Goal: Task Accomplishment & Management: Manage account settings

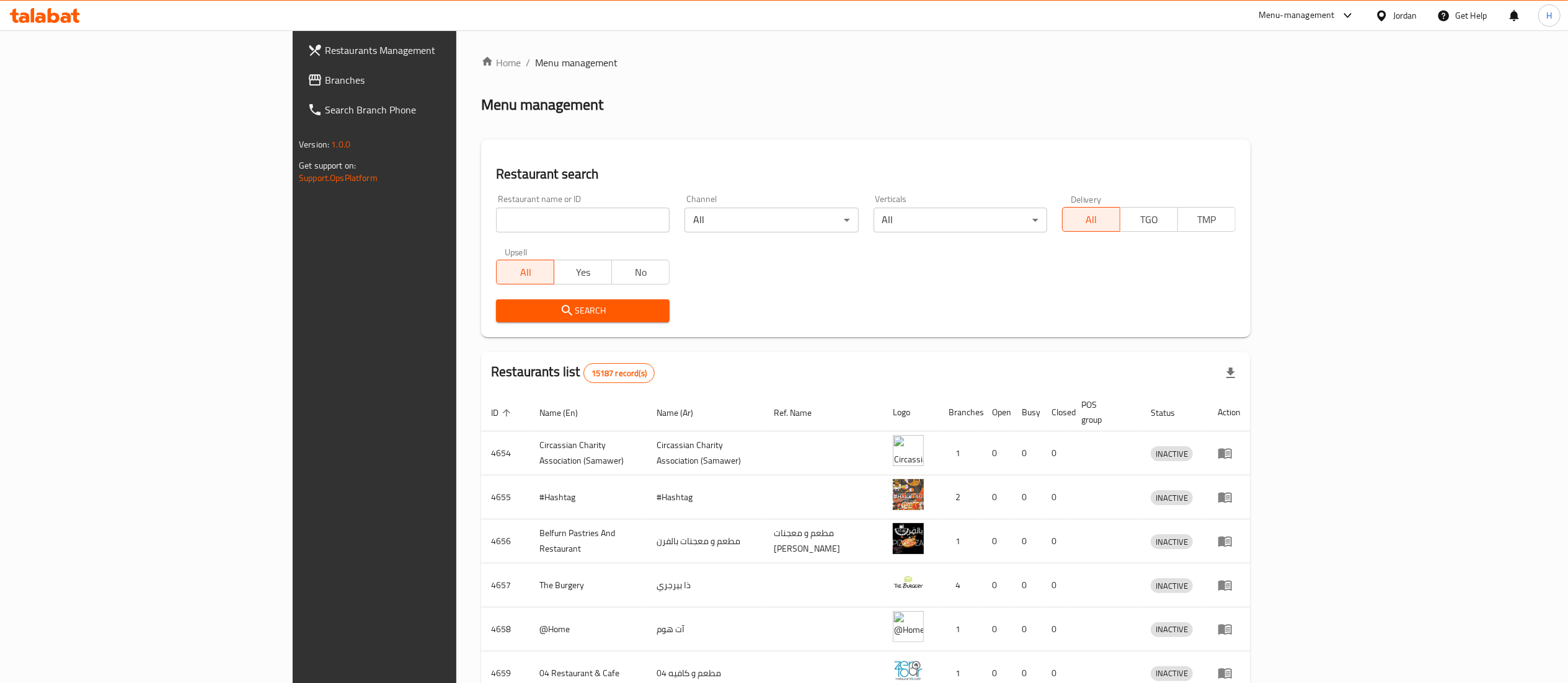
click at [496, 213] on input "search" at bounding box center [583, 219] width 173 height 25
paste input "730448"
type input "730448"
click button "Search" at bounding box center [583, 310] width 173 height 23
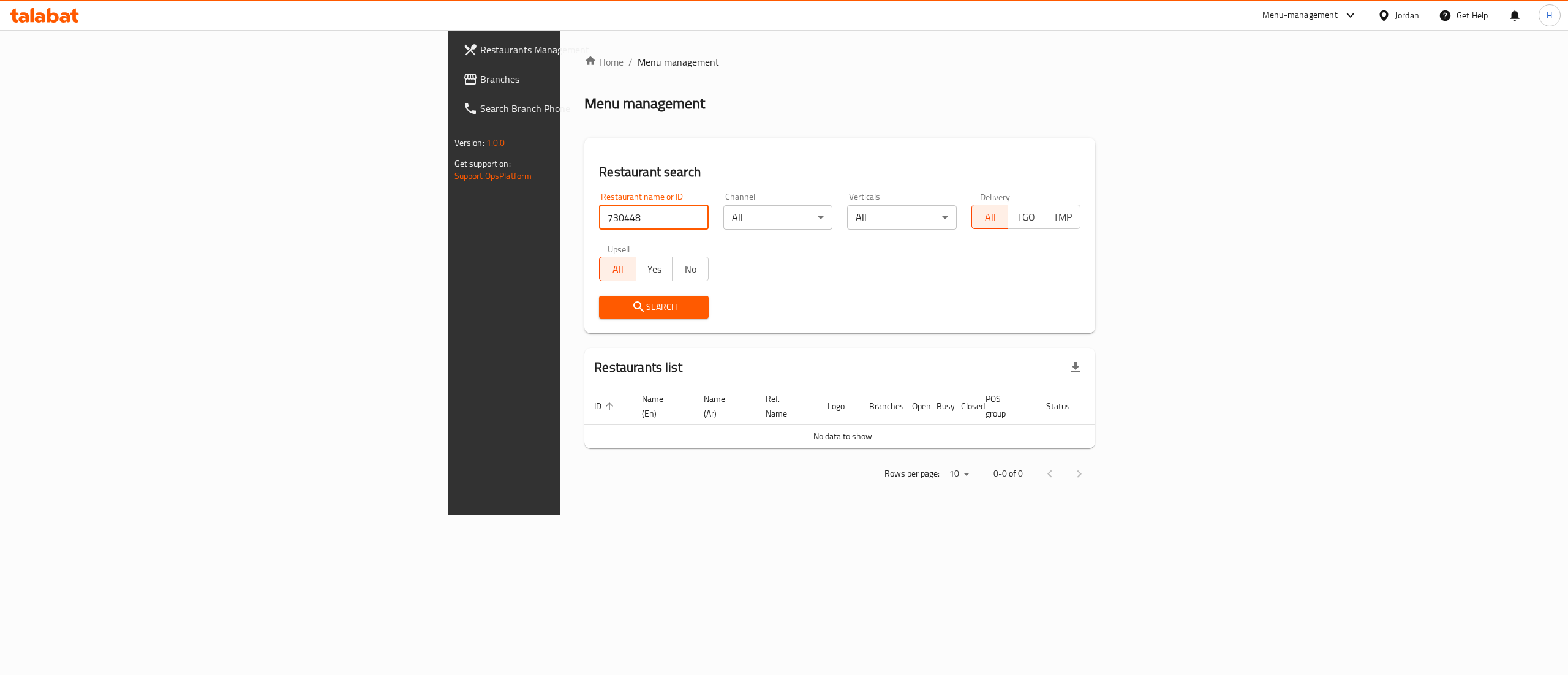
click at [481, 80] on span "Branches" at bounding box center [590, 79] width 221 height 15
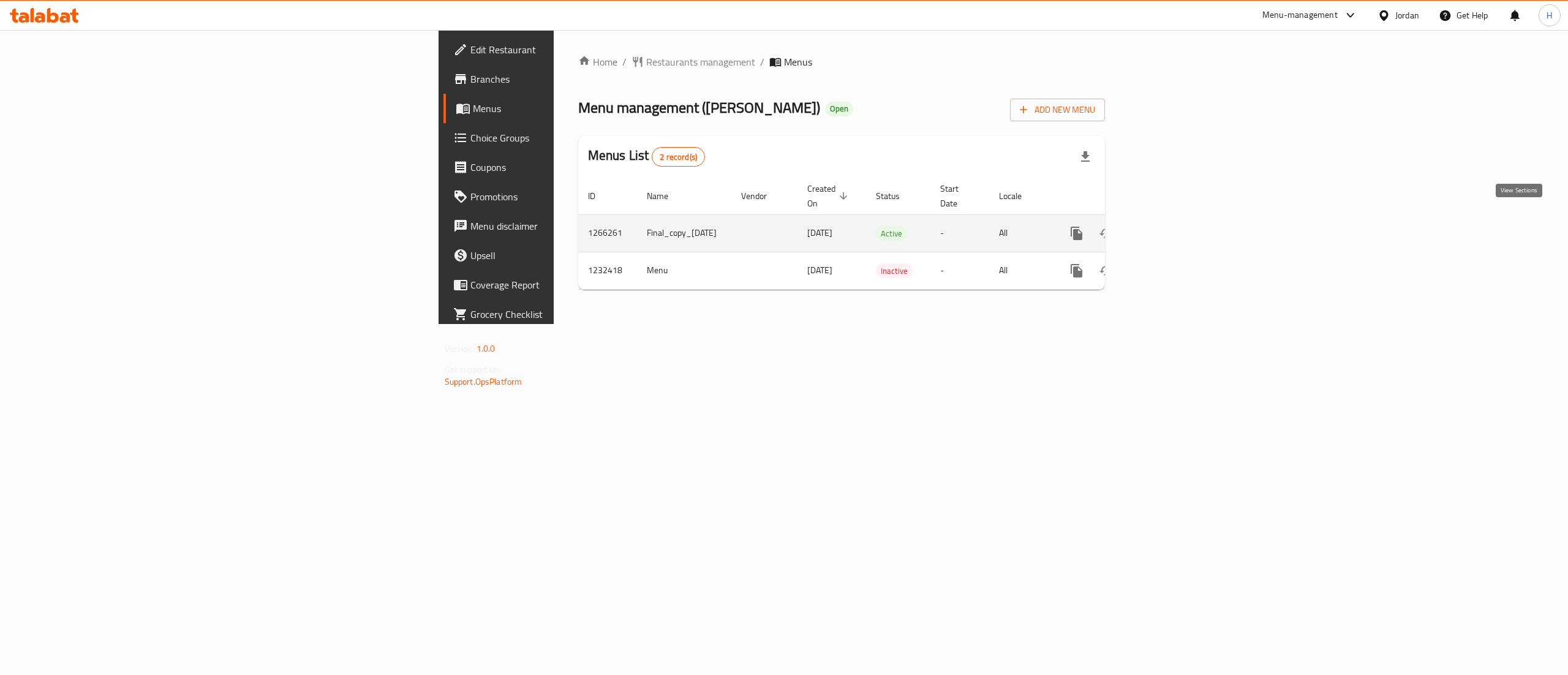
click at [1172, 226] on icon "enhanced table" at bounding box center [1164, 232] width 15 height 15
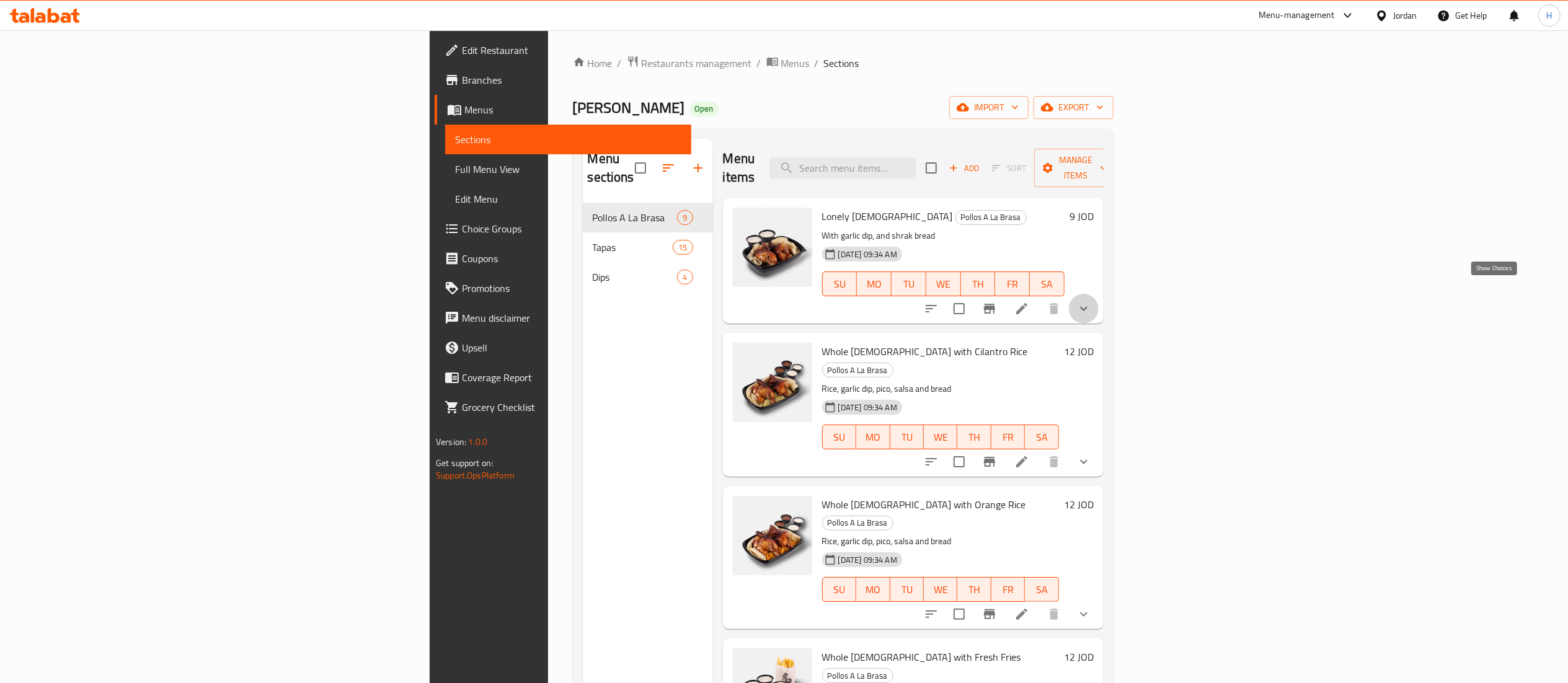
click at [1091, 301] on icon "show more" at bounding box center [1083, 308] width 15 height 15
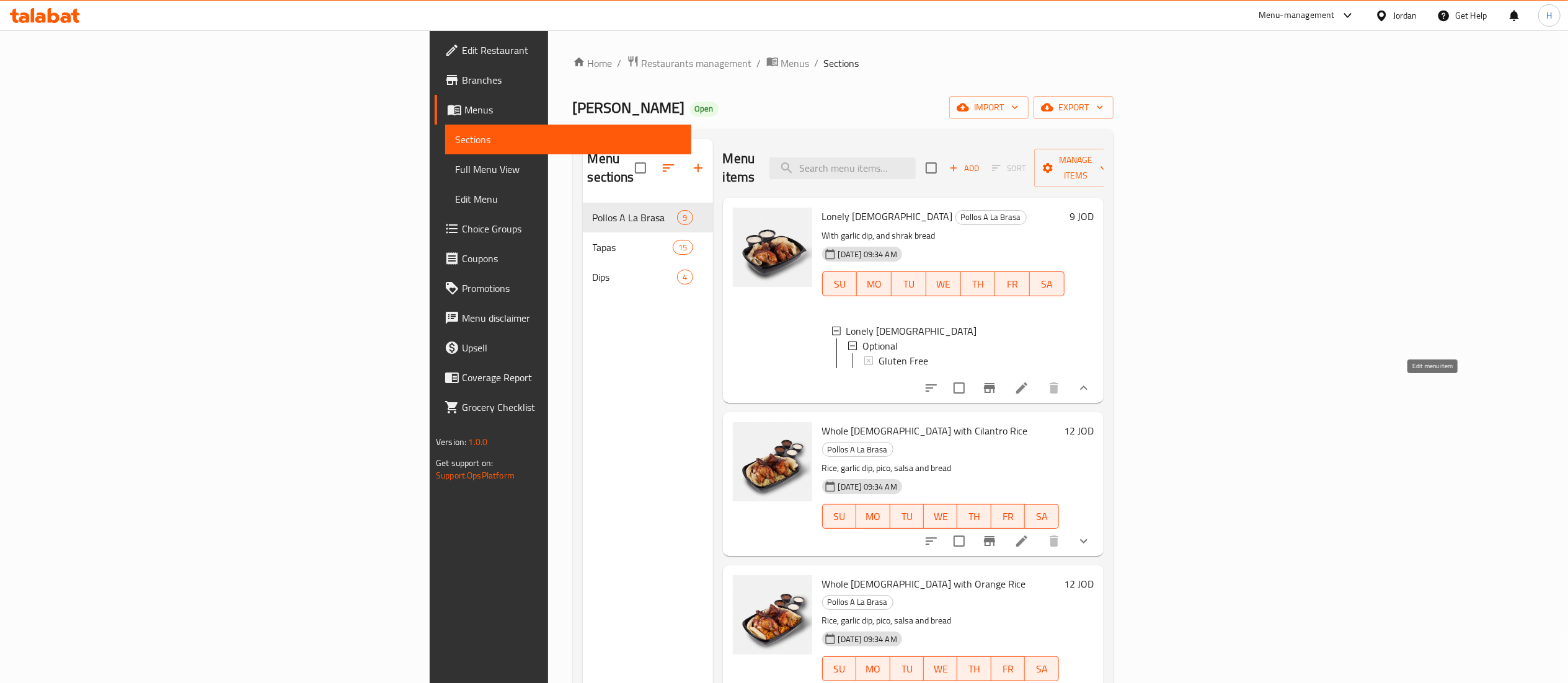
click at [1029, 391] on icon at bounding box center [1021, 388] width 15 height 15
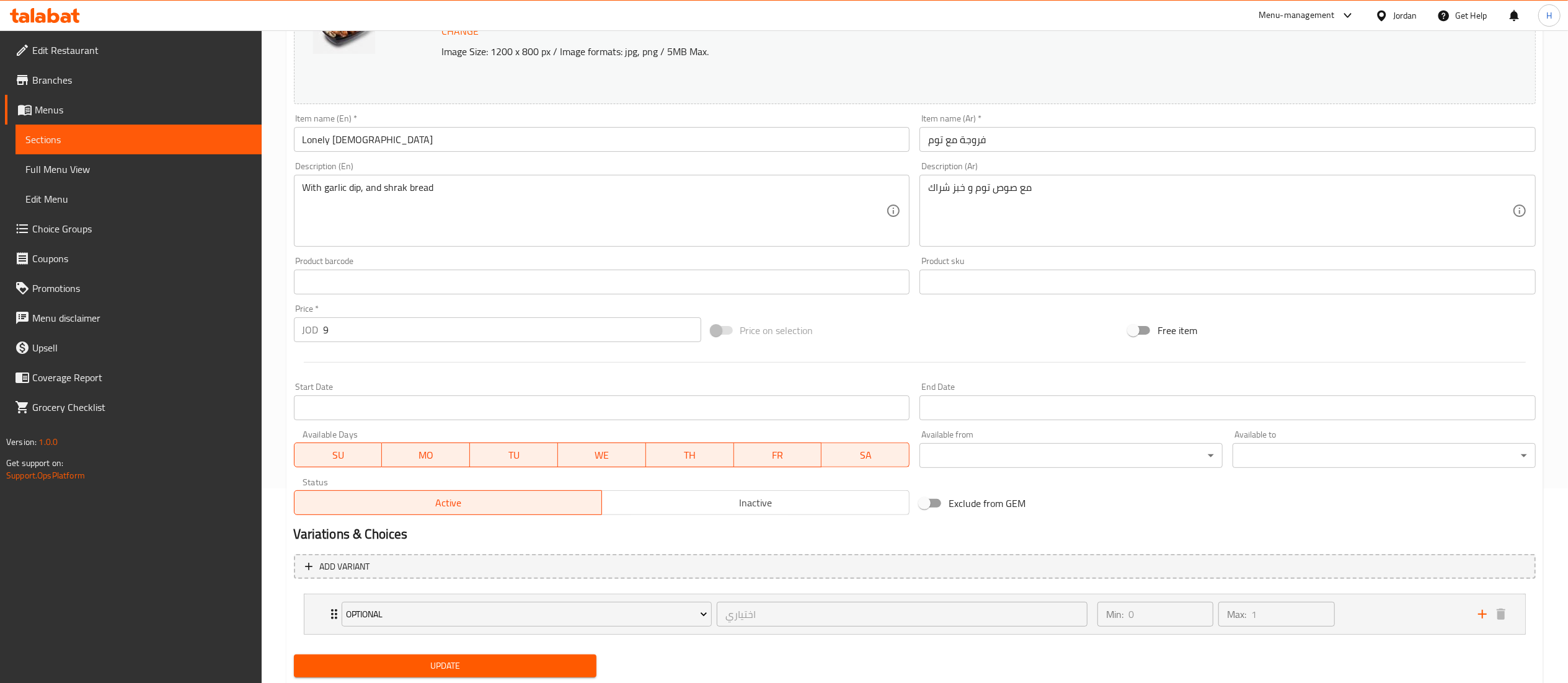
scroll to position [231, 0]
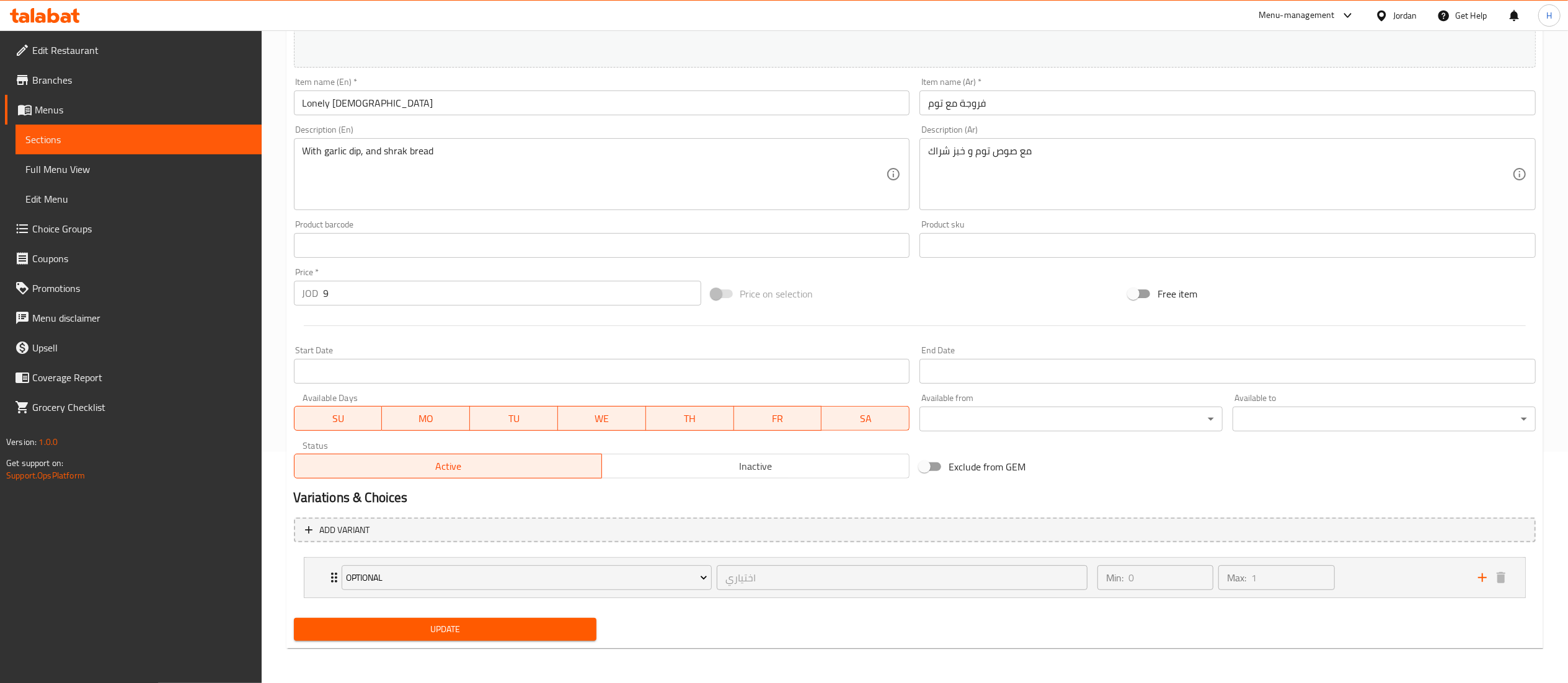
click at [1196, 118] on div "Item name (Ar)   * فروجة مع توم Item name (Ar) *" at bounding box center [1227, 96] width 626 height 47
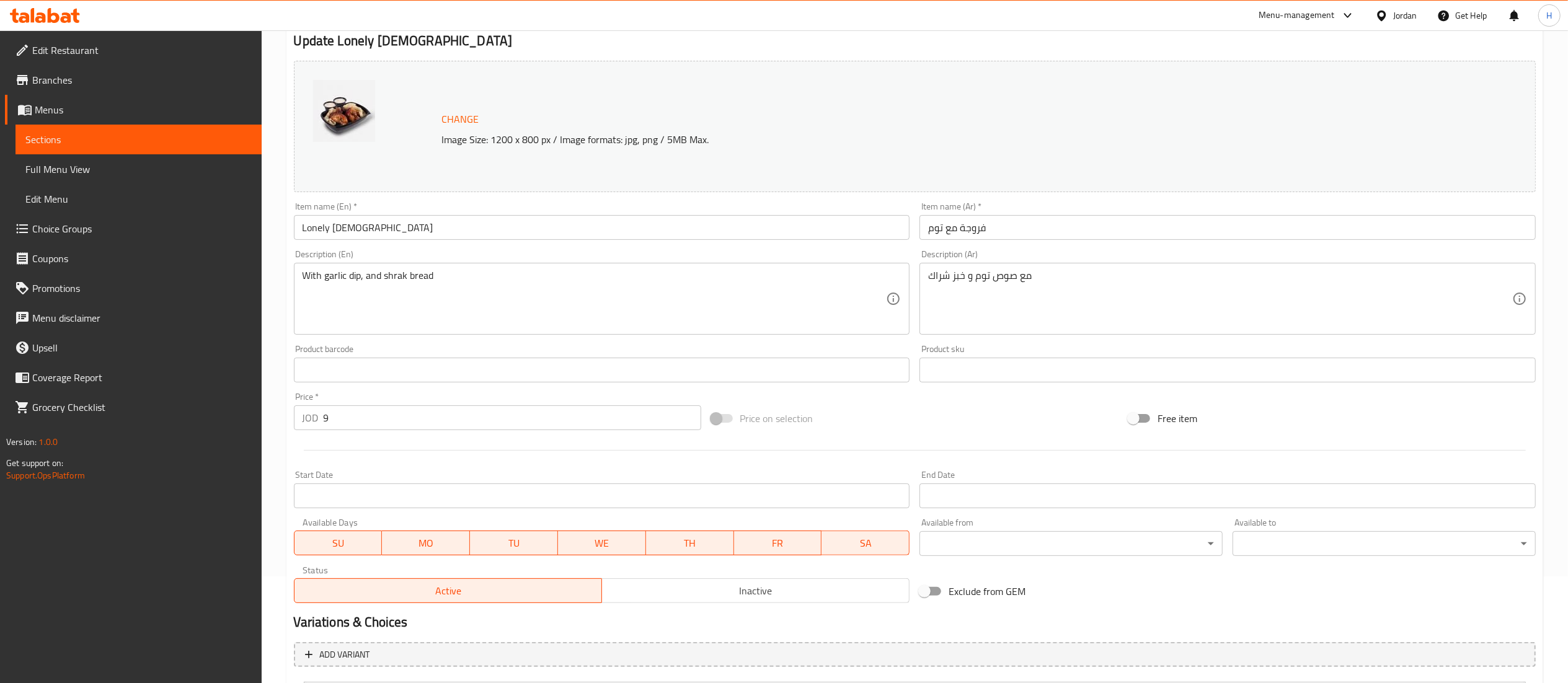
scroll to position [0, 0]
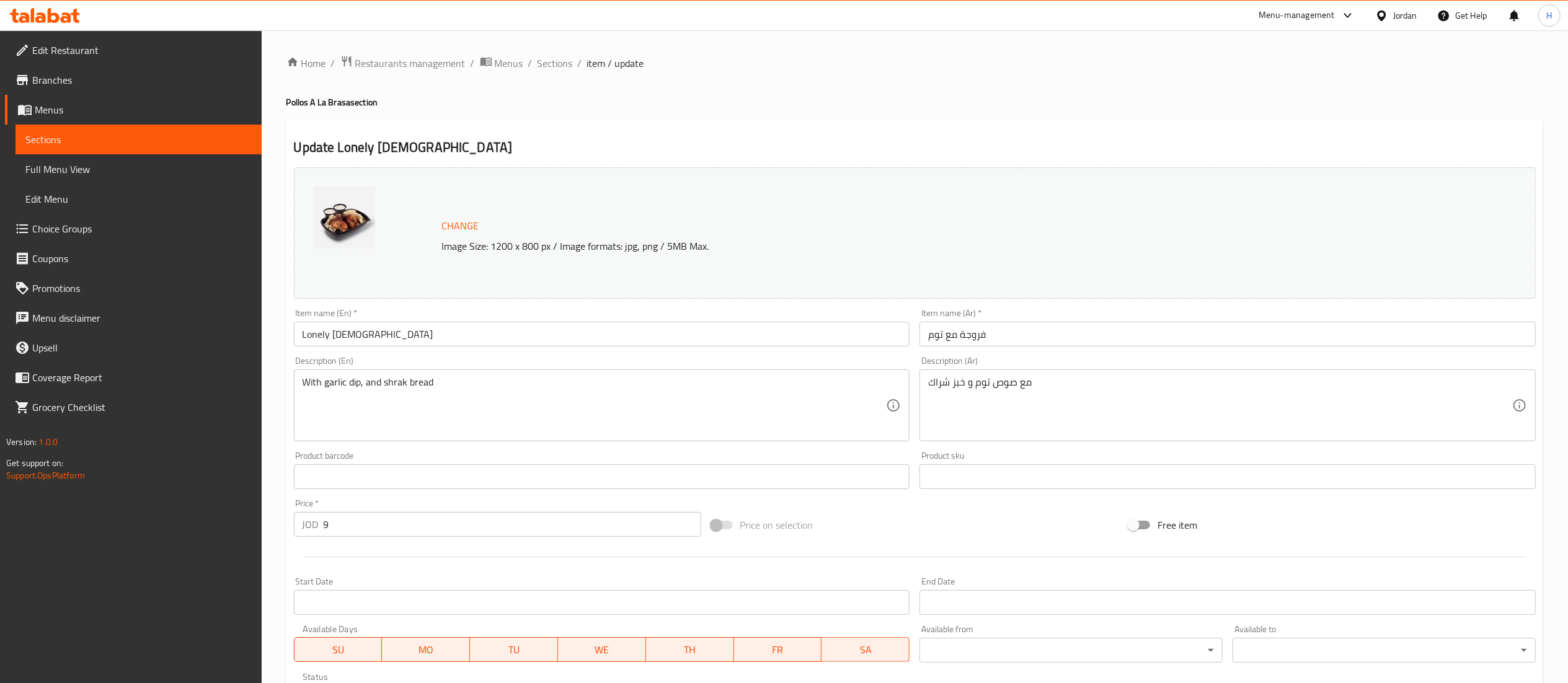
click at [35, 17] on icon at bounding box center [44, 15] width 70 height 15
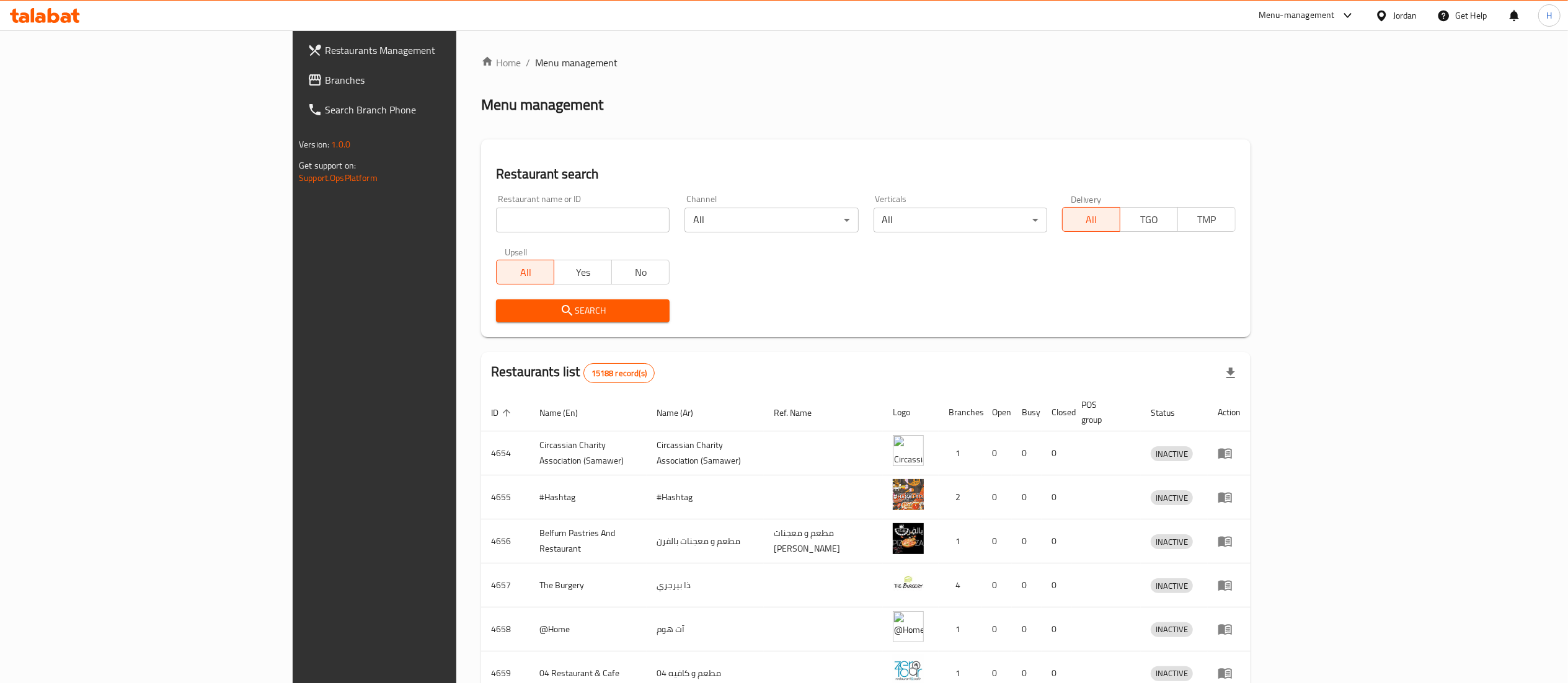
click at [496, 227] on input "search" at bounding box center [583, 219] width 173 height 25
paste input "653508"
type input "653508"
click button "Search" at bounding box center [583, 310] width 173 height 23
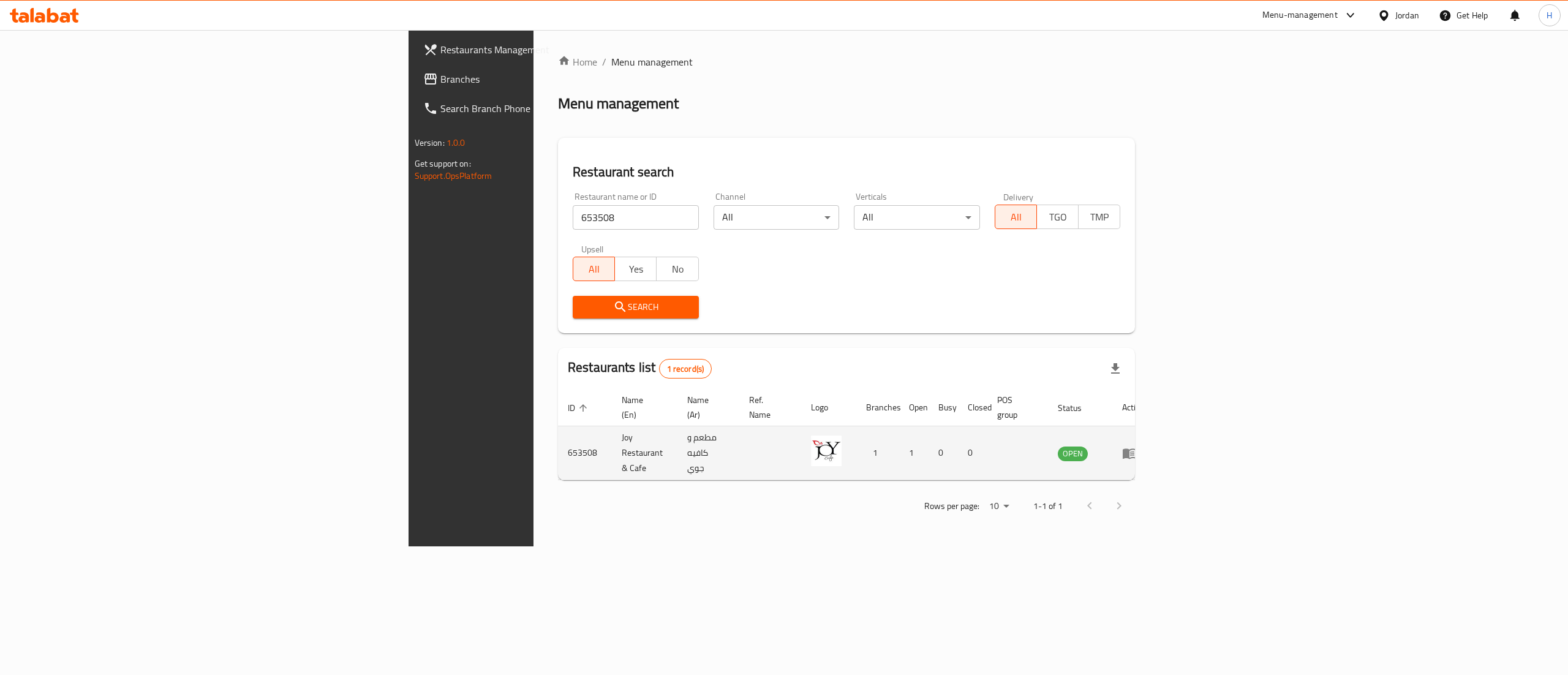
click at [1155, 439] on td "enhanced table" at bounding box center [1133, 452] width 42 height 53
click at [1136, 448] on icon "enhanced table" at bounding box center [1129, 453] width 14 height 11
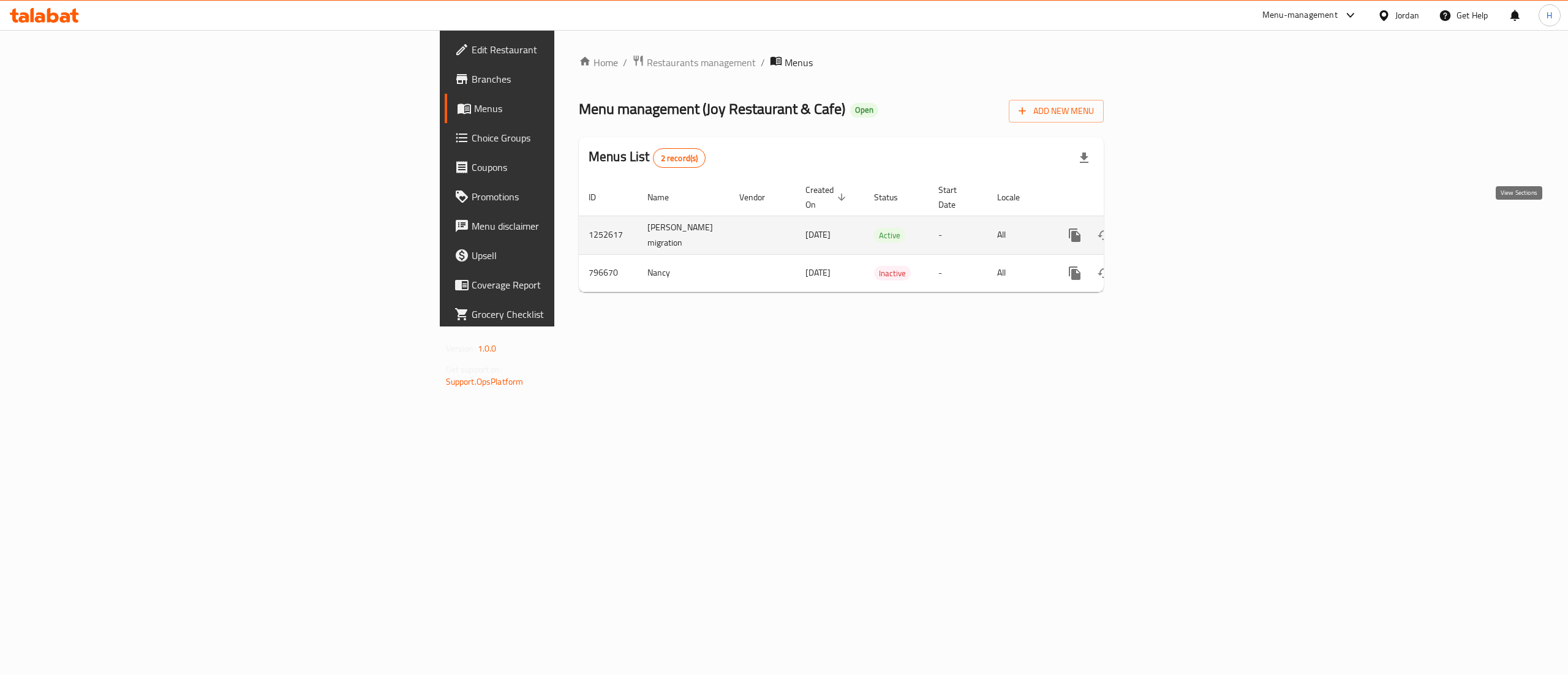
click at [1170, 228] on icon "enhanced table" at bounding box center [1162, 234] width 15 height 15
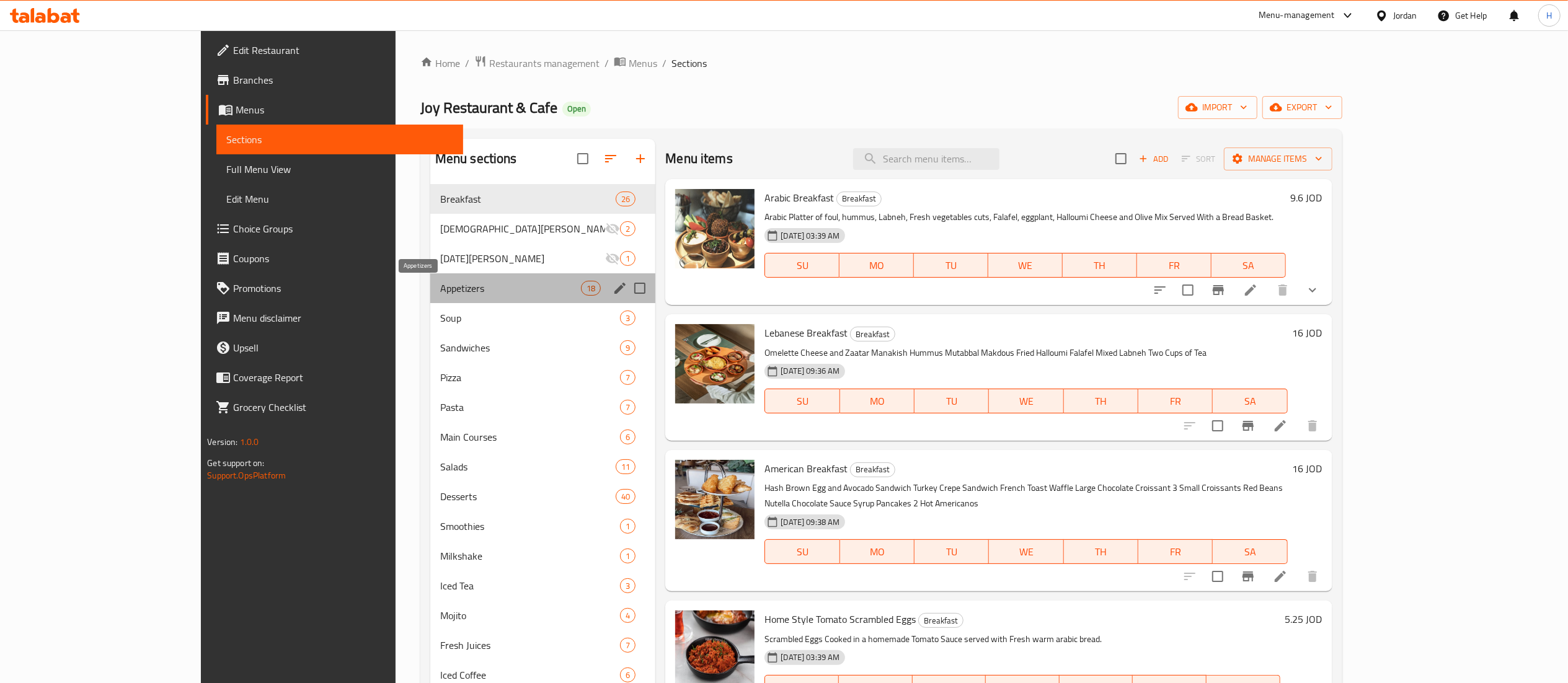
click at [440, 287] on span "Appetizers" at bounding box center [510, 287] width 141 height 15
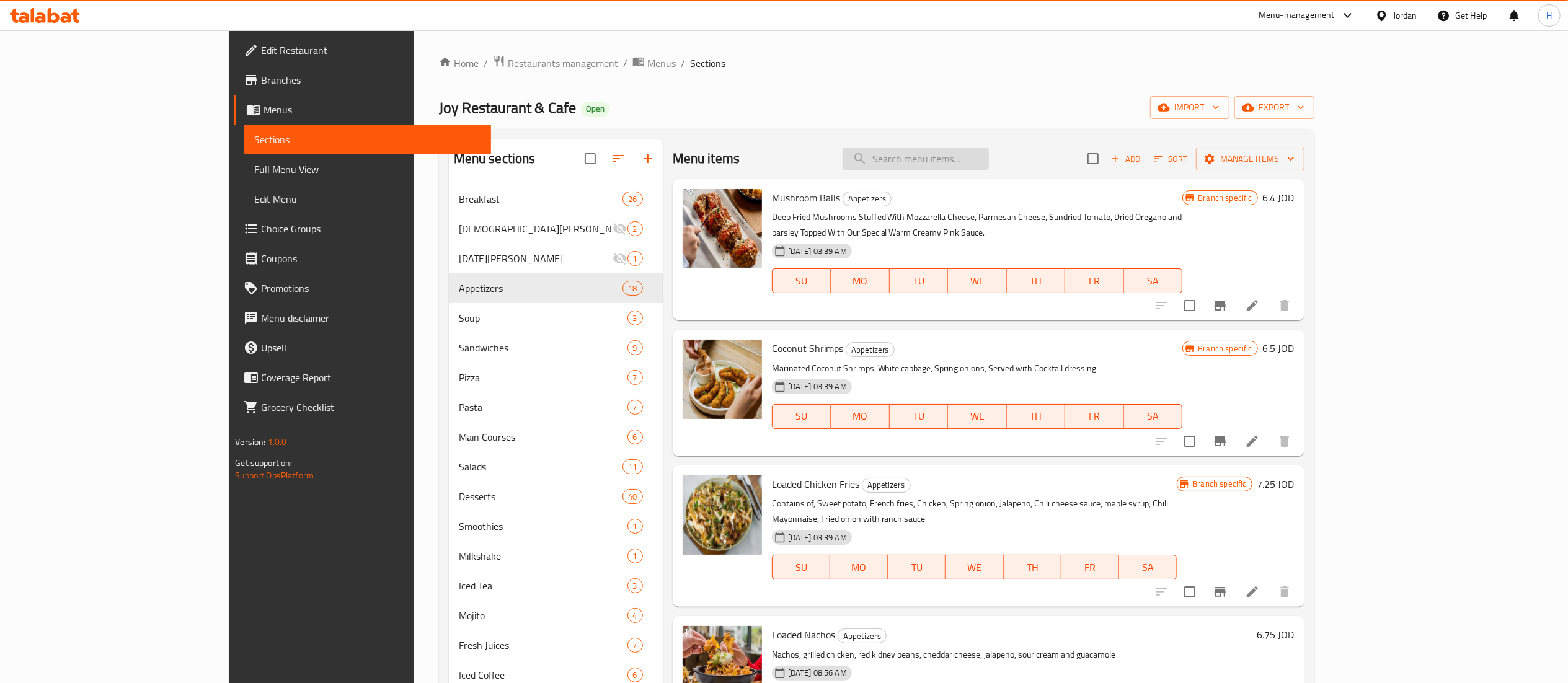
click at [988, 157] on input "search" at bounding box center [915, 159] width 147 height 22
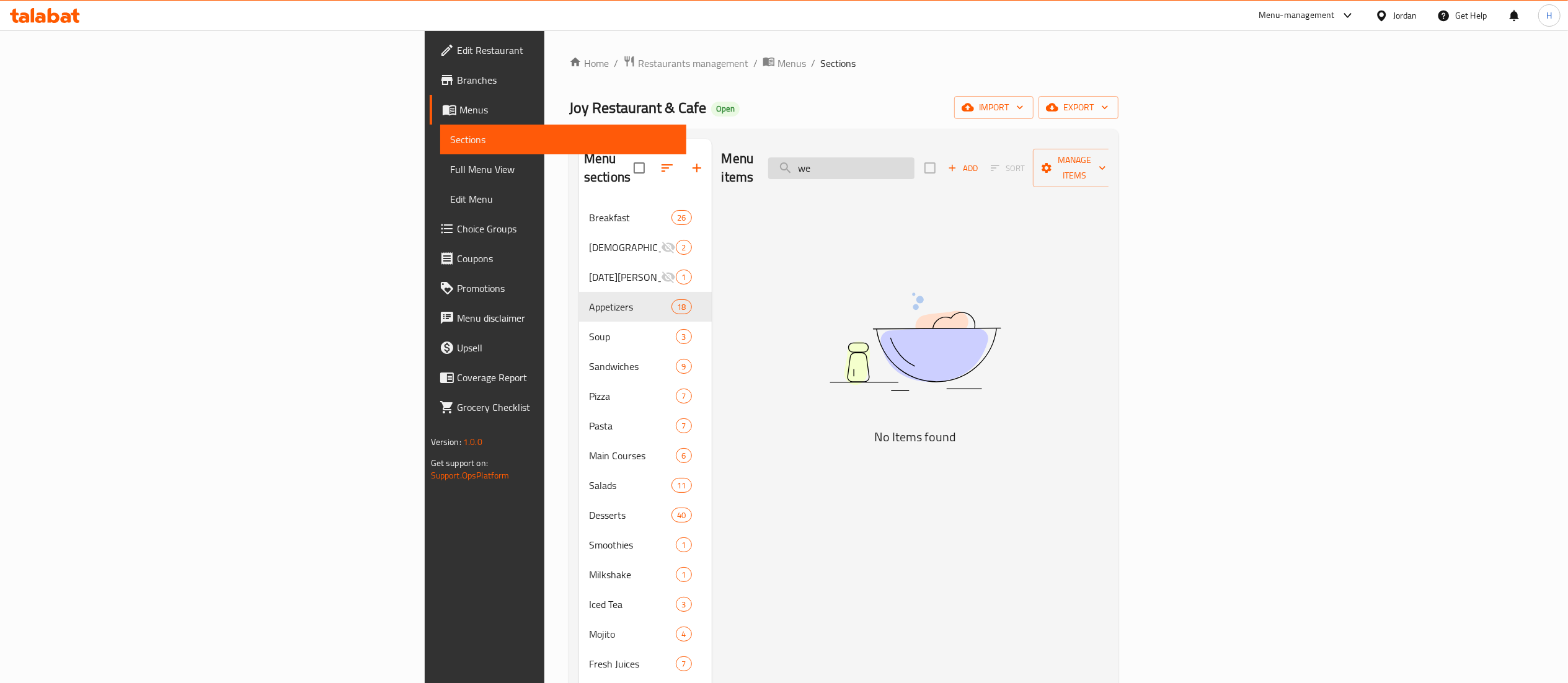
type input "w"
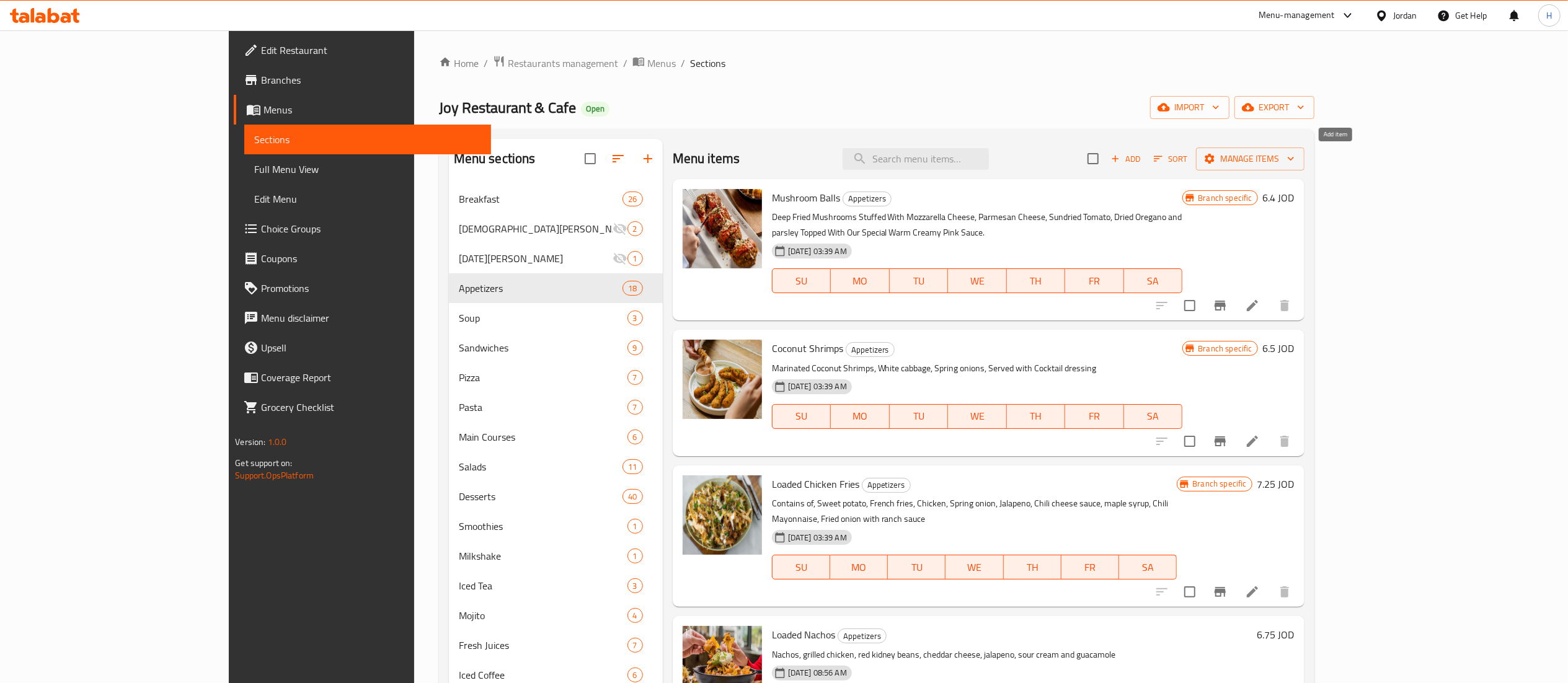
click at [1143, 161] on span "Add" at bounding box center [1126, 158] width 33 height 14
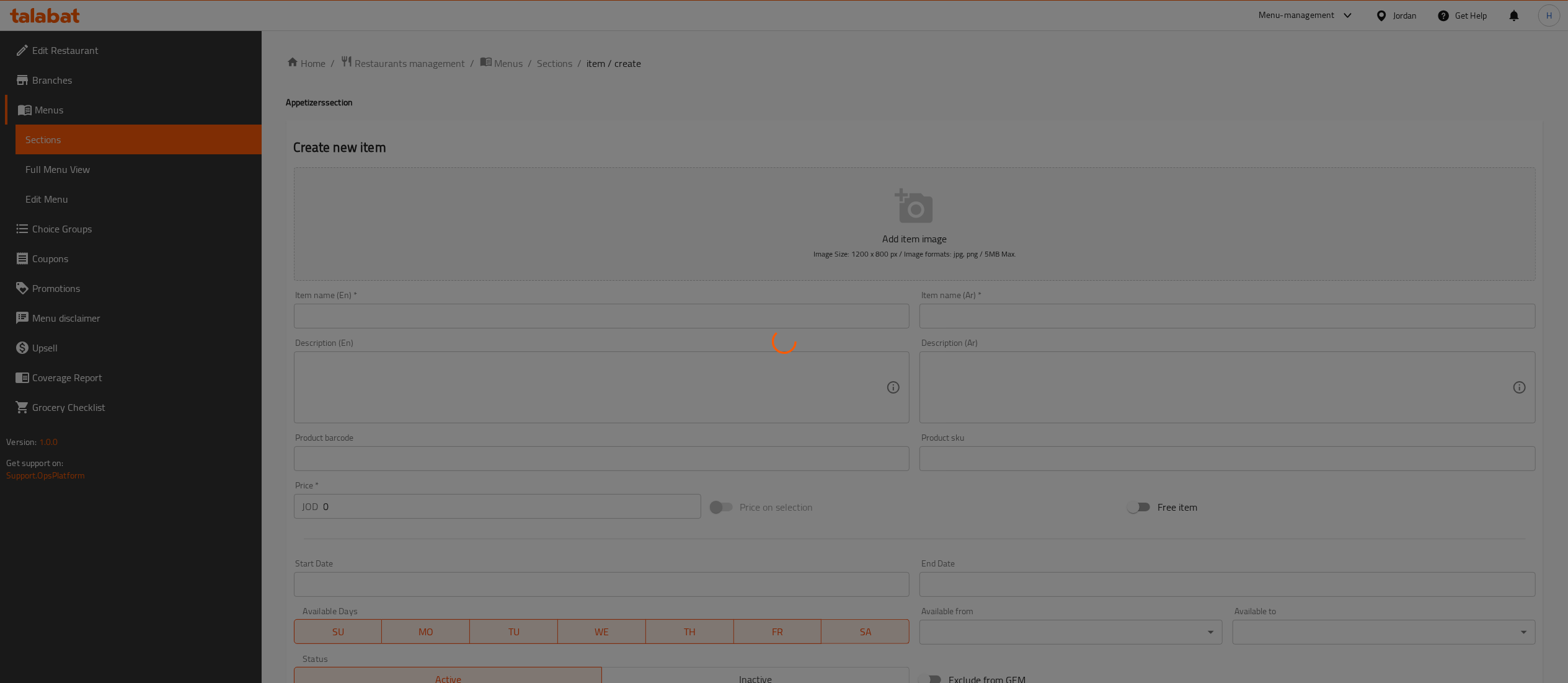
click at [662, 312] on div at bounding box center [784, 342] width 1568 height 683
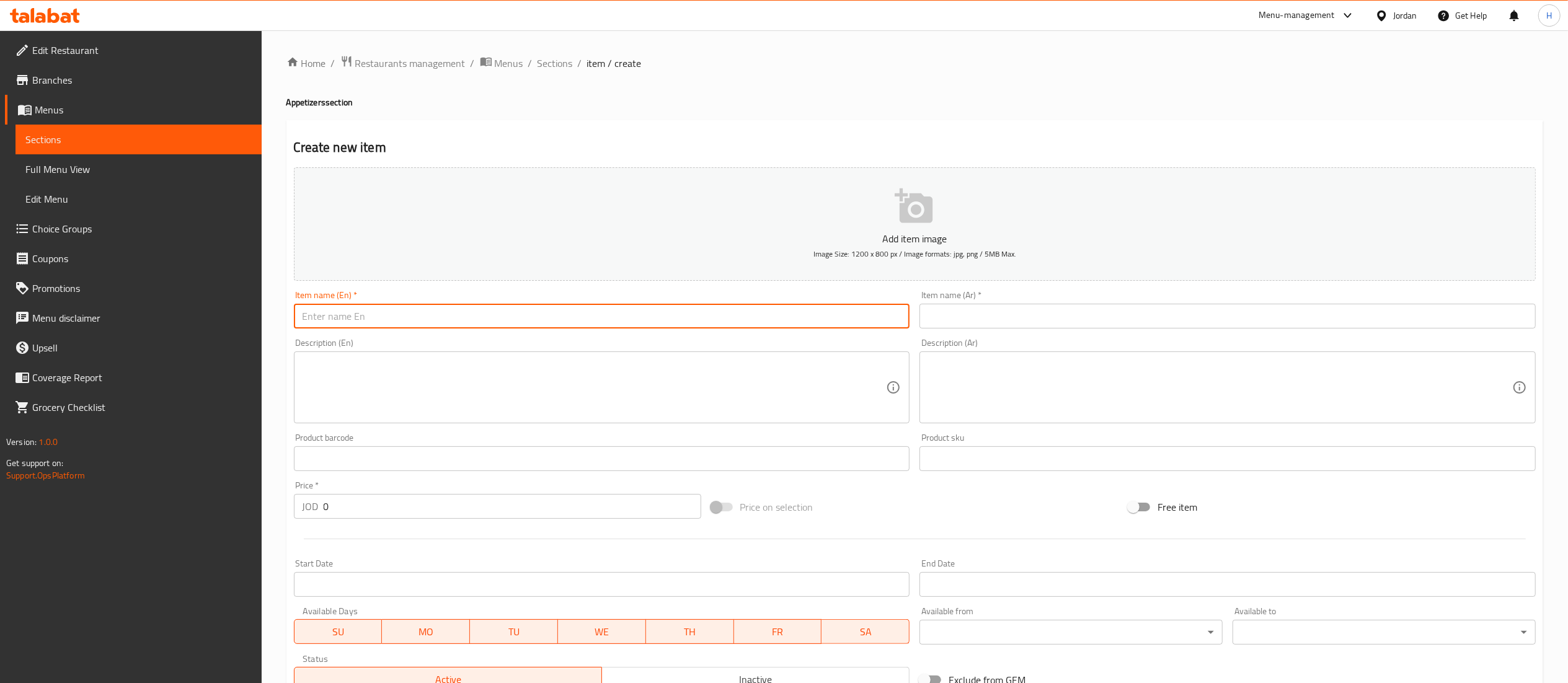
click at [651, 317] on input "text" at bounding box center [602, 316] width 616 height 25
type input "Wedges"
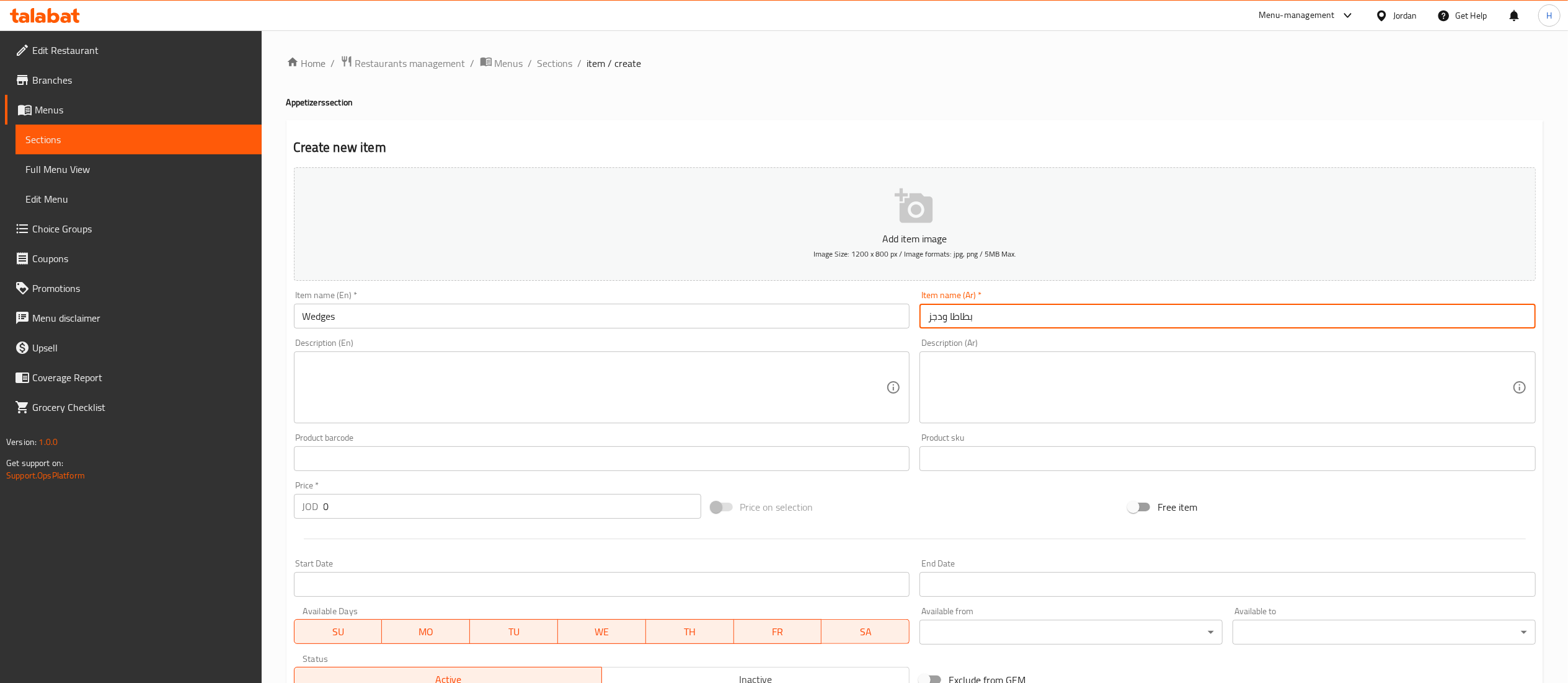
type input "بطاطا ودجز"
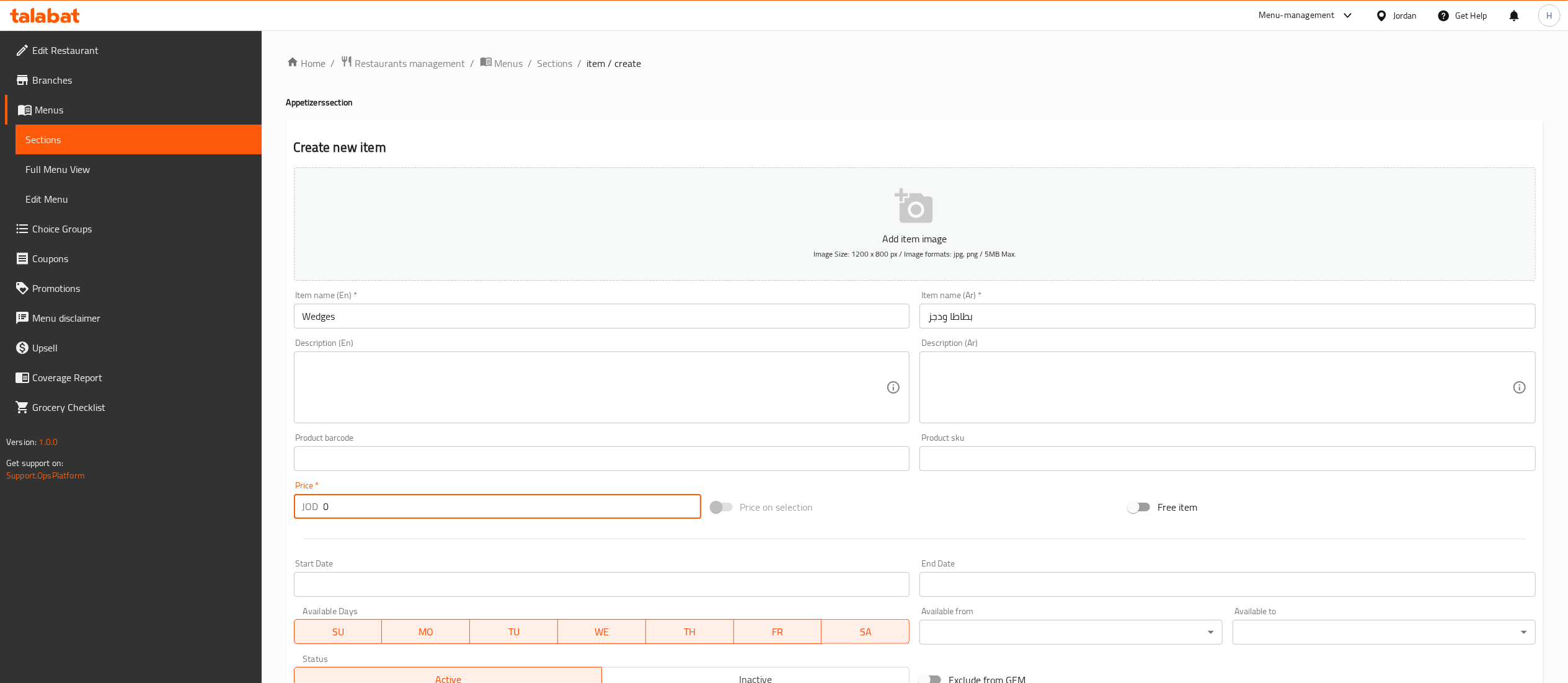
drag, startPoint x: 357, startPoint y: 508, endPoint x: 239, endPoint y: 490, distance: 119.4
click at [239, 490] on div "Edit Restaurant Branches Menus Sections Full Menu View Edit Menu Choice Groups …" at bounding box center [784, 453] width 1568 height 845
type input "3"
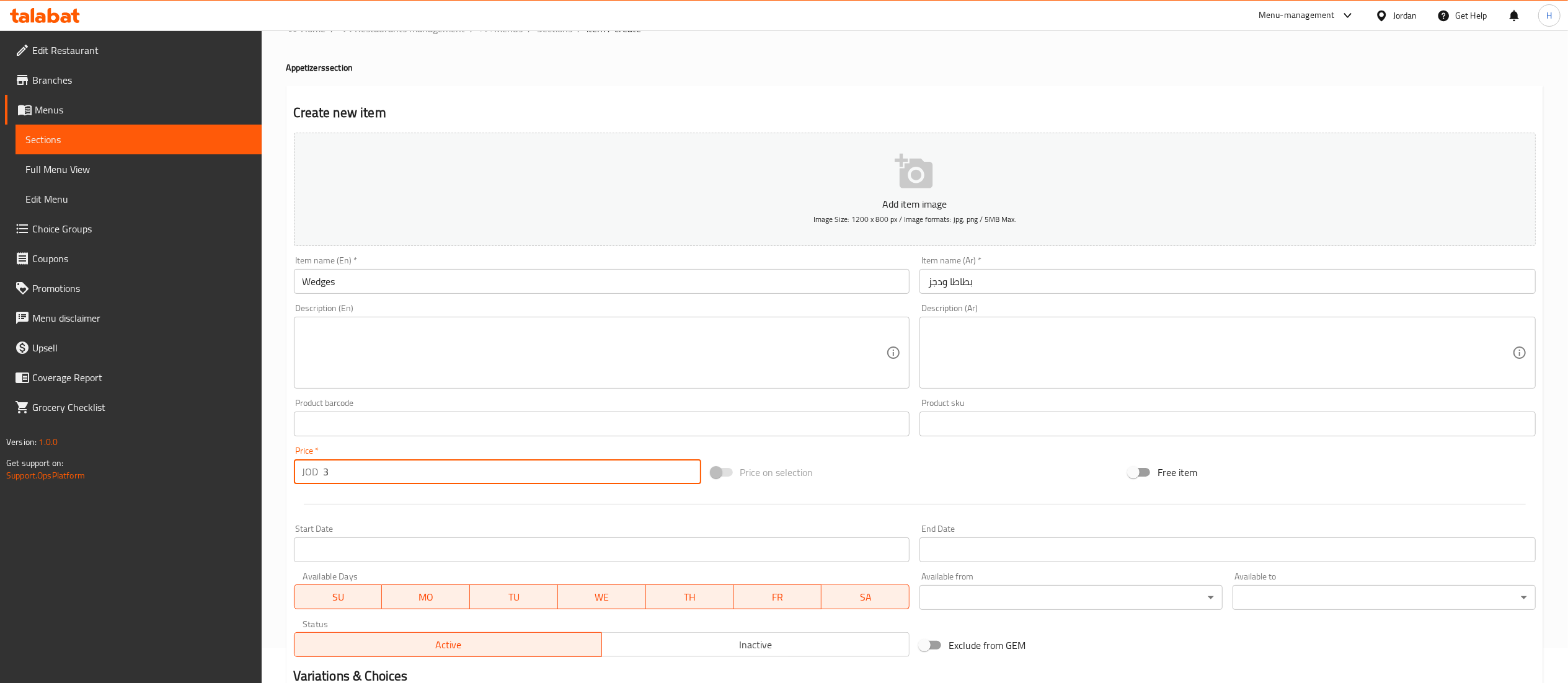
scroll to position [192, 0]
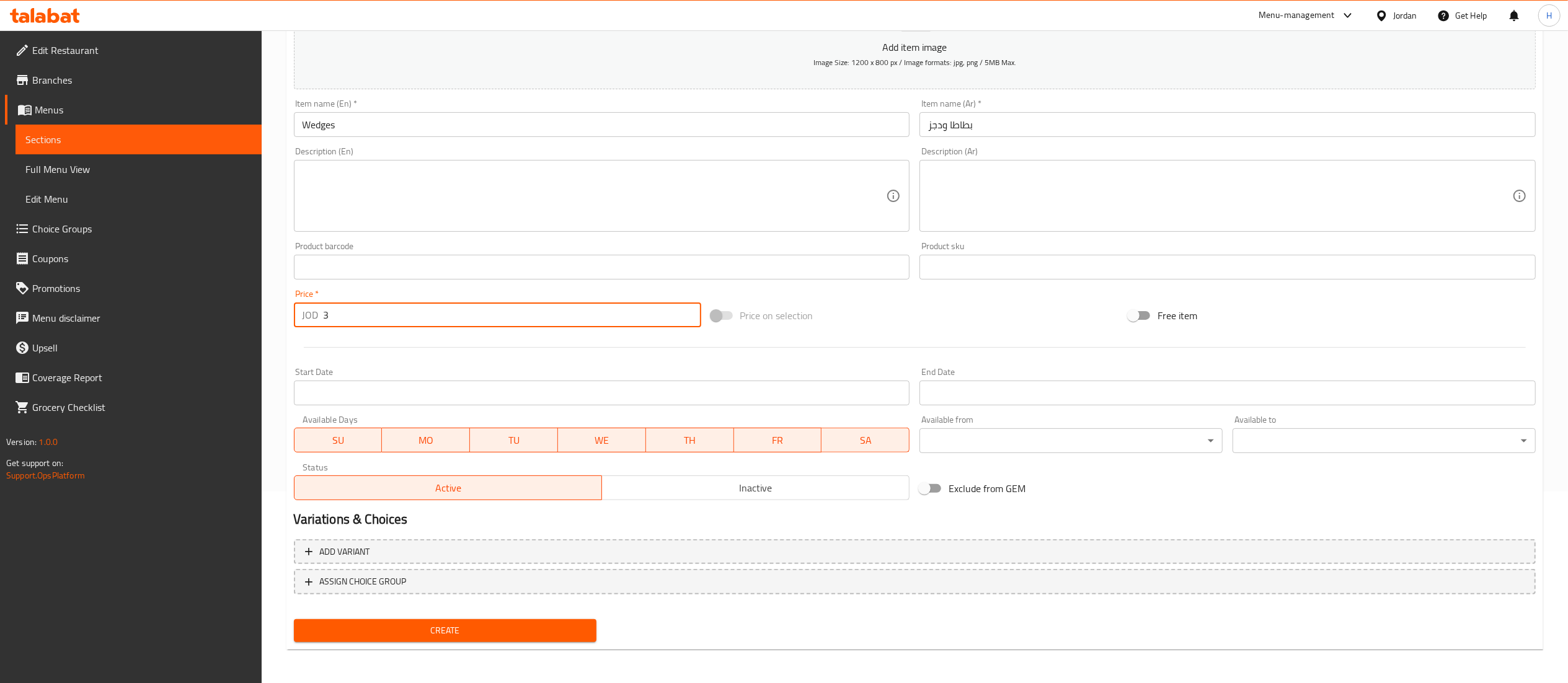
click at [419, 624] on span "Create" at bounding box center [446, 631] width 283 height 16
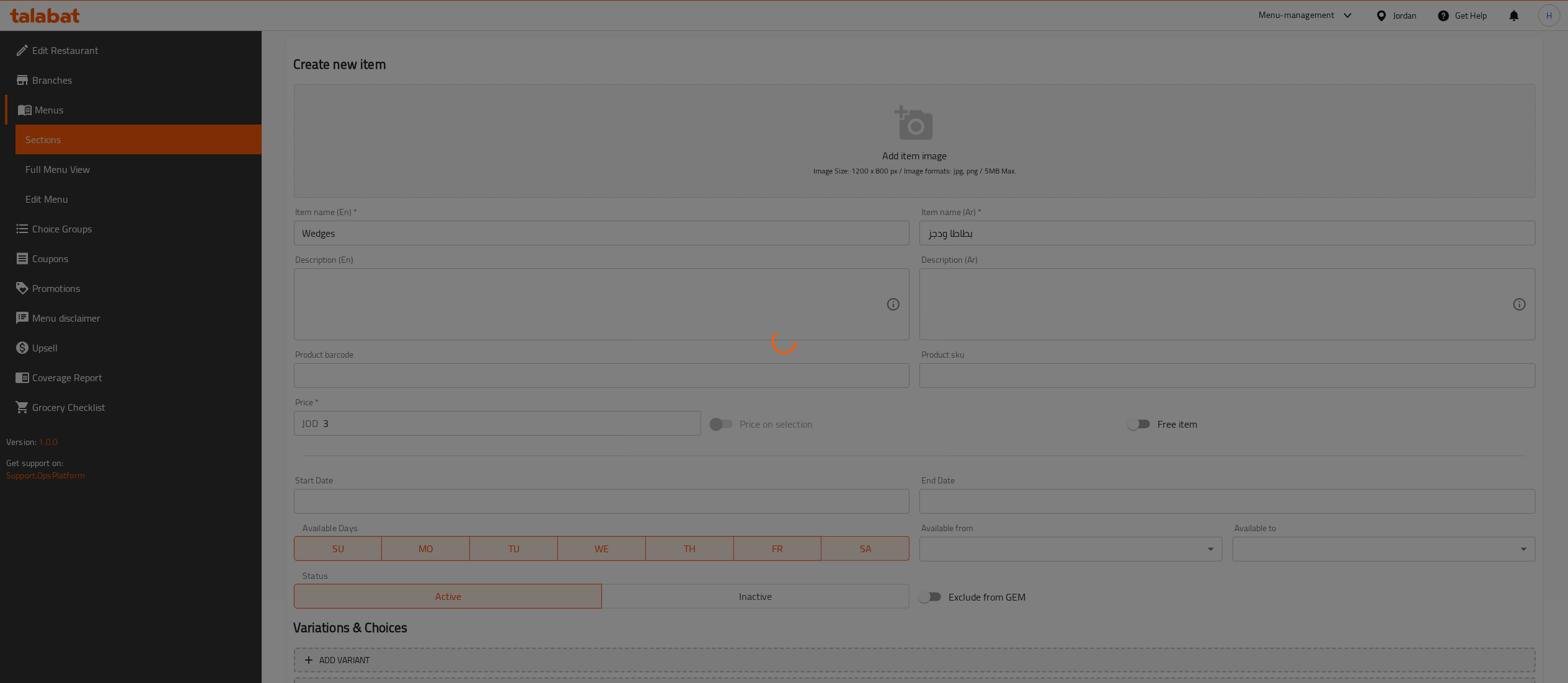
scroll to position [0, 0]
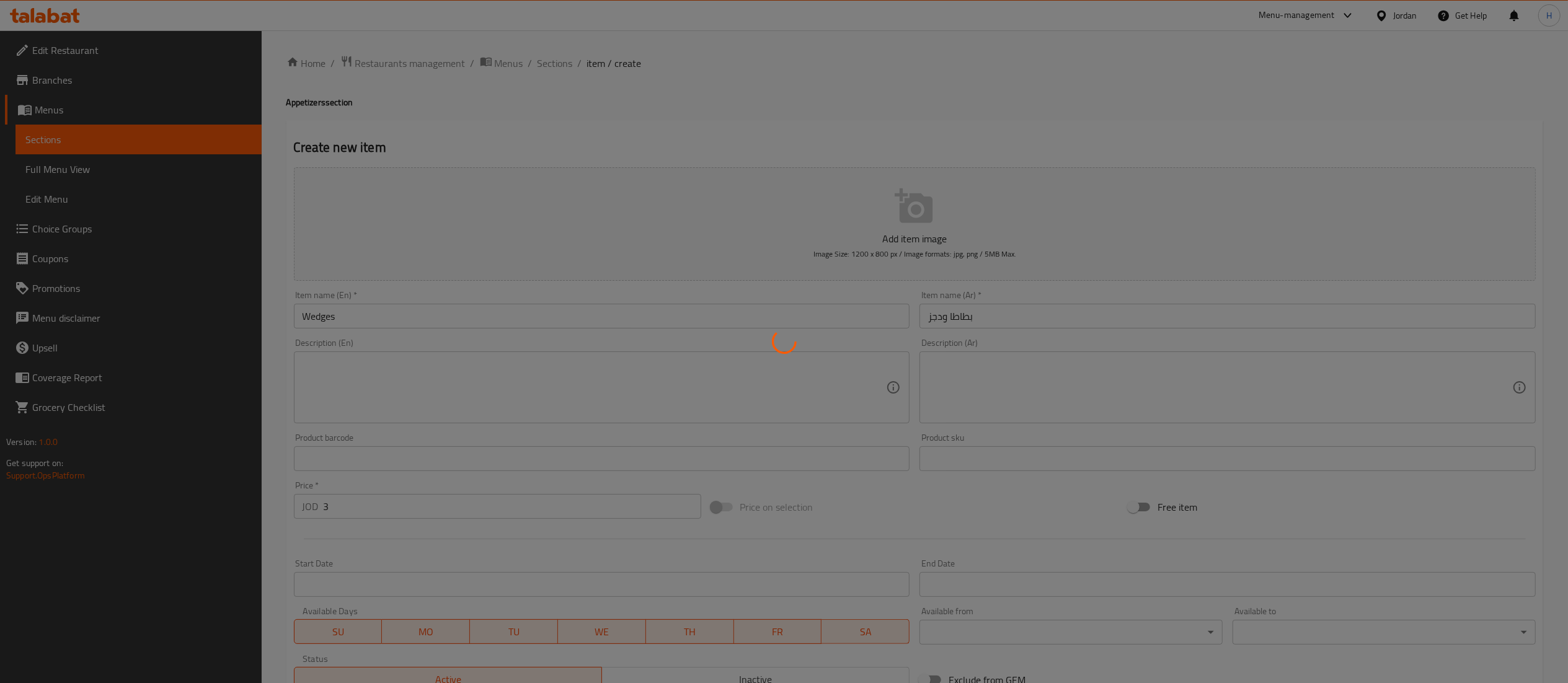
type input "0"
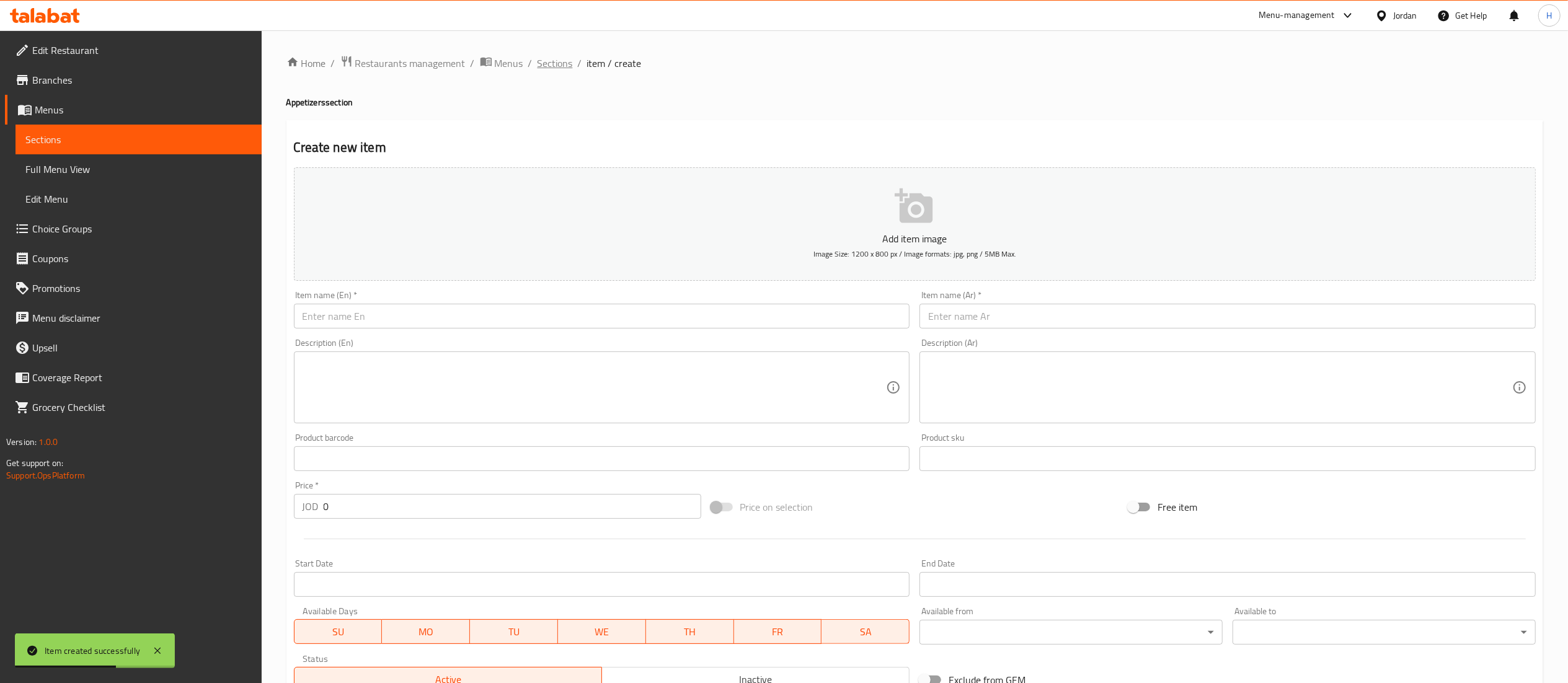
click at [541, 69] on span "Sections" at bounding box center [555, 63] width 35 height 15
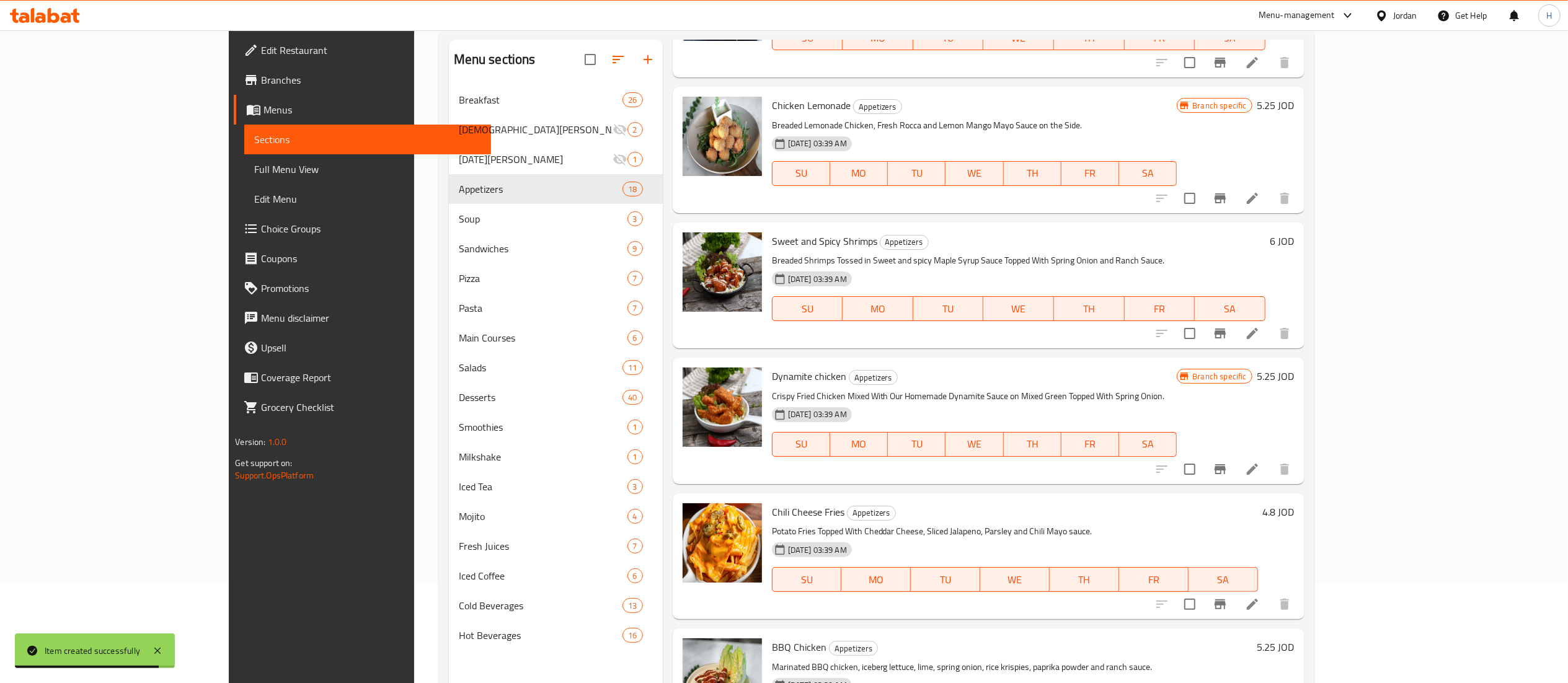
scroll to position [174, 0]
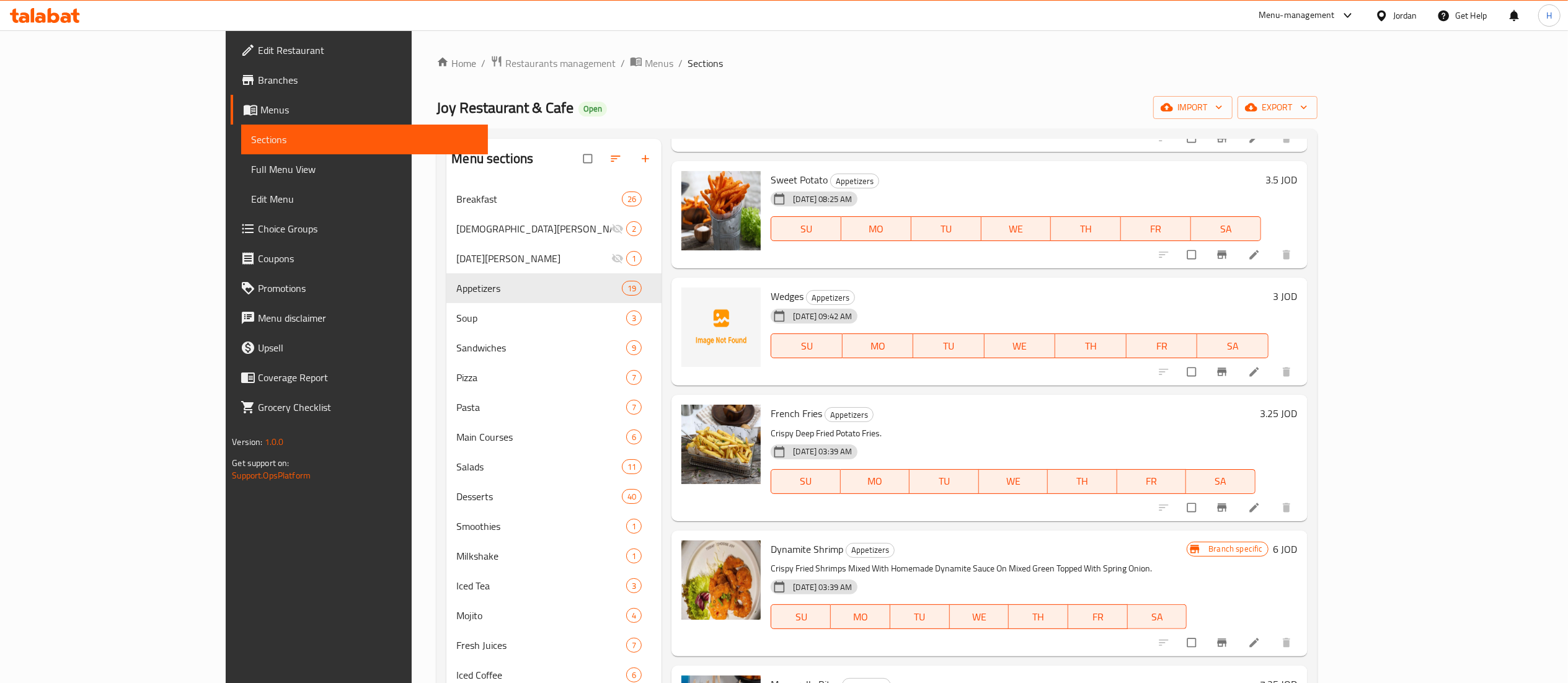
scroll to position [868, 0]
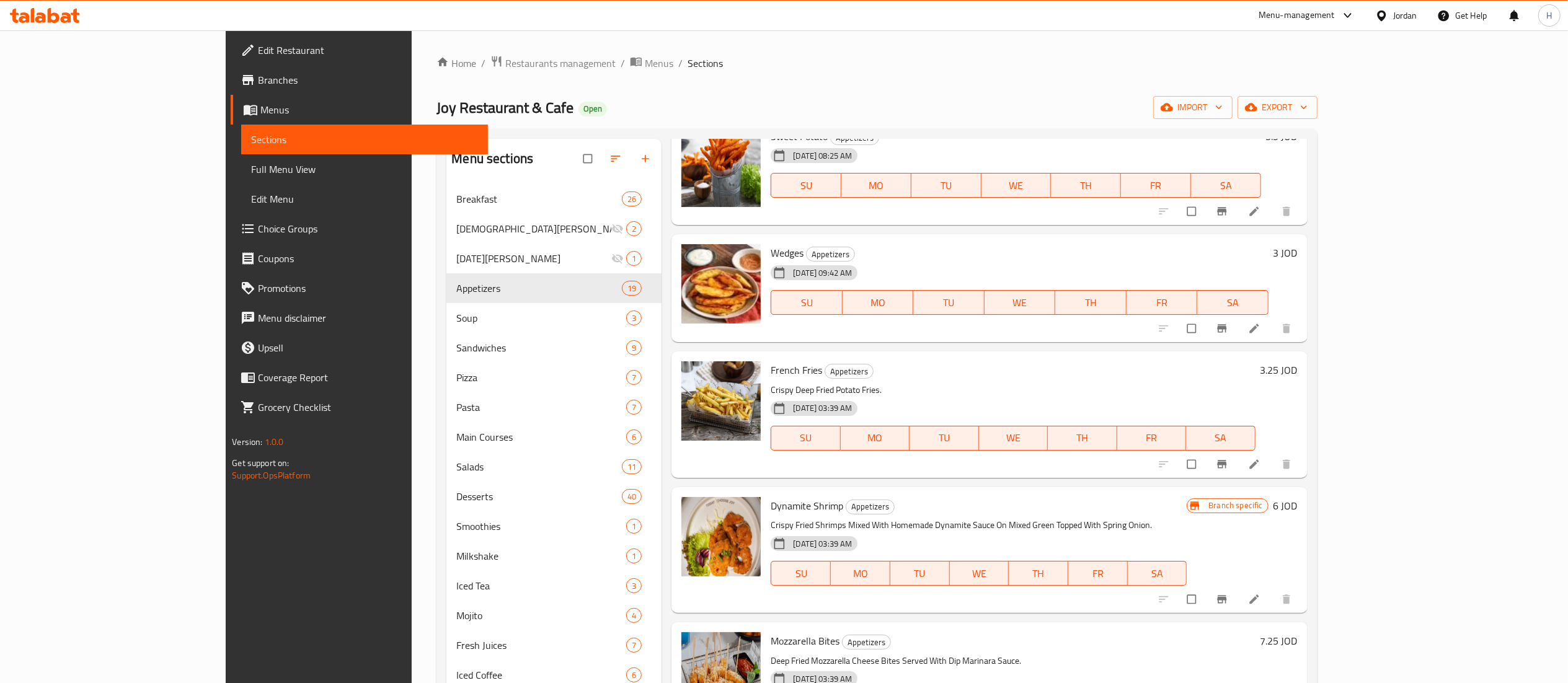
click at [28, 17] on icon at bounding box center [24, 18] width 11 height 11
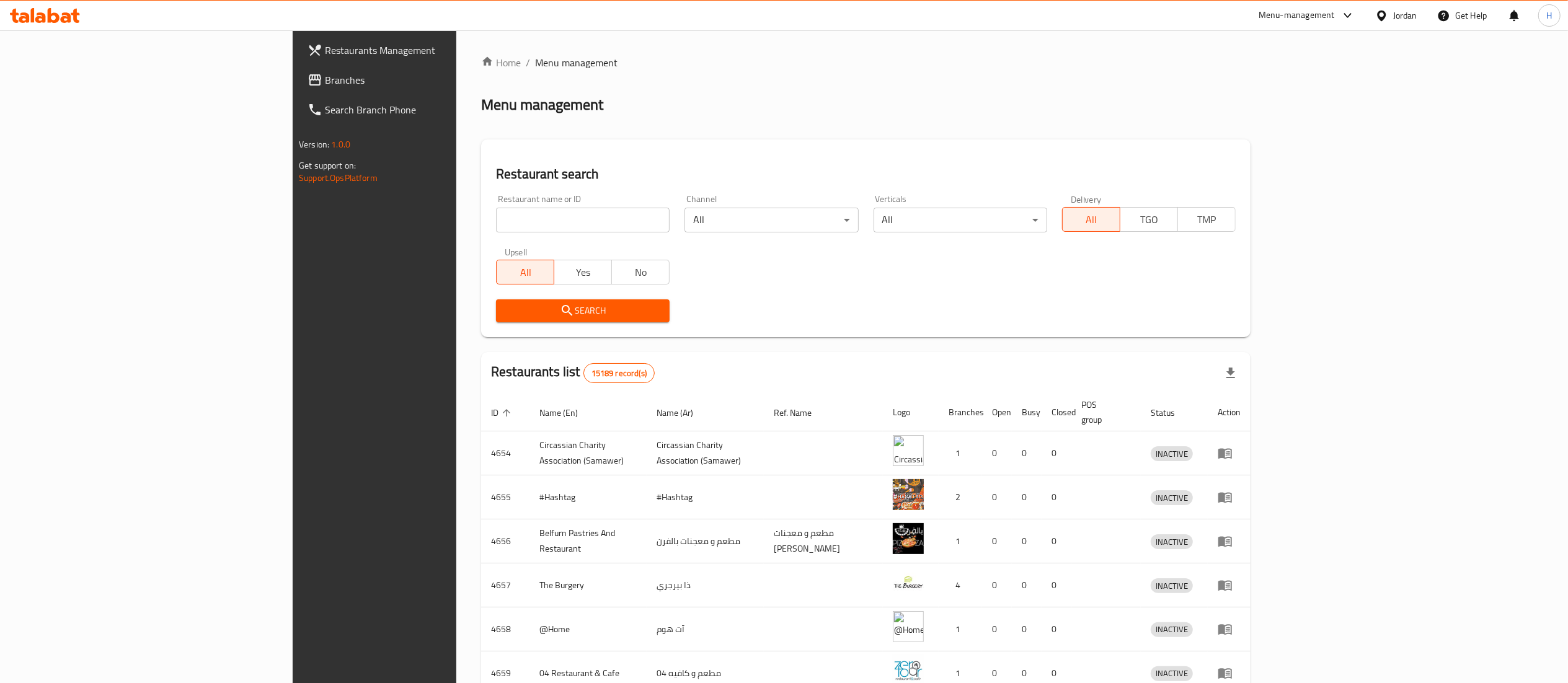
drag, startPoint x: 1333, startPoint y: 103, endPoint x: 1222, endPoint y: 148, distance: 119.8
click at [1250, 103] on div "Menu management" at bounding box center [866, 104] width 770 height 20
click at [522, 225] on input "search" at bounding box center [583, 219] width 173 height 25
paste input "606033"
type input "606033"
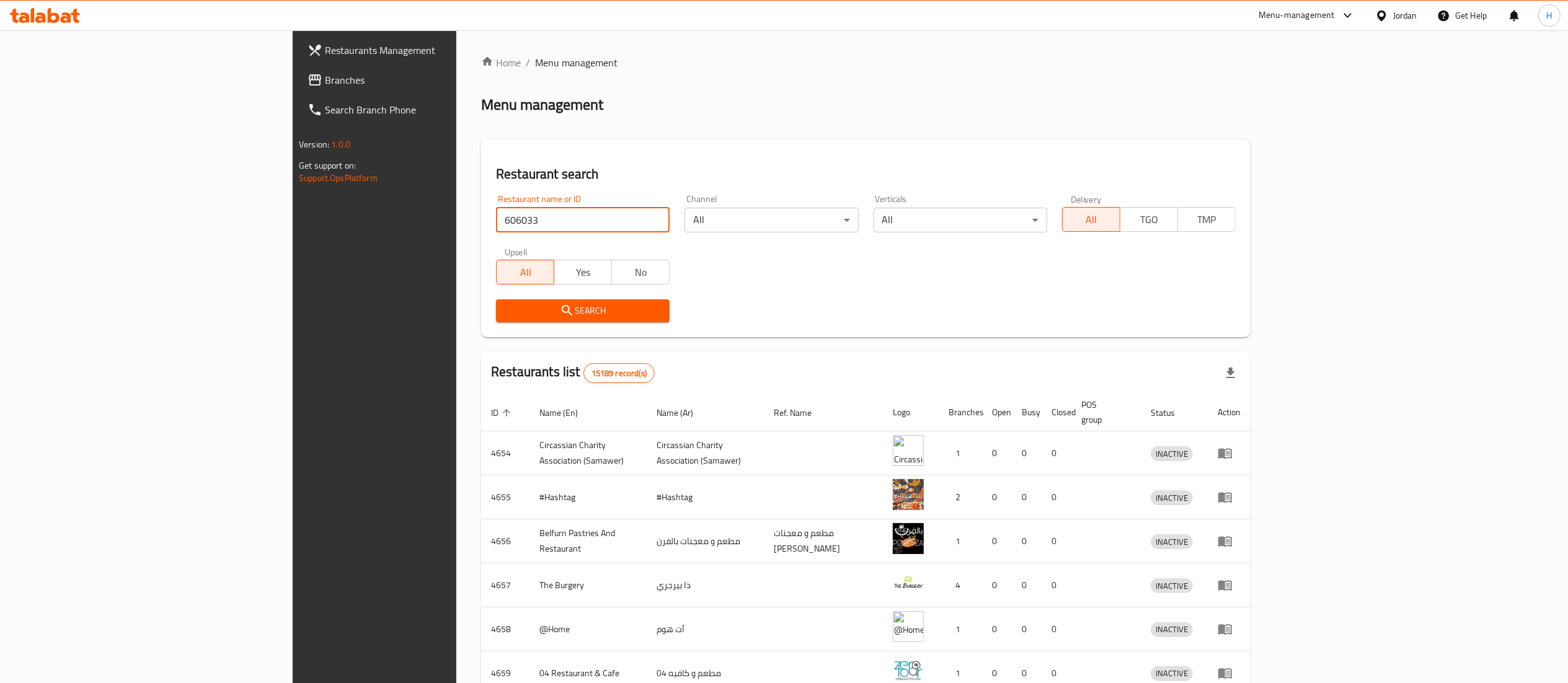
click button "Search" at bounding box center [583, 310] width 173 height 23
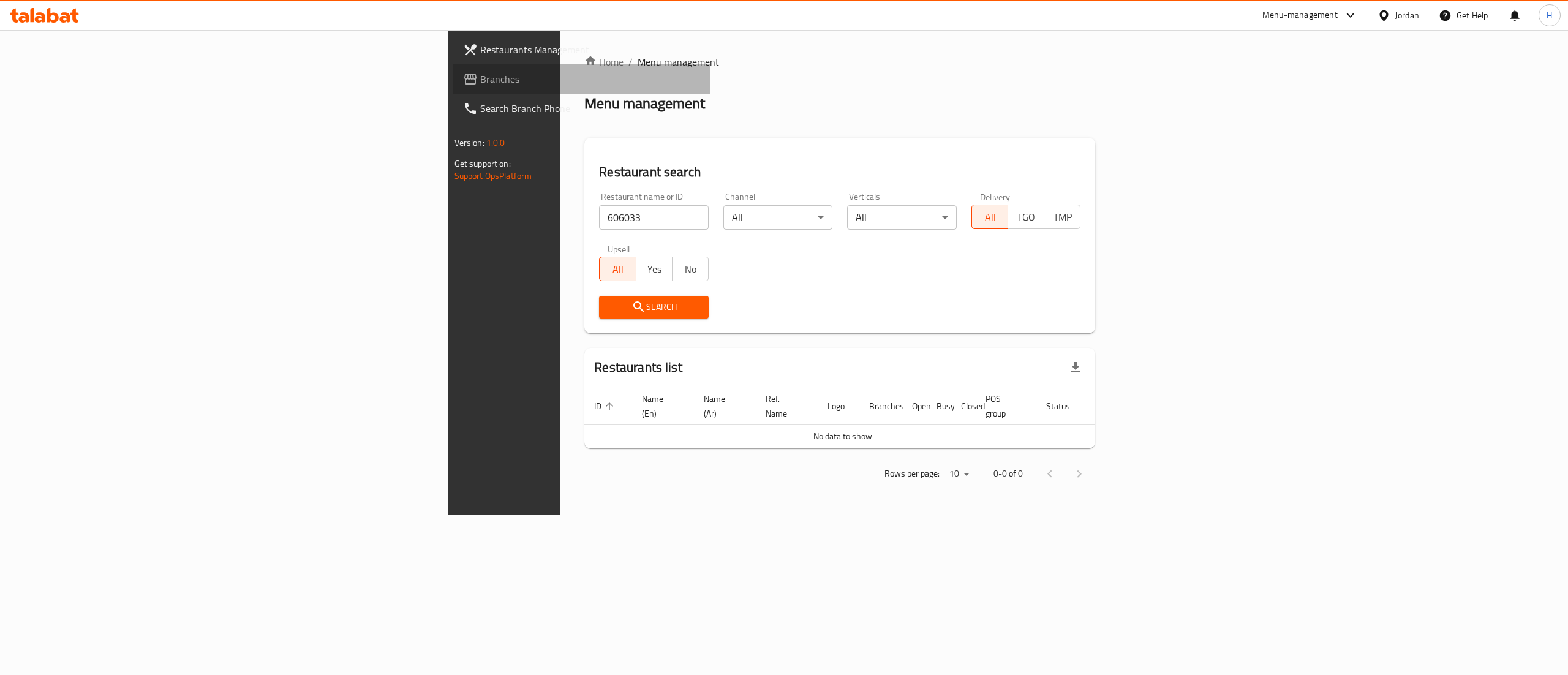
click at [481, 86] on span "Branches" at bounding box center [590, 79] width 221 height 15
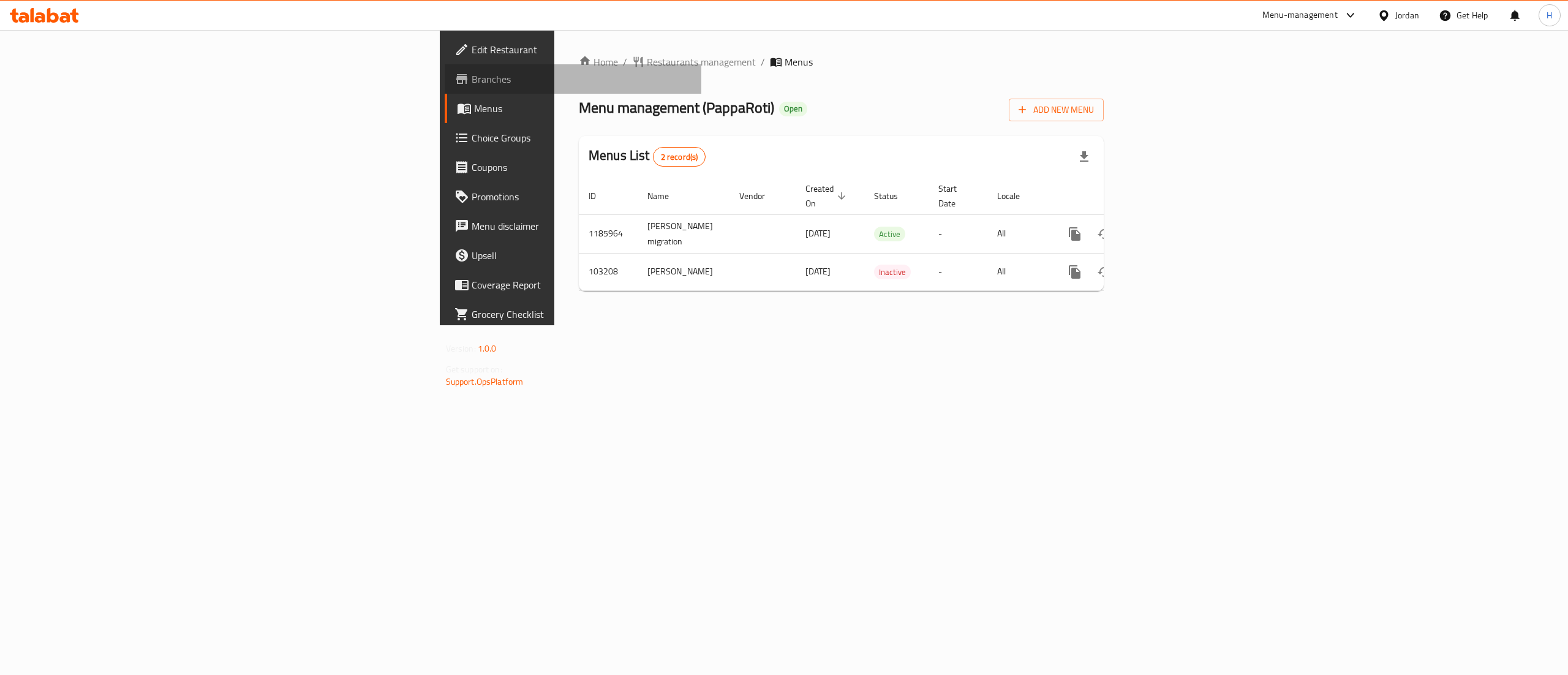
click at [472, 84] on span "Branches" at bounding box center [582, 79] width 221 height 15
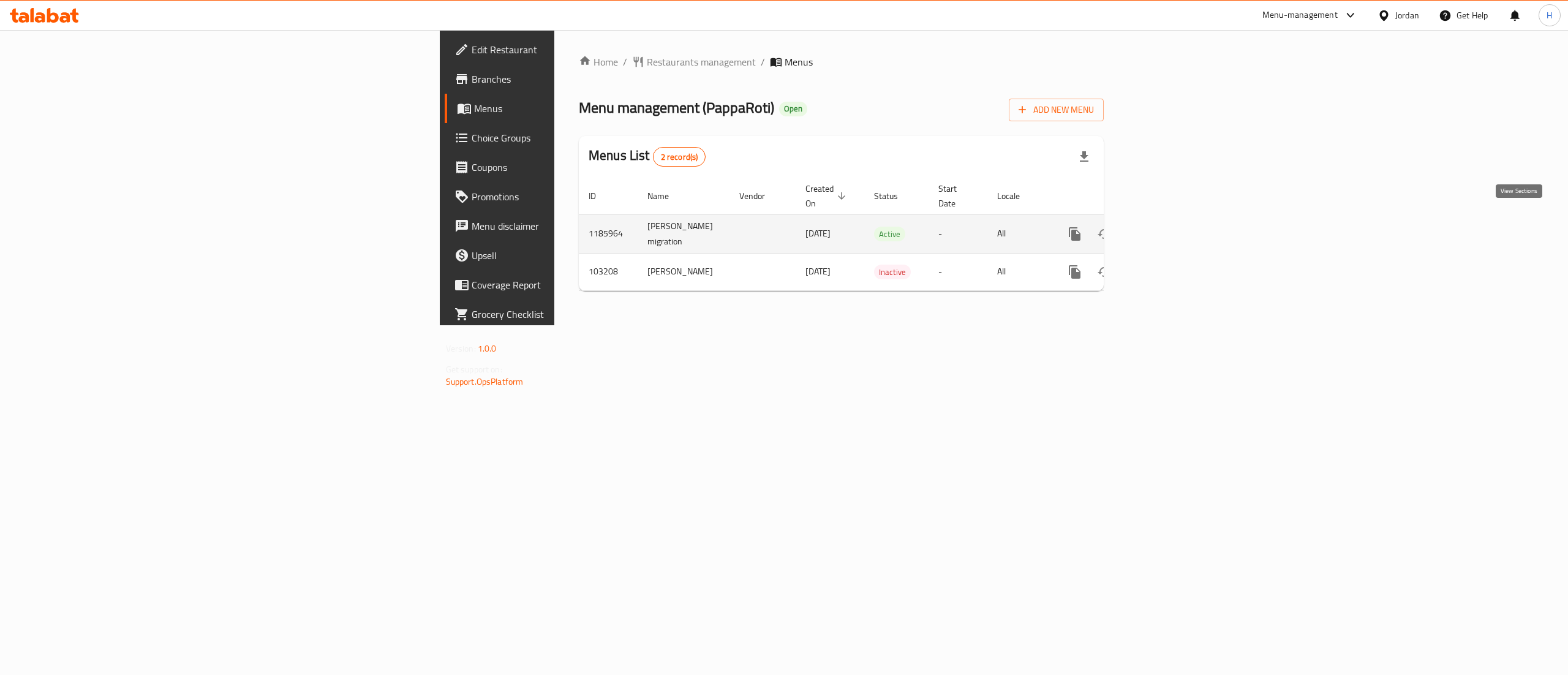
click at [1178, 223] on link "enhanced table" at bounding box center [1163, 233] width 29 height 29
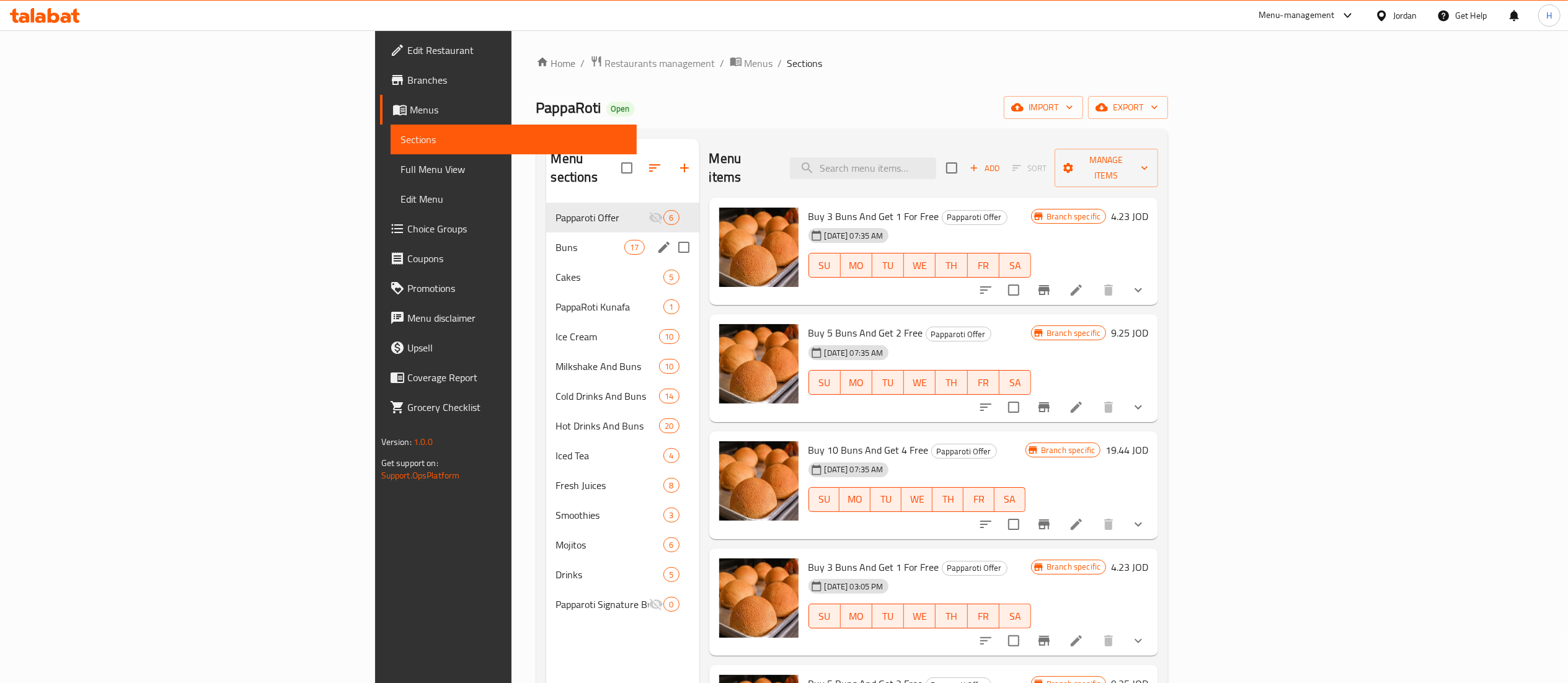
drag, startPoint x: 383, startPoint y: 220, endPoint x: 382, endPoint y: 234, distance: 14.0
click at [546, 232] on div "Buns 17" at bounding box center [623, 247] width 154 height 30
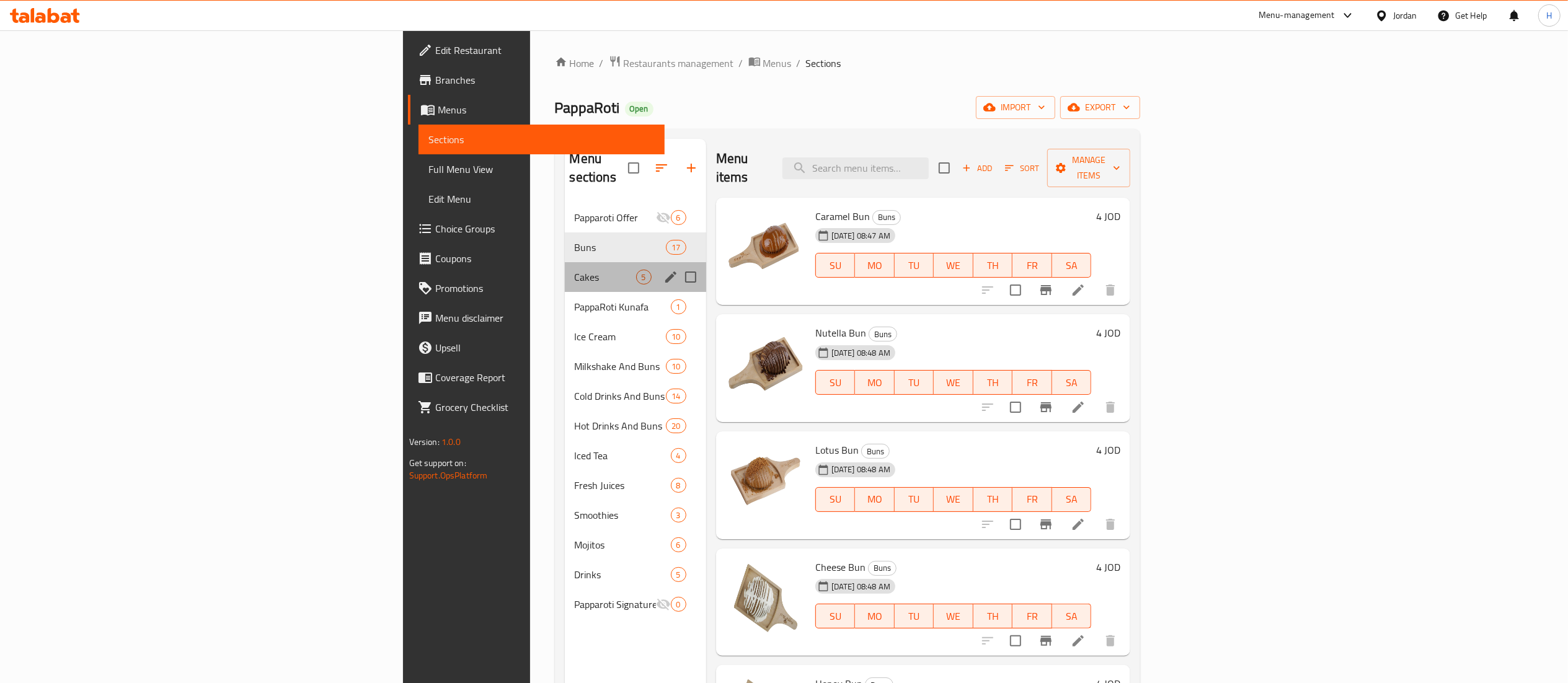
click at [565, 262] on div "Cakes 5" at bounding box center [636, 277] width 142 height 30
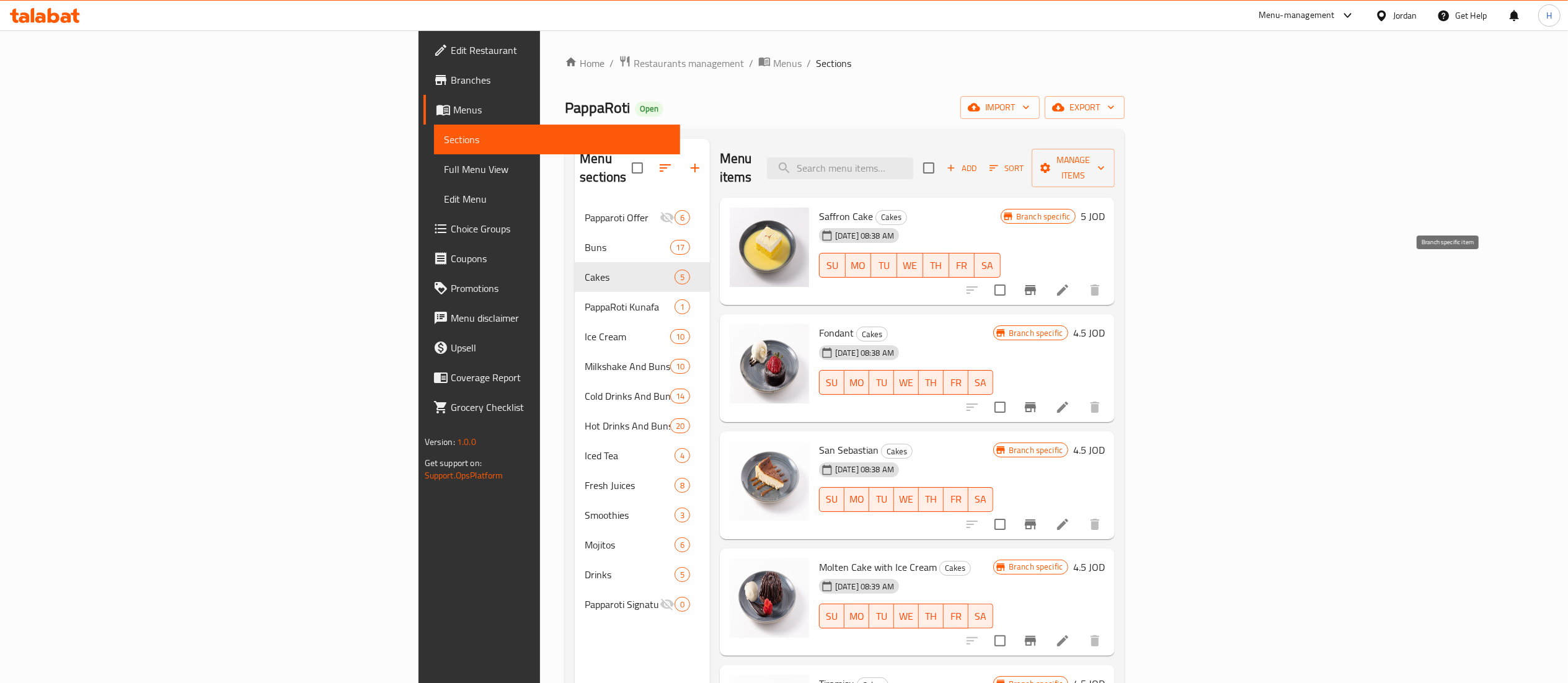
click at [1045, 283] on button "Branch-specific-item" at bounding box center [1031, 290] width 30 height 30
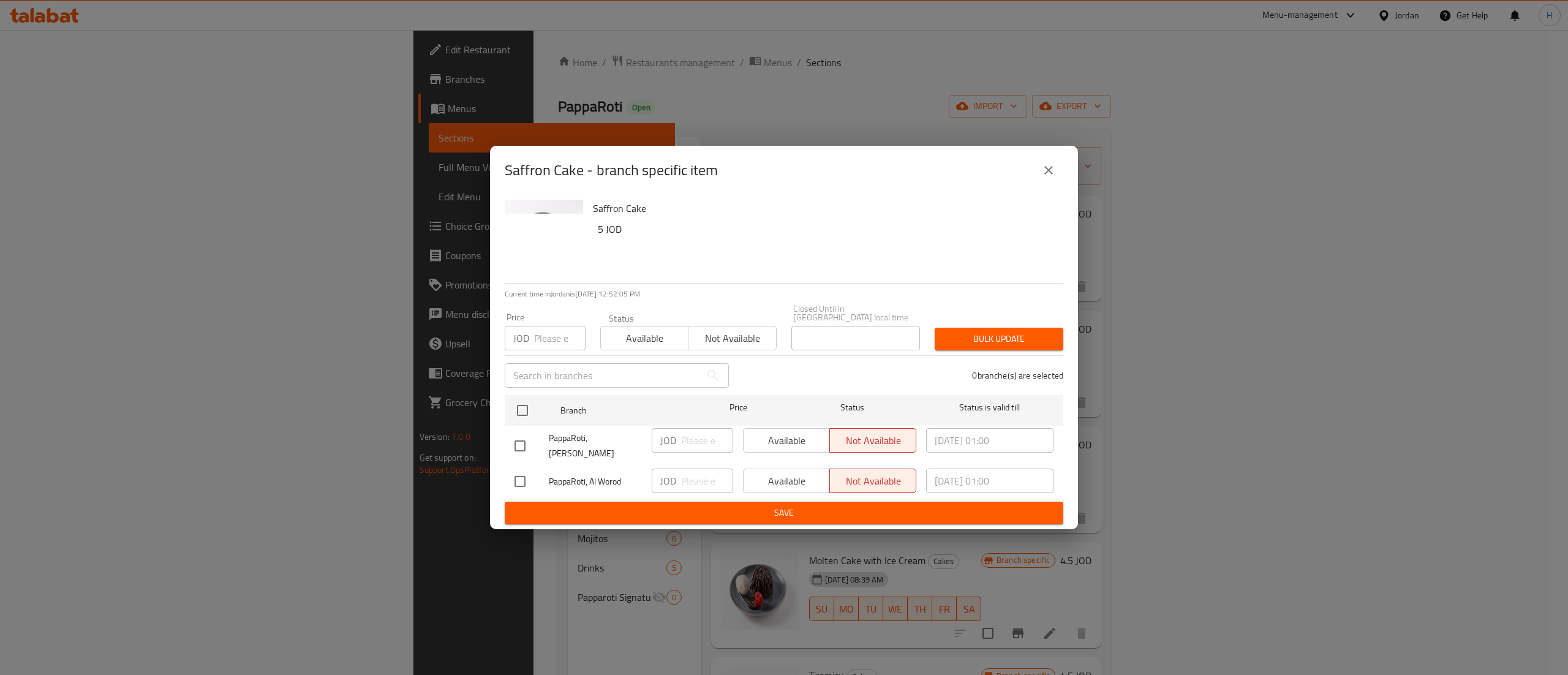
click at [1039, 181] on button "close" at bounding box center [1049, 170] width 29 height 29
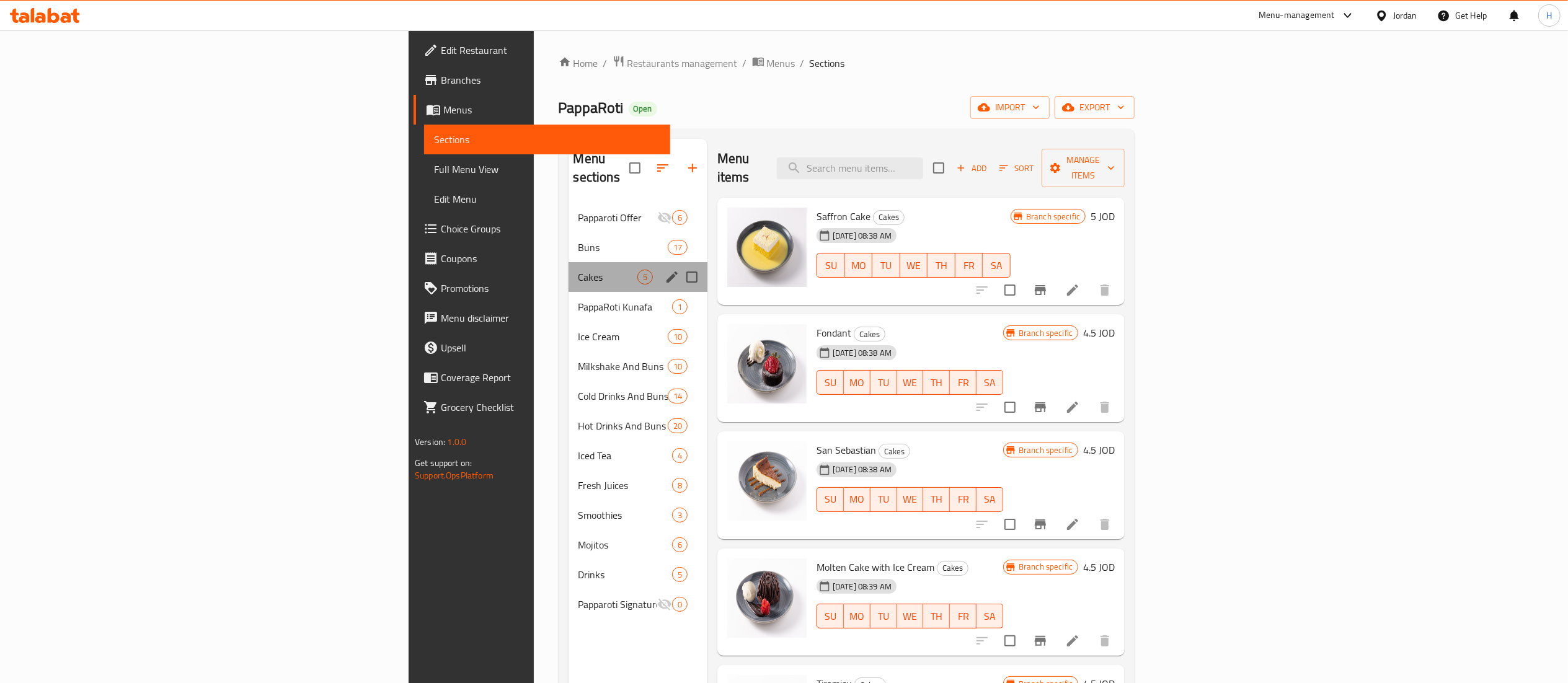
click at [568, 262] on div "Cakes 5" at bounding box center [637, 277] width 139 height 30
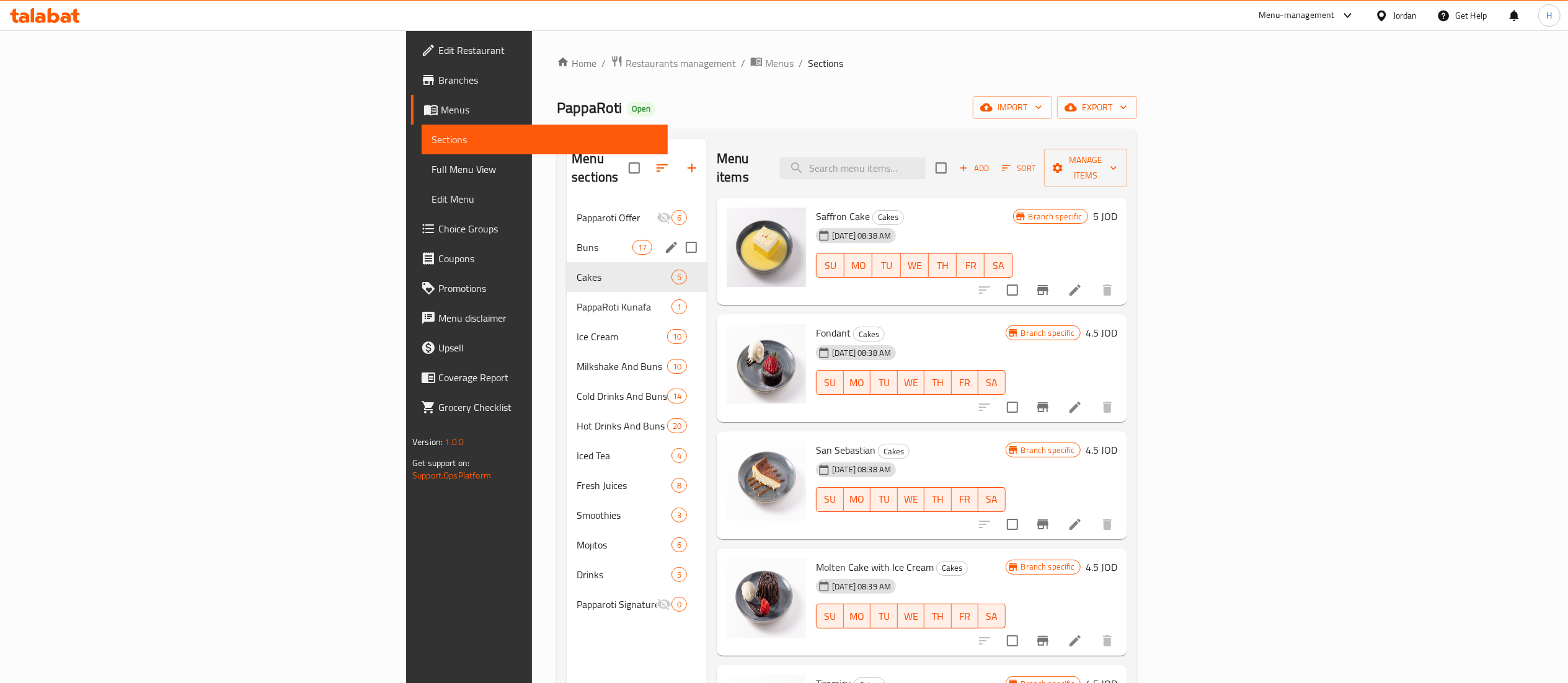
click at [577, 240] on span "Buns" at bounding box center [604, 247] width 56 height 15
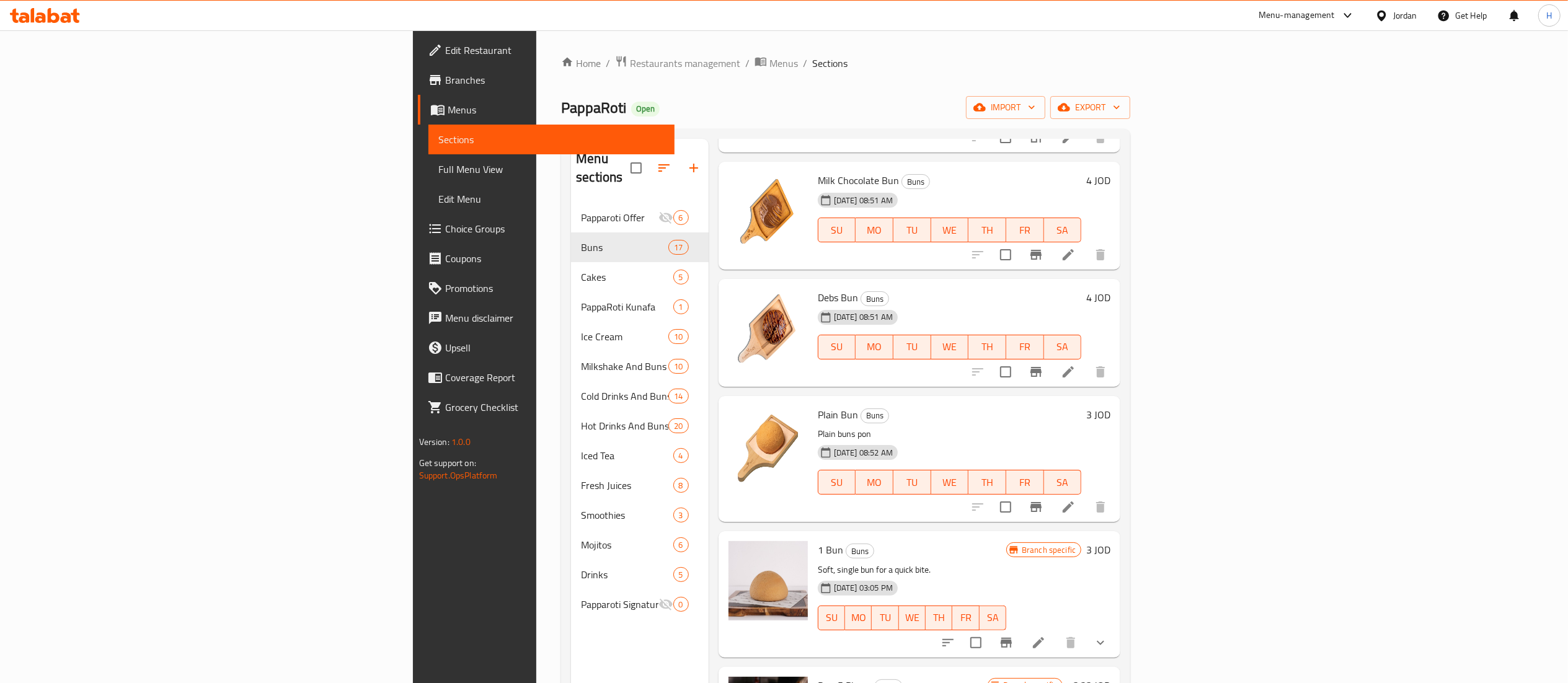
scroll to position [1372, 0]
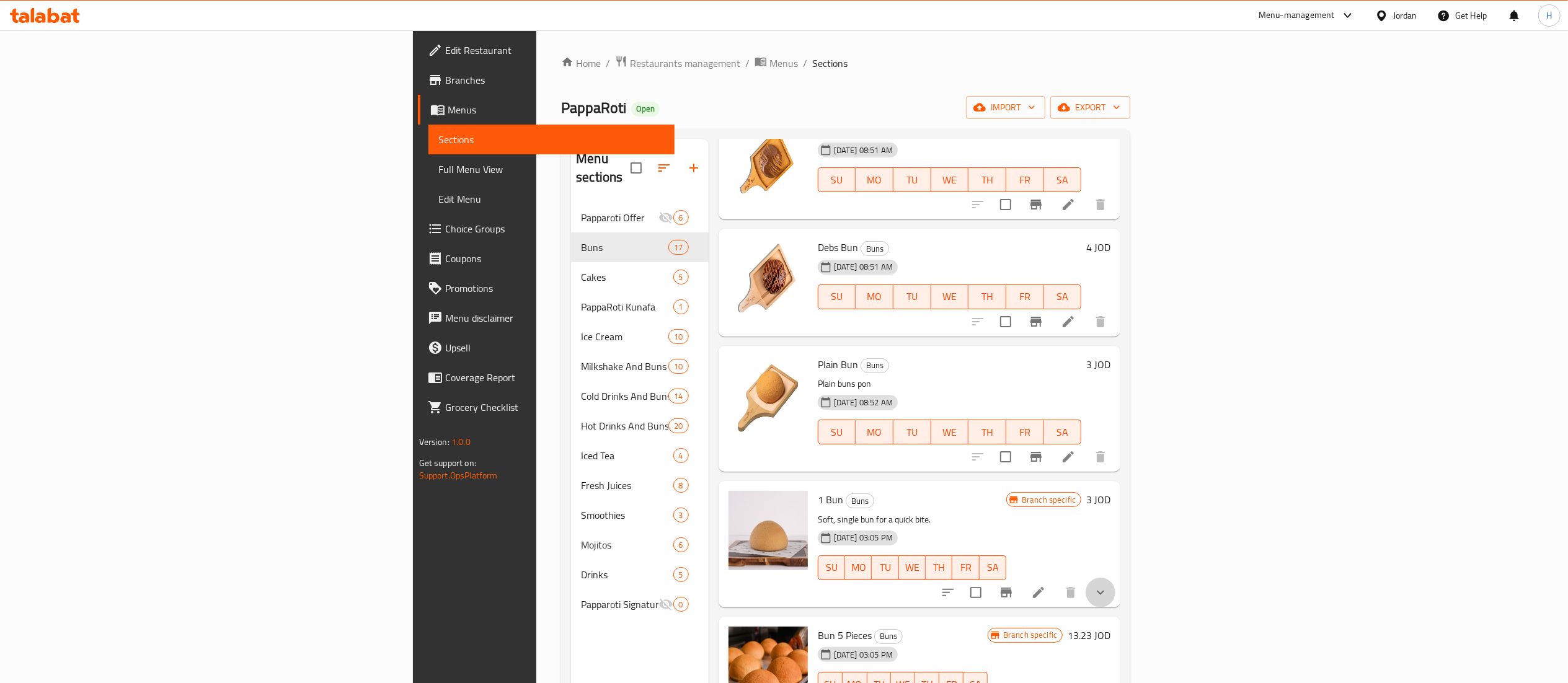
click at [1115, 582] on button "show more" at bounding box center [1100, 592] width 30 height 30
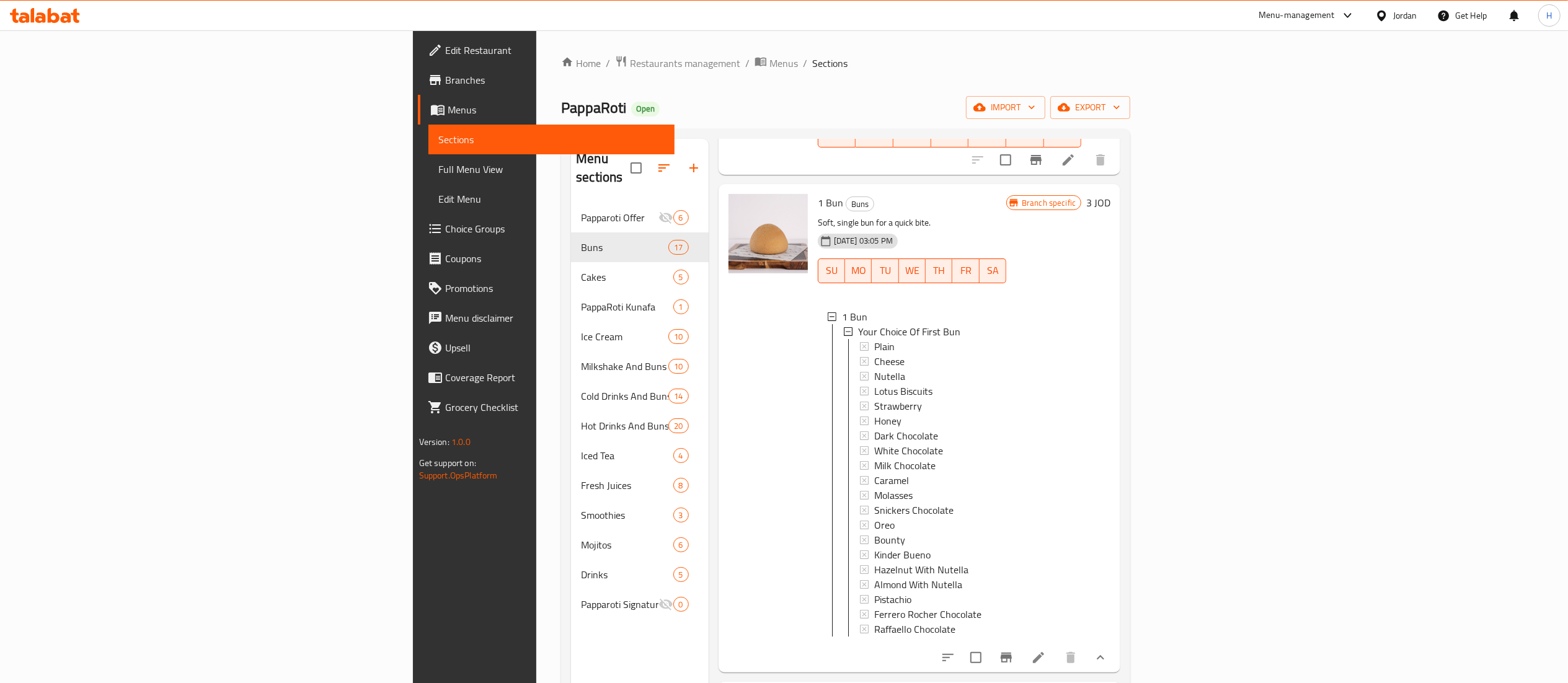
scroll to position [1753, 0]
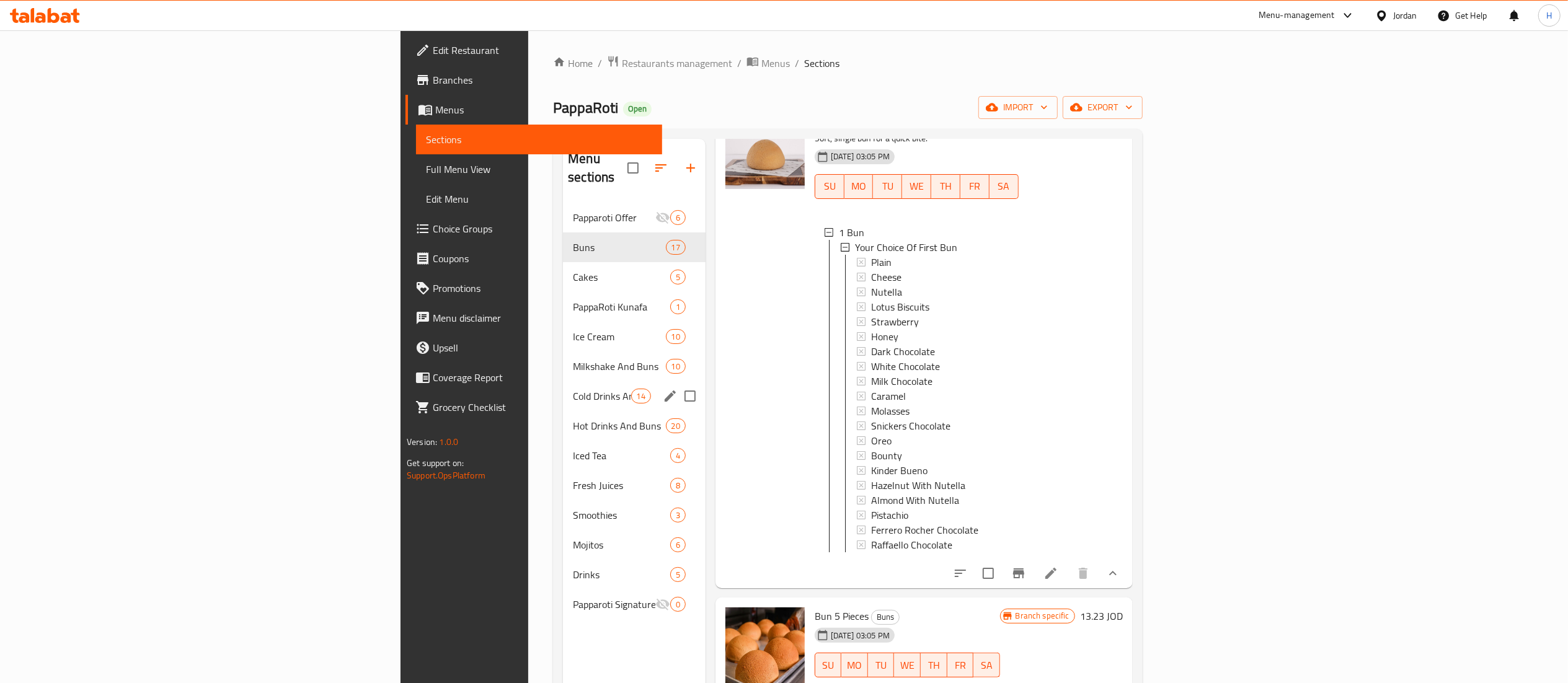
click at [563, 387] on div "Cold Drinks And Buns 14" at bounding box center [634, 396] width 143 height 30
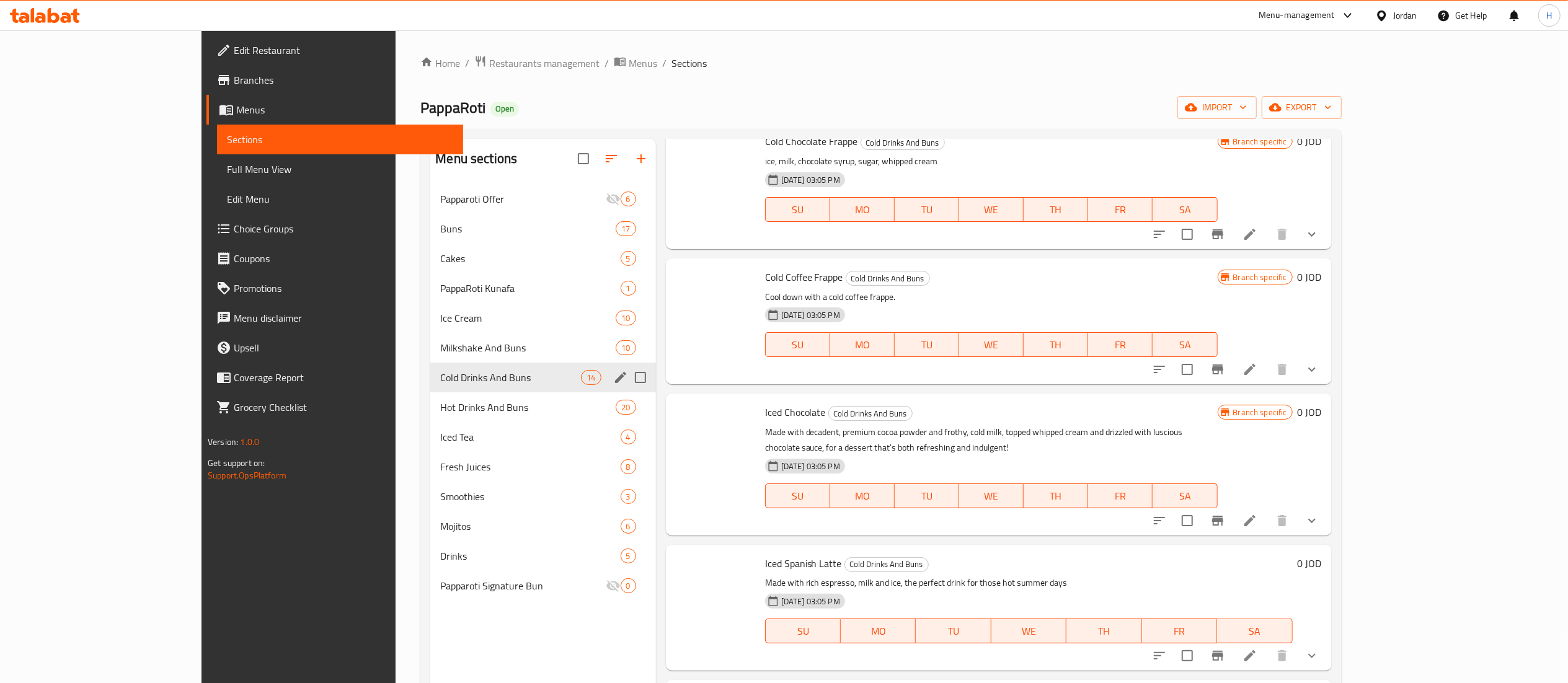
scroll to position [1188, 0]
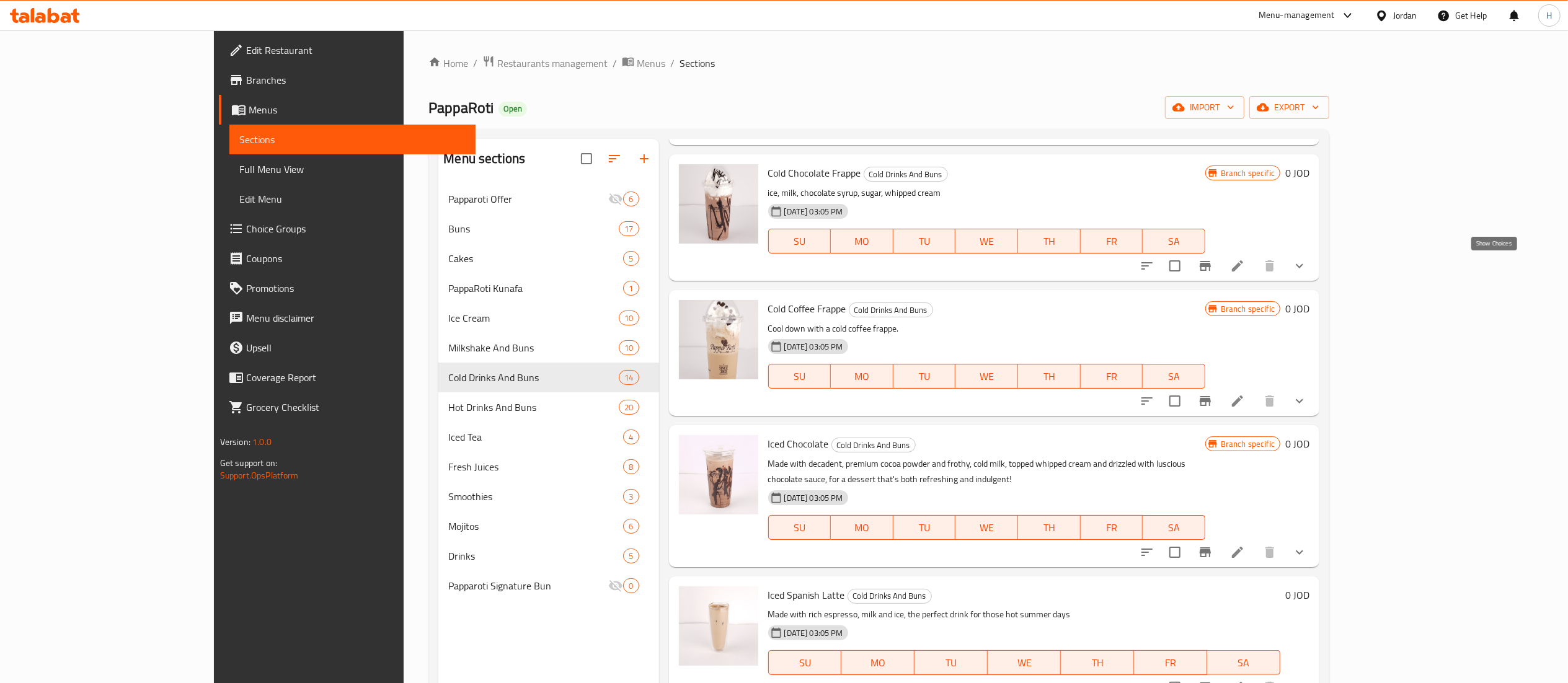
click at [1307, 267] on icon "show more" at bounding box center [1298, 266] width 15 height 15
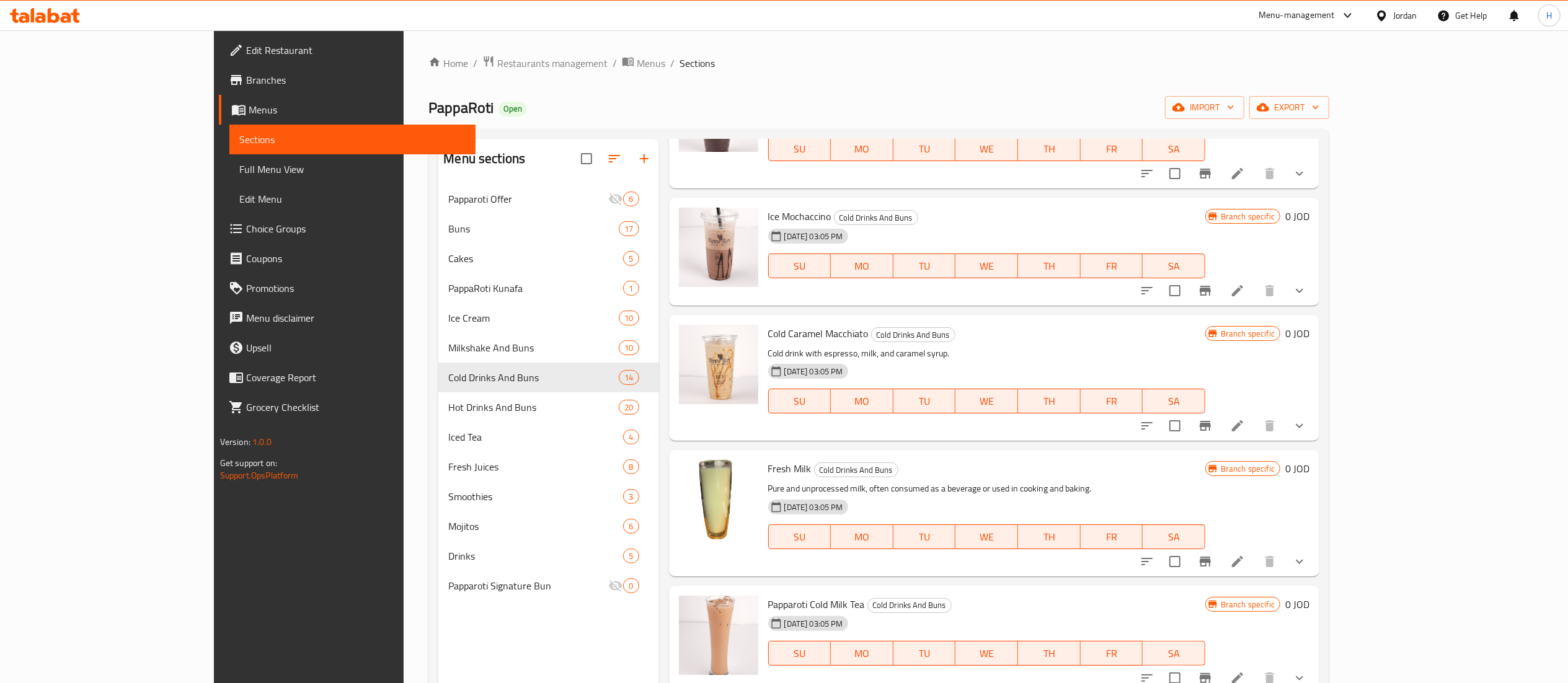
scroll to position [0, 0]
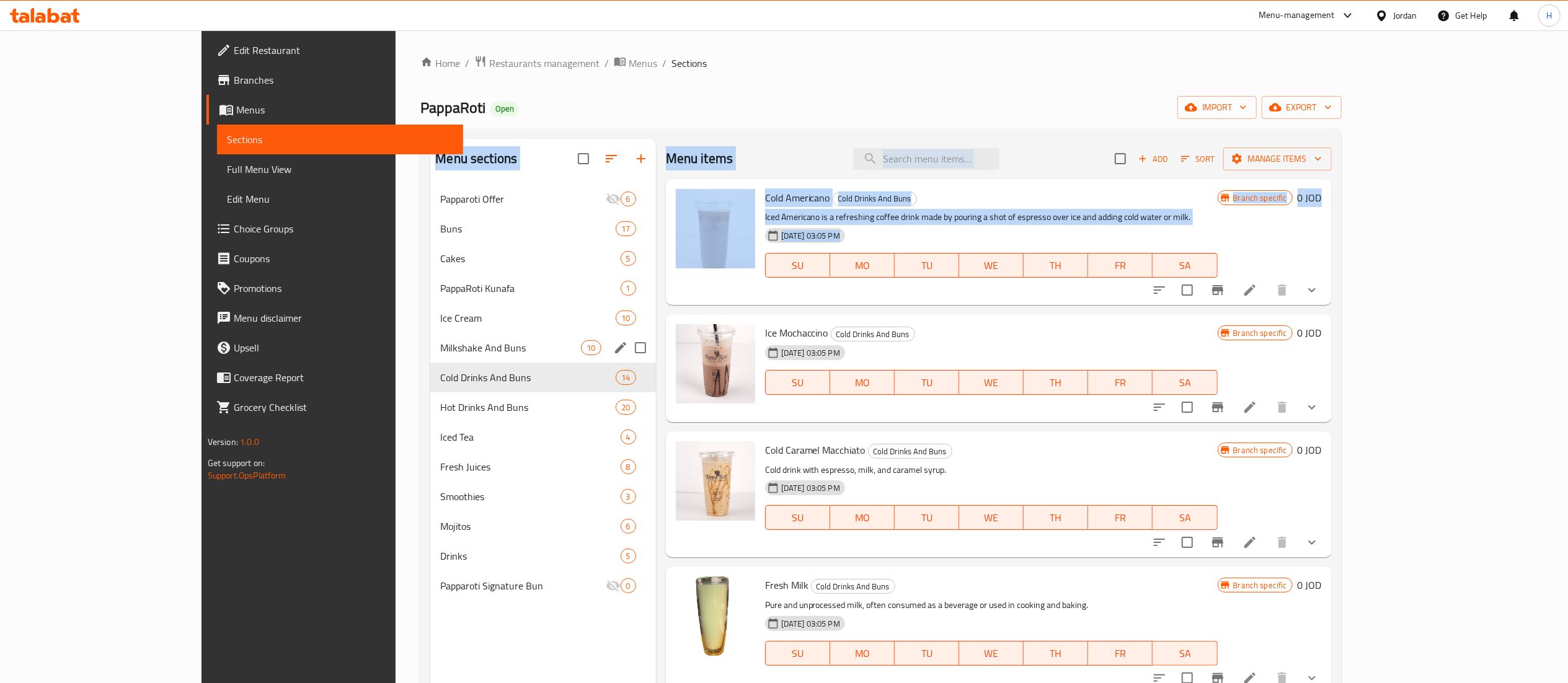
drag, startPoint x: 471, startPoint y: 325, endPoint x: 435, endPoint y: 334, distance: 37.1
click at [435, 334] on div "Menu sections Papparoti Offer 6 Buns 17 Cakes 5 PappaRoti Kunafa 1 Ice Cream 10…" at bounding box center [880, 480] width 901 height 683
click at [430, 336] on div "Milkshake And Buns 10" at bounding box center [542, 347] width 225 height 30
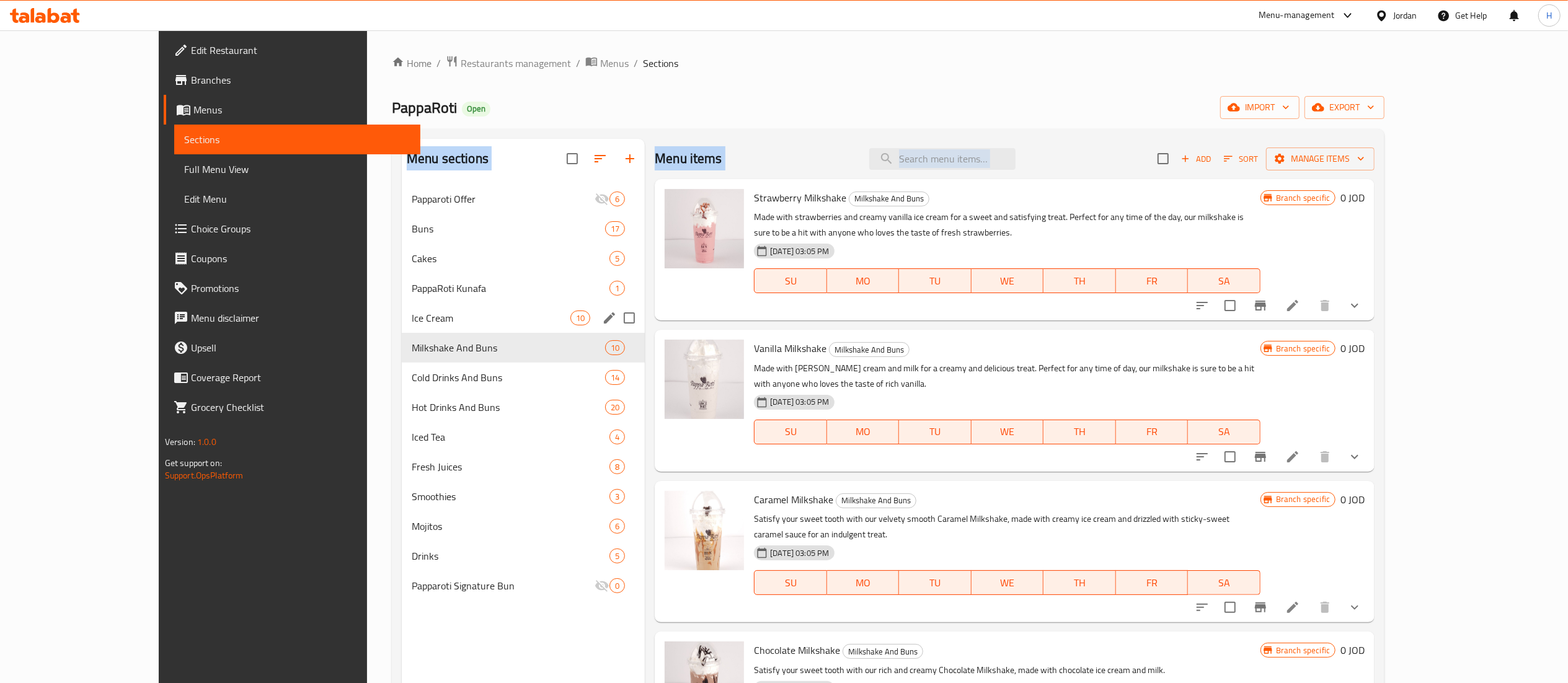
click at [403, 310] on div "Ice Cream 10" at bounding box center [523, 318] width 243 height 30
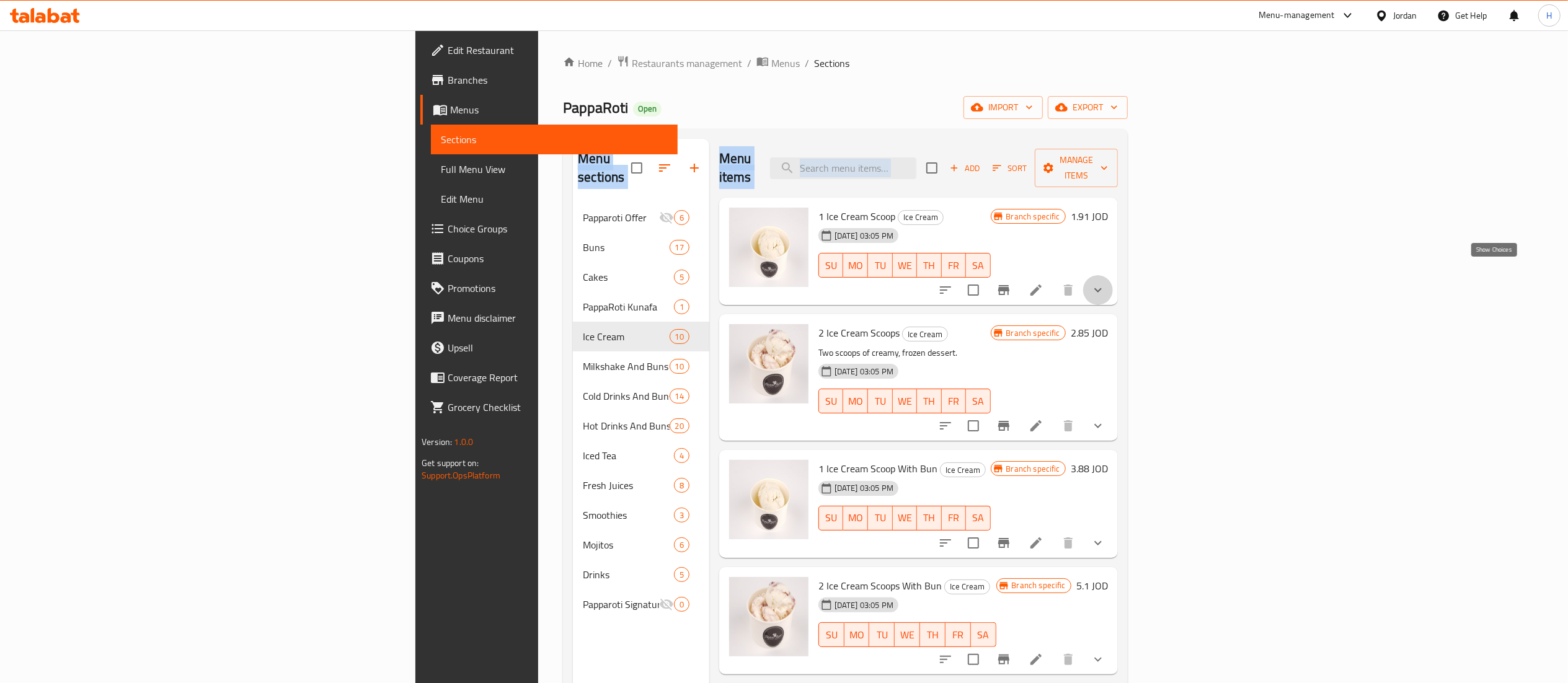
click at [1105, 282] on icon "show more" at bounding box center [1098, 289] width 15 height 15
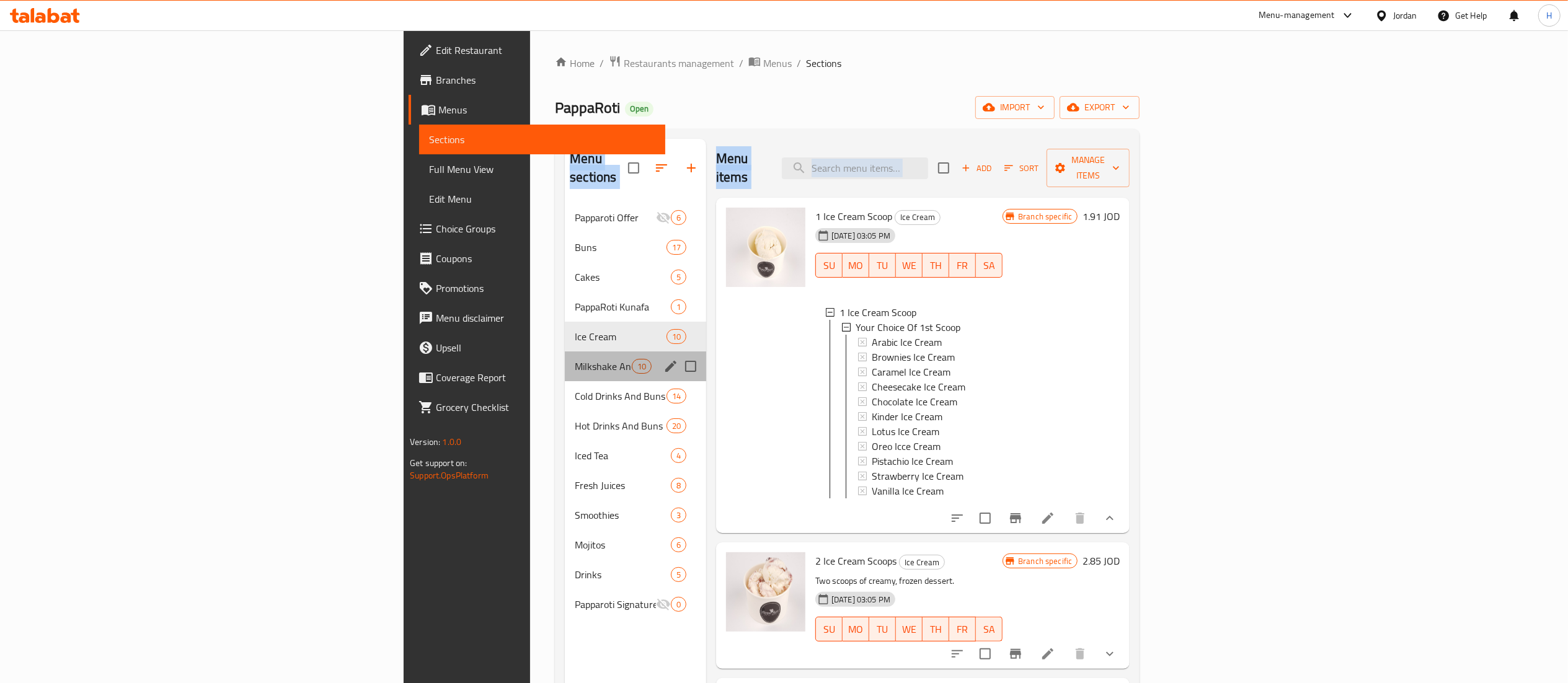
click at [565, 359] on div "Milkshake And Buns 10" at bounding box center [636, 366] width 142 height 30
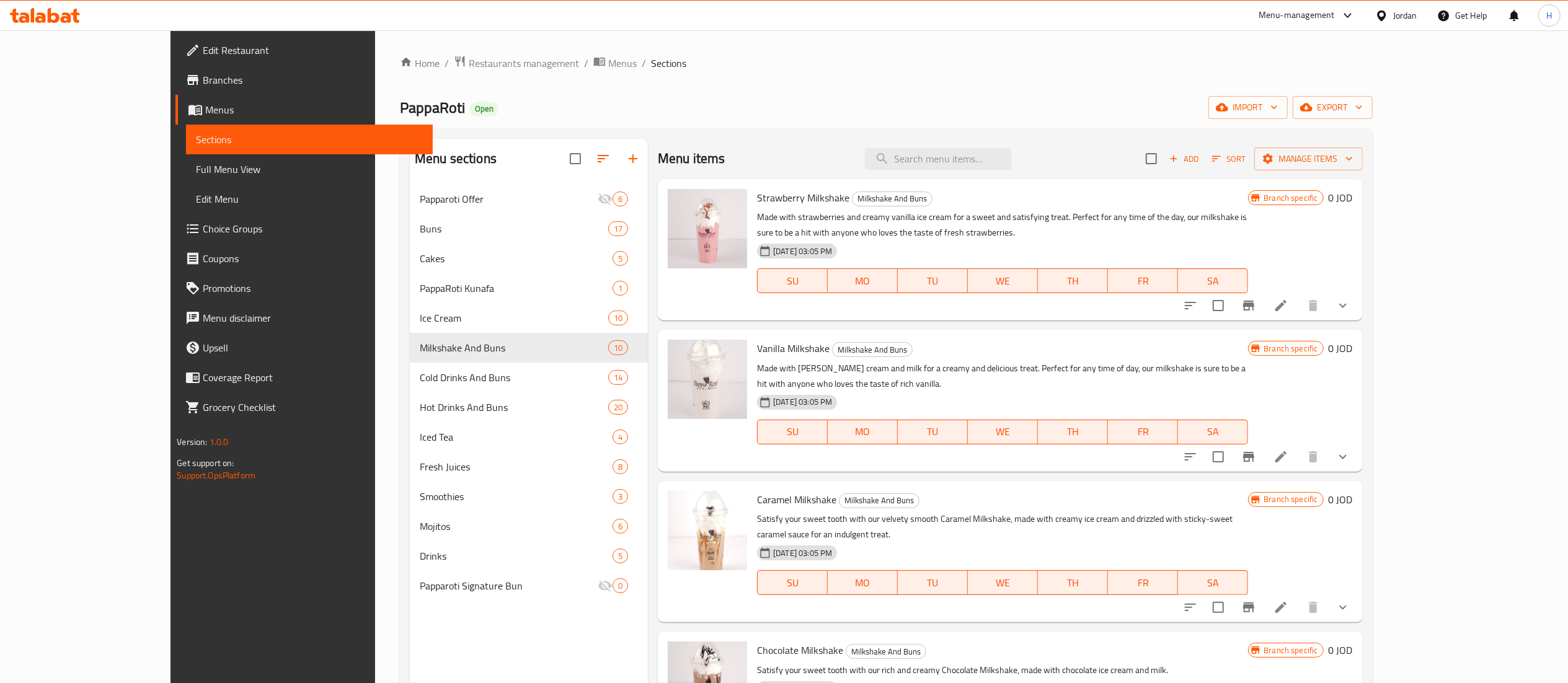
click at [409, 649] on div "Menu sections Papparoti Offer 6 Buns 17 Cakes 5 PappaRoti Kunafa 1 Ice Cream 10…" at bounding box center [529, 480] width 238 height 683
click at [1357, 299] on button "show more" at bounding box center [1343, 305] width 30 height 30
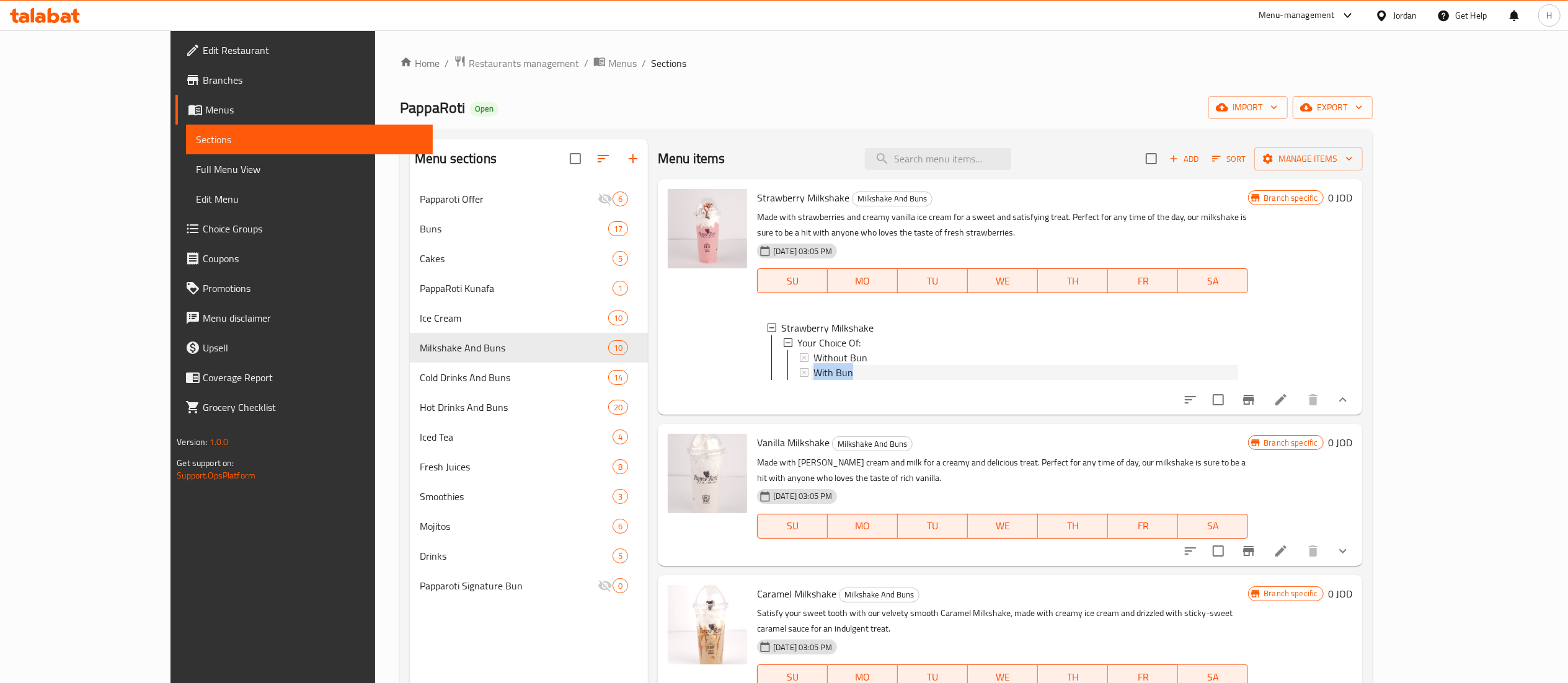
drag, startPoint x: 839, startPoint y: 369, endPoint x: 851, endPoint y: 359, distance: 15.6
click at [851, 359] on div "Without Bun With Bun" at bounding box center [1019, 365] width 439 height 30
click at [851, 359] on div "Without Bun" at bounding box center [1025, 357] width 424 height 15
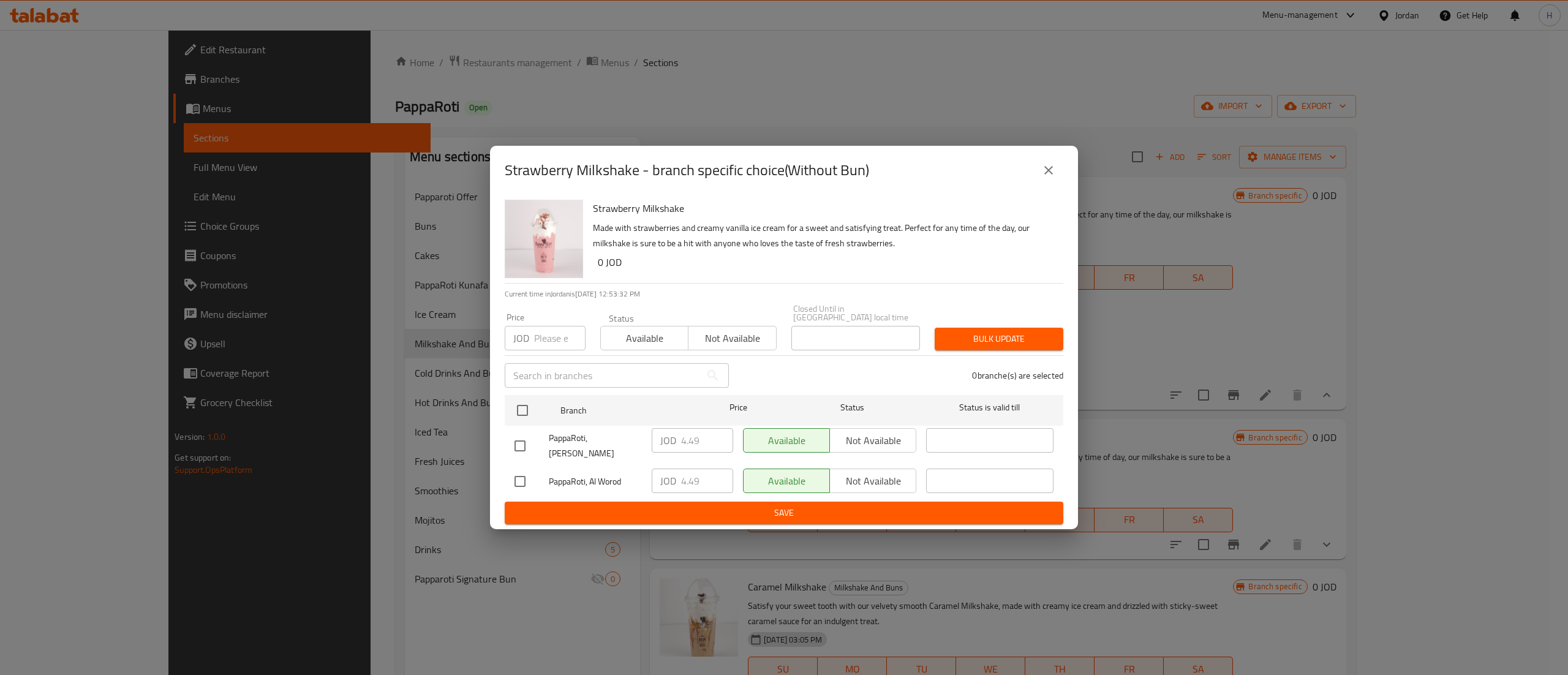
click at [552, 338] on input "number" at bounding box center [559, 338] width 52 height 24
type input "4.7"
click at [528, 406] on input "checkbox" at bounding box center [522, 410] width 25 height 25
checkbox input "true"
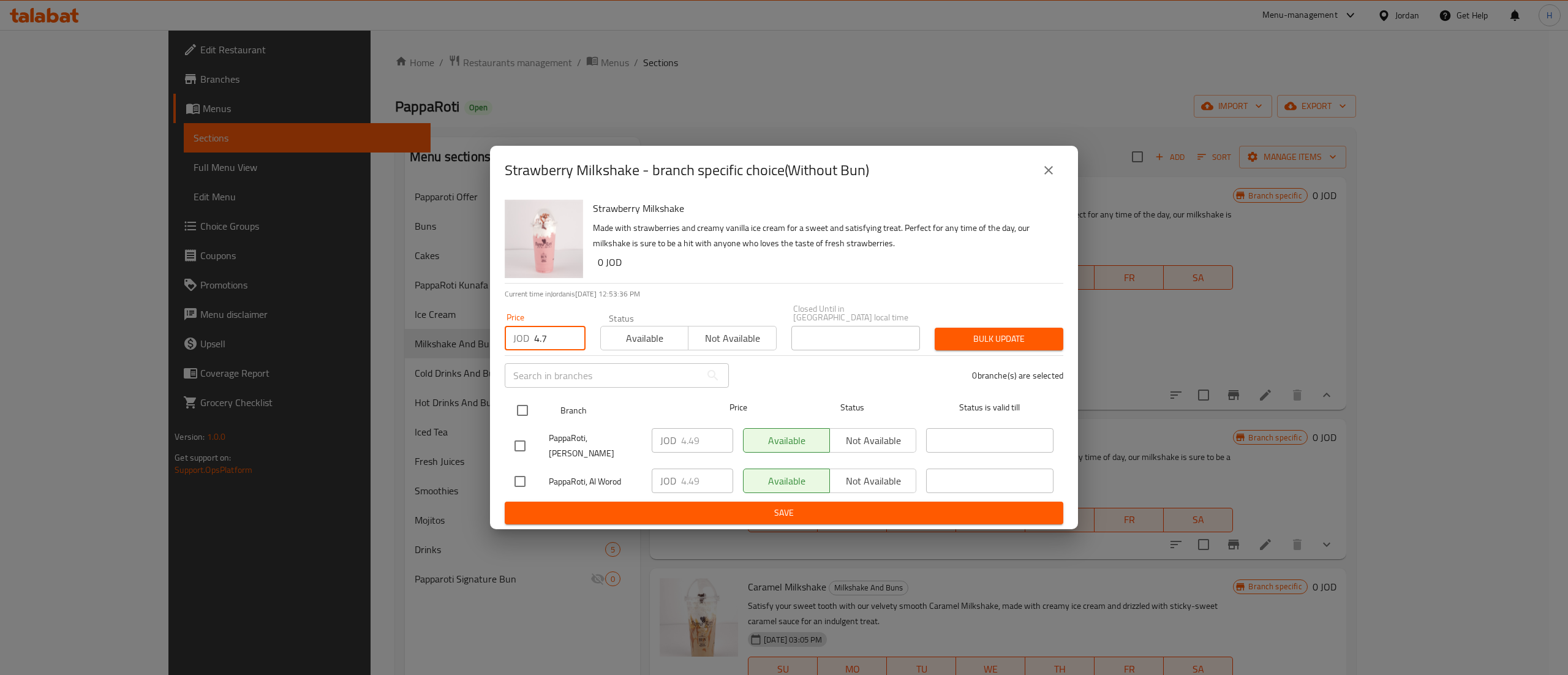
checkbox input "true"
click at [996, 340] on span "Bulk update" at bounding box center [999, 339] width 109 height 16
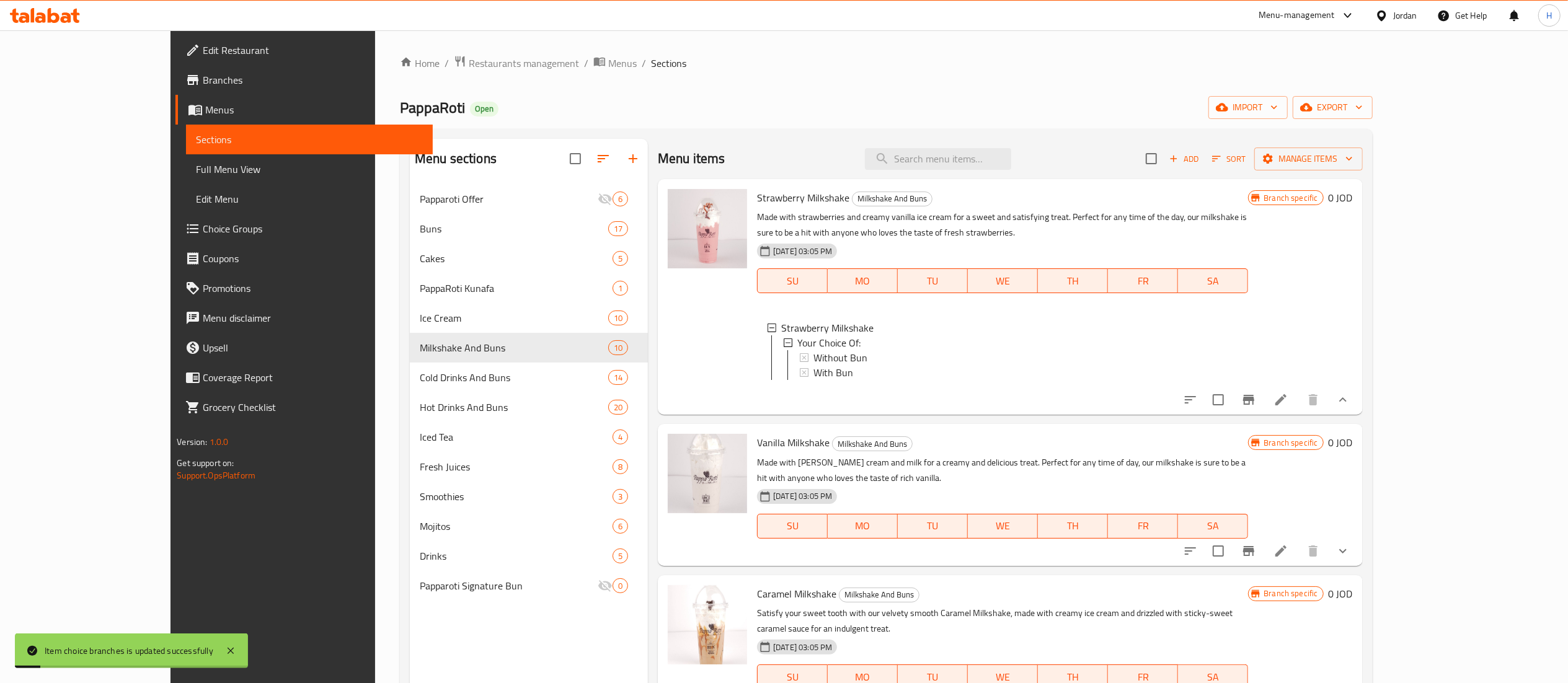
scroll to position [1, 0]
click at [1256, 557] on icon "Branch-specific-item" at bounding box center [1248, 550] width 15 height 15
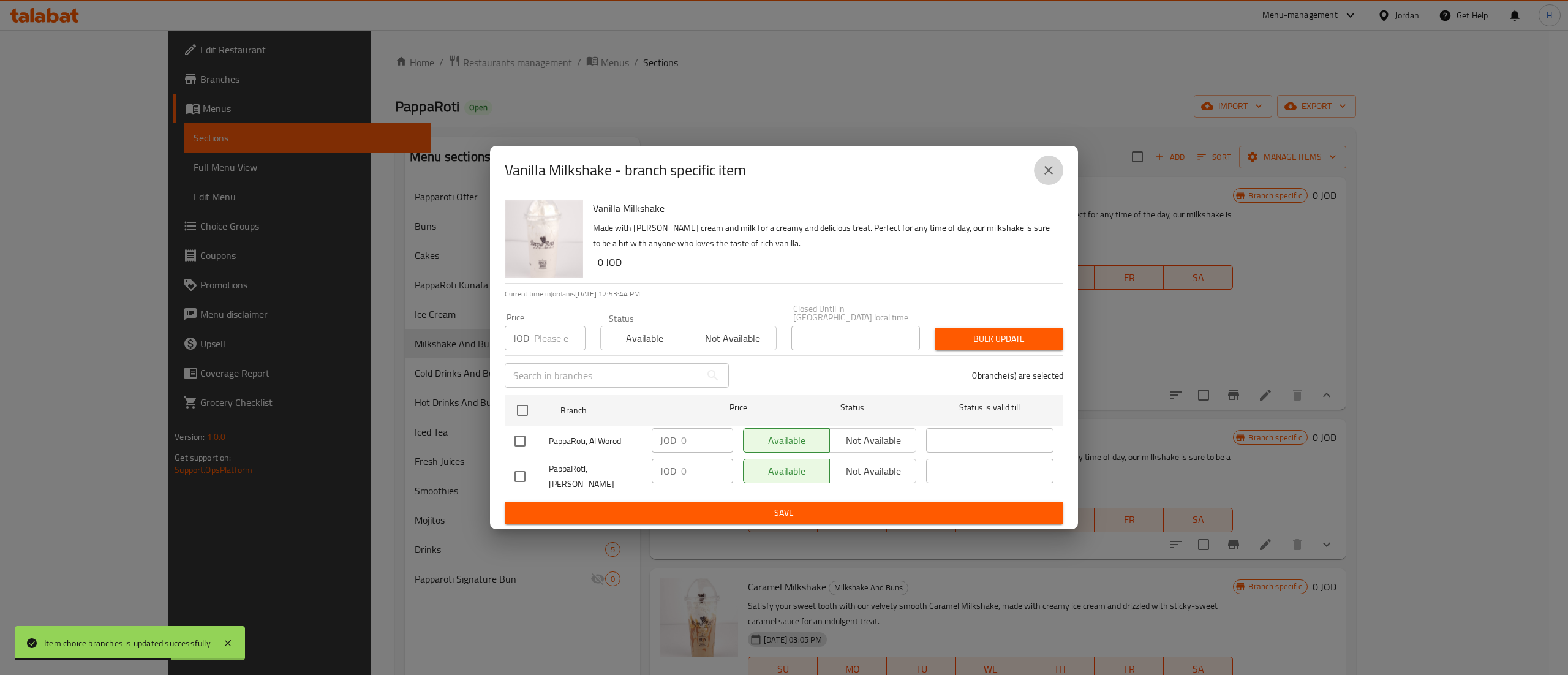
click at [1053, 178] on icon "close" at bounding box center [1049, 170] width 15 height 15
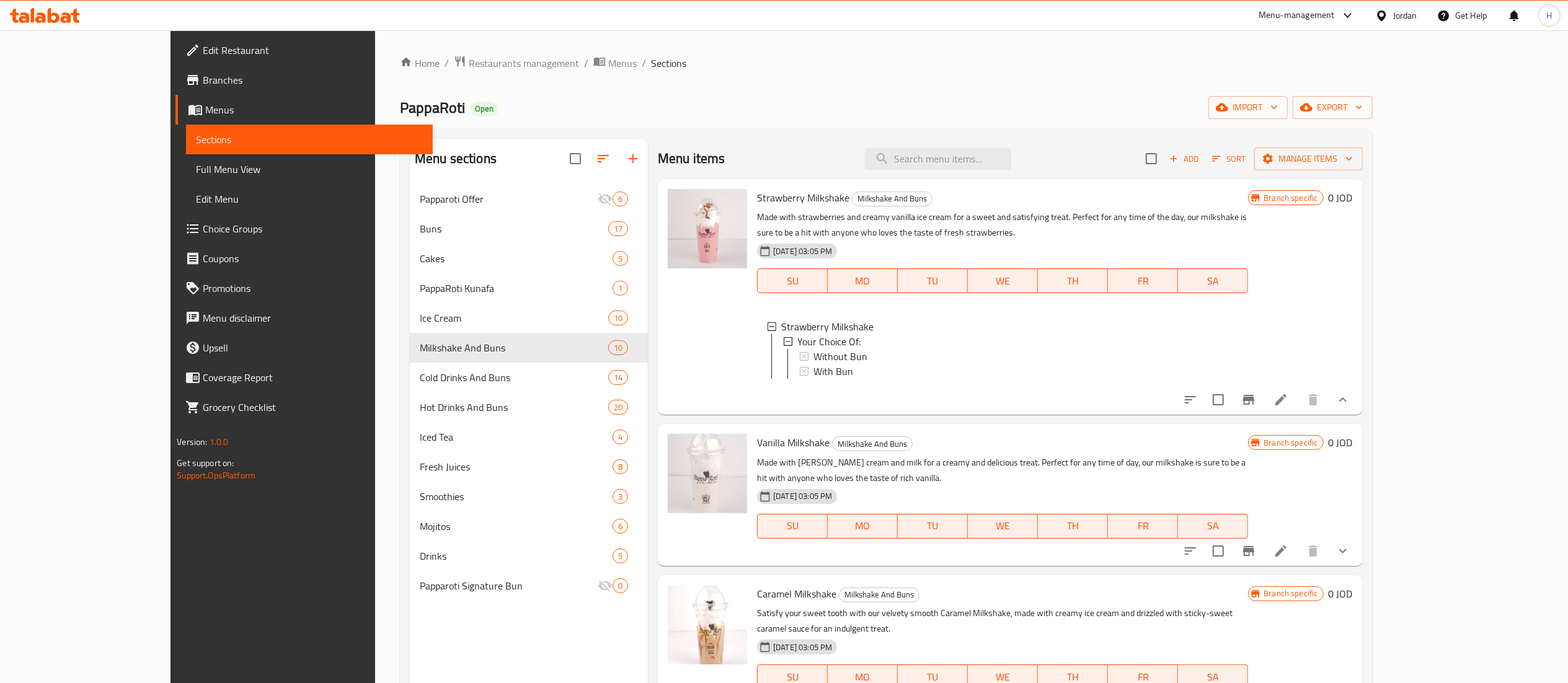
click at [1362, 572] on div "Menu items Add Sort Manage items Strawberry Milkshake Milkshake And Buns Made w…" at bounding box center [1004, 480] width 714 height 683
click at [1350, 558] on icon "show more" at bounding box center [1343, 550] width 15 height 15
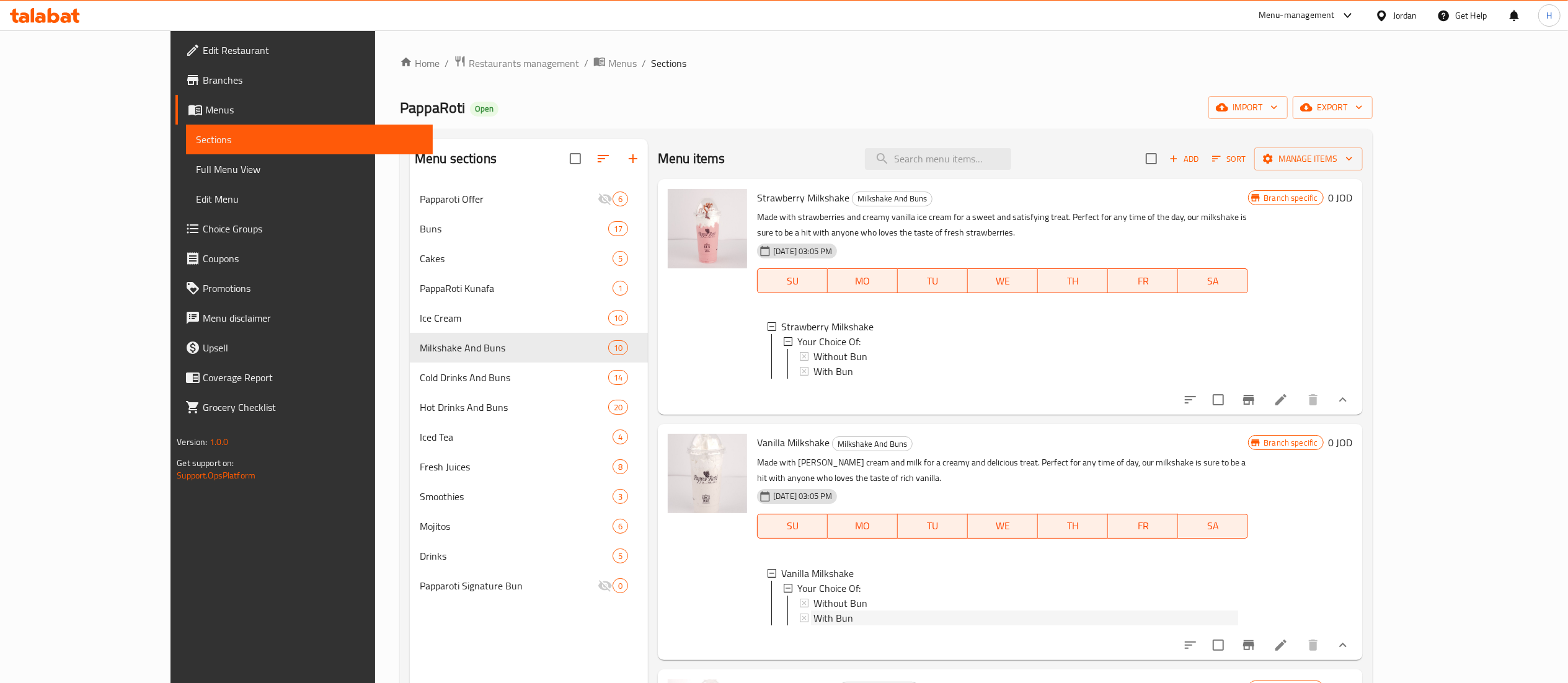
click at [828, 615] on div "With Bun" at bounding box center [1025, 617] width 424 height 15
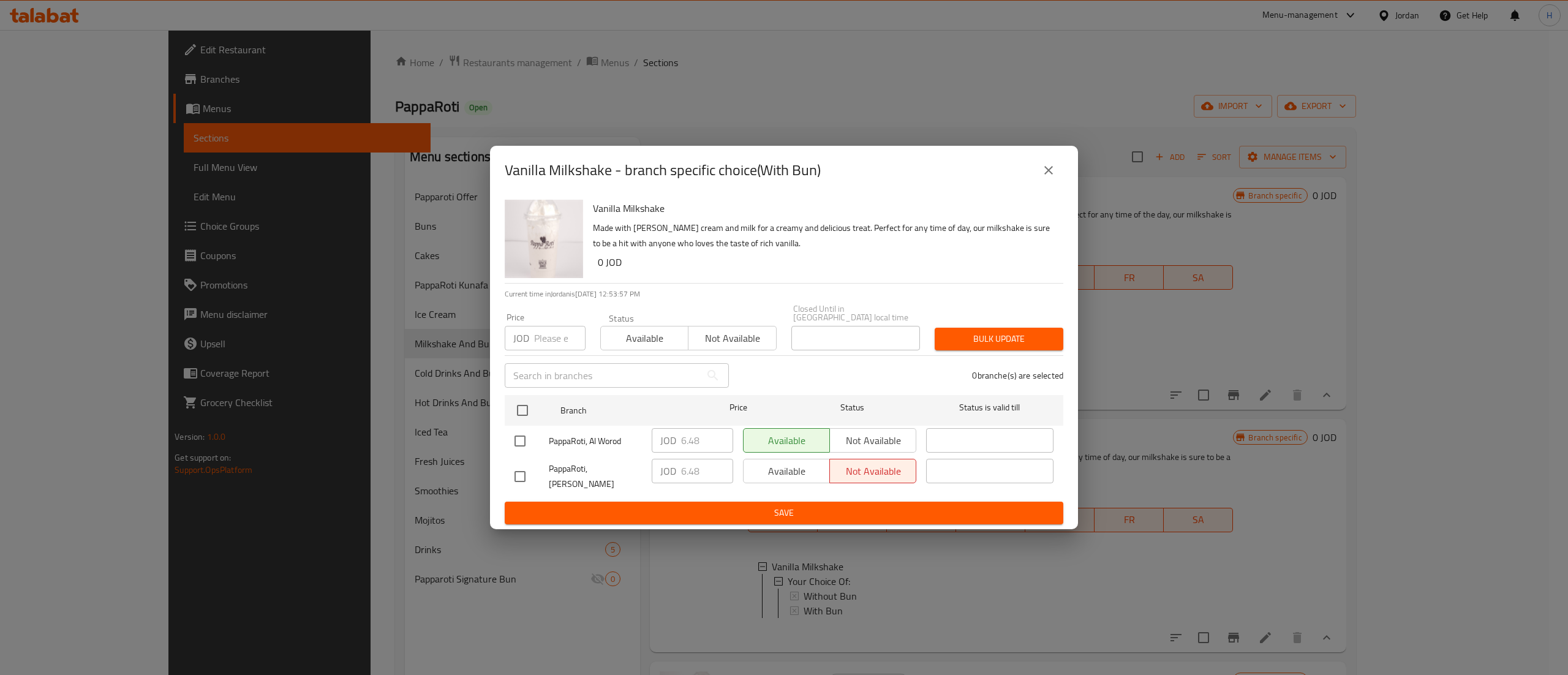
click at [545, 347] on input "number" at bounding box center [559, 338] width 52 height 24
click at [1051, 185] on button "close" at bounding box center [1049, 170] width 29 height 29
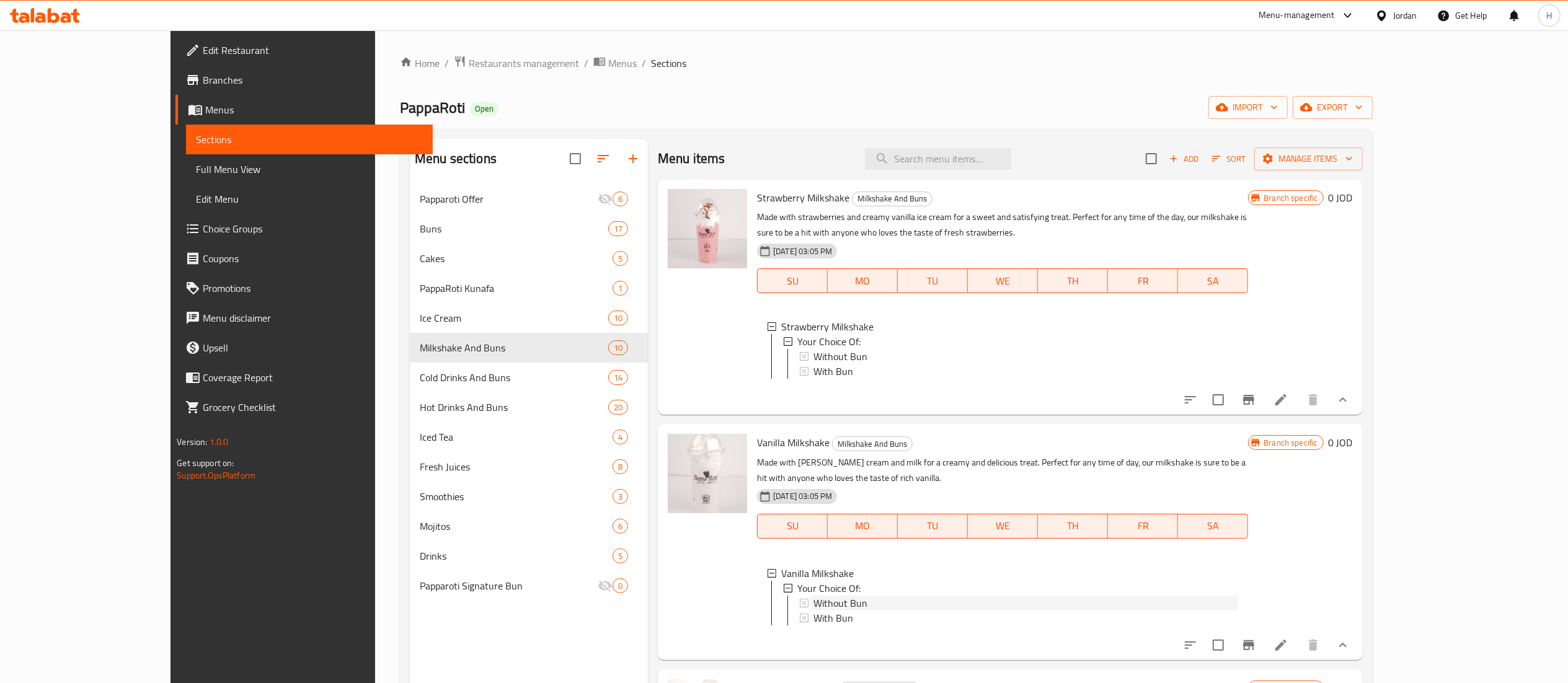
click at [813, 598] on span "Without Bun" at bounding box center [840, 602] width 54 height 15
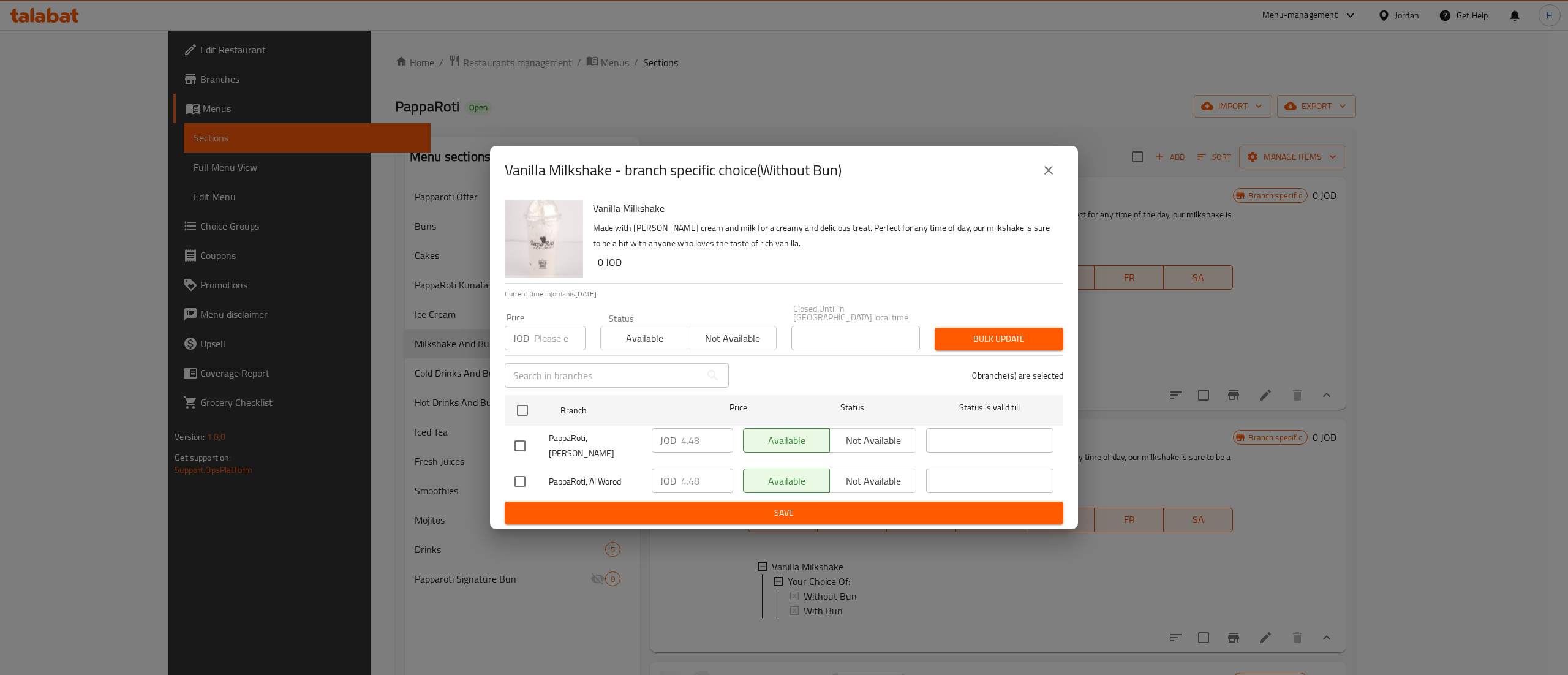
click at [554, 330] on input "number" at bounding box center [559, 338] width 52 height 24
type input "4.7"
click at [520, 406] on input "checkbox" at bounding box center [522, 410] width 25 height 25
checkbox input "true"
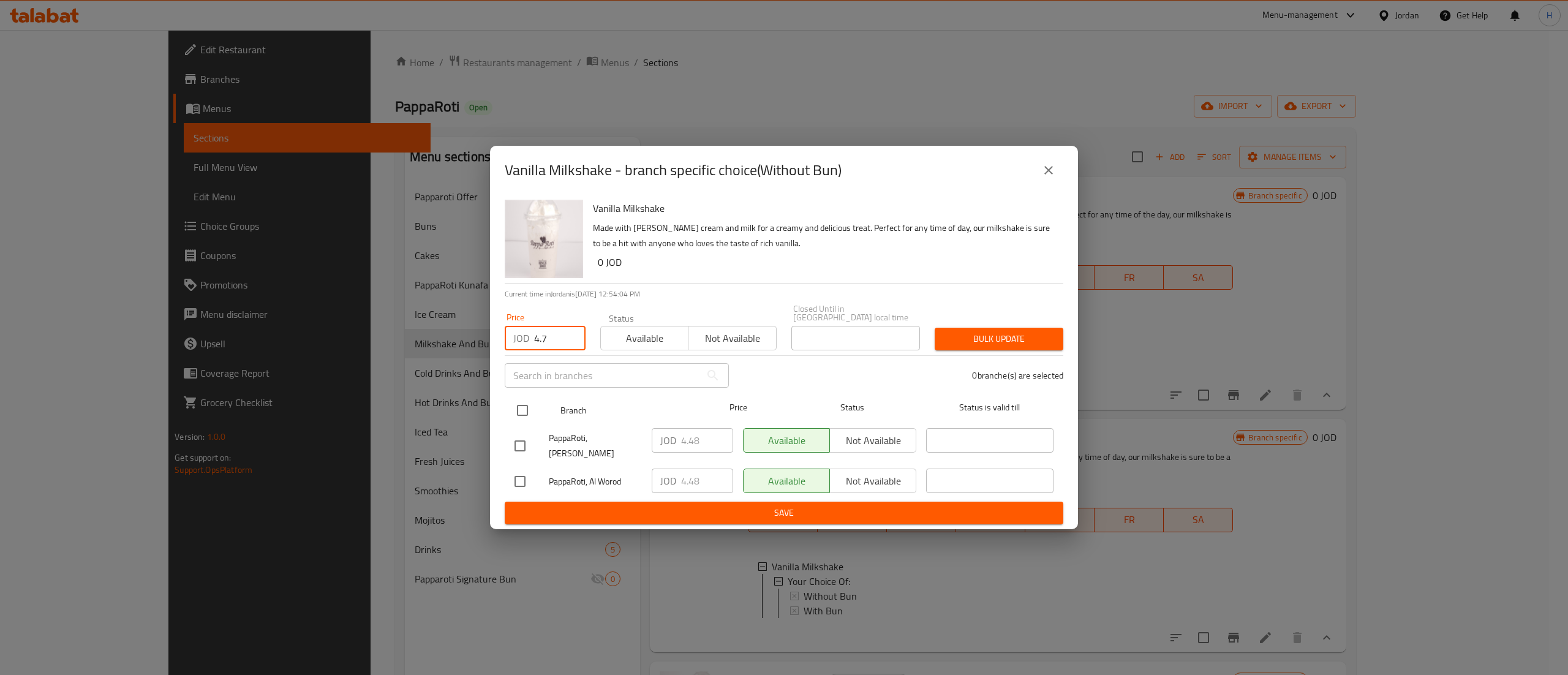
checkbox input "true"
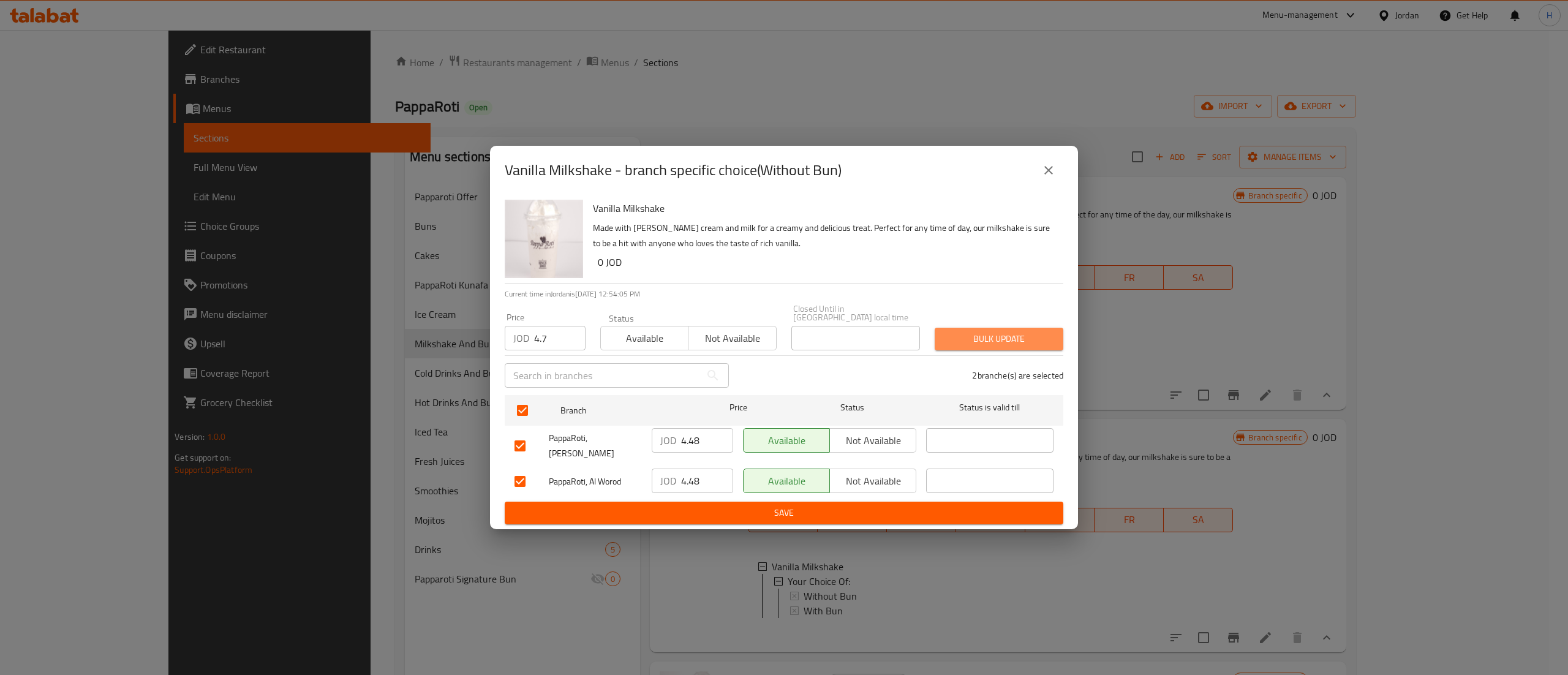
click at [985, 345] on span "Bulk update" at bounding box center [999, 339] width 109 height 16
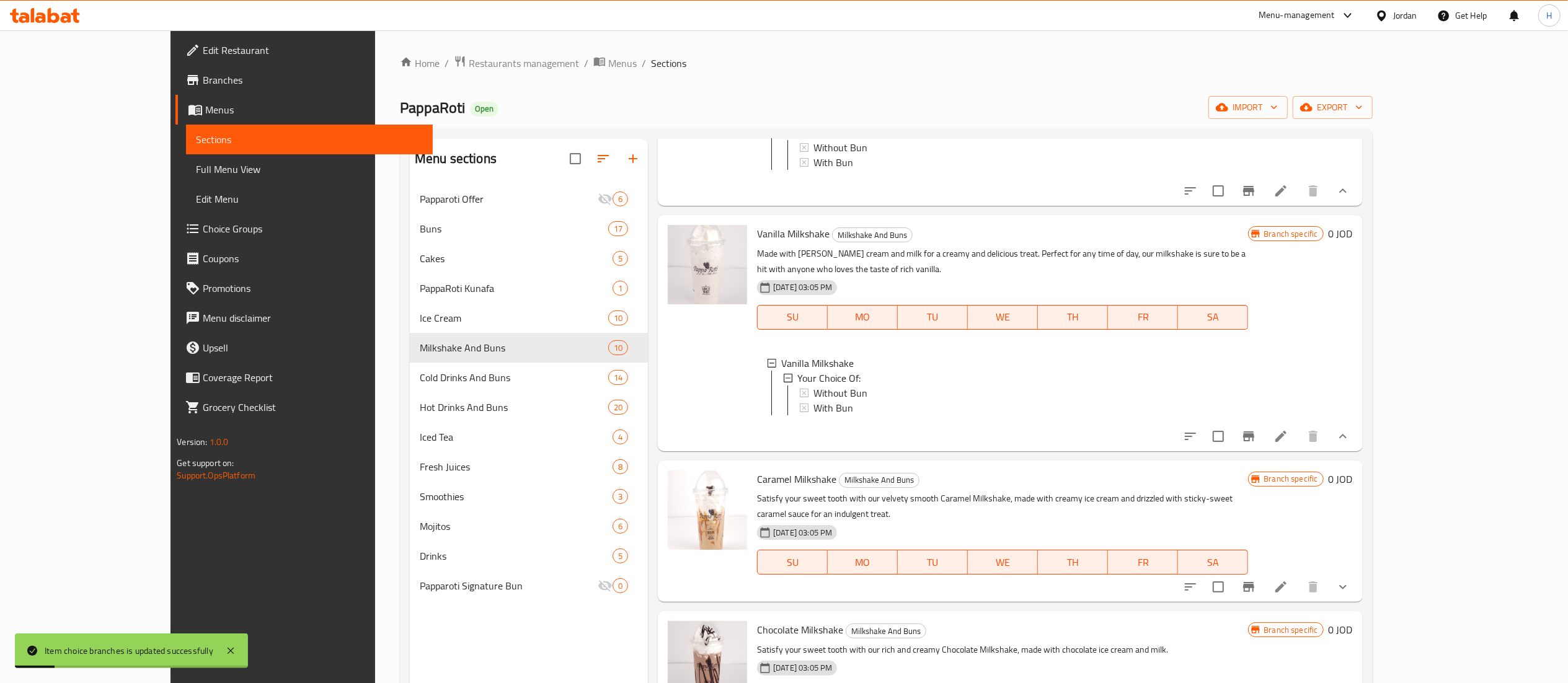
scroll to position [248, 0]
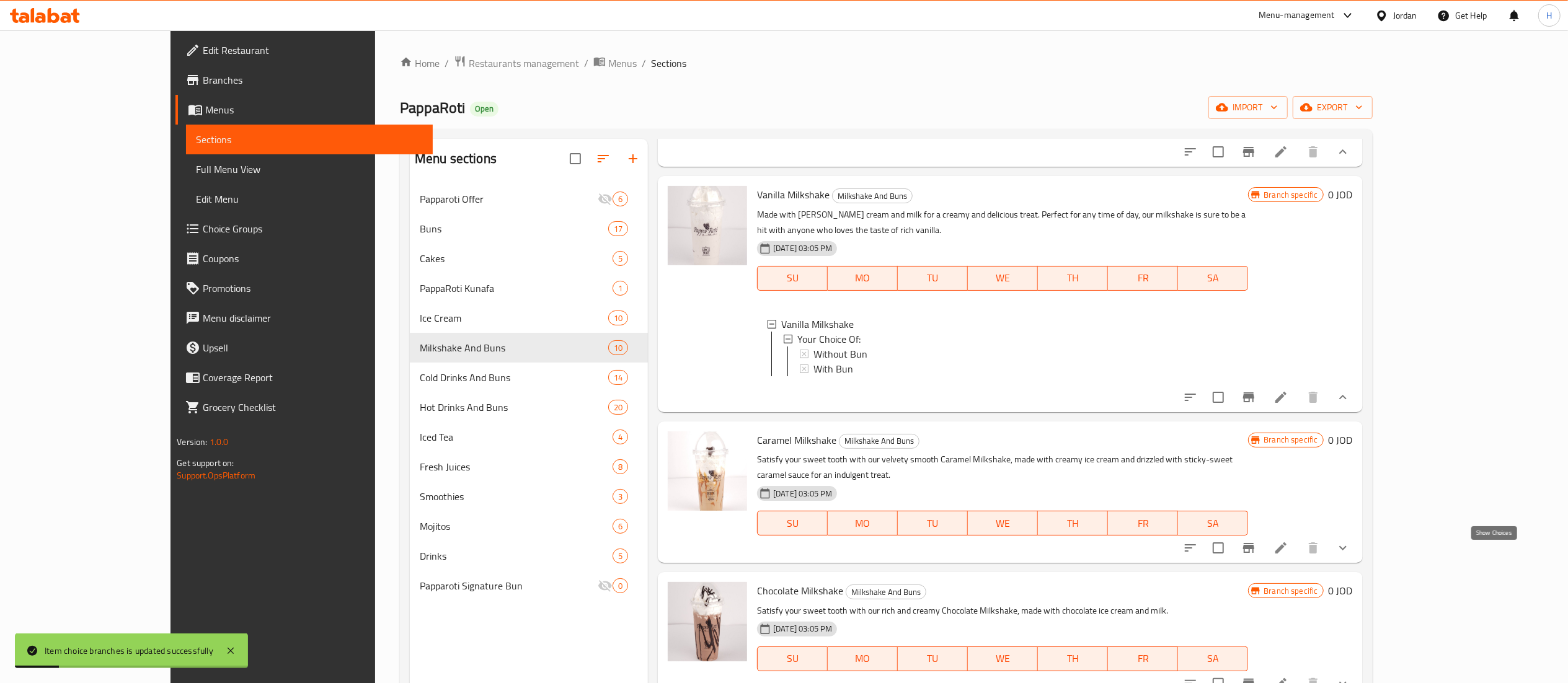
click at [1350, 555] on icon "show more" at bounding box center [1343, 547] width 15 height 15
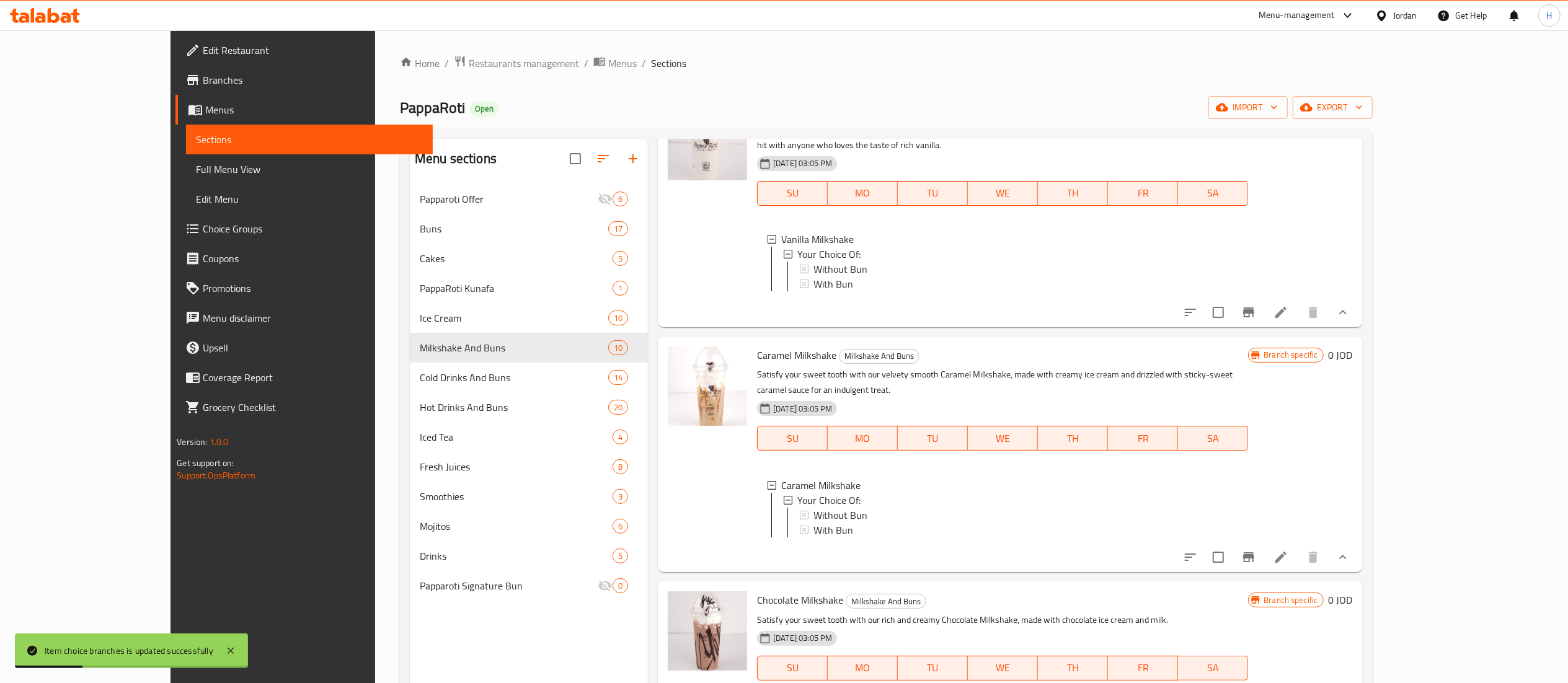
scroll to position [372, 0]
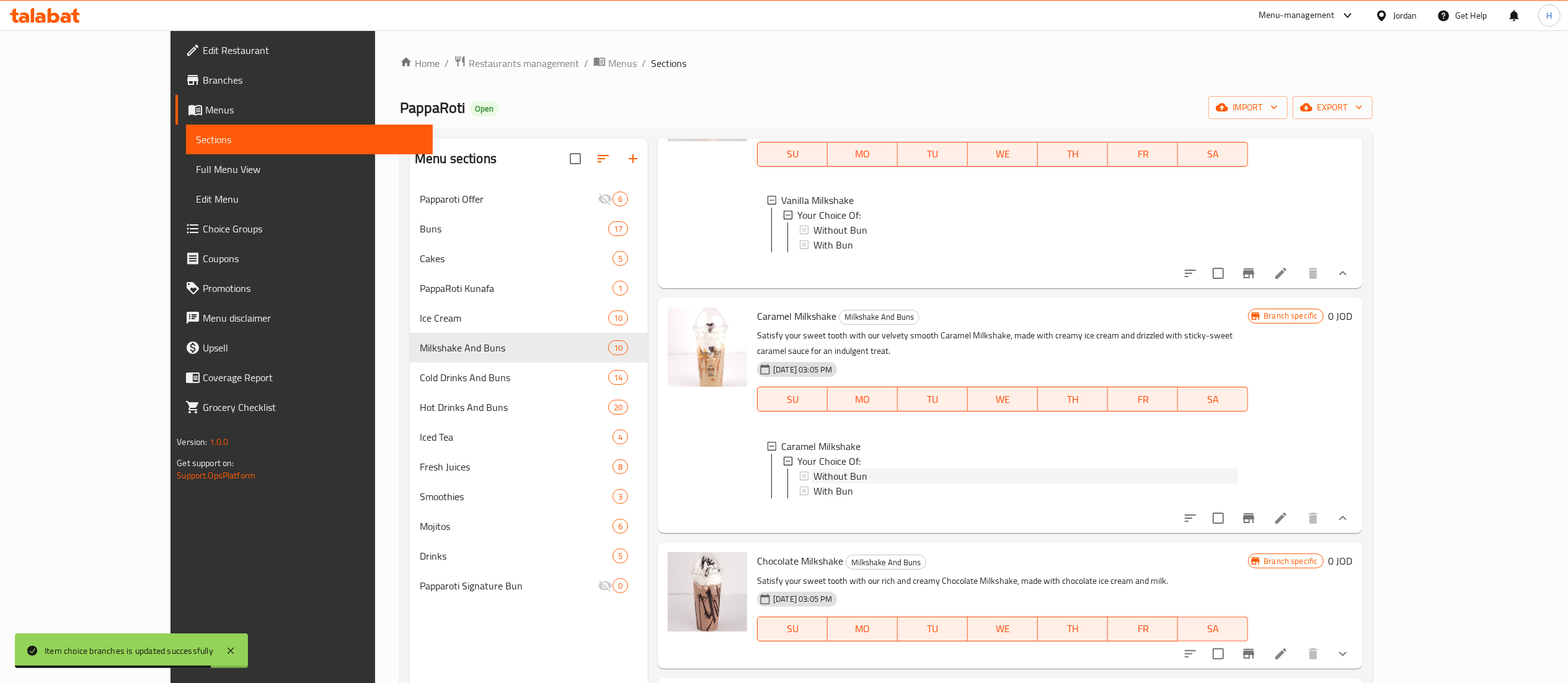
click at [816, 480] on span "Without Bun" at bounding box center [840, 475] width 54 height 15
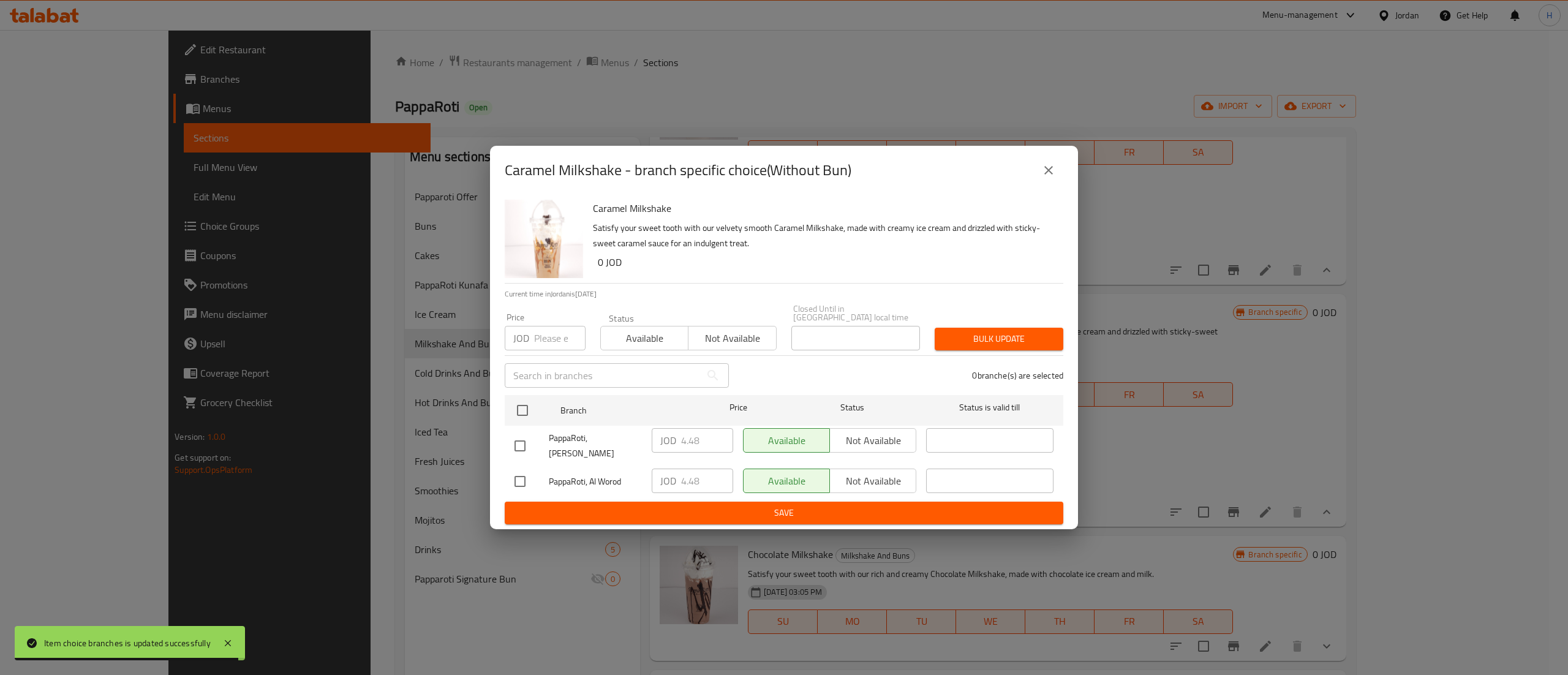
click at [553, 343] on input "number" at bounding box center [559, 338] width 52 height 24
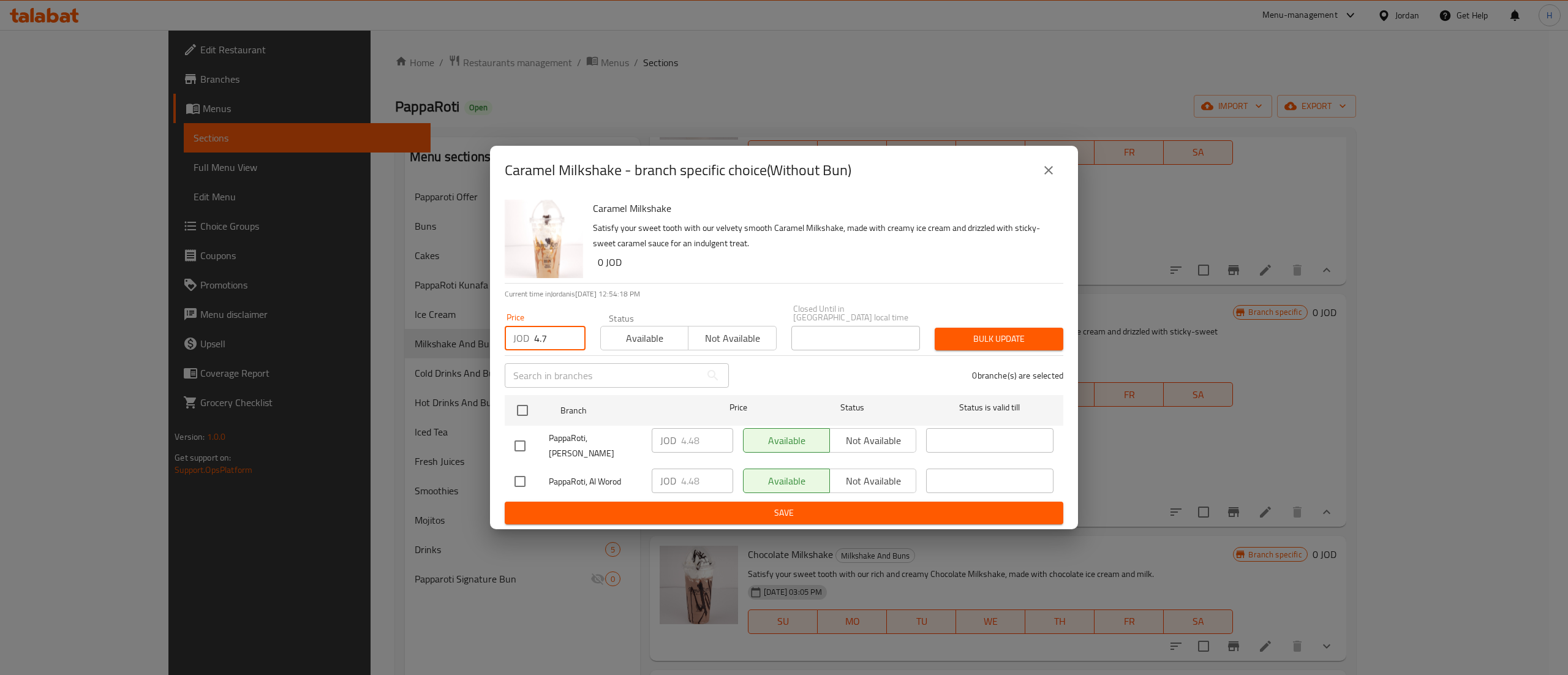
type input "4.7"
click at [506, 431] on li "PappaRoti, Abdali JOD 4.48 ​ Available Not available ​" at bounding box center [784, 446] width 558 height 41
click at [514, 421] on input "checkbox" at bounding box center [522, 410] width 25 height 25
checkbox input "true"
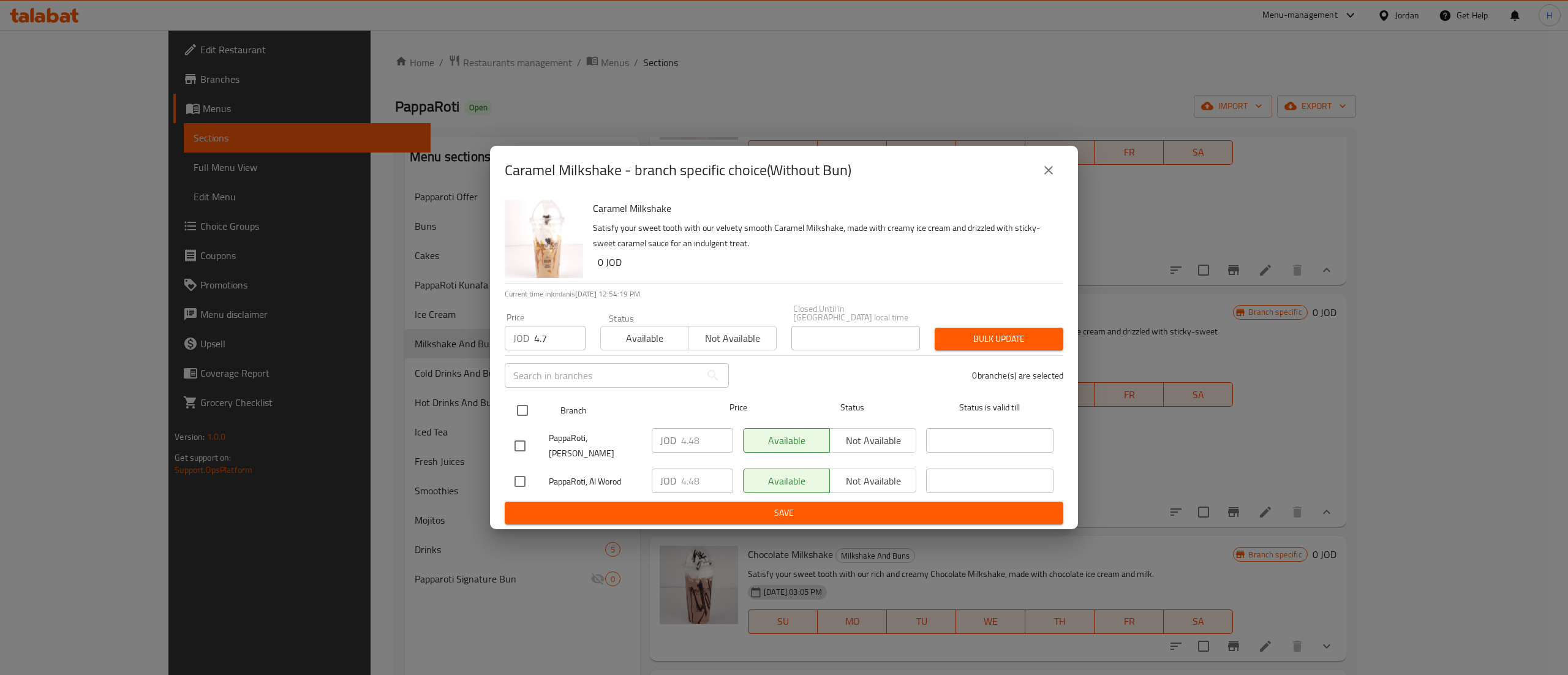
checkbox input "true"
click at [1037, 338] on span "Bulk update" at bounding box center [999, 339] width 109 height 16
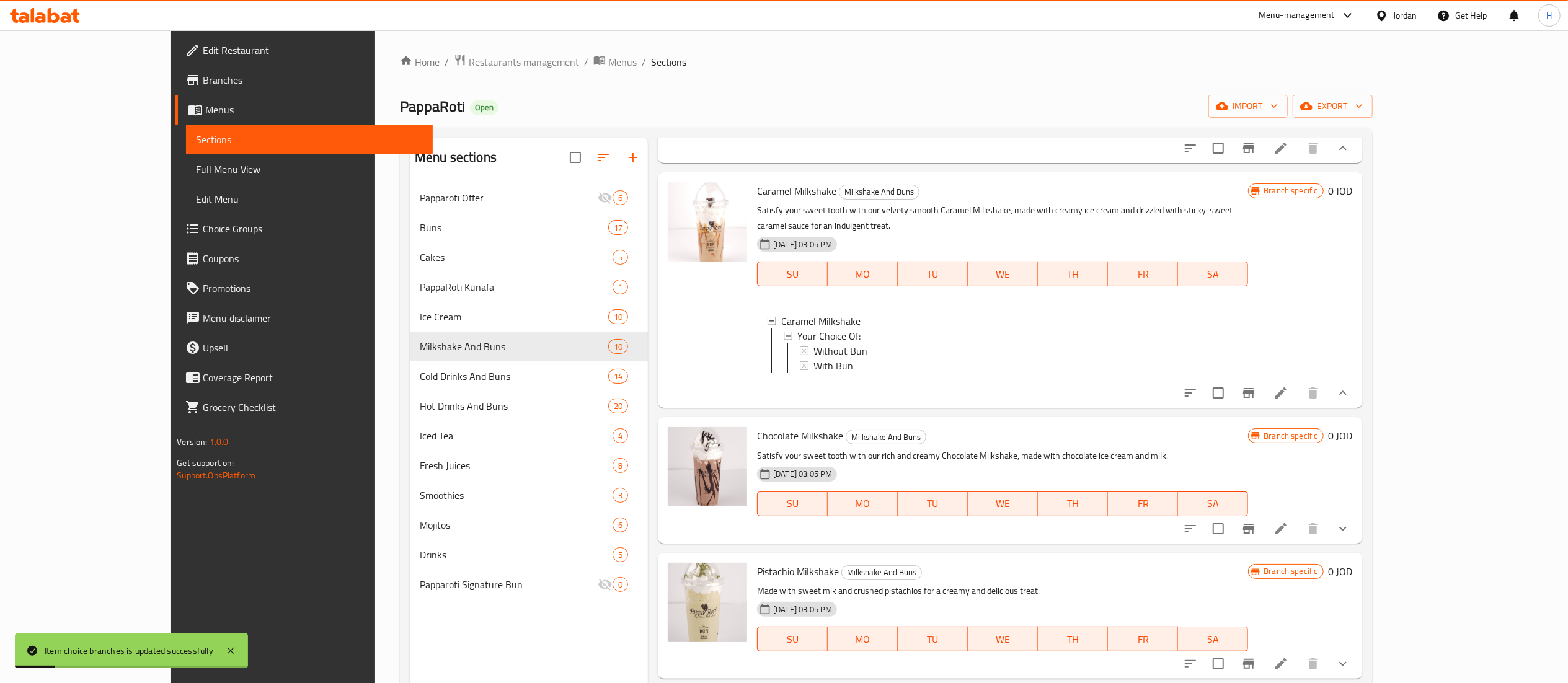
scroll to position [0, 0]
click at [1350, 537] on icon "show more" at bounding box center [1343, 529] width 15 height 15
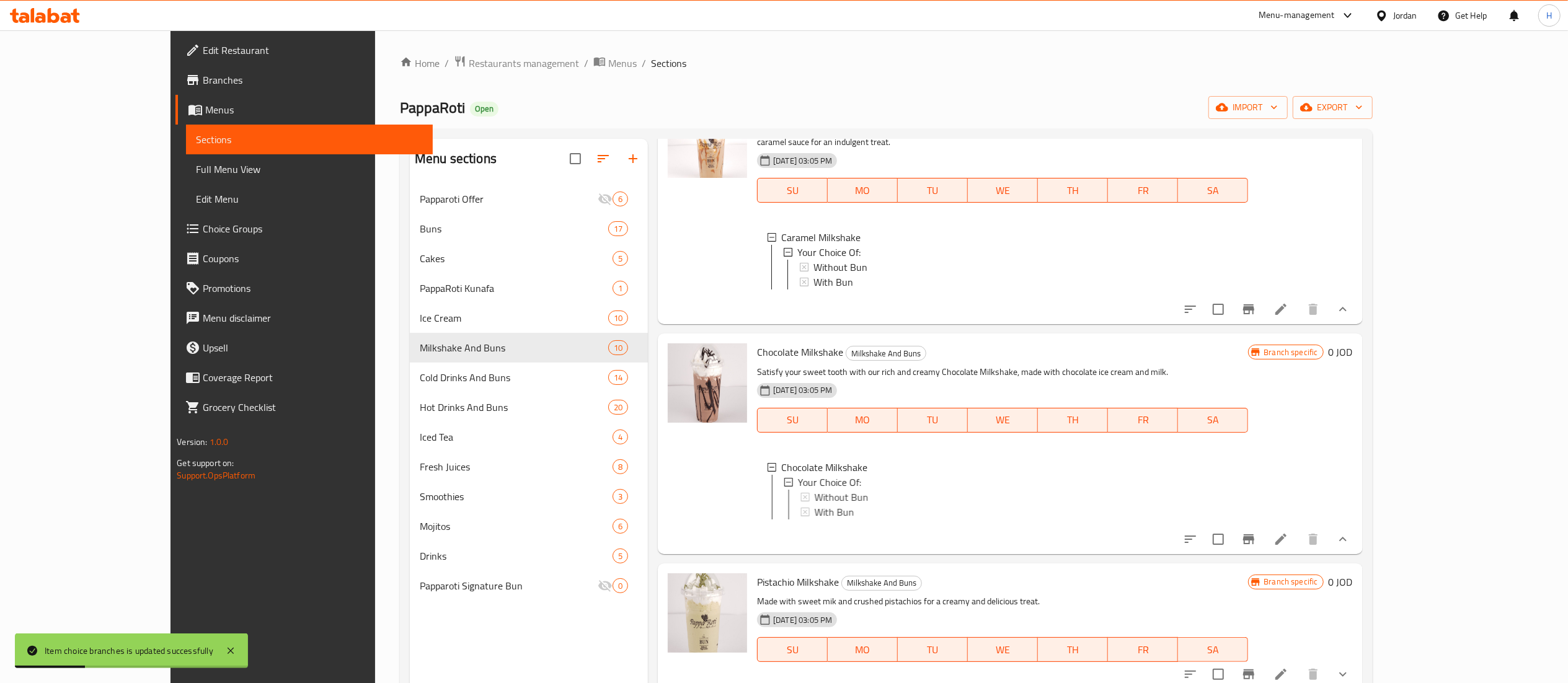
scroll to position [620, 0]
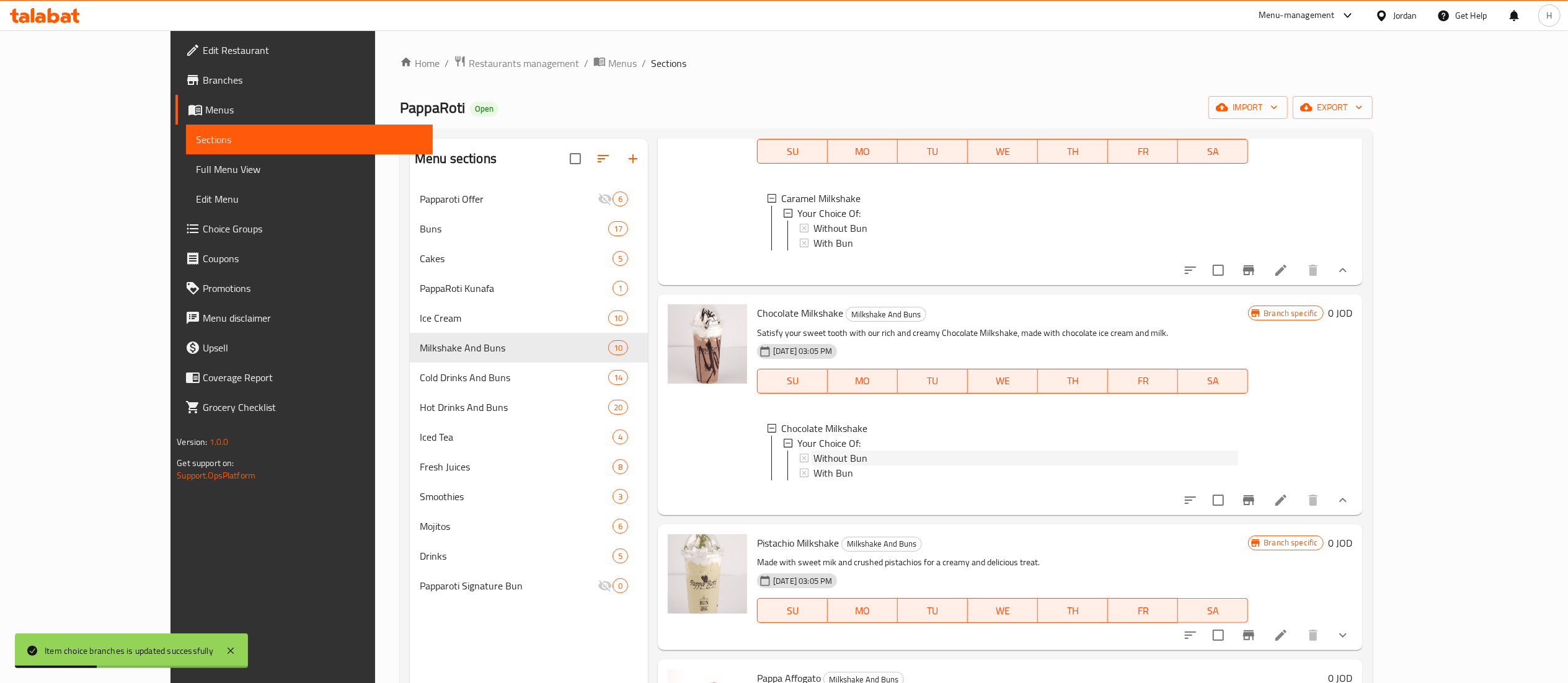
click at [816, 466] on span "Without Bun" at bounding box center [840, 458] width 54 height 15
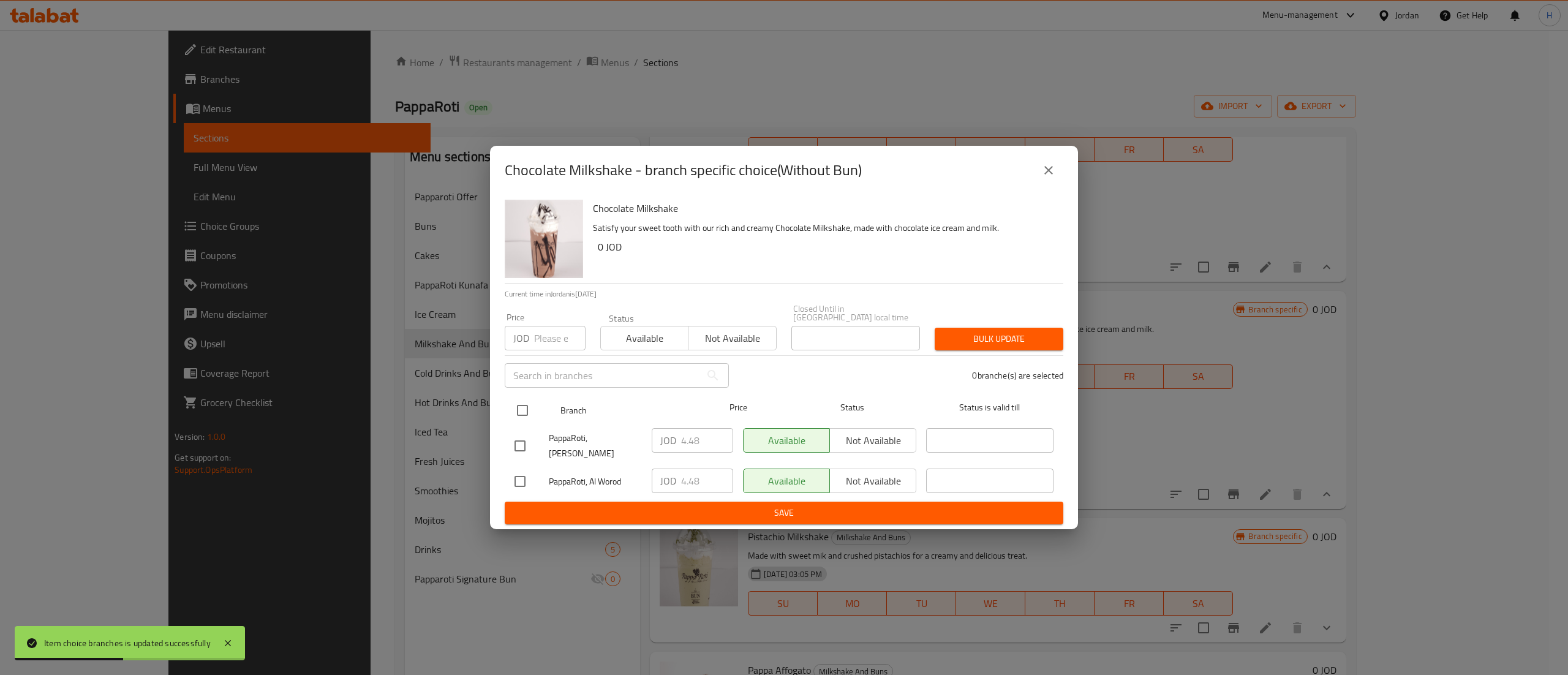
click at [511, 416] on input "checkbox" at bounding box center [522, 410] width 25 height 25
checkbox input "true"
click at [542, 340] on input "number" at bounding box center [559, 338] width 52 height 24
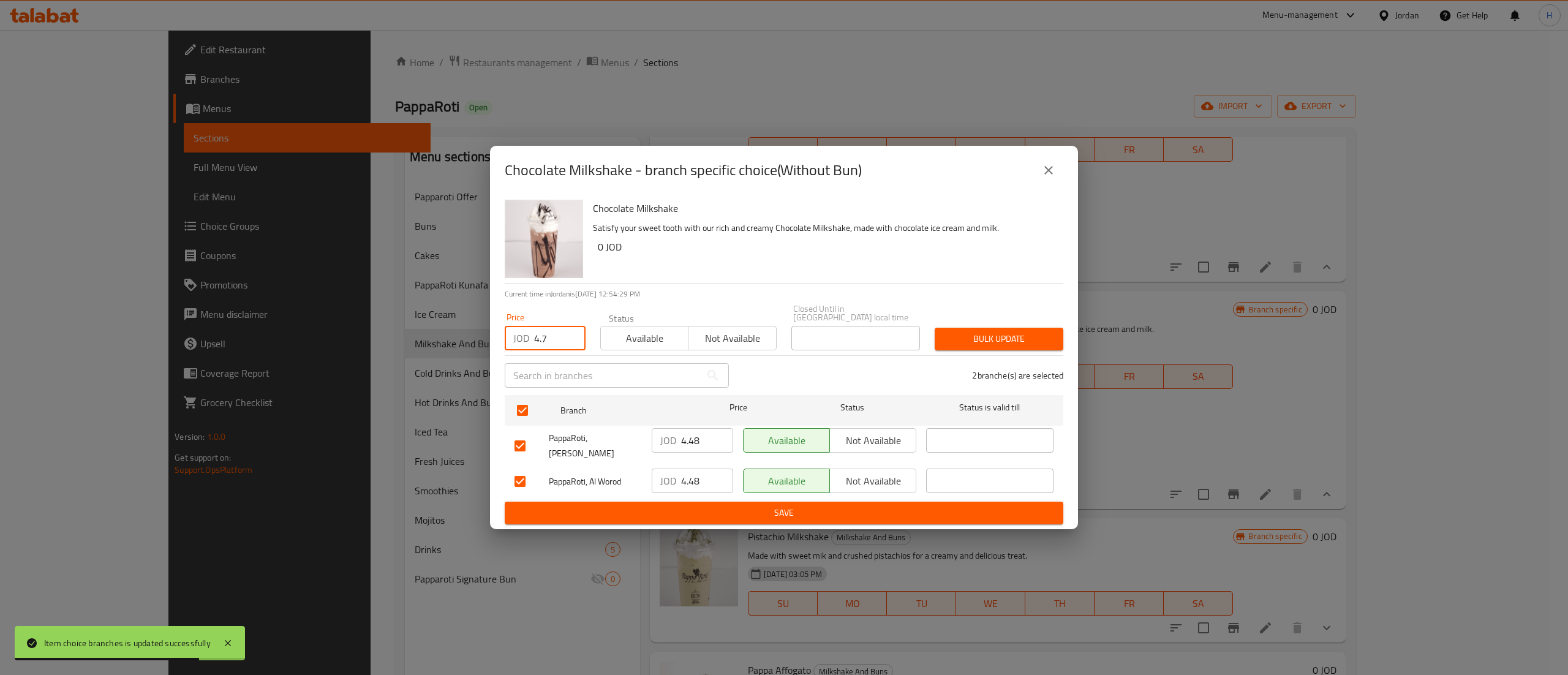
type input "4.7"
click at [1012, 345] on span "Bulk update" at bounding box center [999, 339] width 109 height 16
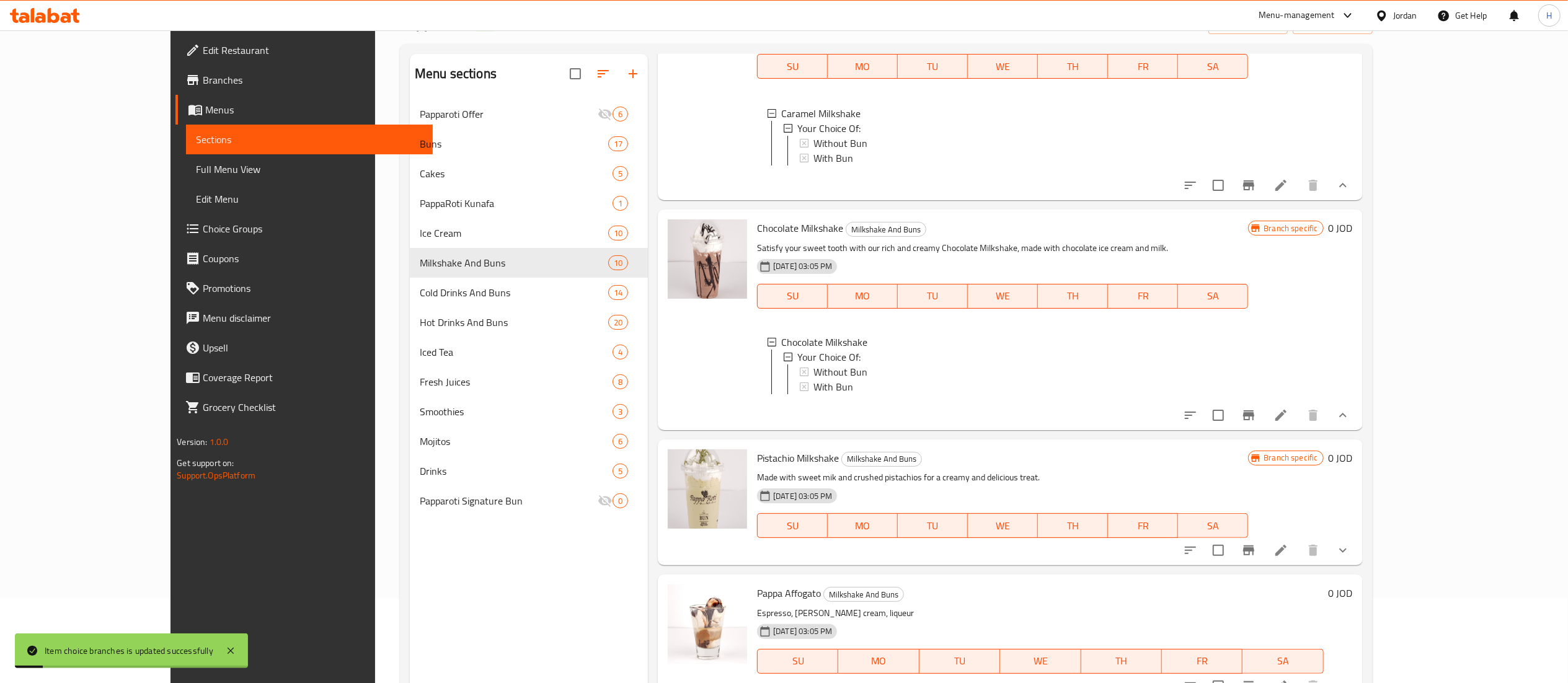
scroll to position [124, 0]
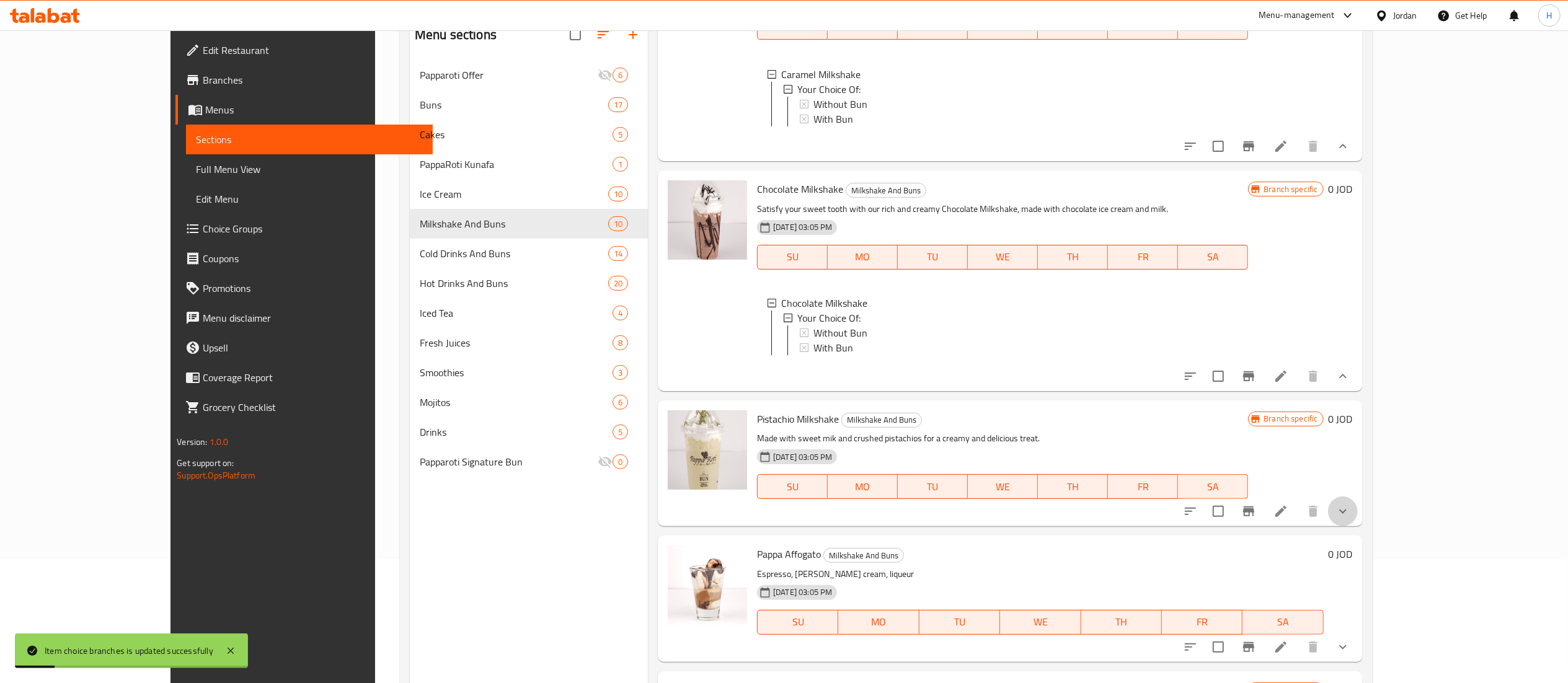
click at [1350, 519] on icon "show more" at bounding box center [1343, 511] width 15 height 15
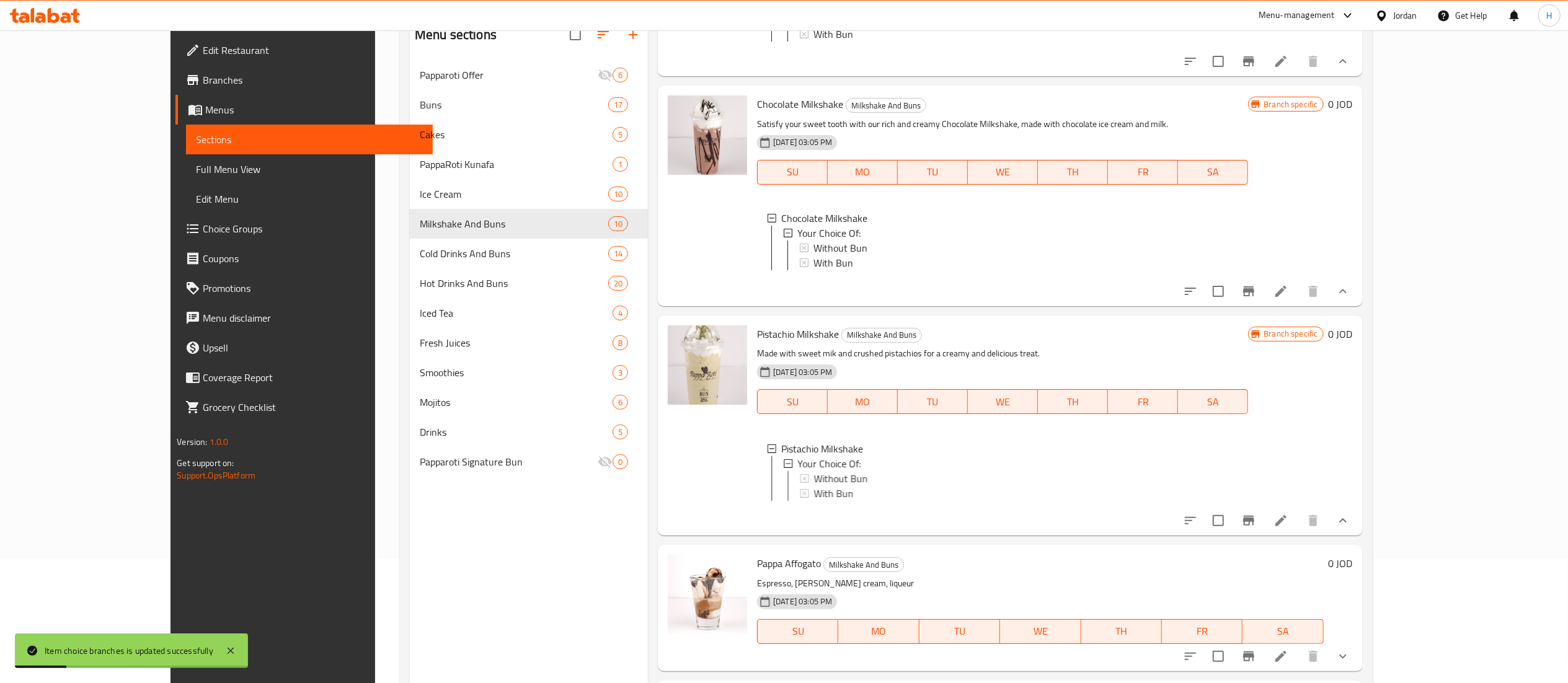
scroll to position [744, 0]
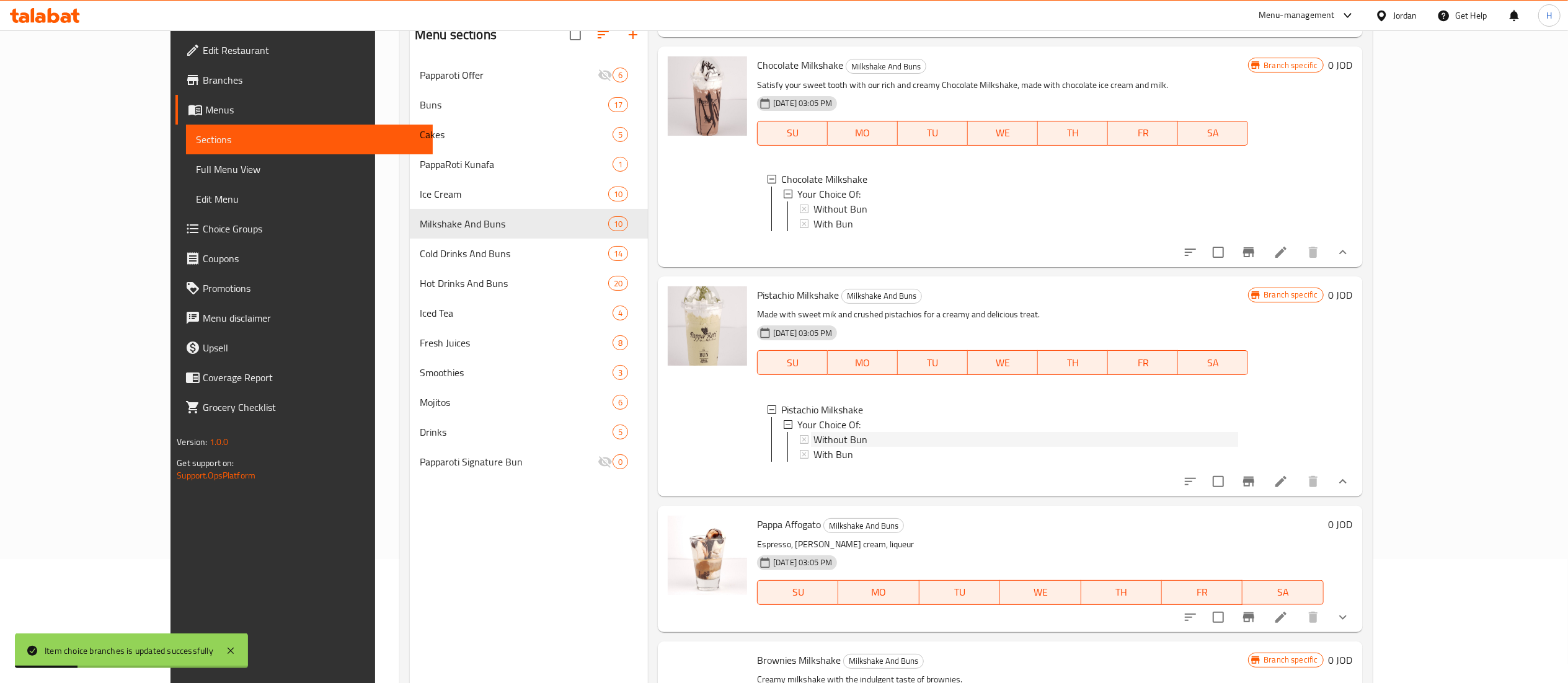
click at [827, 447] on div "Without Bun" at bounding box center [1025, 439] width 424 height 15
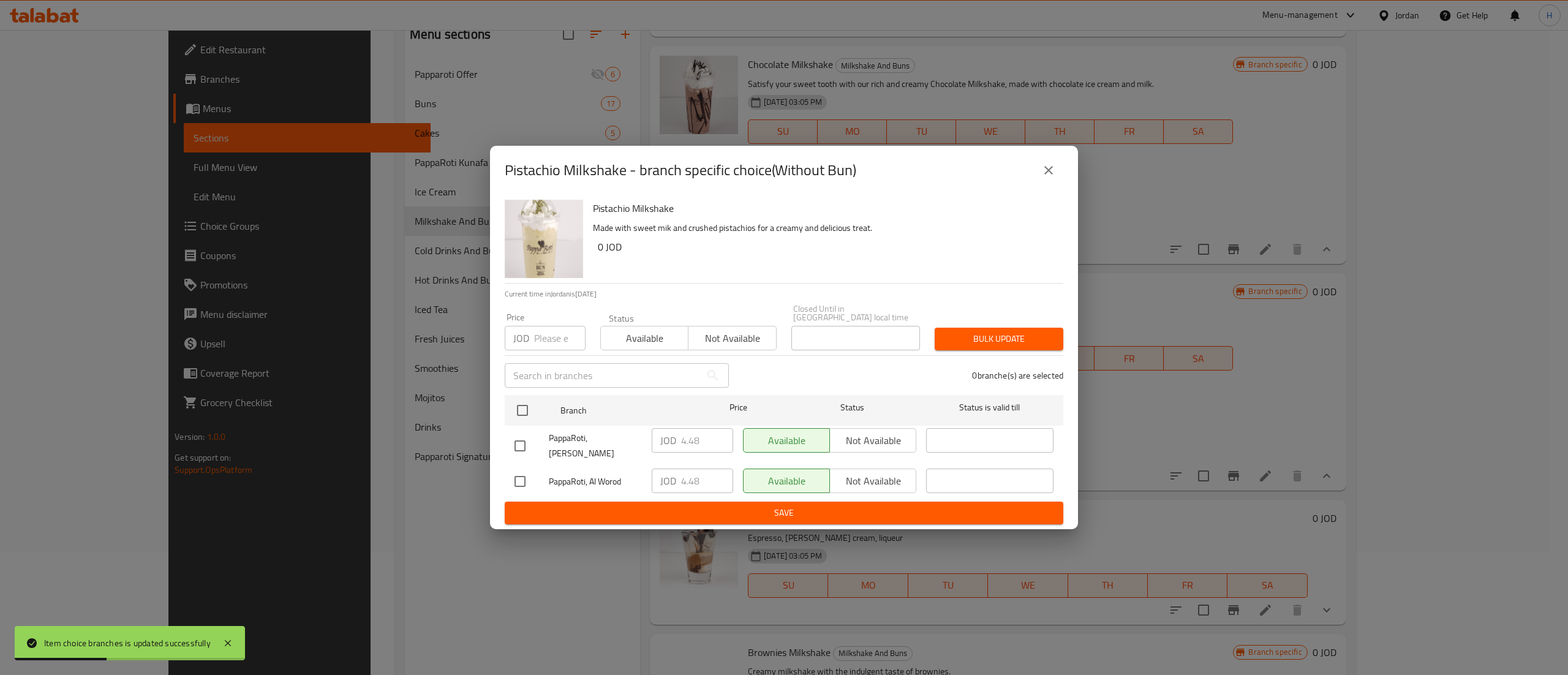
drag, startPoint x: 528, startPoint y: 401, endPoint x: 528, endPoint y: 367, distance: 34.0
click at [528, 401] on input "checkbox" at bounding box center [522, 410] width 25 height 25
checkbox input "true"
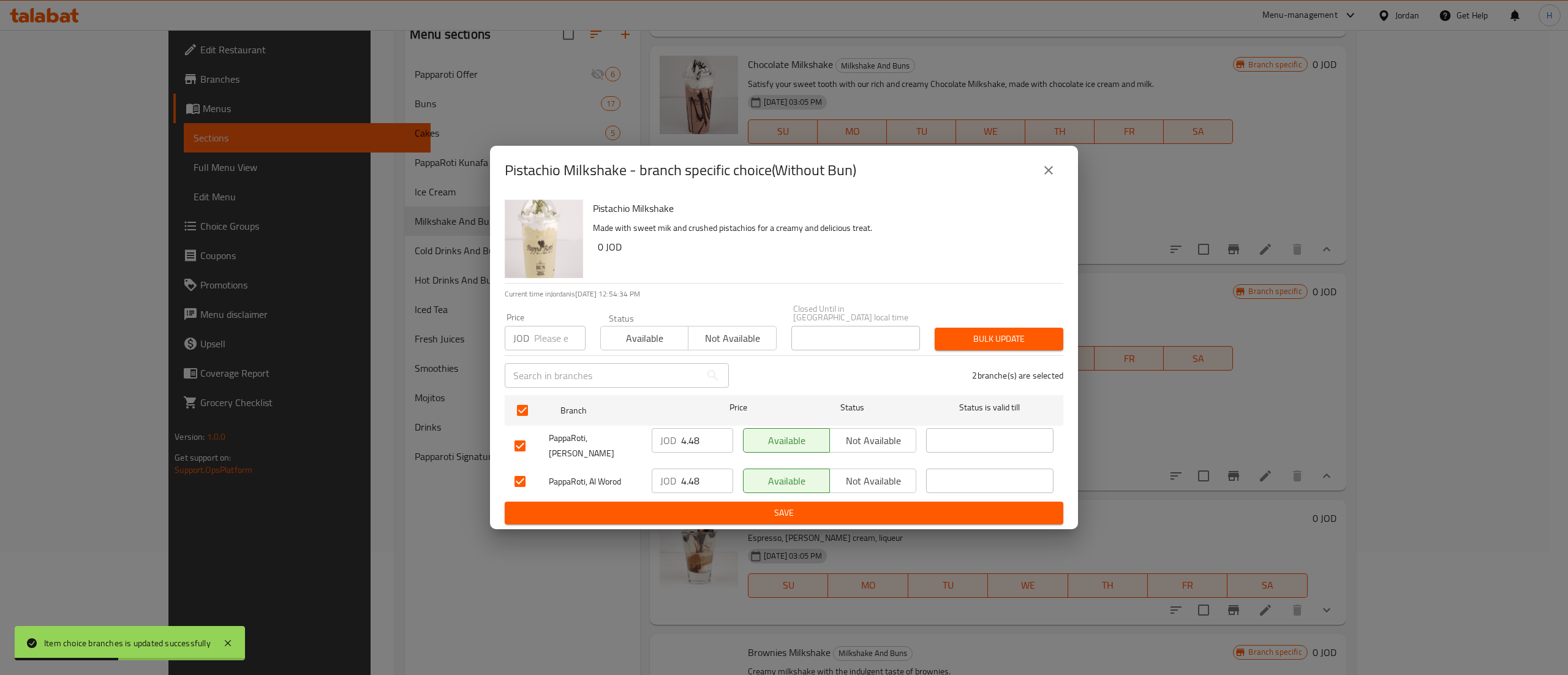
click at [528, 342] on p "JOD" at bounding box center [521, 338] width 16 height 15
click at [557, 339] on input "number" at bounding box center [559, 338] width 52 height 24
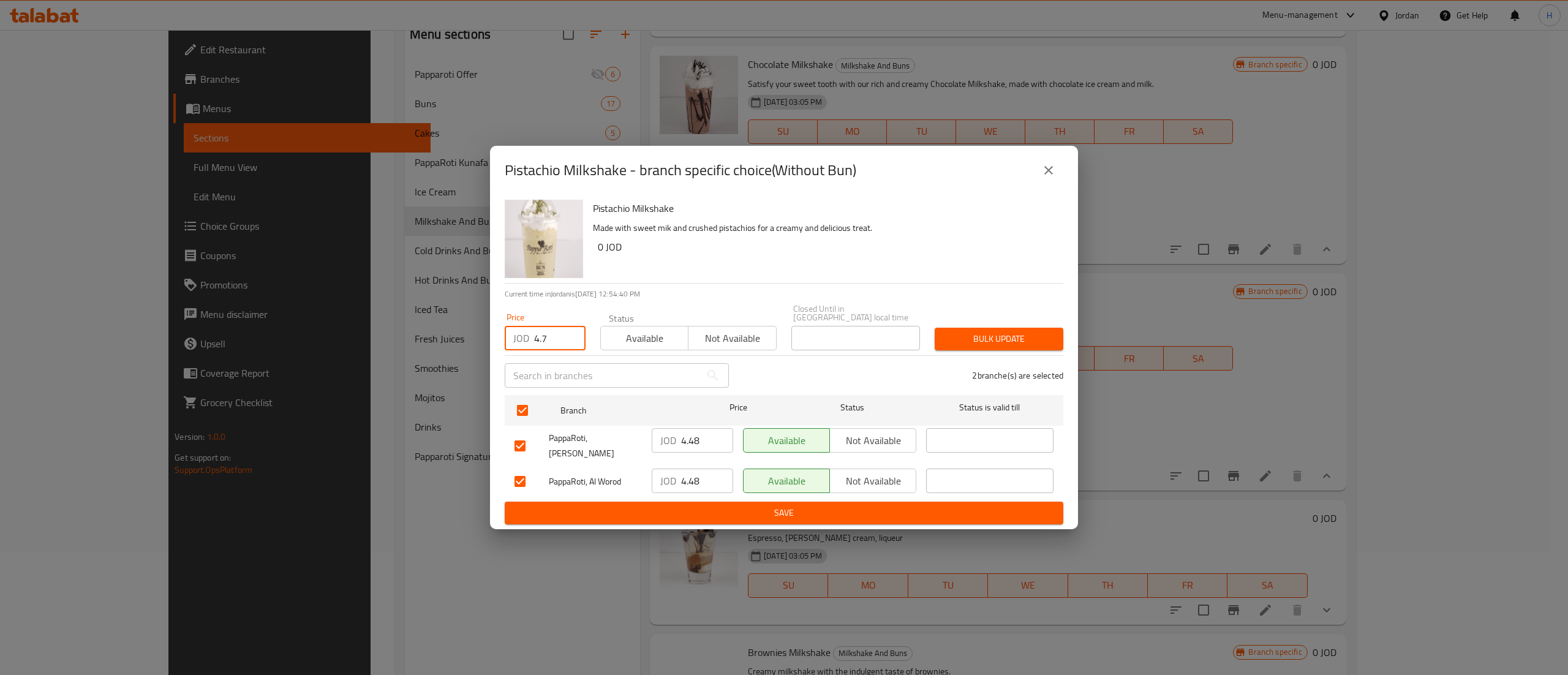
type input "4.7"
click at [959, 335] on span "Bulk update" at bounding box center [999, 339] width 109 height 16
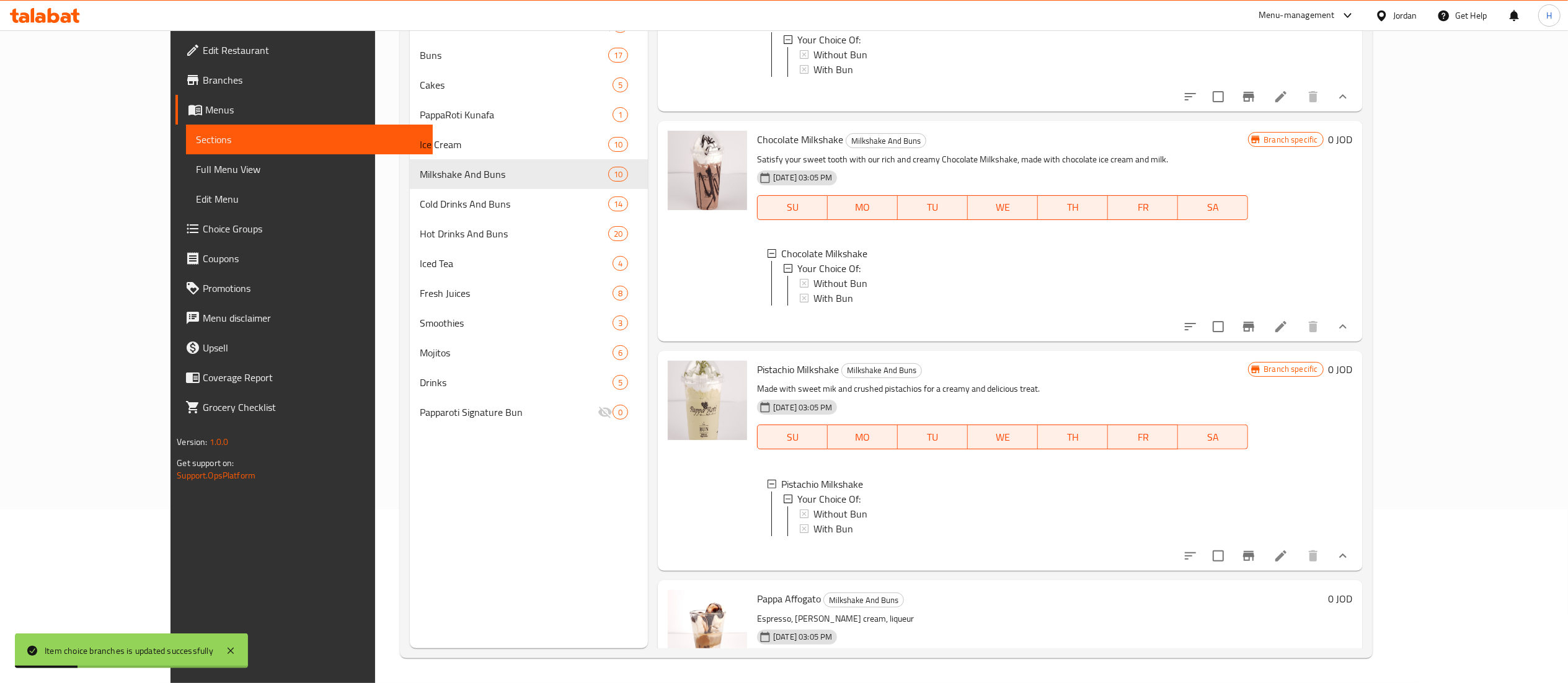
scroll to position [992, 0]
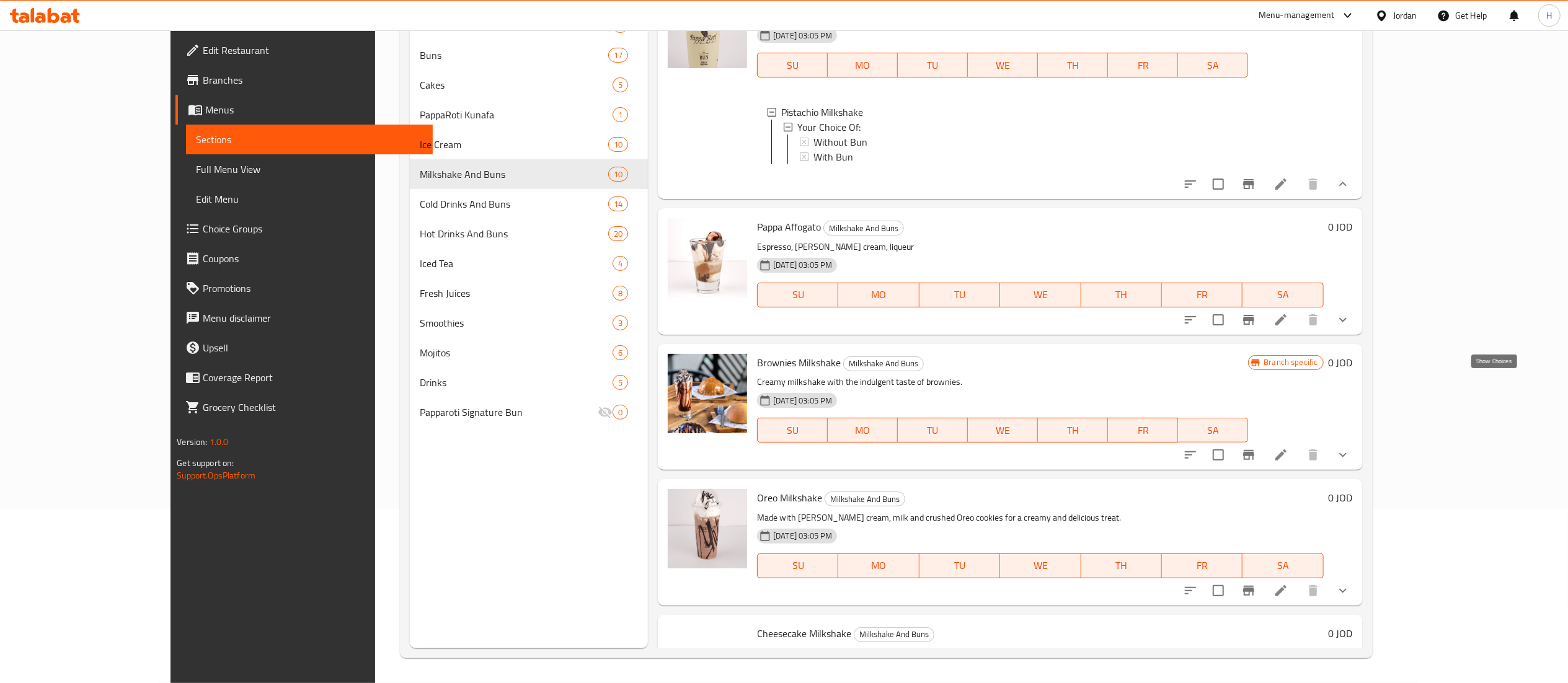
click at [1350, 328] on icon "show more" at bounding box center [1343, 319] width 15 height 15
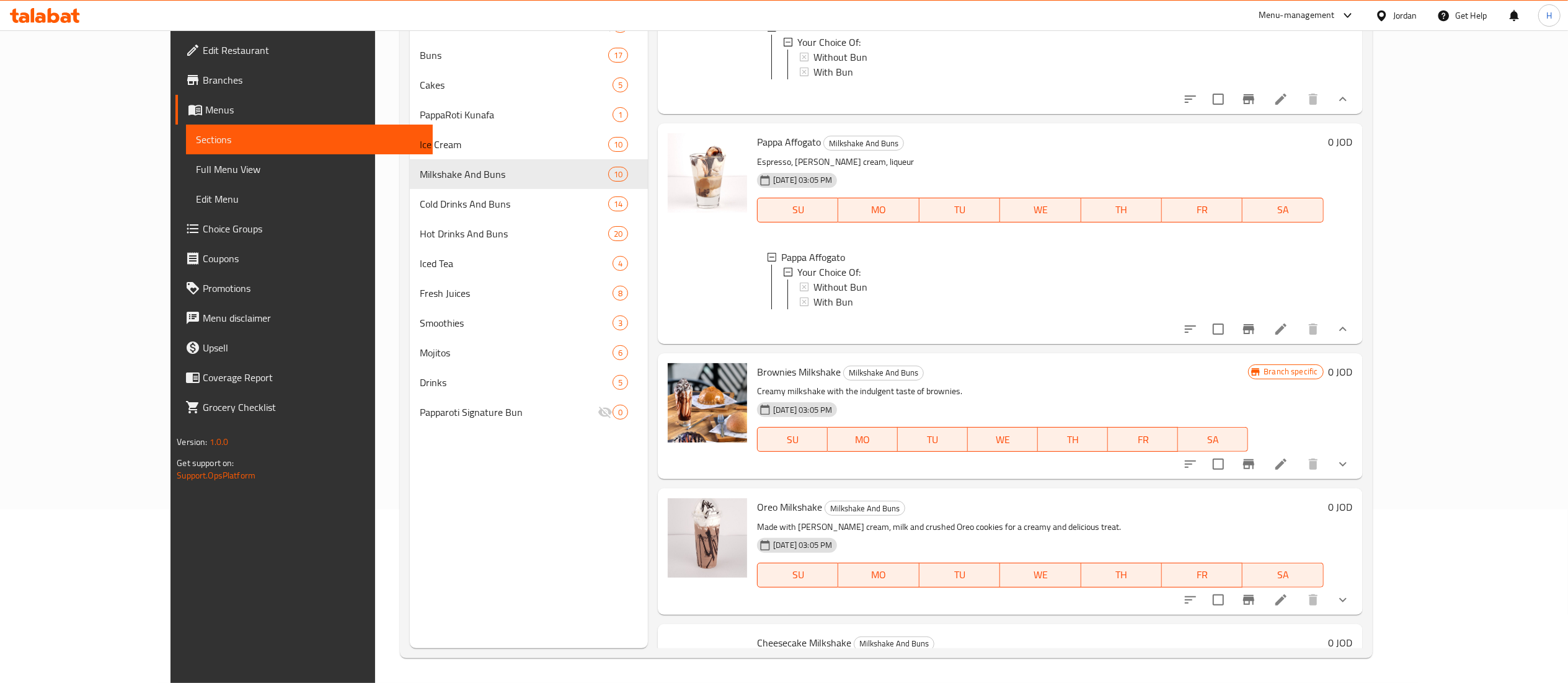
scroll to position [1116, 0]
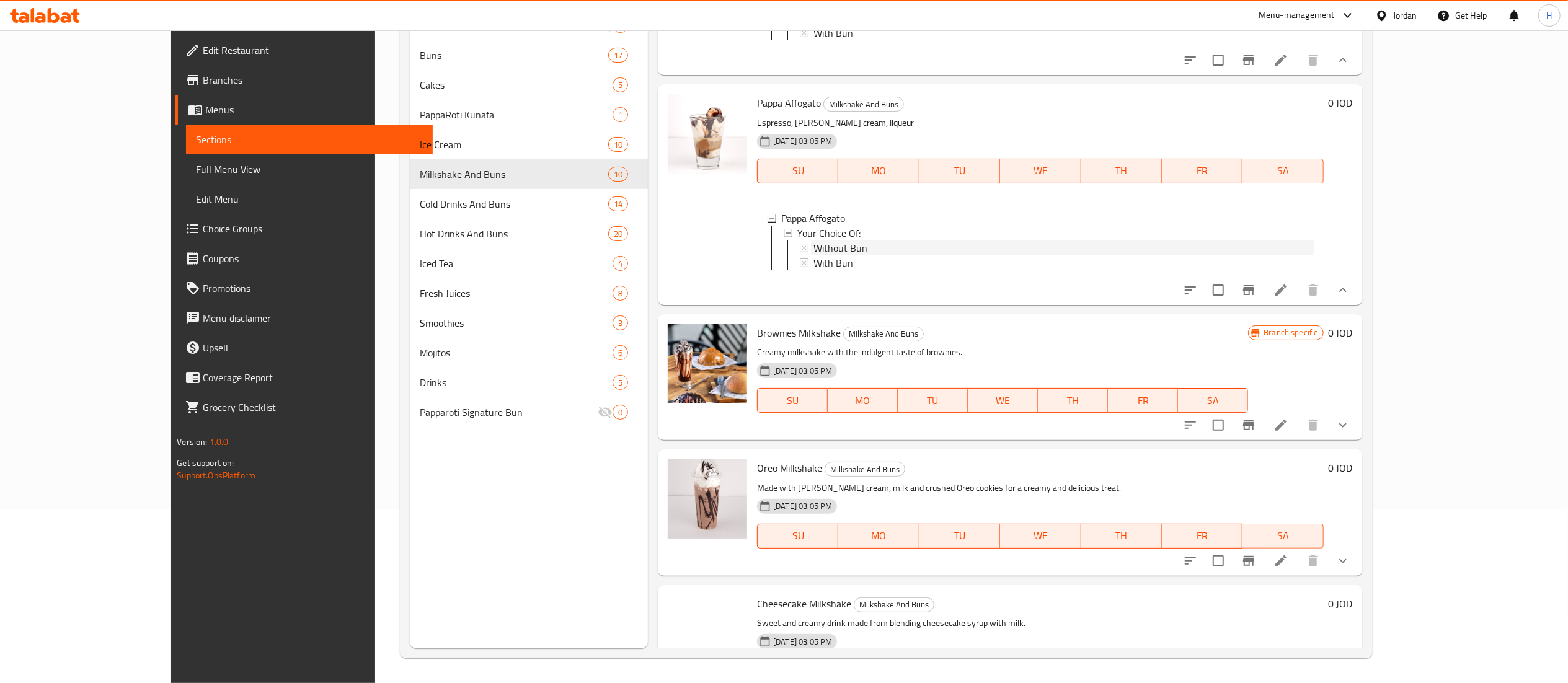
click at [826, 255] on div "Without Bun" at bounding box center [1063, 247] width 500 height 15
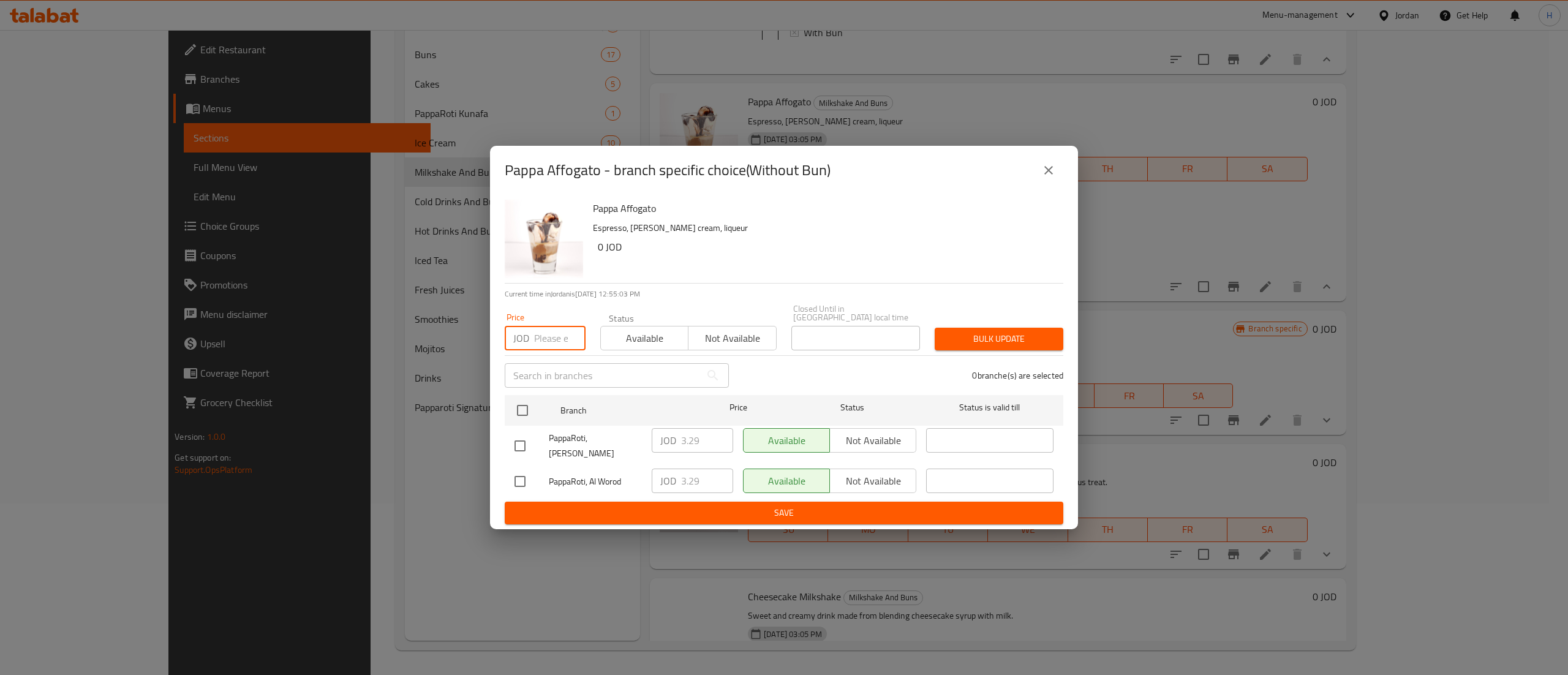
click at [556, 328] on input "number" at bounding box center [559, 338] width 52 height 24
type input "3.5"
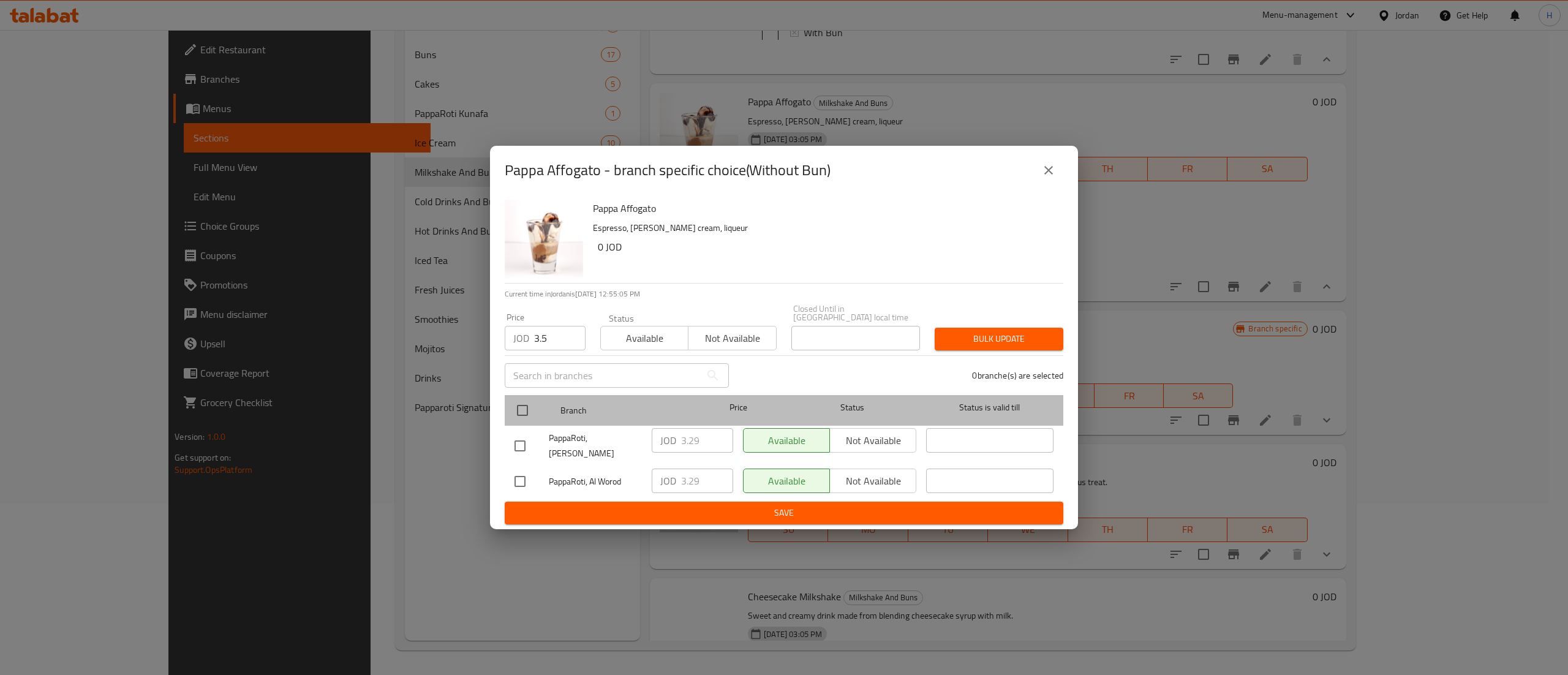
click at [537, 403] on div at bounding box center [532, 410] width 46 height 36
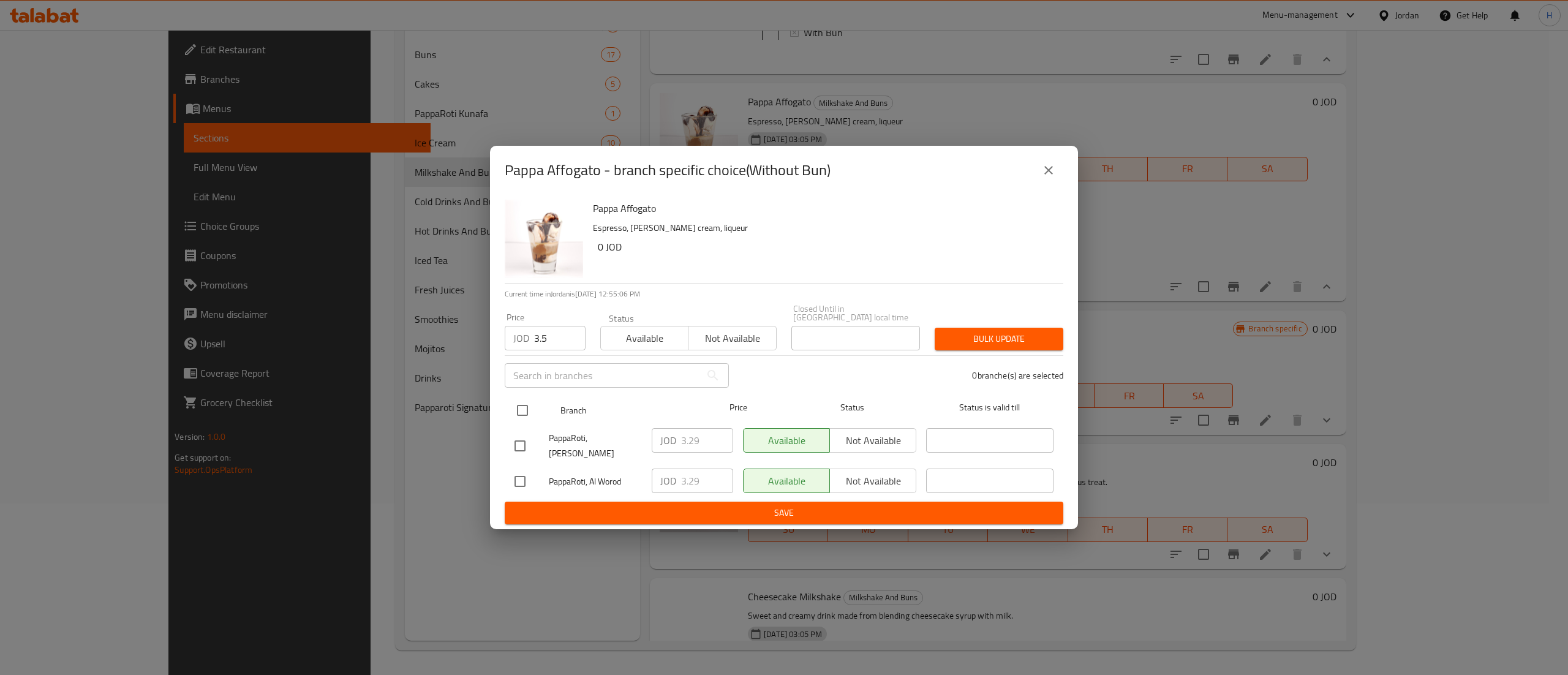
click at [514, 407] on input "checkbox" at bounding box center [522, 410] width 25 height 25
checkbox input "true"
click at [971, 342] on span "Bulk update" at bounding box center [999, 339] width 109 height 16
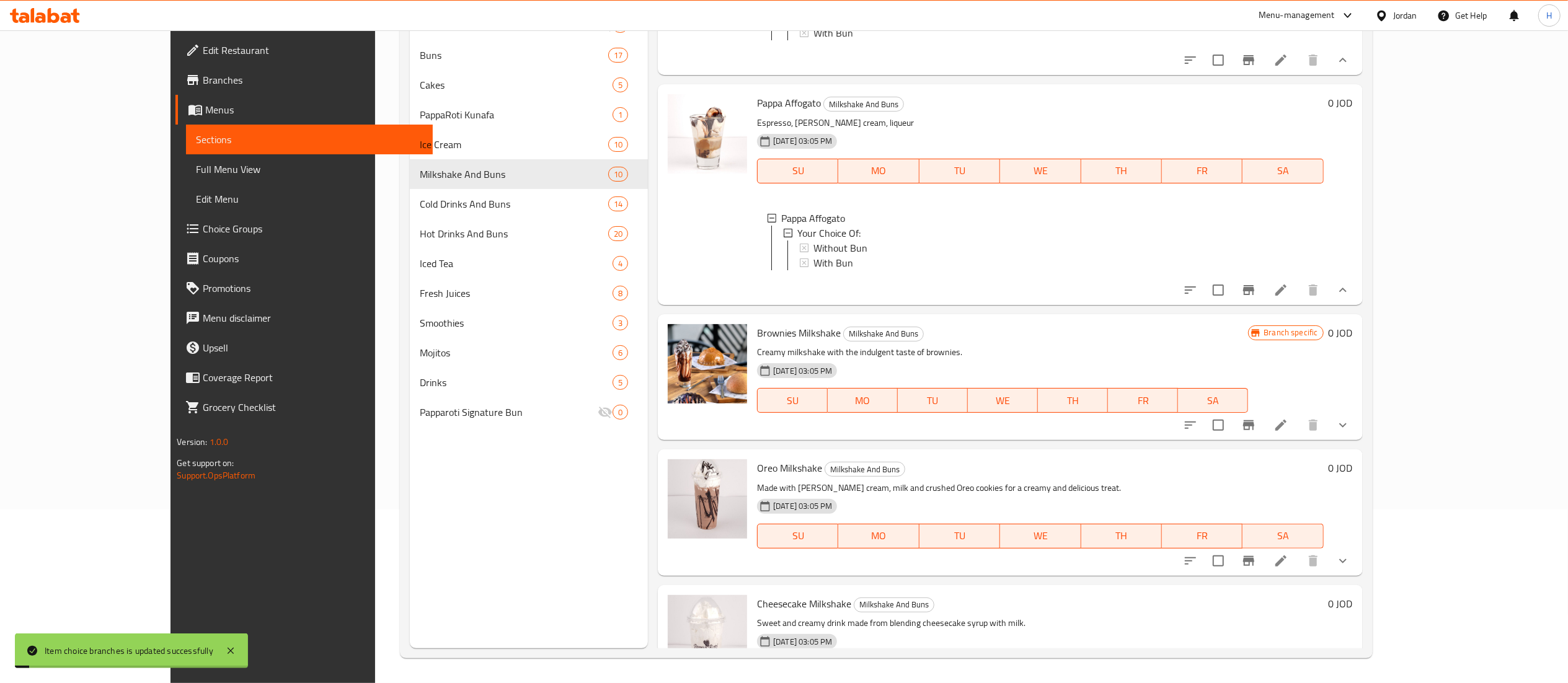
scroll to position [1240, 0]
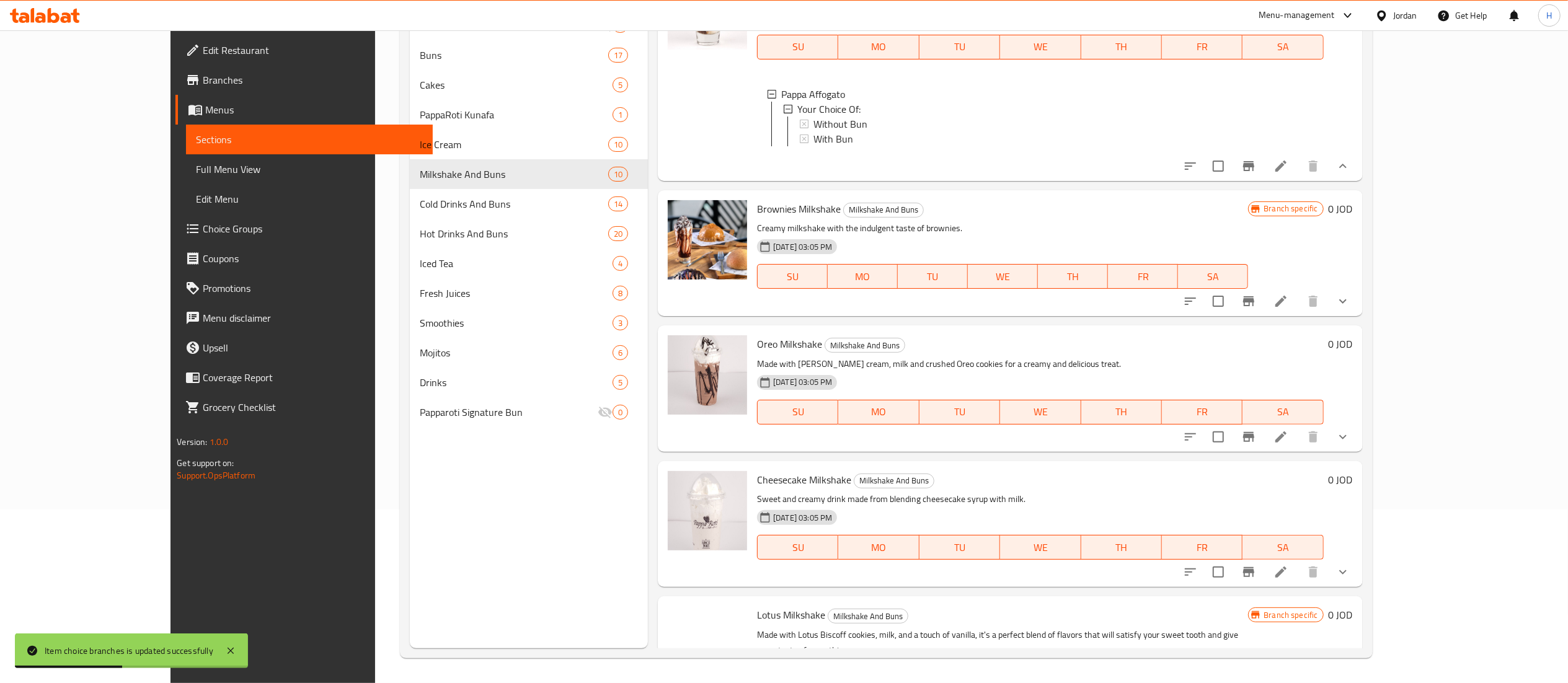
click at [1350, 309] on icon "show more" at bounding box center [1343, 301] width 15 height 15
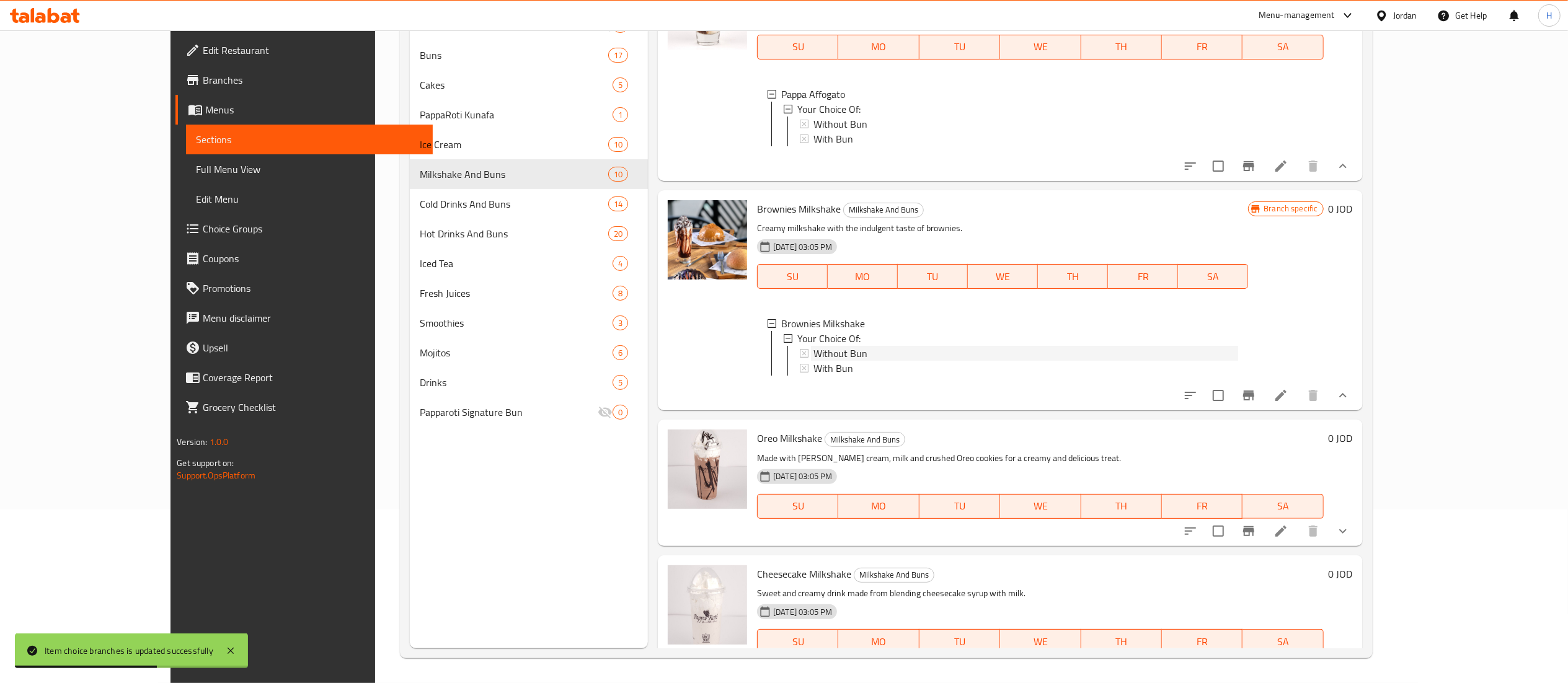
click at [822, 361] on span "Without Bun" at bounding box center [840, 352] width 54 height 15
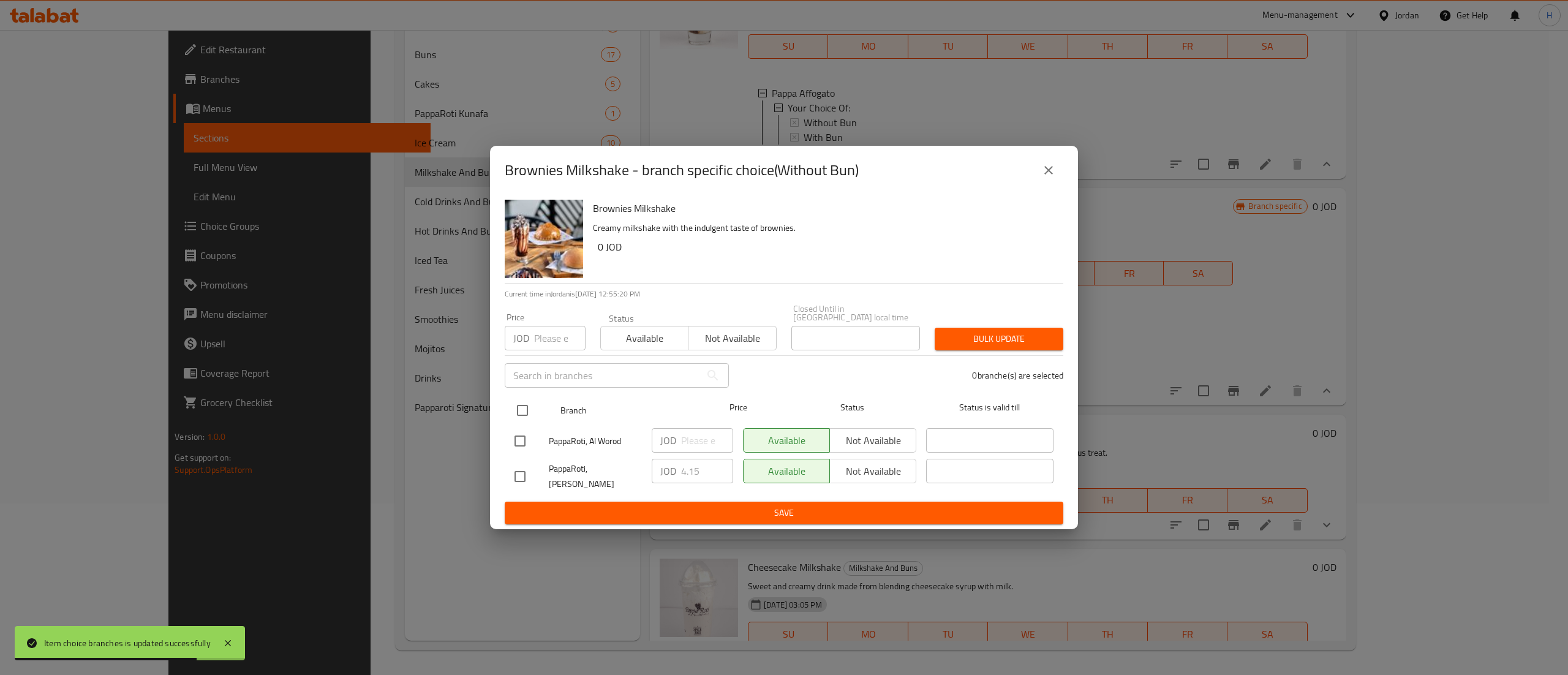
click at [524, 405] on input "checkbox" at bounding box center [522, 410] width 25 height 25
checkbox input "true"
drag, startPoint x: 540, startPoint y: 349, endPoint x: 533, endPoint y: 349, distance: 7.0
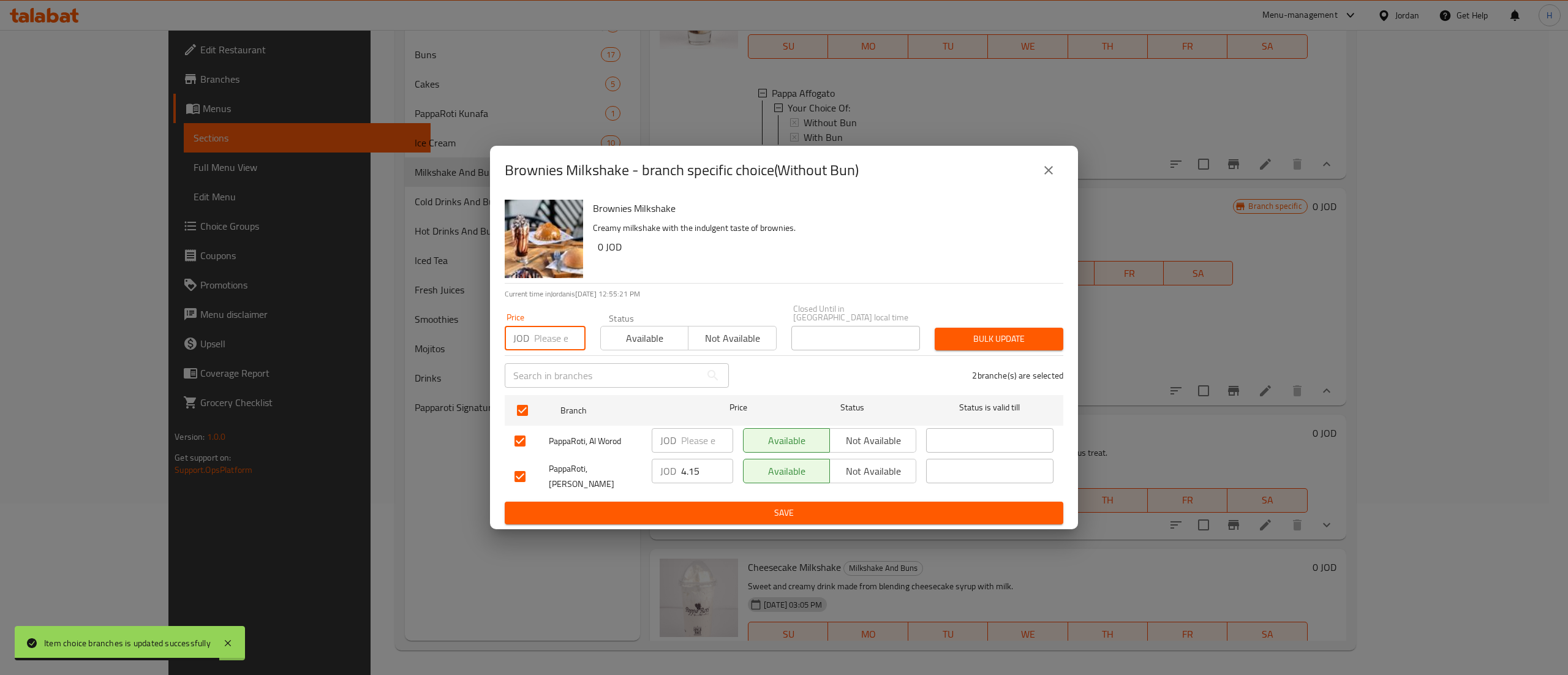
click at [539, 349] on input "number" at bounding box center [559, 338] width 52 height 24
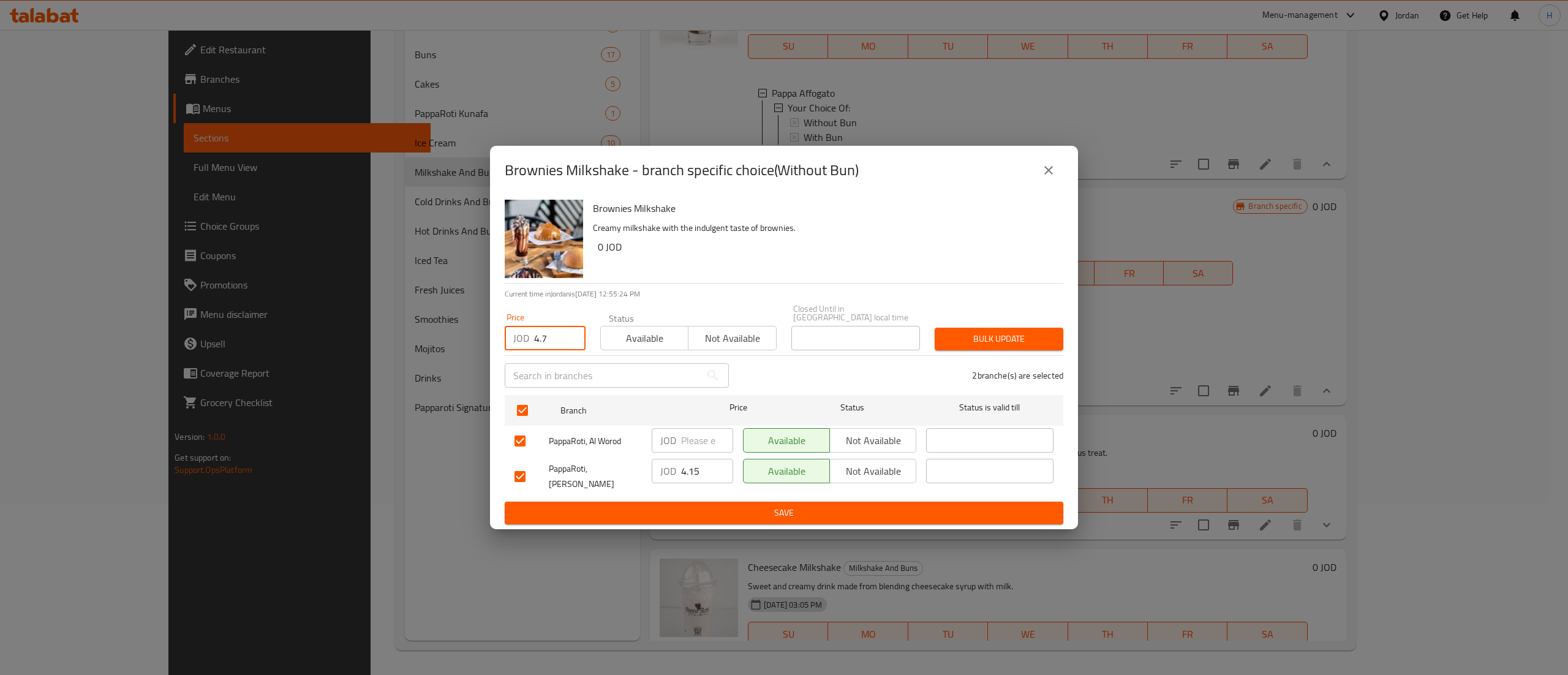
type input "4.7"
drag, startPoint x: 1016, startPoint y: 341, endPoint x: 1022, endPoint y: 341, distance: 6.0
click at [1022, 341] on span "Bulk update" at bounding box center [999, 339] width 109 height 16
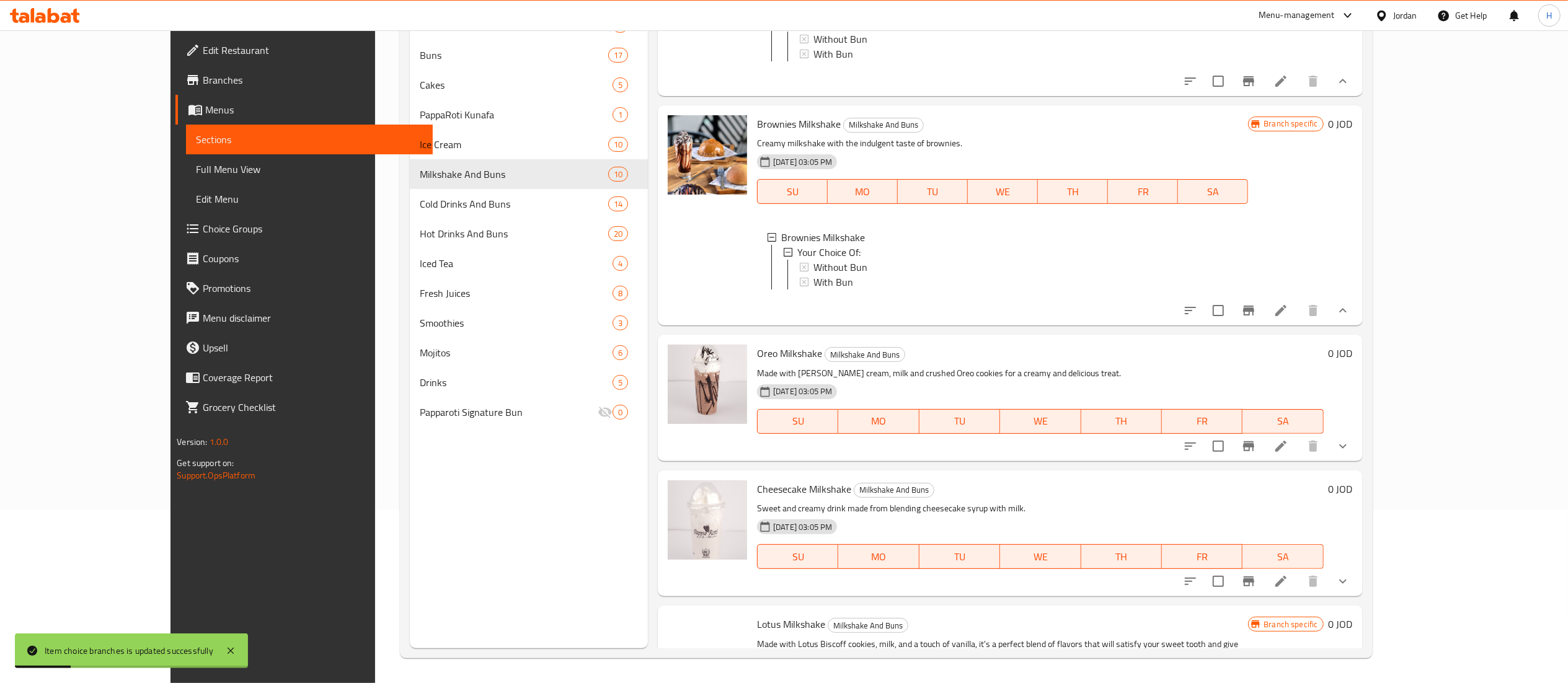
scroll to position [1363, 0]
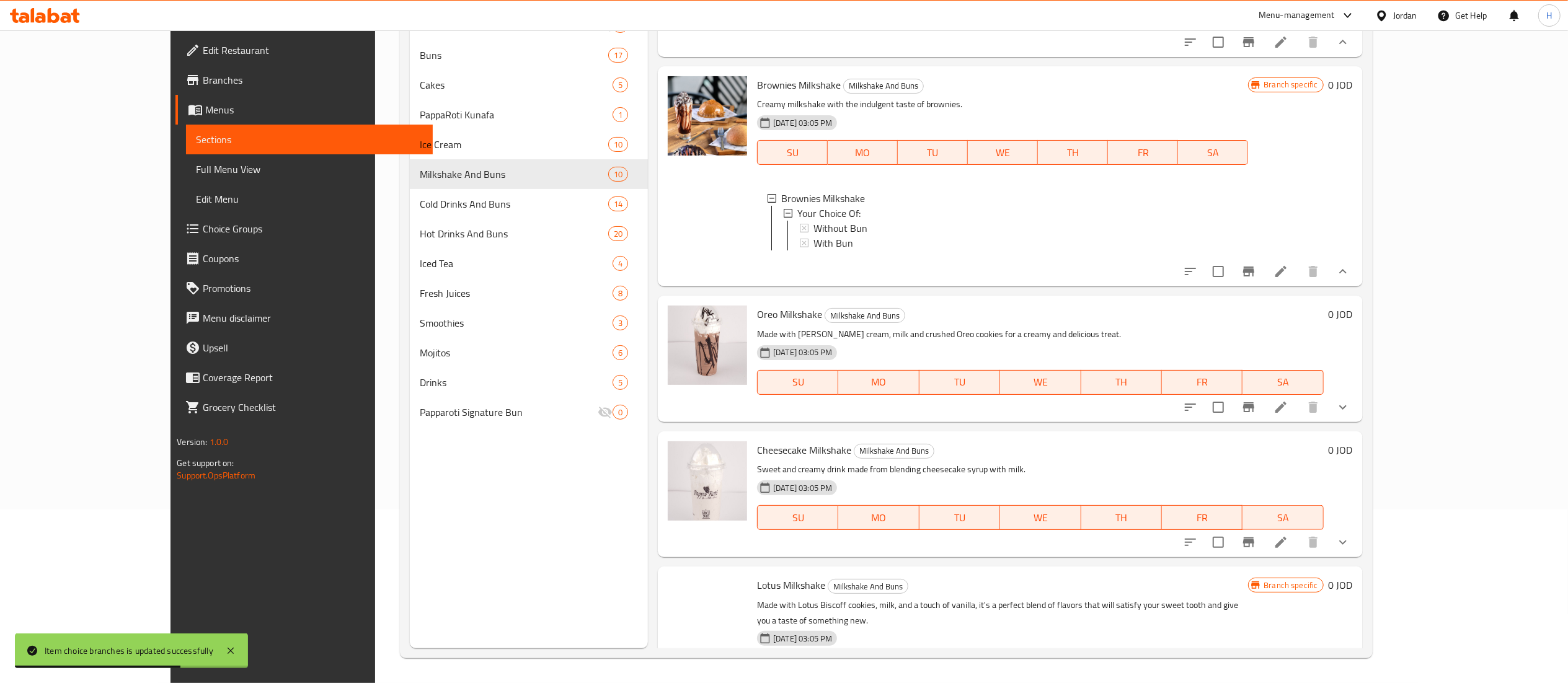
click at [1357, 422] on button "show more" at bounding box center [1343, 407] width 30 height 30
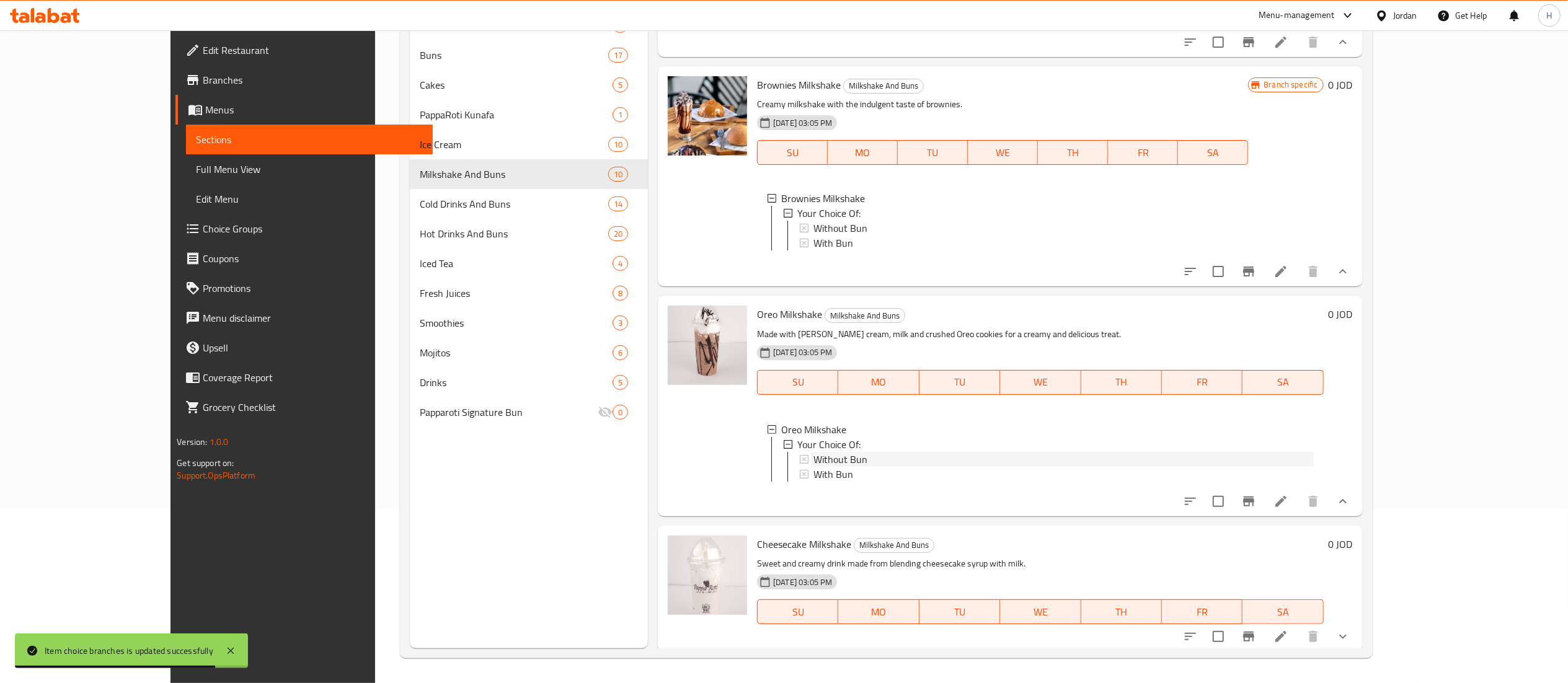
click at [848, 466] on div "Without Bun" at bounding box center [1063, 459] width 500 height 15
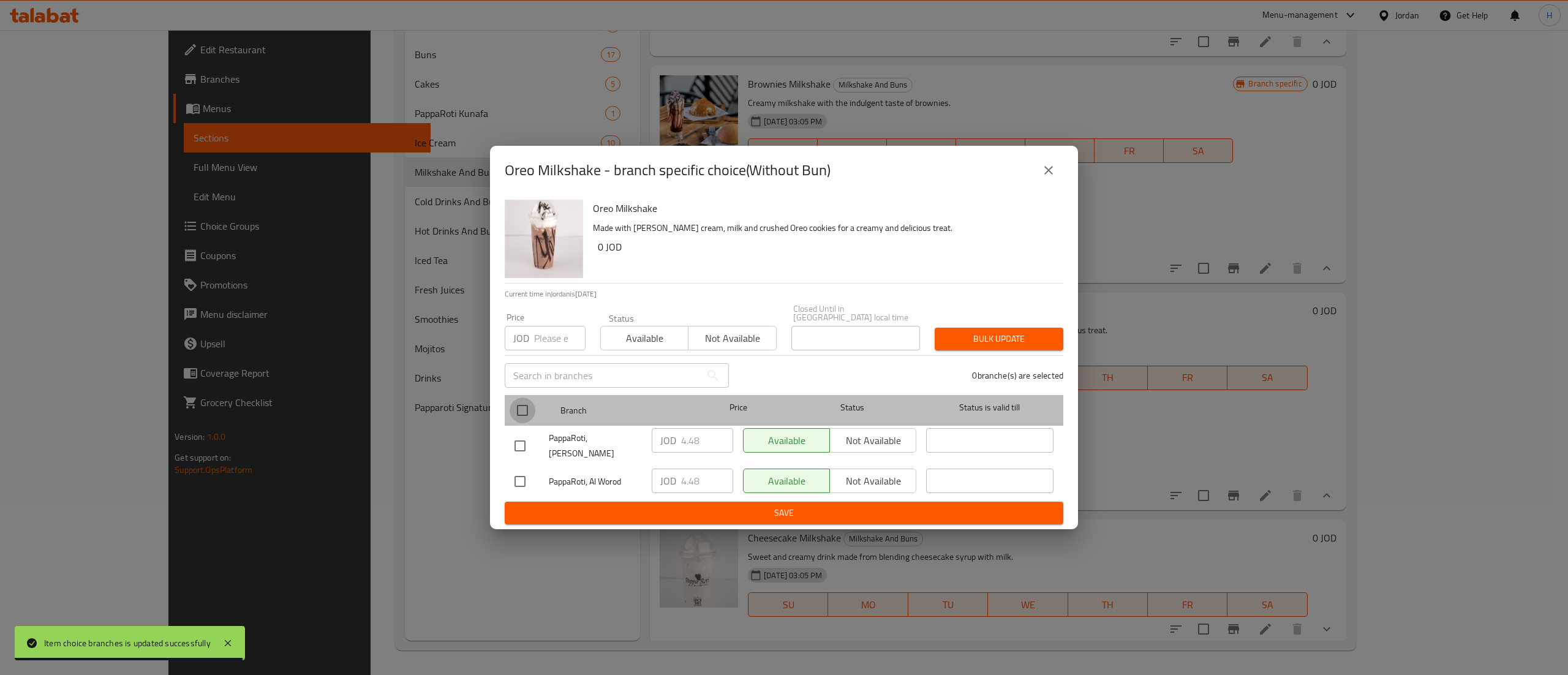
click at [530, 416] on input "checkbox" at bounding box center [522, 410] width 25 height 25
checkbox input "true"
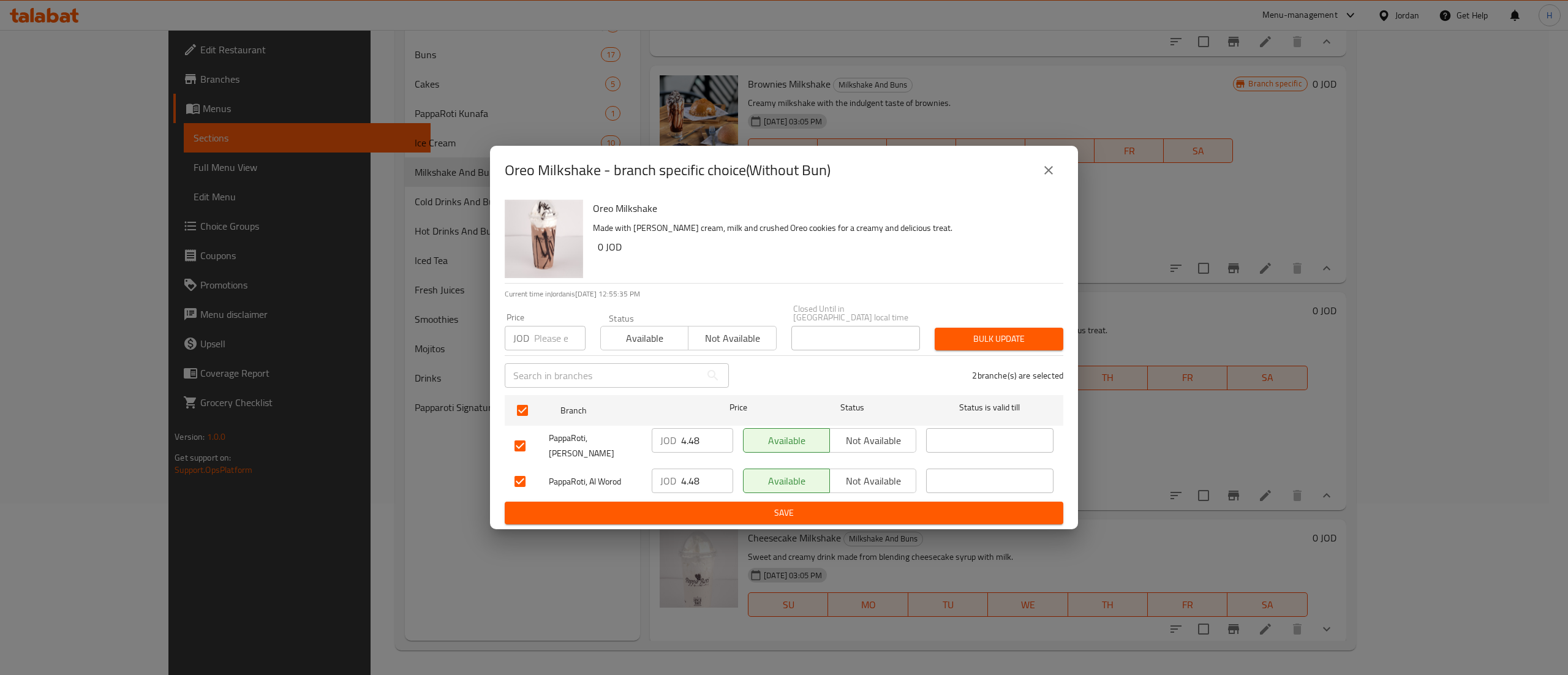
click at [565, 346] on input "number" at bounding box center [559, 338] width 52 height 24
type input "4.7"
click at [993, 350] on button "Bulk update" at bounding box center [999, 338] width 128 height 22
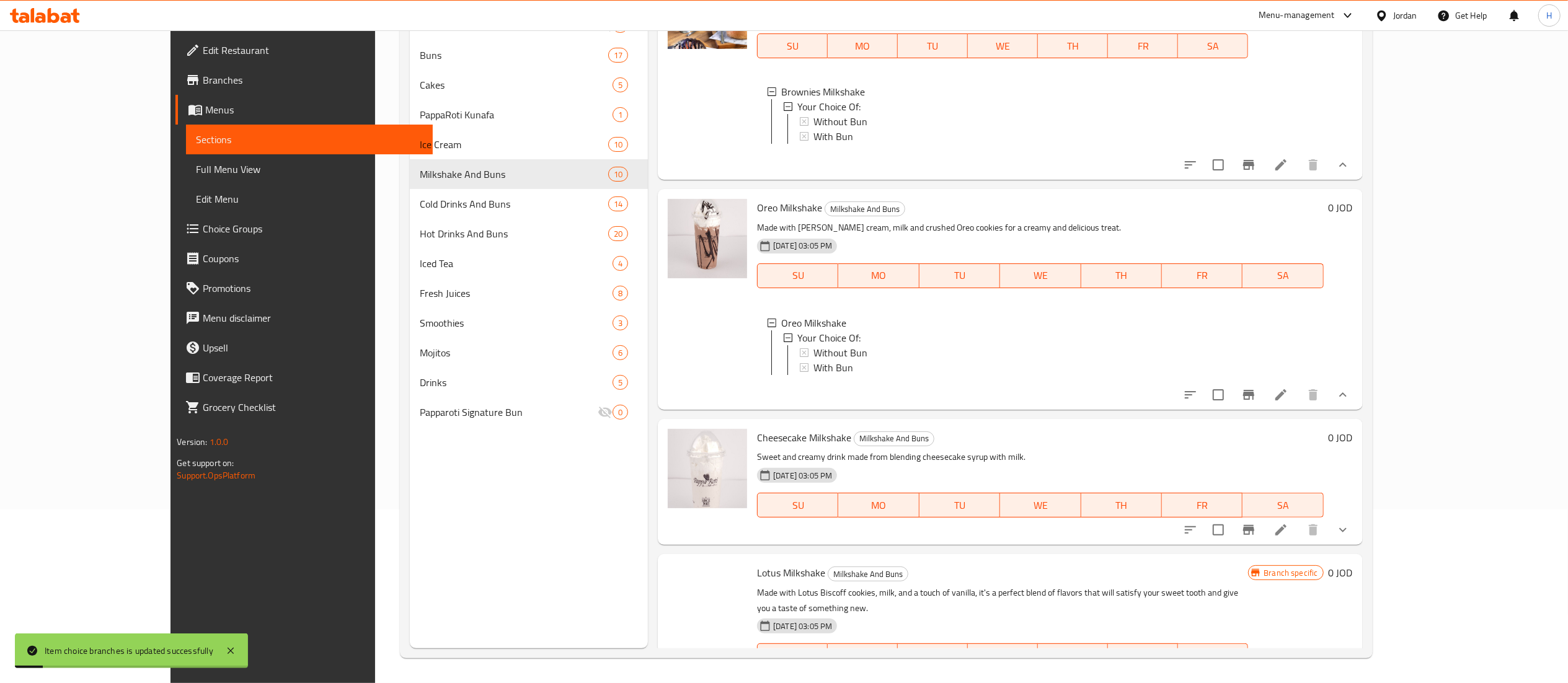
scroll to position [1623, 0]
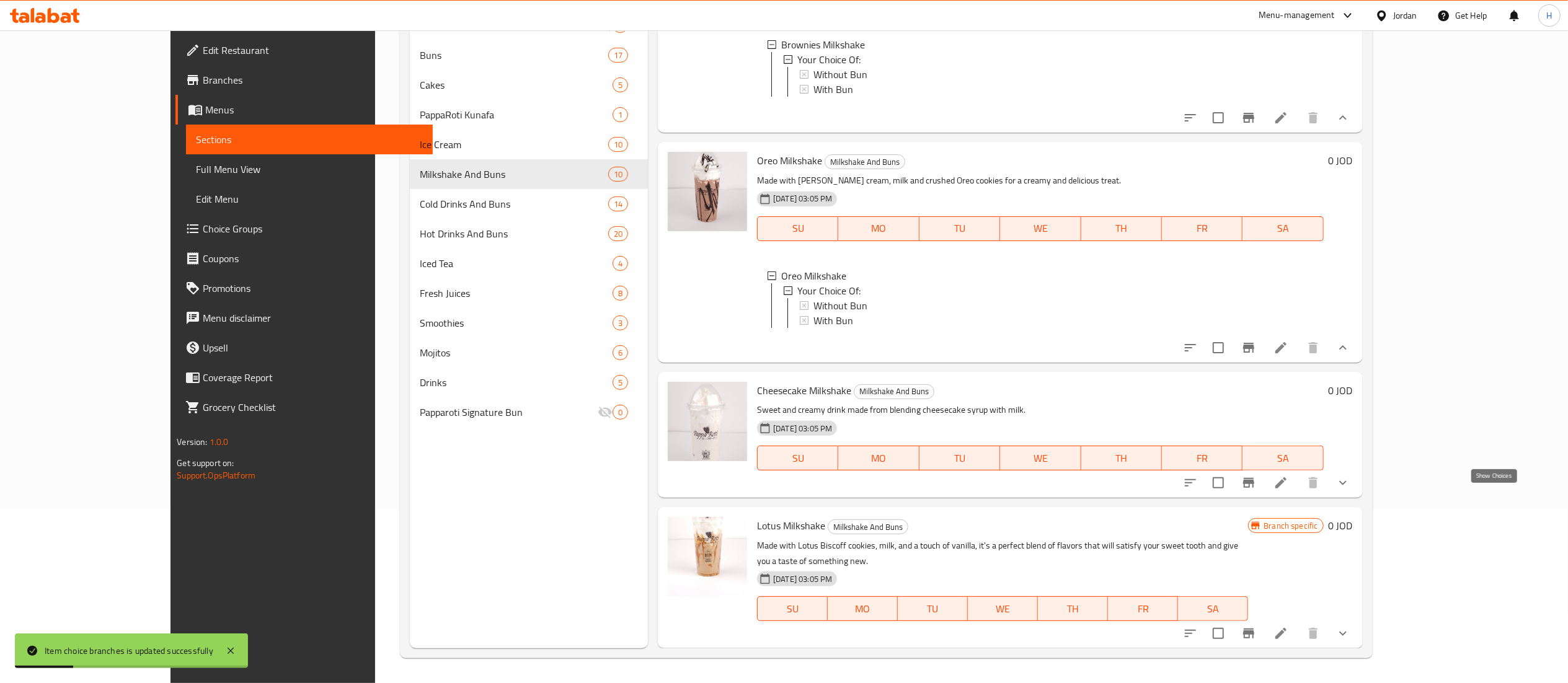
click at [1350, 490] on icon "show more" at bounding box center [1343, 482] width 15 height 15
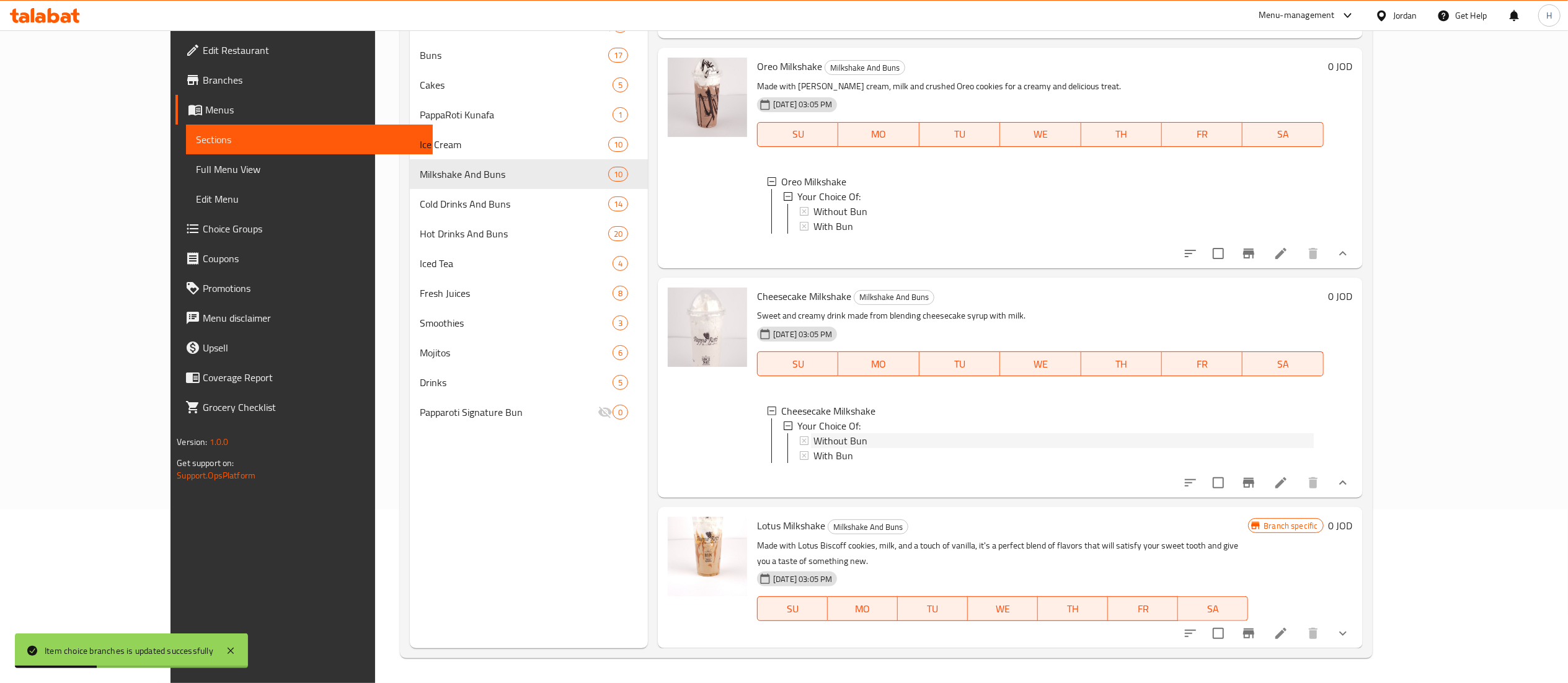
click at [844, 448] on div "Without Bun" at bounding box center [1063, 440] width 500 height 15
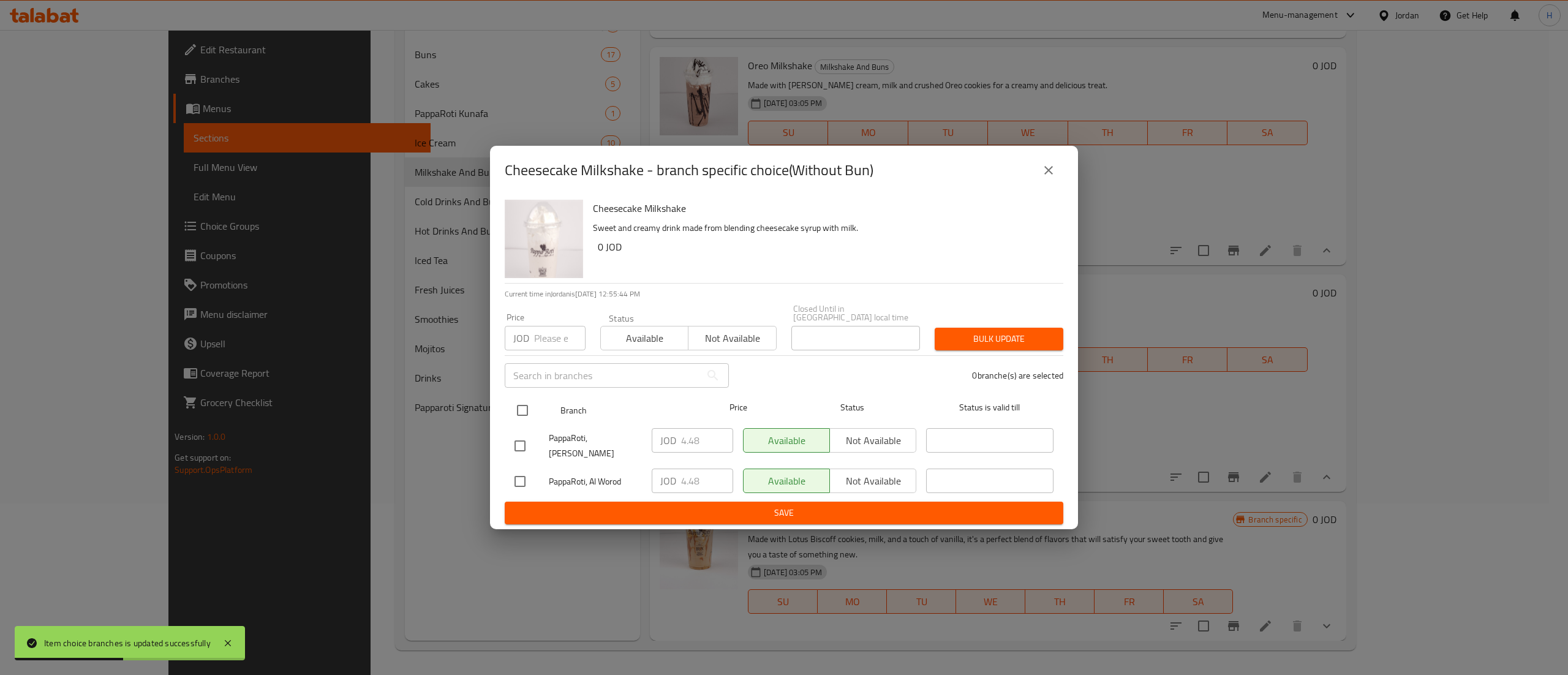
click at [519, 416] on input "checkbox" at bounding box center [522, 410] width 25 height 25
checkbox input "true"
click at [537, 342] on input "number" at bounding box center [559, 338] width 52 height 24
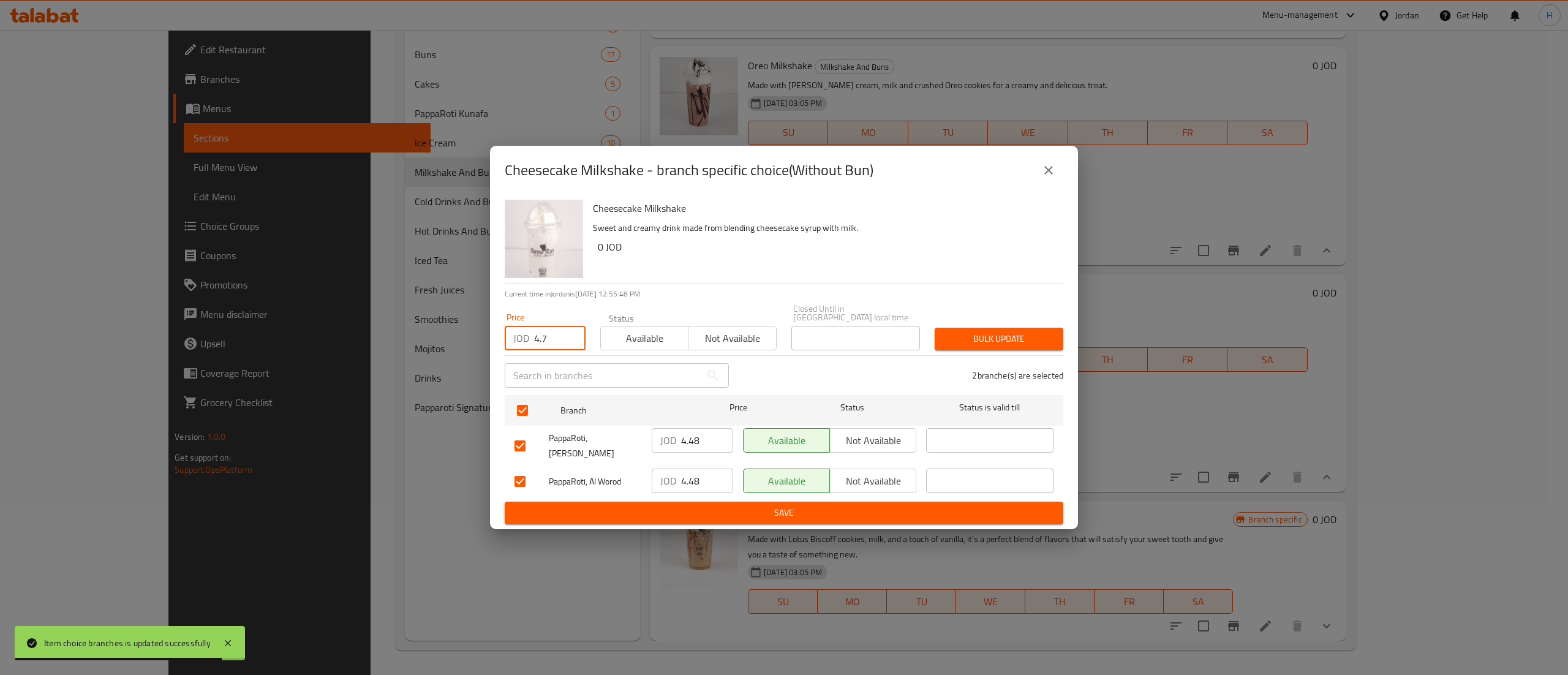
type input "4.7"
click at [993, 335] on span "Bulk update" at bounding box center [999, 339] width 109 height 16
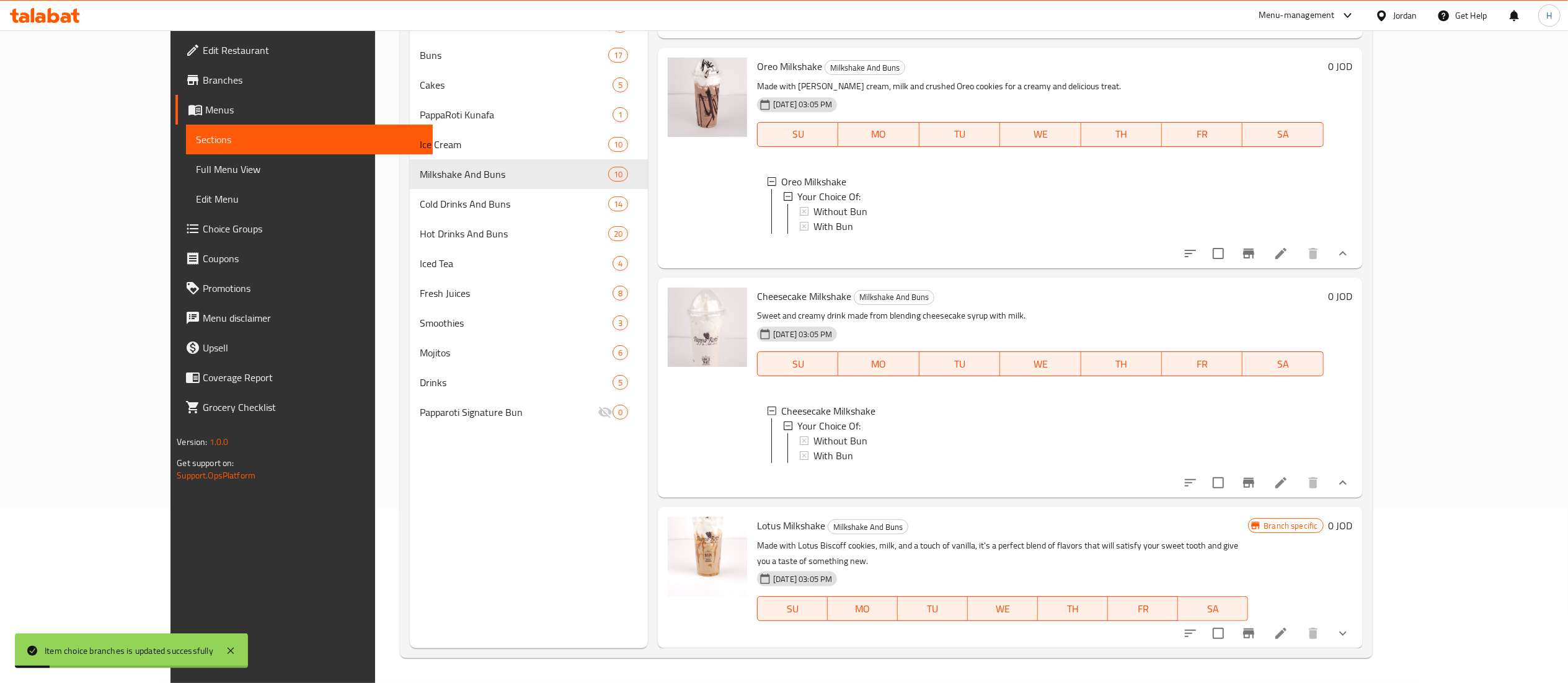
scroll to position [1736, 0]
click at [1350, 637] on icon "show more" at bounding box center [1343, 633] width 15 height 15
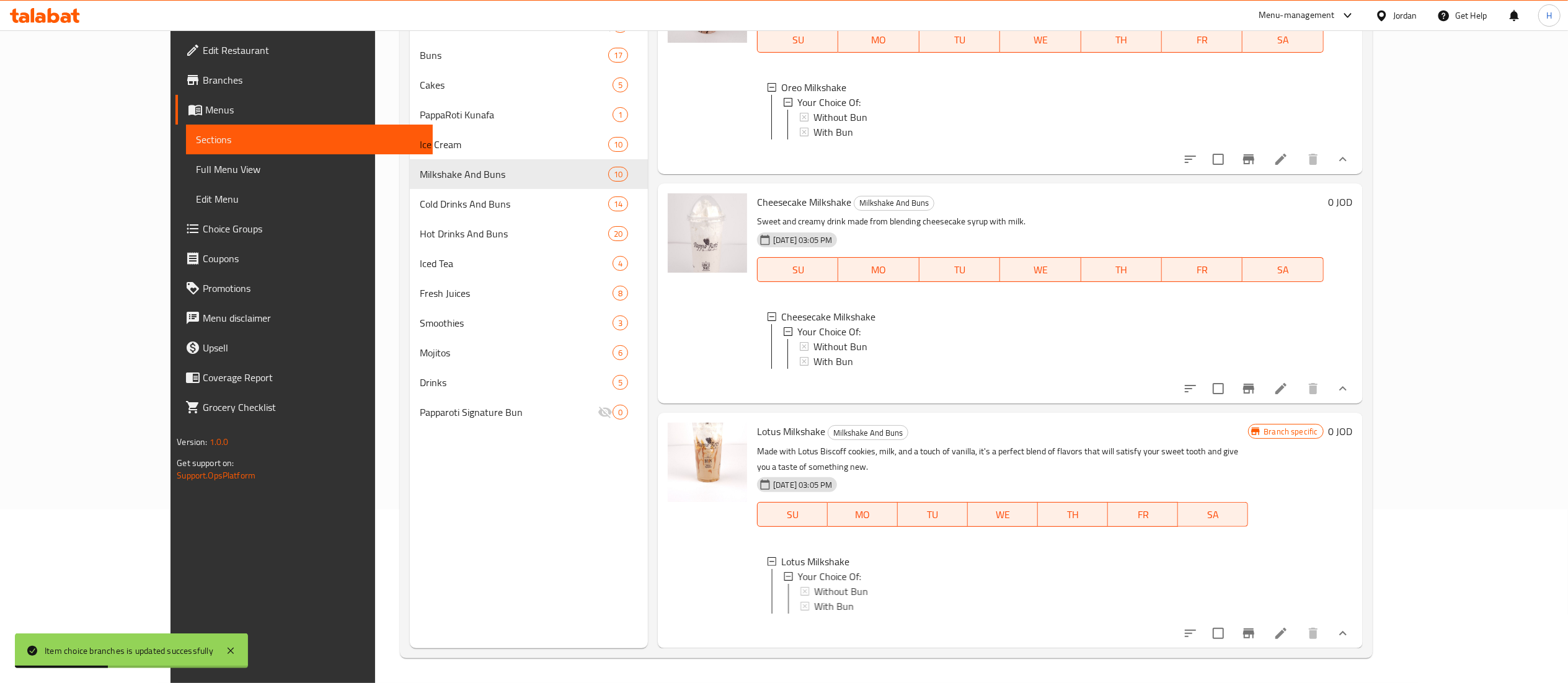
scroll to position [1849, 0]
click at [813, 584] on span "Without Bun" at bounding box center [840, 590] width 54 height 15
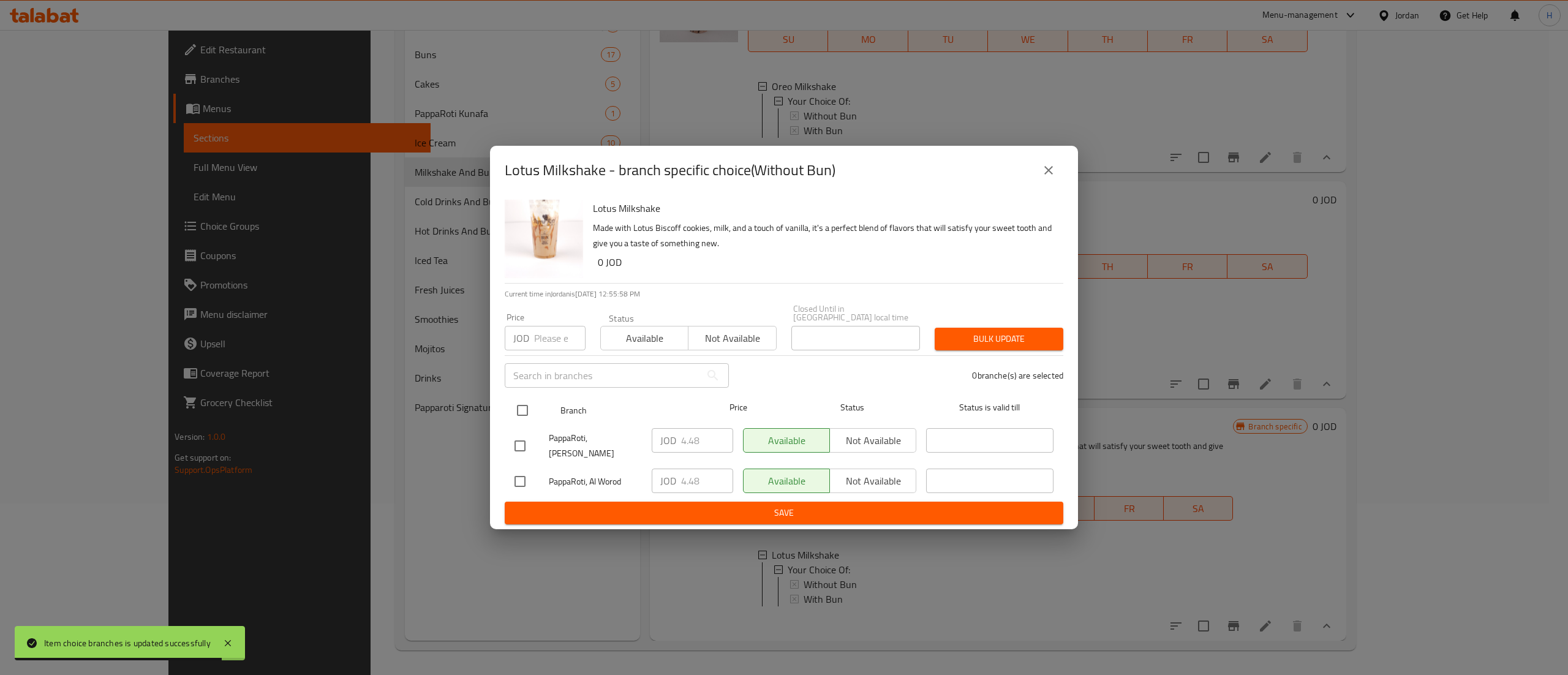
click at [517, 412] on input "checkbox" at bounding box center [522, 410] width 25 height 25
checkbox input "true"
click at [544, 339] on input "number" at bounding box center [559, 338] width 52 height 24
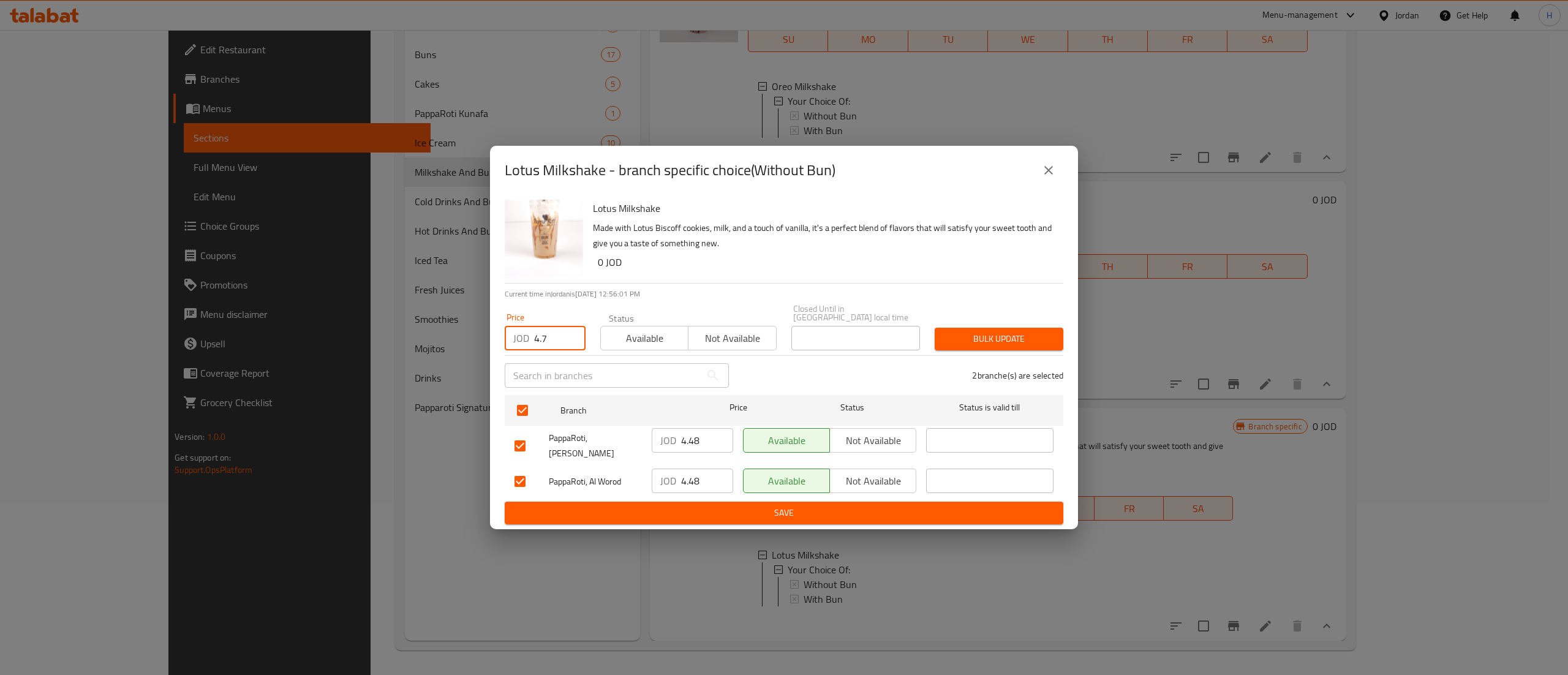
type input "4.7"
click at [980, 343] on span "Bulk update" at bounding box center [999, 339] width 109 height 16
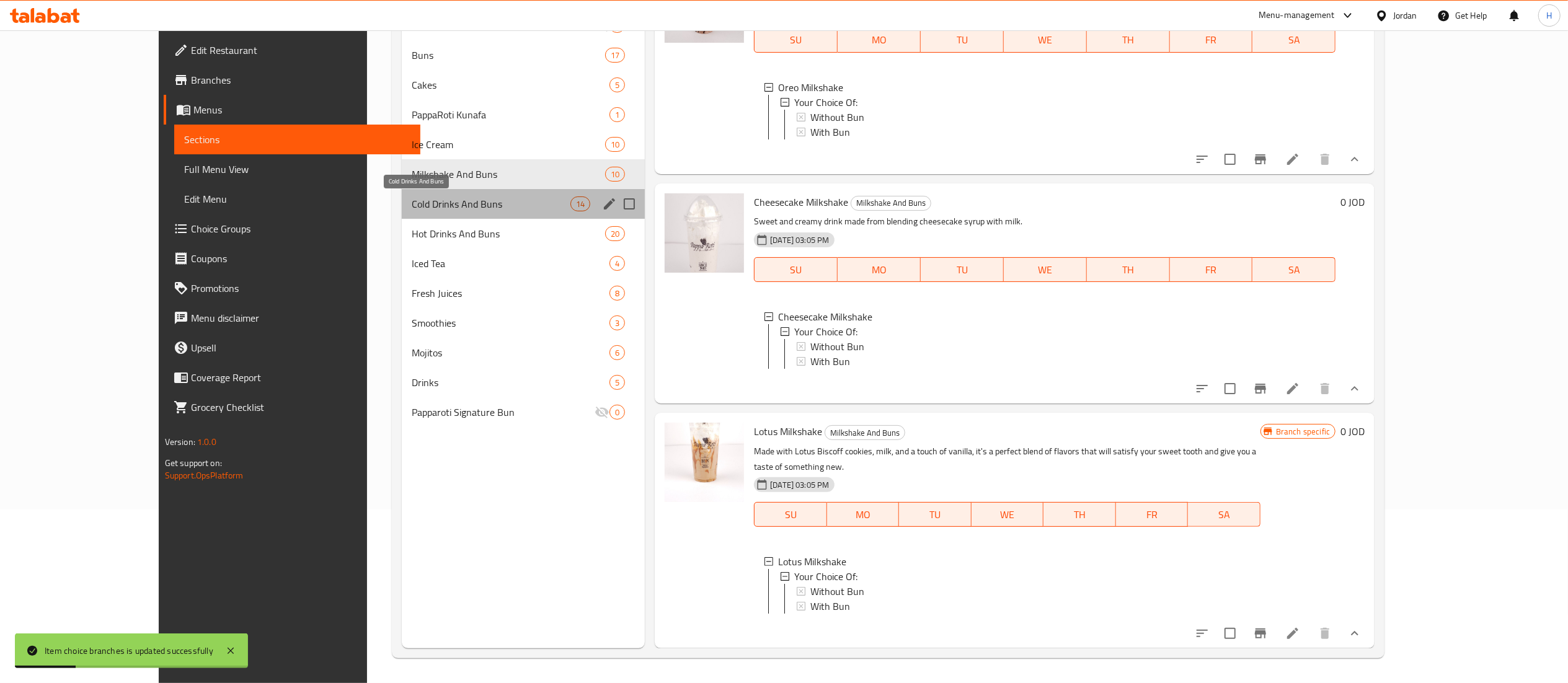
click at [424, 200] on span "Cold Drinks And Buns" at bounding box center [490, 204] width 158 height 15
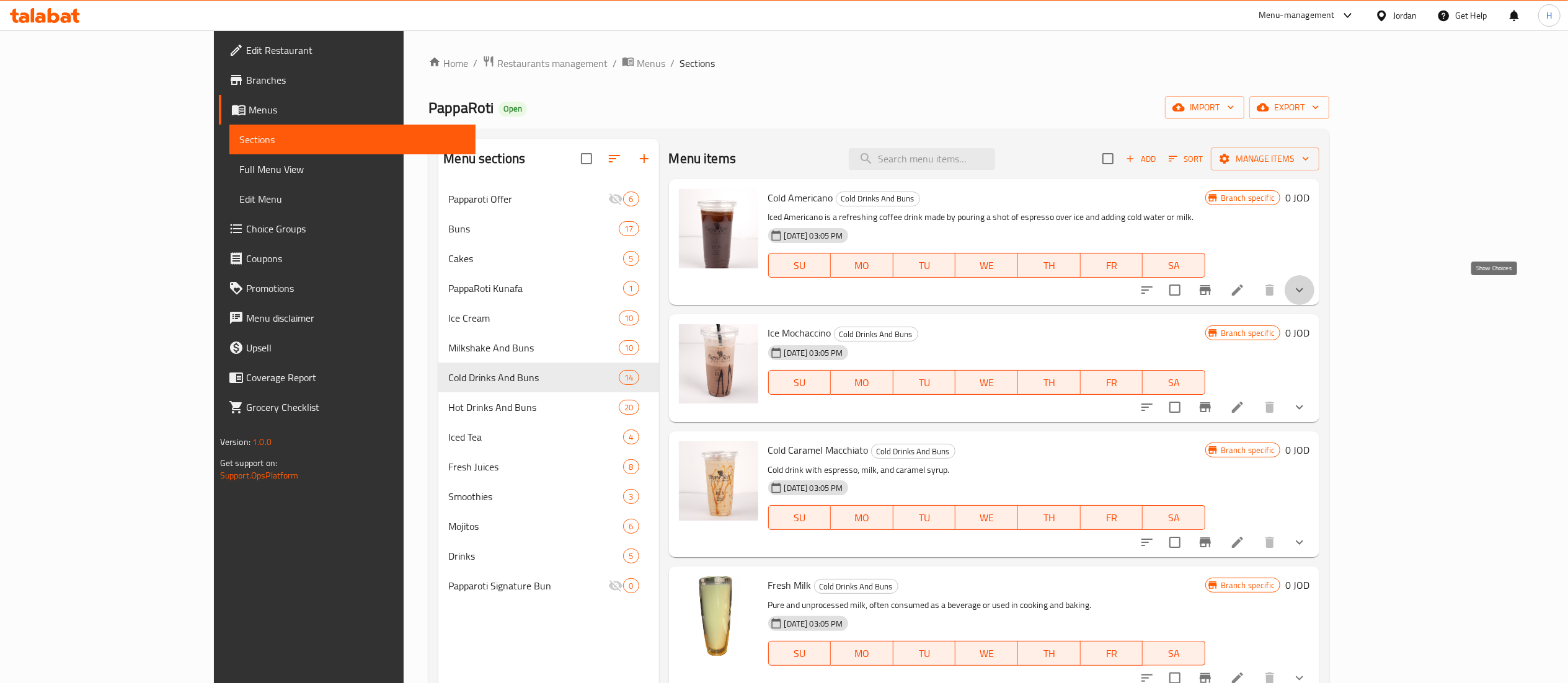
click at [1307, 297] on icon "show more" at bounding box center [1298, 289] width 15 height 15
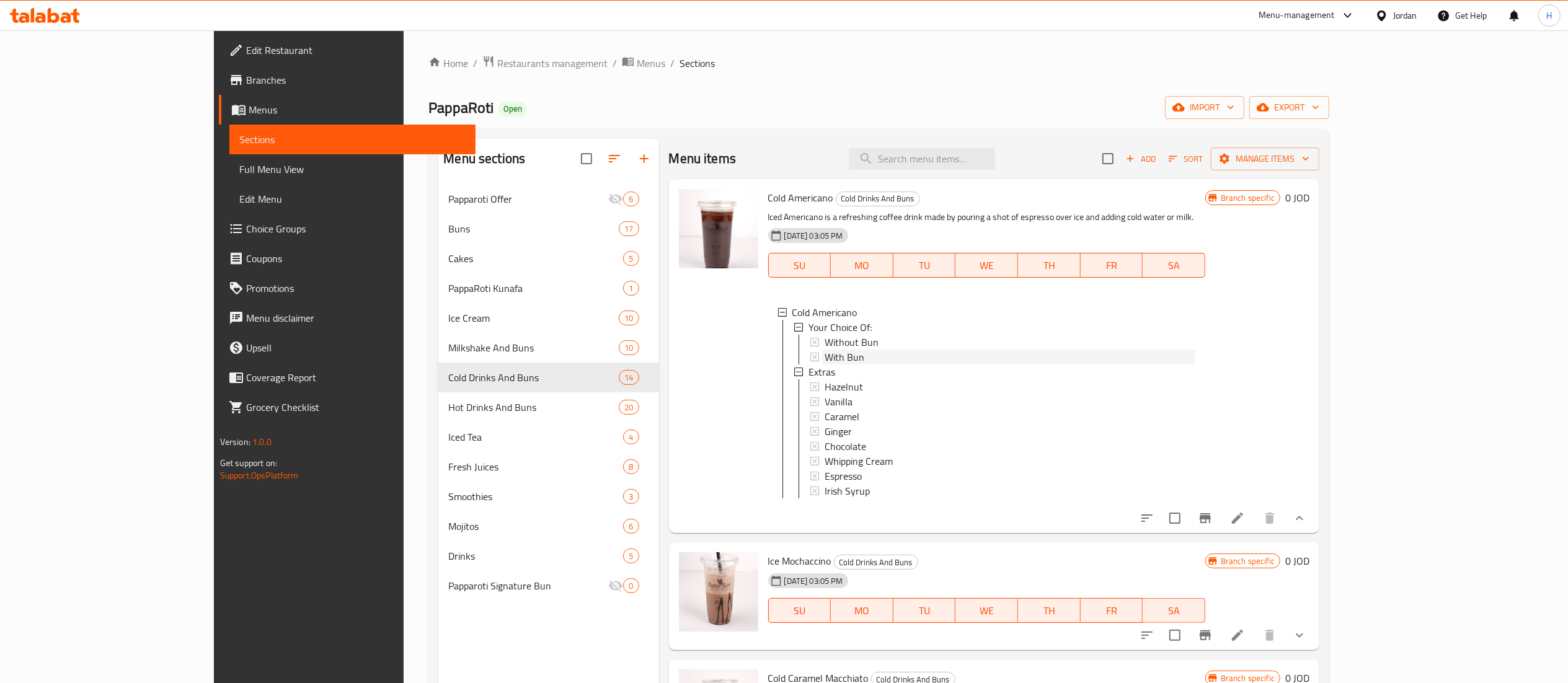
click at [851, 351] on div "With Bun" at bounding box center [1010, 356] width 371 height 15
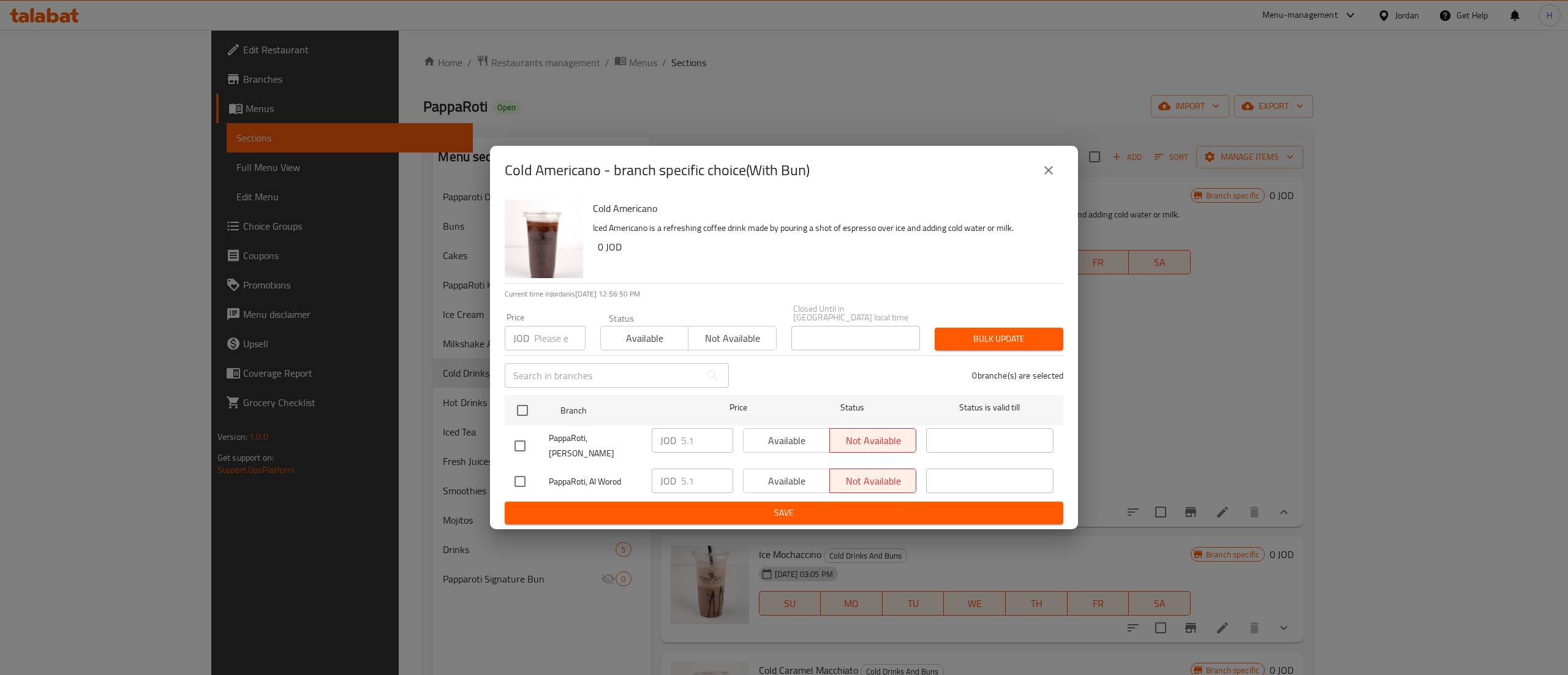
click at [1038, 183] on button "close" at bounding box center [1049, 170] width 29 height 29
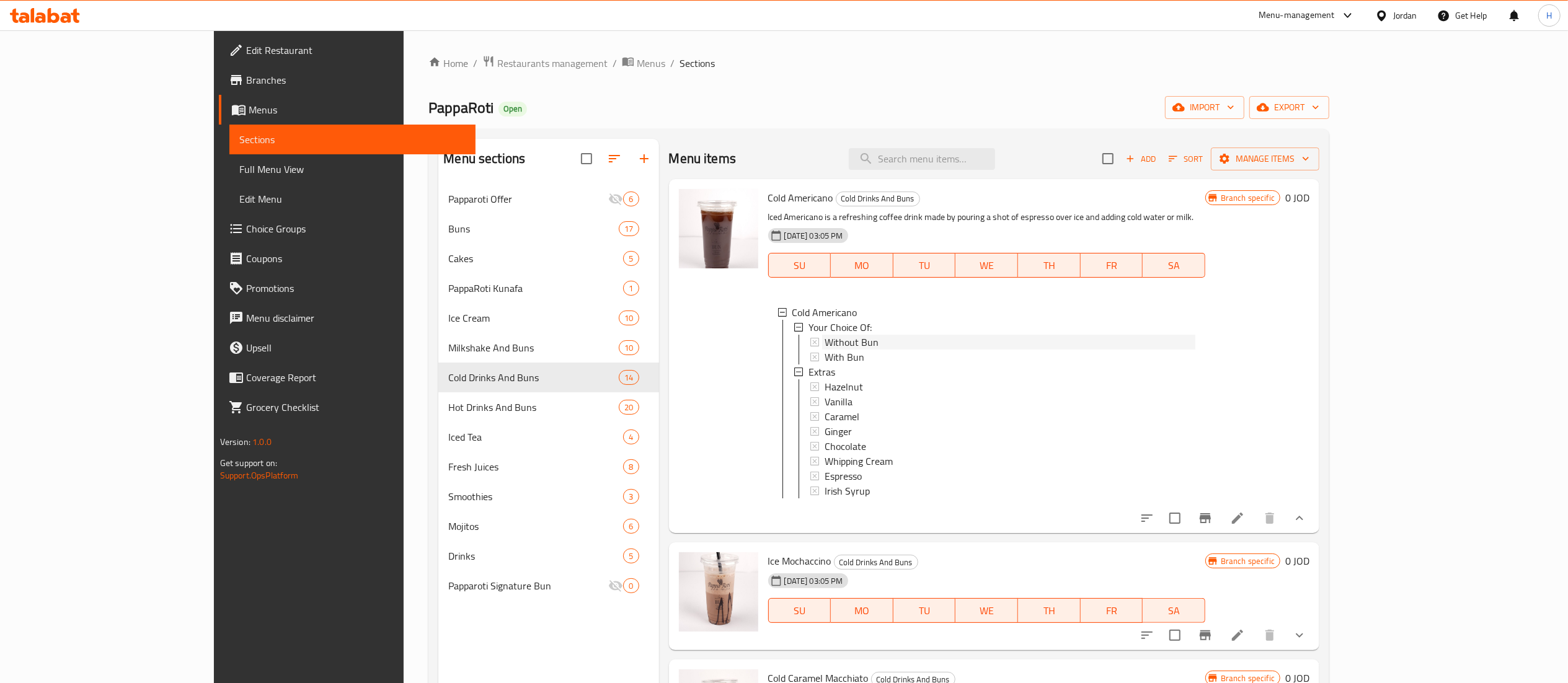
click at [825, 339] on span "Without Bun" at bounding box center [851, 342] width 54 height 15
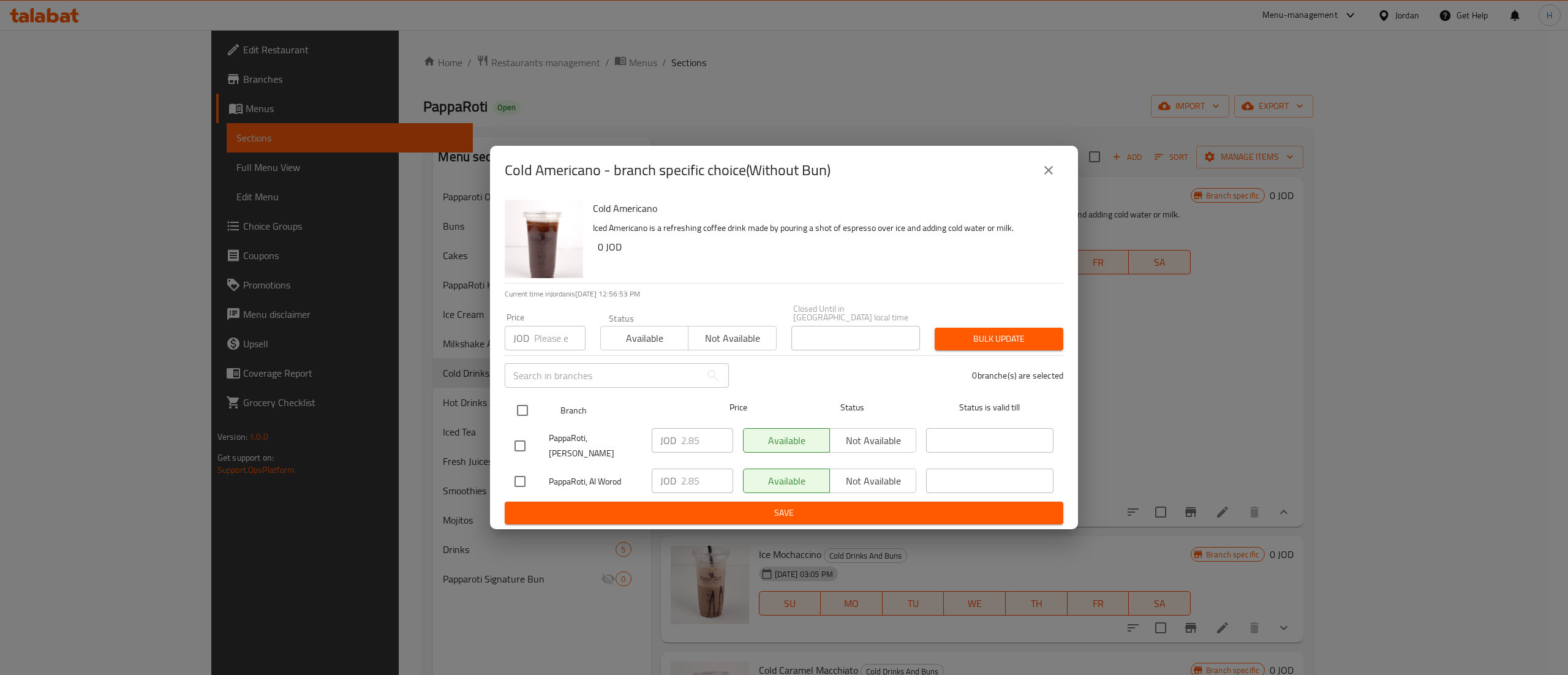
click at [525, 406] on input "checkbox" at bounding box center [522, 410] width 25 height 25
checkbox input "true"
click at [542, 343] on input "number" at bounding box center [559, 338] width 52 height 24
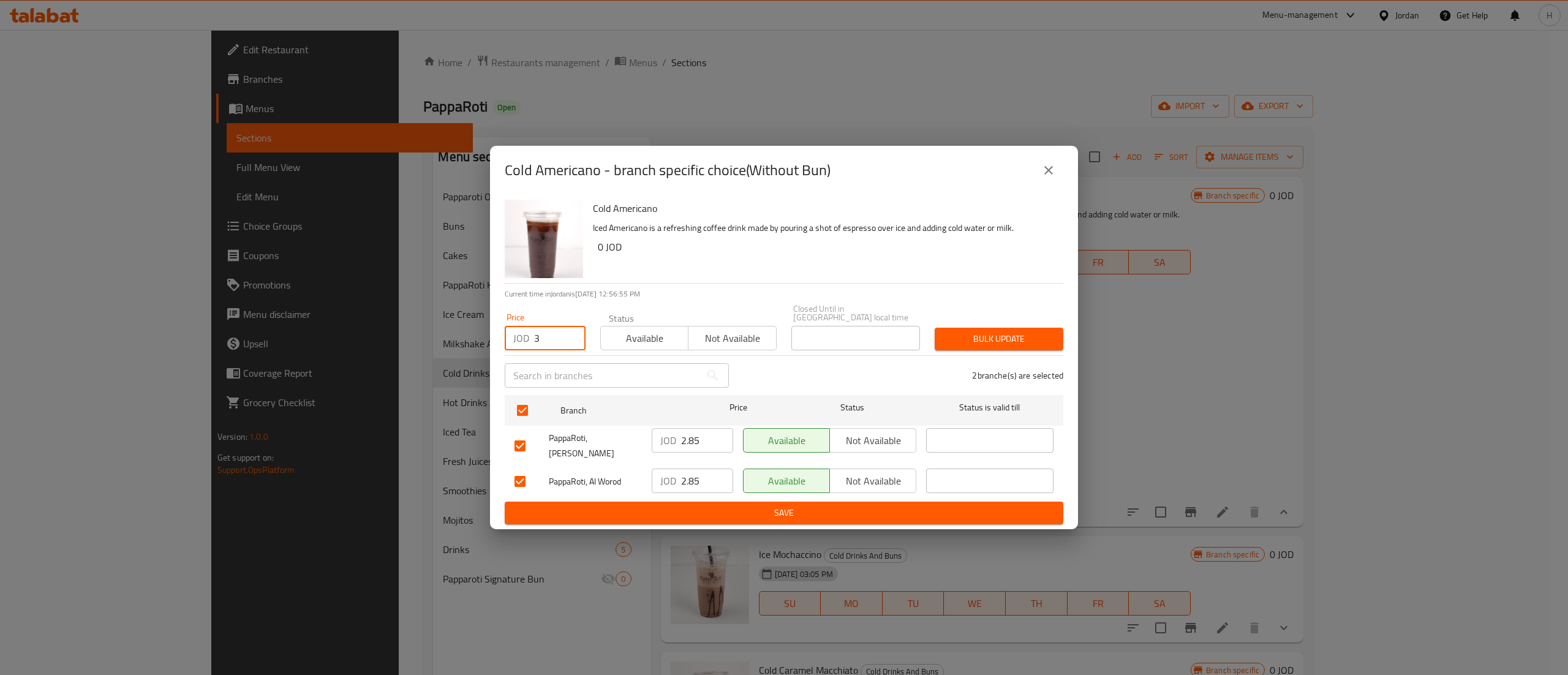
type input "3"
click at [981, 337] on span "Bulk update" at bounding box center [999, 339] width 109 height 16
click at [998, 346] on span "Bulk update" at bounding box center [999, 339] width 109 height 16
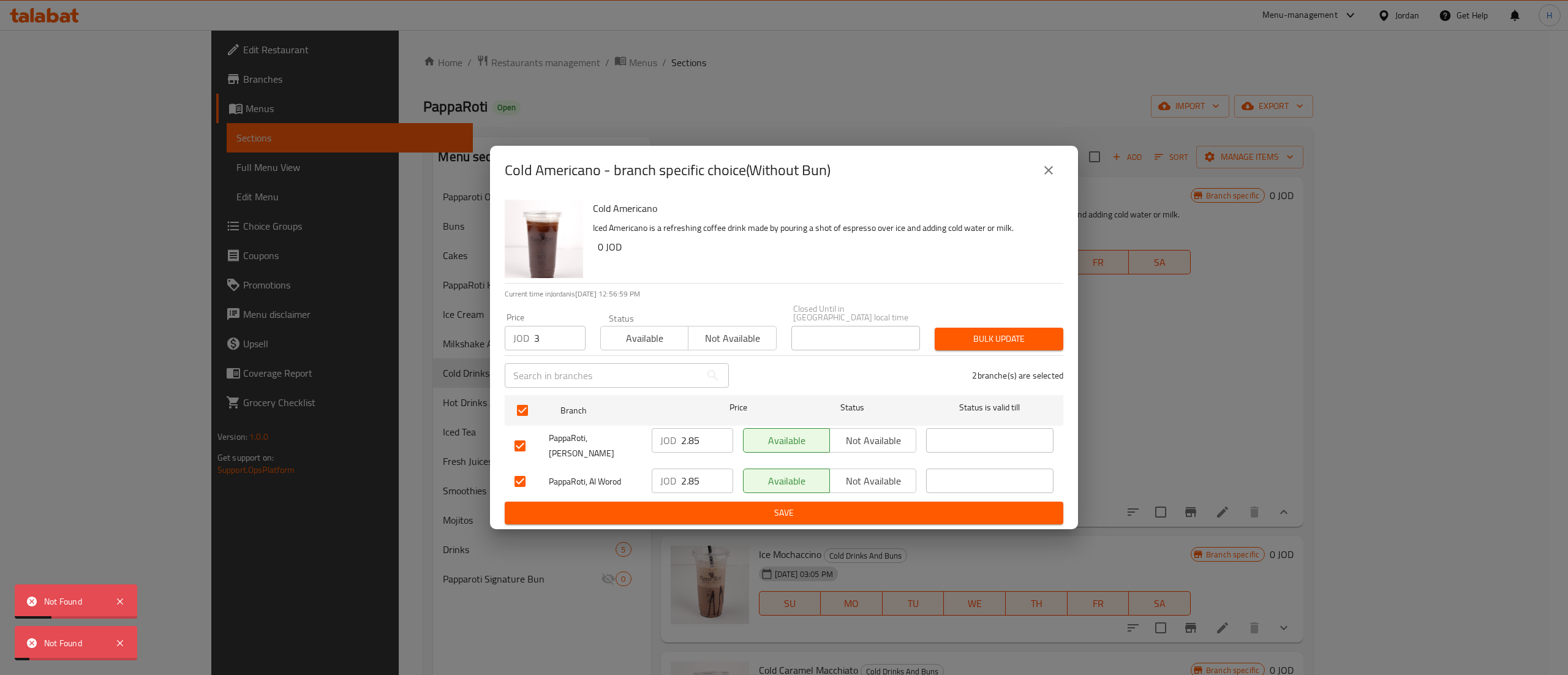
click at [544, 344] on input "3" at bounding box center [559, 338] width 52 height 24
click at [1045, 178] on icon "close" at bounding box center [1049, 170] width 15 height 15
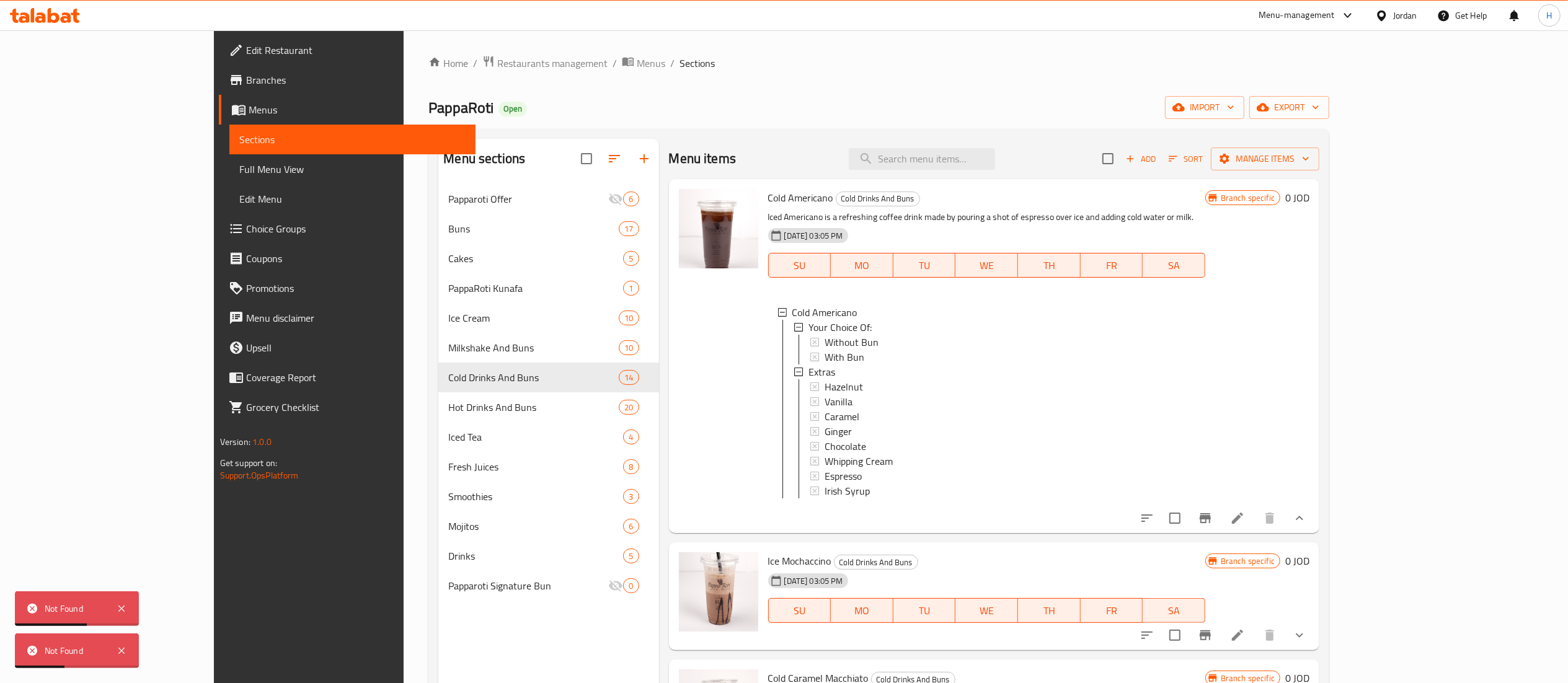
click at [840, 342] on div "Without Bun" at bounding box center [1010, 342] width 371 height 15
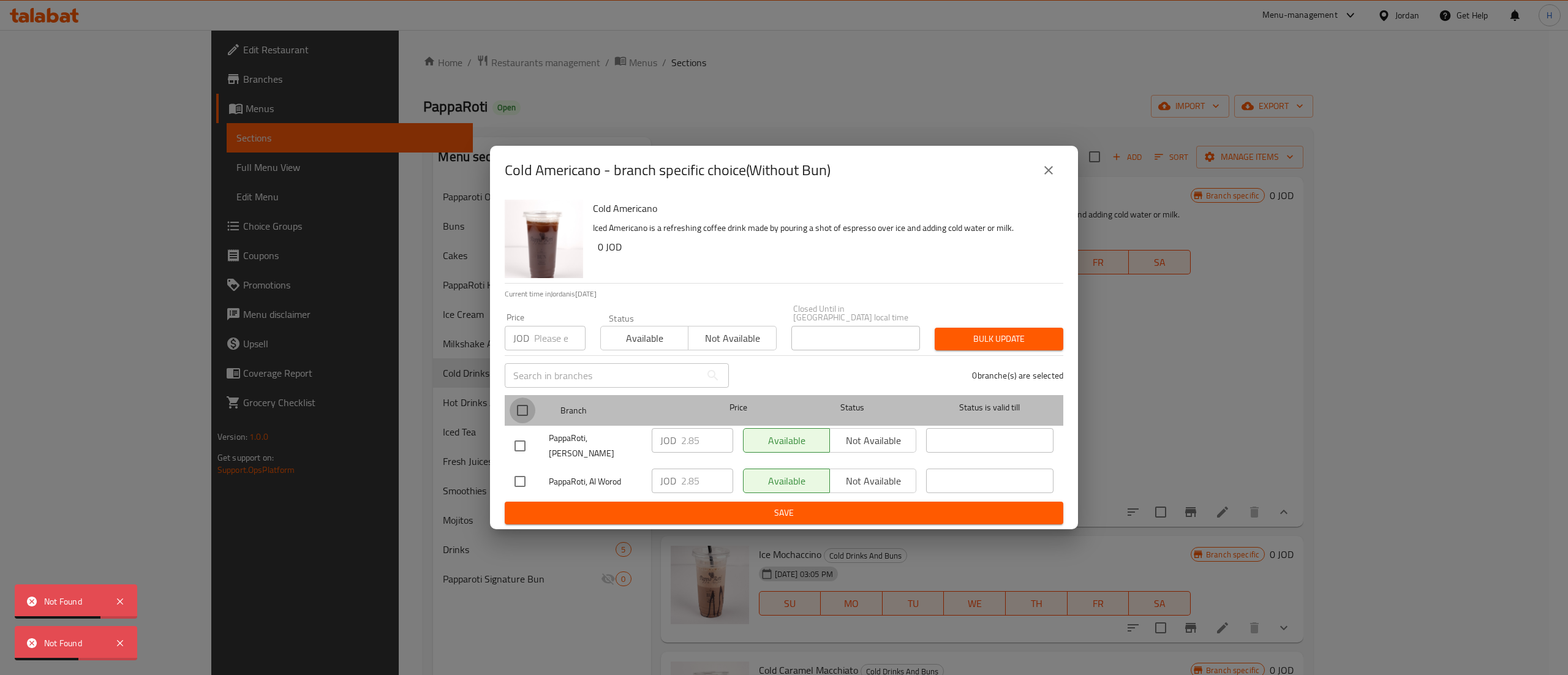
click at [520, 416] on input "checkbox" at bounding box center [522, 410] width 25 height 25
checkbox input "true"
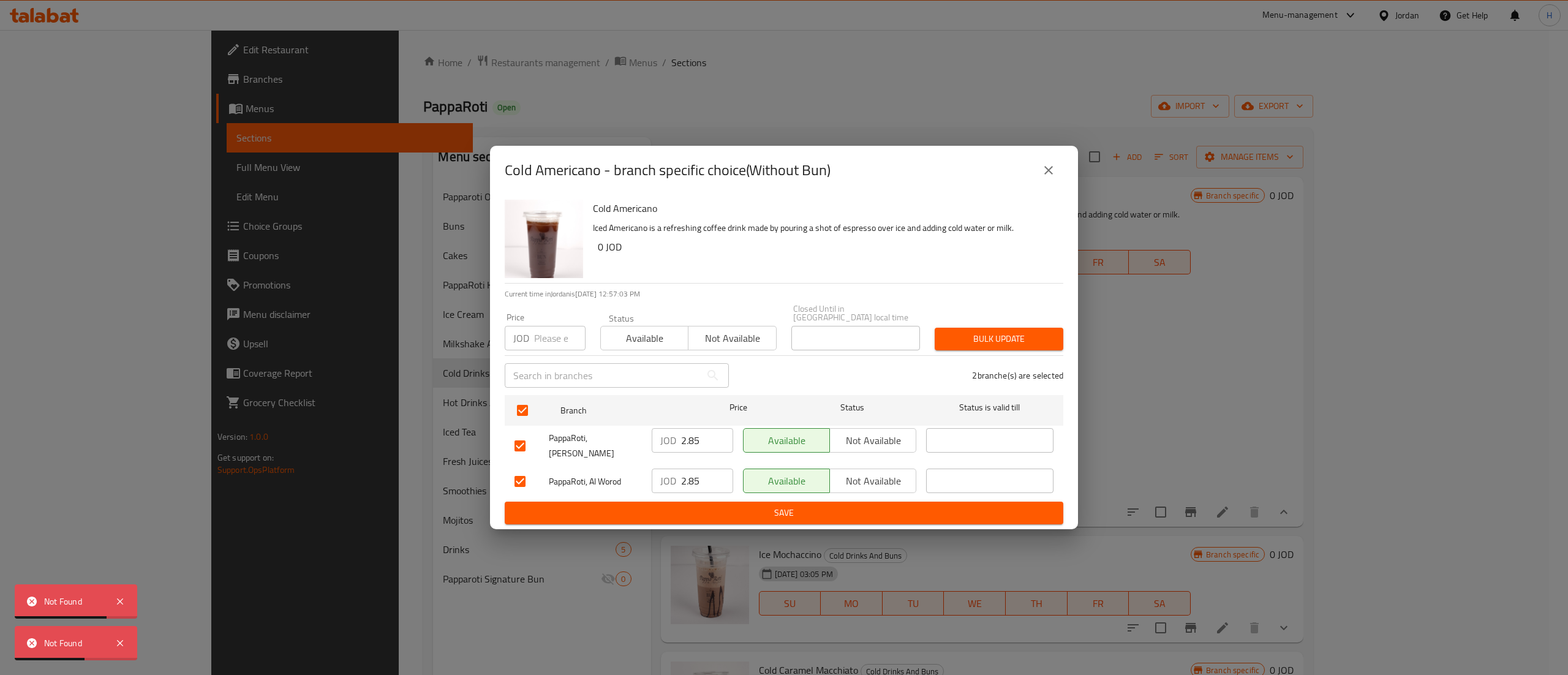
click at [568, 328] on input "number" at bounding box center [559, 338] width 52 height 24
type input "3"
click at [1000, 350] on button "Bulk update" at bounding box center [999, 338] width 128 height 22
click at [1045, 178] on icon "close" at bounding box center [1049, 170] width 15 height 15
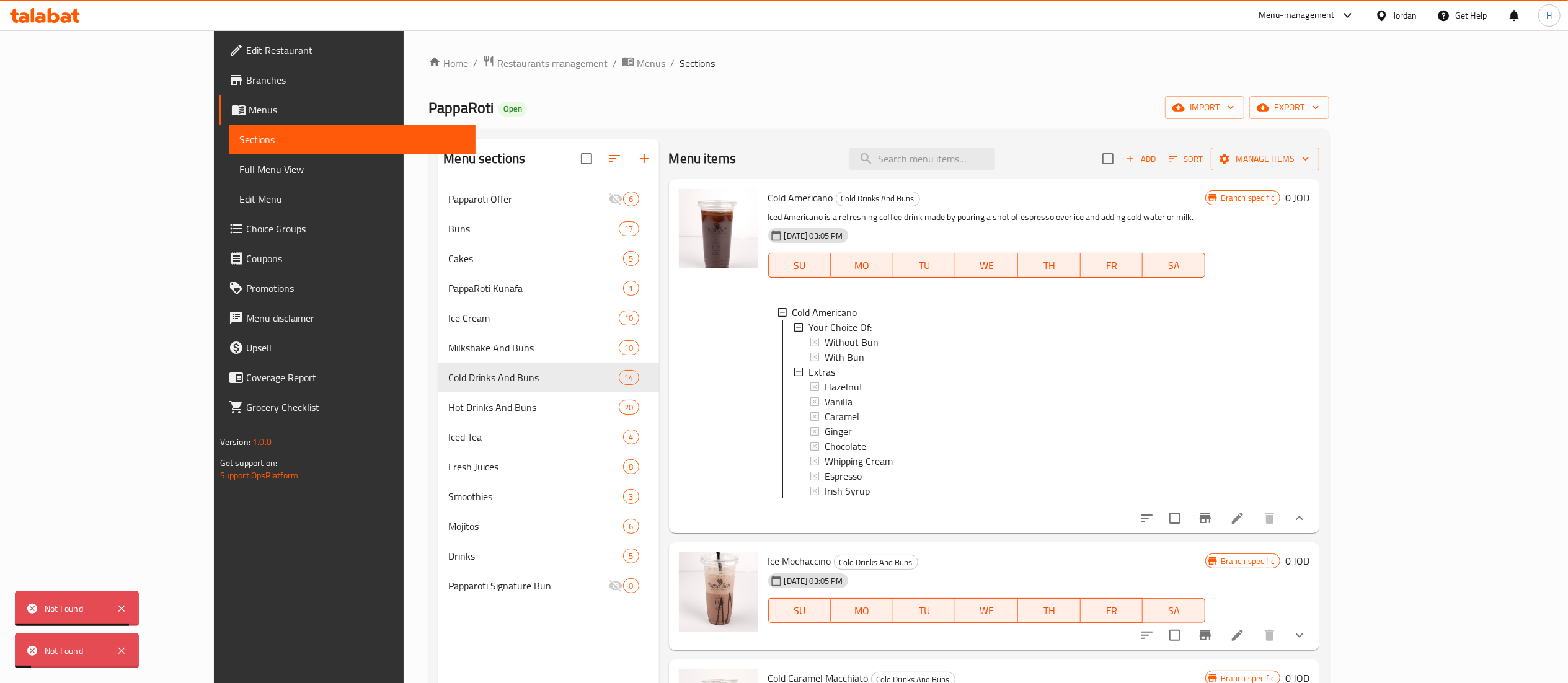
click at [1245, 526] on icon at bounding box center [1236, 518] width 15 height 15
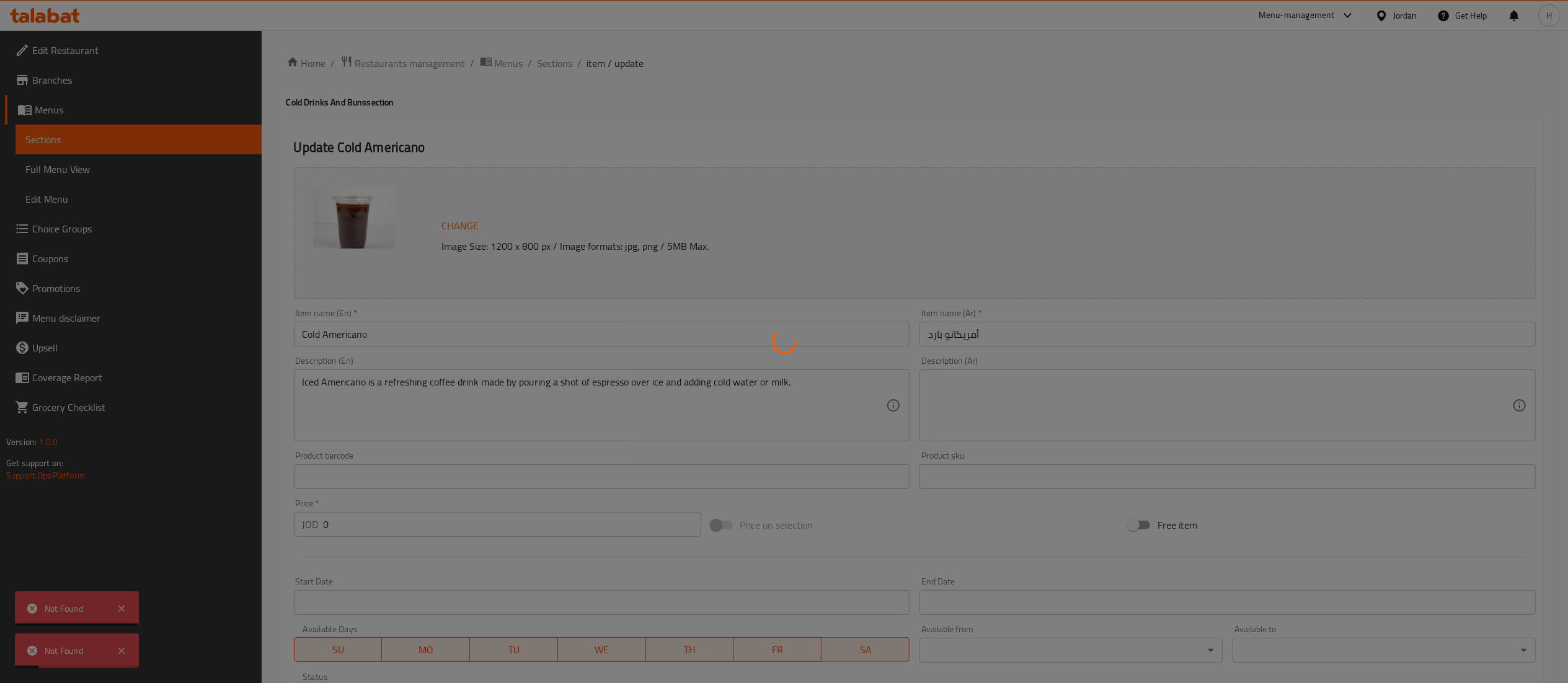
type input "إختيارك من:"
type input "1"
type input "اضافات"
type input "0"
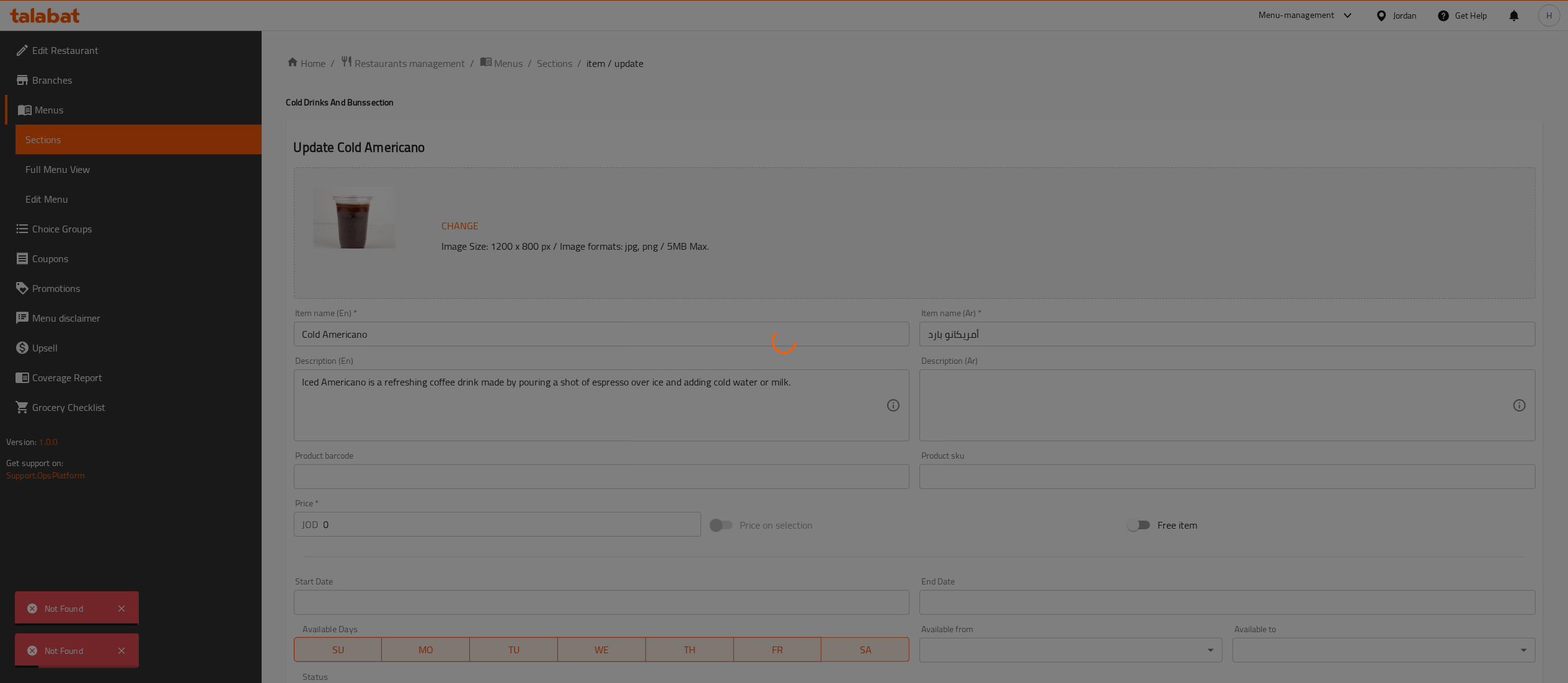
type input "7"
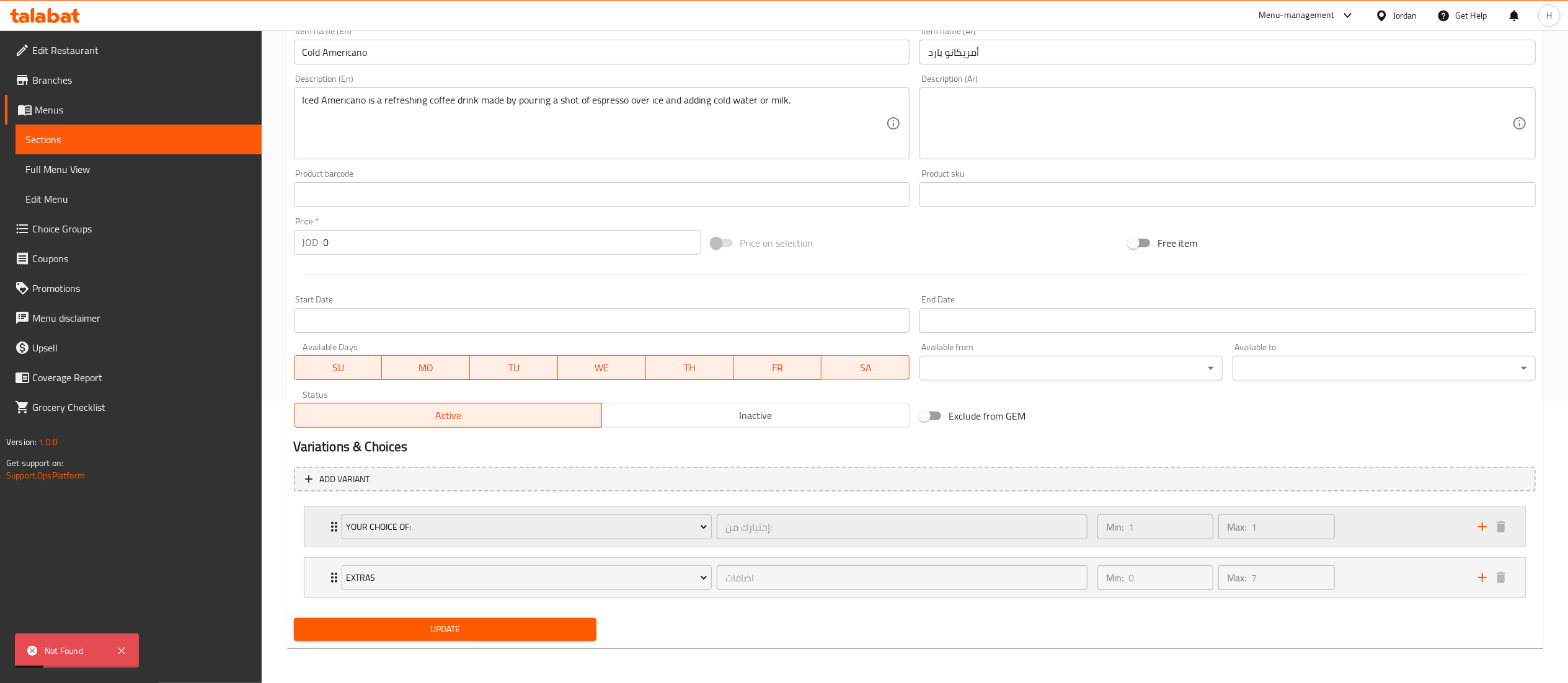
scroll to position [283, 0]
click at [1422, 535] on div "Min: 1 ​ Max: 1 ​" at bounding box center [1280, 527] width 381 height 39
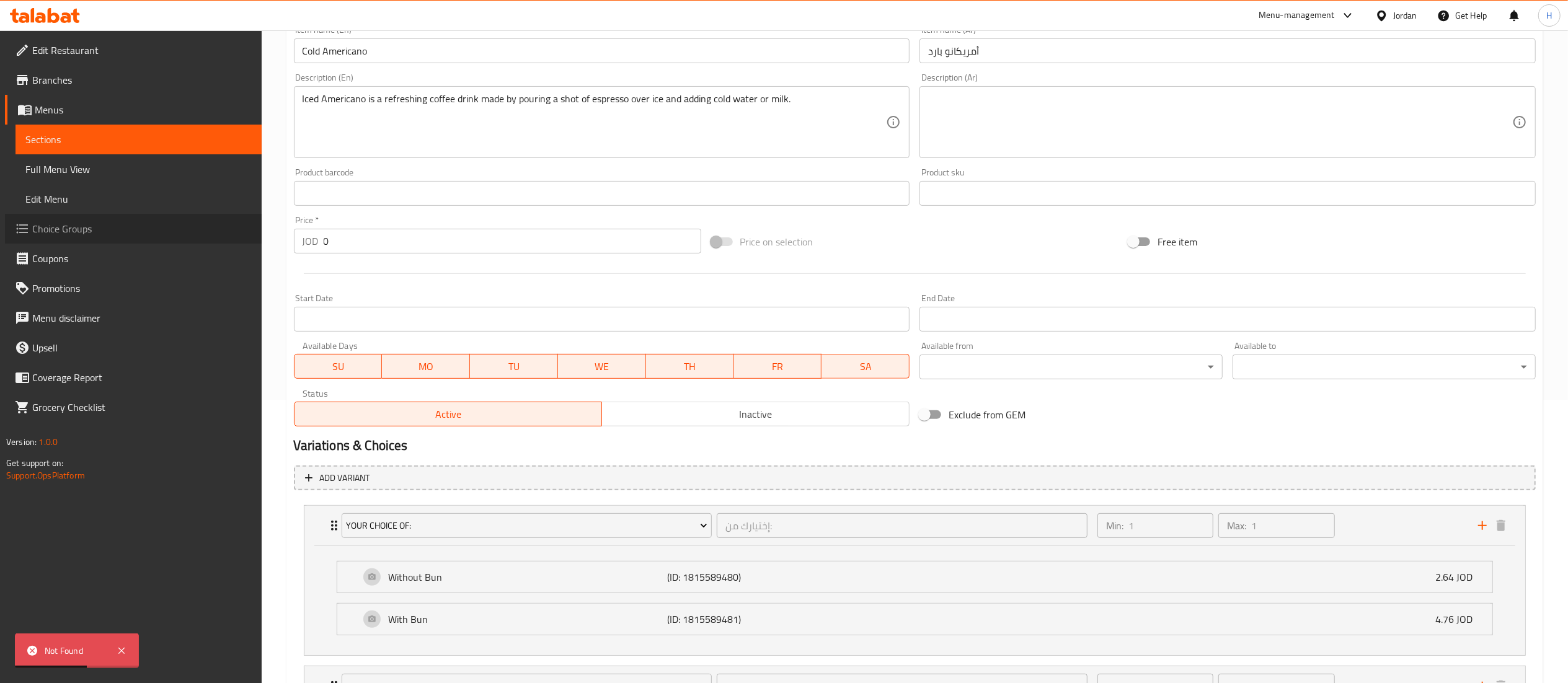
click at [116, 225] on span "Choice Groups" at bounding box center [142, 228] width 220 height 15
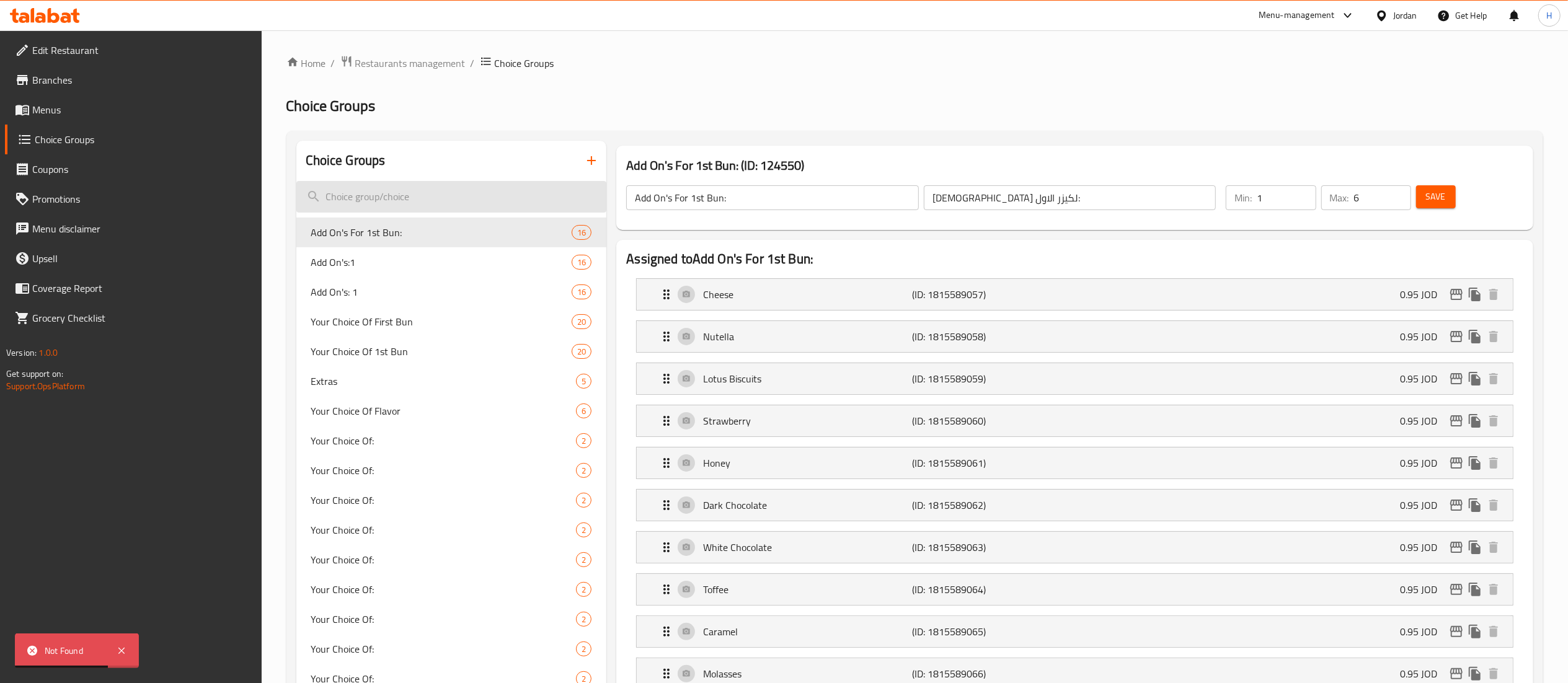
click at [420, 190] on input "search" at bounding box center [452, 197] width 311 height 31
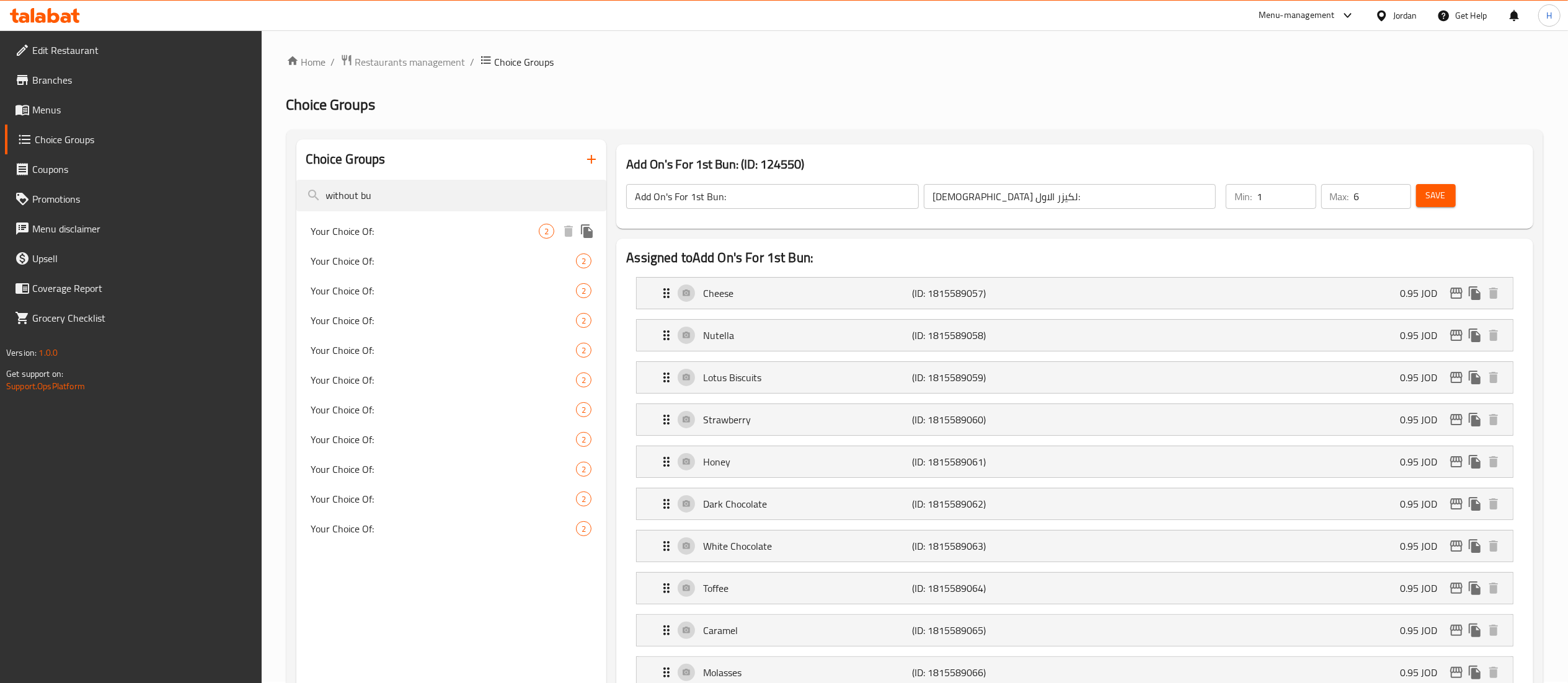
type input "without bu"
click at [378, 239] on div "Your Choice Of: 2" at bounding box center [452, 231] width 311 height 30
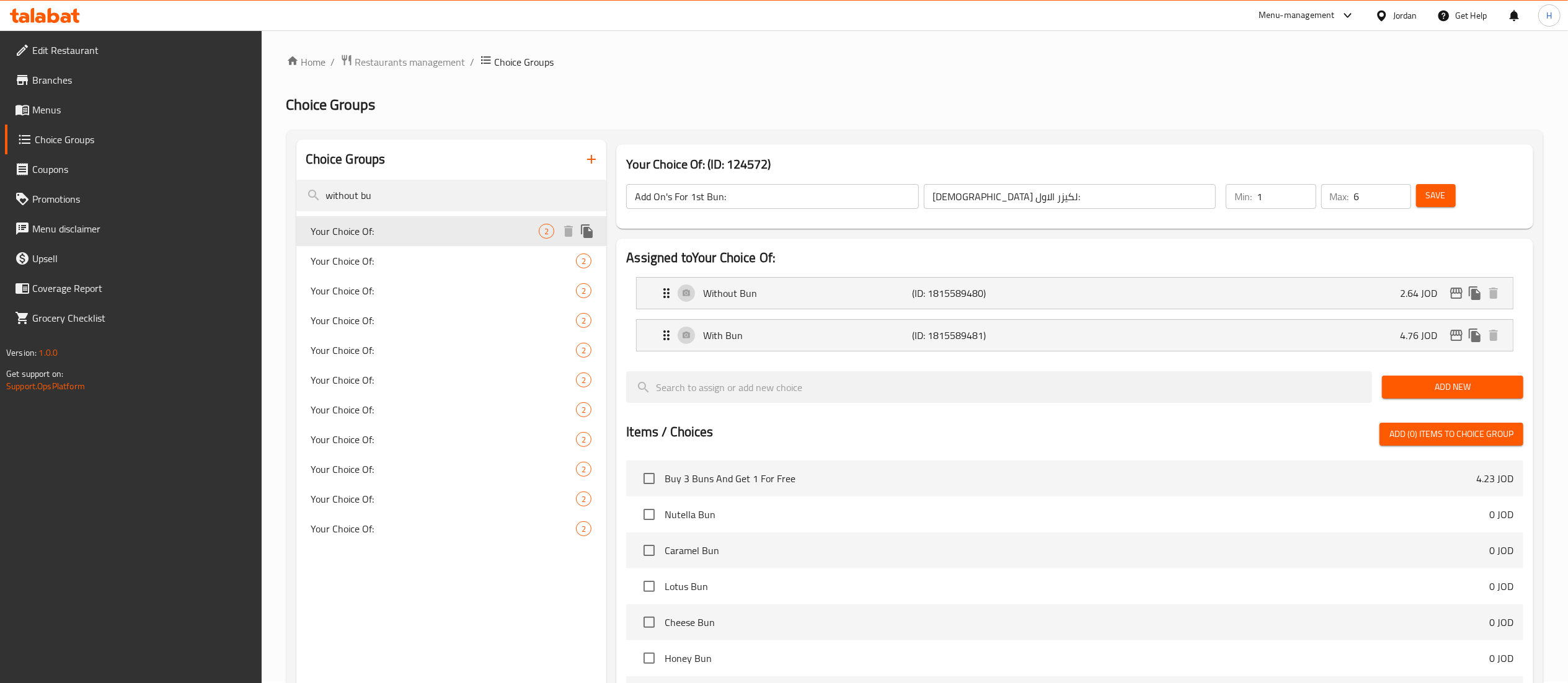
type input "Your Choice Of:"
type input "إختيارك من:"
type input "1"
click at [1299, 281] on div "Without Bun (ID: 1815589480) 2.64 JOD" at bounding box center [1078, 292] width 839 height 31
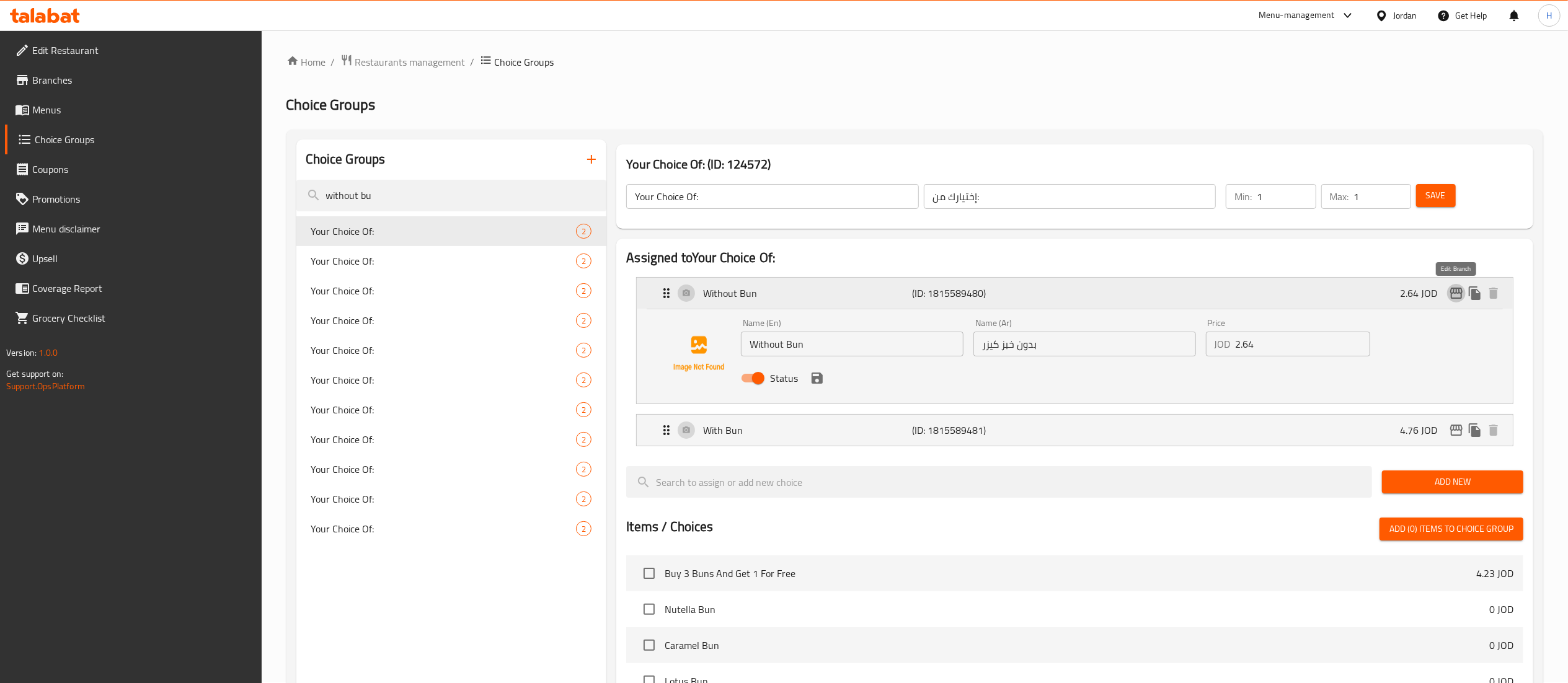
click at [1454, 294] on icon "edit" at bounding box center [1456, 292] width 13 height 11
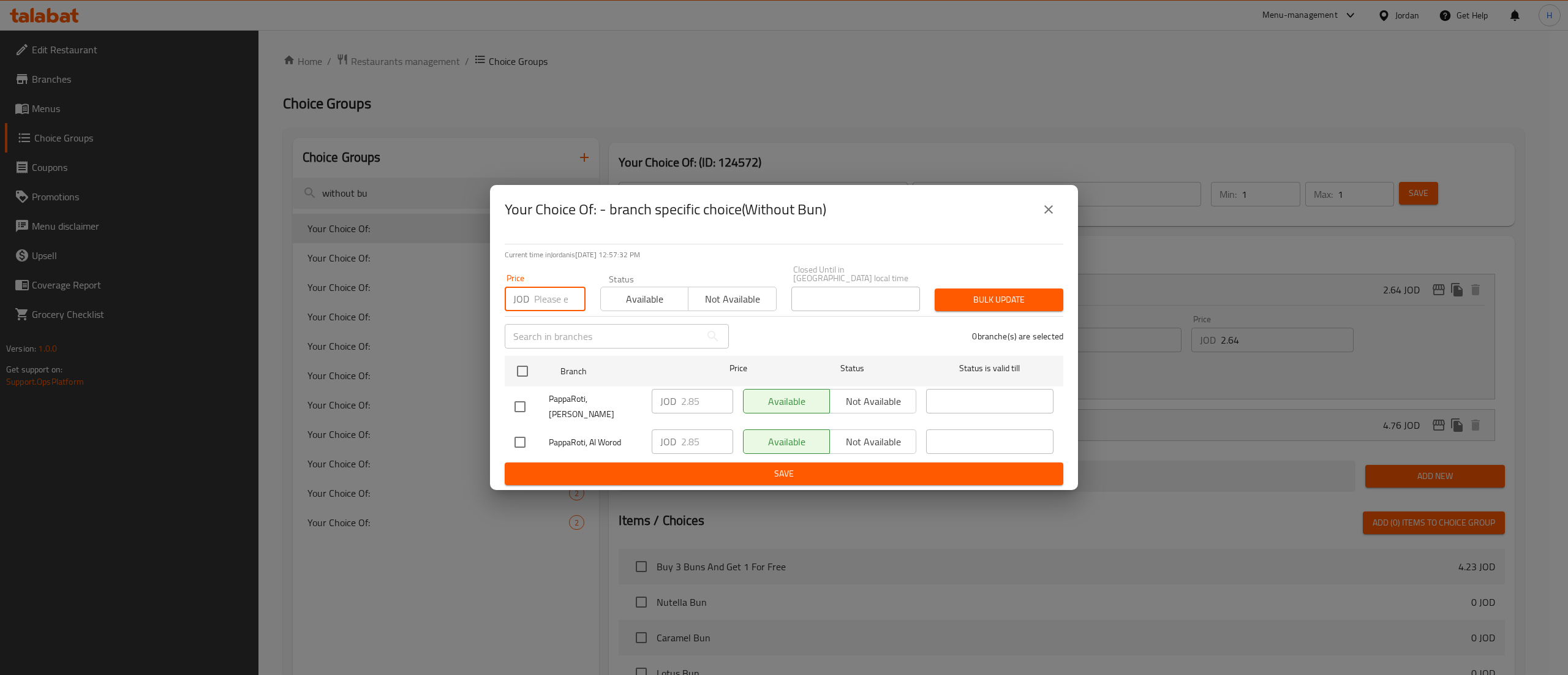
click at [548, 302] on input "number" at bounding box center [559, 299] width 52 height 24
type input "3"
click at [532, 379] on input "checkbox" at bounding box center [522, 371] width 25 height 25
checkbox input "true"
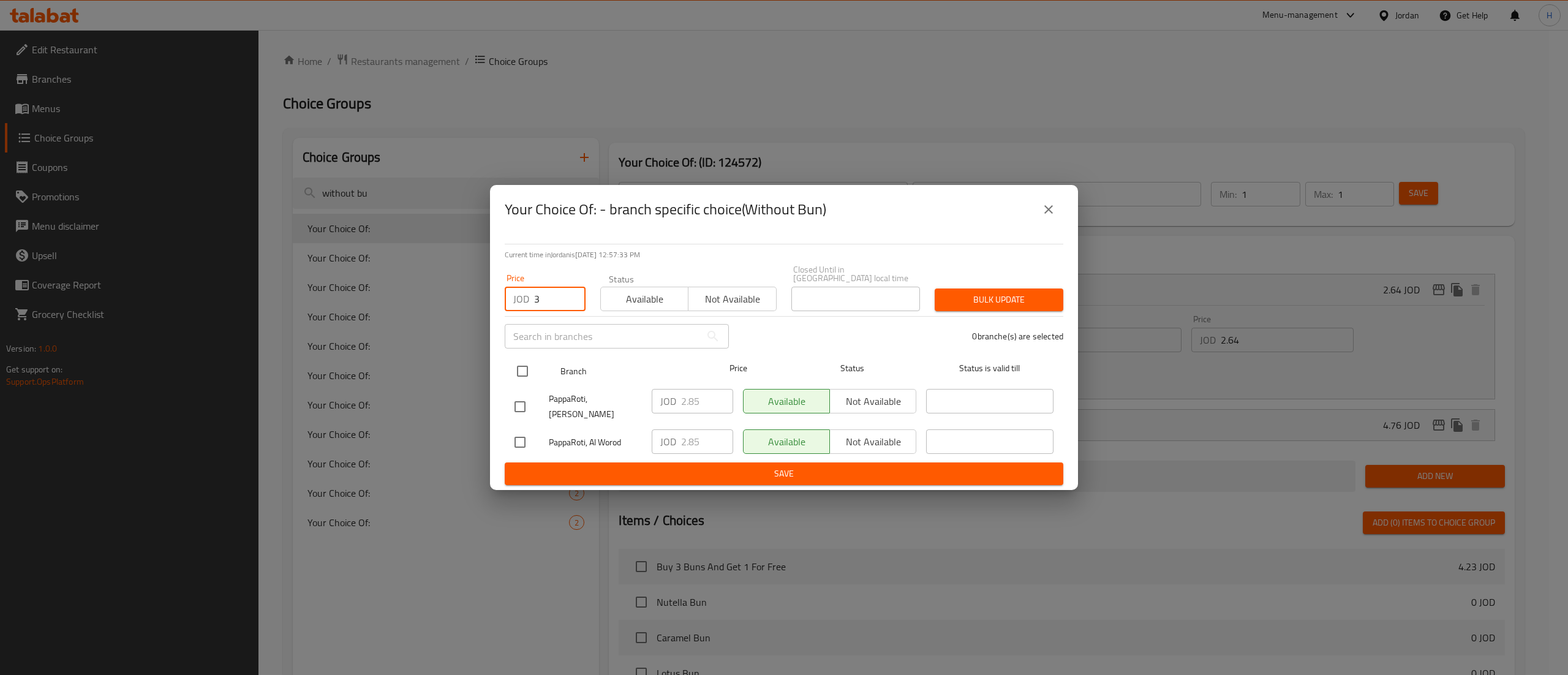
checkbox input "true"
click at [1033, 303] on span "Bulk update" at bounding box center [999, 300] width 109 height 16
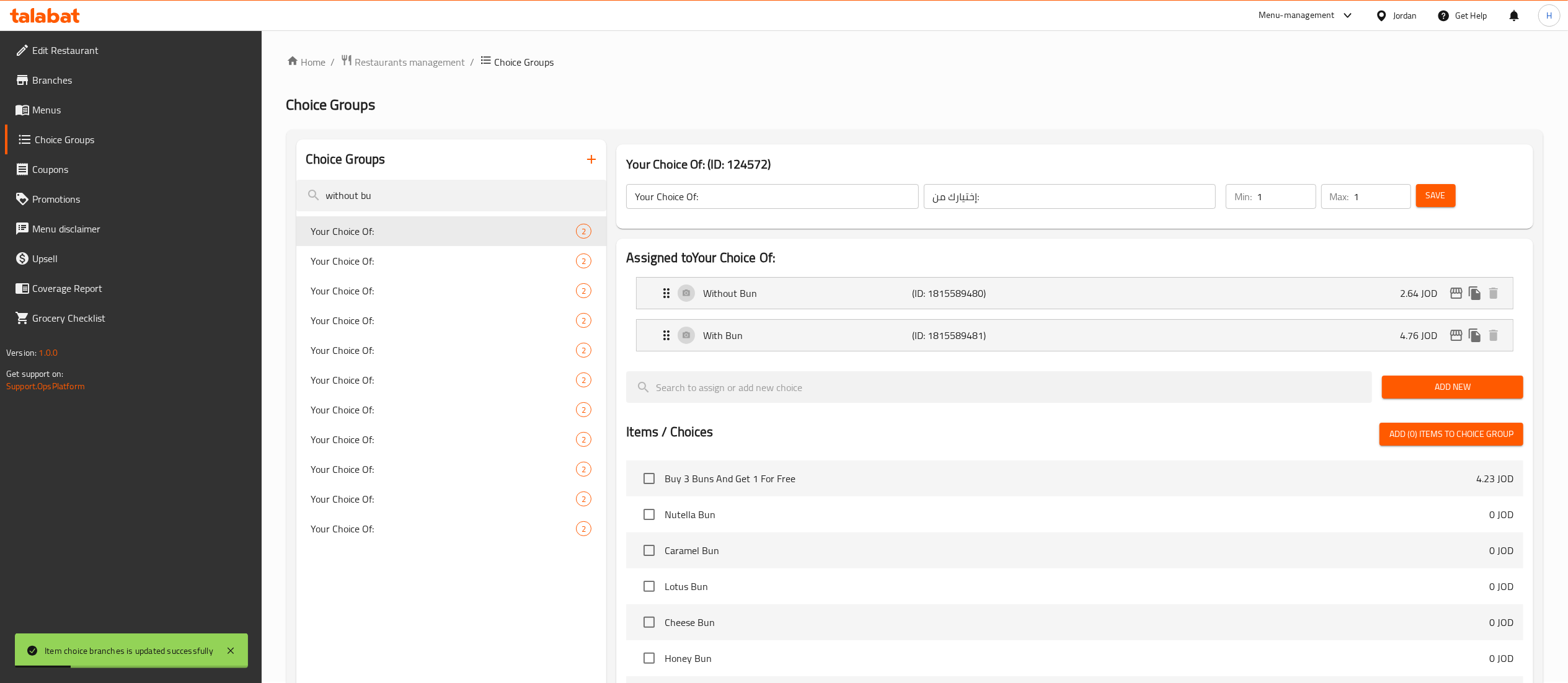
click at [63, 102] on span "Menus" at bounding box center [142, 109] width 220 height 15
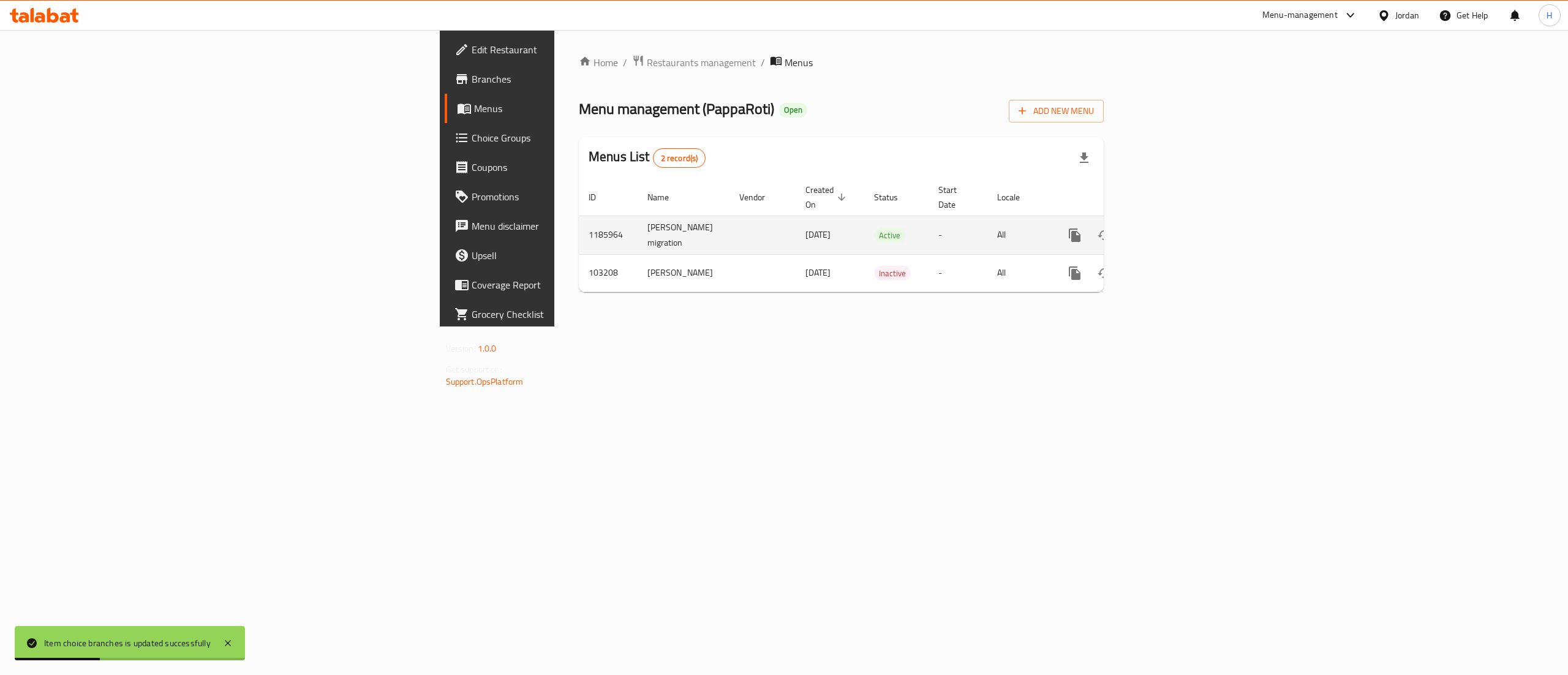
click at [1169, 230] on icon "enhanced table" at bounding box center [1162, 234] width 11 height 11
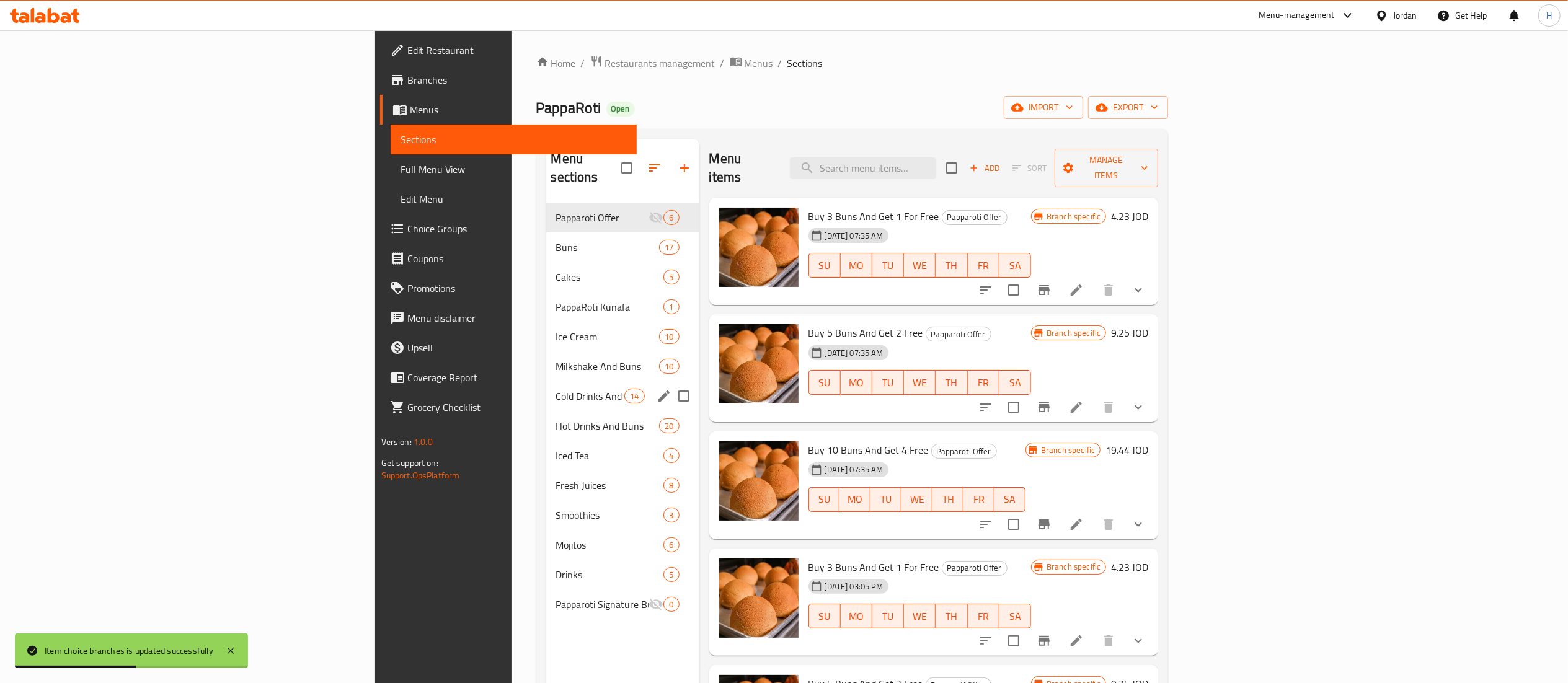
click at [546, 388] on div "Cold Drinks And Buns 14" at bounding box center [623, 396] width 154 height 30
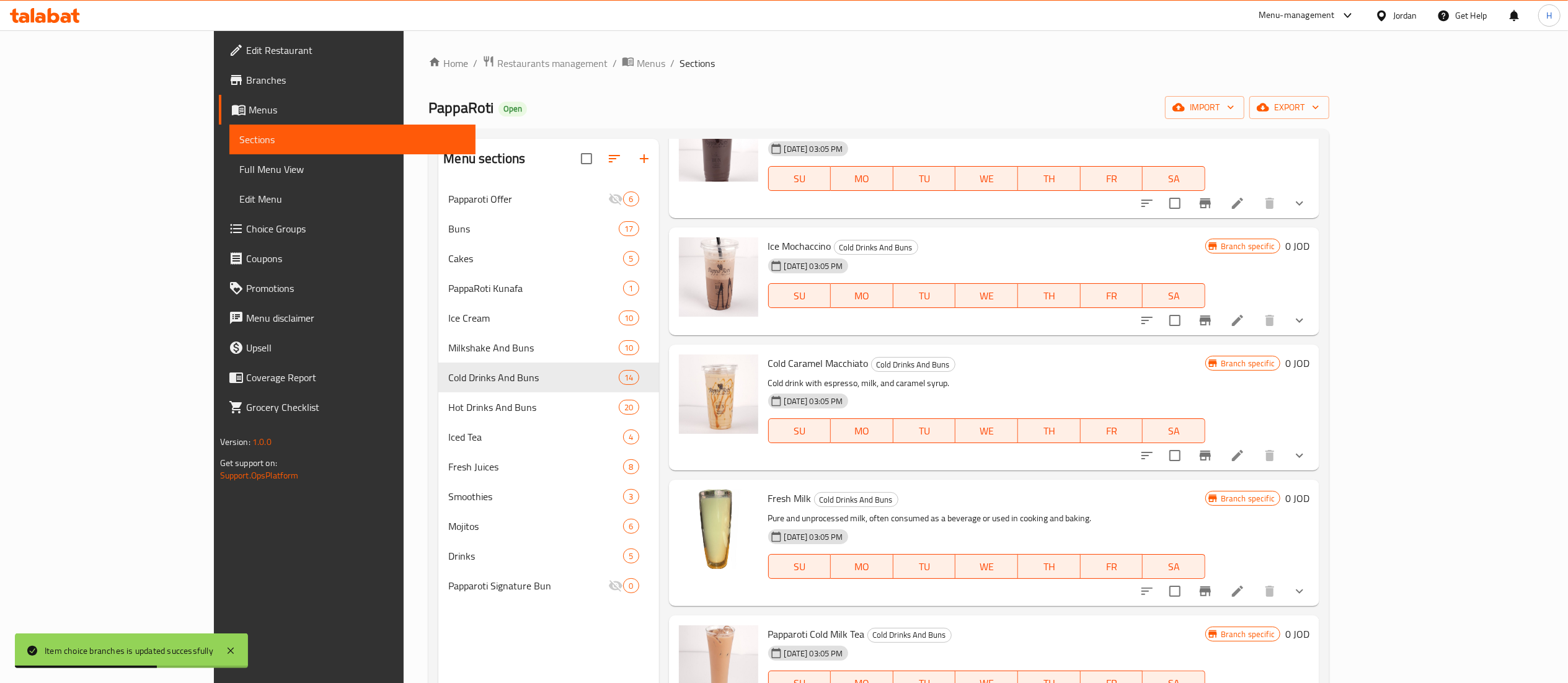
scroll to position [124, 0]
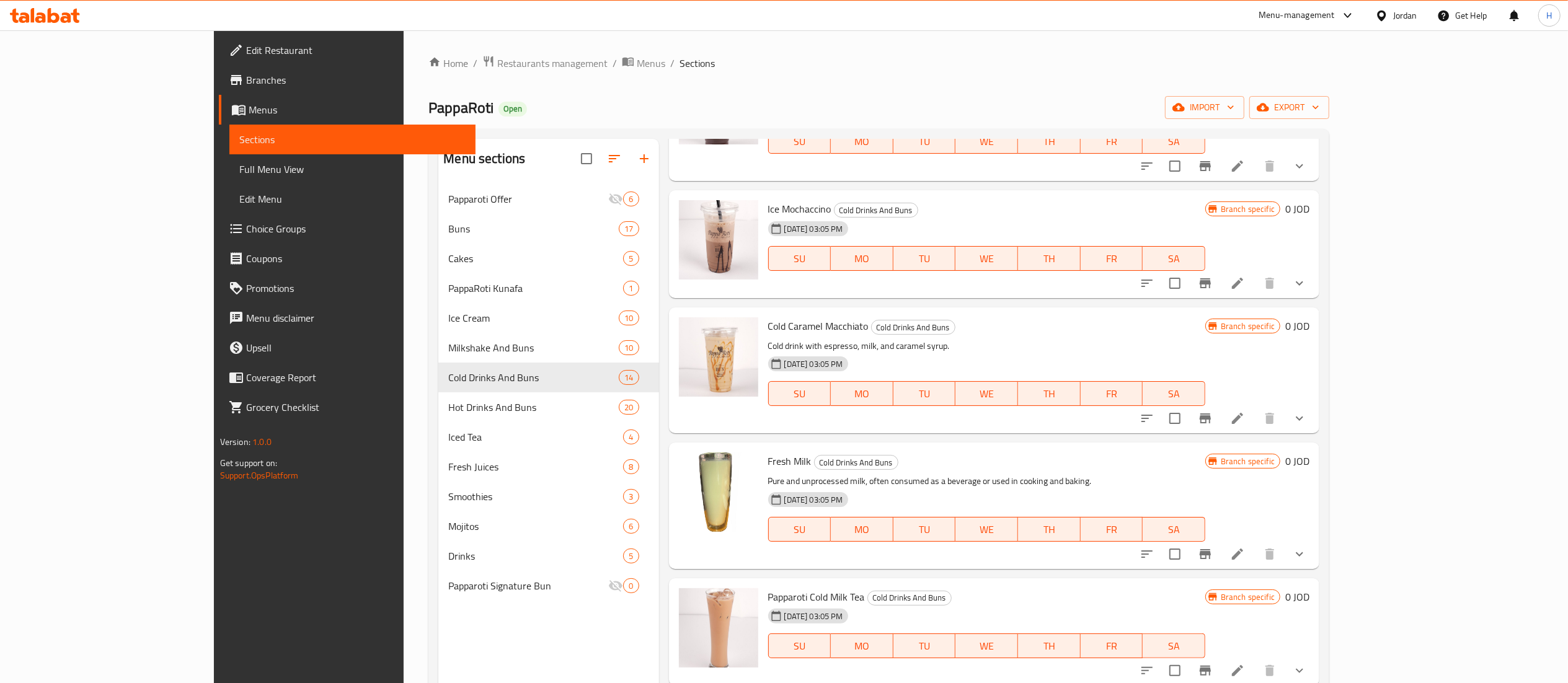
click at [1018, 384] on button "WE" at bounding box center [986, 393] width 63 height 25
click at [1307, 284] on icon "show more" at bounding box center [1298, 282] width 15 height 15
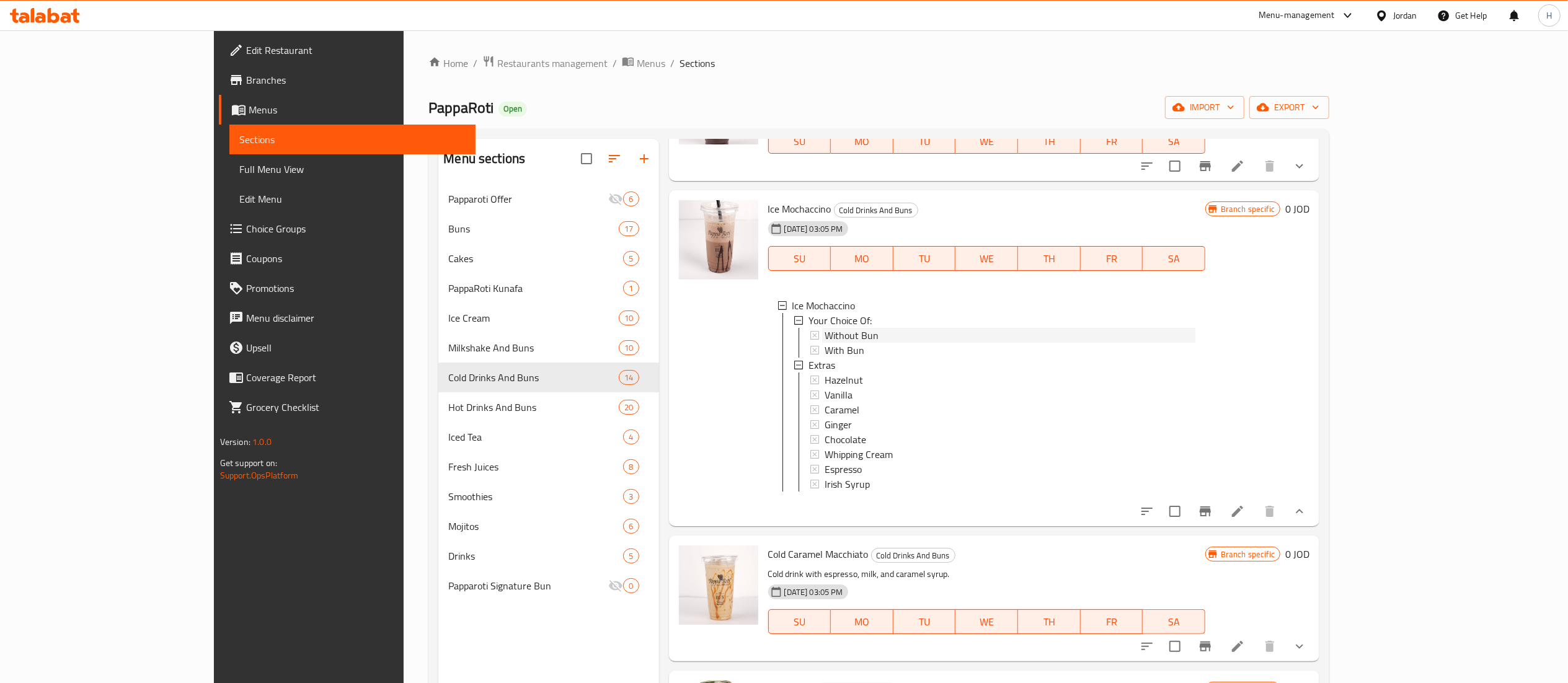
click at [825, 342] on span "Without Bun" at bounding box center [851, 335] width 54 height 15
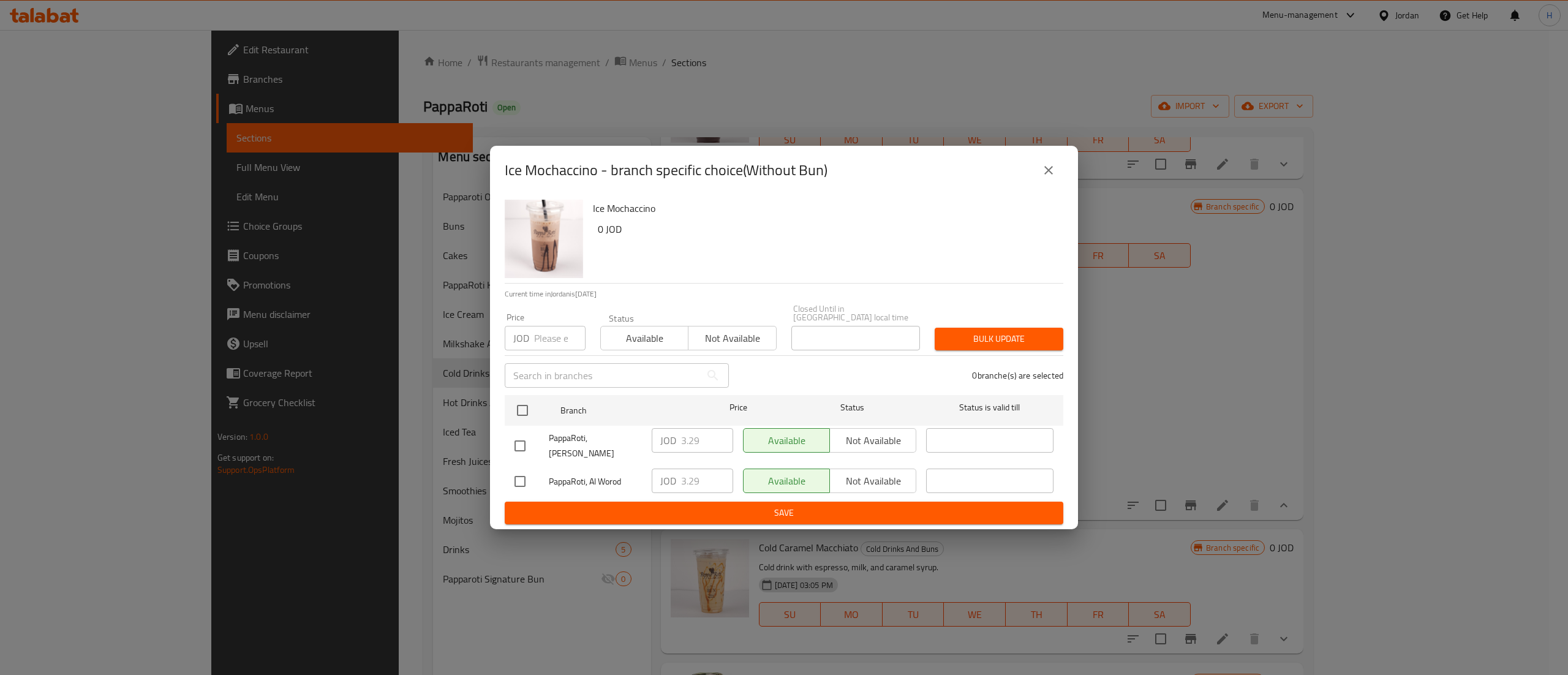
click at [551, 336] on input "number" at bounding box center [559, 338] width 52 height 24
type input "3.5"
click at [530, 409] on input "checkbox" at bounding box center [522, 410] width 25 height 25
checkbox input "true"
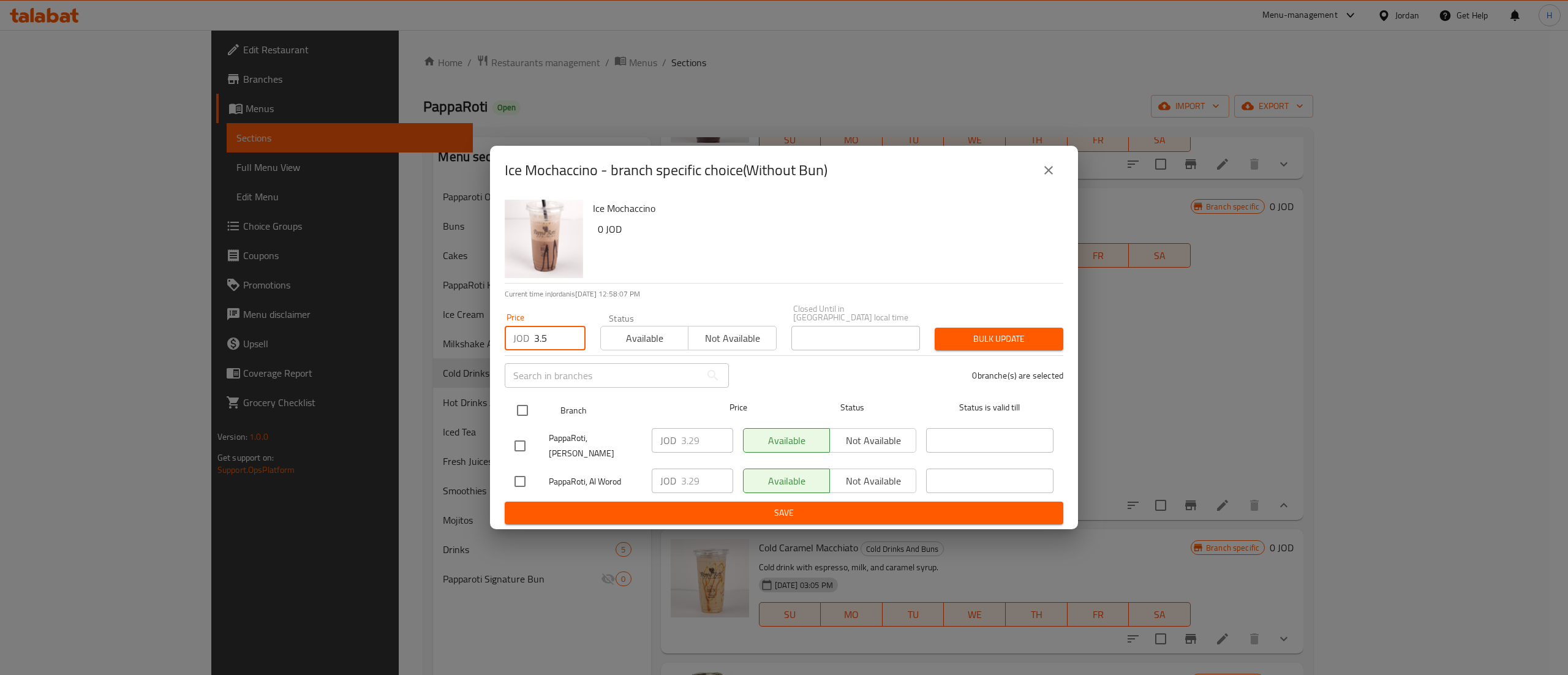
checkbox input "true"
click at [1019, 350] on button "Bulk update" at bounding box center [999, 338] width 128 height 22
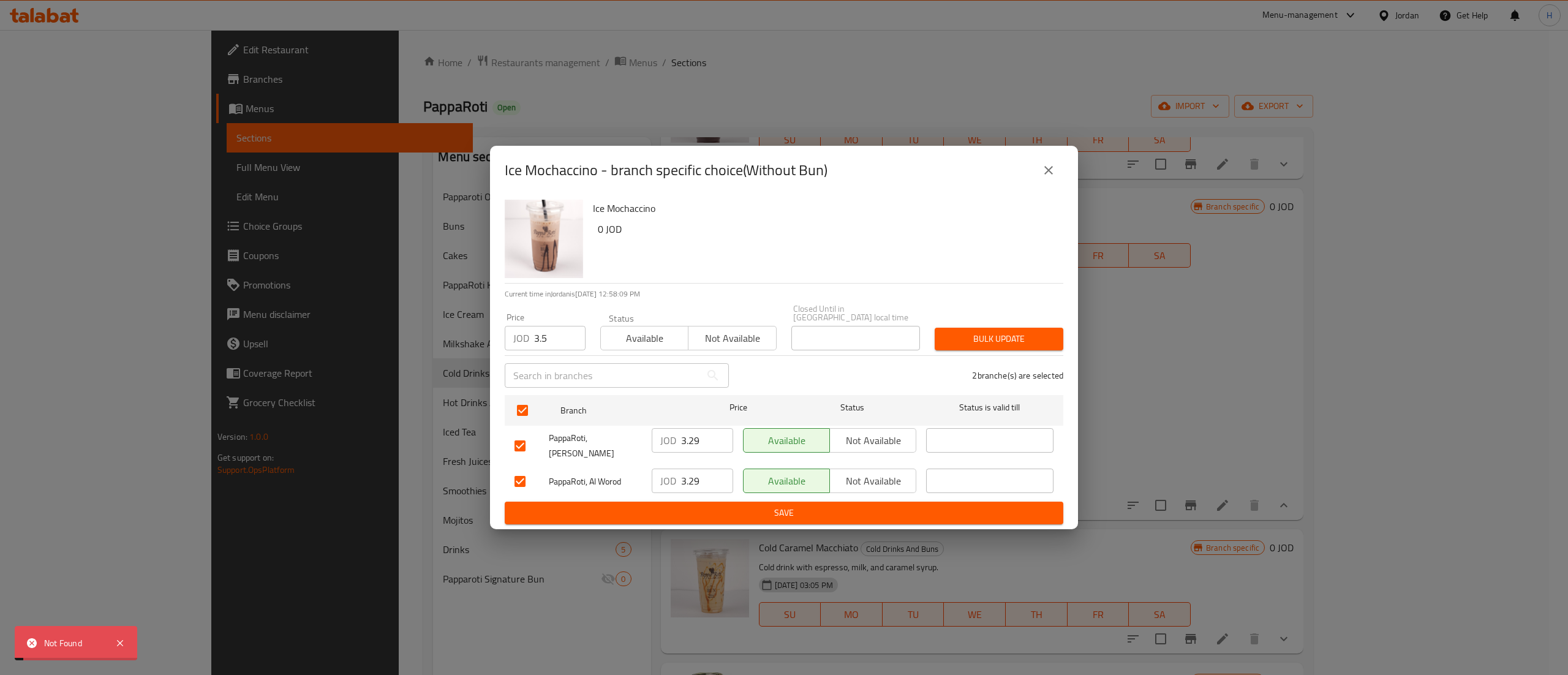
click at [1172, 333] on div "Ice Mochaccino - branch specific choice(Without Bun) Ice Mochaccino 0 JOD Curre…" at bounding box center [784, 338] width 1568 height 675
click at [1056, 176] on button "close" at bounding box center [1049, 170] width 29 height 29
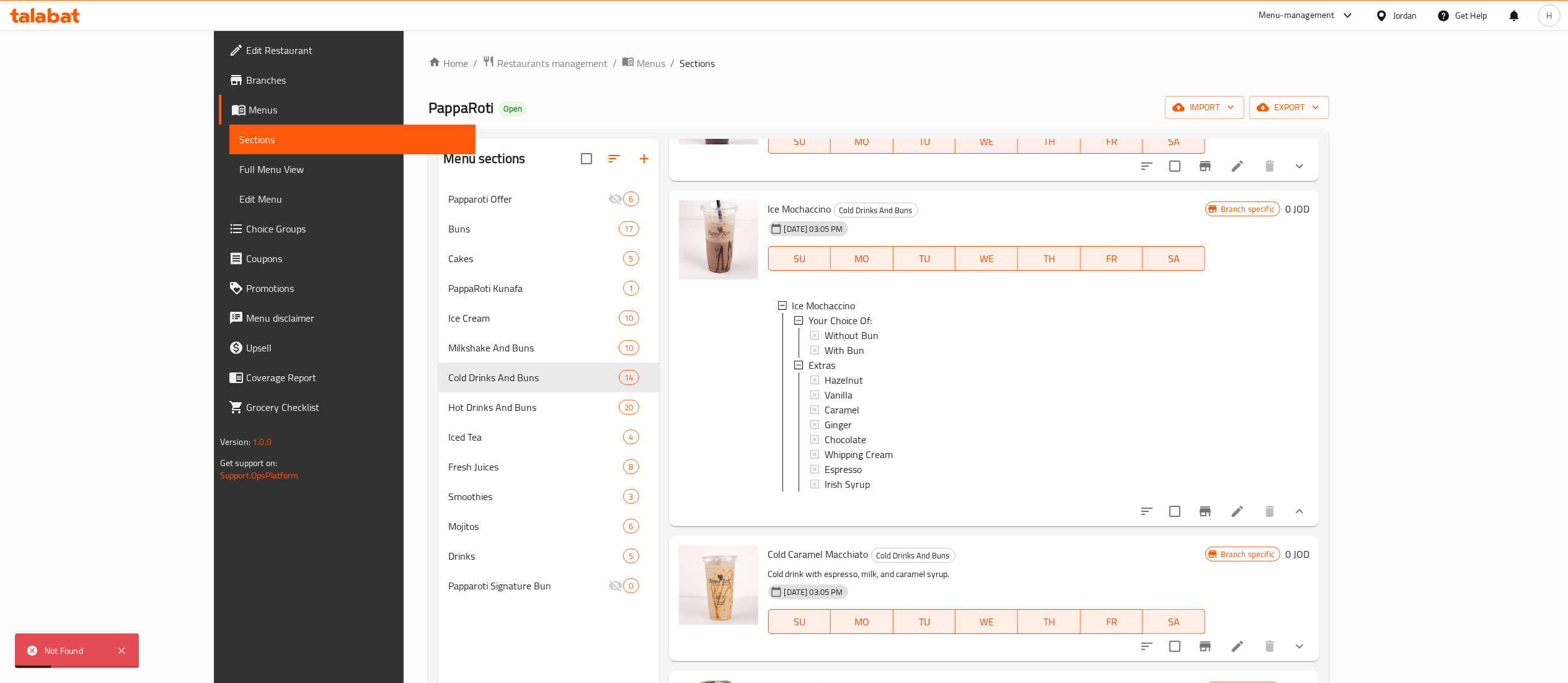
click at [1245, 519] on icon at bounding box center [1236, 511] width 15 height 15
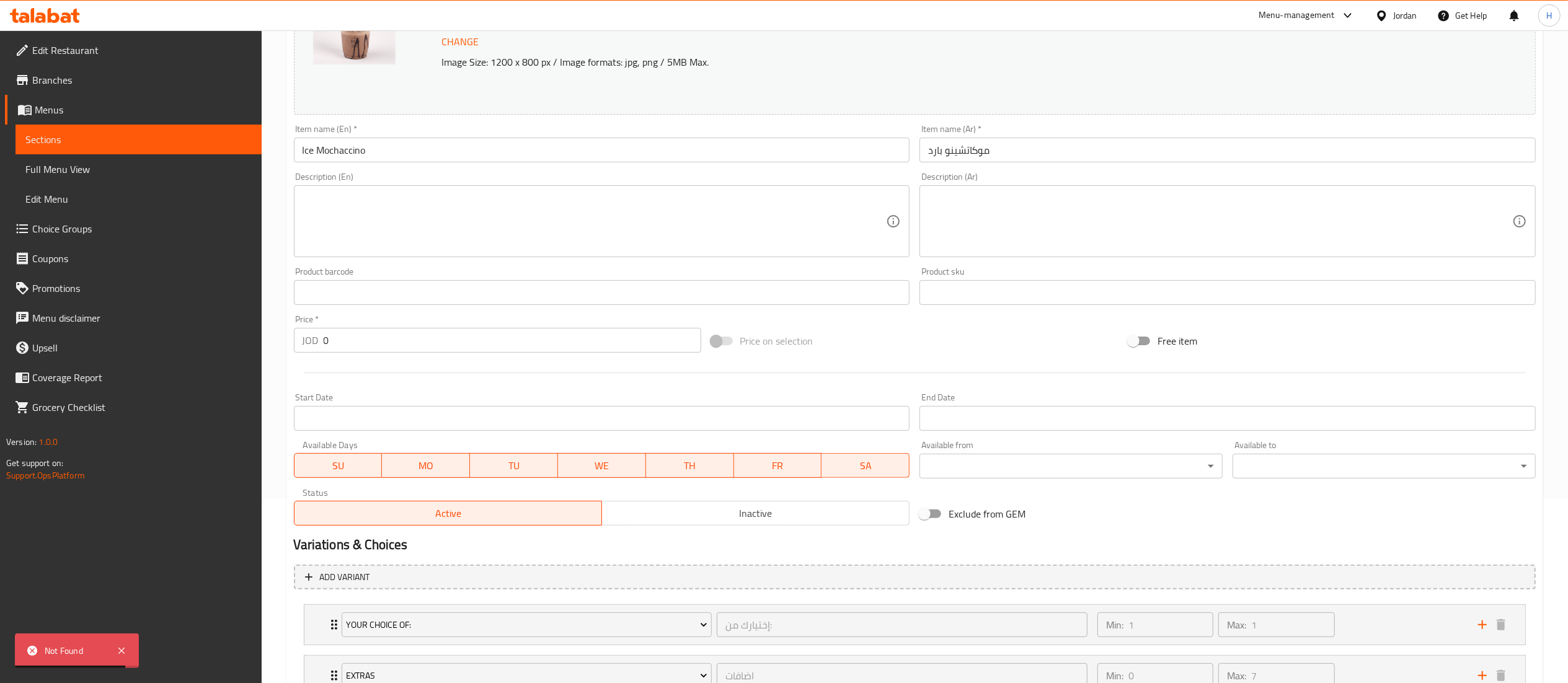
scroll to position [248, 0]
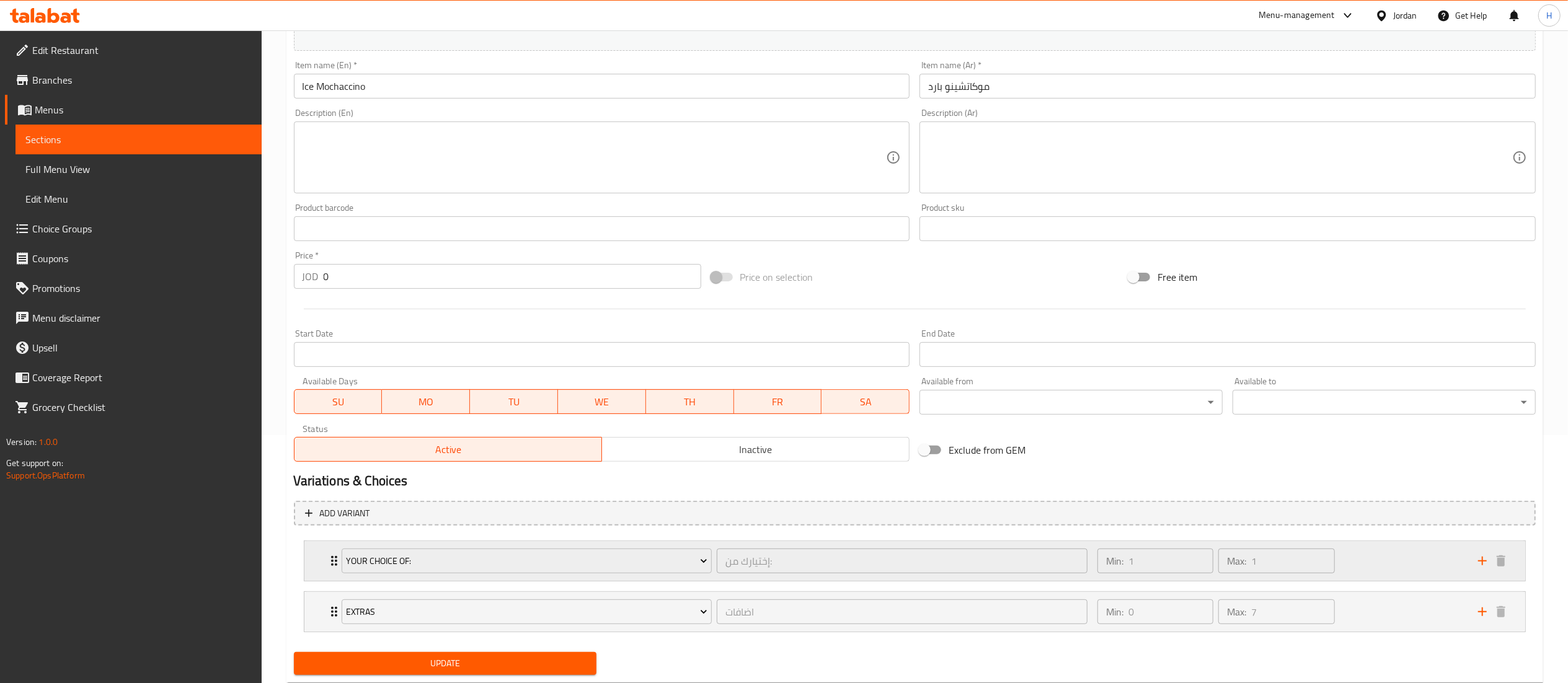
click at [1384, 568] on div "Min: 1 ​ Max: 1 ​" at bounding box center [1280, 561] width 381 height 39
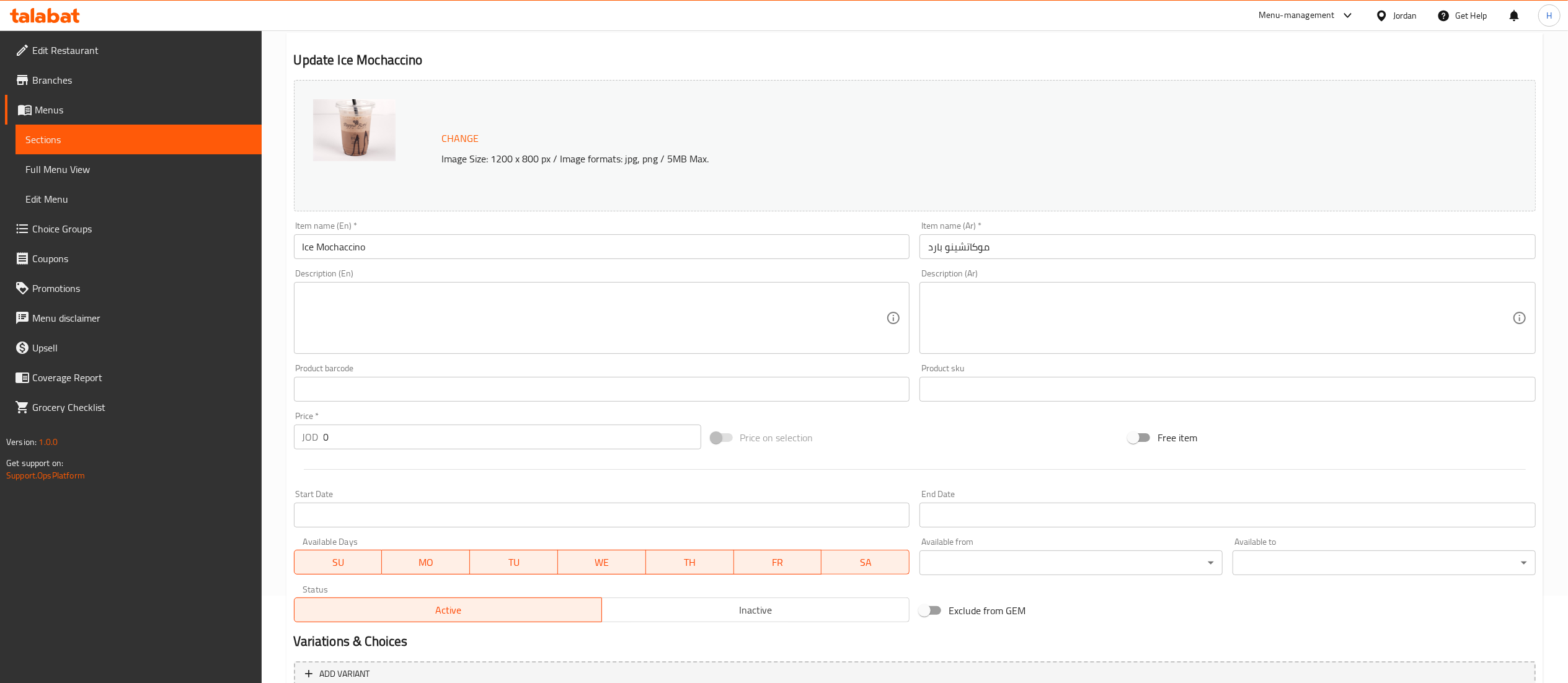
scroll to position [0, 0]
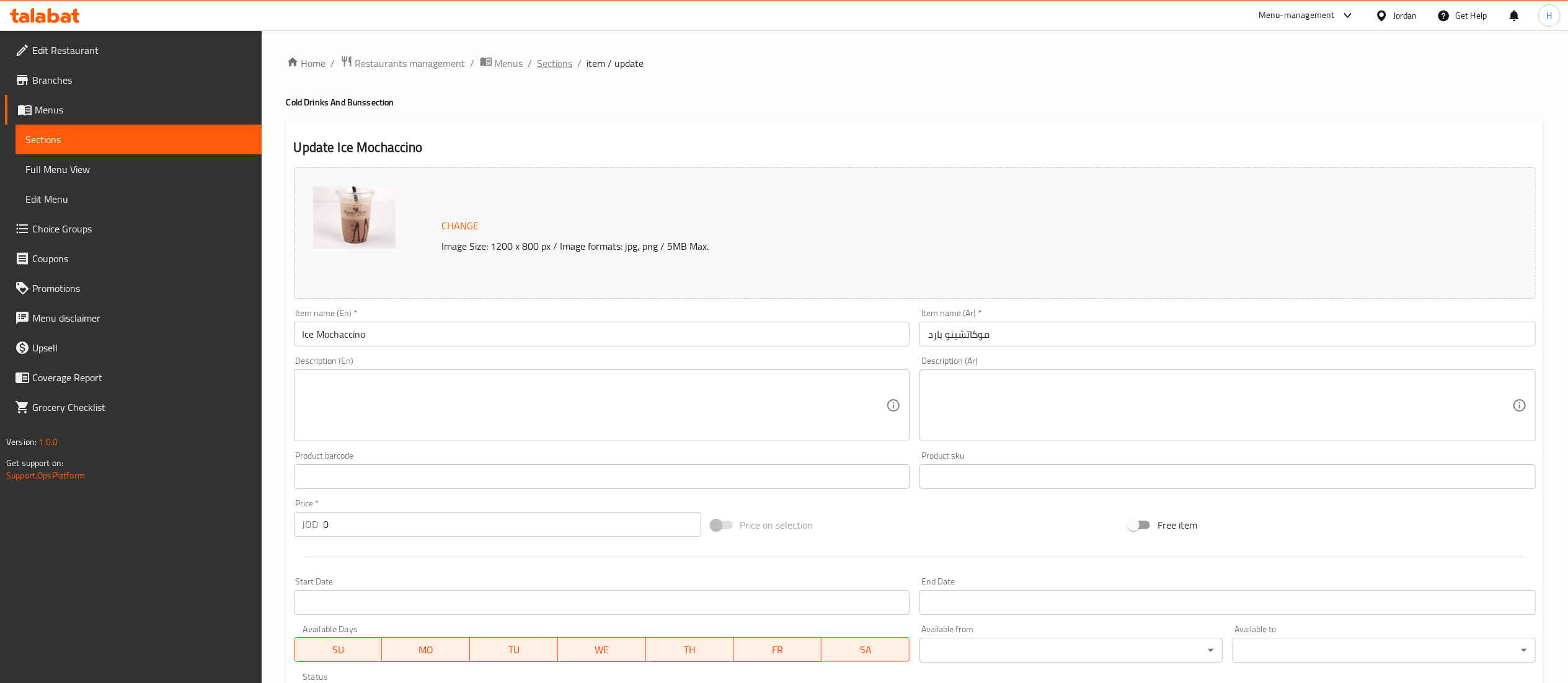
click at [554, 64] on span "Sections" at bounding box center [555, 63] width 35 height 15
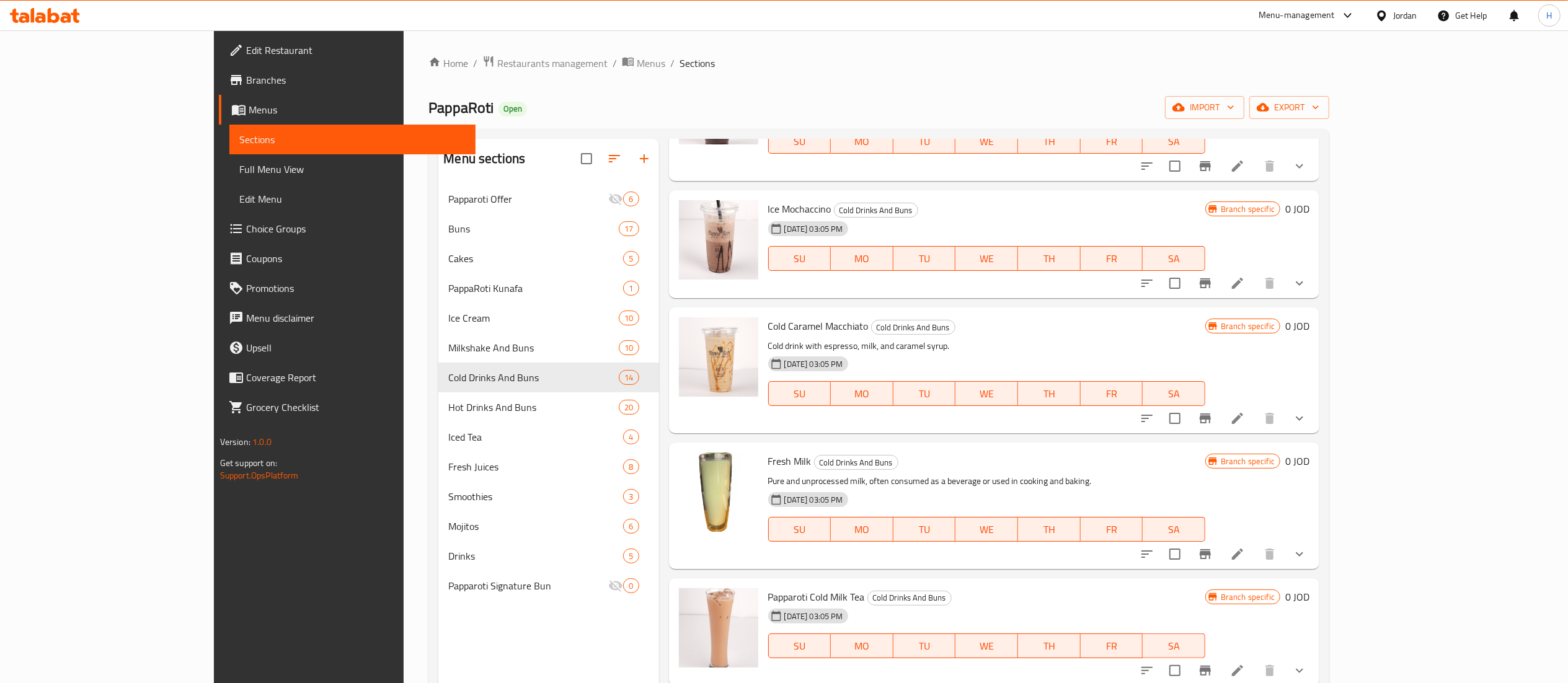
scroll to position [248, 0]
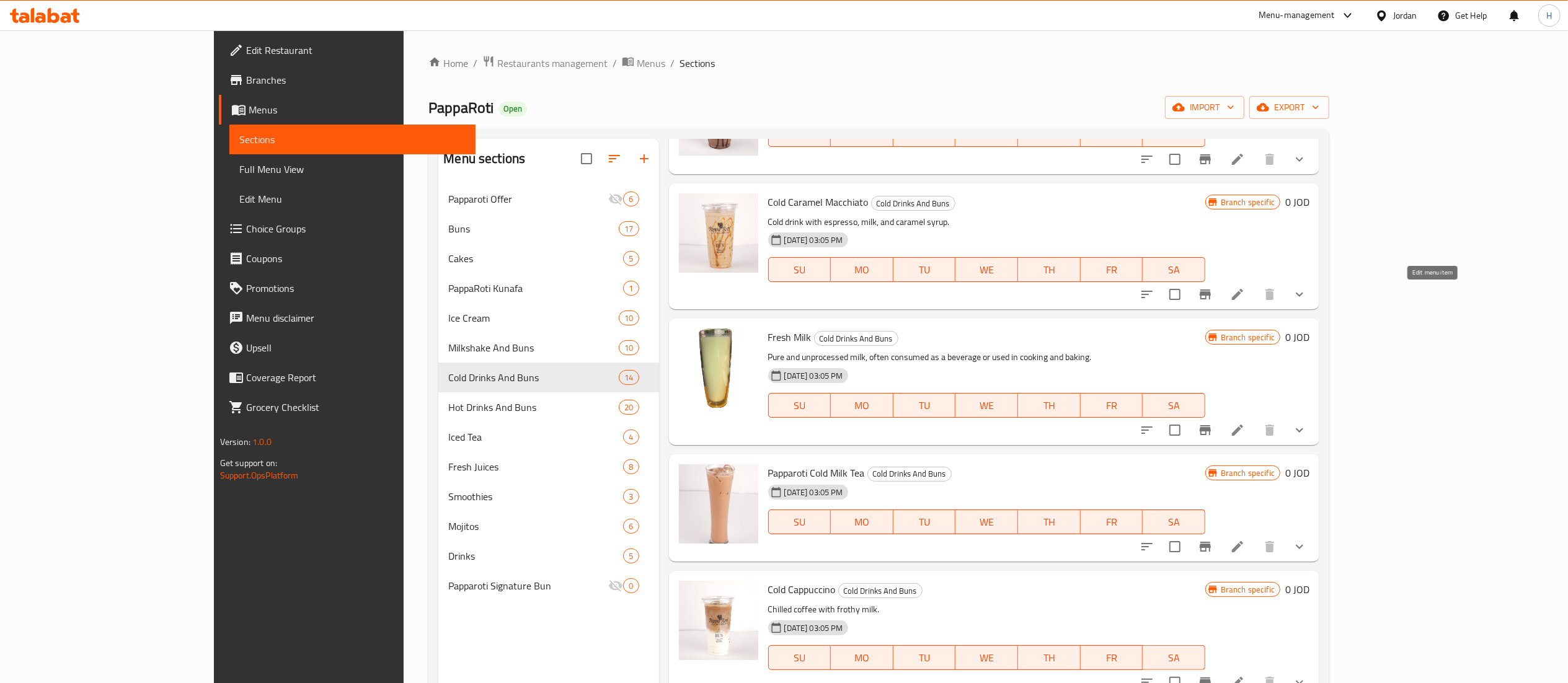
click at [1243, 292] on icon at bounding box center [1236, 293] width 11 height 11
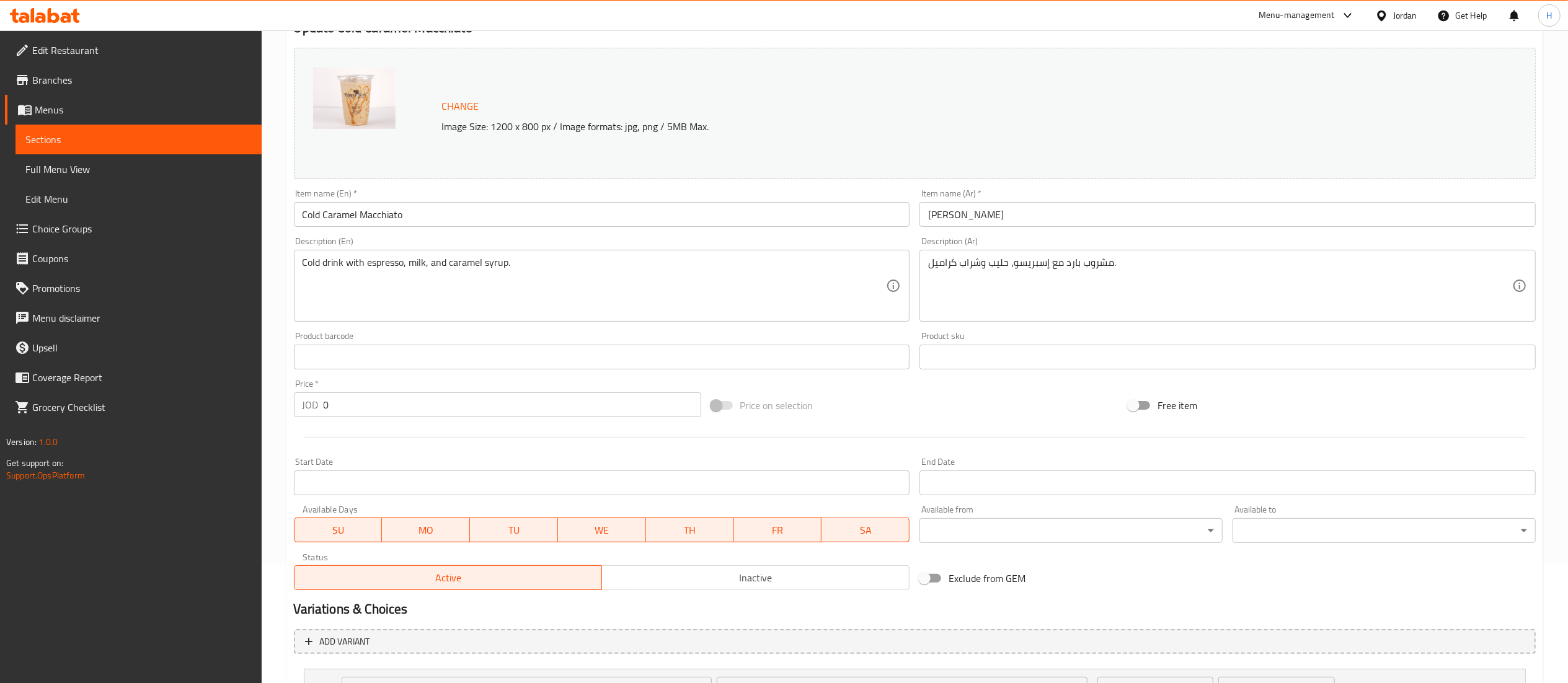
scroll to position [248, 0]
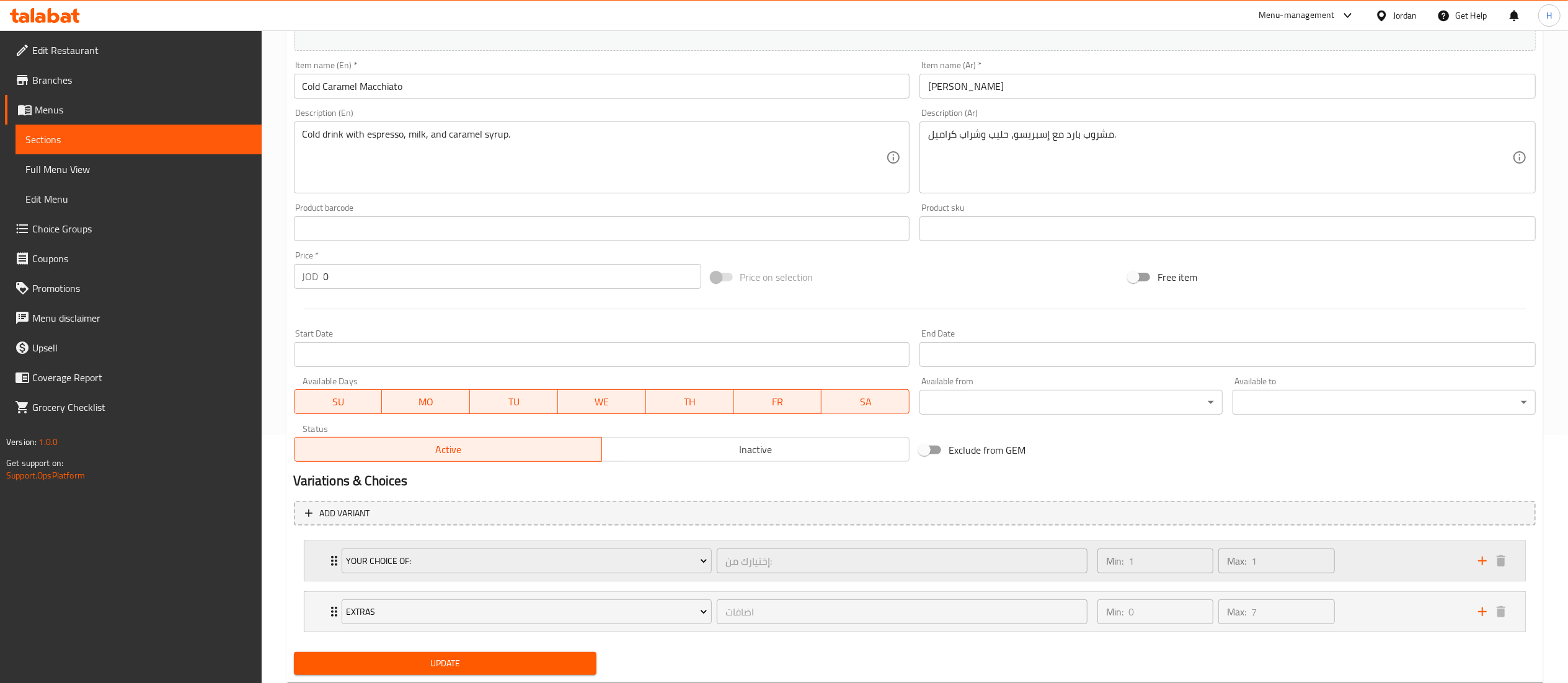
click at [1367, 555] on div "Min: 1 ​ Max: 1 ​" at bounding box center [1280, 561] width 381 height 39
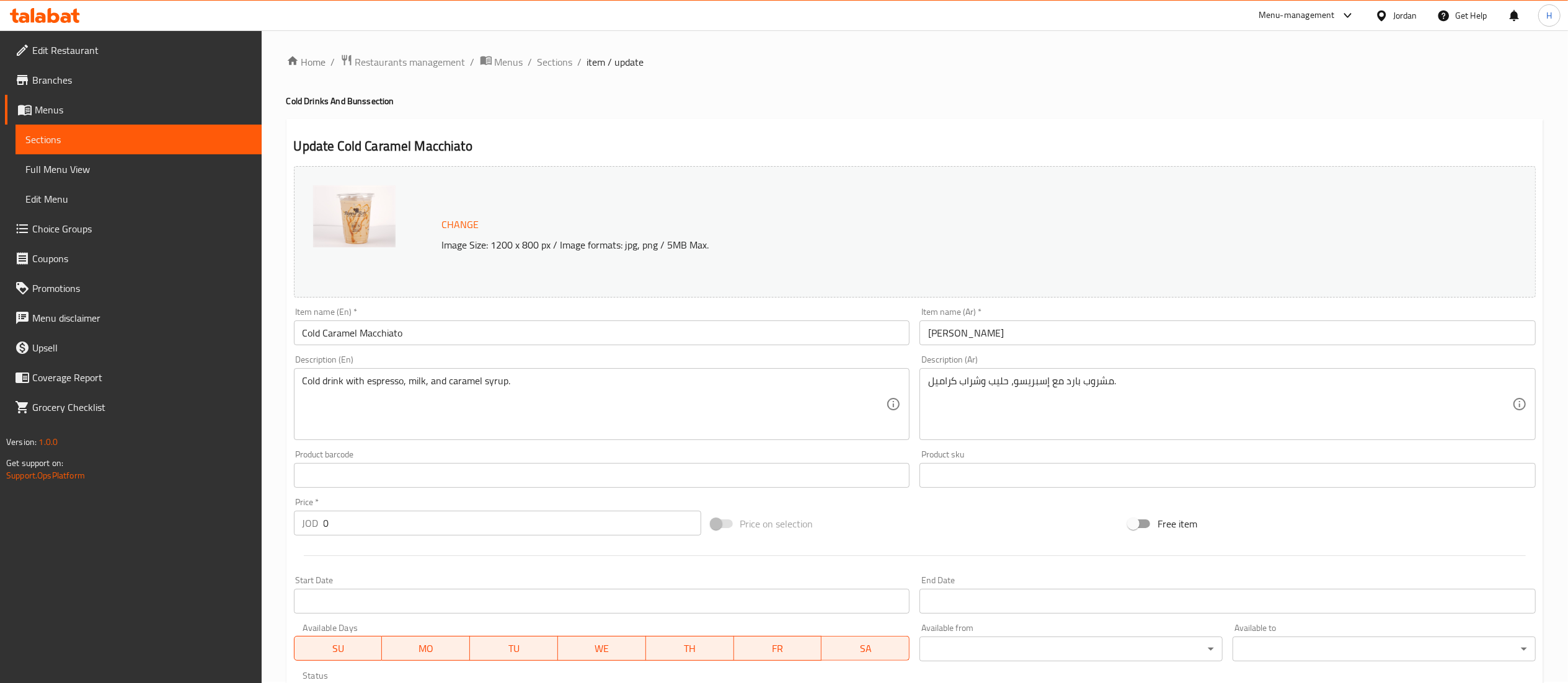
scroll to position [0, 0]
click at [554, 56] on span "Sections" at bounding box center [555, 63] width 35 height 15
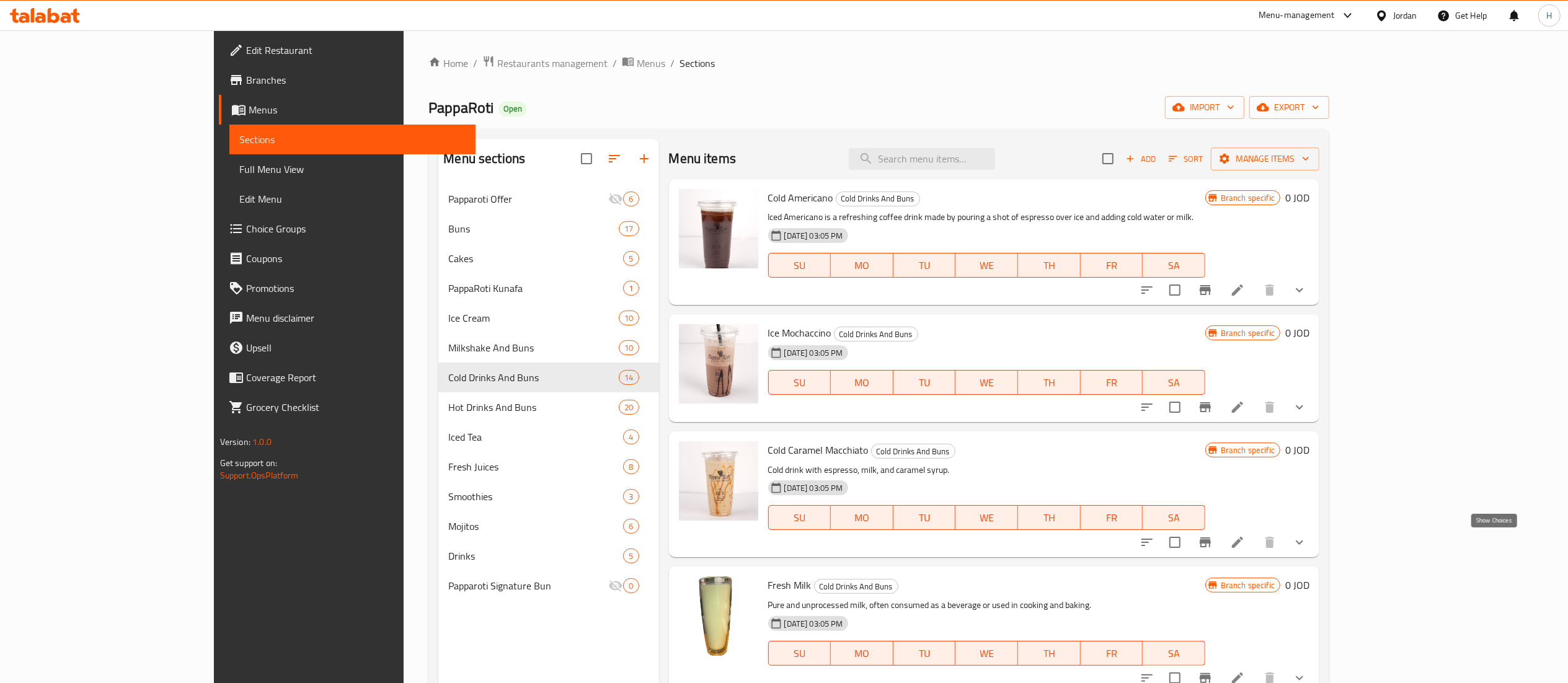
click at [1307, 540] on icon "show more" at bounding box center [1298, 541] width 15 height 15
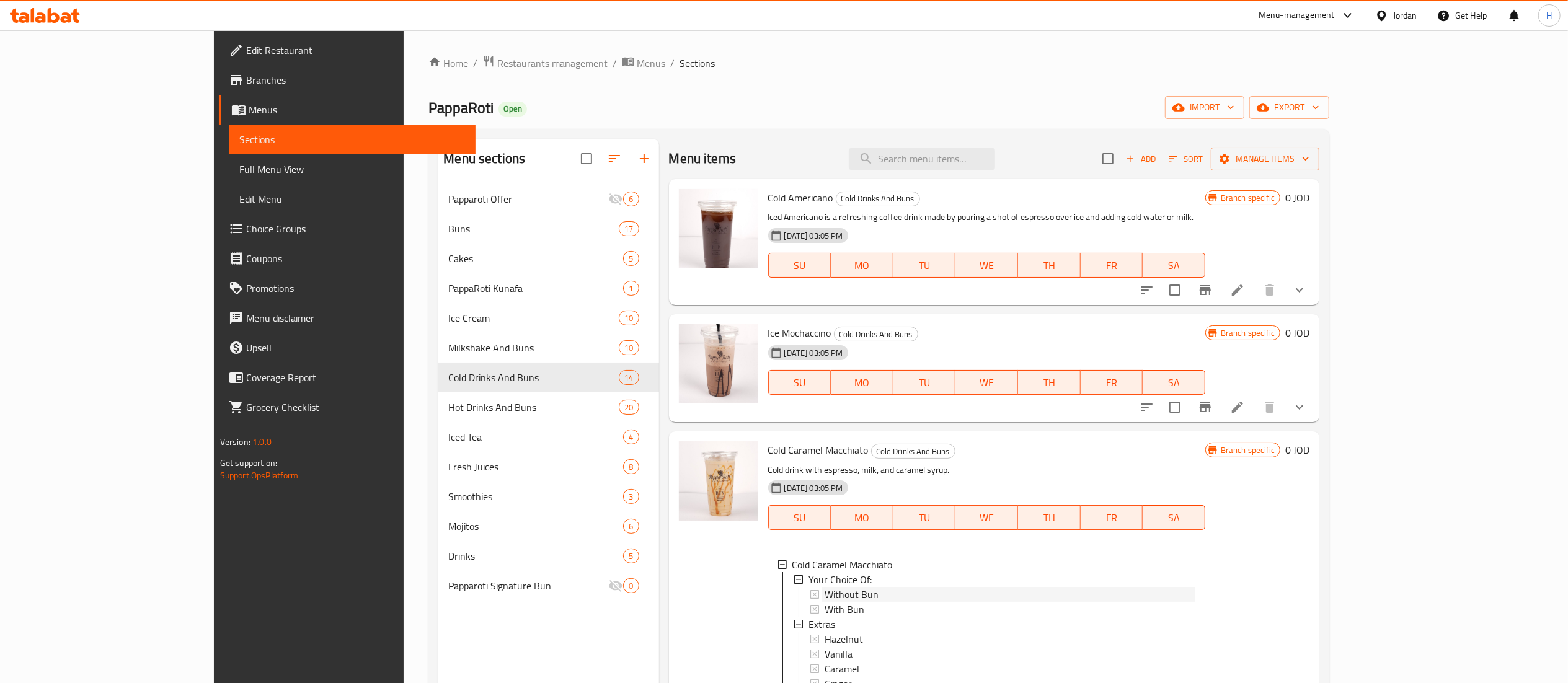
click at [825, 587] on span "Without Bun" at bounding box center [851, 593] width 54 height 15
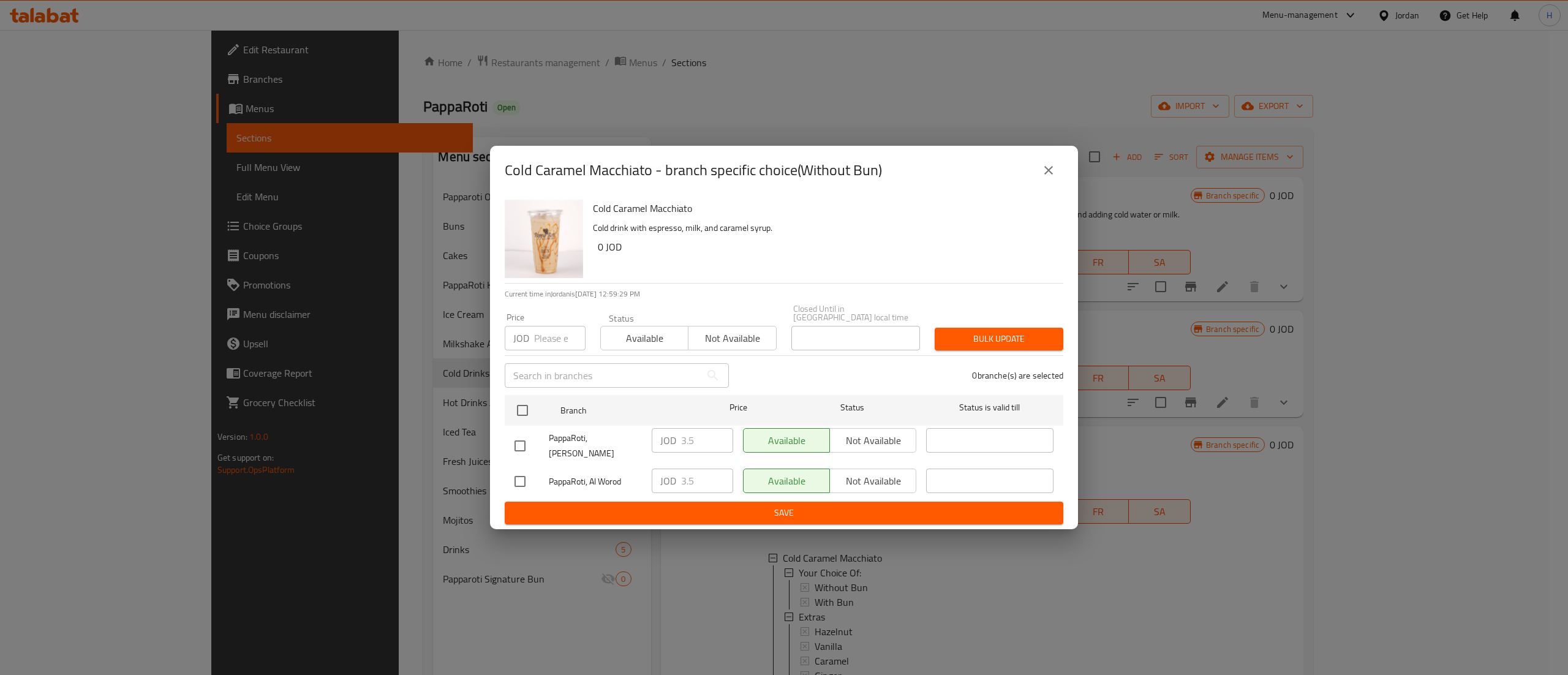
click at [1054, 160] on div "Cold Caramel Macchiato - branch specific choice(Without Bun)" at bounding box center [784, 170] width 588 height 49
click at [1048, 174] on icon "close" at bounding box center [1049, 170] width 15 height 15
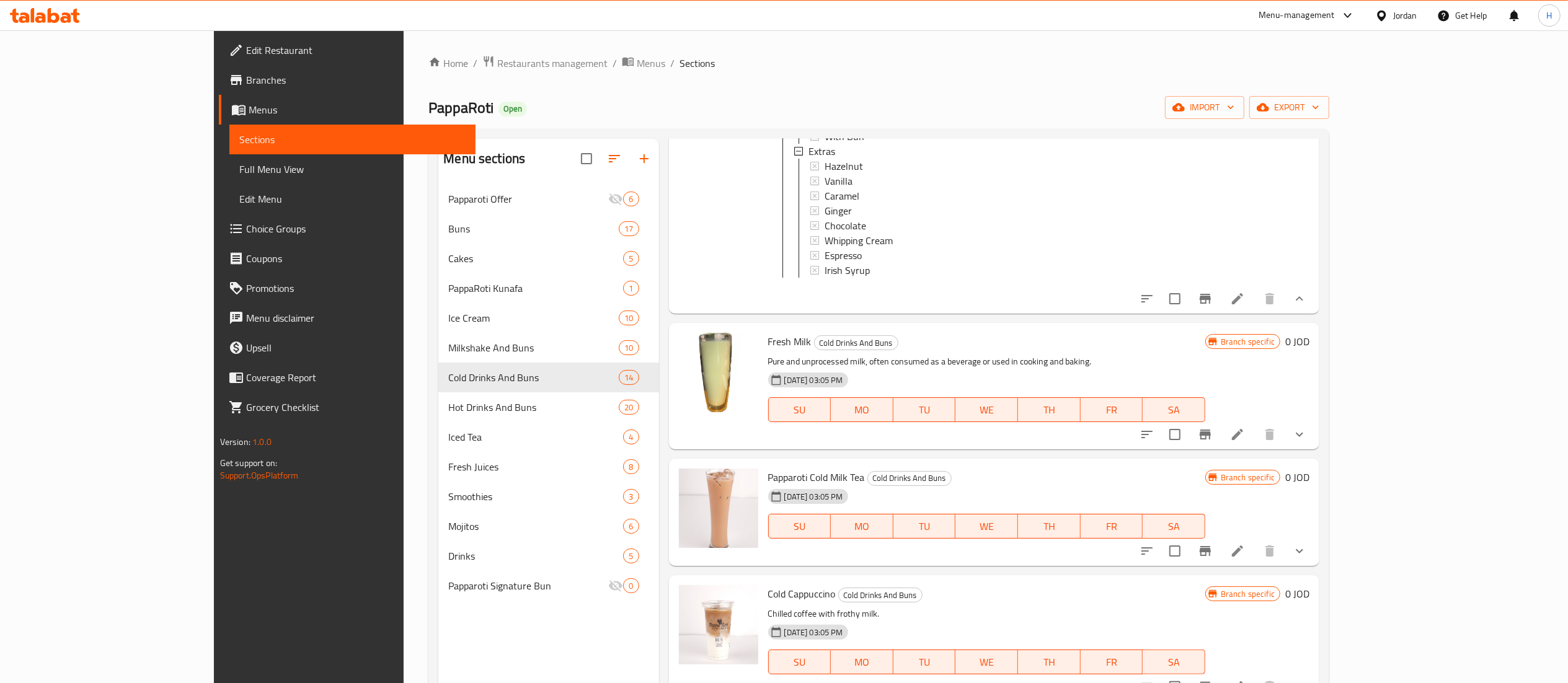
scroll to position [496, 0]
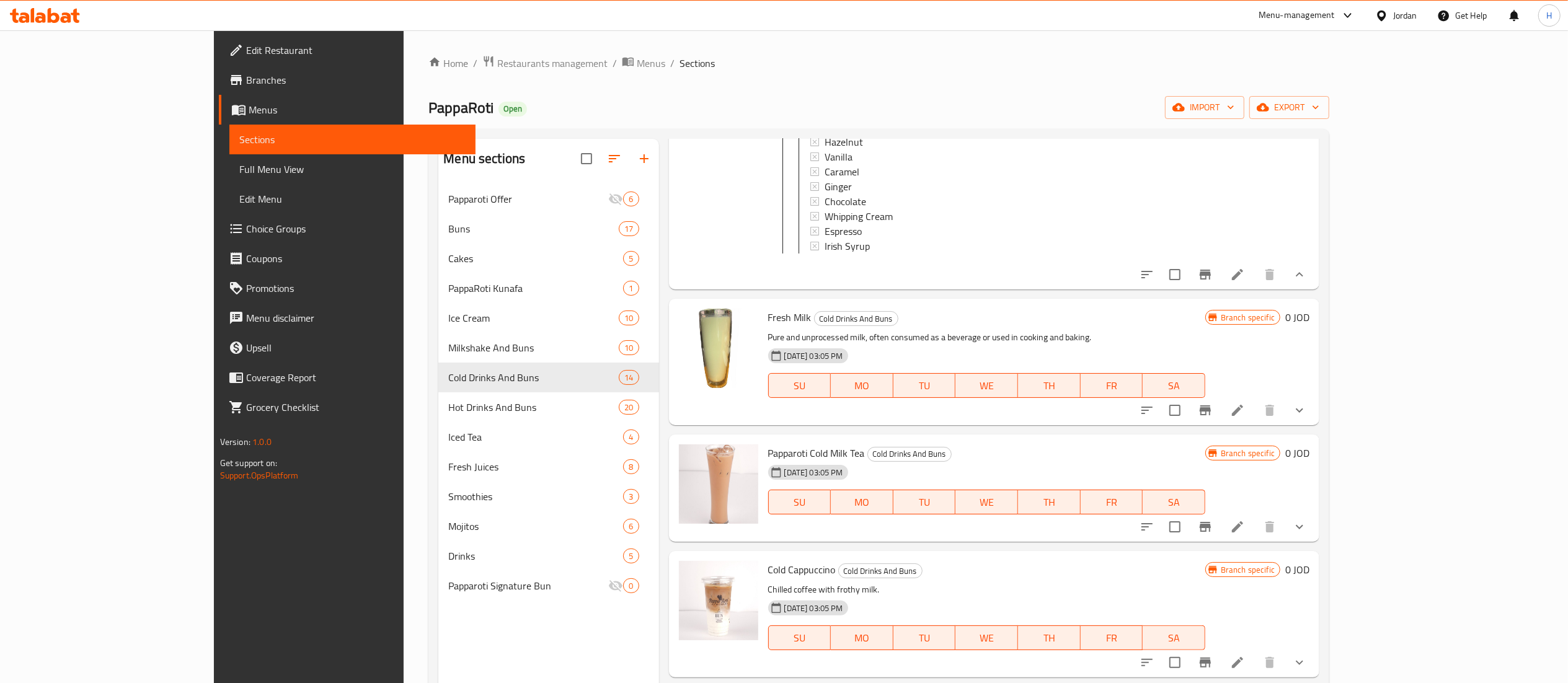
click at [1303, 412] on icon "show more" at bounding box center [1299, 409] width 8 height 4
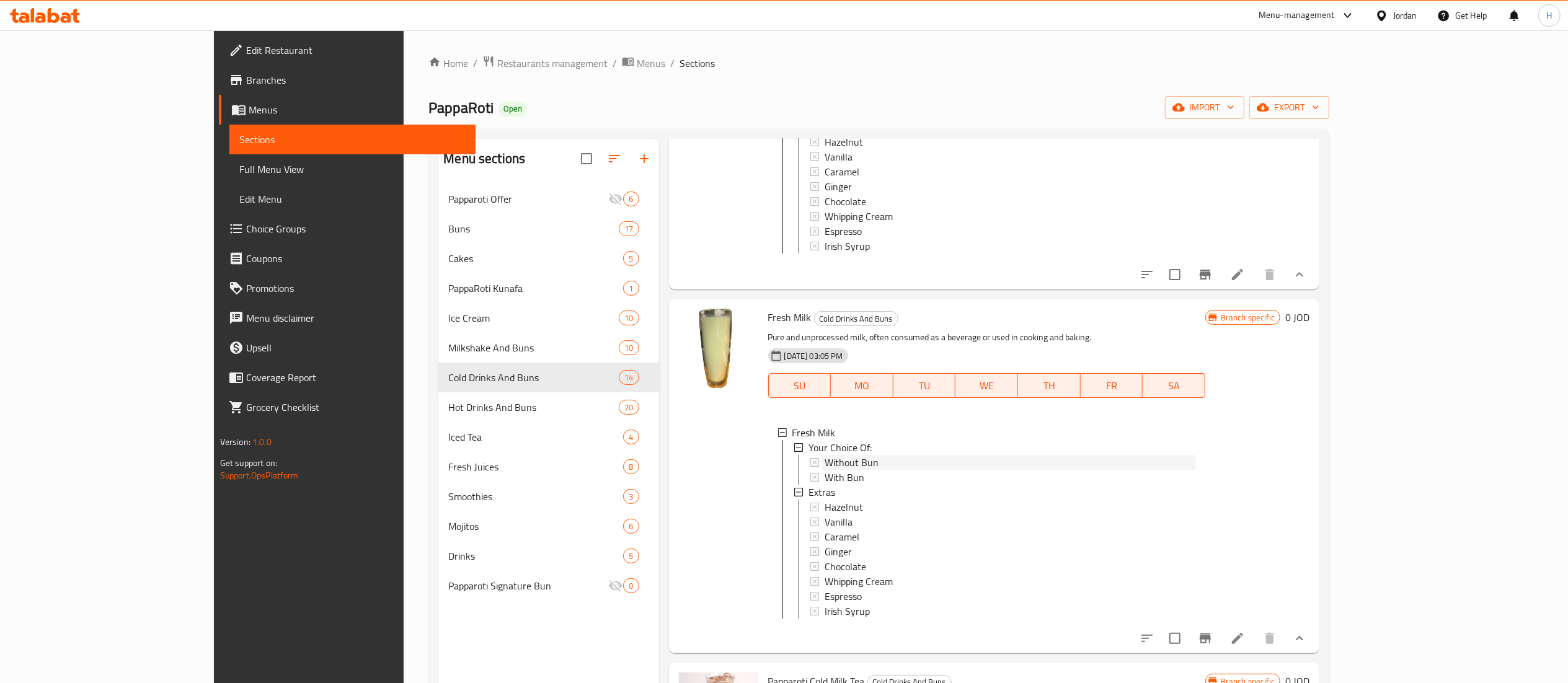
click at [832, 469] on div "Without Bun" at bounding box center [1010, 462] width 371 height 15
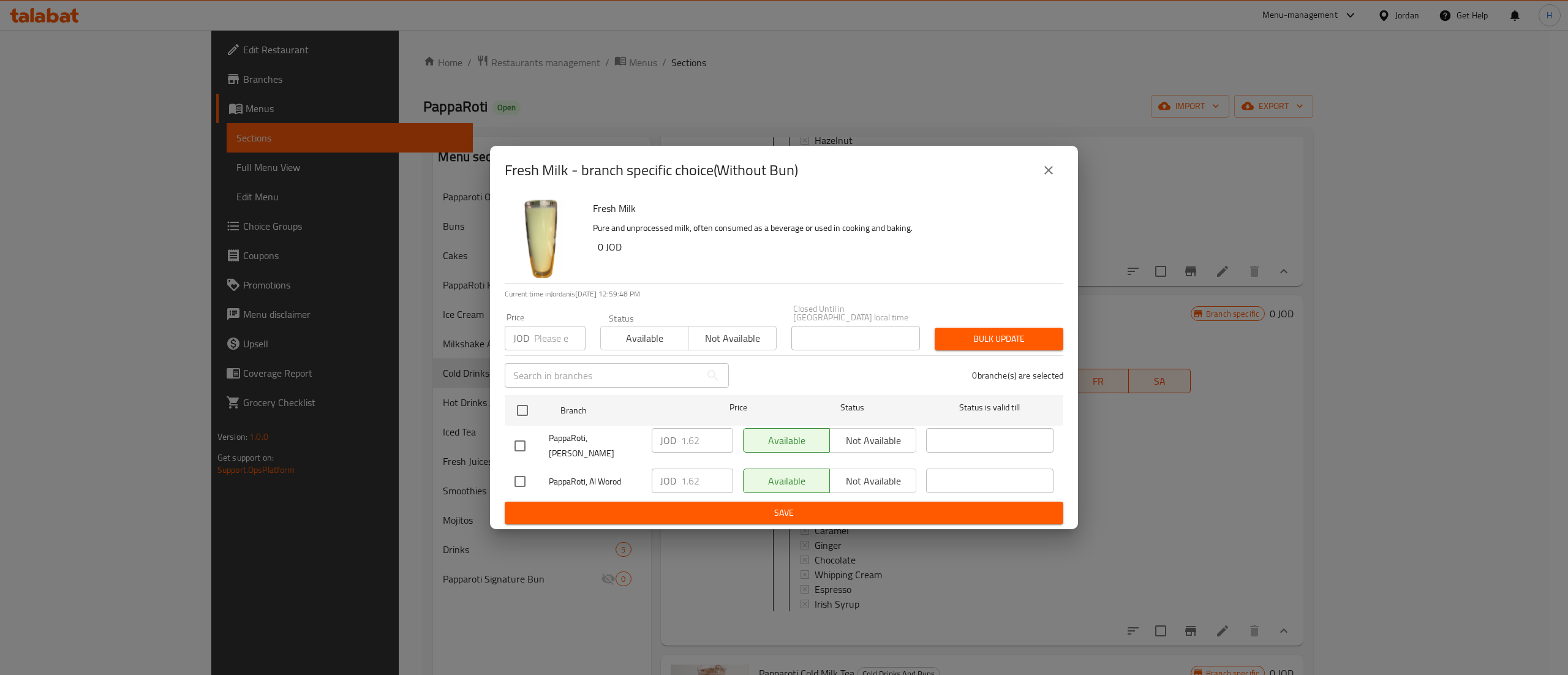
click at [1044, 176] on icon "close" at bounding box center [1049, 170] width 15 height 15
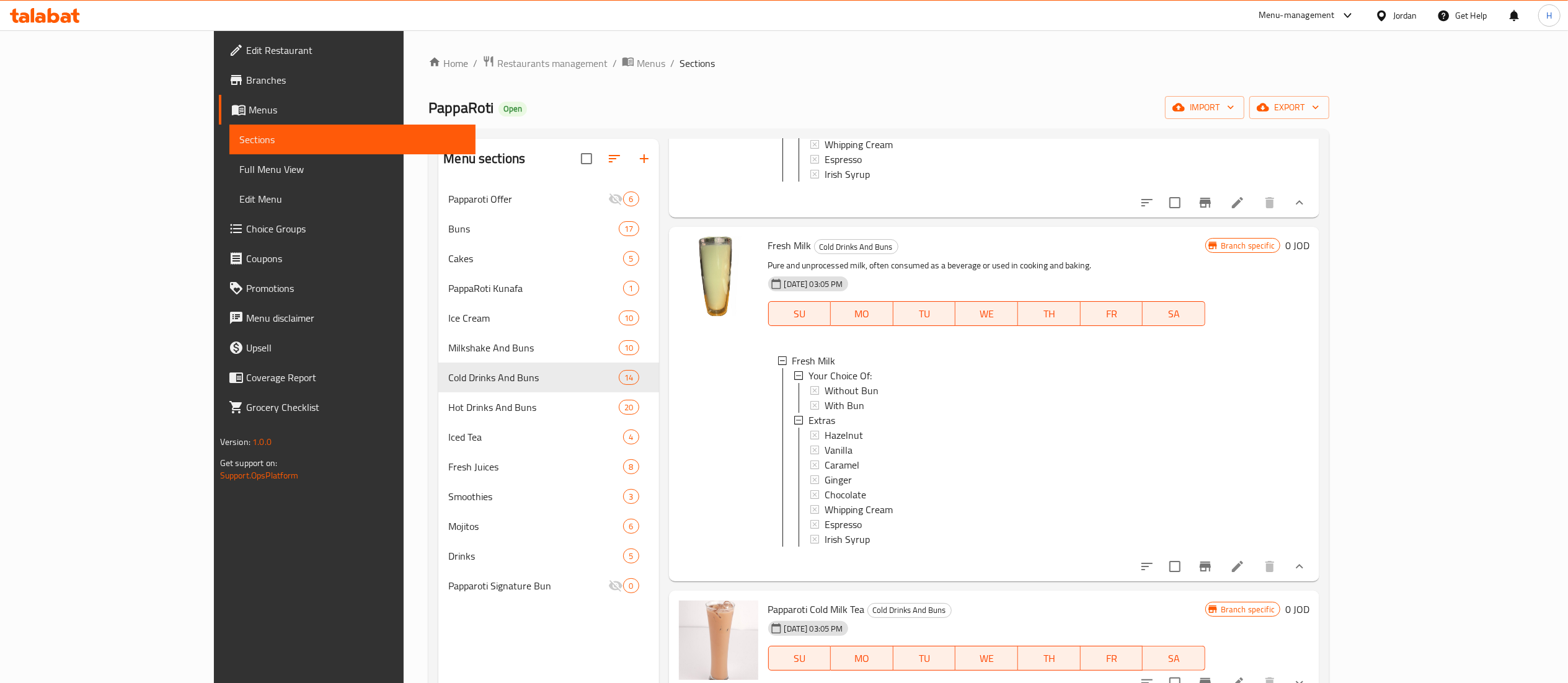
scroll to position [620, 0]
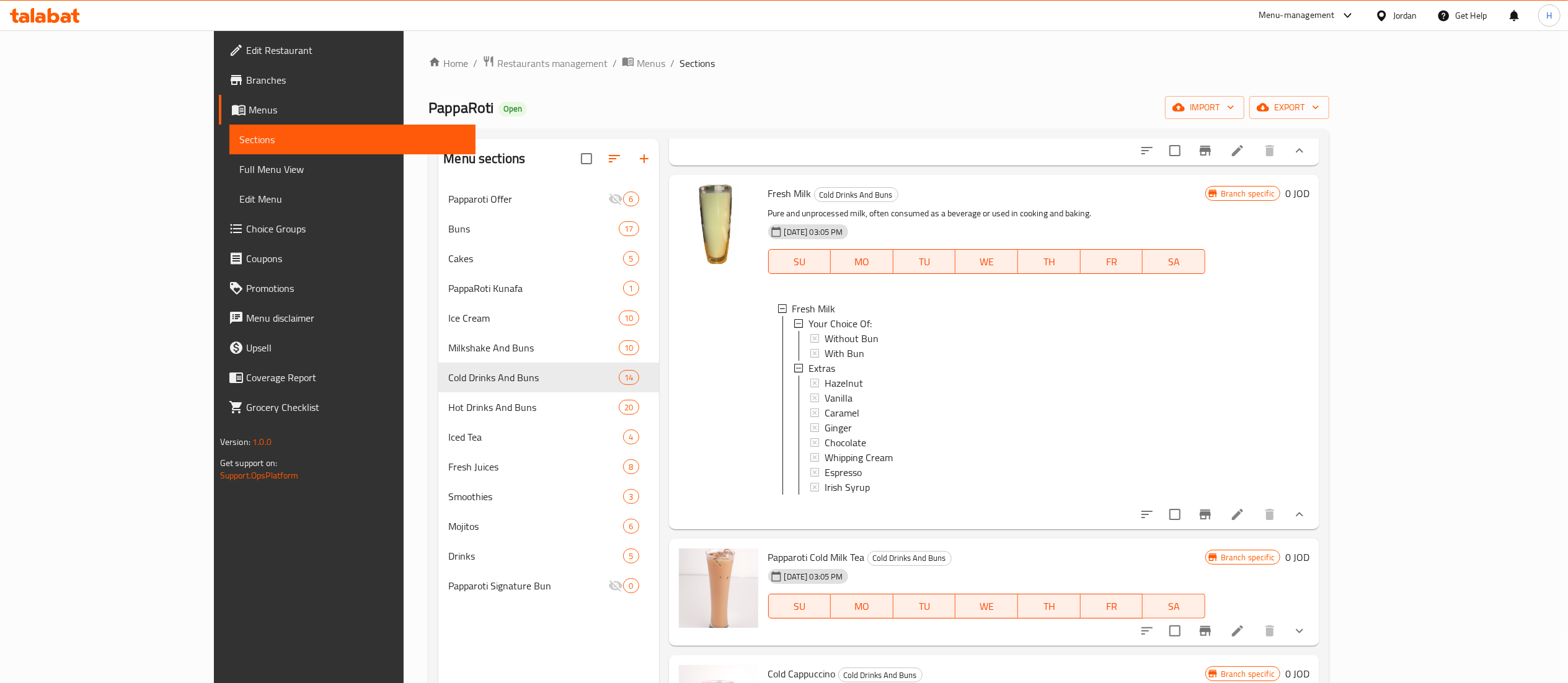
click at [1245, 522] on icon at bounding box center [1236, 514] width 15 height 15
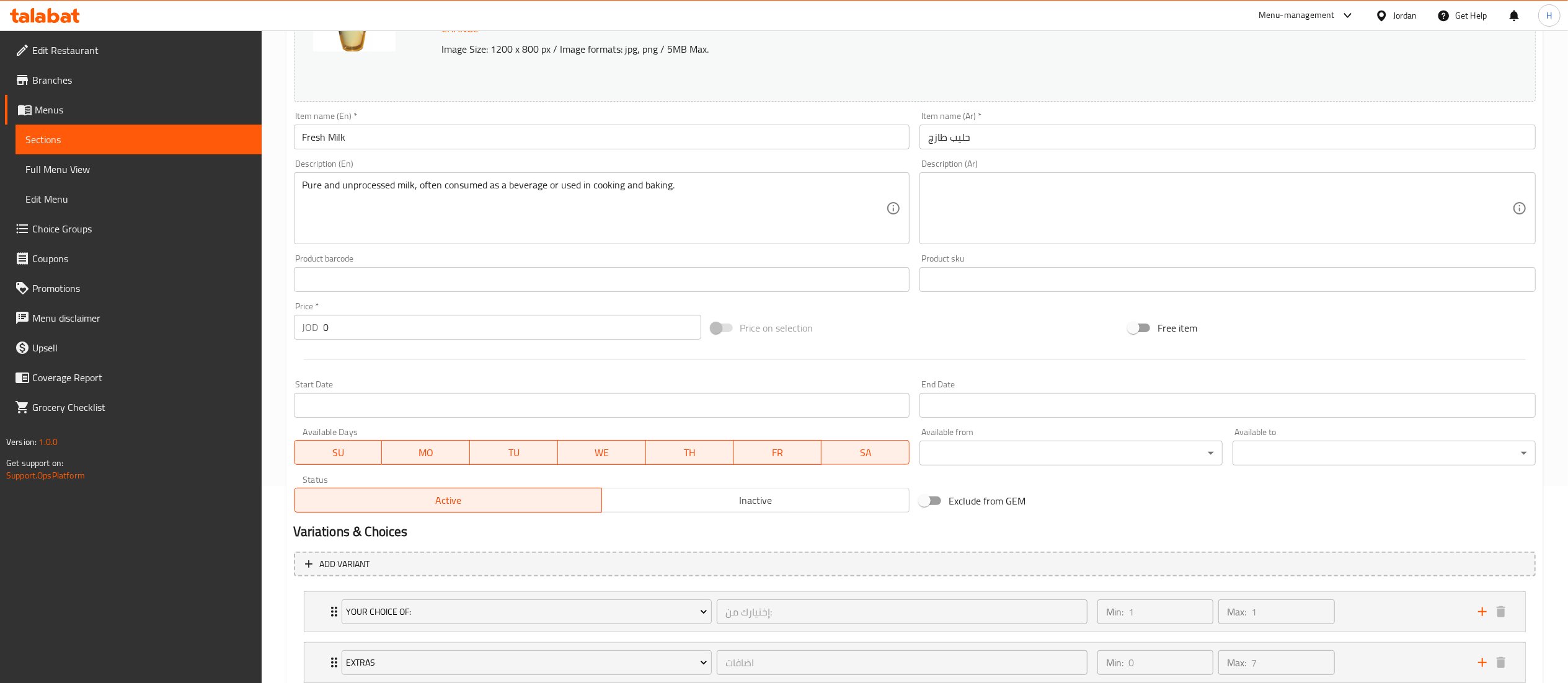
scroll to position [283, 0]
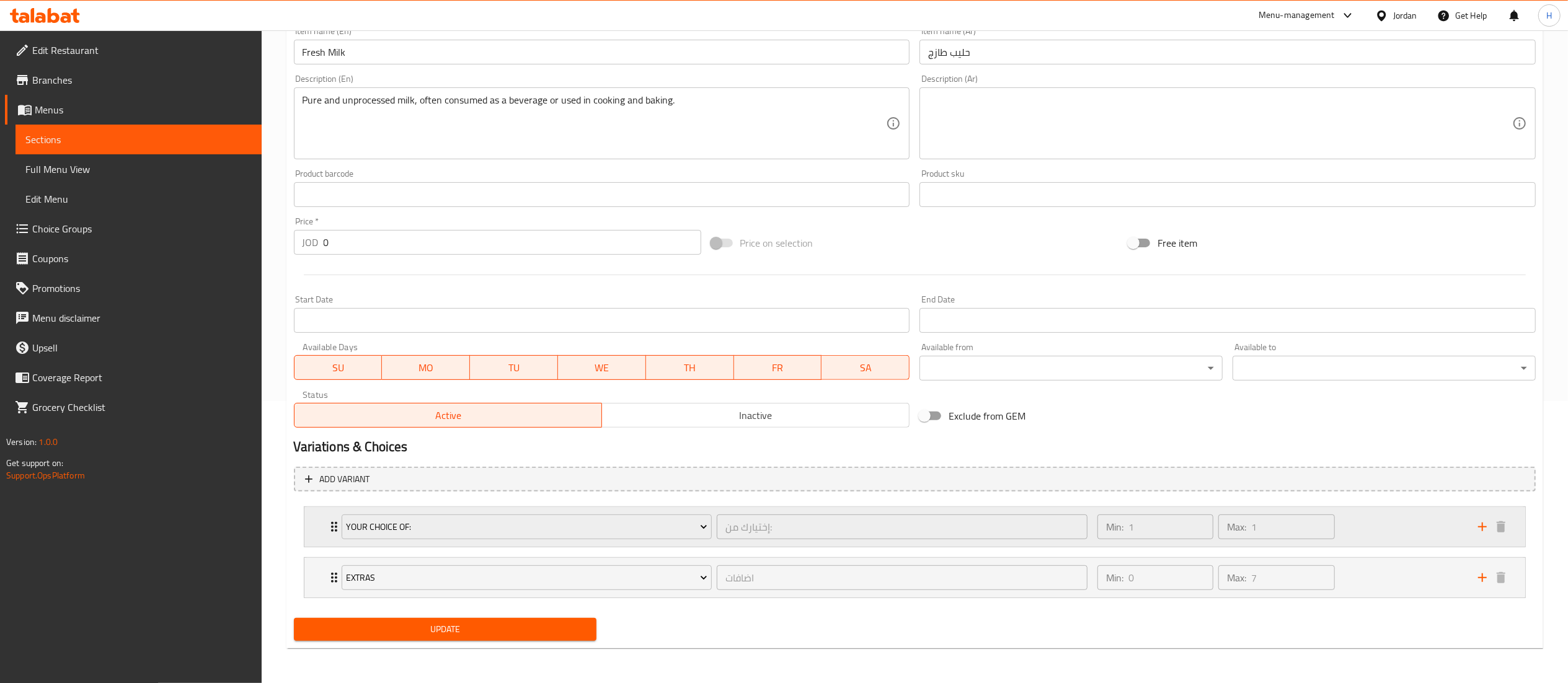
click at [1369, 538] on div "Min: 1 ​ Max: 1 ​" at bounding box center [1280, 527] width 381 height 39
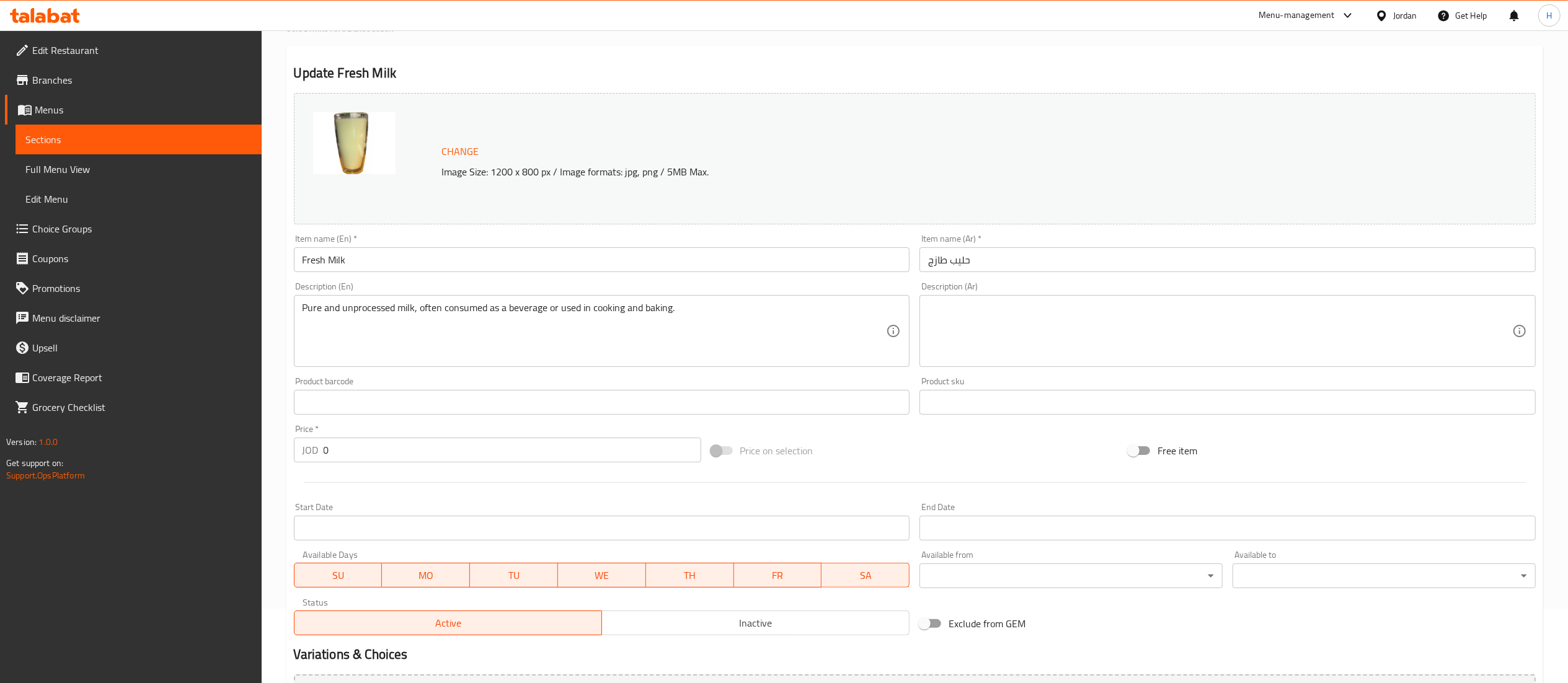
scroll to position [0, 0]
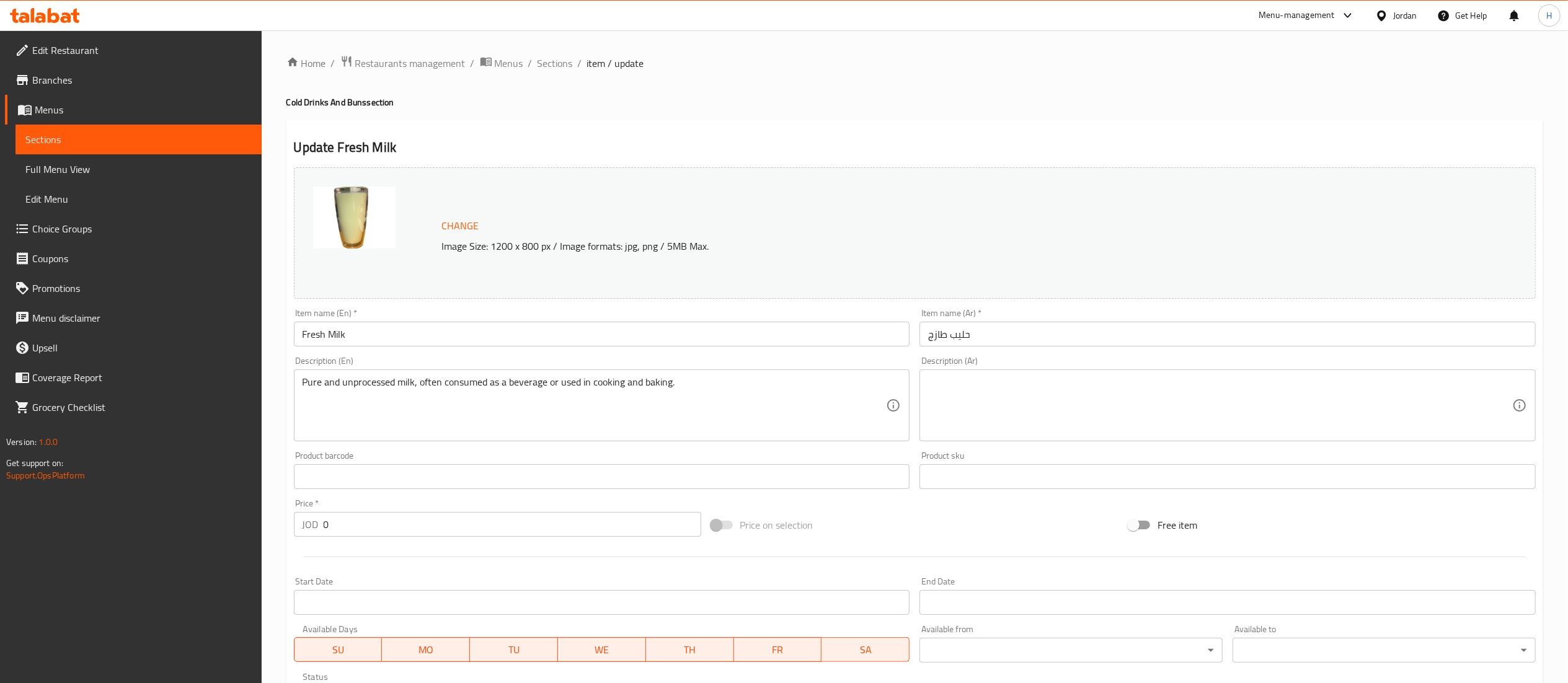
click at [549, 74] on div "Home / Restaurants management / Menus / Sections / item / update Cold Drinks An…" at bounding box center [914, 552] width 1257 height 995
click at [561, 64] on span "Sections" at bounding box center [555, 63] width 35 height 15
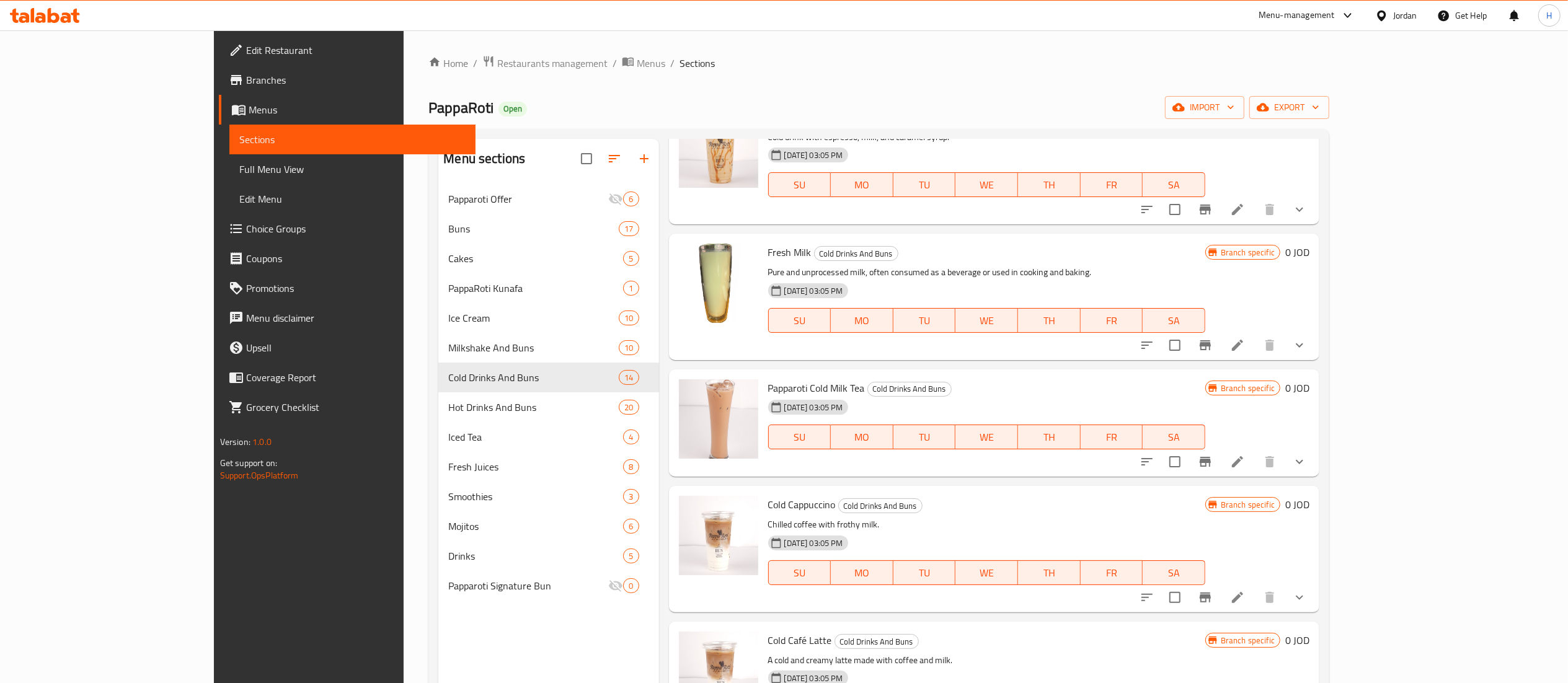
scroll to position [372, 0]
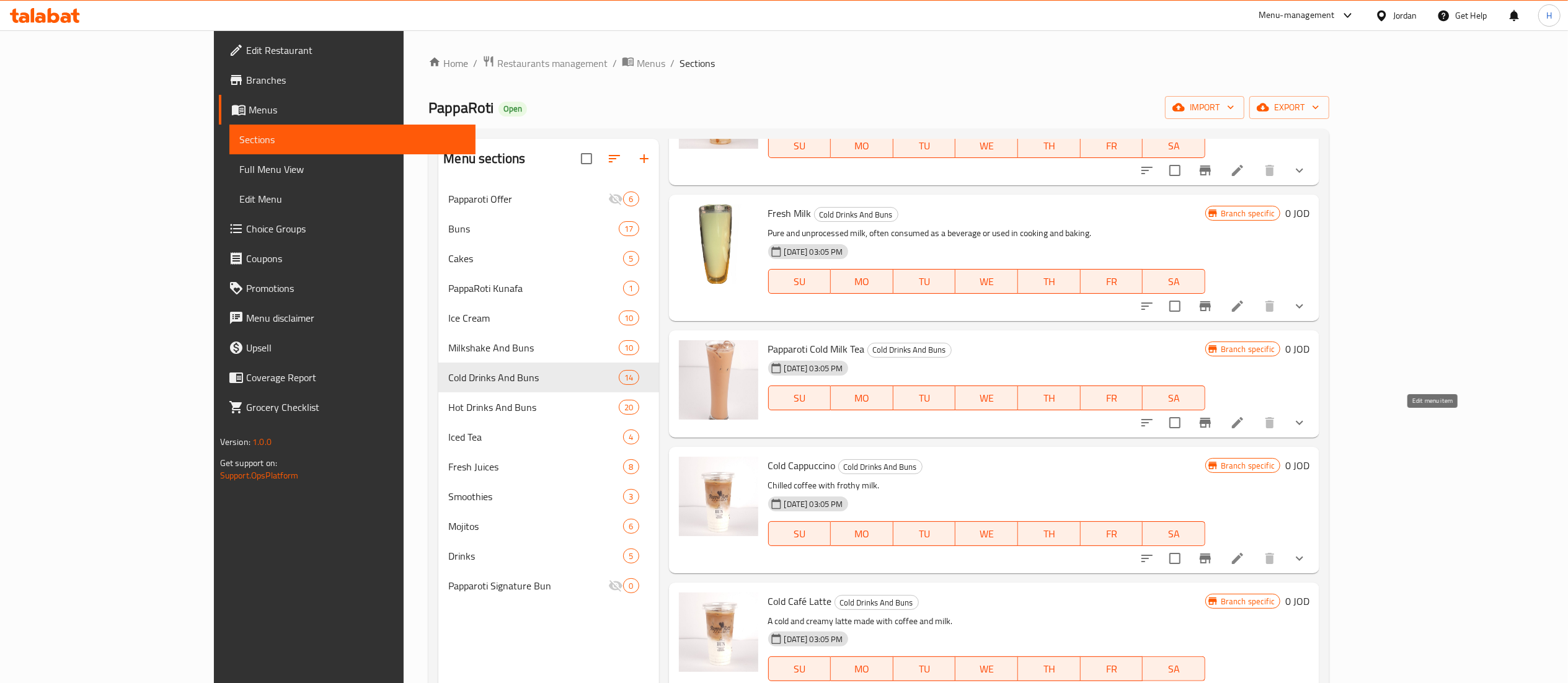
click at [1245, 416] on icon at bounding box center [1236, 422] width 15 height 15
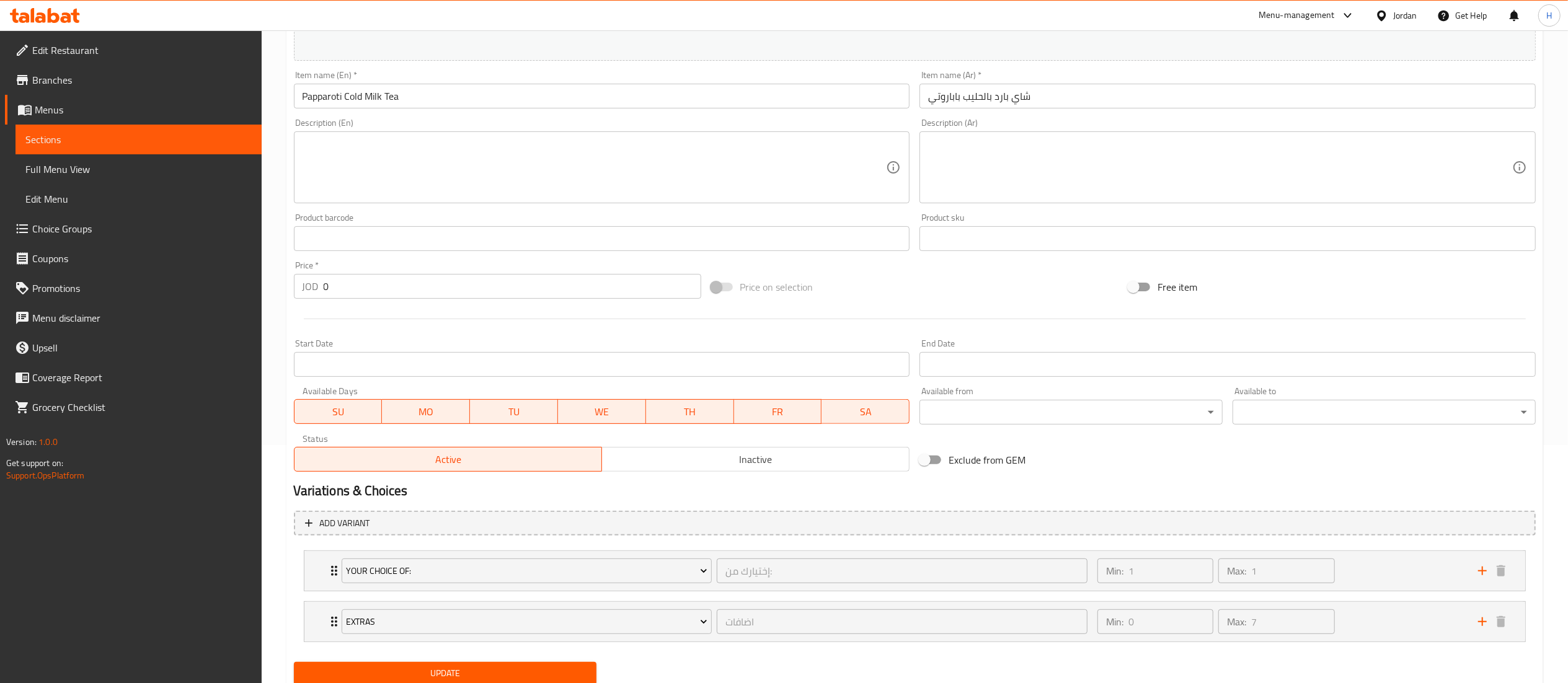
scroll to position [283, 0]
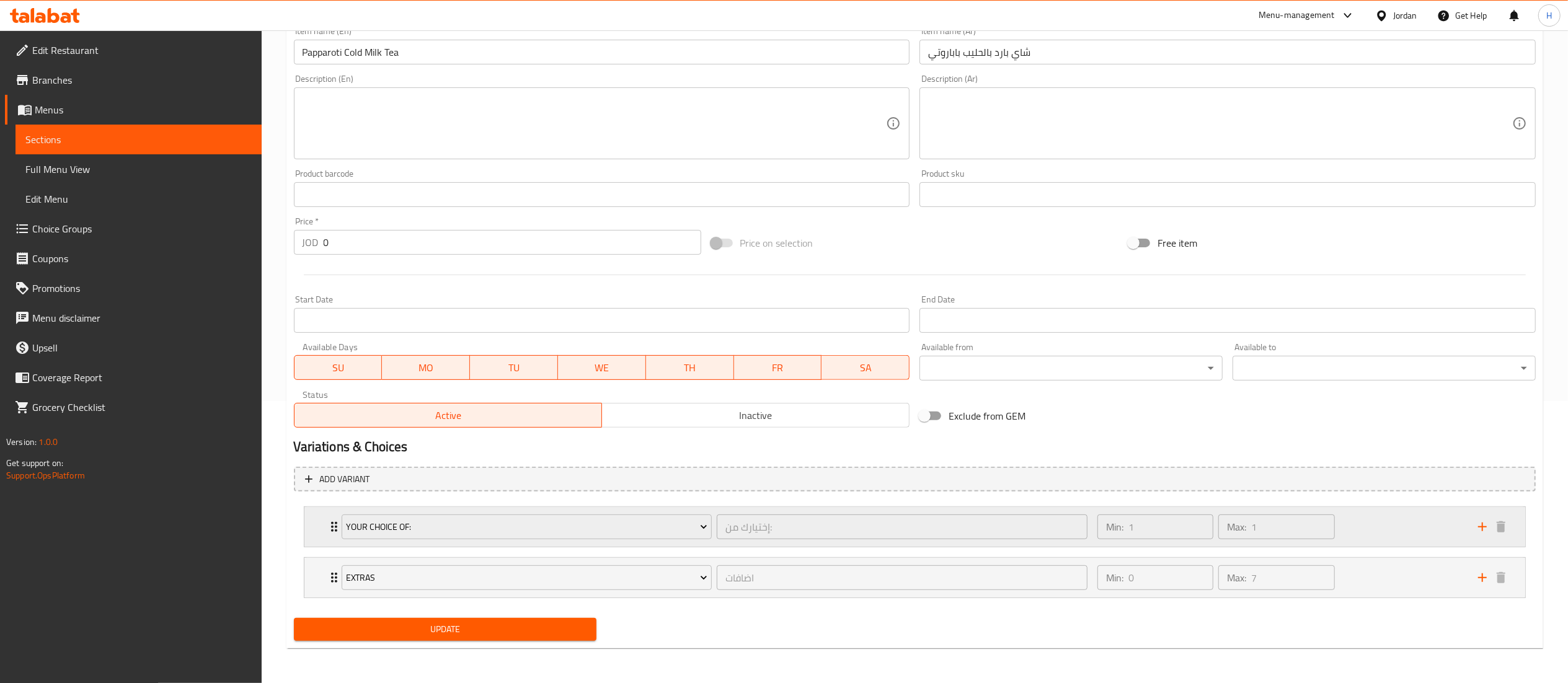
click at [1384, 538] on div "Min: 1 ​ Max: 1 ​" at bounding box center [1280, 527] width 381 height 39
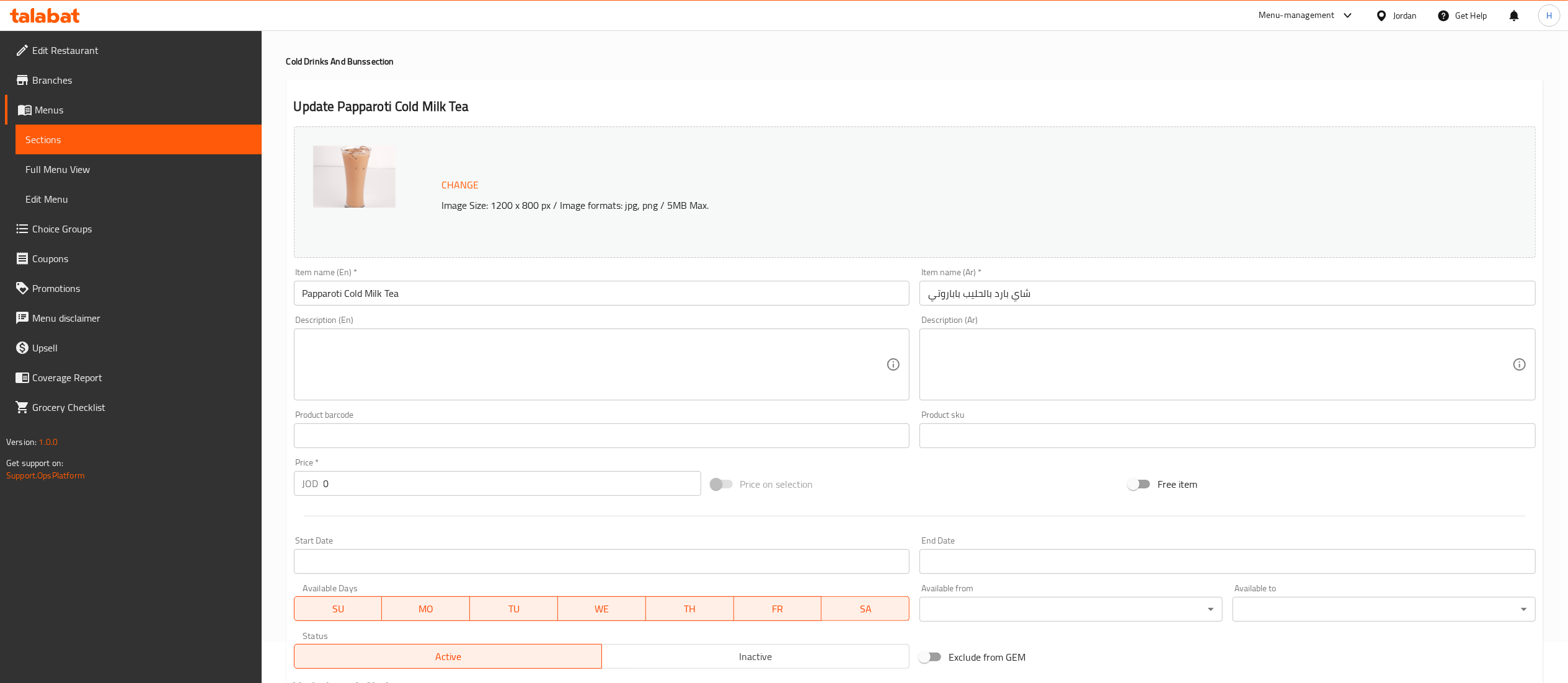
scroll to position [0, 0]
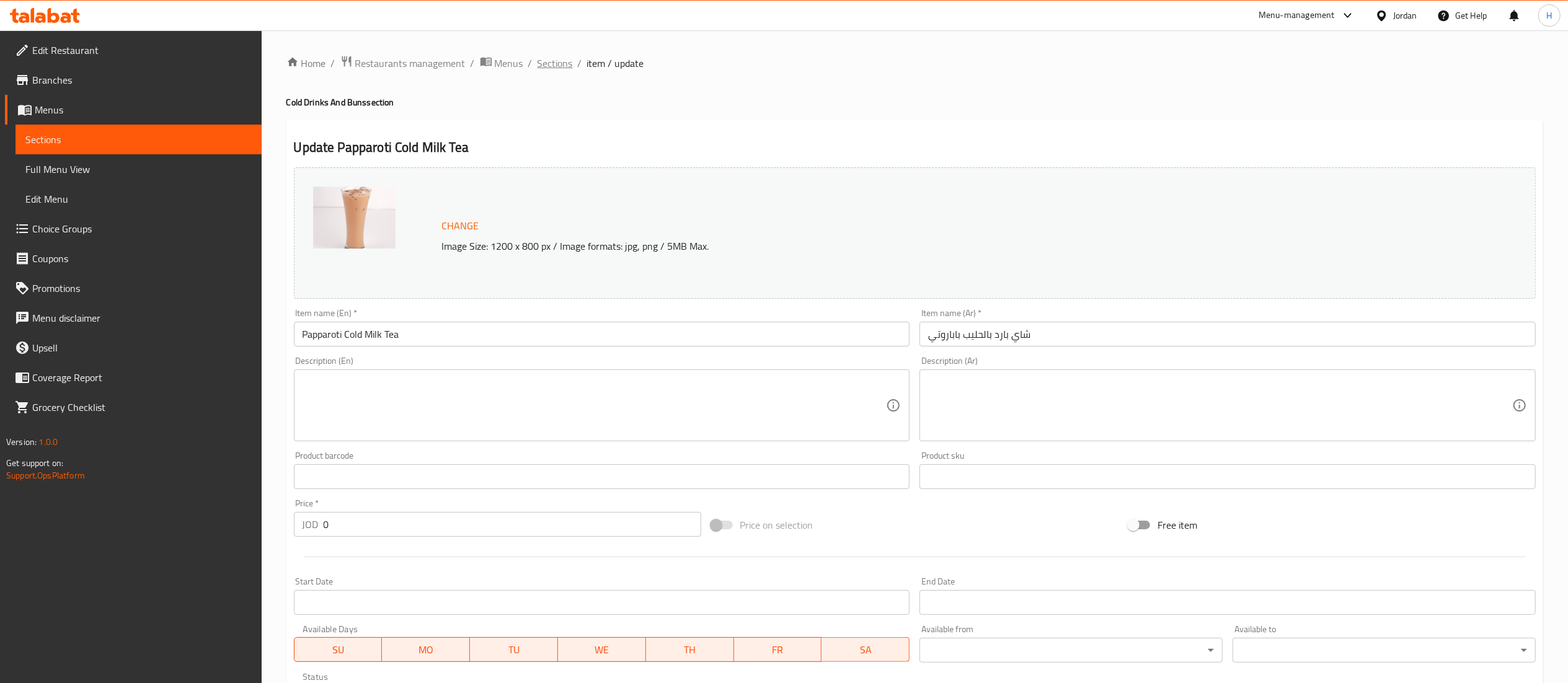
click at [559, 56] on span "Sections" at bounding box center [555, 63] width 35 height 15
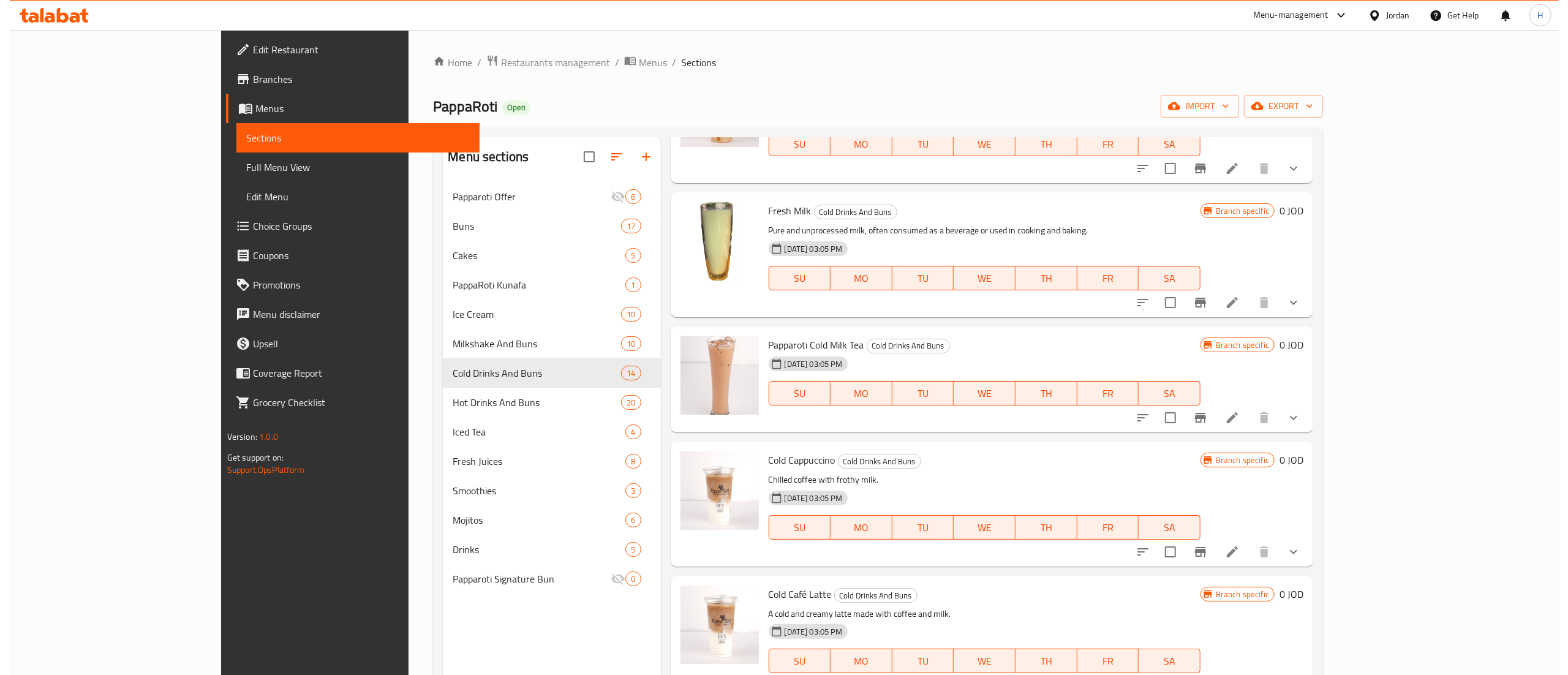
scroll to position [490, 0]
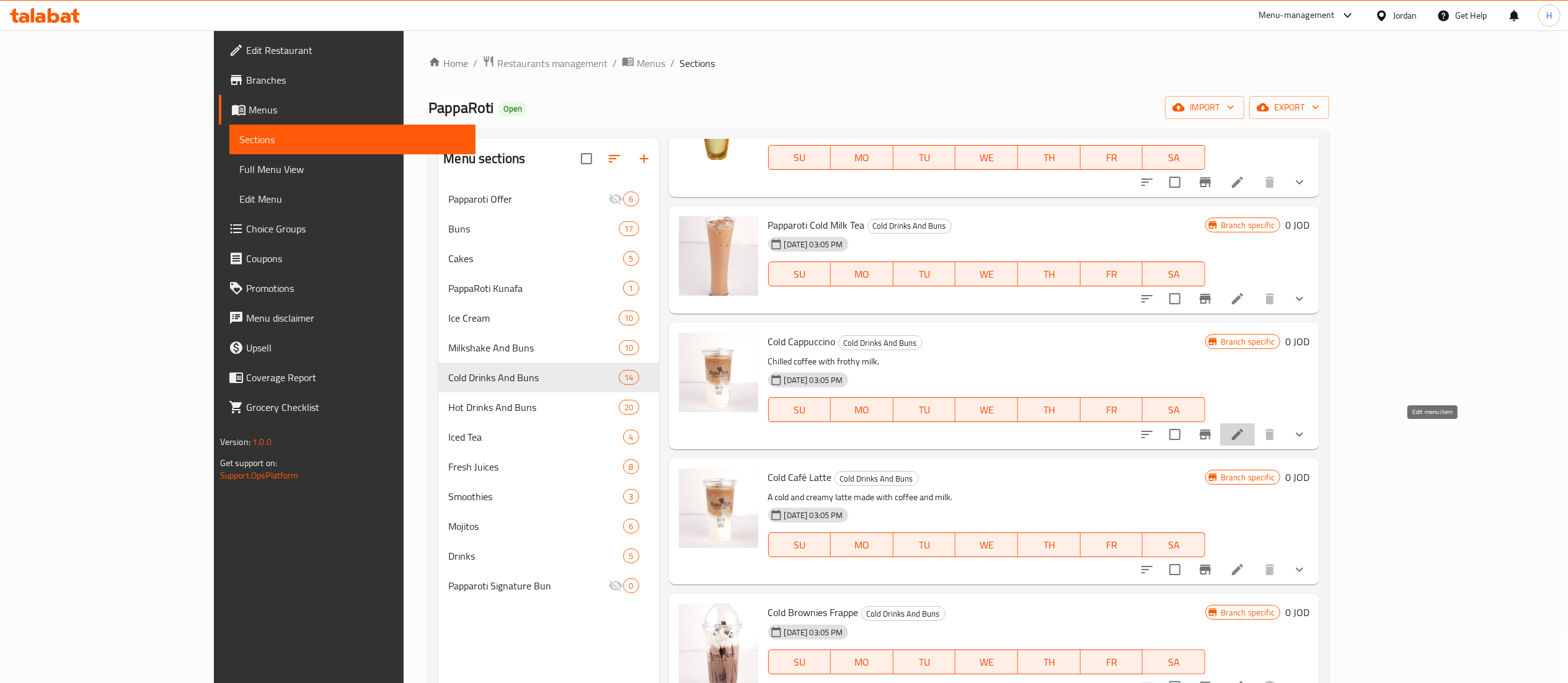
click at [1245, 433] on icon at bounding box center [1236, 434] width 15 height 15
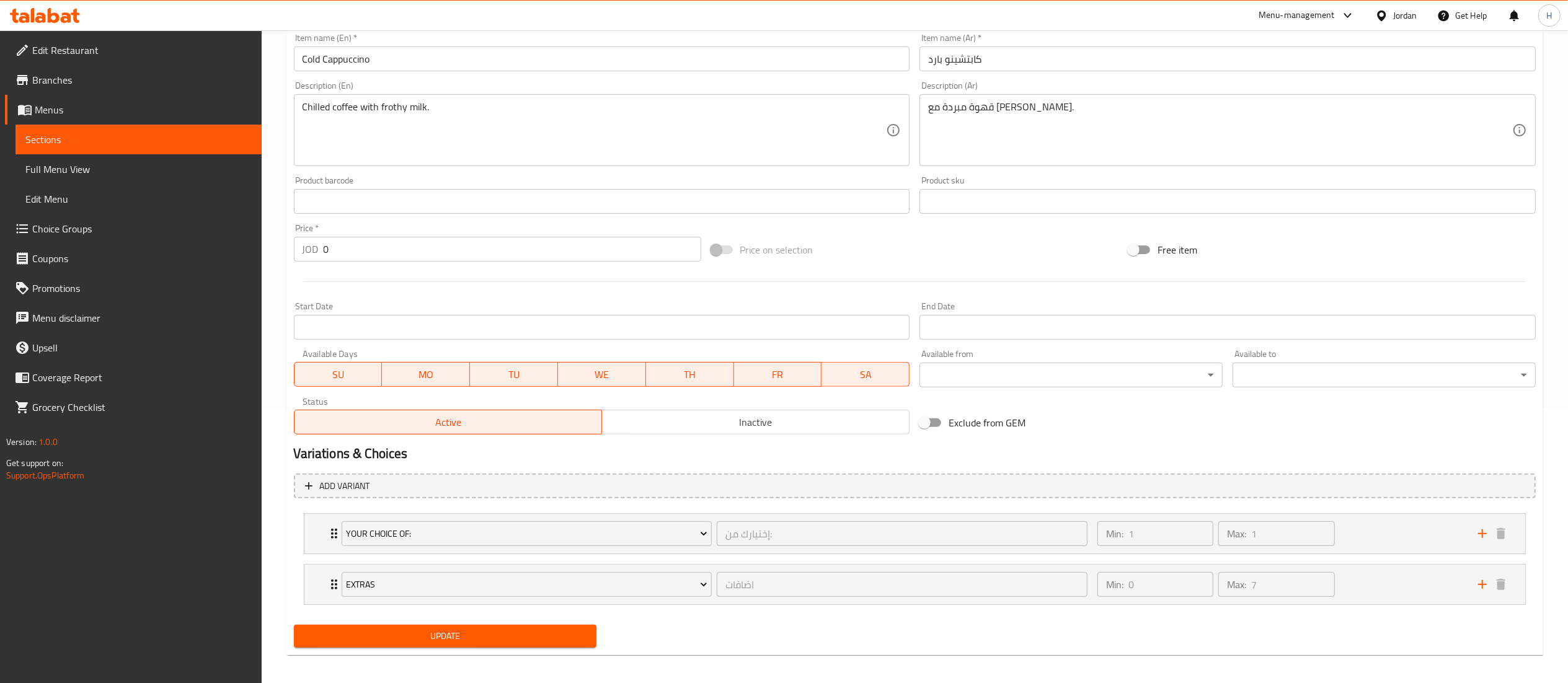
scroll to position [283, 0]
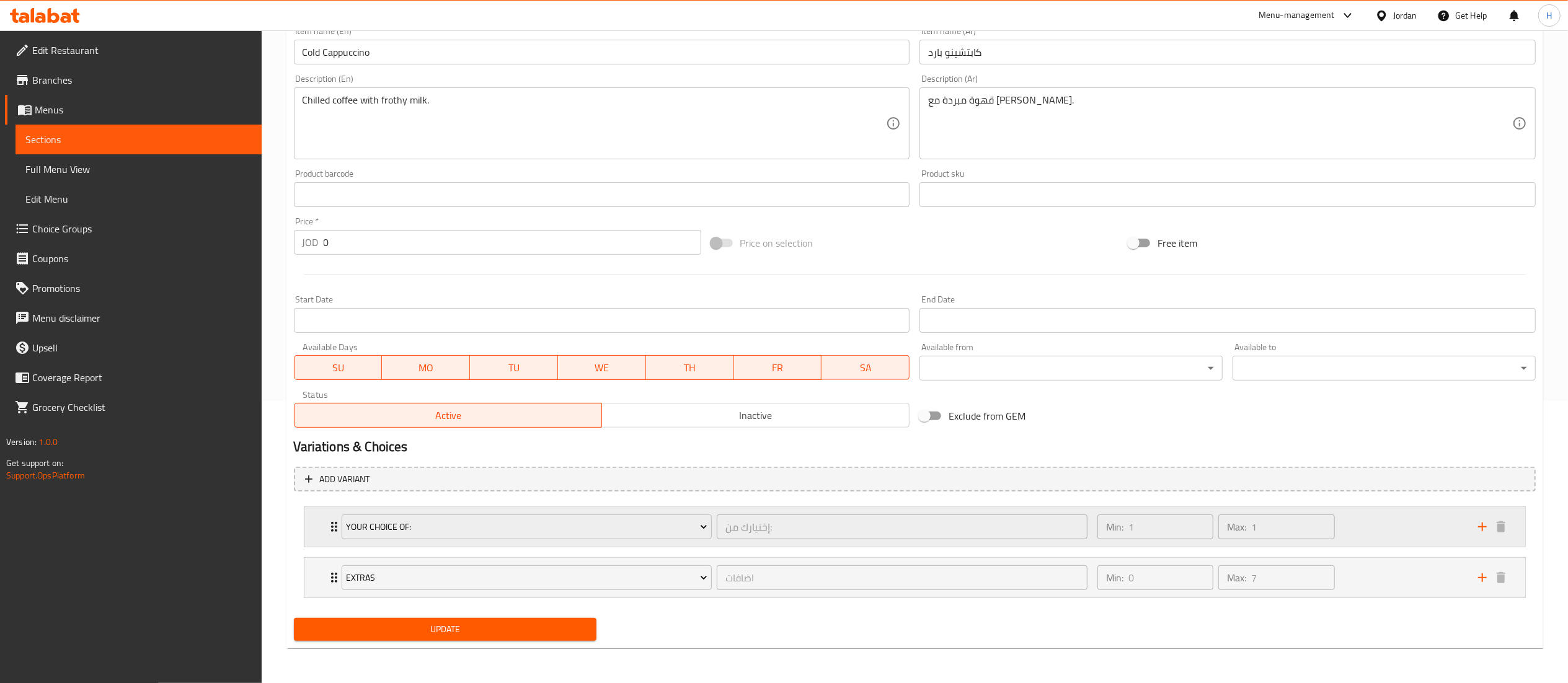
click at [1399, 540] on div "Min: 1 ​ Max: 1 ​" at bounding box center [1280, 527] width 381 height 39
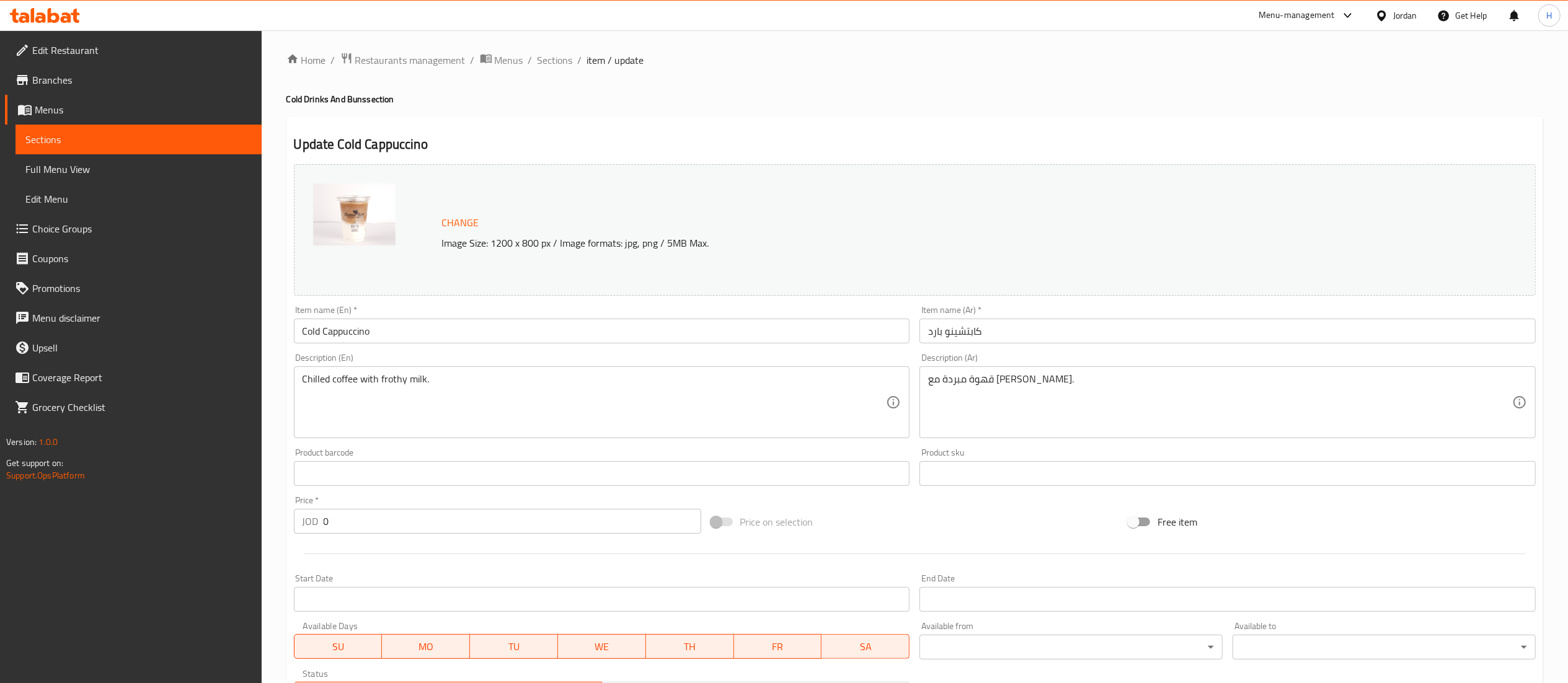
scroll to position [0, 0]
click at [562, 61] on span "Sections" at bounding box center [555, 63] width 35 height 15
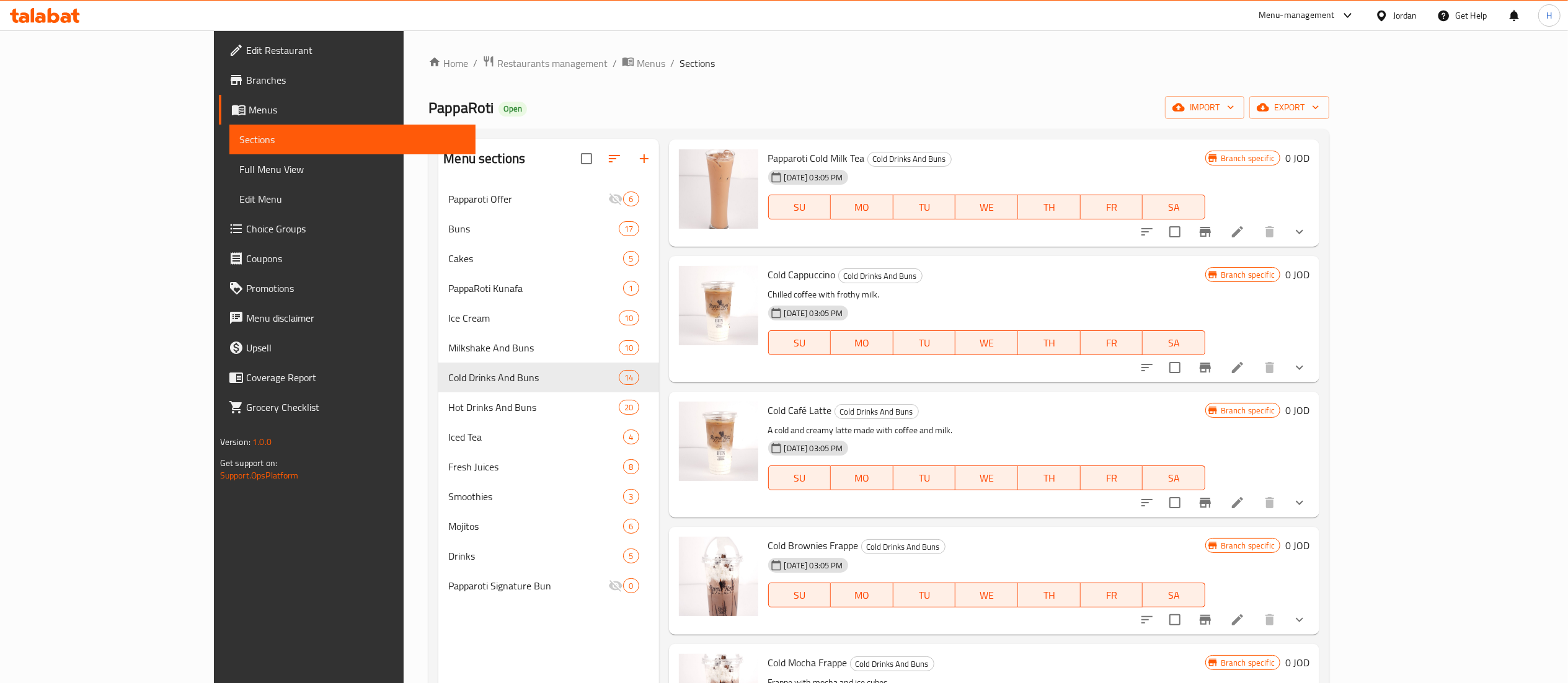
scroll to position [620, 0]
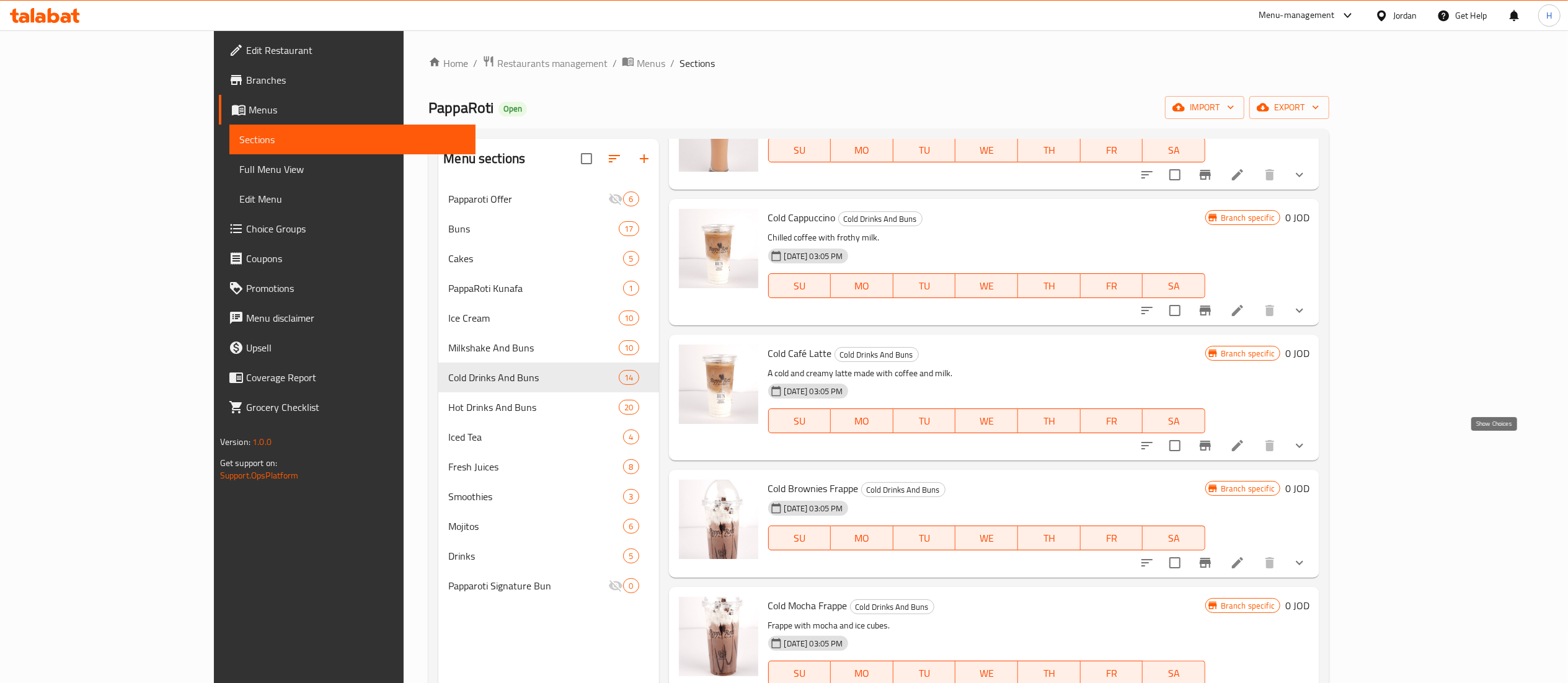
click at [1303, 448] on icon "show more" at bounding box center [1299, 446] width 8 height 4
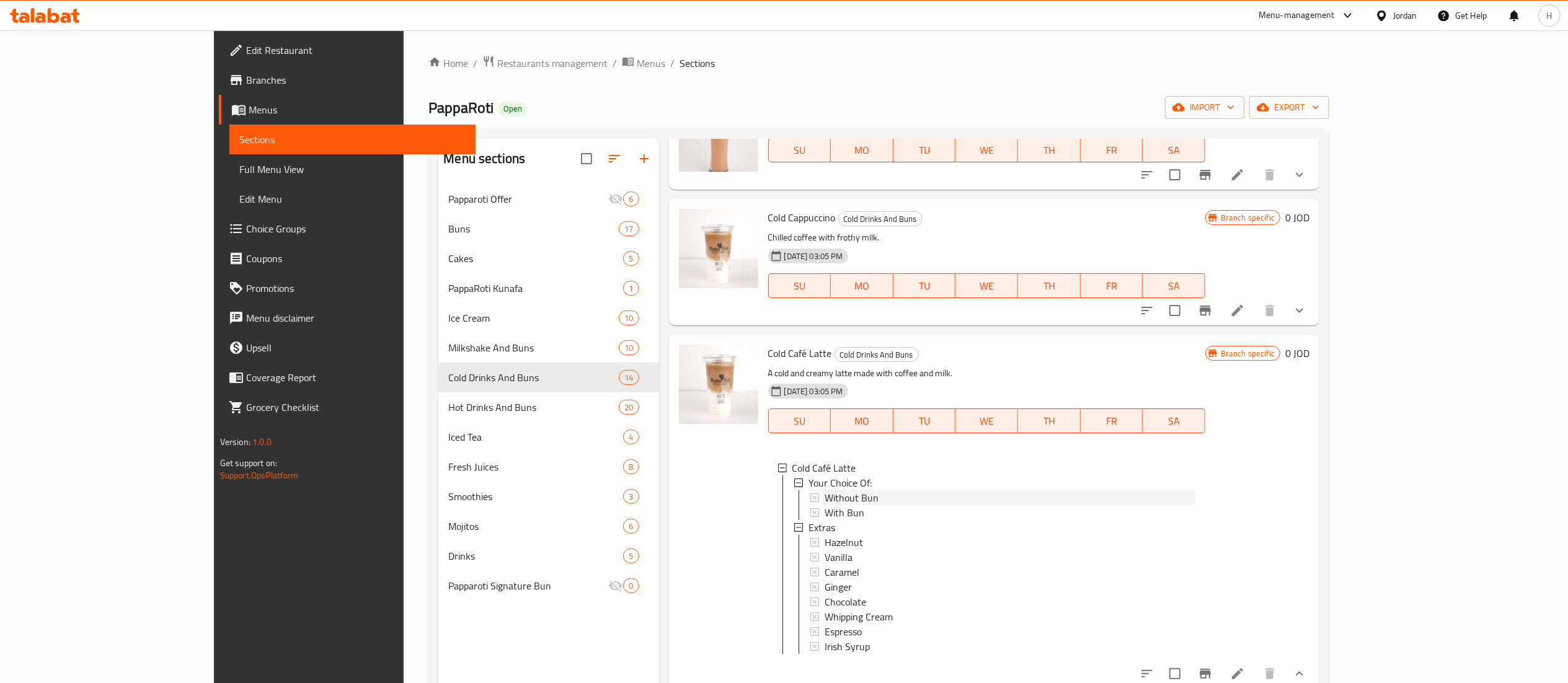
click at [920, 492] on div "Without Bun" at bounding box center [1010, 497] width 371 height 15
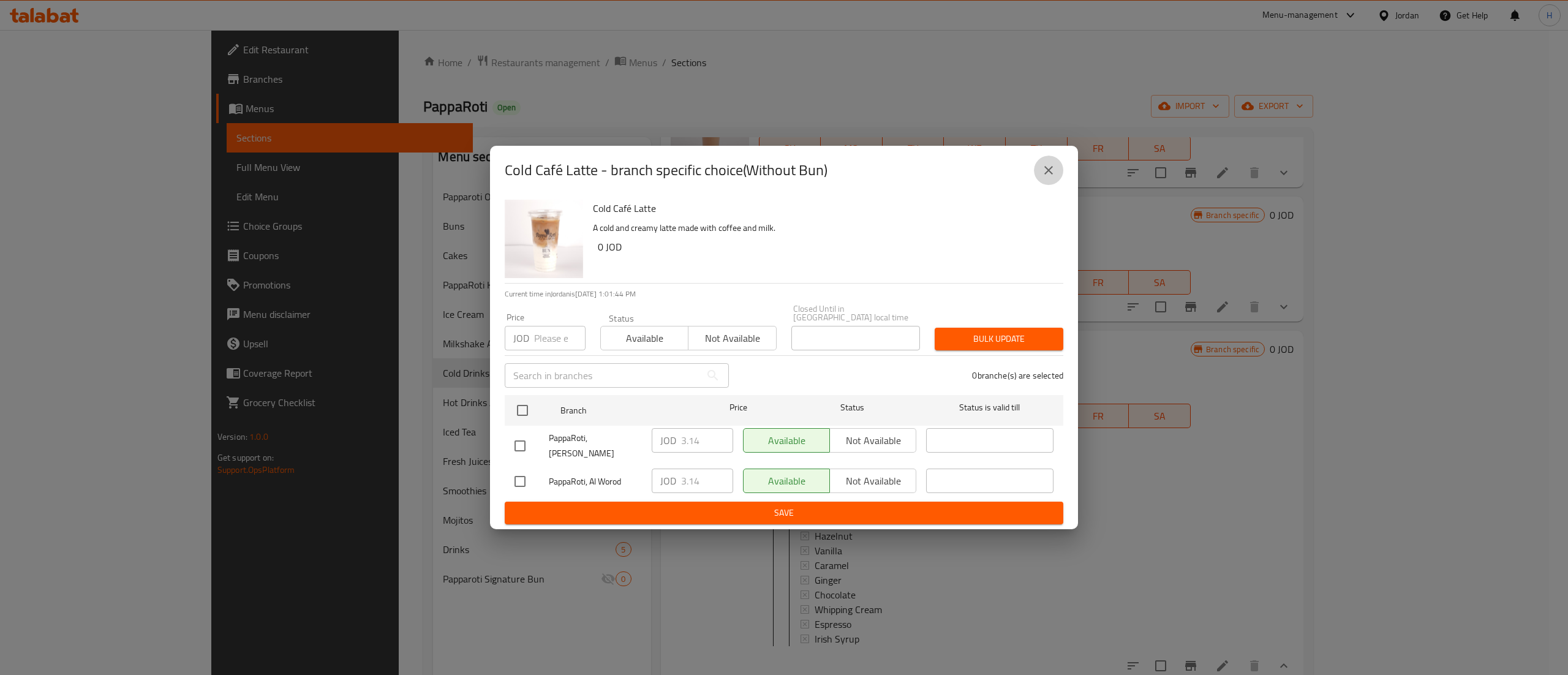
click at [1043, 178] on icon "close" at bounding box center [1049, 170] width 15 height 15
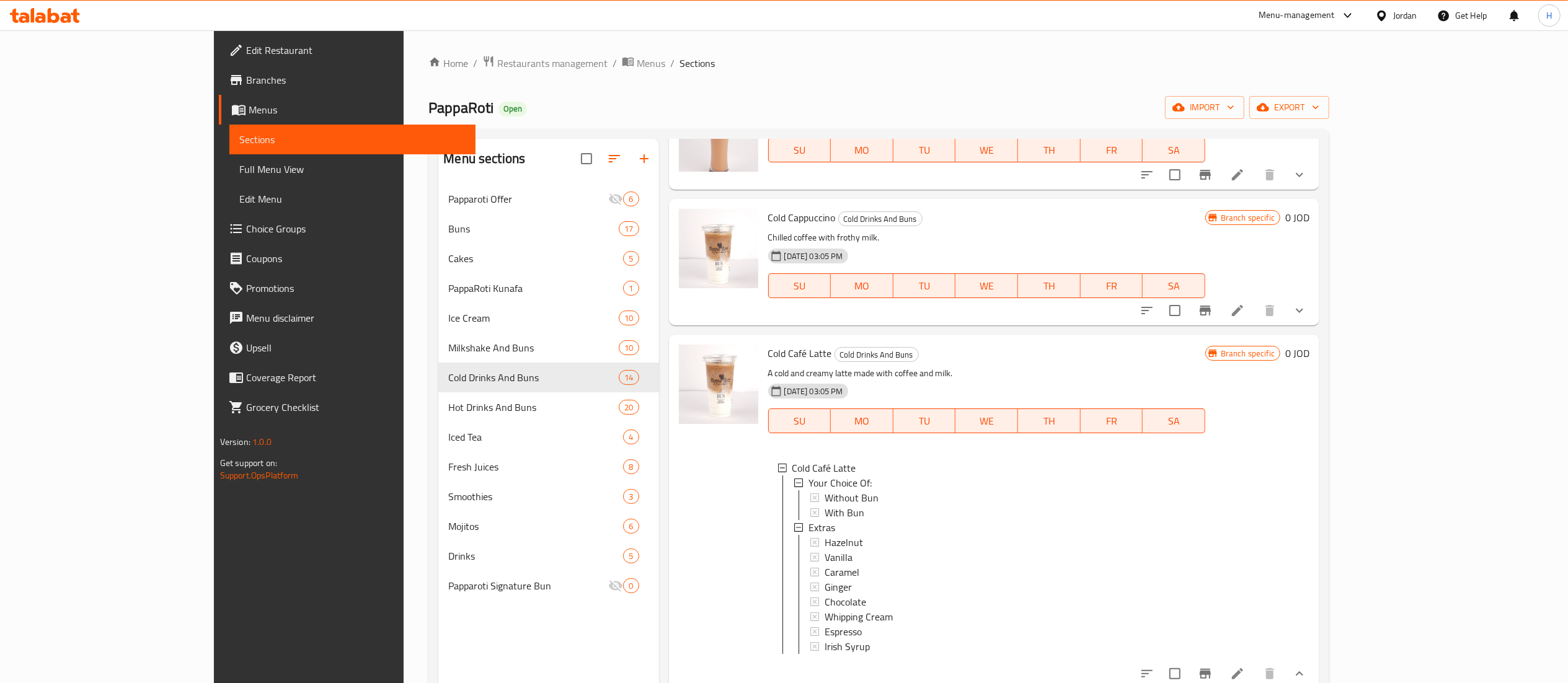
scroll to position [744, 0]
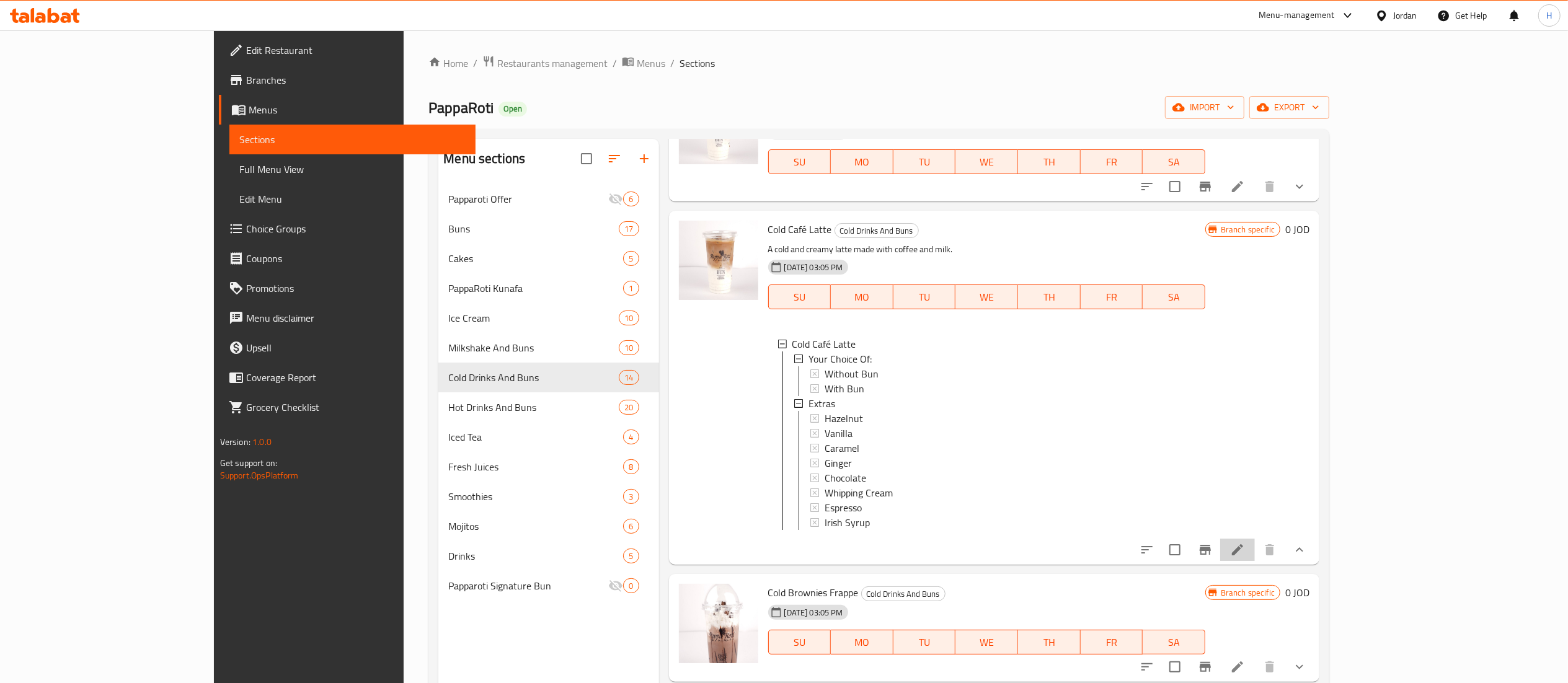
click at [1255, 561] on li at bounding box center [1236, 549] width 34 height 23
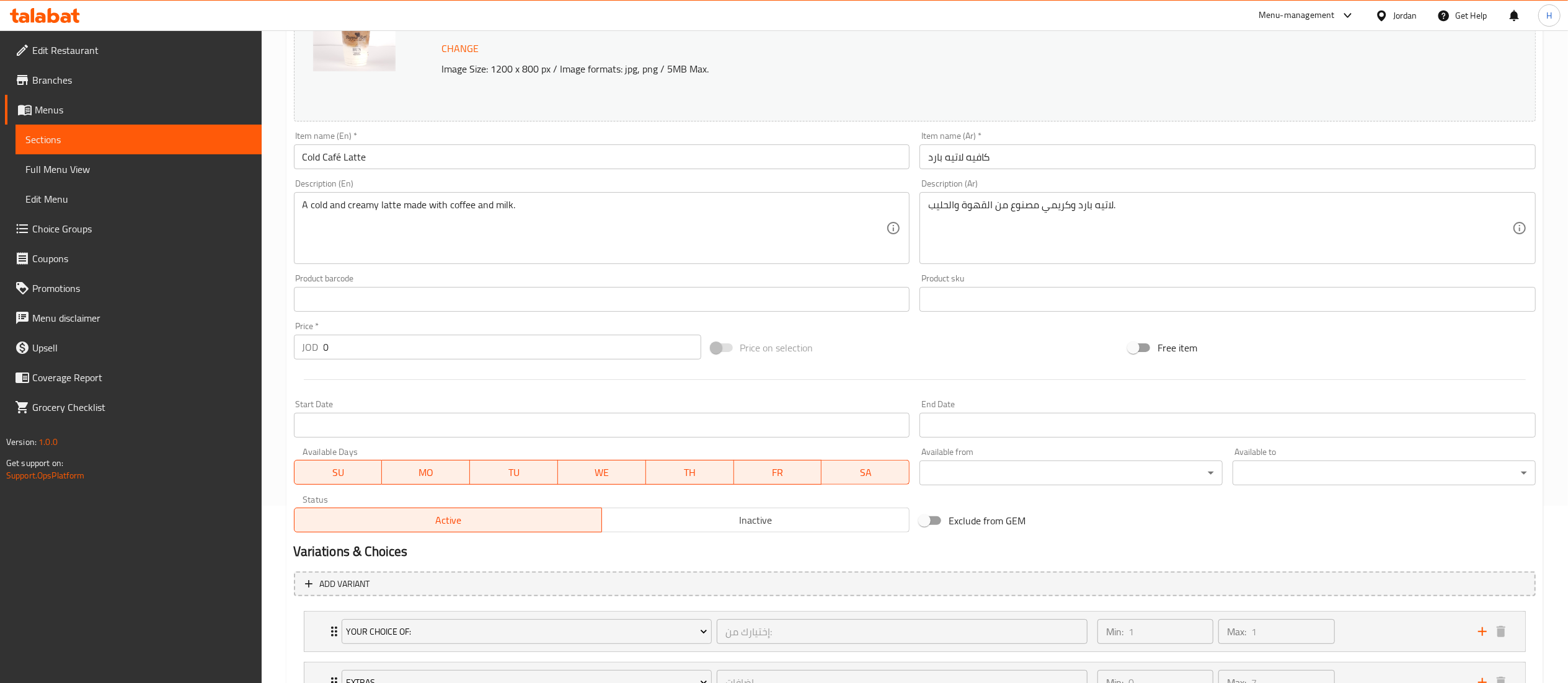
scroll to position [283, 0]
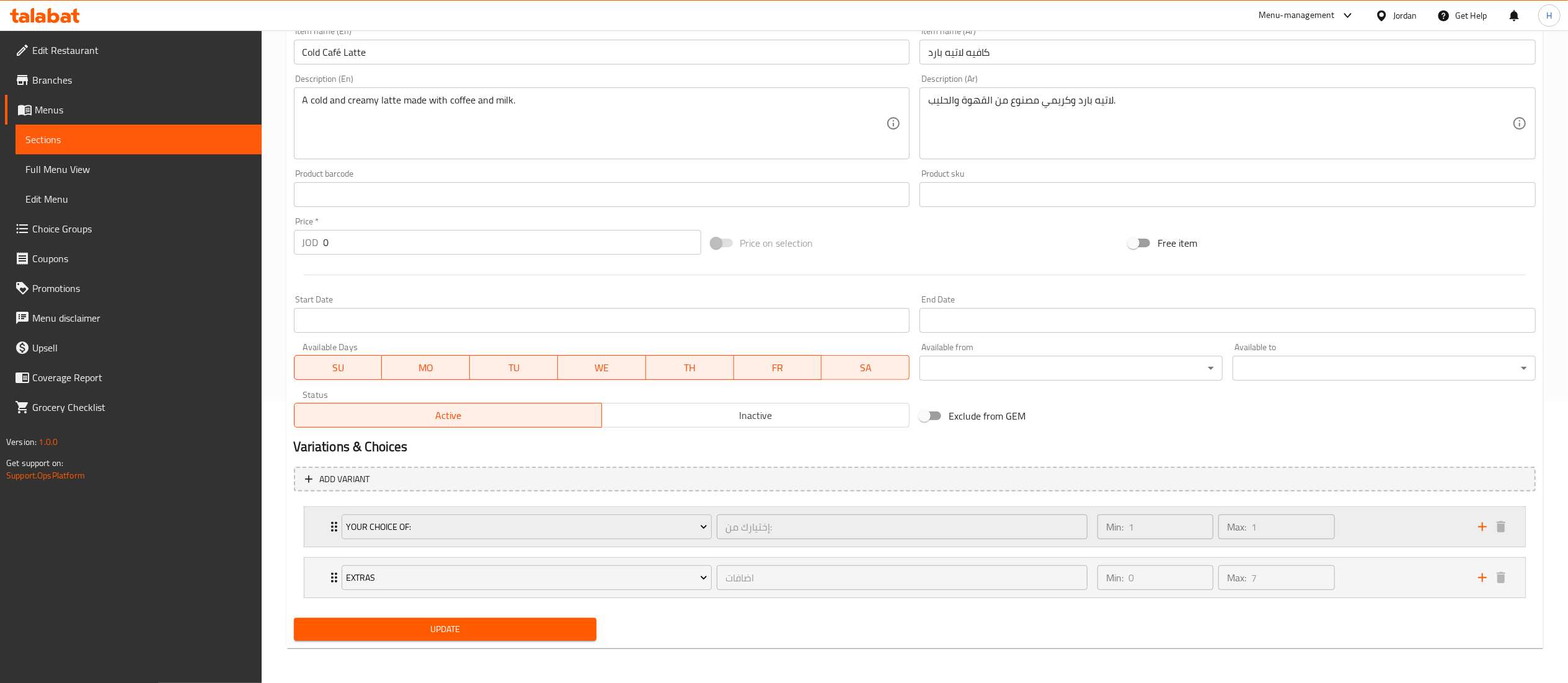
click at [1394, 537] on div "Min: 1 ​ Max: 1 ​" at bounding box center [1280, 527] width 381 height 39
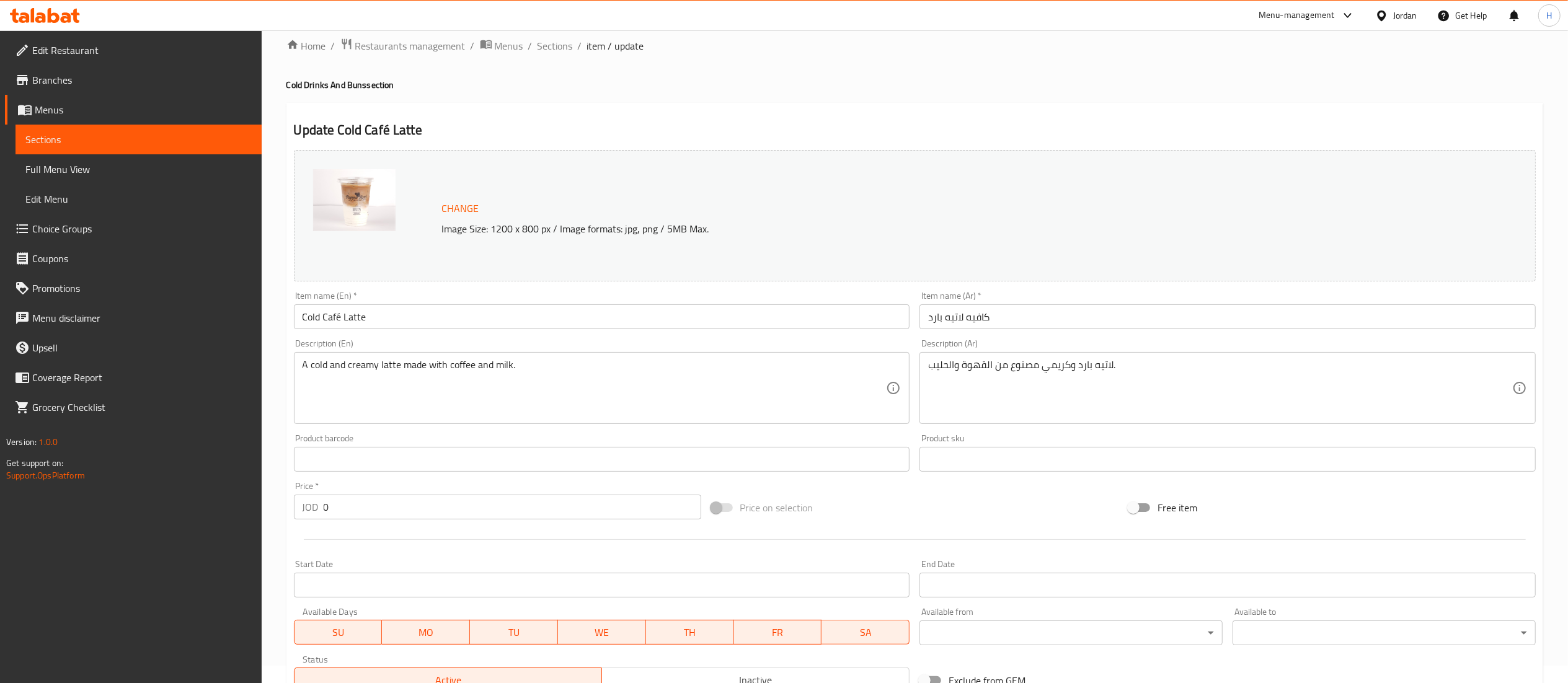
scroll to position [0, 0]
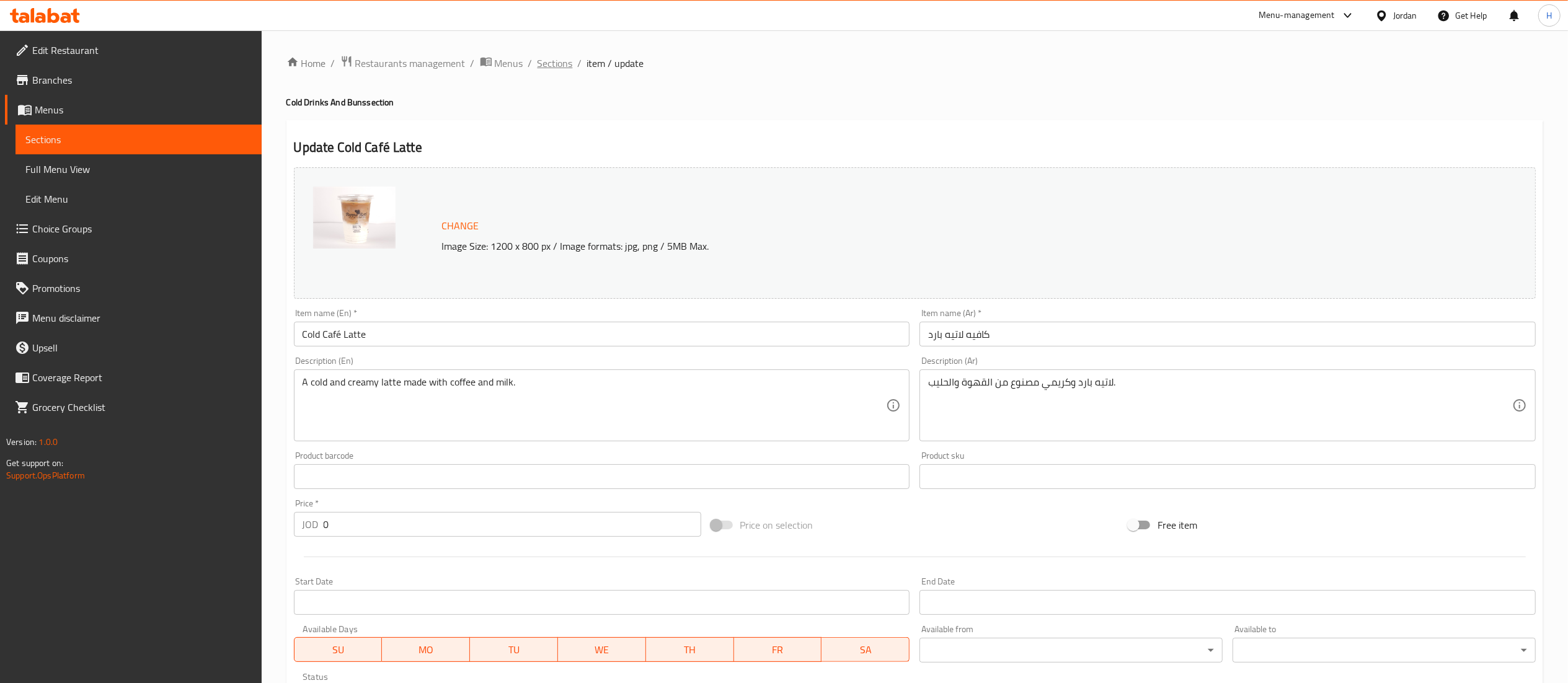
click at [567, 67] on span "Sections" at bounding box center [555, 63] width 35 height 15
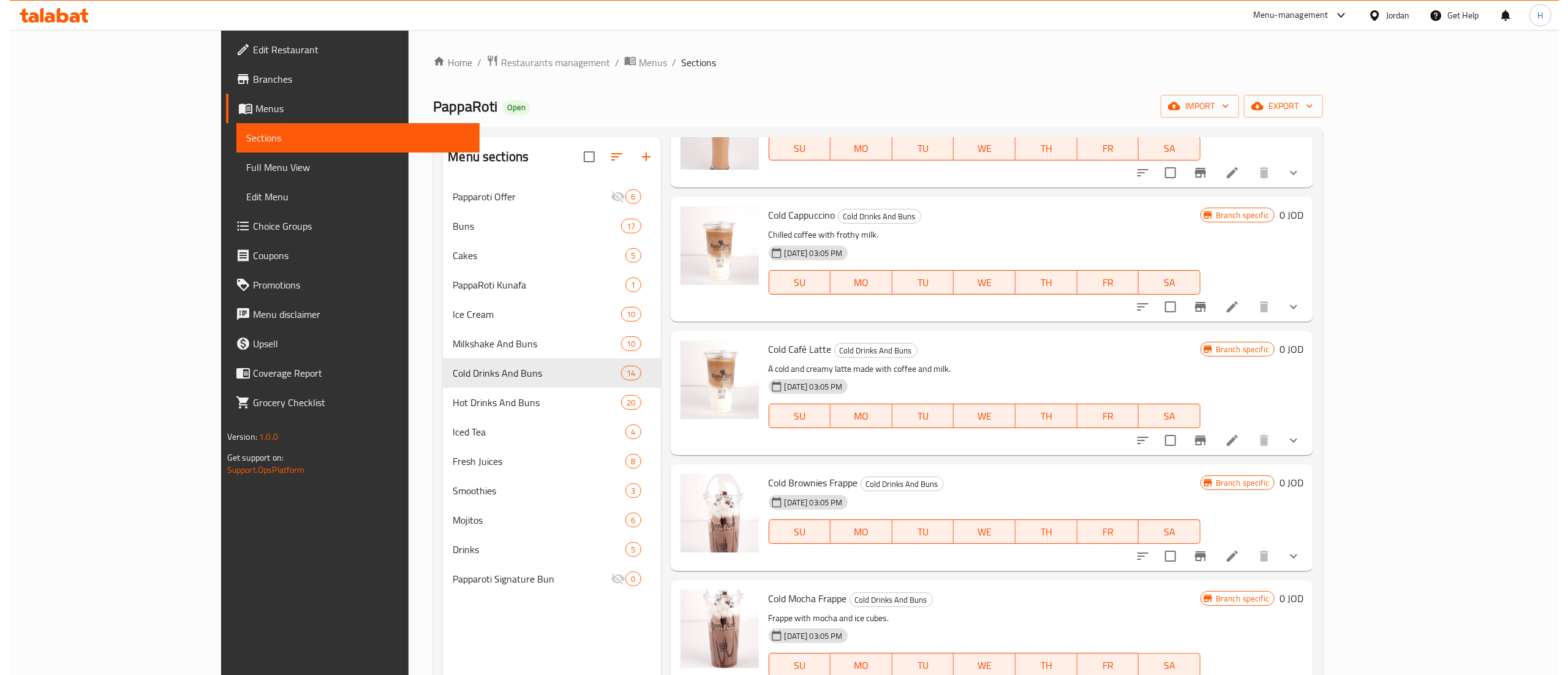
scroll to position [735, 0]
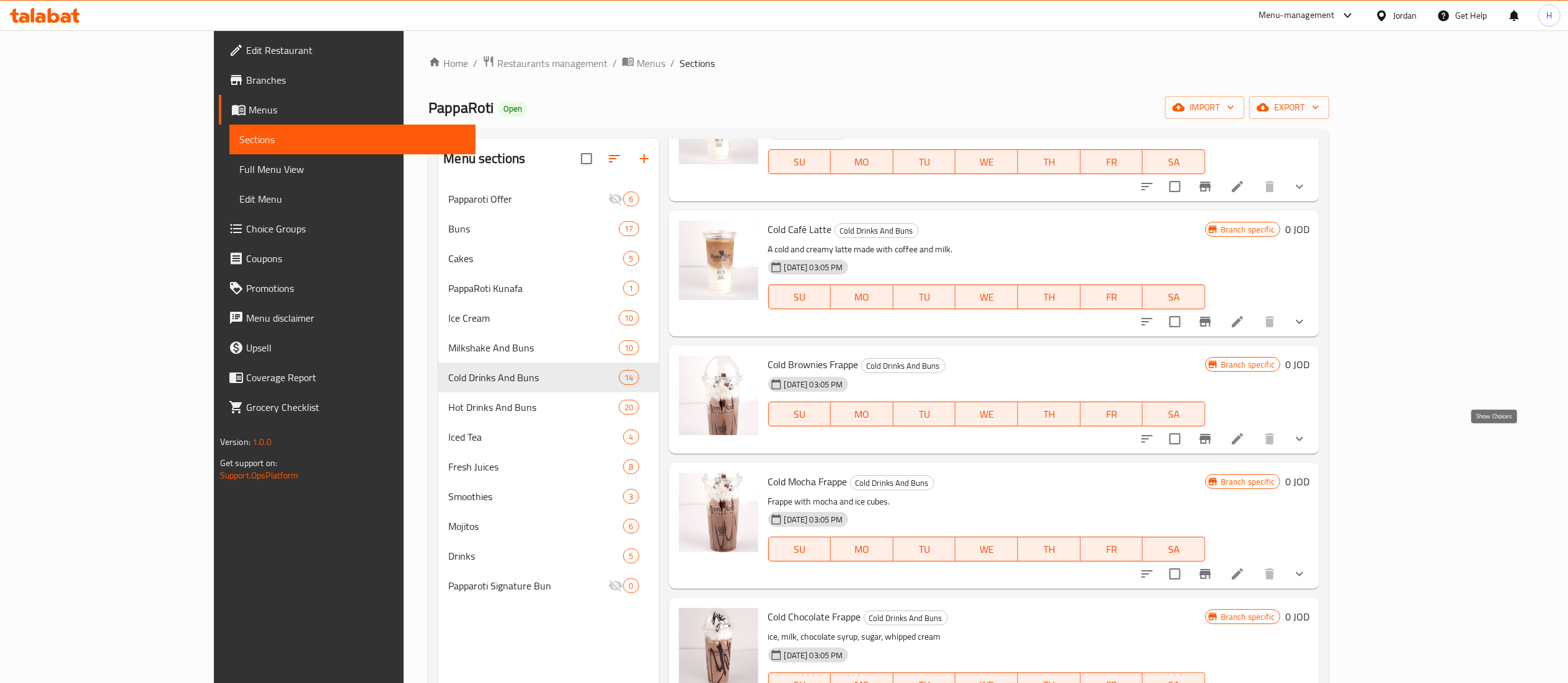
click at [1307, 444] on icon "show more" at bounding box center [1298, 438] width 15 height 15
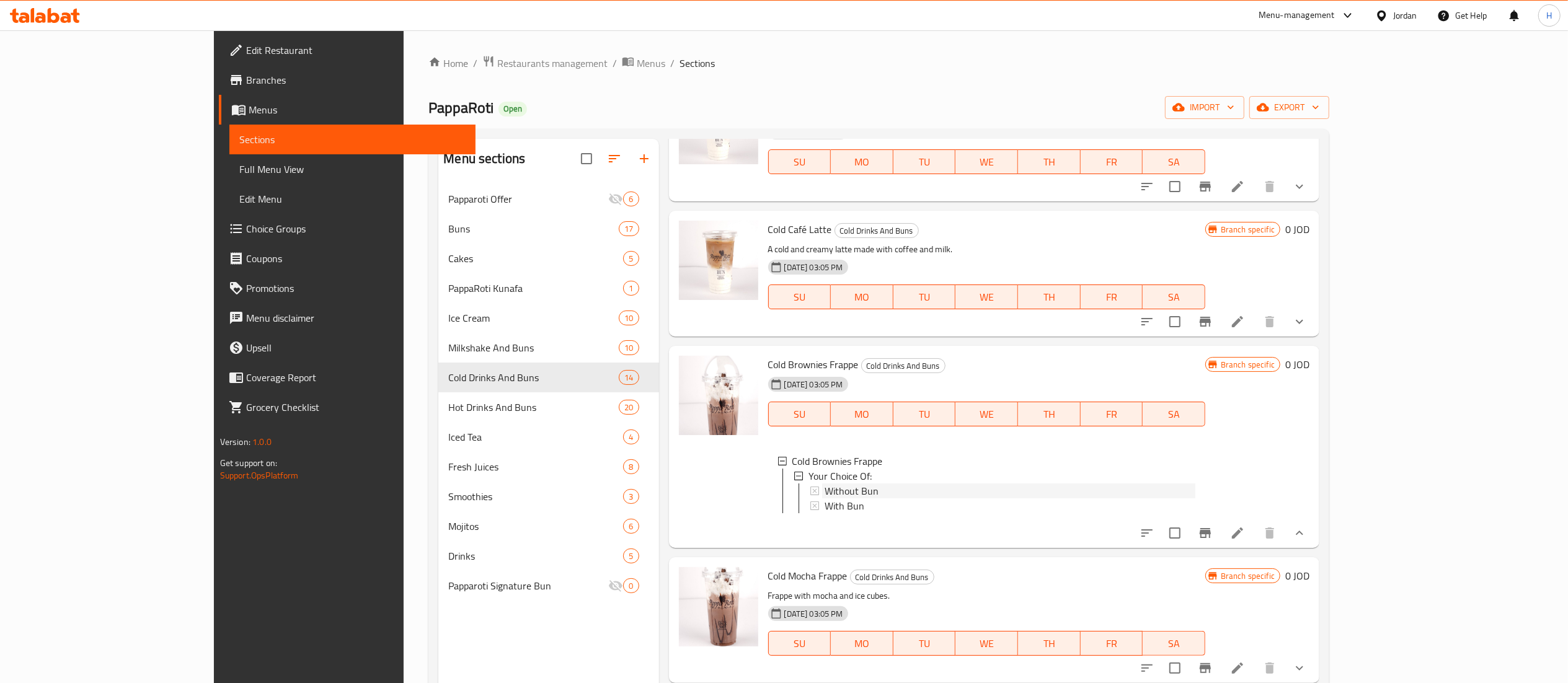
click at [825, 488] on span "Without Bun" at bounding box center [851, 490] width 54 height 15
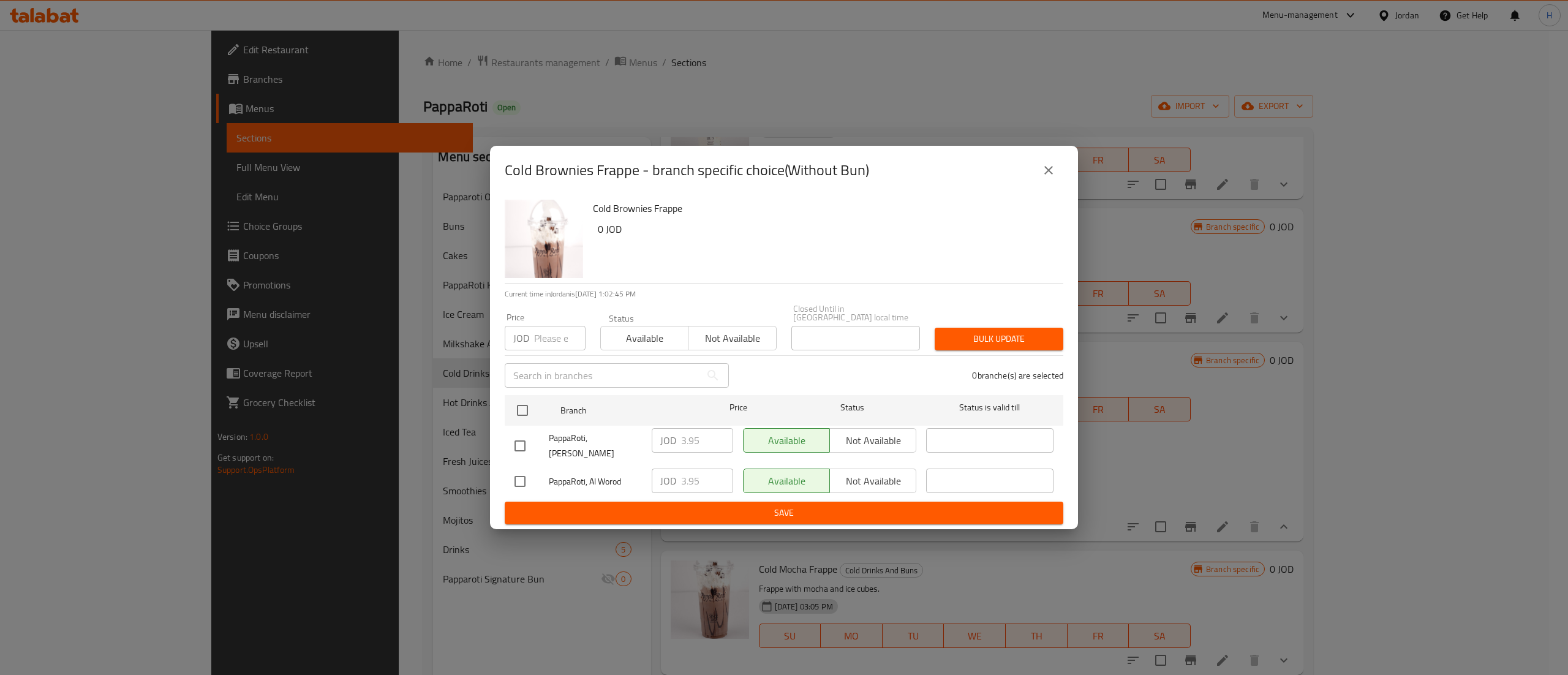
click at [1049, 185] on button "close" at bounding box center [1049, 170] width 29 height 29
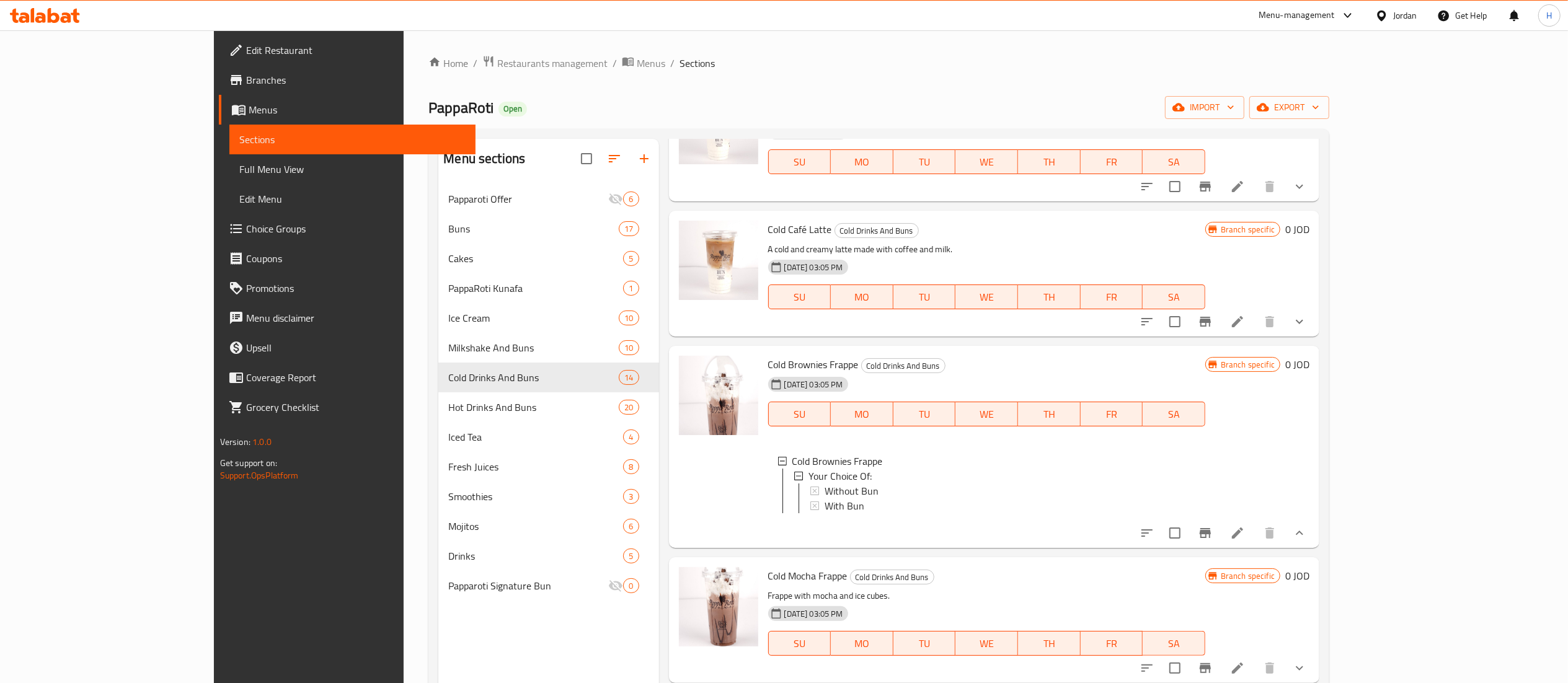
click at [1245, 540] on icon at bounding box center [1236, 532] width 15 height 15
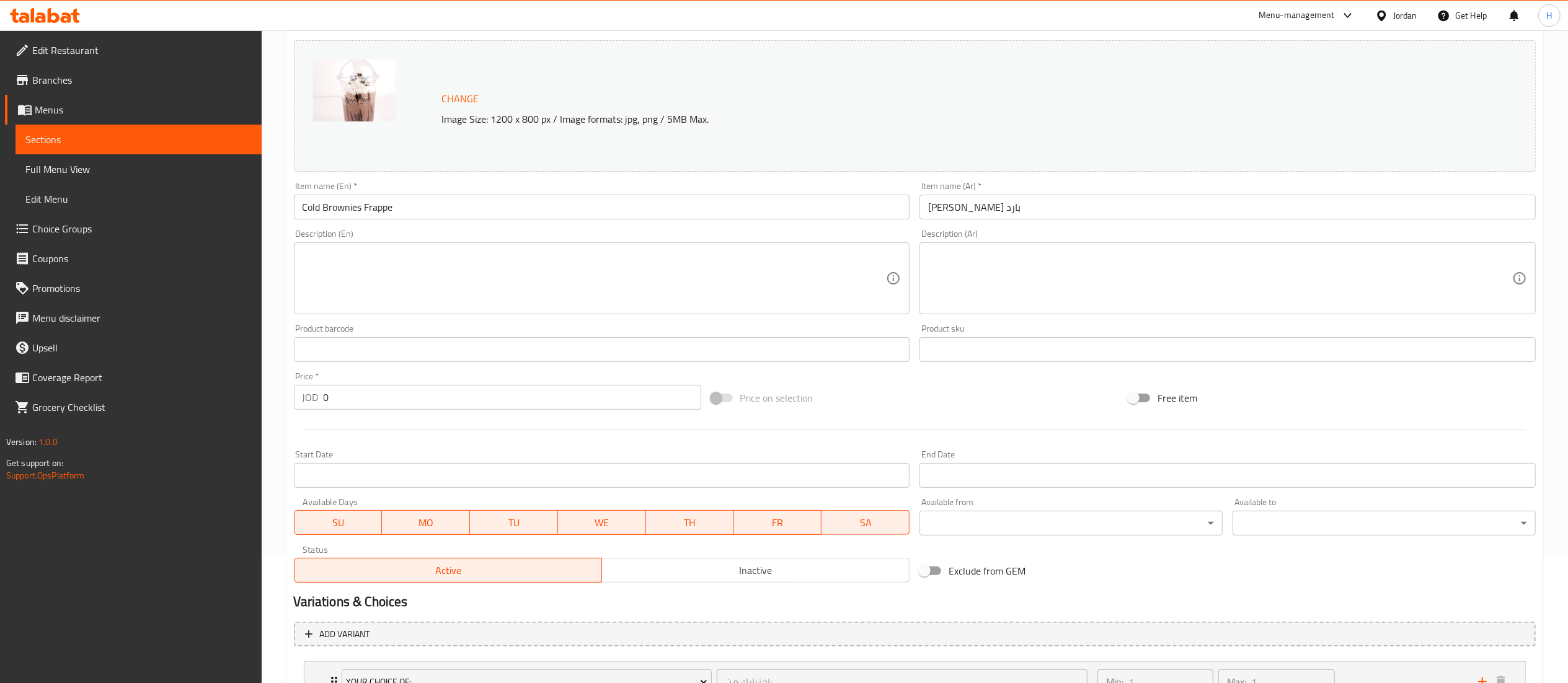
scroll to position [231, 0]
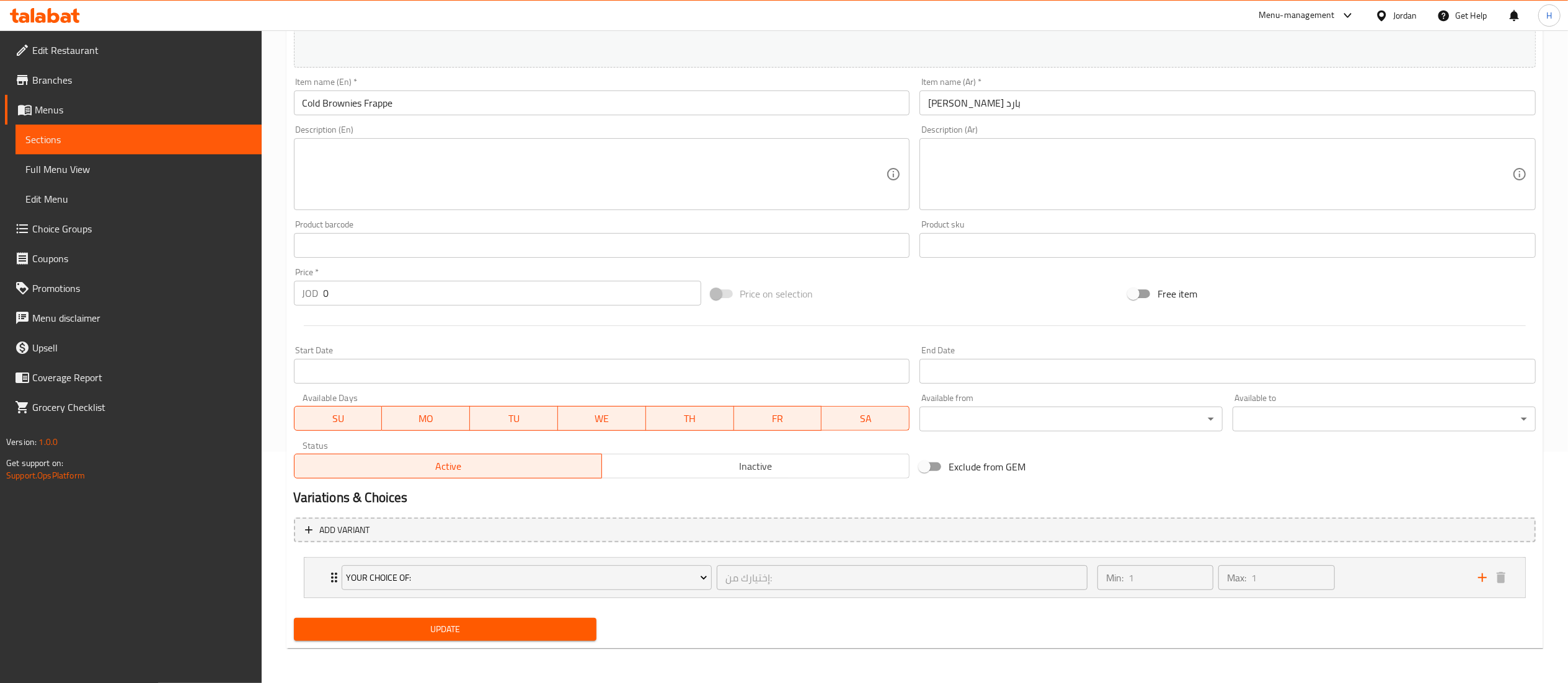
click at [1365, 598] on div "Your Choice Of: إختيارك من: ​ Min: 1 ​ Max: 1 ​ Without Bun (ID: 1815589514) 3.…" at bounding box center [914, 578] width 1222 height 41
click at [1371, 585] on div "Min: 1 ​ Max: 1 ​" at bounding box center [1280, 578] width 381 height 39
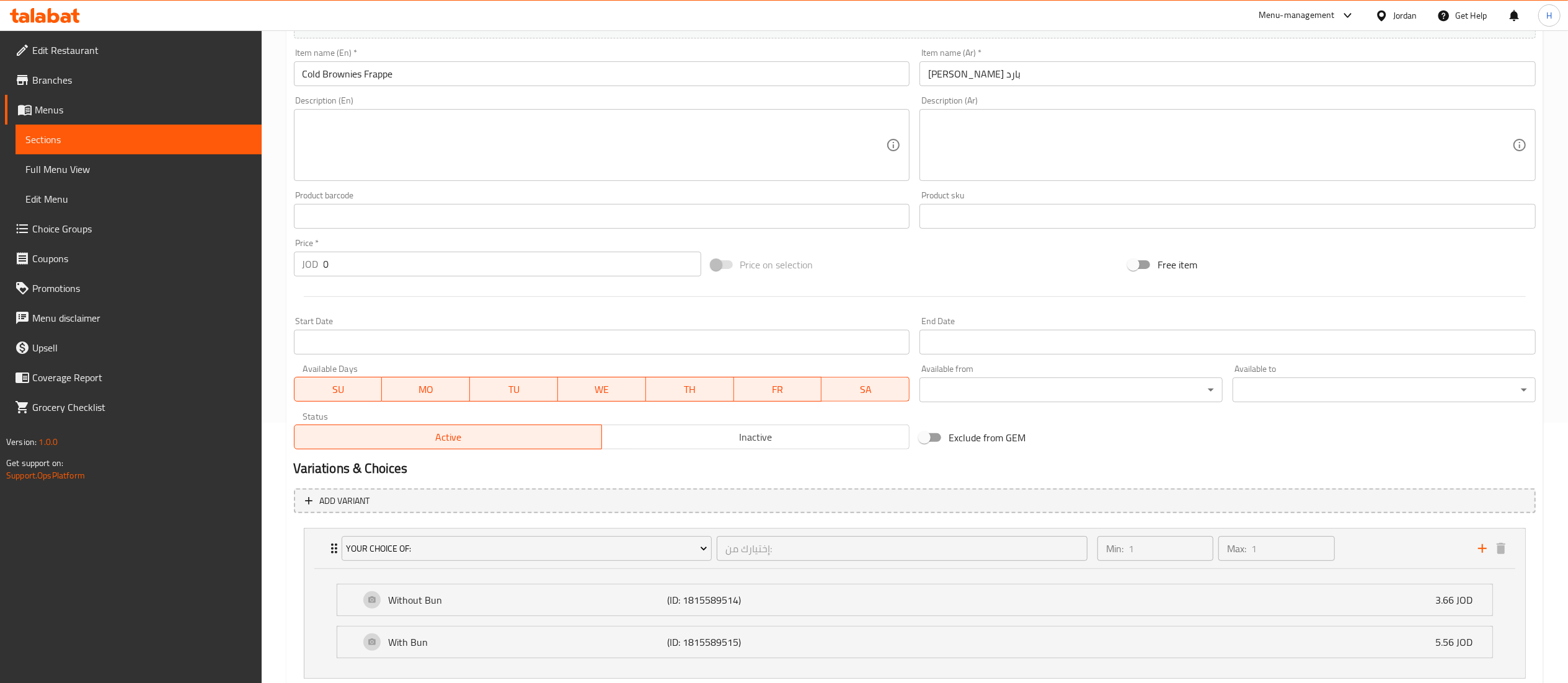
scroll to position [0, 0]
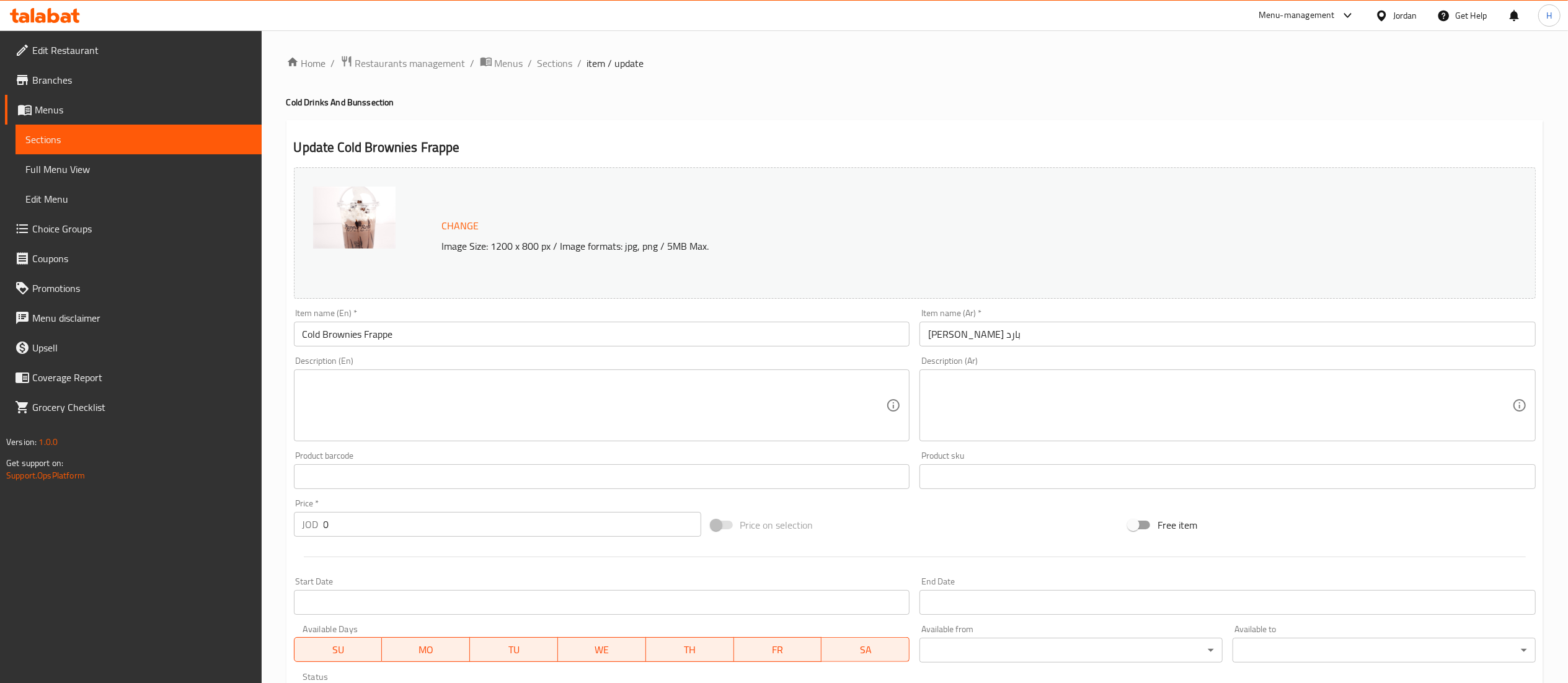
drag, startPoint x: 548, startPoint y: 61, endPoint x: 619, endPoint y: 81, distance: 73.8
click at [548, 61] on span "Sections" at bounding box center [555, 63] width 35 height 15
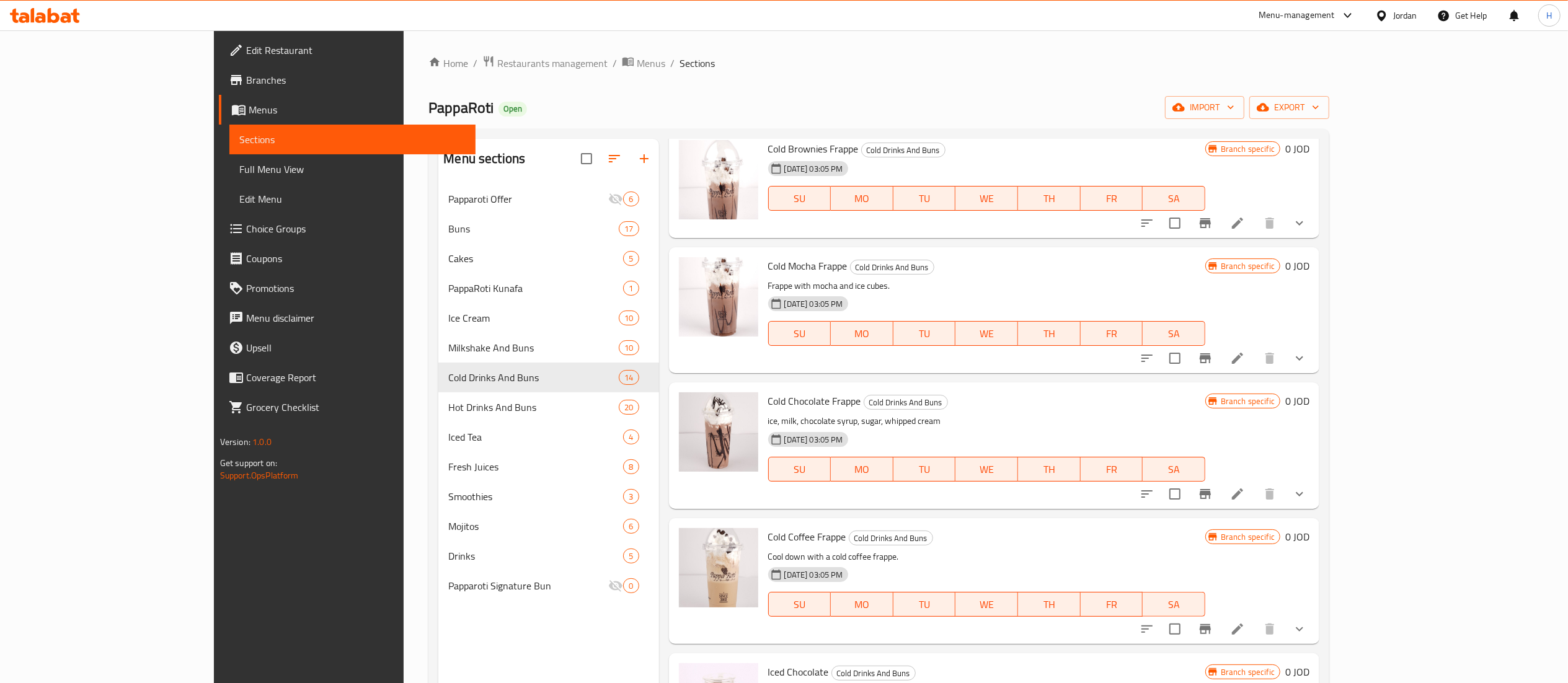
scroll to position [868, 0]
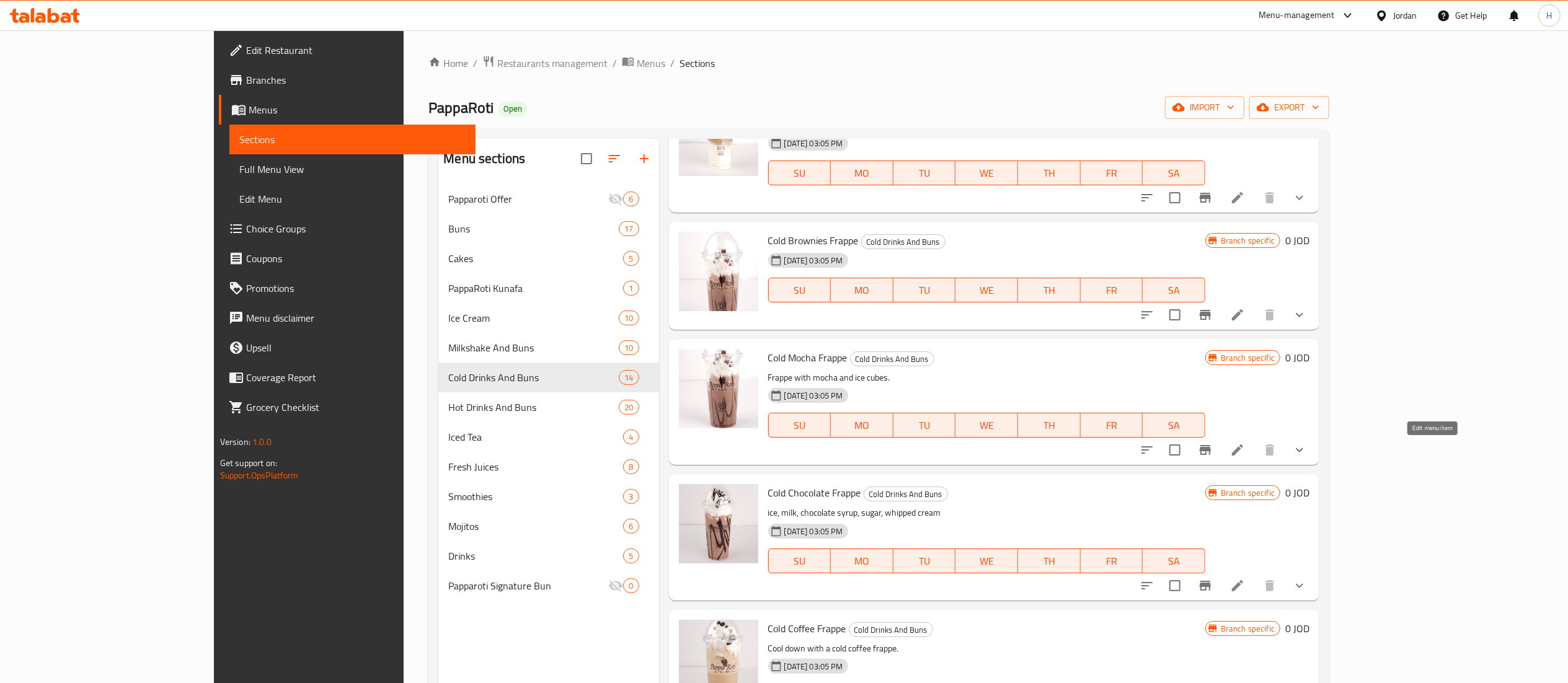
click at [1243, 453] on icon at bounding box center [1236, 450] width 11 height 11
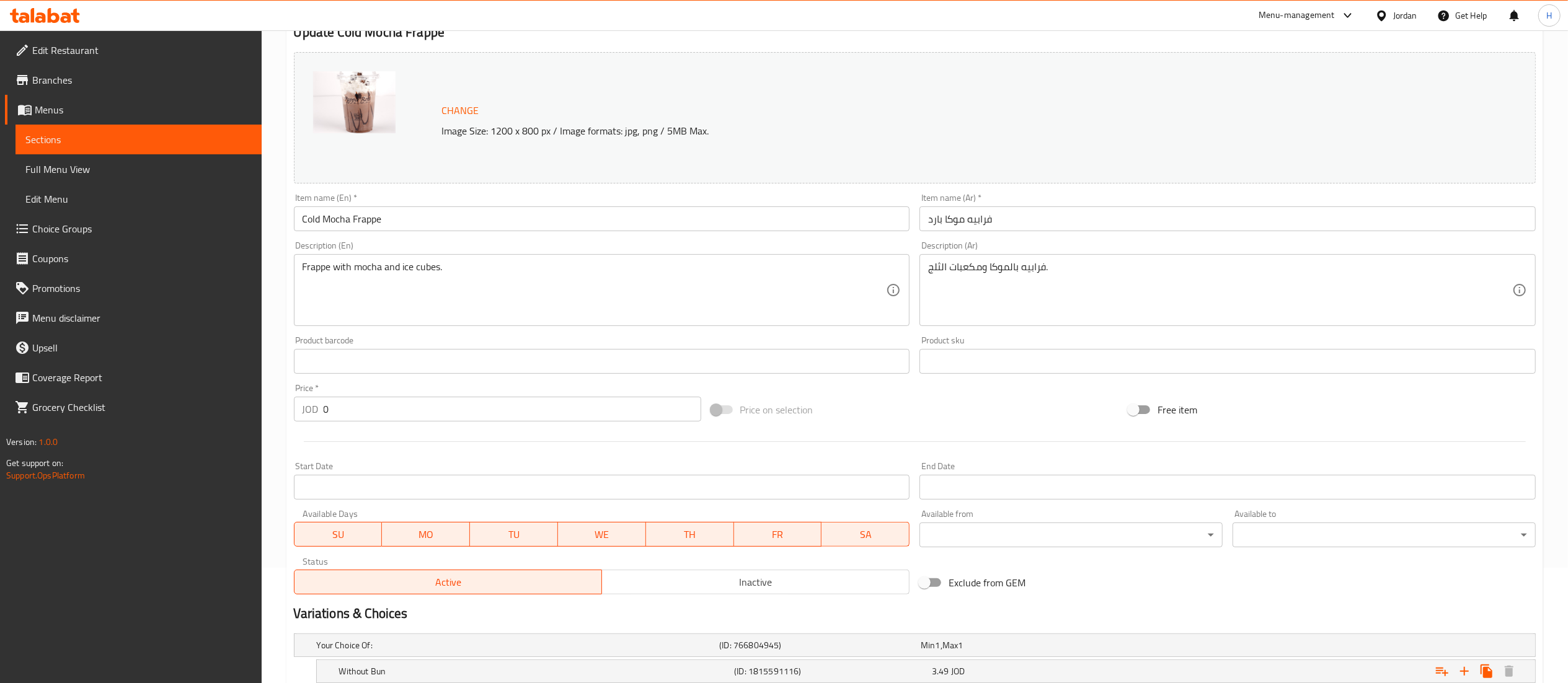
scroll to position [239, 0]
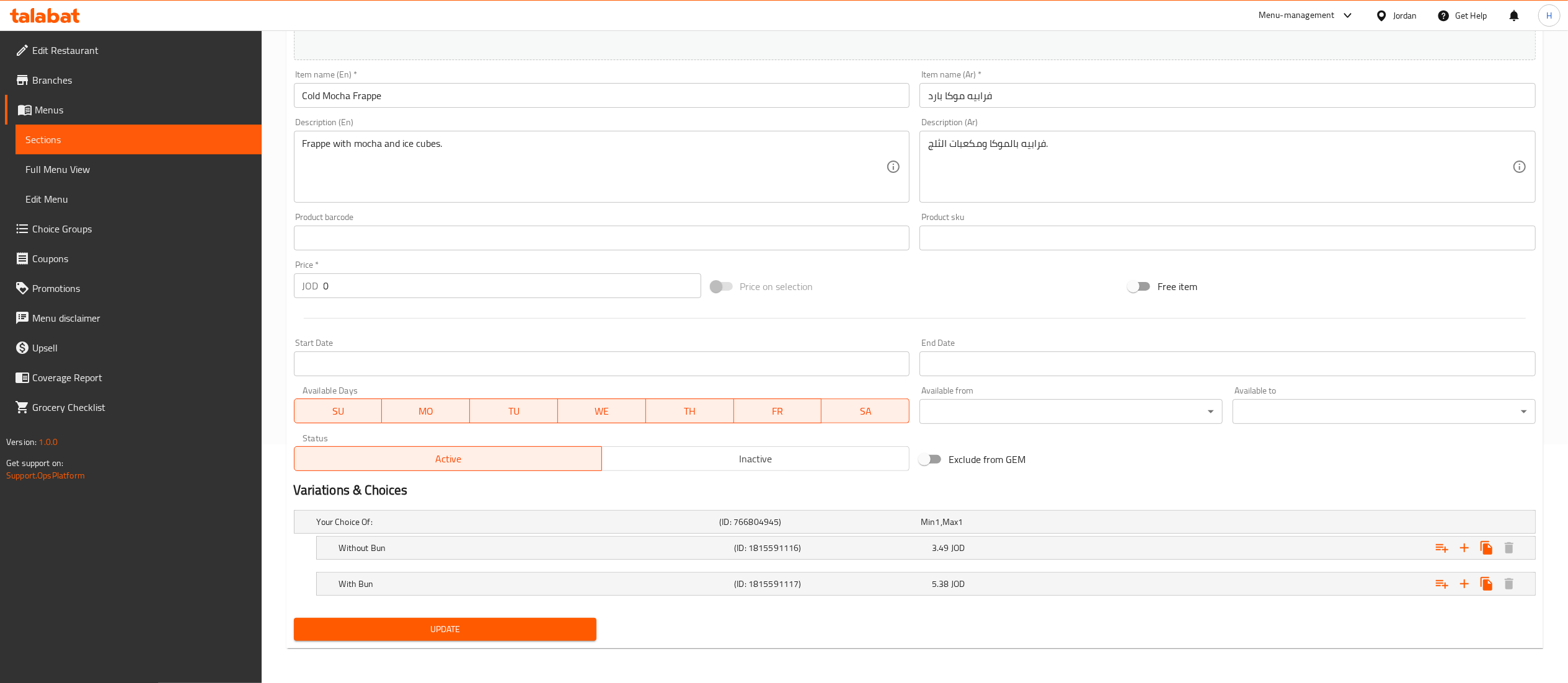
click at [940, 535] on div "Without Bun (ID: 1815591116) 3.49 JOD" at bounding box center [917, 522] width 1208 height 28
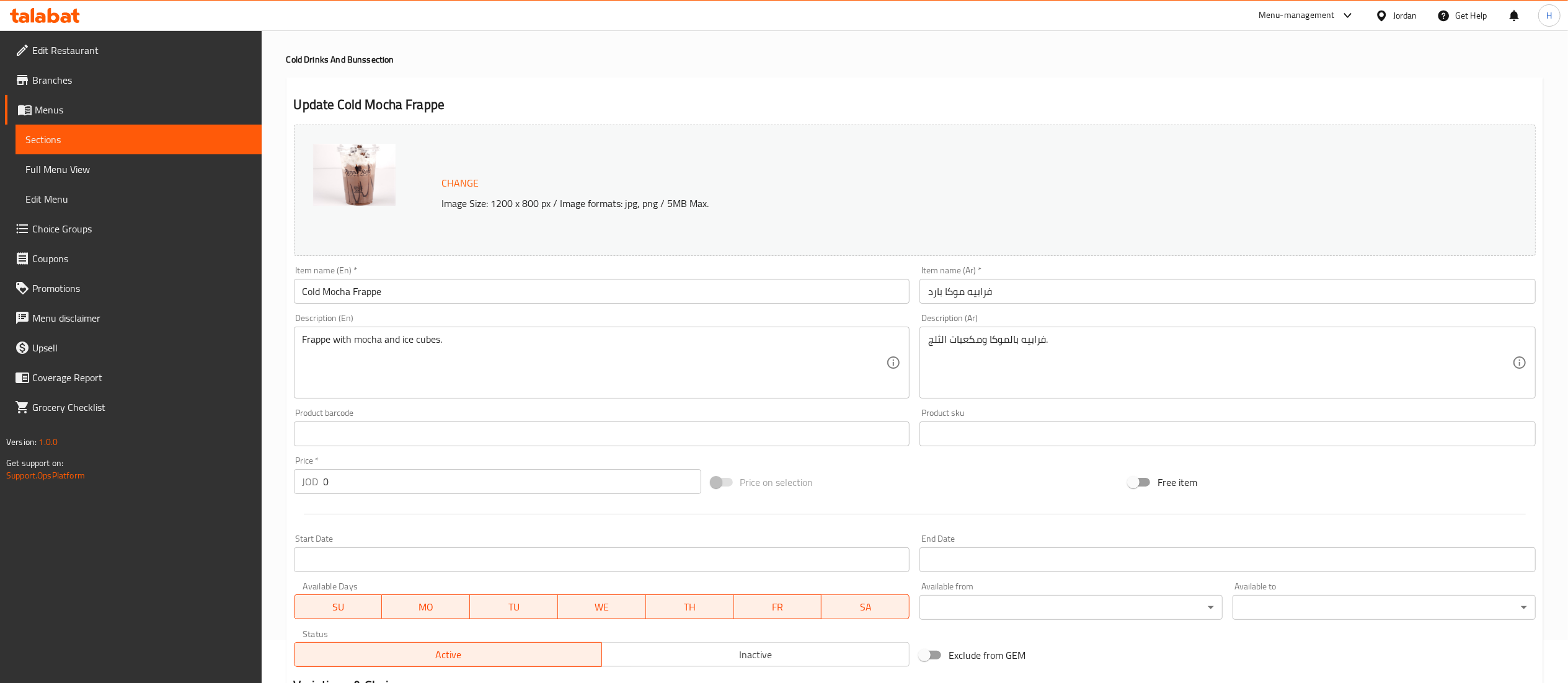
scroll to position [0, 0]
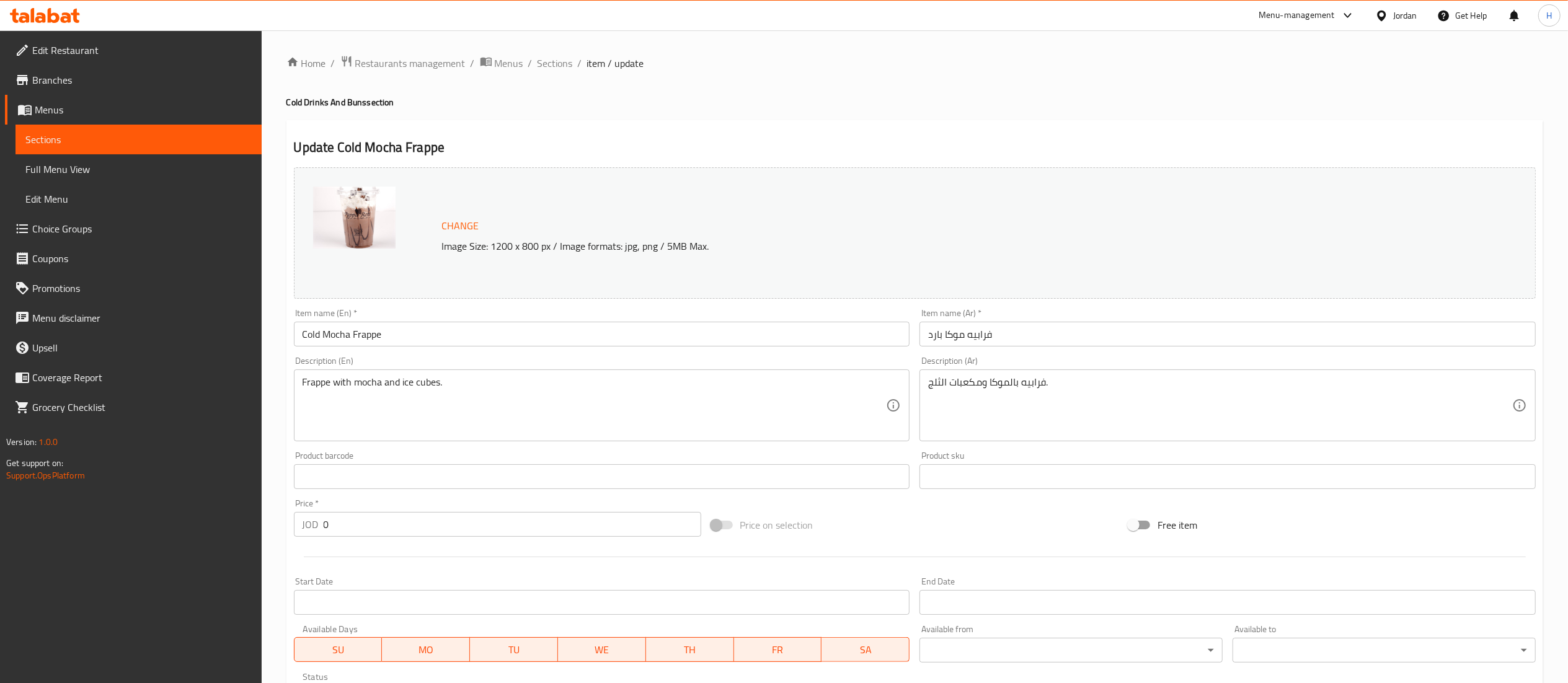
click at [554, 69] on span "Sections" at bounding box center [555, 63] width 35 height 15
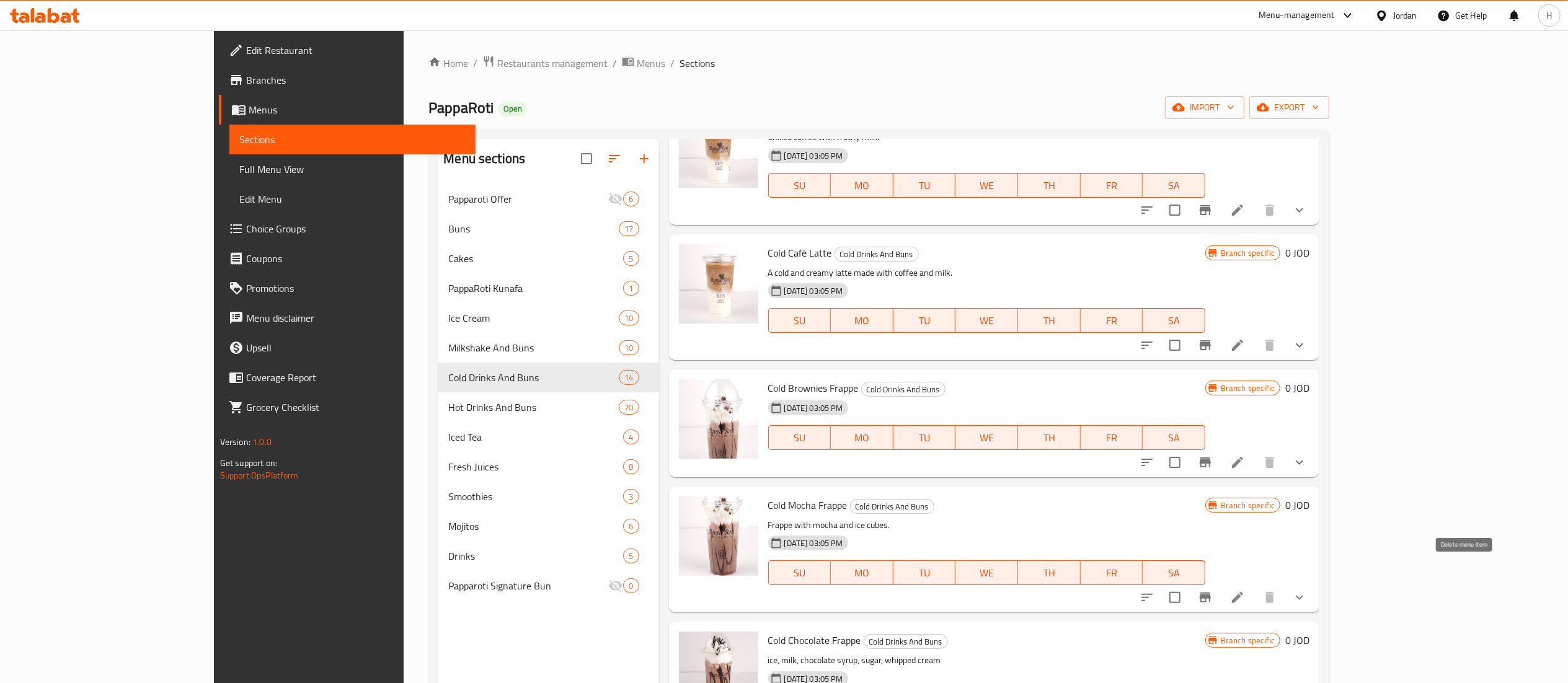
scroll to position [744, 0]
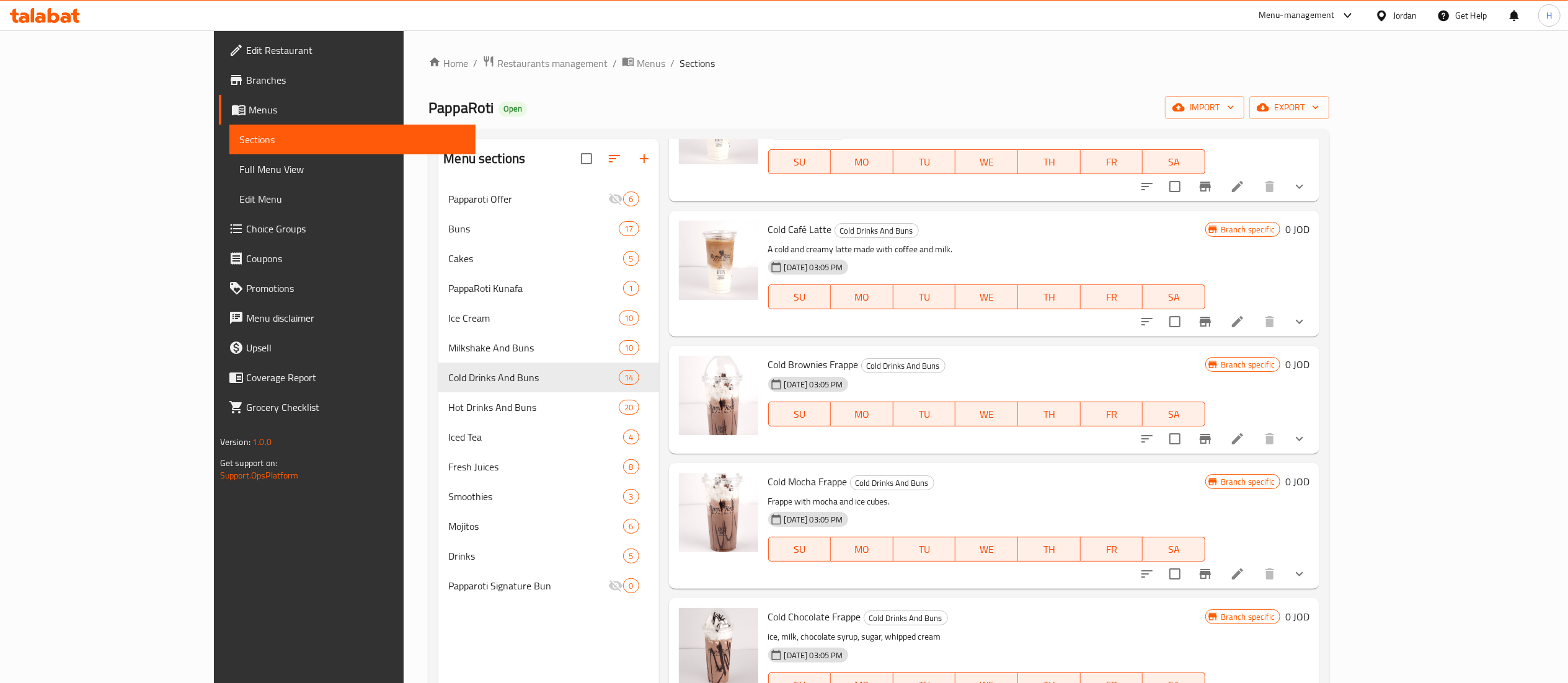
click at [1307, 575] on icon "show more" at bounding box center [1298, 574] width 15 height 15
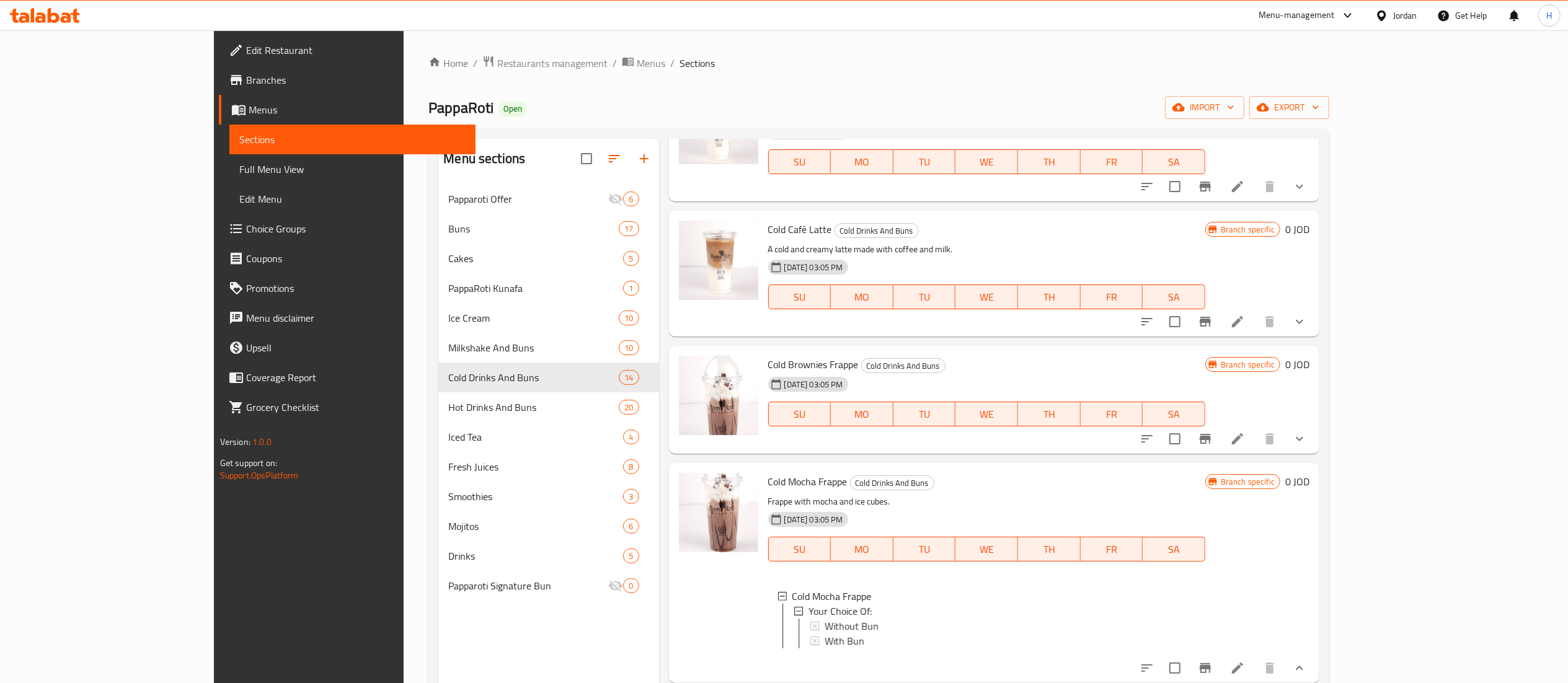
scroll to position [992, 0]
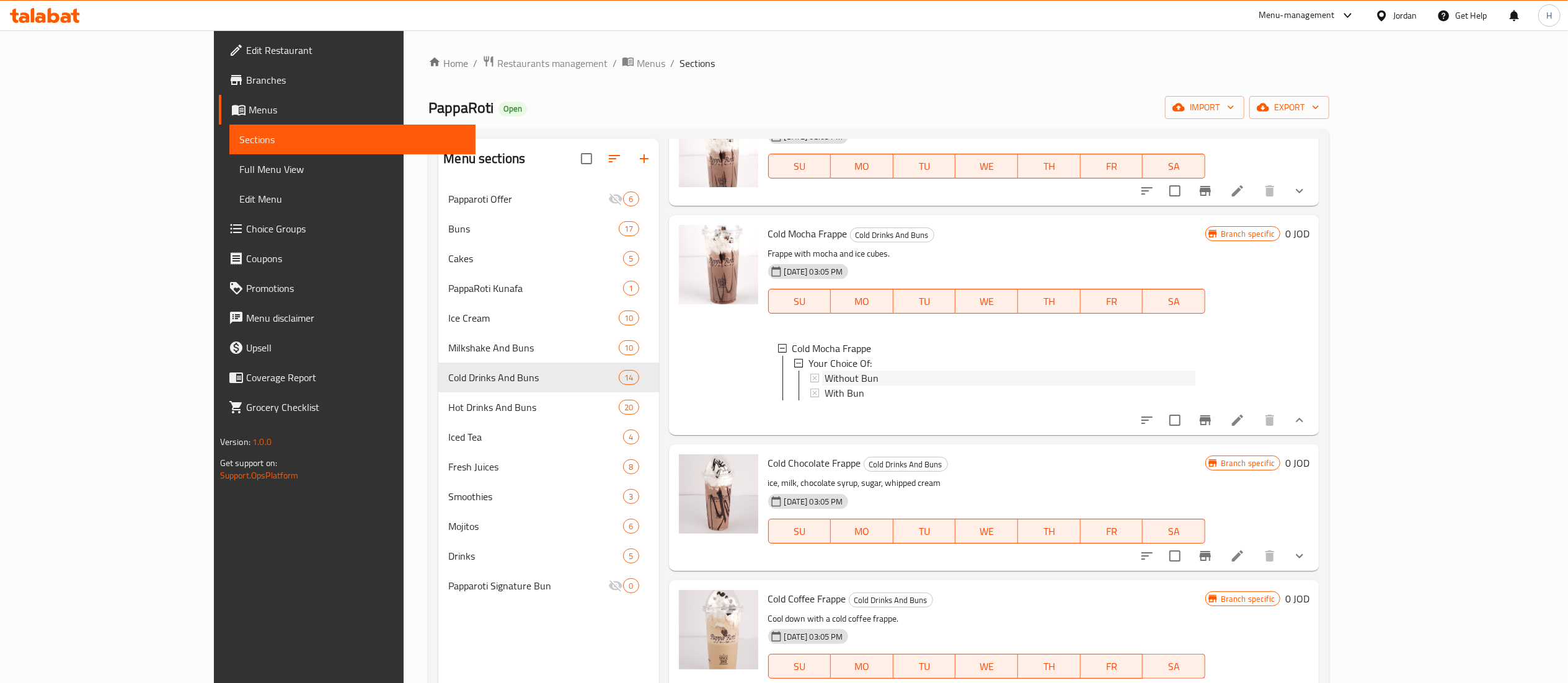
click at [825, 374] on span "Without Bun" at bounding box center [851, 378] width 54 height 15
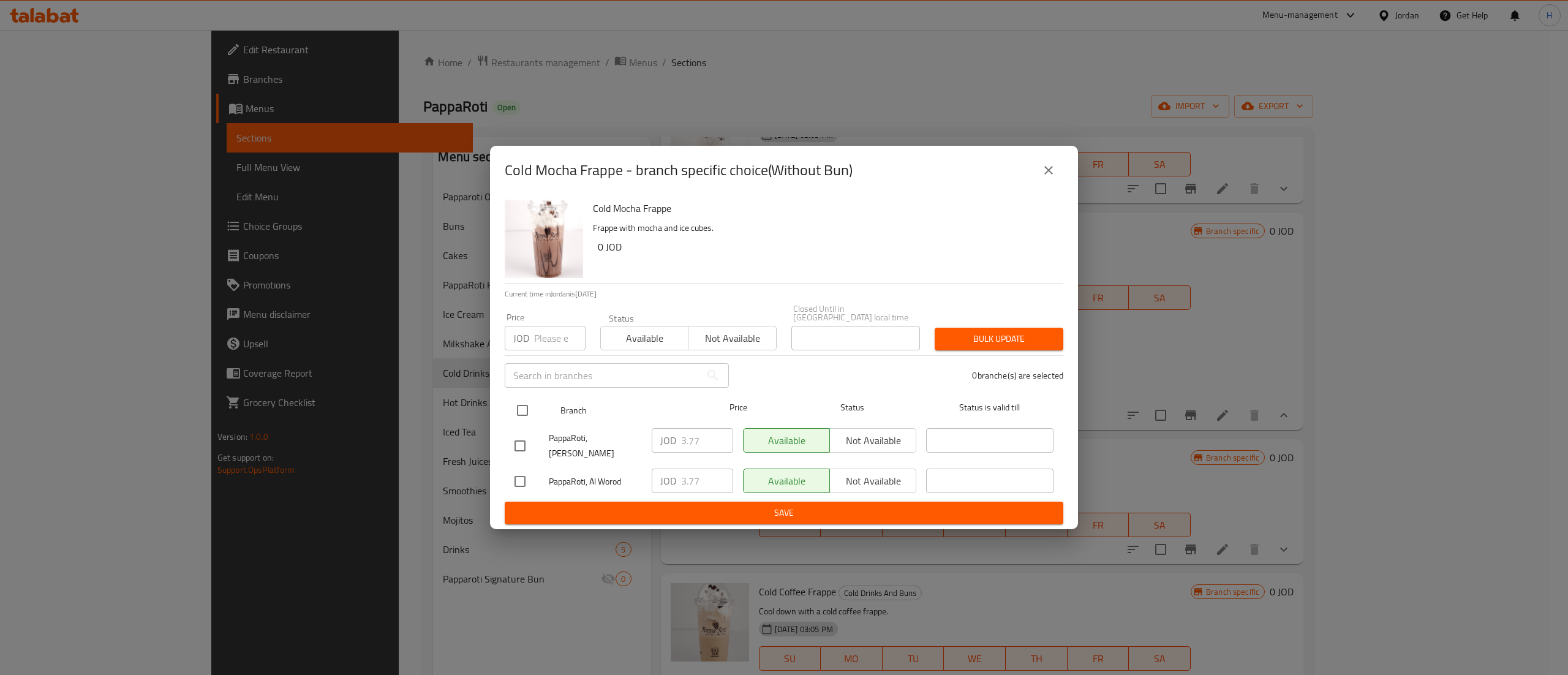
click at [520, 401] on input "checkbox" at bounding box center [522, 410] width 25 height 25
checkbox input "true"
click at [544, 347] on input "number" at bounding box center [559, 338] width 52 height 24
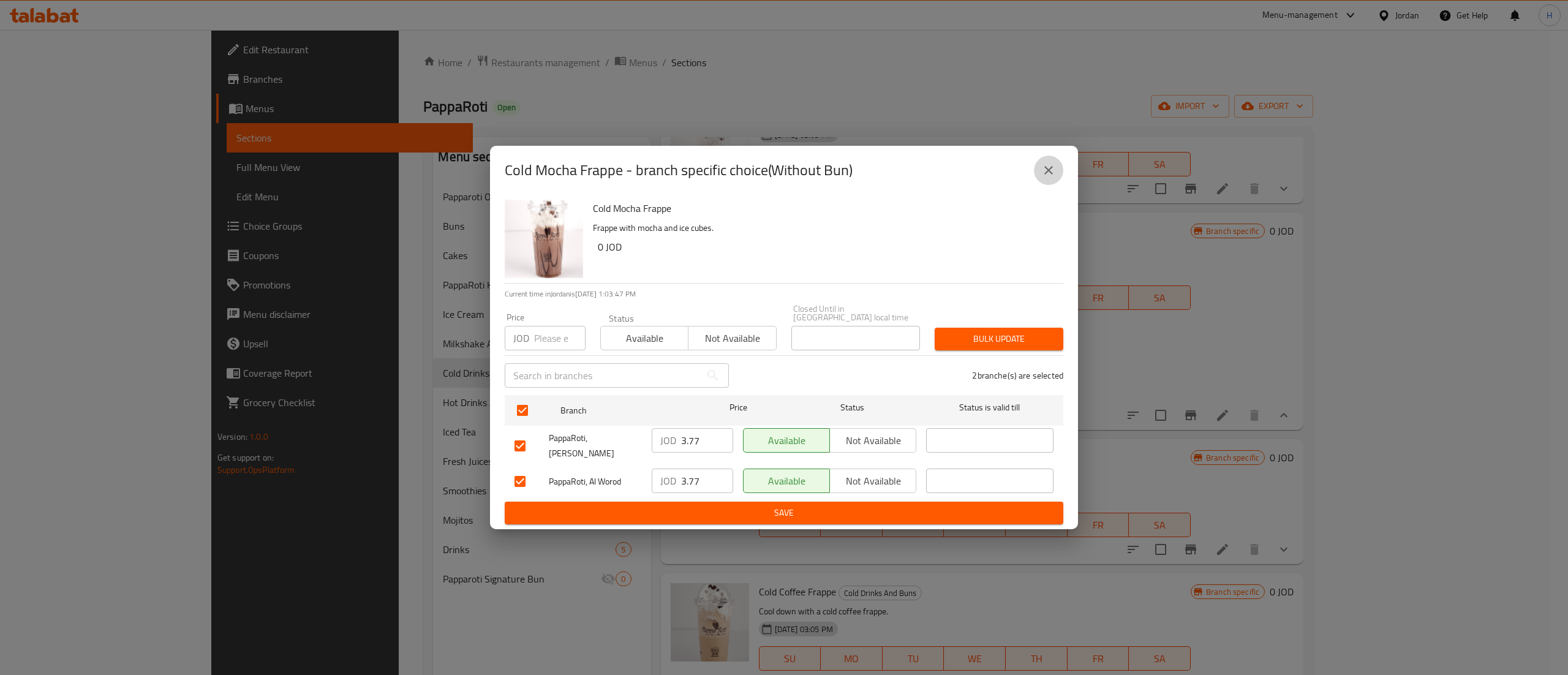
click at [1047, 185] on button "close" at bounding box center [1049, 170] width 29 height 29
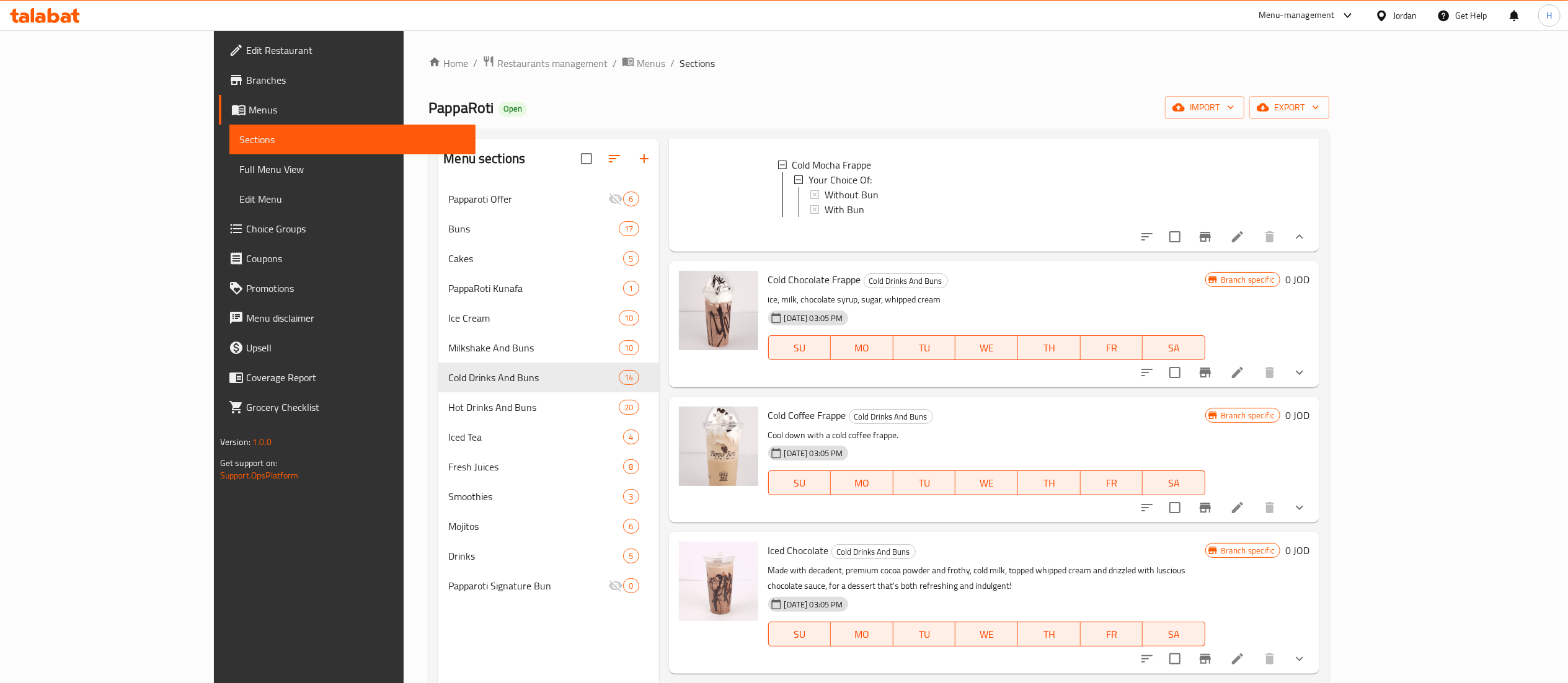
scroll to position [1052, 0]
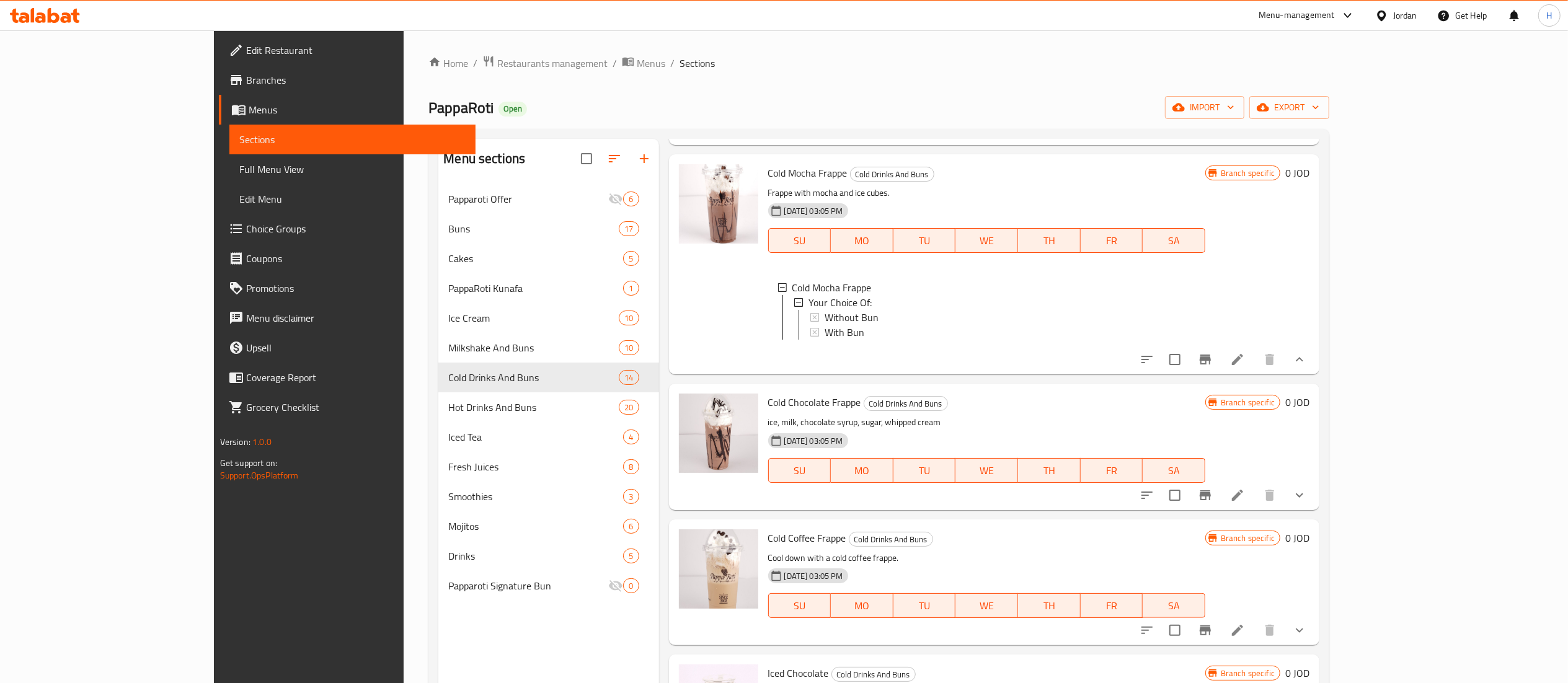
click at [825, 311] on span "Without Bun" at bounding box center [851, 317] width 54 height 15
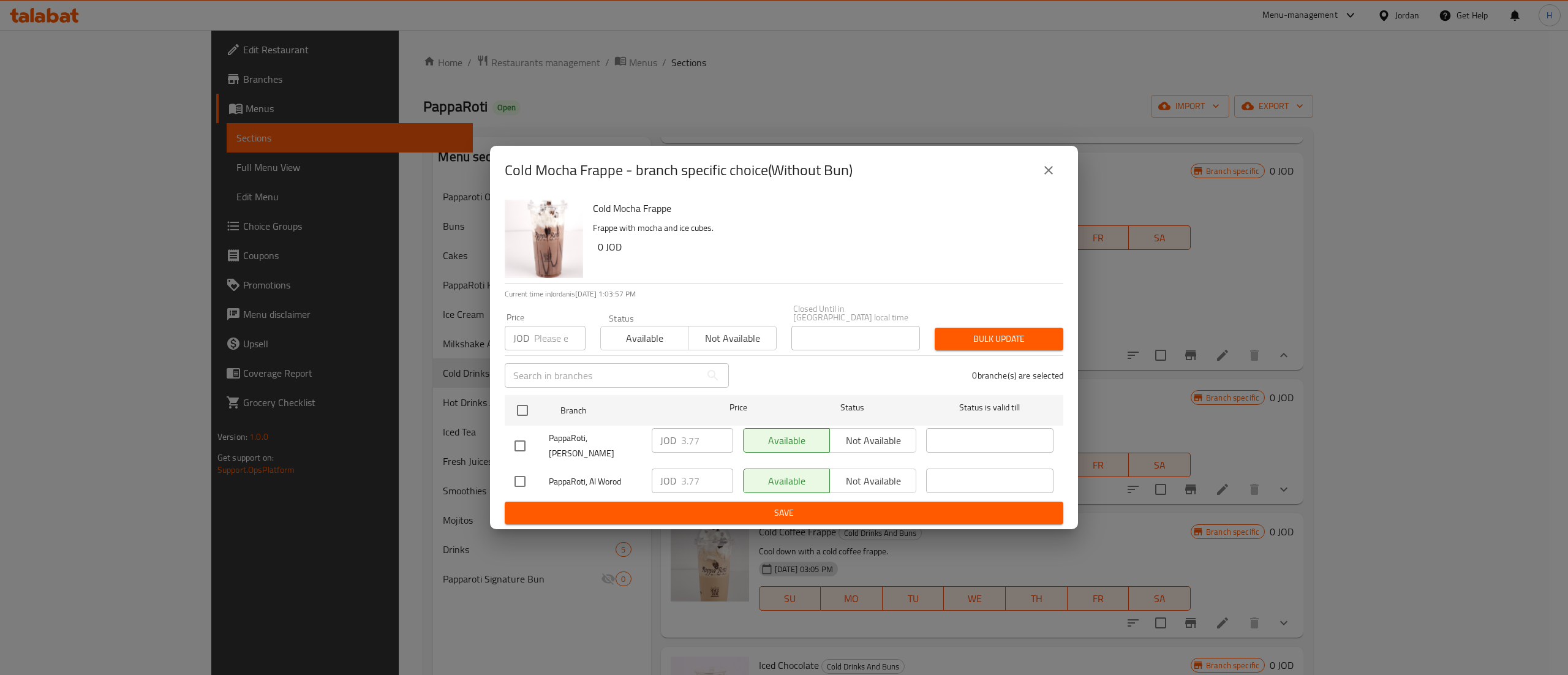
click at [547, 335] on input "number" at bounding box center [559, 338] width 52 height 24
click at [1043, 176] on icon "close" at bounding box center [1049, 170] width 15 height 15
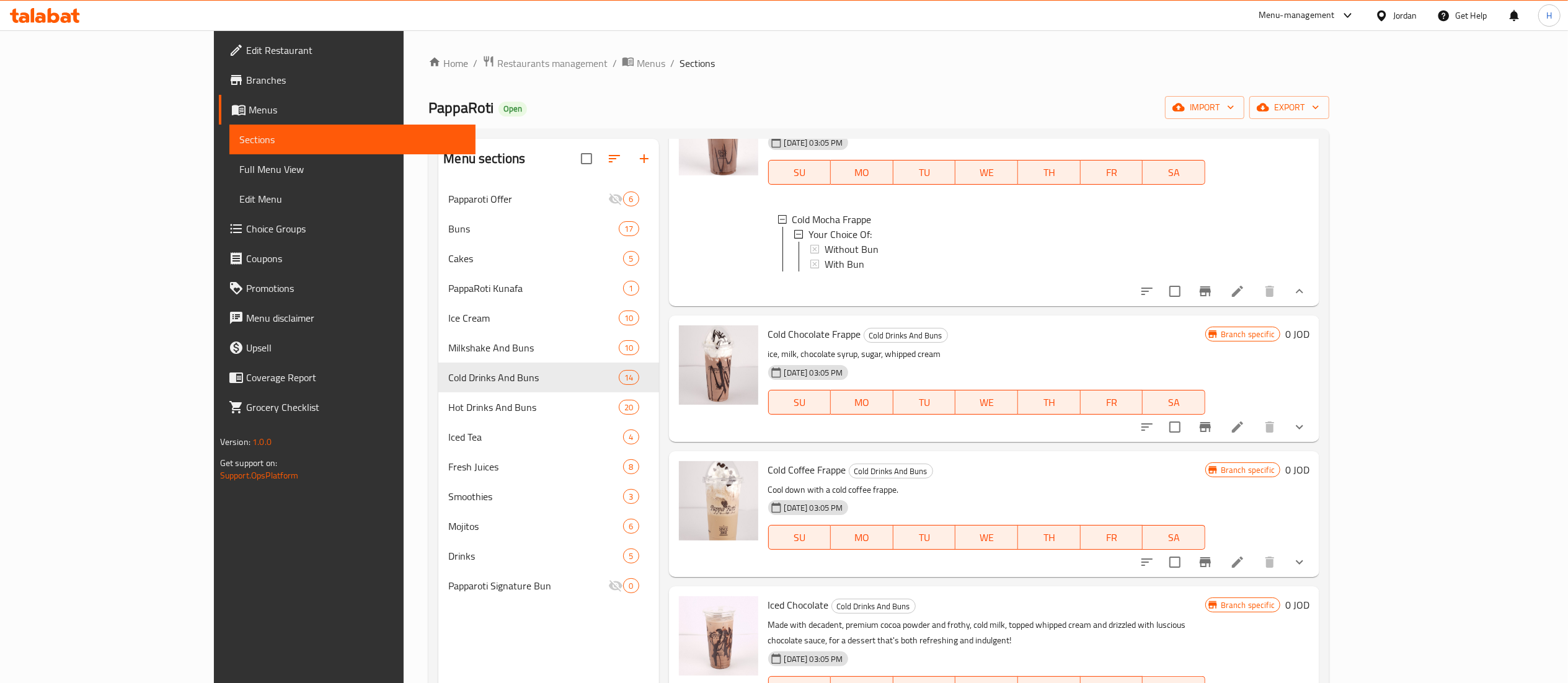
scroll to position [1176, 0]
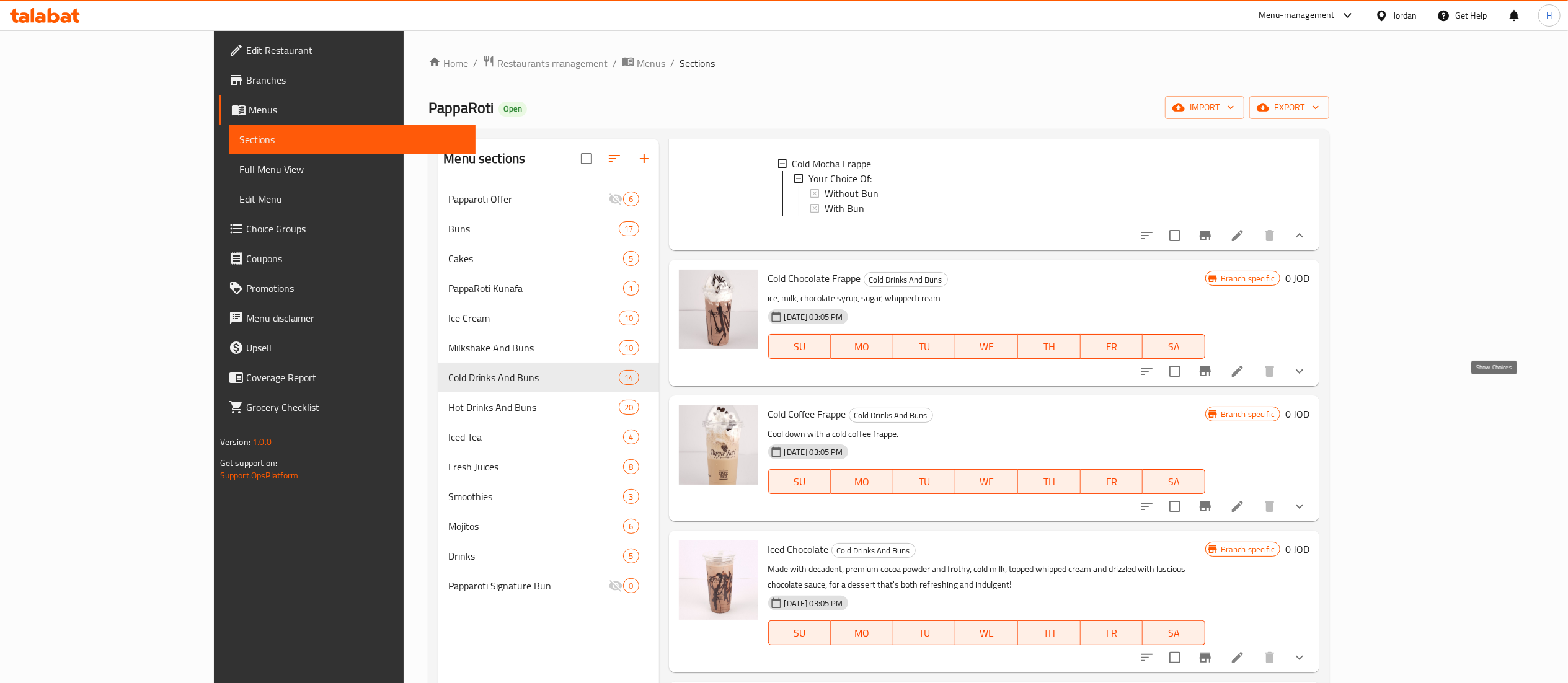
click at [1307, 379] on icon "show more" at bounding box center [1298, 371] width 15 height 15
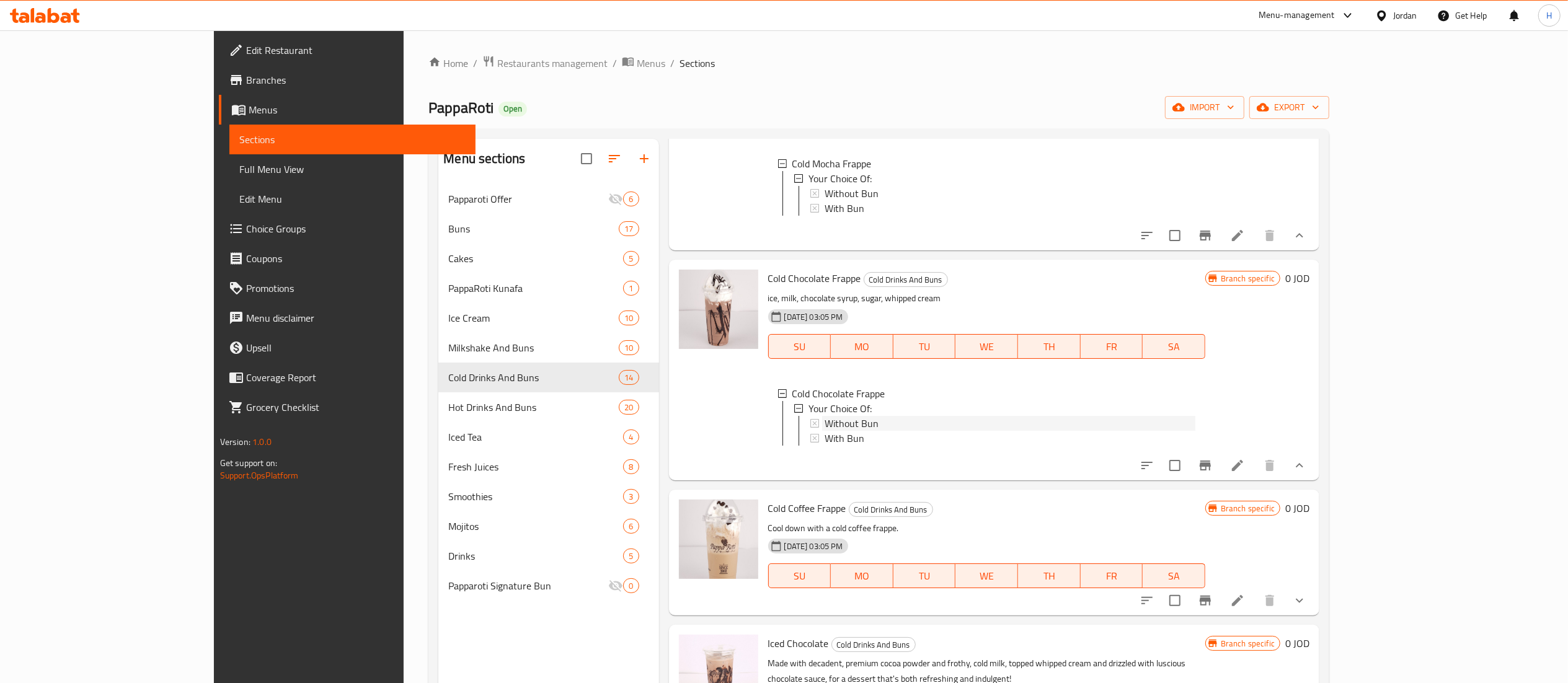
click at [825, 431] on span "Without Bun" at bounding box center [851, 423] width 54 height 15
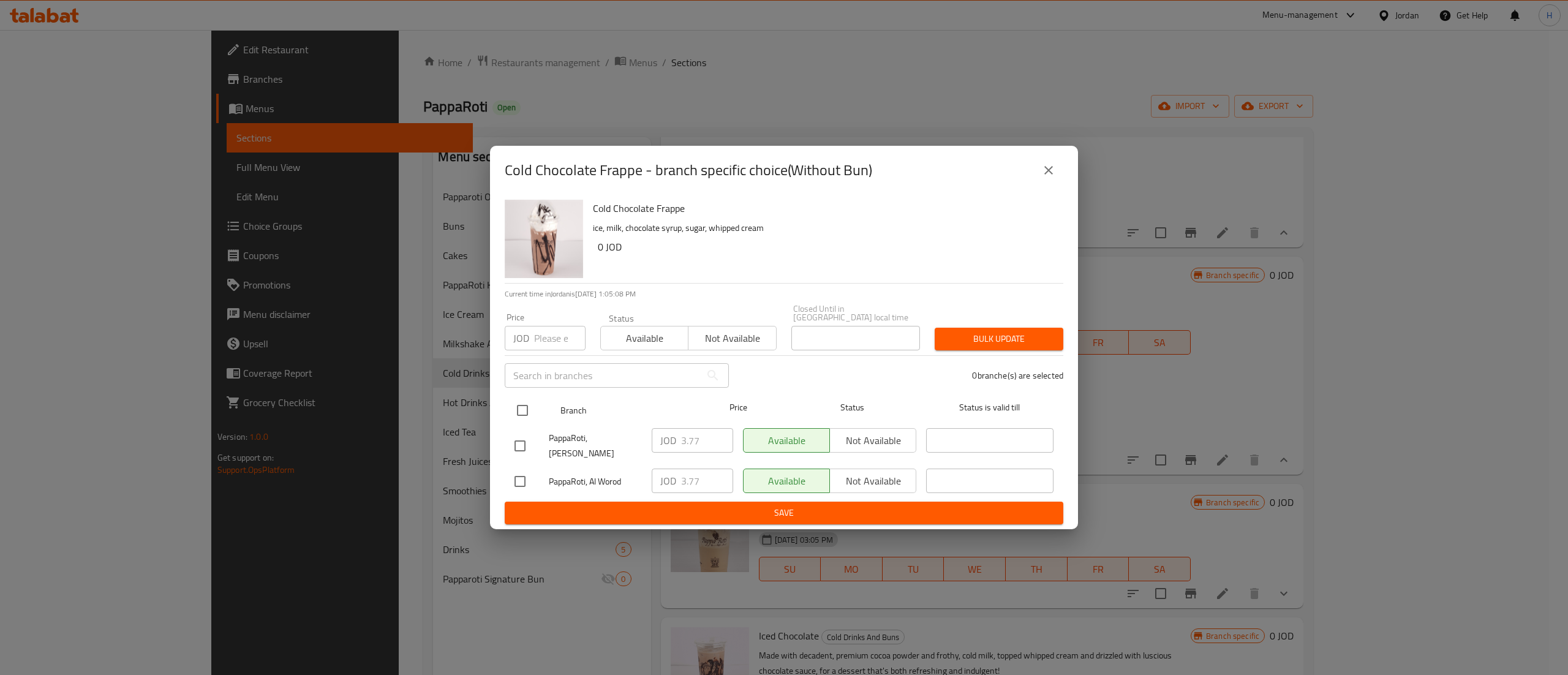
click at [523, 410] on input "checkbox" at bounding box center [522, 410] width 25 height 25
checkbox input "true"
click at [540, 334] on input "number" at bounding box center [559, 338] width 52 height 24
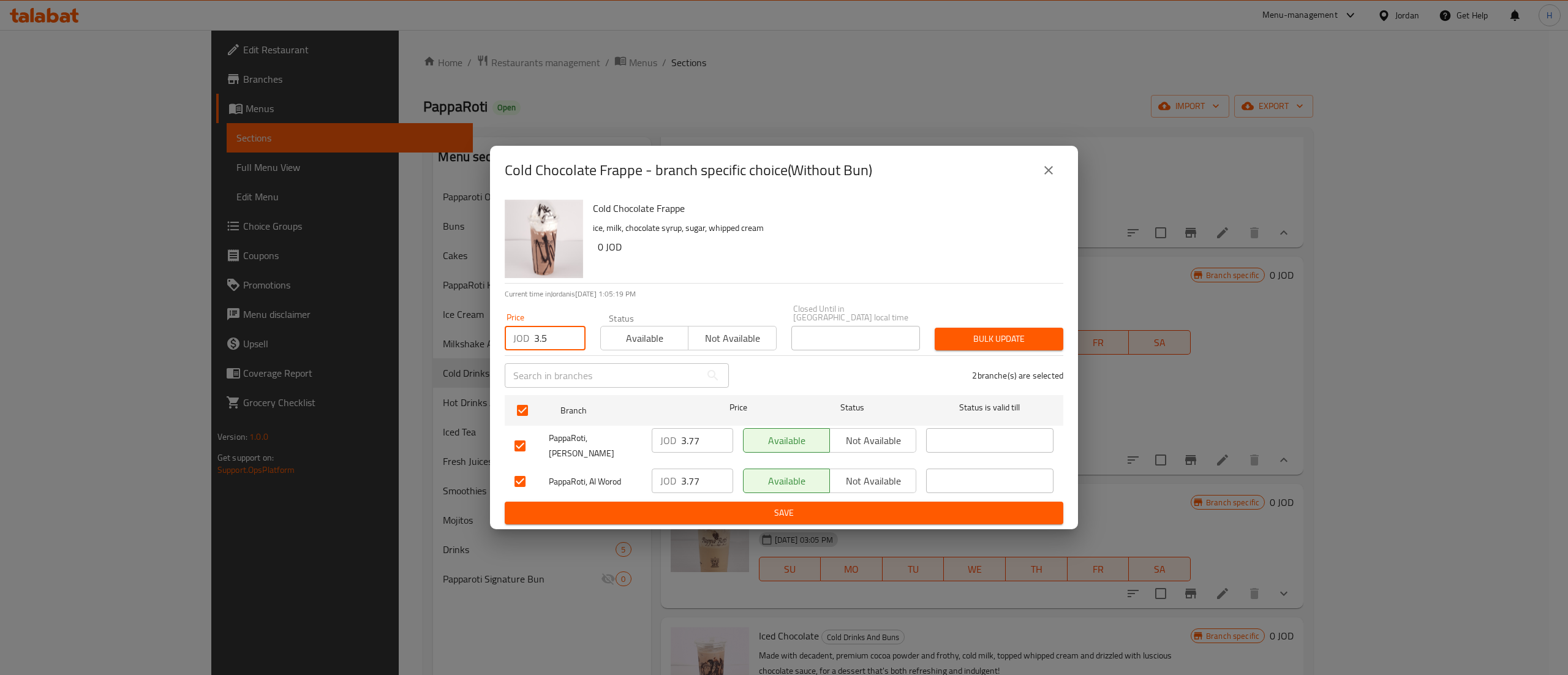
type input "3.5"
click at [1008, 335] on span "Bulk update" at bounding box center [999, 339] width 109 height 16
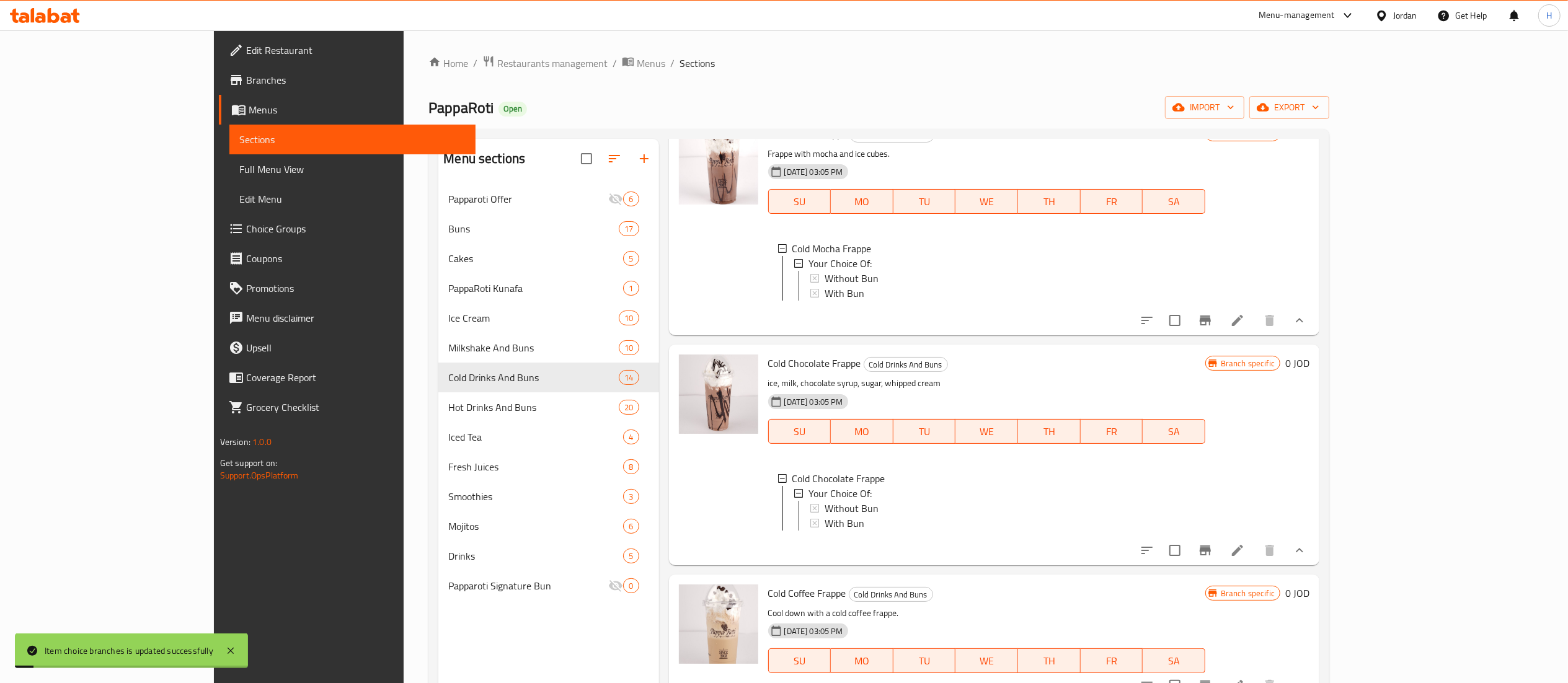
scroll to position [1052, 0]
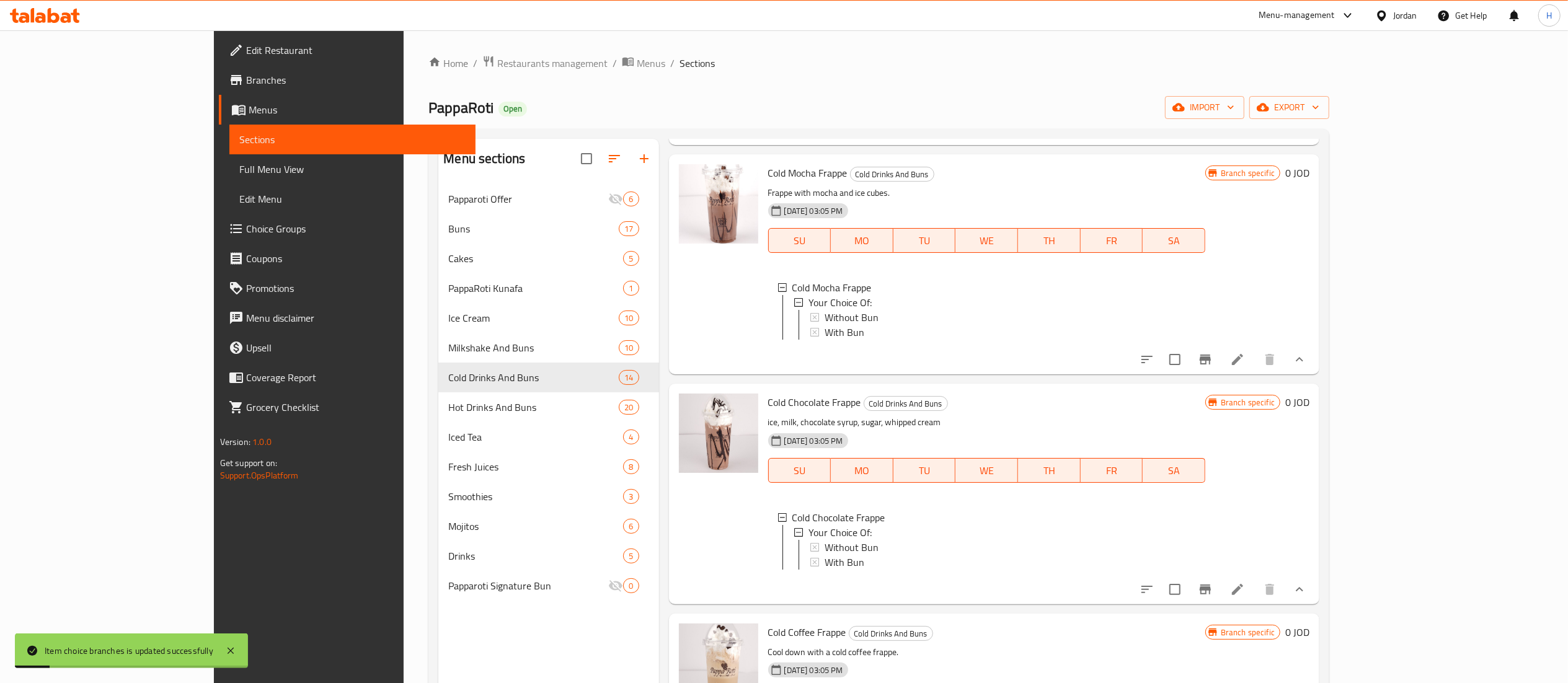
click at [825, 312] on span "Without Bun" at bounding box center [851, 317] width 54 height 15
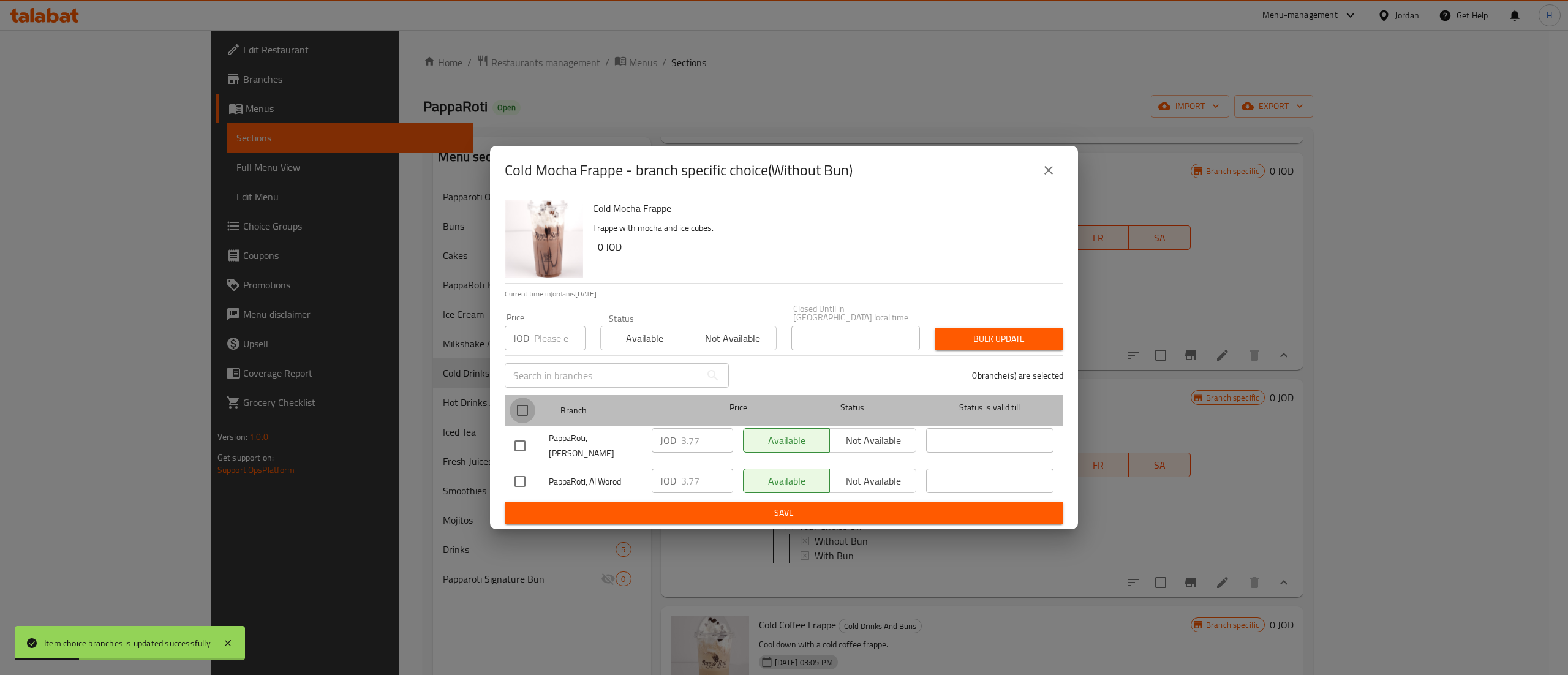
click at [513, 403] on input "checkbox" at bounding box center [522, 410] width 25 height 25
checkbox input "true"
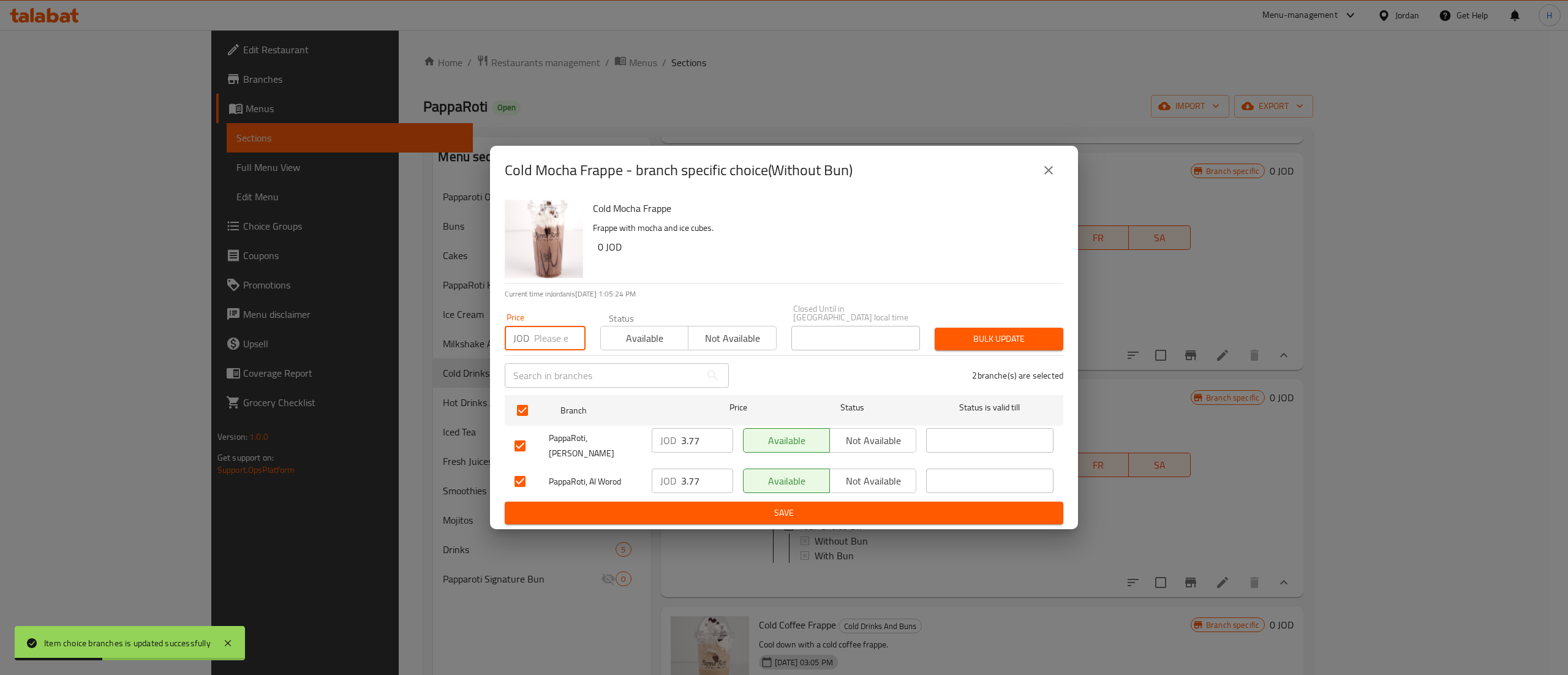
click at [538, 340] on input "number" at bounding box center [559, 338] width 52 height 24
type input "3.5"
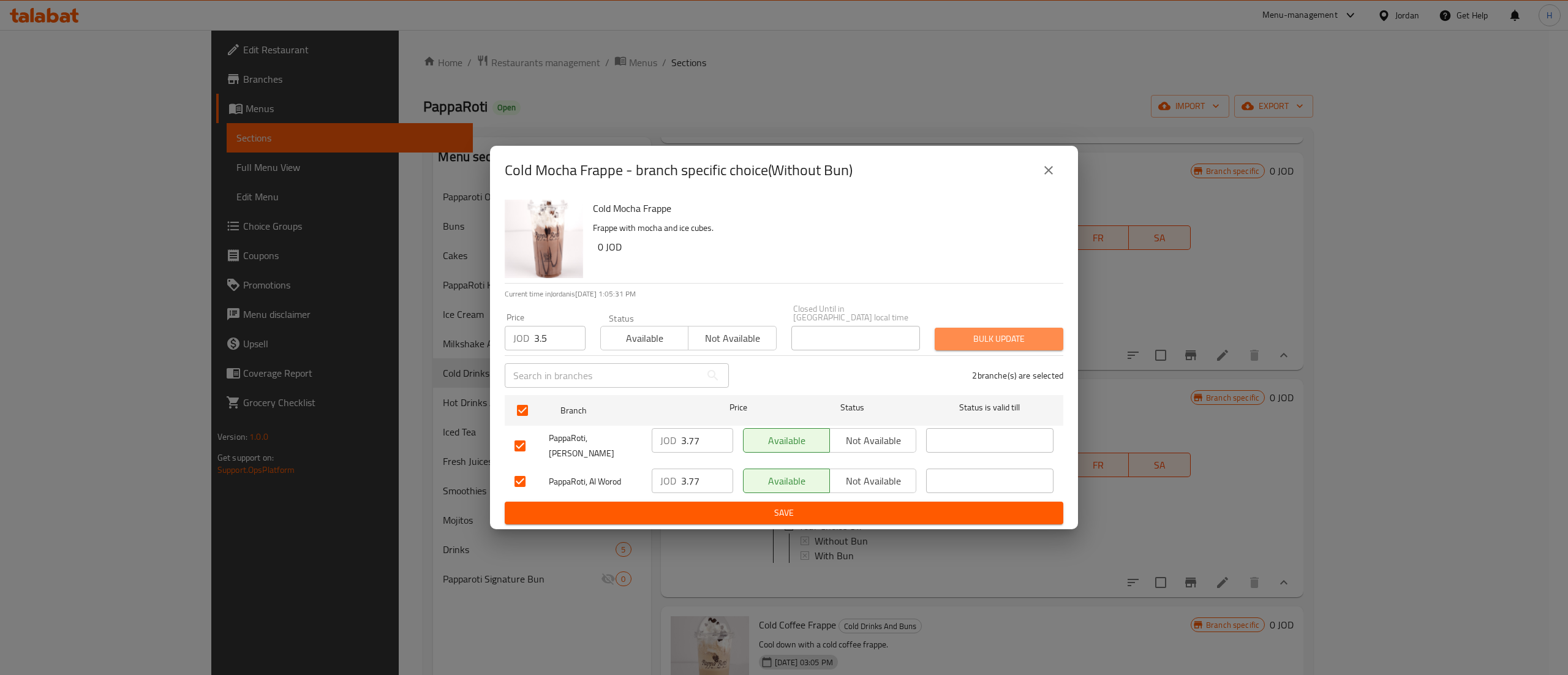
click at [959, 341] on span "Bulk update" at bounding box center [999, 339] width 109 height 16
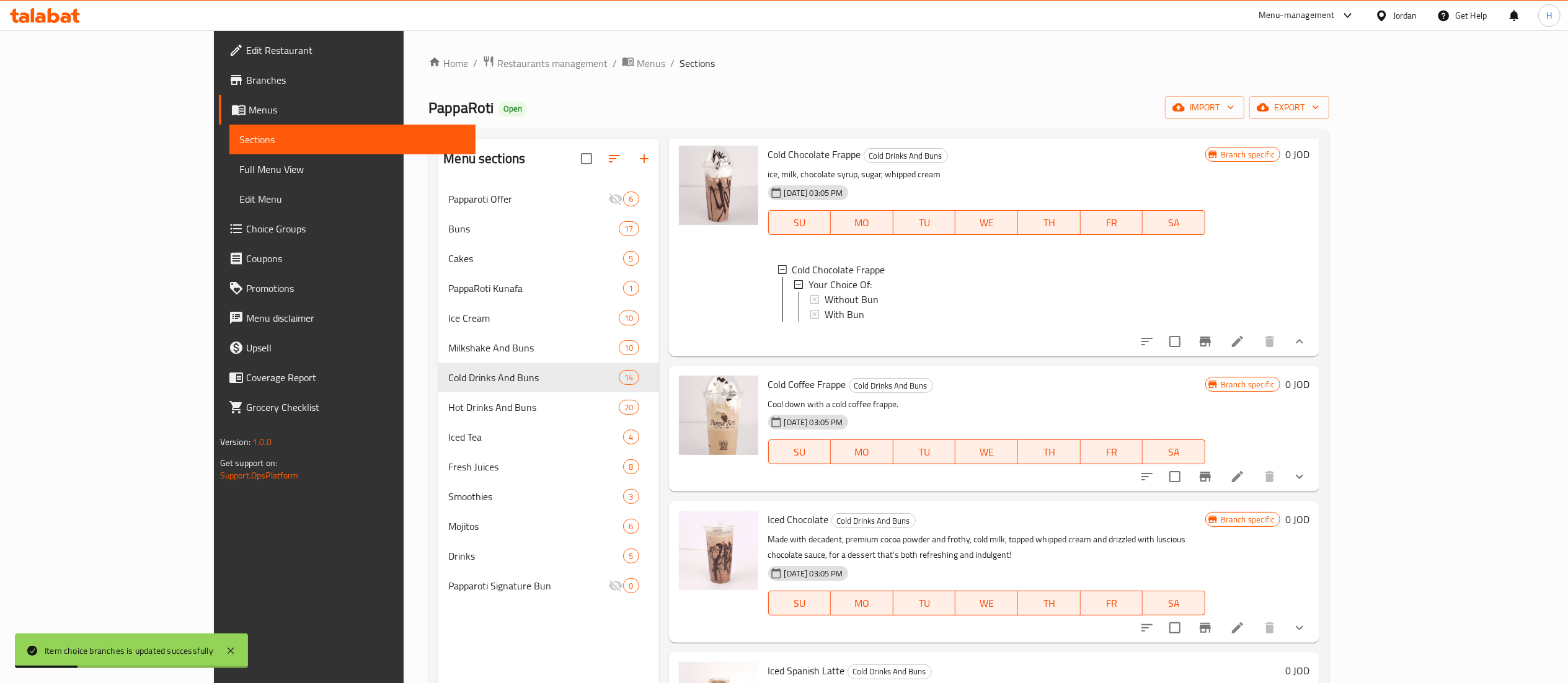
scroll to position [1413, 0]
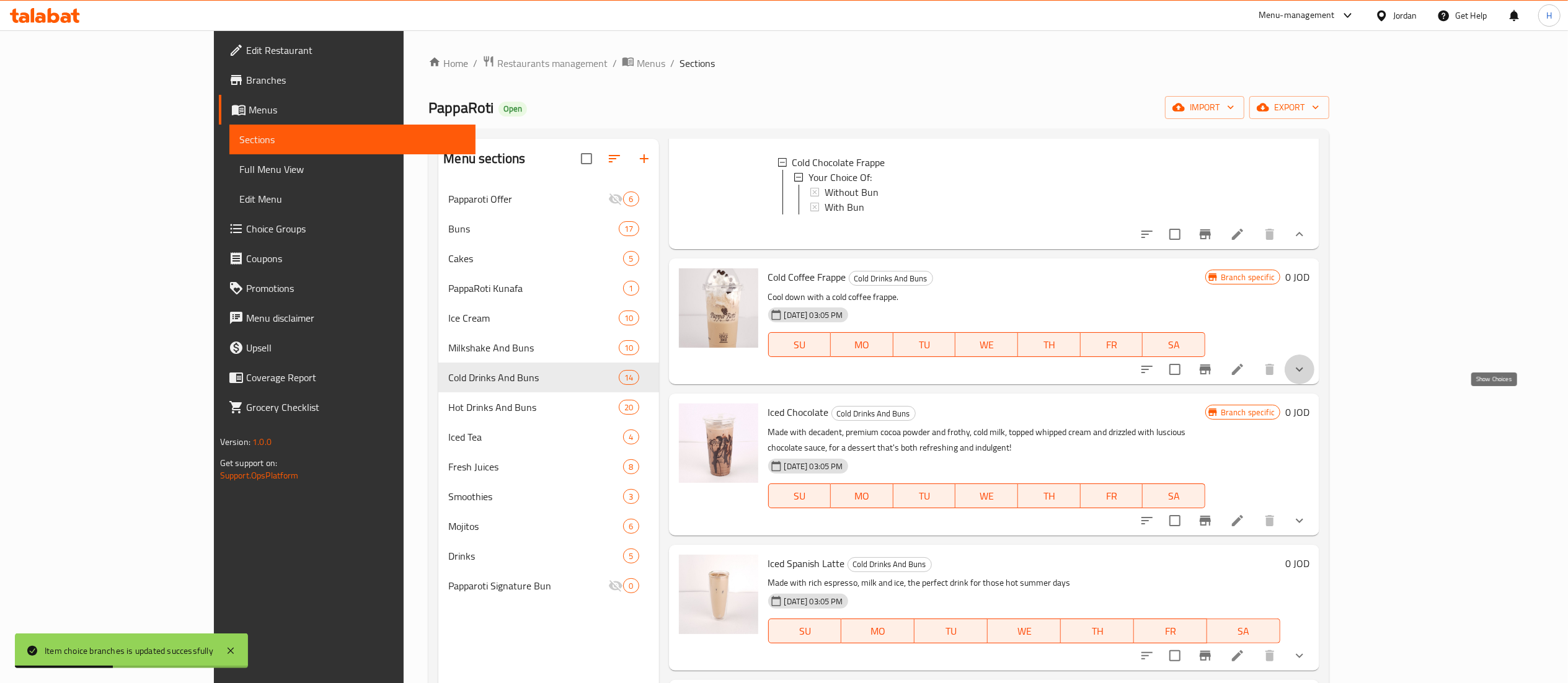
click at [1307, 377] on icon "show more" at bounding box center [1298, 369] width 15 height 15
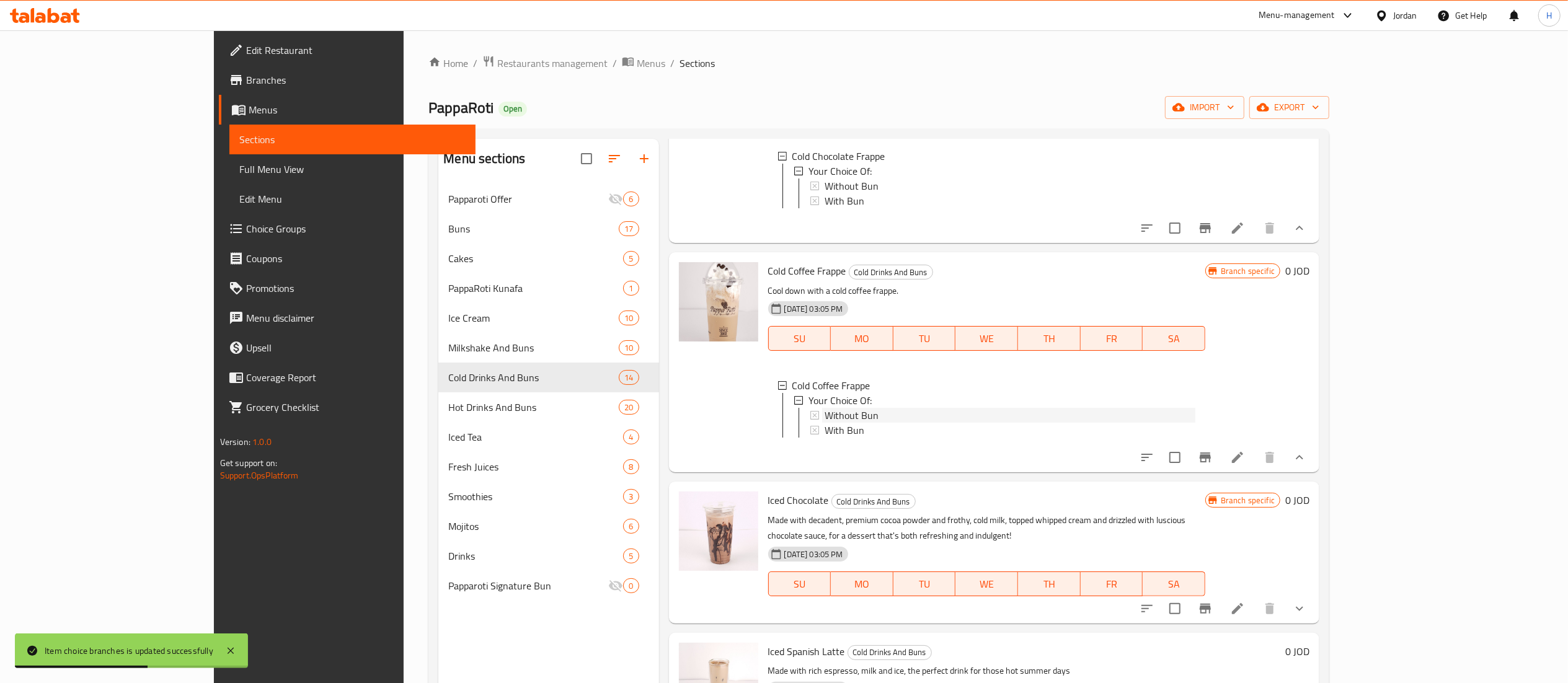
click at [825, 423] on span "Without Bun" at bounding box center [851, 414] width 54 height 15
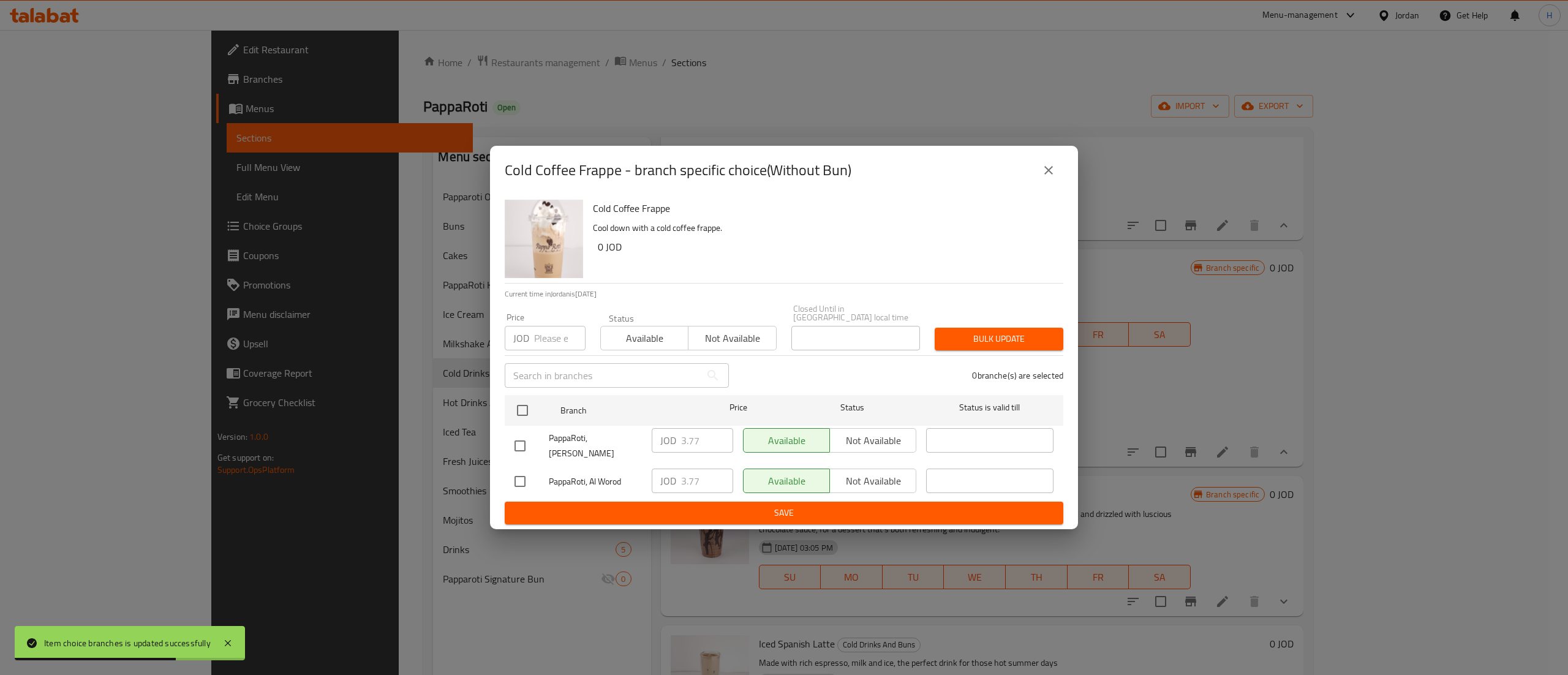
click at [552, 338] on input "number" at bounding box center [559, 338] width 52 height 24
type input "4"
click at [527, 414] on input "checkbox" at bounding box center [522, 410] width 25 height 25
checkbox input "true"
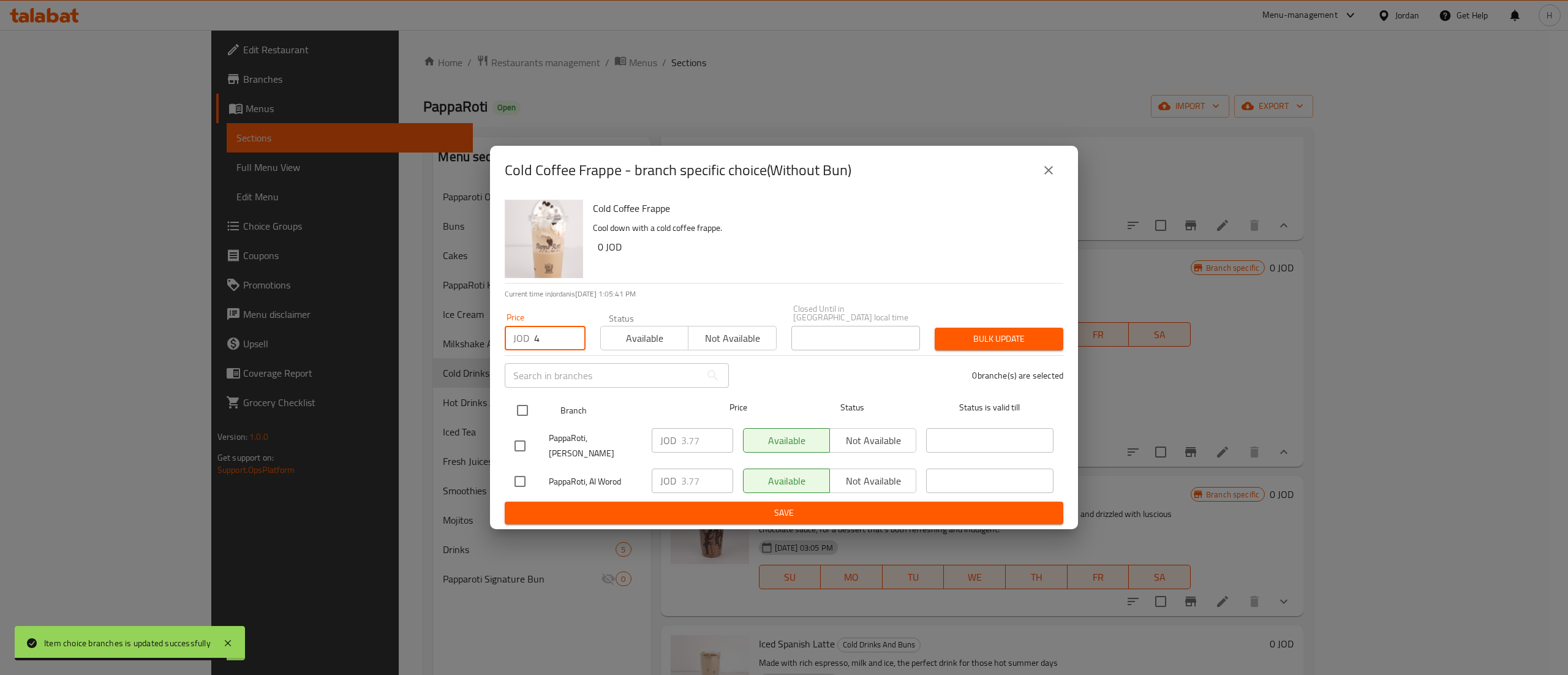
checkbox input "true"
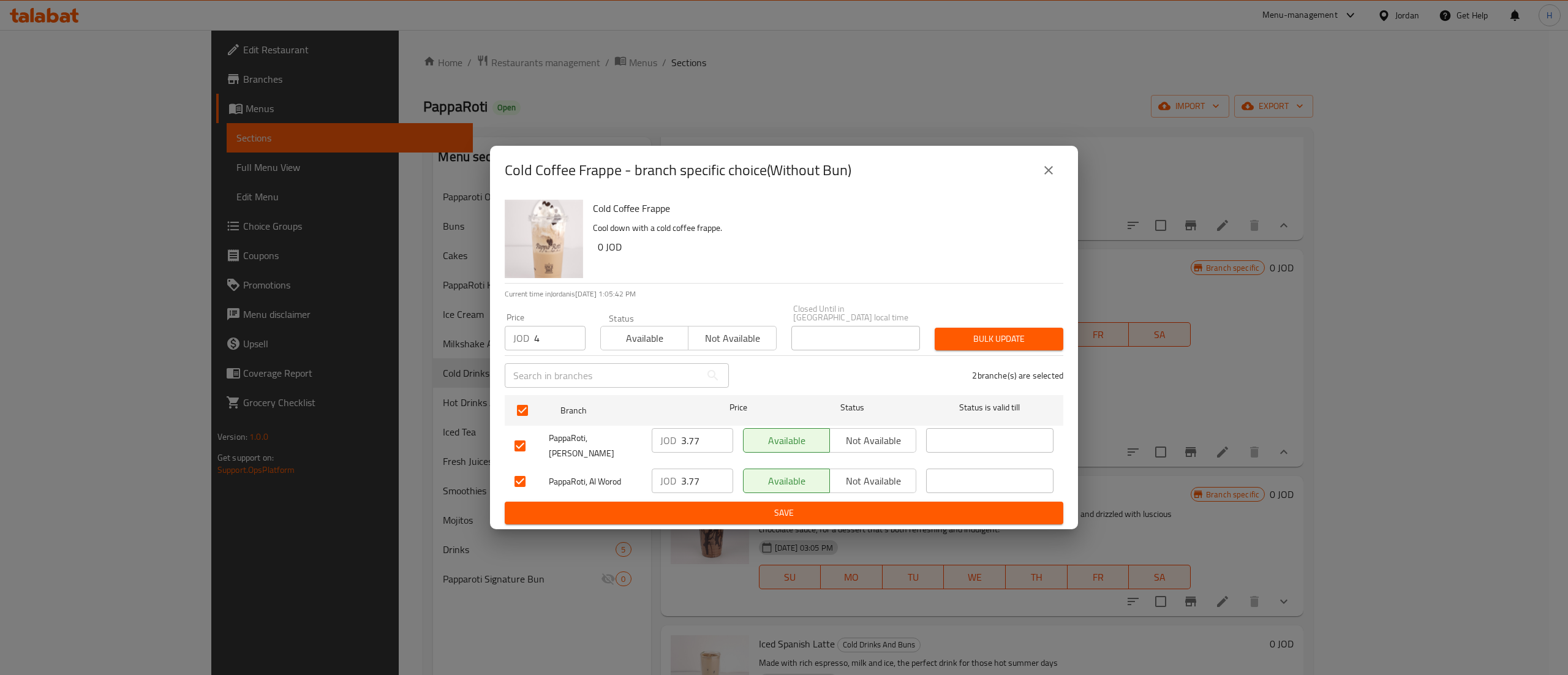
click at [1011, 352] on div "Bulk update" at bounding box center [998, 338] width 143 height 37
click at [1012, 350] on button "Bulk update" at bounding box center [999, 338] width 128 height 22
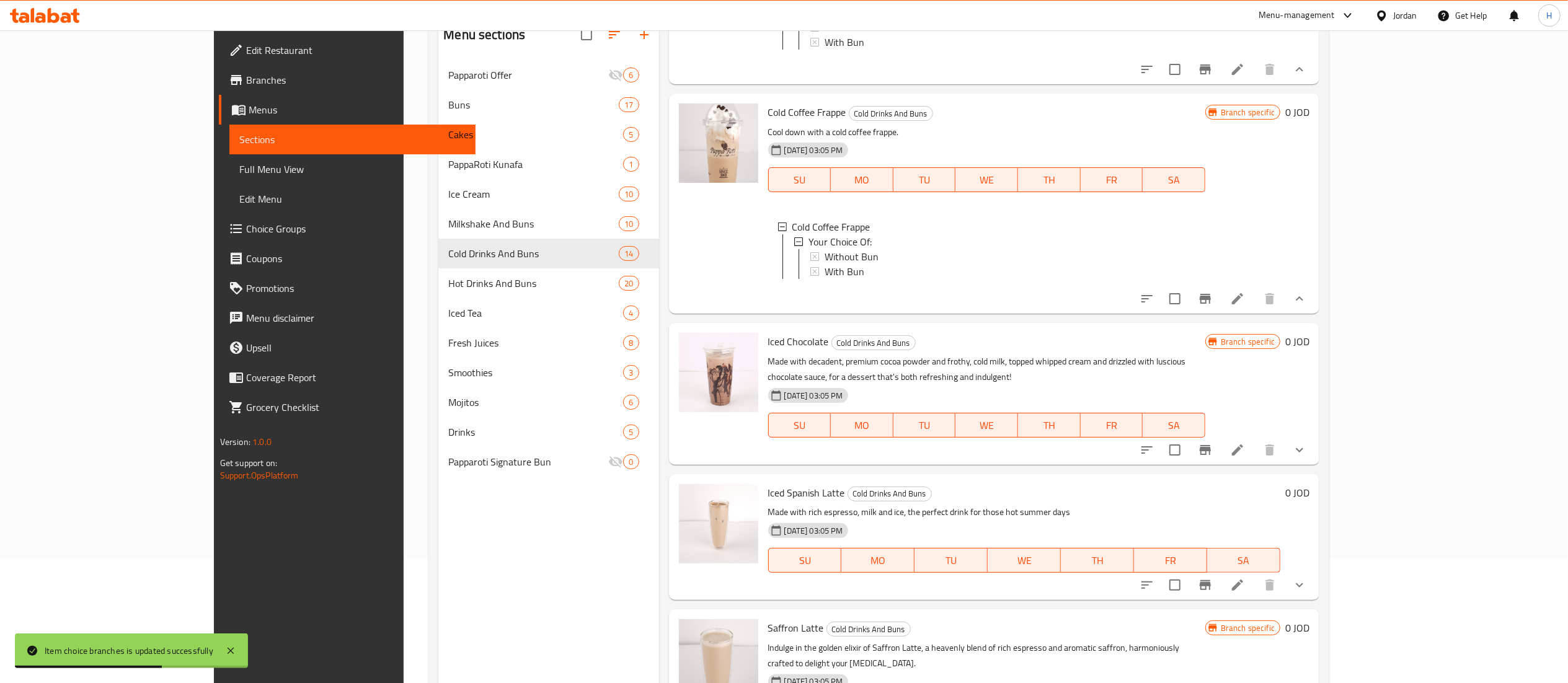
scroll to position [1527, 0]
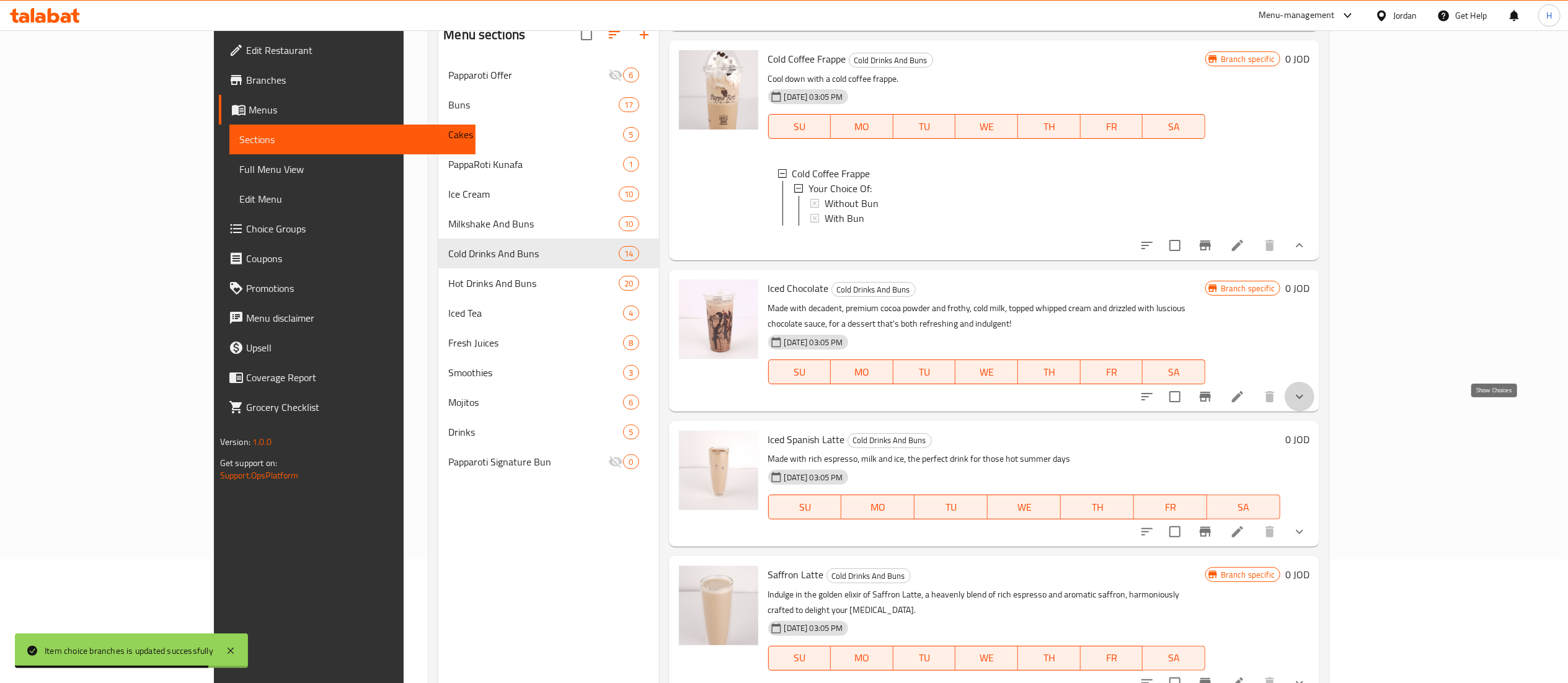
click at [1303, 399] on icon "show more" at bounding box center [1299, 397] width 8 height 4
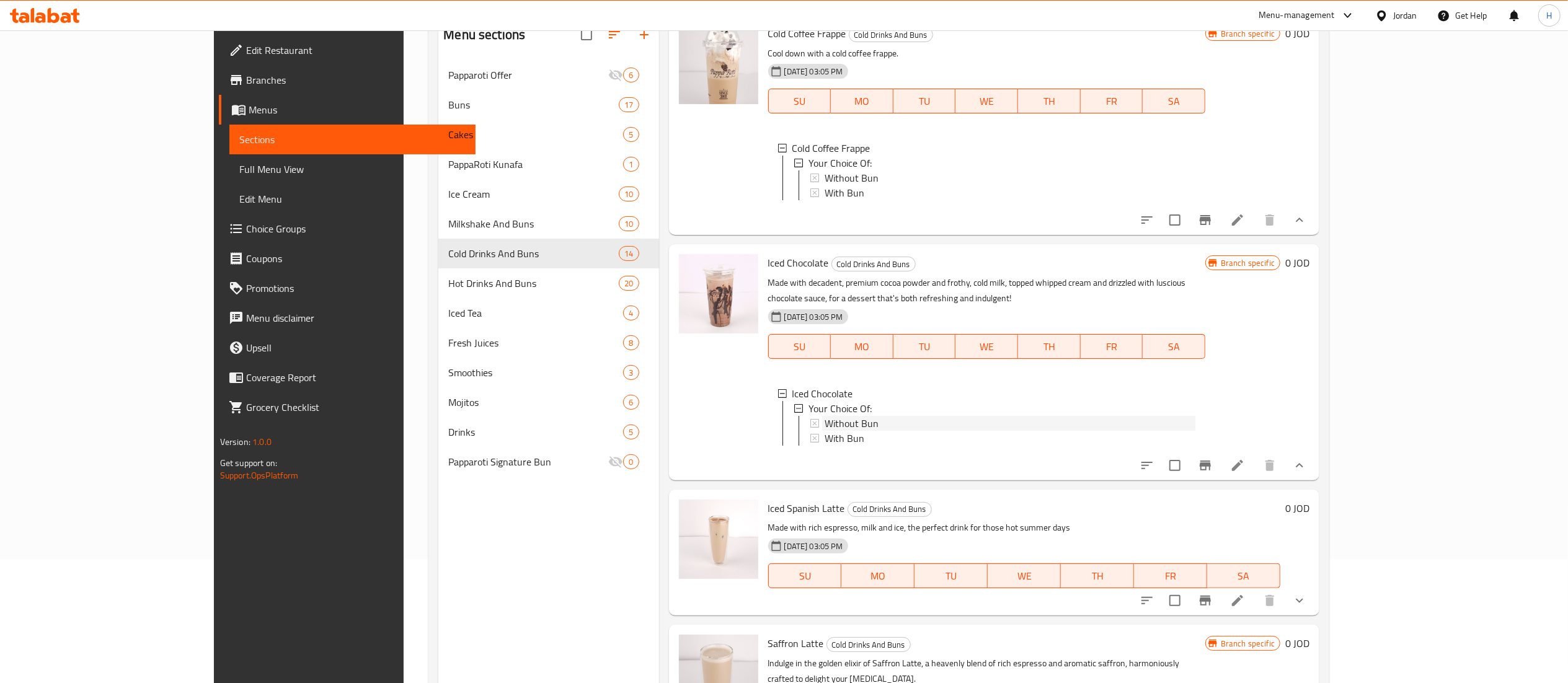
click at [825, 431] on span "Without Bun" at bounding box center [851, 423] width 54 height 15
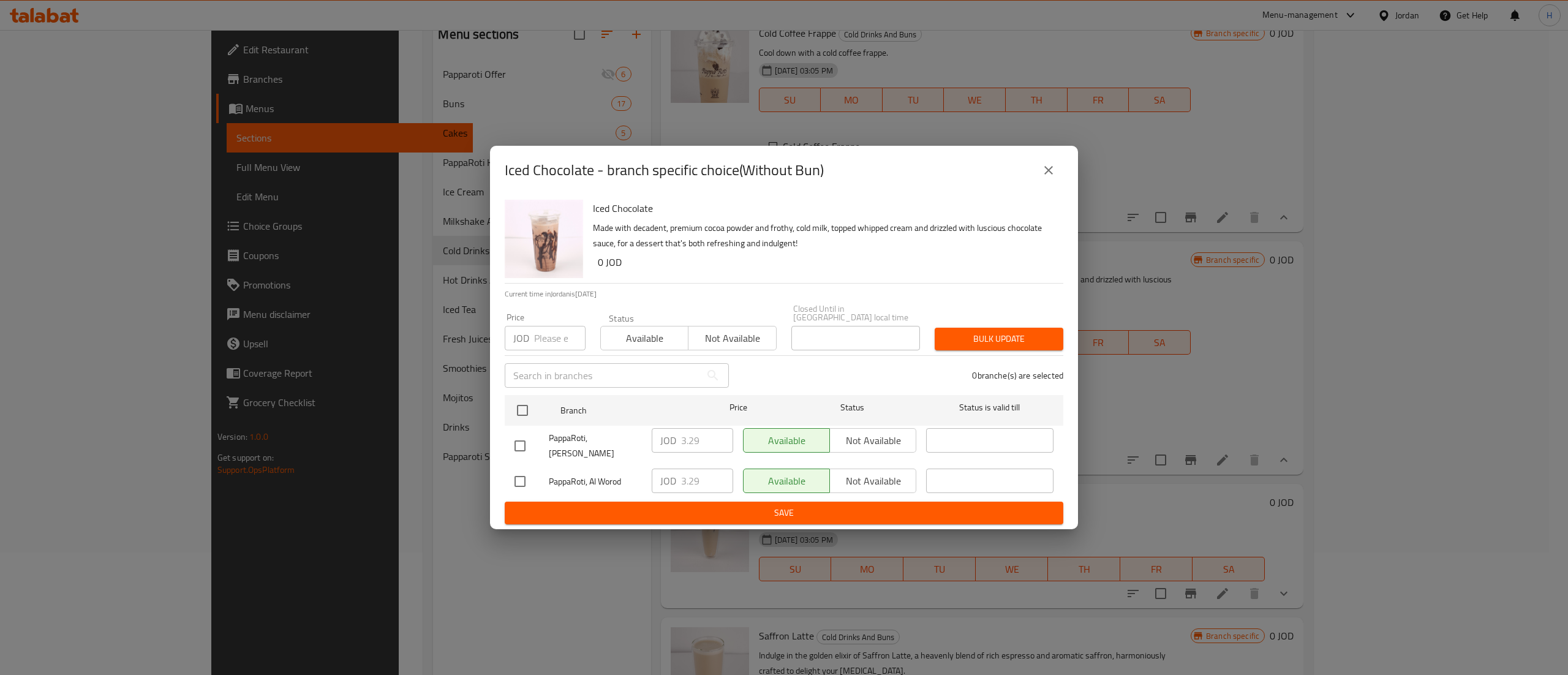
click at [533, 391] on ul "Branch Price Status Status is valid till PappaRoti, Abdali JOD 3.29 ​ Available…" at bounding box center [784, 445] width 558 height 112
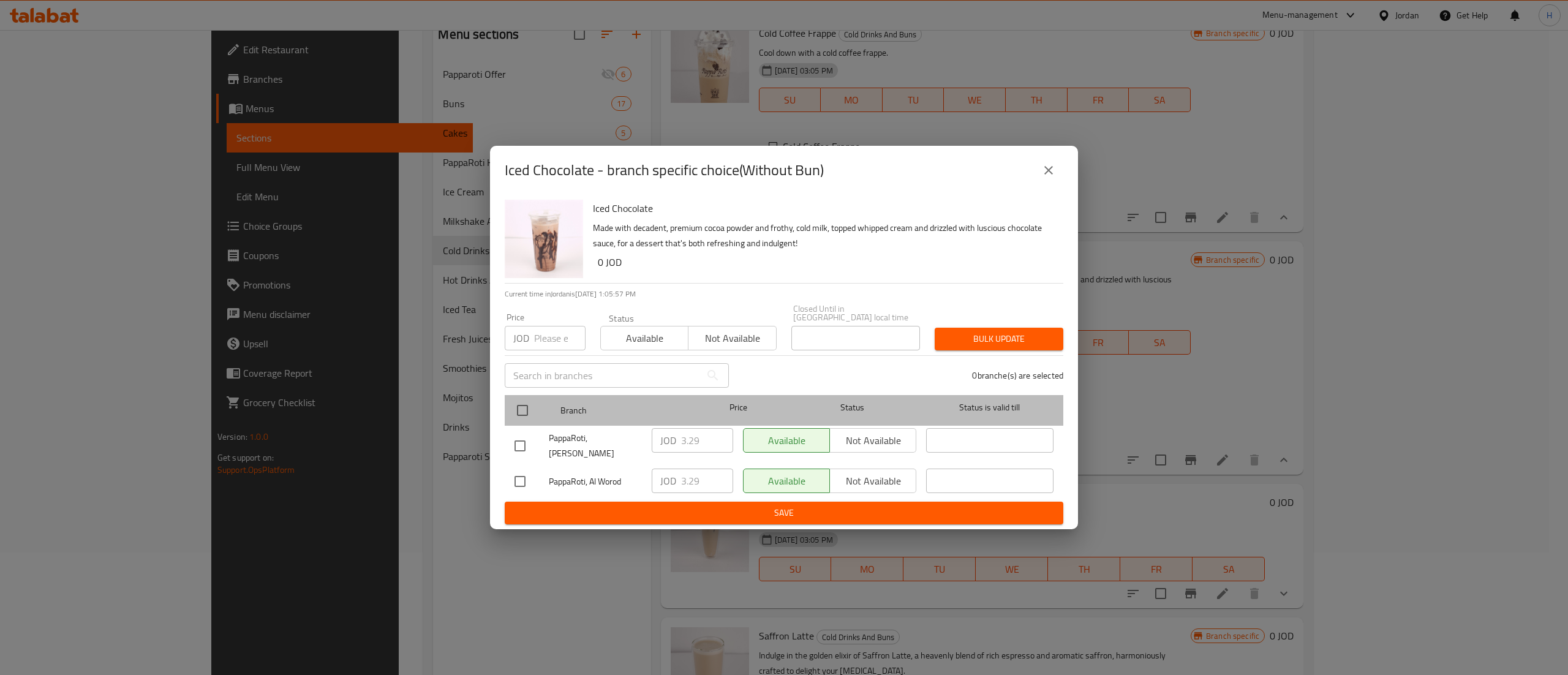
click at [515, 396] on div at bounding box center [532, 410] width 46 height 36
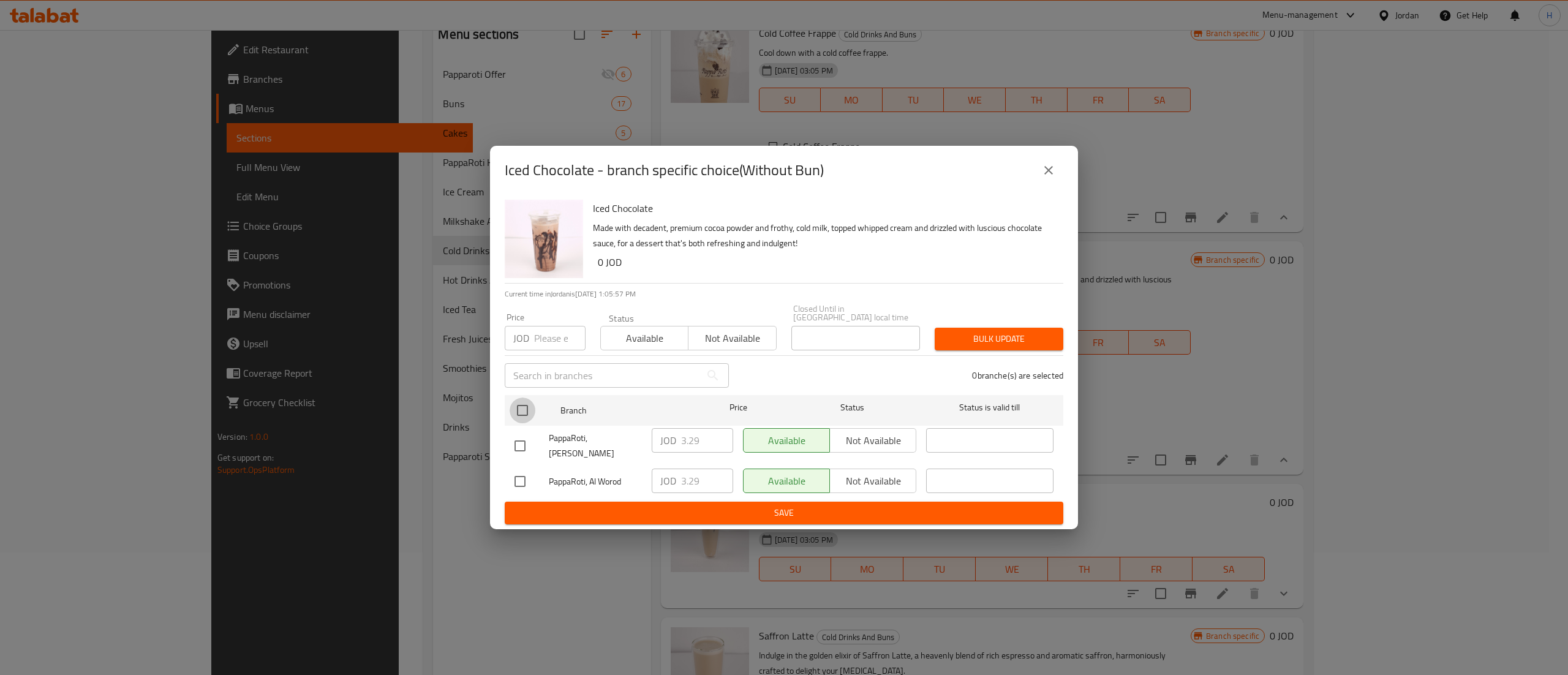
drag, startPoint x: 528, startPoint y: 401, endPoint x: 540, endPoint y: 360, distance: 42.7
click at [527, 403] on input "checkbox" at bounding box center [522, 410] width 25 height 25
checkbox input "true"
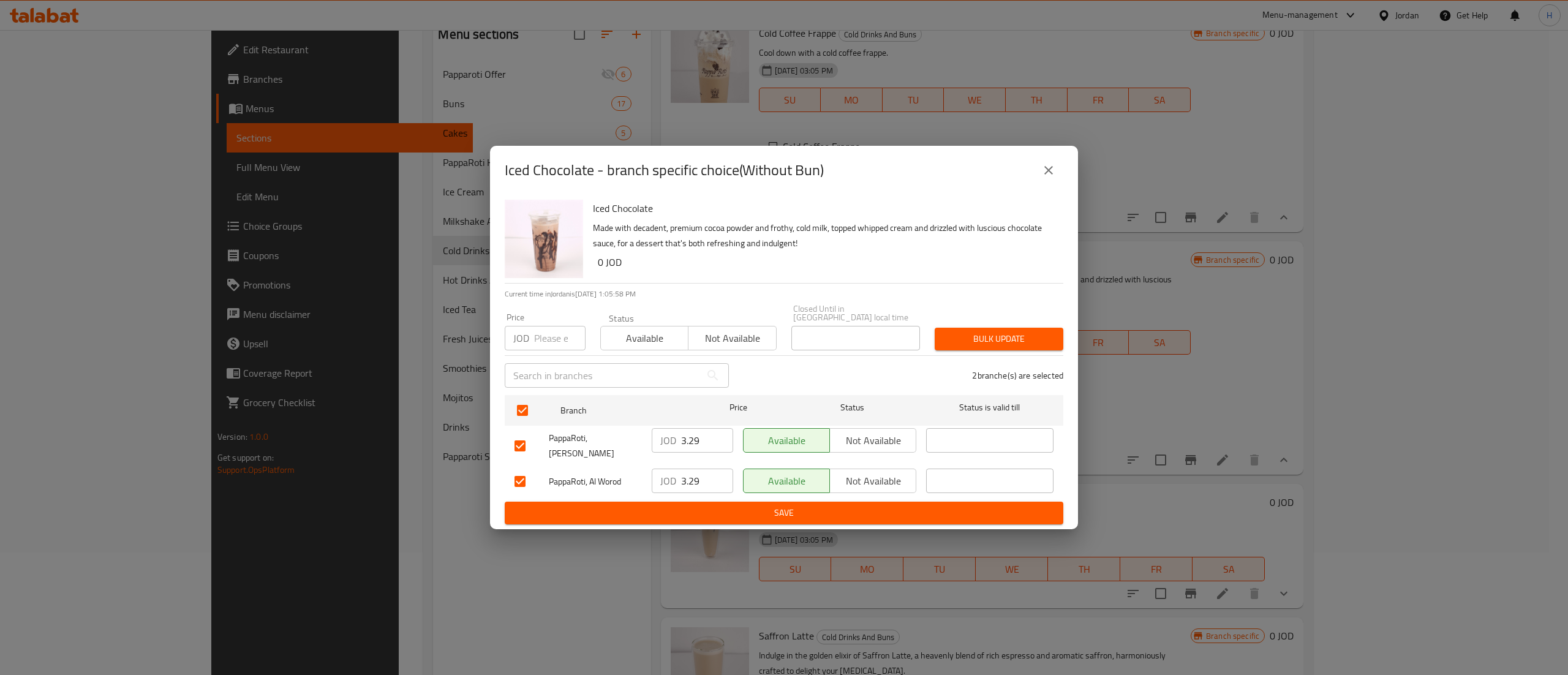
click at [540, 344] on input "number" at bounding box center [559, 338] width 52 height 24
type input "3.5"
click at [999, 343] on span "Bulk update" at bounding box center [999, 339] width 109 height 16
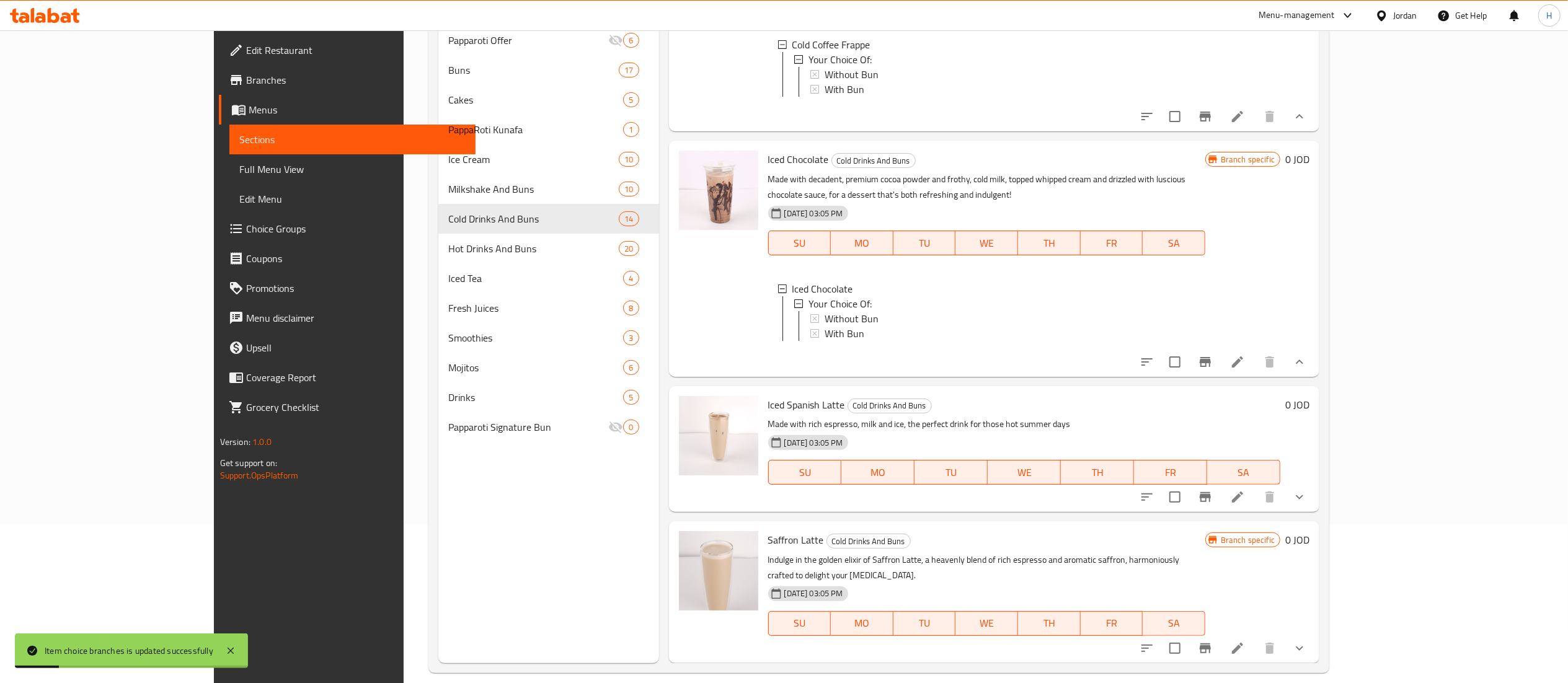
scroll to position [174, 0]
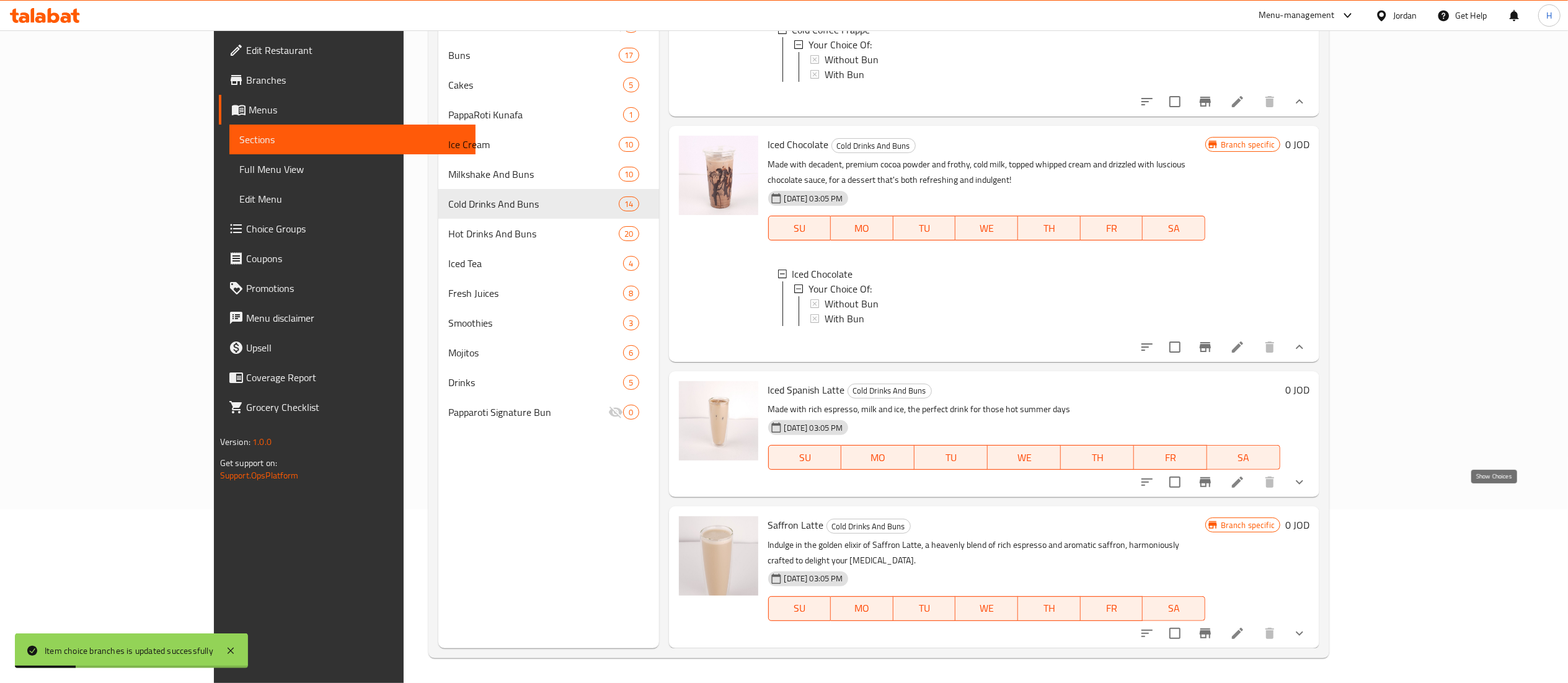
click at [1307, 490] on icon "show more" at bounding box center [1298, 481] width 15 height 15
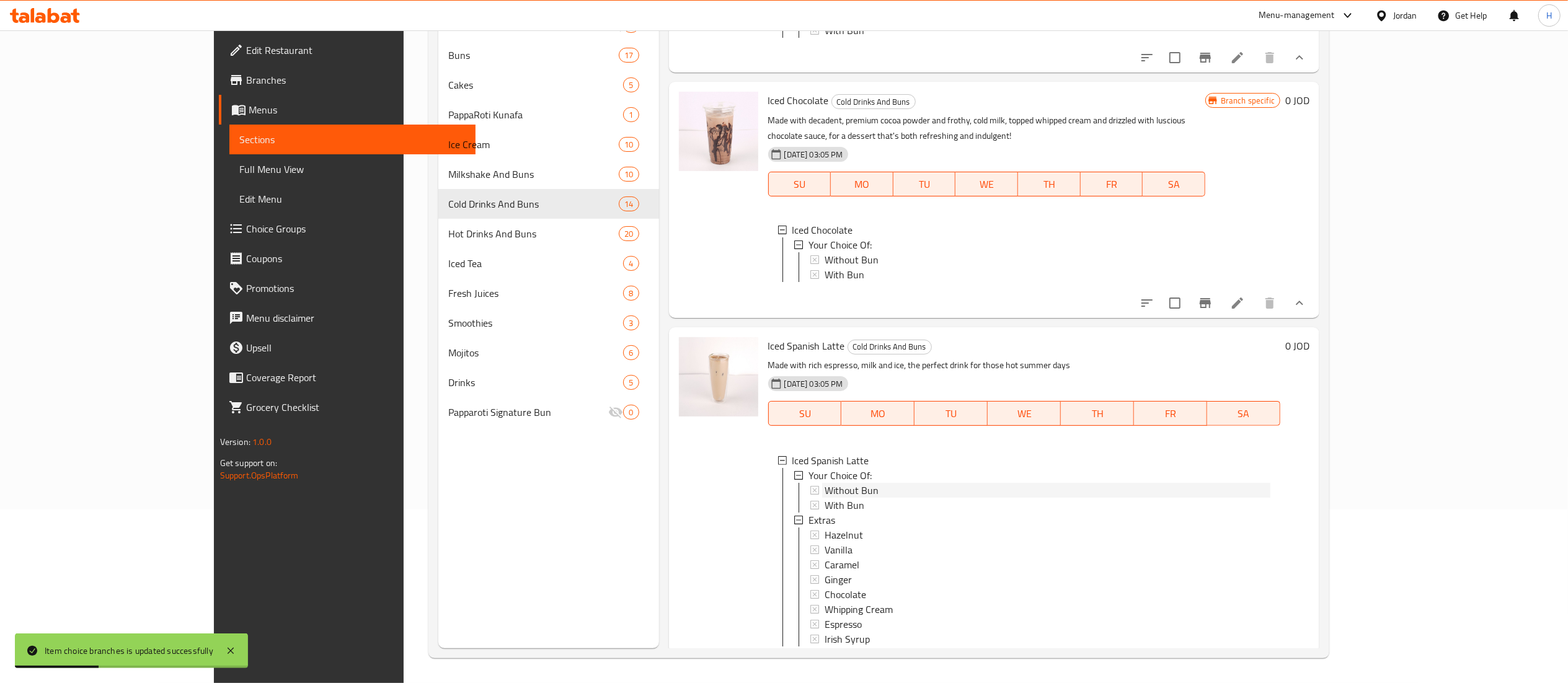
click at [825, 498] on span "Without Bun" at bounding box center [851, 490] width 54 height 15
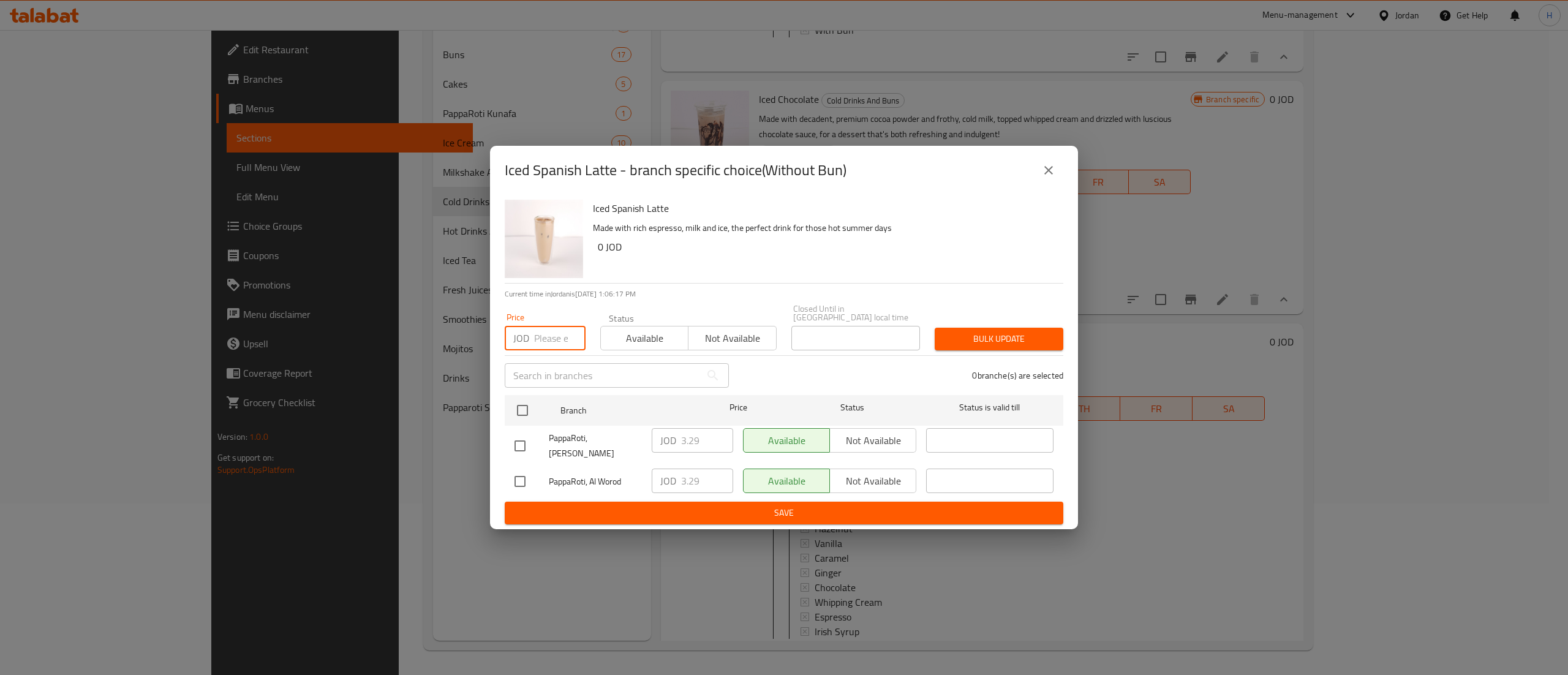
click at [562, 345] on input "number" at bounding box center [559, 338] width 52 height 24
type input "3.5"
click at [516, 414] on input "checkbox" at bounding box center [522, 410] width 25 height 25
checkbox input "true"
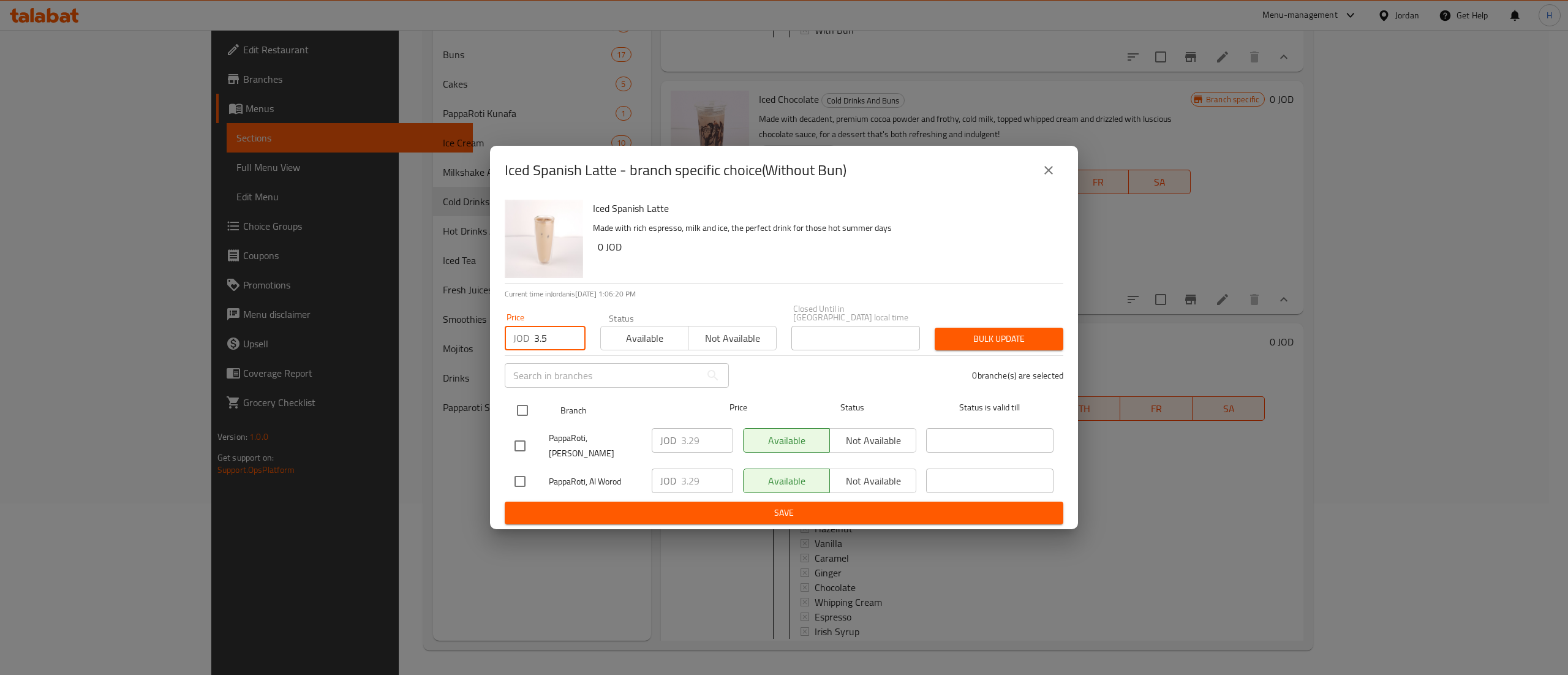
checkbox input "true"
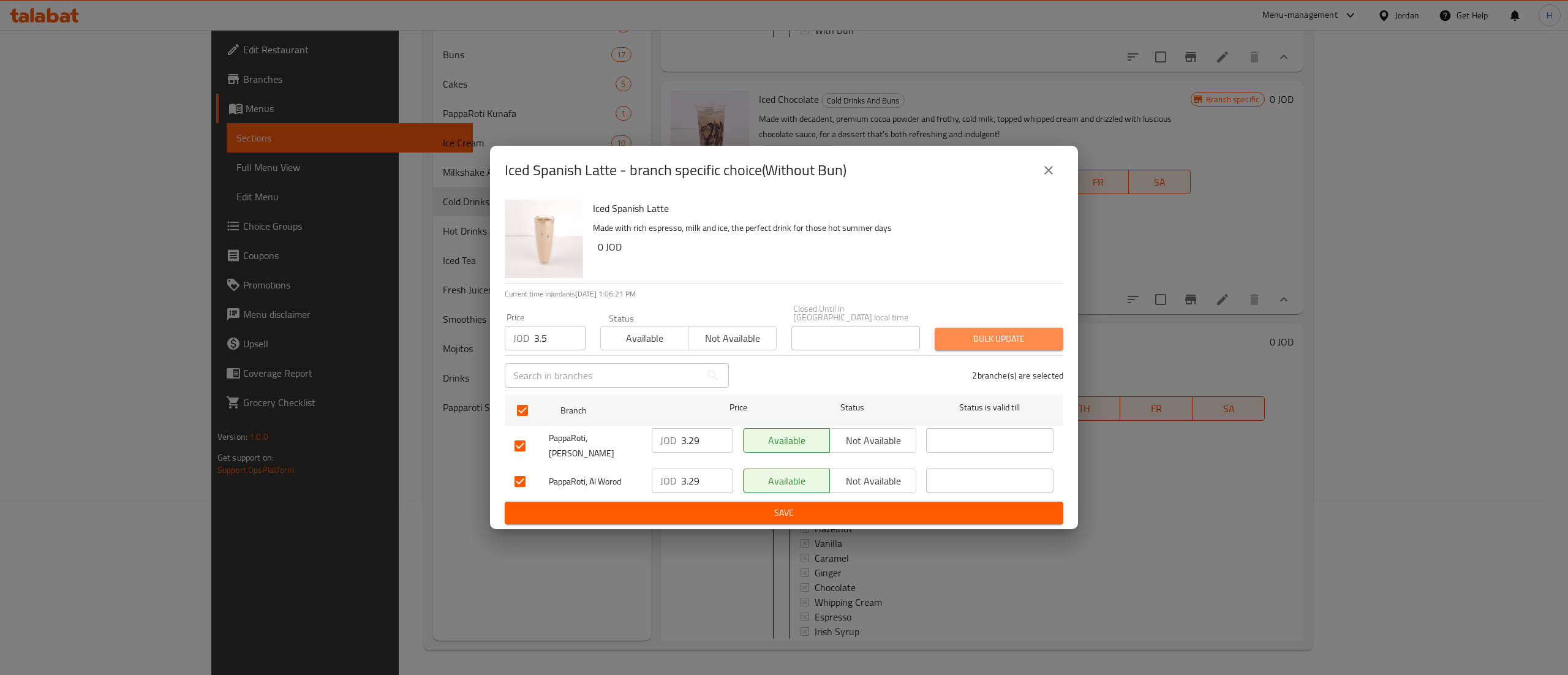
click at [1016, 345] on span "Bulk update" at bounding box center [999, 339] width 109 height 16
click at [1048, 174] on icon "close" at bounding box center [1049, 170] width 9 height 9
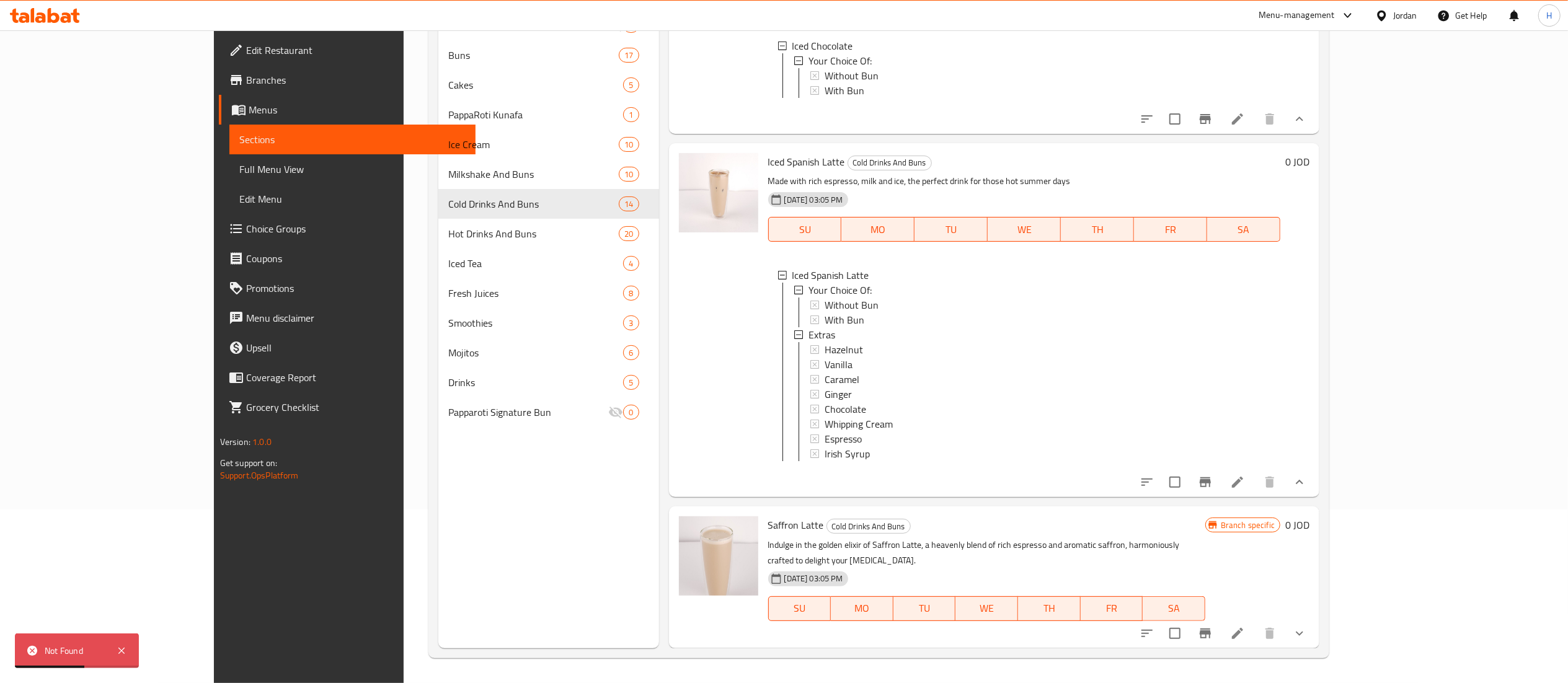
scroll to position [1888, 0]
click at [1314, 486] on div at bounding box center [1223, 482] width 182 height 30
click at [1245, 490] on icon at bounding box center [1236, 481] width 15 height 15
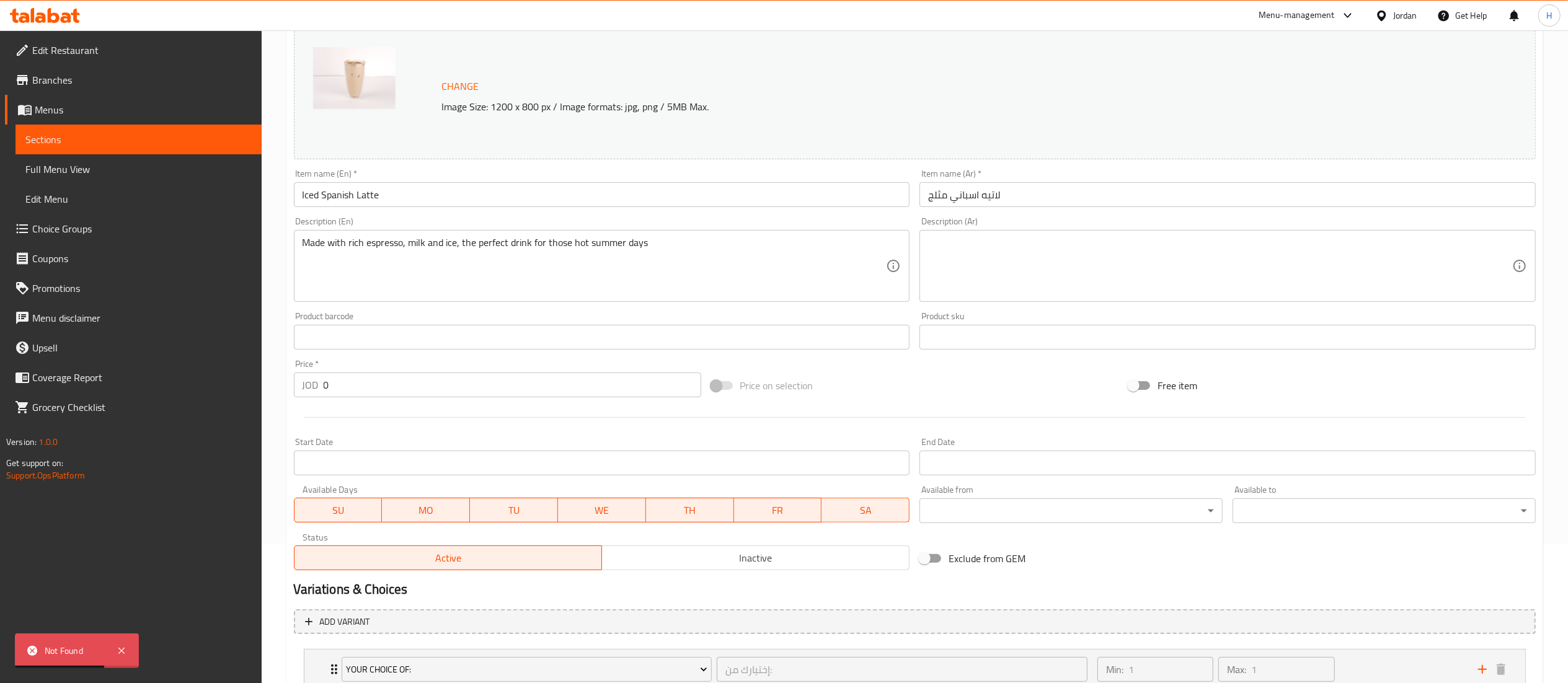
scroll to position [248, 0]
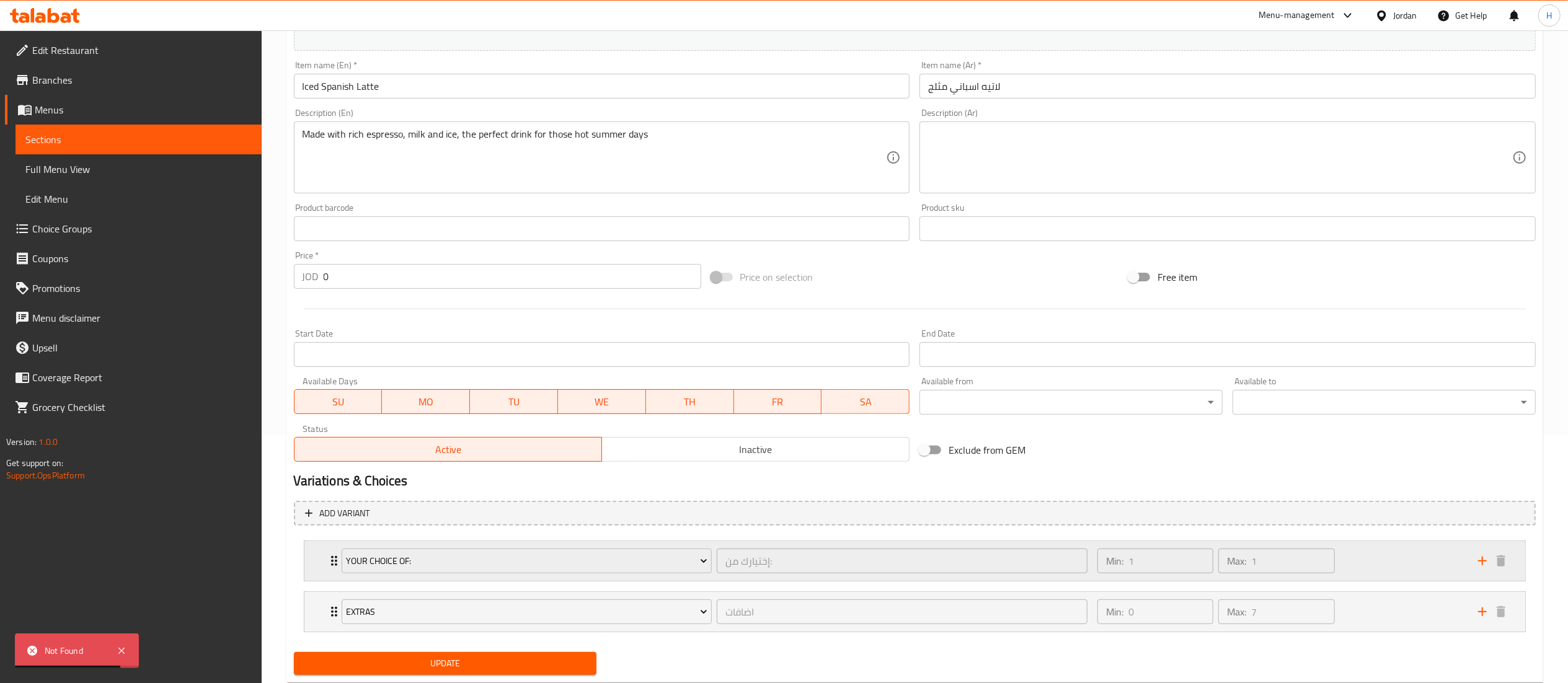
click at [1394, 555] on div "Min: 1 ​ Max: 1 ​" at bounding box center [1280, 561] width 381 height 39
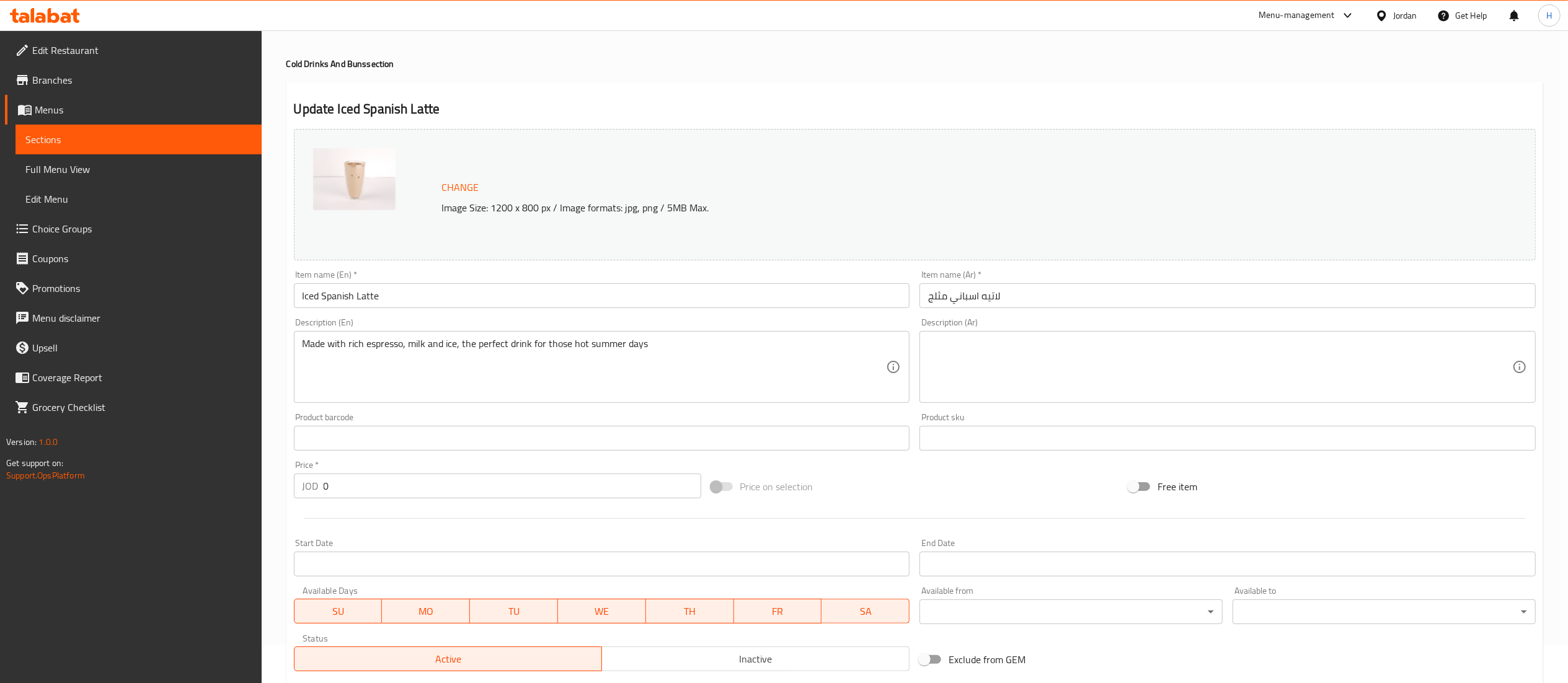
scroll to position [0, 0]
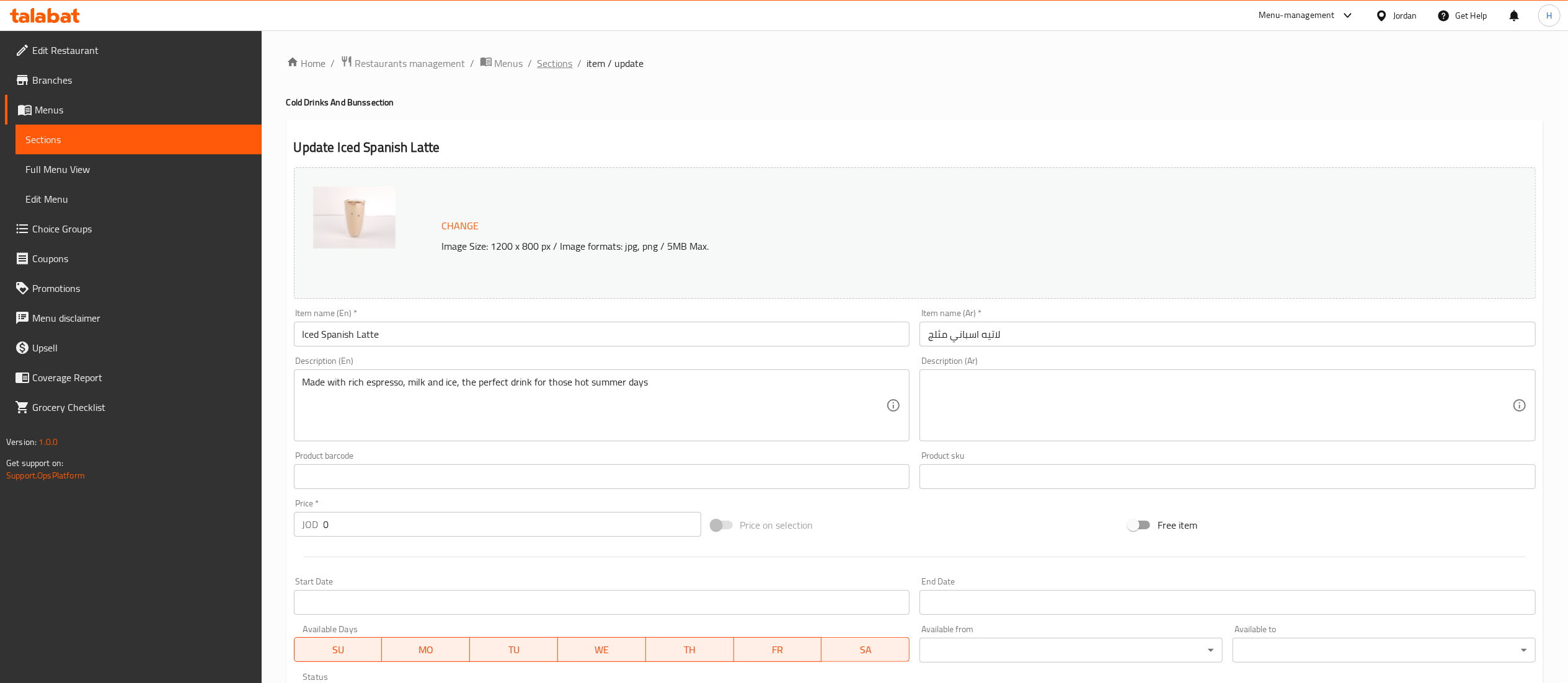
click at [545, 67] on span "Sections" at bounding box center [555, 63] width 35 height 15
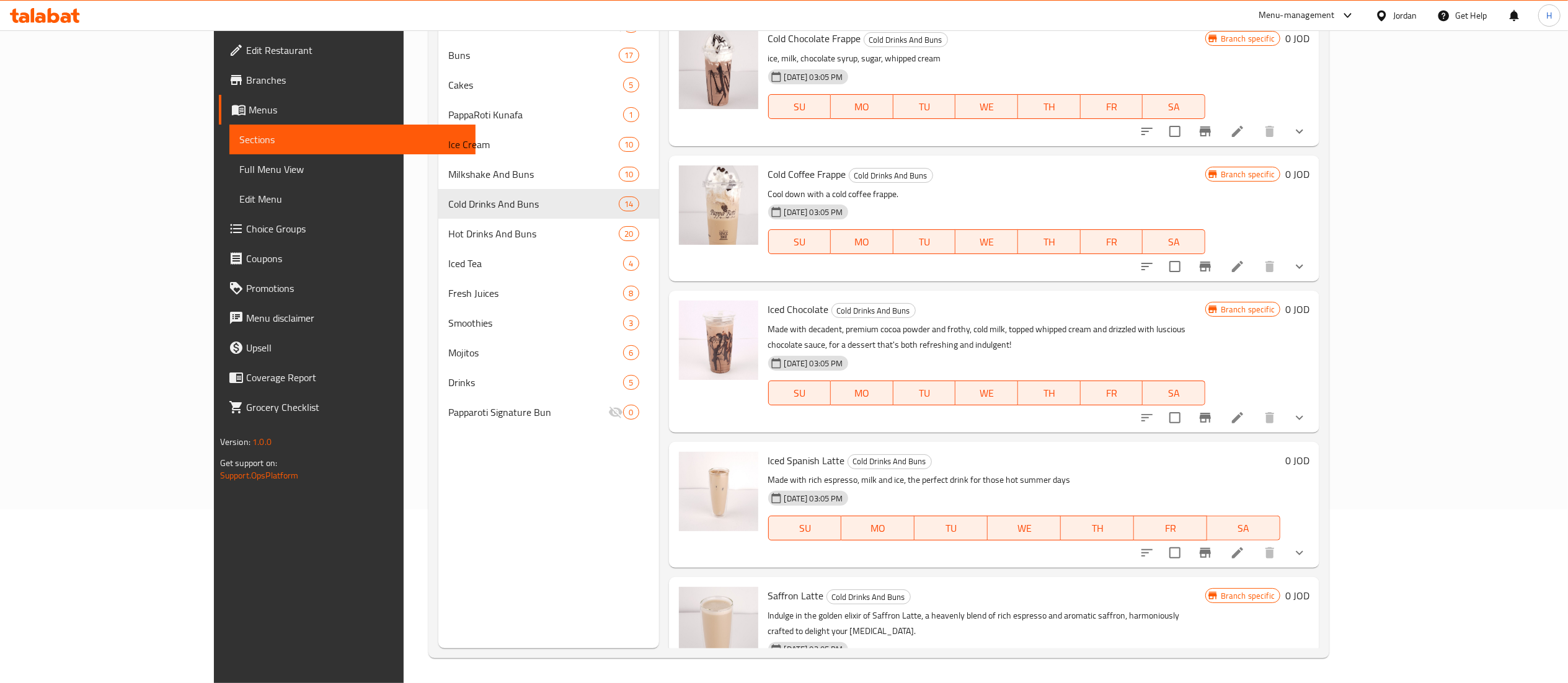
scroll to position [1188, 0]
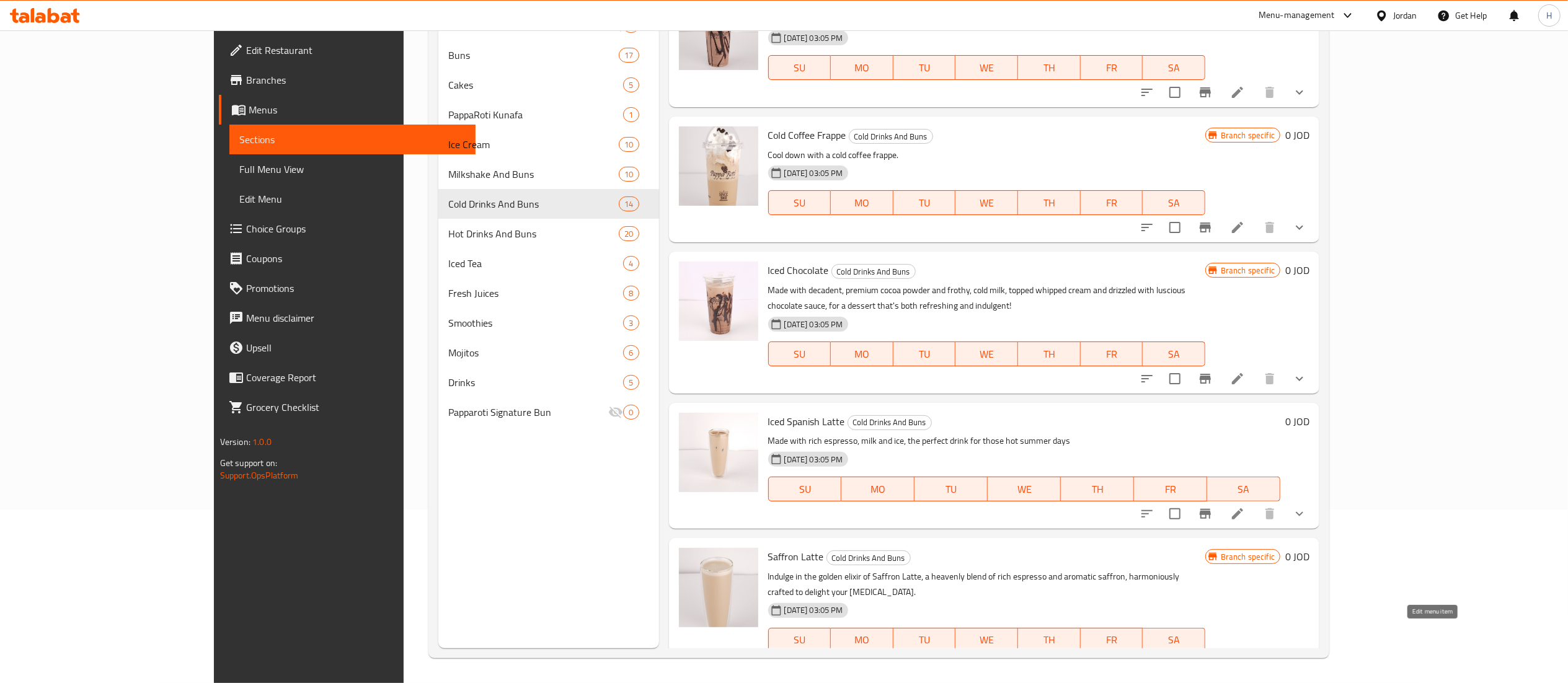
click at [1245, 657] on icon at bounding box center [1236, 664] width 15 height 15
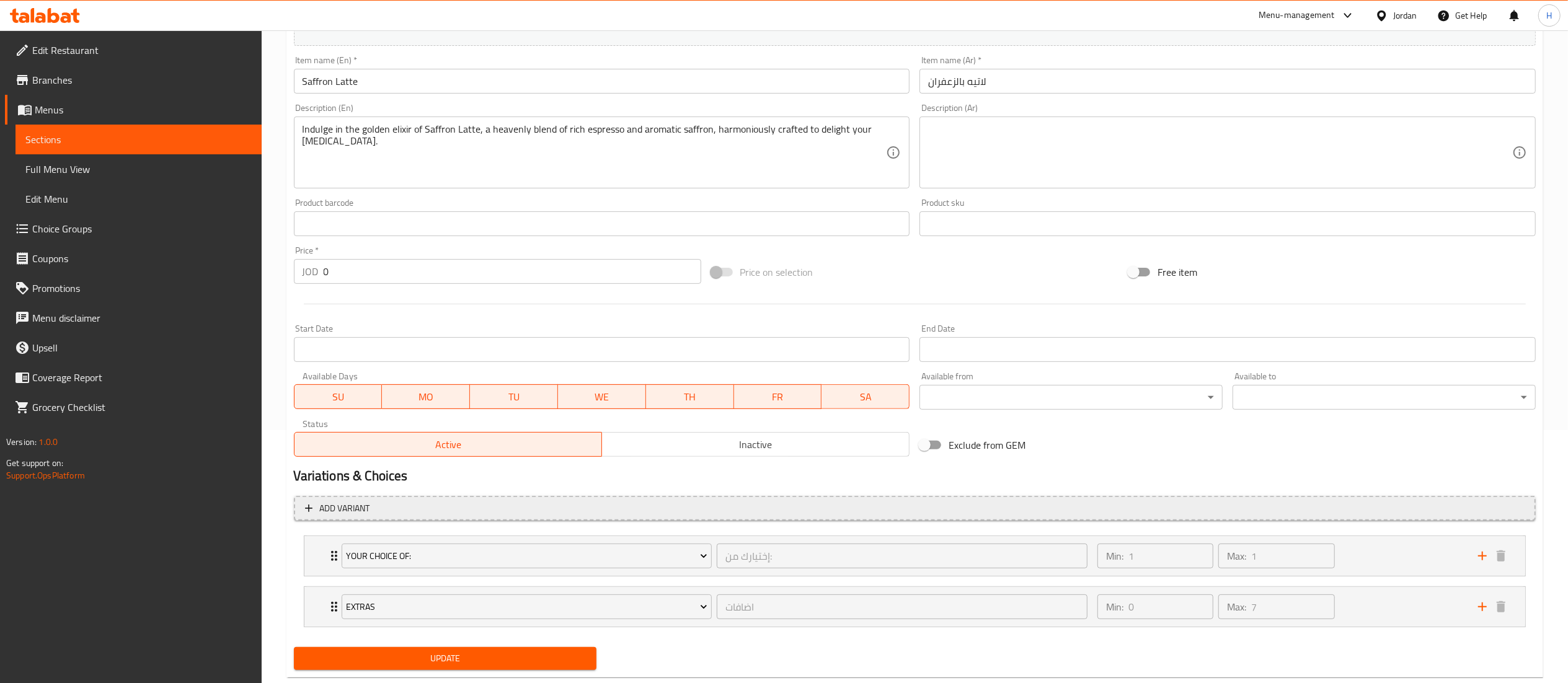
scroll to position [283, 0]
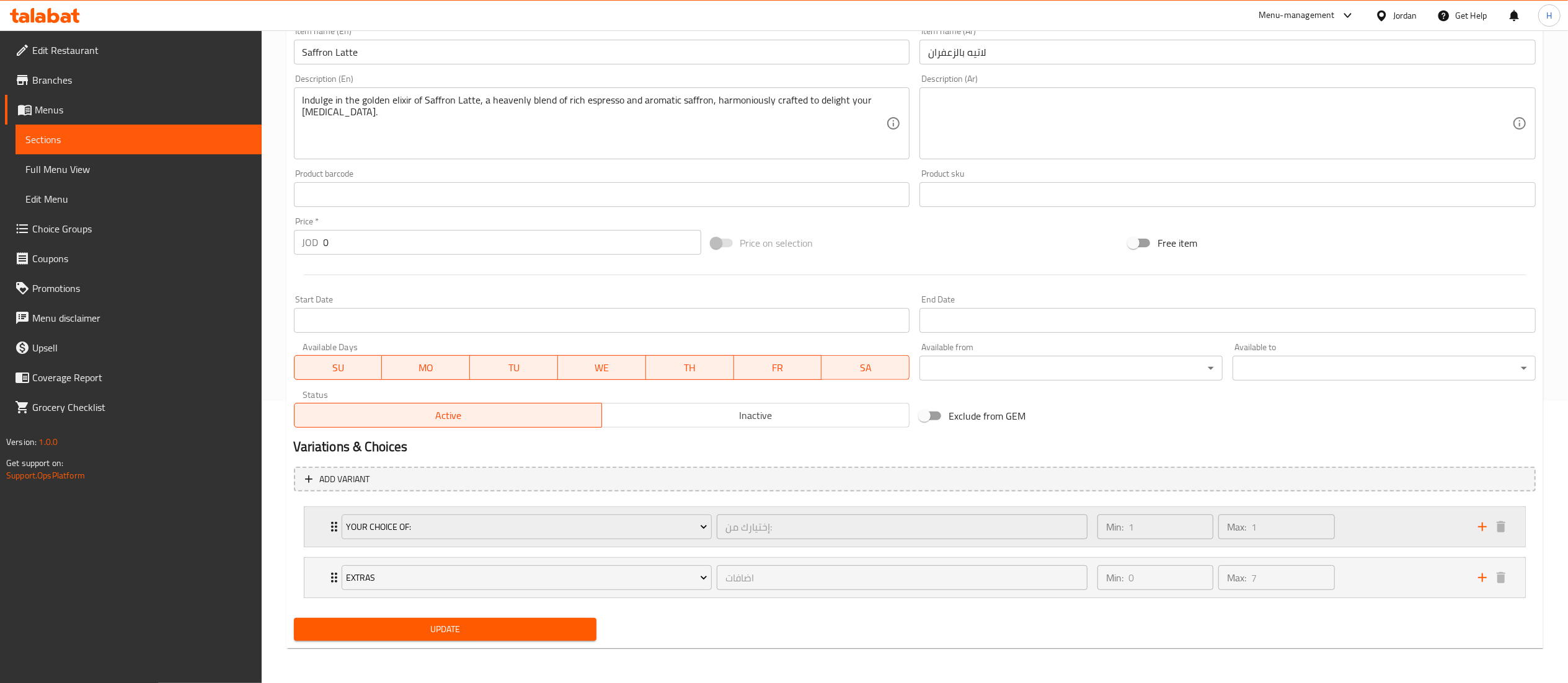
click at [1401, 516] on div "Min: 1 ​ Max: 1 ​" at bounding box center [1280, 527] width 381 height 39
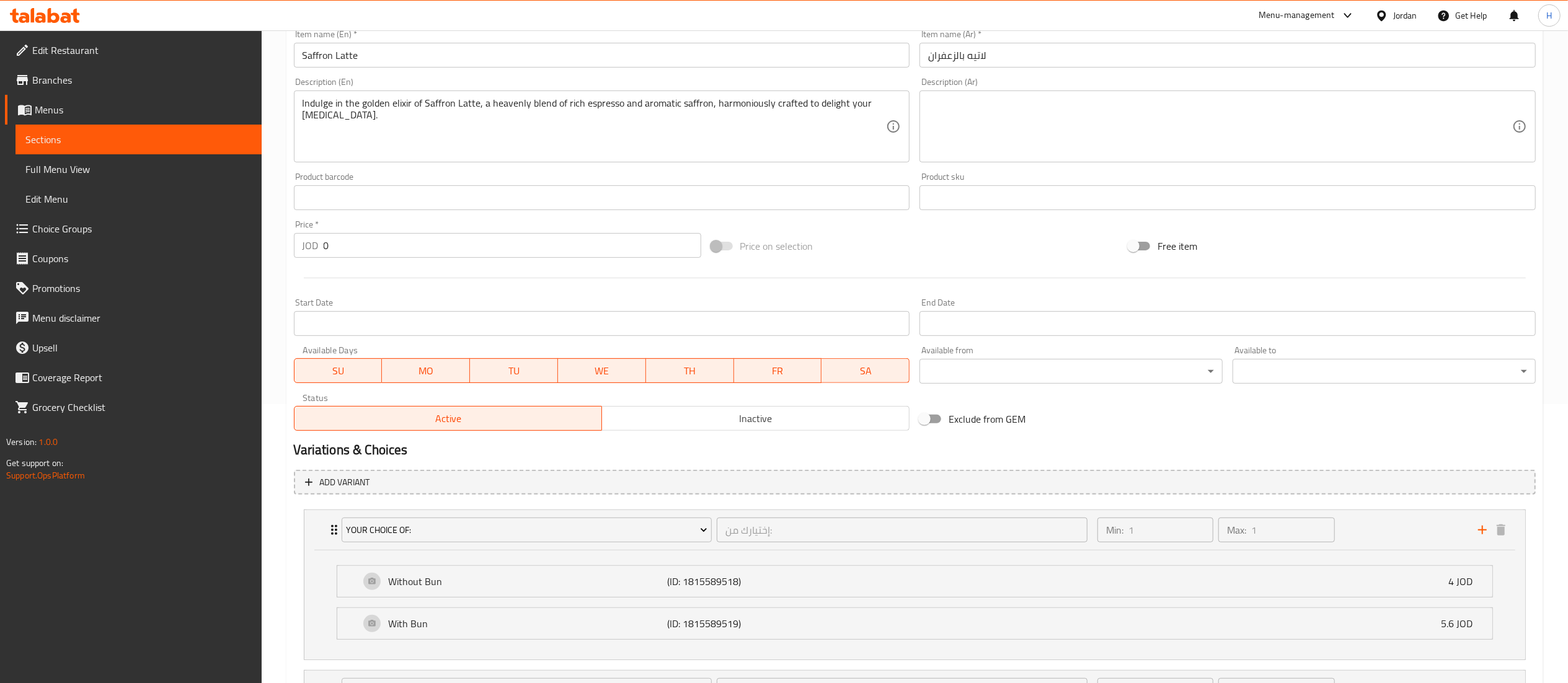
scroll to position [21, 0]
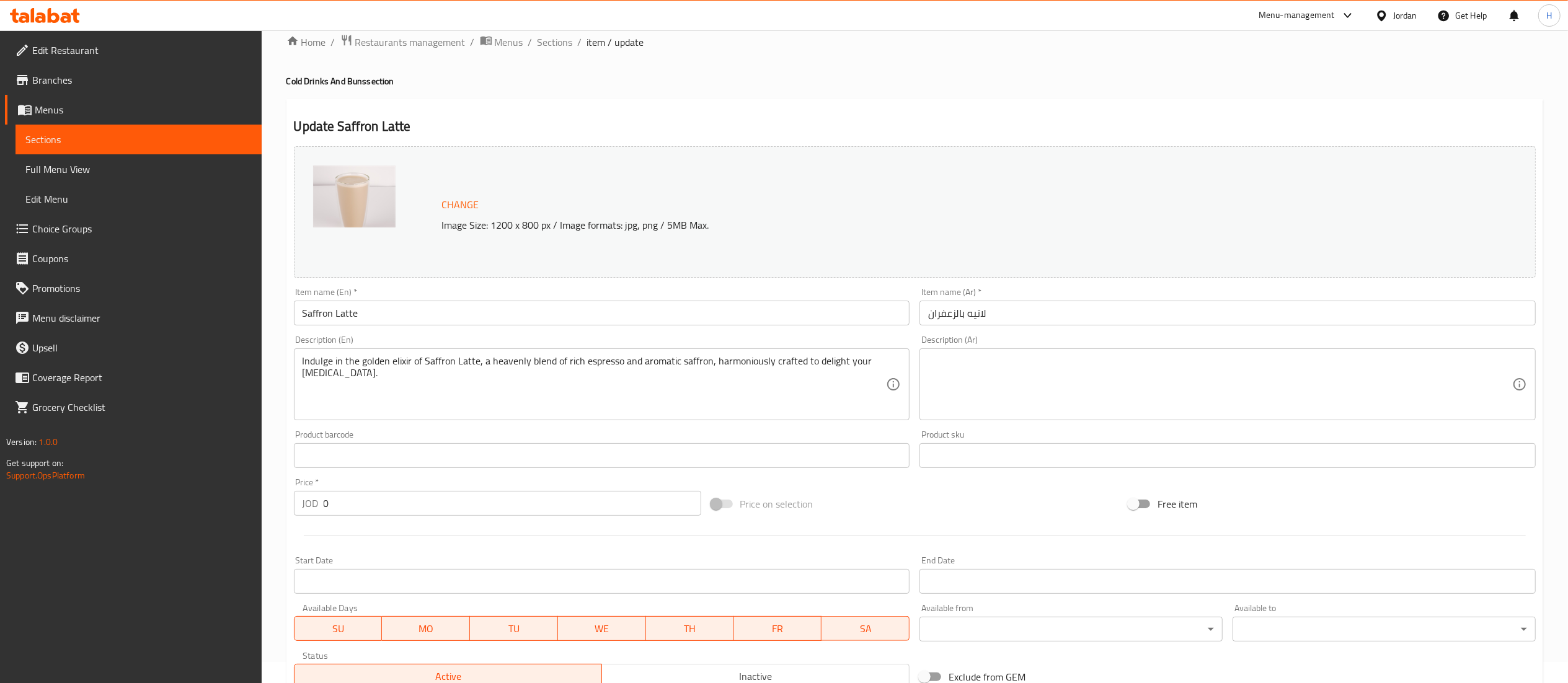
drag, startPoint x: 558, startPoint y: 39, endPoint x: 662, endPoint y: 61, distance: 106.3
click at [558, 39] on span "Sections" at bounding box center [555, 41] width 35 height 15
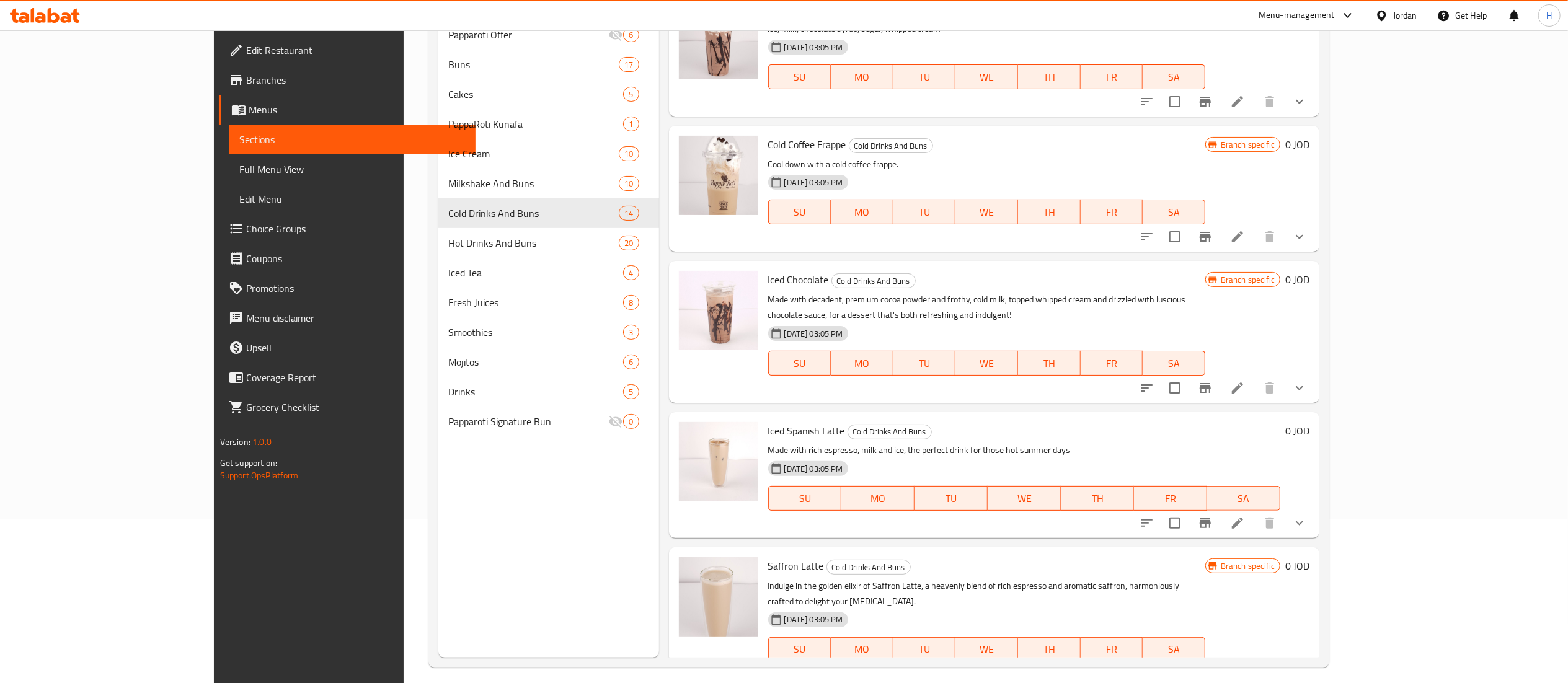
scroll to position [174, 0]
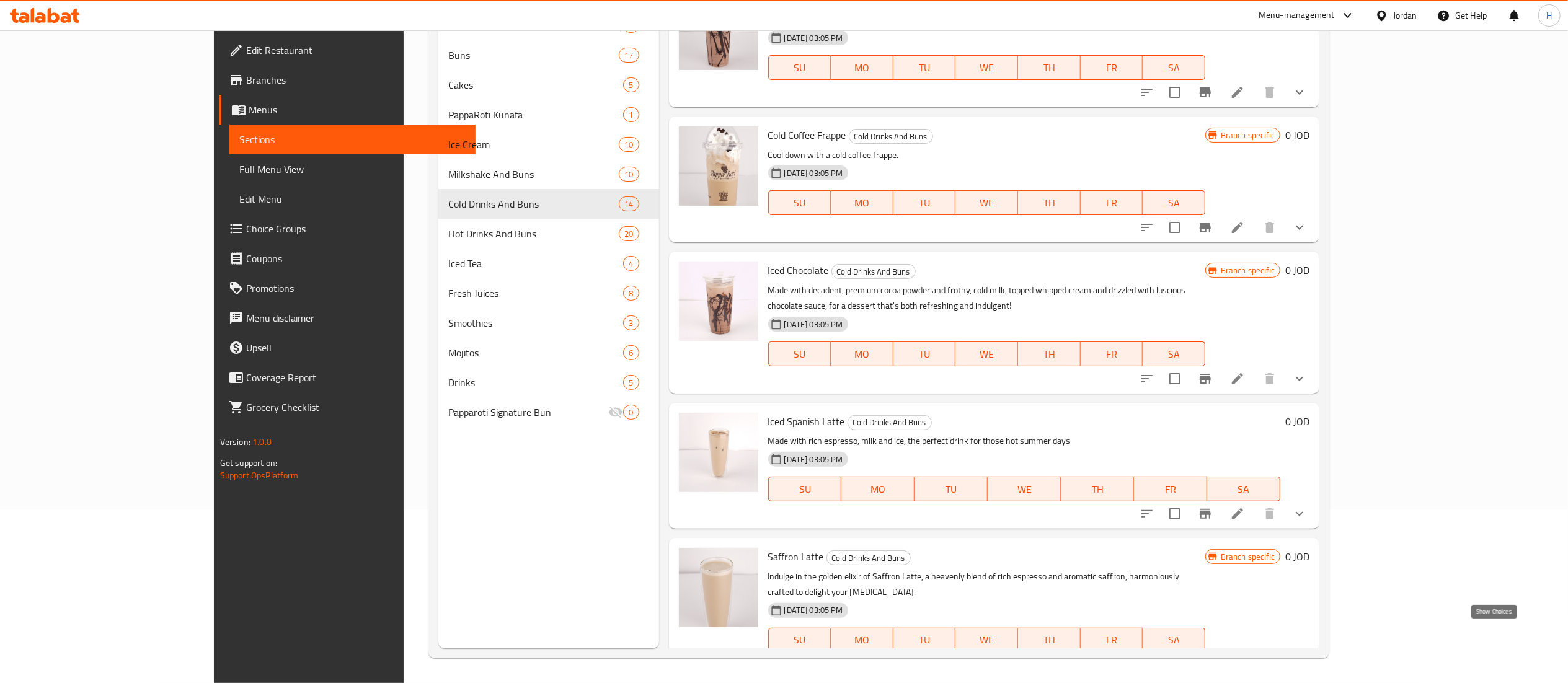
click at [1303, 662] on icon "show more" at bounding box center [1299, 664] width 8 height 4
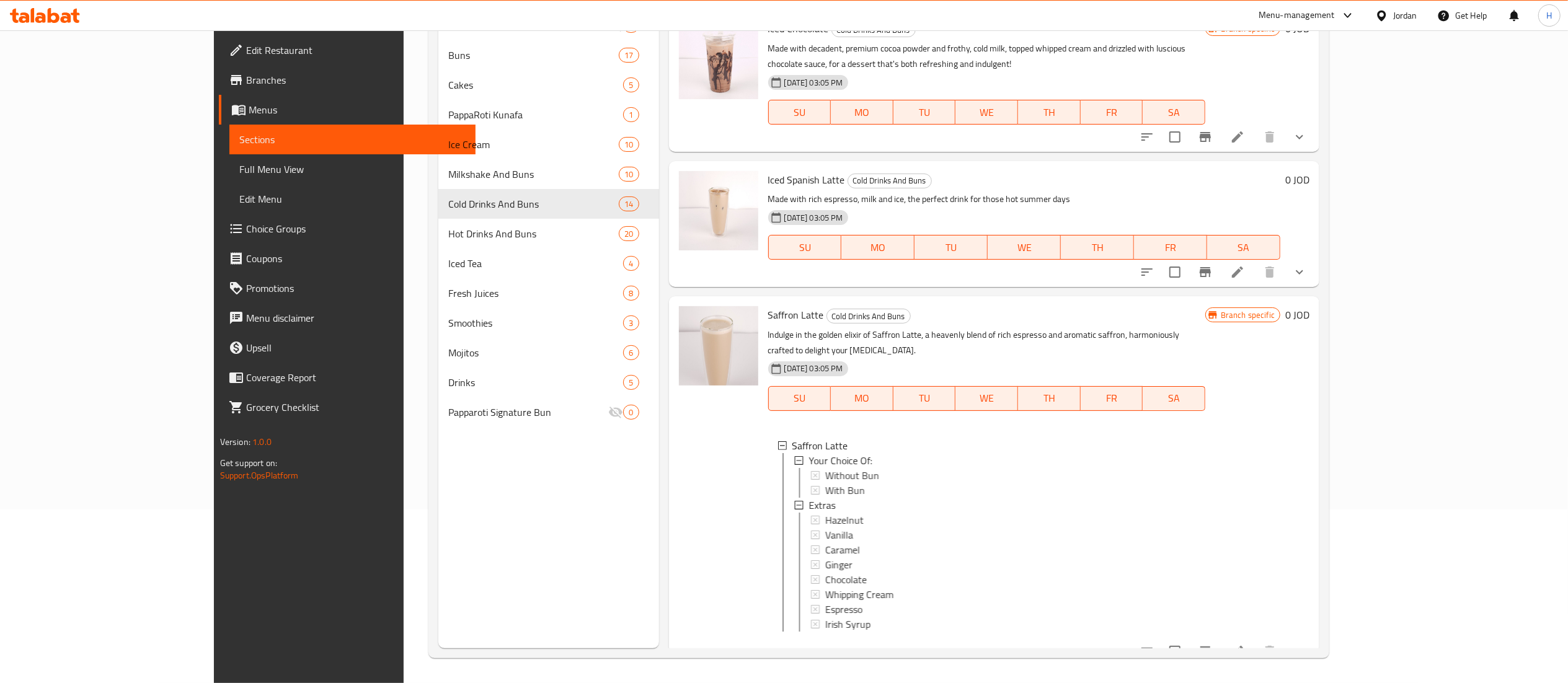
scroll to position [1432, 0]
click at [825, 466] on span "Without Bun" at bounding box center [851, 472] width 54 height 15
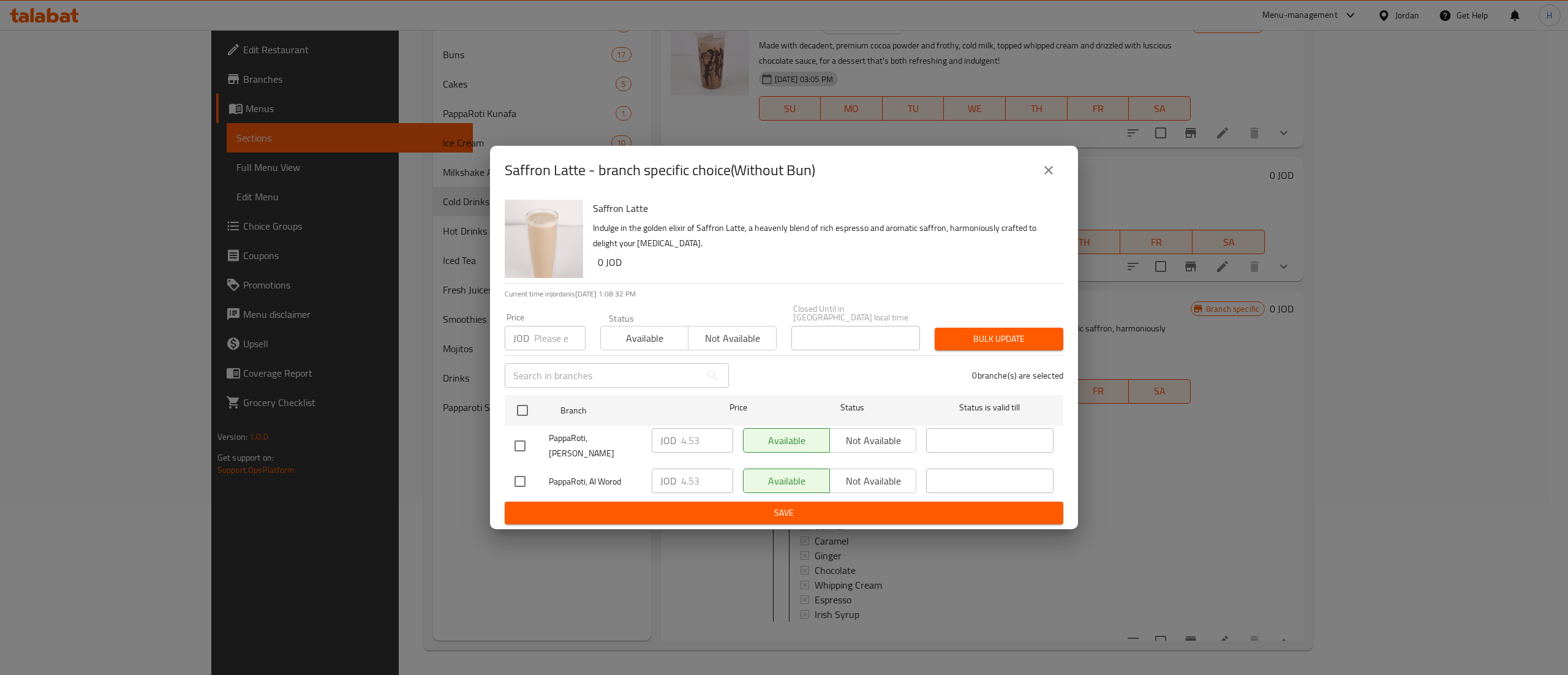
click at [1044, 178] on icon "close" at bounding box center [1049, 170] width 15 height 15
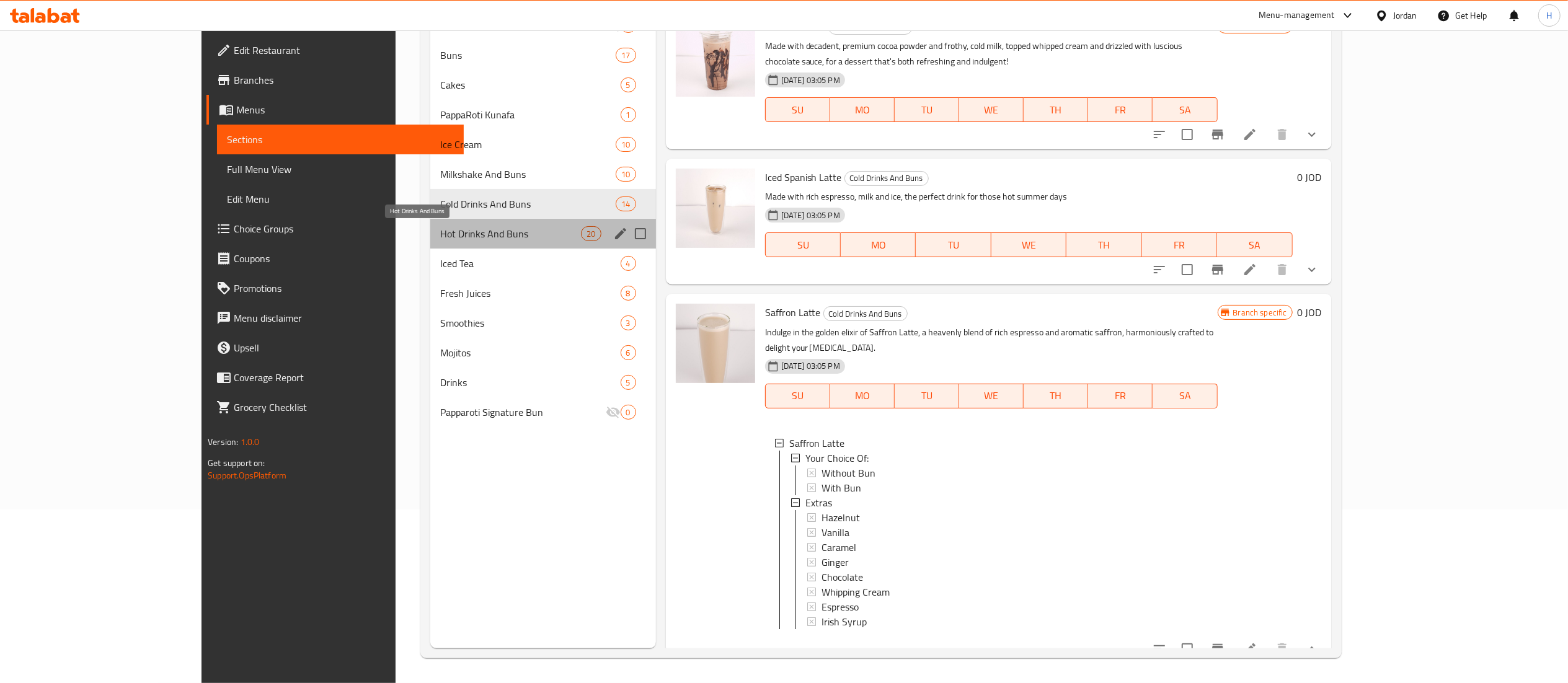
click at [440, 239] on span "Hot Drinks And Buns" at bounding box center [510, 233] width 141 height 15
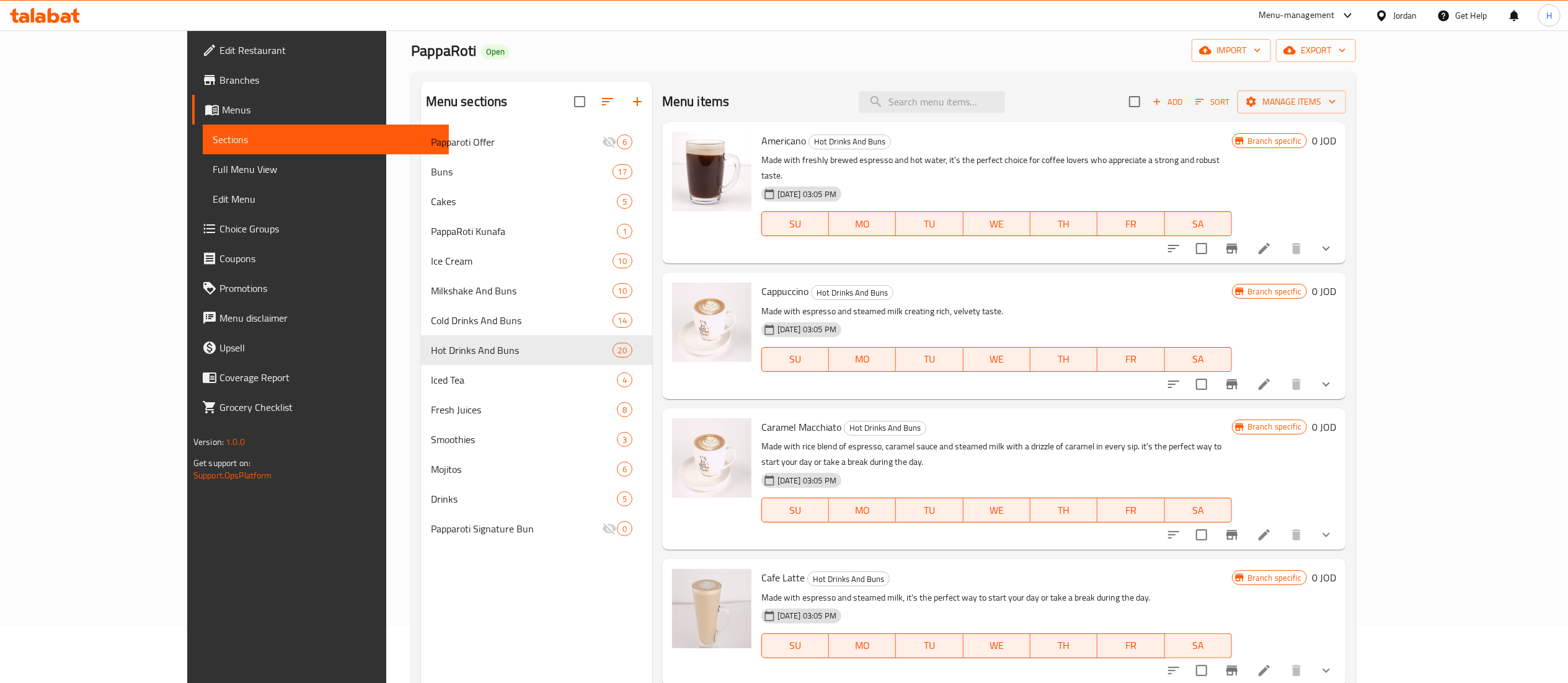
scroll to position [50, 0]
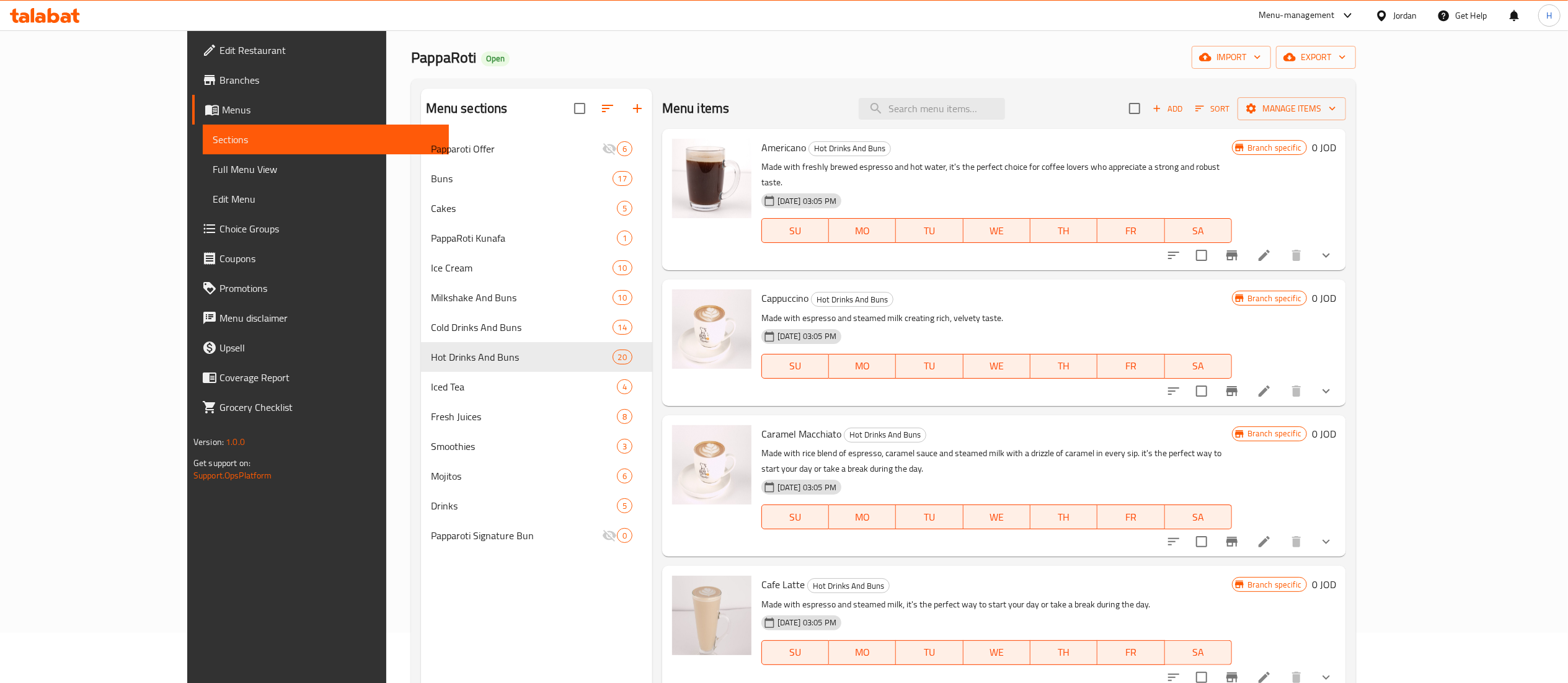
click at [1341, 240] on button "show more" at bounding box center [1326, 255] width 30 height 30
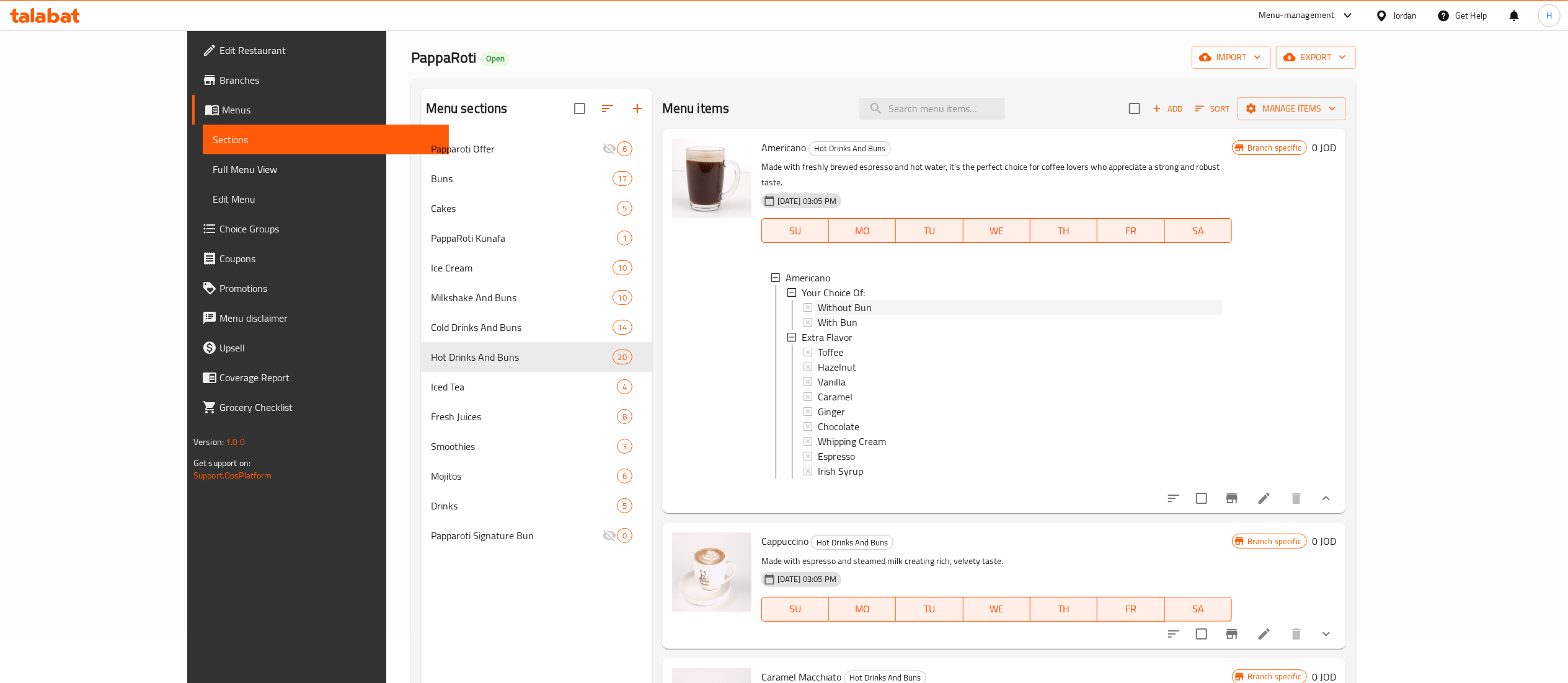
click at [818, 300] on span "Without Bun" at bounding box center [845, 307] width 54 height 15
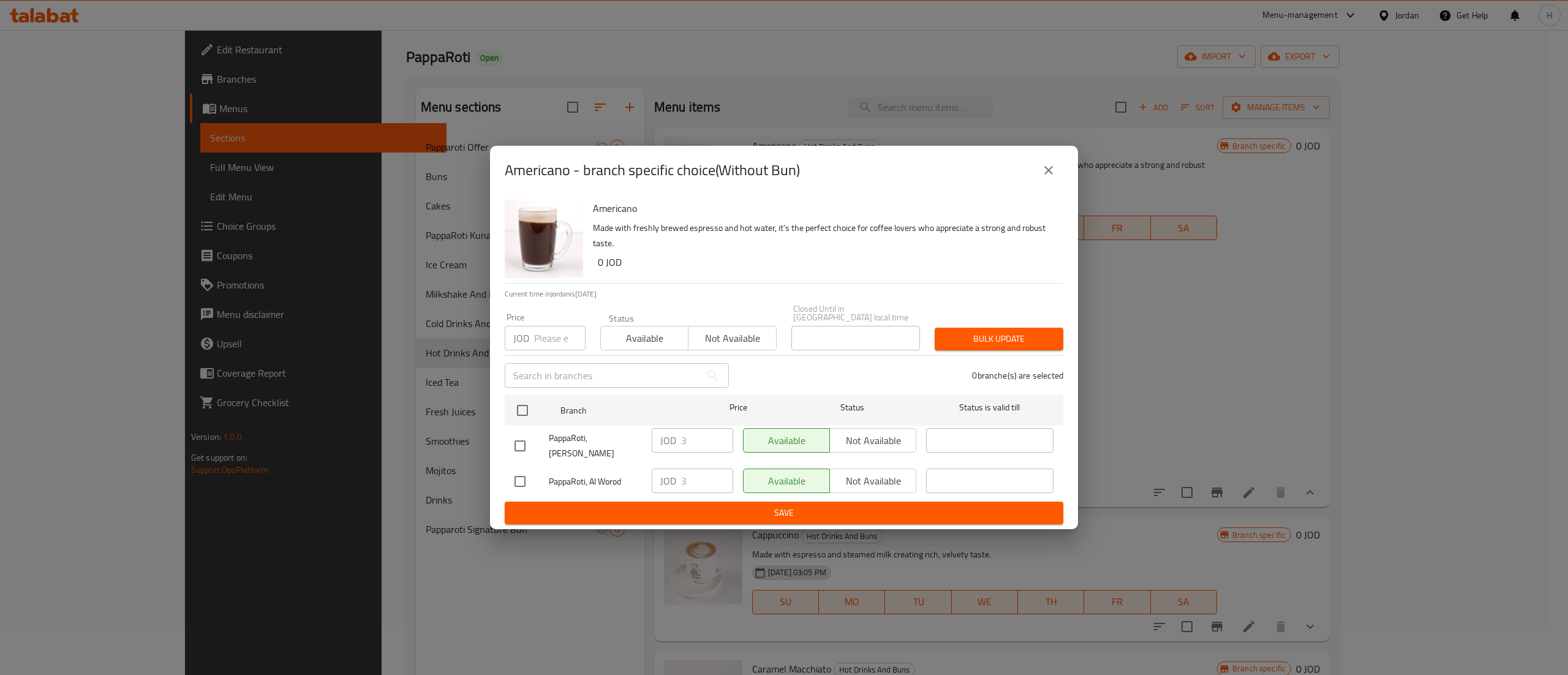
click at [1056, 176] on button "close" at bounding box center [1049, 170] width 29 height 29
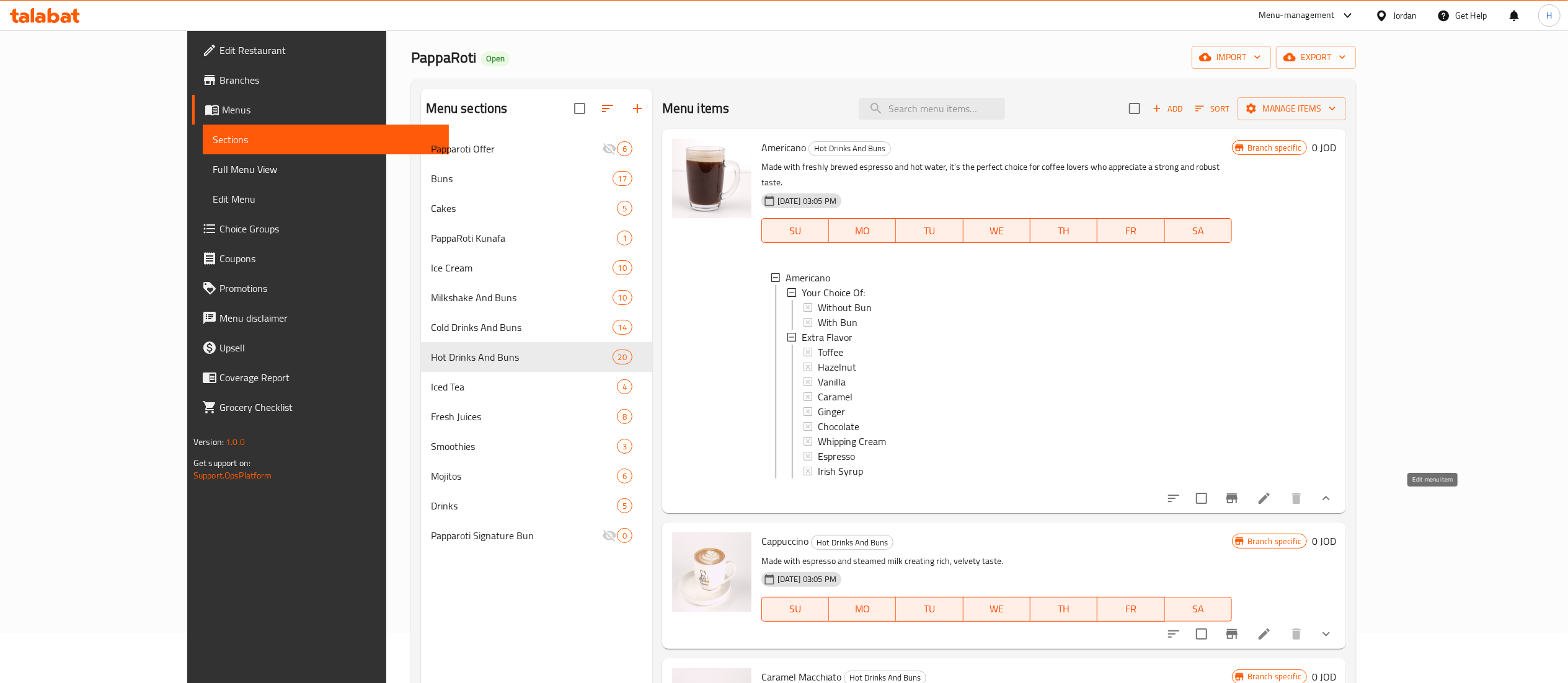
click at [1272, 497] on icon at bounding box center [1264, 498] width 15 height 15
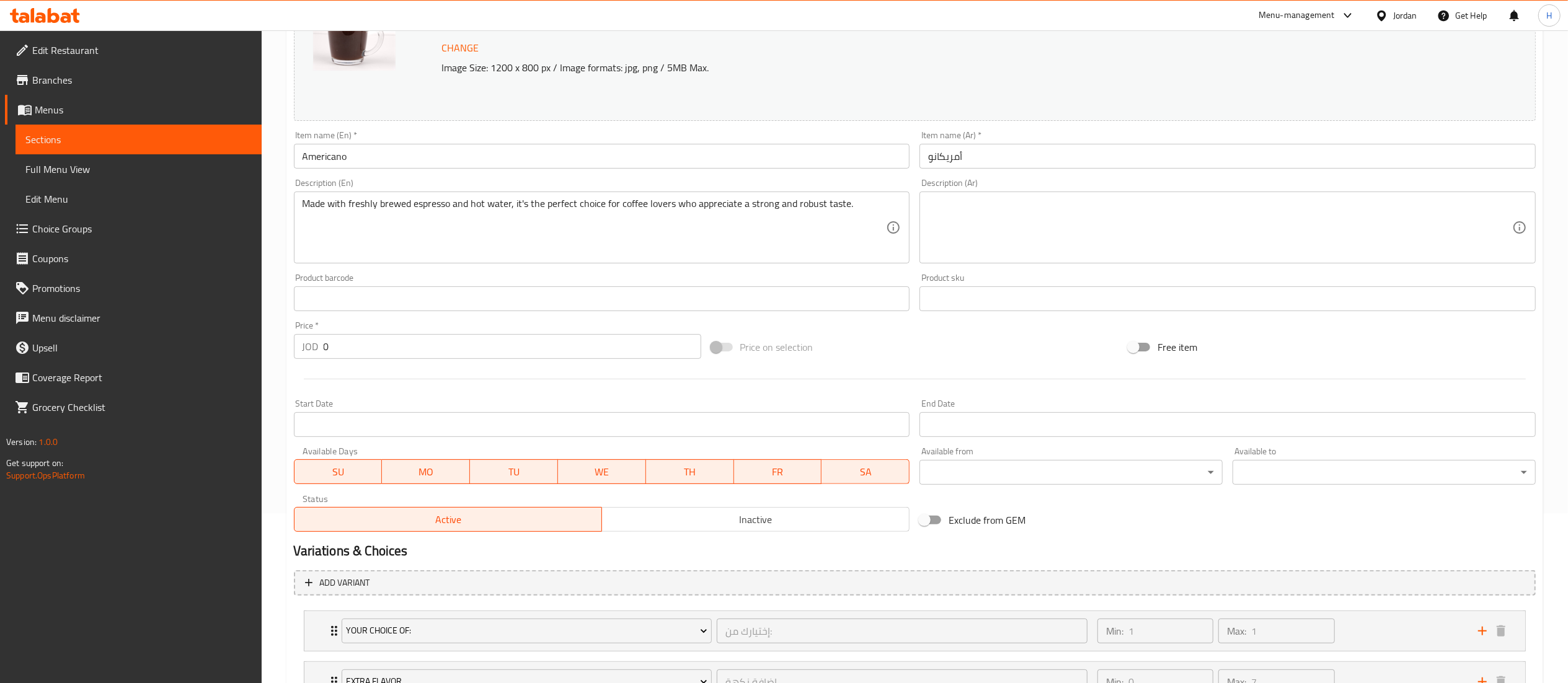
scroll to position [248, 0]
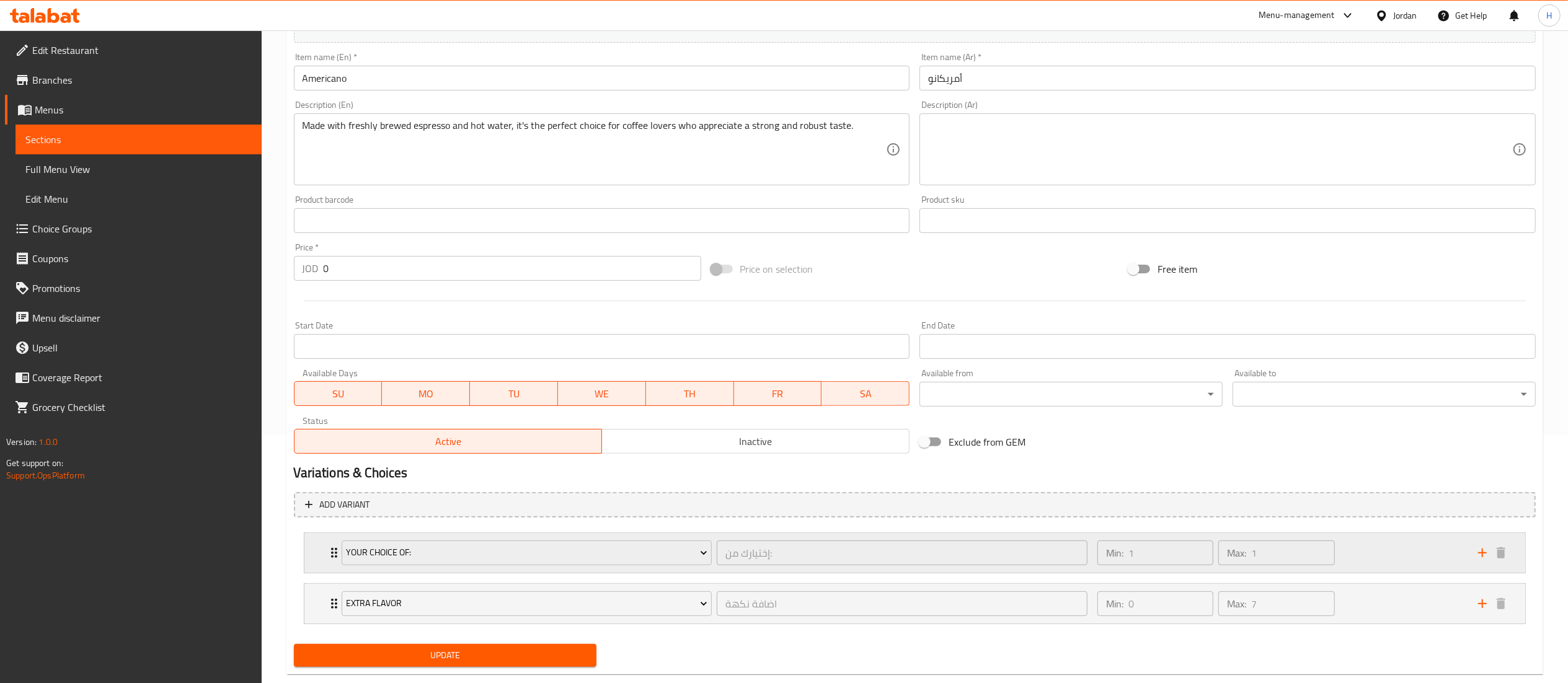
click at [1359, 537] on div "Min: 1 ​ Max: 1 ​" at bounding box center [1280, 553] width 381 height 39
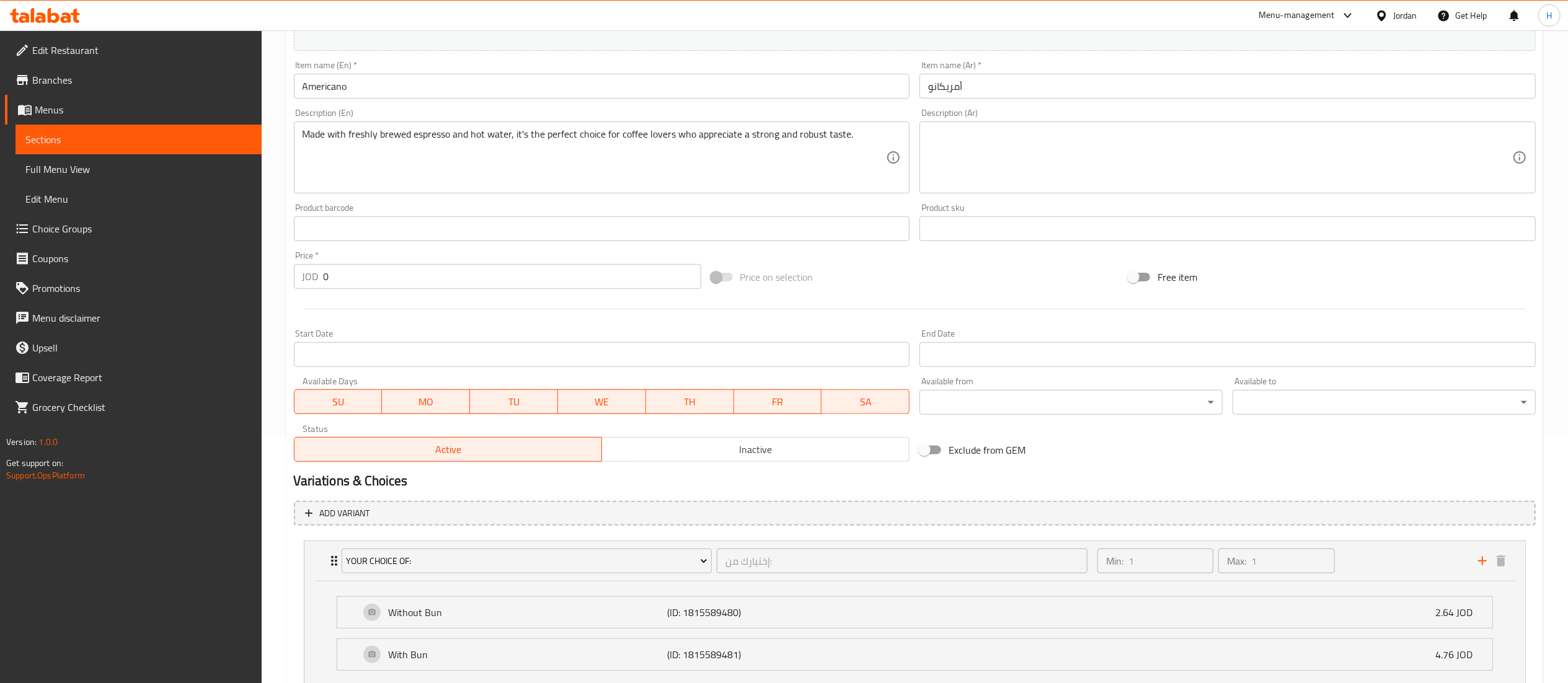
scroll to position [0, 0]
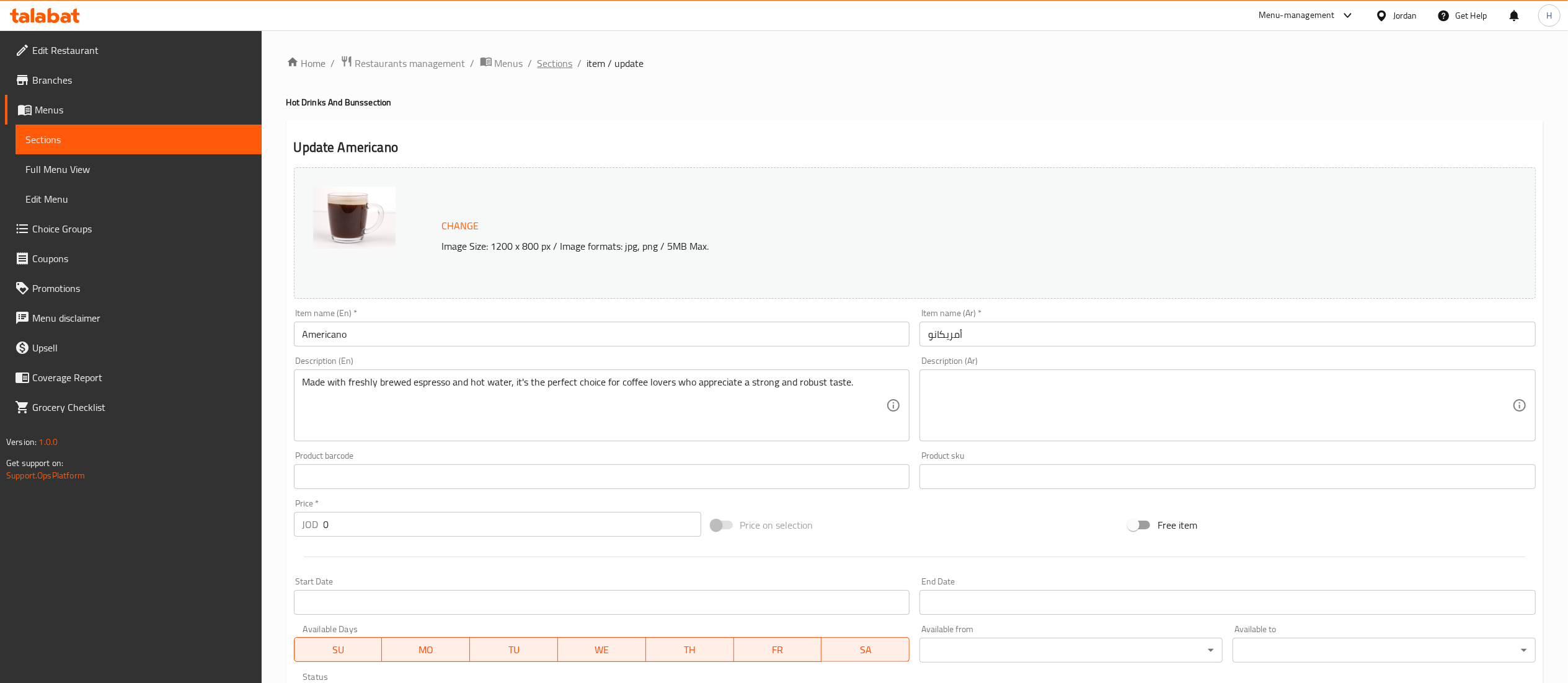
click at [559, 70] on span "Sections" at bounding box center [555, 63] width 35 height 15
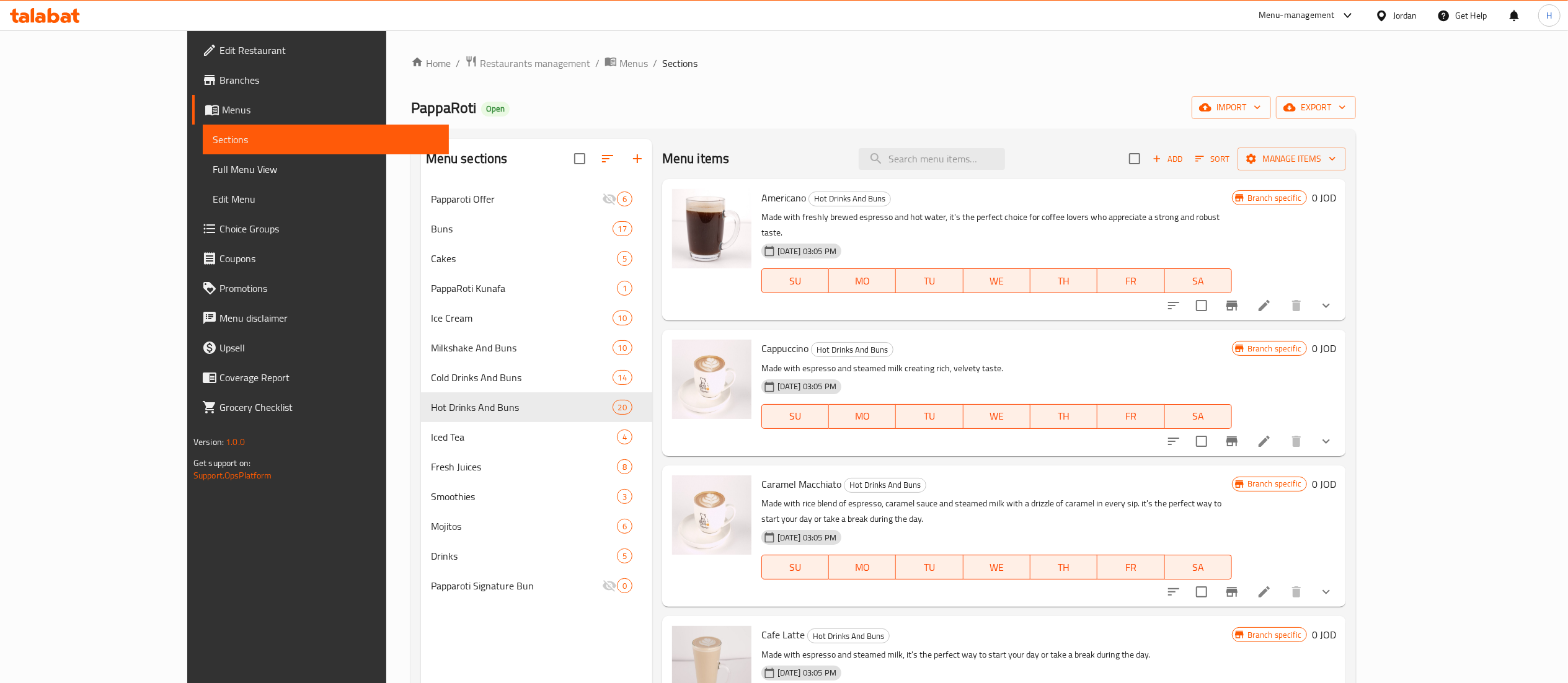
click at [1341, 299] on button "show more" at bounding box center [1326, 305] width 30 height 30
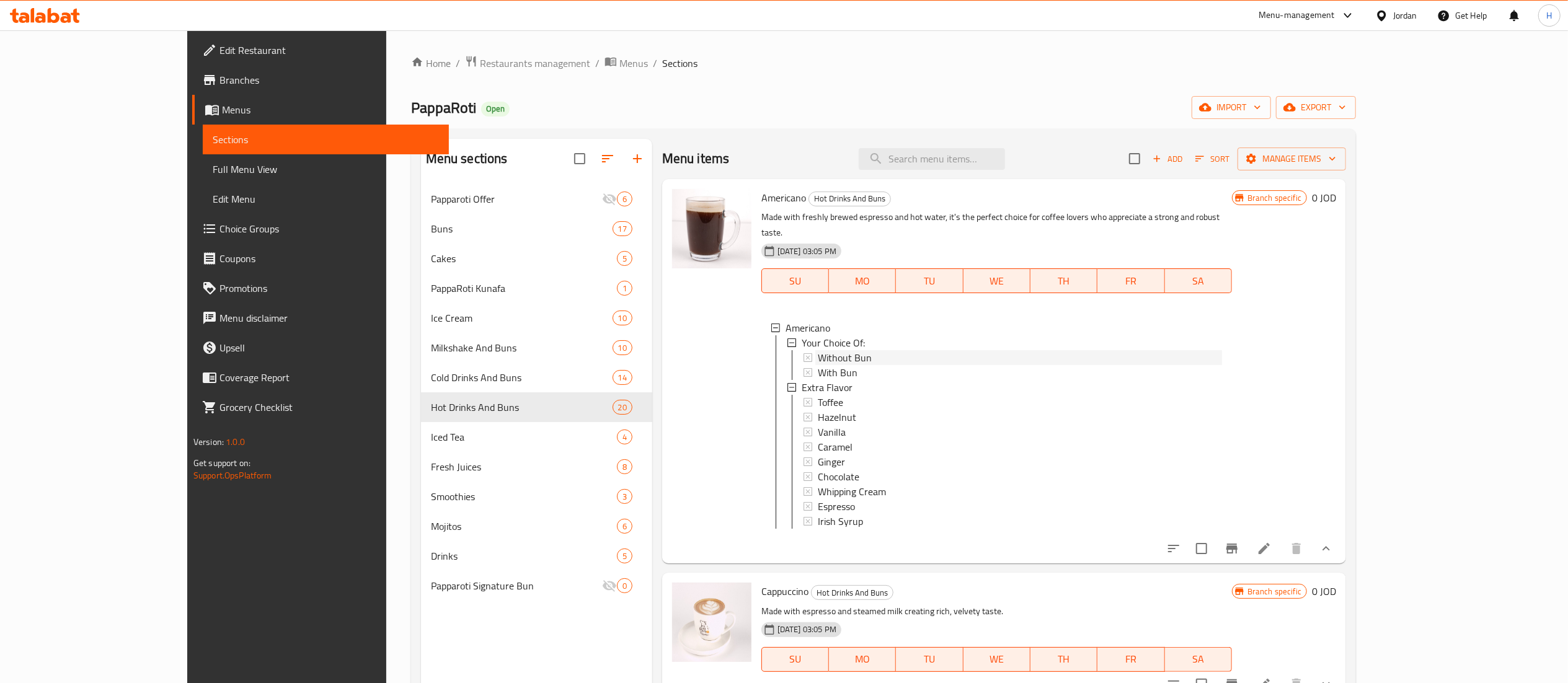
click at [838, 350] on div "Without Bun" at bounding box center [1020, 357] width 405 height 15
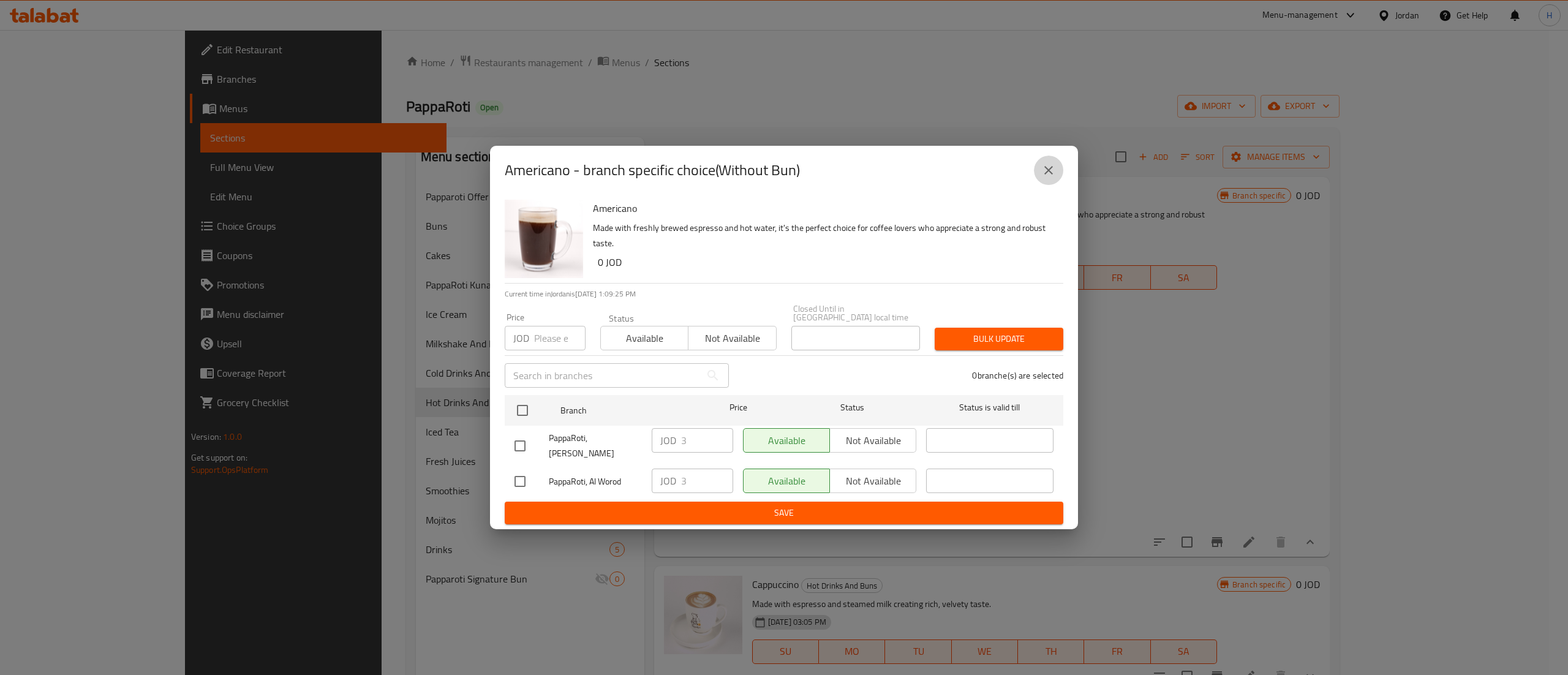
click at [1040, 178] on button "close" at bounding box center [1049, 170] width 29 height 29
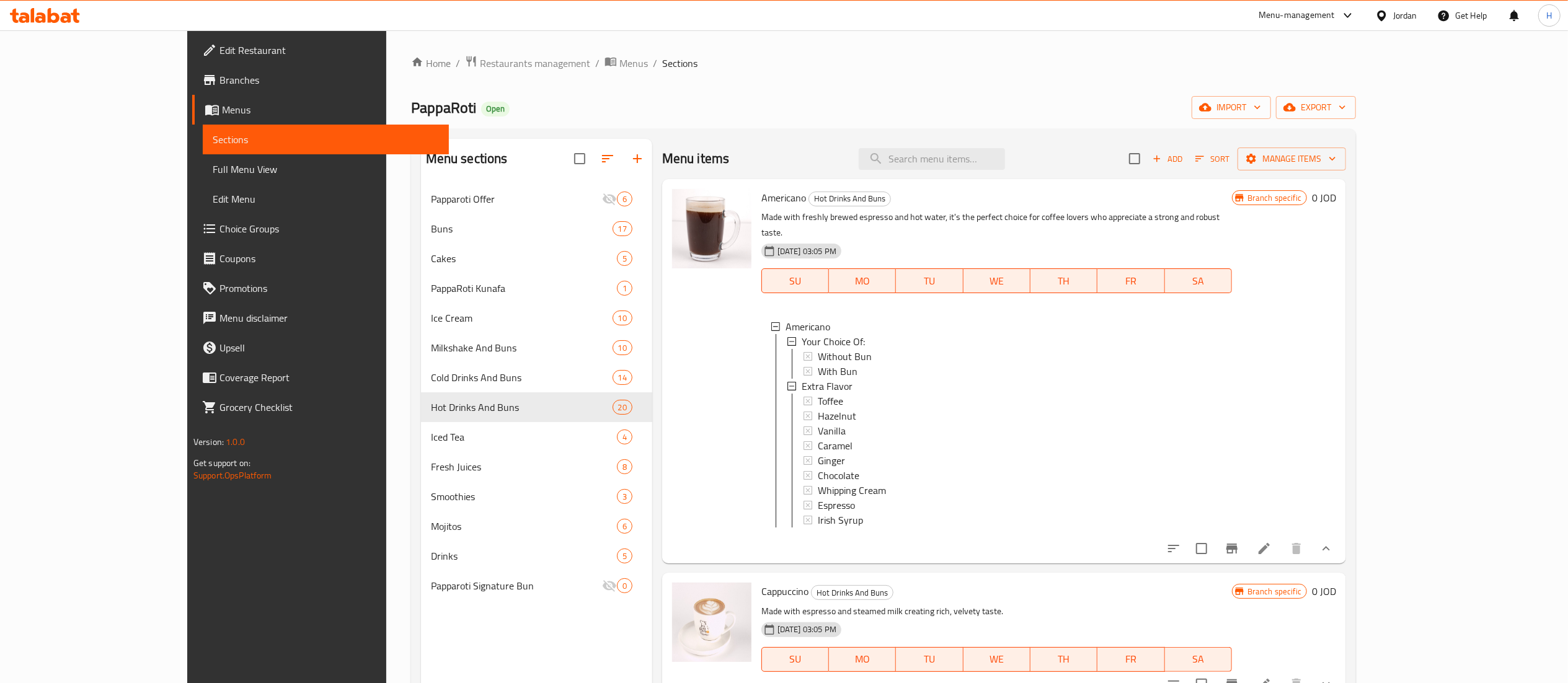
scroll to position [248, 0]
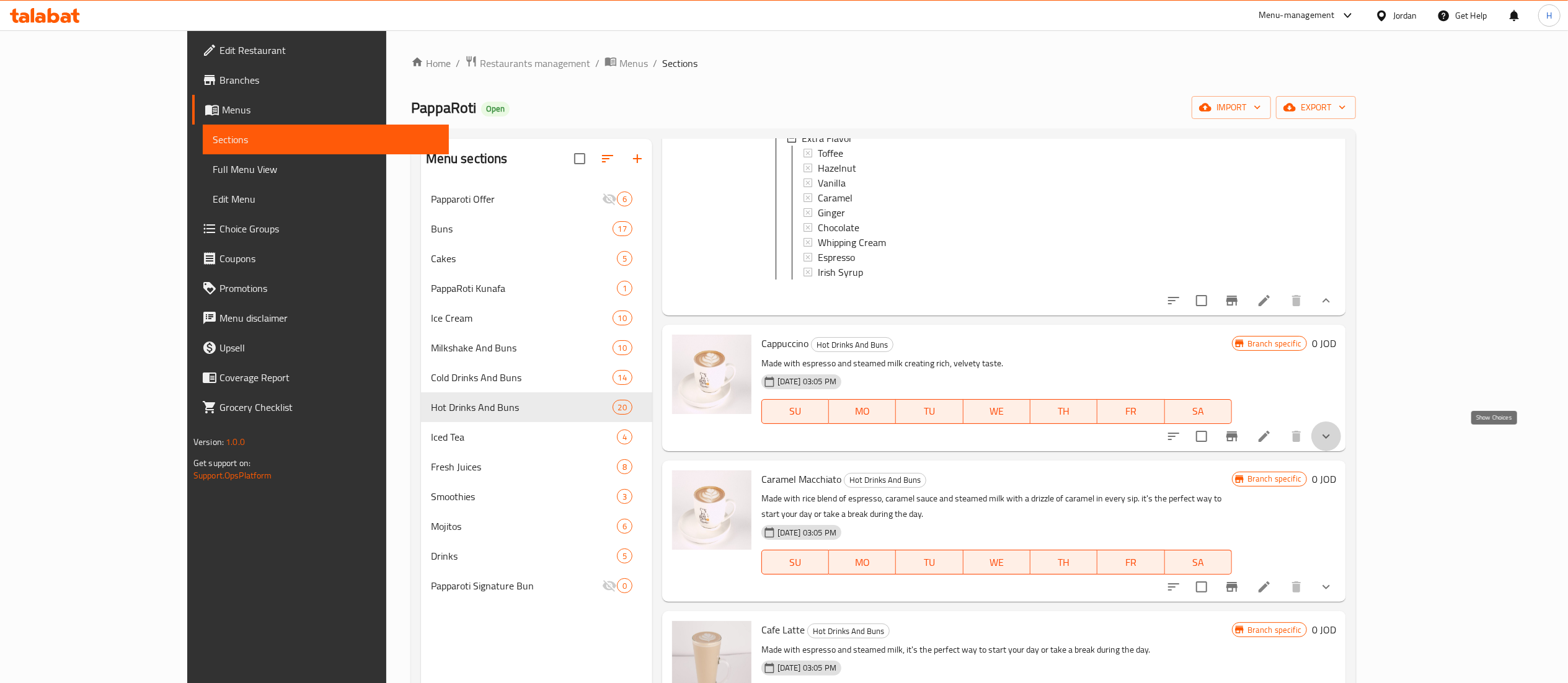
click at [1334, 444] on icon "show more" at bounding box center [1326, 436] width 15 height 15
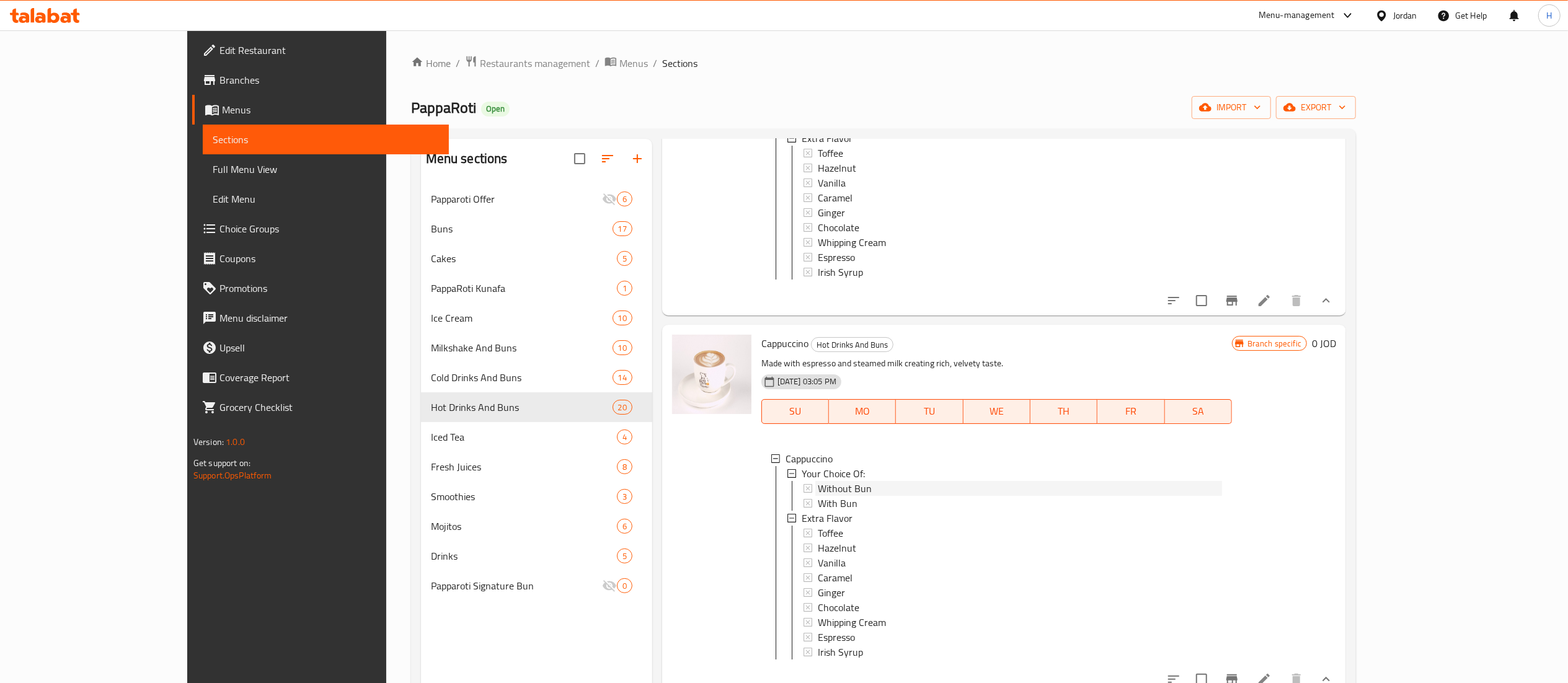
click at [821, 488] on span "Without Bun" at bounding box center [845, 488] width 54 height 15
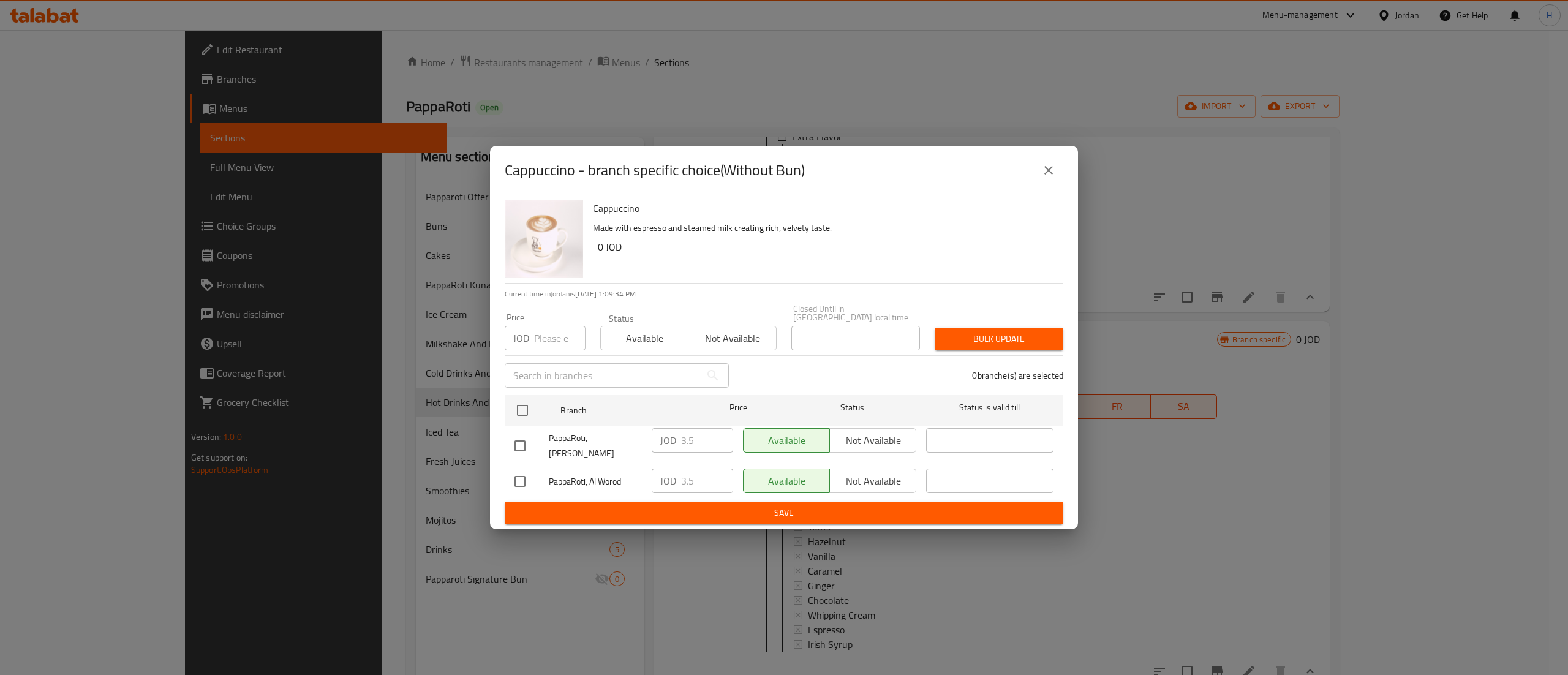
click at [1049, 178] on icon "close" at bounding box center [1049, 170] width 15 height 15
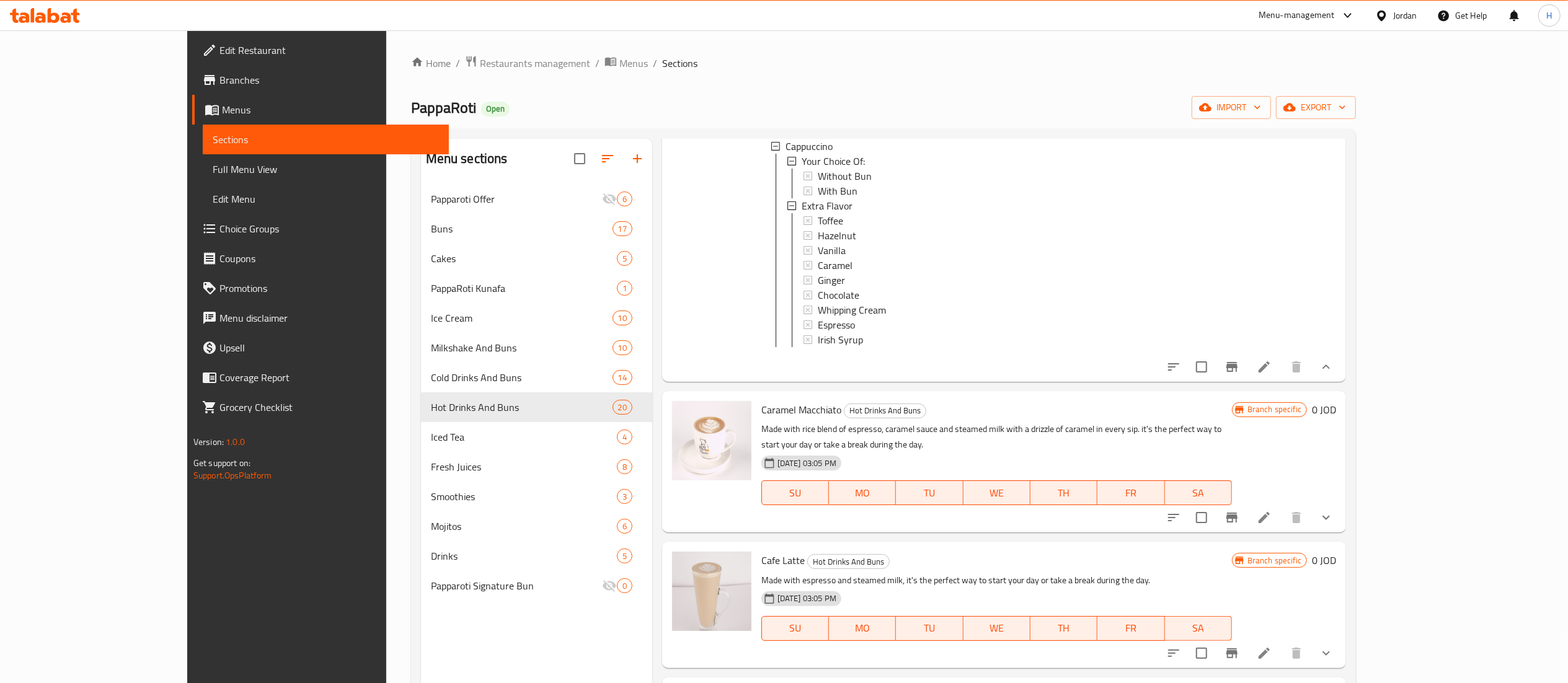
scroll to position [620, 0]
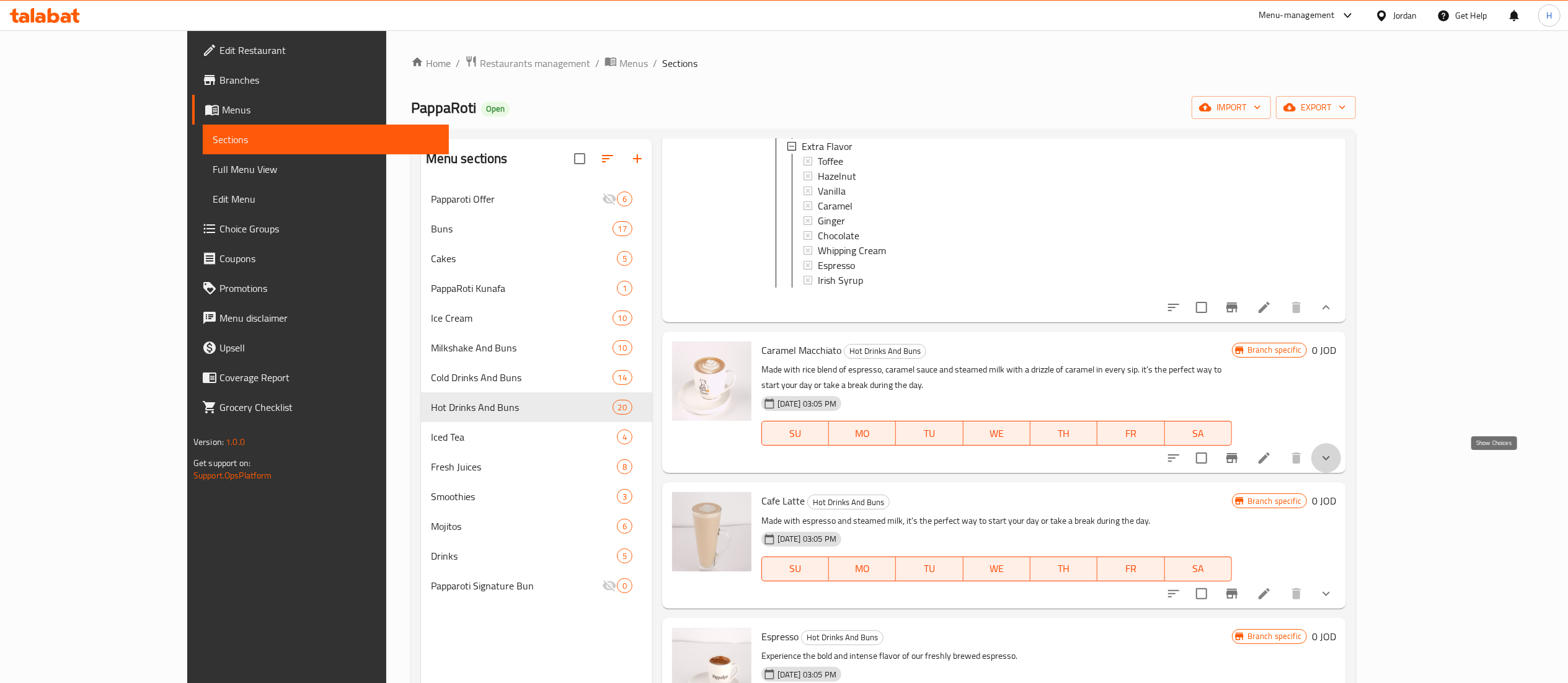
click at [1330, 461] on icon "show more" at bounding box center [1326, 459] width 8 height 4
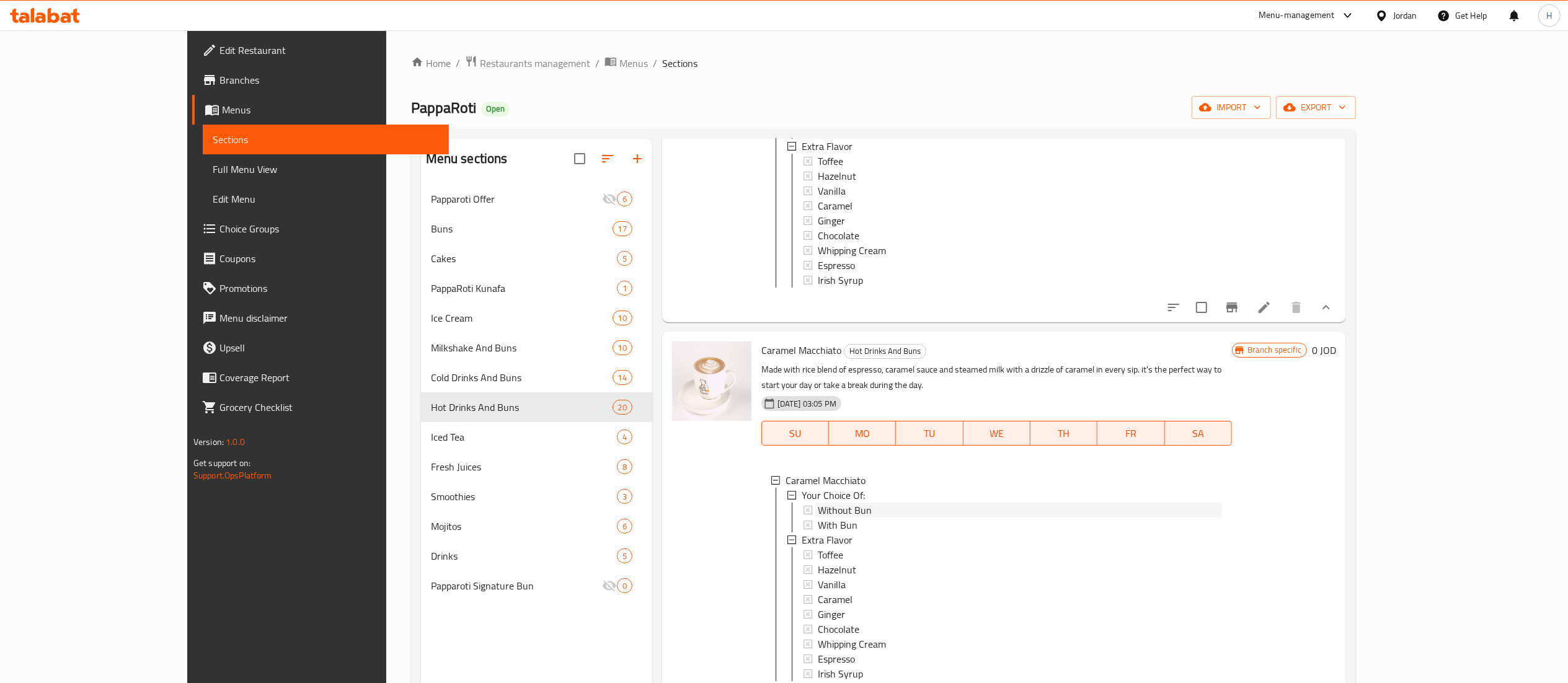
click at [818, 510] on span "Without Bun" at bounding box center [845, 510] width 54 height 15
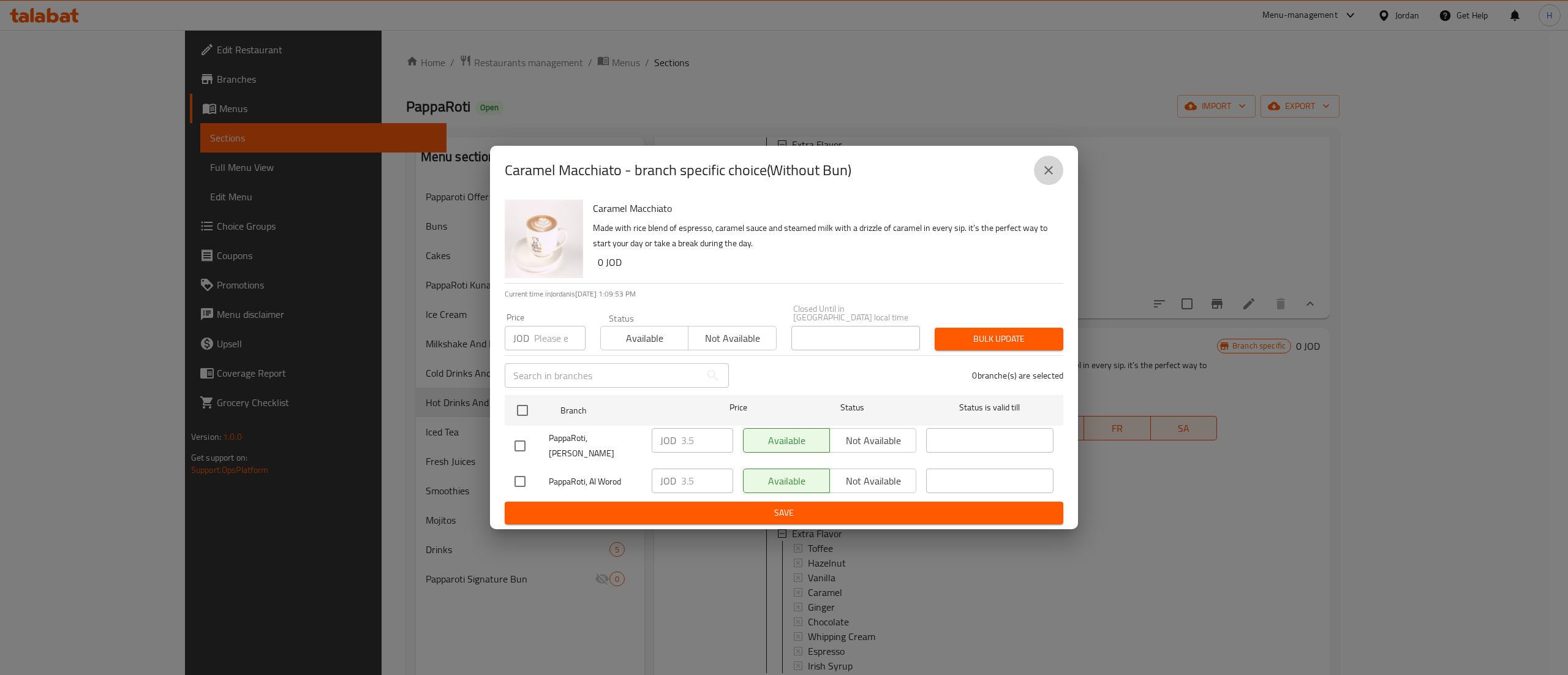
click at [1040, 184] on button "close" at bounding box center [1049, 170] width 29 height 29
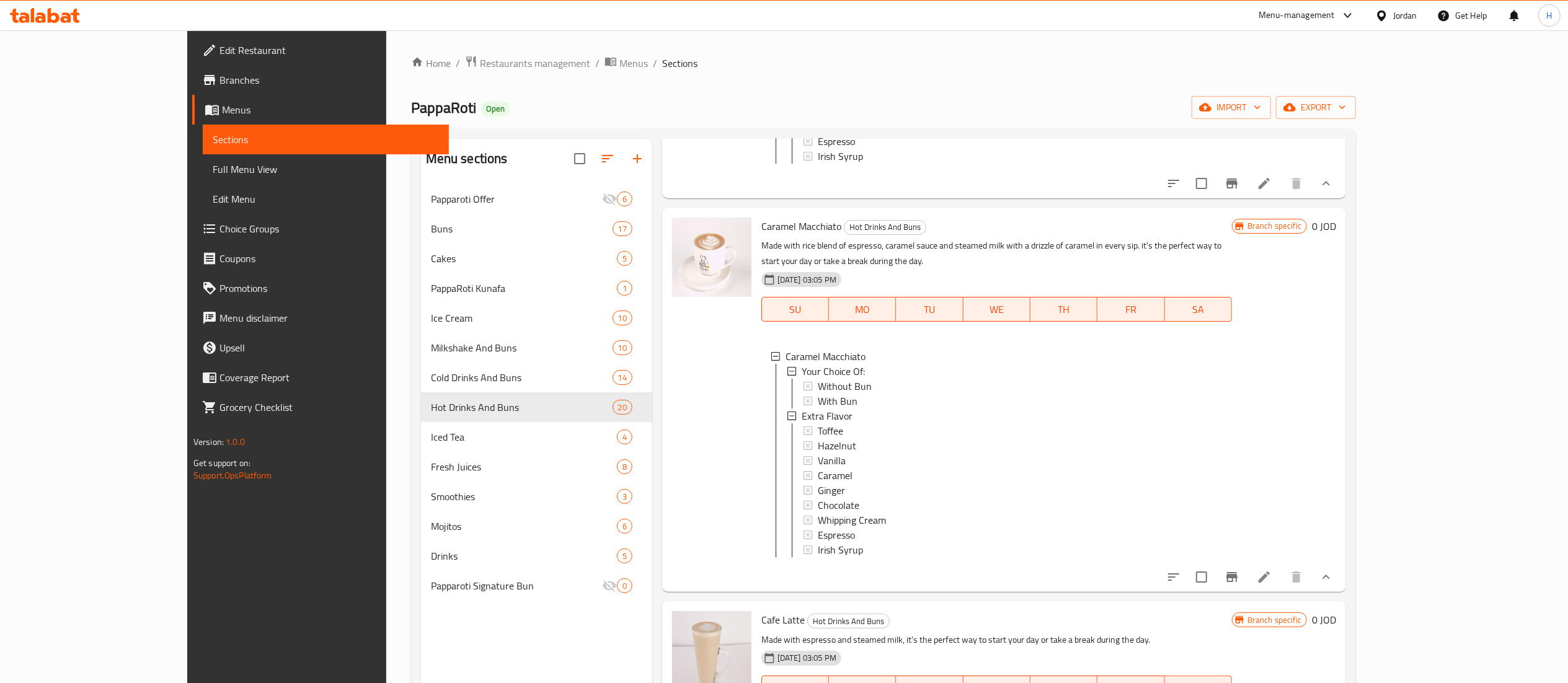
scroll to position [868, 0]
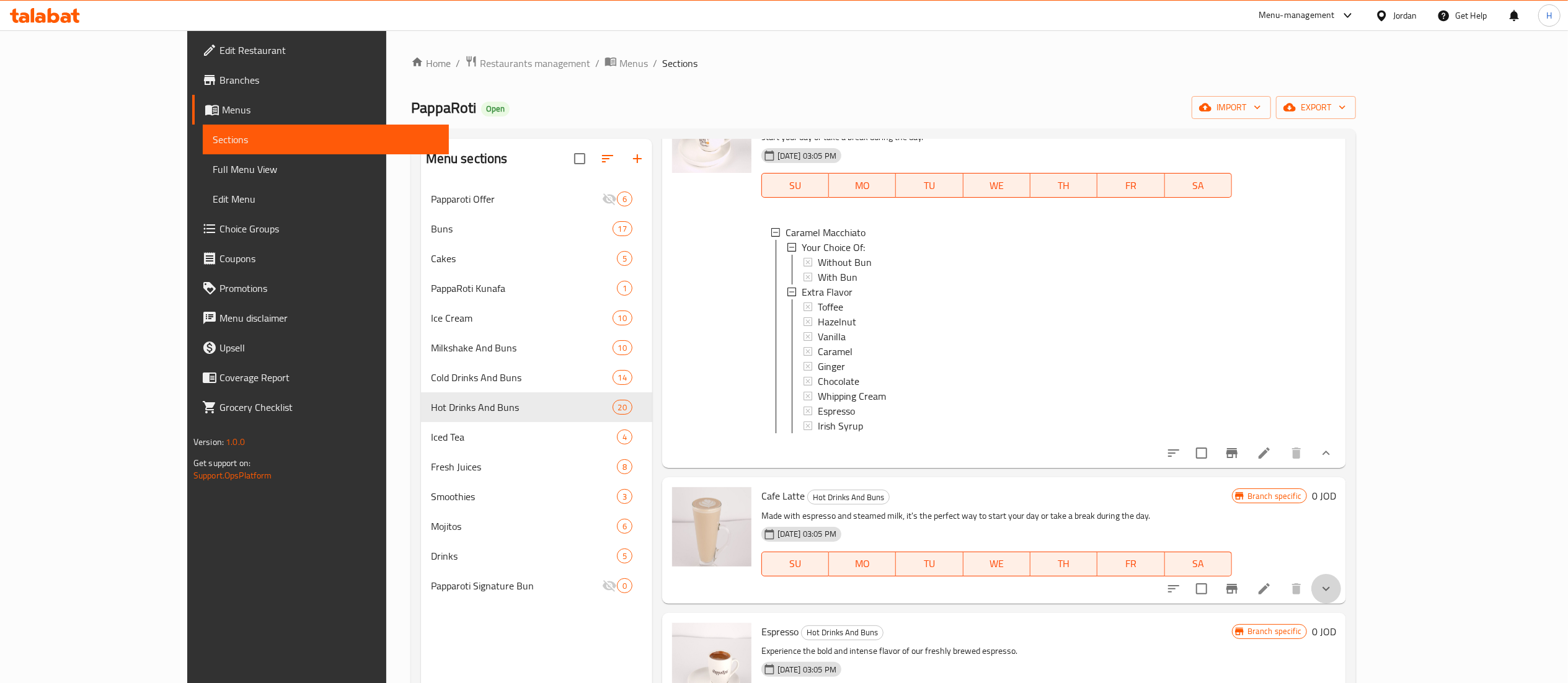
click at [1341, 603] on button "show more" at bounding box center [1326, 589] width 30 height 30
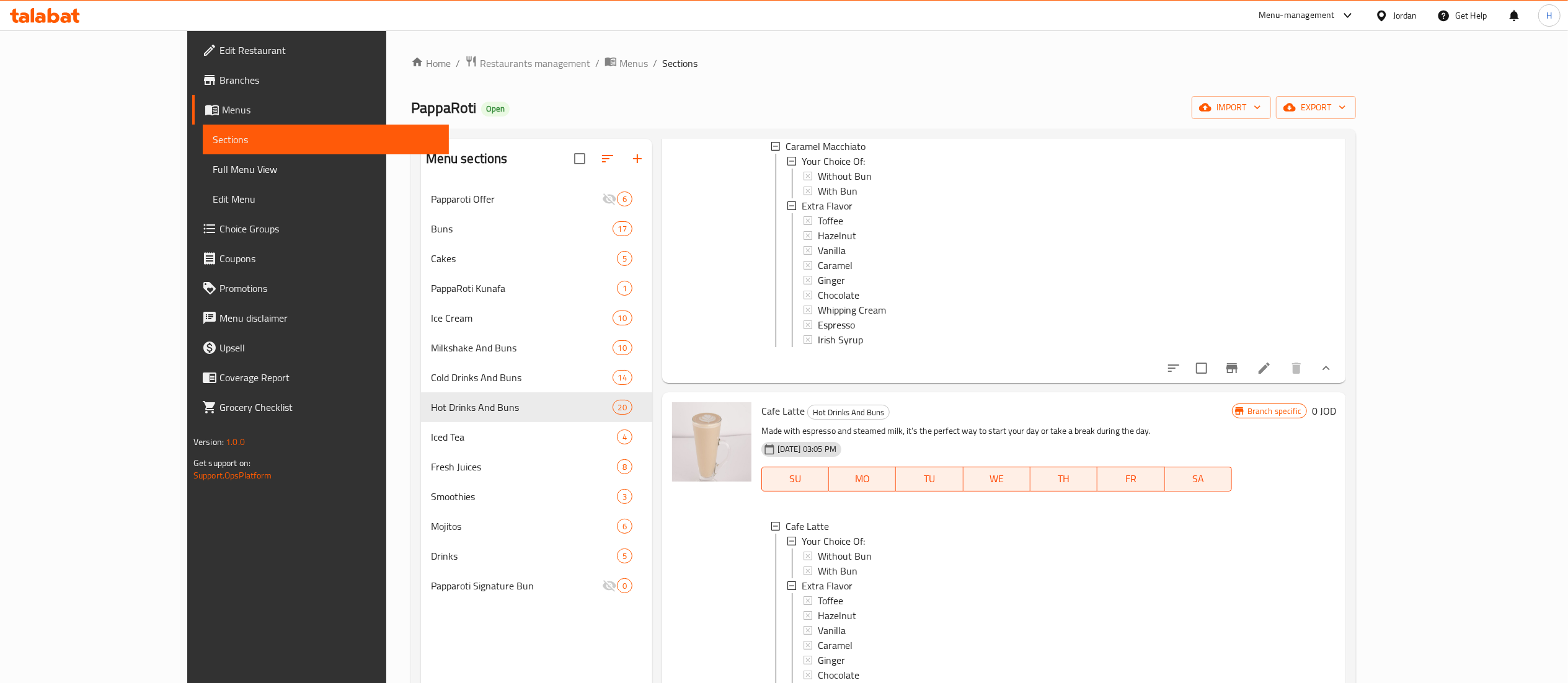
scroll to position [992, 0]
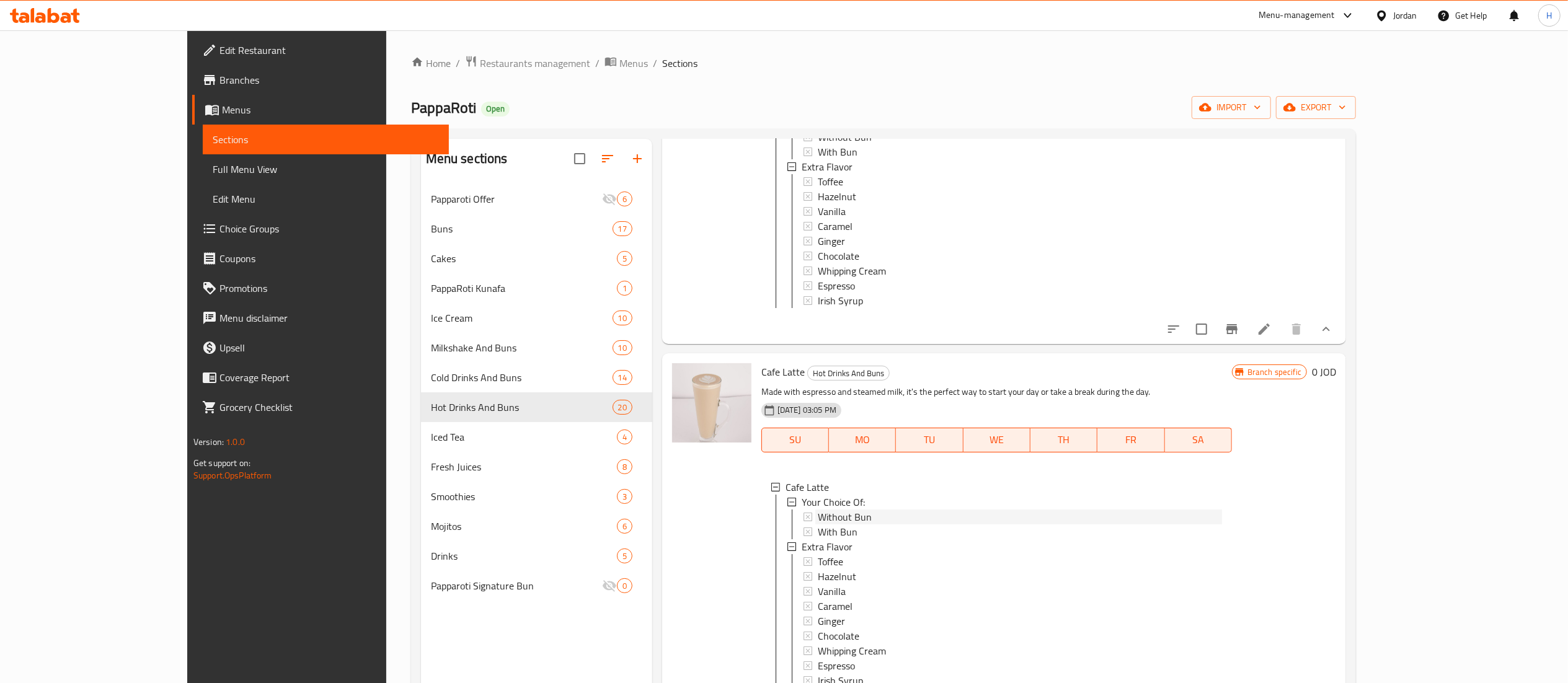
click at [818, 525] on span "Without Bun" at bounding box center [845, 517] width 54 height 15
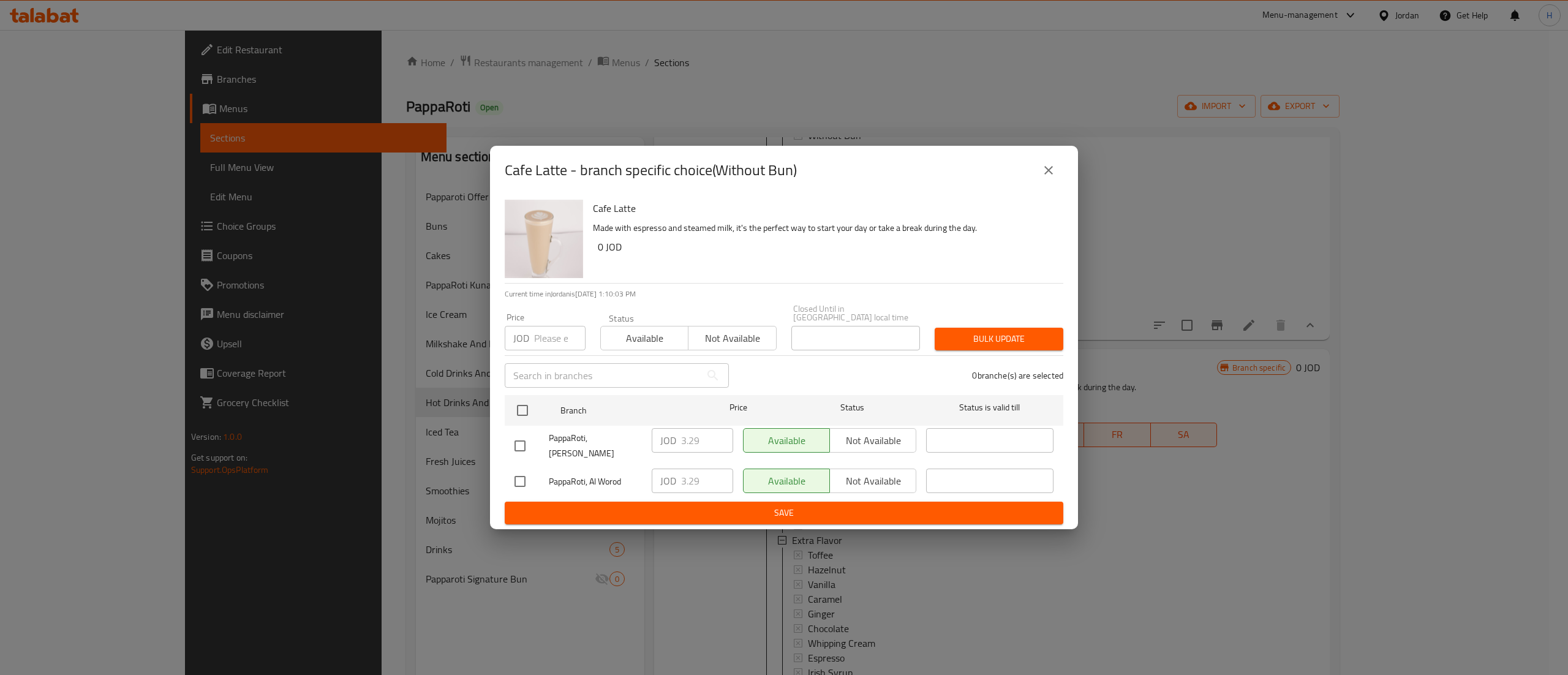
drag, startPoint x: 1047, startPoint y: 173, endPoint x: 1079, endPoint y: 201, distance: 42.5
click at [1045, 175] on icon "close" at bounding box center [1049, 170] width 15 height 15
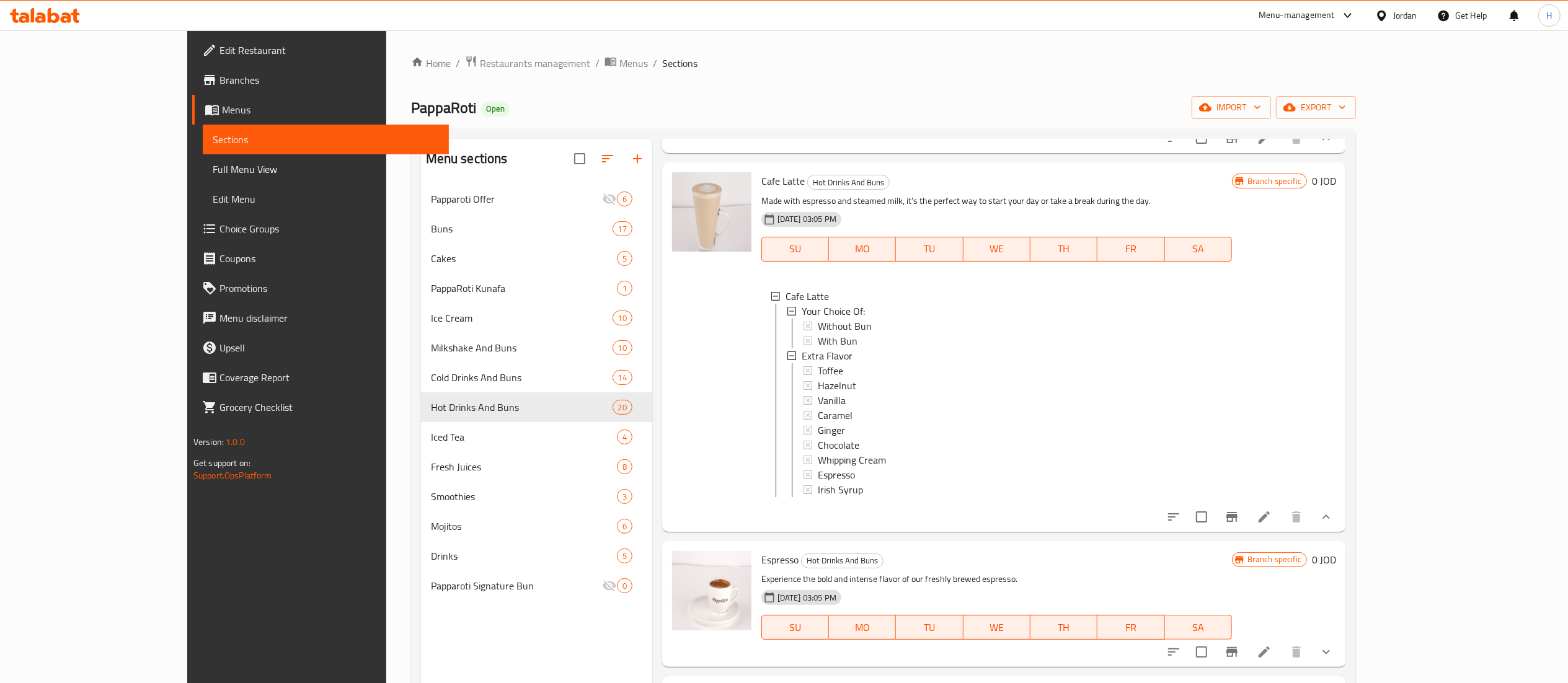
scroll to position [1240, 0]
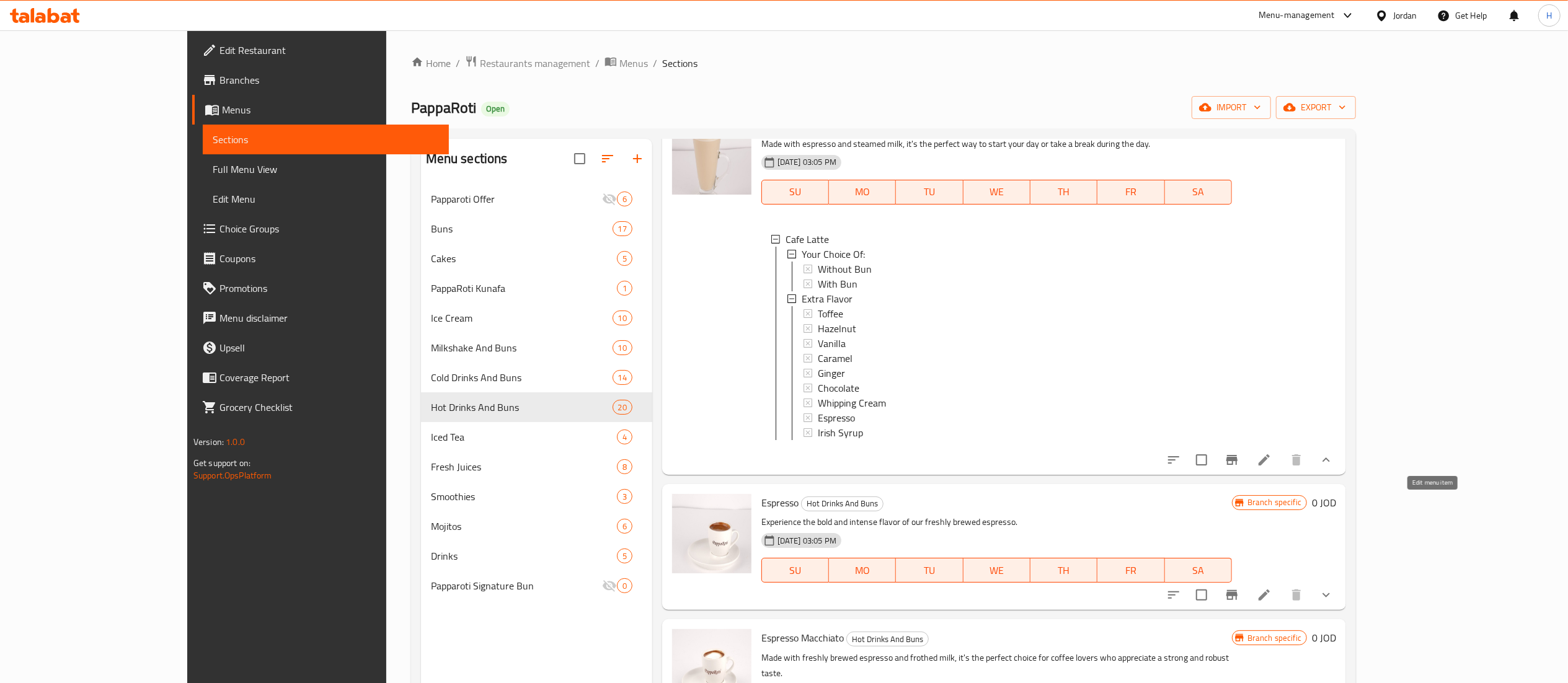
click at [1272, 467] on icon at bounding box center [1264, 460] width 15 height 15
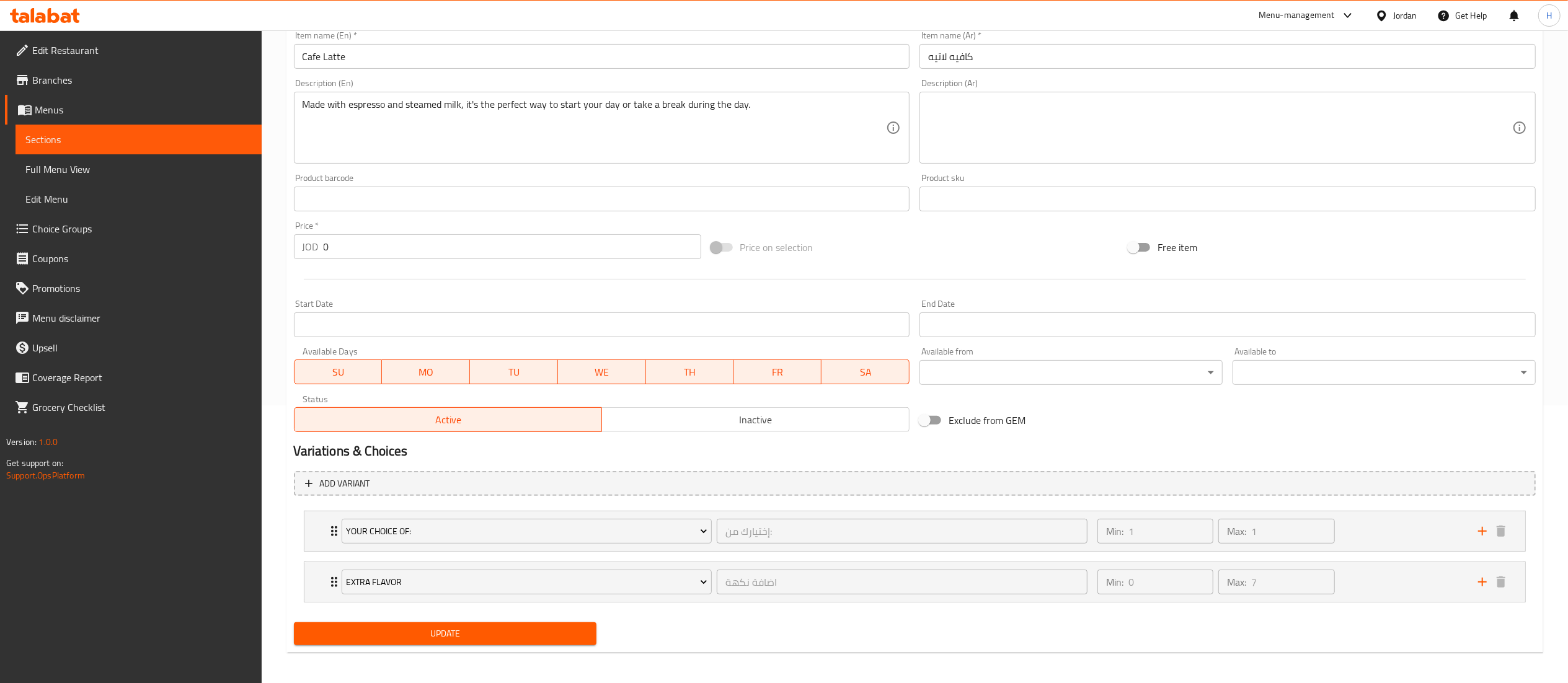
scroll to position [283, 0]
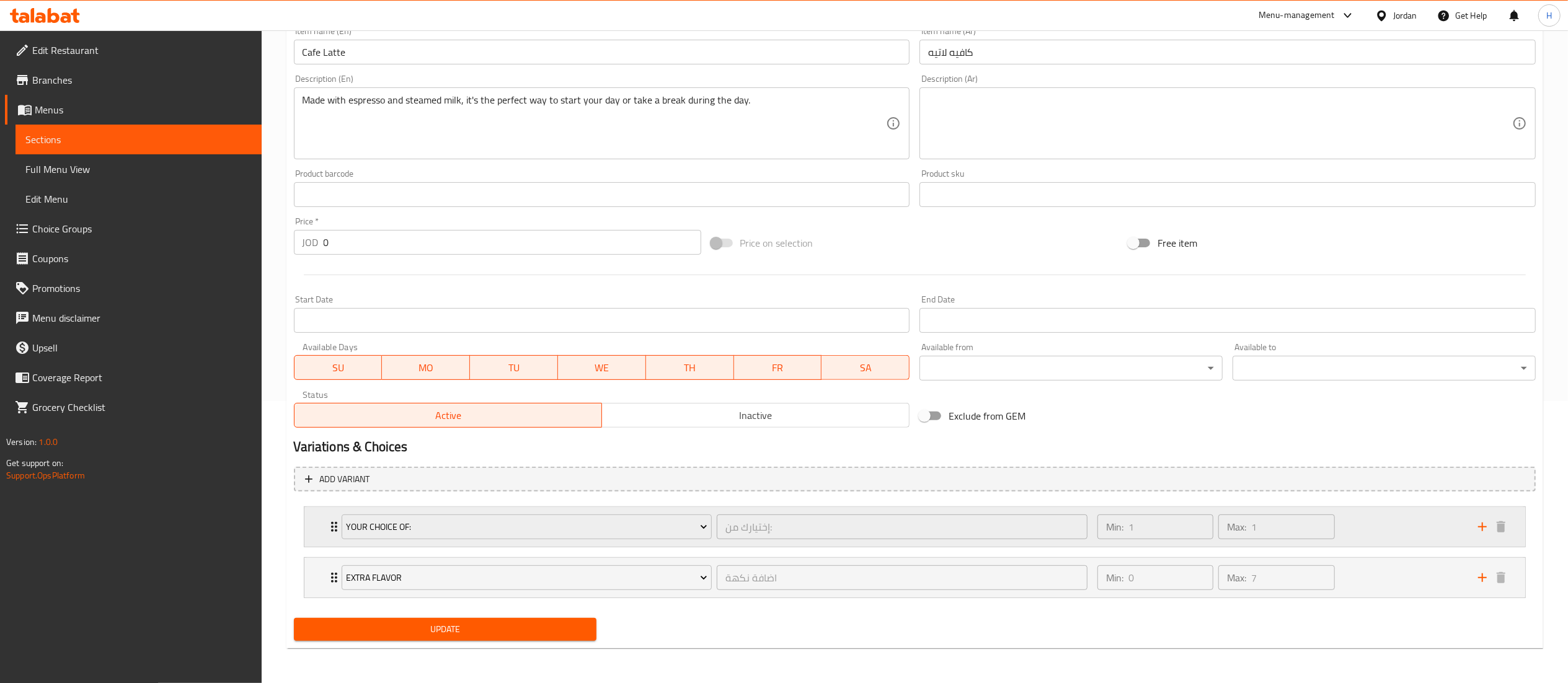
click at [1446, 517] on div "Min: 1 ​ Max: 1 ​" at bounding box center [1280, 527] width 381 height 39
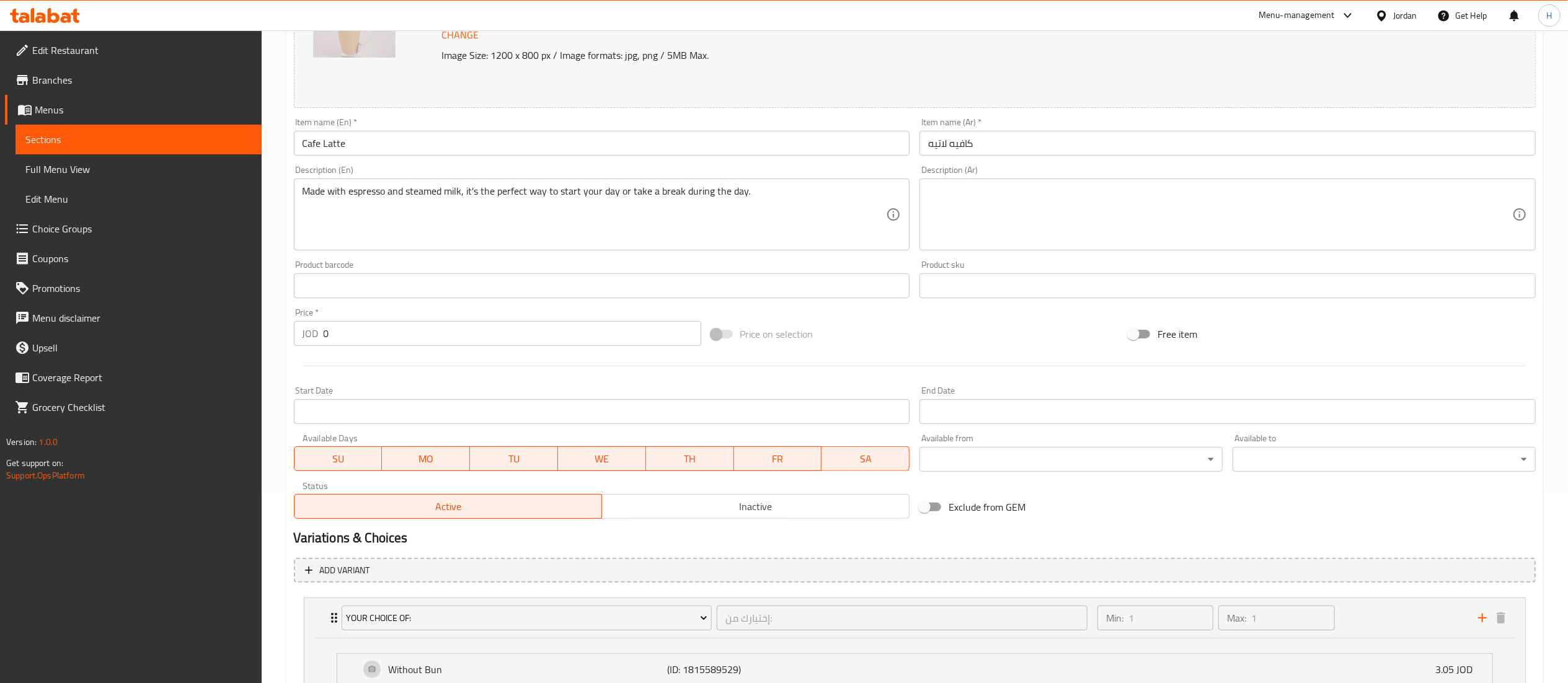
scroll to position [0, 0]
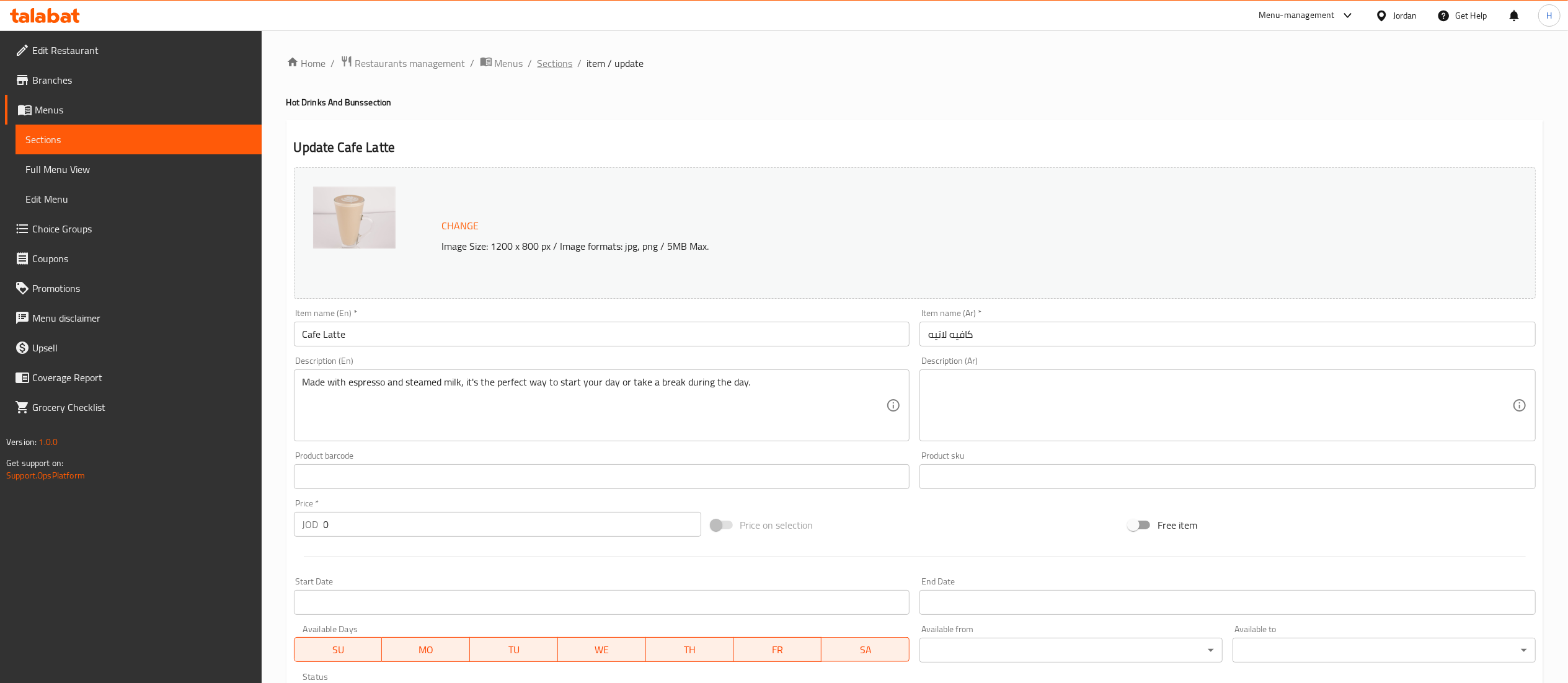
click at [553, 59] on span "Sections" at bounding box center [555, 63] width 35 height 15
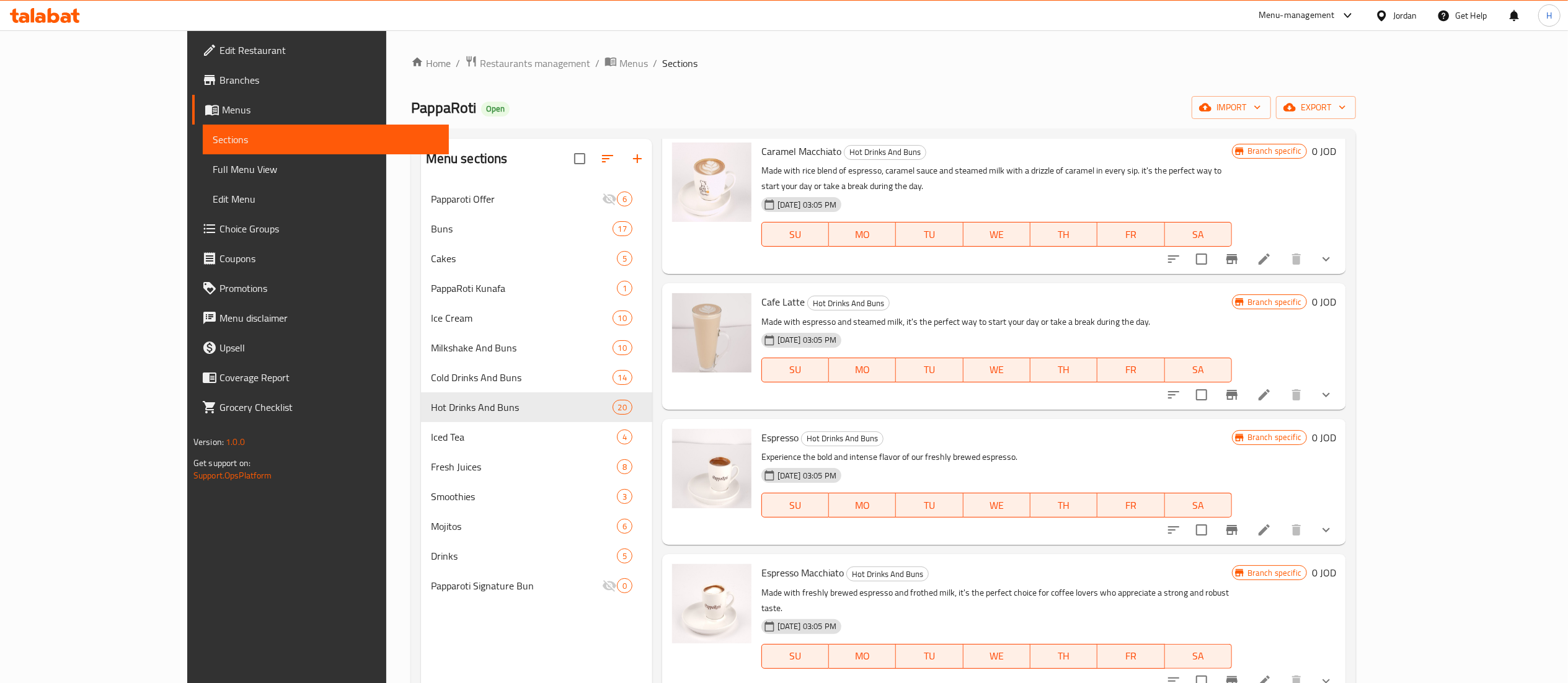
scroll to position [372, 0]
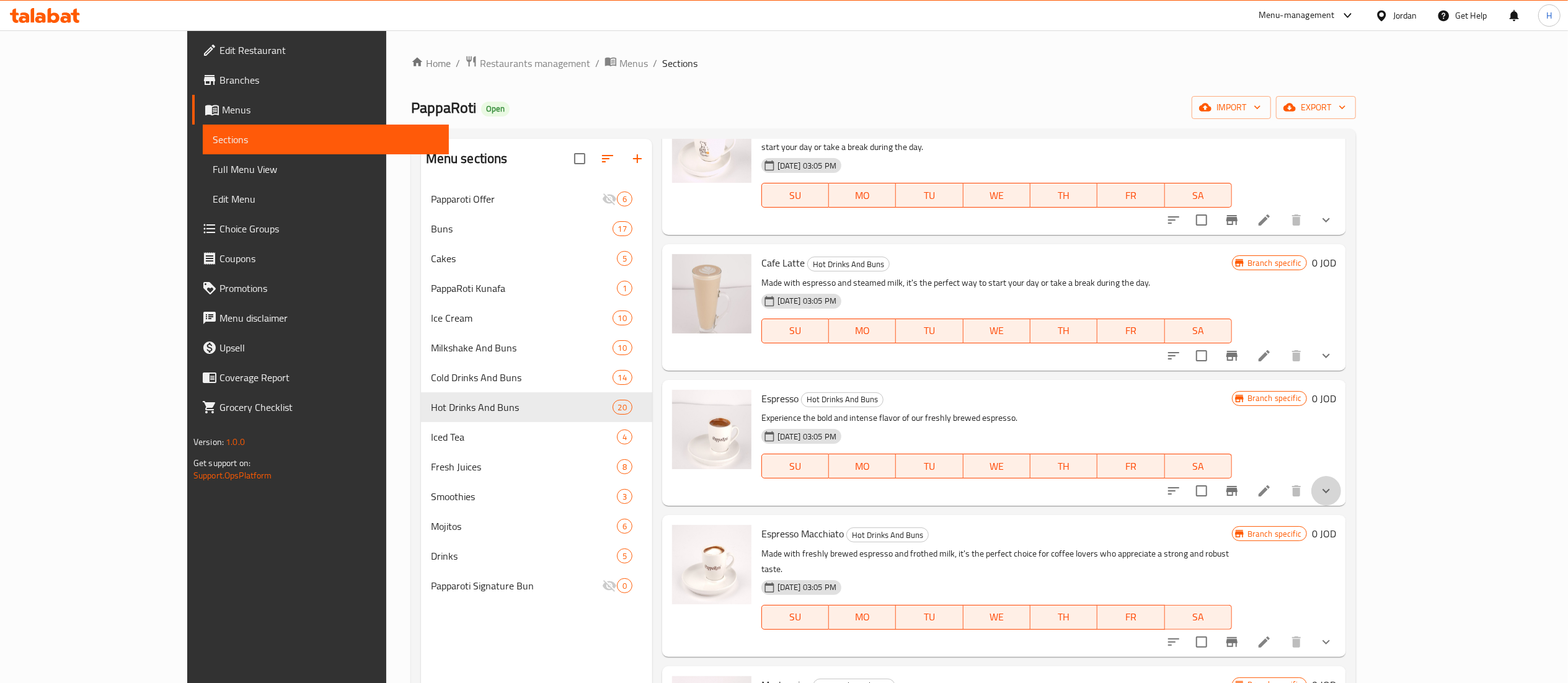
click at [1341, 476] on button "show more" at bounding box center [1326, 491] width 30 height 30
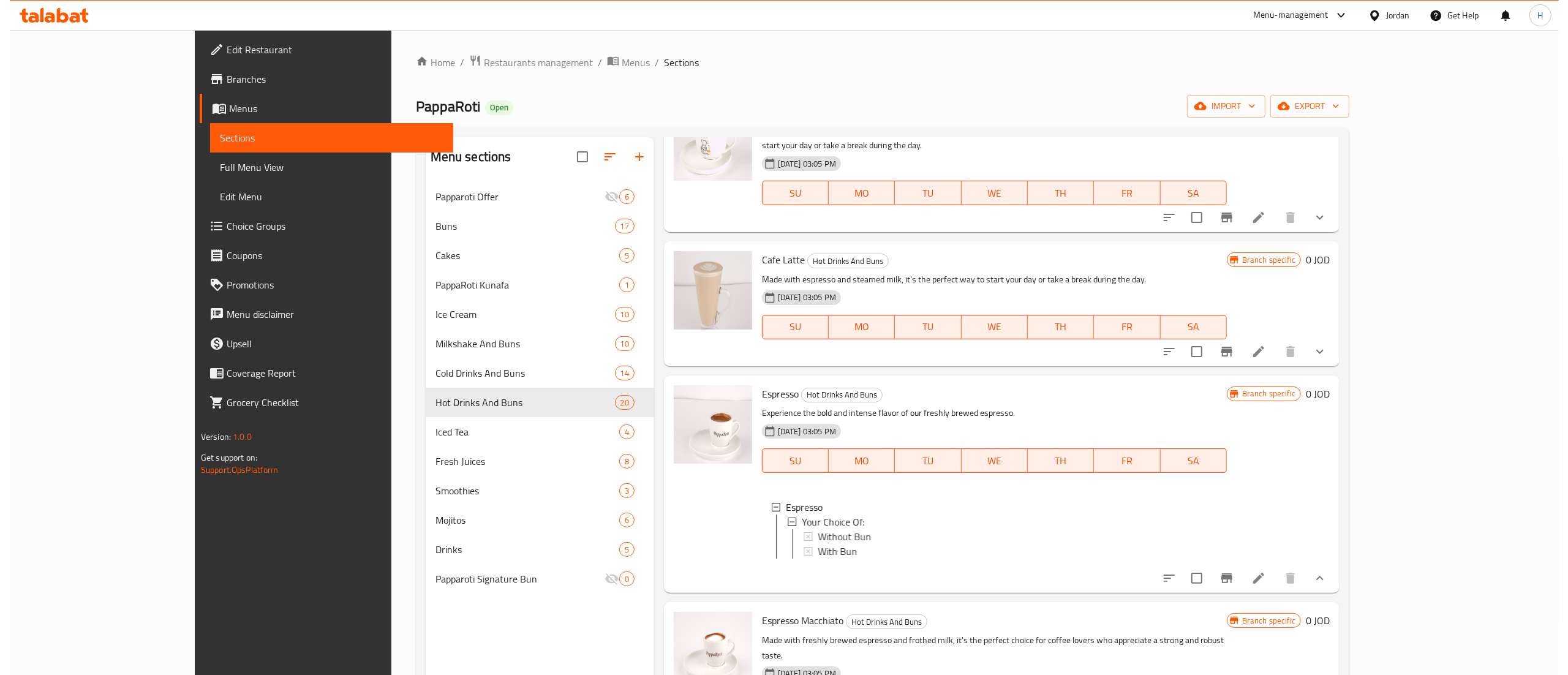
scroll to position [490, 0]
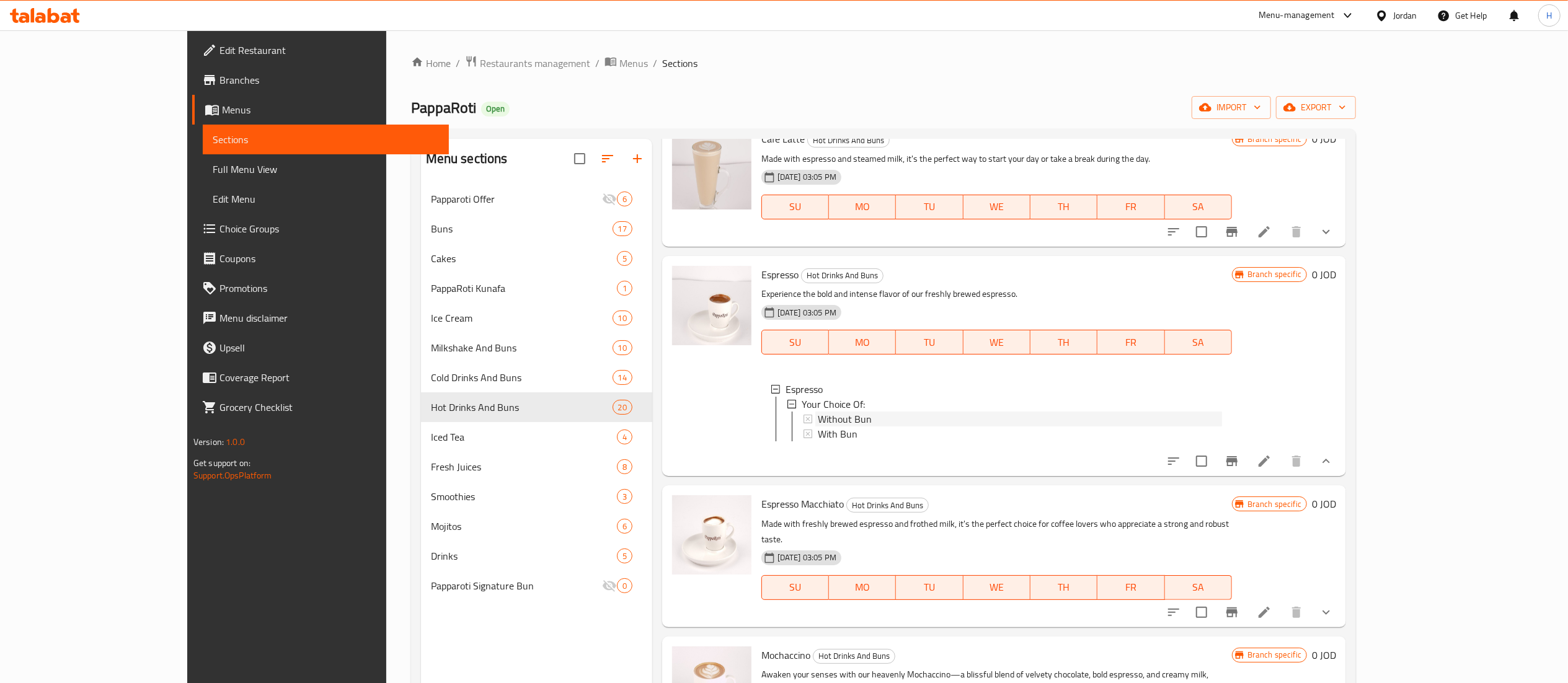
click at [827, 411] on div "Without Bun" at bounding box center [1020, 418] width 405 height 15
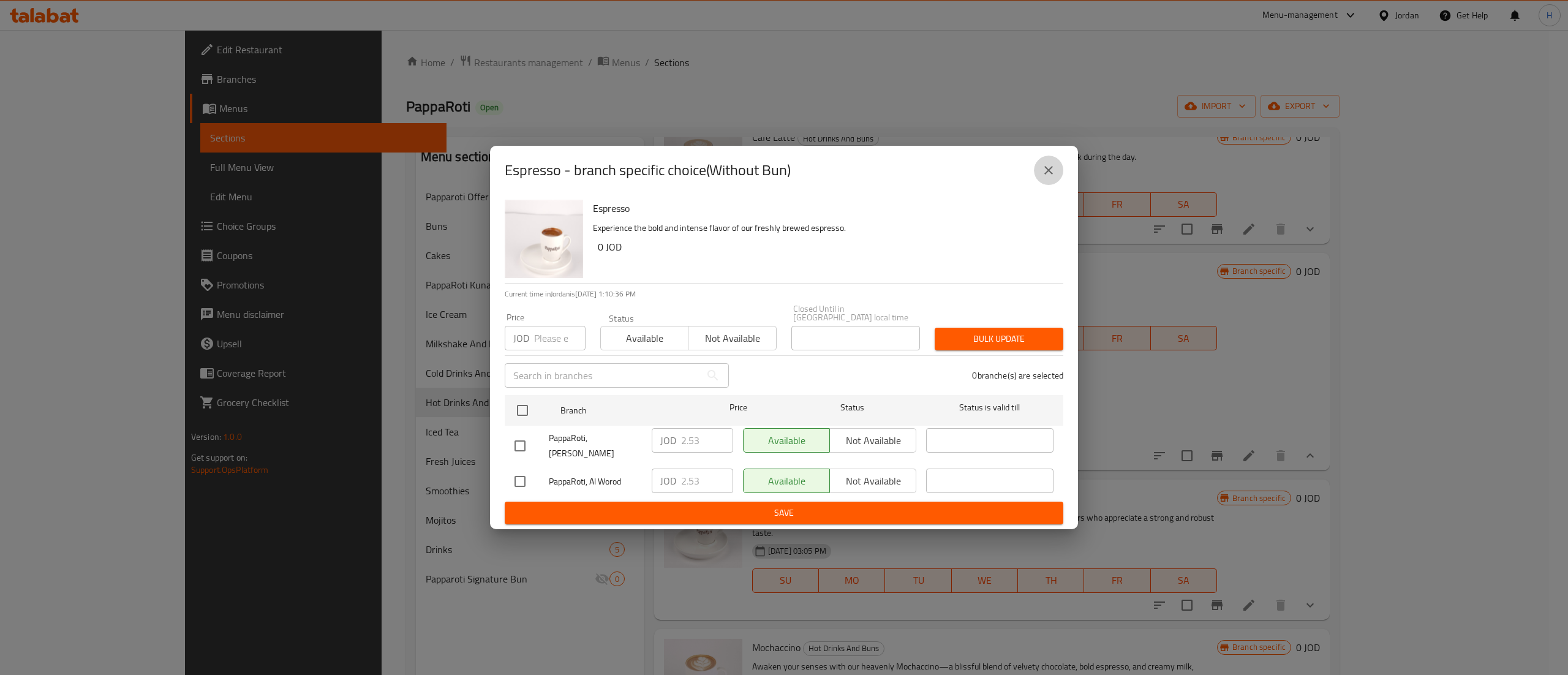
click at [1056, 178] on button "close" at bounding box center [1049, 170] width 29 height 29
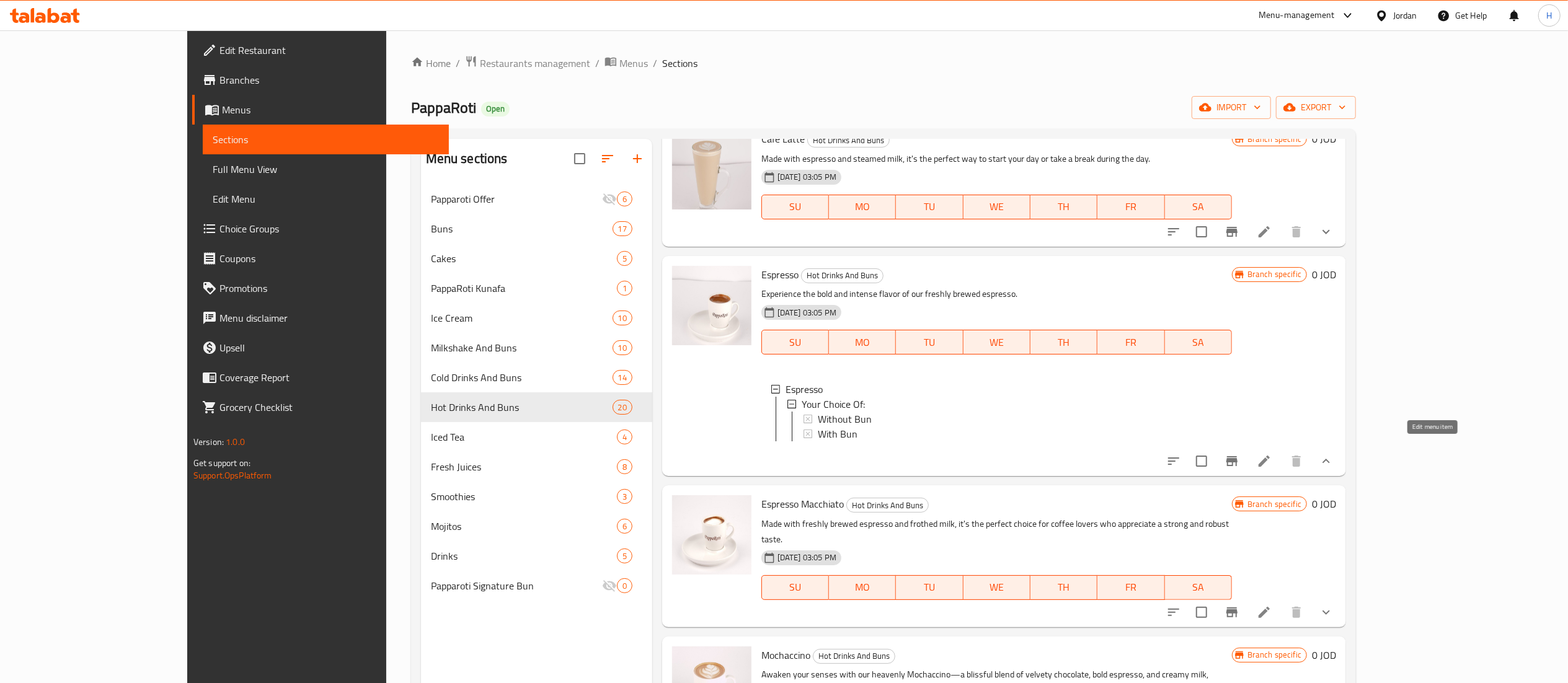
click at [1272, 454] on icon at bounding box center [1264, 461] width 15 height 15
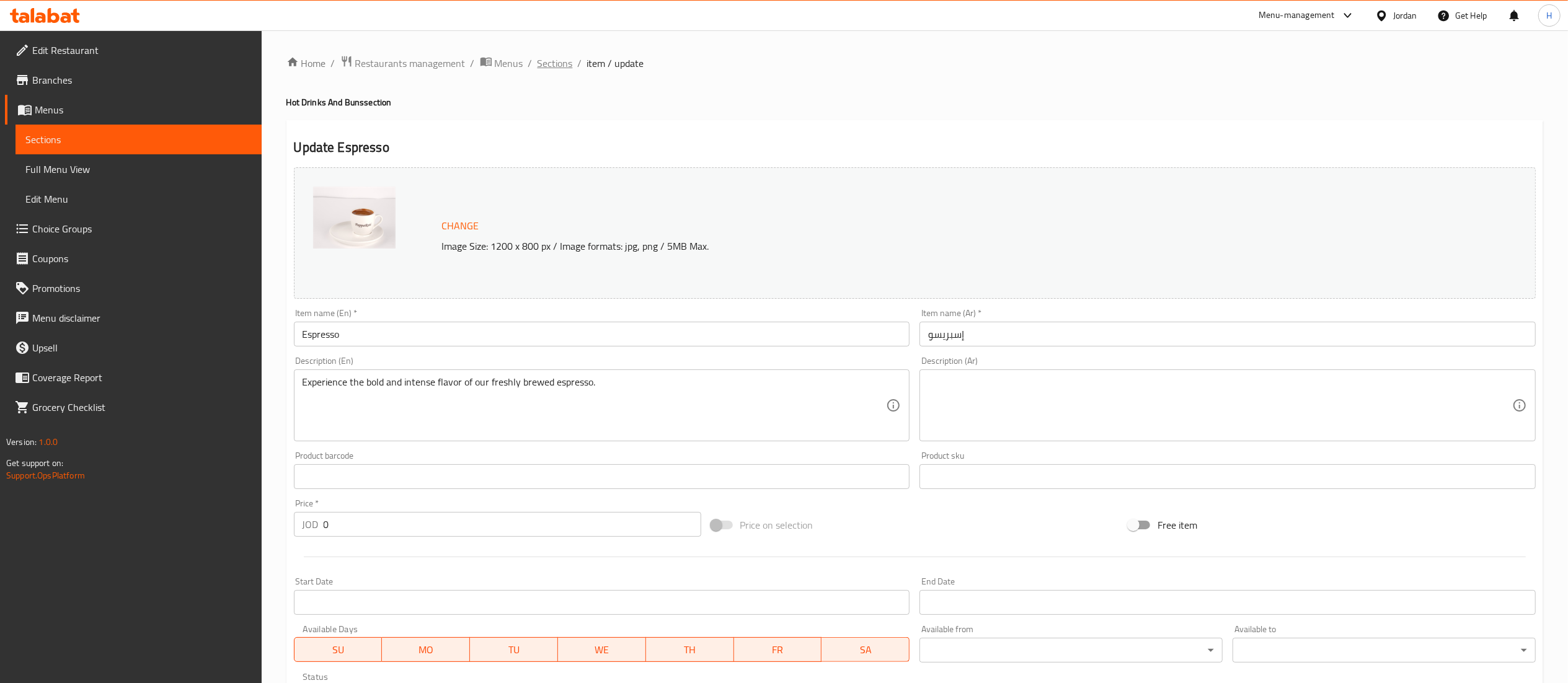
click at [550, 61] on span "Sections" at bounding box center [555, 63] width 35 height 15
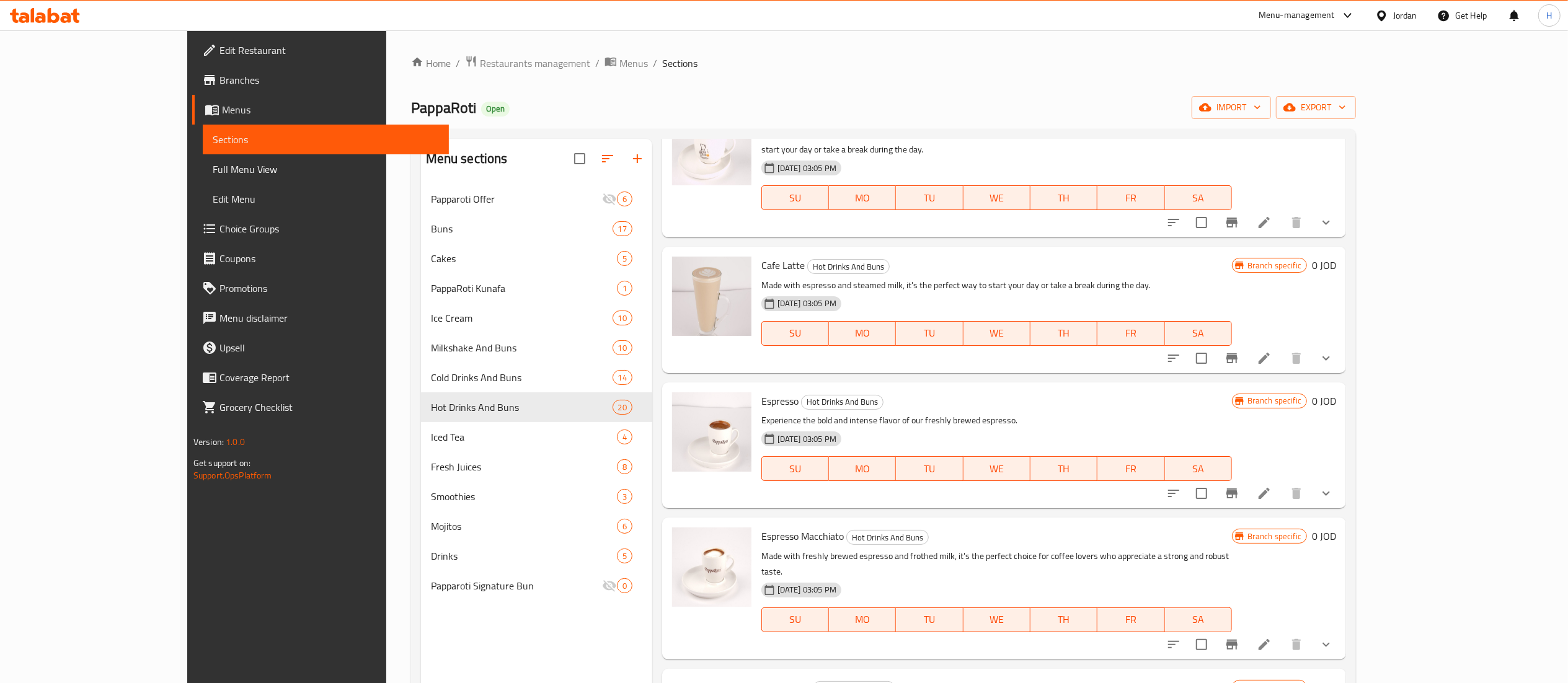
scroll to position [372, 0]
click at [1334, 483] on icon "show more" at bounding box center [1326, 490] width 15 height 15
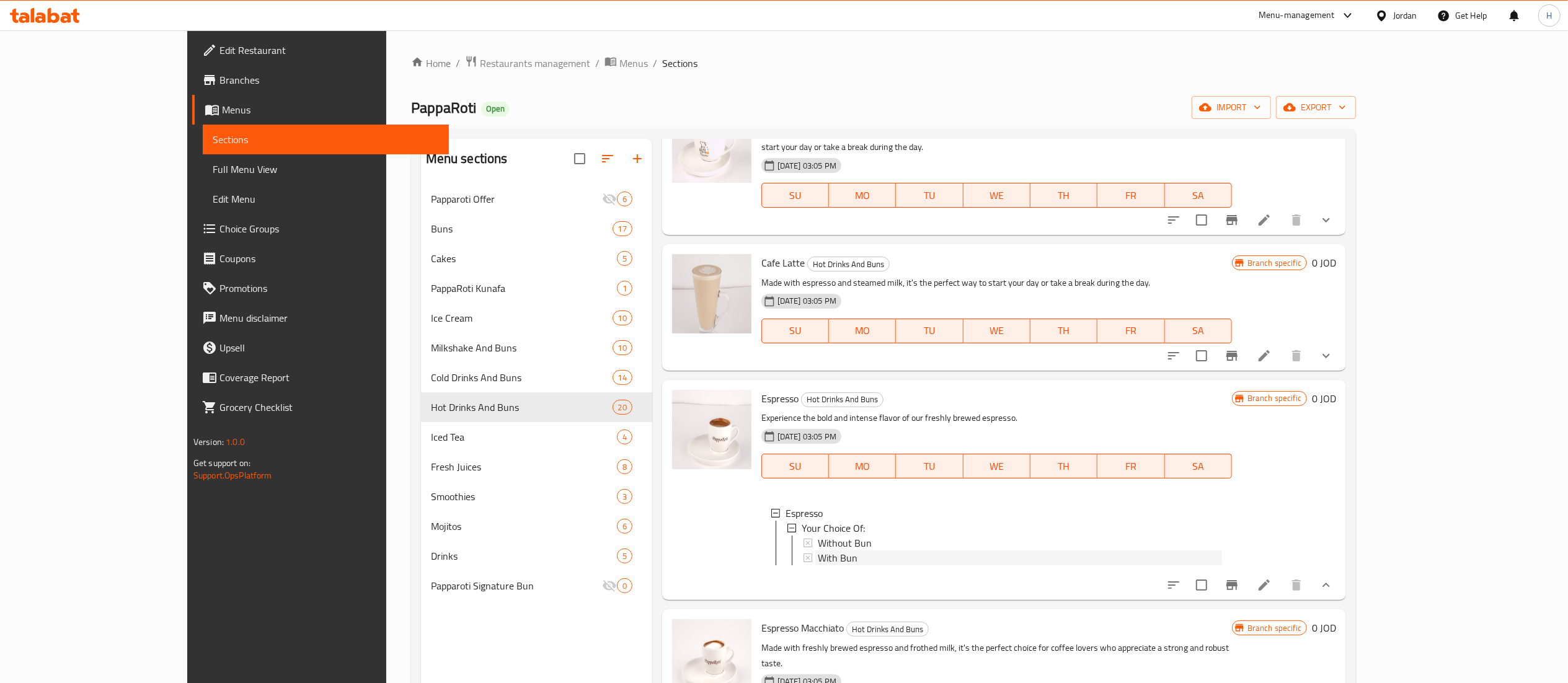
click at [818, 550] on span "With Bun" at bounding box center [838, 557] width 39 height 15
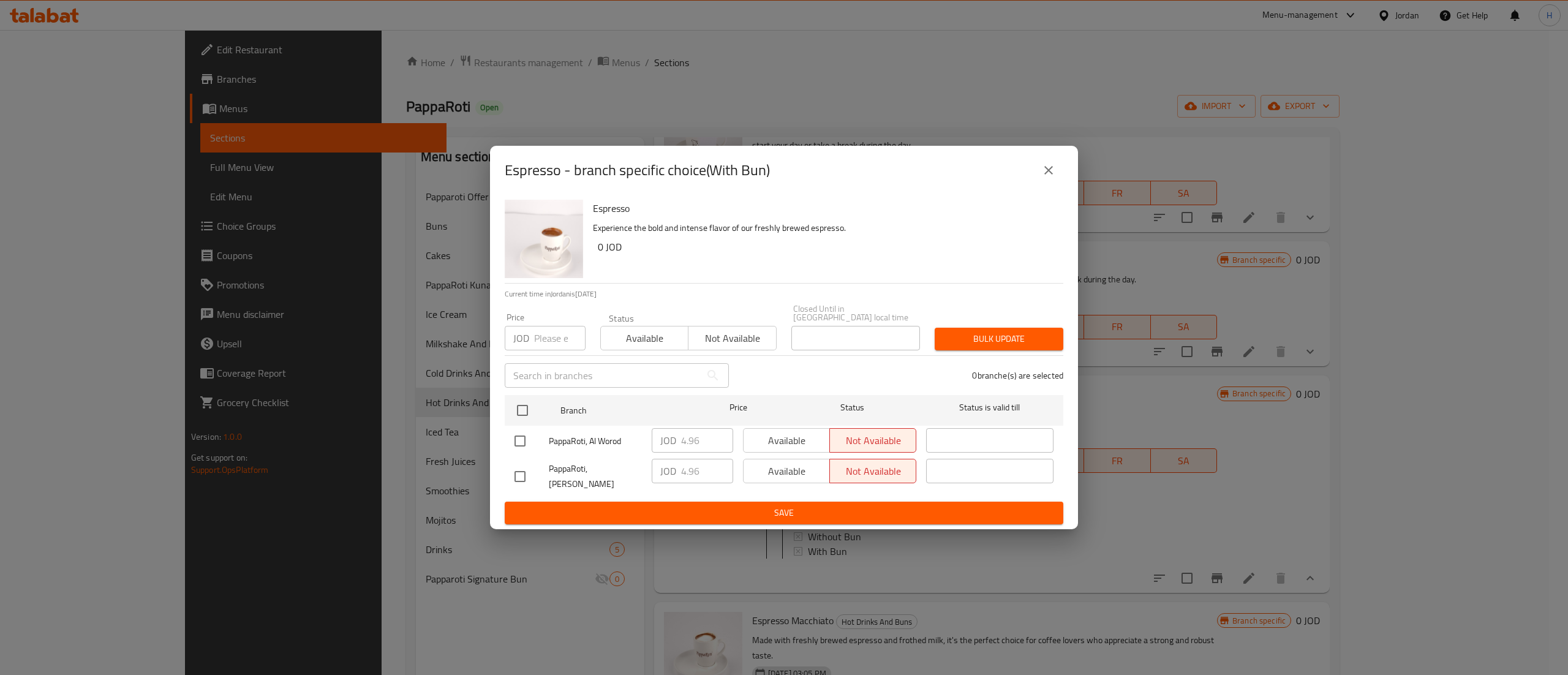
click at [1042, 185] on button "close" at bounding box center [1049, 170] width 29 height 29
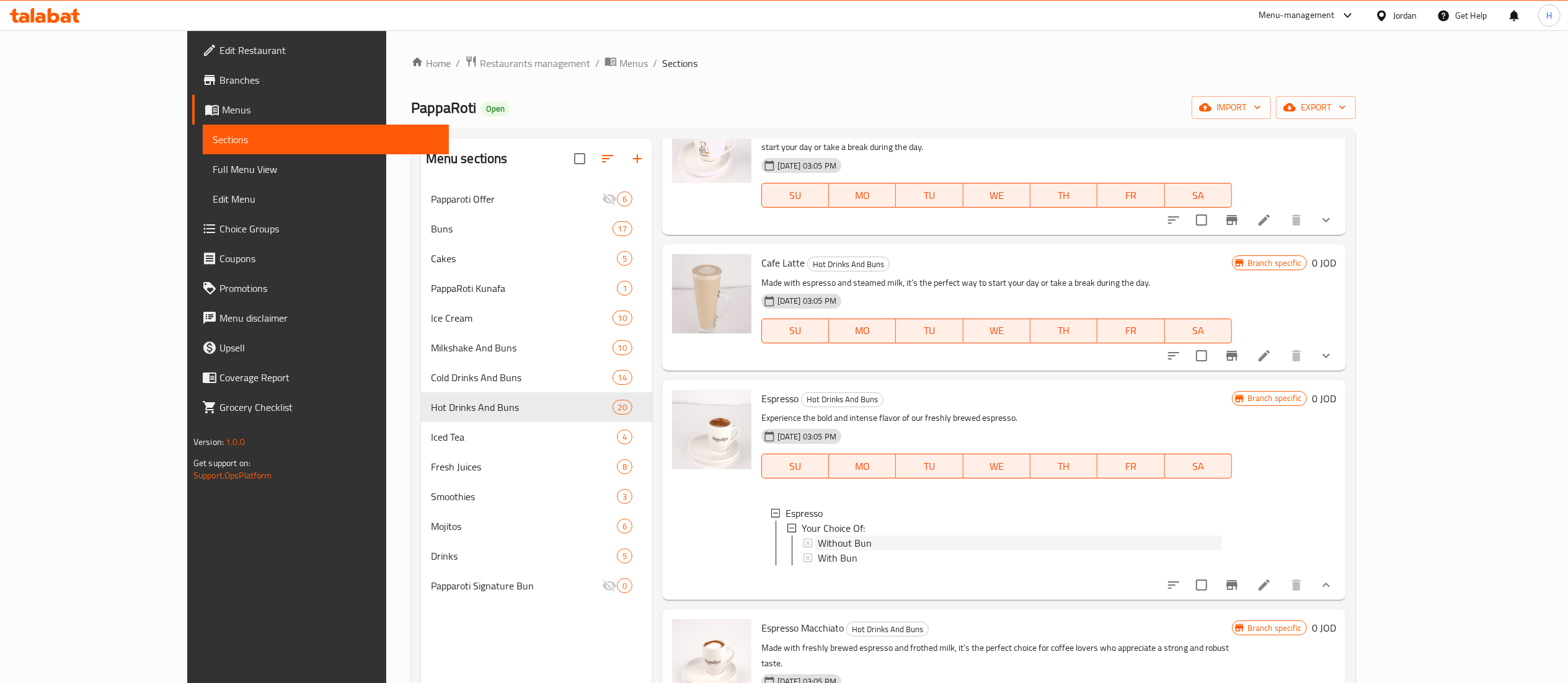
click at [826, 535] on div "Without Bun" at bounding box center [1020, 542] width 405 height 15
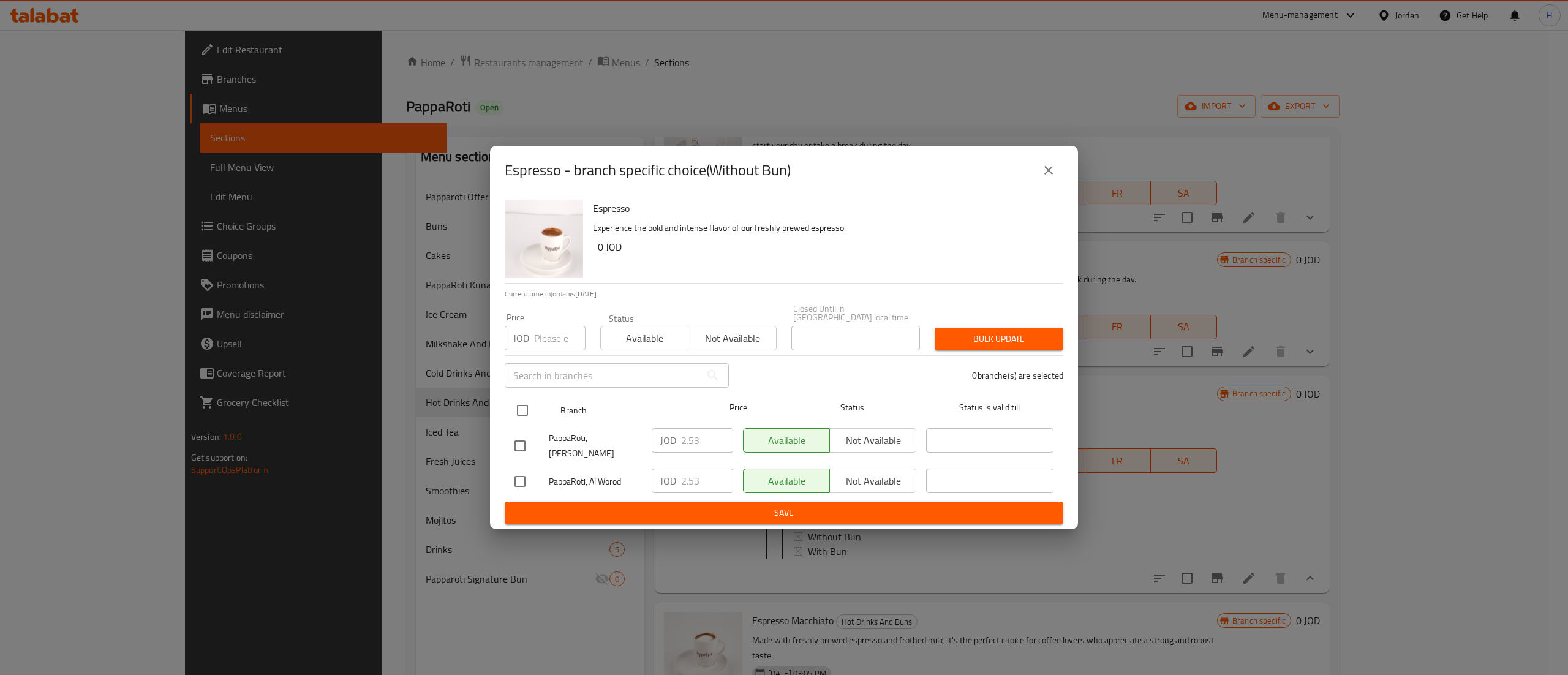
click at [517, 410] on input "checkbox" at bounding box center [522, 410] width 25 height 25
checkbox input "true"
click at [542, 345] on input "number" at bounding box center [559, 338] width 52 height 24
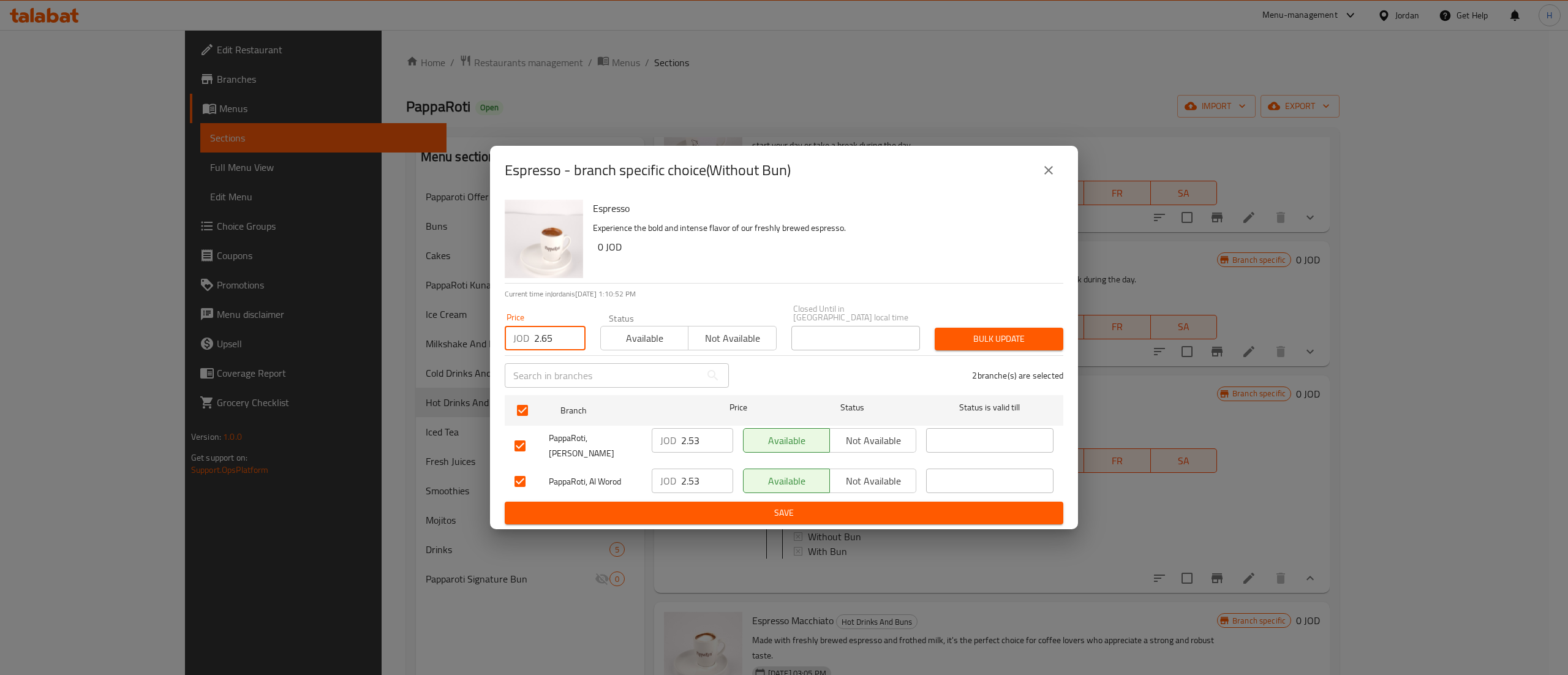
type input "2.65"
click at [964, 324] on div "Bulk update" at bounding box center [998, 338] width 143 height 37
click at [964, 334] on span "Bulk update" at bounding box center [999, 339] width 109 height 16
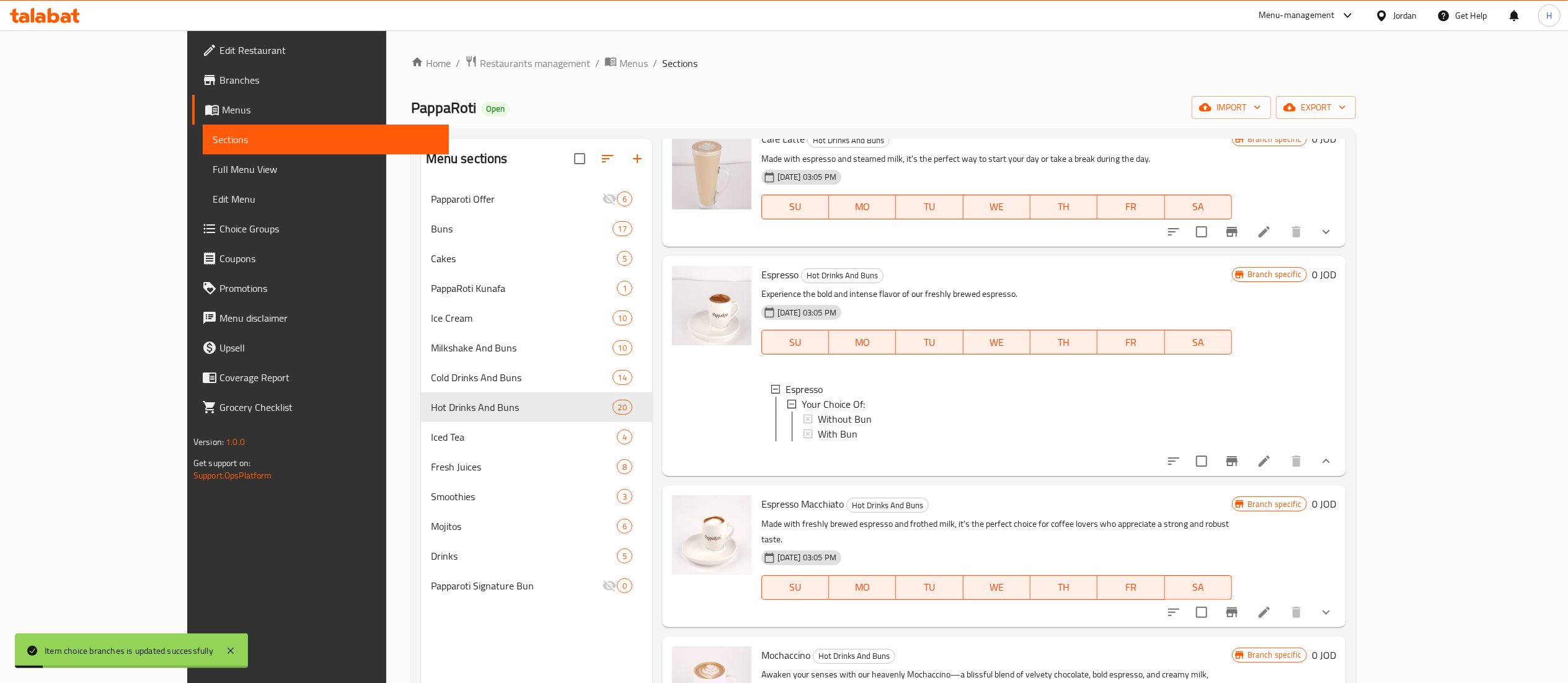
scroll to position [620, 0]
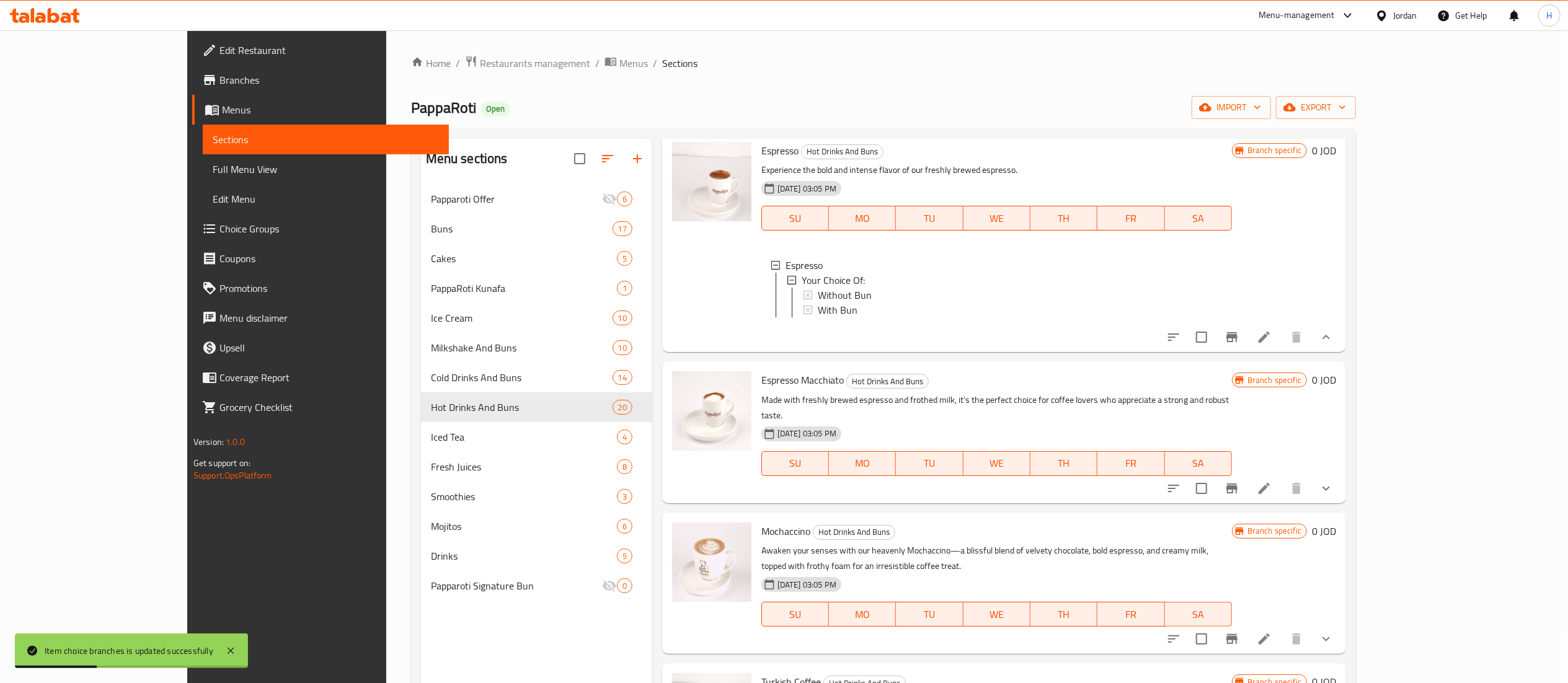
click at [1341, 475] on div at bounding box center [1249, 488] width 182 height 30
click at [1341, 473] on button "show more" at bounding box center [1326, 488] width 30 height 30
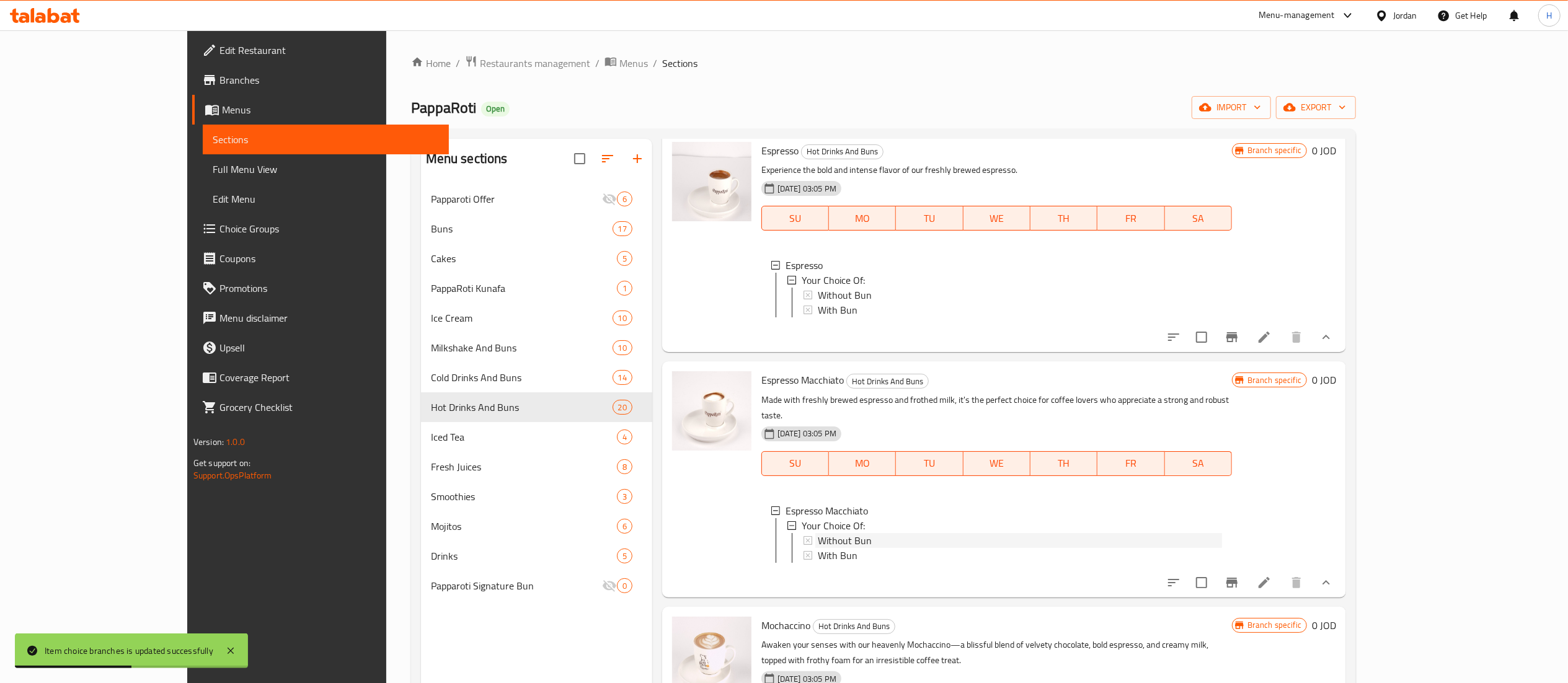
click at [818, 533] on span "Without Bun" at bounding box center [845, 540] width 54 height 15
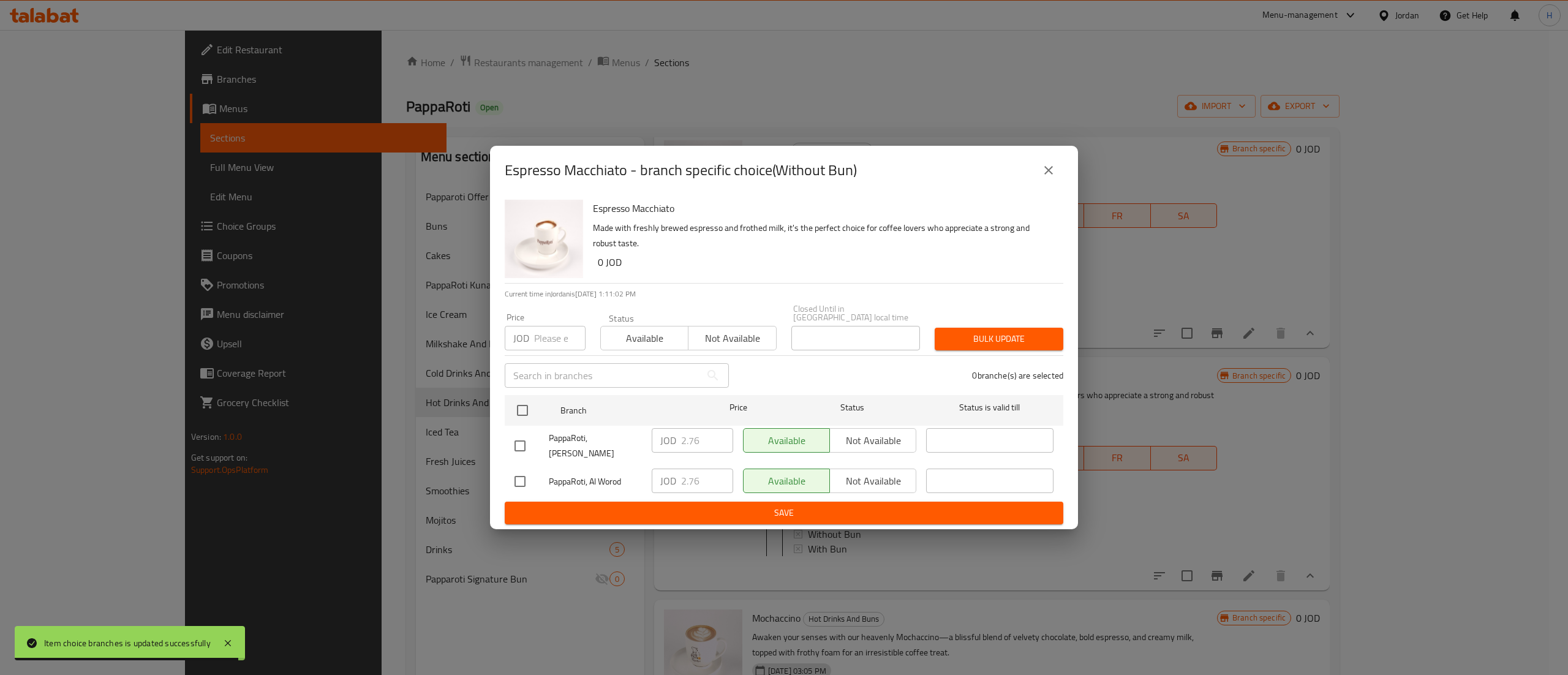
click at [1044, 178] on icon "close" at bounding box center [1049, 170] width 15 height 15
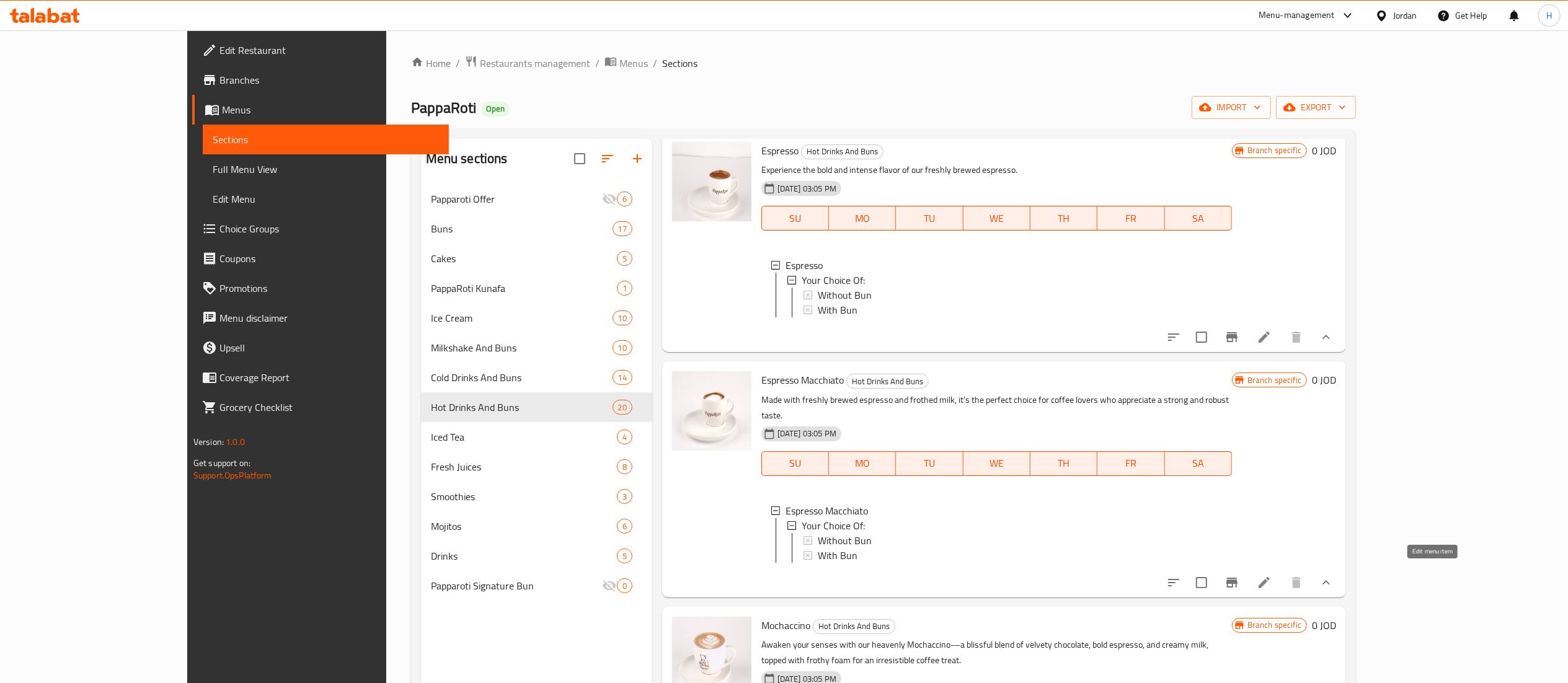
click at [1272, 575] on icon at bounding box center [1264, 582] width 15 height 15
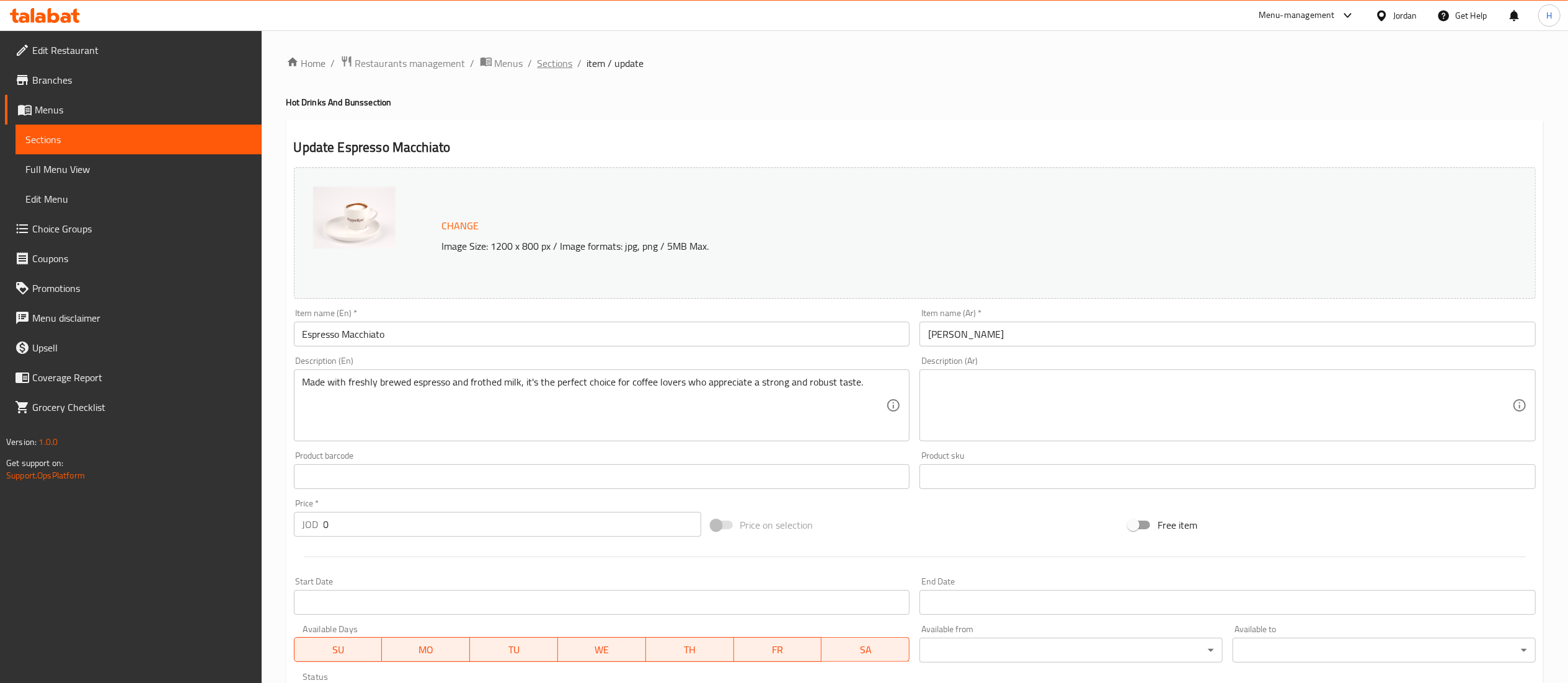
click at [554, 59] on span "Sections" at bounding box center [555, 63] width 35 height 15
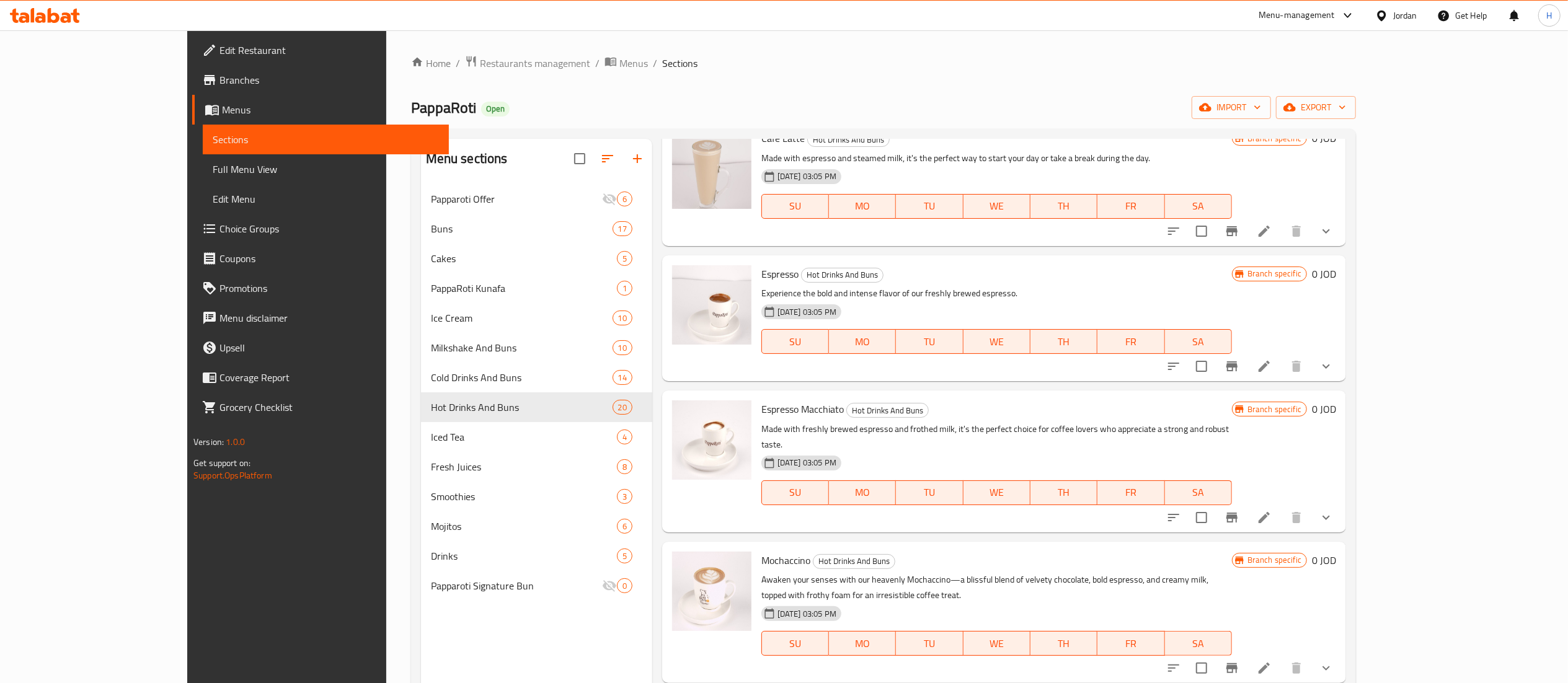
scroll to position [620, 0]
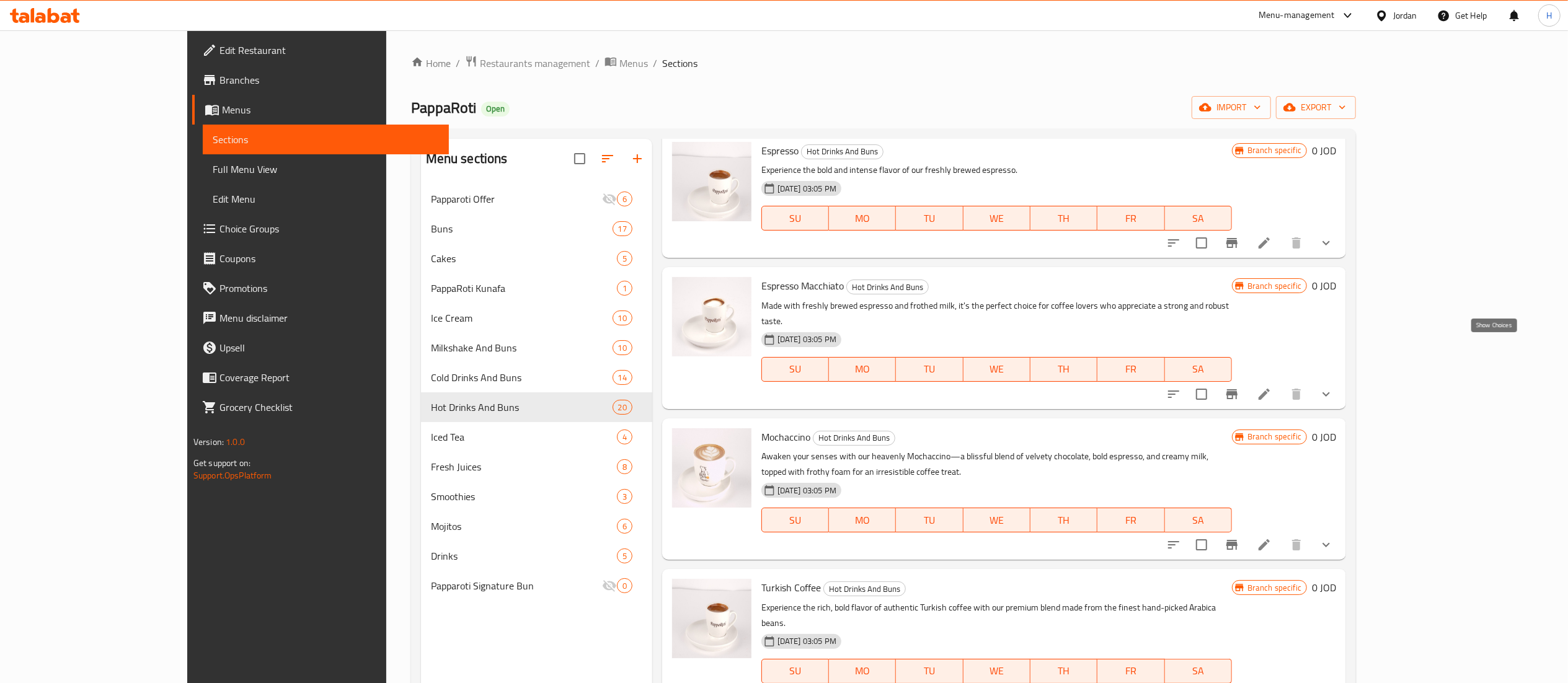
click at [1330, 392] on icon "show more" at bounding box center [1326, 394] width 8 height 4
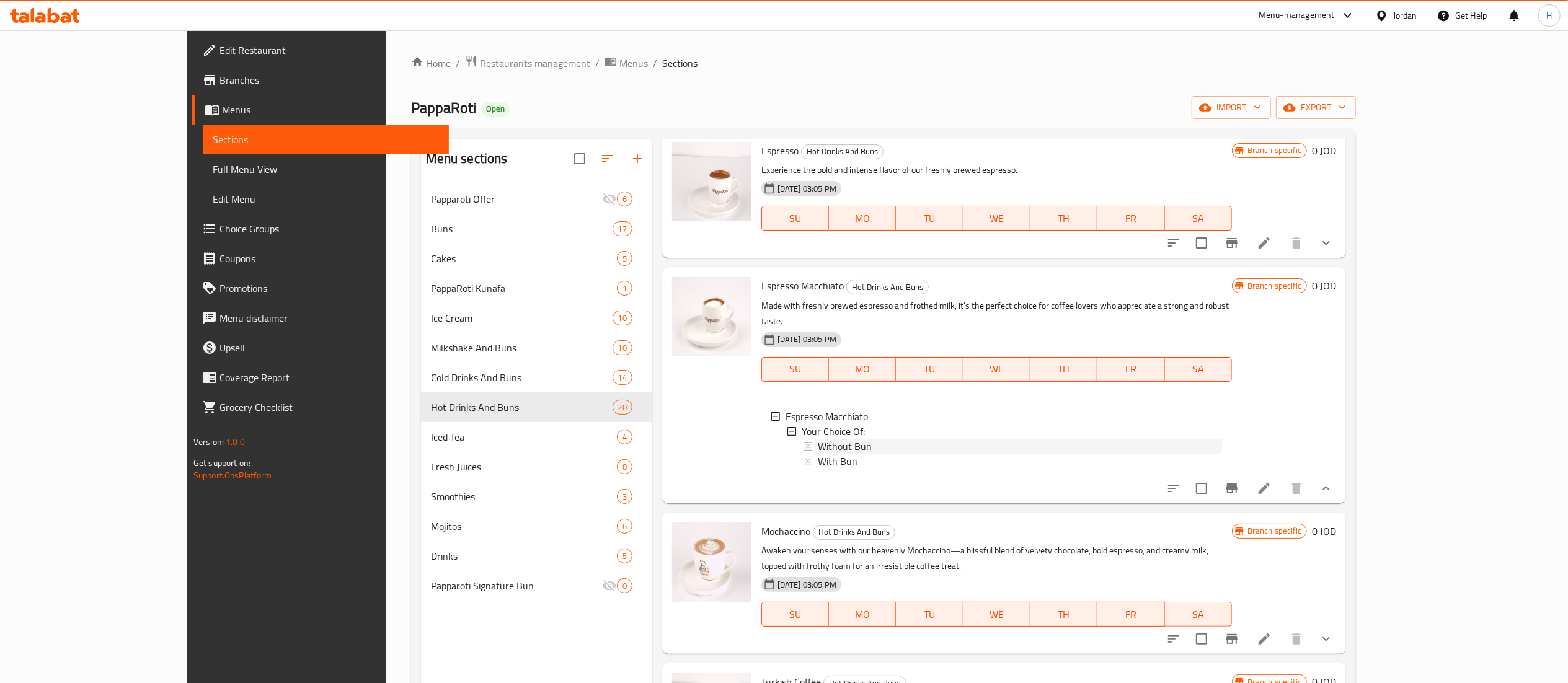
click at [858, 439] on div "Without Bun" at bounding box center [1020, 446] width 405 height 15
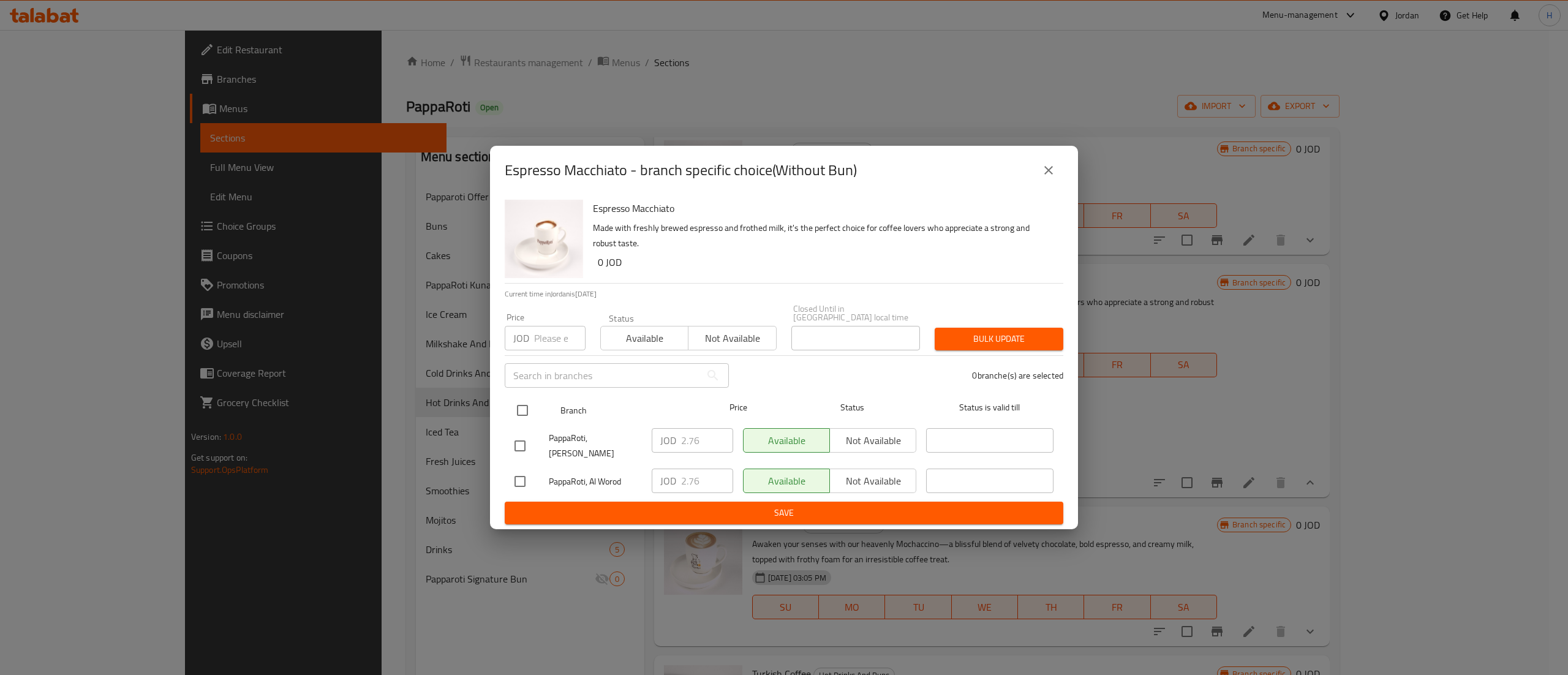
drag, startPoint x: 508, startPoint y: 411, endPoint x: 544, endPoint y: 370, distance: 54.6
click at [508, 411] on div "Branch Price Status Status is valid till" at bounding box center [784, 409] width 558 height 30
click at [529, 407] on input "checkbox" at bounding box center [522, 410] width 25 height 25
checkbox input "true"
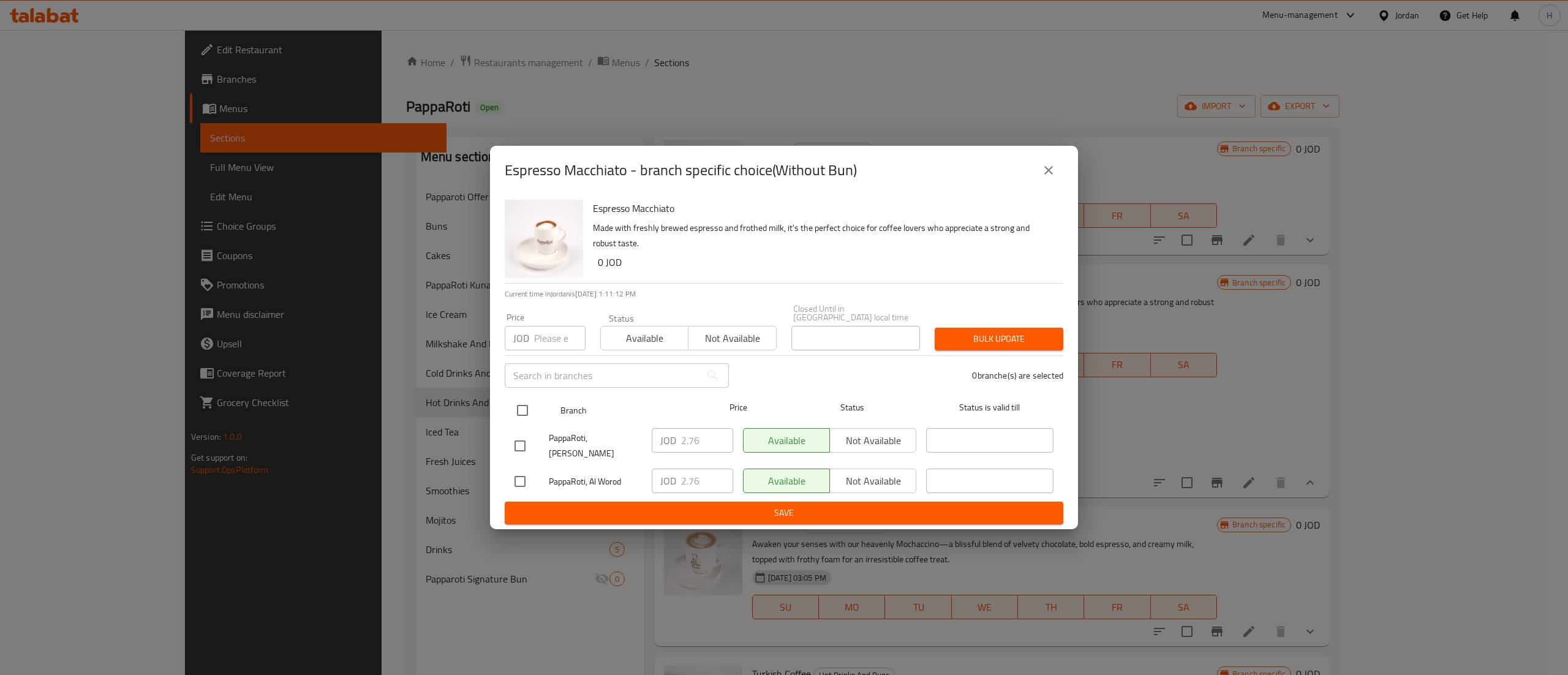
checkbox input "true"
click at [534, 341] on input "number" at bounding box center [559, 338] width 52 height 24
type input "2.9"
click at [1011, 345] on span "Bulk update" at bounding box center [999, 339] width 109 height 16
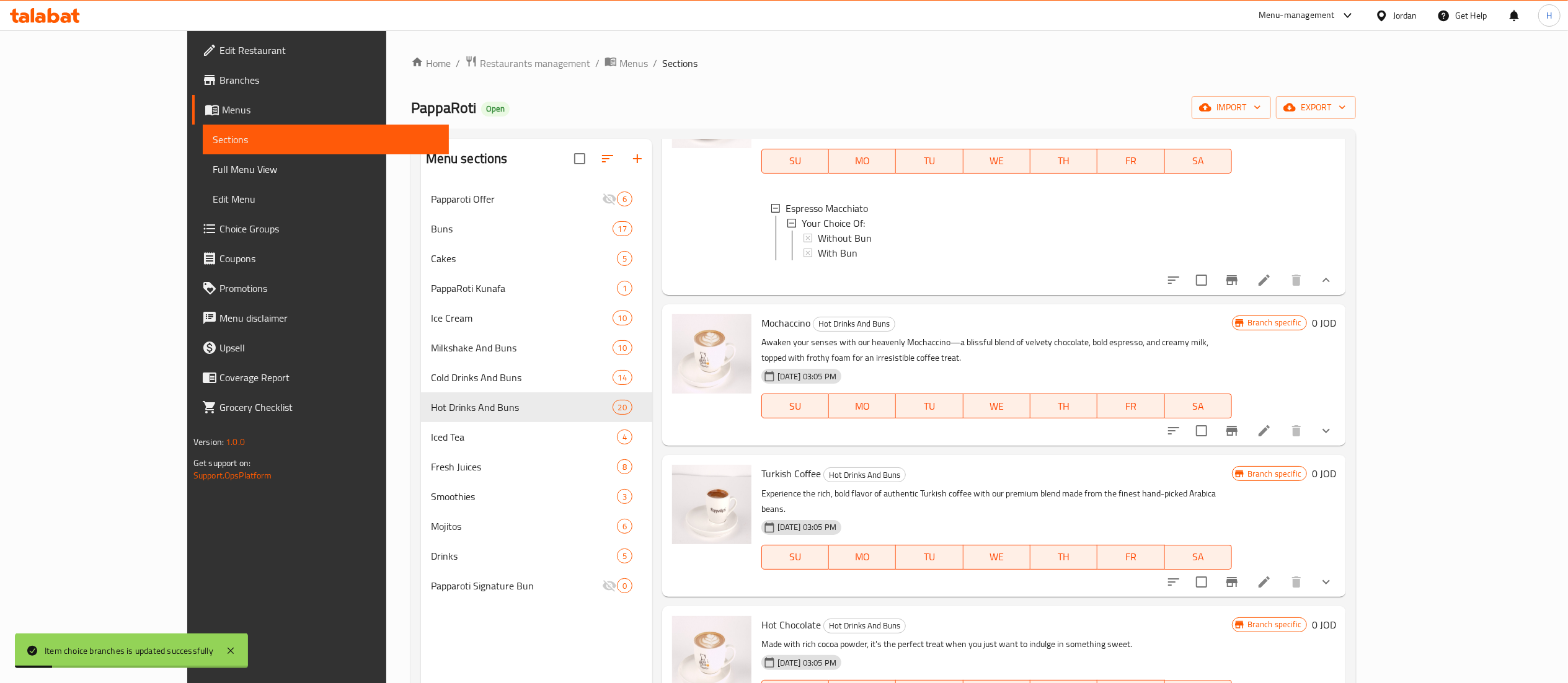
scroll to position [868, 0]
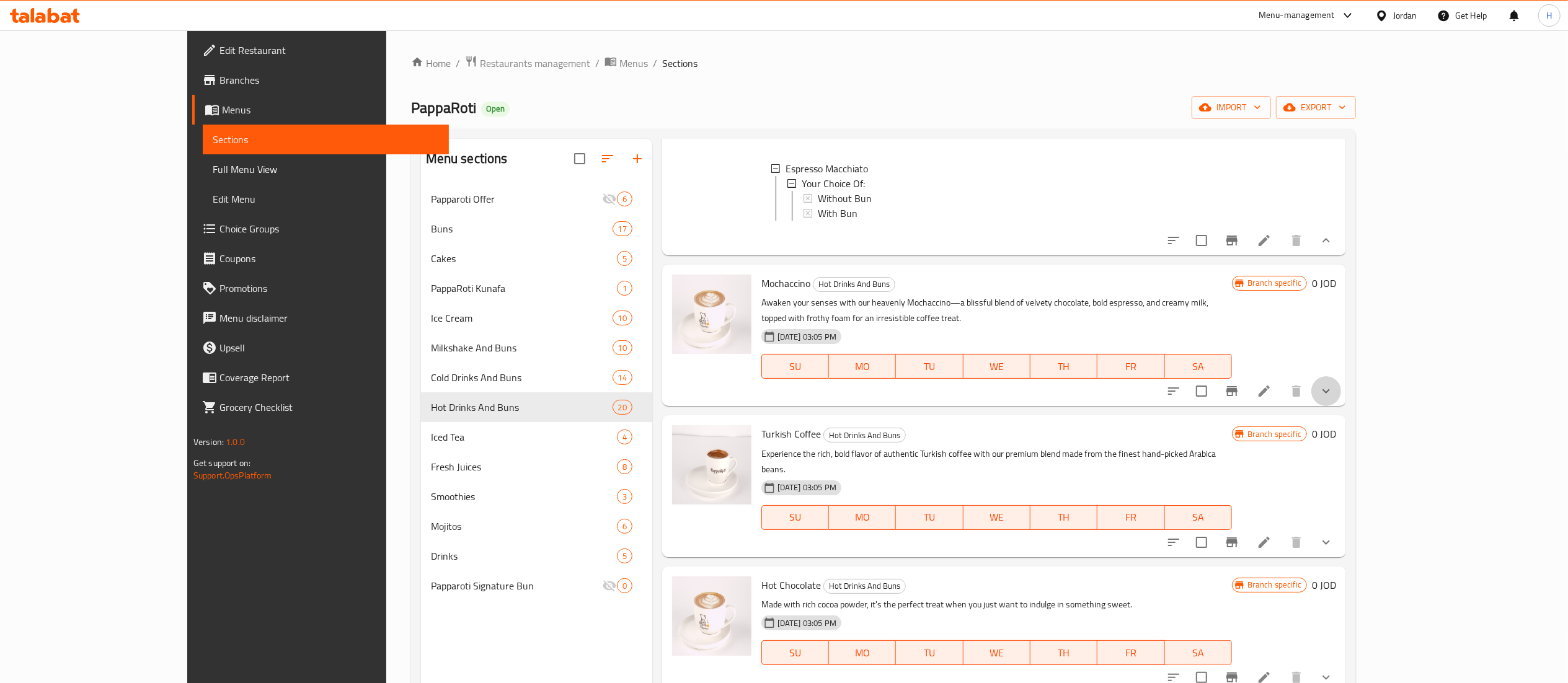
click at [1341, 376] on button "show more" at bounding box center [1326, 391] width 30 height 30
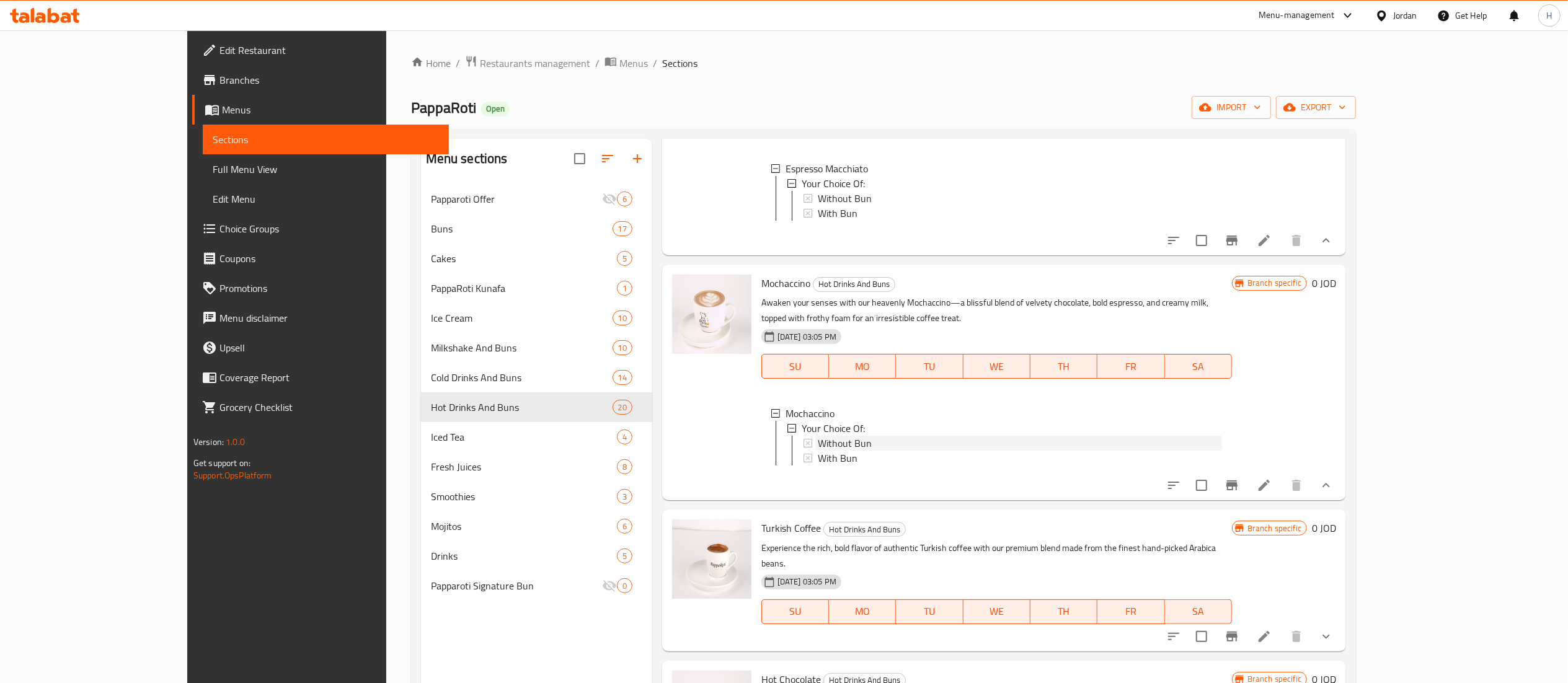
click at [819, 436] on span "Without Bun" at bounding box center [845, 443] width 54 height 15
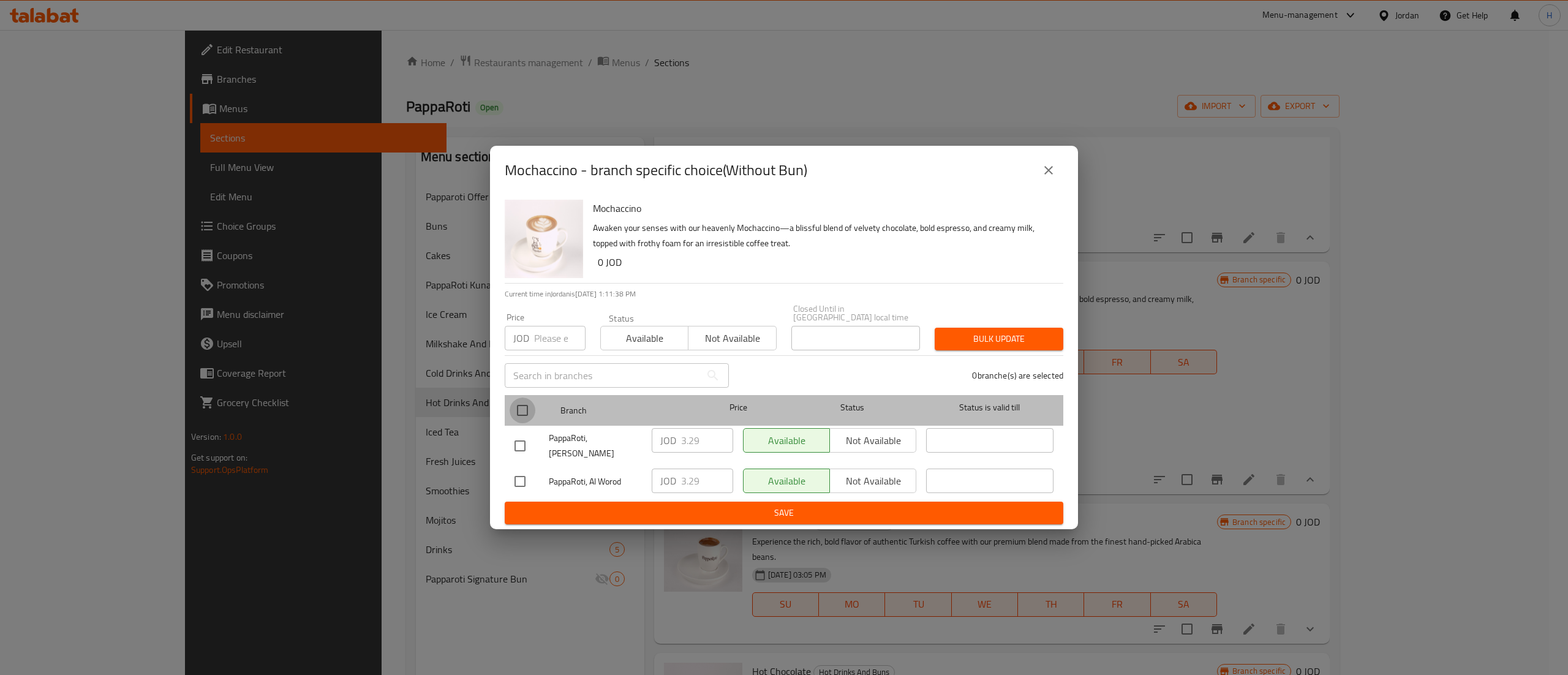
click at [523, 401] on input "checkbox" at bounding box center [522, 410] width 25 height 25
checkbox input "true"
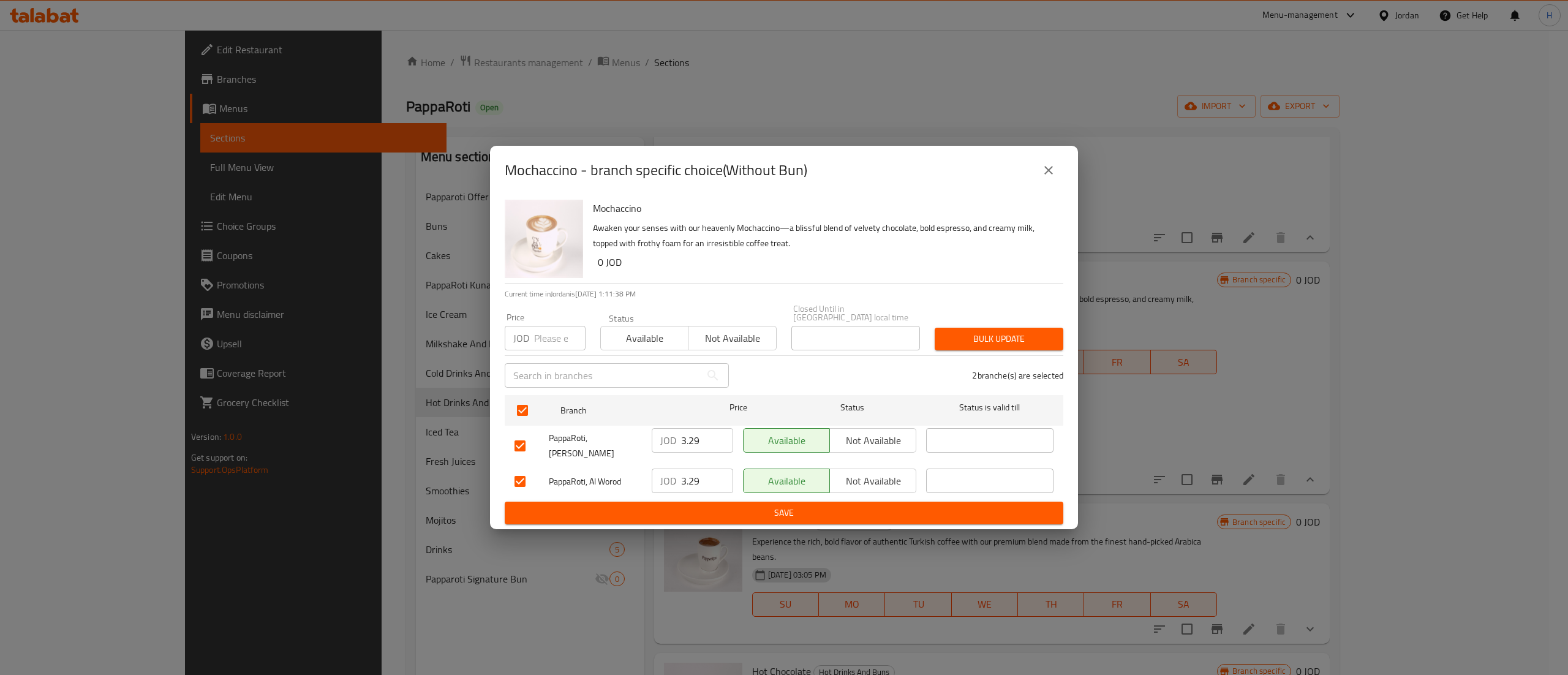
click at [517, 342] on p "JOD" at bounding box center [521, 338] width 16 height 15
click at [551, 335] on input "number" at bounding box center [559, 338] width 52 height 24
type input "3.5"
click at [1019, 340] on span "Bulk update" at bounding box center [999, 339] width 109 height 16
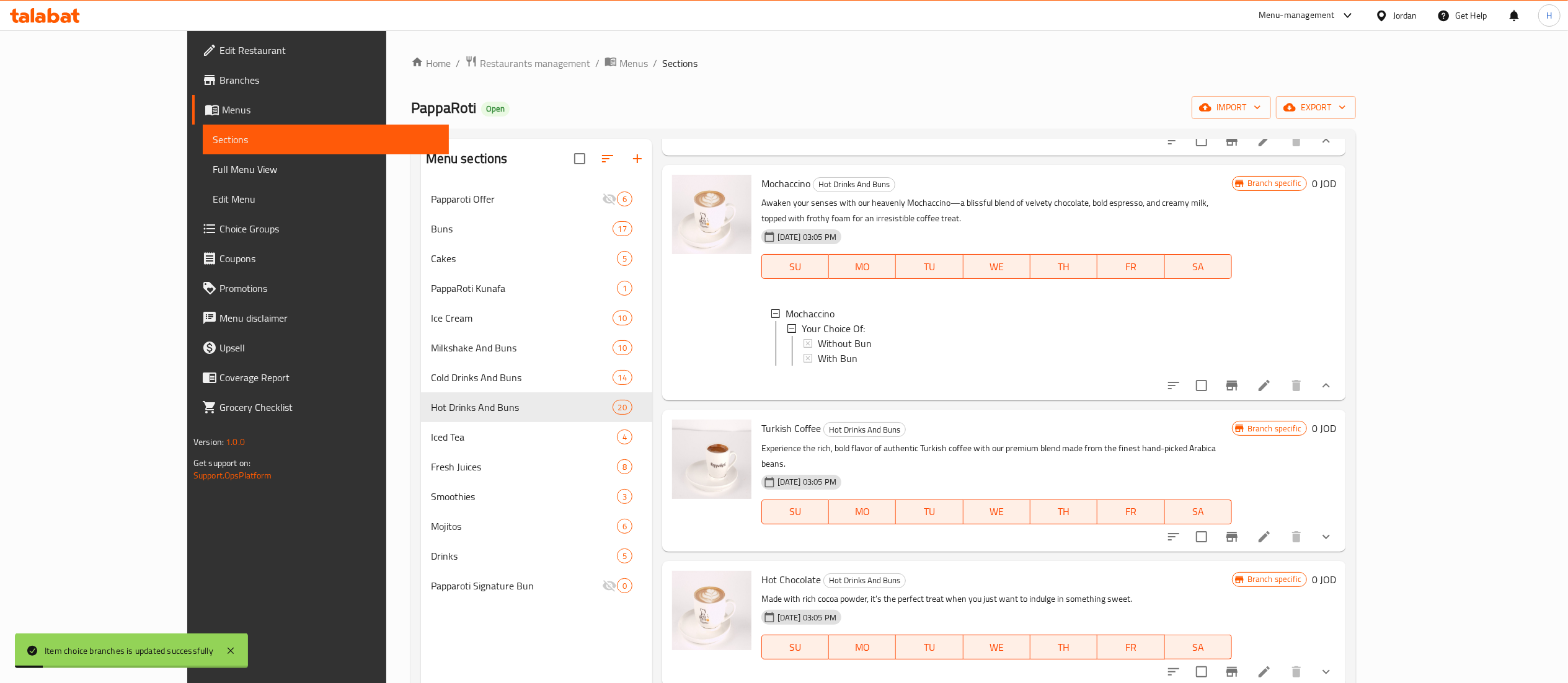
scroll to position [992, 0]
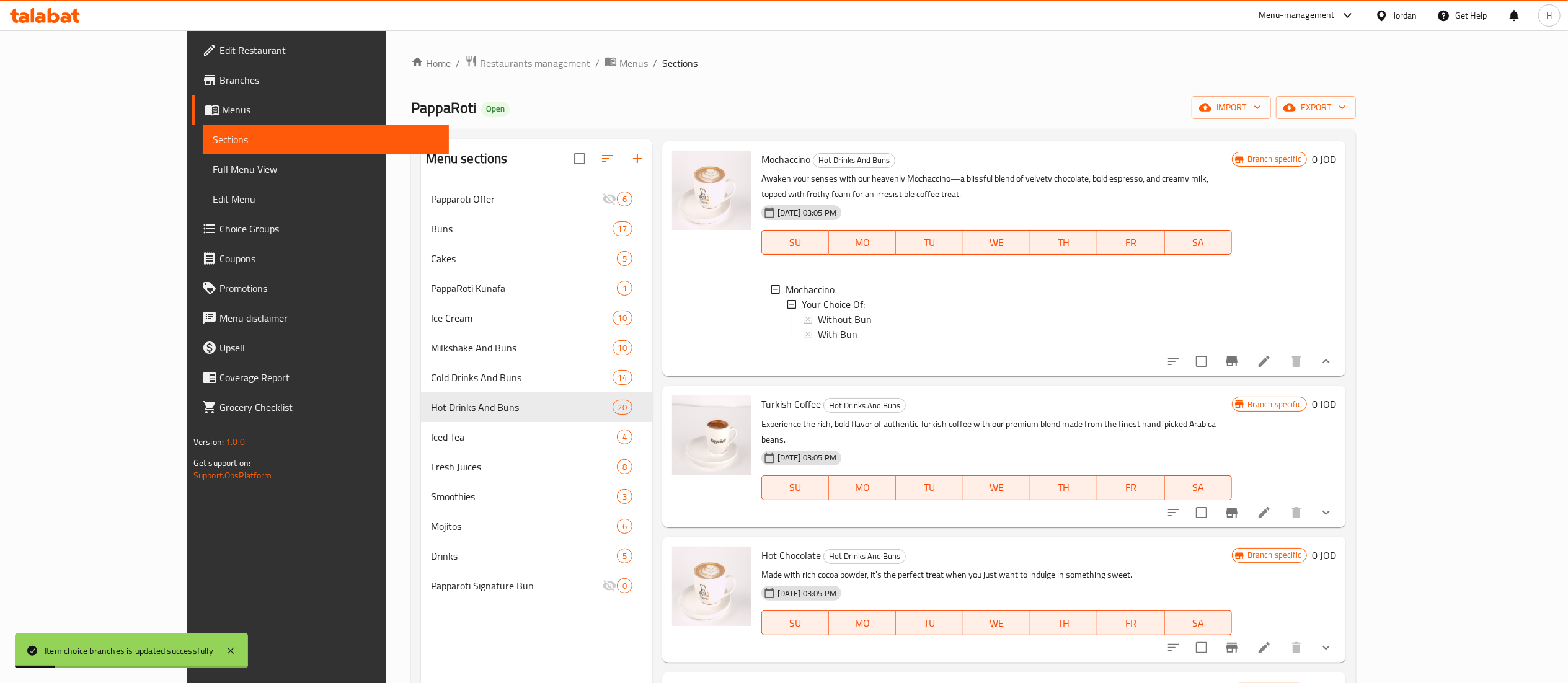
click at [1341, 498] on button "show more" at bounding box center [1326, 513] width 30 height 30
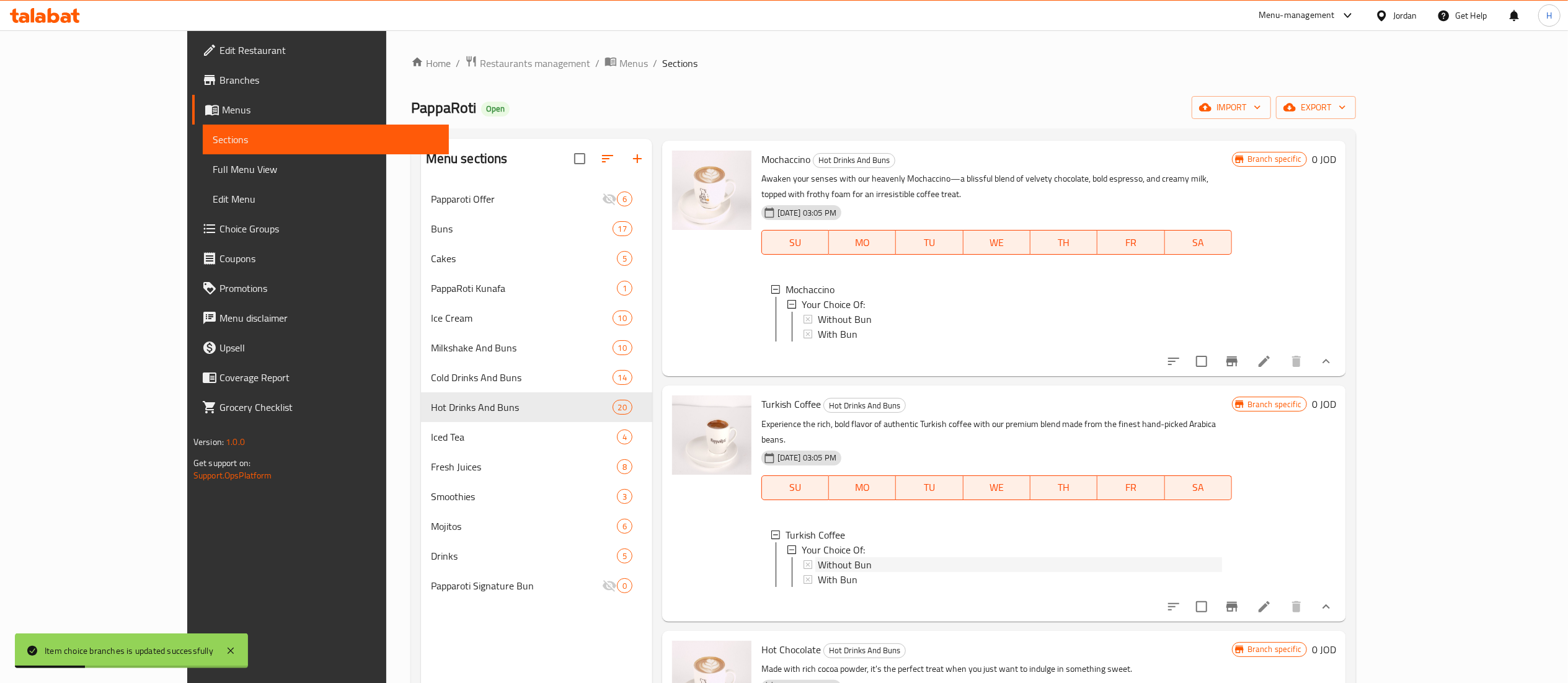
click at [818, 557] on span "Without Bun" at bounding box center [845, 564] width 54 height 15
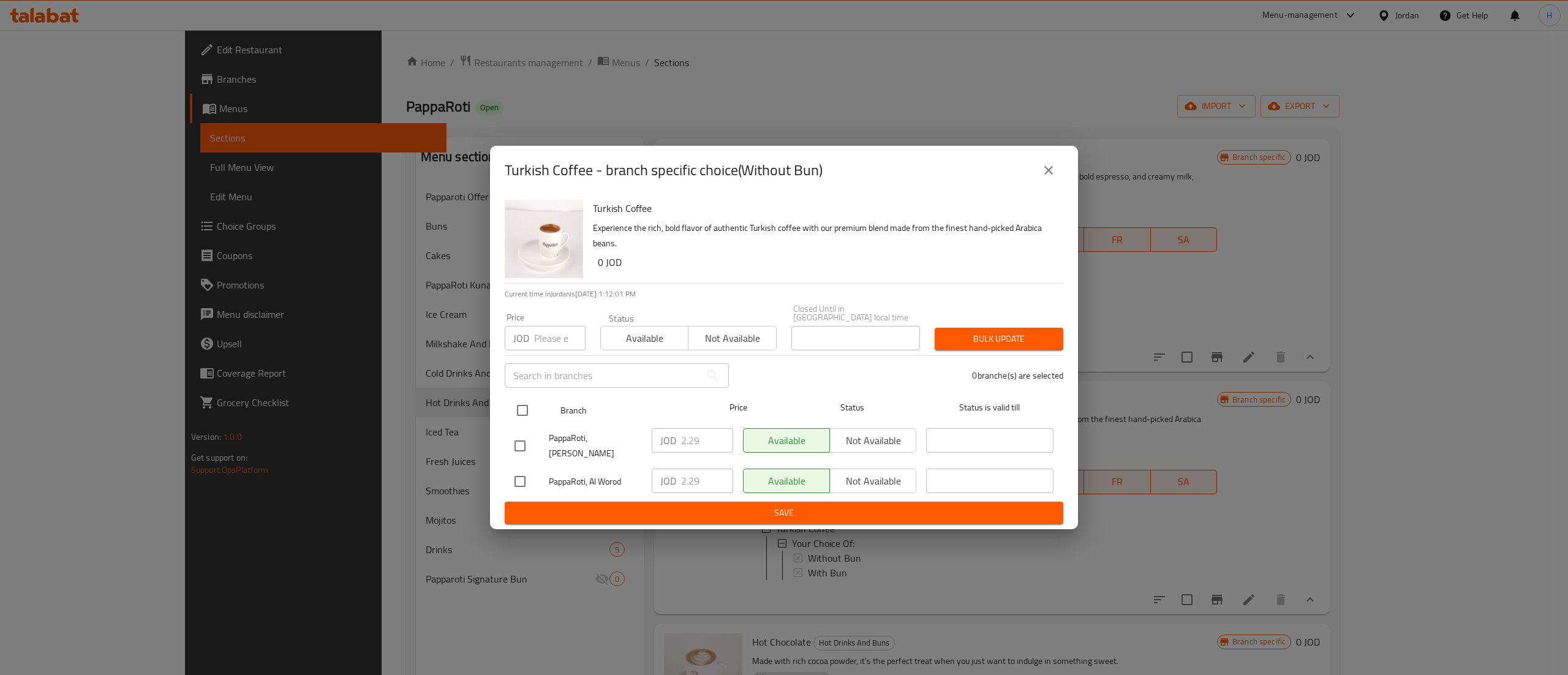
click at [524, 409] on input "checkbox" at bounding box center [522, 410] width 25 height 25
checkbox input "true"
click at [542, 335] on input "number" at bounding box center [559, 338] width 52 height 24
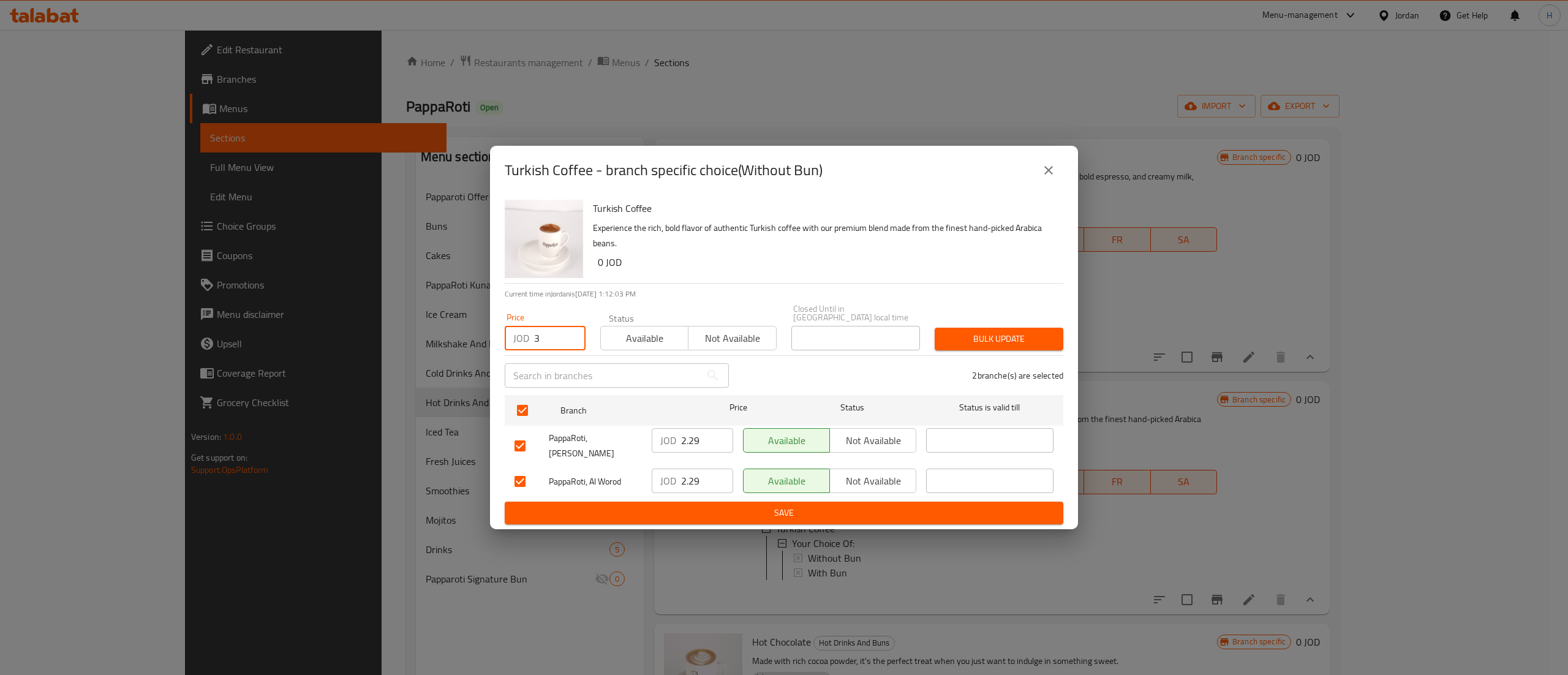
type input "3"
click at [1002, 339] on span "Bulk update" at bounding box center [999, 339] width 109 height 16
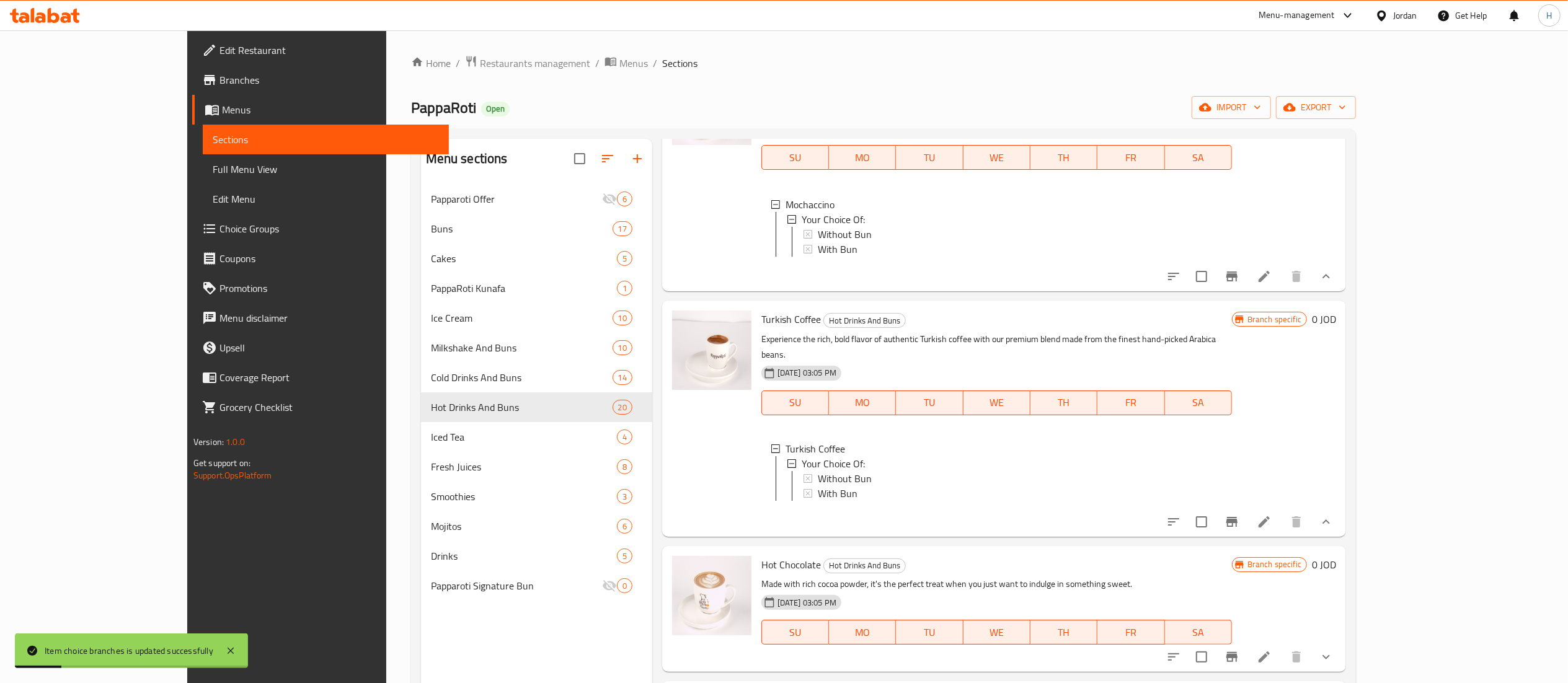
scroll to position [1116, 0]
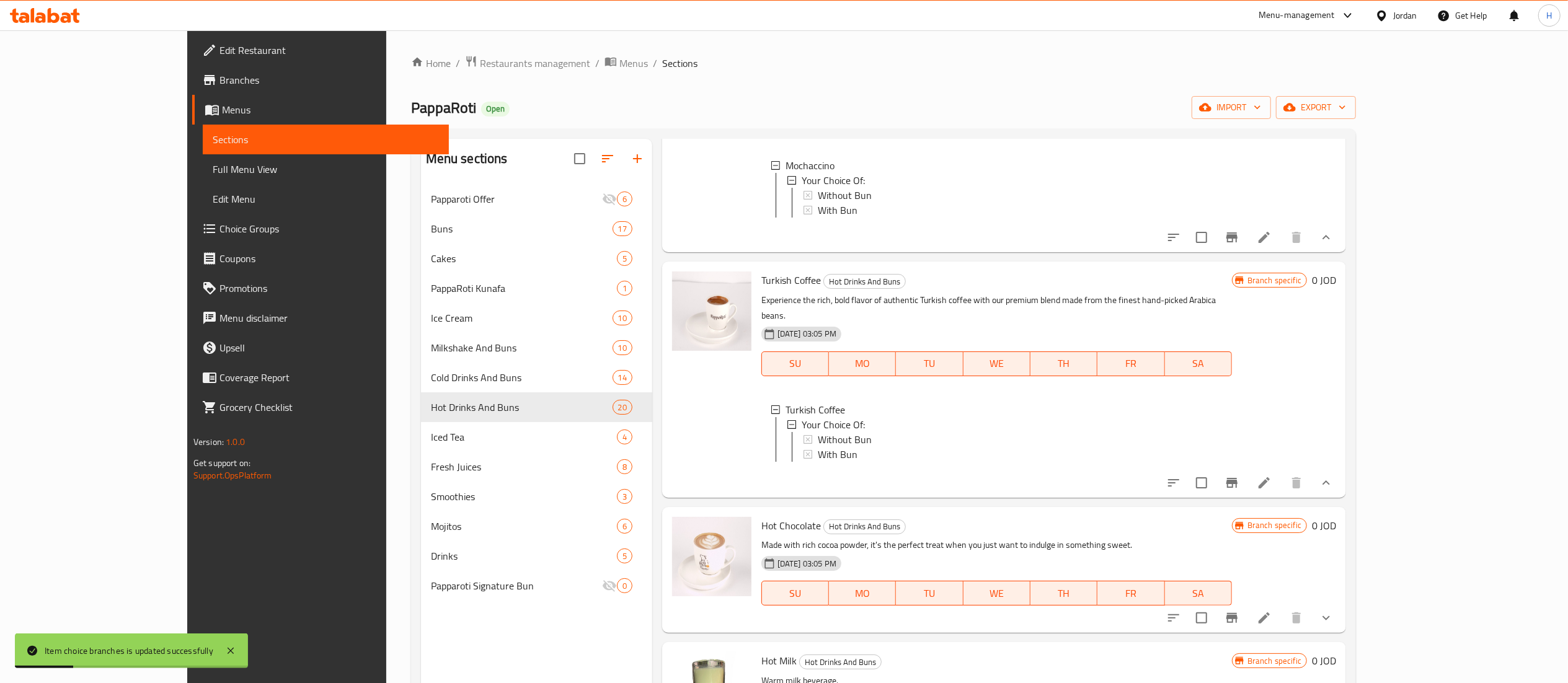
click at [1341, 604] on button "show more" at bounding box center [1326, 618] width 30 height 30
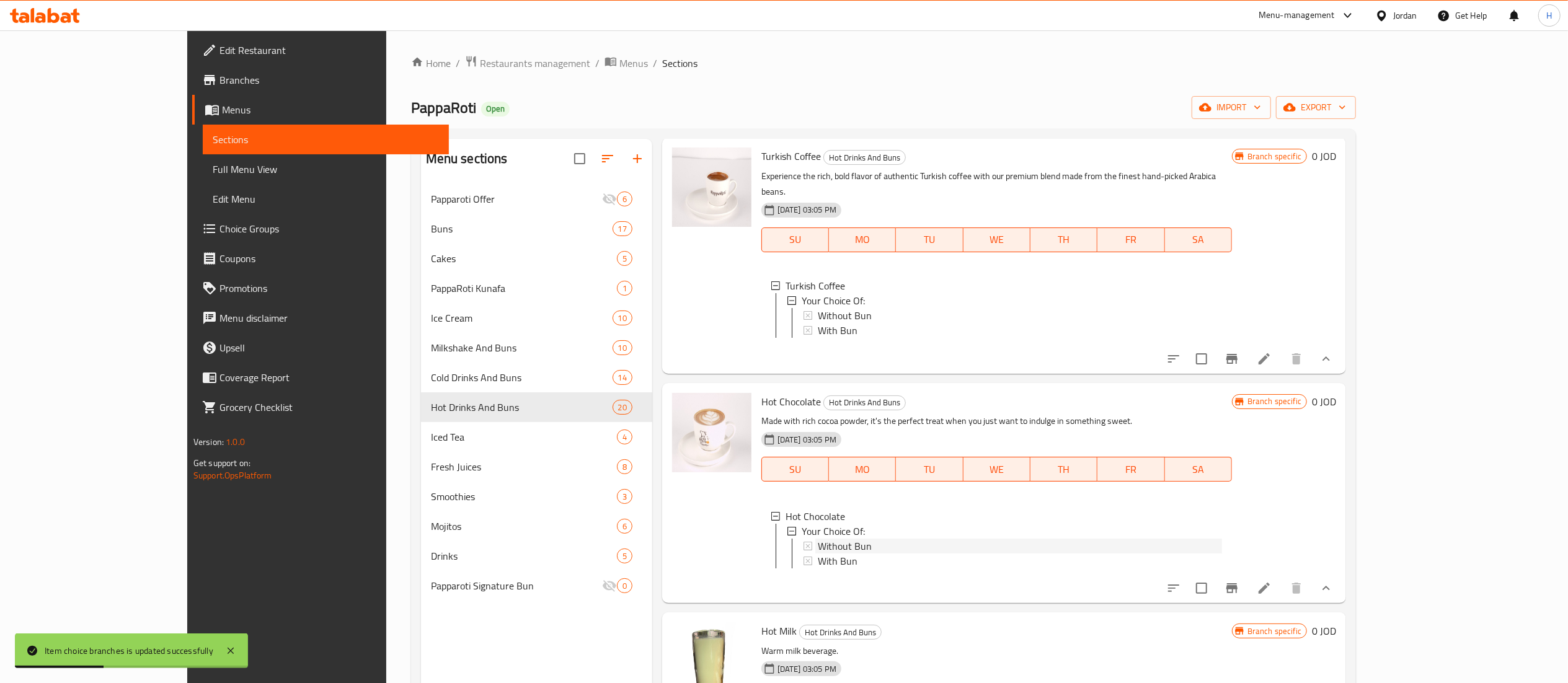
click at [828, 538] on div "Without Bun" at bounding box center [1020, 545] width 405 height 15
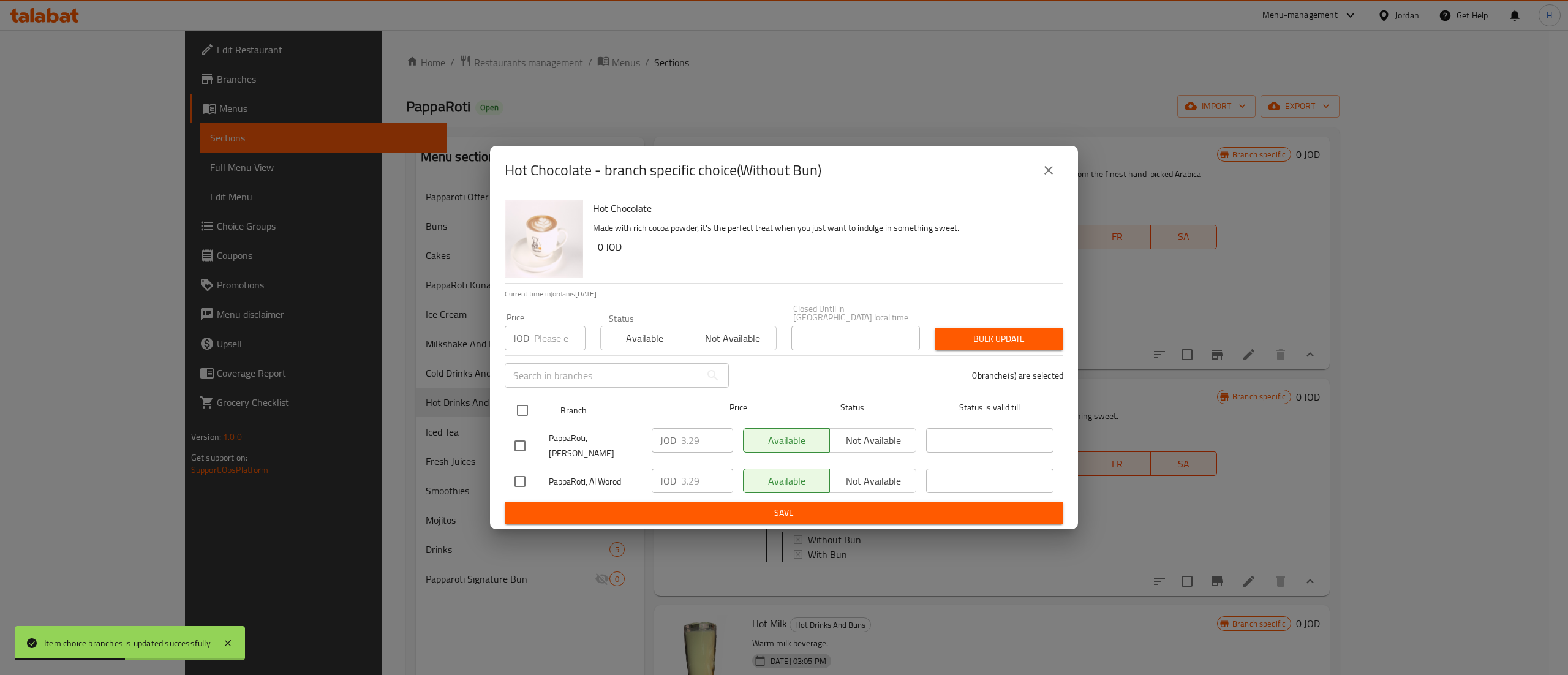
click at [525, 407] on input "checkbox" at bounding box center [522, 410] width 25 height 25
checkbox input "true"
click at [551, 353] on div "Price JOD Price" at bounding box center [545, 332] width 95 height 53
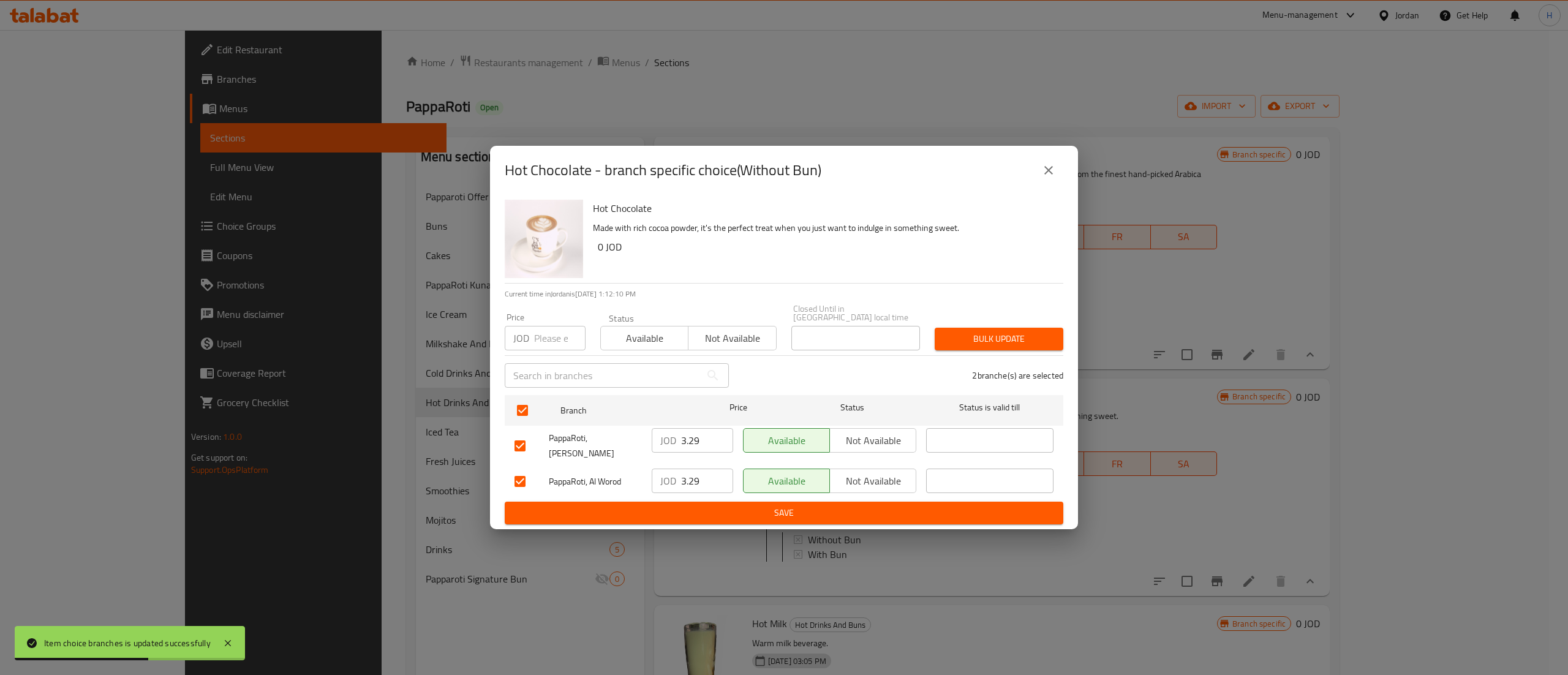
click at [552, 348] on input "number" at bounding box center [559, 338] width 52 height 24
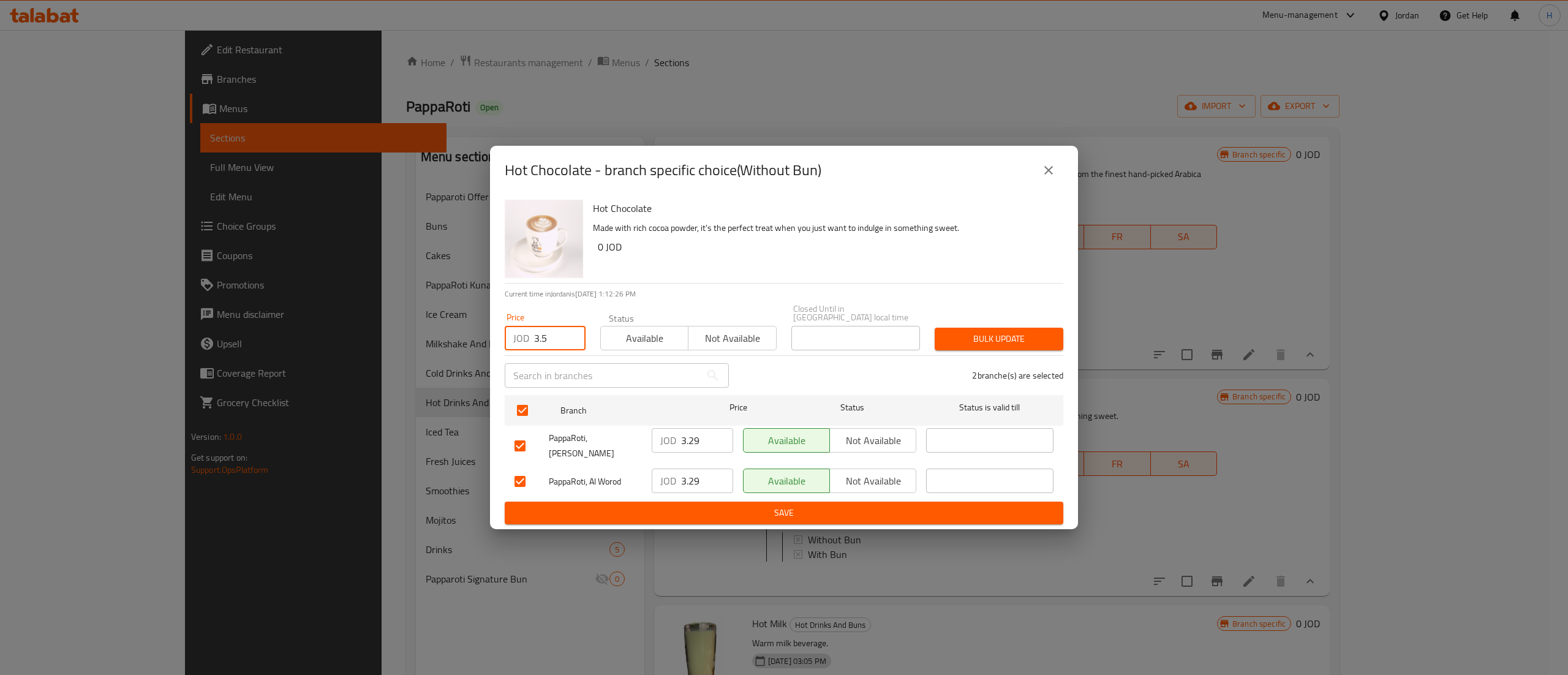
type input "3.5"
click at [1010, 348] on button "Bulk update" at bounding box center [999, 338] width 128 height 22
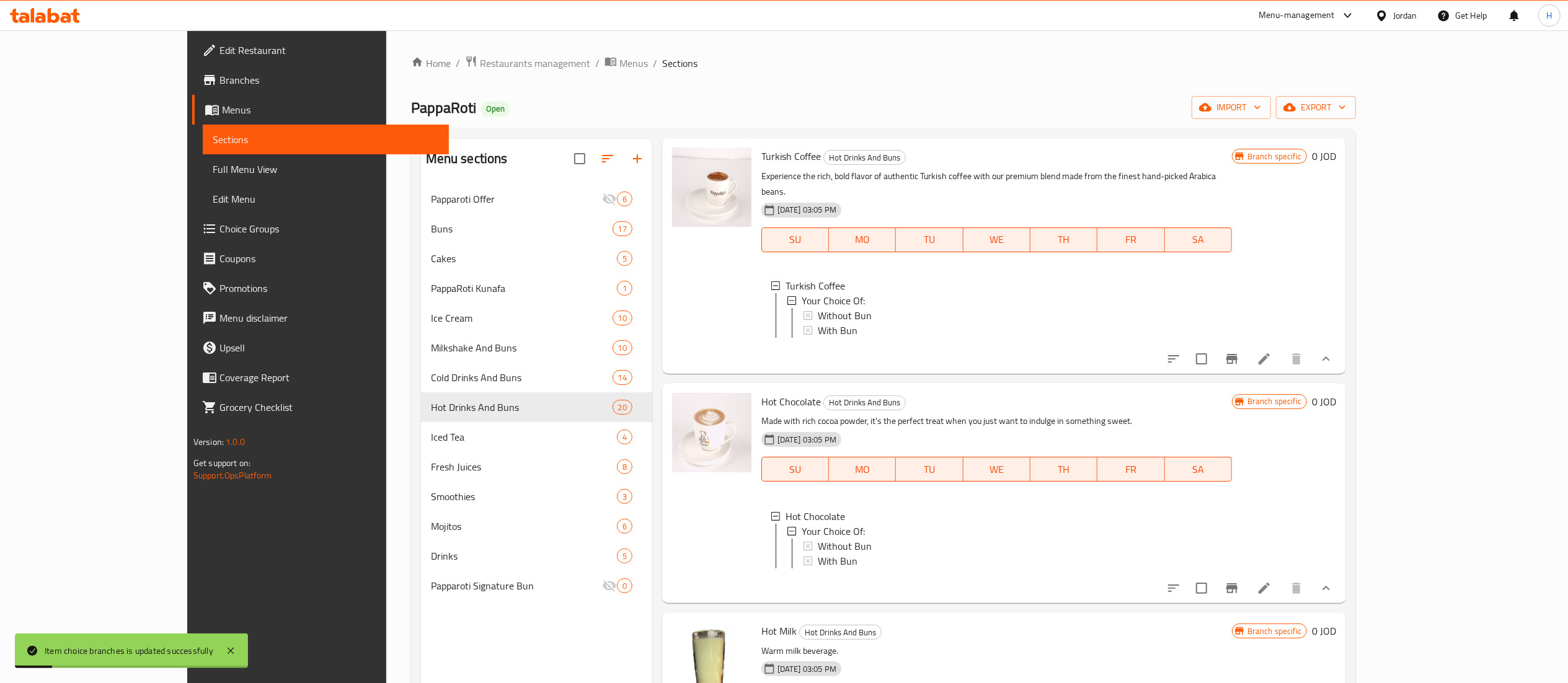
scroll to position [1487, 0]
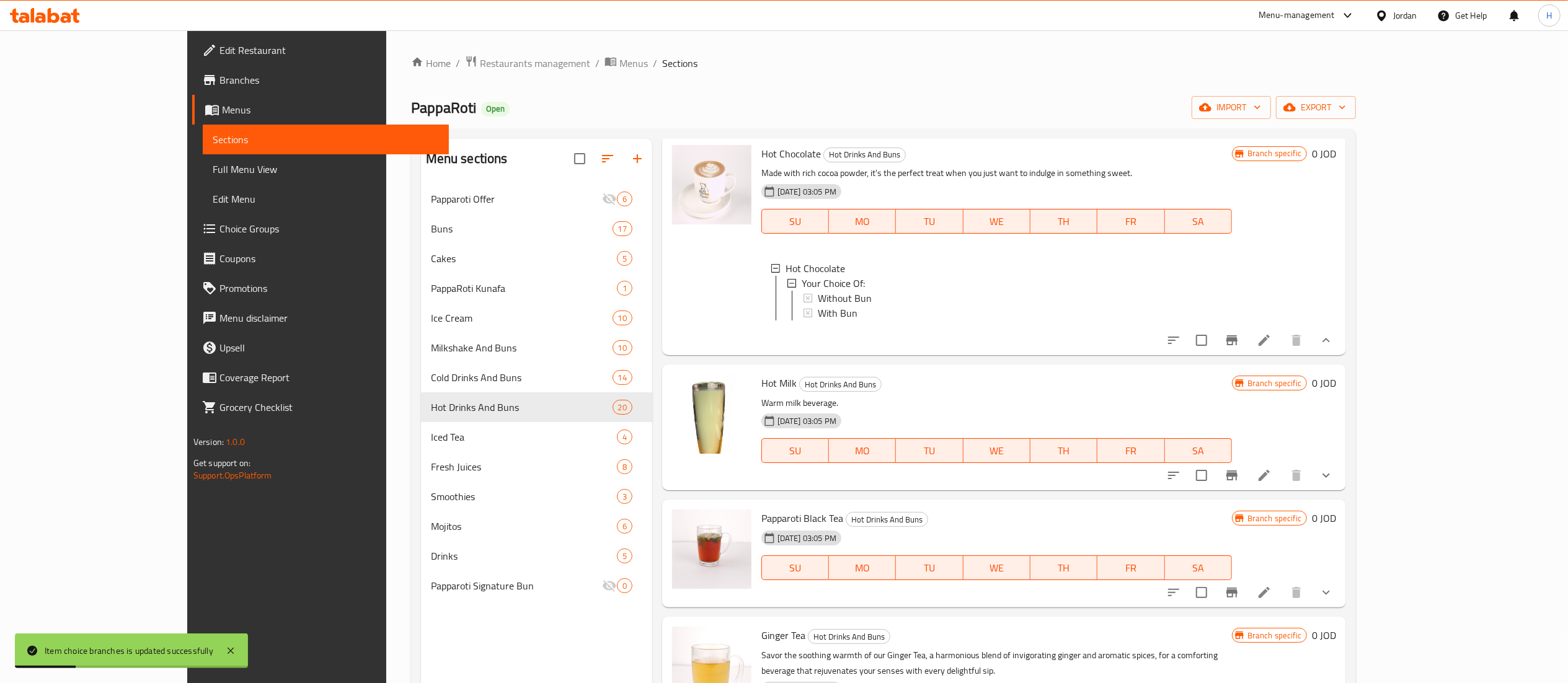
drag, startPoint x: 1504, startPoint y: 478, endPoint x: 1444, endPoint y: 478, distance: 60.0
click at [1341, 478] on button "show more" at bounding box center [1326, 475] width 30 height 30
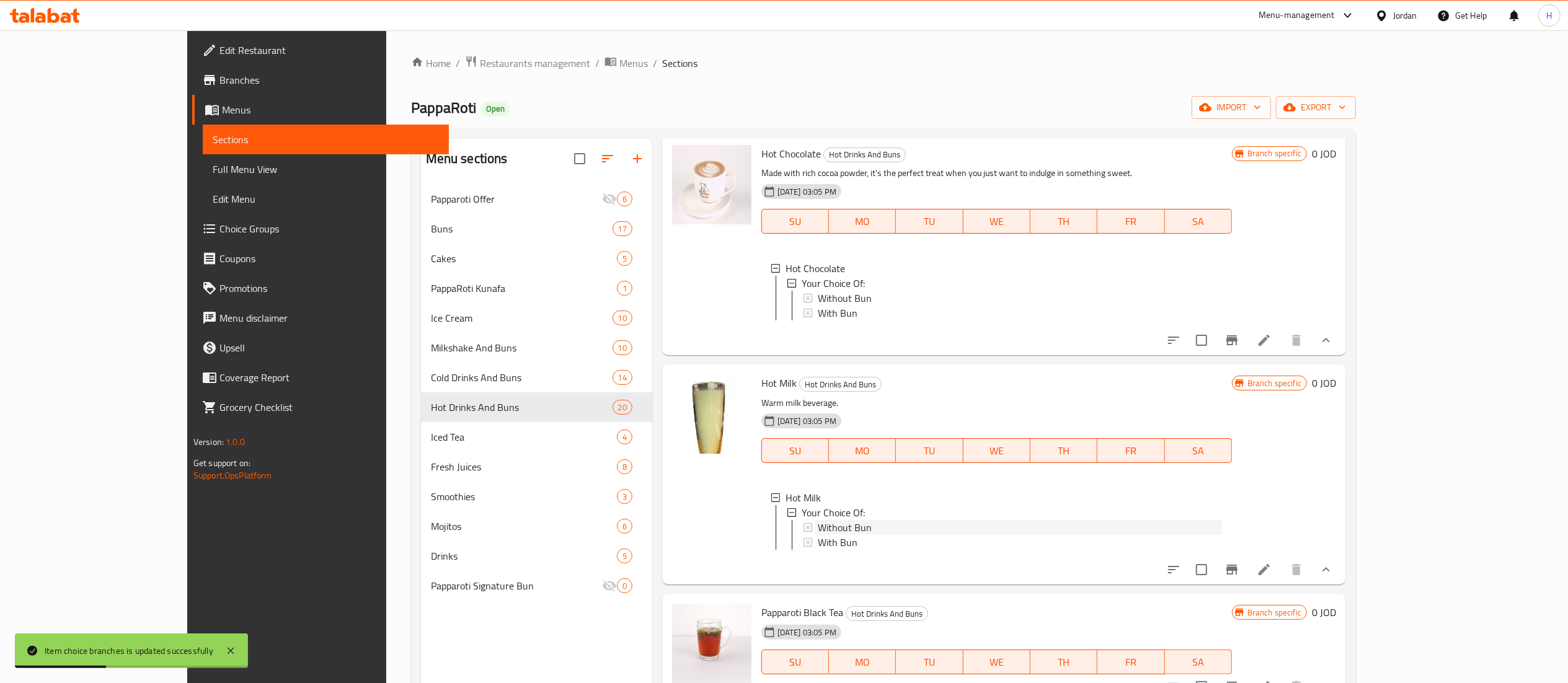
click at [831, 525] on div "Without Bun" at bounding box center [1020, 527] width 405 height 15
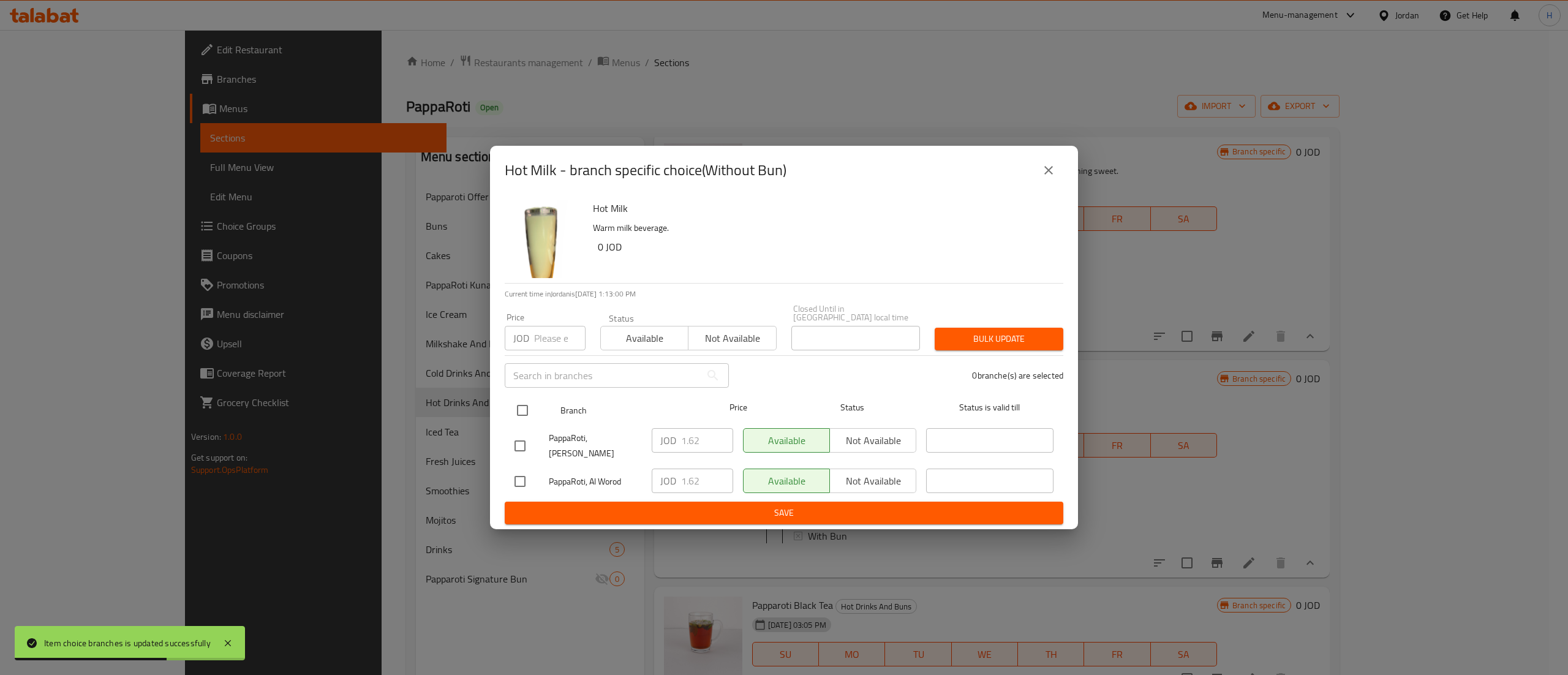
click at [512, 416] on input "checkbox" at bounding box center [522, 410] width 25 height 25
checkbox input "true"
click at [540, 345] on input "number" at bounding box center [559, 338] width 52 height 24
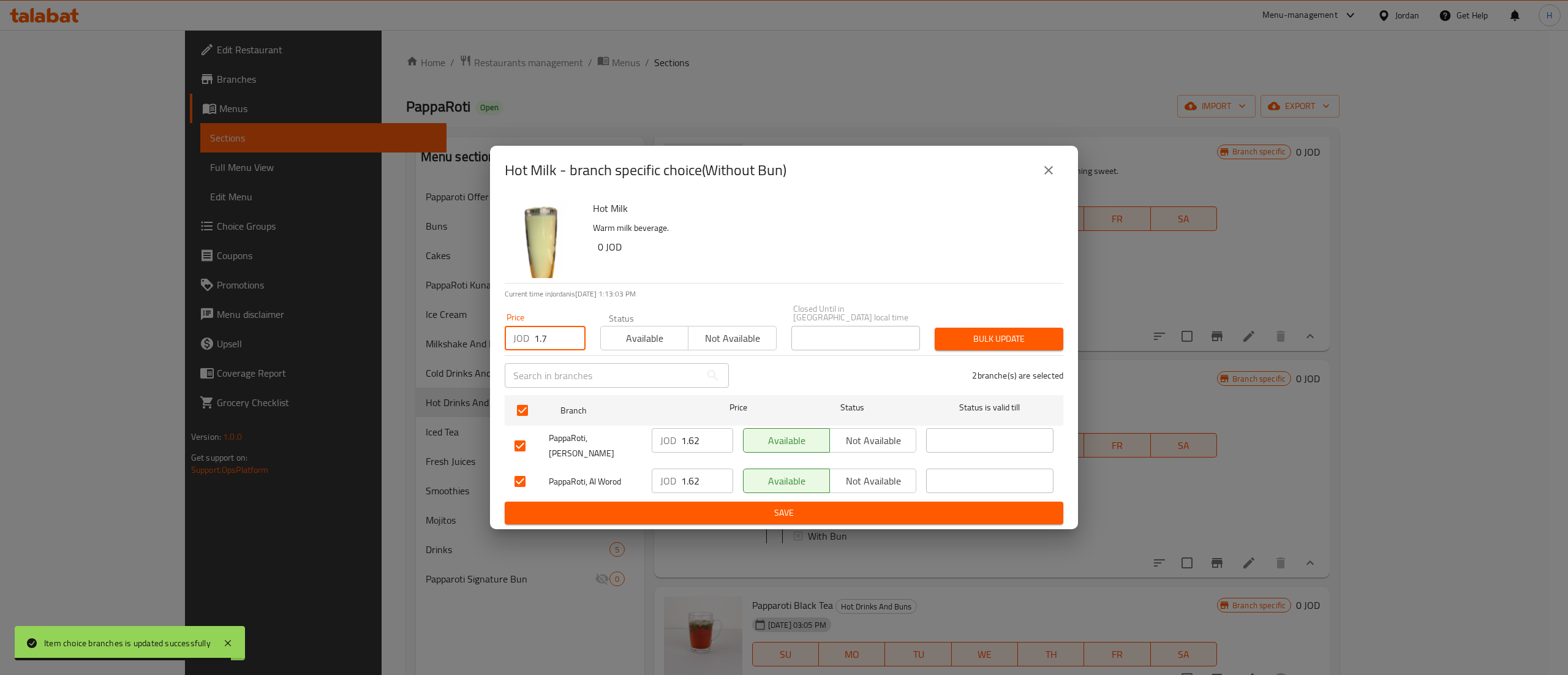
type input "1.7"
click at [976, 337] on span "Bulk update" at bounding box center [999, 339] width 109 height 16
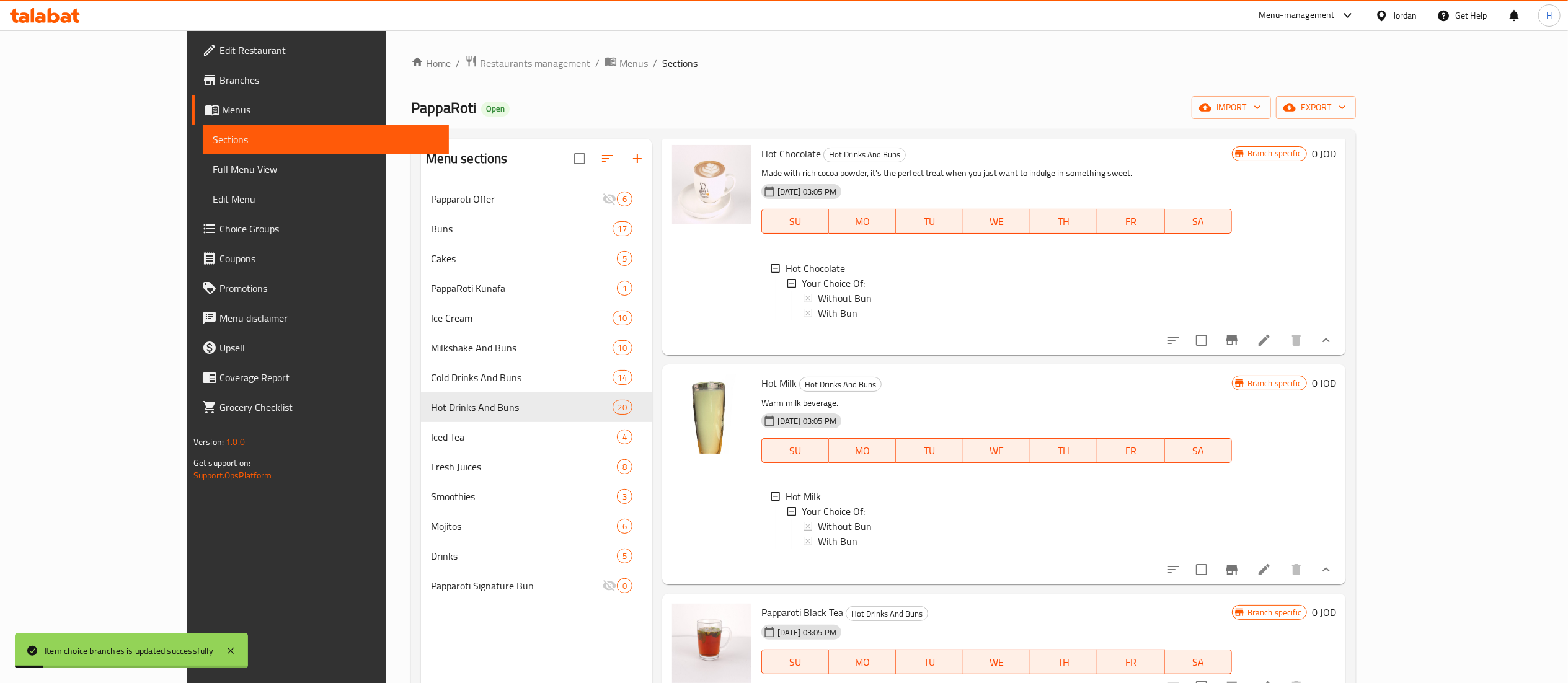
scroll to position [1735, 0]
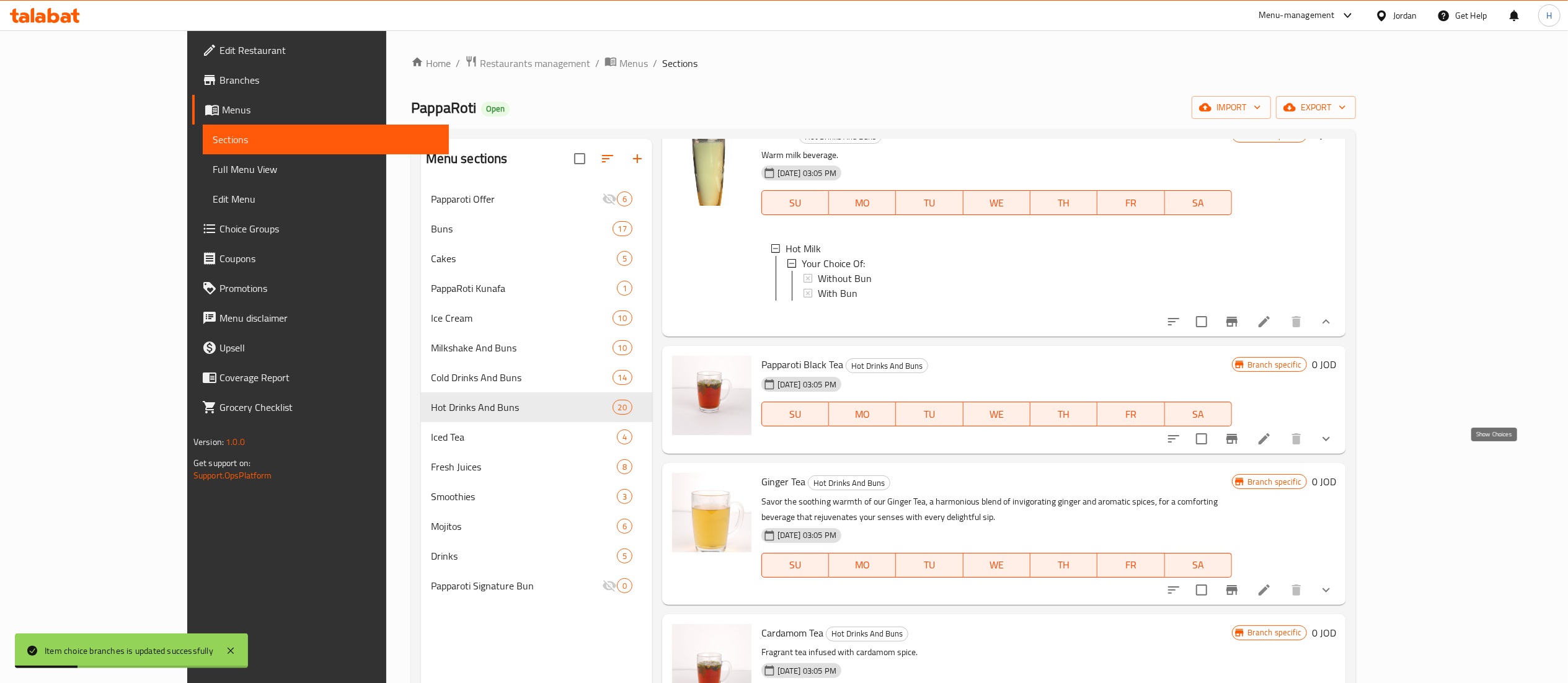
click at [1334, 446] on icon "show more" at bounding box center [1326, 438] width 15 height 15
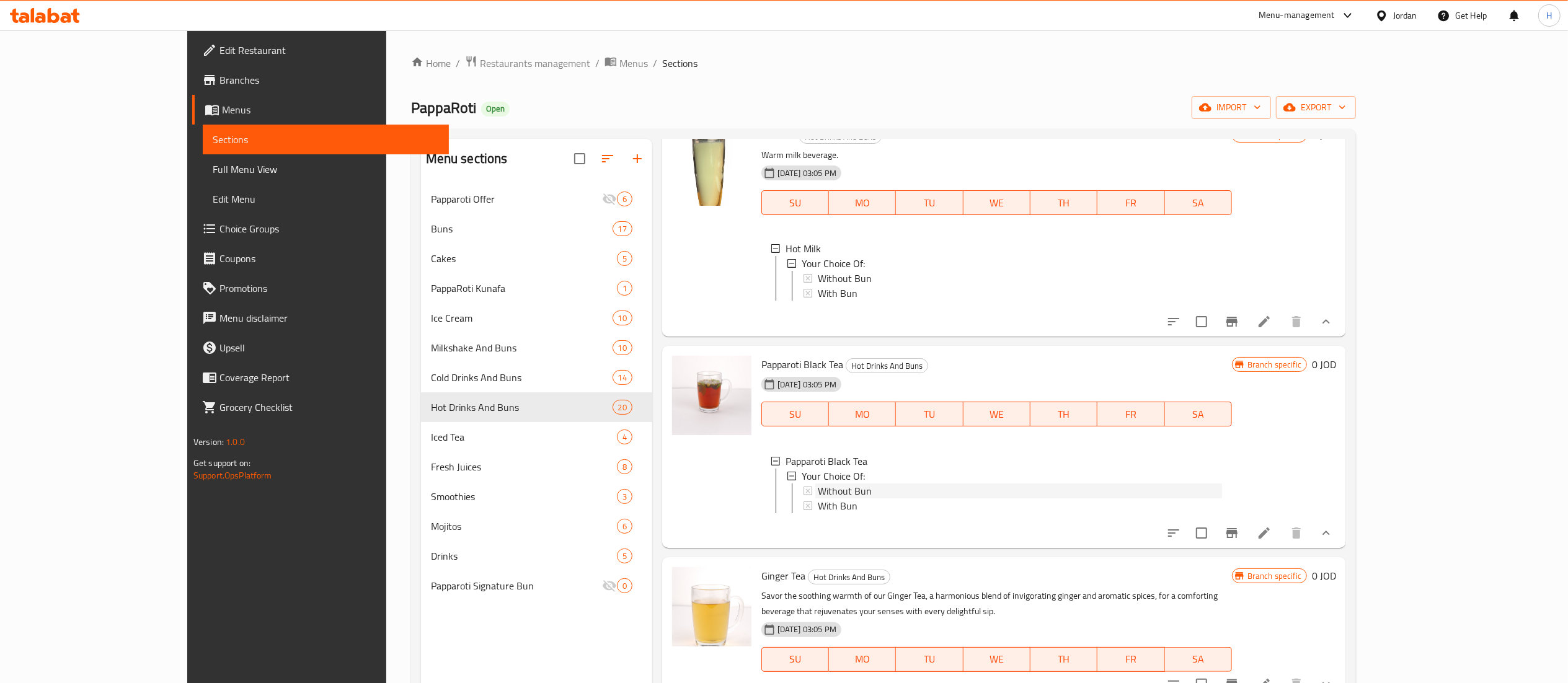
click at [829, 498] on div "Without Bun" at bounding box center [1020, 490] width 405 height 15
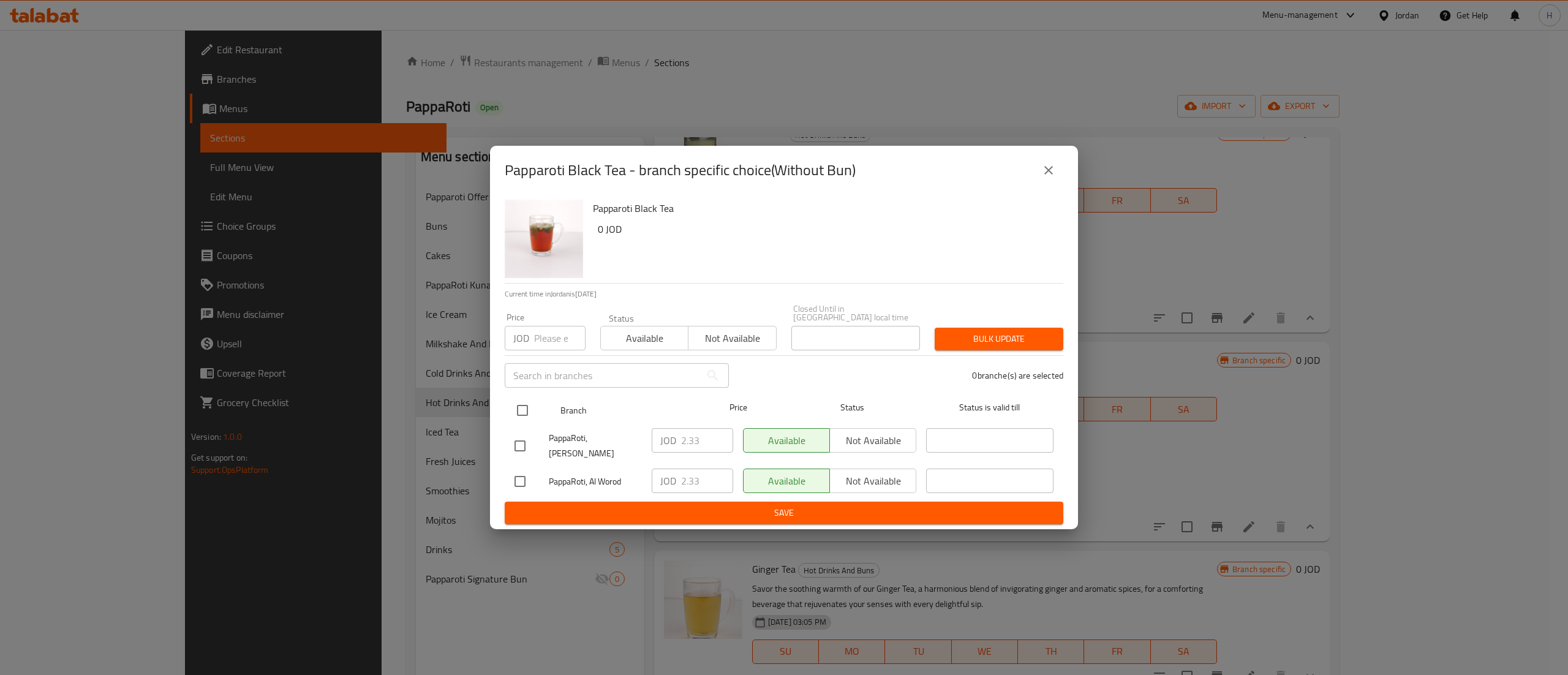
click at [525, 418] on input "checkbox" at bounding box center [522, 410] width 25 height 25
checkbox input "true"
click at [556, 331] on input "number" at bounding box center [559, 338] width 52 height 24
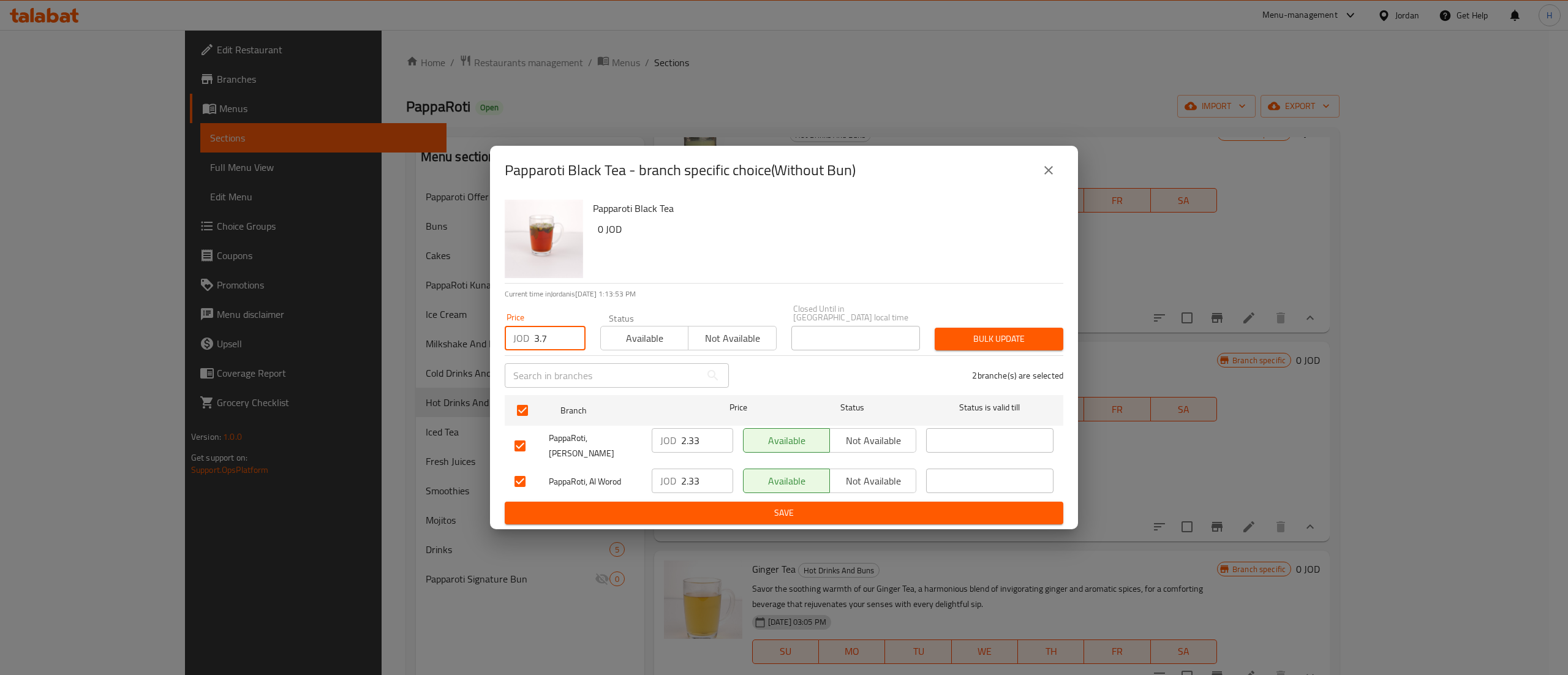
type input "3.7"
click at [1010, 346] on span "Bulk update" at bounding box center [999, 339] width 109 height 16
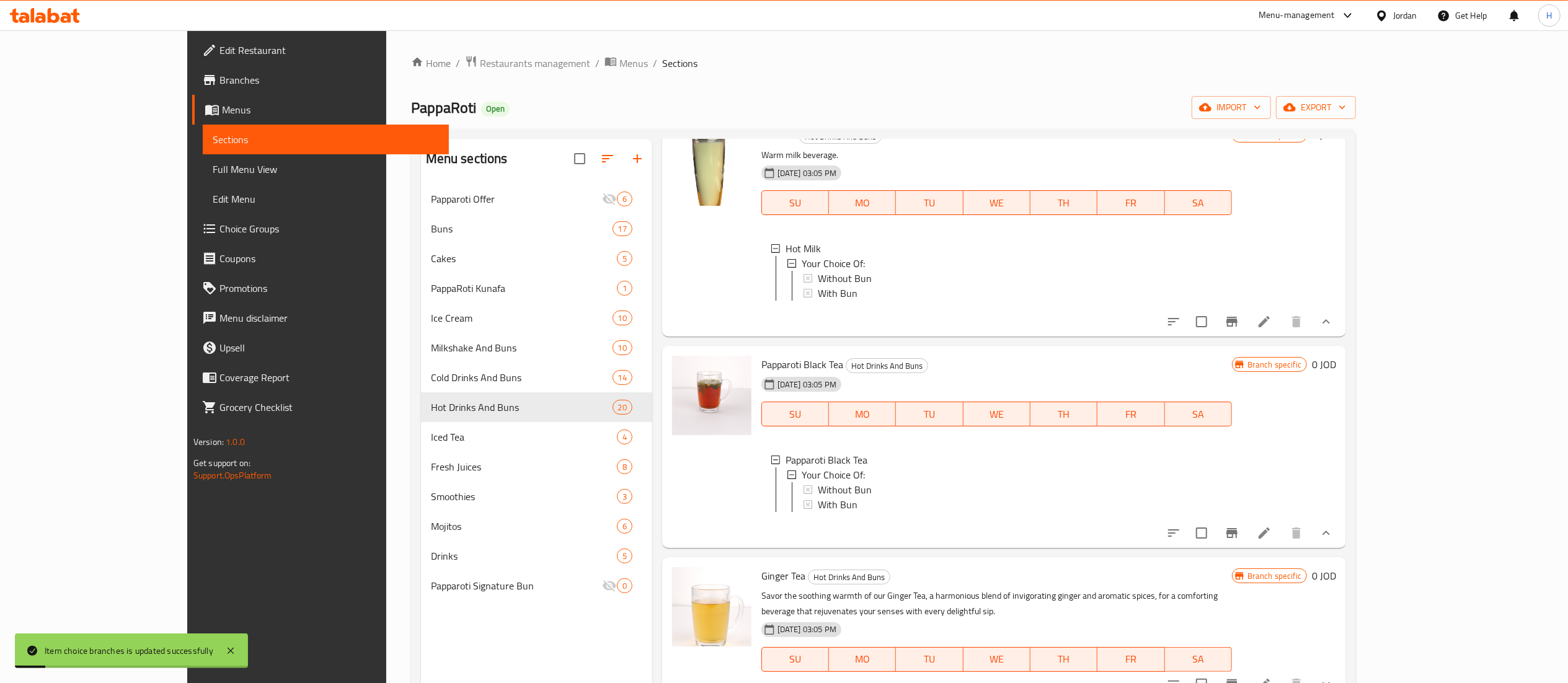
scroll to position [1859, 0]
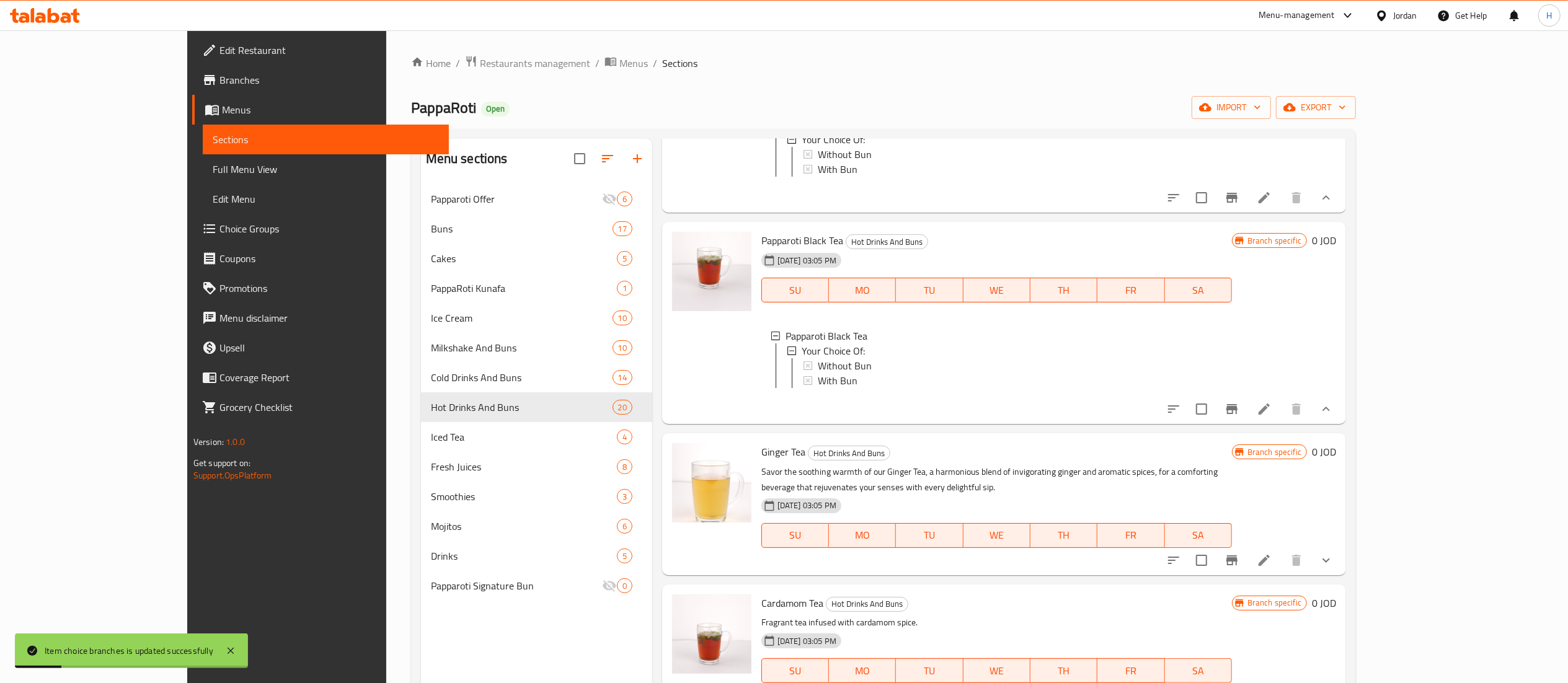
click at [1341, 572] on button "show more" at bounding box center [1326, 560] width 30 height 30
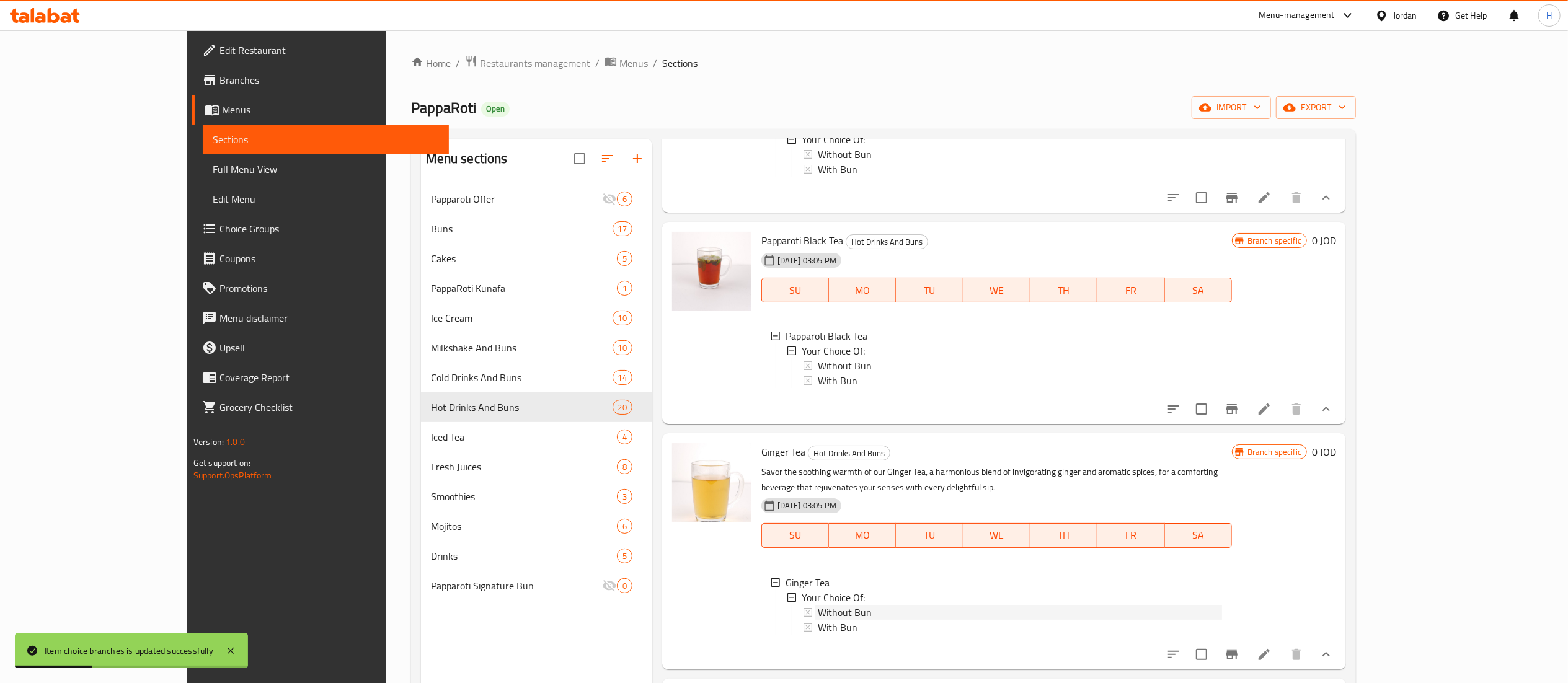
click at [820, 620] on span "Without Bun" at bounding box center [845, 612] width 54 height 15
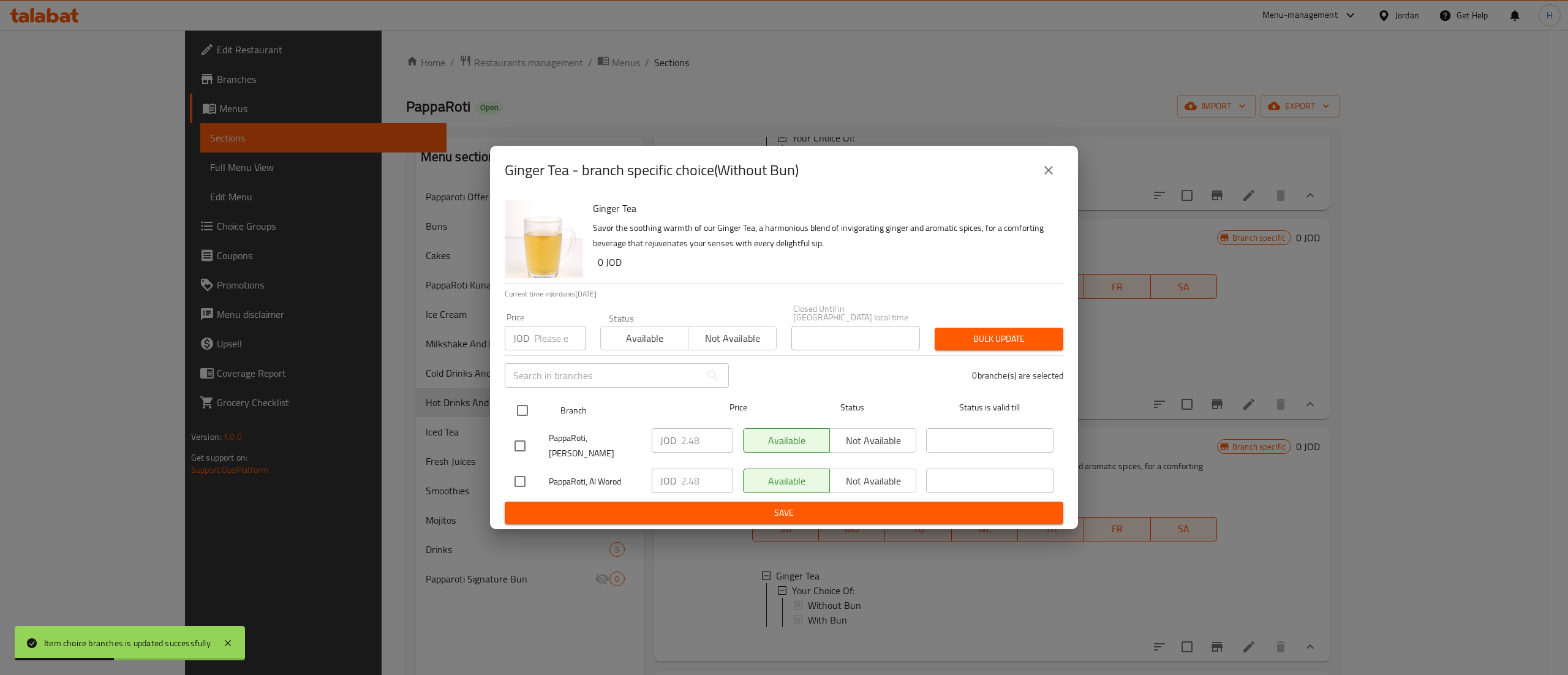
click at [523, 413] on input "checkbox" at bounding box center [522, 410] width 25 height 25
checkbox input "true"
click at [547, 339] on input "number" at bounding box center [559, 338] width 52 height 24
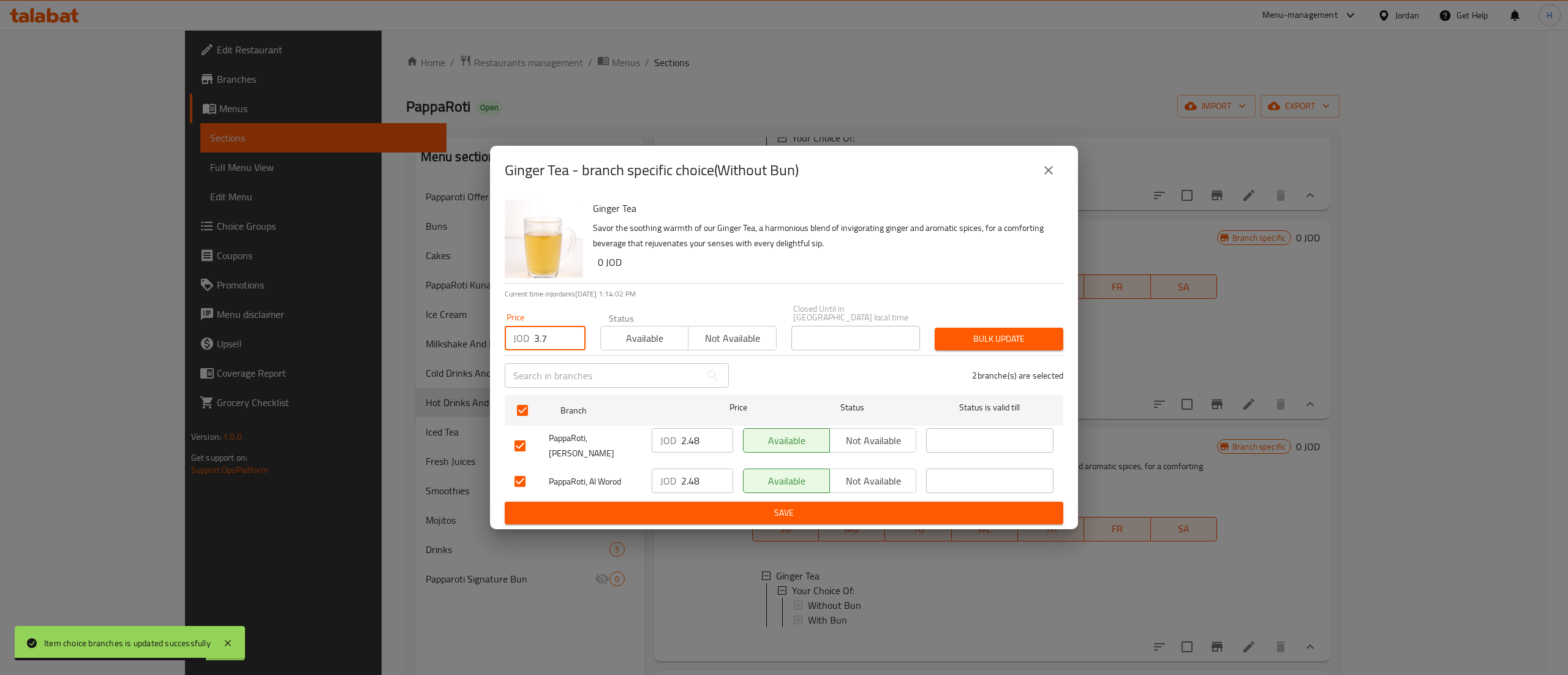
type input "3.7"
click at [956, 342] on span "Bulk update" at bounding box center [999, 339] width 109 height 16
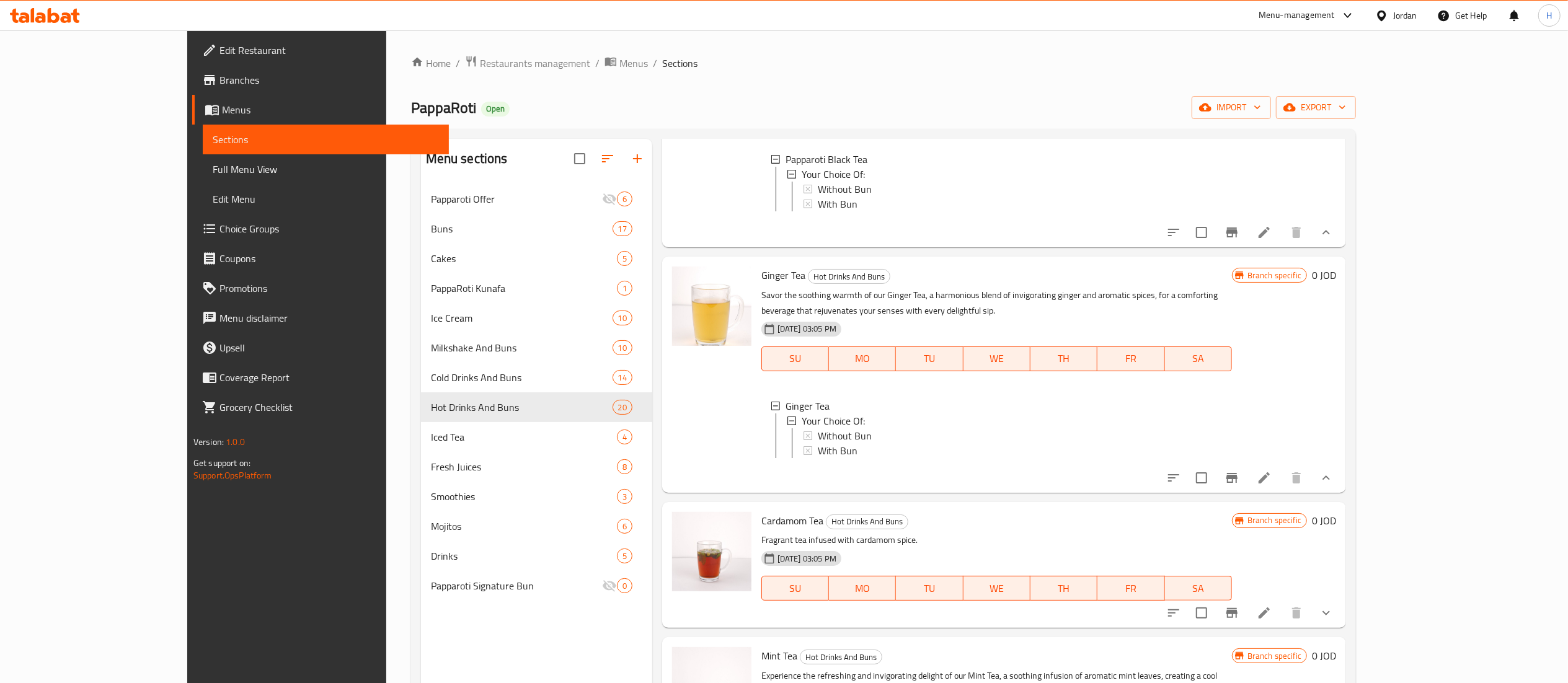
scroll to position [2107, 0]
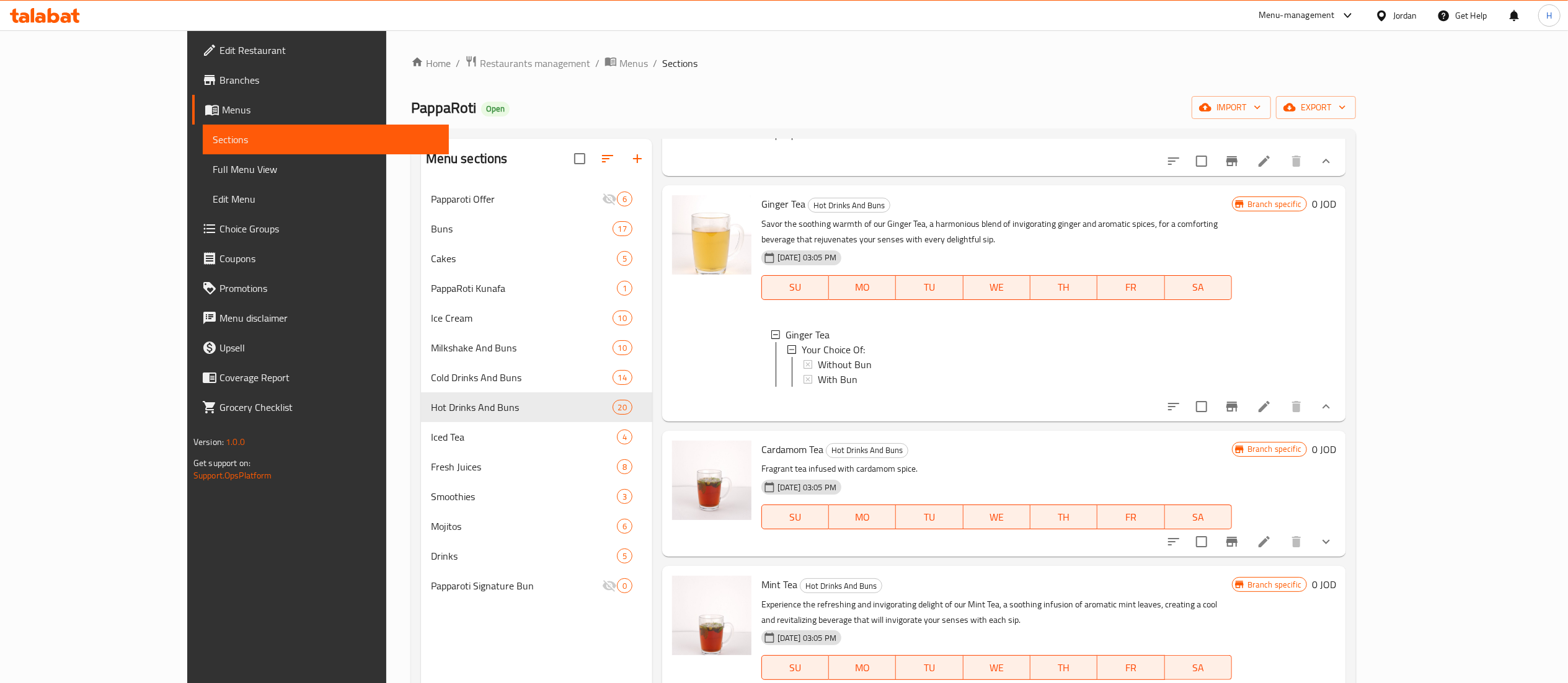
click at [1341, 557] on button "show more" at bounding box center [1326, 541] width 30 height 30
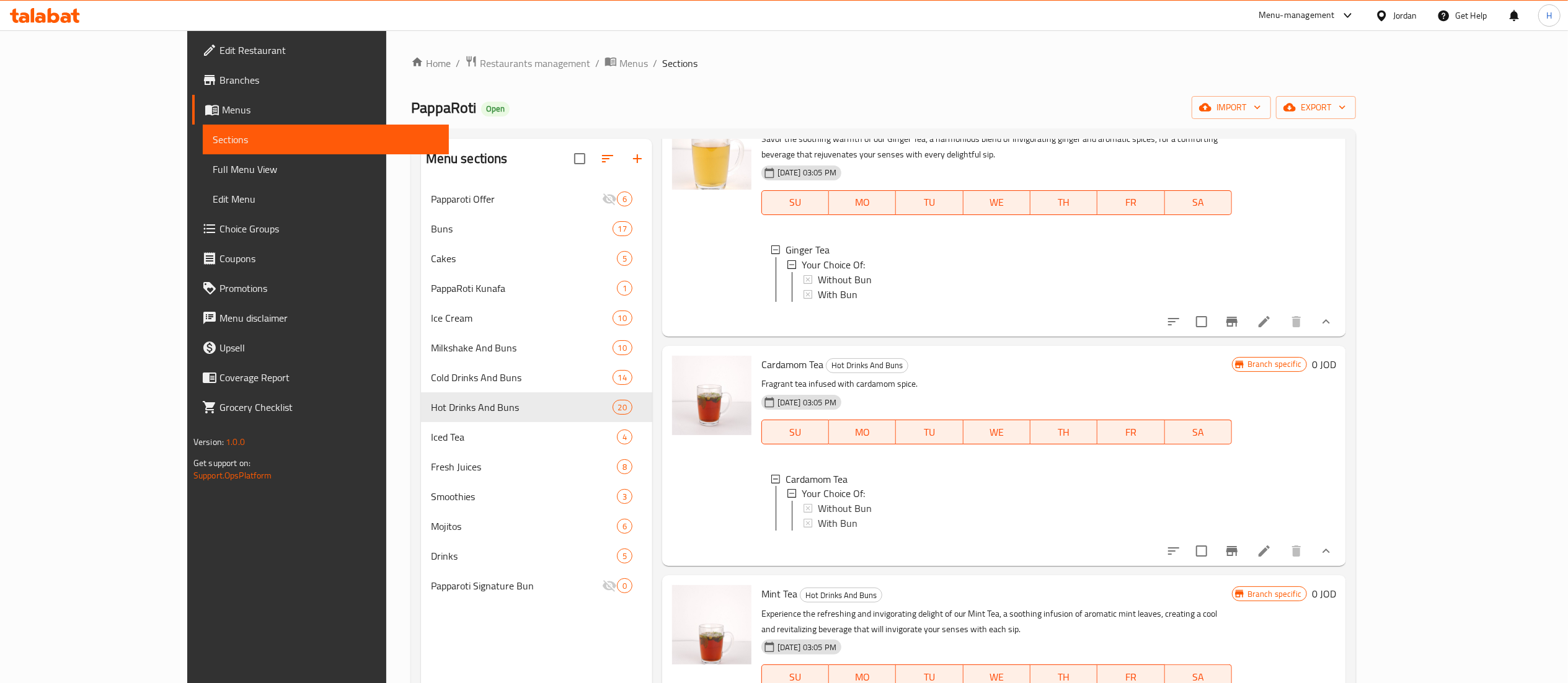
scroll to position [2231, 0]
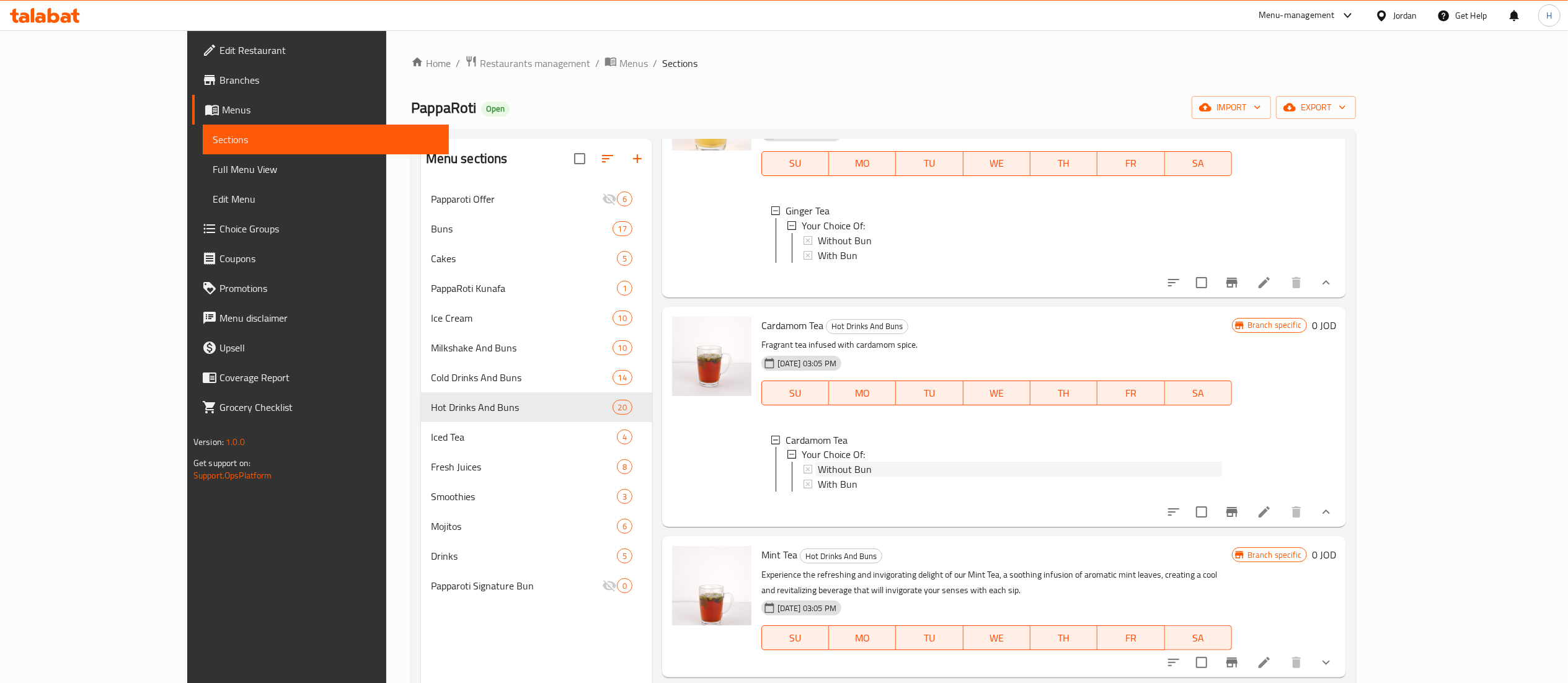
click at [818, 477] on span "Without Bun" at bounding box center [845, 469] width 54 height 15
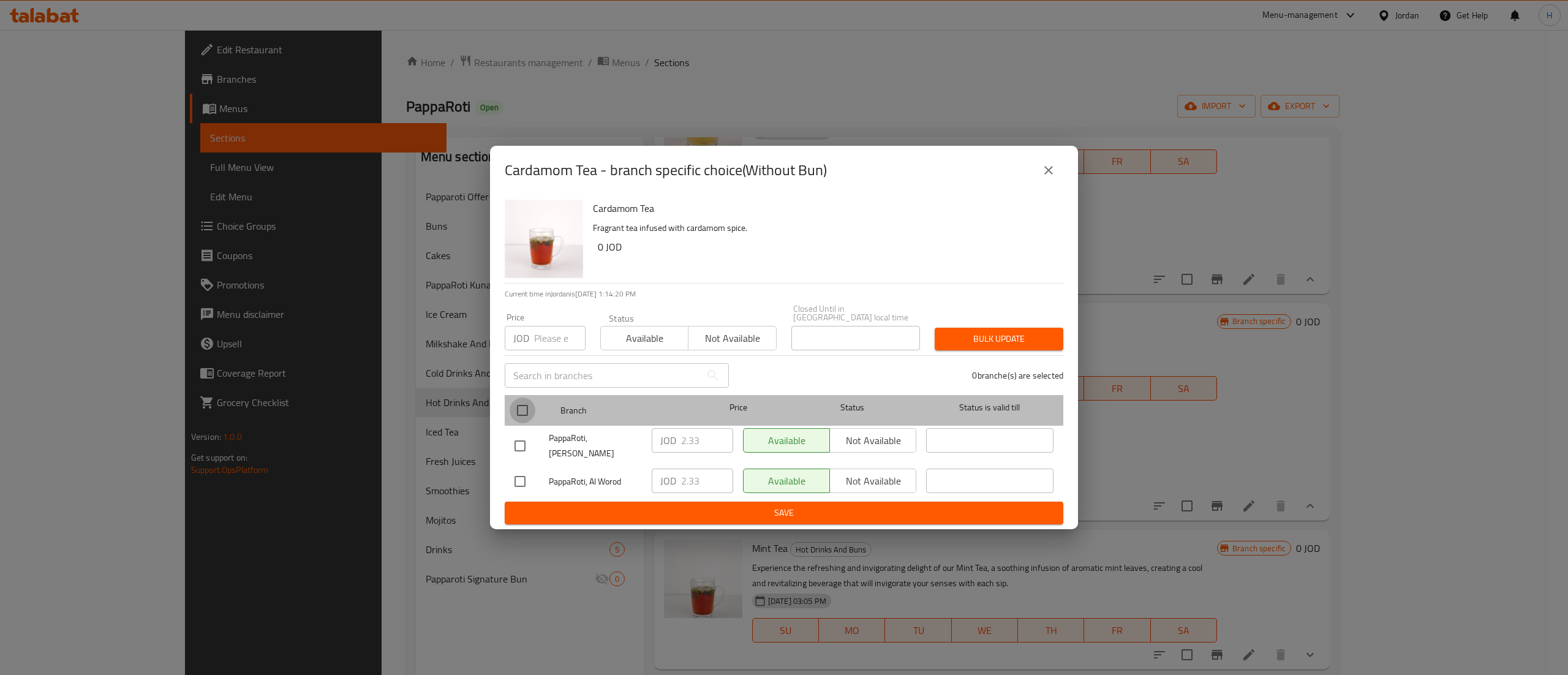
click at [517, 401] on input "checkbox" at bounding box center [522, 410] width 25 height 25
checkbox input "true"
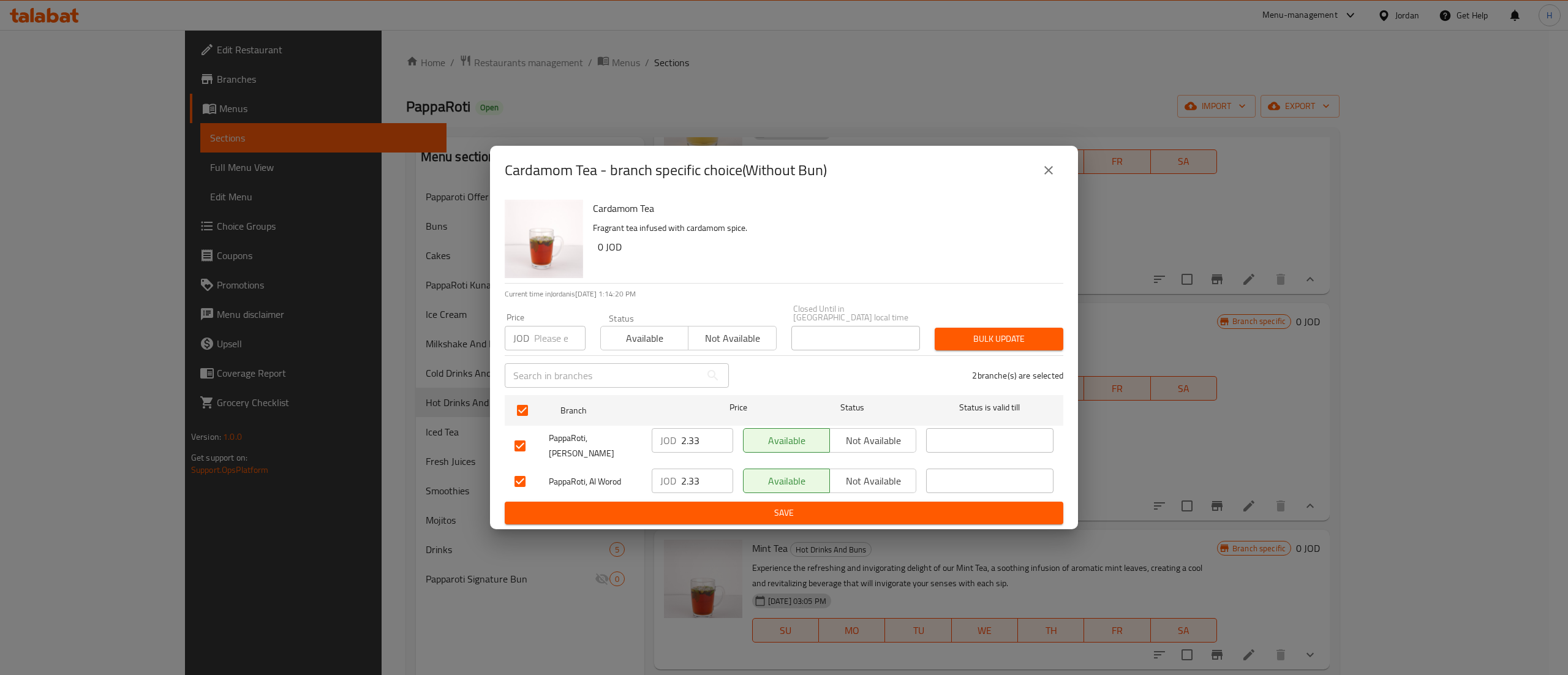
drag, startPoint x: 539, startPoint y: 357, endPoint x: 552, endPoint y: 345, distance: 17.7
click at [539, 355] on div "Cardamom Tea Fragrant tea infused with cardamom spice. 0 JOD Current time in Jo…" at bounding box center [784, 362] width 588 height 335
click at [552, 345] on input "number" at bounding box center [559, 338] width 52 height 24
type input "3.7"
click at [985, 346] on span "Bulk update" at bounding box center [999, 339] width 109 height 16
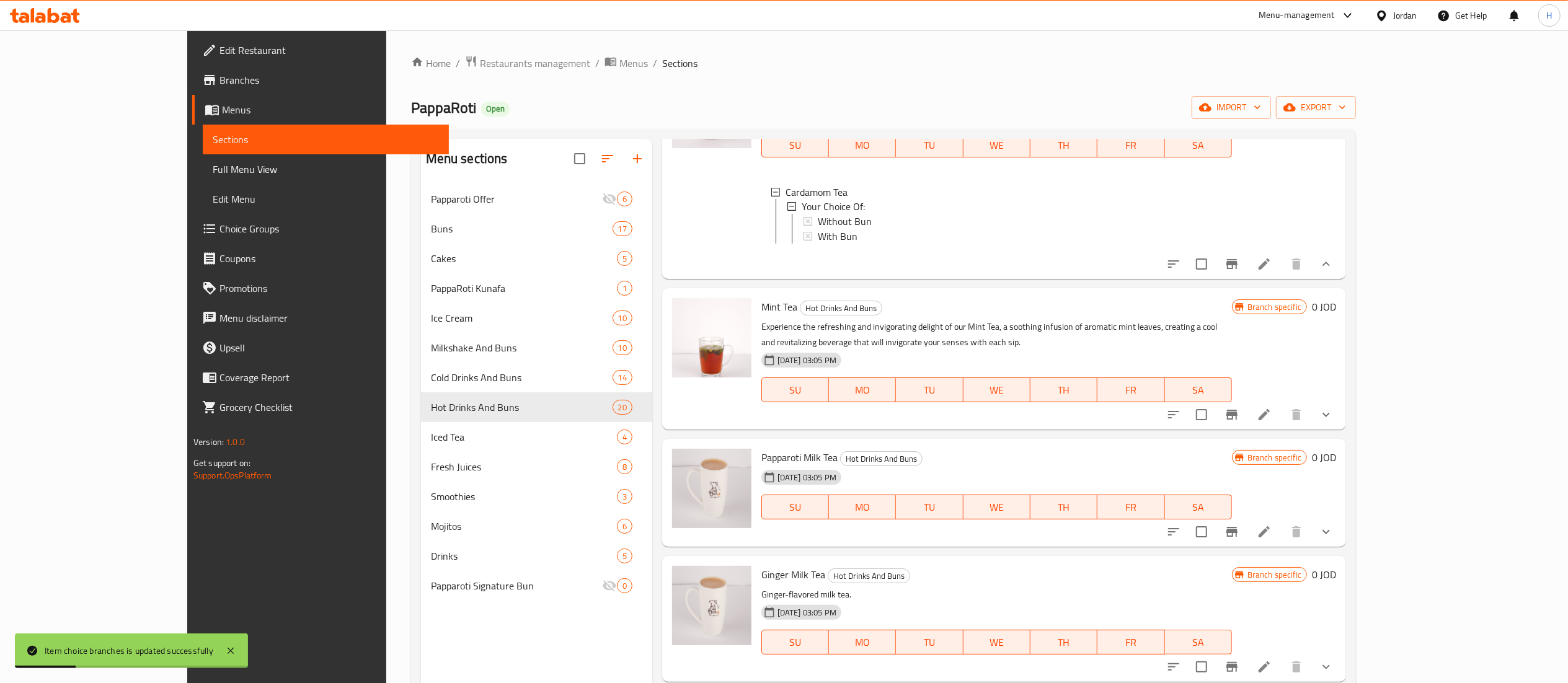
scroll to position [2603, 0]
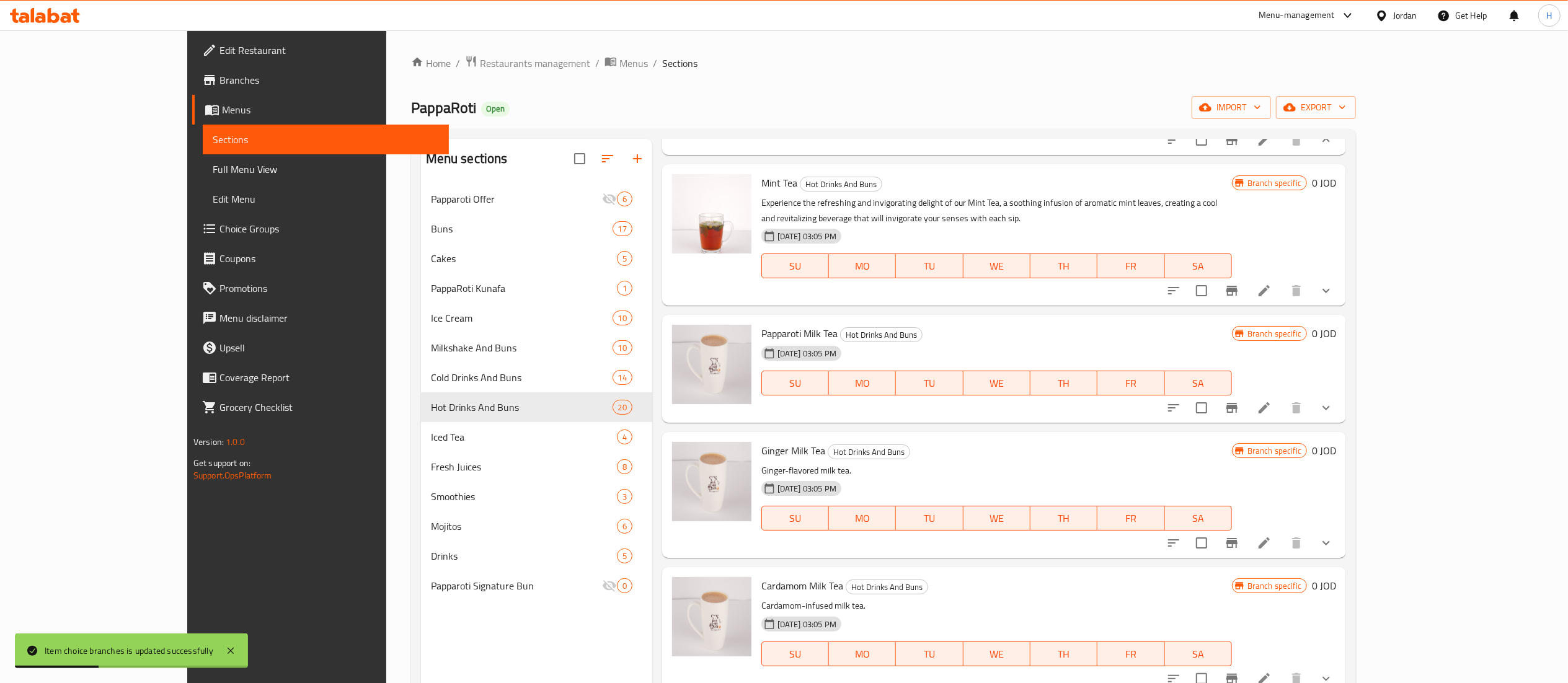
click at [1341, 305] on button "show more" at bounding box center [1326, 290] width 30 height 30
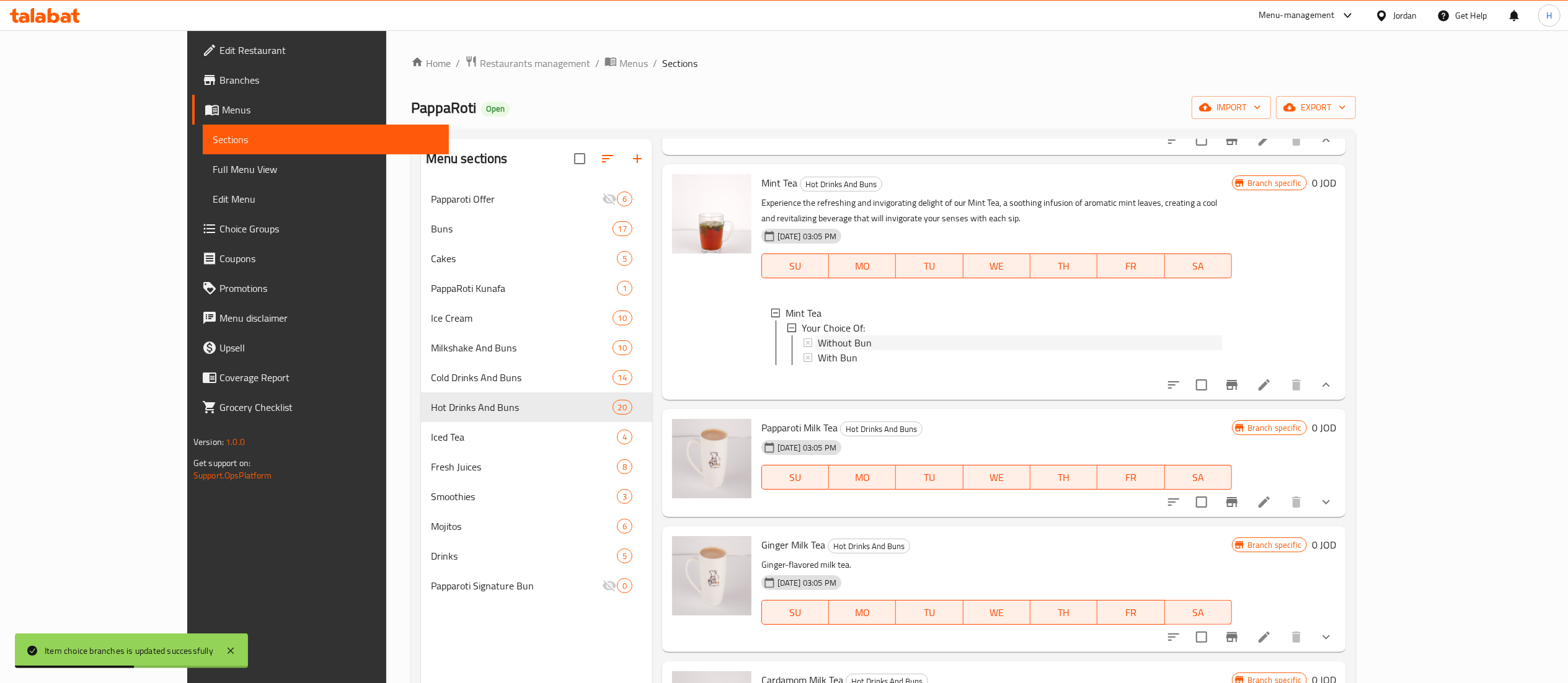
click at [860, 350] on div "Without Bun" at bounding box center [1020, 342] width 405 height 15
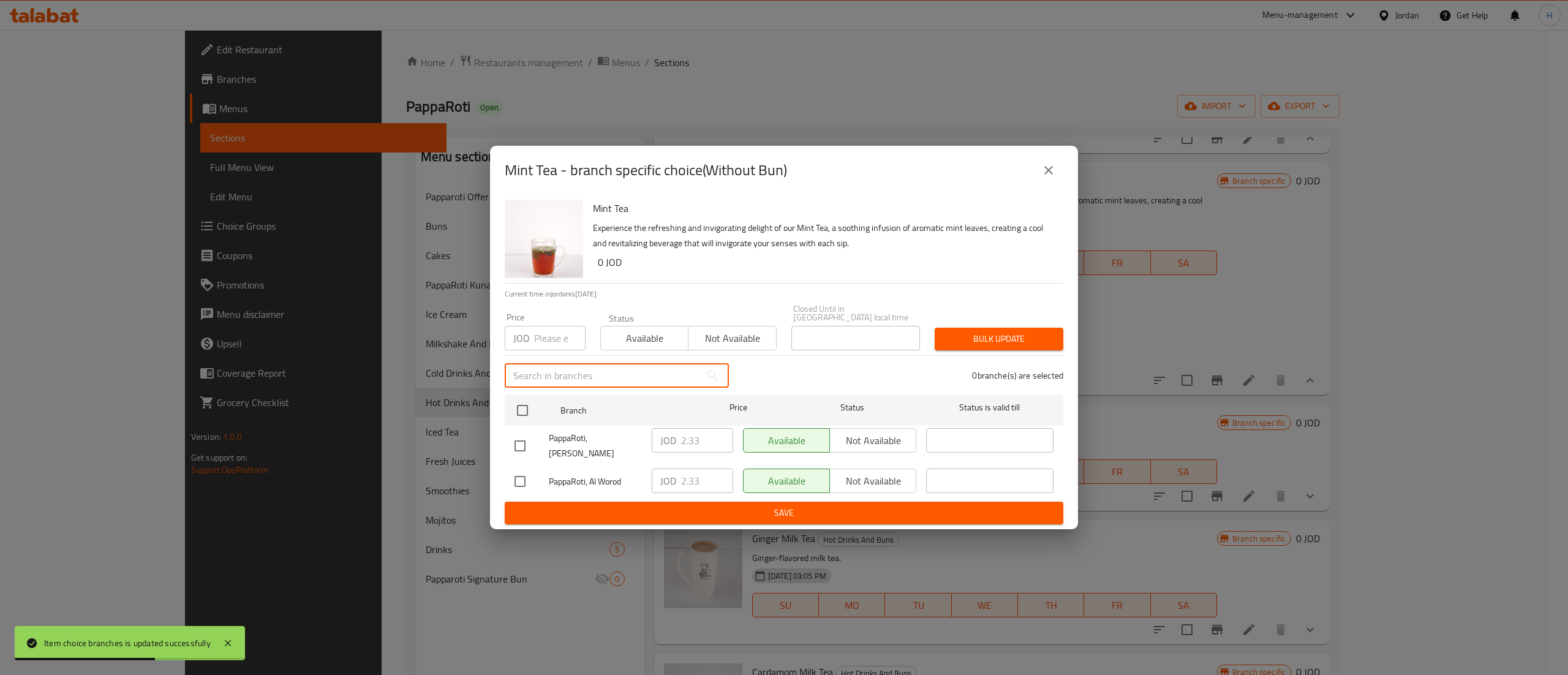
click at [512, 381] on input "text" at bounding box center [603, 374] width 196 height 24
click at [527, 409] on input "checkbox" at bounding box center [522, 410] width 25 height 25
checkbox input "true"
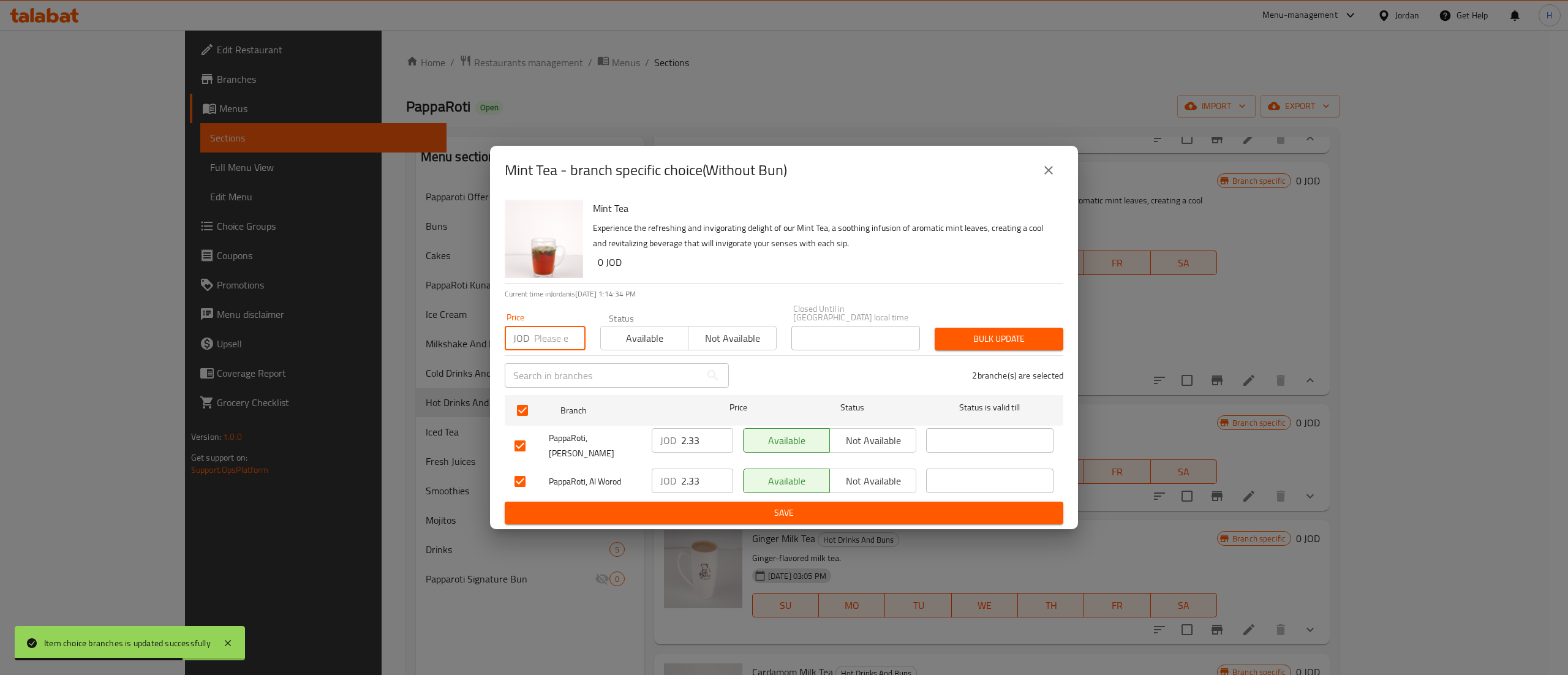
click at [545, 349] on input "number" at bounding box center [559, 338] width 52 height 24
type input "3.7"
click at [979, 345] on span "Bulk update" at bounding box center [999, 339] width 109 height 16
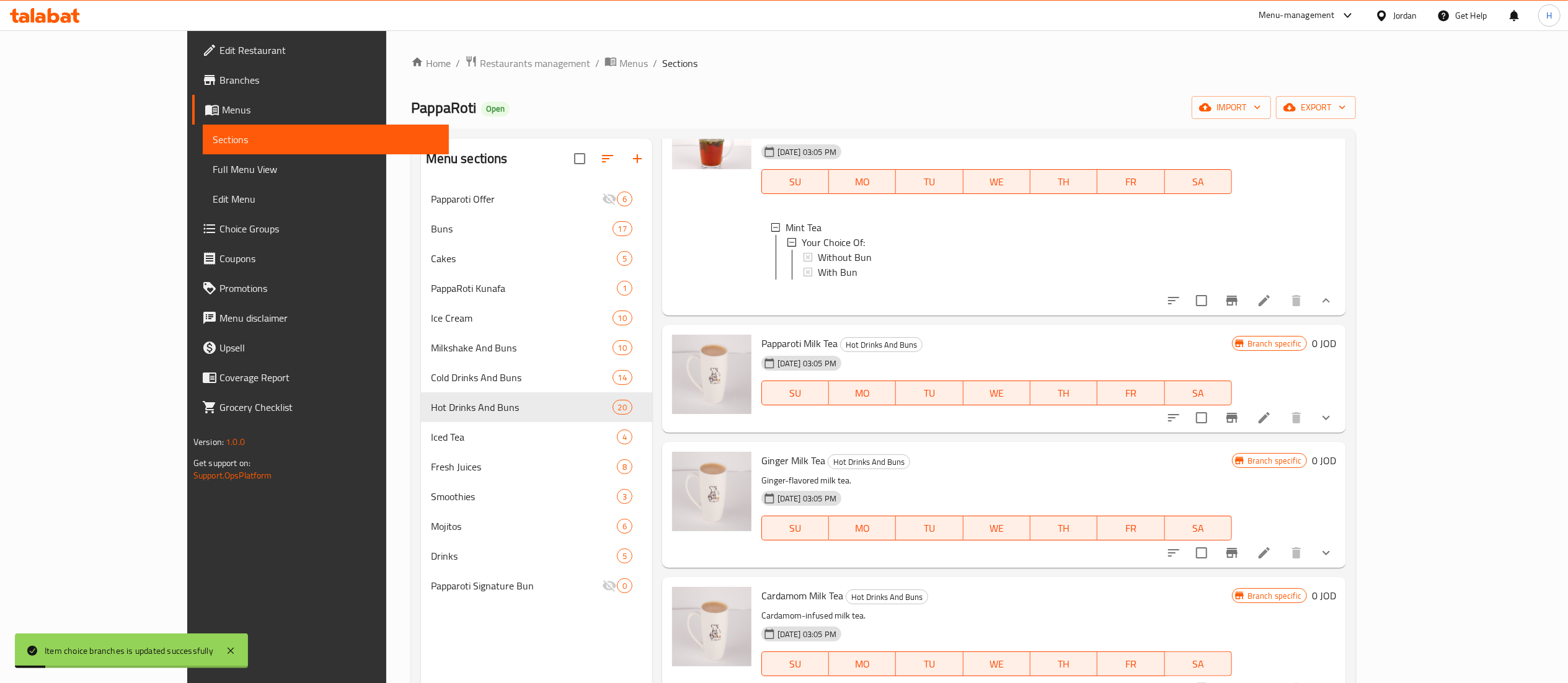
scroll to position [2727, 0]
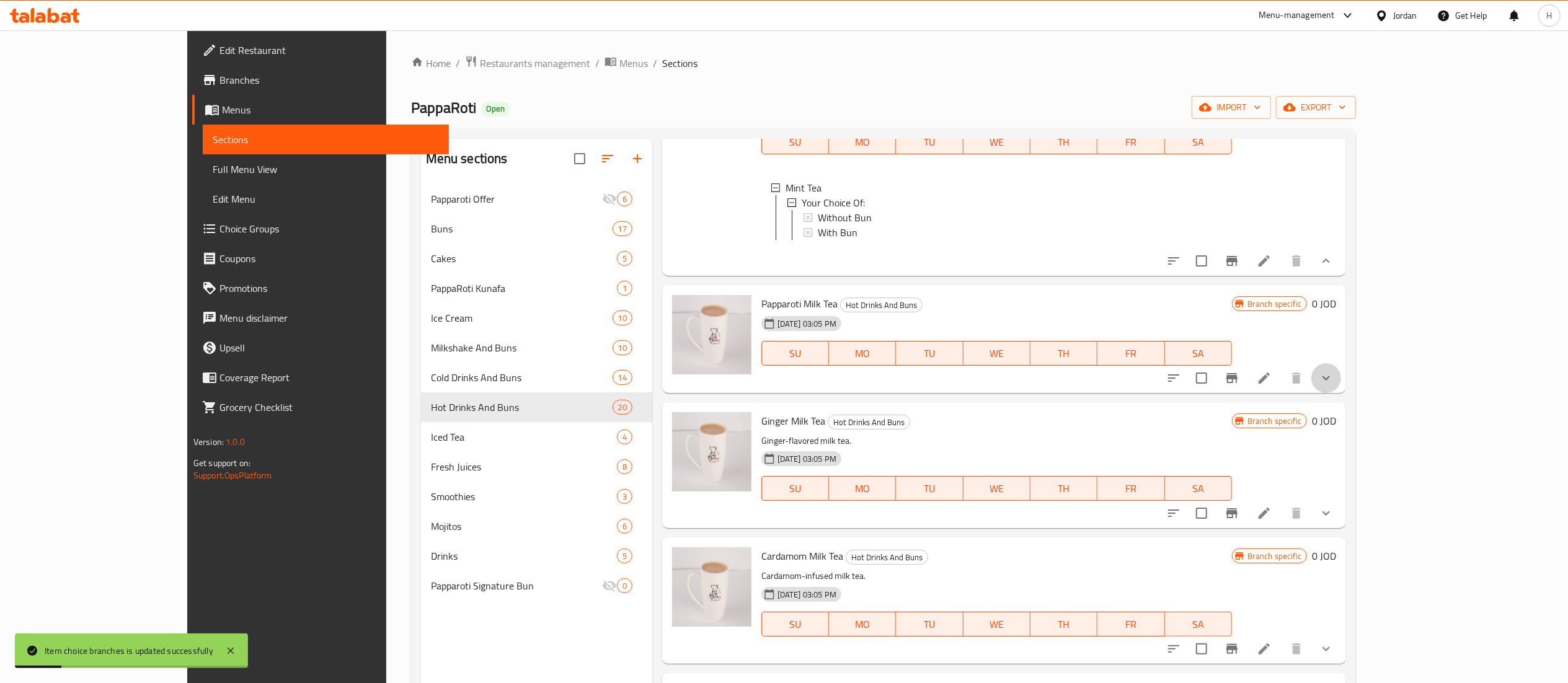
click at [1341, 393] on button "show more" at bounding box center [1326, 378] width 30 height 30
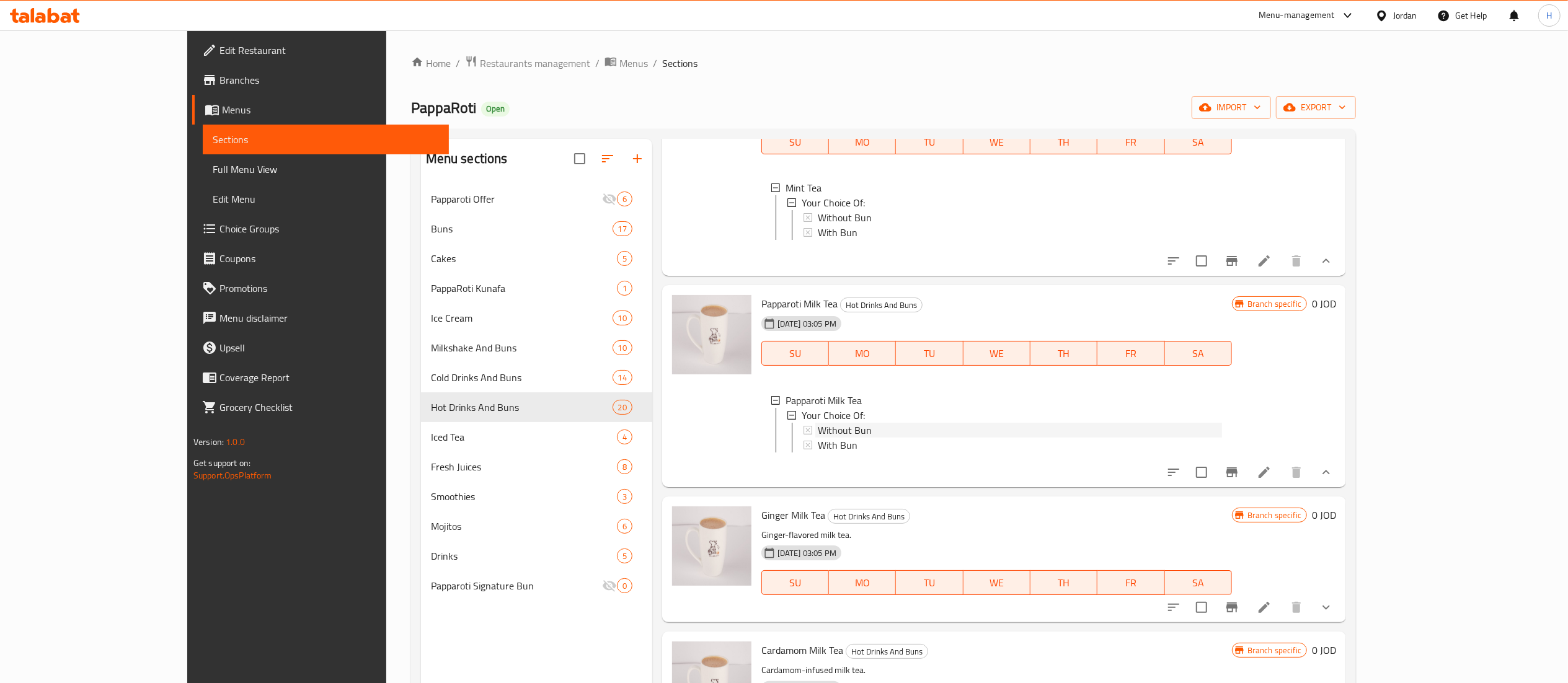
click at [840, 438] on div "Without Bun" at bounding box center [1020, 430] width 405 height 15
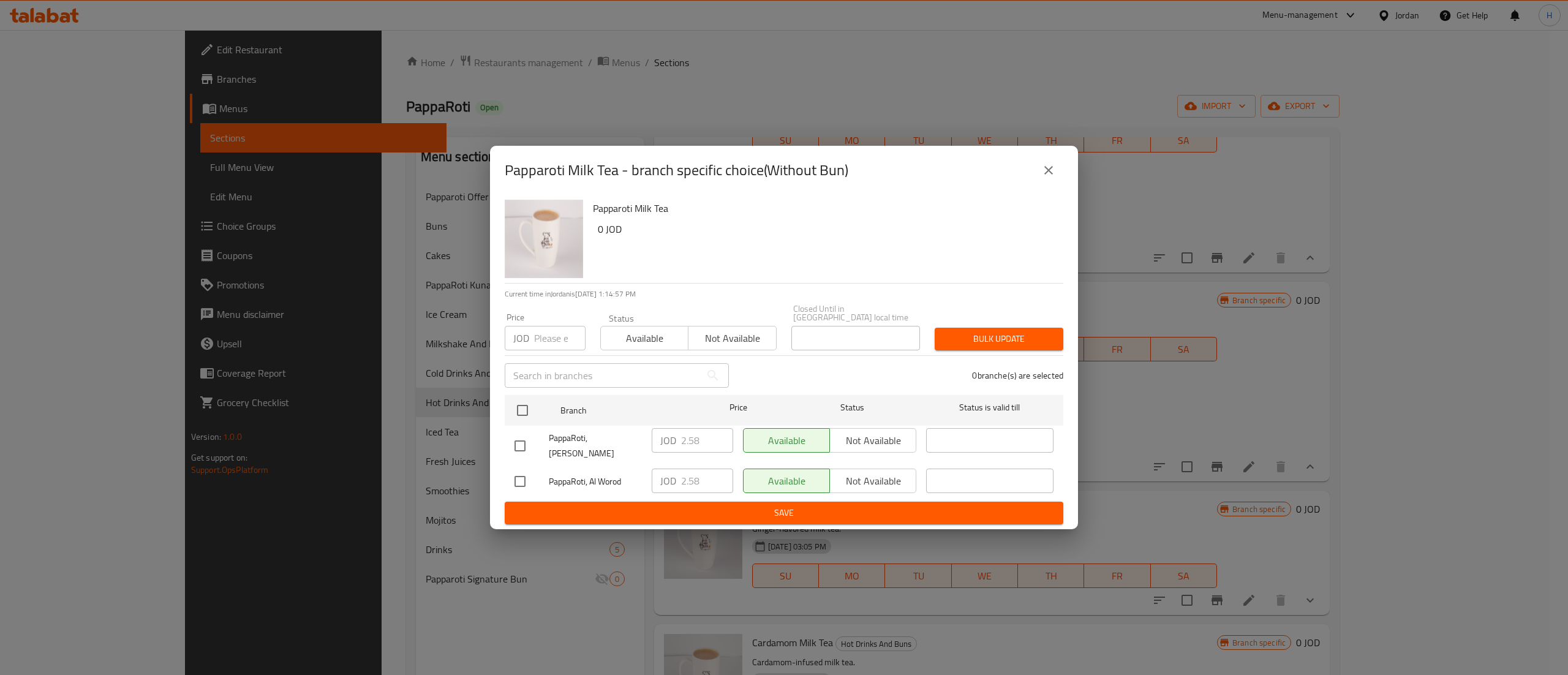
click at [561, 340] on input "number" at bounding box center [559, 338] width 52 height 24
type input "2.7"
click at [1019, 332] on span "Bulk update" at bounding box center [999, 339] width 109 height 16
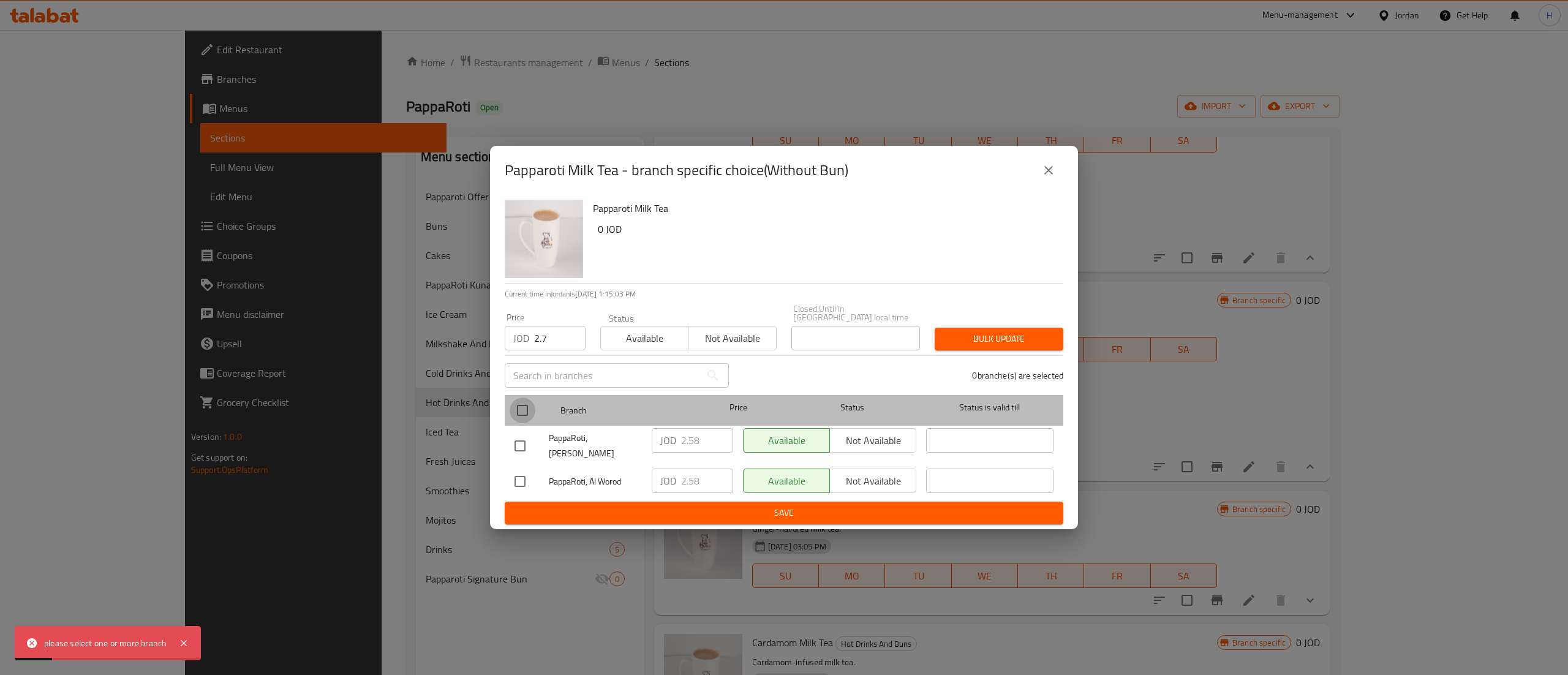
click at [523, 412] on input "checkbox" at bounding box center [522, 410] width 25 height 25
checkbox input "true"
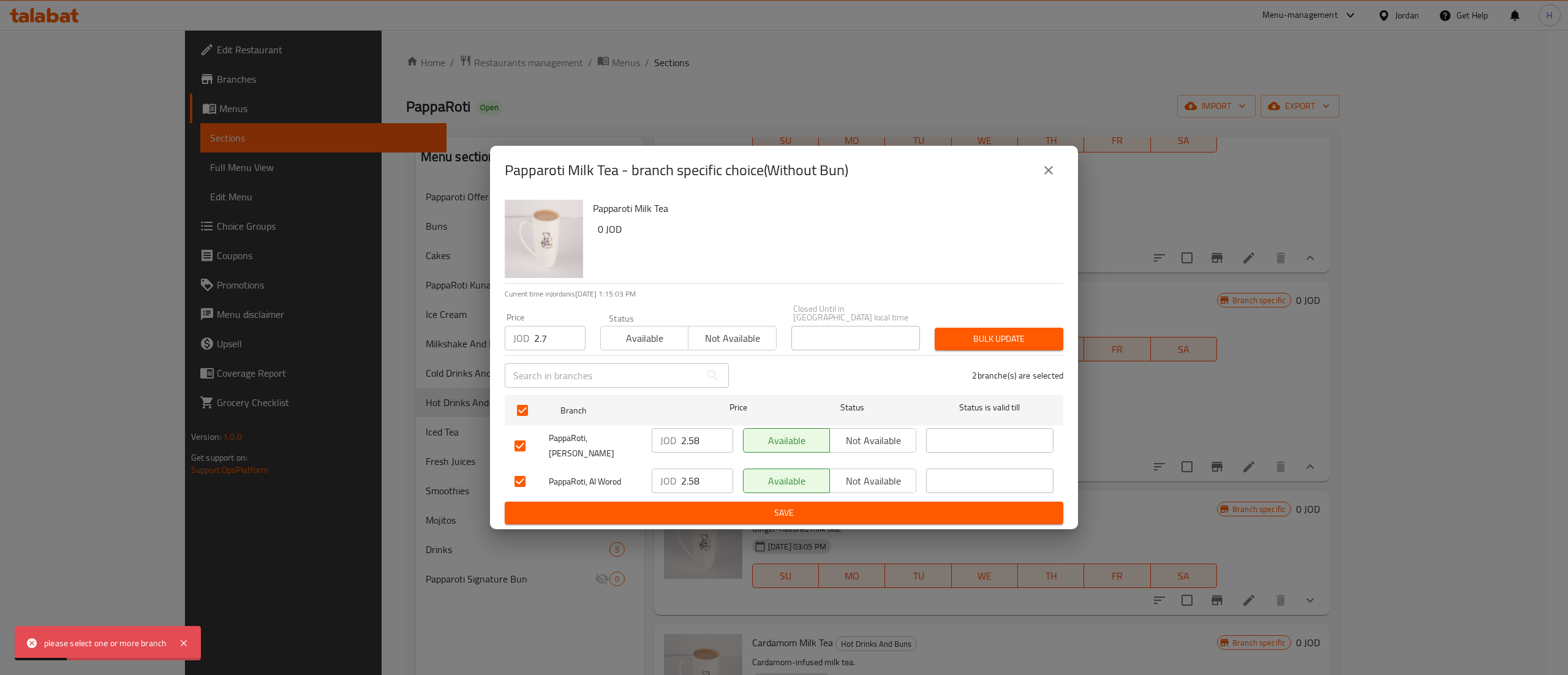
click at [1025, 325] on div "Bulk update" at bounding box center [998, 338] width 143 height 37
click at [1019, 342] on span "Bulk update" at bounding box center [999, 339] width 109 height 16
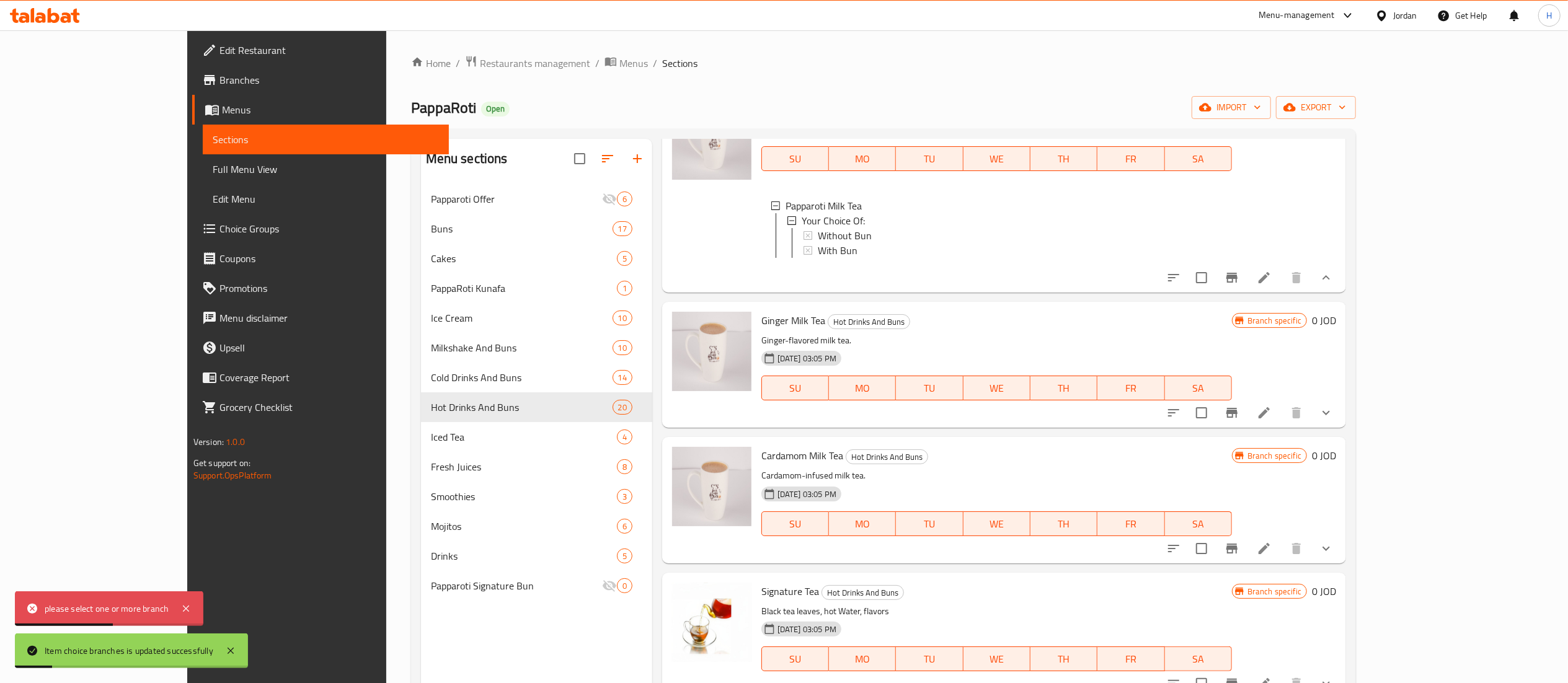
scroll to position [2975, 0]
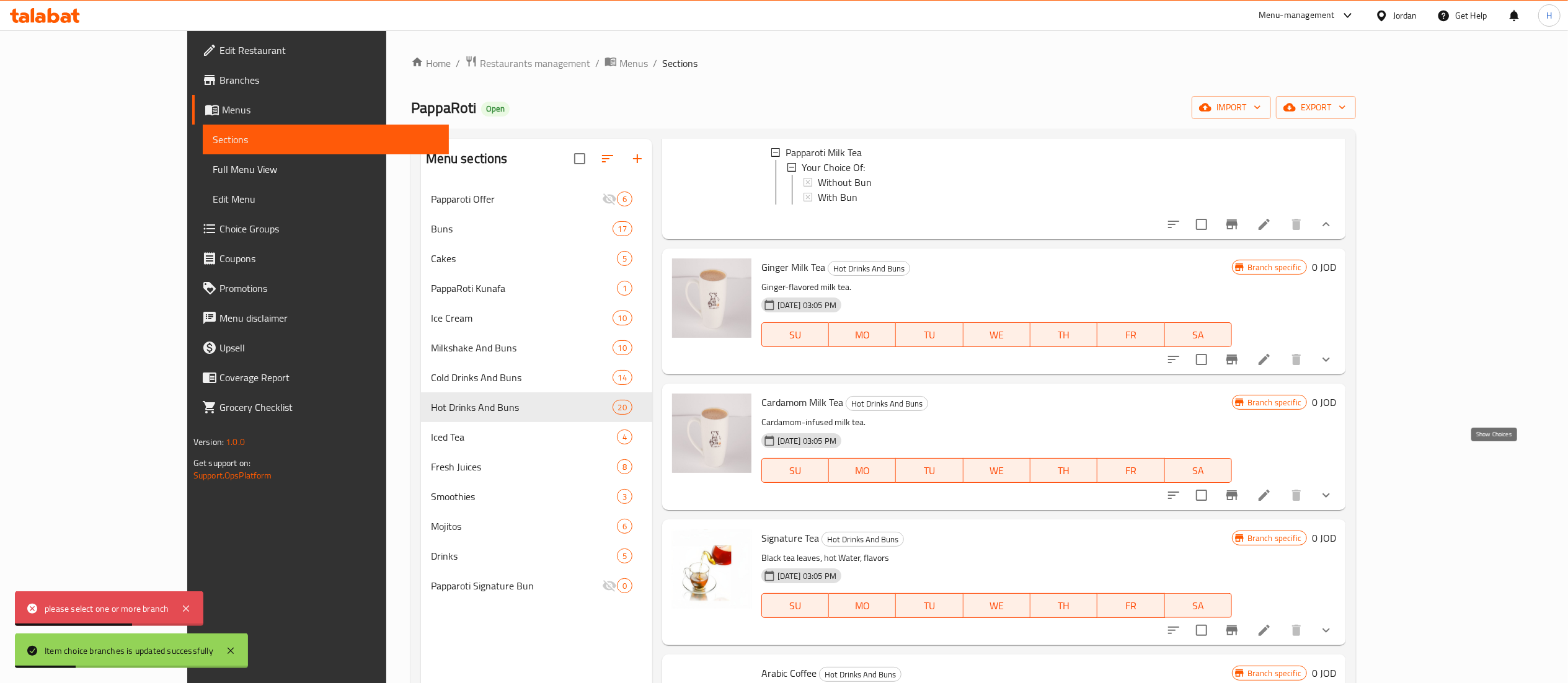
click at [1334, 367] on icon "show more" at bounding box center [1326, 359] width 15 height 15
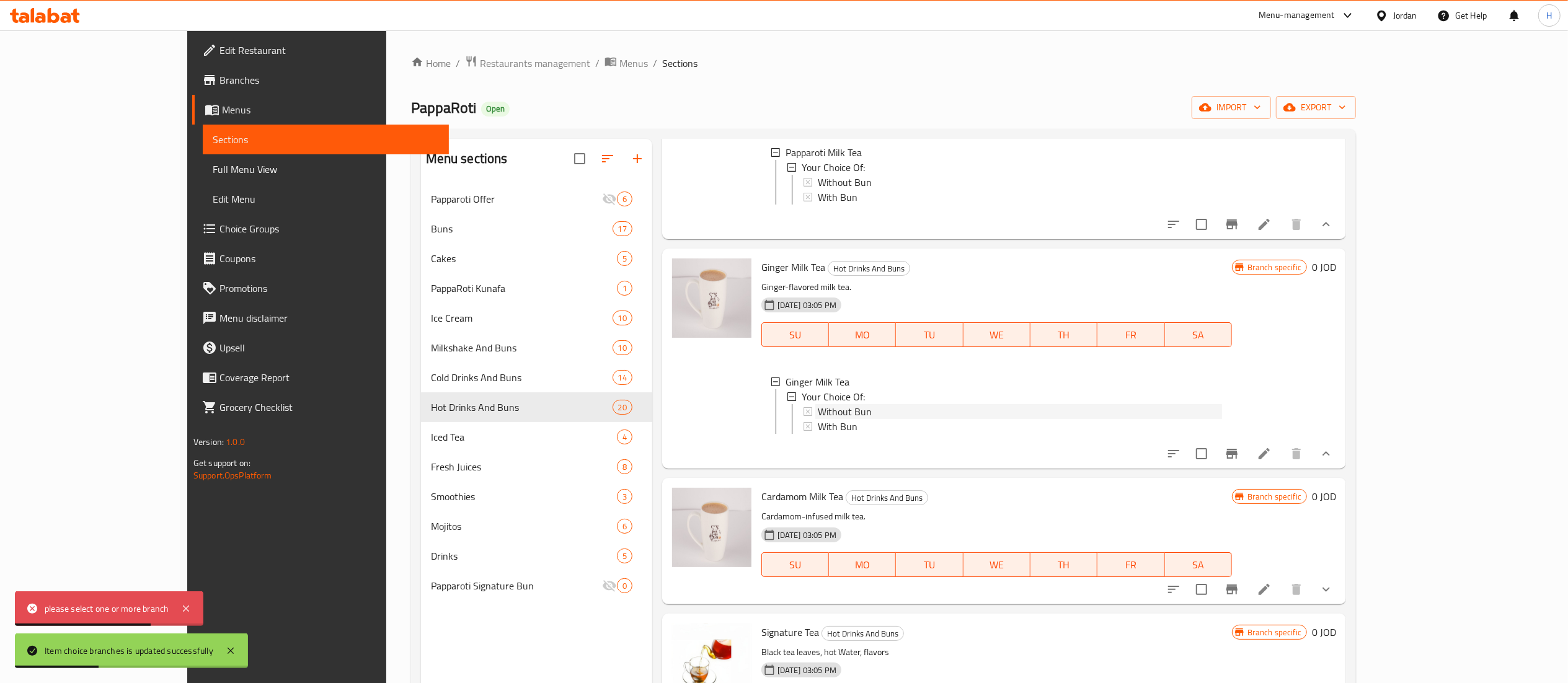
click at [833, 419] on div "Without Bun" at bounding box center [1020, 411] width 405 height 15
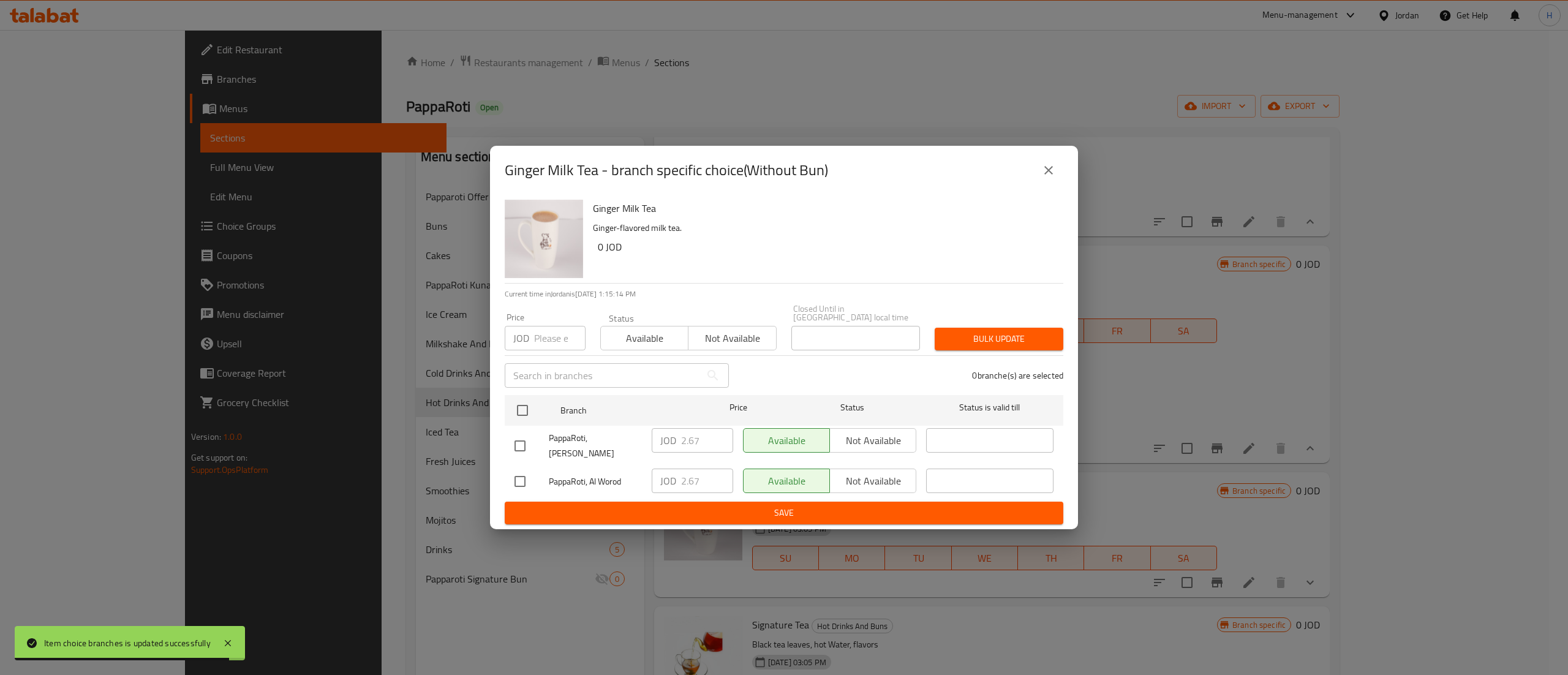
click at [547, 337] on input "number" at bounding box center [559, 338] width 52 height 24
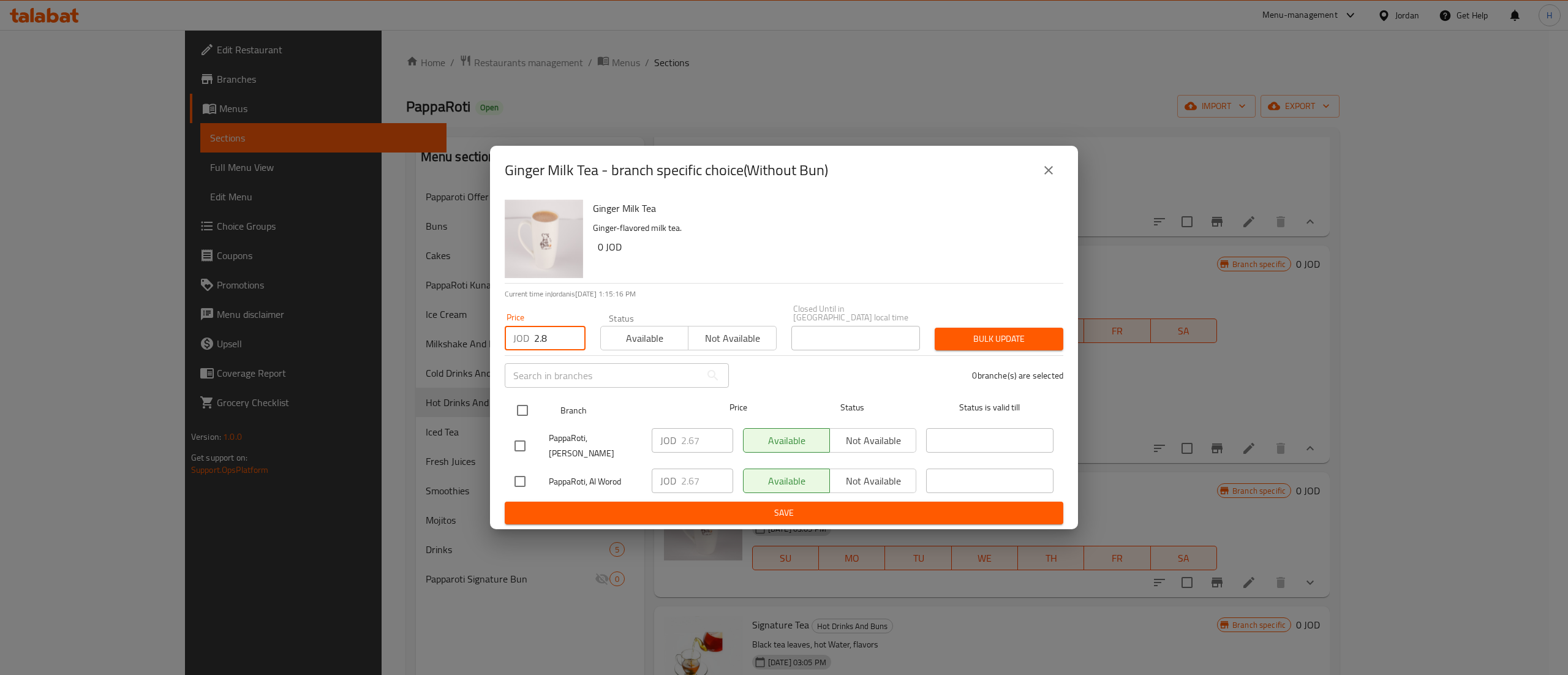
type input "2.8"
click at [524, 403] on input "checkbox" at bounding box center [522, 410] width 25 height 25
checkbox input "true"
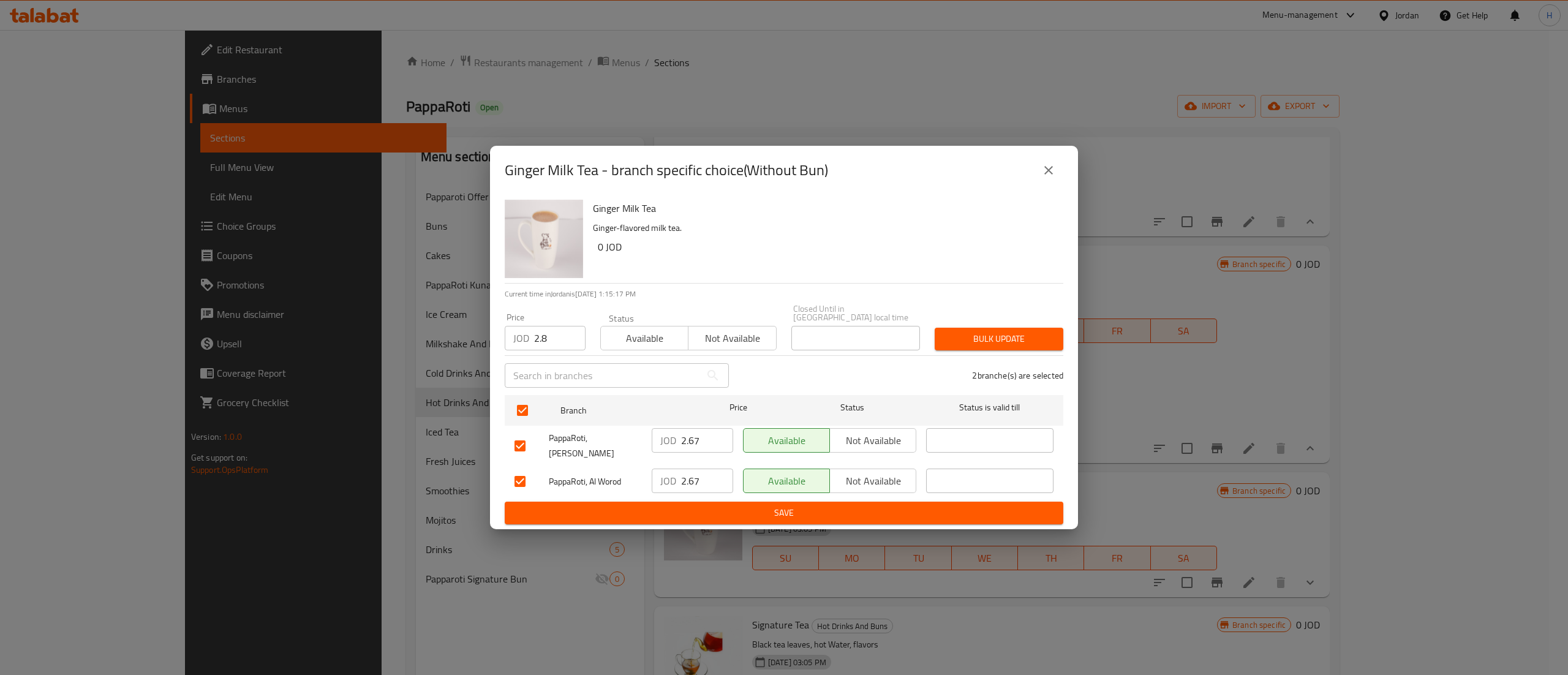
click at [979, 357] on div "2 branche(s) are selected" at bounding box center [904, 374] width 335 height 44
click at [981, 352] on div "Bulk update" at bounding box center [998, 338] width 143 height 37
click at [1032, 339] on span "Bulk update" at bounding box center [999, 339] width 109 height 16
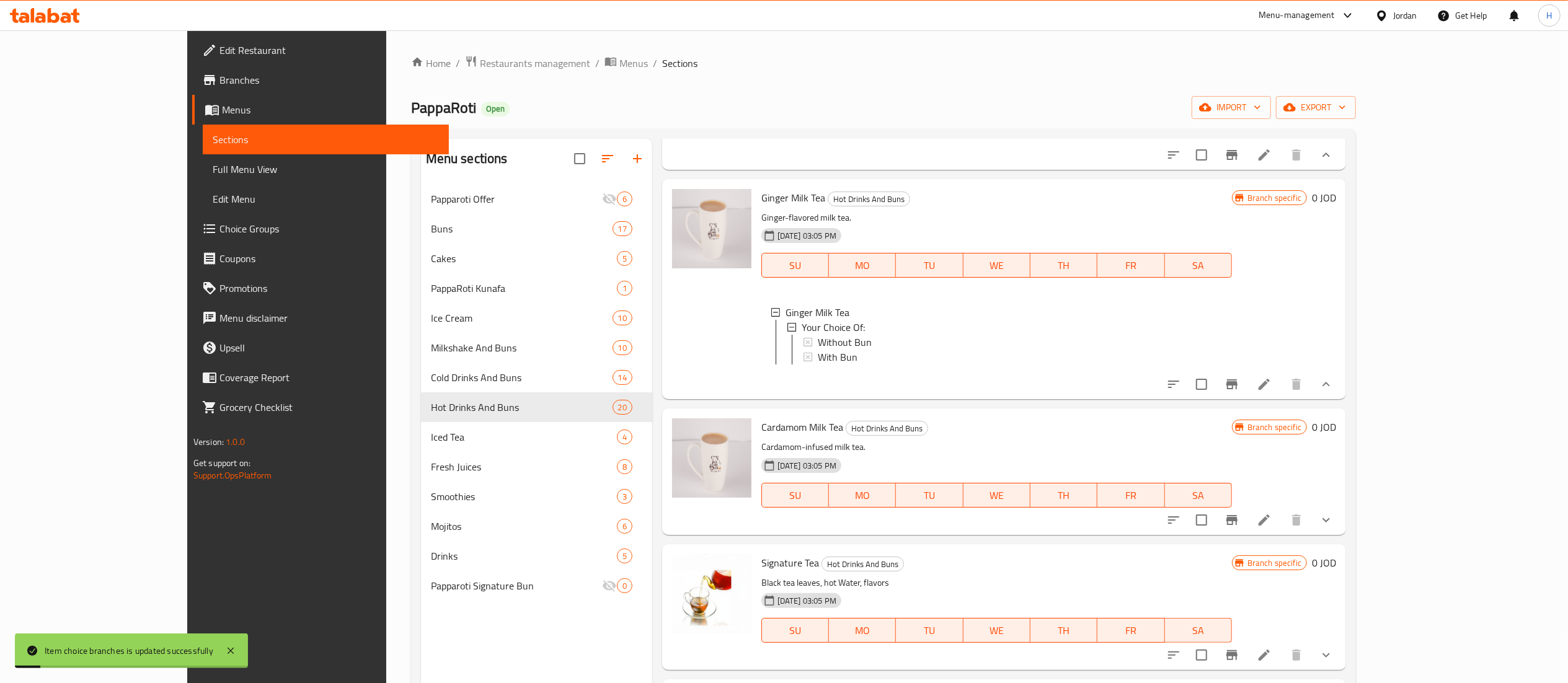
scroll to position [3099, 0]
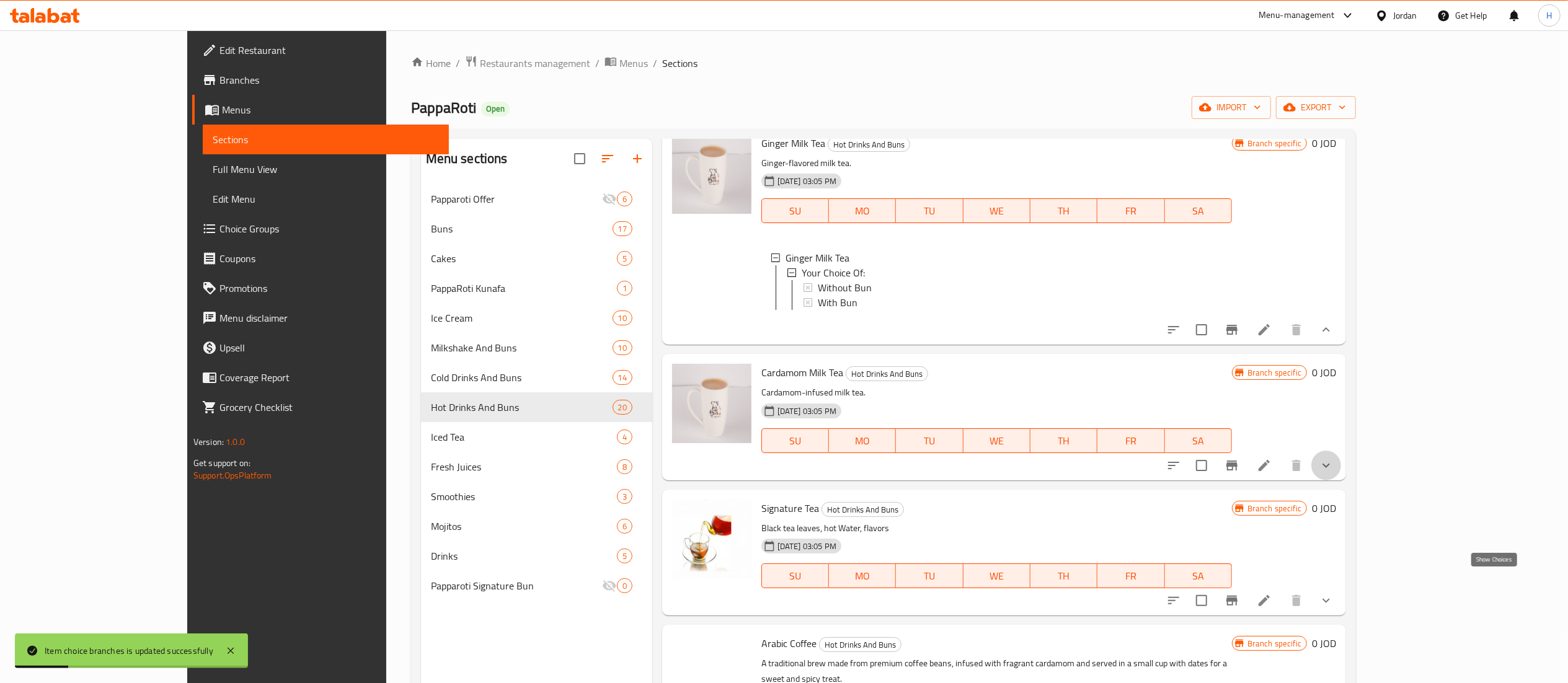
click at [1334, 473] on icon "show more" at bounding box center [1326, 465] width 15 height 15
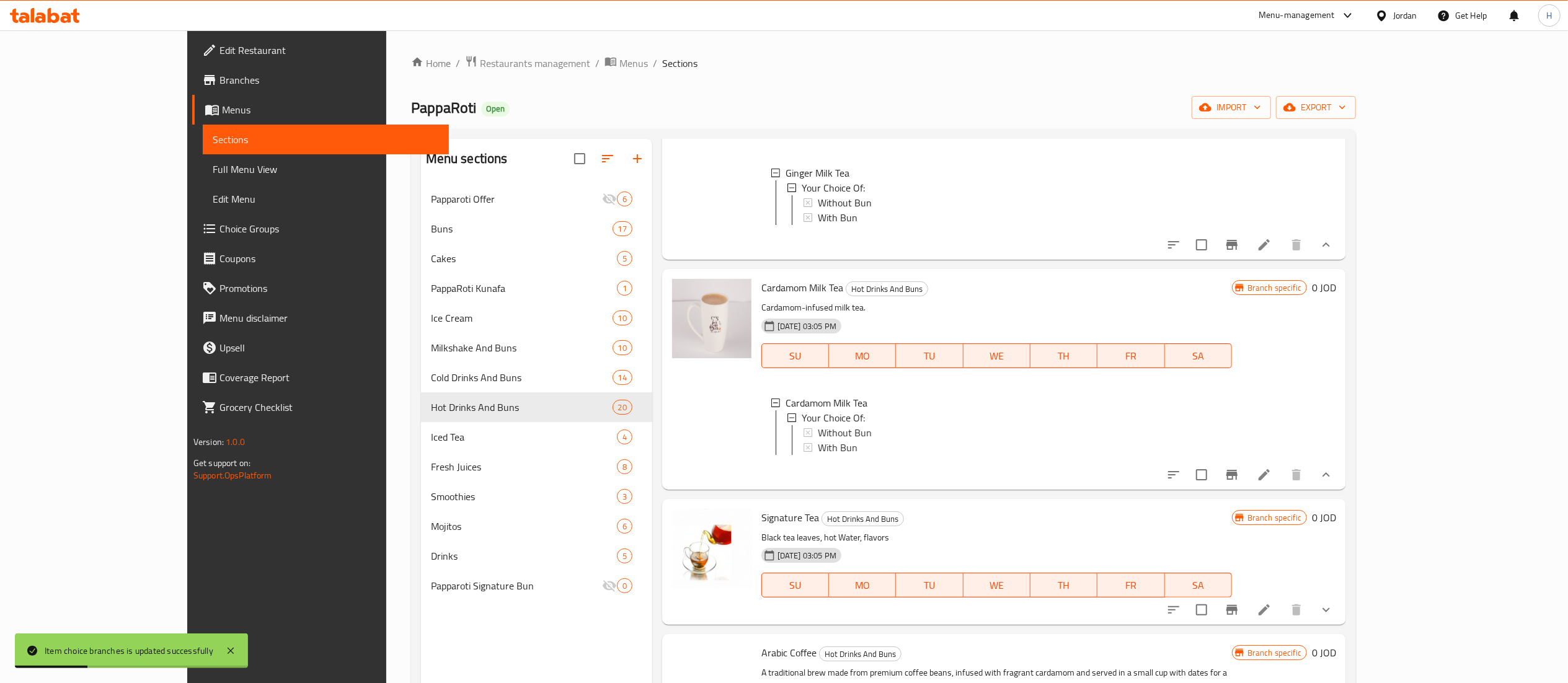
scroll to position [3223, 0]
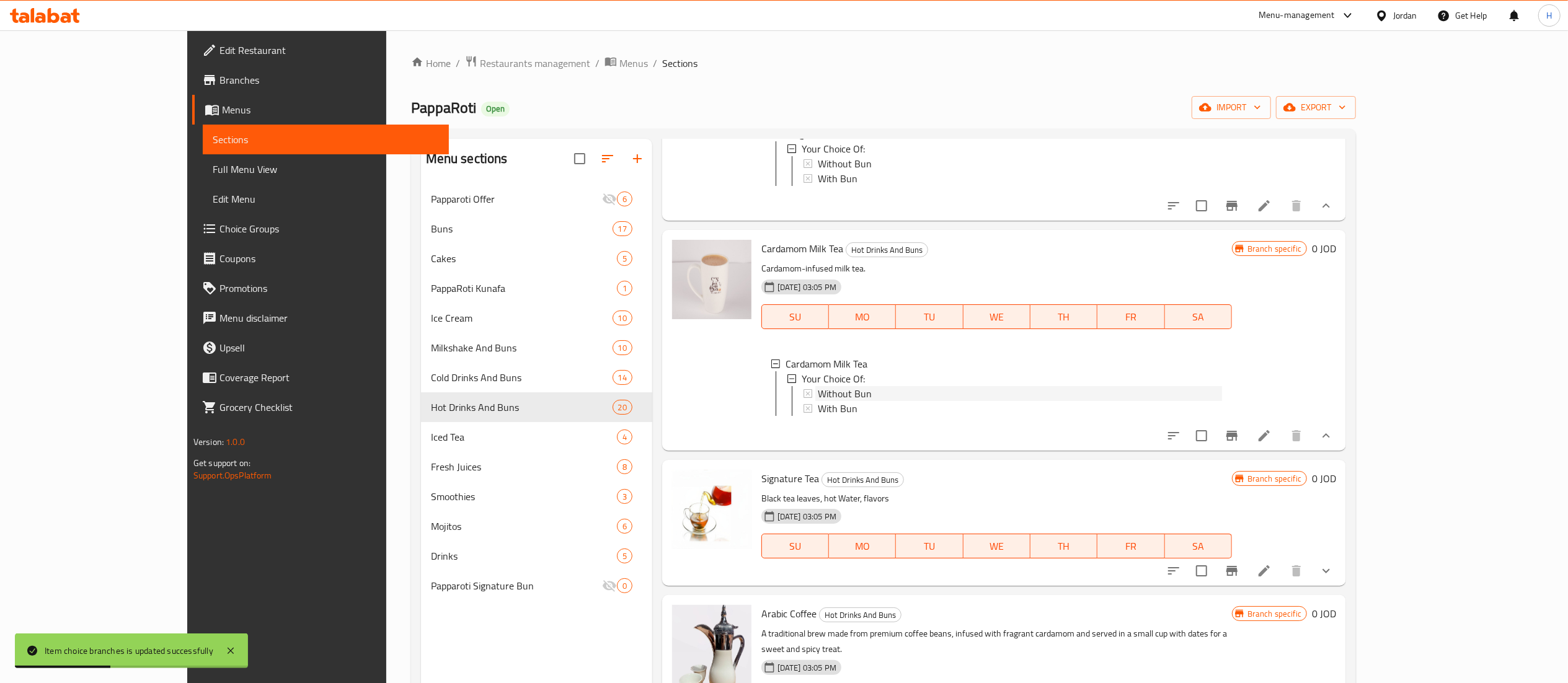
click at [818, 401] on span "Without Bun" at bounding box center [845, 393] width 54 height 15
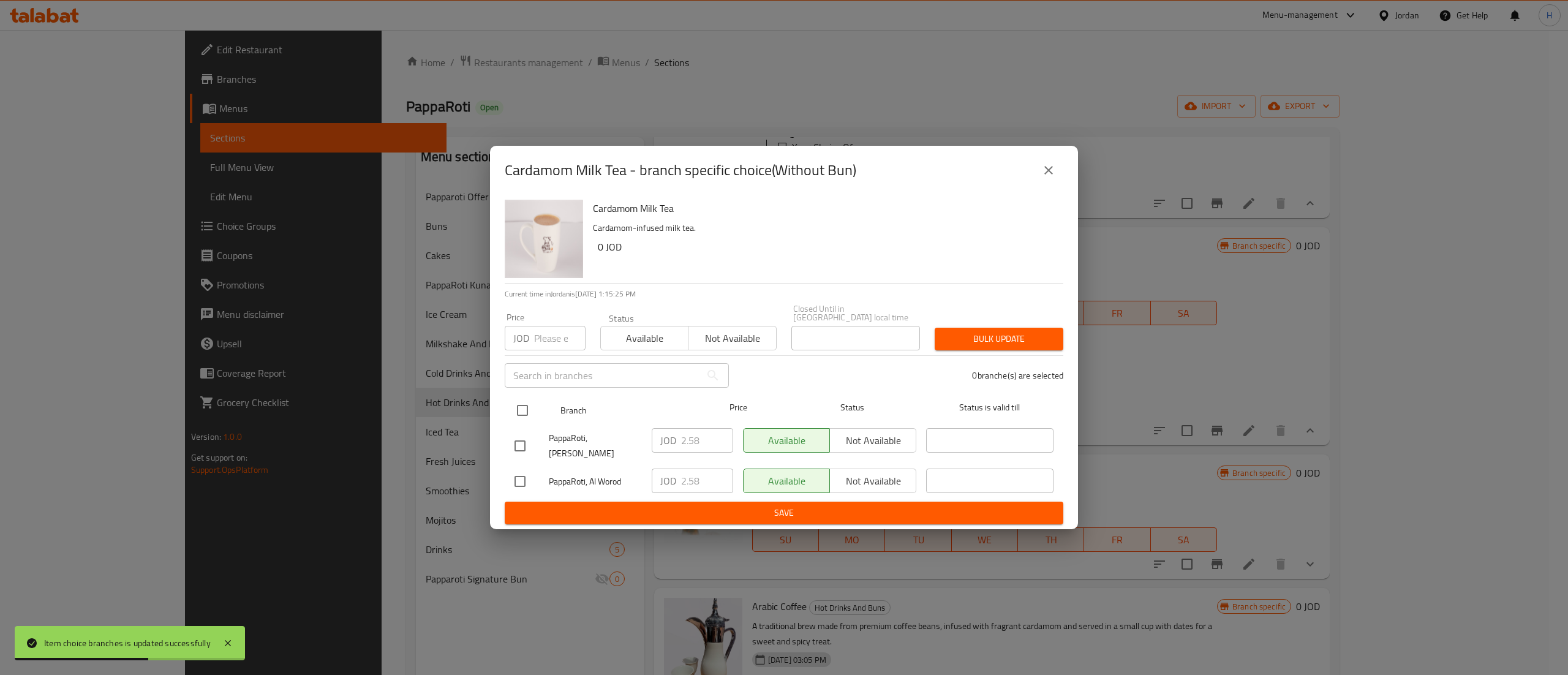
click at [520, 404] on input "checkbox" at bounding box center [522, 410] width 25 height 25
checkbox input "true"
click at [545, 345] on input "number" at bounding box center [559, 338] width 52 height 24
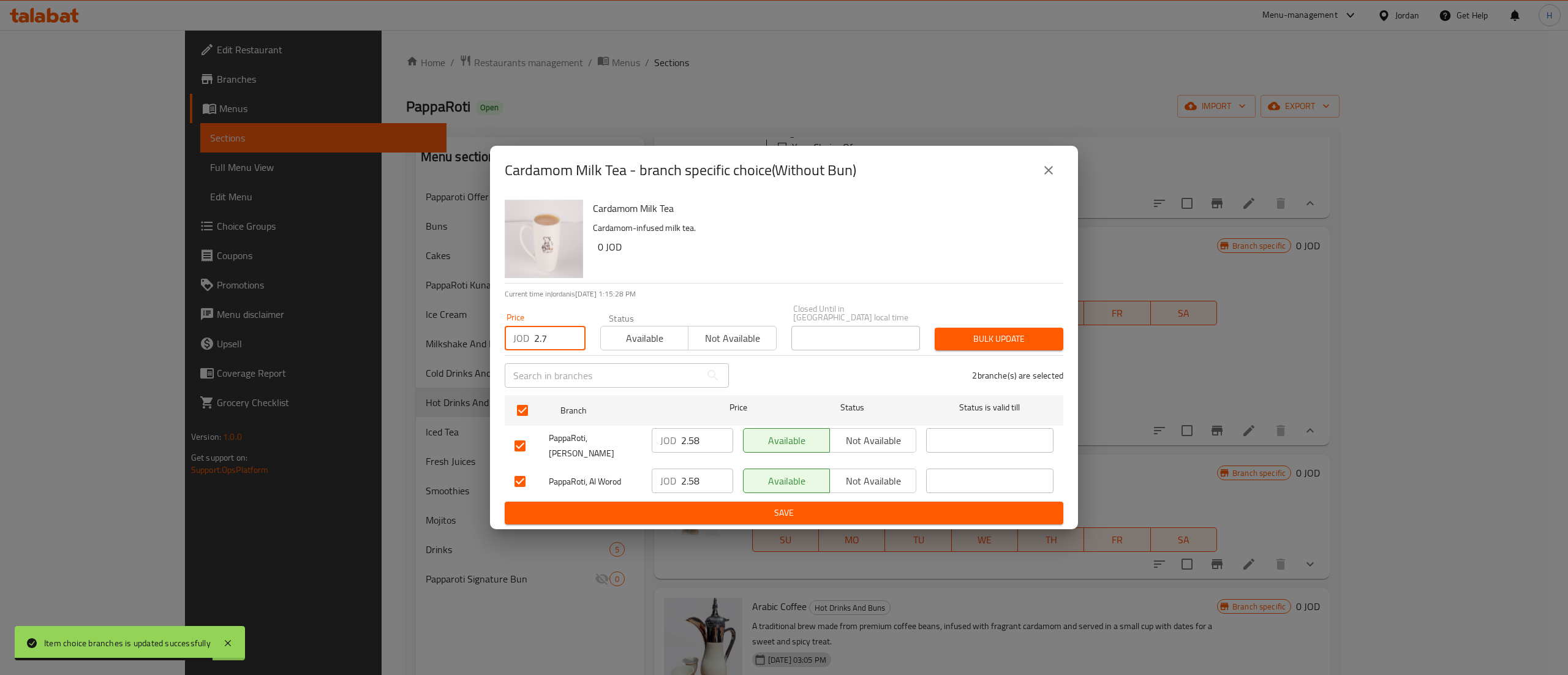
type input "2.7"
click at [995, 335] on span "Bulk update" at bounding box center [999, 339] width 109 height 16
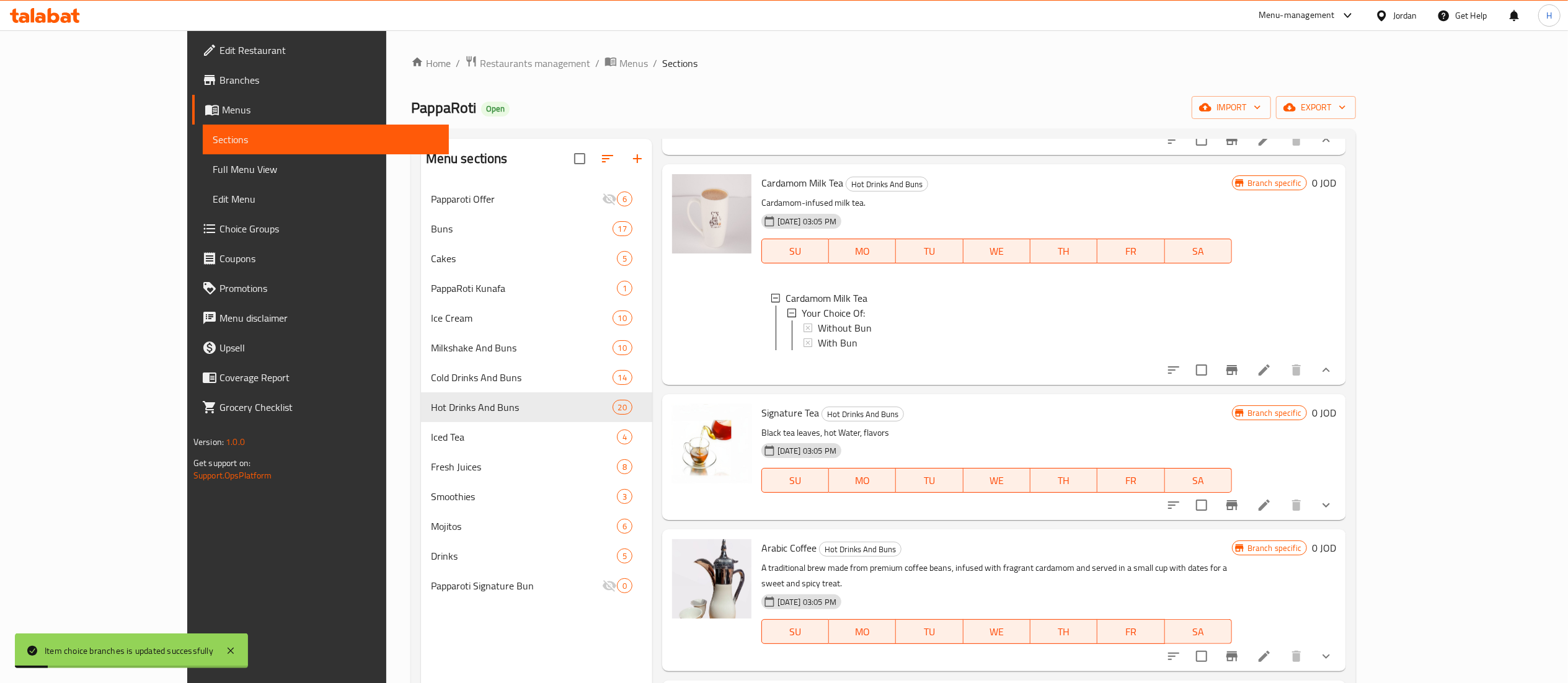
scroll to position [124, 0]
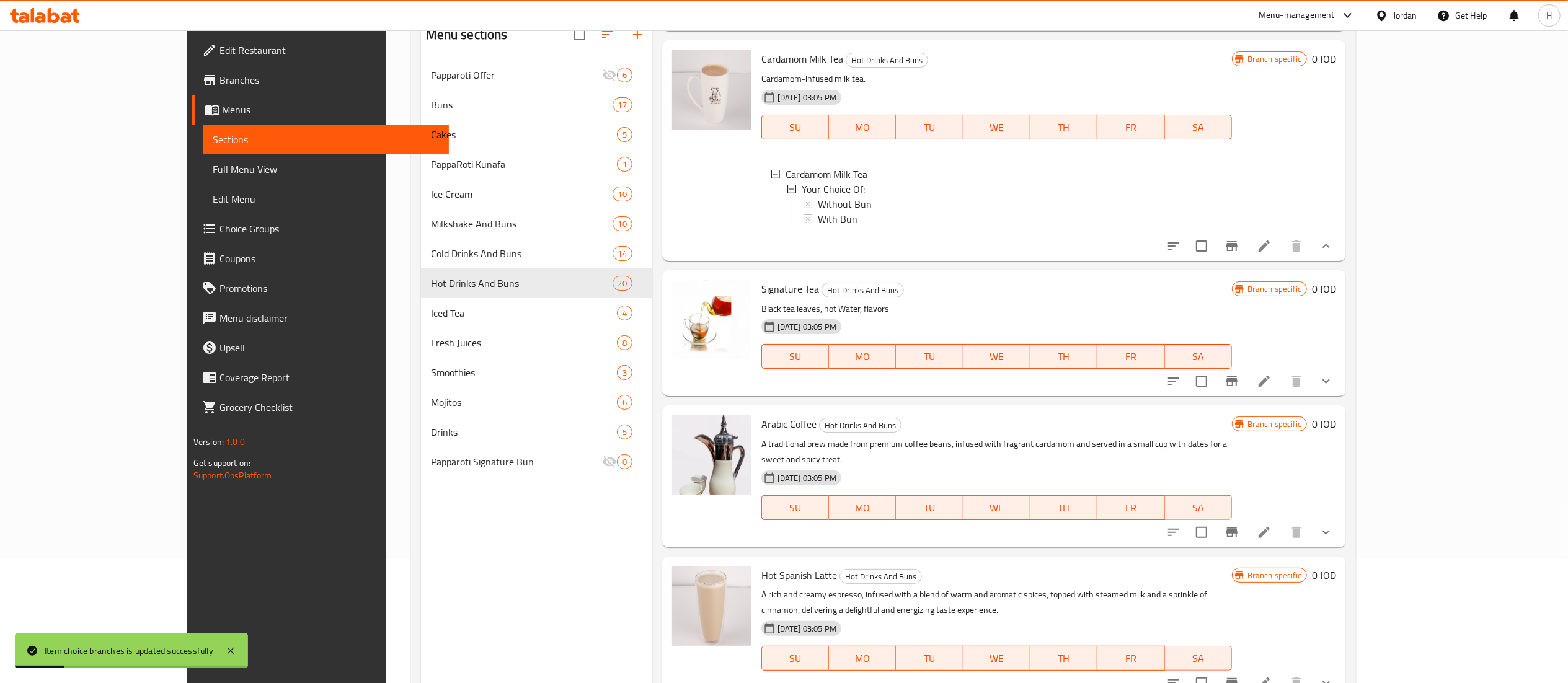
click at [1334, 389] on icon "show more" at bounding box center [1326, 381] width 15 height 15
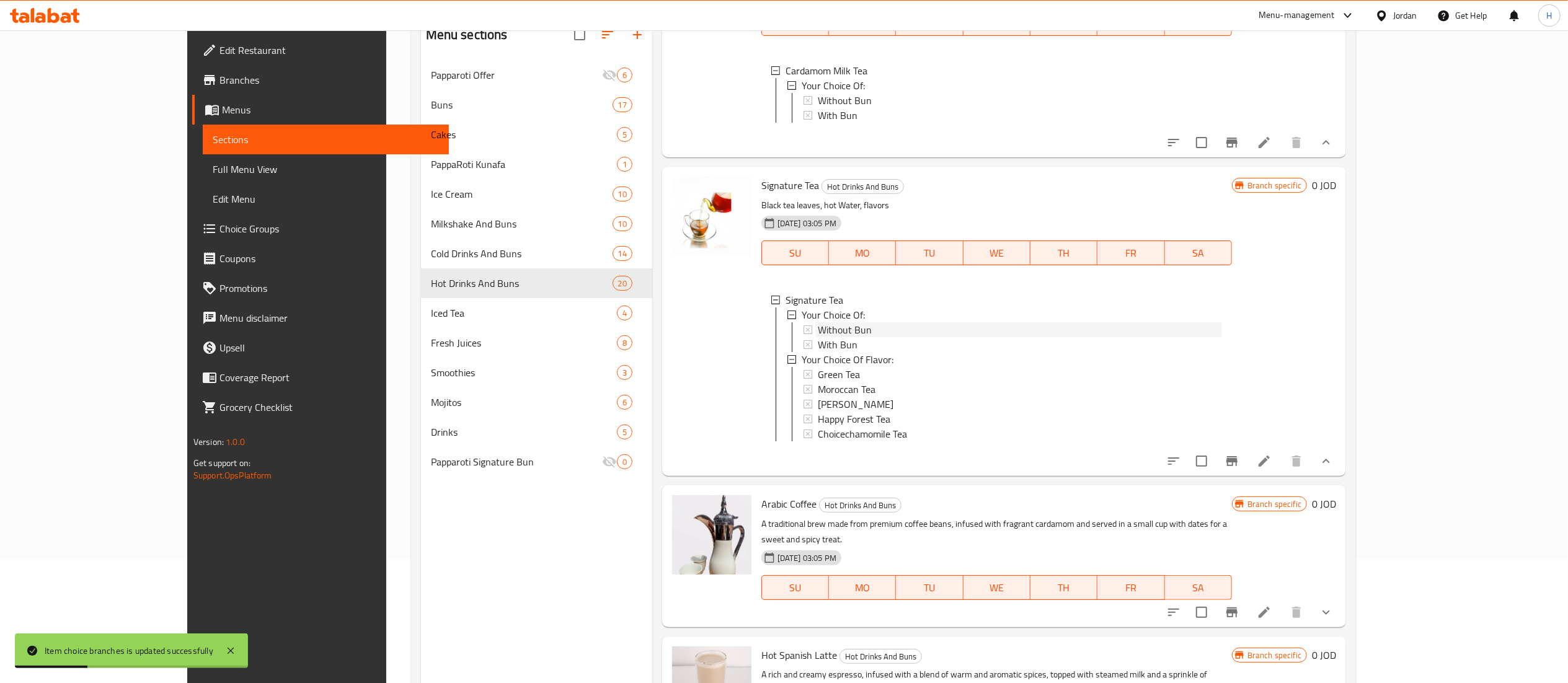
click at [840, 338] on div "Without Bun" at bounding box center [1020, 329] width 405 height 15
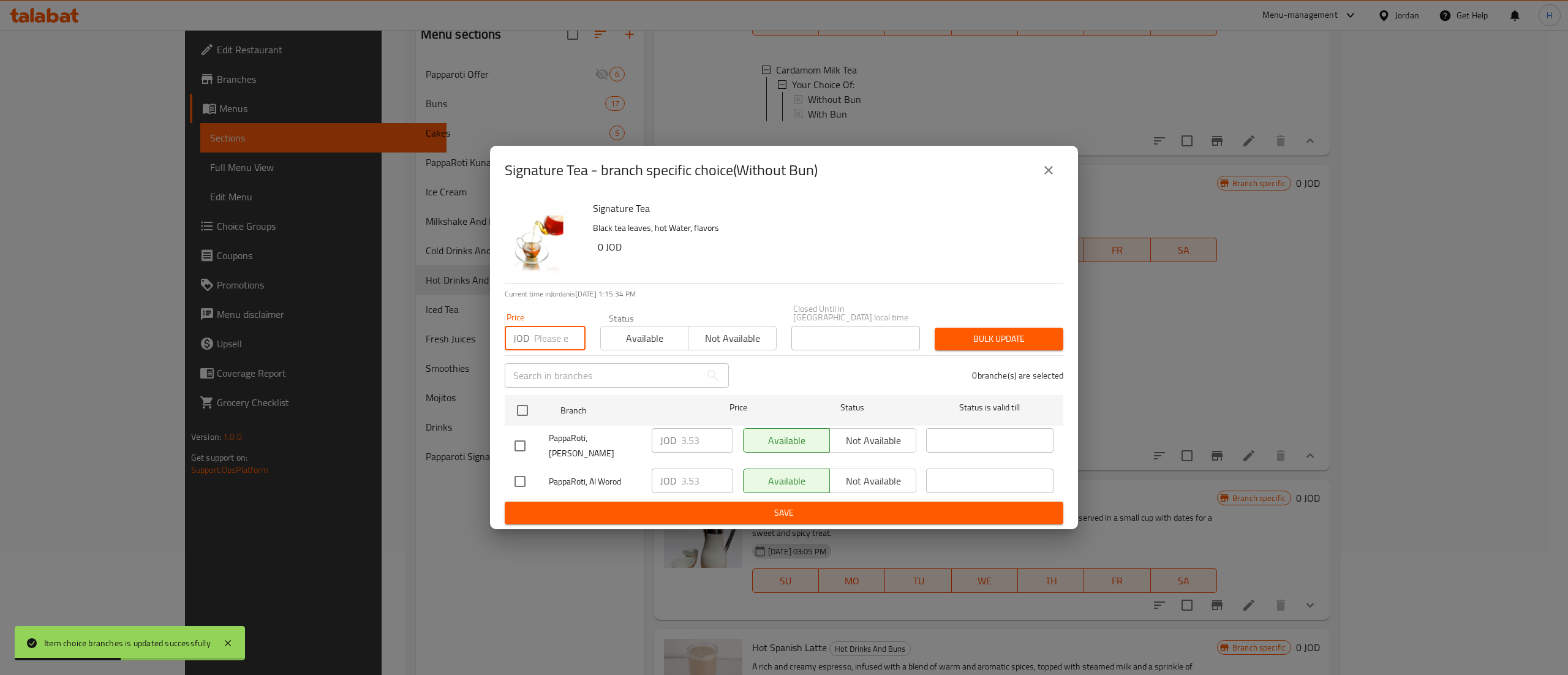
click at [539, 337] on input "number" at bounding box center [559, 338] width 52 height 24
type input "3.7"
click at [527, 409] on input "checkbox" at bounding box center [522, 410] width 25 height 25
checkbox input "true"
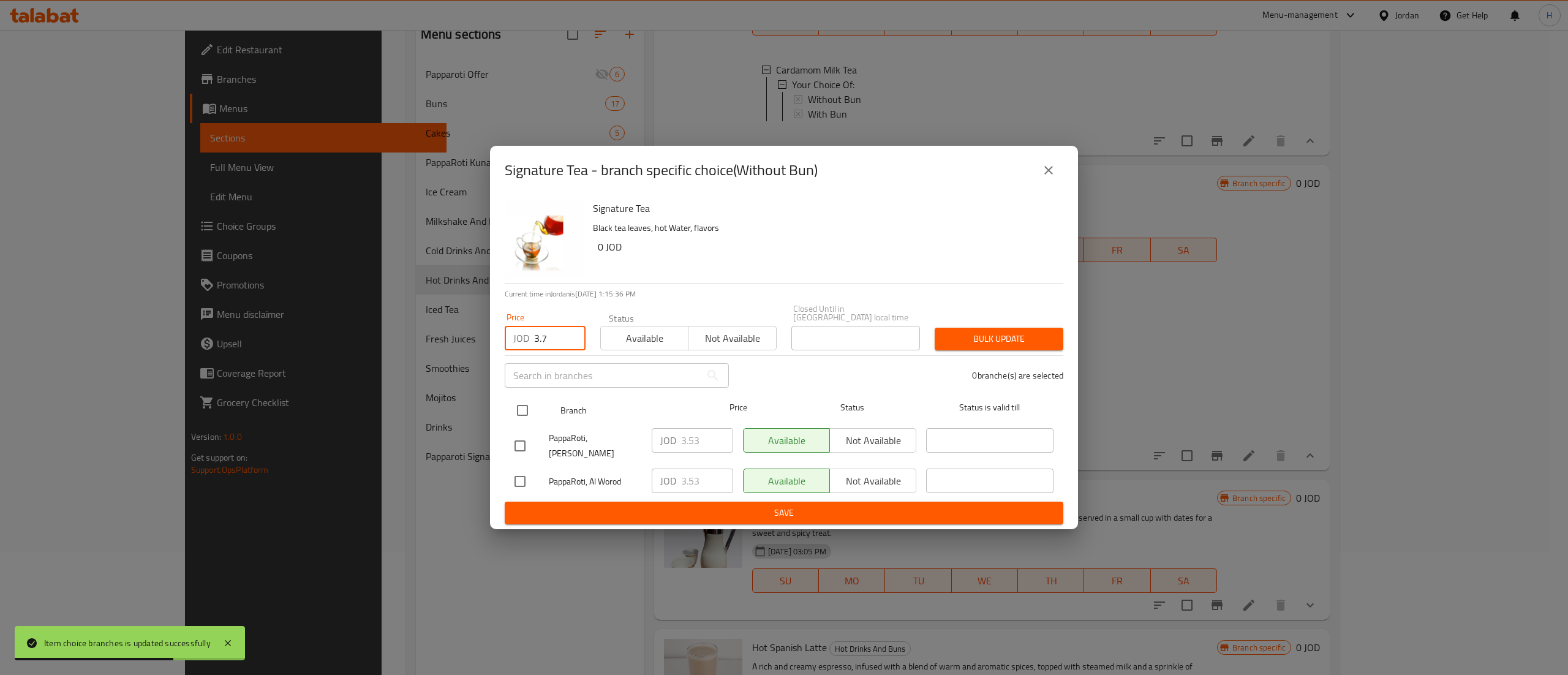
checkbox input "true"
click at [991, 351] on div "Bulk update" at bounding box center [998, 338] width 143 height 37
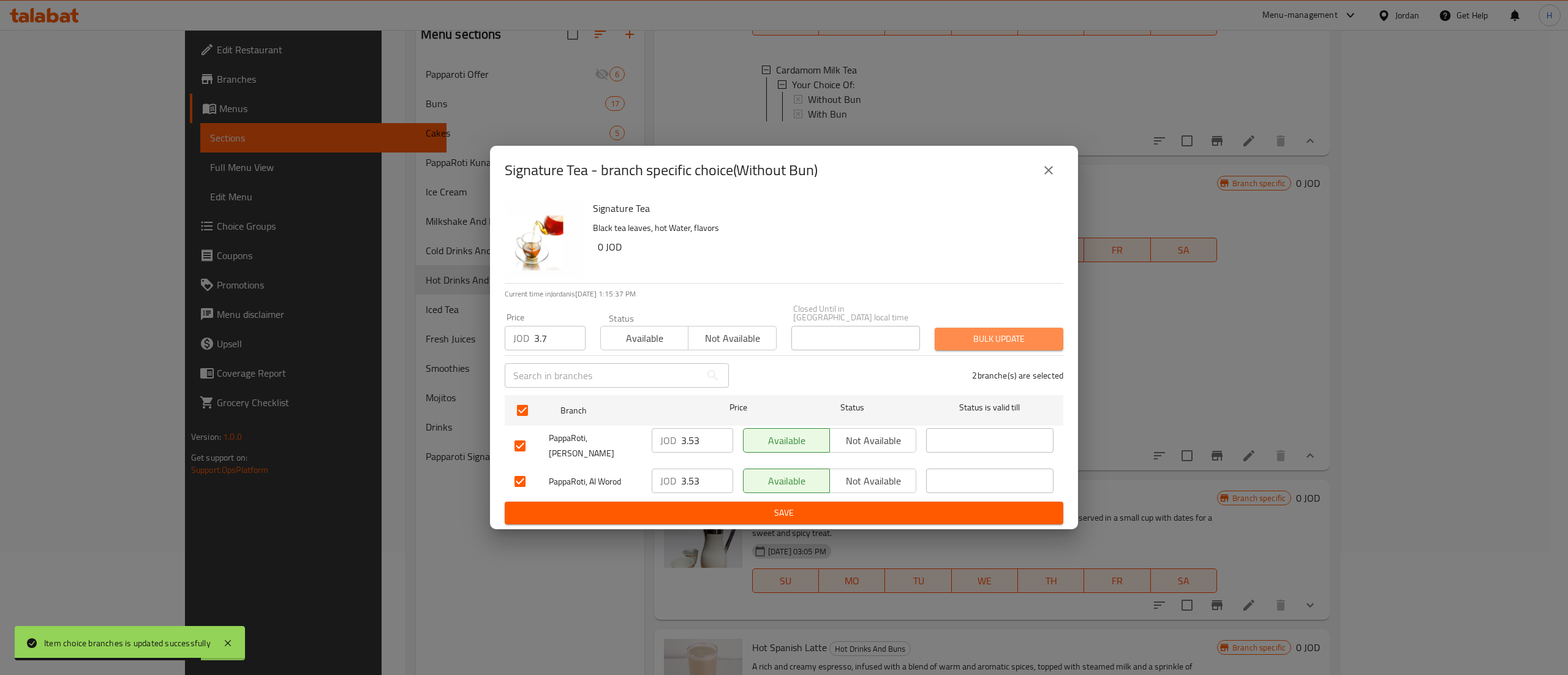
click at [1010, 338] on span "Bulk update" at bounding box center [999, 339] width 109 height 16
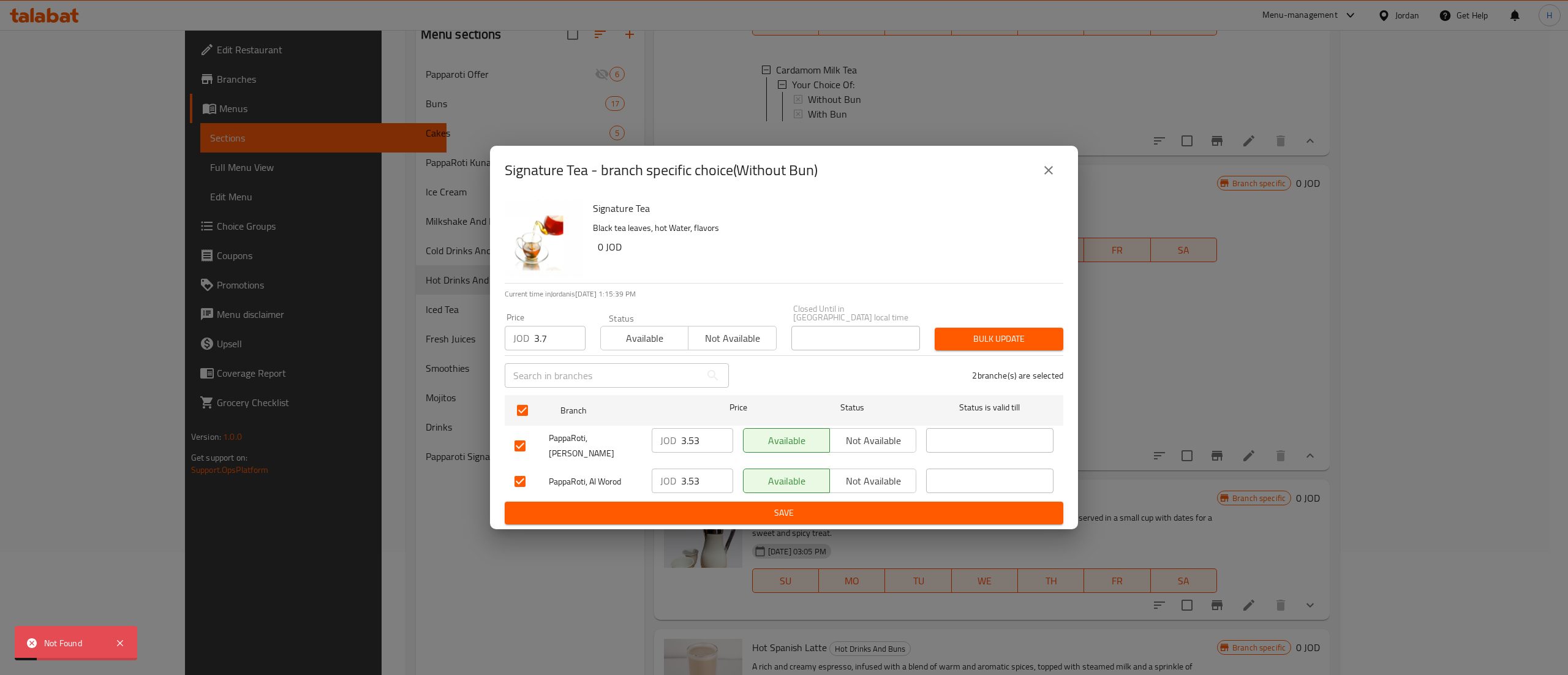
click at [1048, 185] on button "close" at bounding box center [1049, 170] width 29 height 29
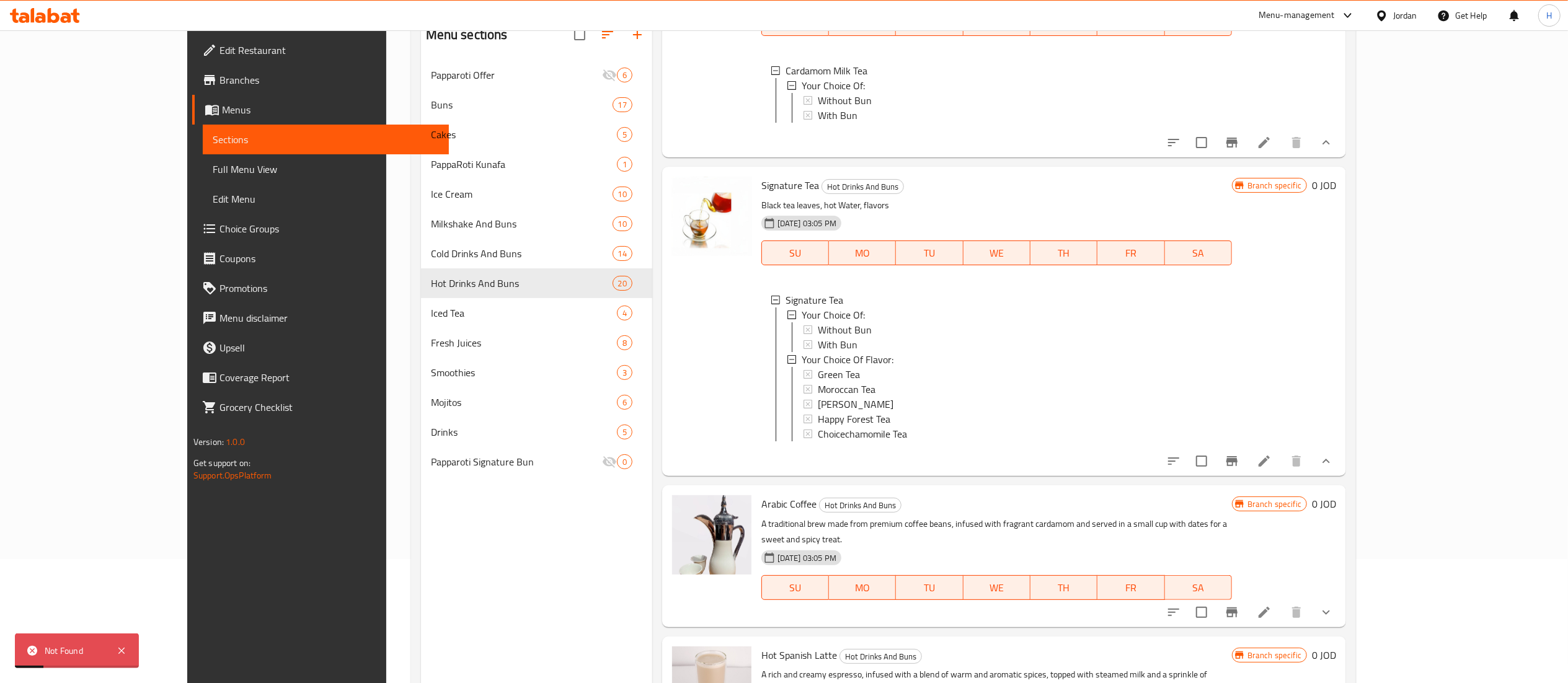
scroll to position [3516, 0]
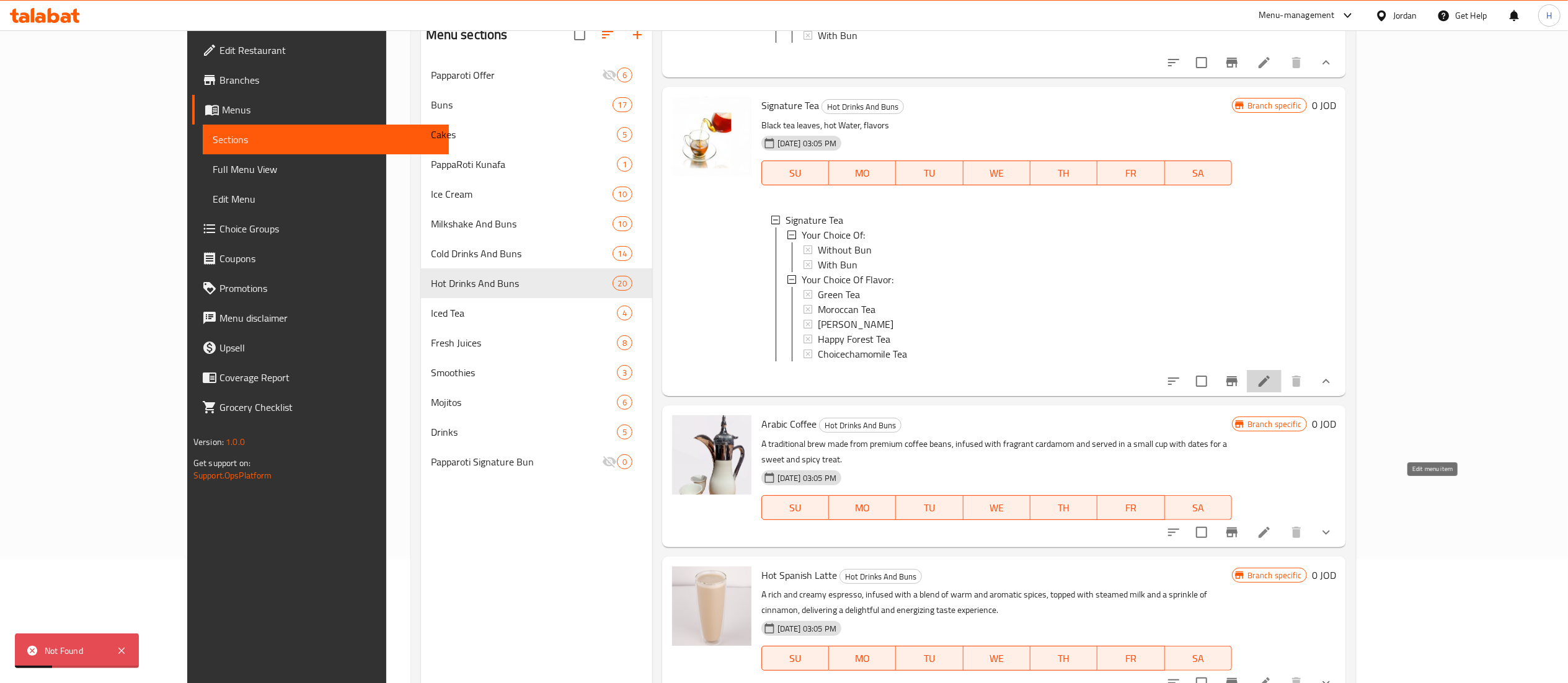
click at [1270, 387] on icon at bounding box center [1263, 381] width 11 height 11
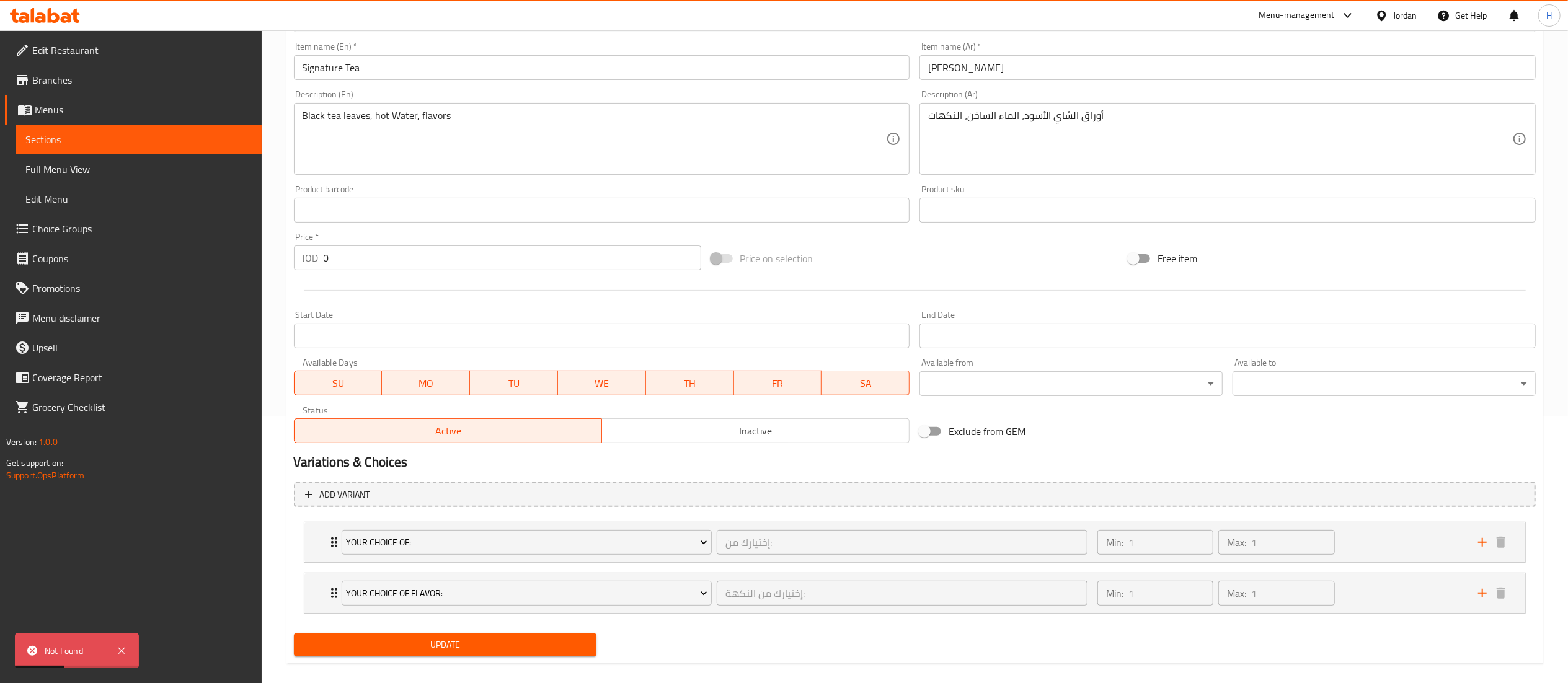
scroll to position [283, 0]
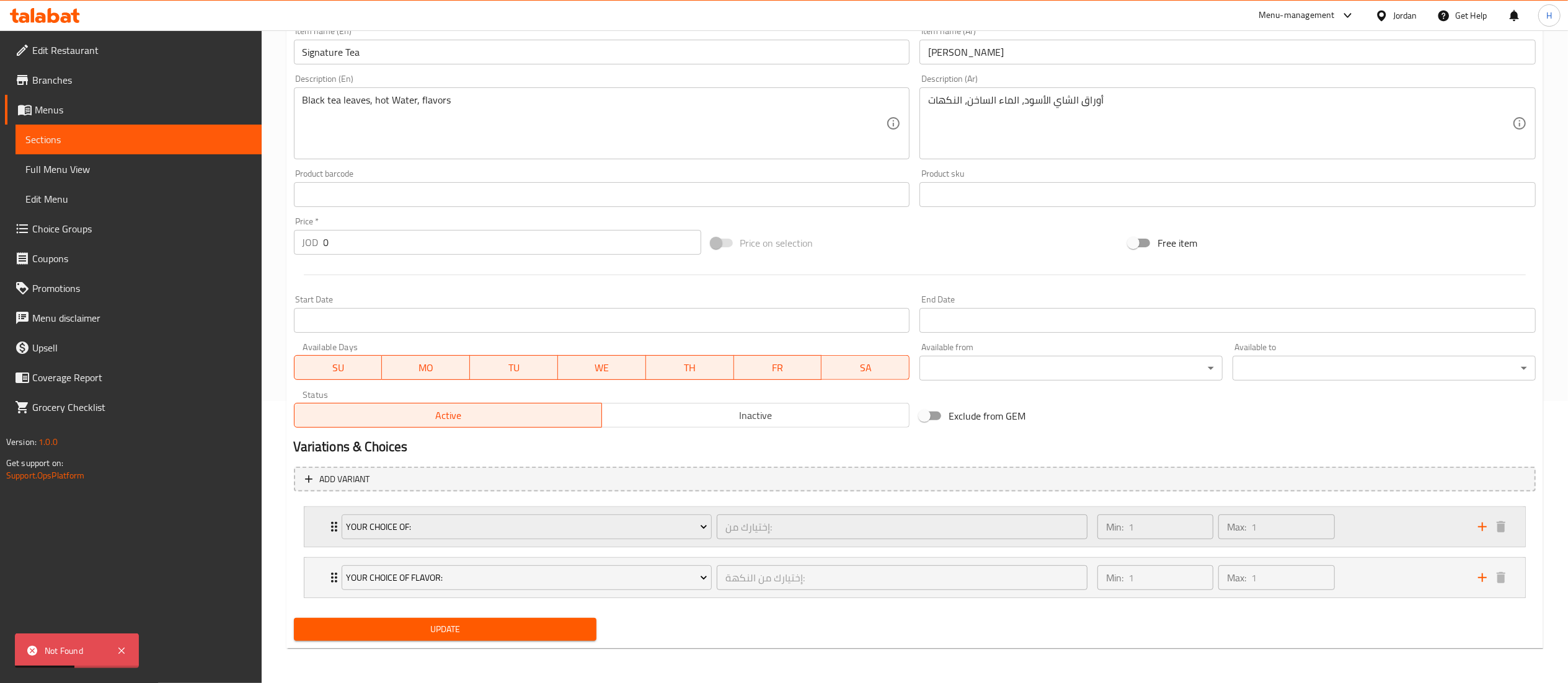
click at [1365, 534] on div "Min: 1 ​ Max: 1 ​" at bounding box center [1280, 527] width 381 height 39
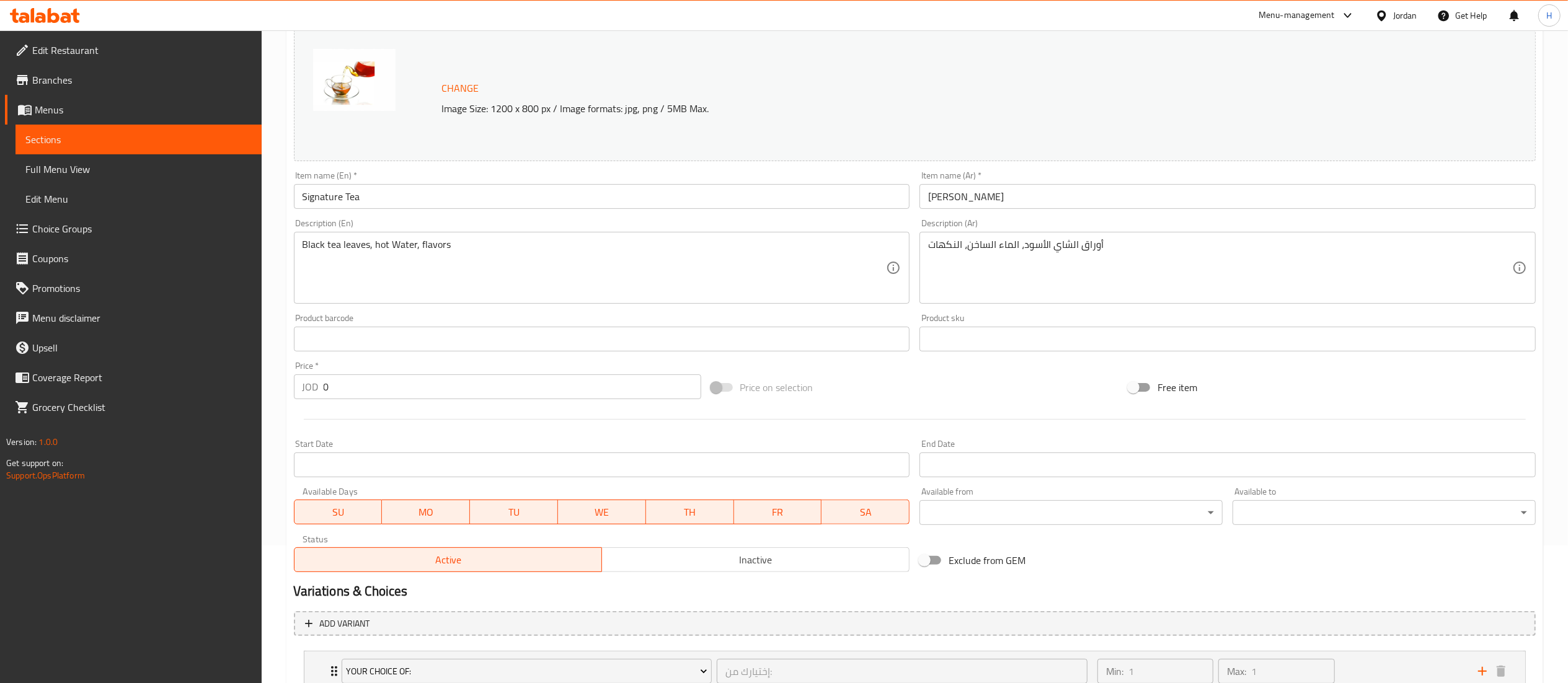
scroll to position [0, 0]
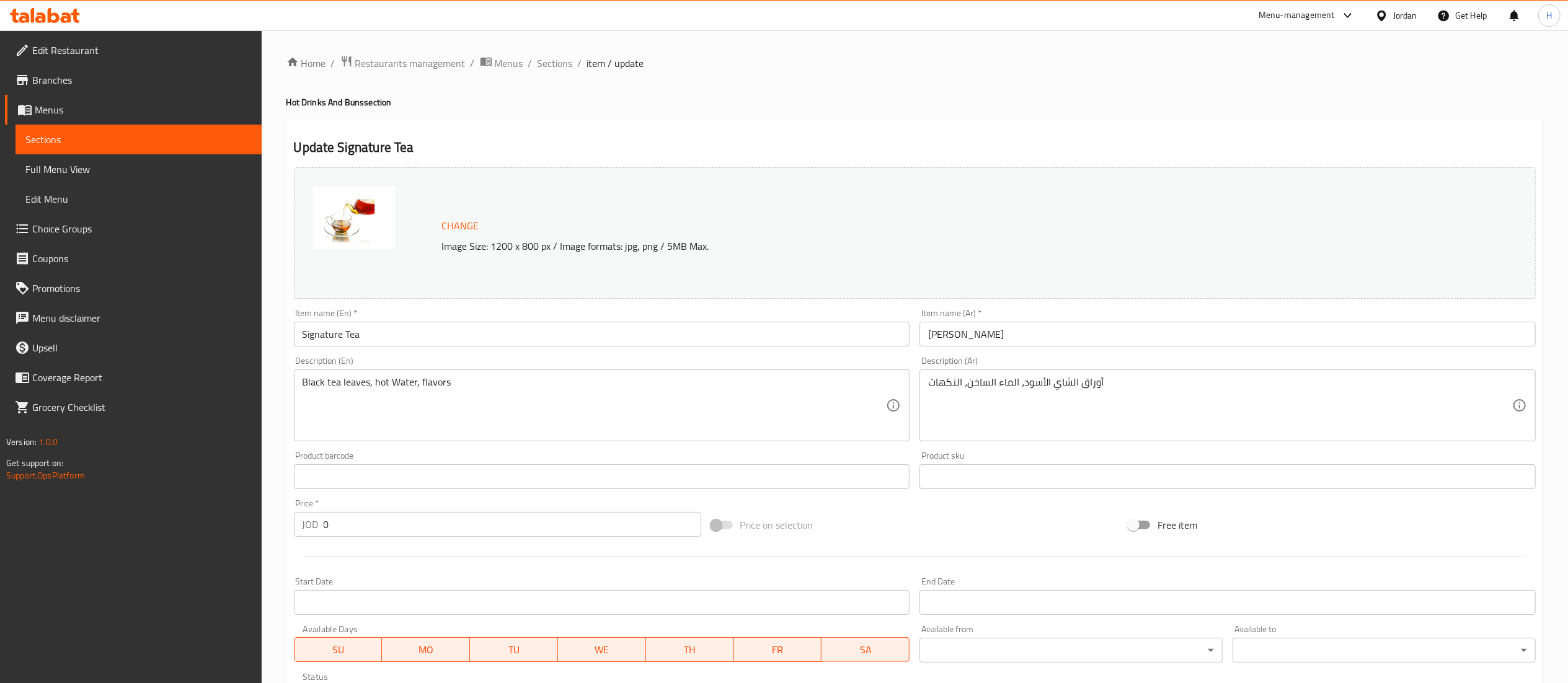
click at [545, 80] on div "Home / Restaurants management / Menus / Sections / item / update Hot Drinks And…" at bounding box center [914, 552] width 1257 height 995
drag, startPoint x: 553, startPoint y: 69, endPoint x: 611, endPoint y: 126, distance: 81.3
click at [556, 69] on span "Sections" at bounding box center [555, 63] width 35 height 15
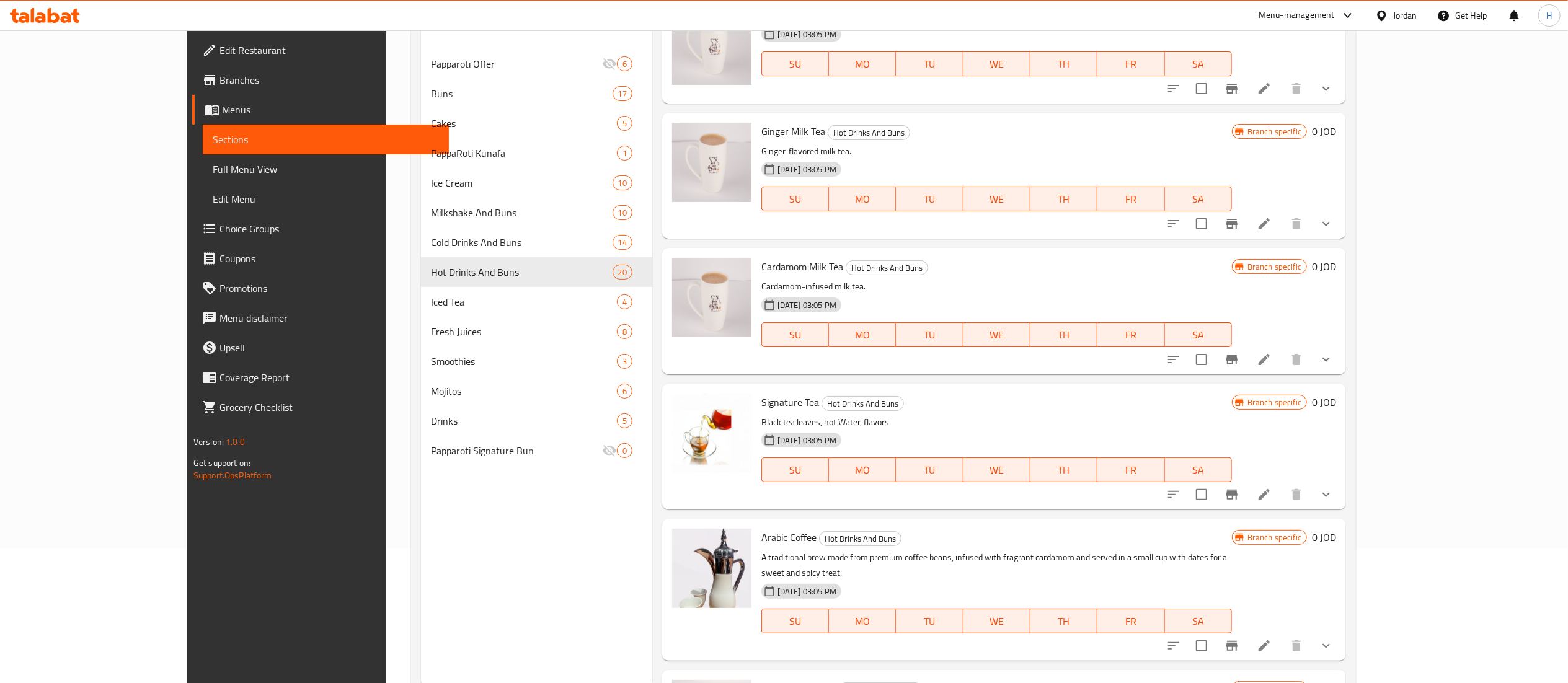
scroll to position [174, 0]
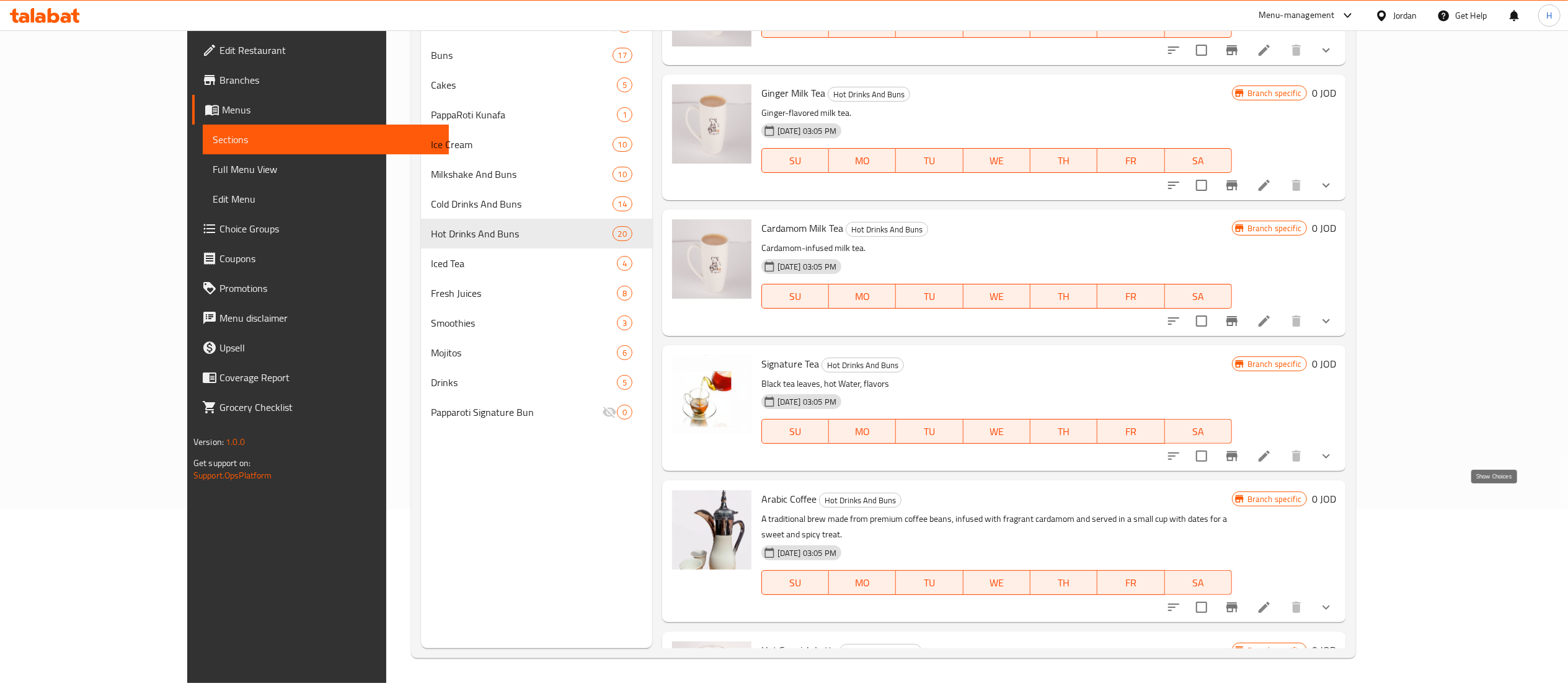
click at [1334, 600] on icon "show more" at bounding box center [1326, 607] width 15 height 15
click at [848, 652] on div "Without Bun" at bounding box center [1020, 659] width 405 height 15
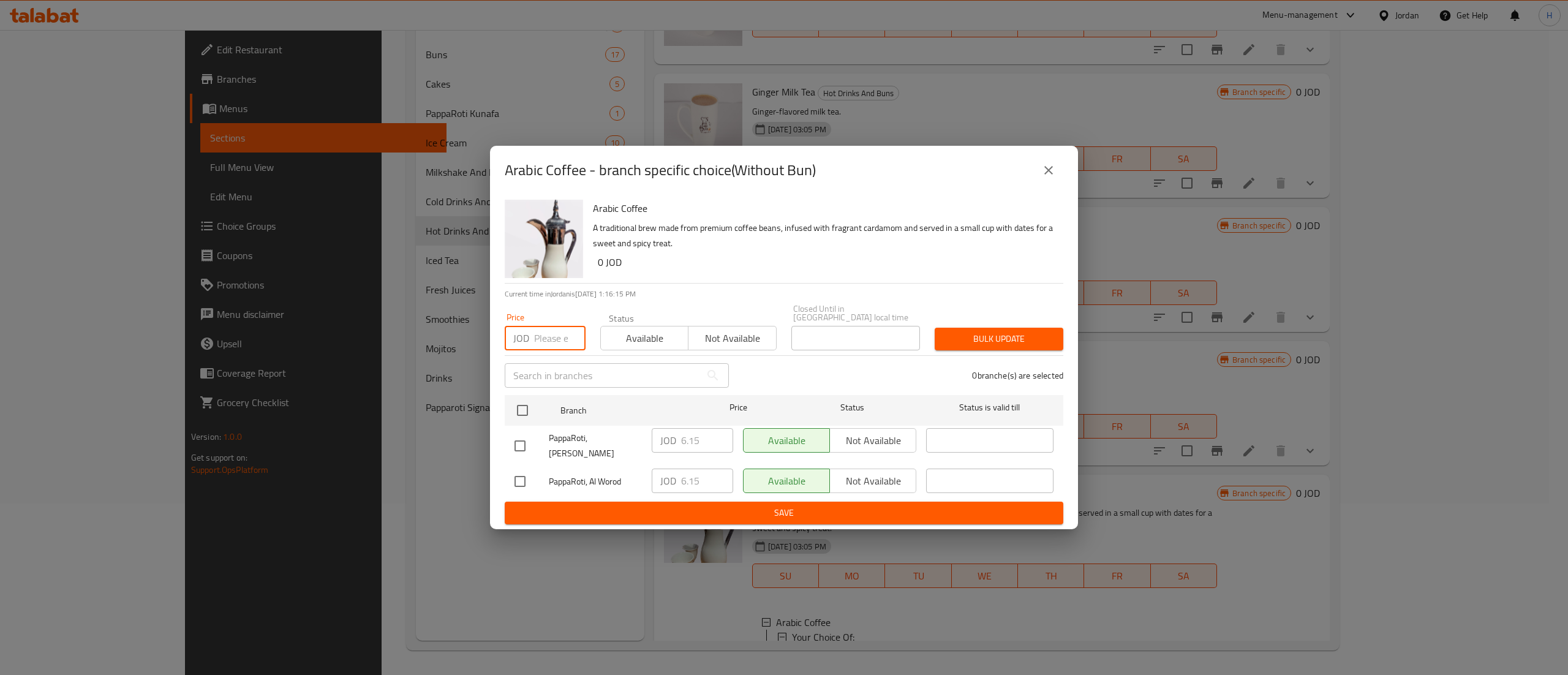
click at [543, 338] on input "number" at bounding box center [559, 338] width 52 height 24
type input "6.5"
click at [523, 423] on input "checkbox" at bounding box center [522, 410] width 25 height 25
checkbox input "true"
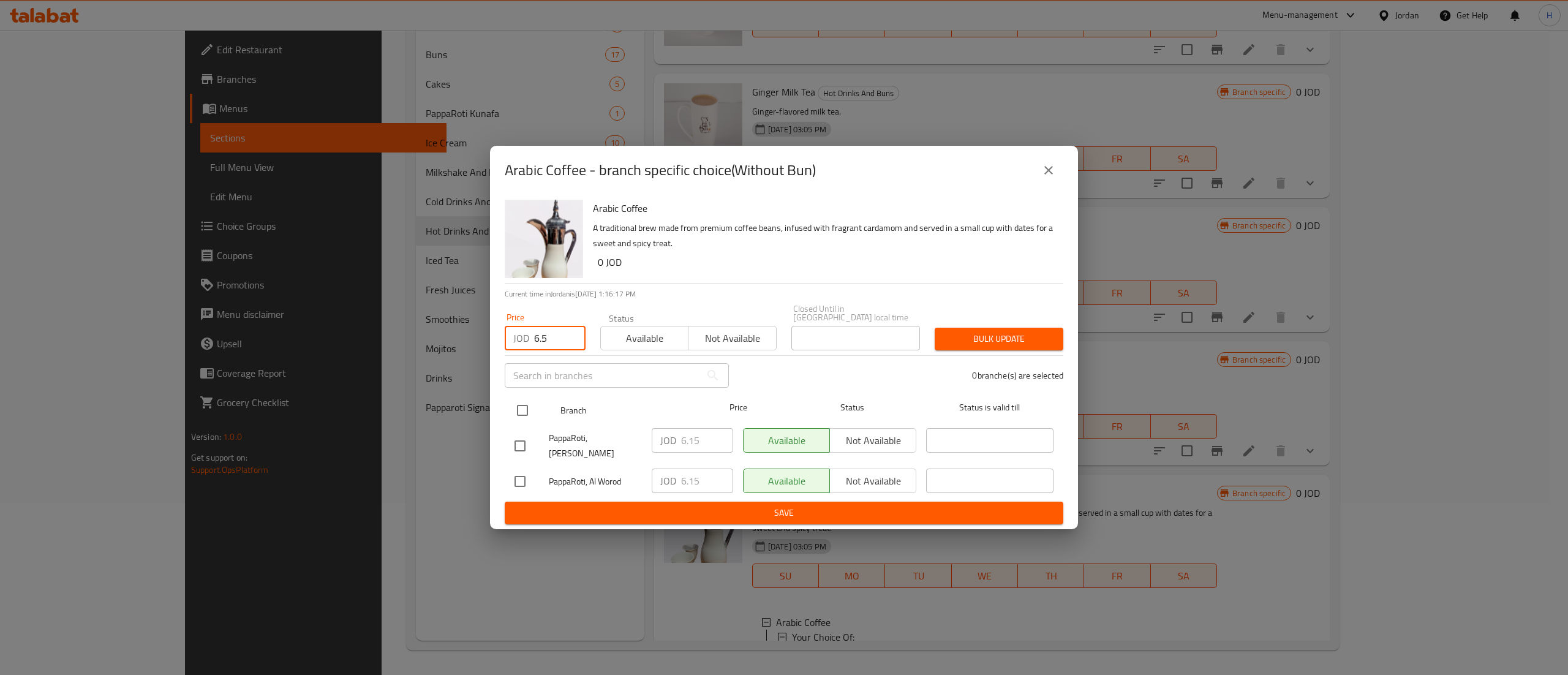
checkbox input "true"
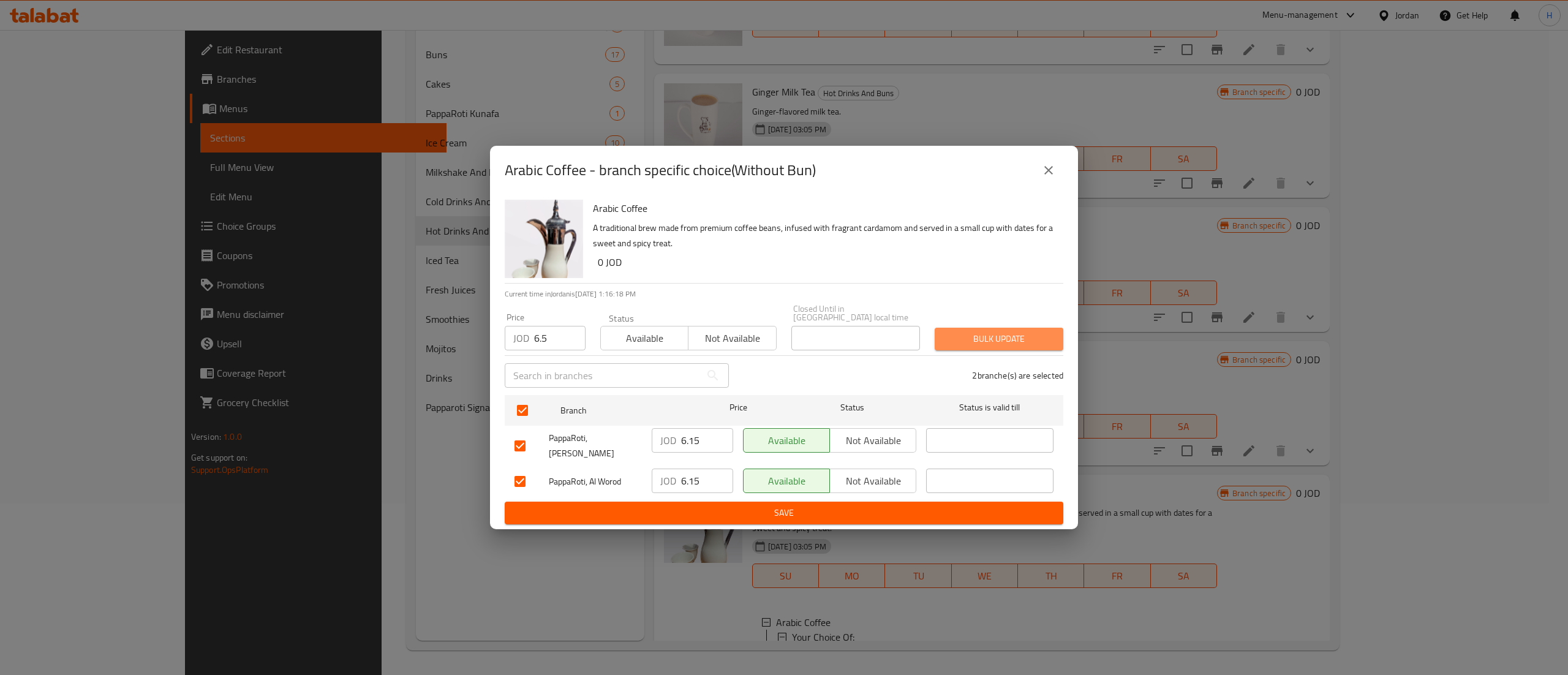
click at [987, 350] on button "Bulk update" at bounding box center [999, 338] width 128 height 22
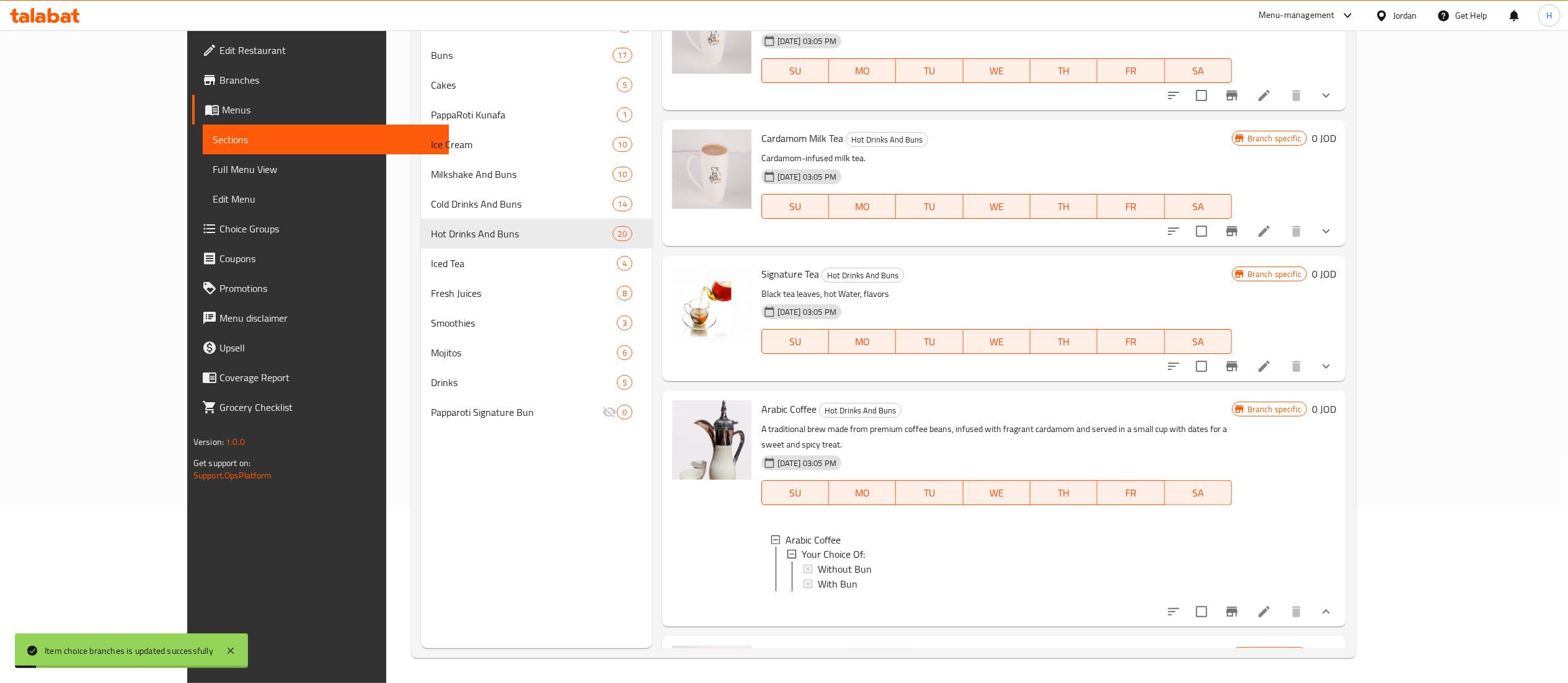
scroll to position [2147, 0]
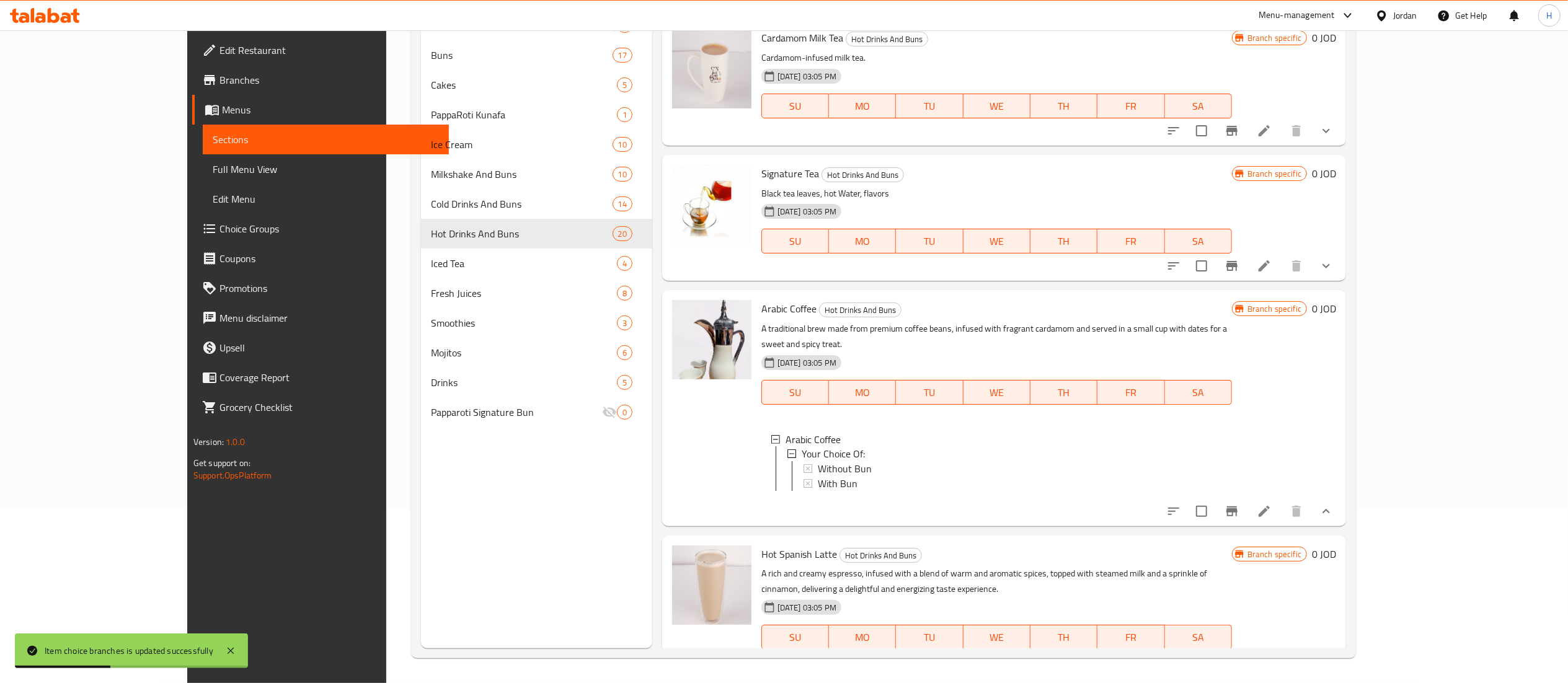
scroll to position [2260, 0]
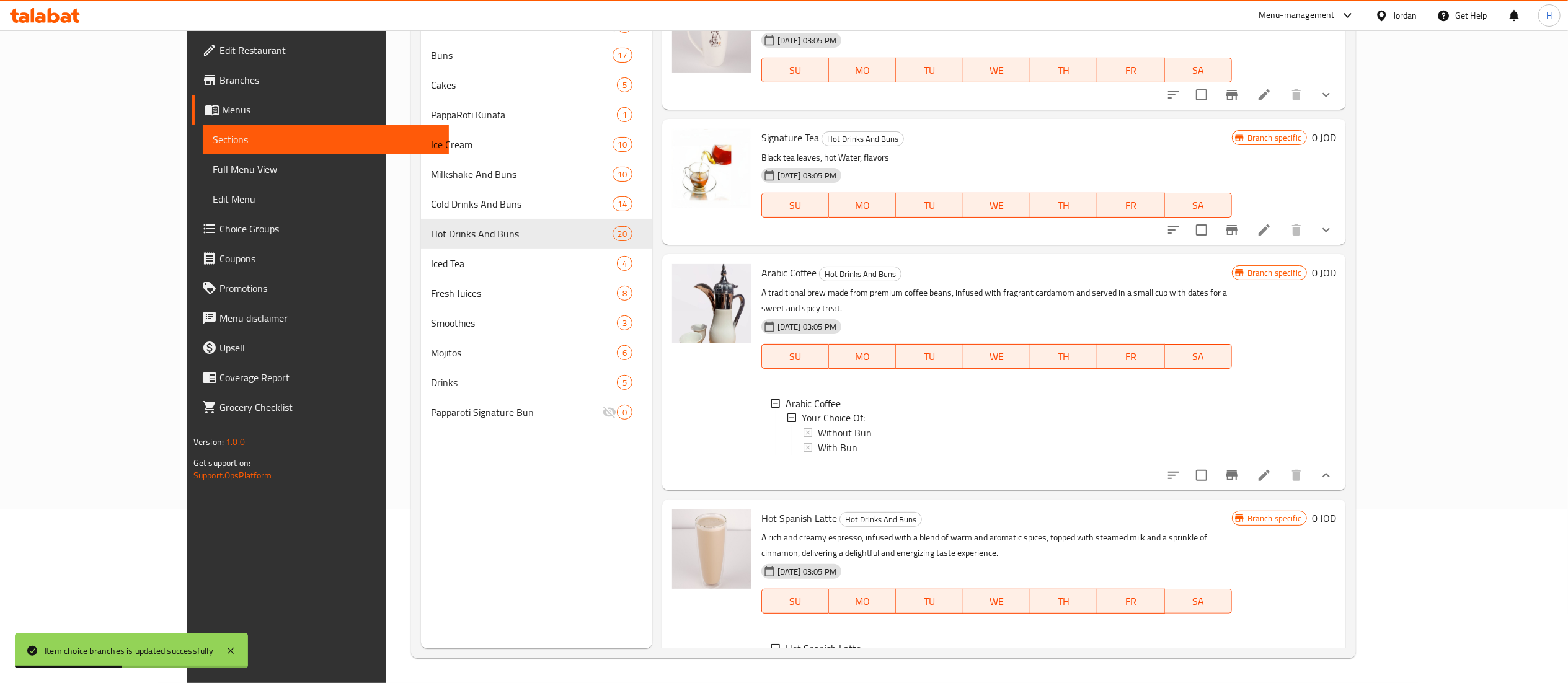
click at [818, 670] on span "Without Bun" at bounding box center [845, 677] width 54 height 15
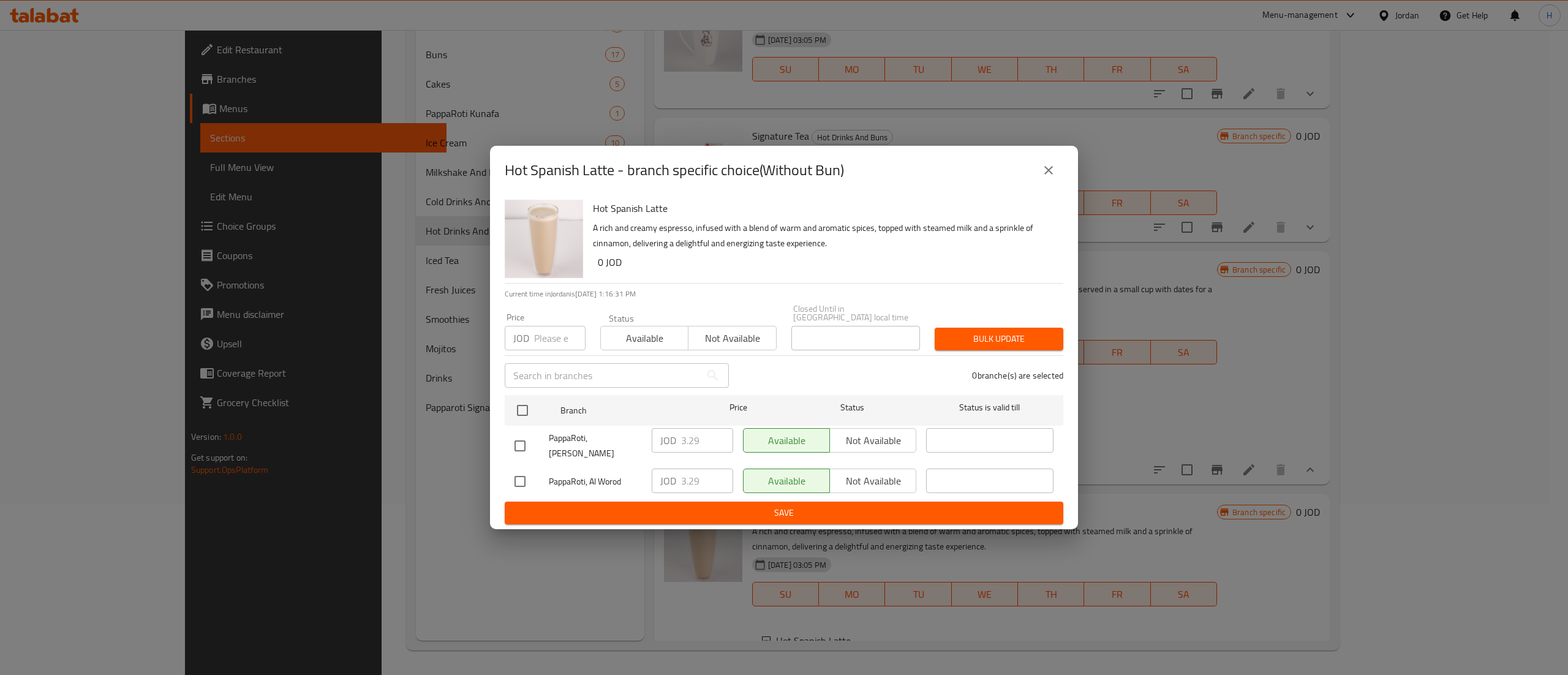
click at [556, 346] on input "number" at bounding box center [559, 338] width 52 height 24
type input "3.5"
drag, startPoint x: 568, startPoint y: 408, endPoint x: 561, endPoint y: 409, distance: 7.1
click at [568, 409] on span "Branch" at bounding box center [624, 410] width 127 height 16
click at [527, 412] on input "checkbox" at bounding box center [522, 410] width 25 height 25
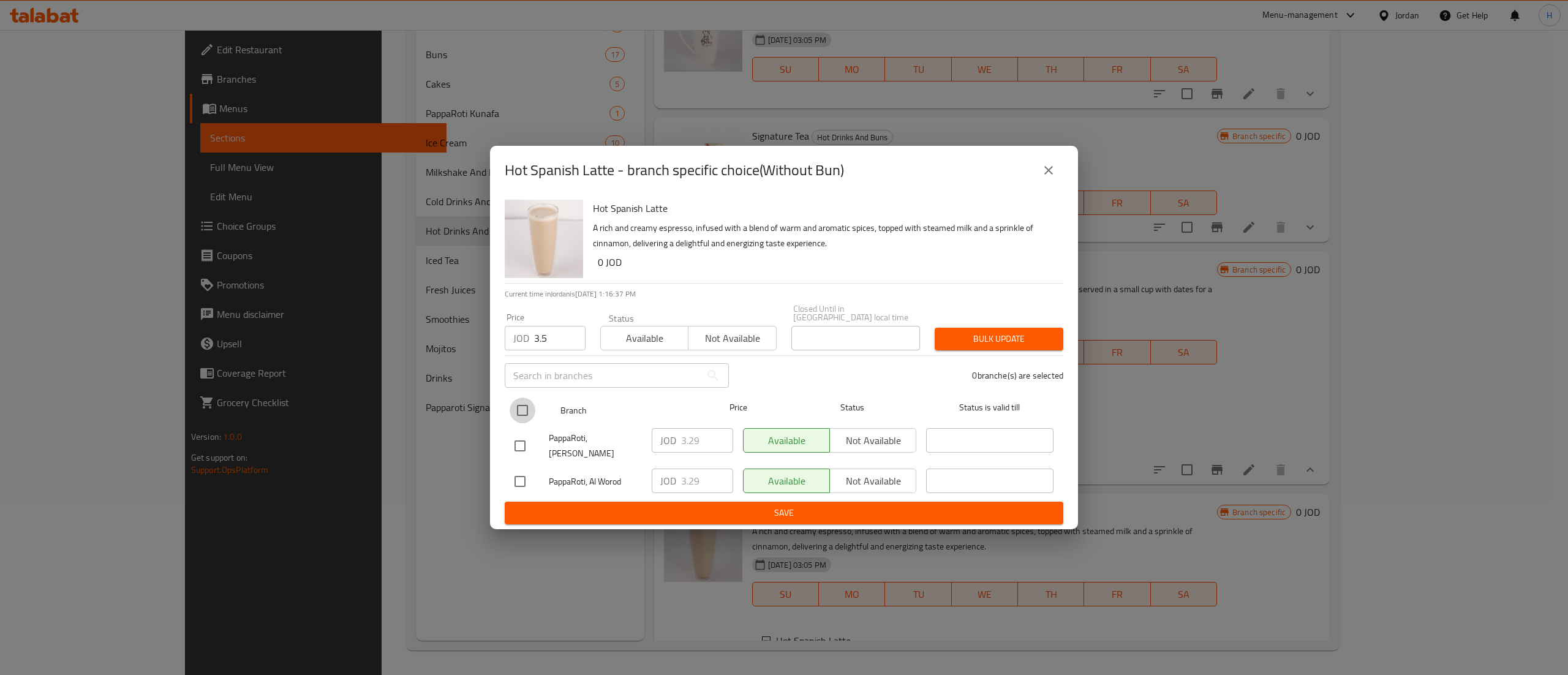
checkbox input "true"
click at [964, 339] on span "Bulk update" at bounding box center [999, 339] width 109 height 16
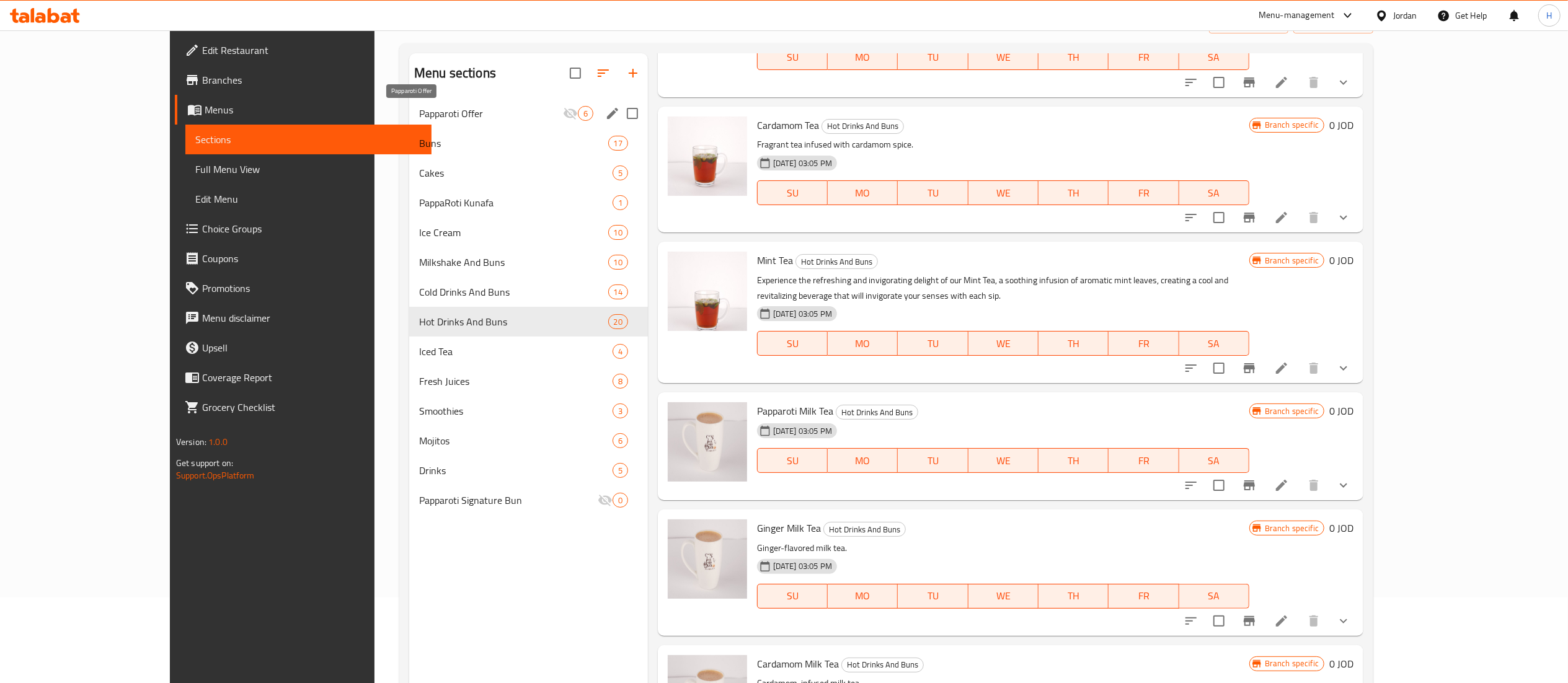
scroll to position [0, 0]
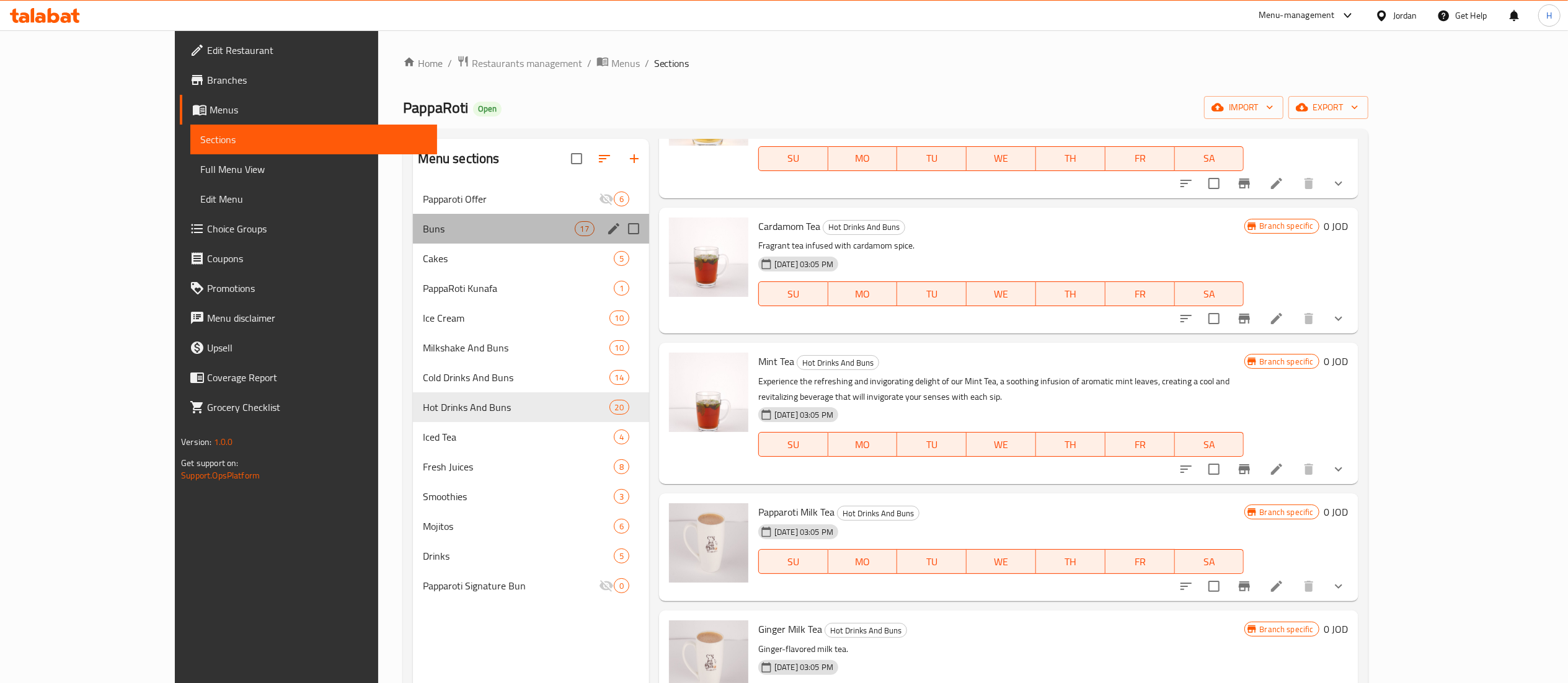
click at [412, 242] on div "Buns 17" at bounding box center [531, 228] width 236 height 30
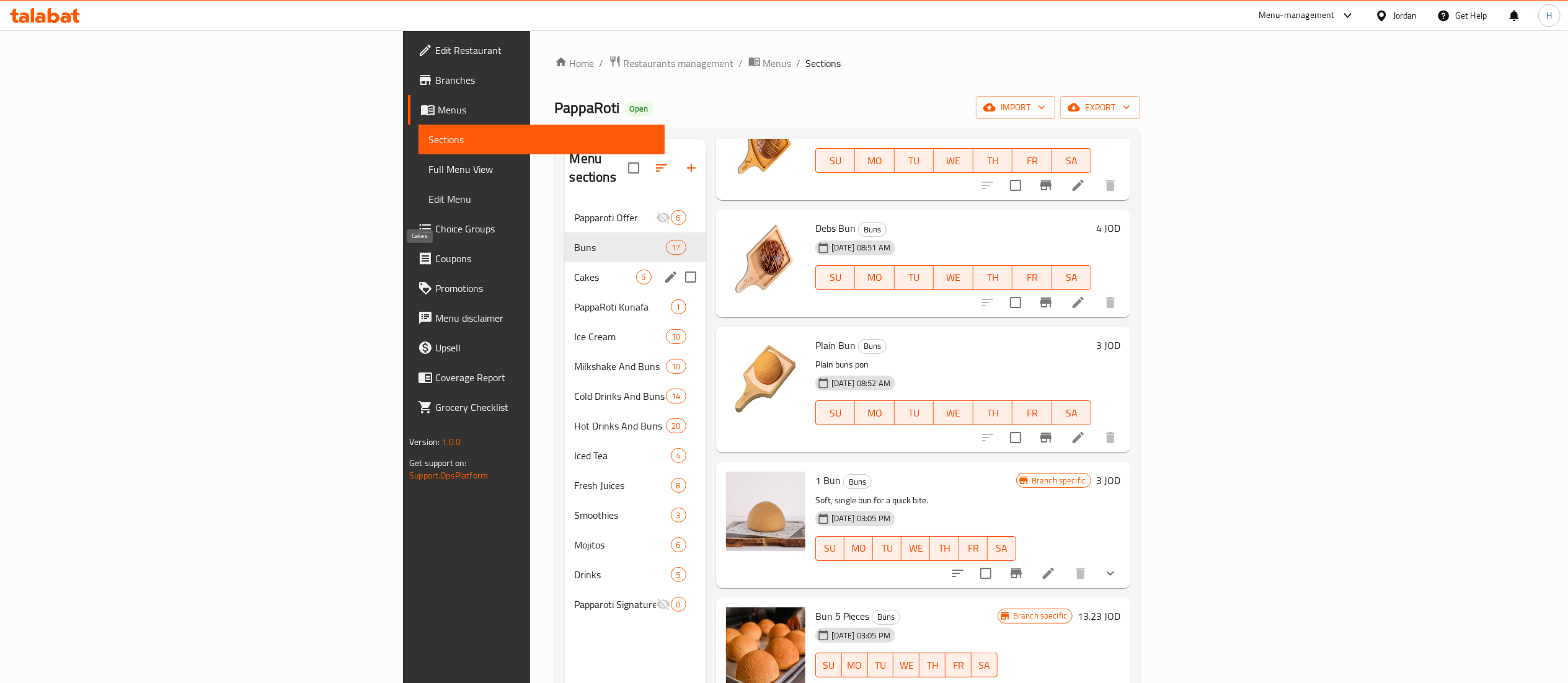
scroll to position [1372, 0]
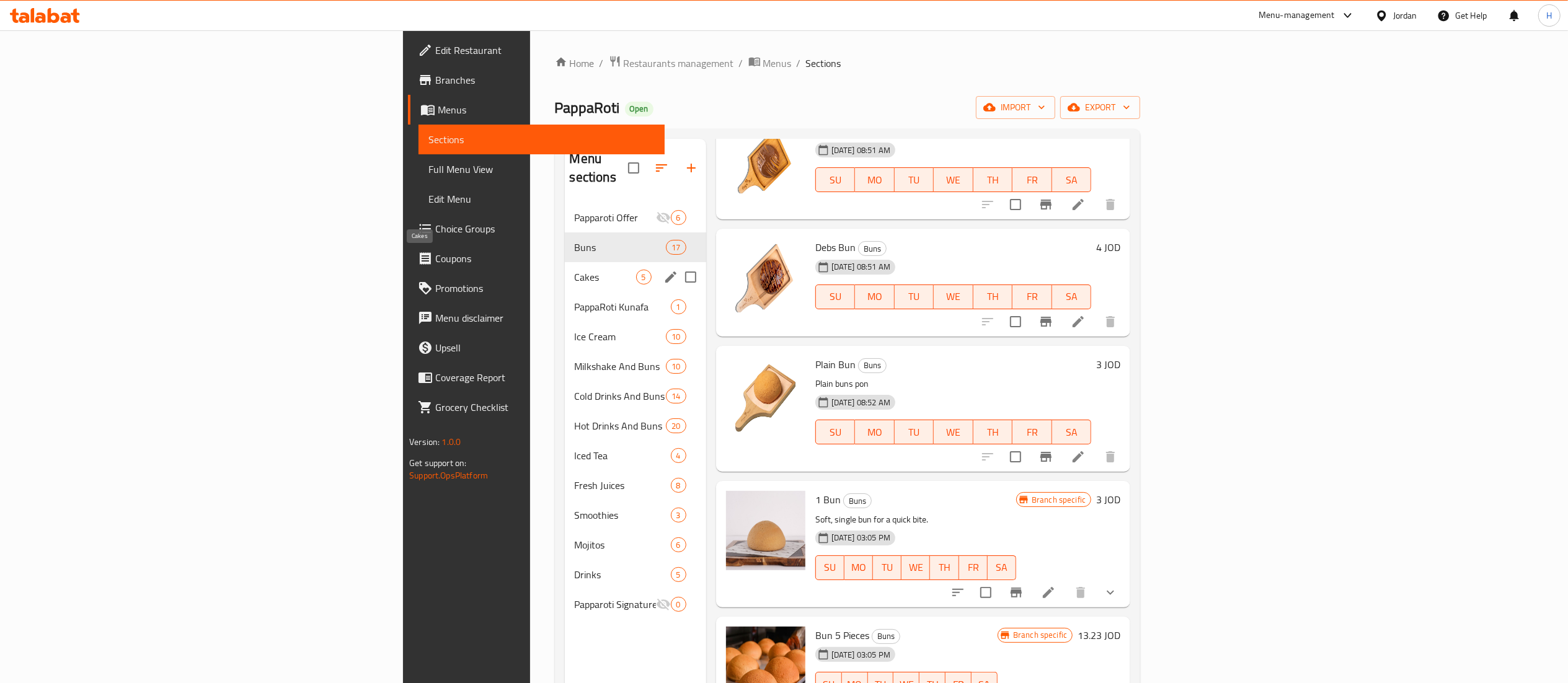
drag, startPoint x: 352, startPoint y: 253, endPoint x: 345, endPoint y: 253, distance: 7.0
click at [575, 270] on span "Cakes" at bounding box center [605, 277] width 61 height 15
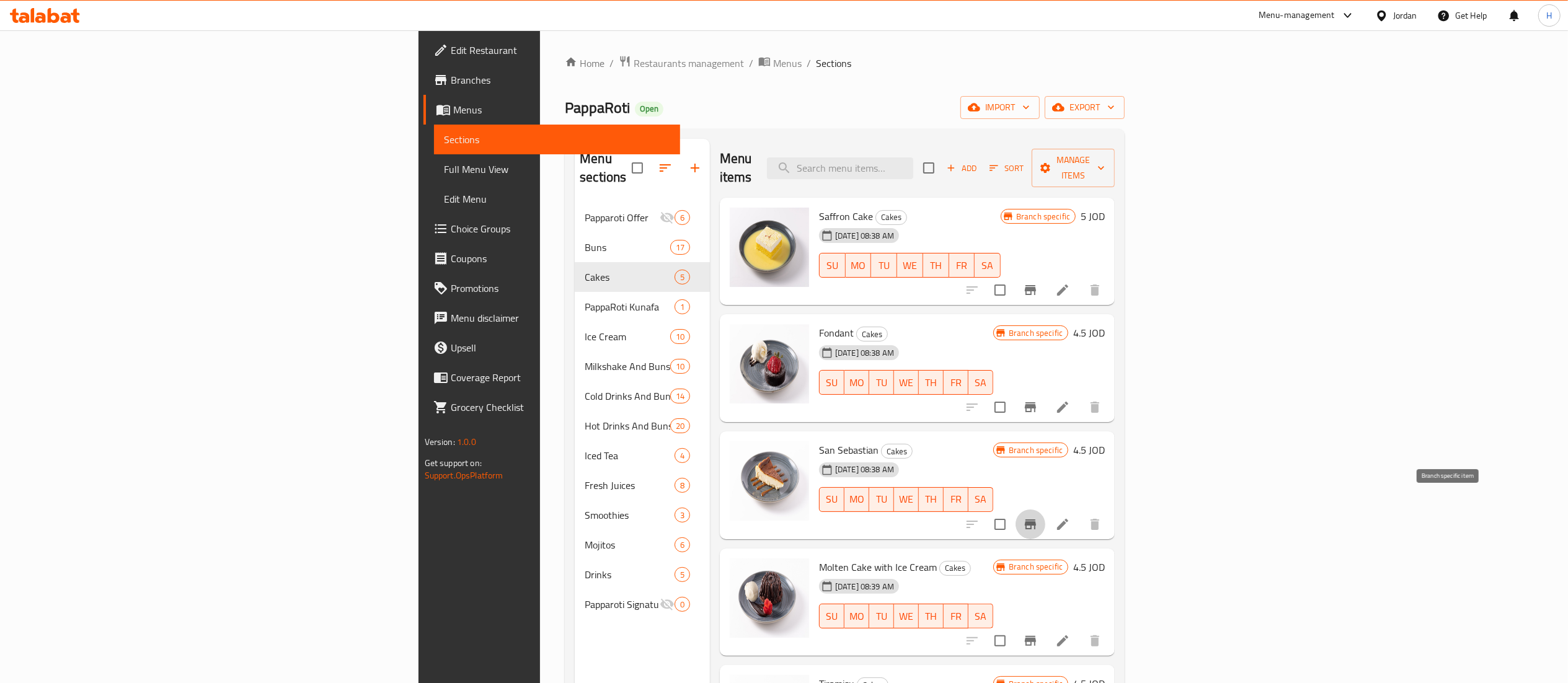
click at [1045, 515] on button "Branch-specific-item" at bounding box center [1031, 525] width 30 height 30
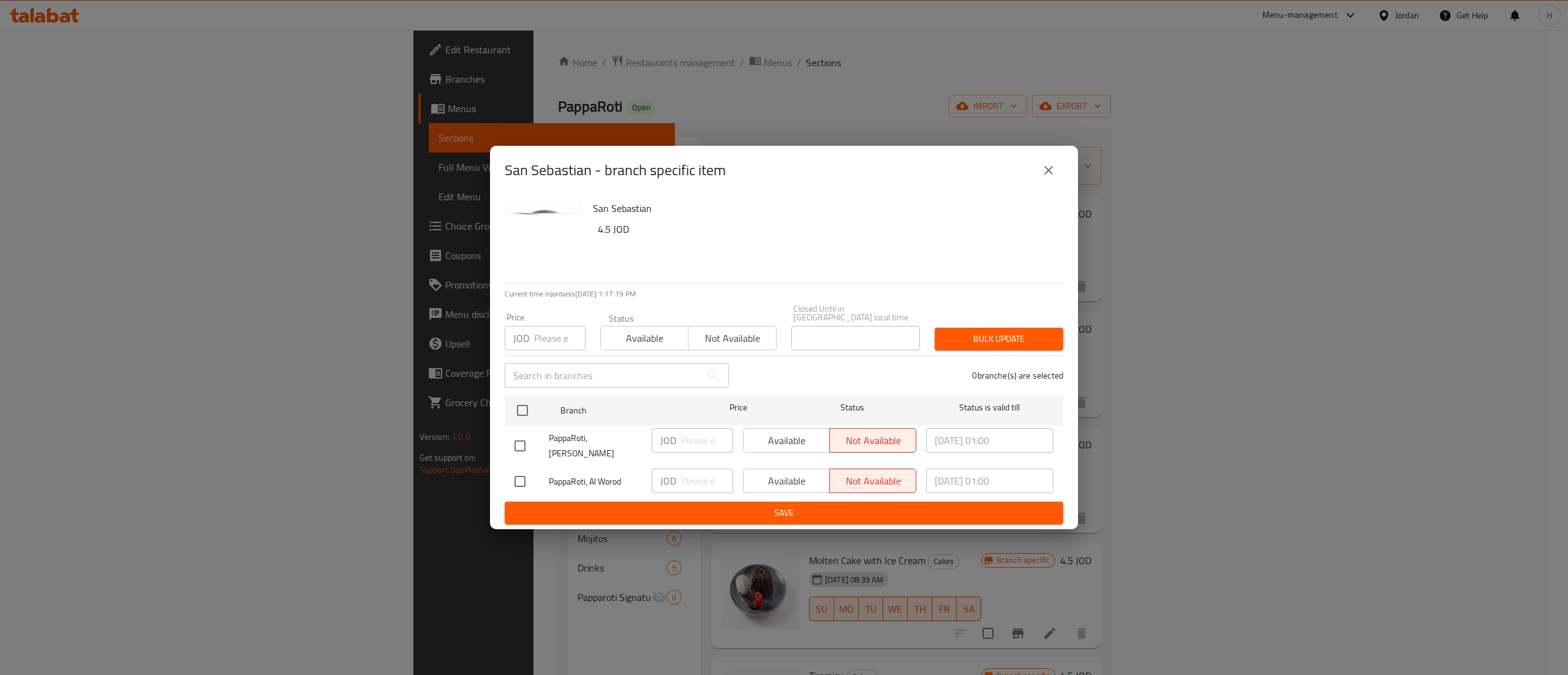
click at [1052, 185] on button "close" at bounding box center [1049, 170] width 29 height 29
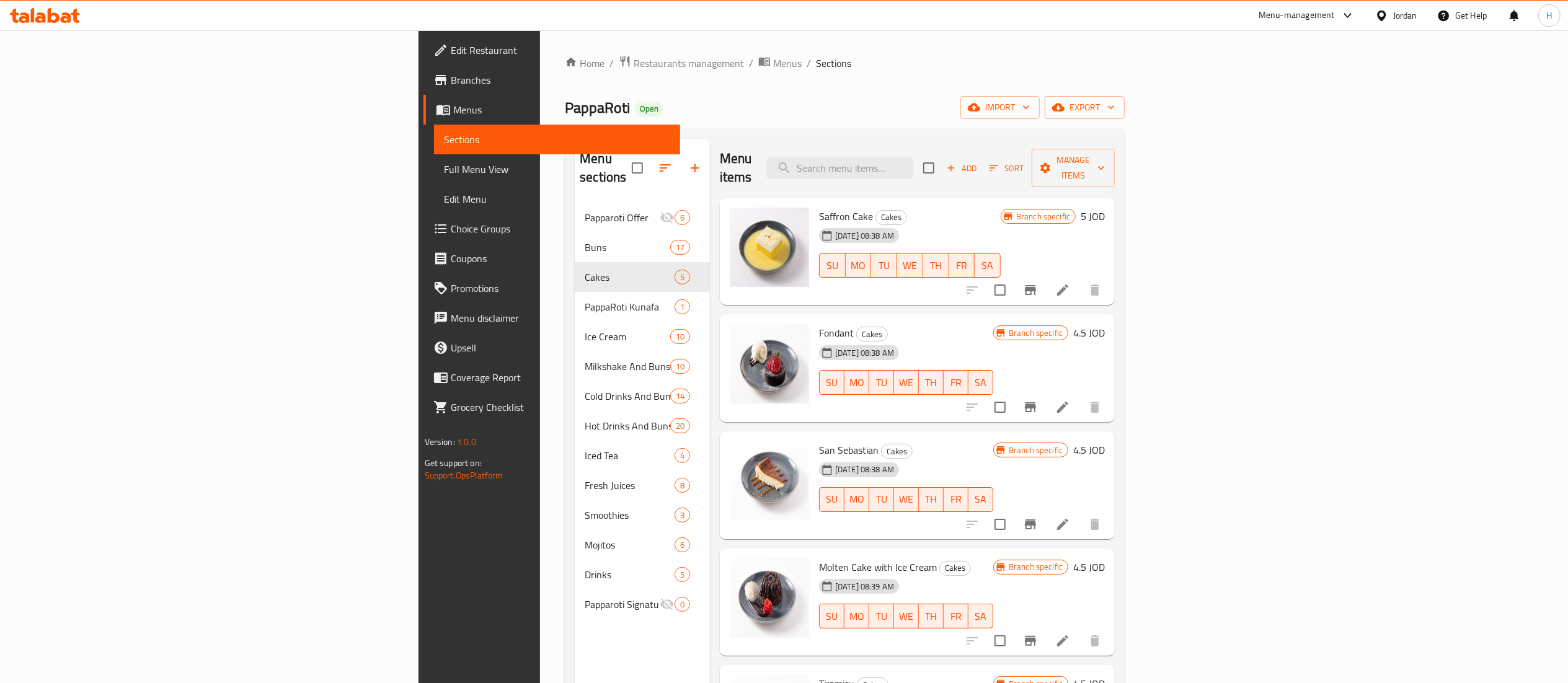
scroll to position [124, 0]
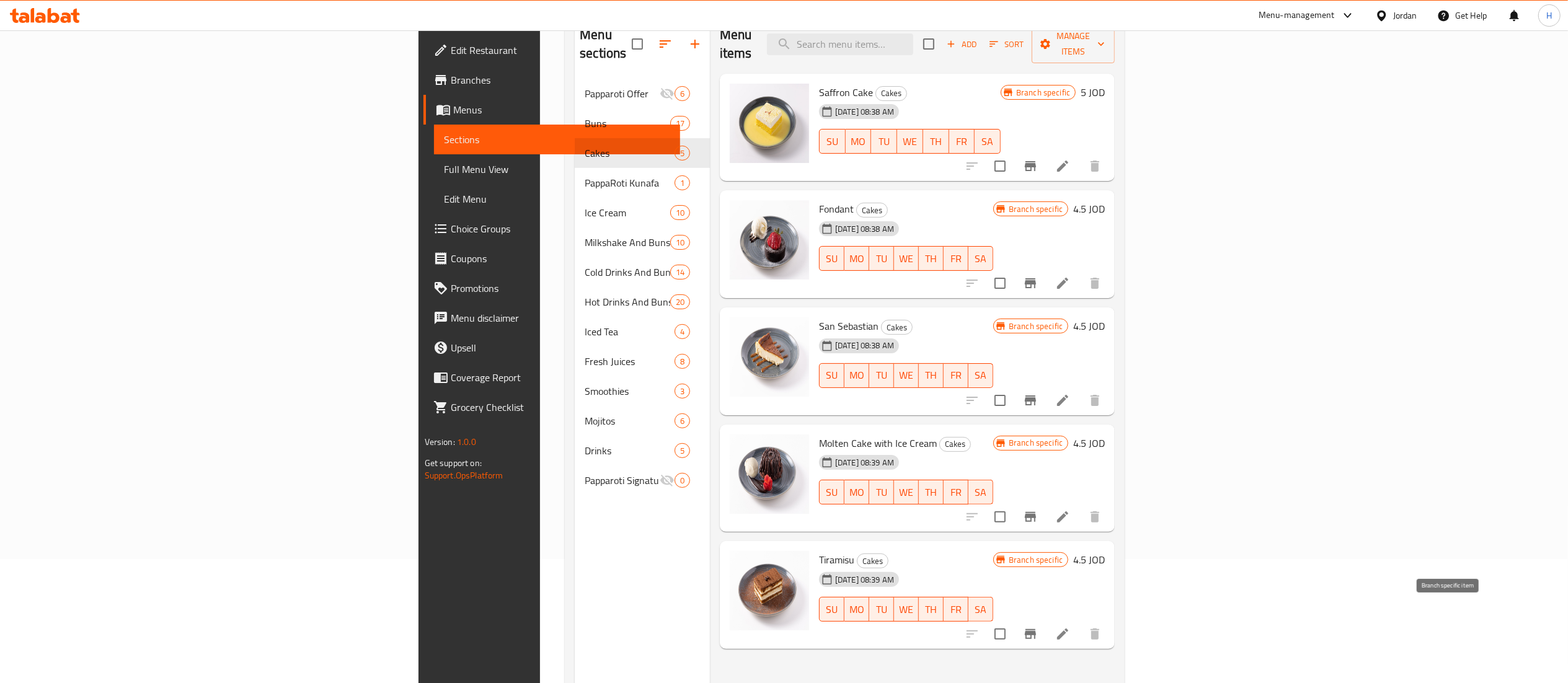
click at [1045, 620] on button "Branch-specific-item" at bounding box center [1031, 634] width 30 height 30
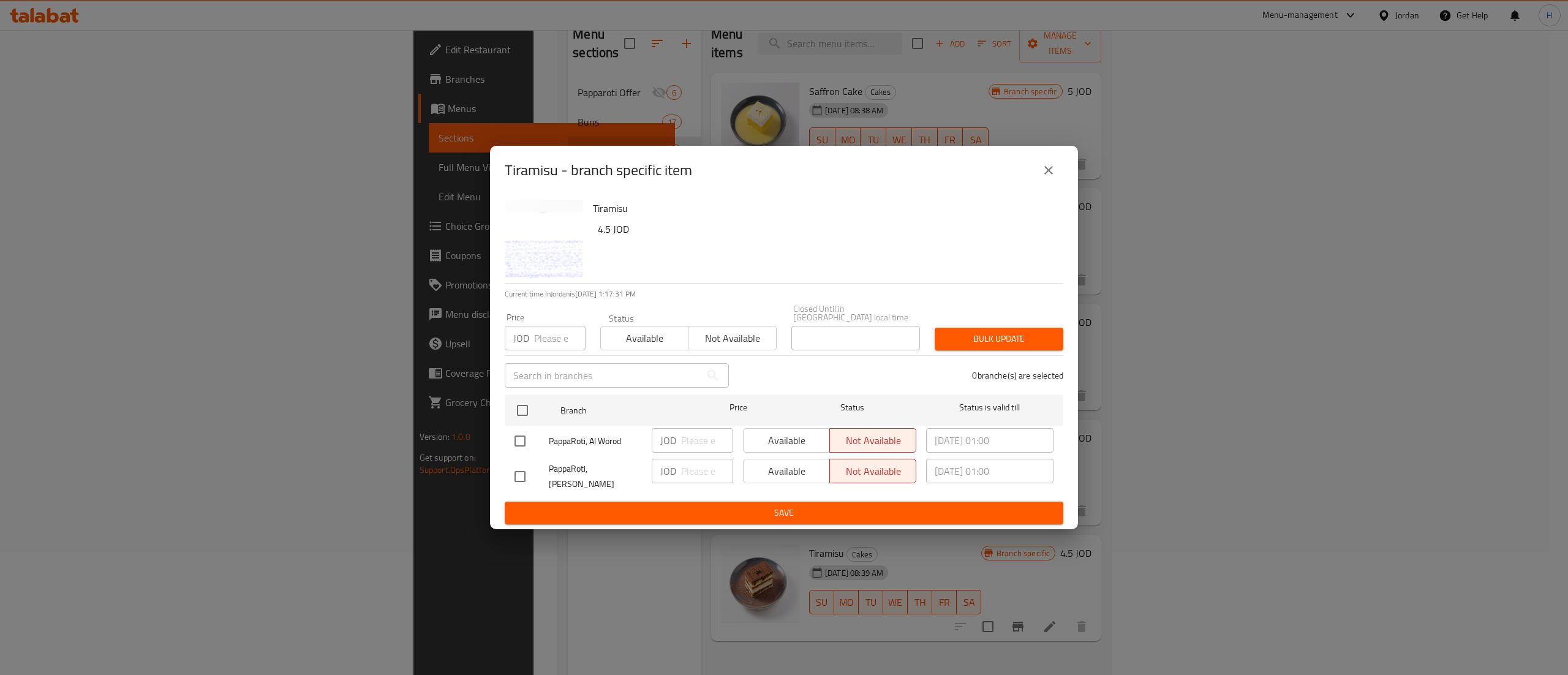
click at [1042, 166] on div "Tiramisu - branch specific item" at bounding box center [784, 170] width 558 height 29
drag, startPoint x: 1063, startPoint y: 165, endPoint x: 1051, endPoint y: 175, distance: 15.6
click at [1064, 165] on div "Tiramisu - branch specific item" at bounding box center [784, 170] width 588 height 49
click at [1051, 175] on icon "close" at bounding box center [1049, 170] width 15 height 15
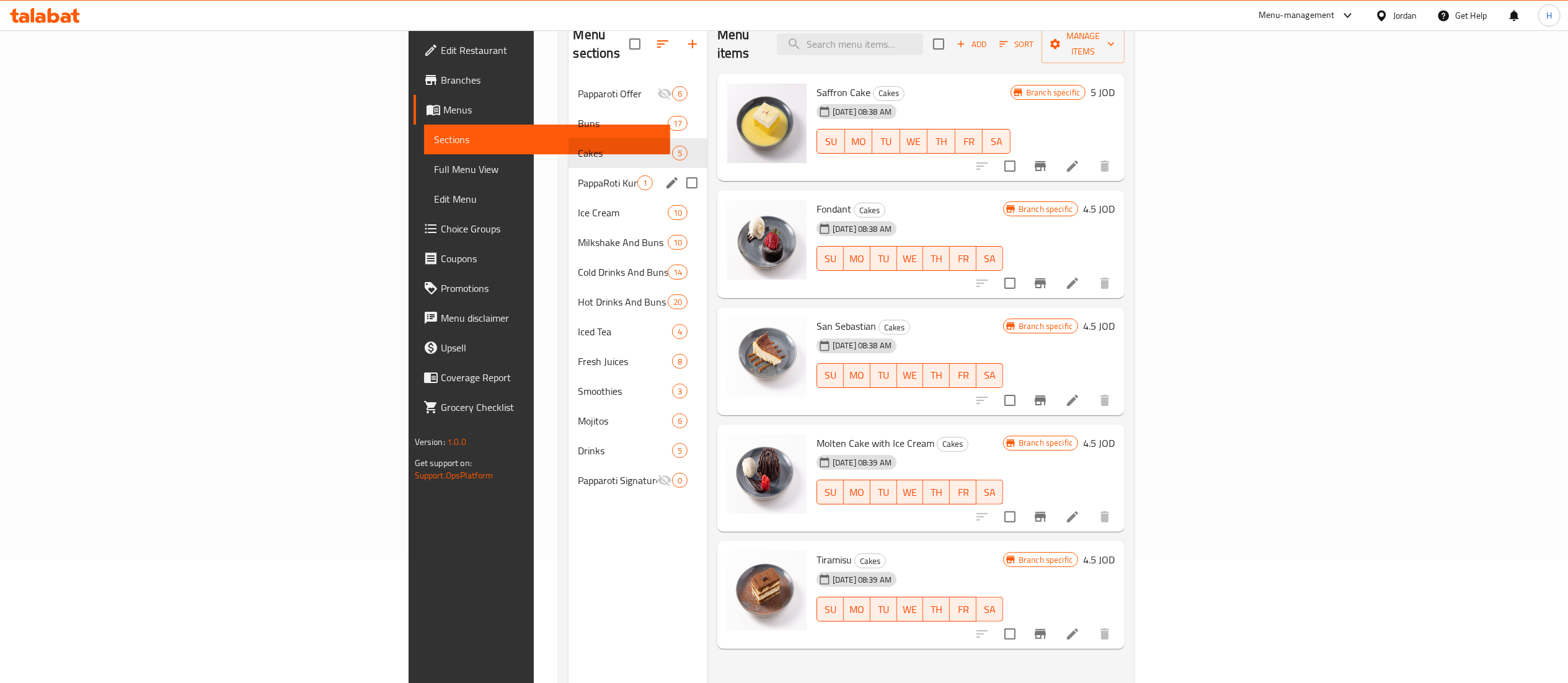
click at [579, 175] on span "PappaRoti Kunafa" at bounding box center [608, 182] width 59 height 15
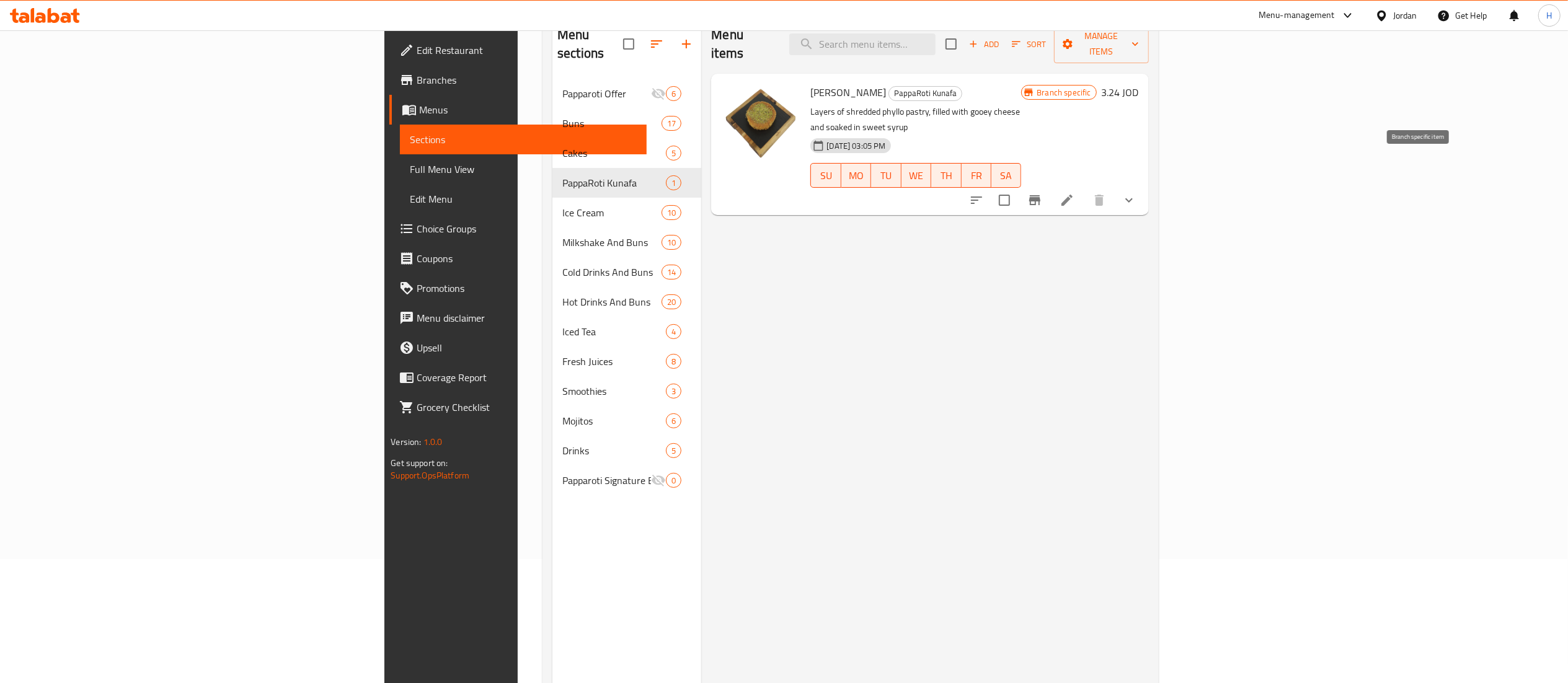
click at [1040, 195] on icon "Branch-specific-item" at bounding box center [1034, 200] width 11 height 10
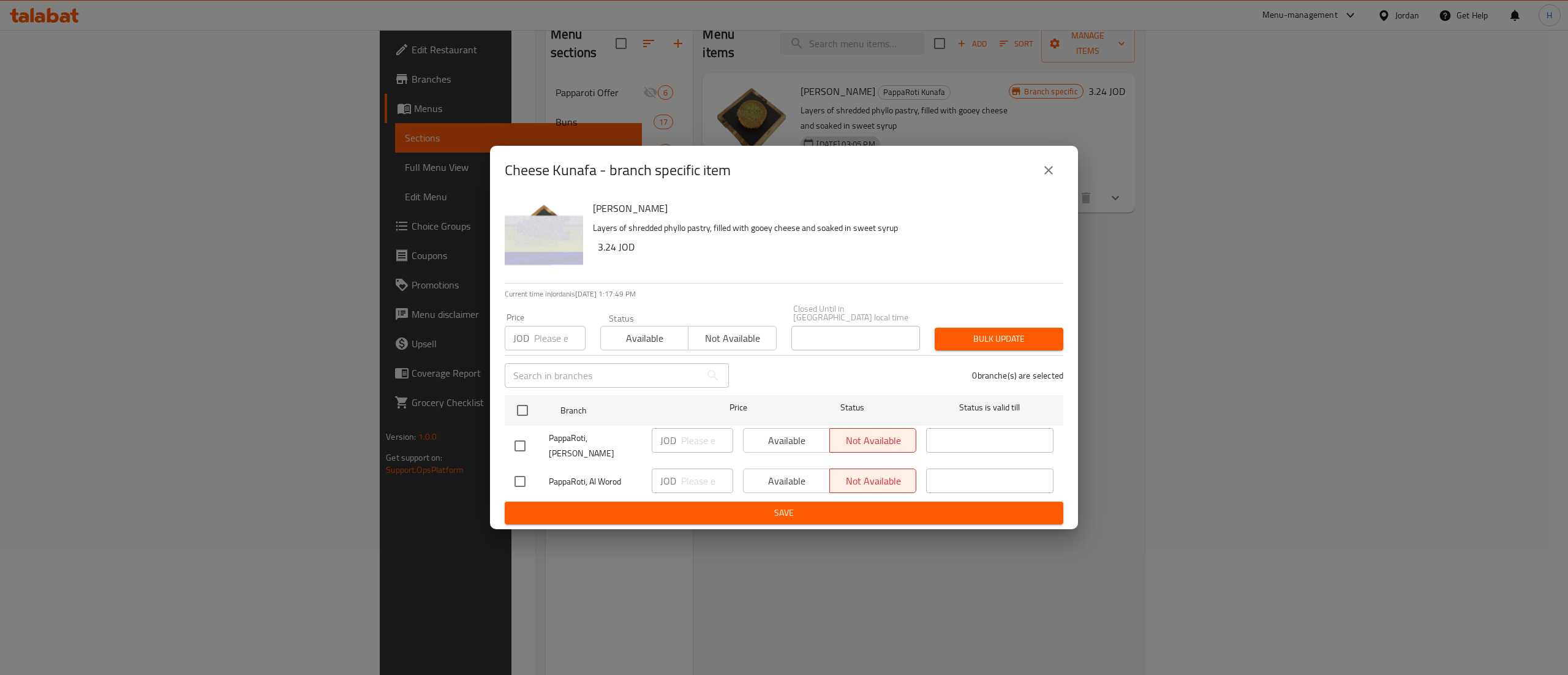
click at [1054, 185] on button "close" at bounding box center [1049, 170] width 29 height 29
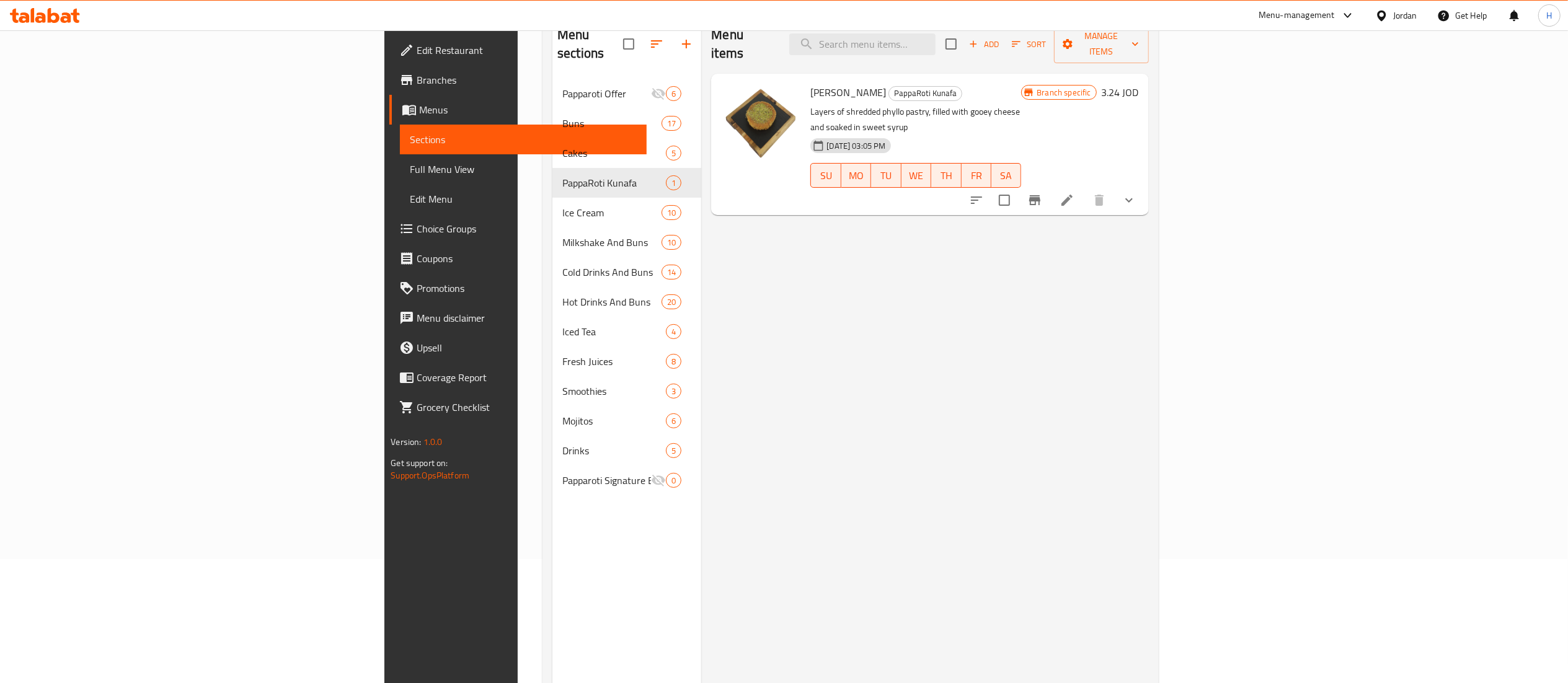
click at [1139, 84] on h6 "3.24 JOD" at bounding box center [1120, 93] width 37 height 18
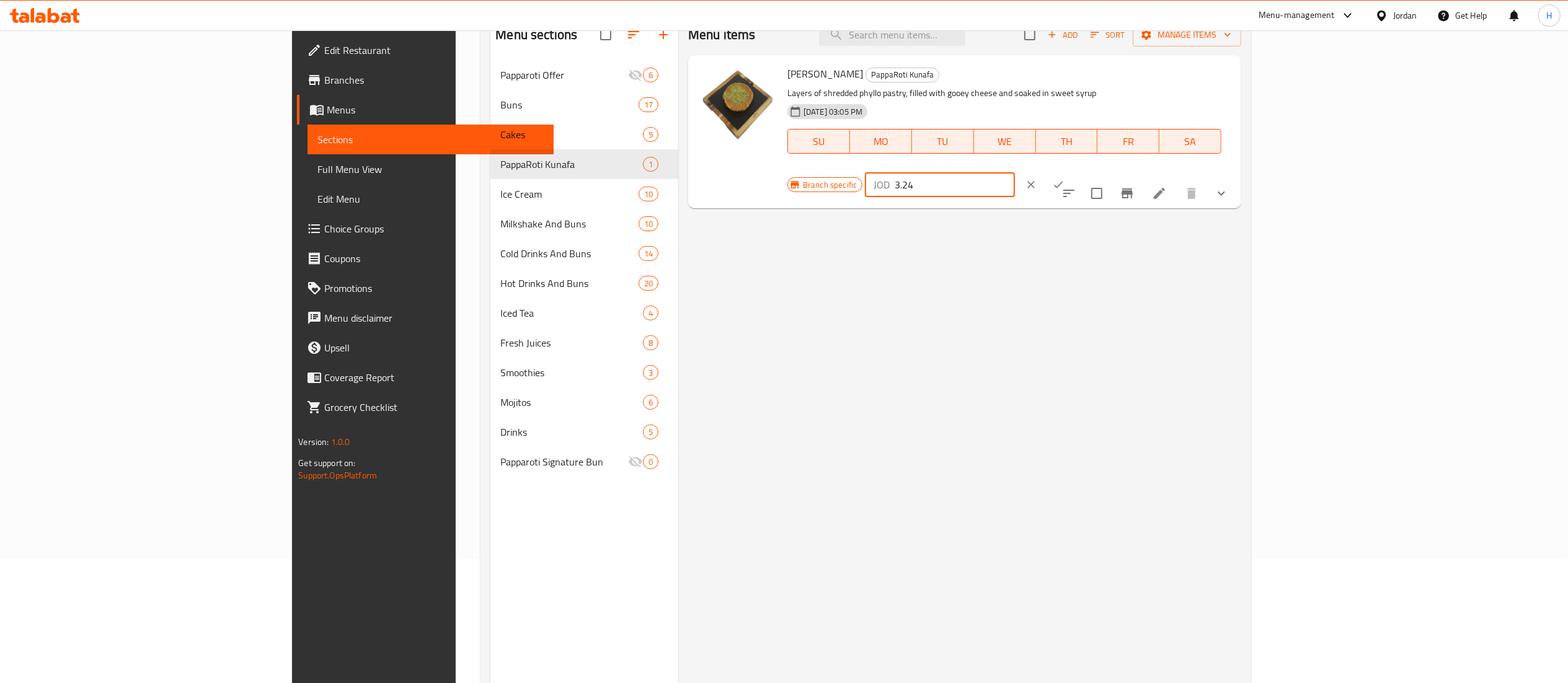
drag, startPoint x: 1408, startPoint y: 74, endPoint x: 1133, endPoint y: 36, distance: 277.6
click at [1133, 36] on div "Menu items Add Sort Manage items Cheese Kunafa PappaRoti Kunafa Layers of shred…" at bounding box center [960, 356] width 563 height 683
type input "3.4"
drag, startPoint x: 1499, startPoint y: 82, endPoint x: 1466, endPoint y: 163, distance: 87.5
click at [1236, 163] on div "Cheese Kunafa PappaRoti Kunafa Layers of shredded phyllo pastry, filled with go…" at bounding box center [1009, 131] width 454 height 143
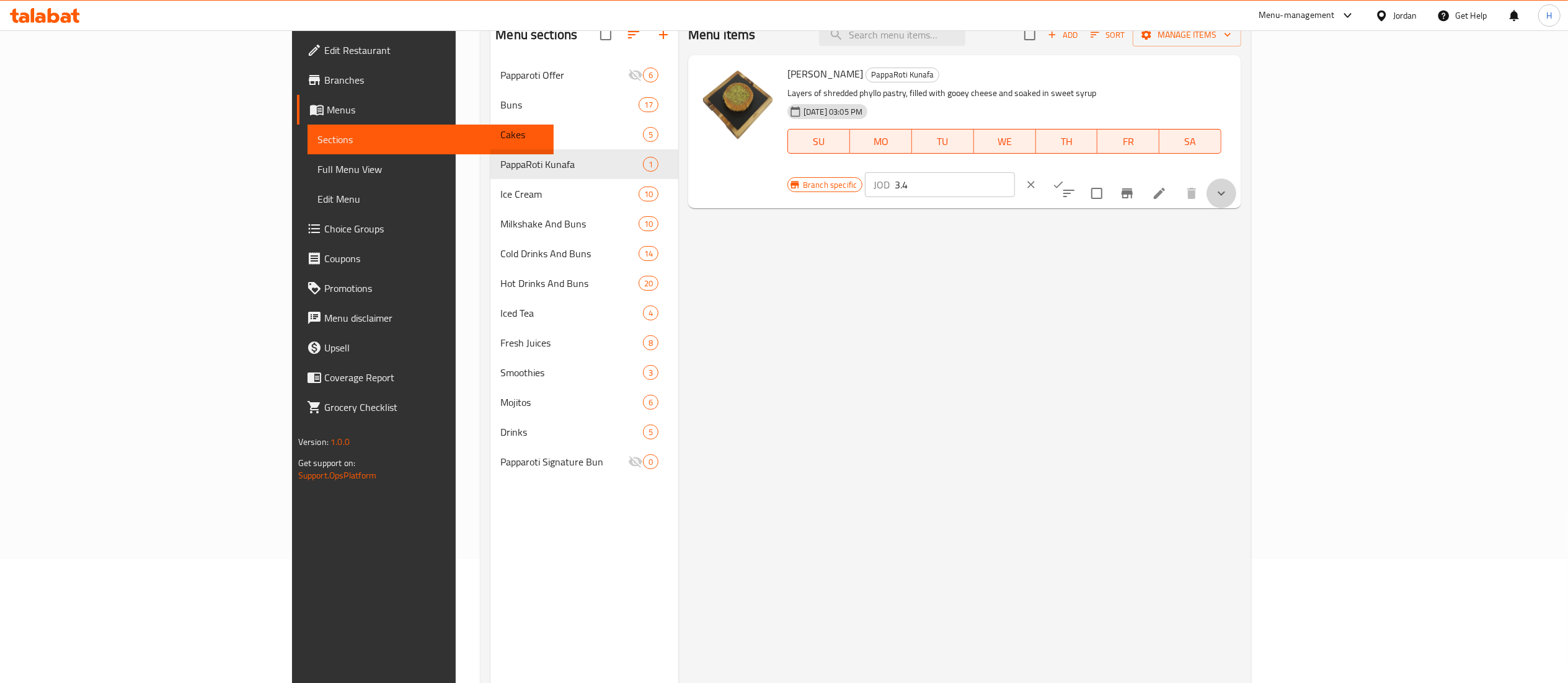
click at [1236, 178] on button "show more" at bounding box center [1222, 193] width 30 height 30
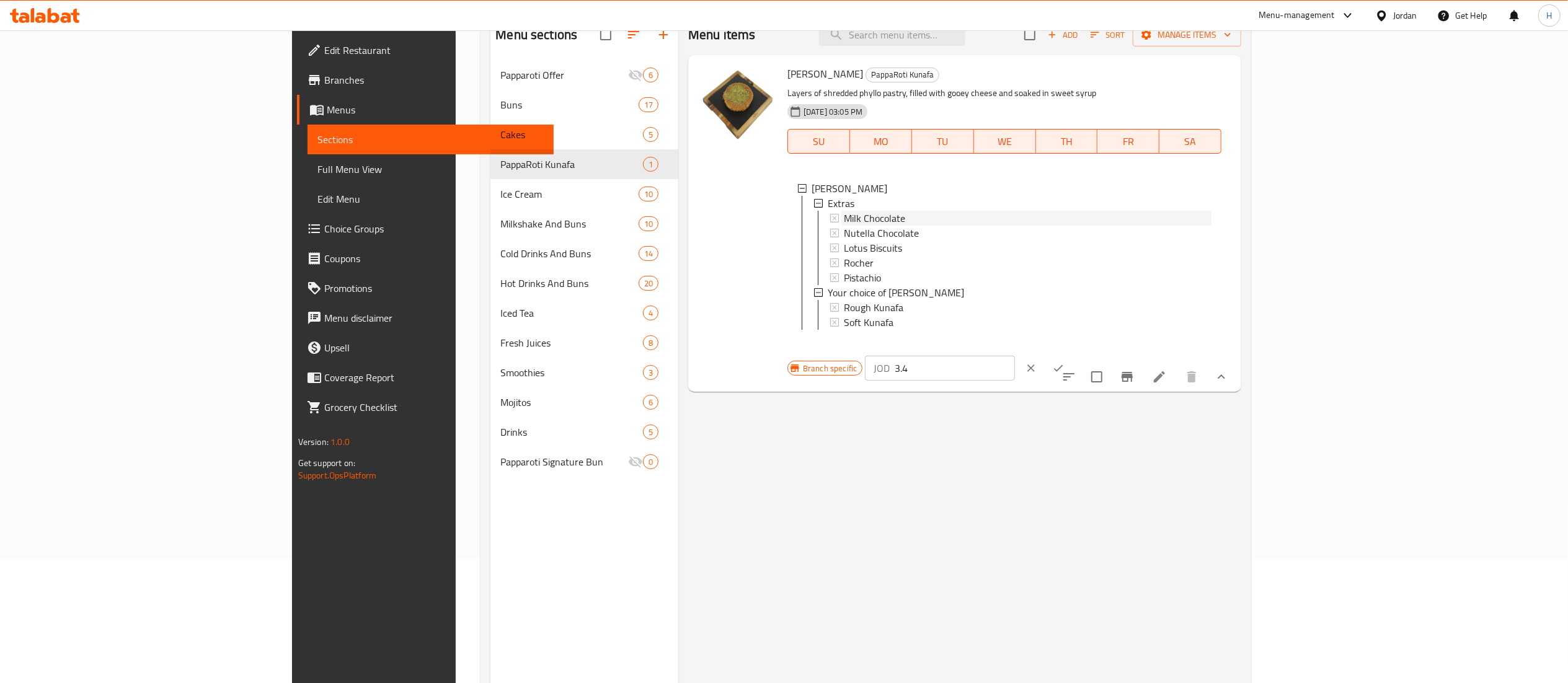
click at [885, 216] on div "Milk Chocolate" at bounding box center [1027, 217] width 367 height 15
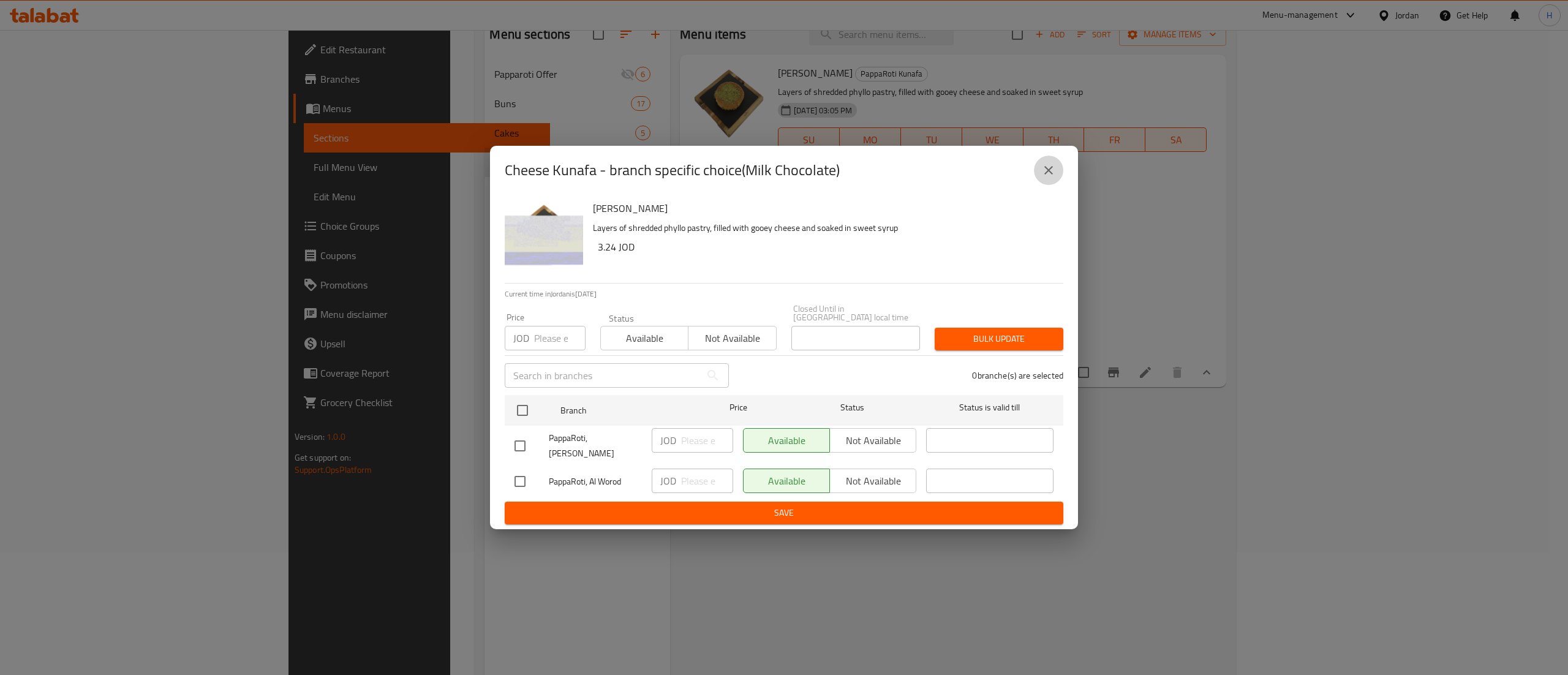
drag, startPoint x: 1052, startPoint y: 169, endPoint x: 1203, endPoint y: 240, distance: 166.9
click at [1052, 171] on button "close" at bounding box center [1049, 170] width 29 height 29
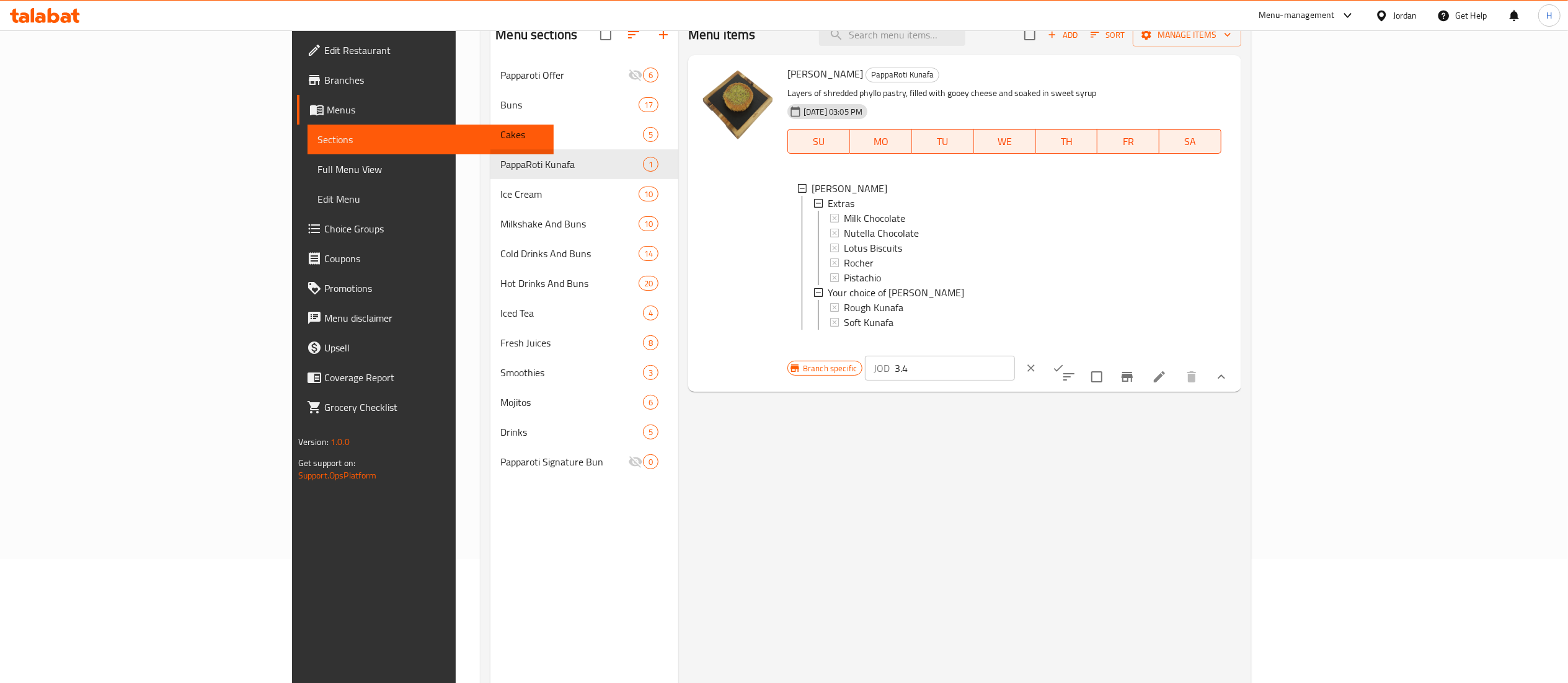
click at [1072, 354] on button "ok" at bounding box center [1058, 368] width 28 height 28
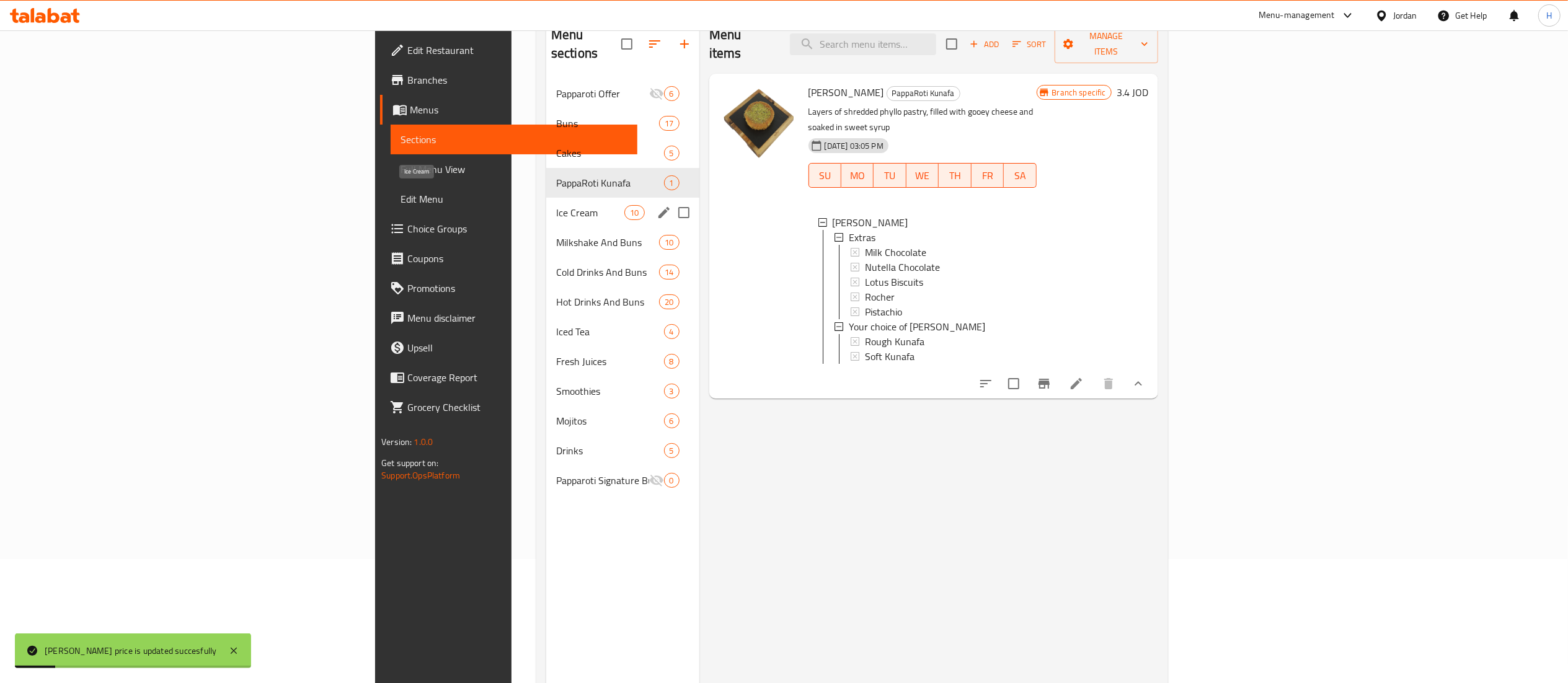
click at [556, 205] on span "Ice Cream" at bounding box center [590, 212] width 68 height 15
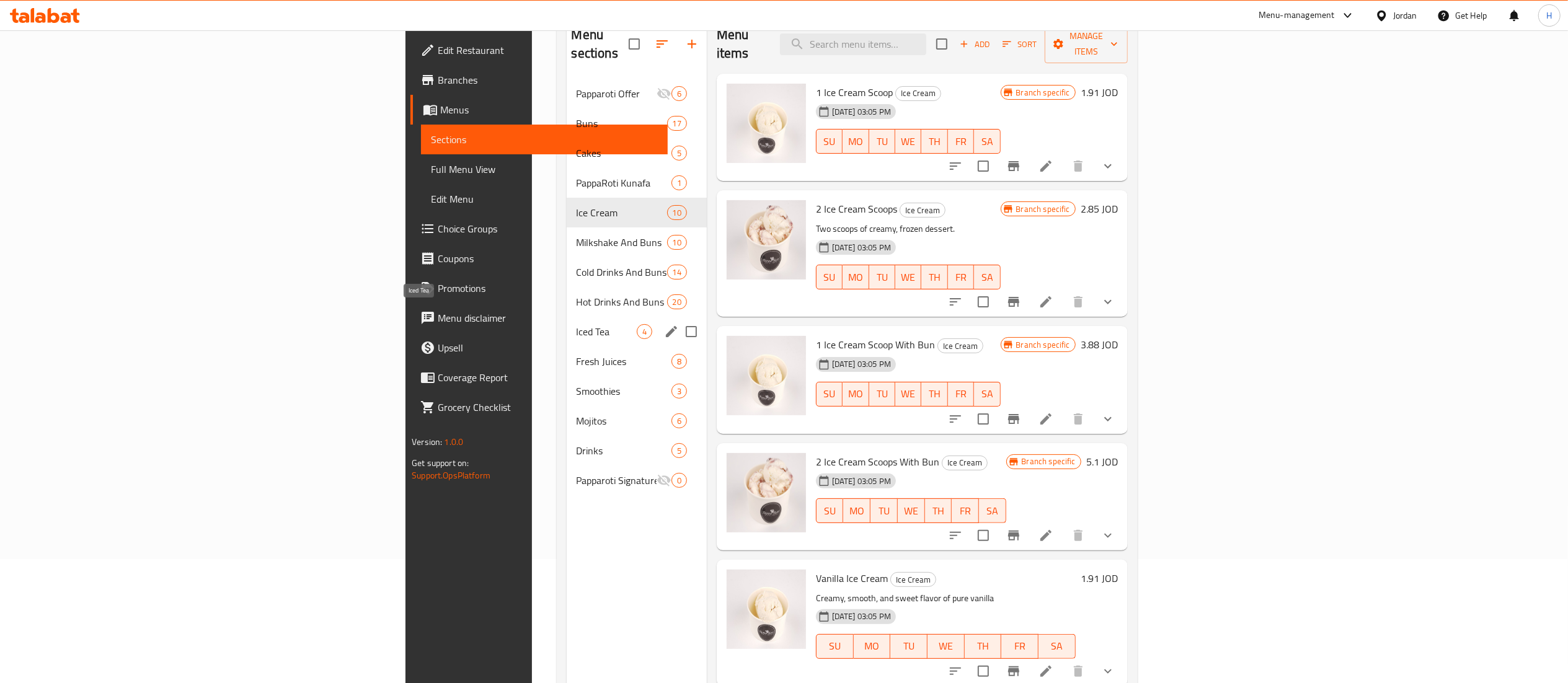
click at [577, 324] on span "Iced Tea" at bounding box center [606, 331] width 60 height 15
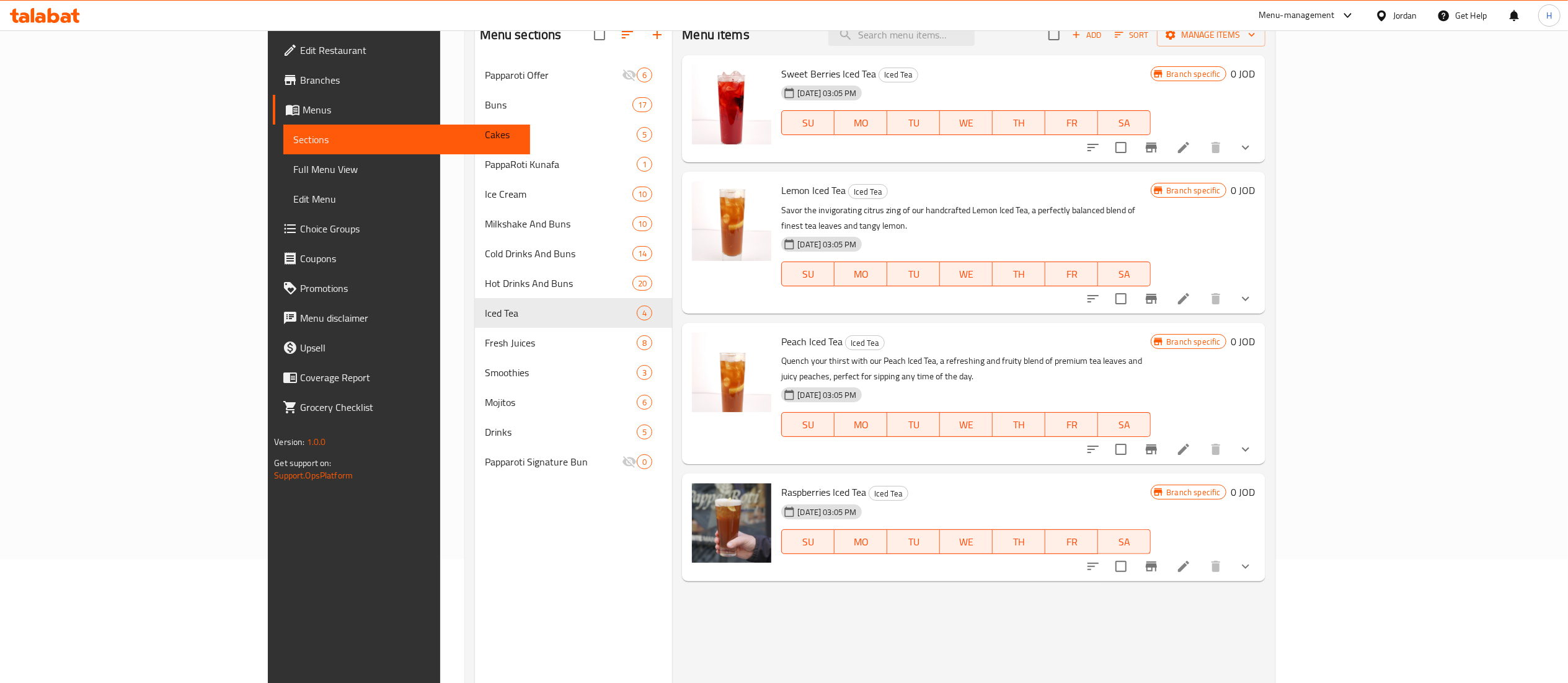
click at [1260, 142] on button "show more" at bounding box center [1245, 148] width 30 height 30
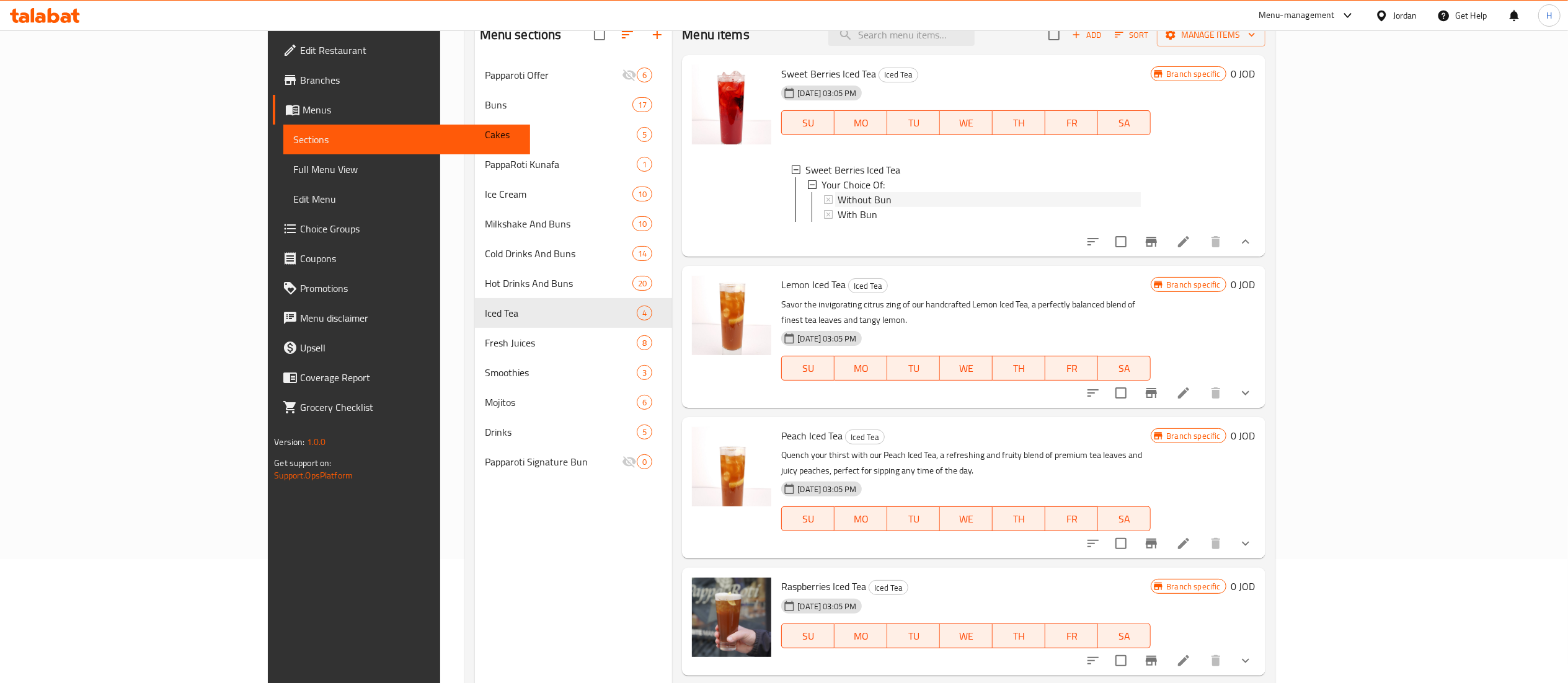
click at [861, 202] on div "Without Bun" at bounding box center [989, 199] width 303 height 15
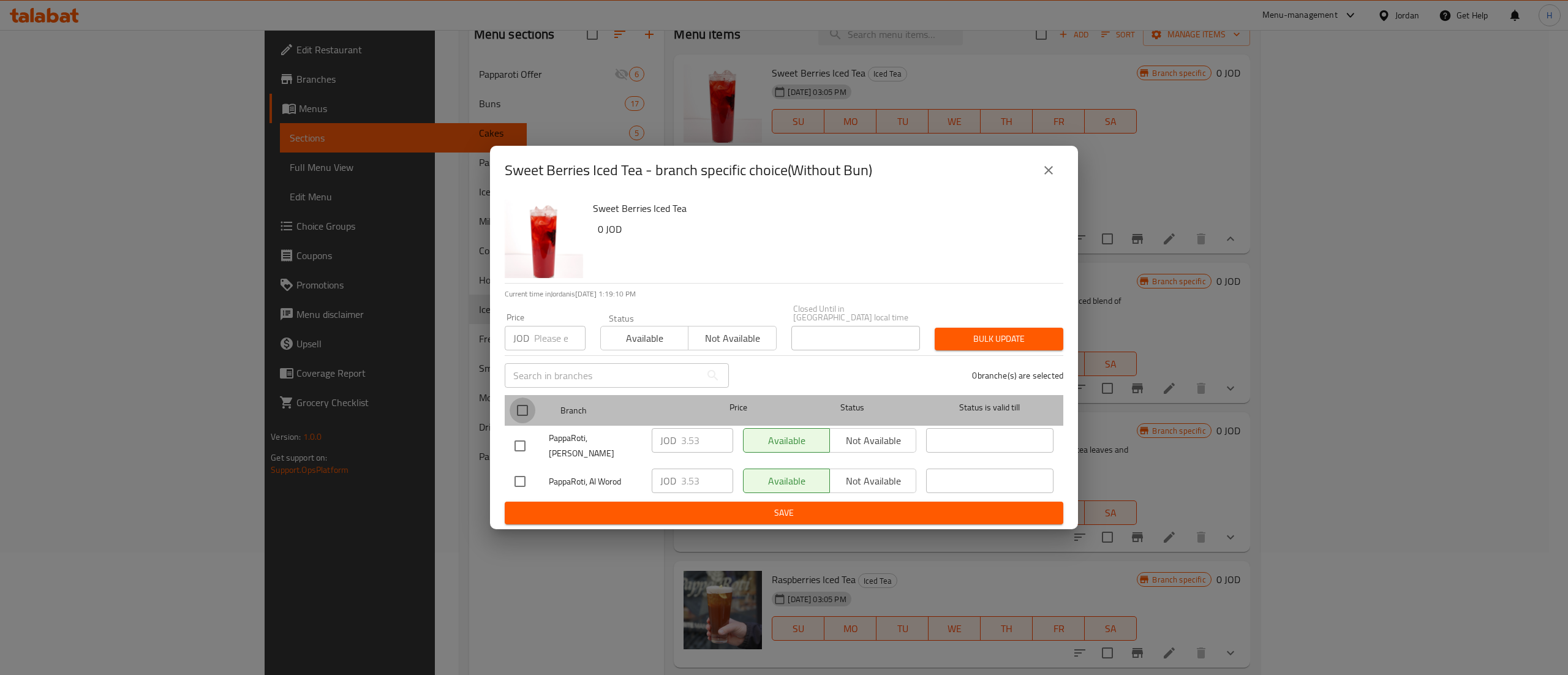
click at [523, 423] on input "checkbox" at bounding box center [522, 410] width 25 height 25
checkbox input "true"
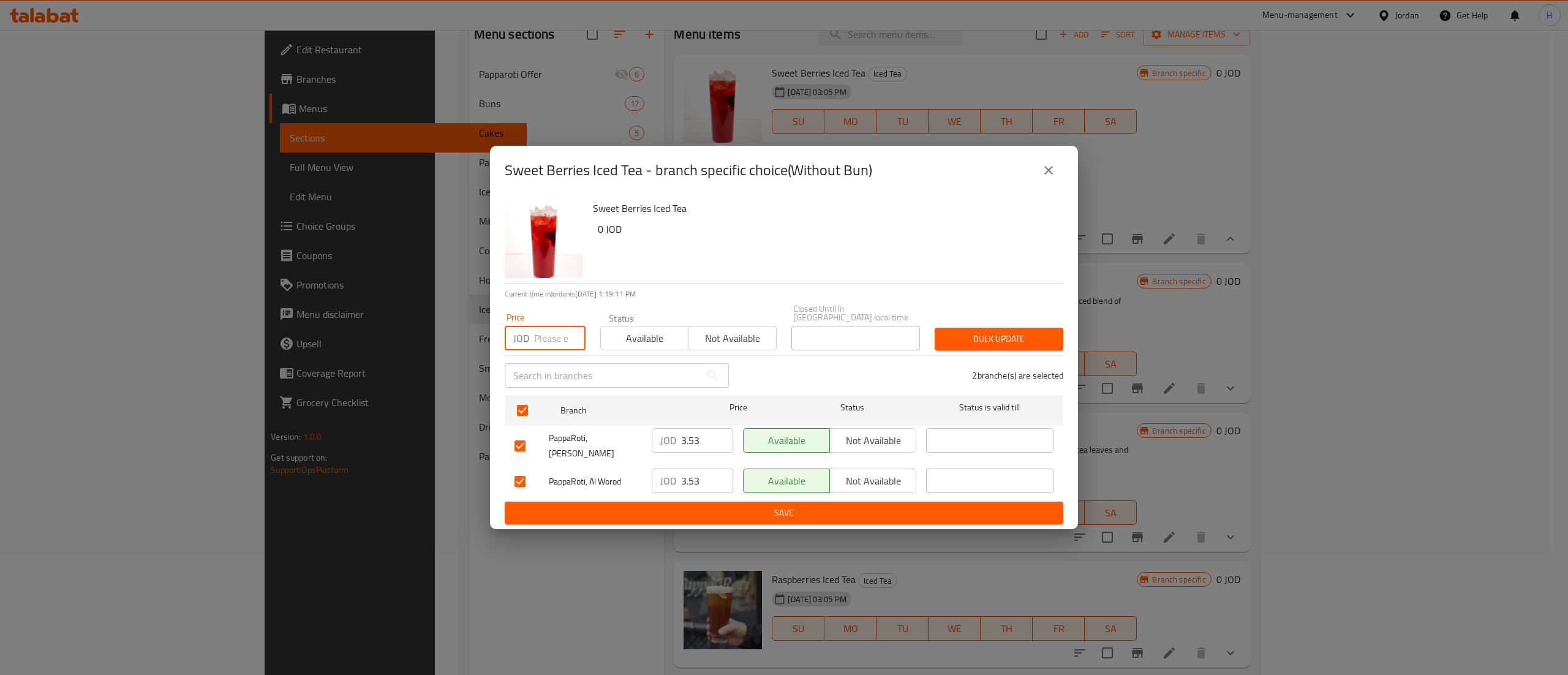
drag, startPoint x: 547, startPoint y: 335, endPoint x: 556, endPoint y: 320, distance: 17.5
click at [548, 335] on input "number" at bounding box center [559, 338] width 52 height 24
drag, startPoint x: 514, startPoint y: 333, endPoint x: 517, endPoint y: 345, distance: 12.4
click at [458, 326] on div "Sweet Berries Iced Tea - branch specific choice(Without Bun) Sweet Berries Iced…" at bounding box center [784, 338] width 1568 height 675
type input "3.7"
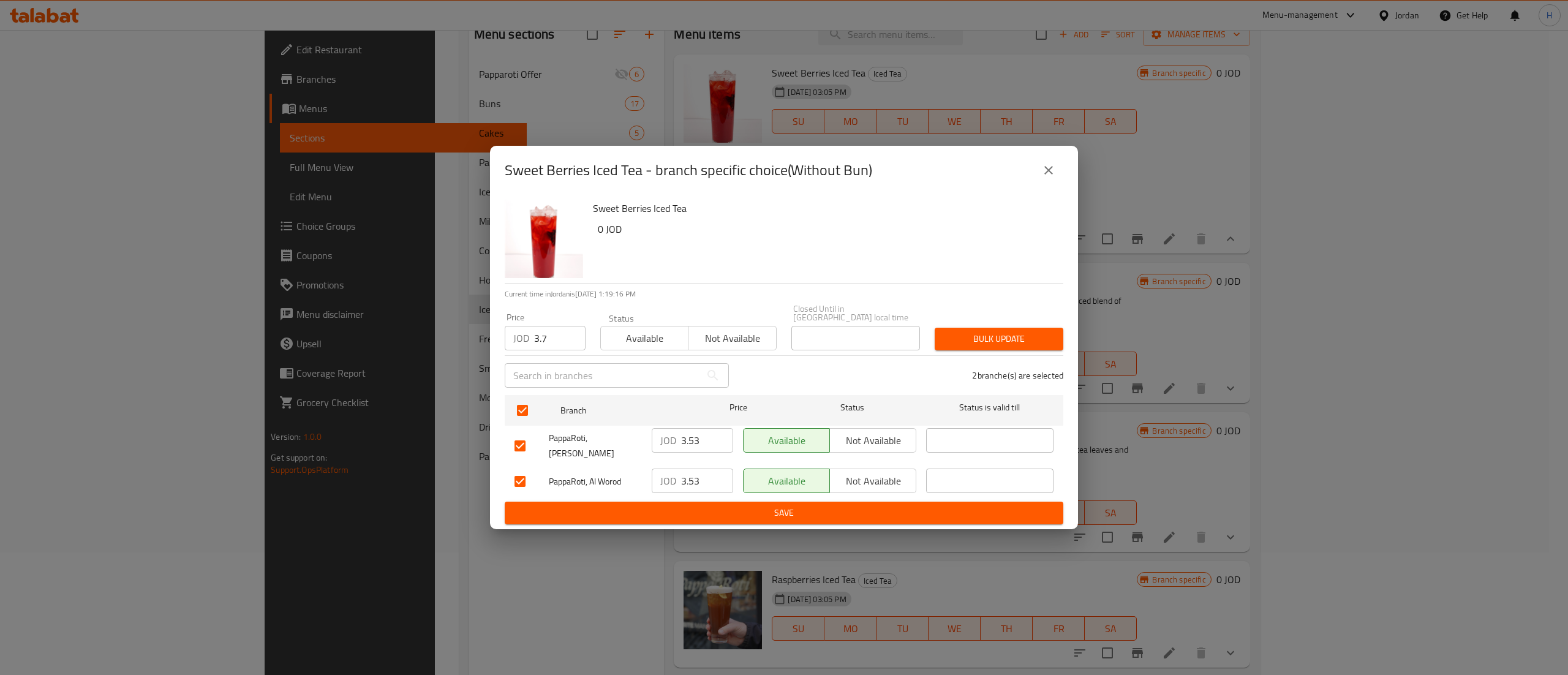
click at [1044, 355] on div "2 branche(s) are selected" at bounding box center [904, 374] width 335 height 44
click at [1040, 350] on button "Bulk update" at bounding box center [999, 338] width 128 height 22
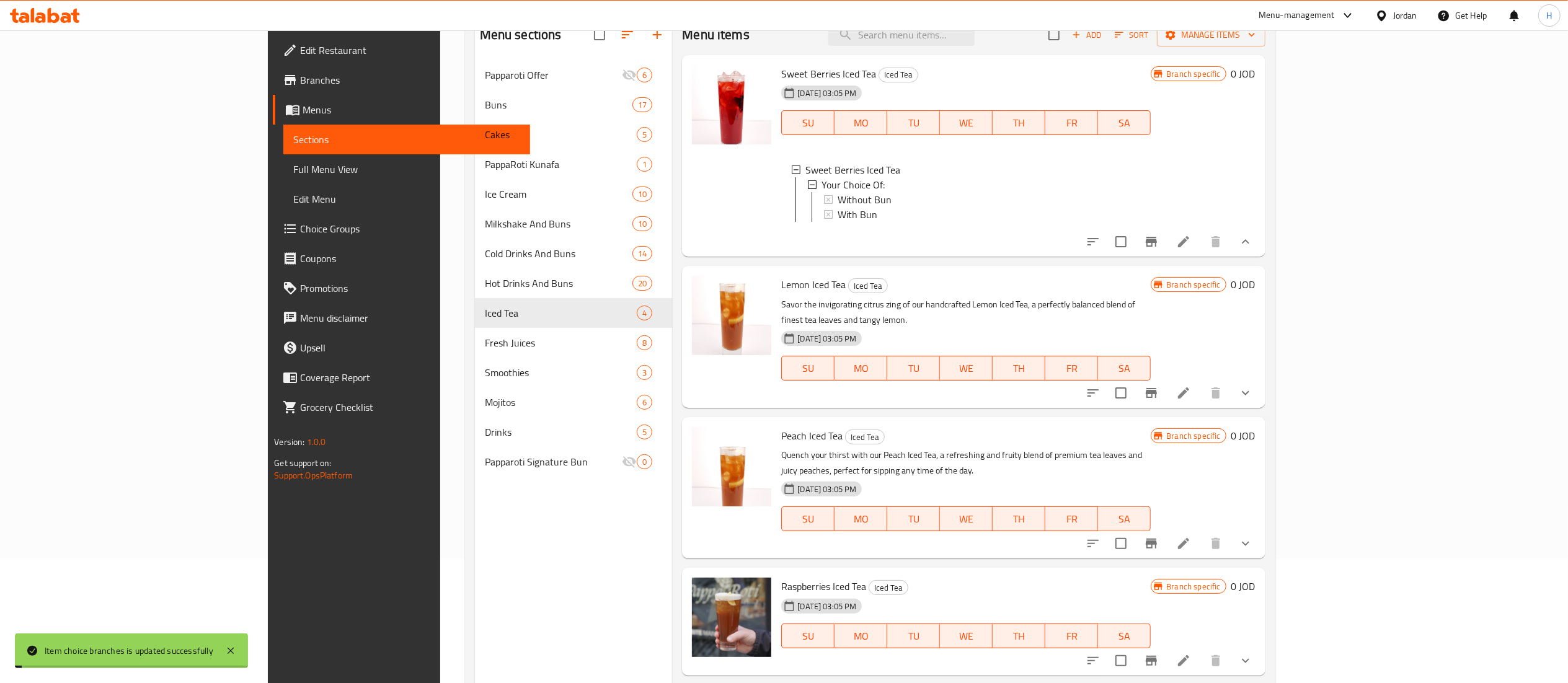
click at [1253, 399] on icon "show more" at bounding box center [1245, 393] width 15 height 15
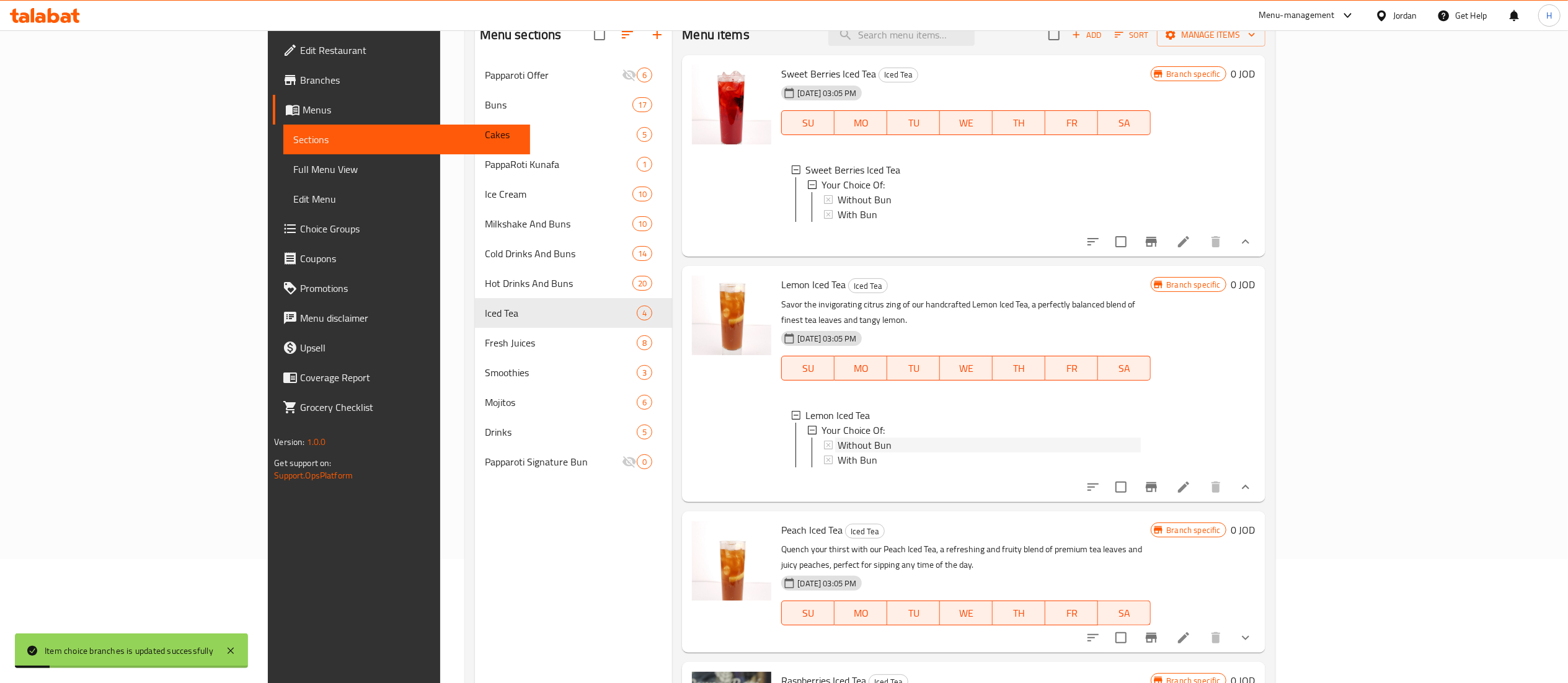
click at [838, 444] on span "Without Bun" at bounding box center [864, 445] width 54 height 15
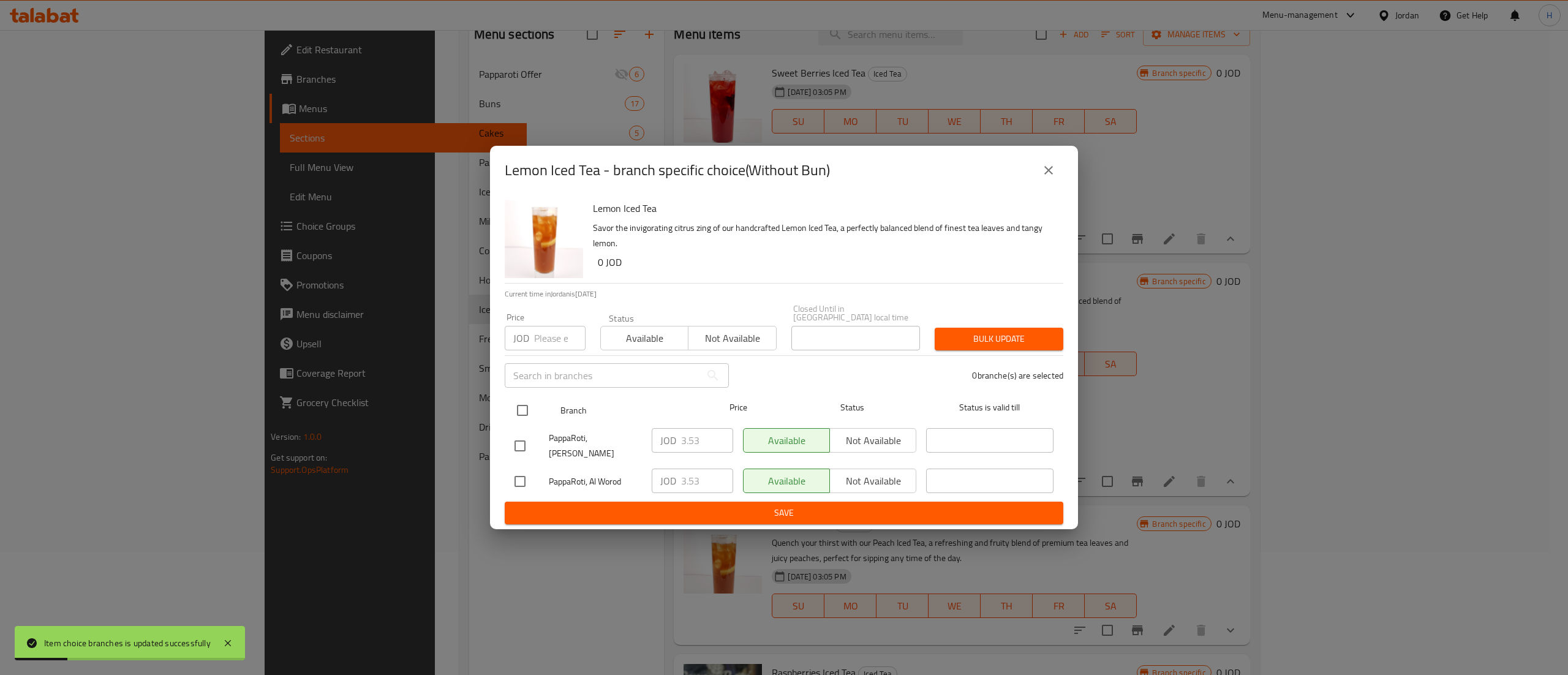
click at [524, 407] on input "checkbox" at bounding box center [522, 410] width 25 height 25
checkbox input "true"
drag, startPoint x: 511, startPoint y: 326, endPoint x: 530, endPoint y: 337, distance: 22.0
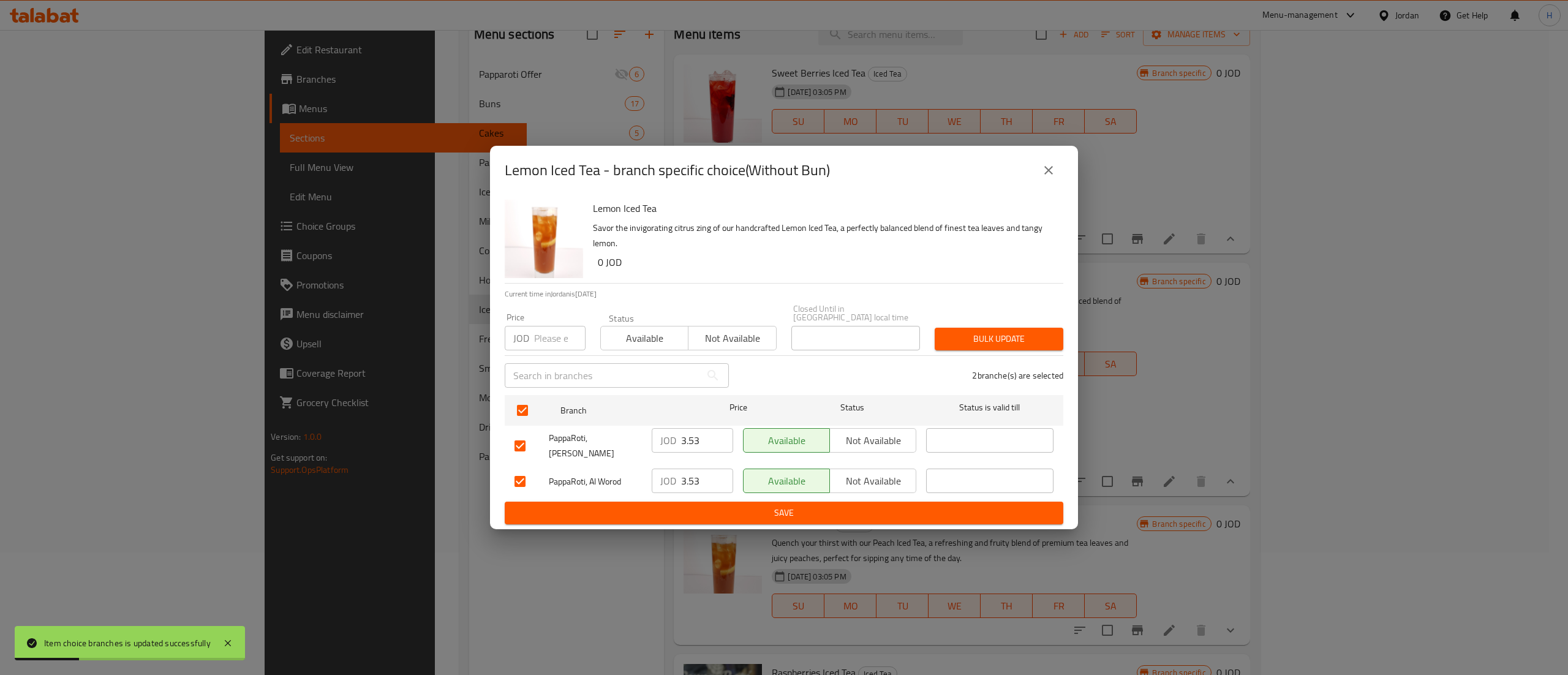
click at [513, 325] on div "Price JOD Price" at bounding box center [545, 332] width 81 height 37
click at [533, 338] on div "JOD Price" at bounding box center [545, 338] width 81 height 24
paste input "3.7"
type input "3.7"
click at [1030, 362] on div "2 branche(s) are selected" at bounding box center [904, 374] width 335 height 44
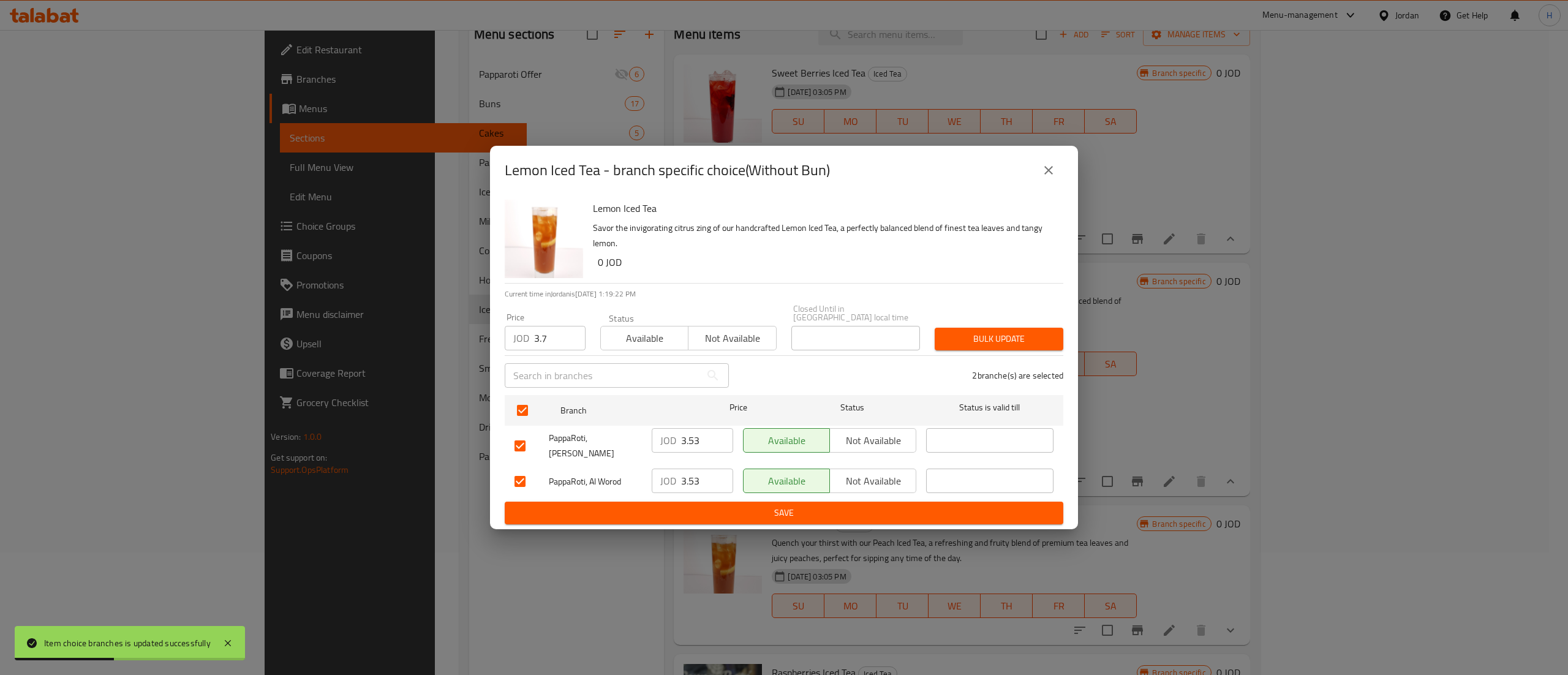
click at [1030, 359] on div "2 branche(s) are selected" at bounding box center [904, 374] width 335 height 44
click at [1048, 347] on button "Bulk update" at bounding box center [999, 338] width 128 height 22
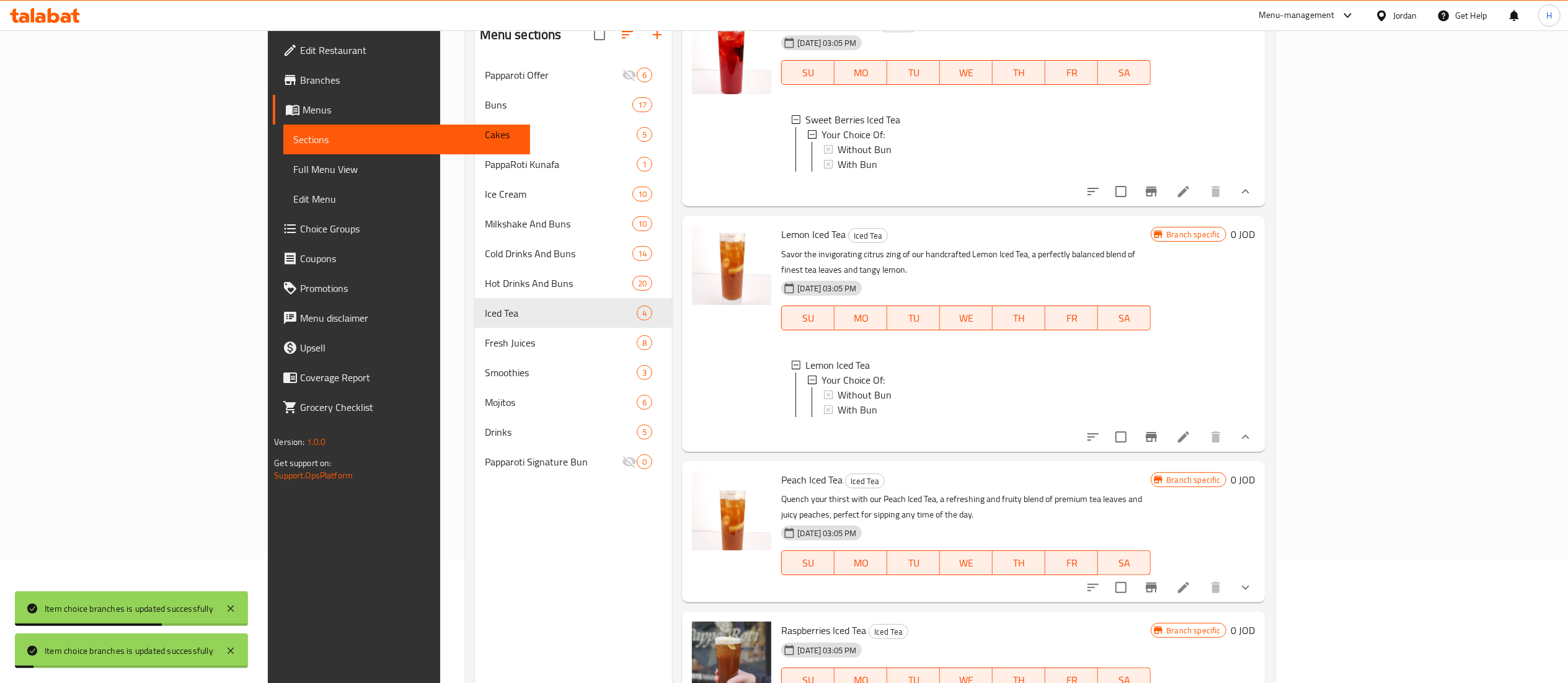
scroll to position [78, 0]
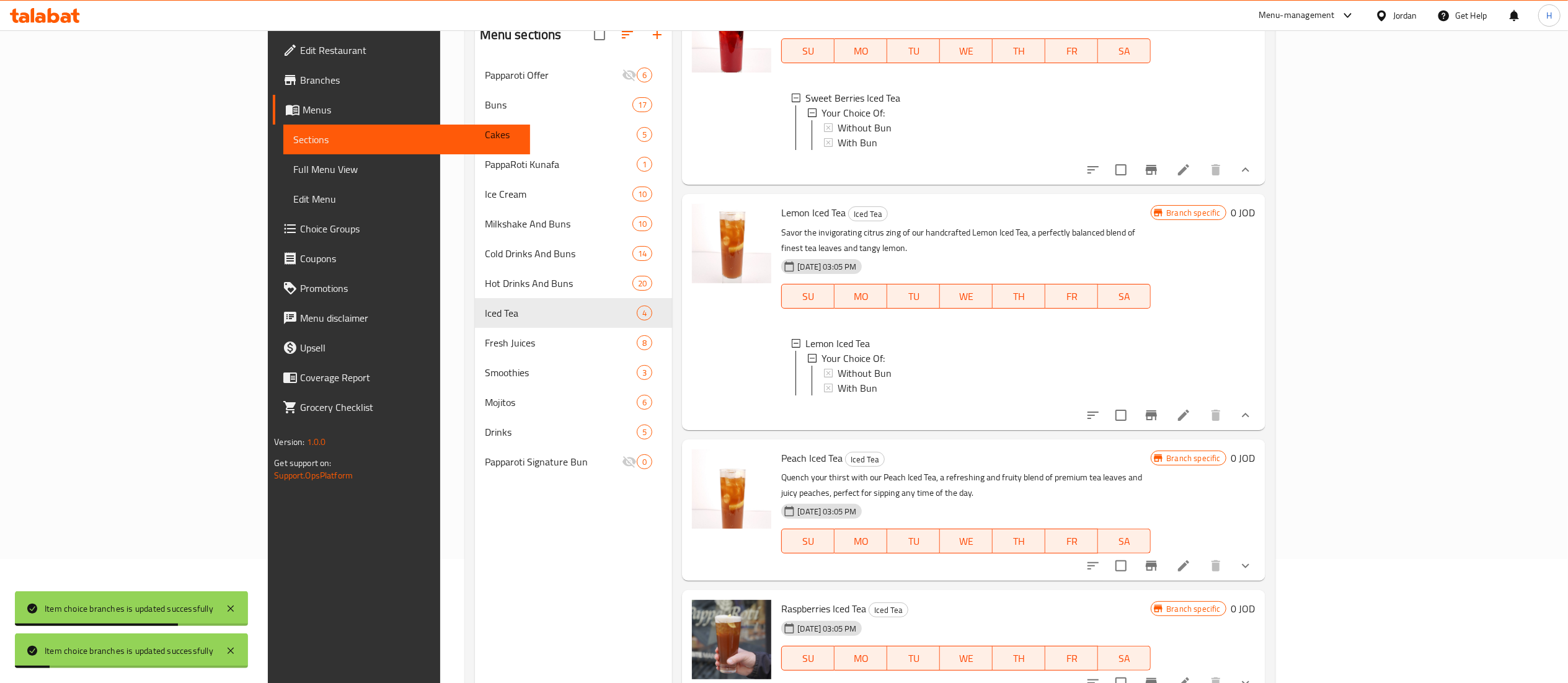
click at [1265, 563] on div "Peach Iced Tea Iced Tea Quench your thirst with our Peach Iced Tea, a refreshin…" at bounding box center [973, 511] width 583 height 142
click at [1260, 562] on button "show more" at bounding box center [1245, 566] width 30 height 30
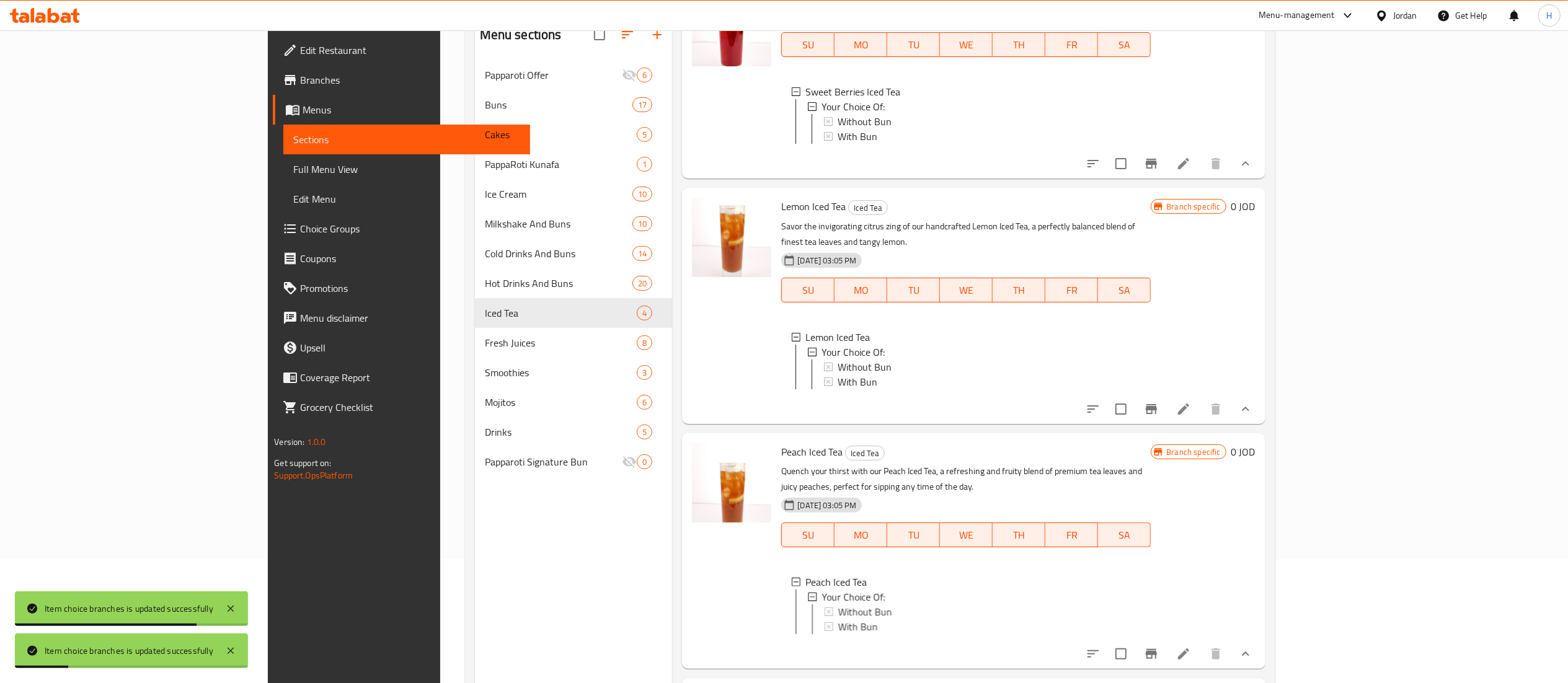
scroll to position [192, 0]
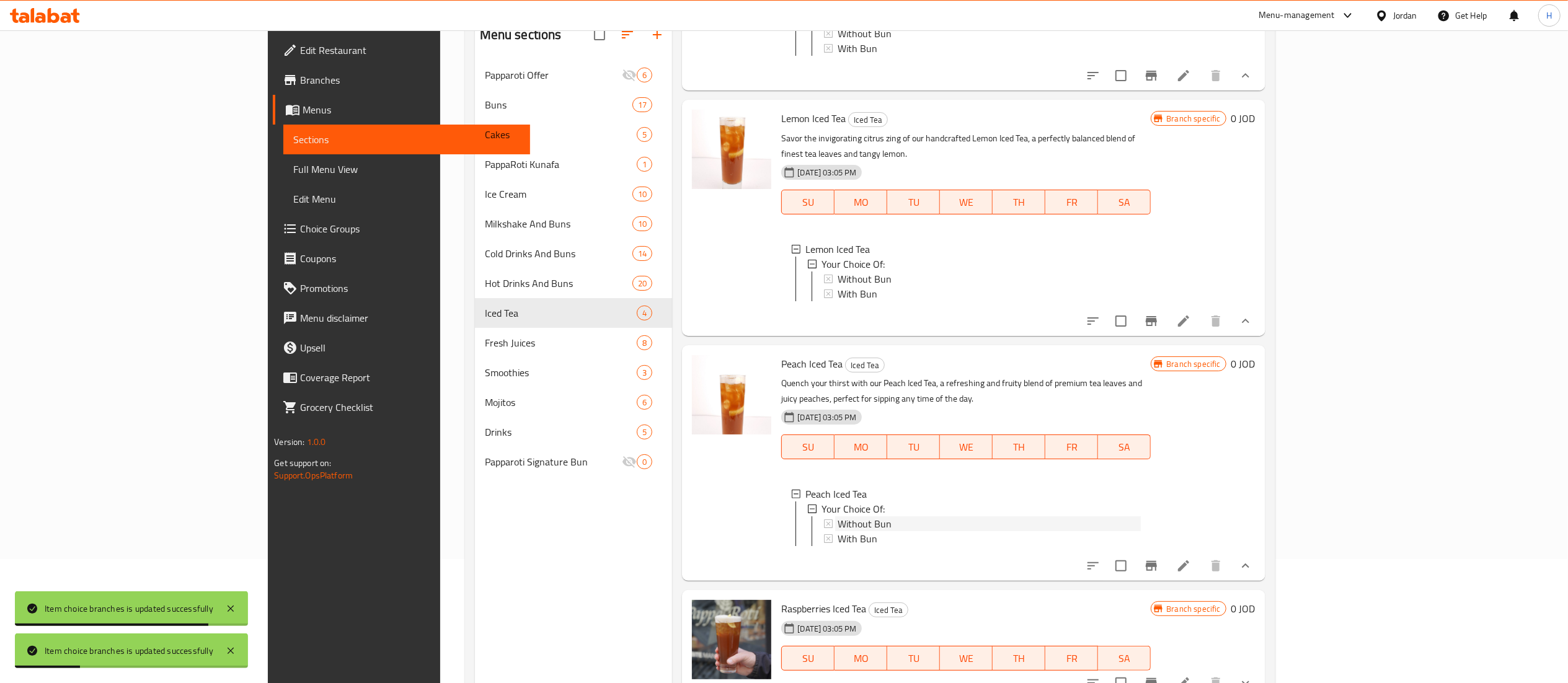
click at [838, 517] on span "Without Bun" at bounding box center [864, 524] width 54 height 15
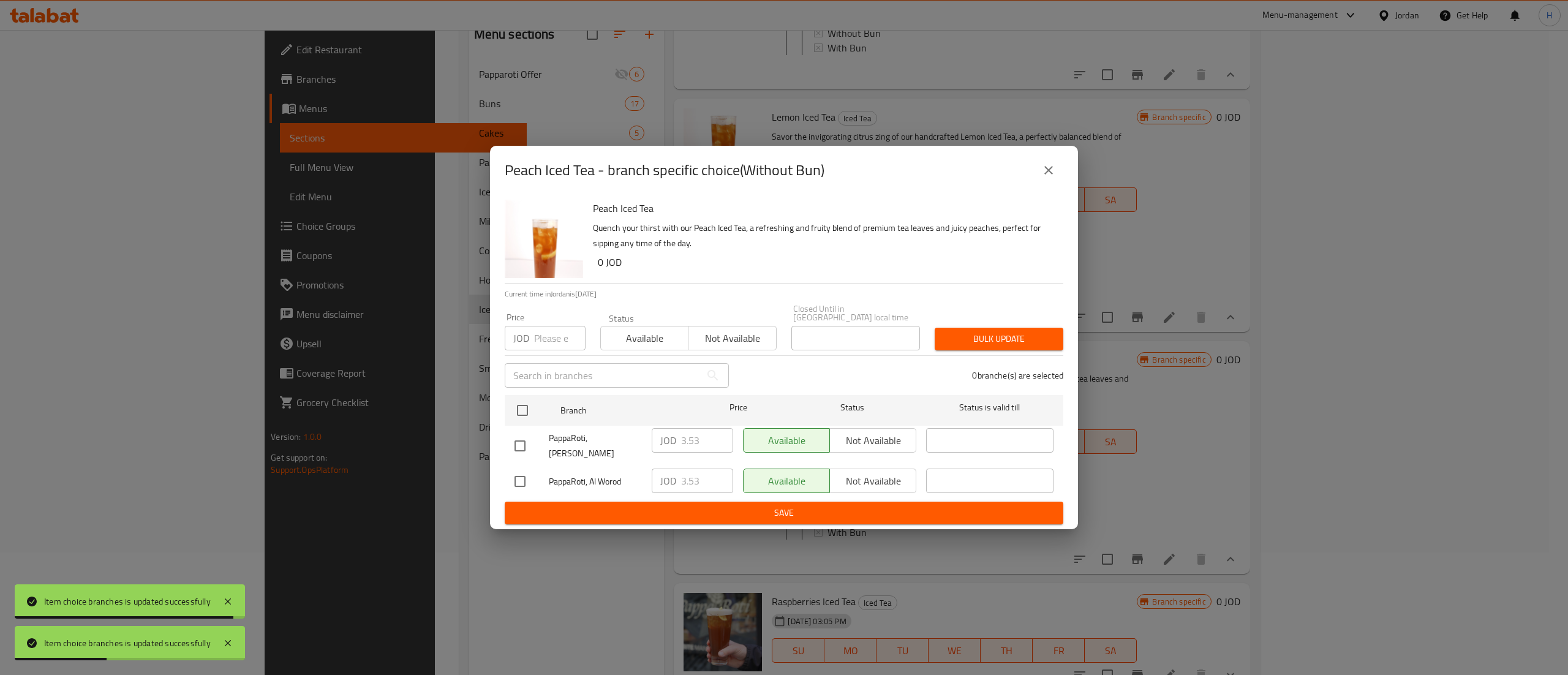
click at [502, 415] on div "Peach Iced Tea Quench your thirst with our Peach Iced Tea, a refreshing and fru…" at bounding box center [784, 362] width 588 height 335
click at [519, 409] on input "checkbox" at bounding box center [522, 410] width 25 height 25
checkbox input "true"
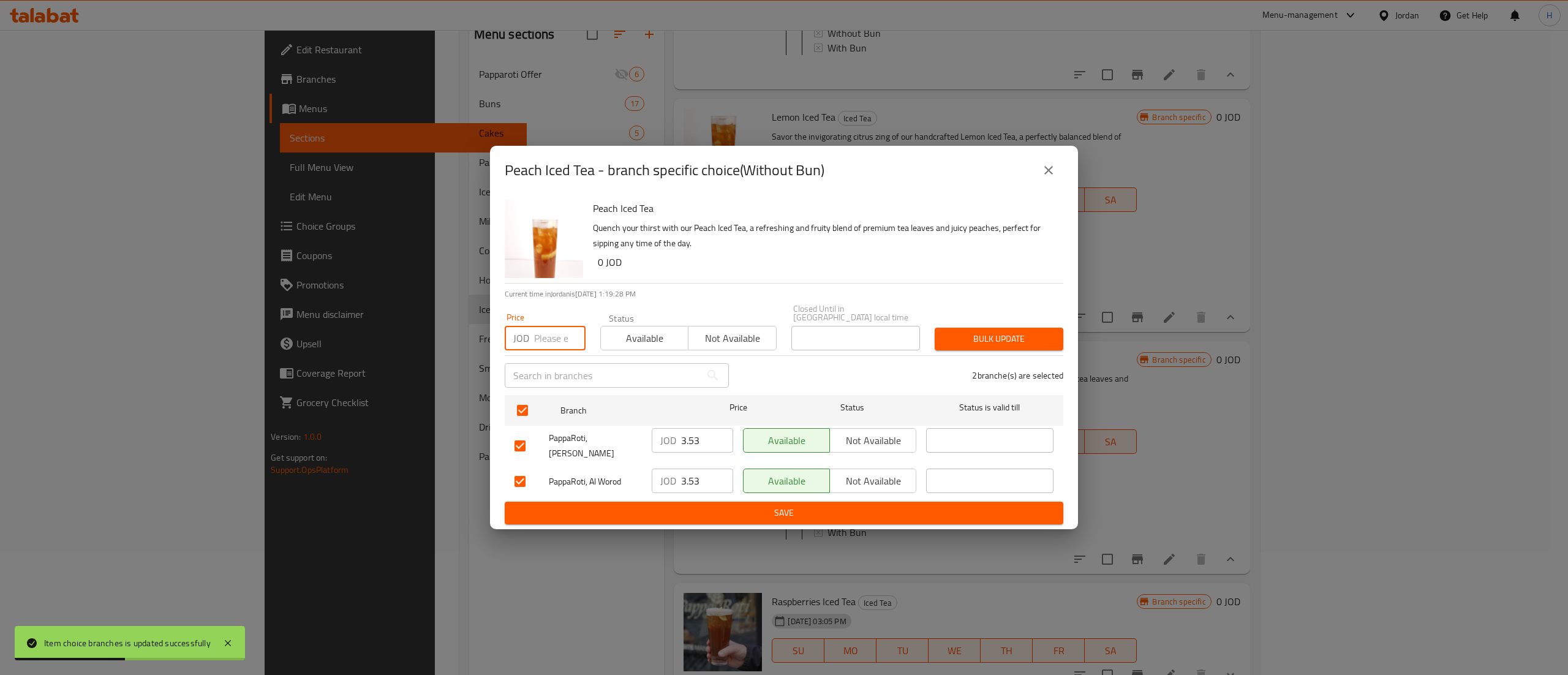
click at [560, 330] on input "number" at bounding box center [559, 338] width 52 height 24
paste input "3.7"
type input "3.7"
click at [993, 352] on div "Bulk update" at bounding box center [998, 338] width 143 height 37
click at [1012, 337] on span "Bulk update" at bounding box center [999, 339] width 109 height 16
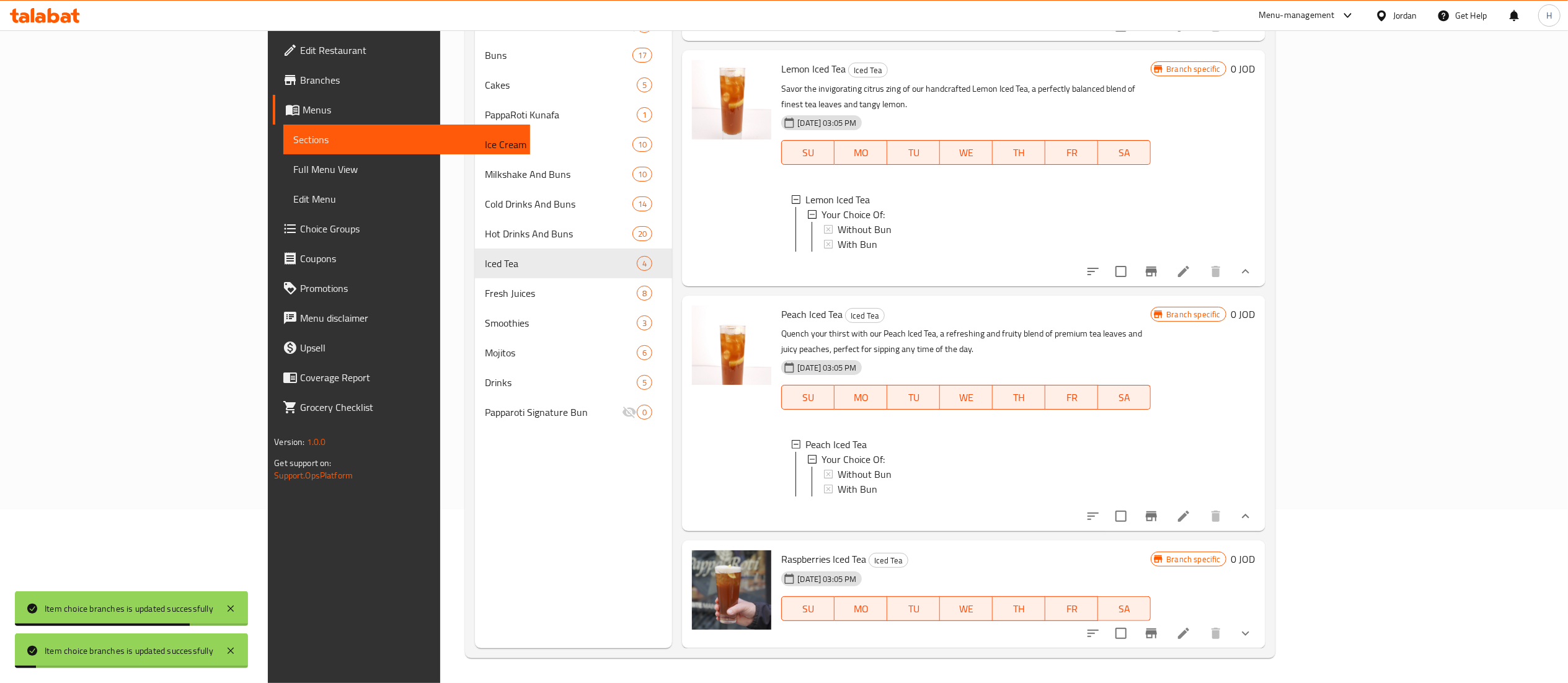
scroll to position [1, 0]
click at [1253, 627] on icon "show more" at bounding box center [1245, 633] width 15 height 15
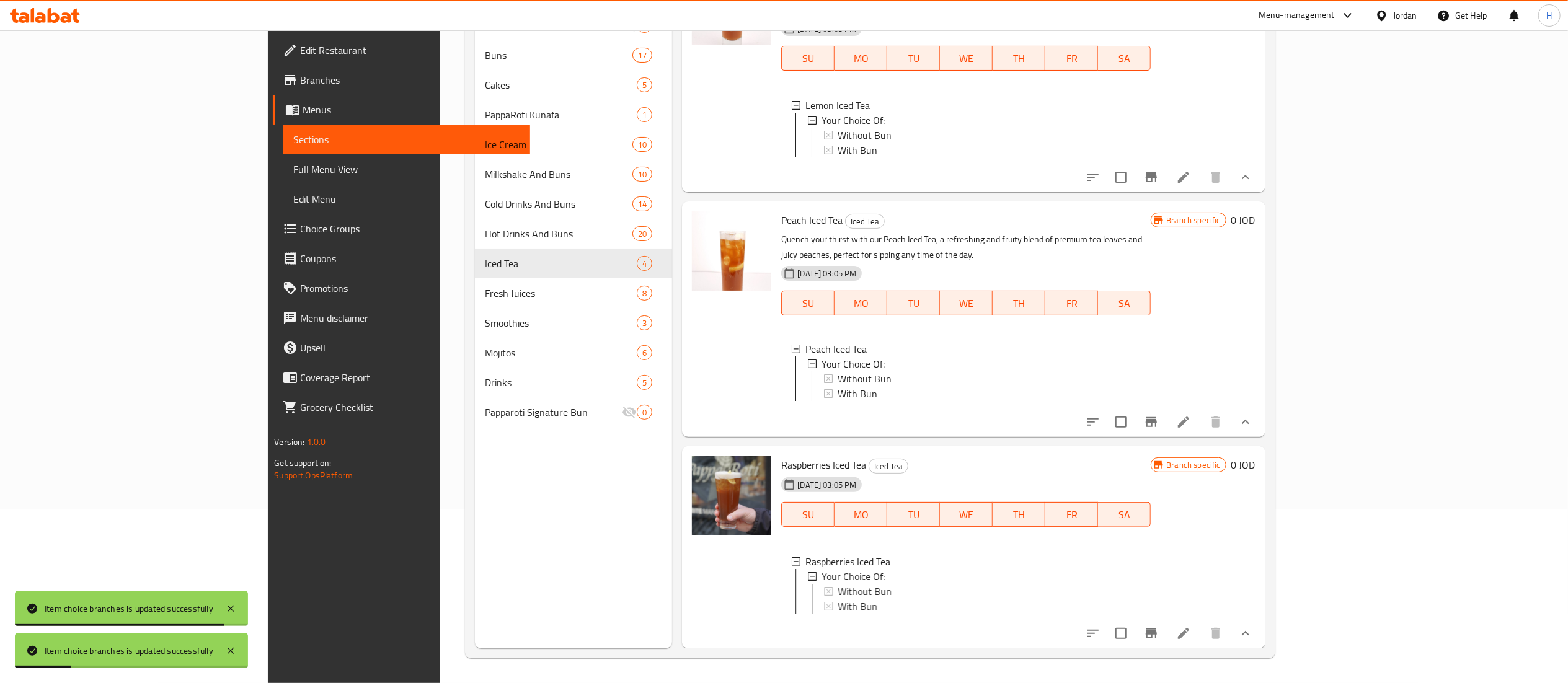
scroll to position [300, 0]
click at [838, 584] on span "Without Bun" at bounding box center [864, 590] width 54 height 15
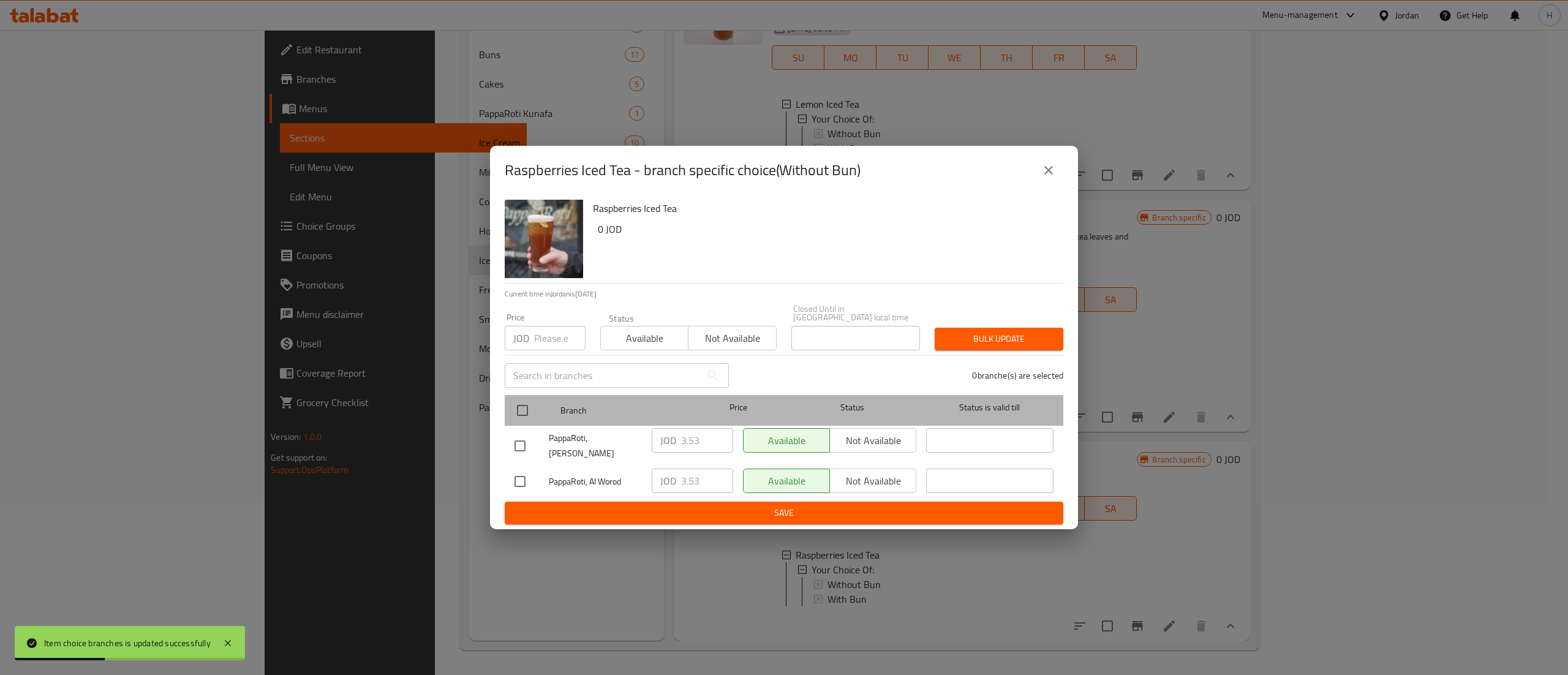
drag, startPoint x: 543, startPoint y: 412, endPoint x: 481, endPoint y: 399, distance: 63.3
click at [542, 412] on div at bounding box center [532, 410] width 46 height 36
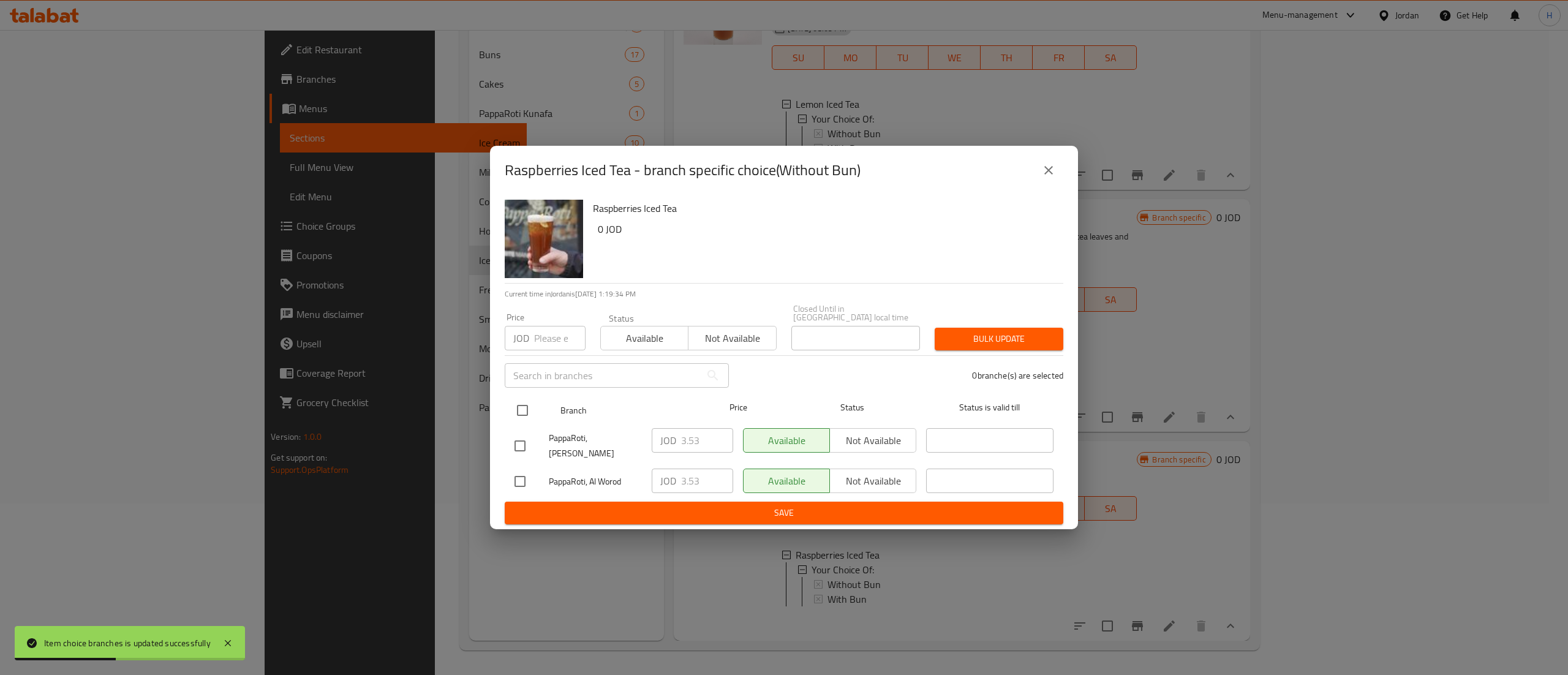
drag, startPoint x: 515, startPoint y: 405, endPoint x: 522, endPoint y: 407, distance: 7.3
click at [516, 407] on input "checkbox" at bounding box center [522, 410] width 25 height 25
checkbox input "true"
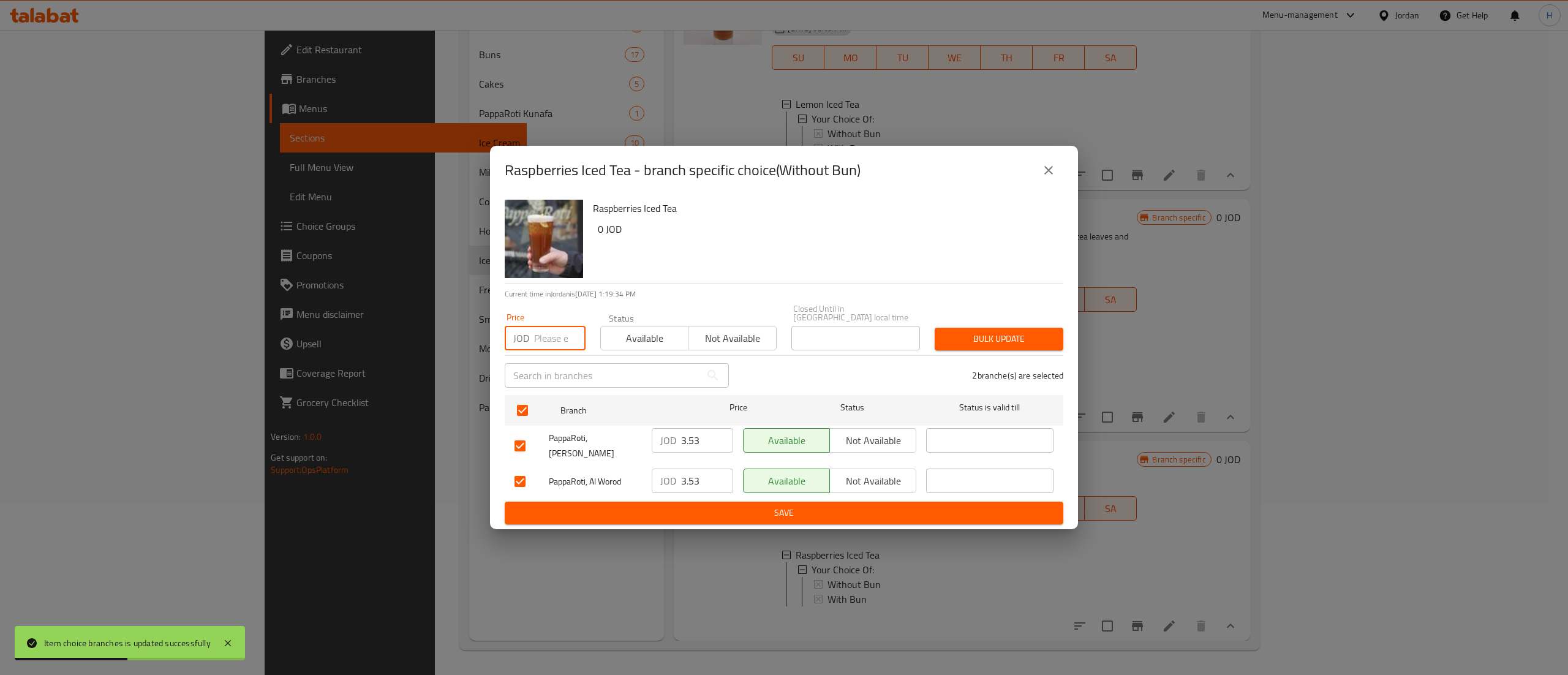
click at [534, 340] on input "number" at bounding box center [559, 338] width 52 height 24
paste input "3.7"
type input "3.7"
click at [1012, 351] on div "Bulk update" at bounding box center [998, 338] width 143 height 37
click at [1016, 342] on span "Bulk update" at bounding box center [999, 339] width 109 height 16
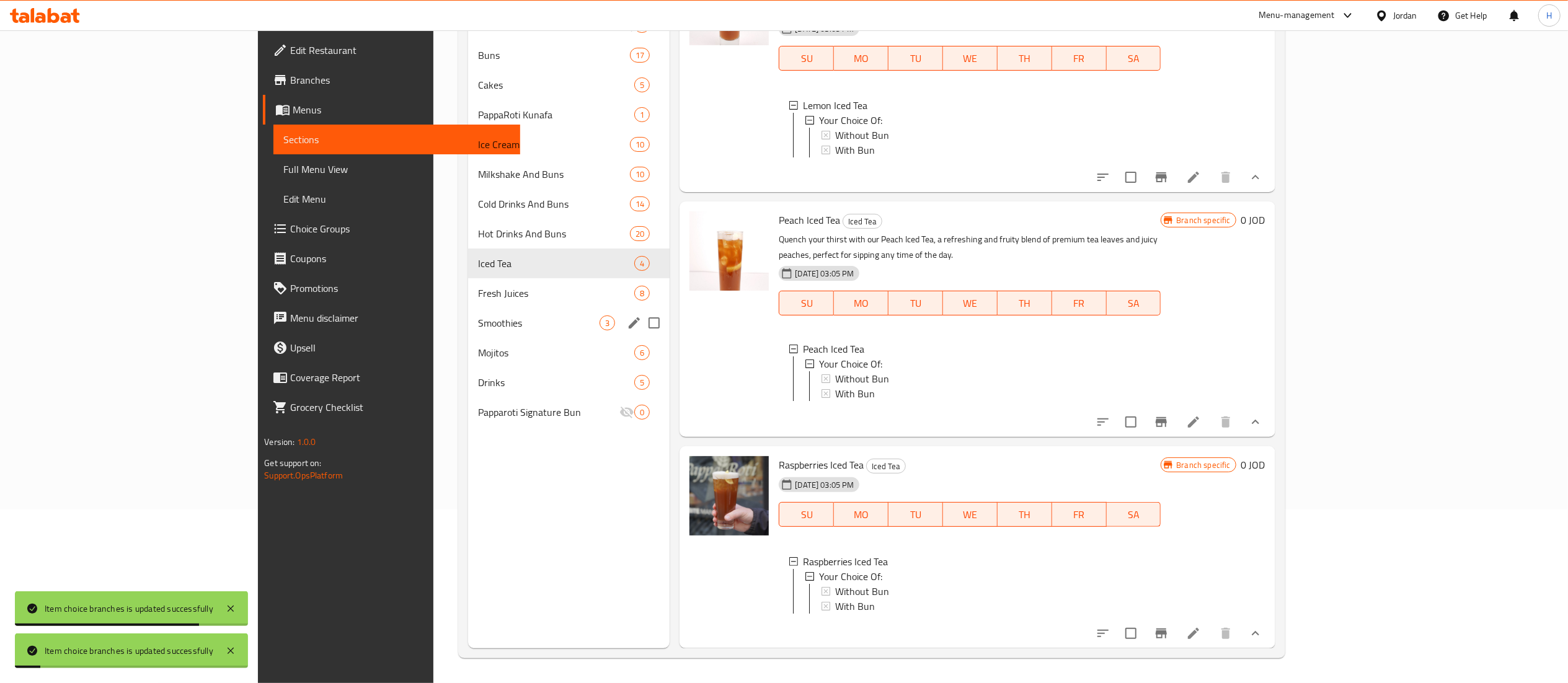
click at [468, 304] on div "Fresh Juices 8" at bounding box center [568, 293] width 202 height 30
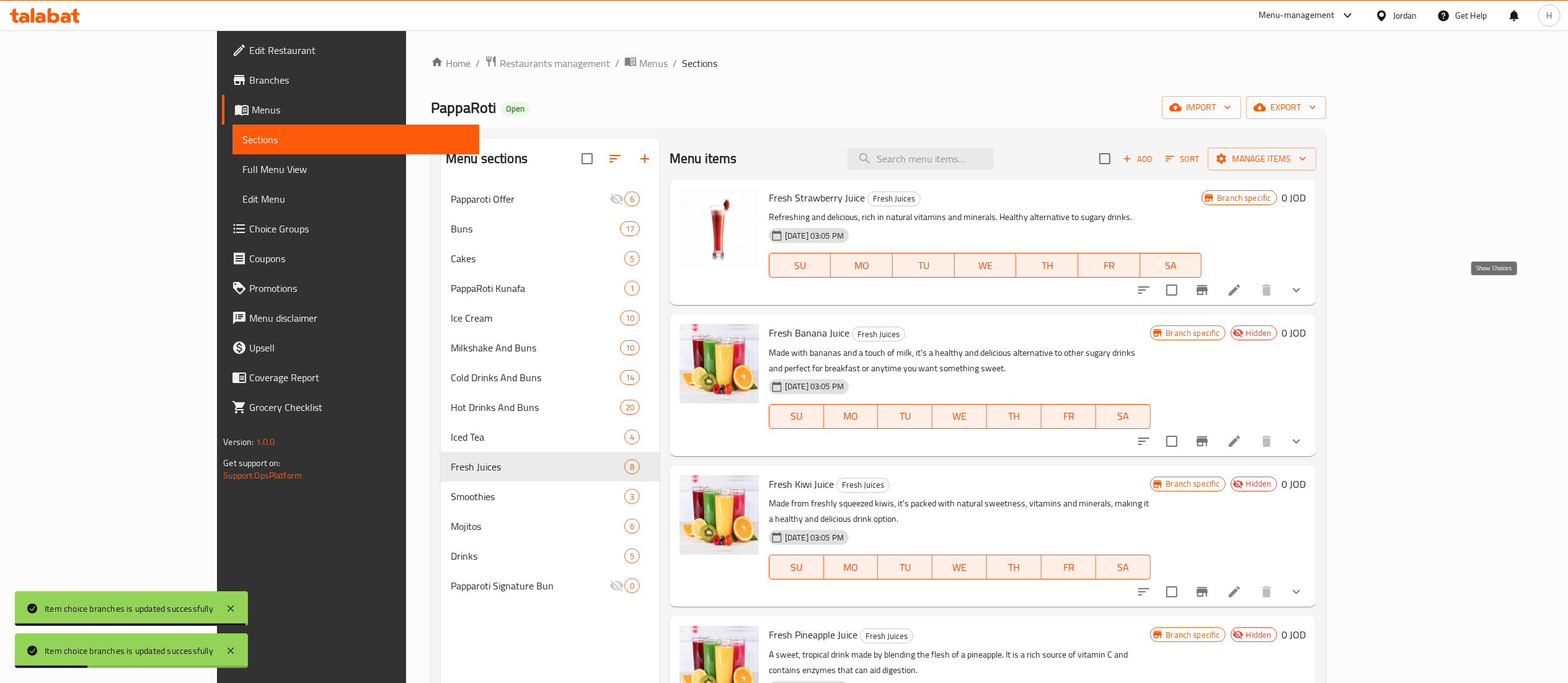
click at [1303, 284] on icon "show more" at bounding box center [1295, 289] width 15 height 15
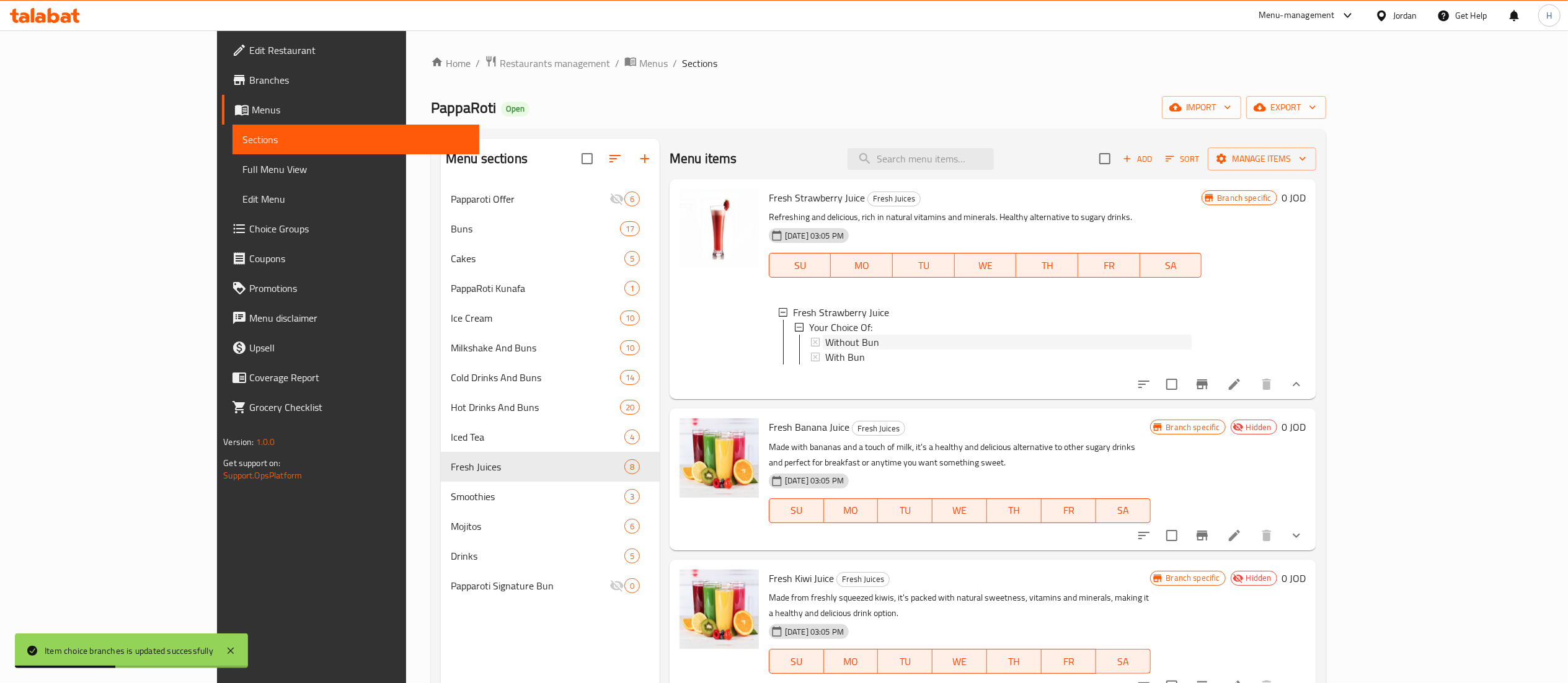
click at [825, 342] on span "Without Bun" at bounding box center [851, 342] width 54 height 15
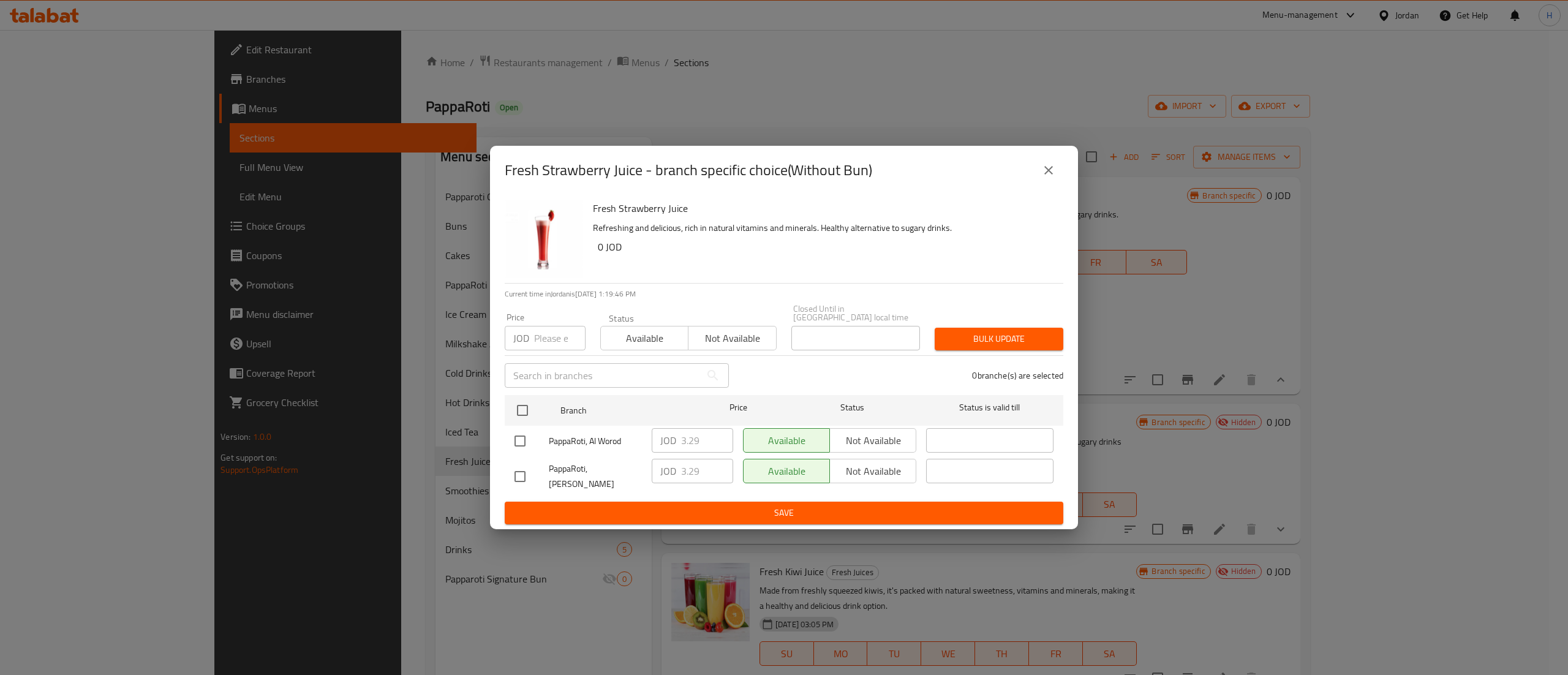
click at [542, 340] on input "number" at bounding box center [559, 338] width 52 height 24
type input "3.5"
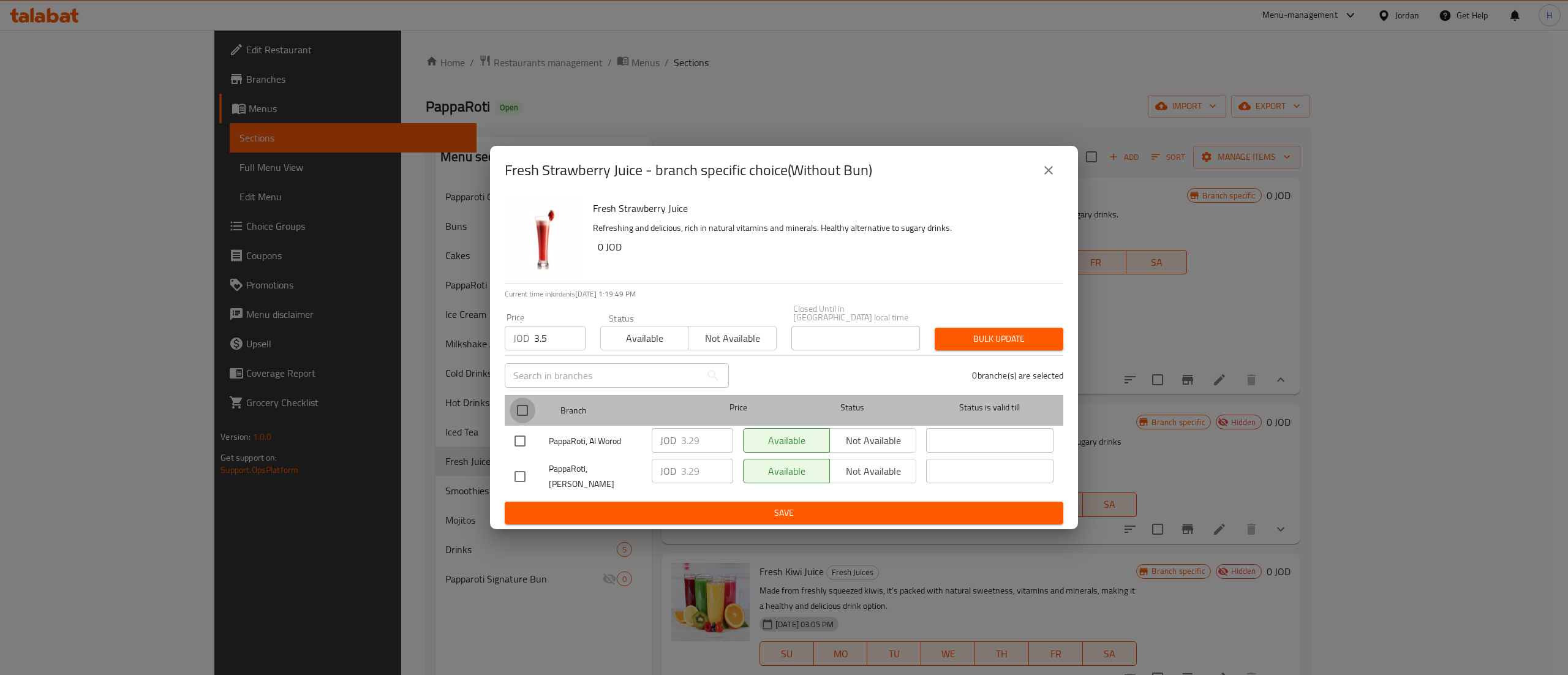
click at [522, 406] on input "checkbox" at bounding box center [522, 410] width 25 height 25
checkbox input "true"
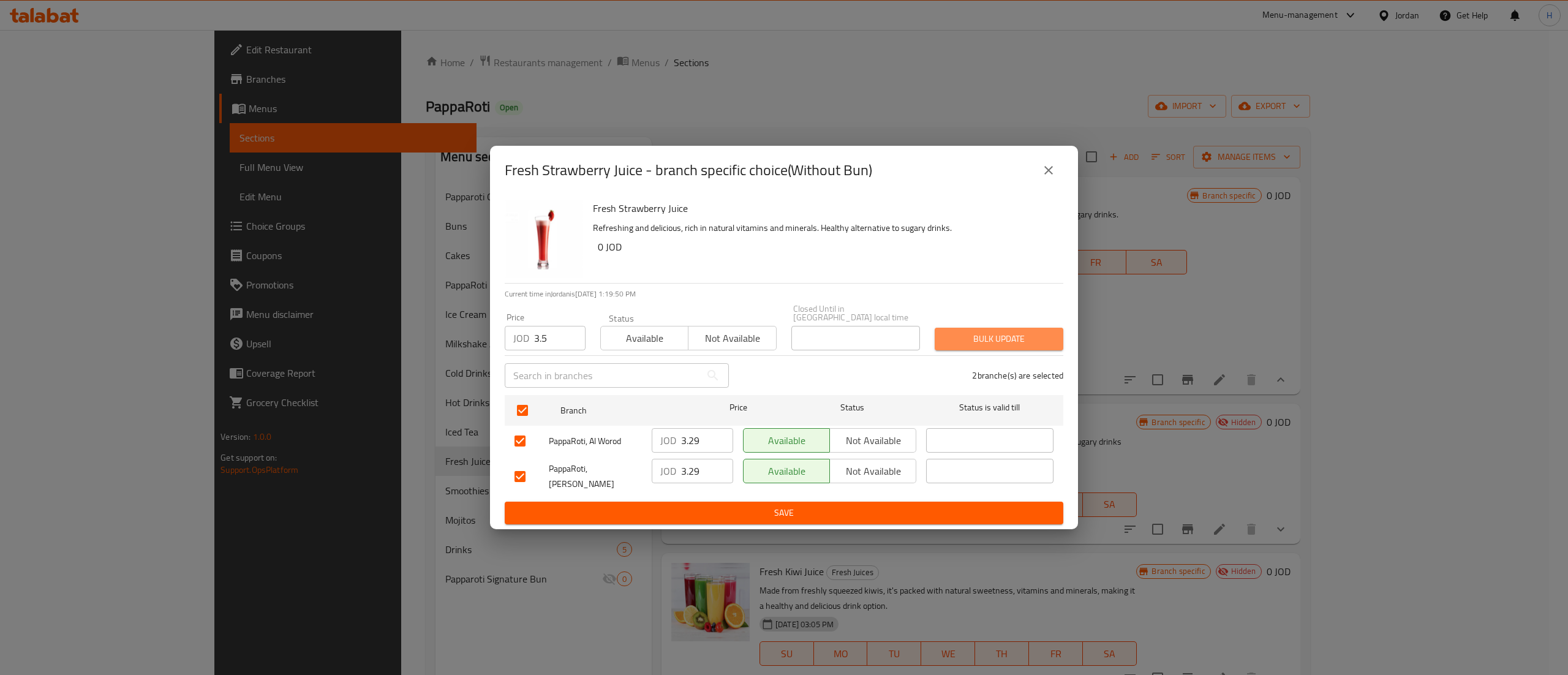
click at [1029, 334] on span "Bulk update" at bounding box center [999, 339] width 109 height 16
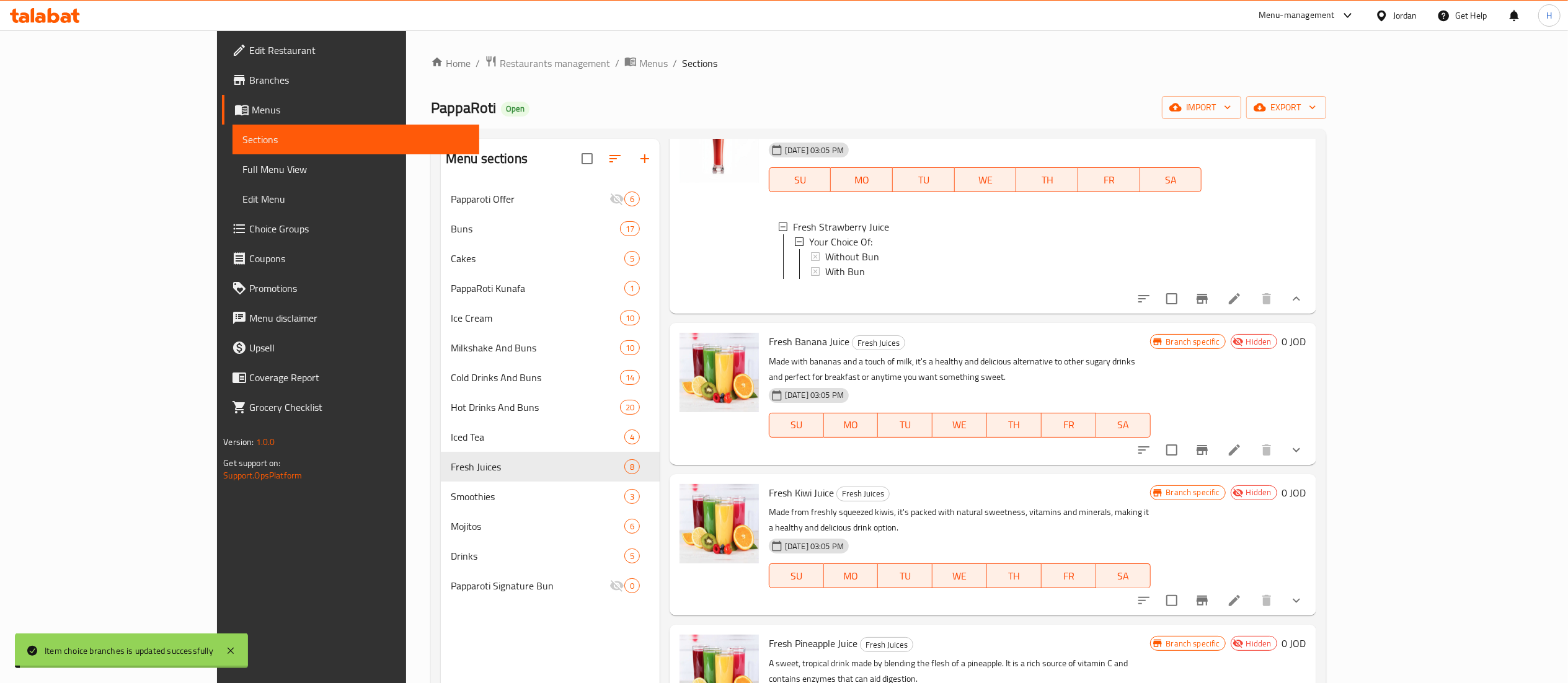
scroll to position [124, 0]
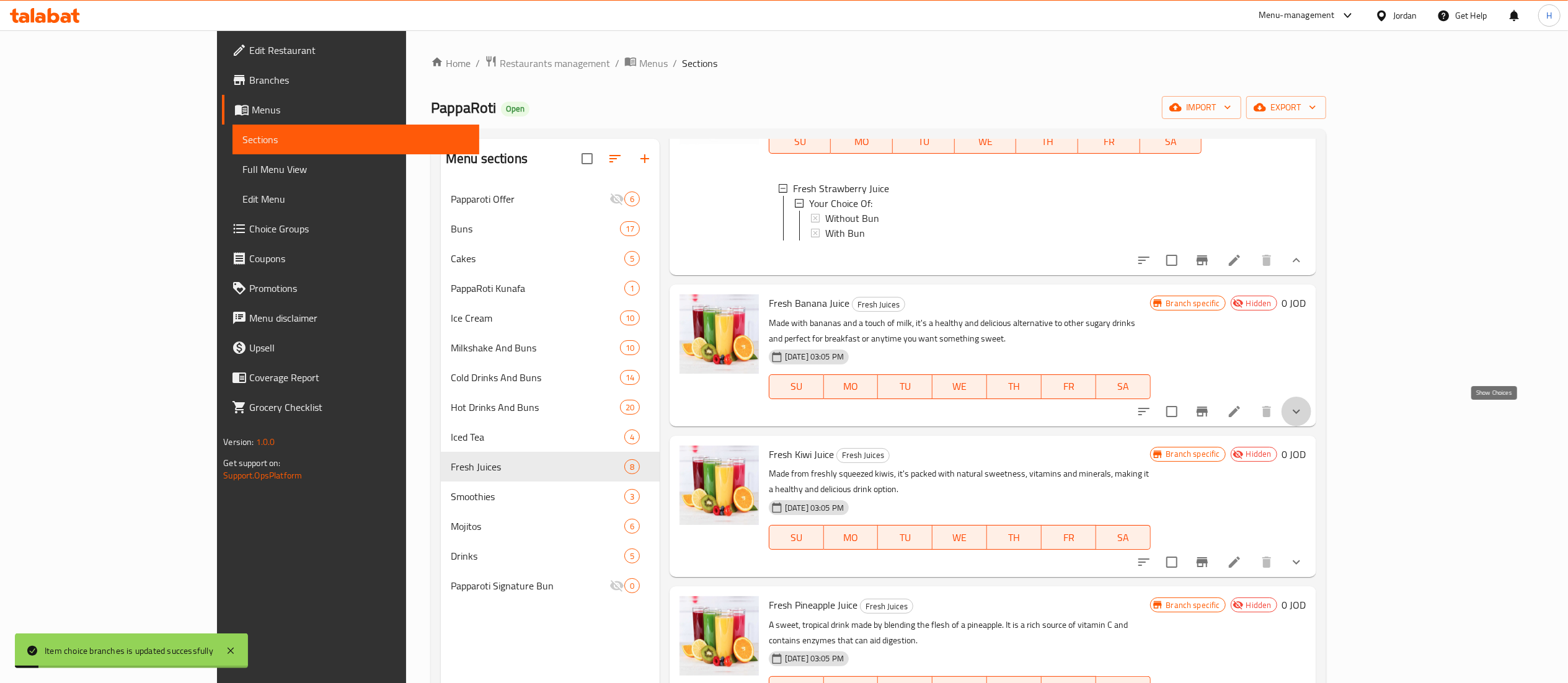
click at [1303, 409] on icon "show more" at bounding box center [1295, 411] width 15 height 15
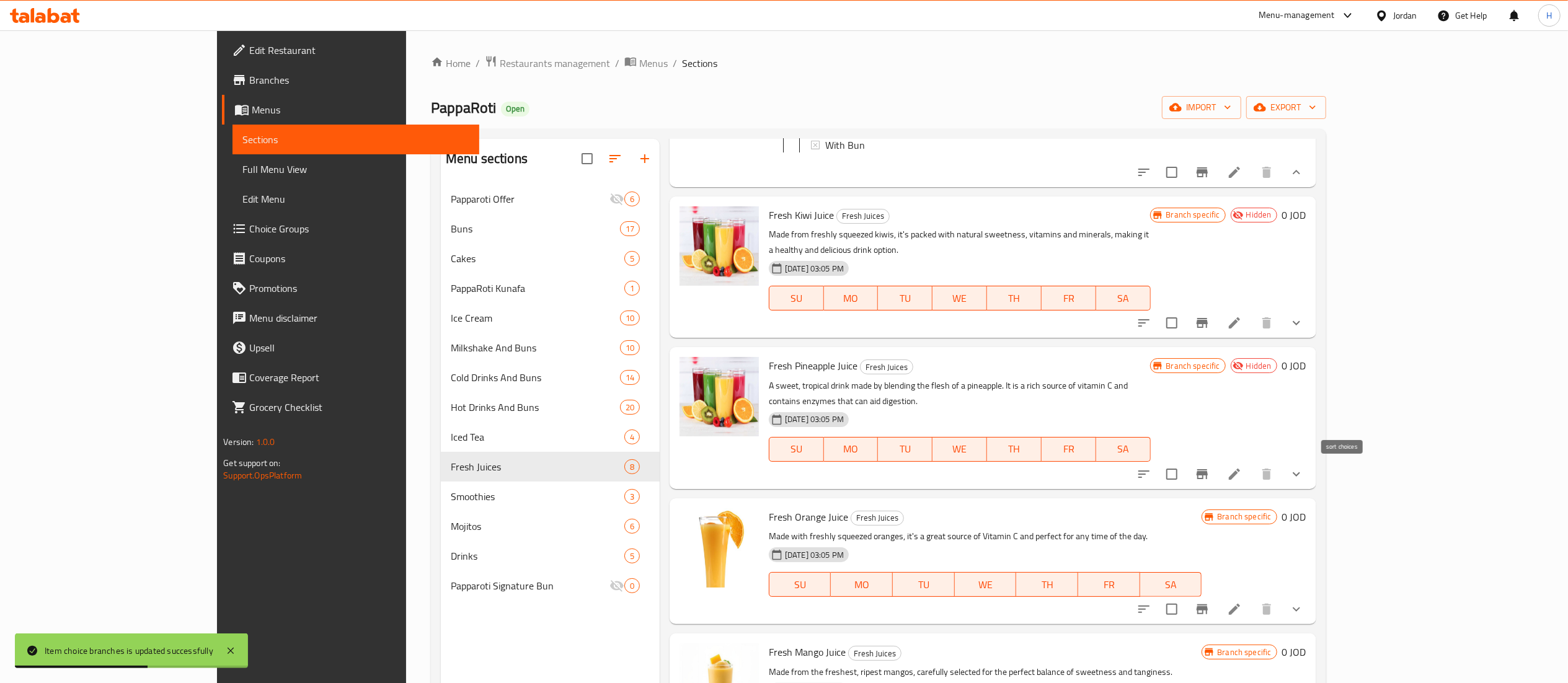
scroll to position [496, 0]
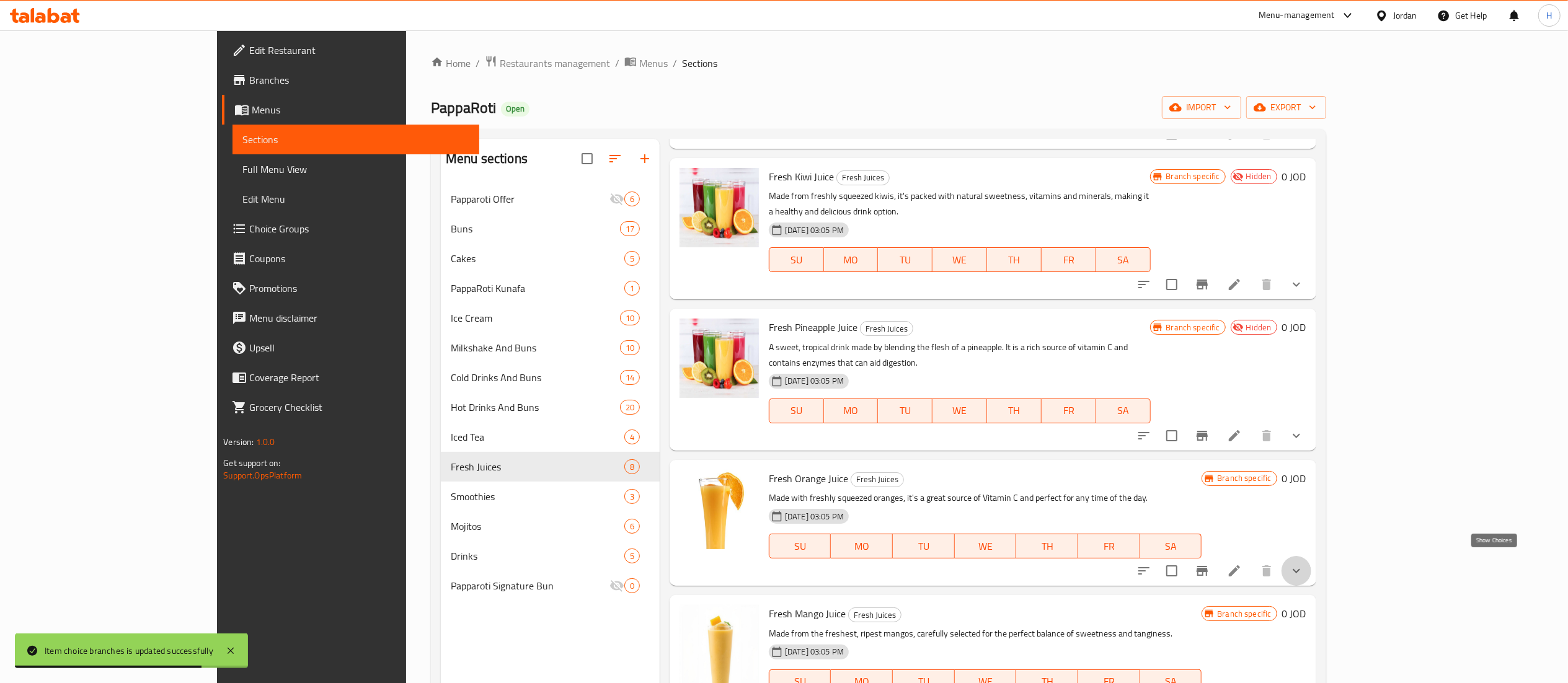
click at [1303, 564] on icon "show more" at bounding box center [1295, 570] width 15 height 15
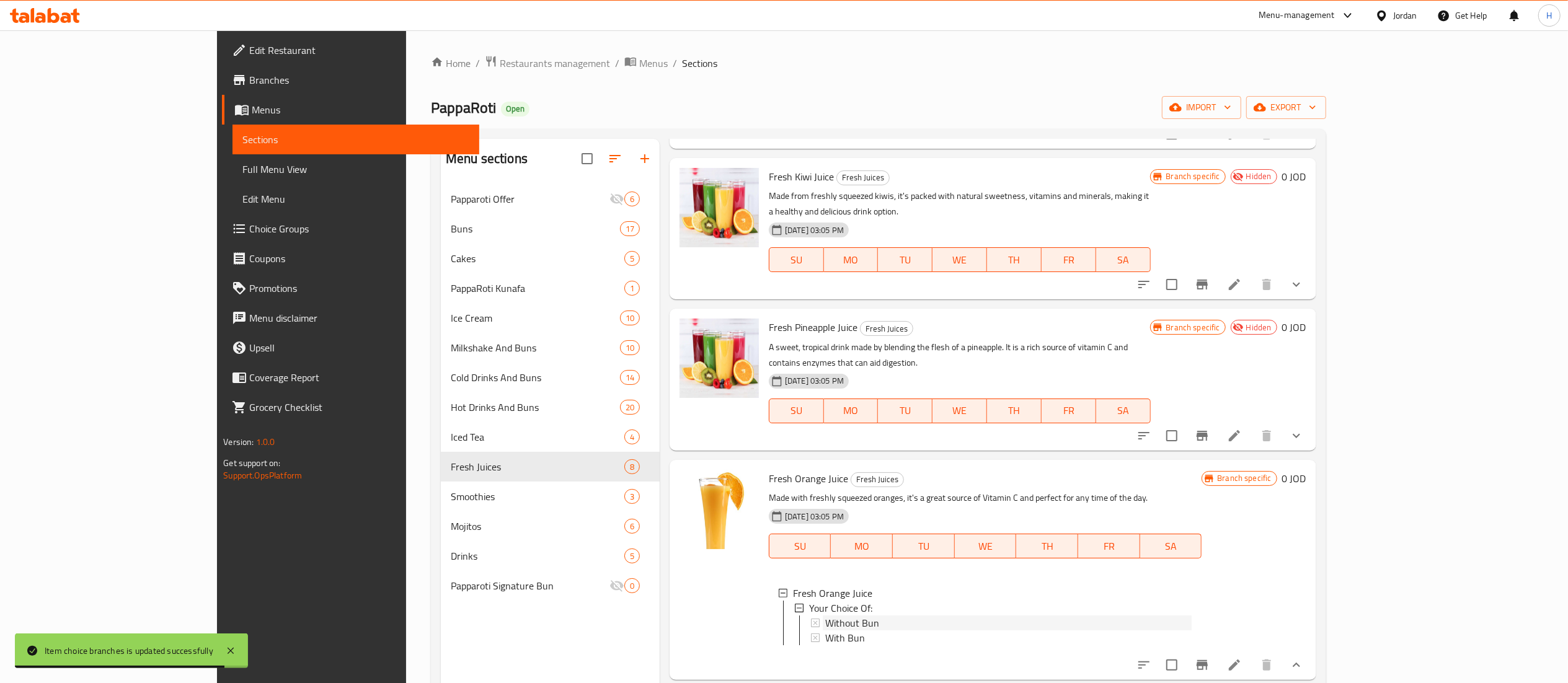
click at [825, 615] on span "Without Bun" at bounding box center [851, 622] width 54 height 15
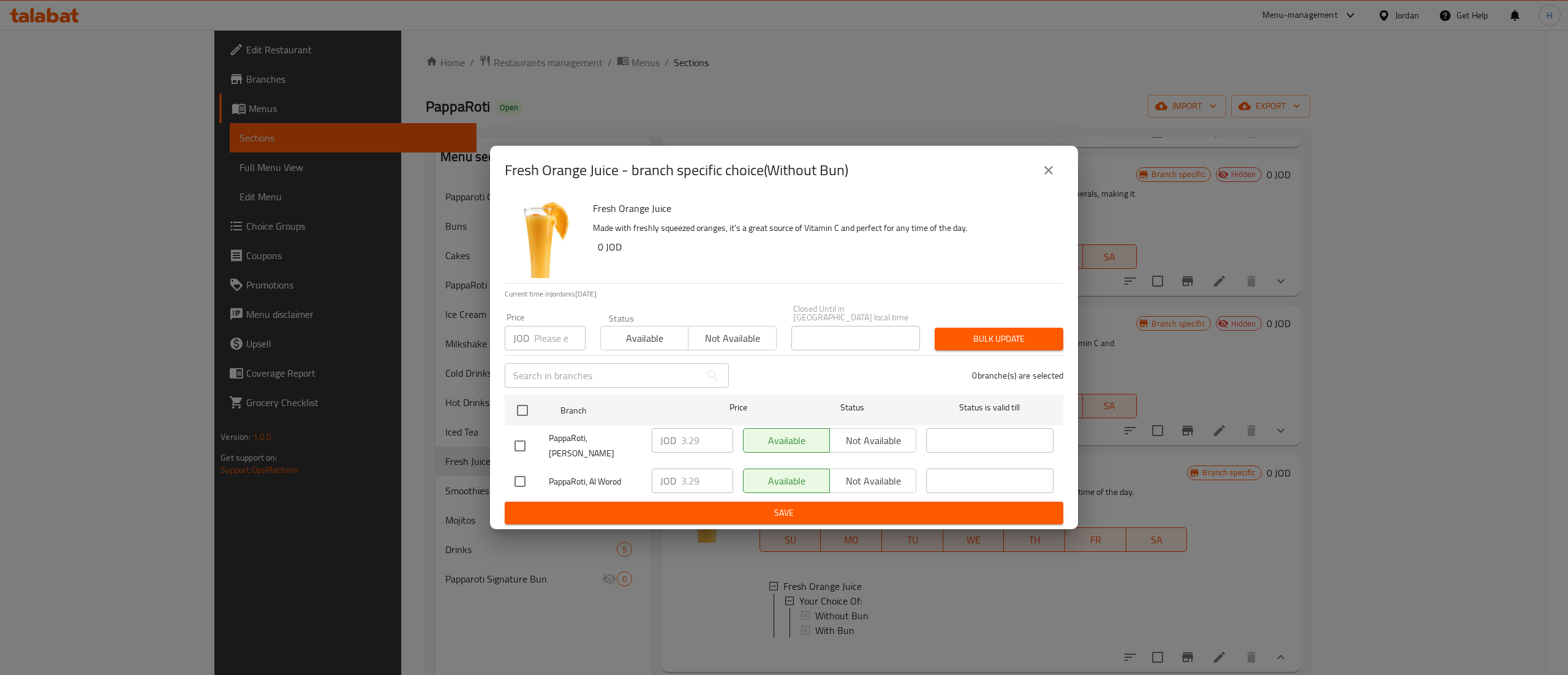
click at [552, 346] on input "number" at bounding box center [559, 338] width 52 height 24
type input "3.5"
click at [518, 418] on input "checkbox" at bounding box center [522, 410] width 25 height 25
checkbox input "true"
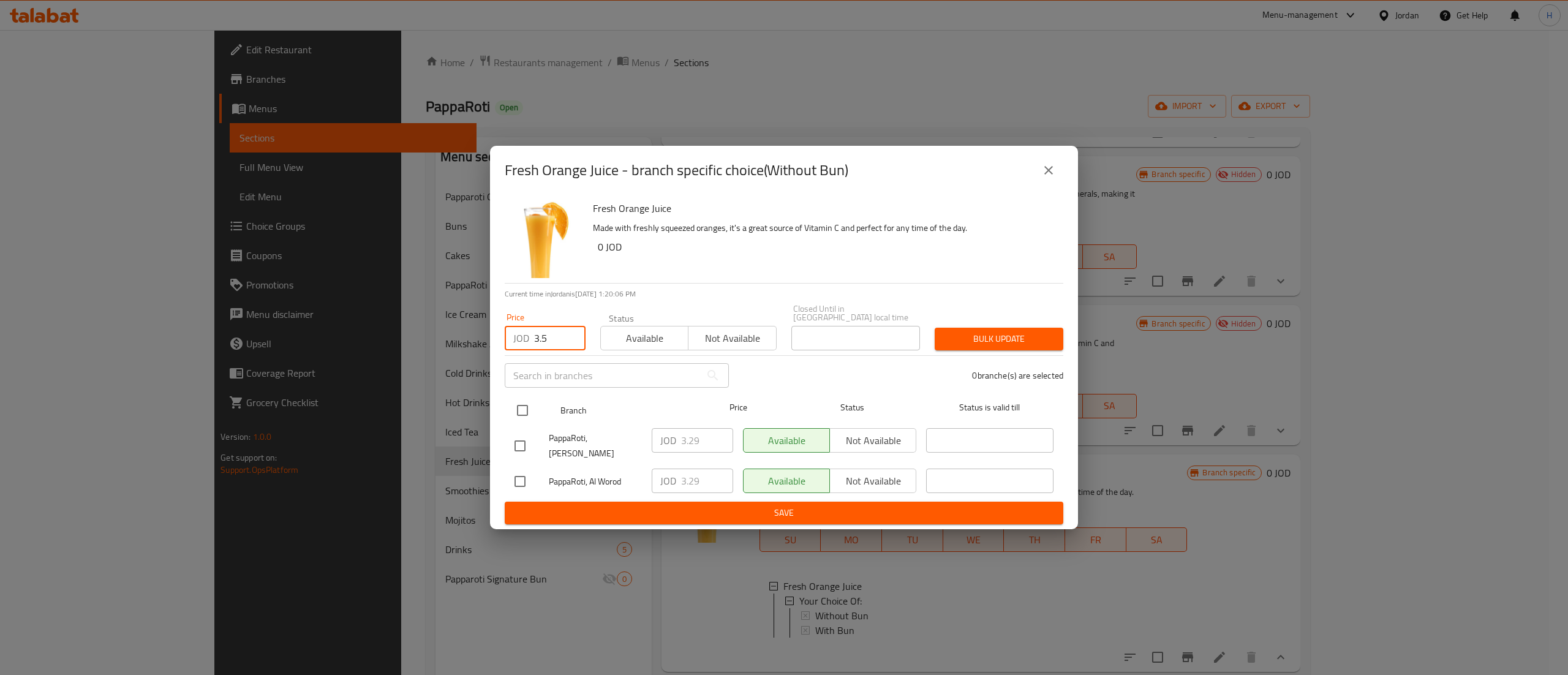
checkbox input "true"
click at [1011, 338] on span "Bulk update" at bounding box center [999, 339] width 109 height 16
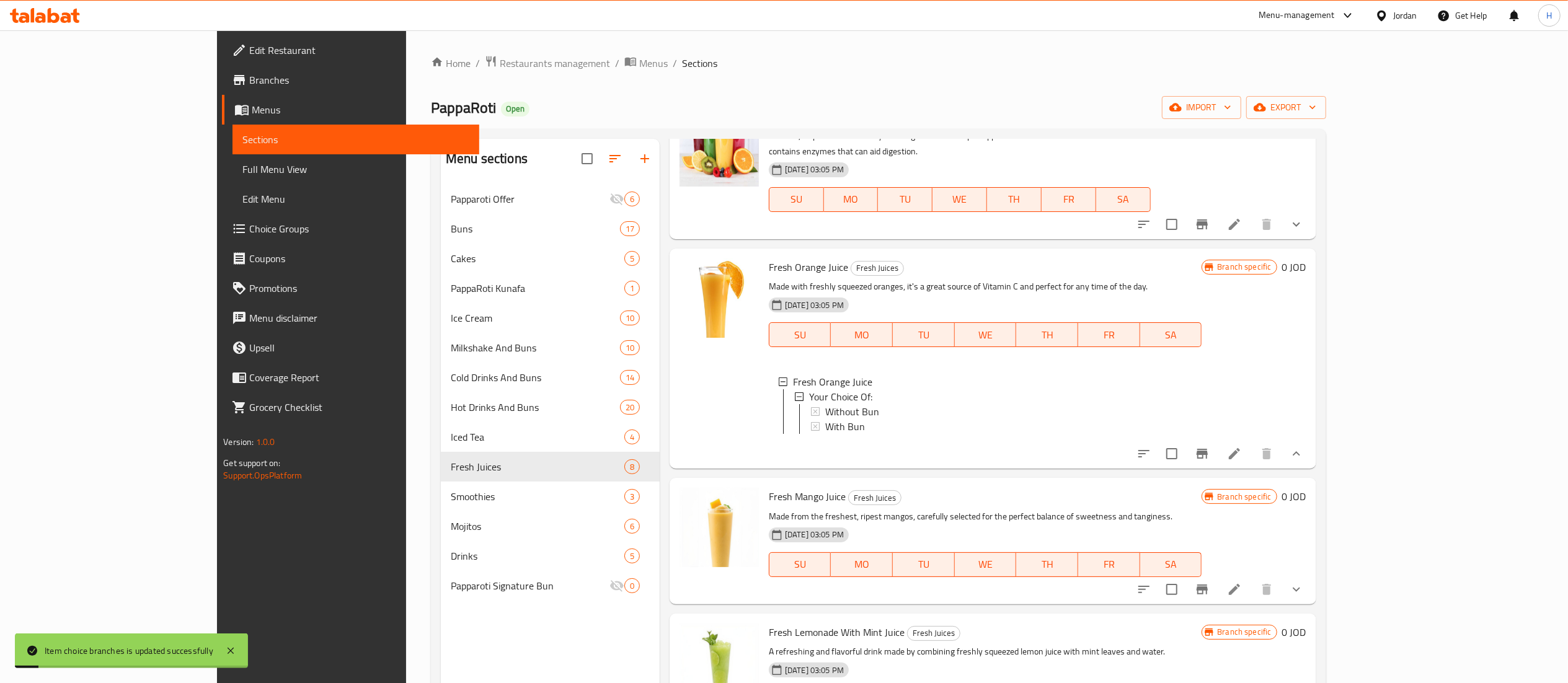
scroll to position [744, 0]
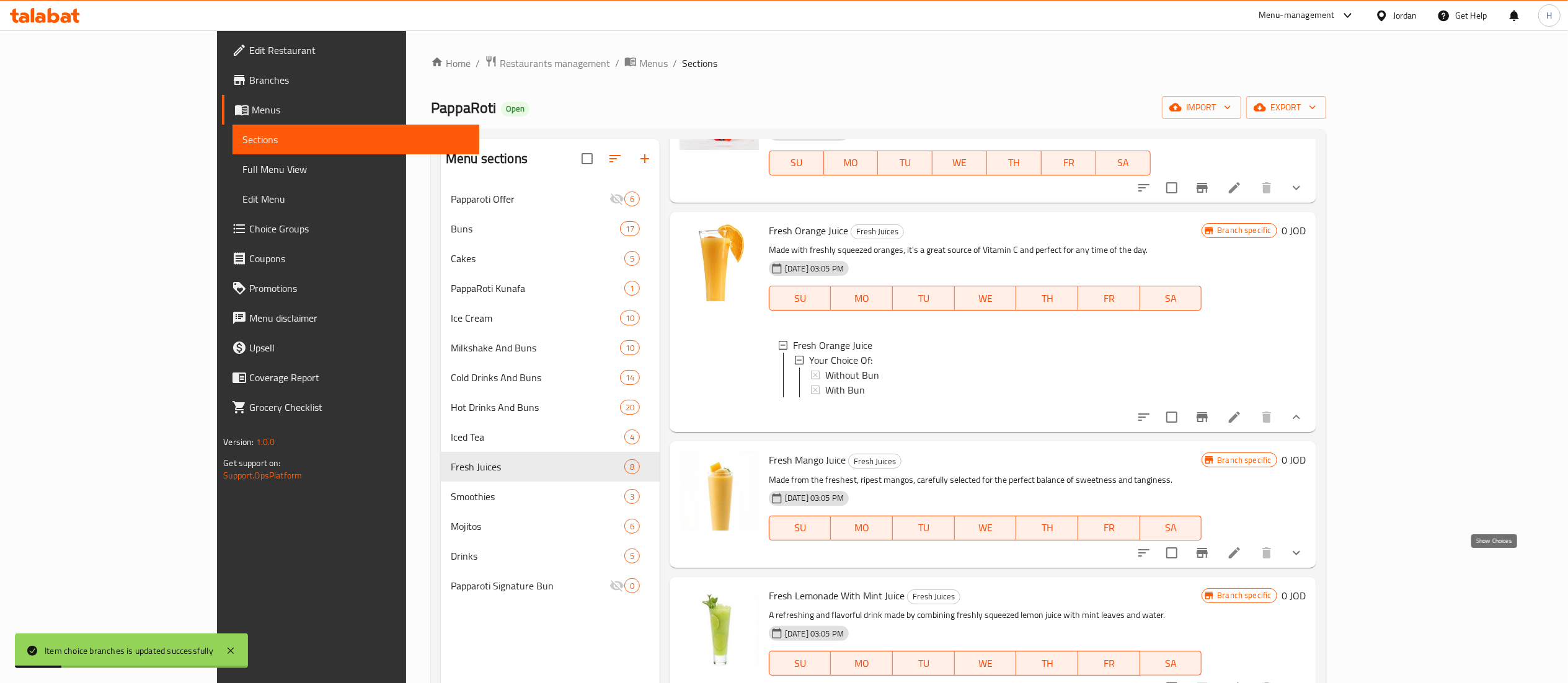
click at [1303, 560] on icon "show more" at bounding box center [1295, 552] width 15 height 15
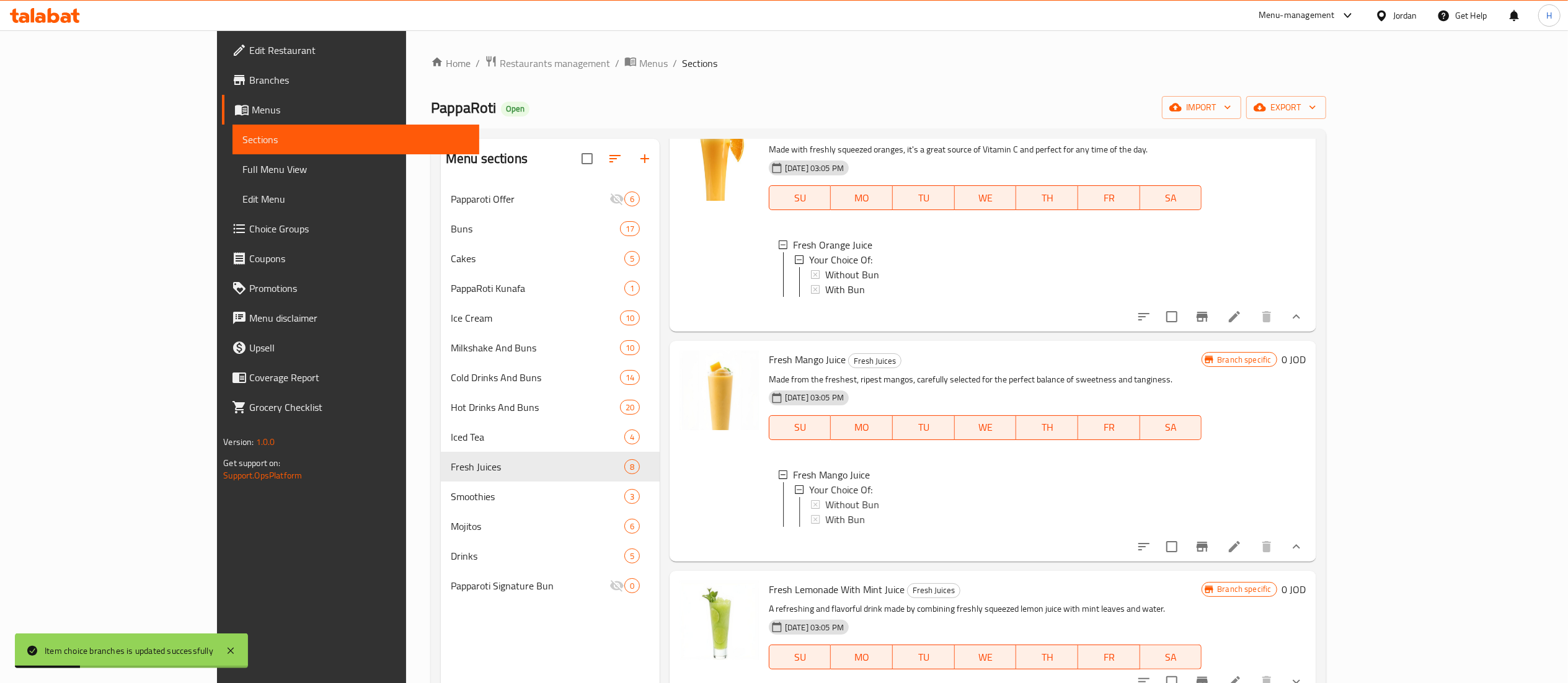
scroll to position [868, 0]
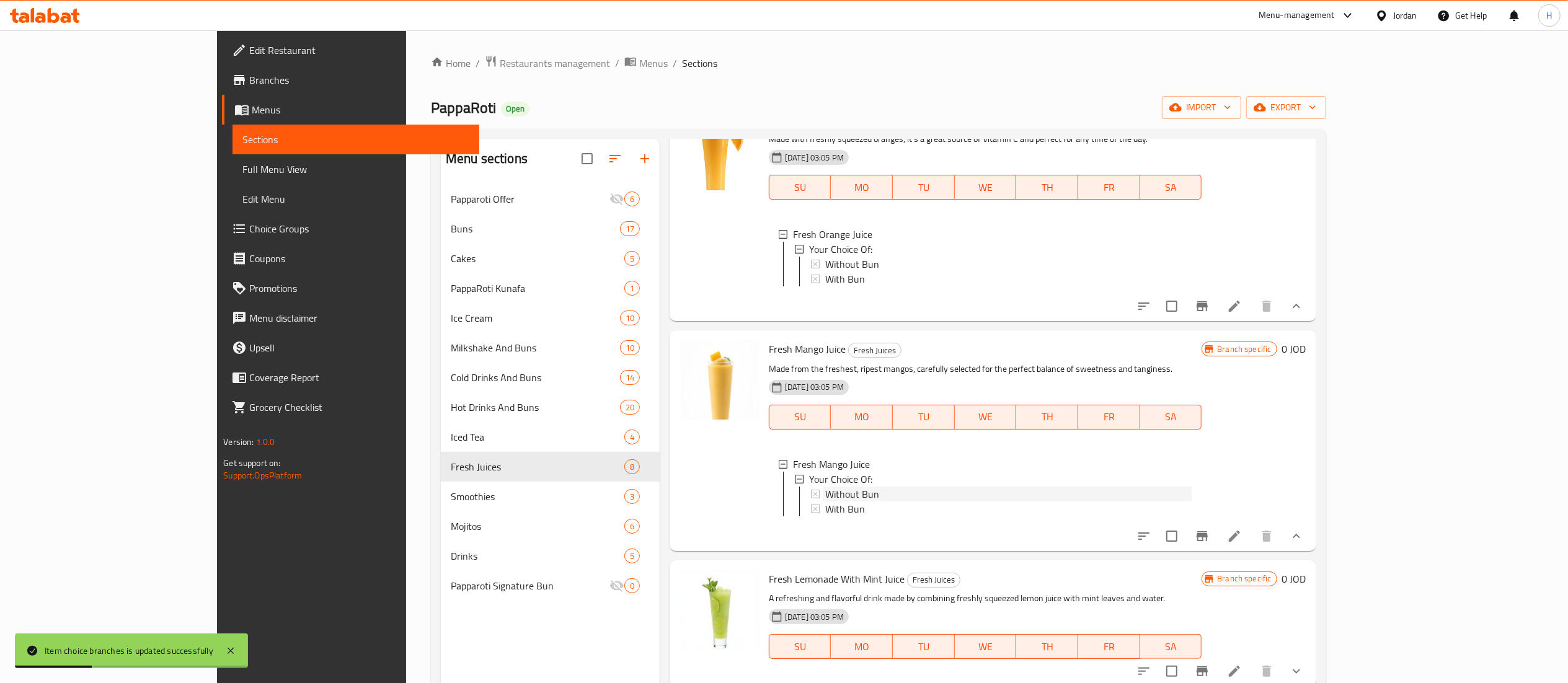
click at [827, 488] on div "Without Bun" at bounding box center [1008, 493] width 366 height 15
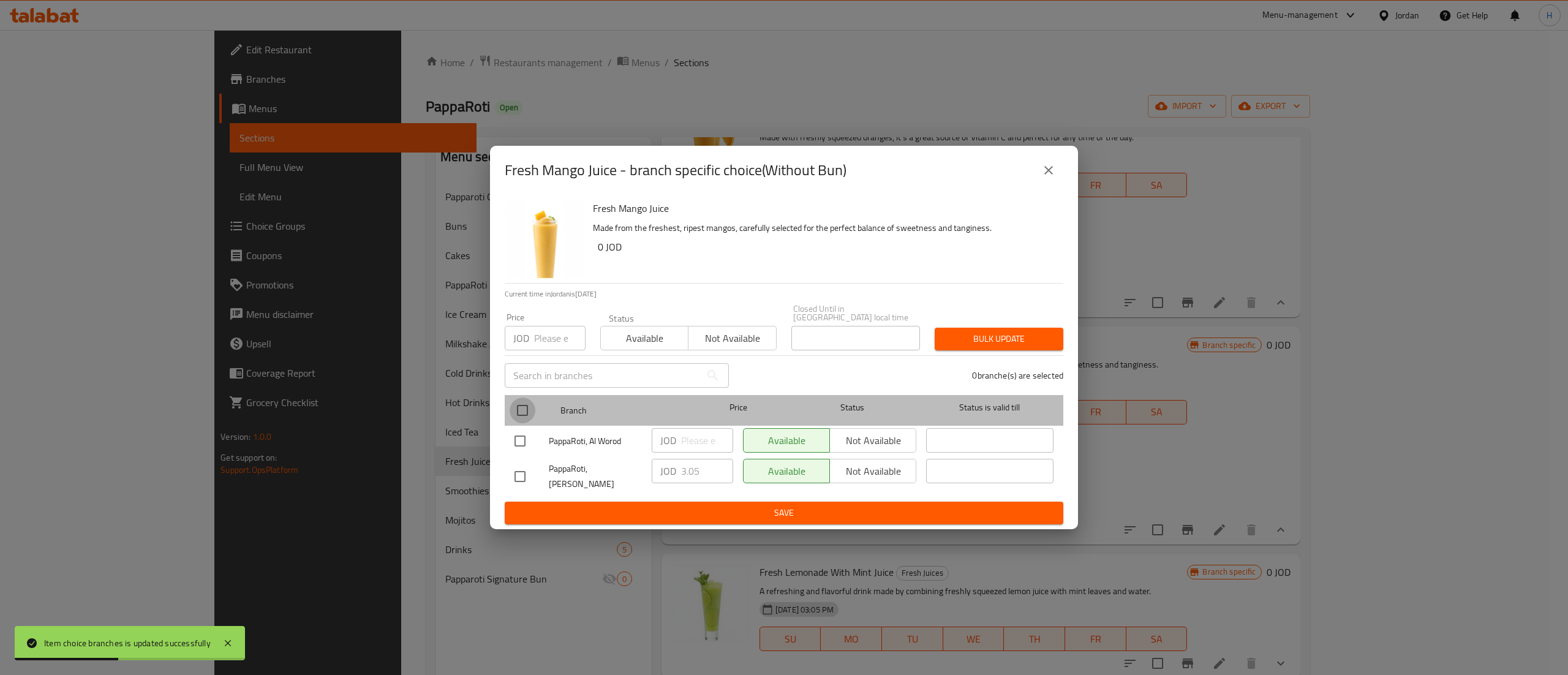
click at [511, 418] on input "checkbox" at bounding box center [522, 410] width 25 height 25
checkbox input "true"
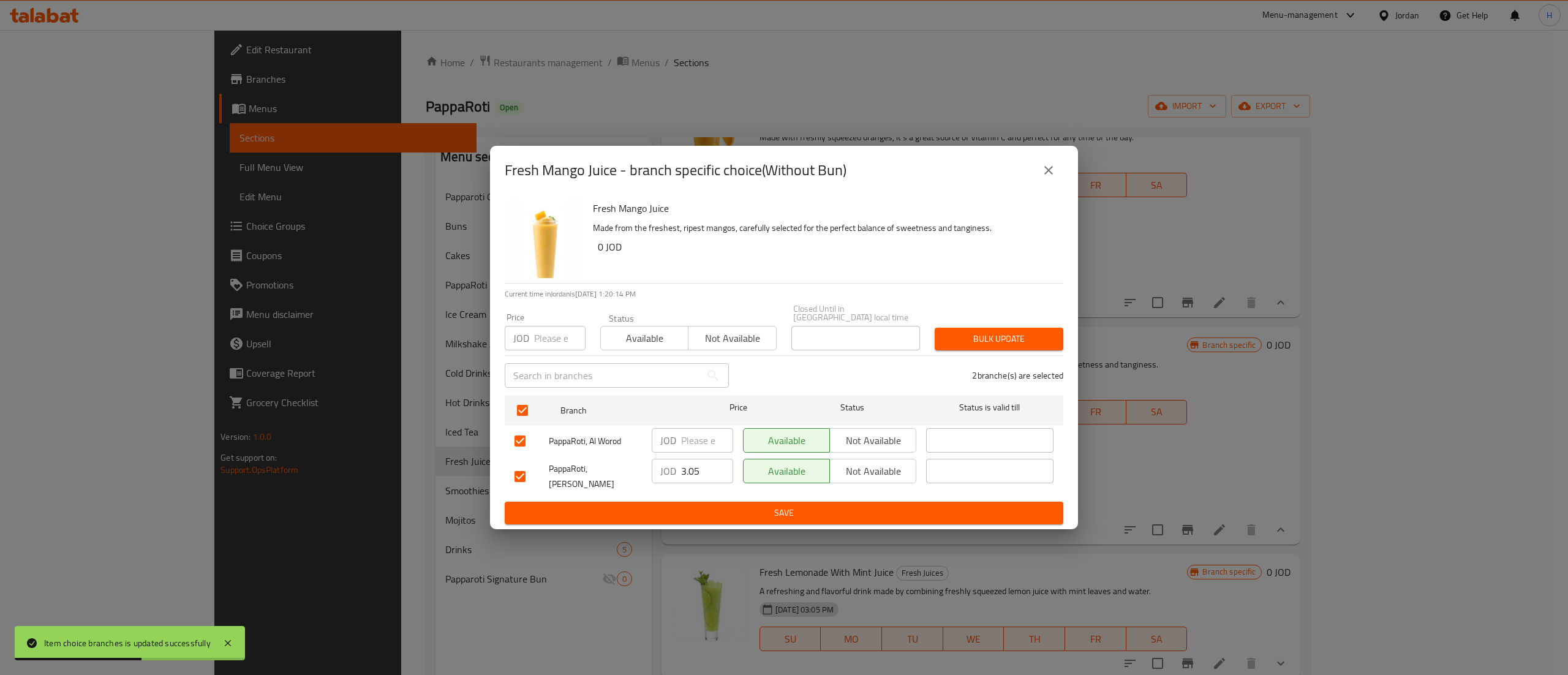
click at [538, 338] on input "number" at bounding box center [559, 338] width 52 height 24
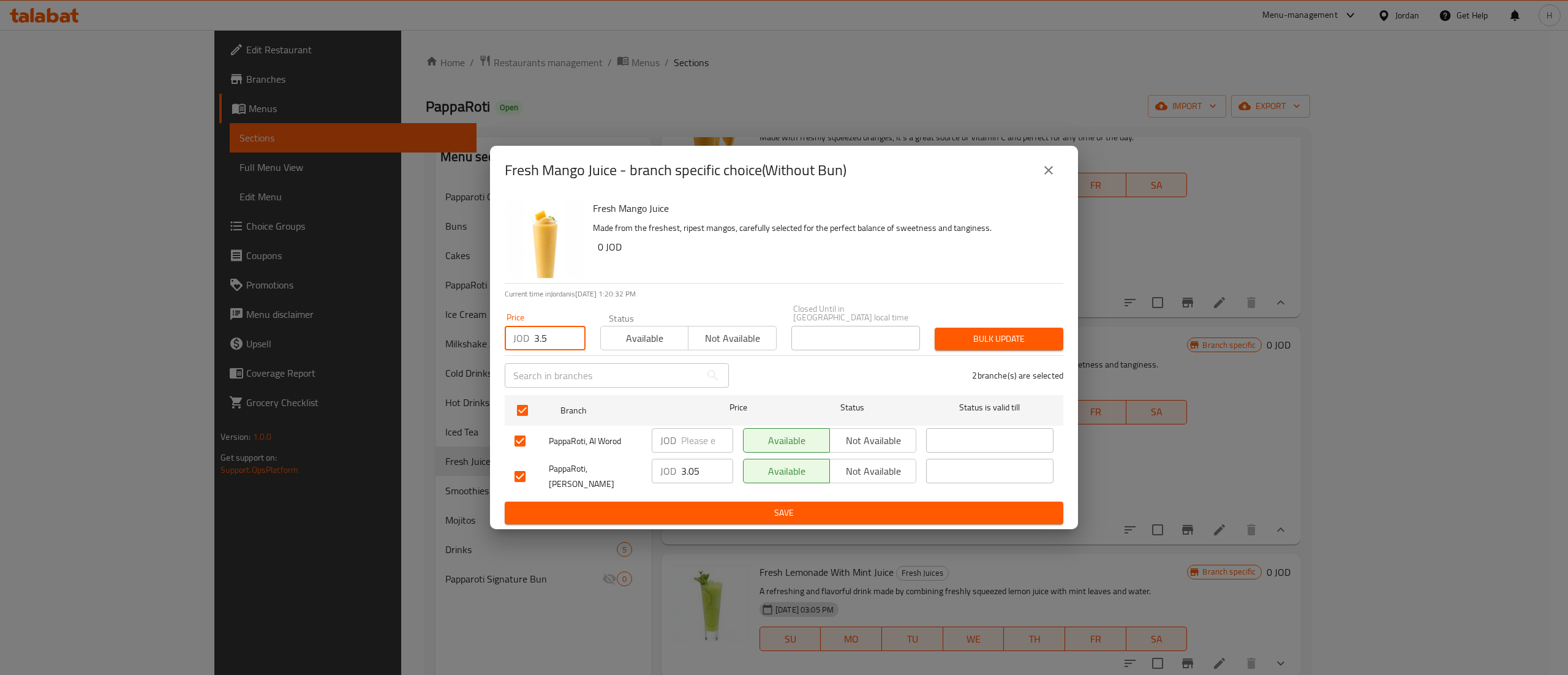
type input "3.5"
click at [990, 354] on div "2 branche(s) are selected" at bounding box center [904, 374] width 335 height 44
click at [998, 350] on button "Bulk update" at bounding box center [999, 338] width 128 height 22
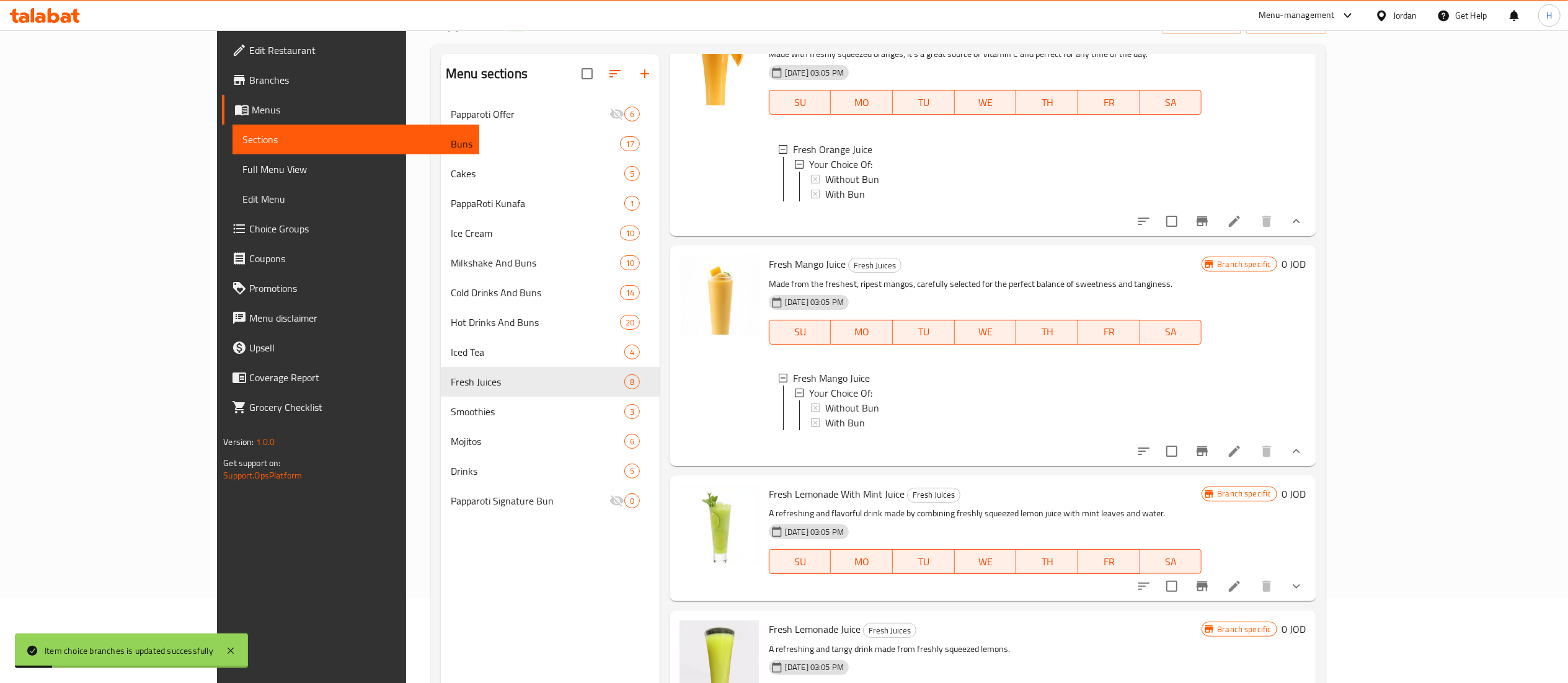
scroll to position [124, 0]
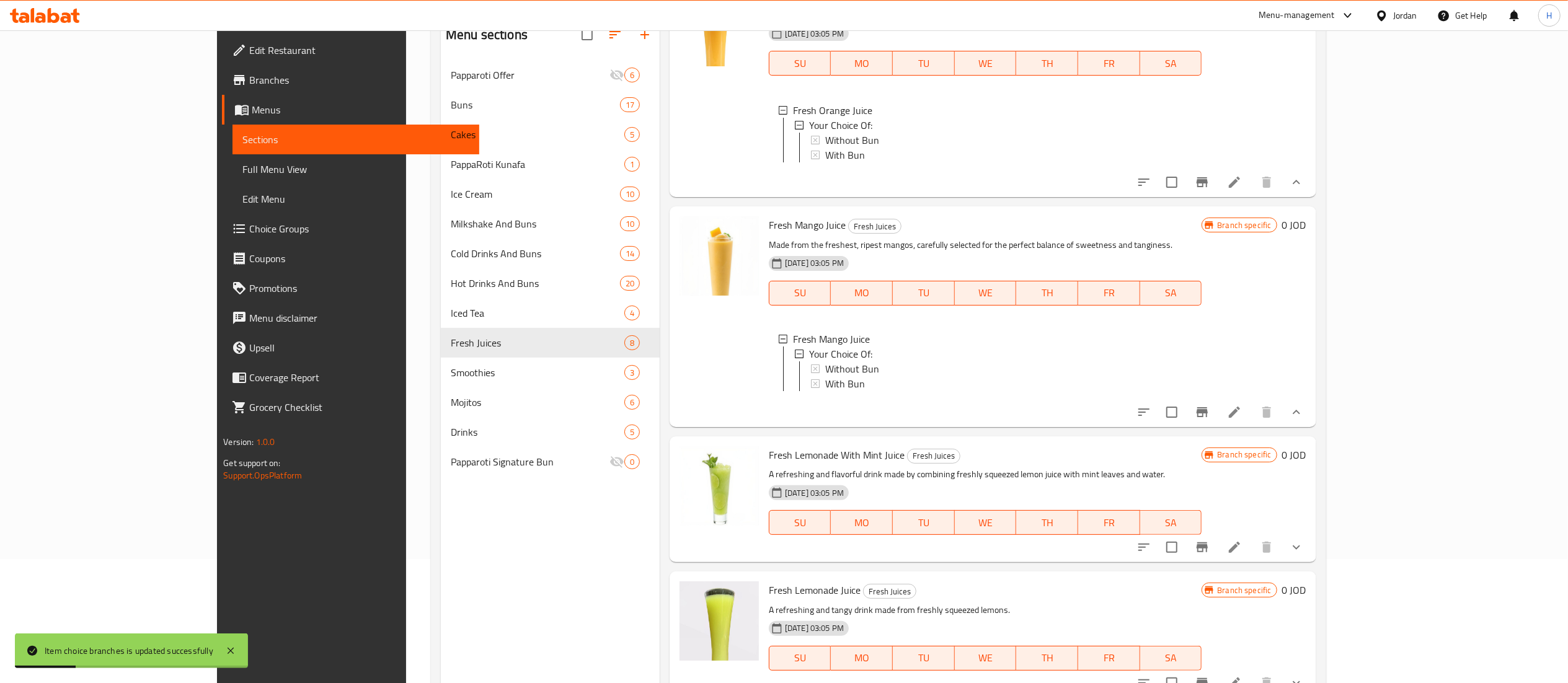
drag, startPoint x: 1491, startPoint y: 545, endPoint x: 1481, endPoint y: 548, distance: 10.4
click at [1303, 546] on icon "show more" at bounding box center [1295, 547] width 15 height 15
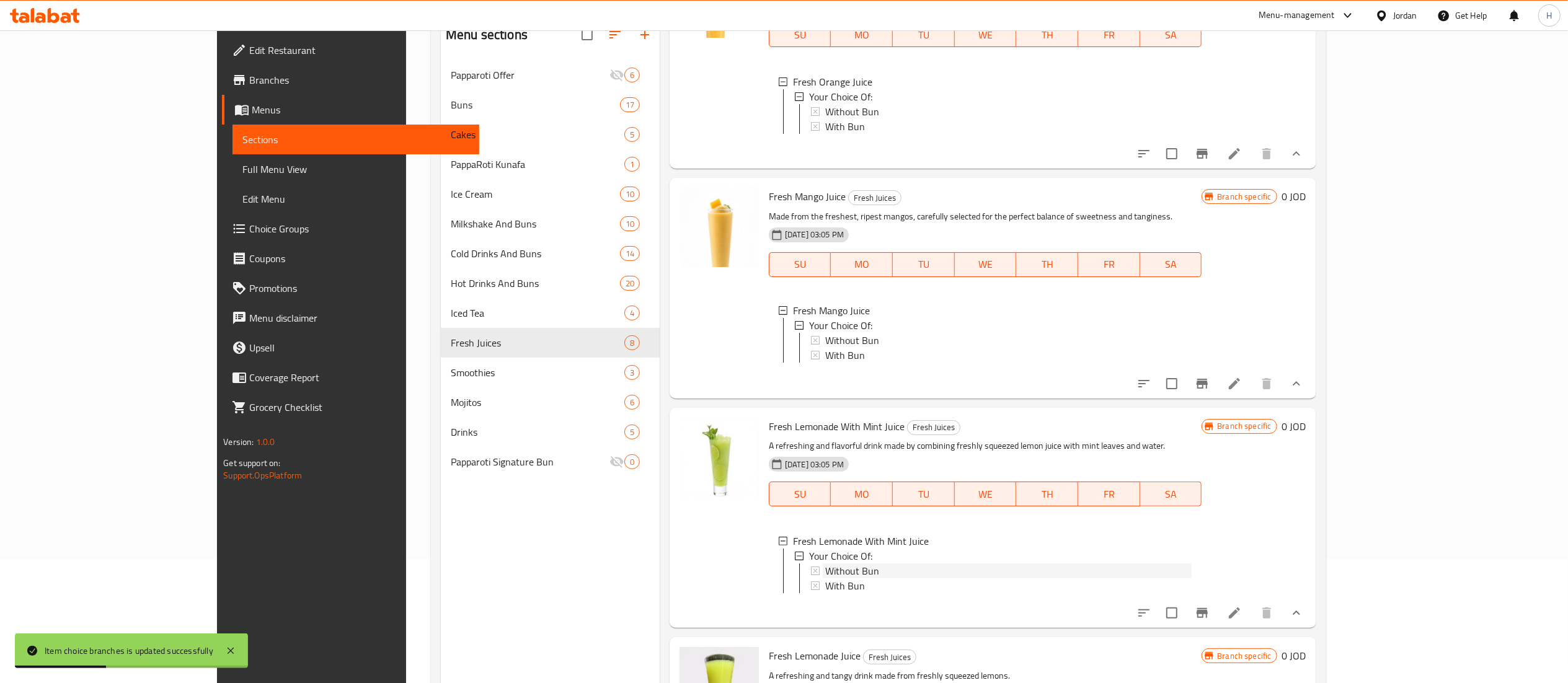
click at [859, 579] on div "Without Bun" at bounding box center [1008, 570] width 366 height 15
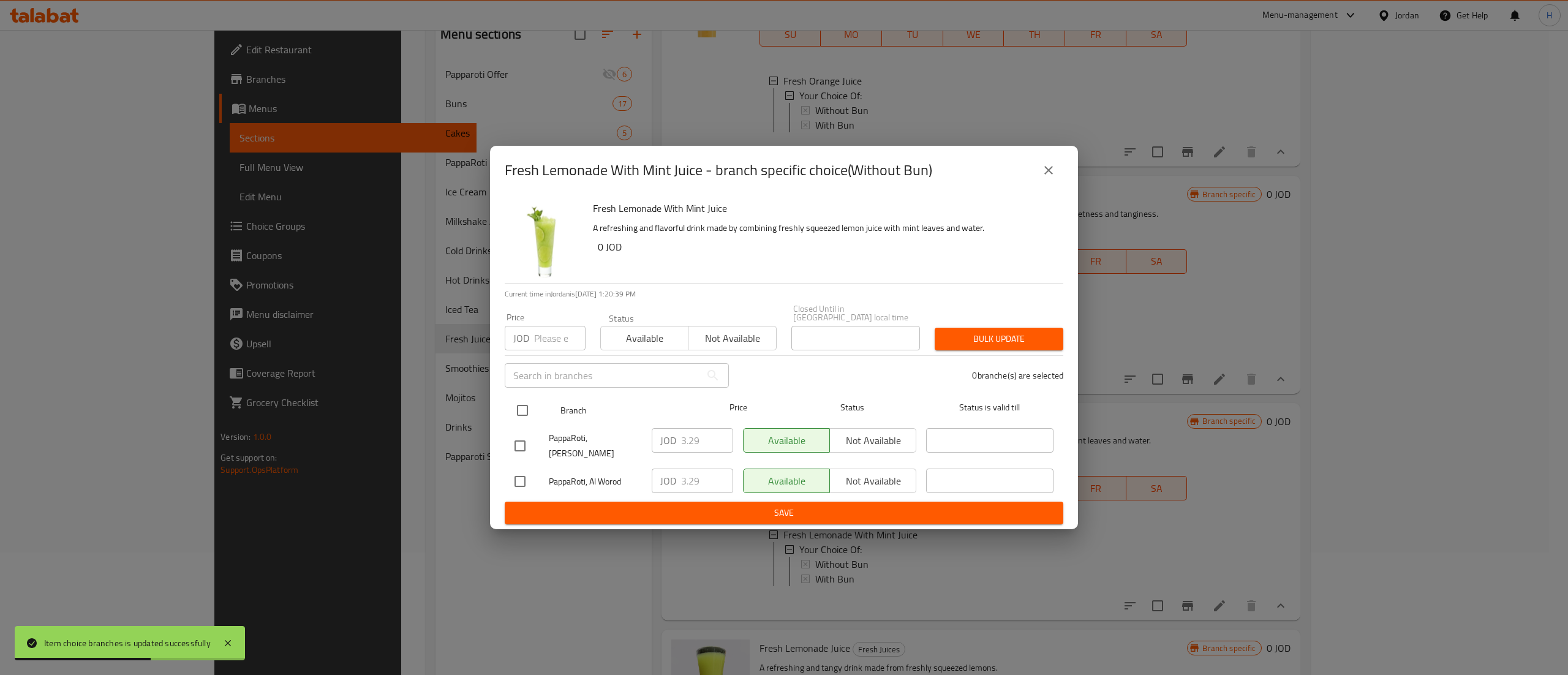
click at [533, 405] on input "checkbox" at bounding box center [522, 410] width 25 height 25
checkbox input "true"
click at [540, 329] on input "number" at bounding box center [559, 338] width 52 height 24
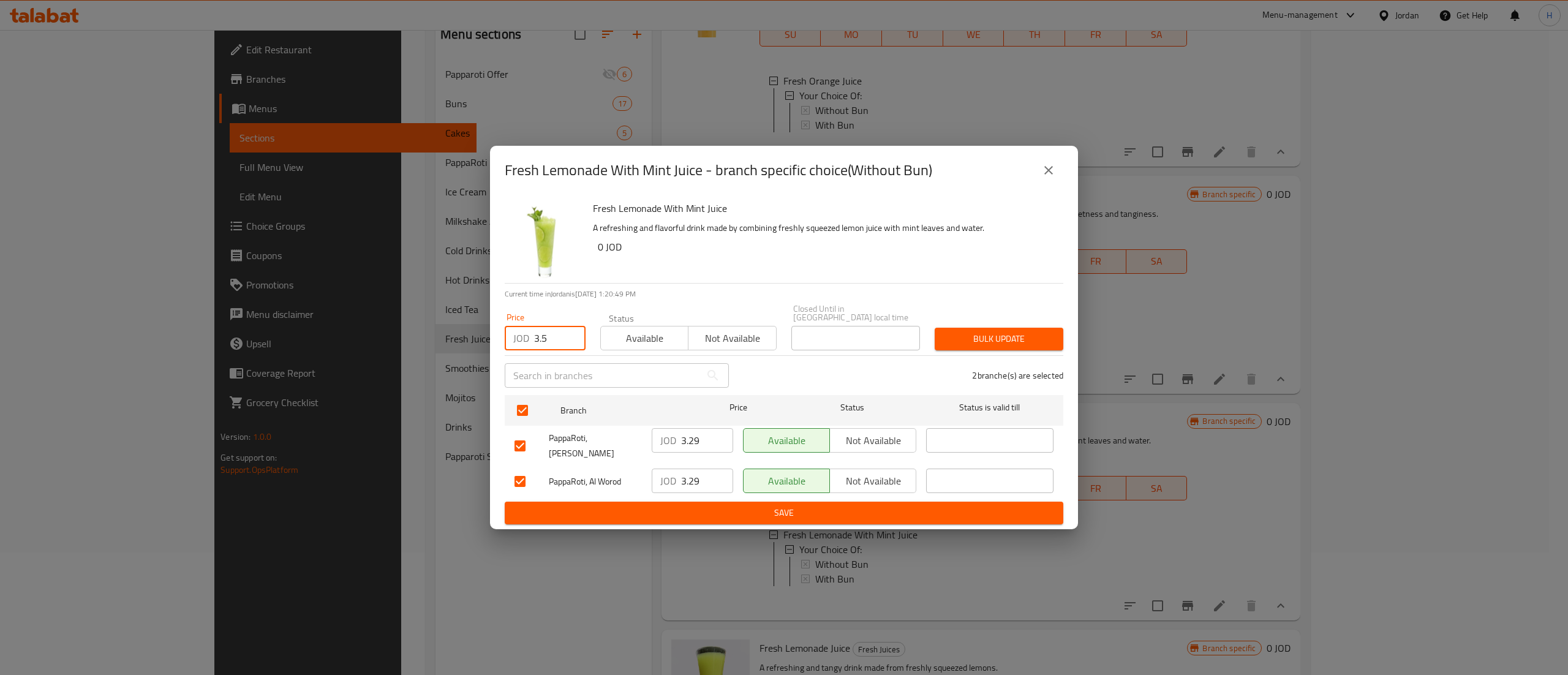
type input "3.5"
click at [1016, 335] on span "Bulk update" at bounding box center [999, 339] width 109 height 16
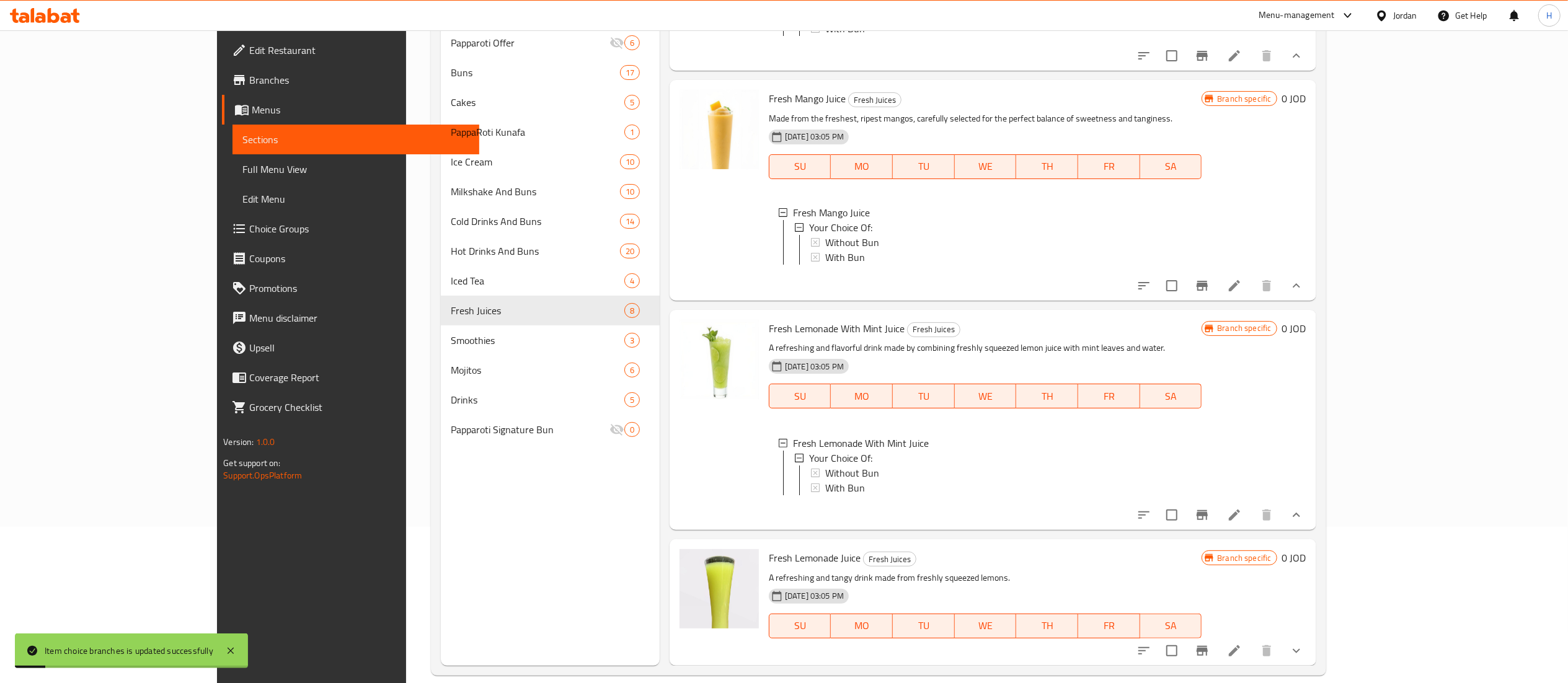
scroll to position [174, 0]
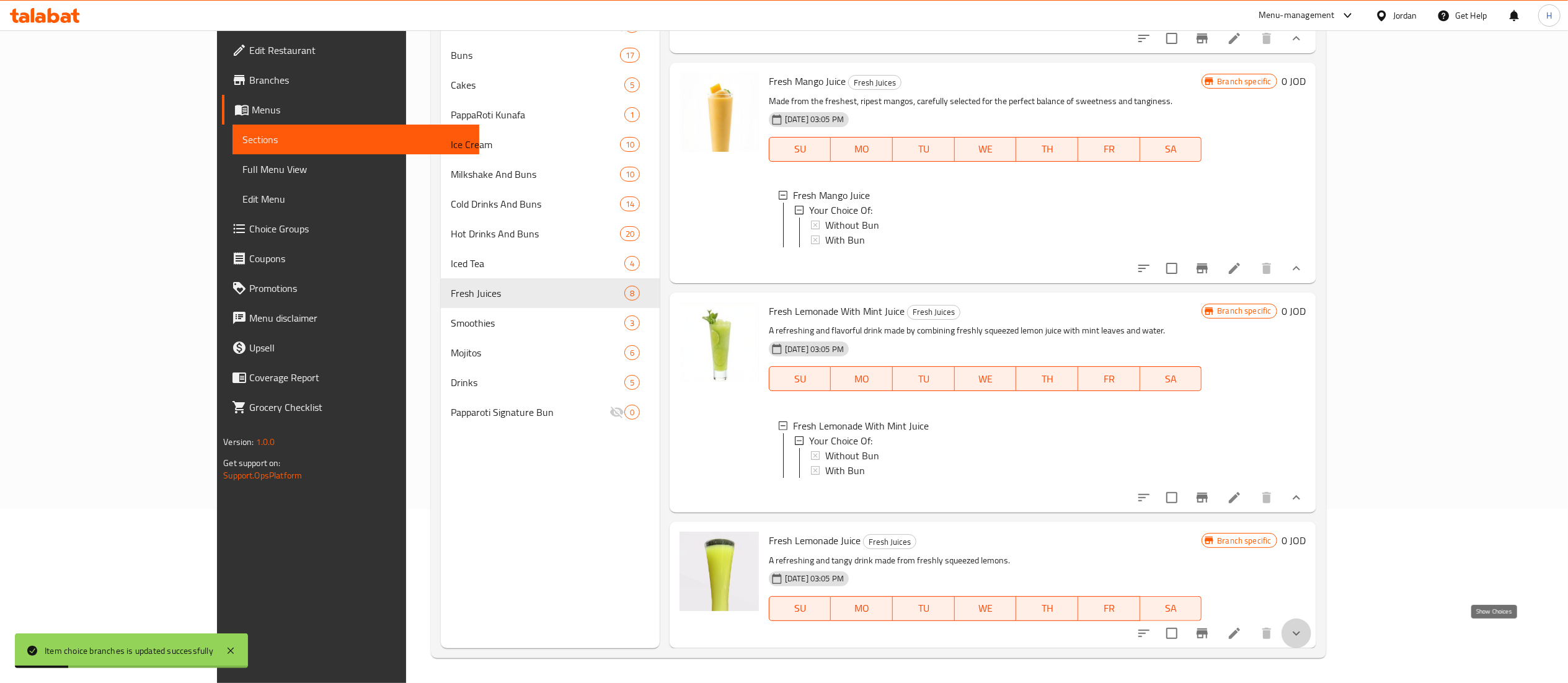
click at [1303, 639] on icon "show more" at bounding box center [1295, 633] width 15 height 15
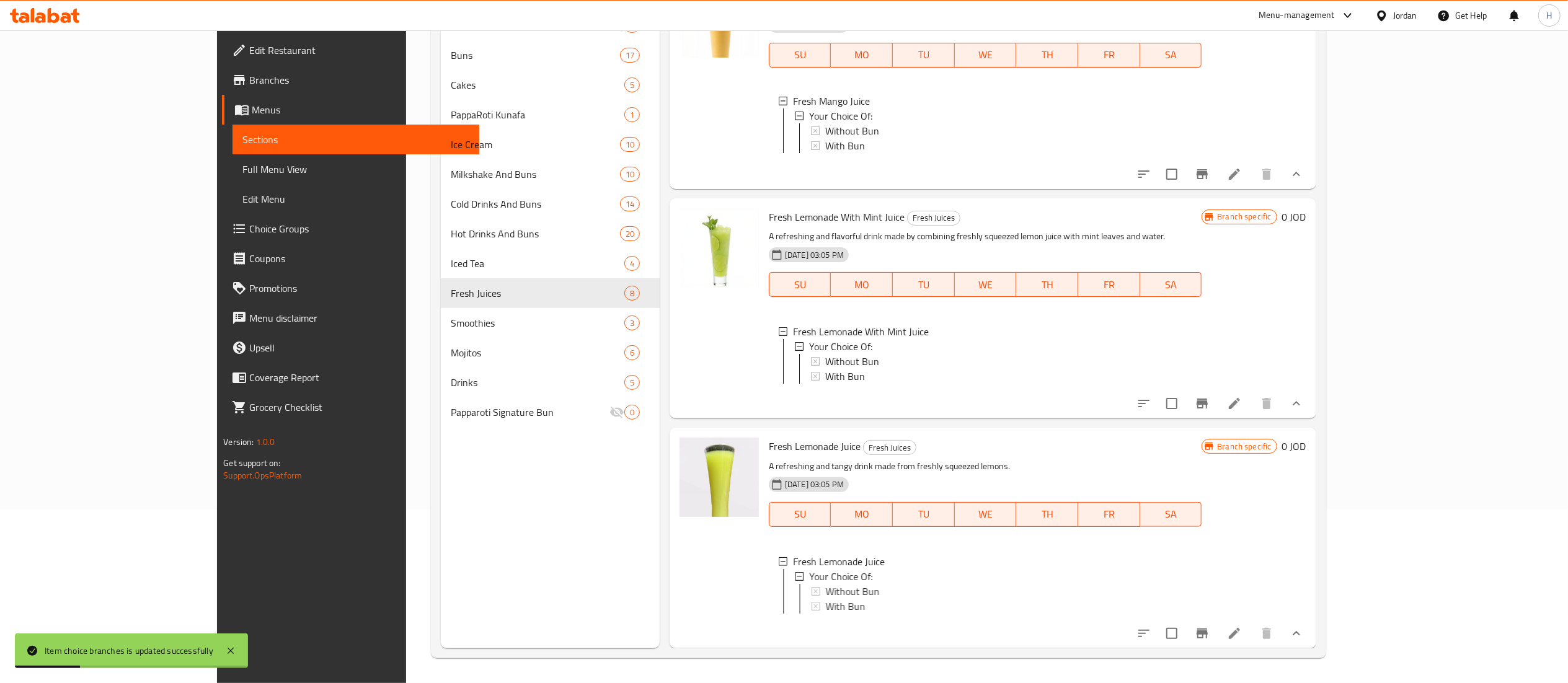
scroll to position [1109, 0]
click at [842, 584] on div "Without Bun" at bounding box center [1008, 590] width 366 height 15
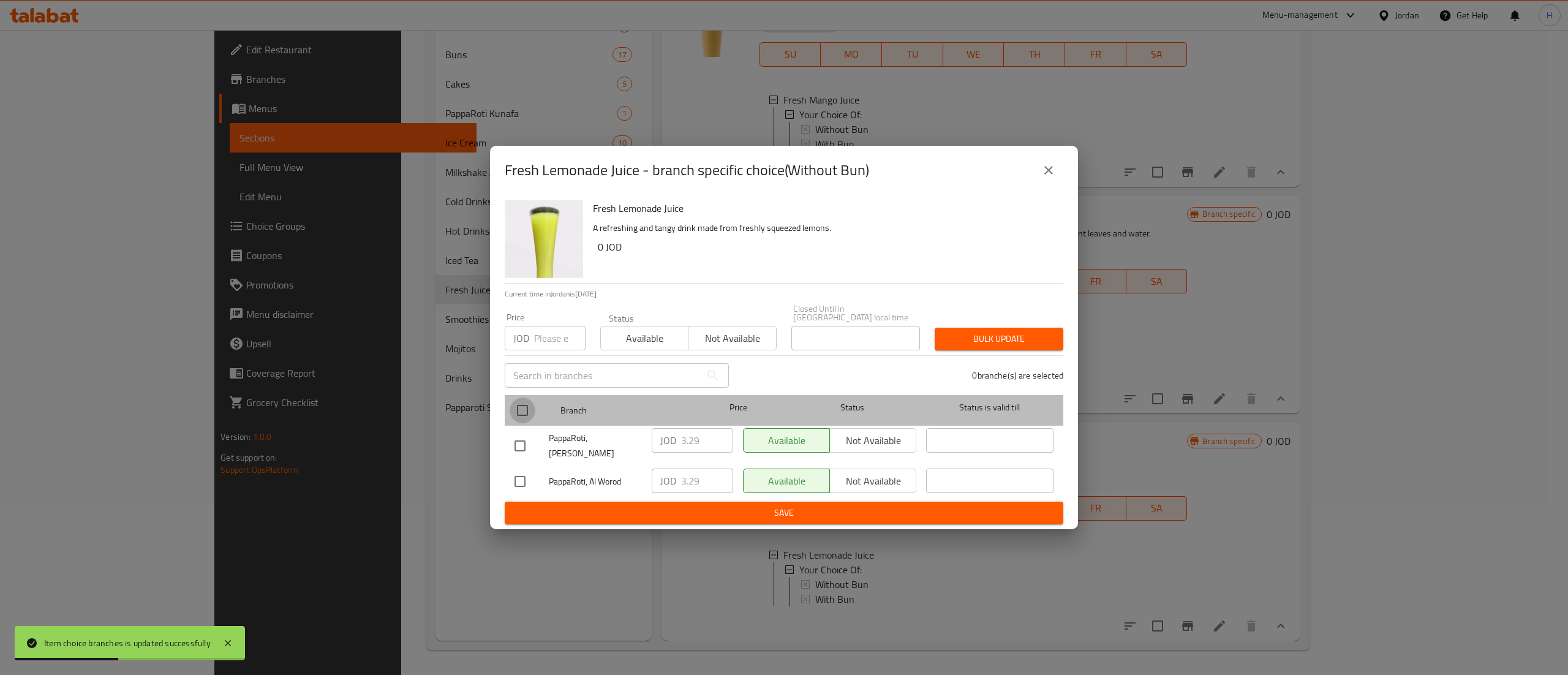
drag, startPoint x: 512, startPoint y: 399, endPoint x: 511, endPoint y: 407, distance: 8.1
click at [512, 400] on input "checkbox" at bounding box center [522, 410] width 25 height 25
checkbox input "true"
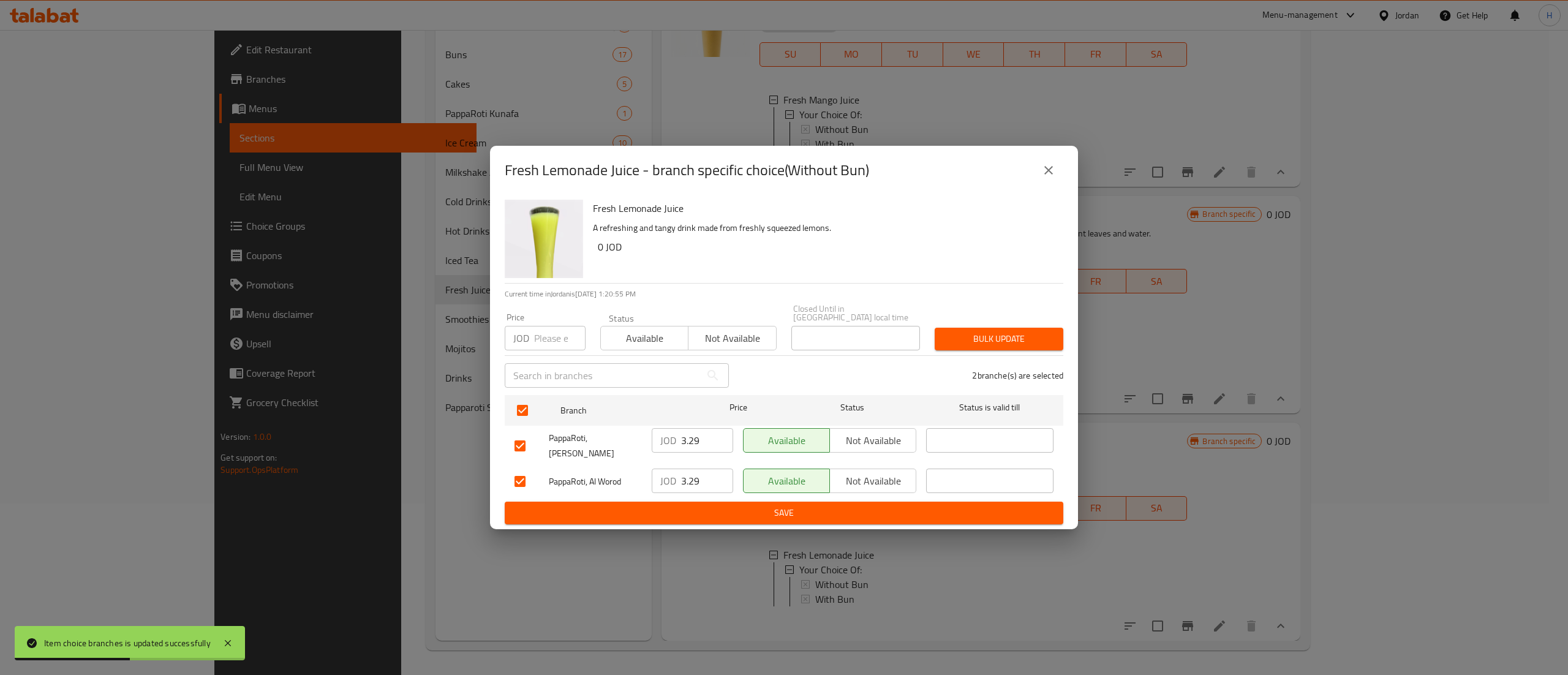
click at [529, 345] on div "JOD Price" at bounding box center [545, 338] width 81 height 24
type input "3.5"
click at [974, 335] on span "Bulk update" at bounding box center [999, 339] width 109 height 16
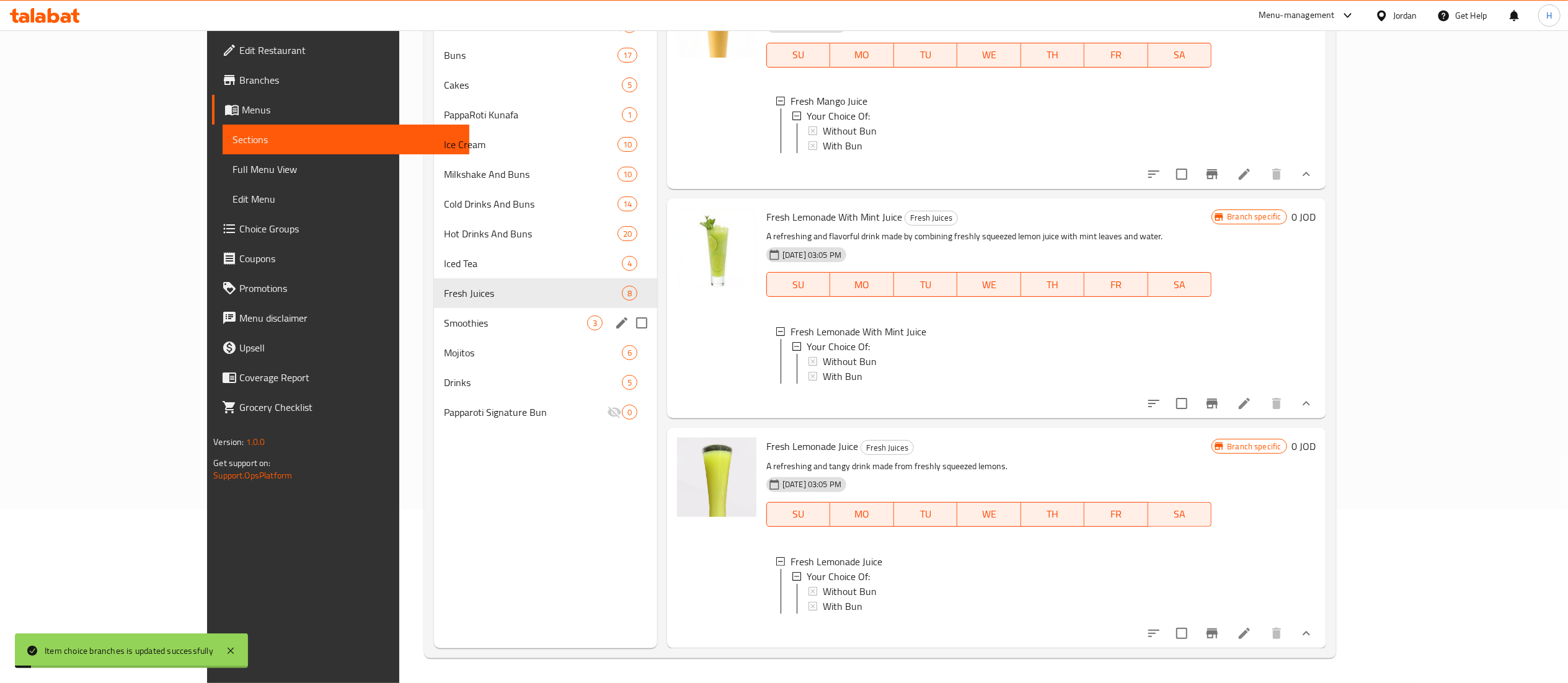
click at [435, 331] on div "Smoothies 3" at bounding box center [545, 323] width 223 height 30
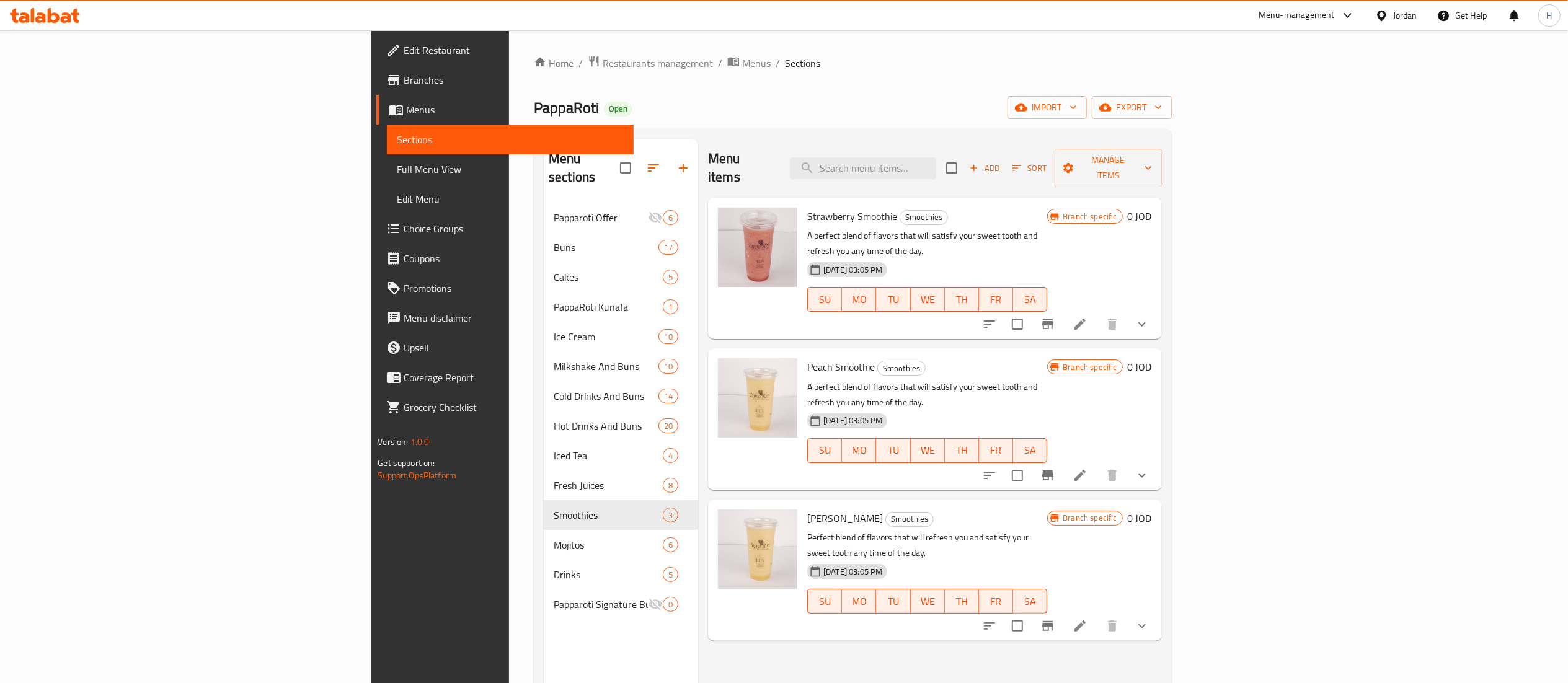
click at [1150, 317] on icon "show more" at bounding box center [1141, 324] width 15 height 15
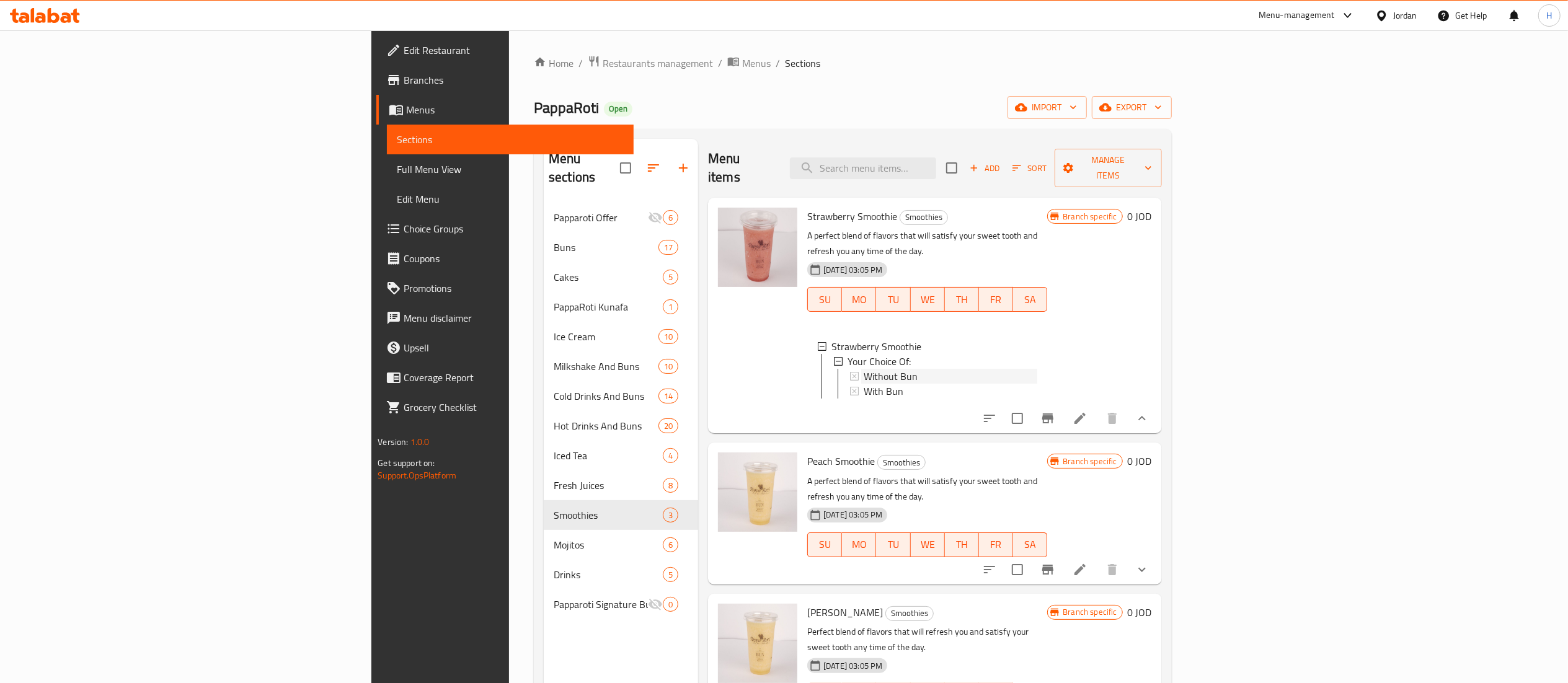
click at [863, 369] on div "Without Bun" at bounding box center [950, 376] width 173 height 15
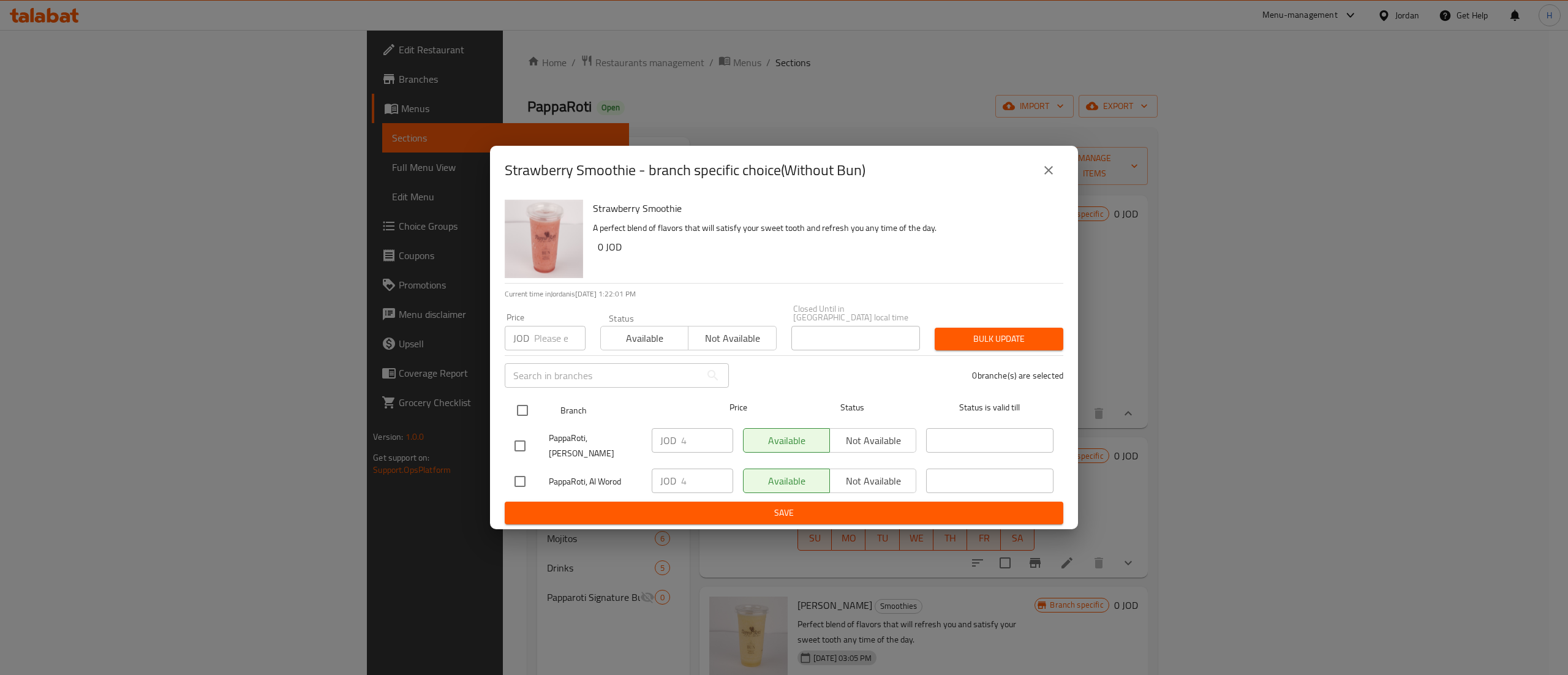
click at [518, 408] on input "checkbox" at bounding box center [522, 410] width 25 height 25
checkbox input "true"
click at [1043, 178] on icon "close" at bounding box center [1049, 170] width 15 height 15
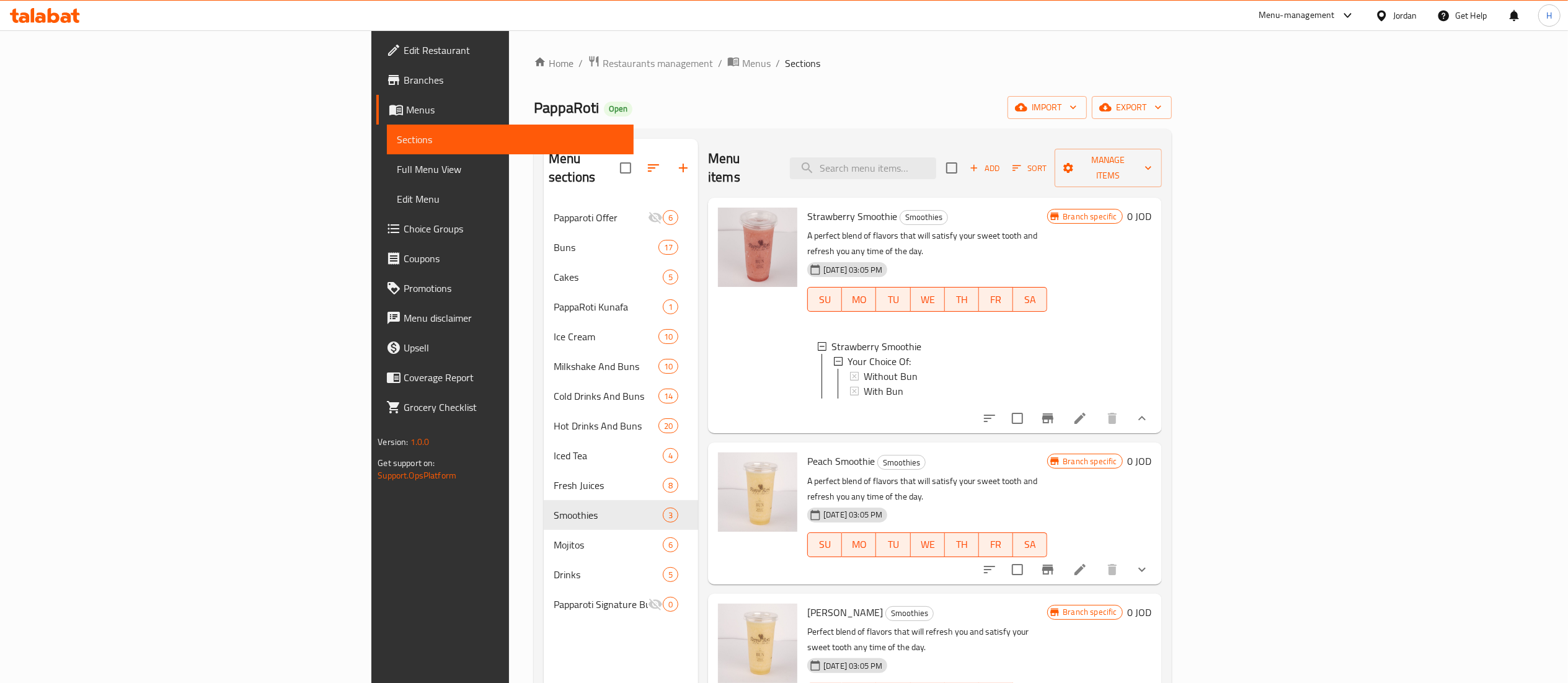
click at [1157, 555] on div at bounding box center [1065, 570] width 182 height 30
click at [1157, 555] on button "show more" at bounding box center [1142, 570] width 30 height 30
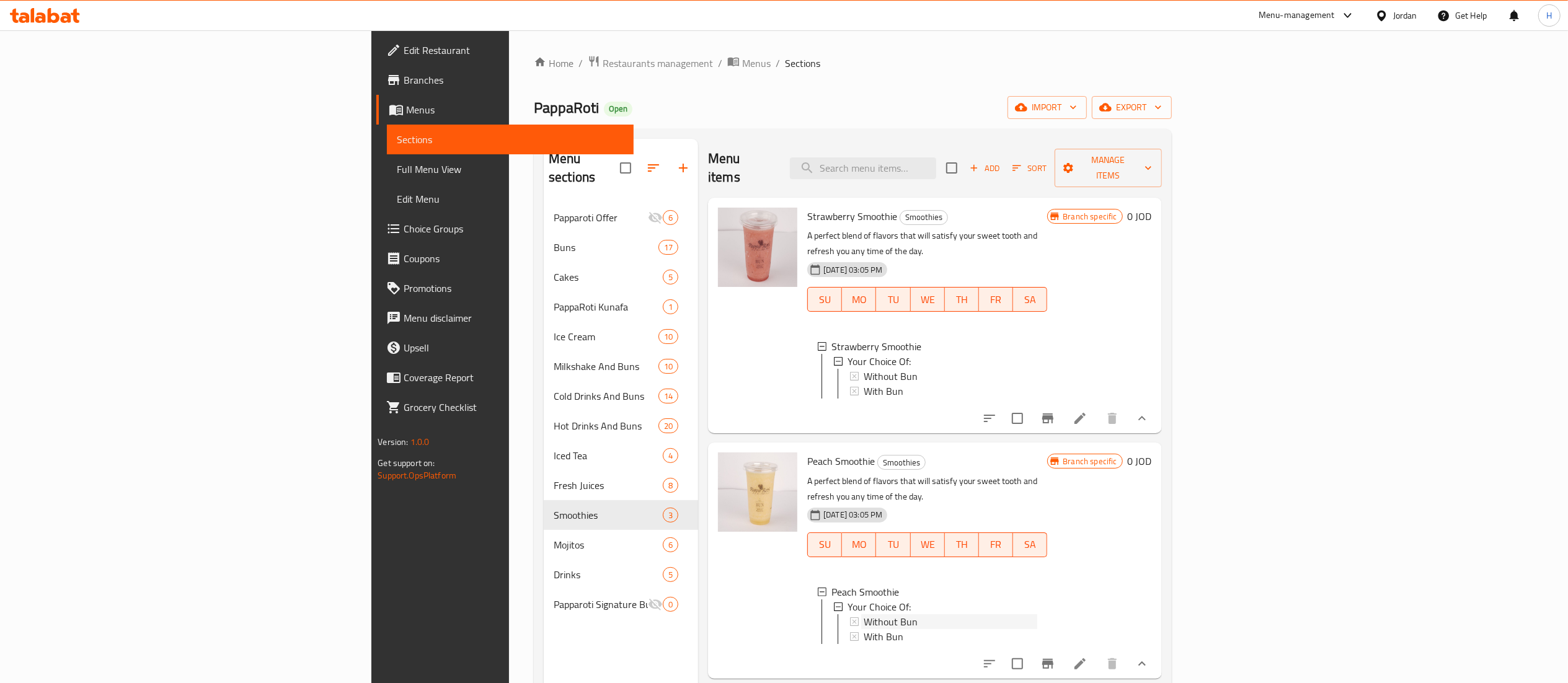
click at [863, 614] on span "Without Bun" at bounding box center [890, 621] width 54 height 15
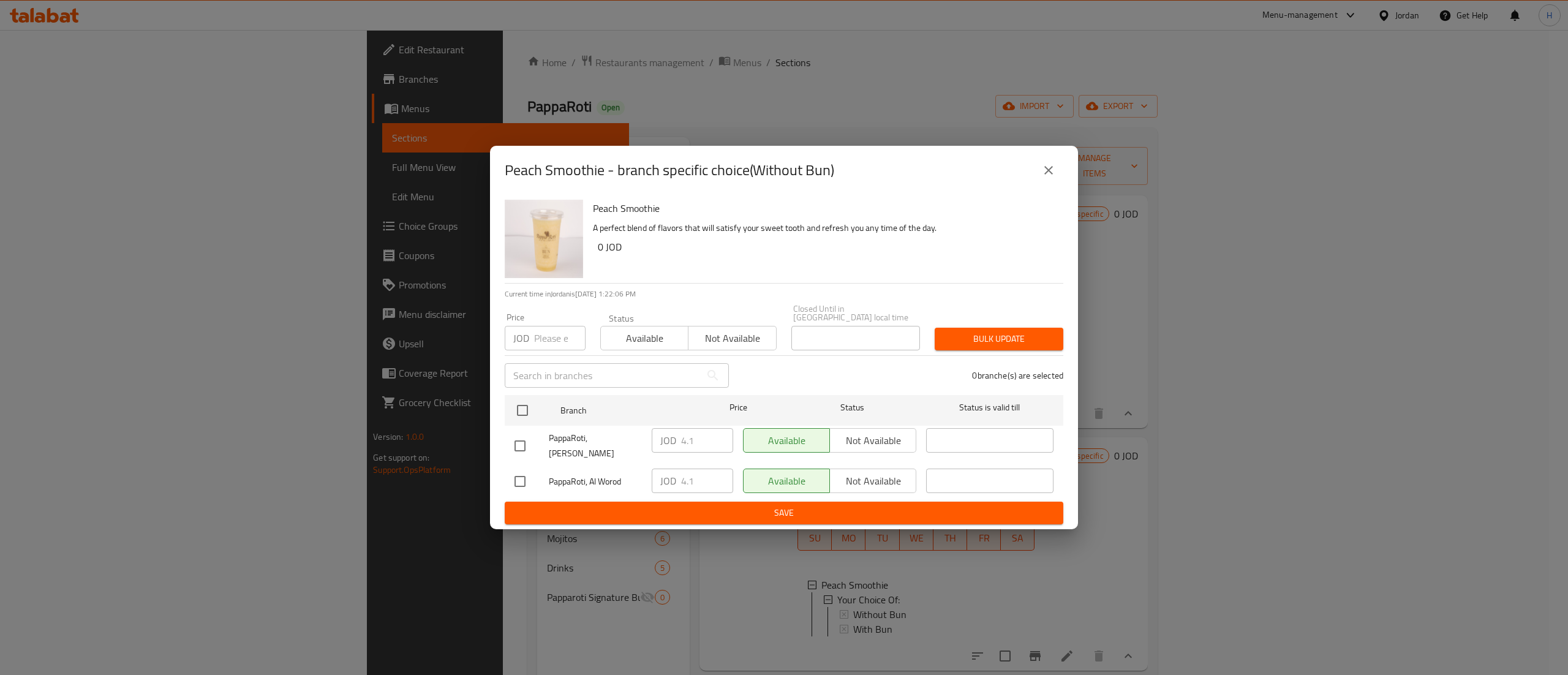
click at [1039, 184] on button "close" at bounding box center [1049, 170] width 29 height 29
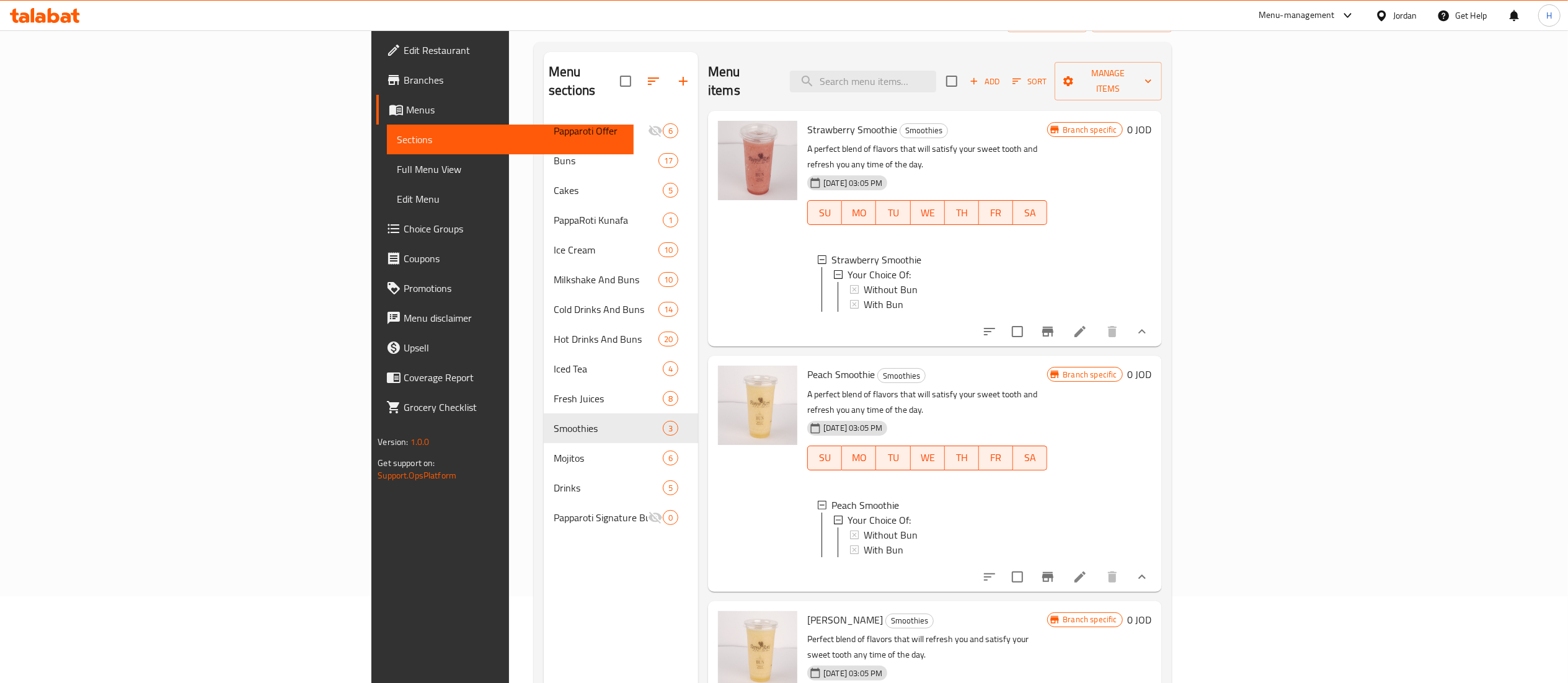
scroll to position [174, 0]
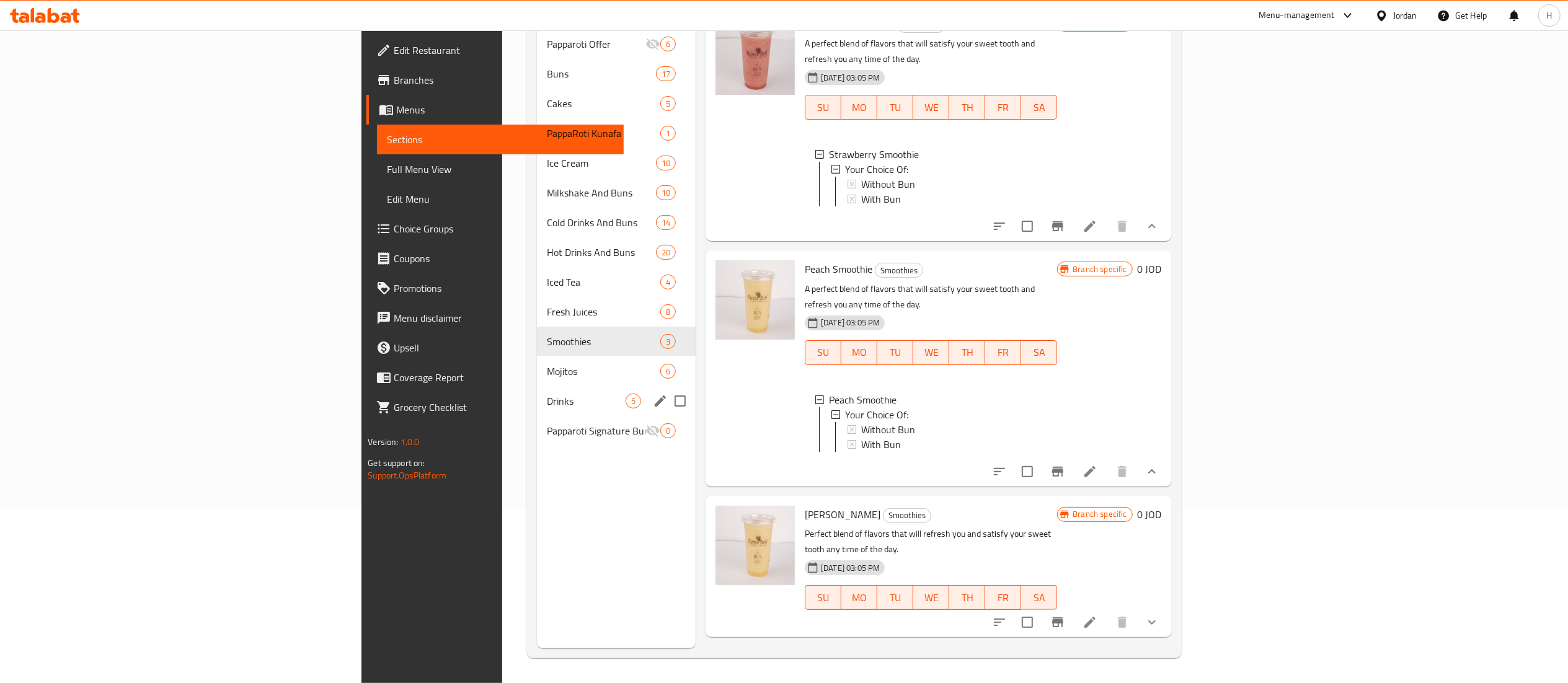
click at [536, 366] on div "Mojitos 6" at bounding box center [615, 371] width 158 height 30
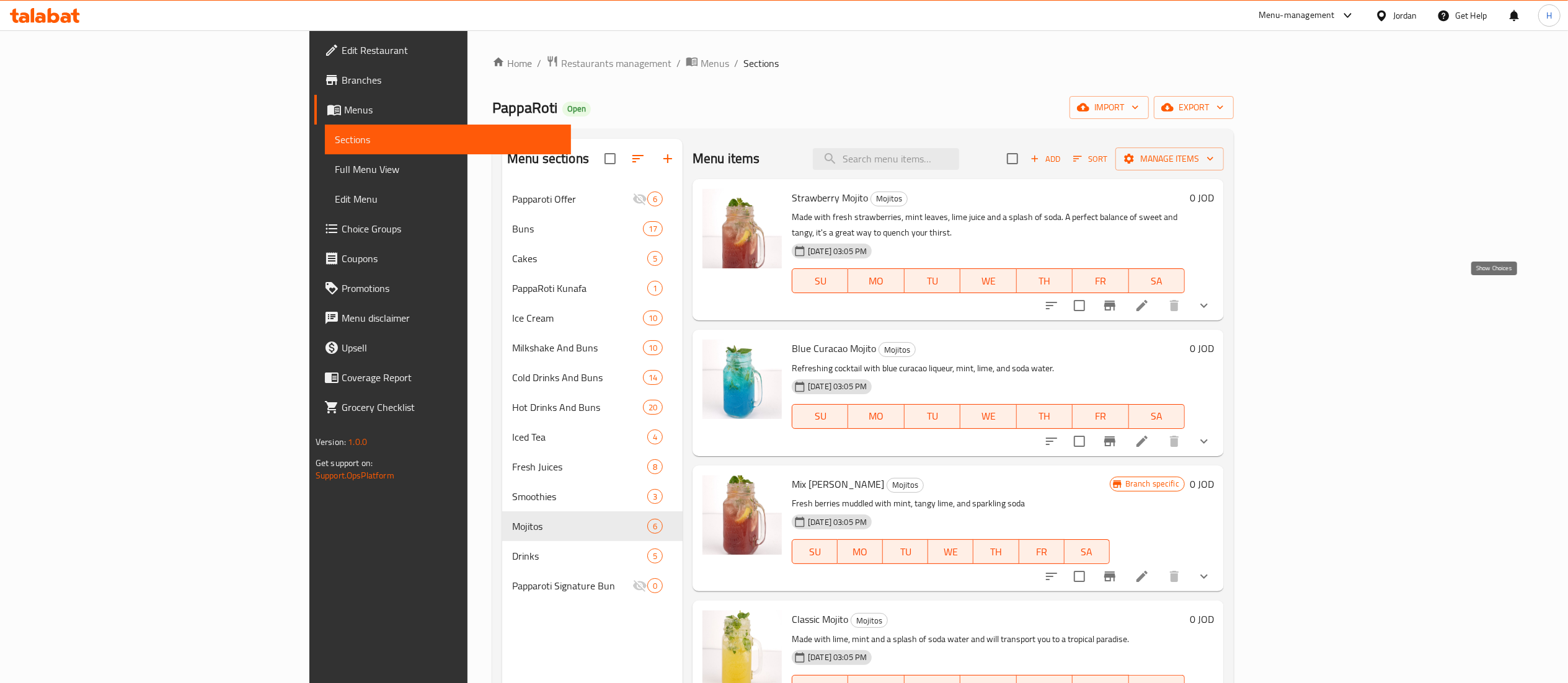
click at [1212, 298] on icon "show more" at bounding box center [1203, 305] width 15 height 15
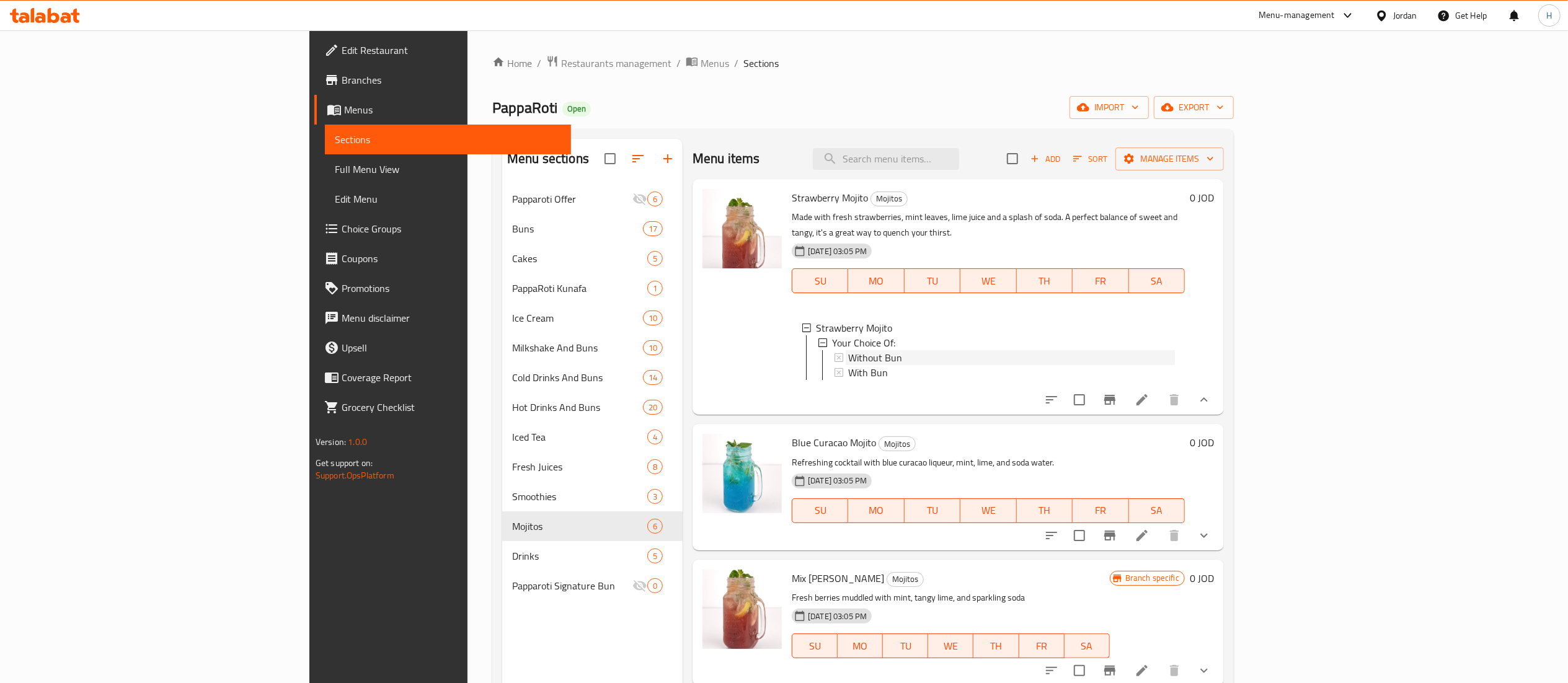
click at [848, 350] on span "Without Bun" at bounding box center [875, 357] width 54 height 15
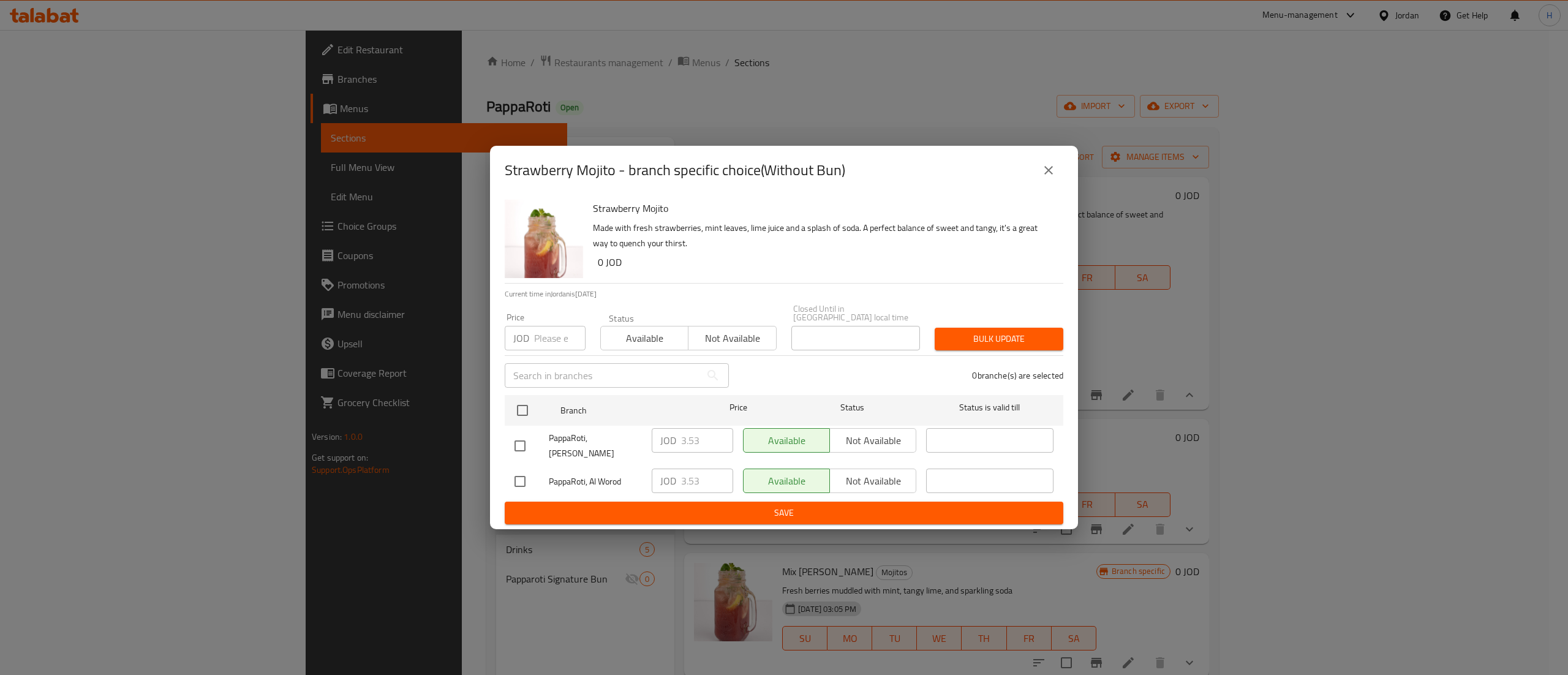
click at [539, 424] on div "PappaRoti, [PERSON_NAME]" at bounding box center [578, 445] width 137 height 46
click at [525, 423] on input "checkbox" at bounding box center [522, 410] width 25 height 25
checkbox input "true"
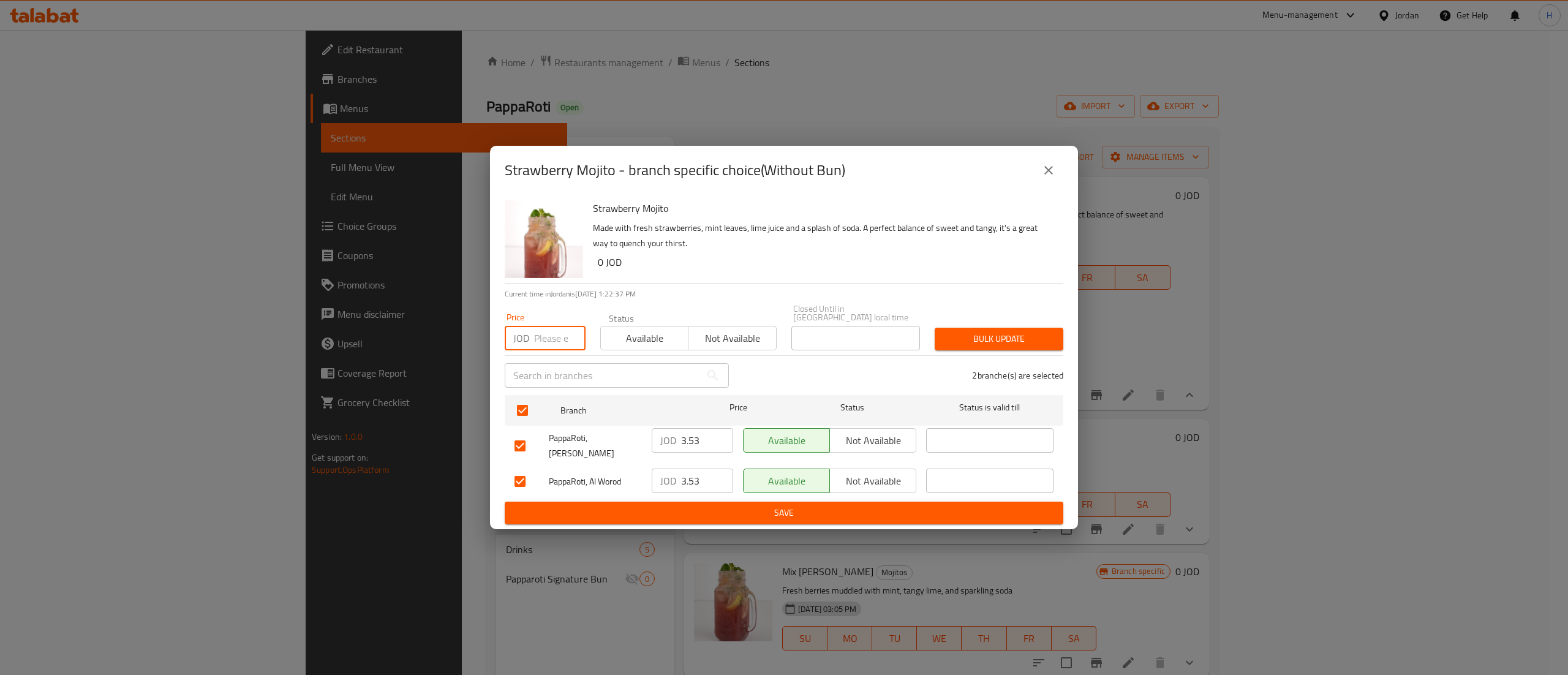
click at [553, 337] on input "number" at bounding box center [559, 338] width 52 height 24
type input "3.7"
click at [1021, 345] on span "Bulk update" at bounding box center [999, 339] width 109 height 16
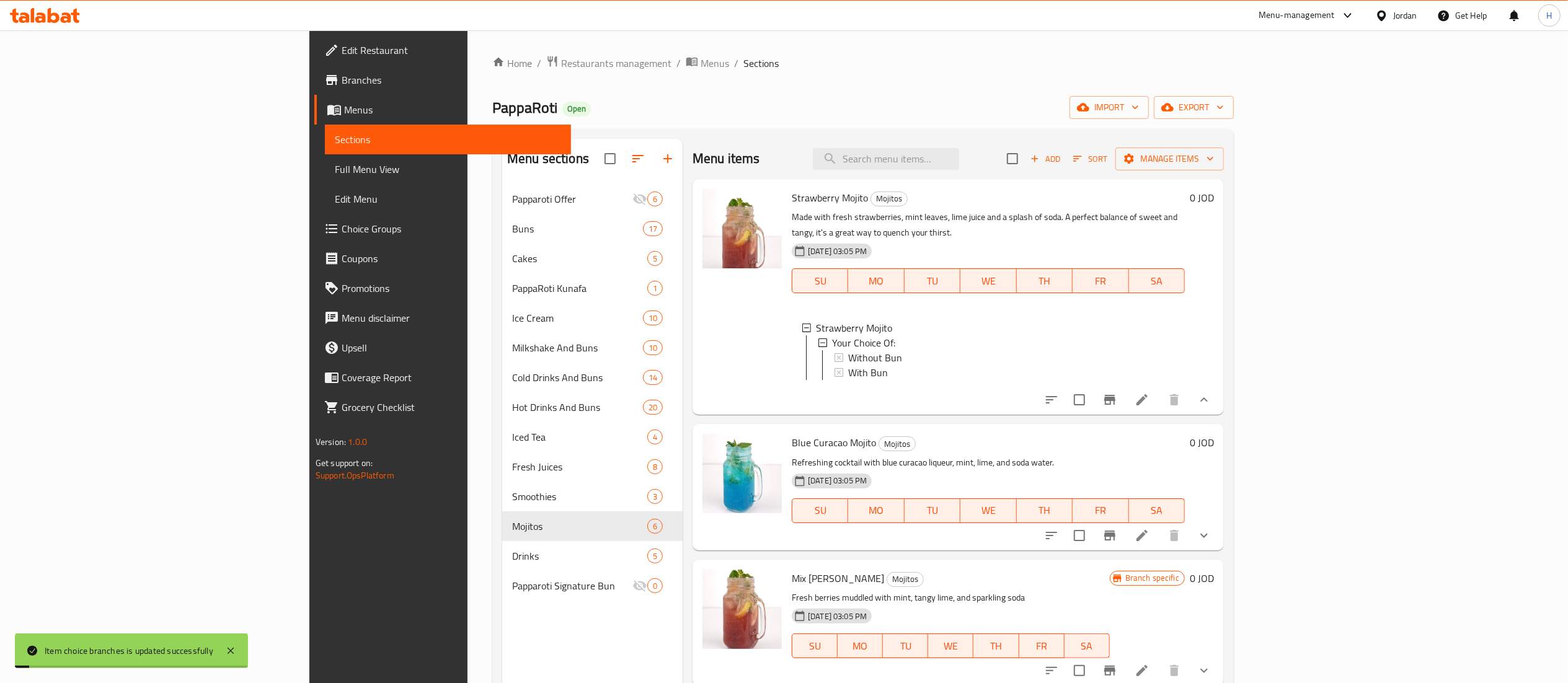
click at [1219, 529] on button "show more" at bounding box center [1204, 535] width 30 height 30
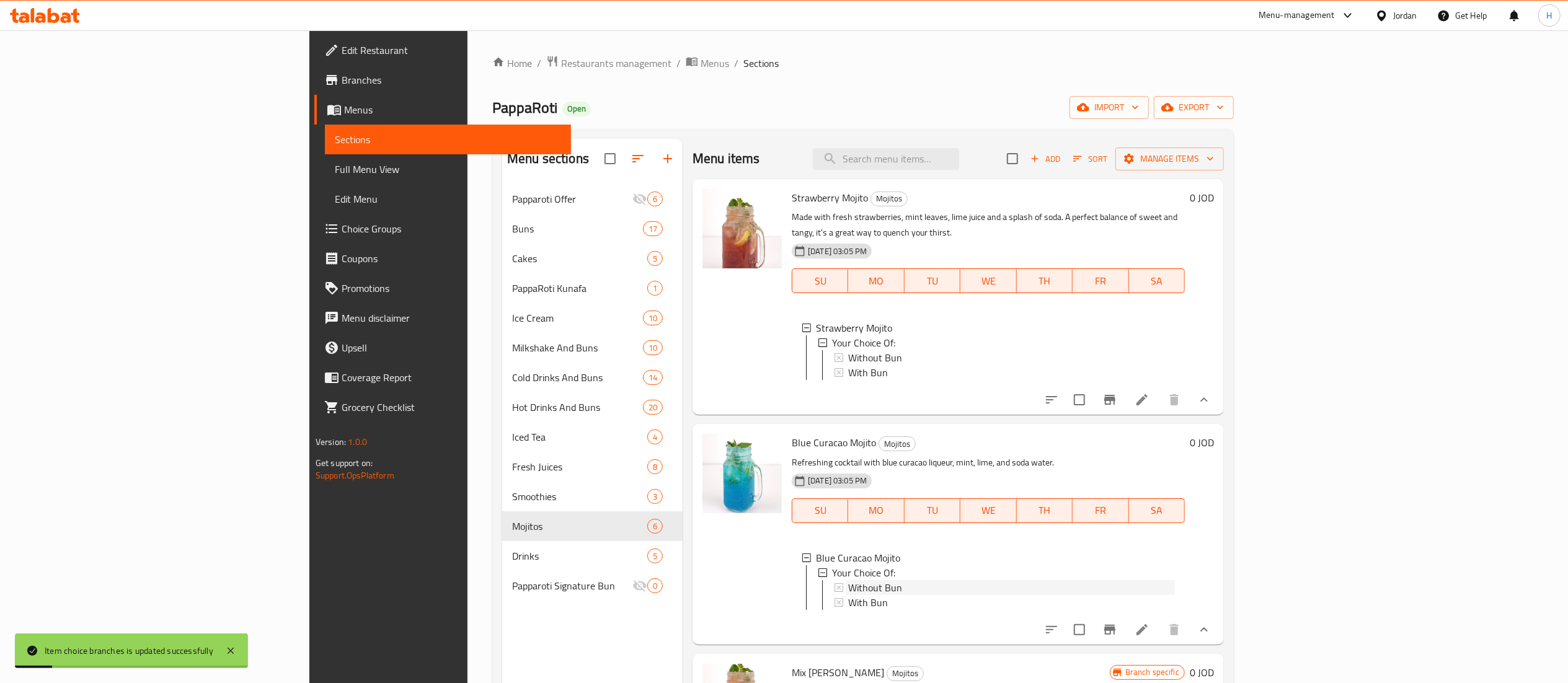
click at [848, 587] on span "Without Bun" at bounding box center [875, 587] width 54 height 15
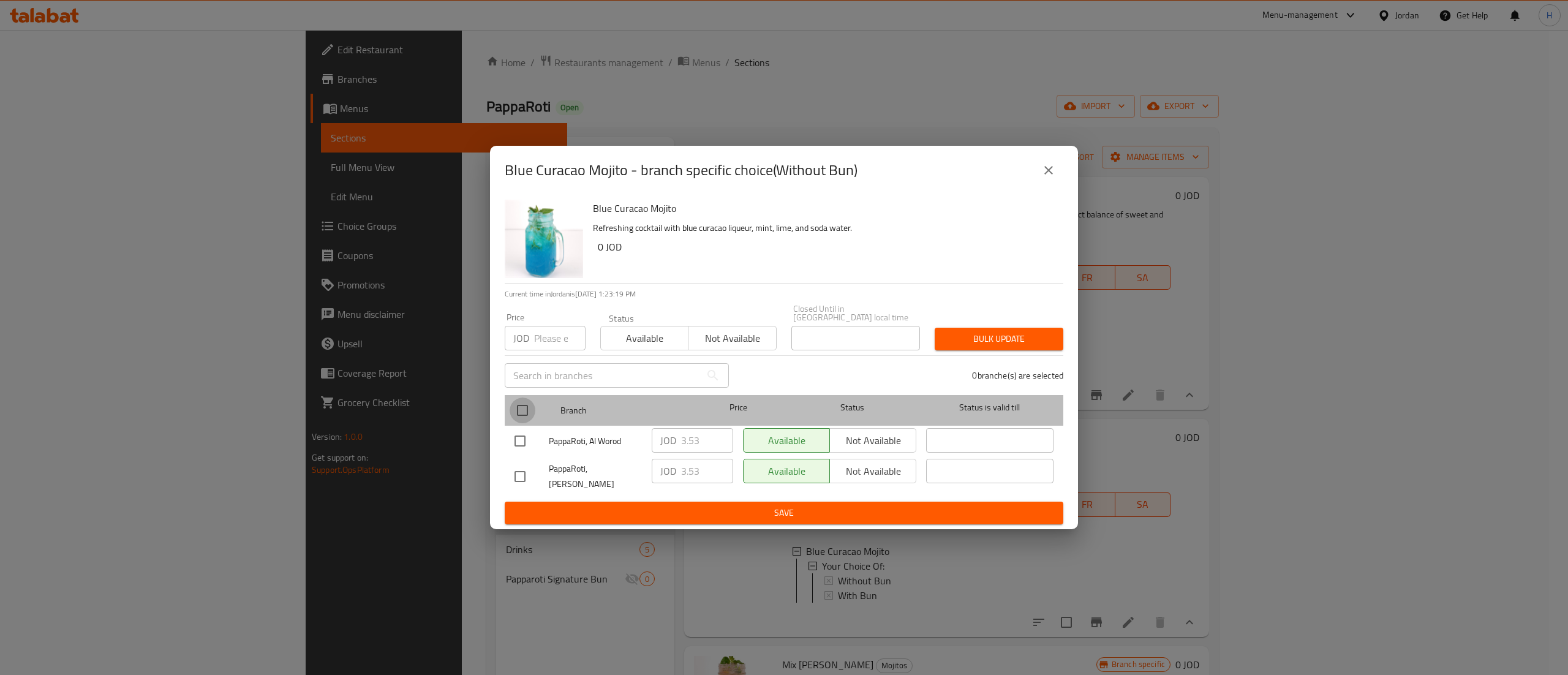
click at [511, 410] on input "checkbox" at bounding box center [522, 410] width 25 height 25
checkbox input "true"
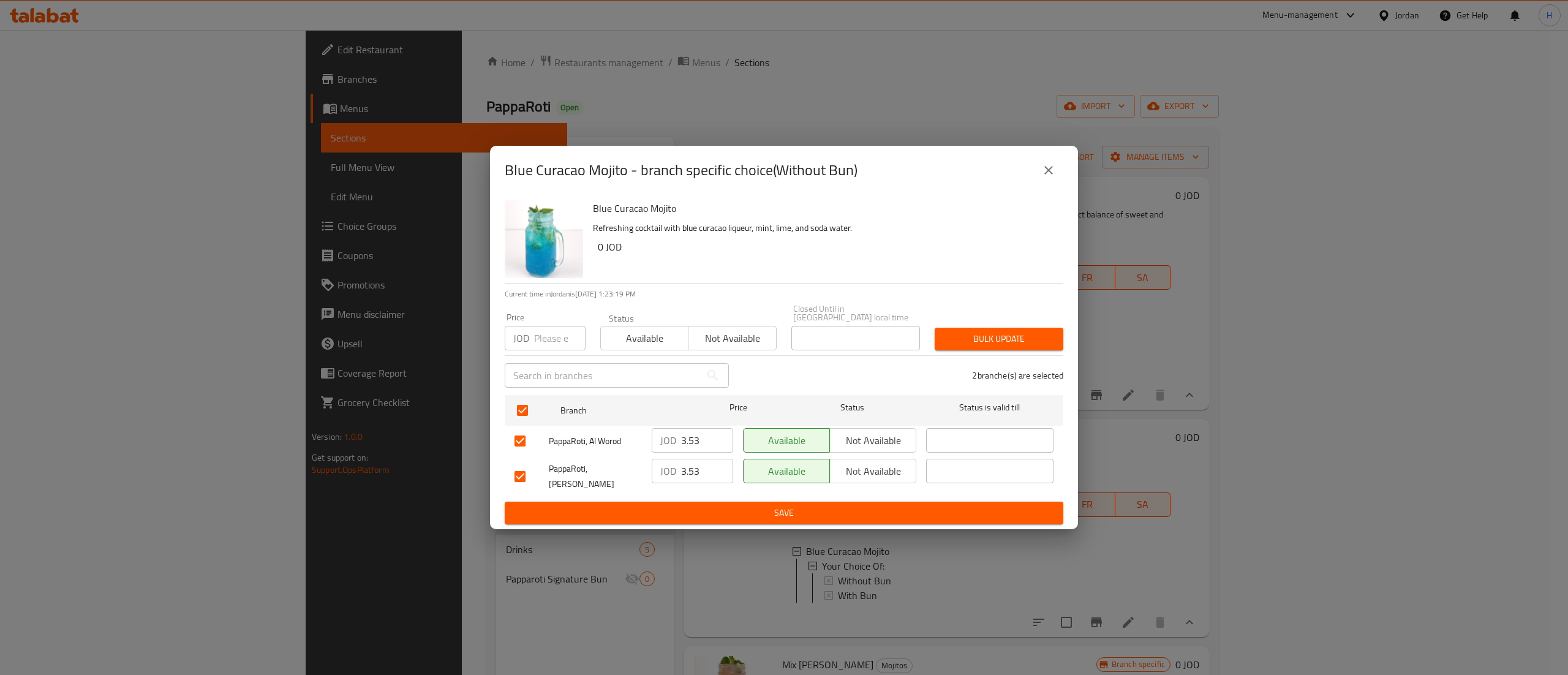
click at [539, 340] on input "number" at bounding box center [559, 338] width 52 height 24
click at [1006, 343] on span "Bulk update" at bounding box center [999, 339] width 109 height 16
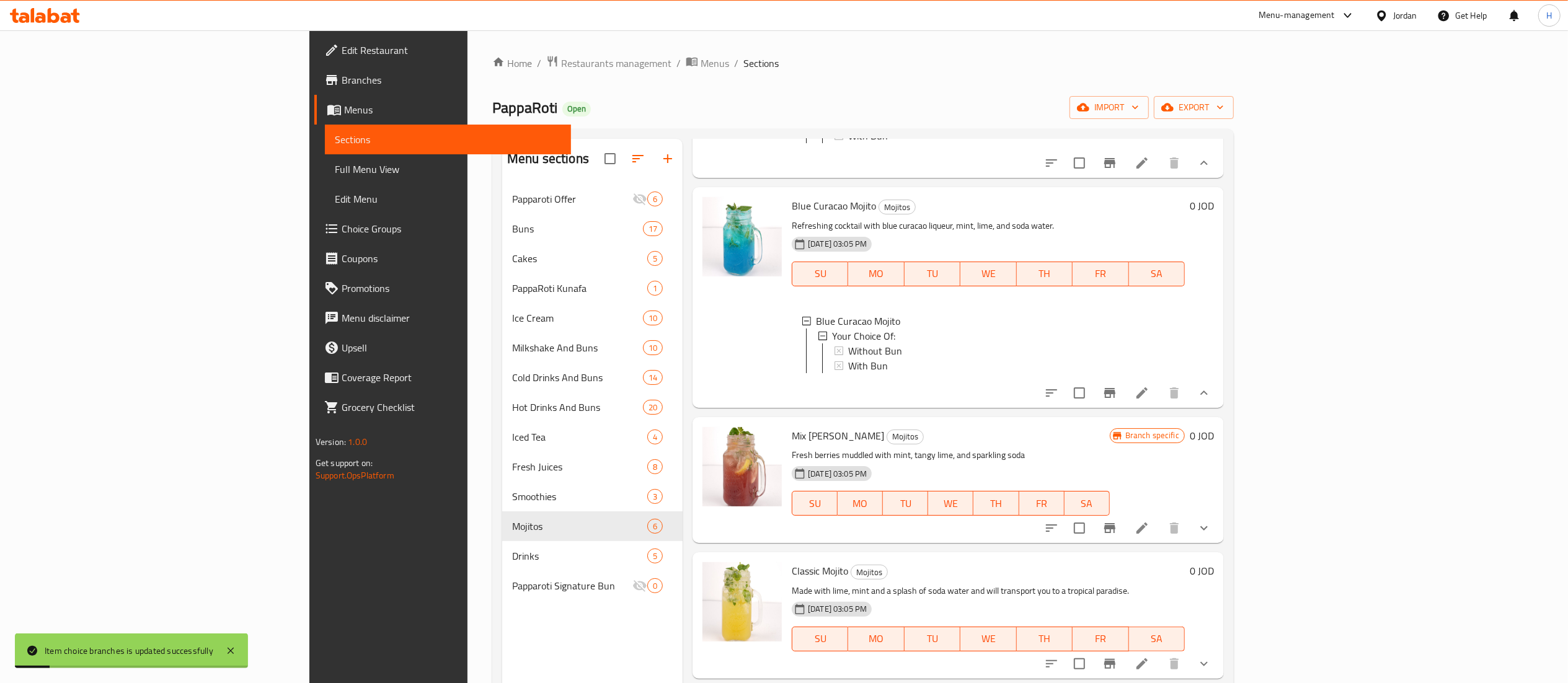
scroll to position [367, 0]
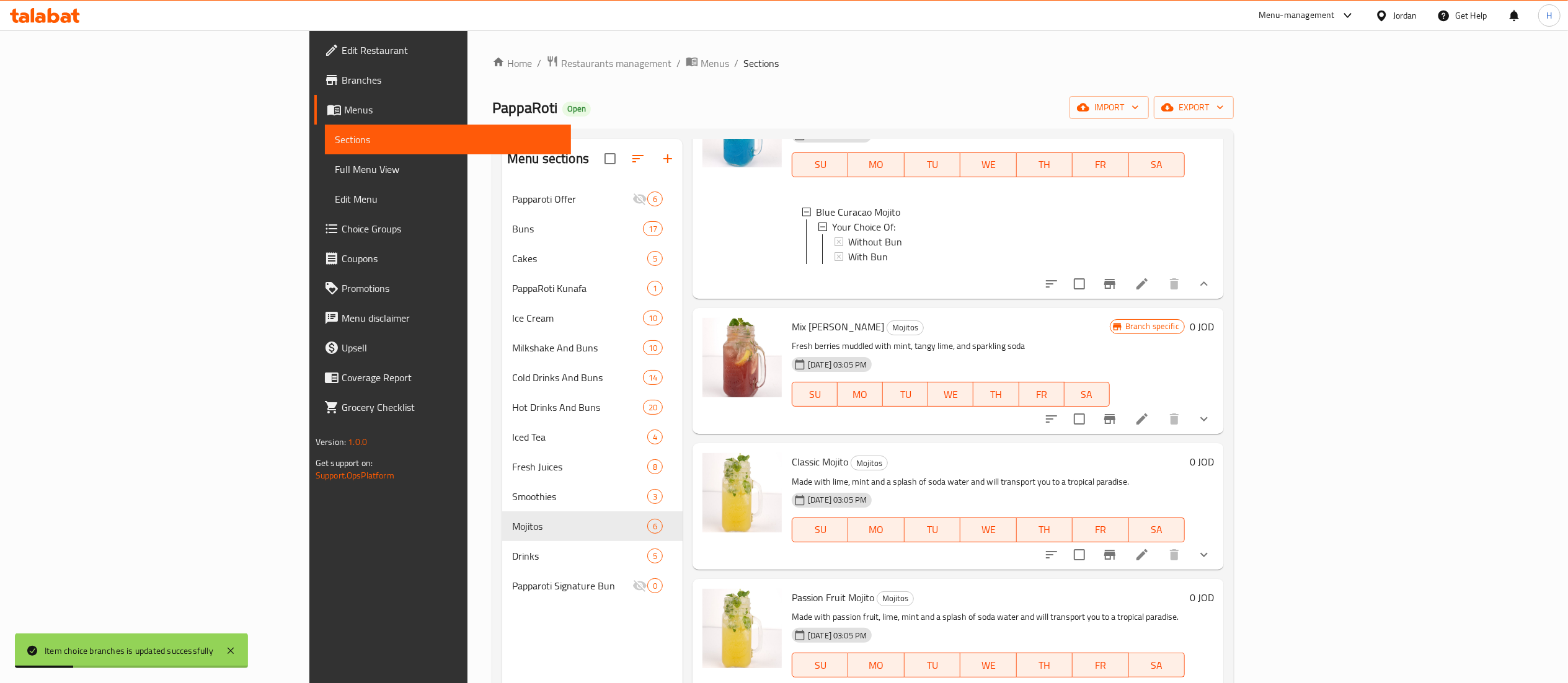
click at [1219, 421] on button "show more" at bounding box center [1204, 419] width 30 height 30
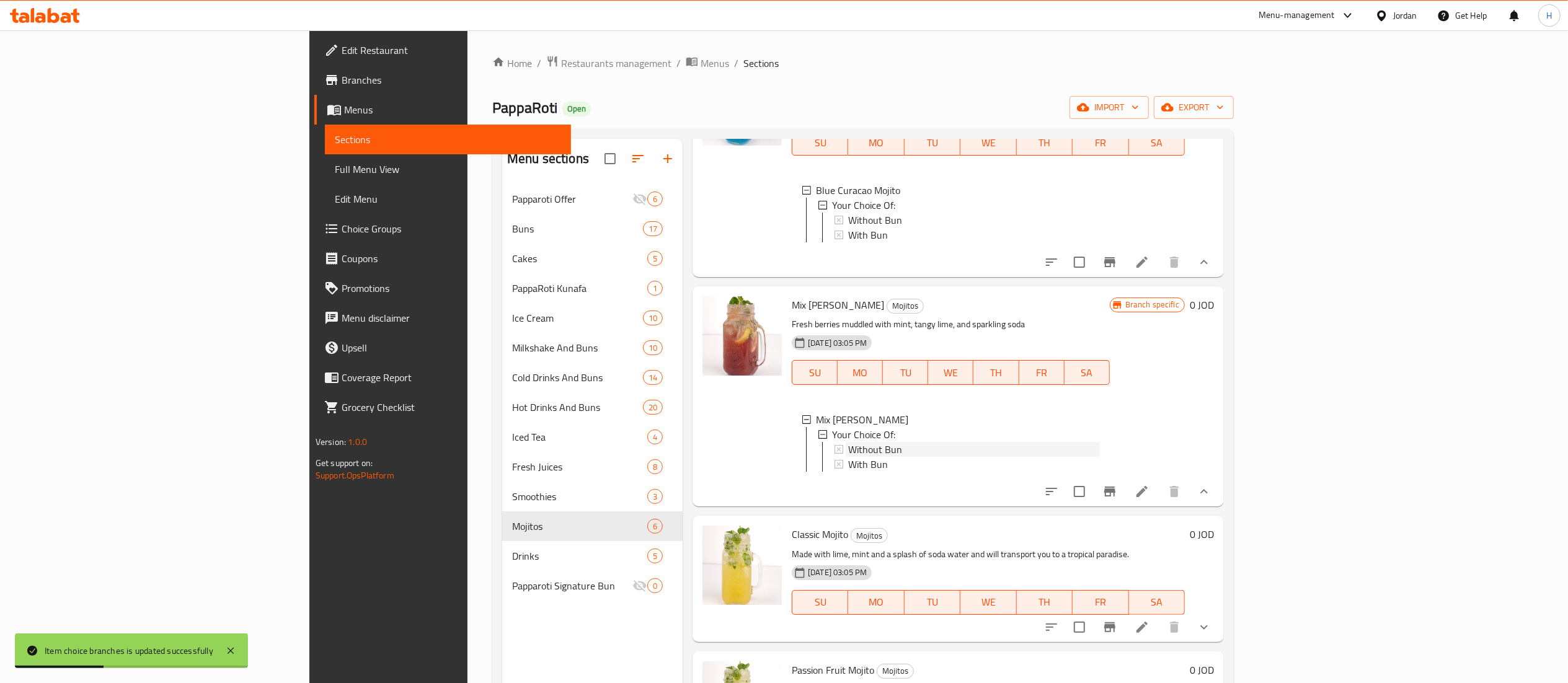
click at [848, 457] on div "Without Bun" at bounding box center [974, 449] width 252 height 15
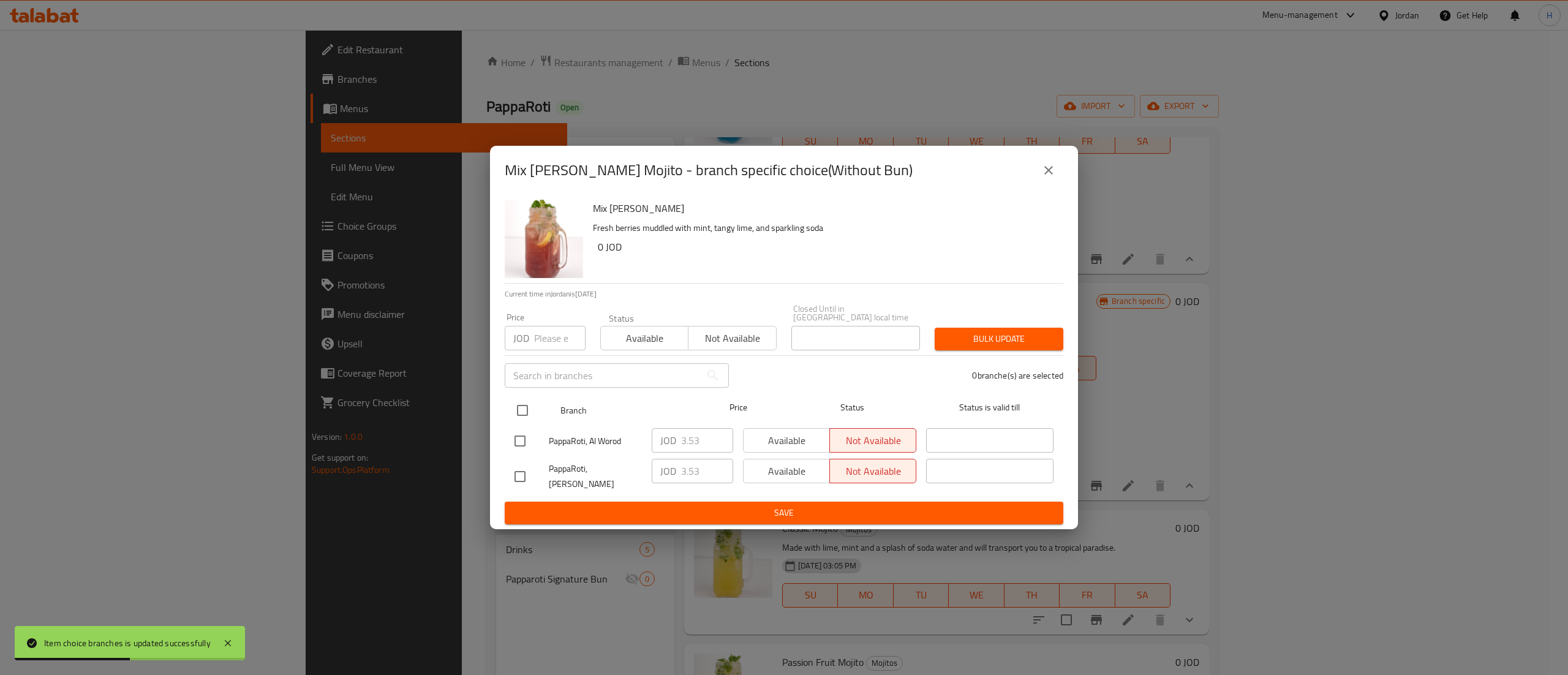
drag, startPoint x: 519, startPoint y: 391, endPoint x: 520, endPoint y: 397, distance: 6.1
click at [520, 395] on ul "Branch Price Status Status is valid till PappaRoti, Al Worod JOD 3.53 ​ Availab…" at bounding box center [784, 445] width 558 height 112
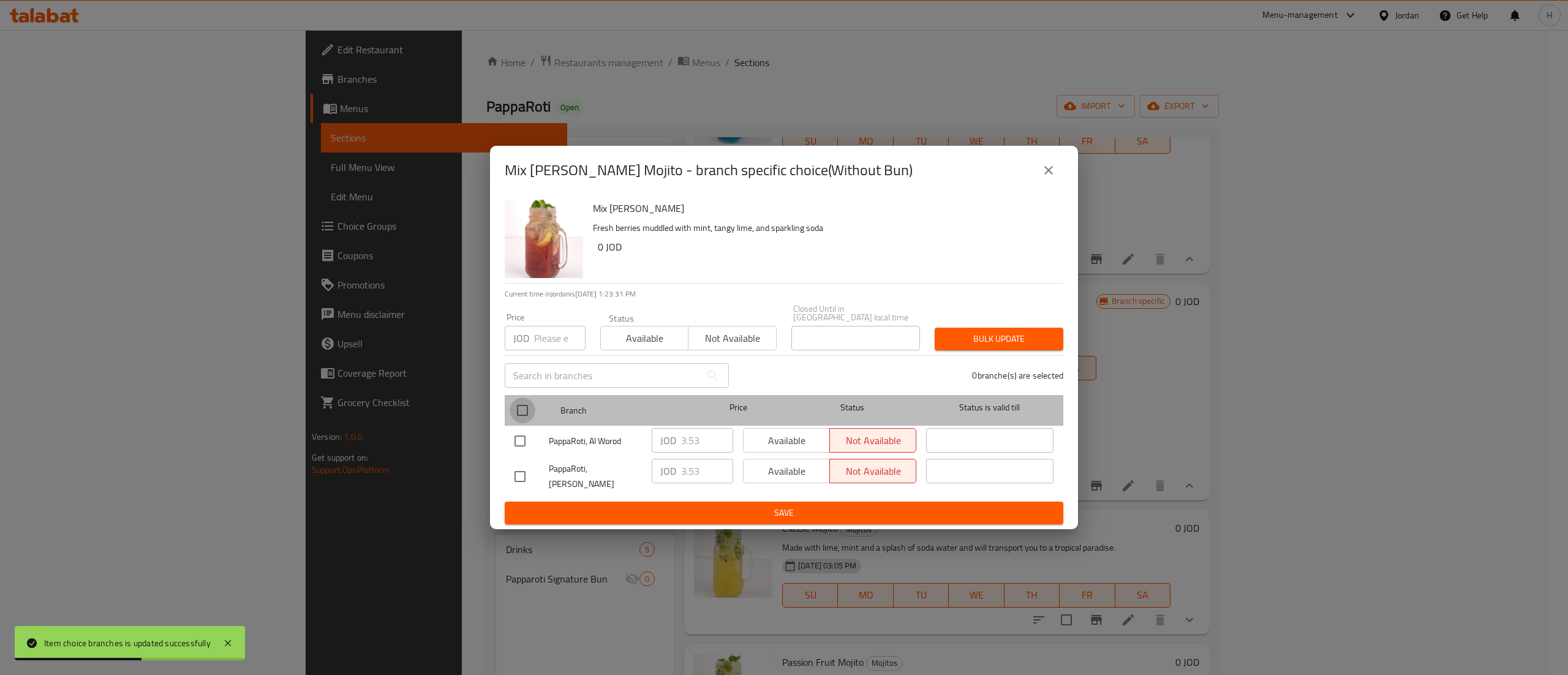
click at [520, 409] on input "checkbox" at bounding box center [522, 410] width 25 height 25
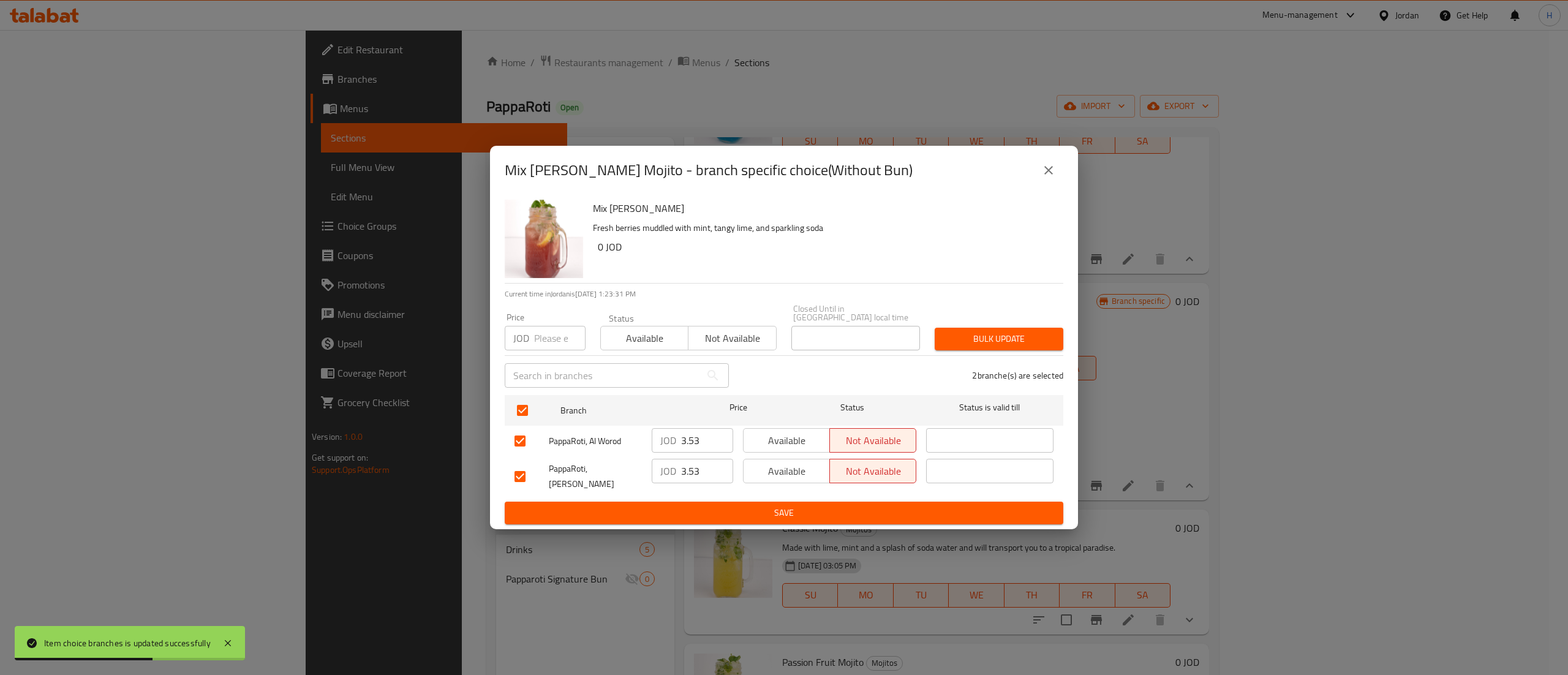
drag, startPoint x: 544, startPoint y: 337, endPoint x: 551, endPoint y: 330, distance: 9.9
click at [547, 334] on input "number" at bounding box center [559, 338] width 52 height 24
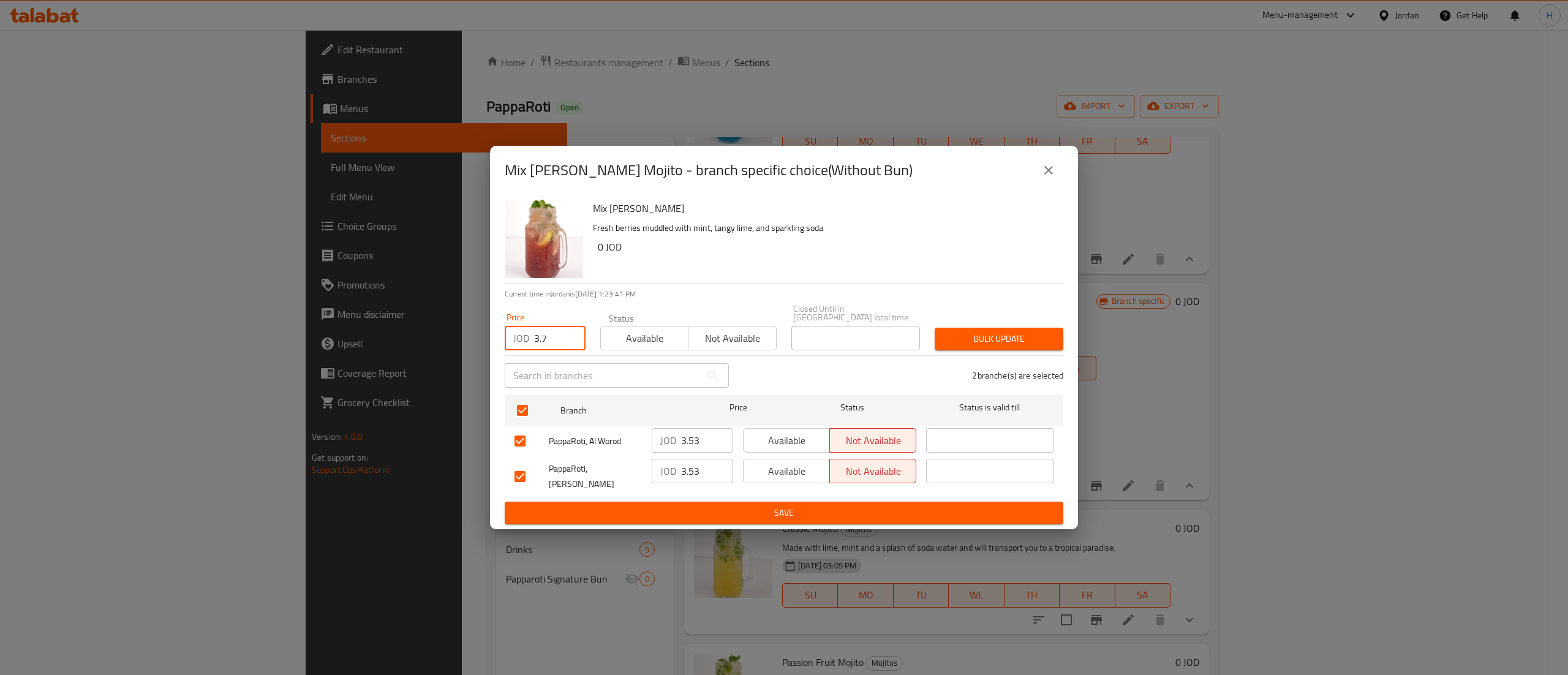
click at [988, 334] on span "Bulk update" at bounding box center [999, 339] width 109 height 16
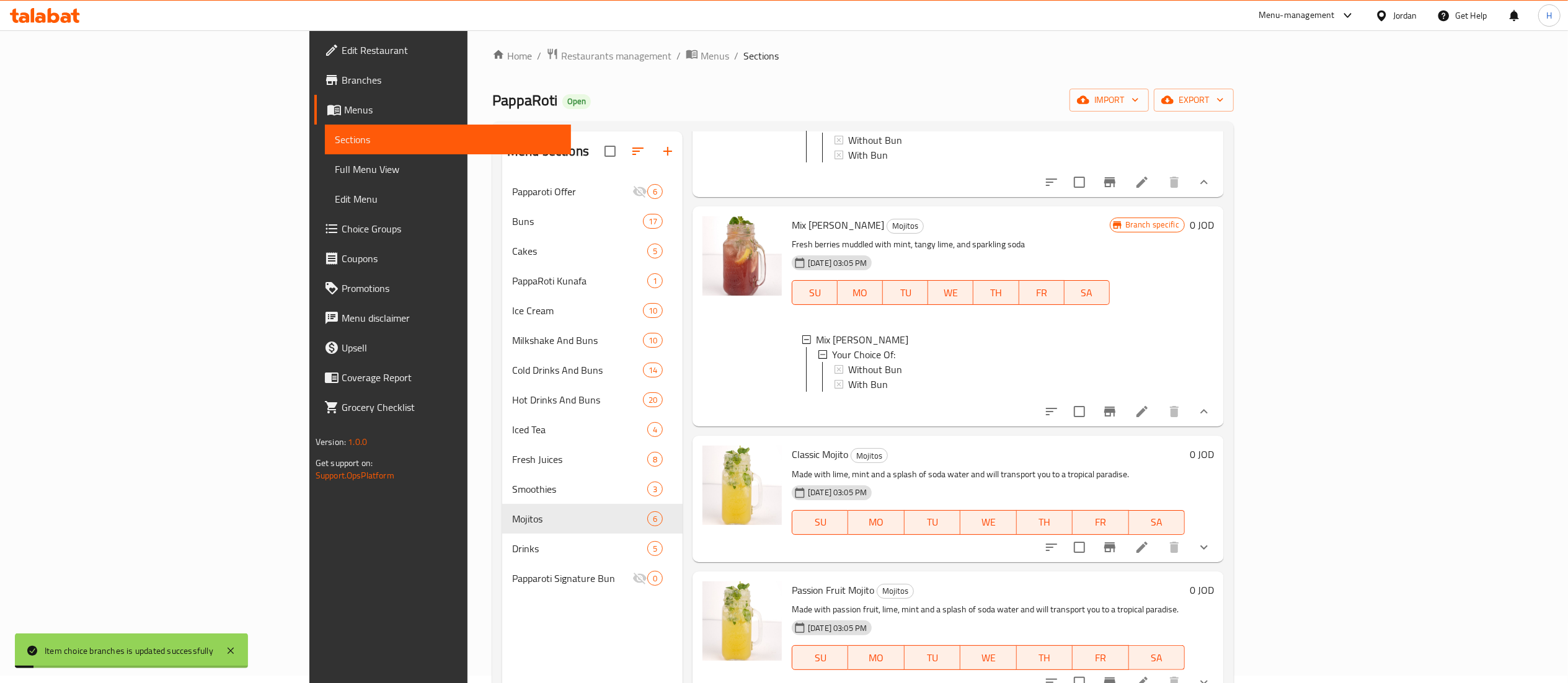
scroll to position [124, 0]
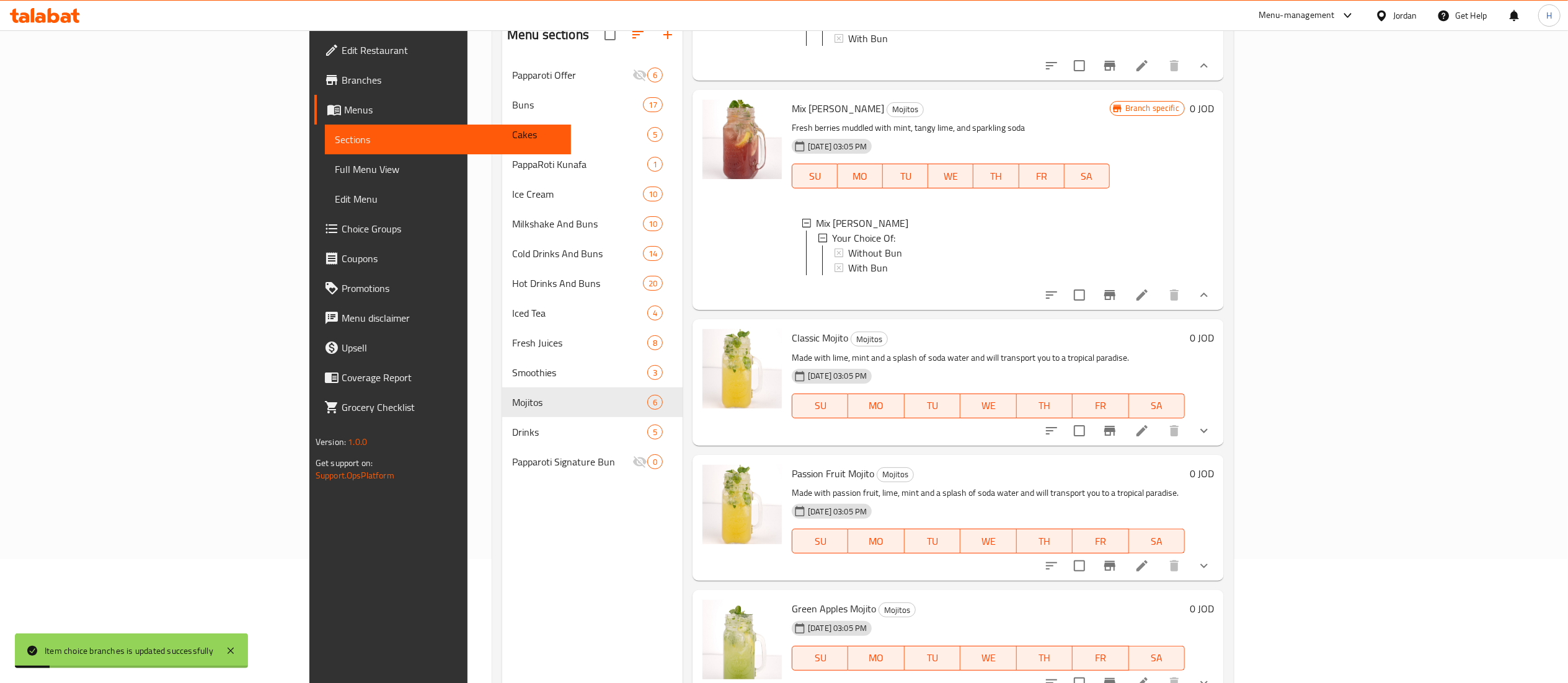
click at [1219, 441] on button "show more" at bounding box center [1204, 431] width 30 height 30
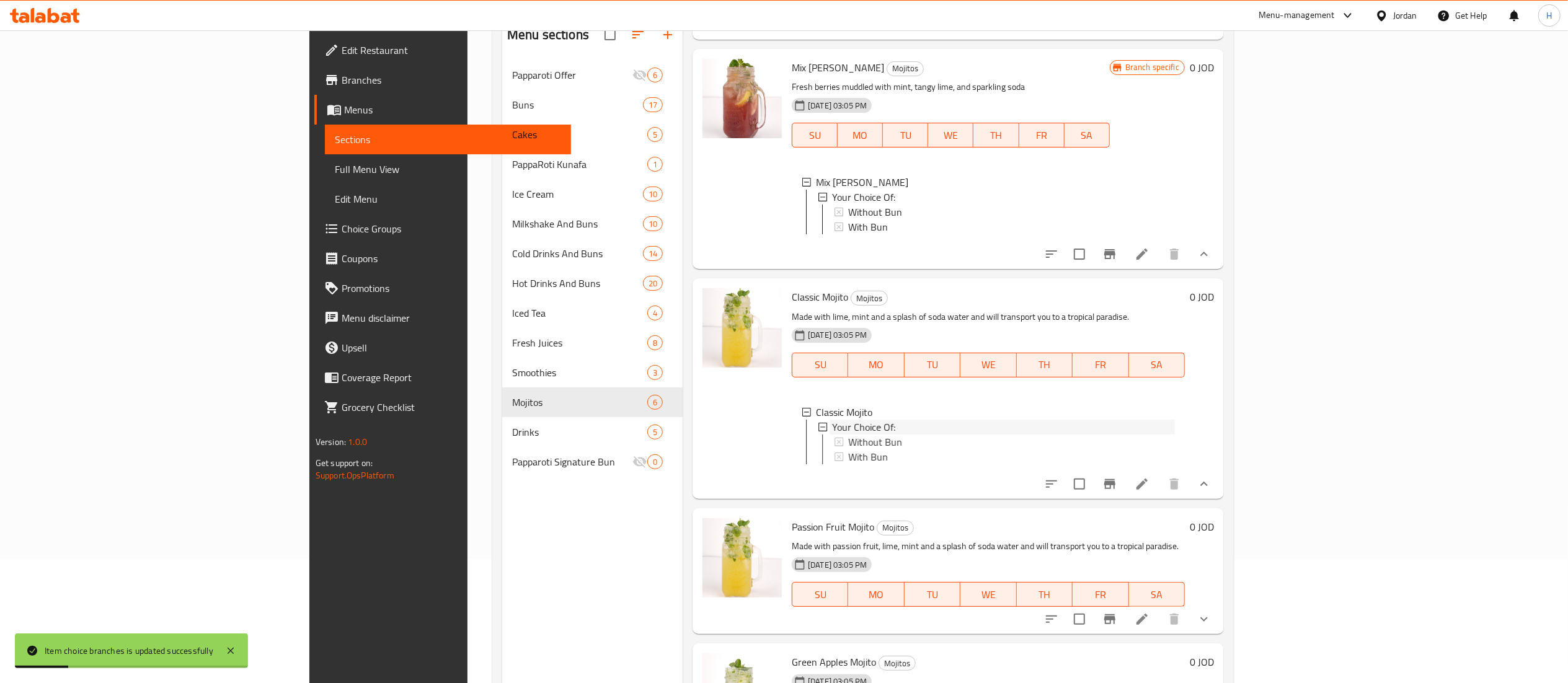
click at [878, 434] on div "Your Choice Of:" at bounding box center [1003, 426] width 343 height 15
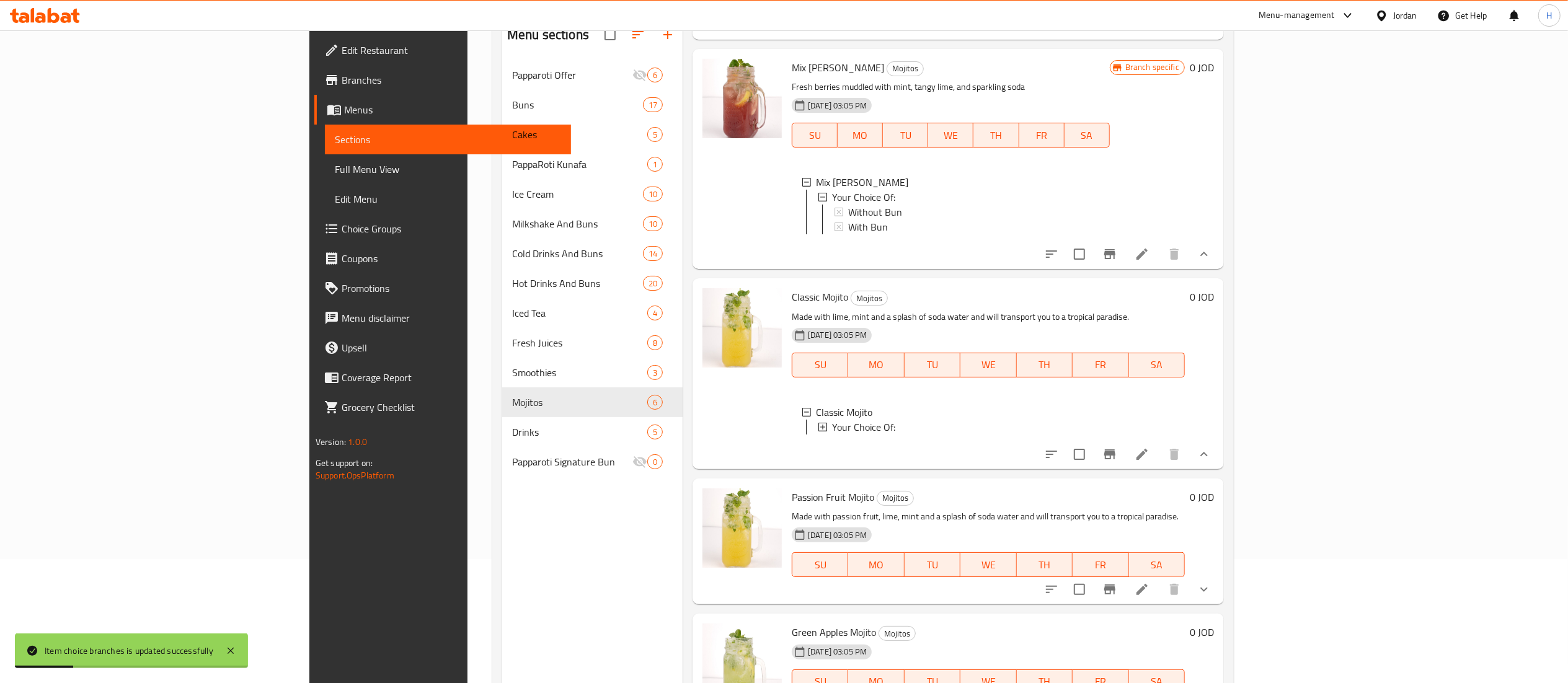
drag, startPoint x: 878, startPoint y: 471, endPoint x: 825, endPoint y: 483, distance: 54.3
click at [876, 434] on div "Your Choice Of:" at bounding box center [1003, 426] width 343 height 15
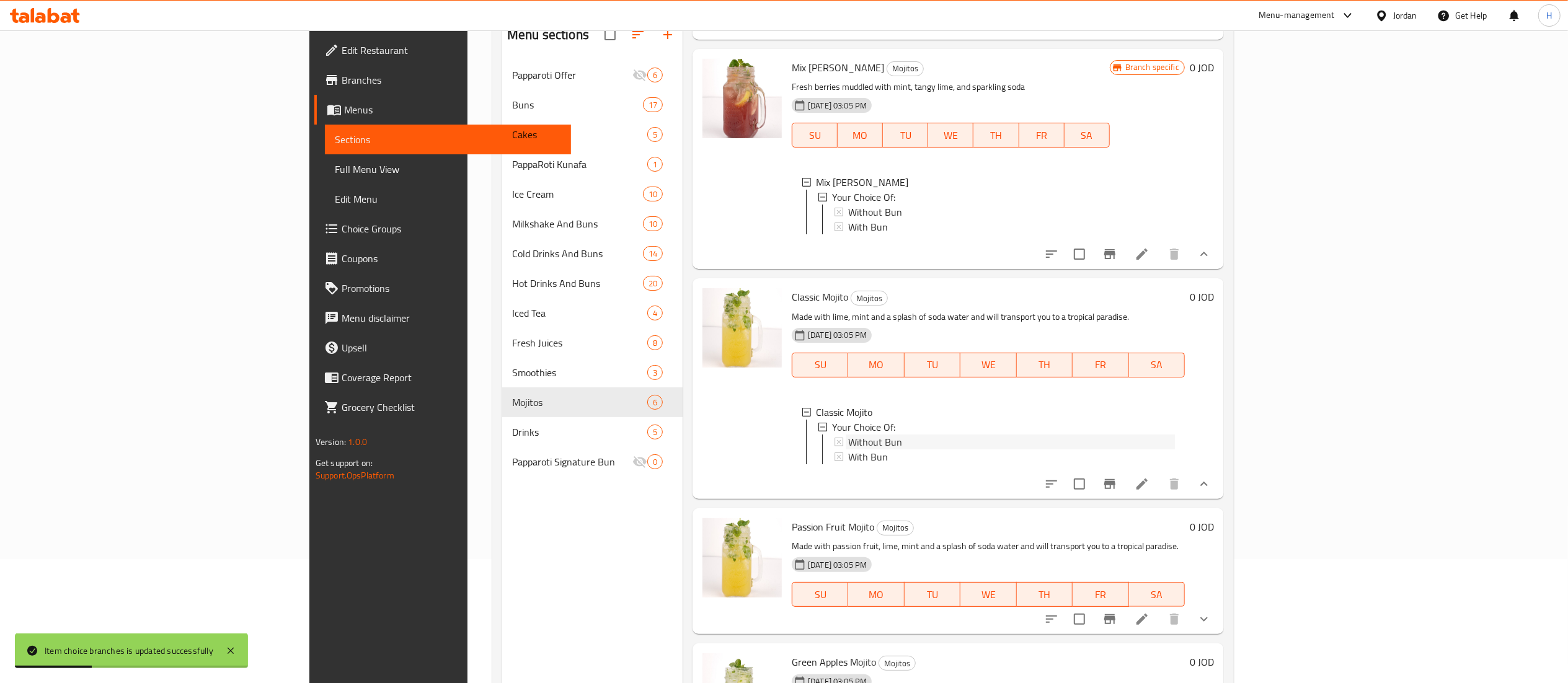
click at [848, 450] on span "Without Bun" at bounding box center [875, 441] width 54 height 15
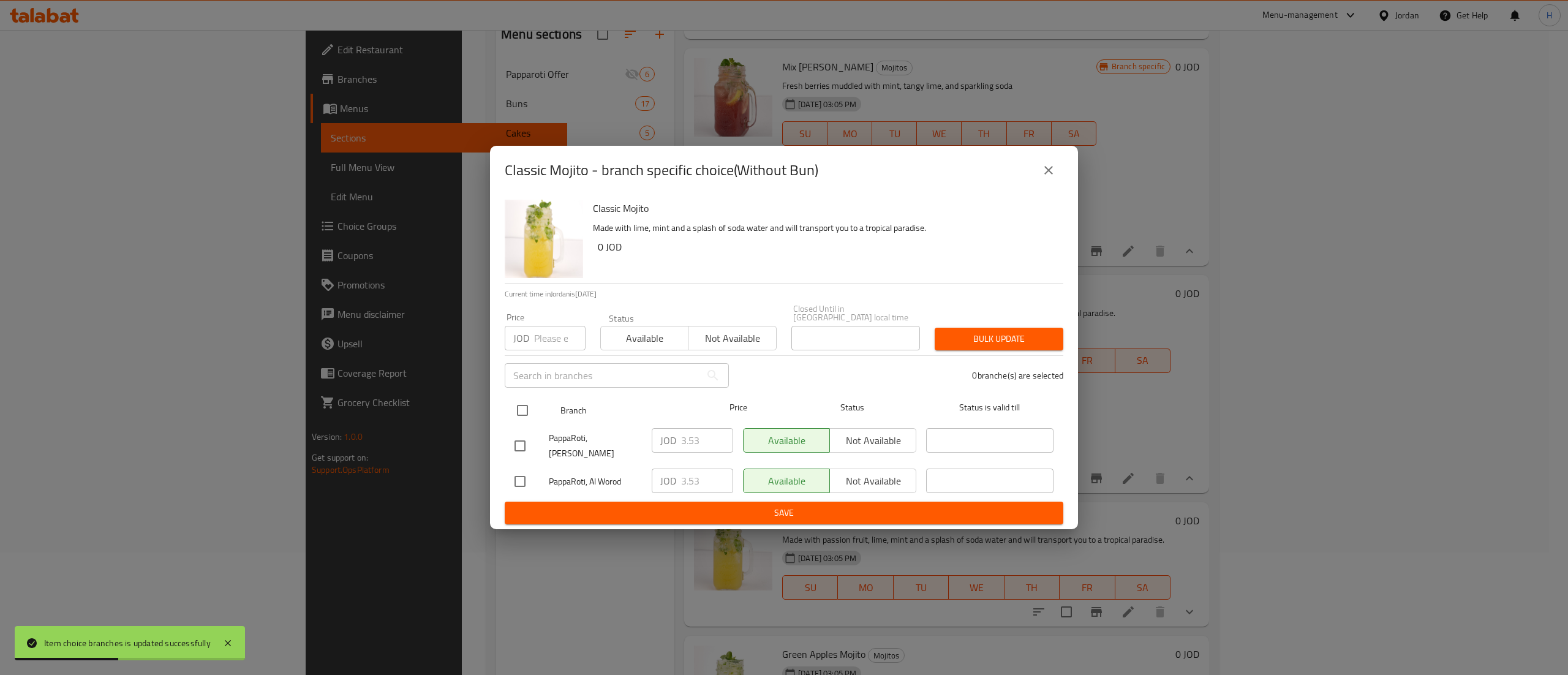
click at [522, 421] on input "checkbox" at bounding box center [522, 410] width 25 height 25
click at [532, 340] on div "JOD Price" at bounding box center [545, 338] width 81 height 24
click at [958, 347] on button "Bulk update" at bounding box center [999, 338] width 128 height 22
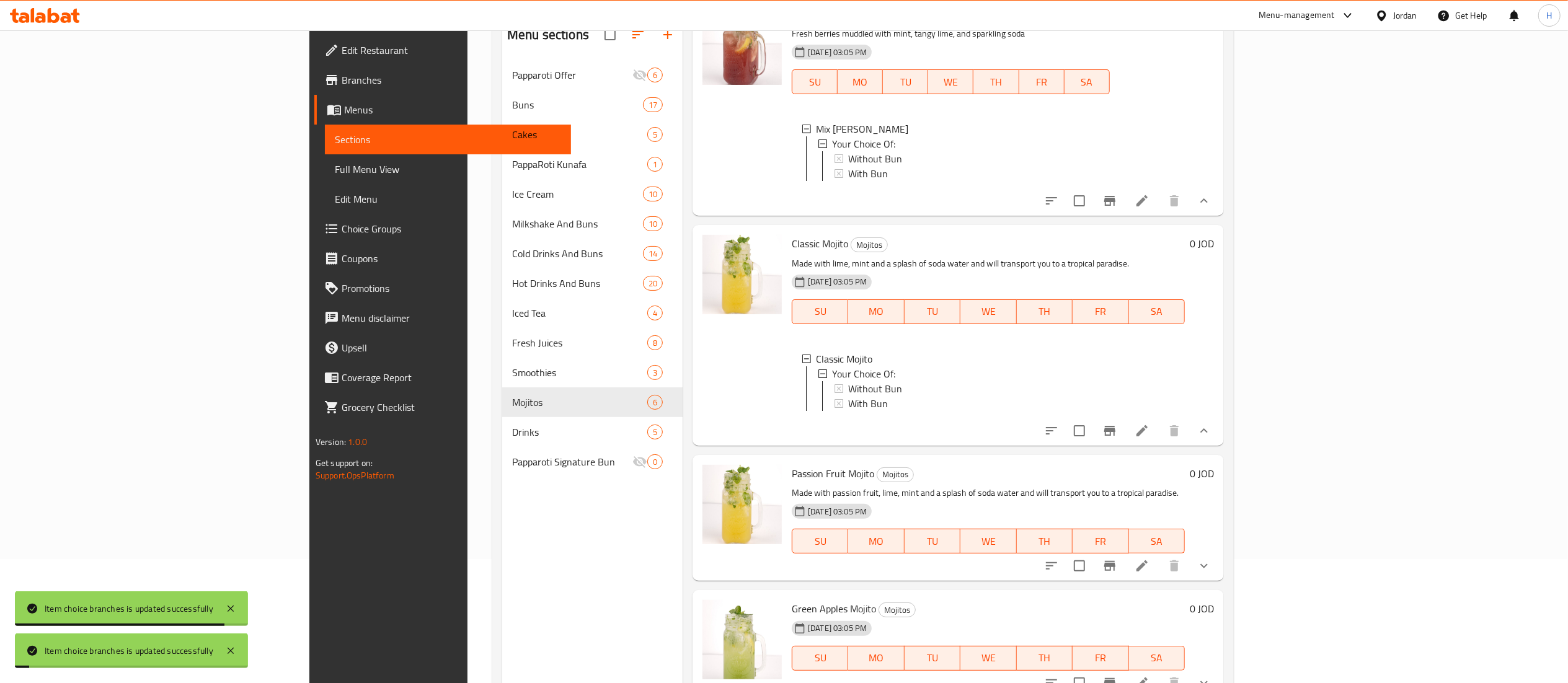
scroll to position [593, 0]
click at [1219, 560] on button "show more" at bounding box center [1204, 566] width 30 height 30
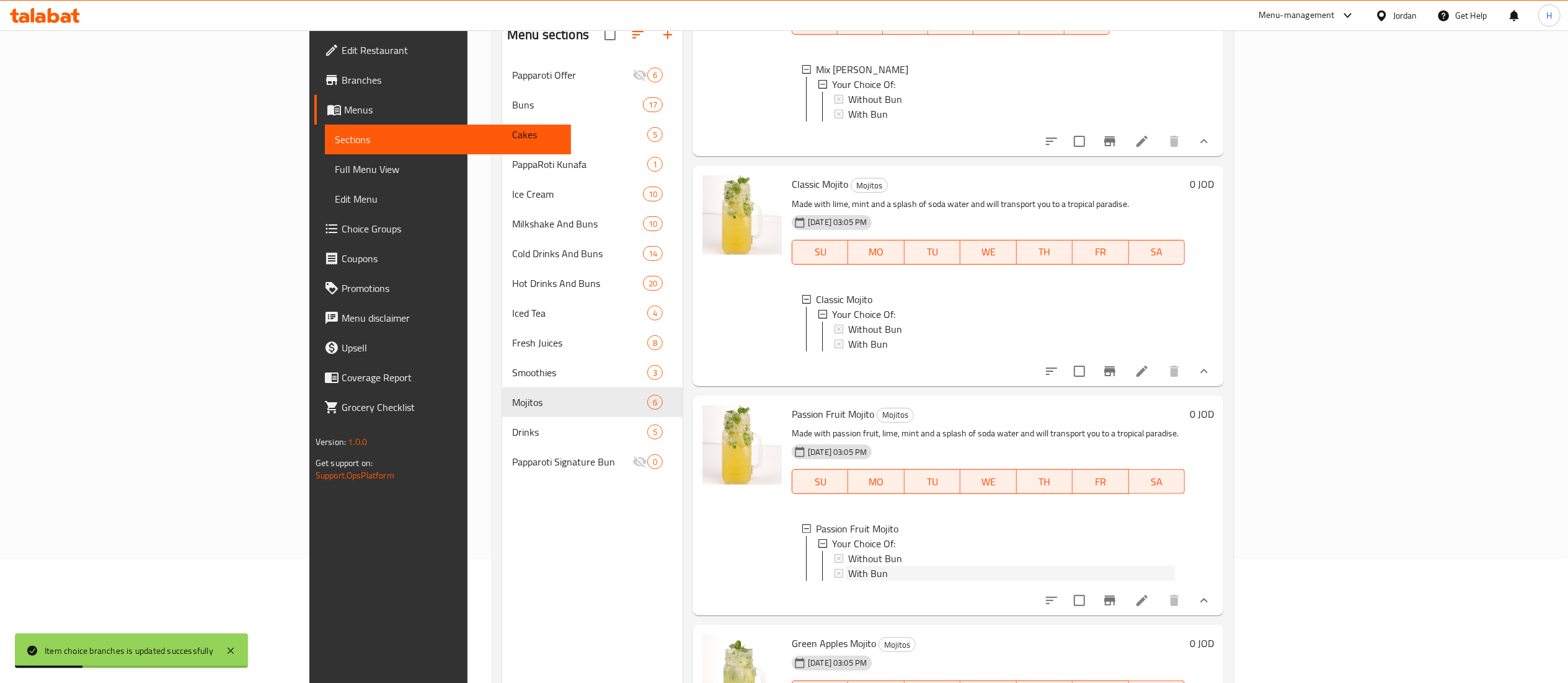
click at [848, 581] on span "With Bun" at bounding box center [868, 573] width 39 height 15
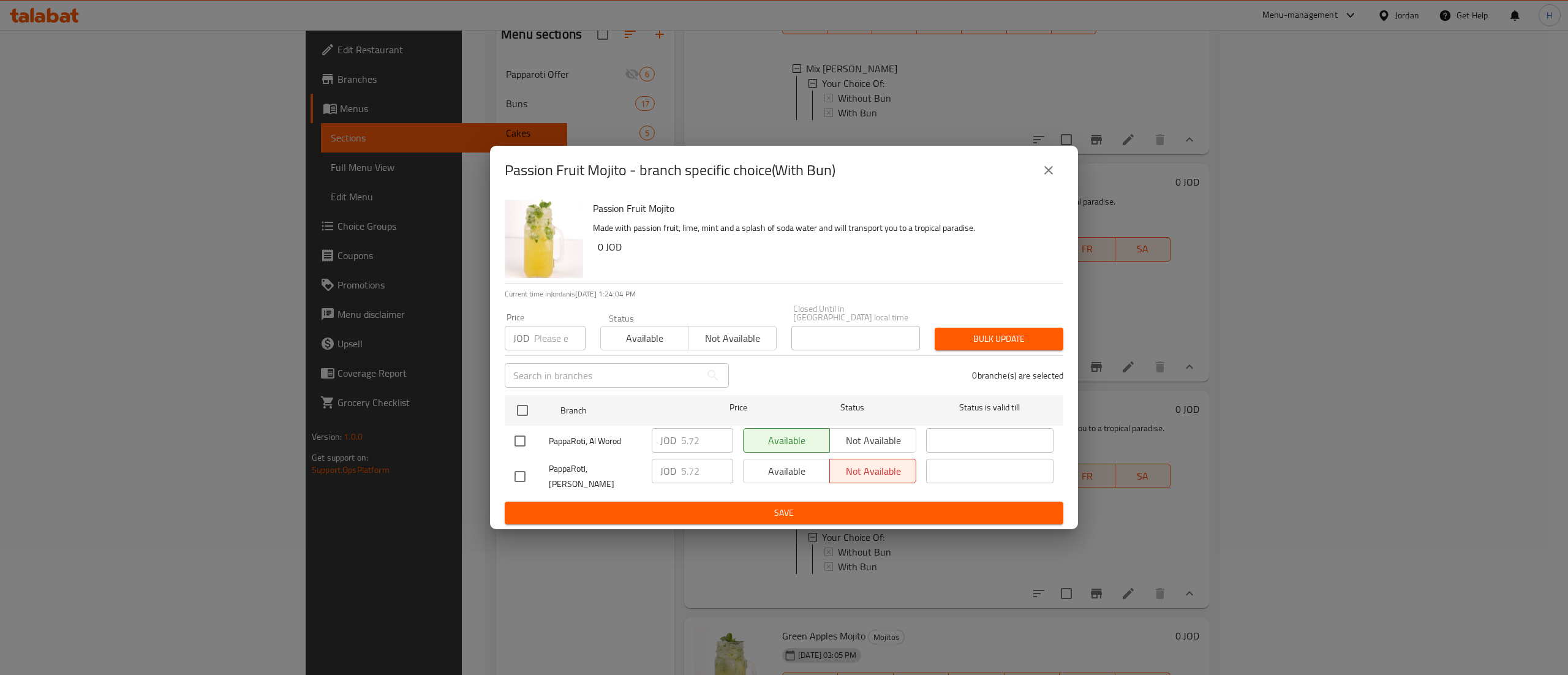
click at [1049, 174] on icon "close" at bounding box center [1049, 170] width 9 height 9
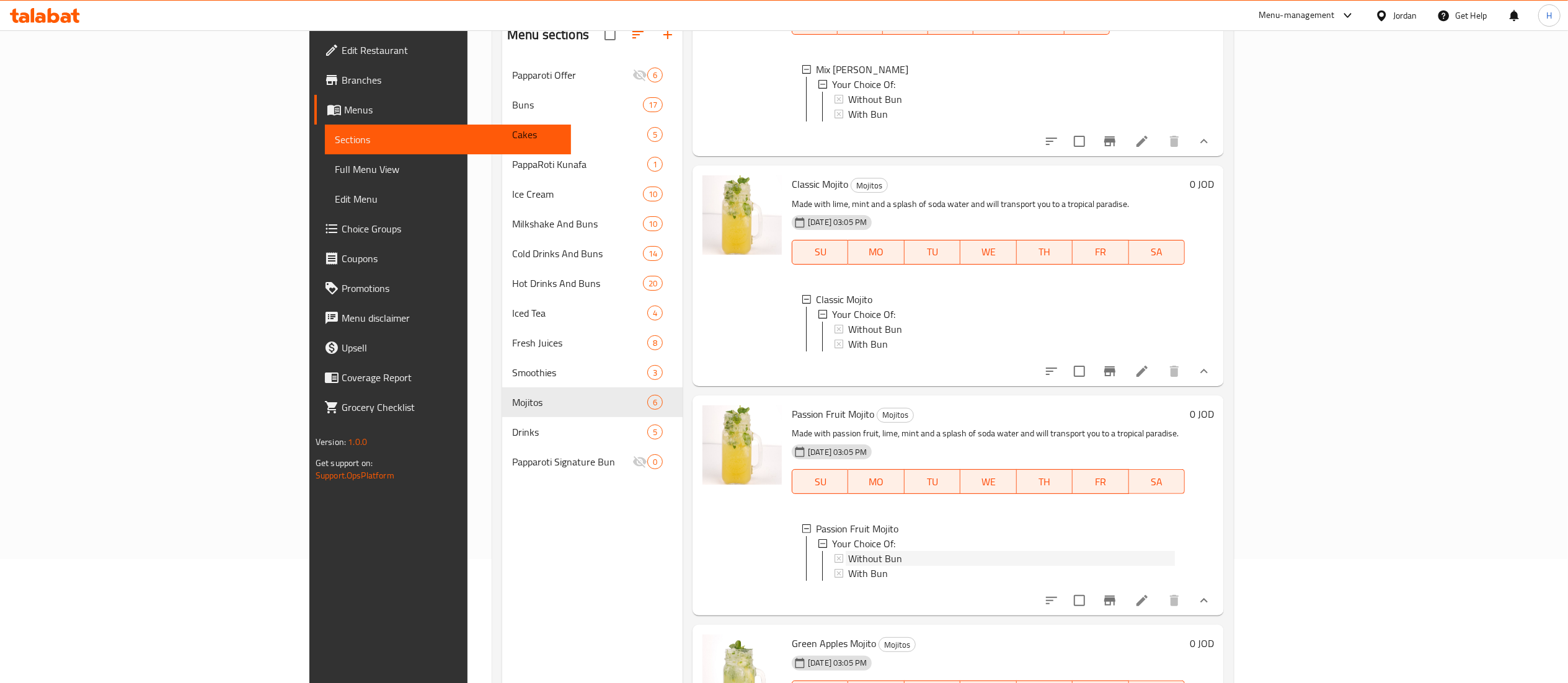
click at [866, 566] on div "Without Bun" at bounding box center [1012, 558] width 327 height 15
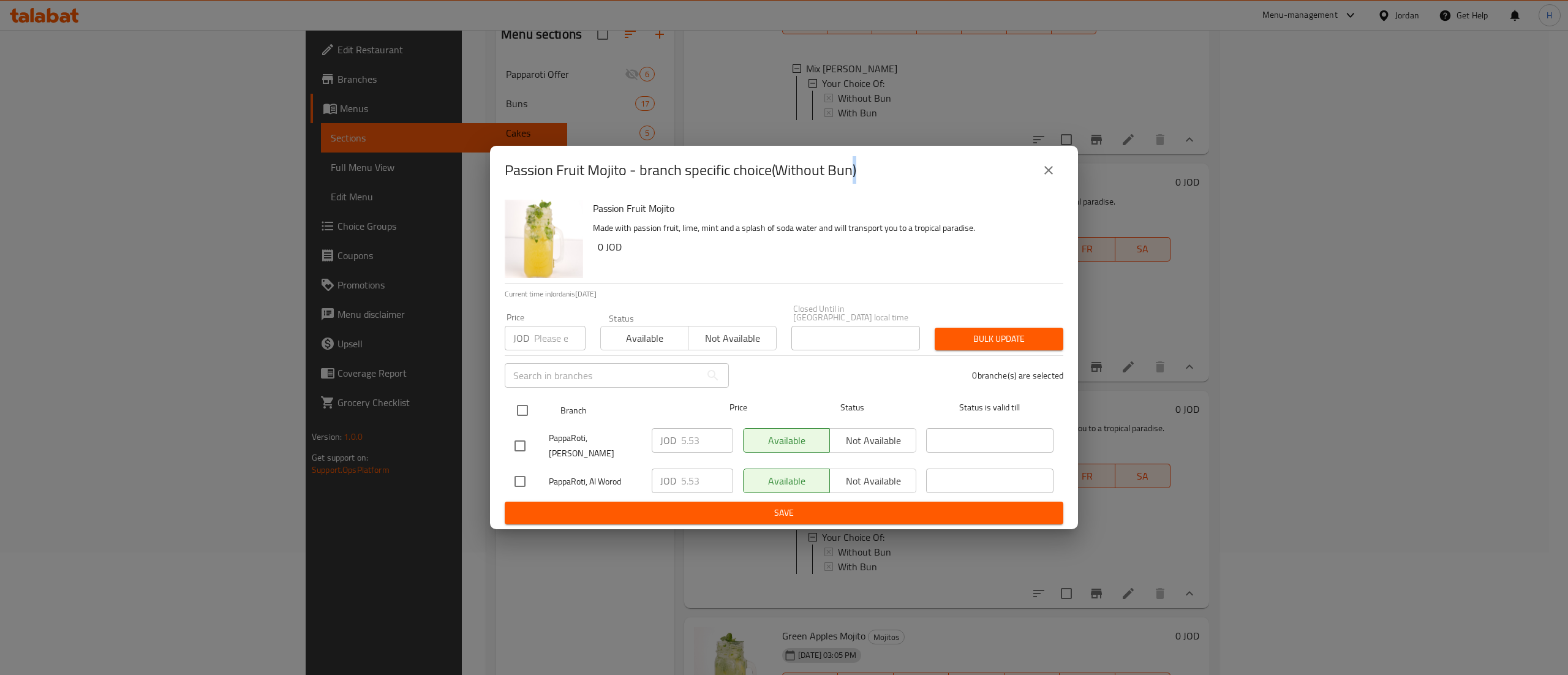
click at [530, 415] on input "checkbox" at bounding box center [522, 410] width 25 height 25
click at [540, 338] on input "number" at bounding box center [559, 338] width 52 height 24
click at [1018, 332] on span "Bulk update" at bounding box center [999, 339] width 109 height 16
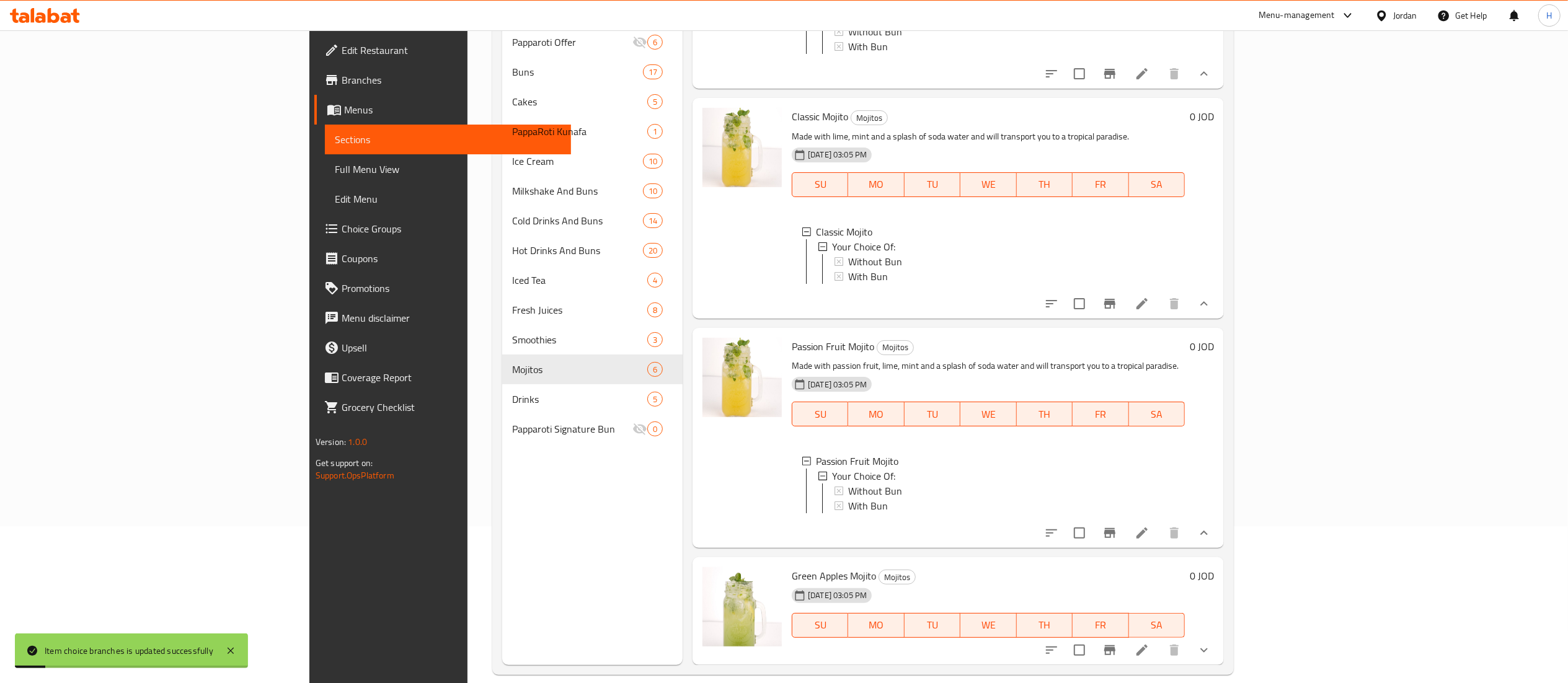
scroll to position [174, 0]
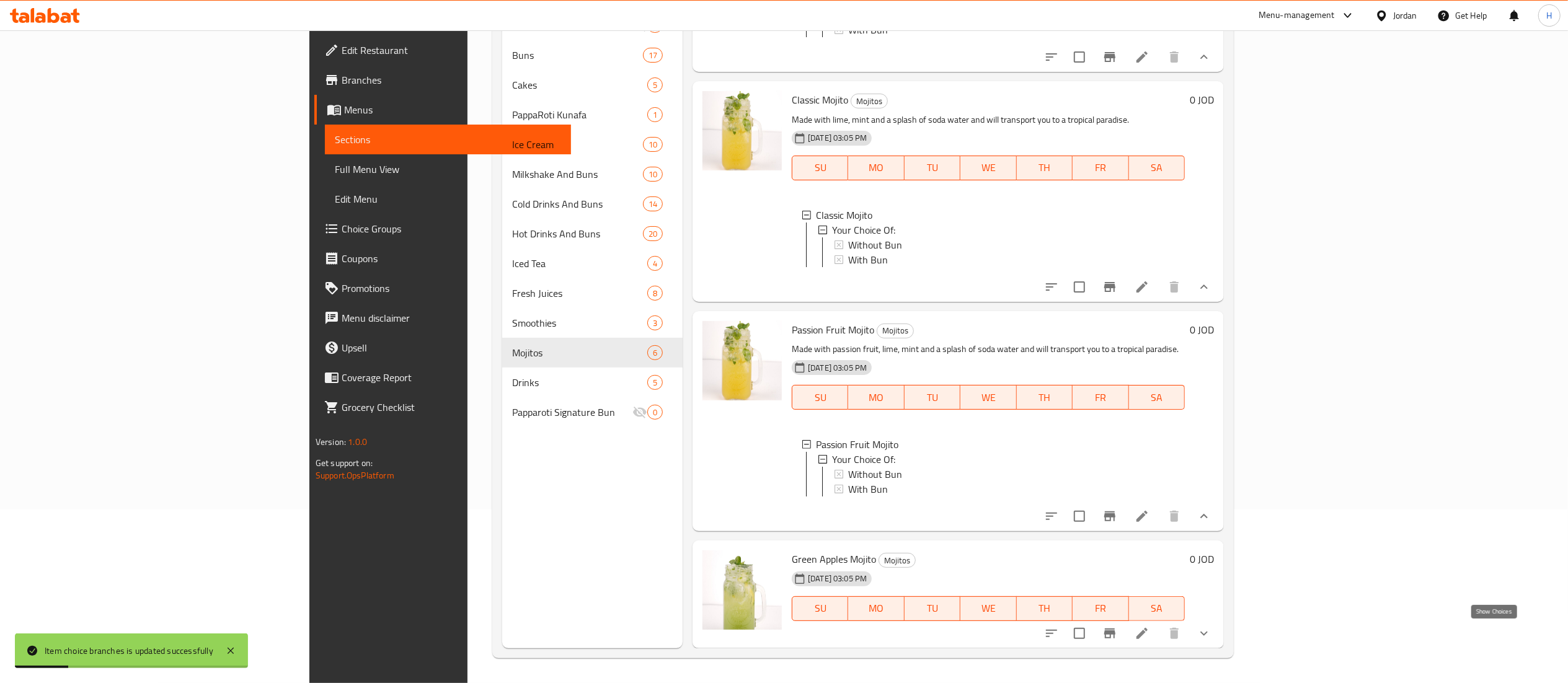
click at [1212, 626] on icon "show more" at bounding box center [1203, 633] width 15 height 15
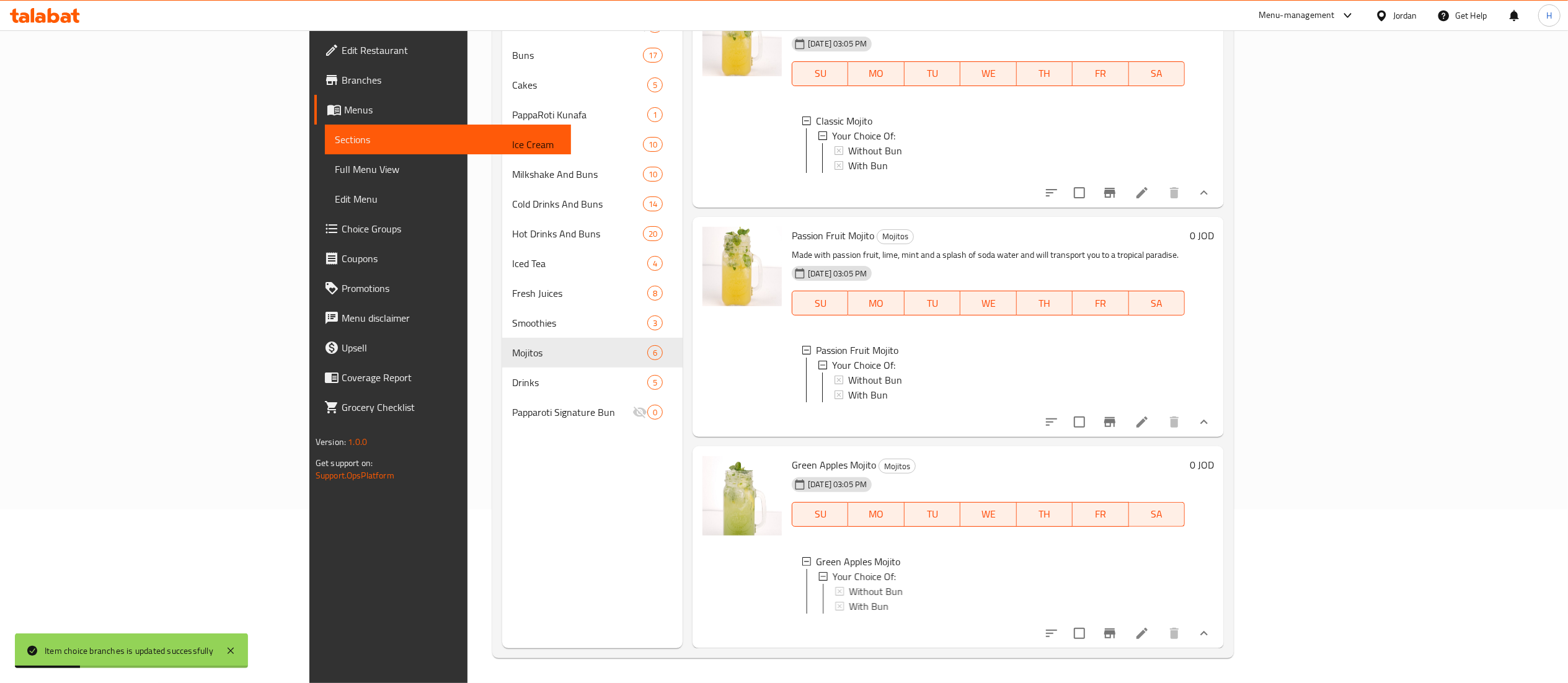
scroll to position [821, 0]
click at [848, 584] on span "Without Bun" at bounding box center [875, 590] width 54 height 15
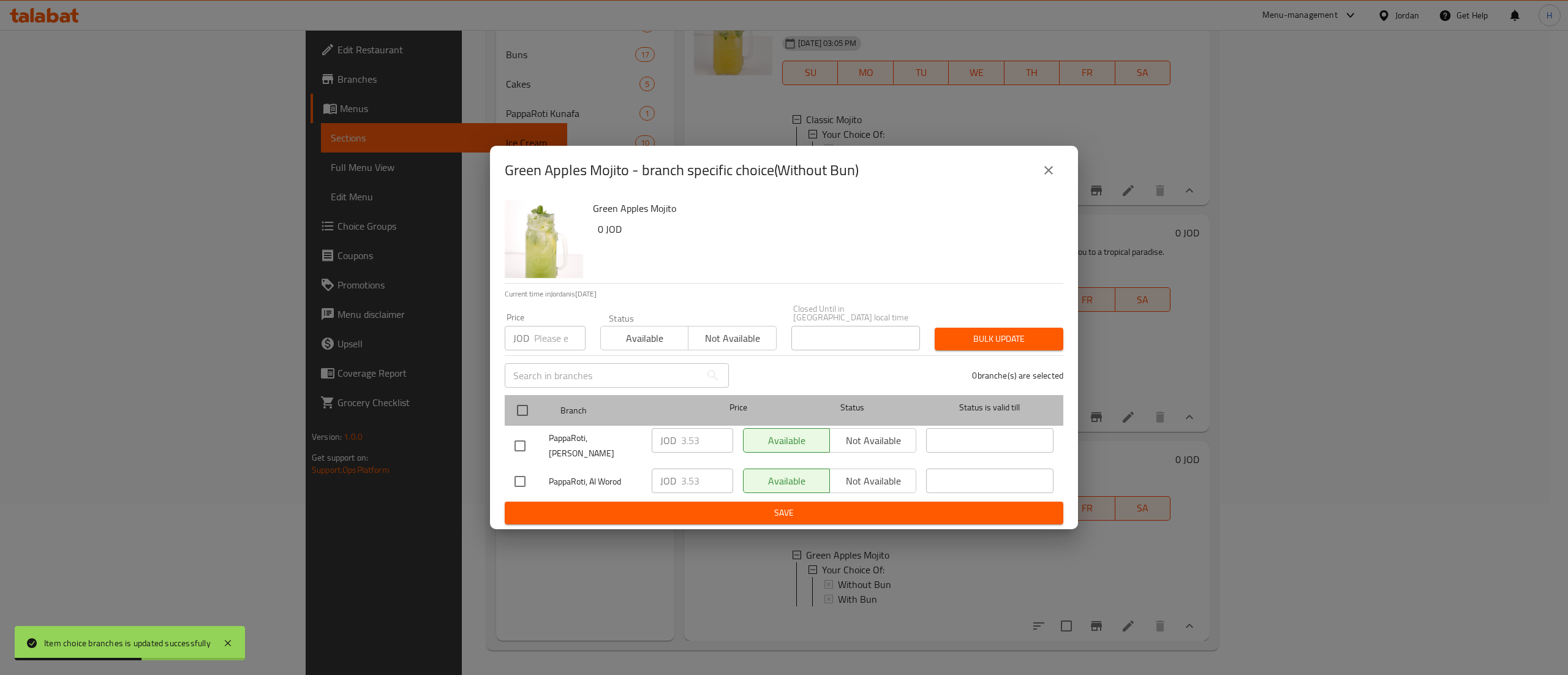
click at [522, 397] on div at bounding box center [532, 410] width 46 height 36
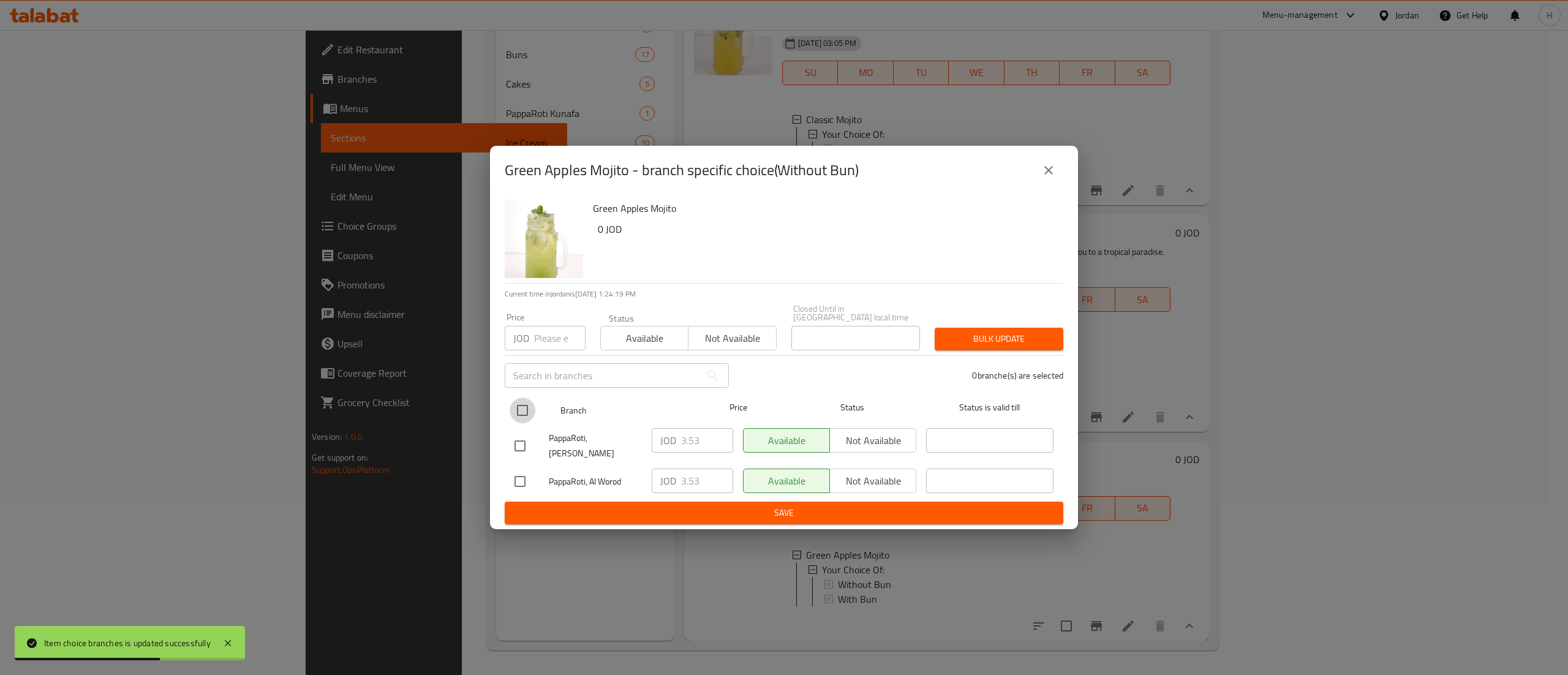
click at [517, 407] on input "checkbox" at bounding box center [522, 410] width 25 height 25
click at [550, 333] on input "number" at bounding box center [559, 338] width 52 height 24
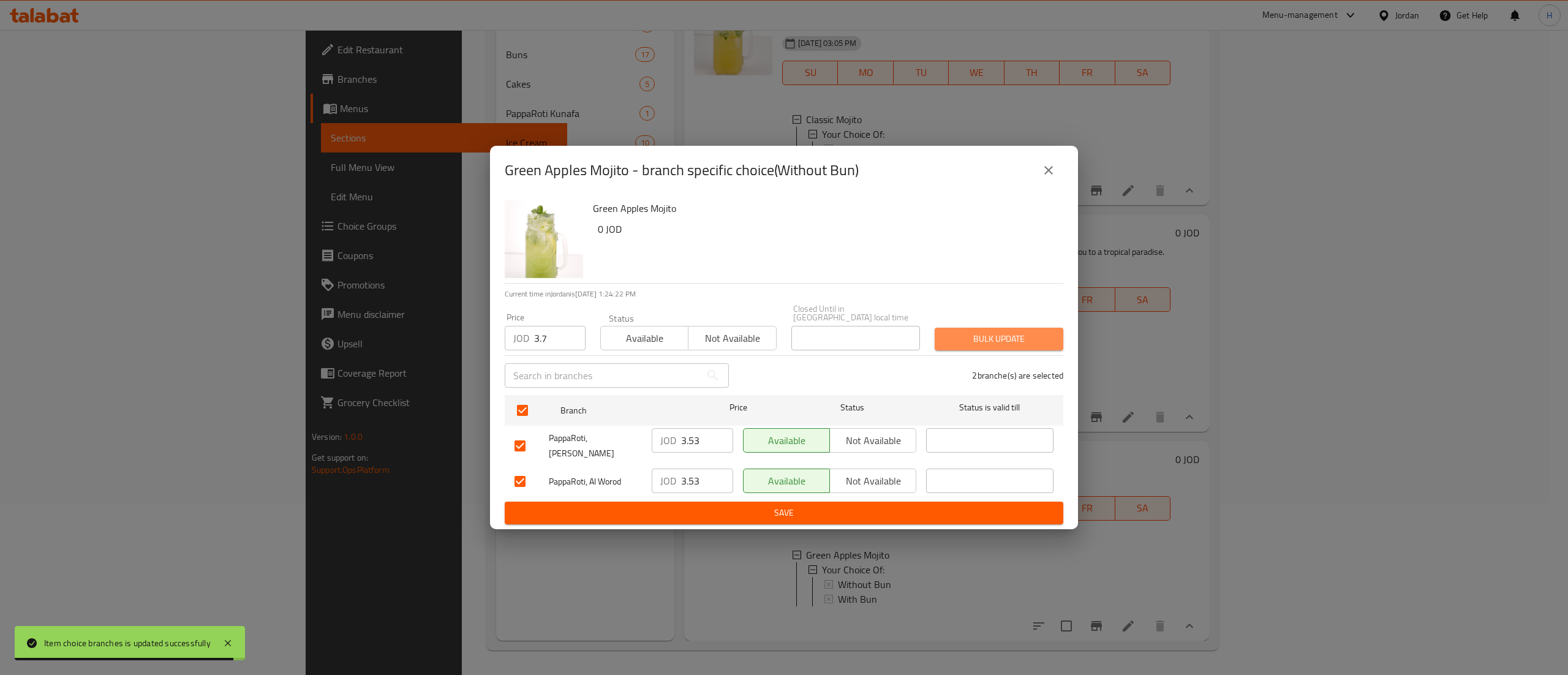
click at [1025, 344] on span "Bulk update" at bounding box center [999, 339] width 109 height 16
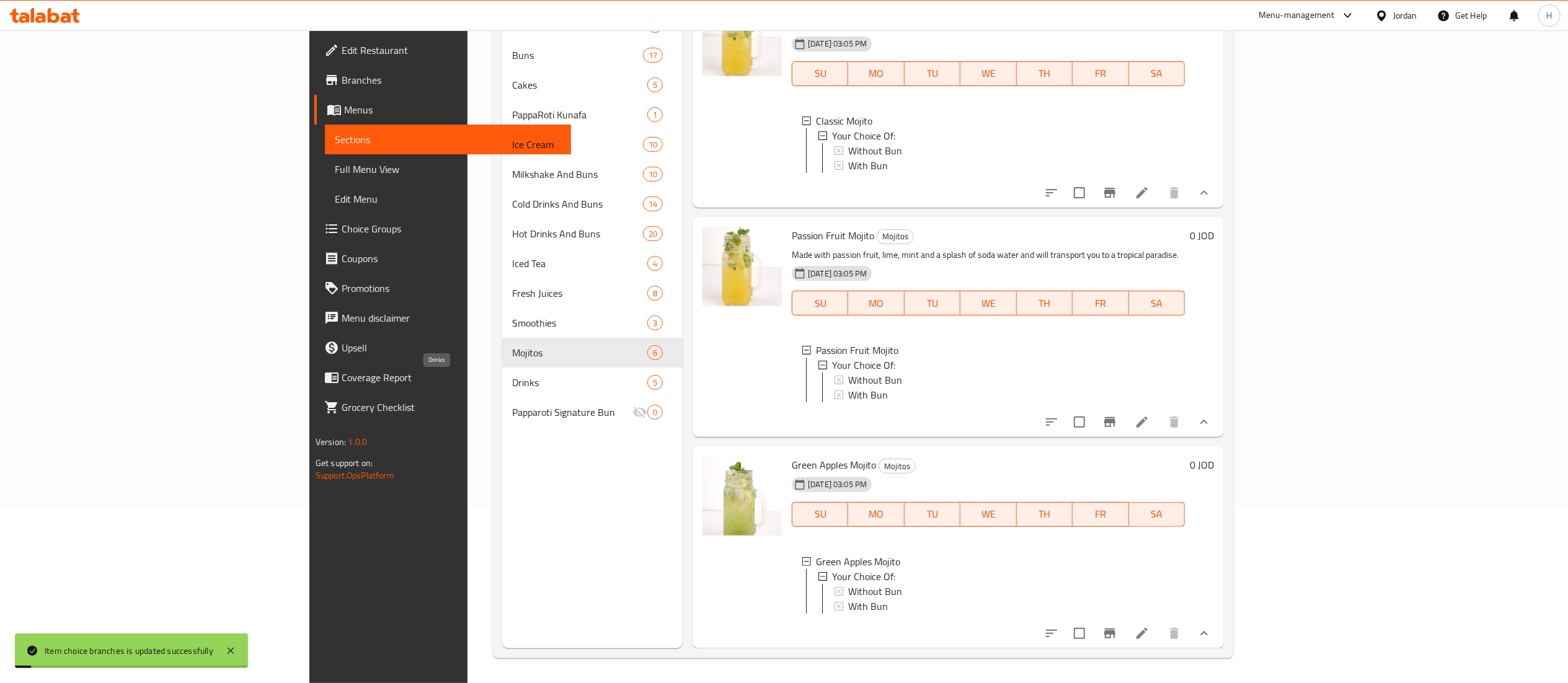
click at [512, 378] on span "Drinks" at bounding box center [579, 382] width 135 height 15
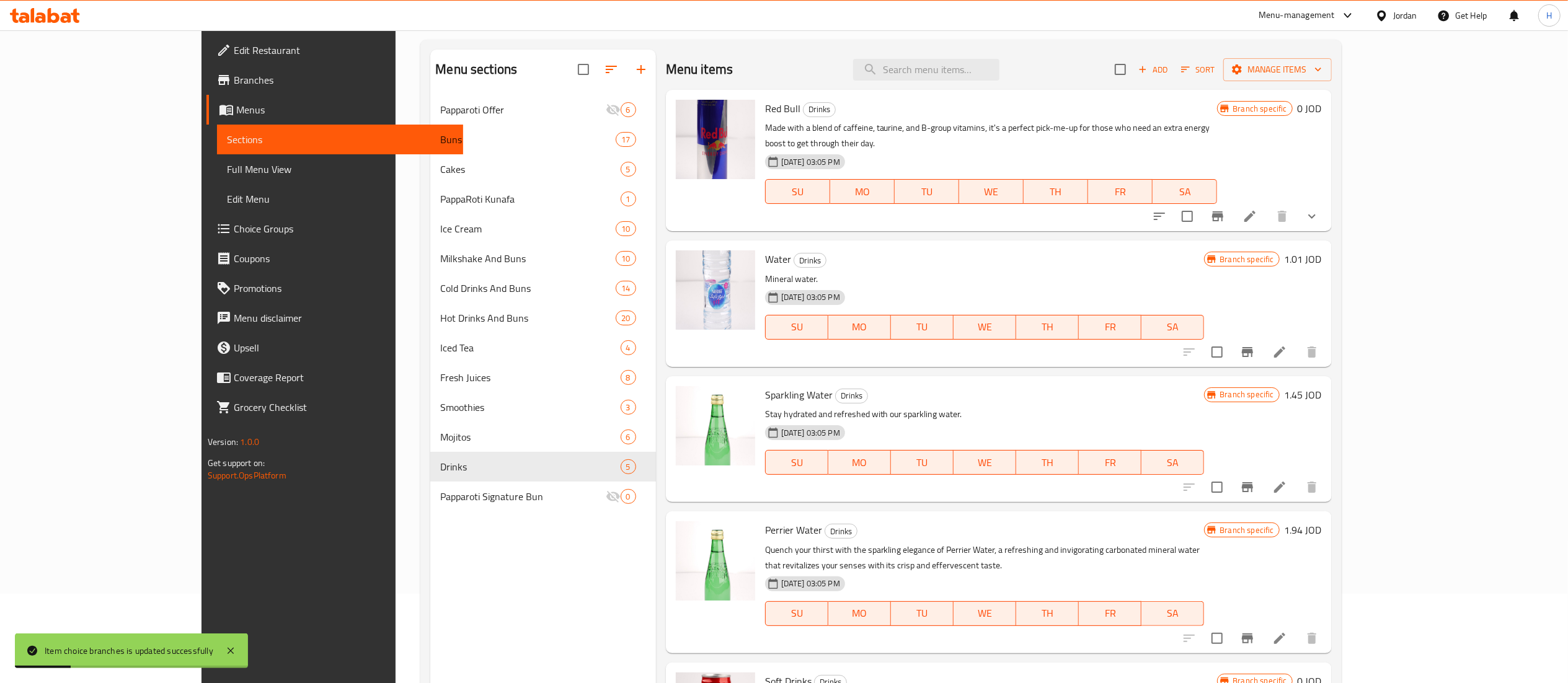
scroll to position [50, 0]
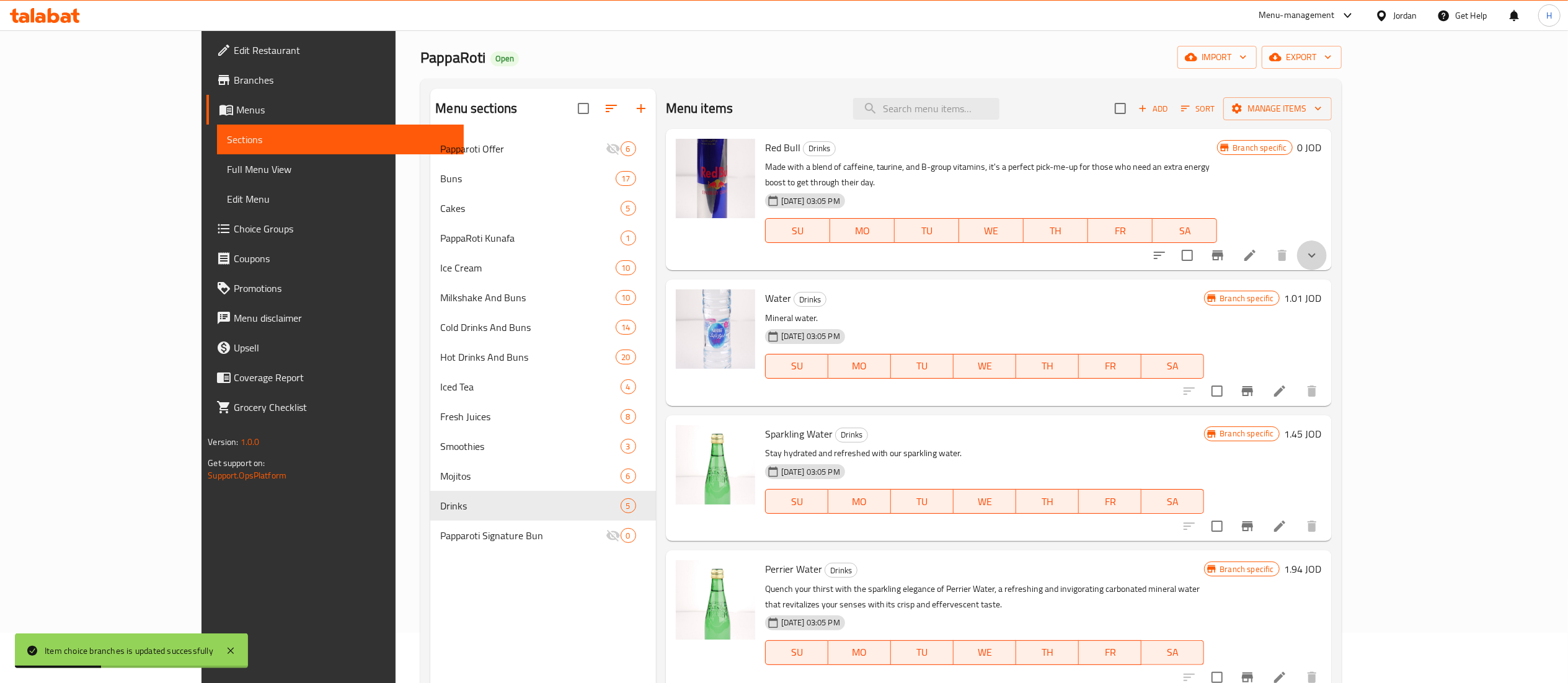
click at [1327, 240] on button "show more" at bounding box center [1311, 255] width 30 height 30
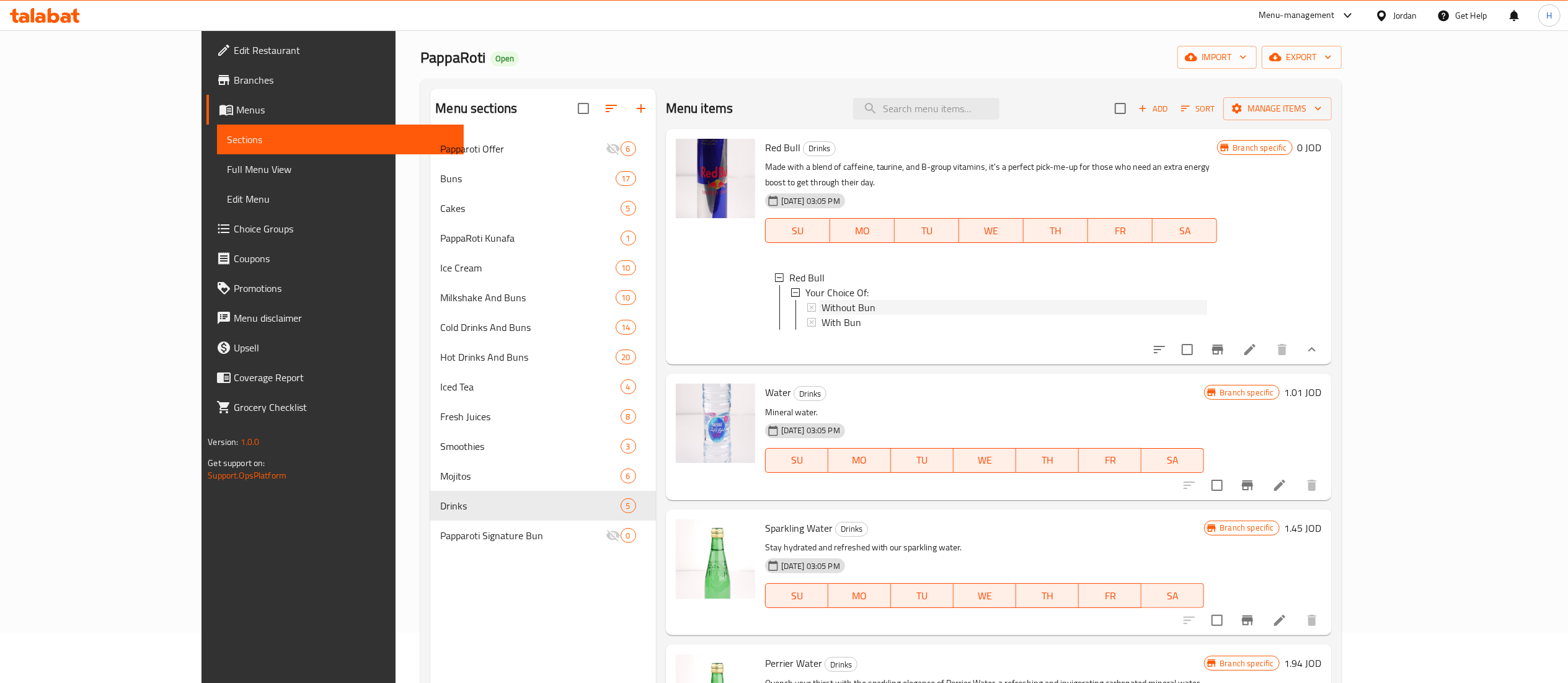
click at [821, 300] on span "Without Bun" at bounding box center [847, 307] width 54 height 15
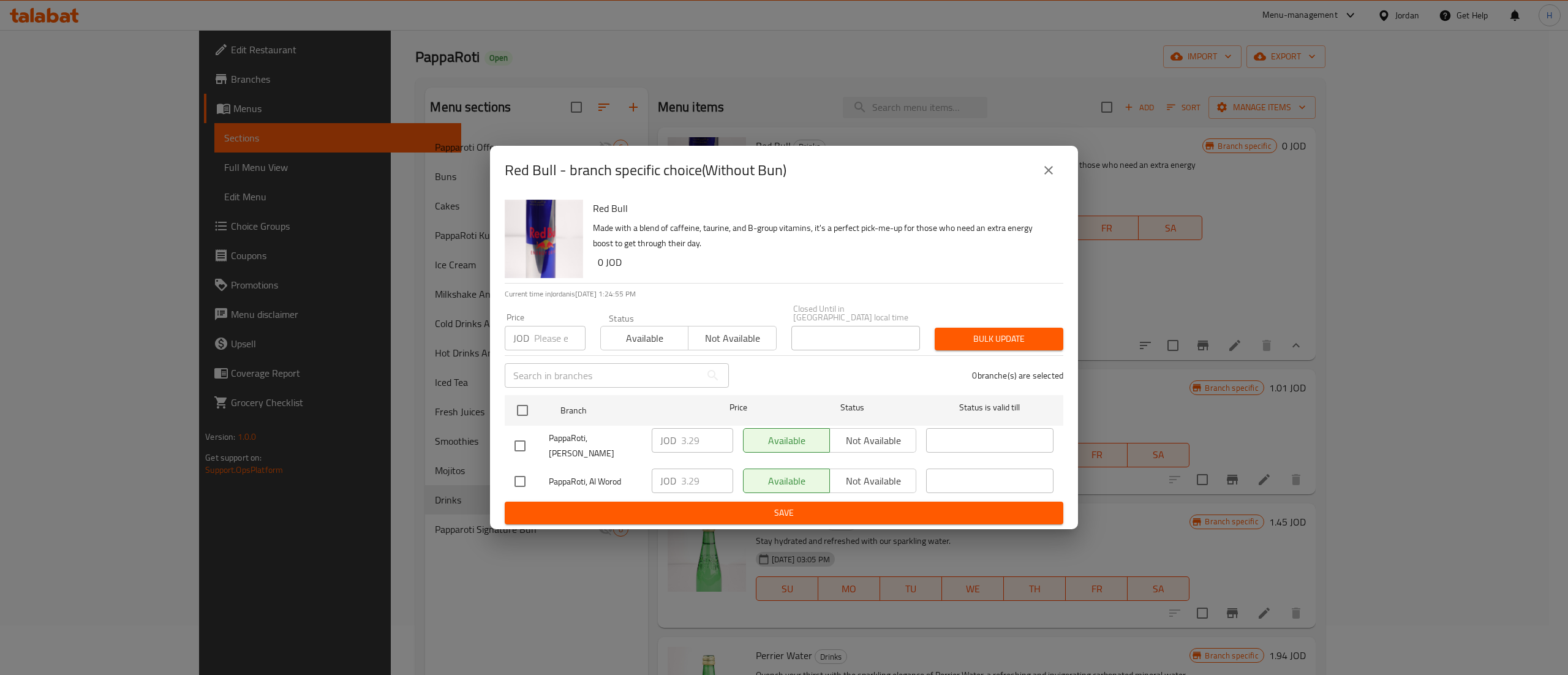
click at [1050, 171] on button "close" at bounding box center [1049, 170] width 29 height 29
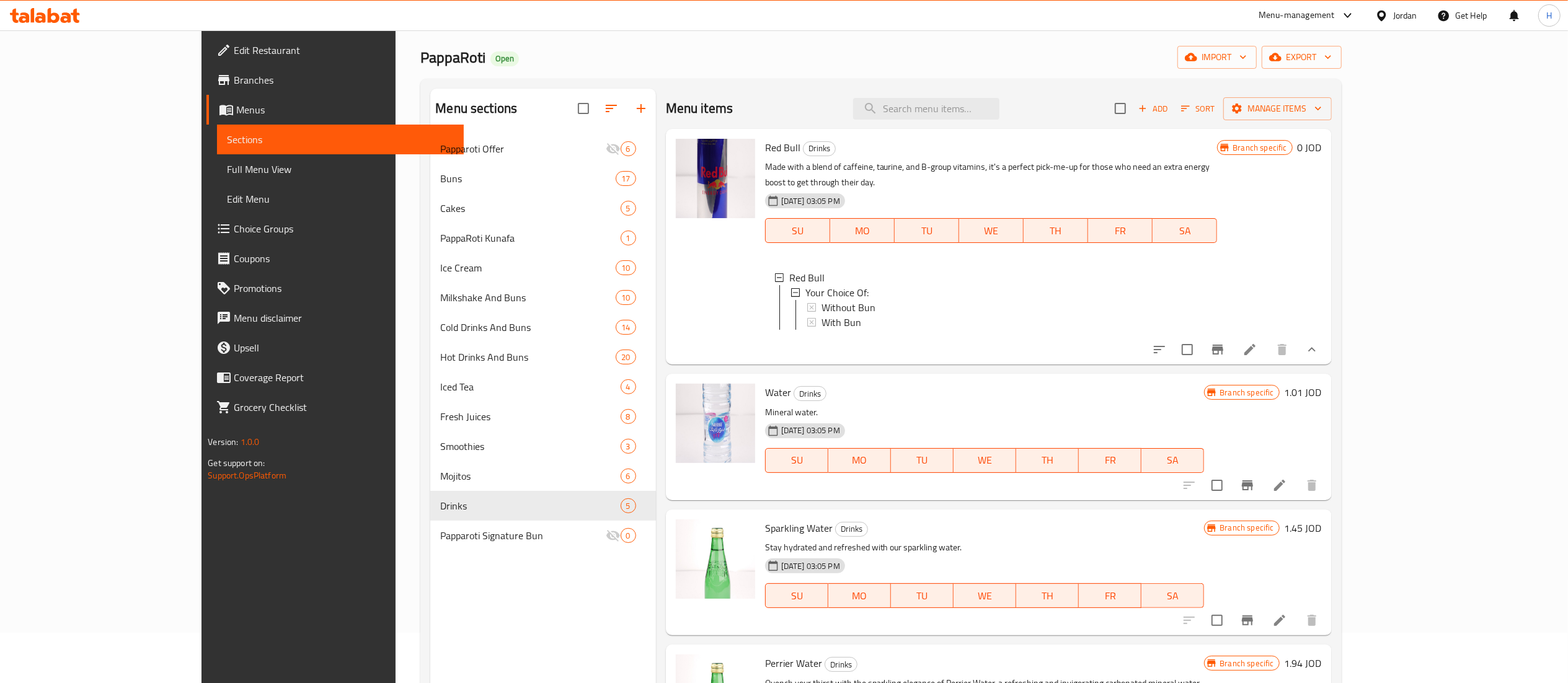
click at [1322, 400] on h6 "1.01 JOD" at bounding box center [1303, 393] width 37 height 18
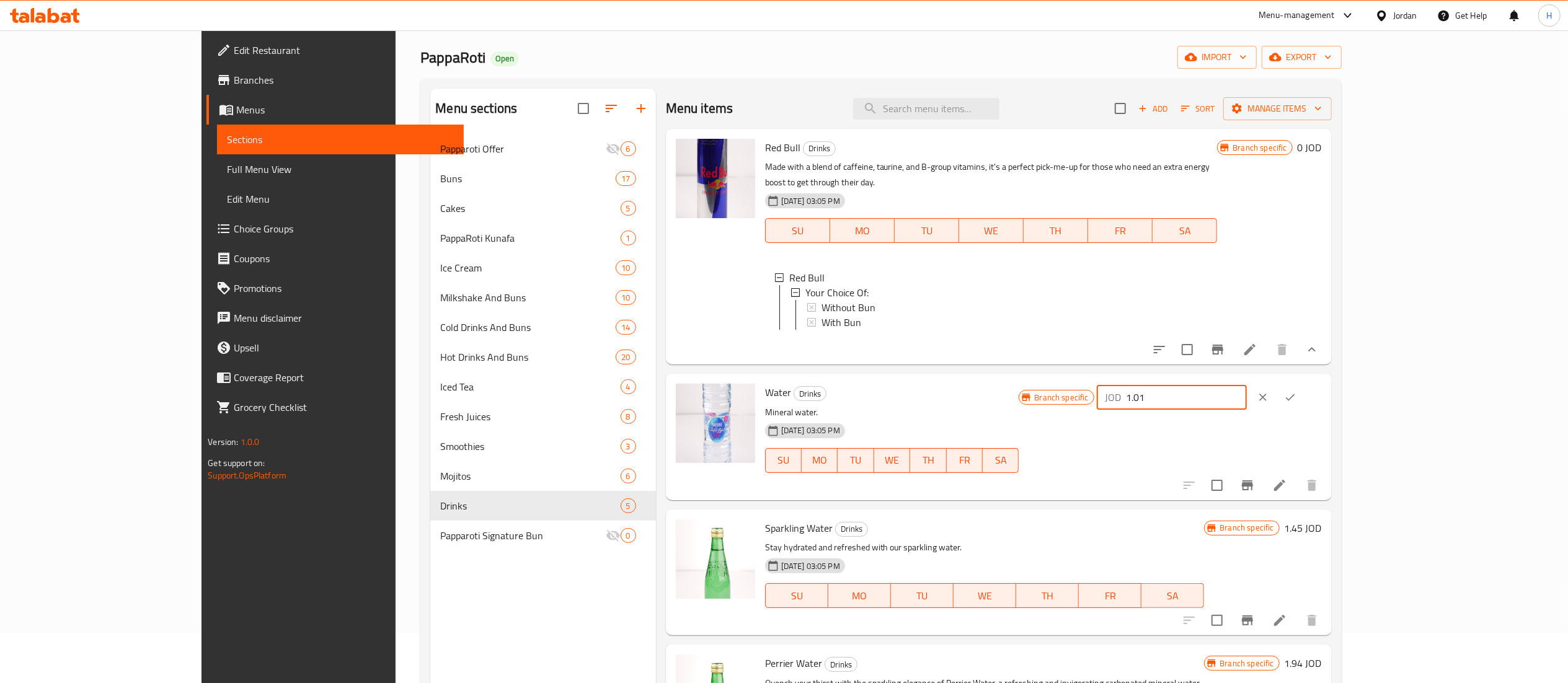
drag, startPoint x: 1385, startPoint y: 397, endPoint x: 1296, endPoint y: 384, distance: 89.9
click at [1296, 384] on div "Water Drinks Mineral water. 18-08-2023 03:05 PM SU MO TU WE TH FR SA Branch spe…" at bounding box center [1043, 437] width 567 height 116
click at [1303, 394] on button "ok" at bounding box center [1290, 398] width 28 height 28
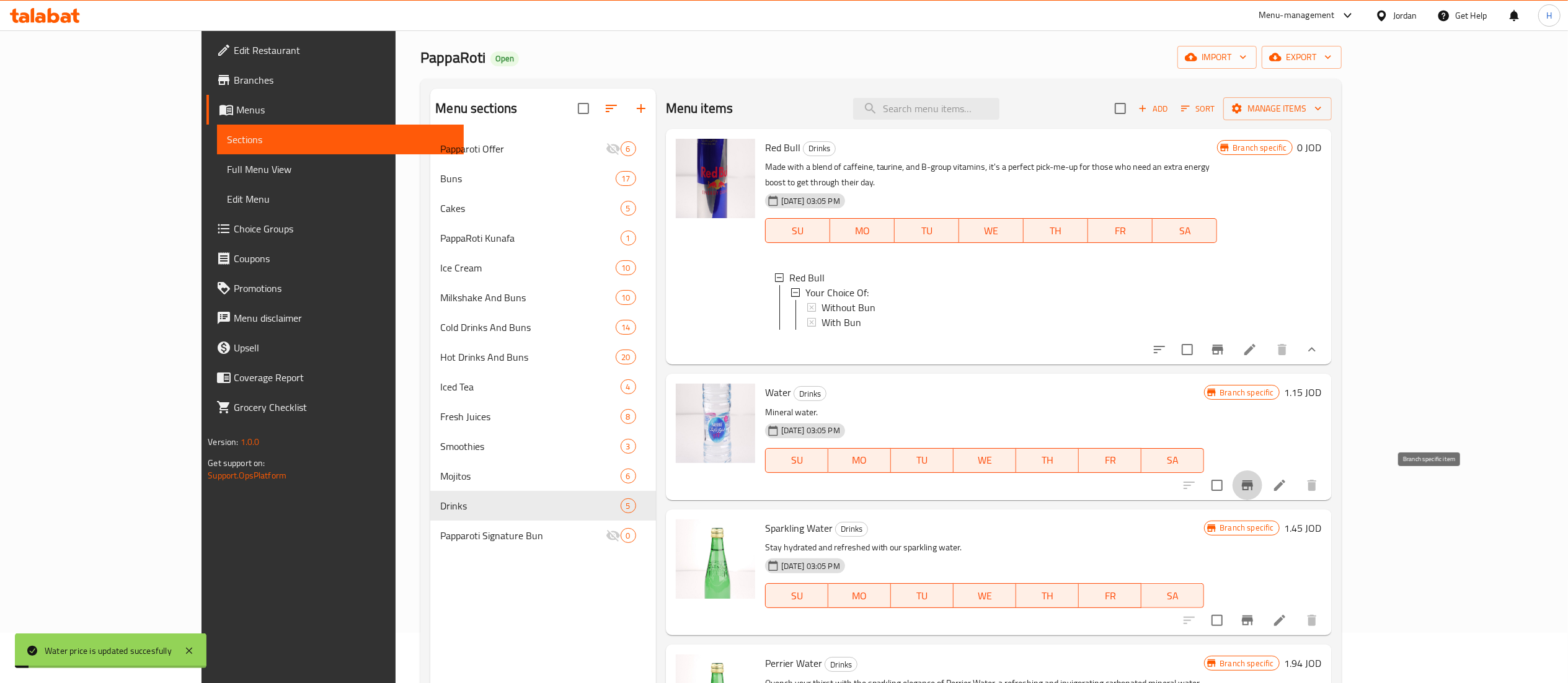
click at [1253, 487] on icon "Branch-specific-item" at bounding box center [1246, 485] width 11 height 10
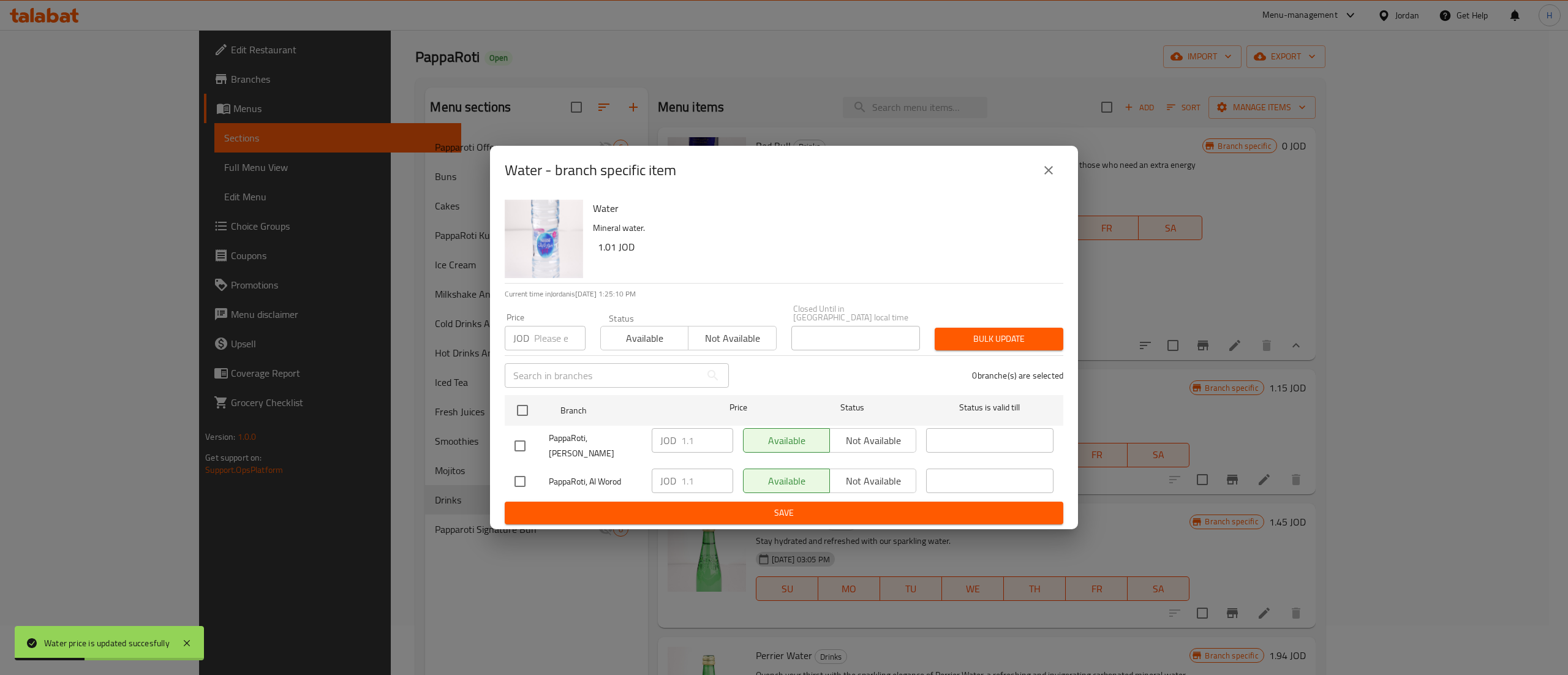
click at [551, 320] on div "Price JOD Price" at bounding box center [545, 332] width 81 height 37
click at [550, 335] on input "number" at bounding box center [559, 338] width 52 height 24
click at [528, 406] on input "checkbox" at bounding box center [522, 410] width 25 height 25
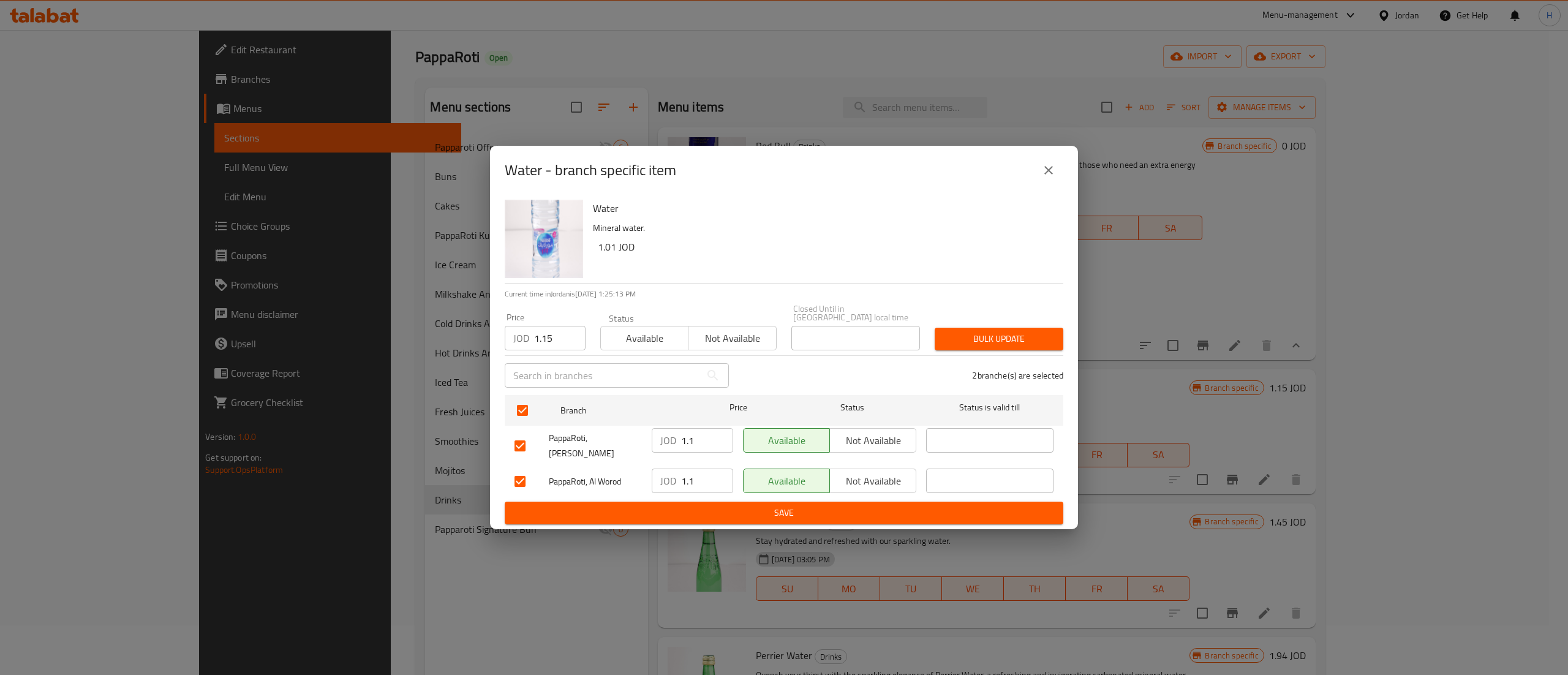
click at [1000, 329] on button "Bulk update" at bounding box center [999, 338] width 128 height 22
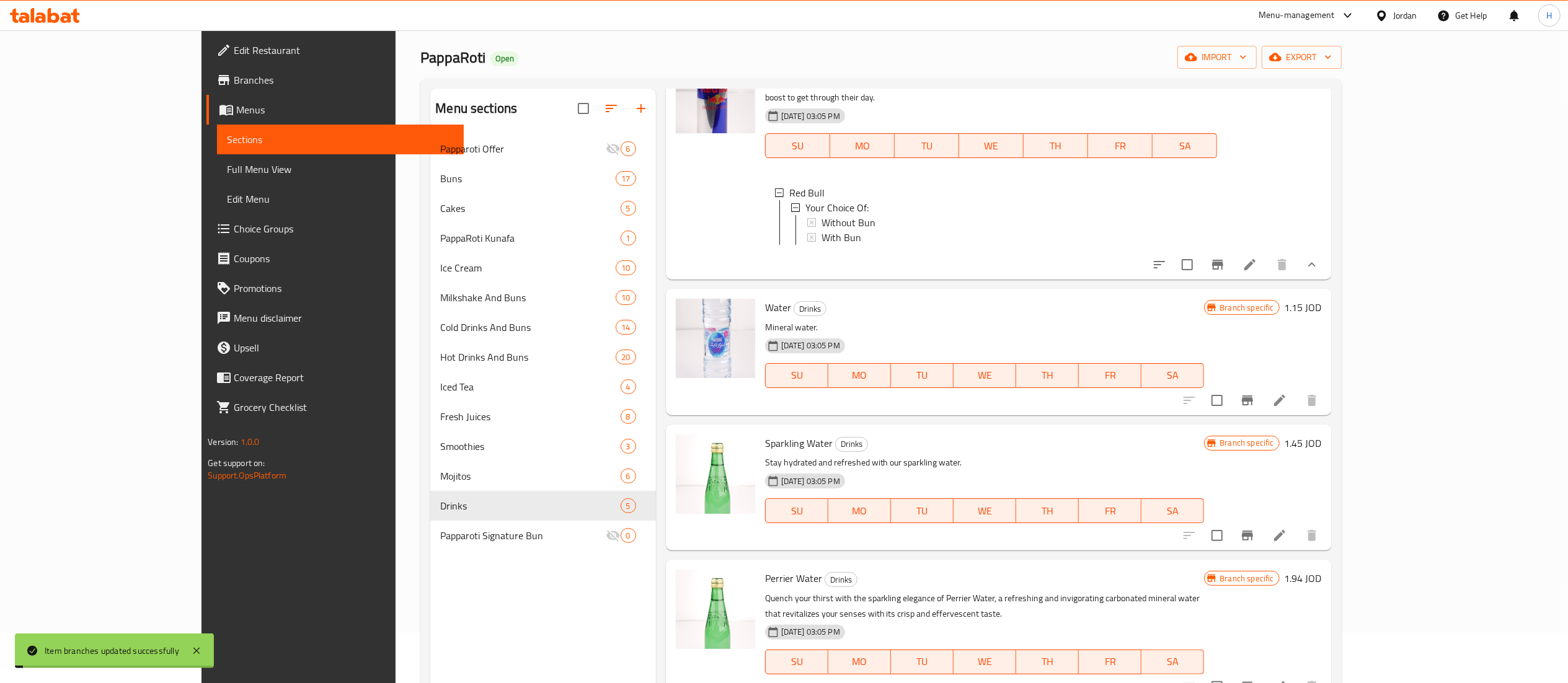
scroll to position [124, 0]
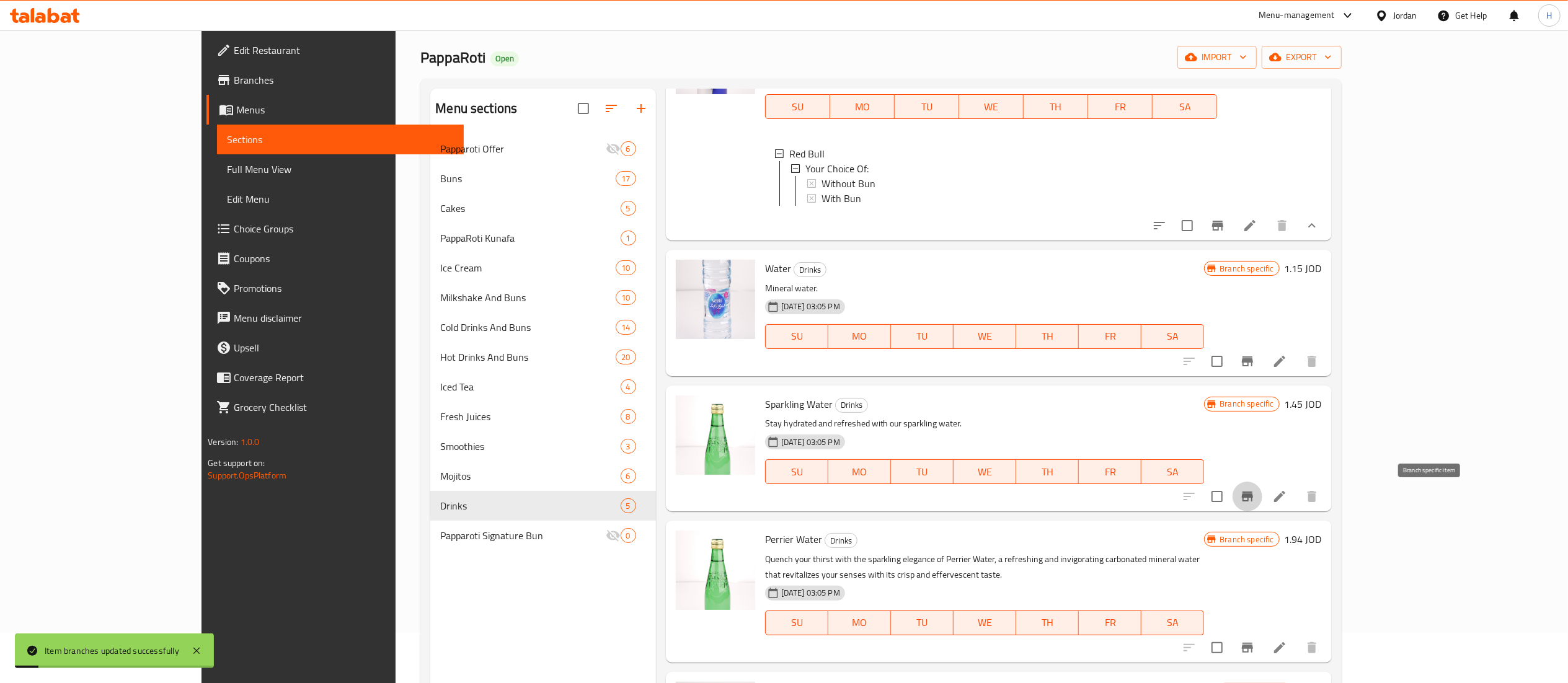
click at [1262, 510] on button "Branch-specific-item" at bounding box center [1247, 496] width 30 height 30
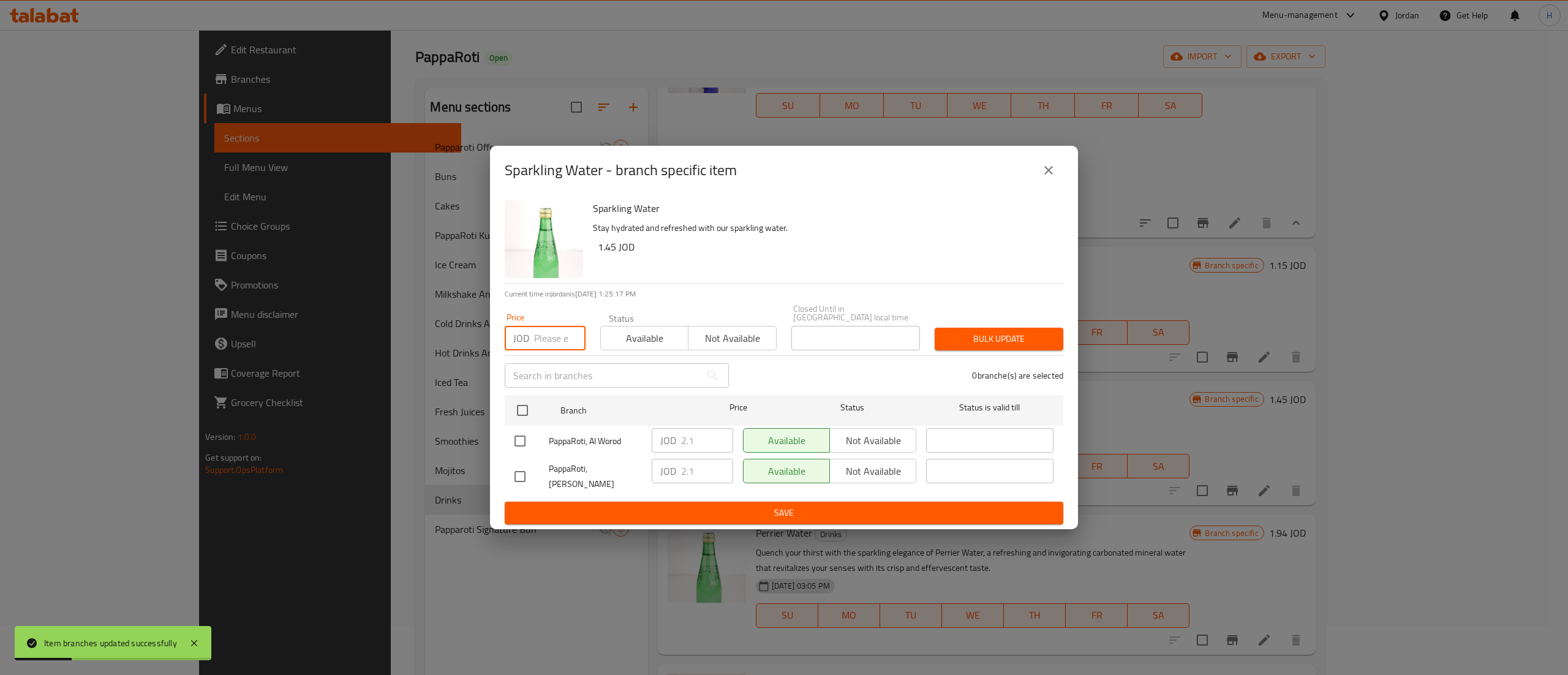
click at [559, 336] on input "number" at bounding box center [559, 338] width 52 height 24
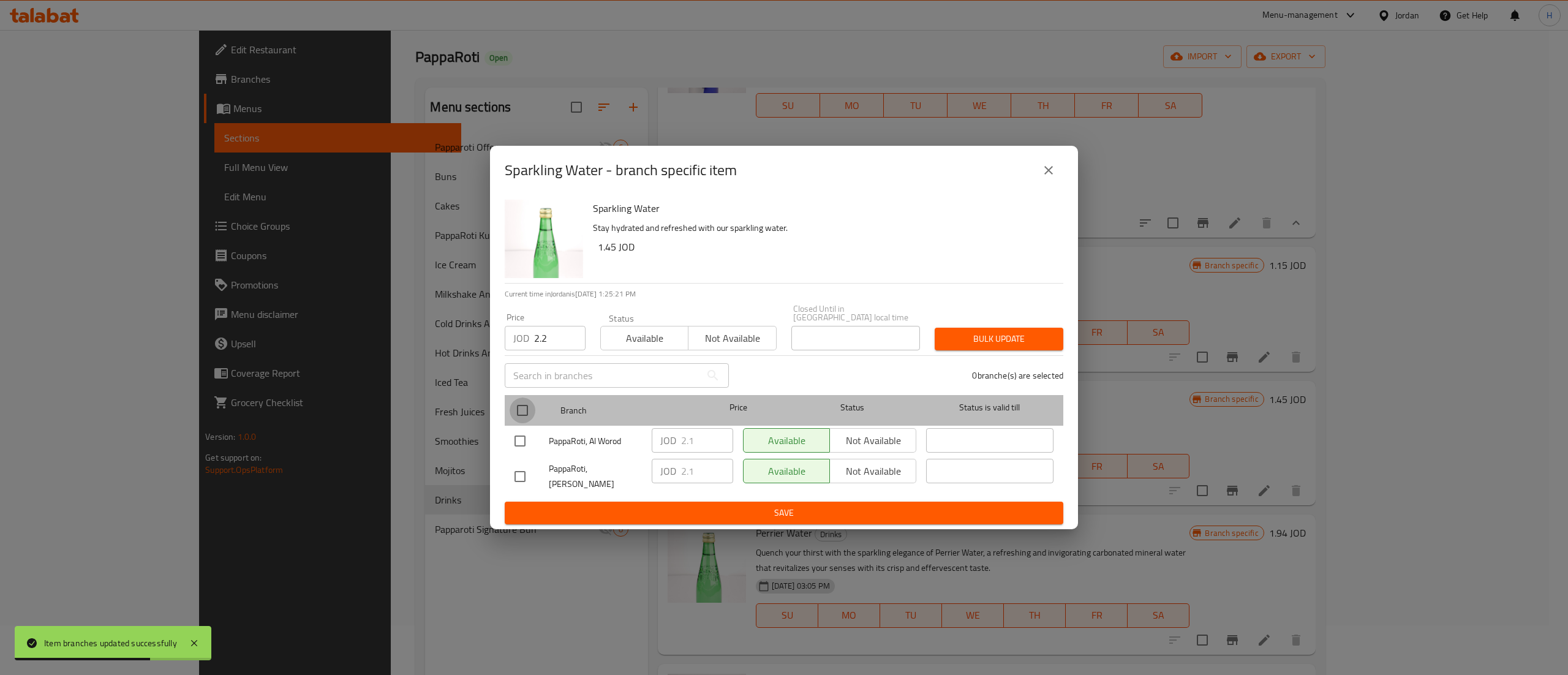
drag, startPoint x: 522, startPoint y: 403, endPoint x: 514, endPoint y: 398, distance: 9.4
click at [517, 403] on input "checkbox" at bounding box center [522, 410] width 25 height 25
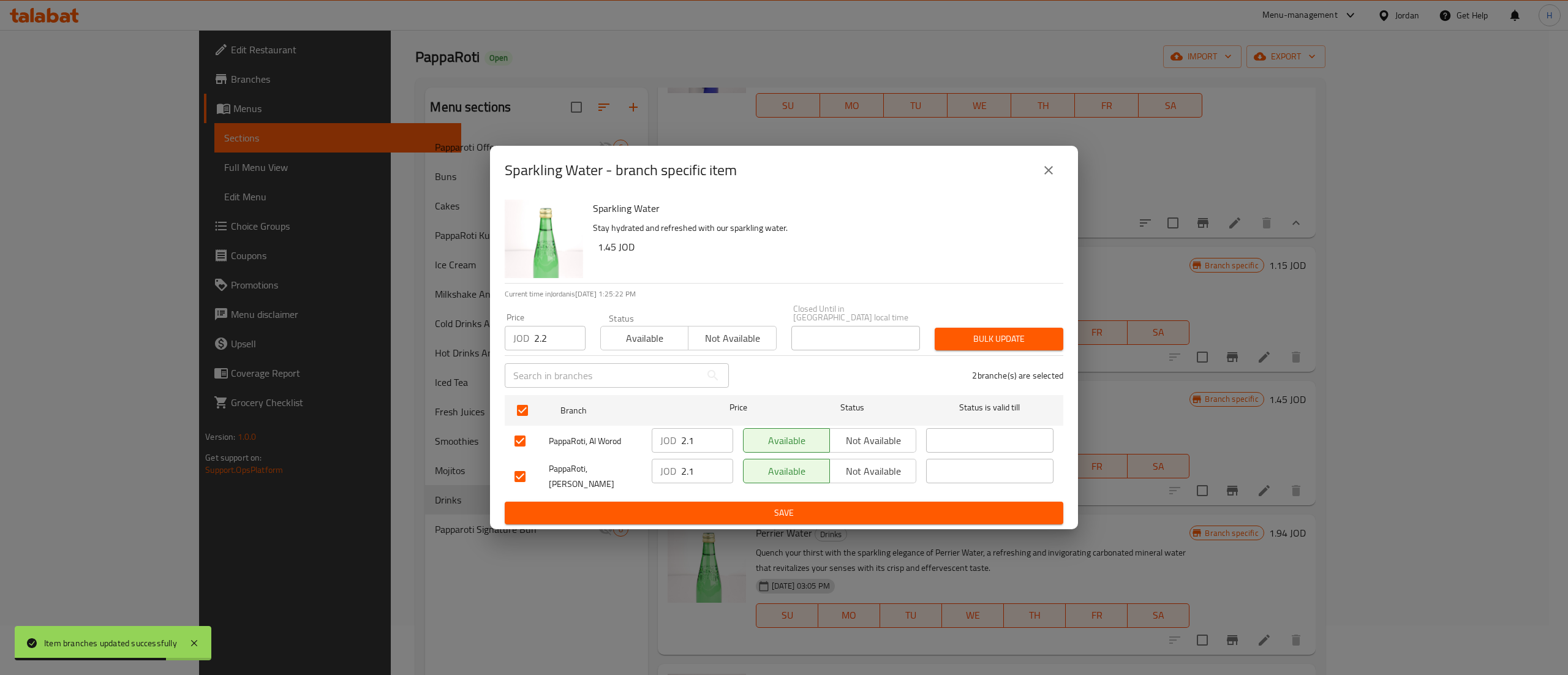
click at [985, 322] on div "Bulk update" at bounding box center [998, 338] width 143 height 37
click at [1006, 338] on span "Bulk update" at bounding box center [999, 339] width 109 height 16
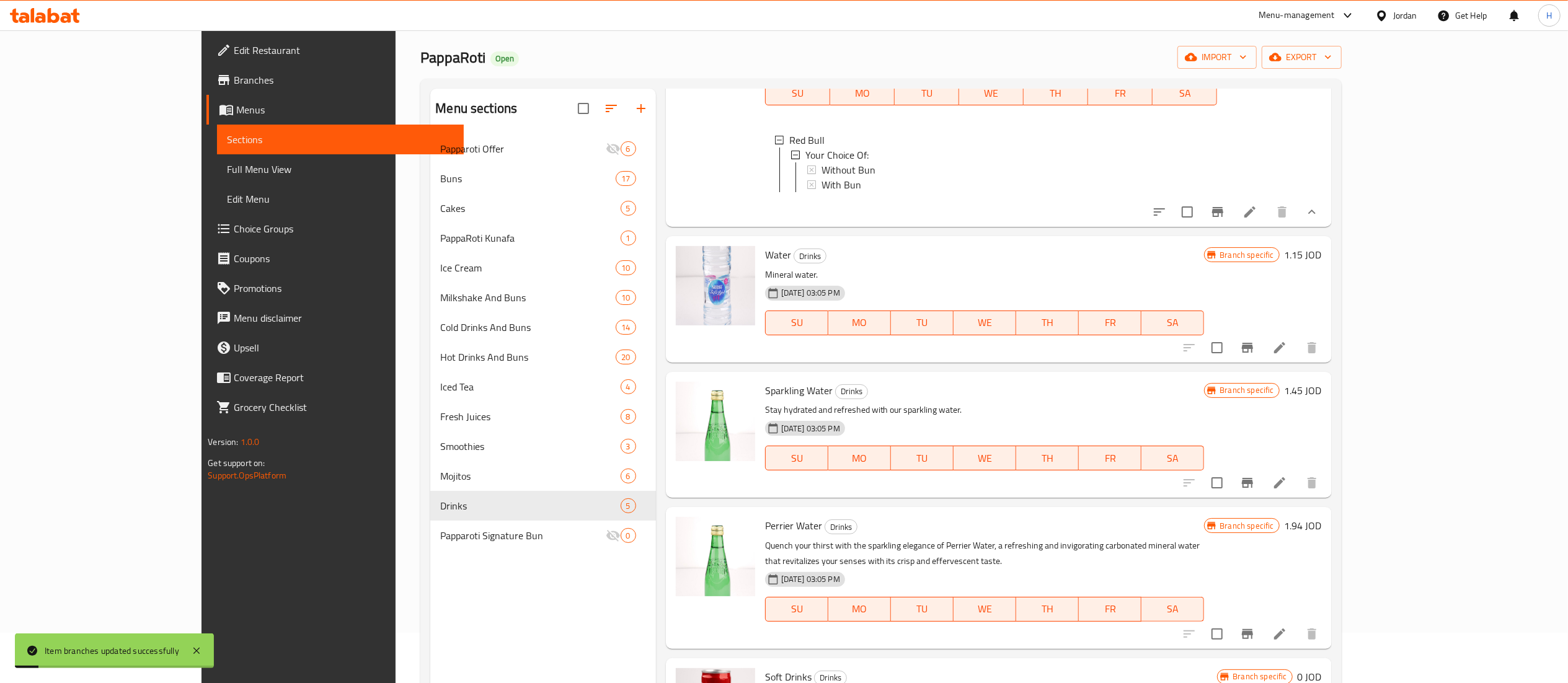
scroll to position [174, 0]
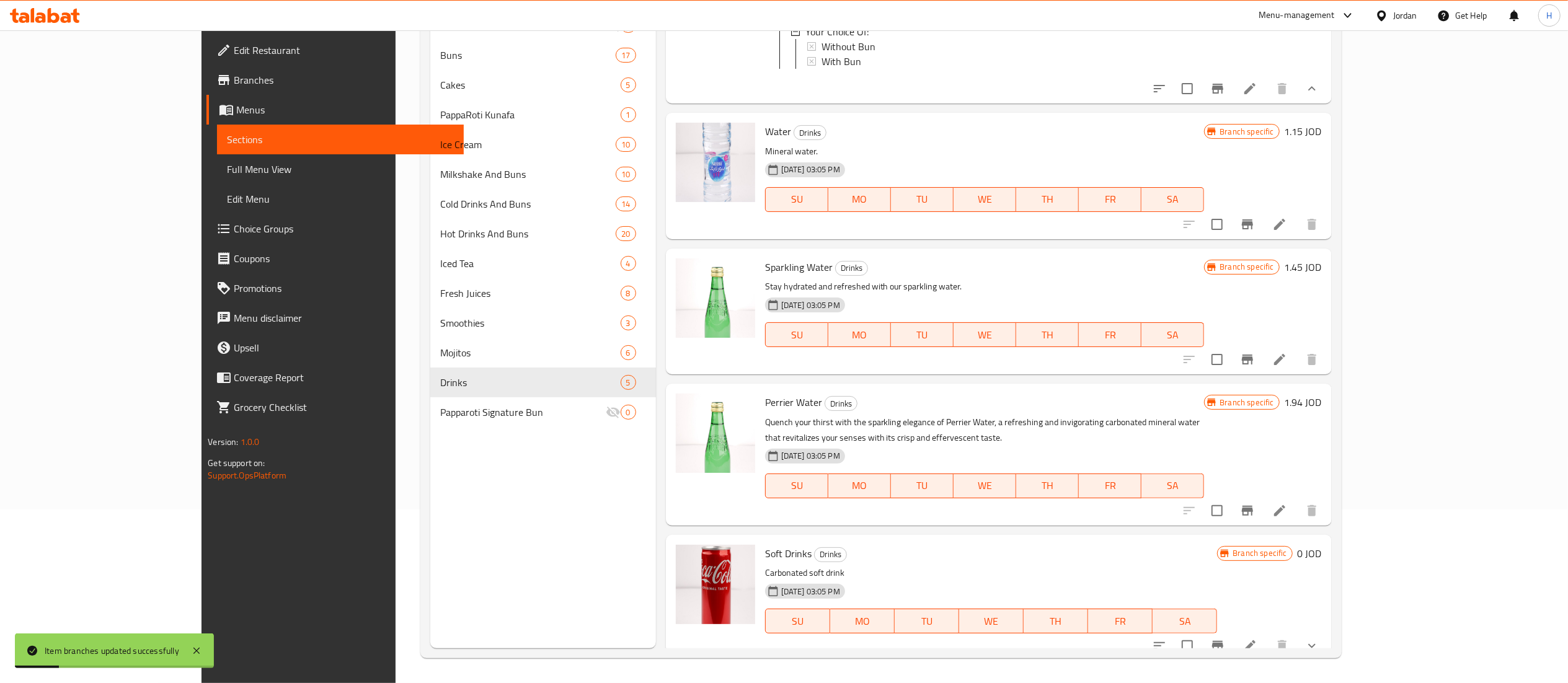
click at [1255, 503] on icon "Branch-specific-item" at bounding box center [1247, 510] width 15 height 15
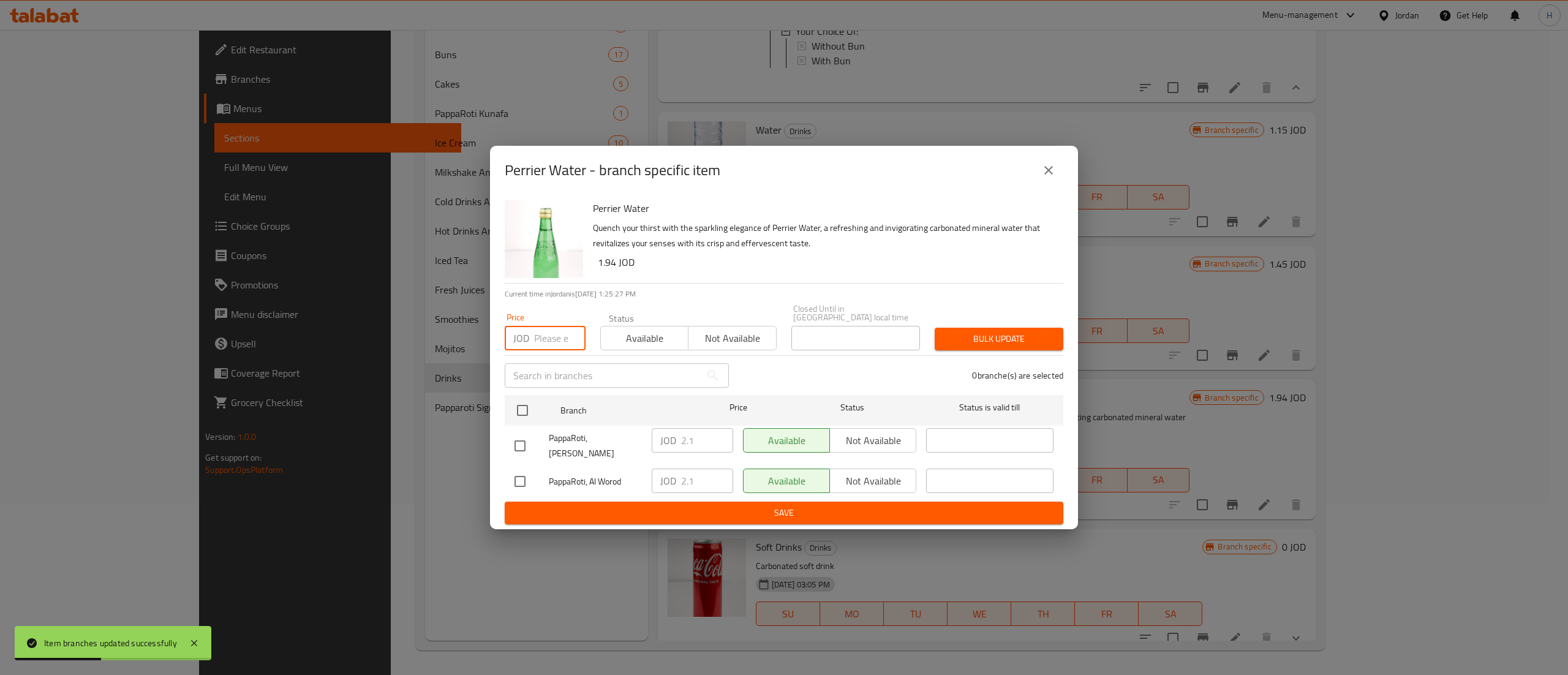
click at [549, 336] on input "number" at bounding box center [559, 338] width 52 height 24
click at [520, 398] on input "checkbox" at bounding box center [522, 410] width 25 height 25
click at [980, 352] on div "Bulk update" at bounding box center [998, 338] width 143 height 37
click at [993, 342] on span "Bulk update" at bounding box center [999, 339] width 109 height 16
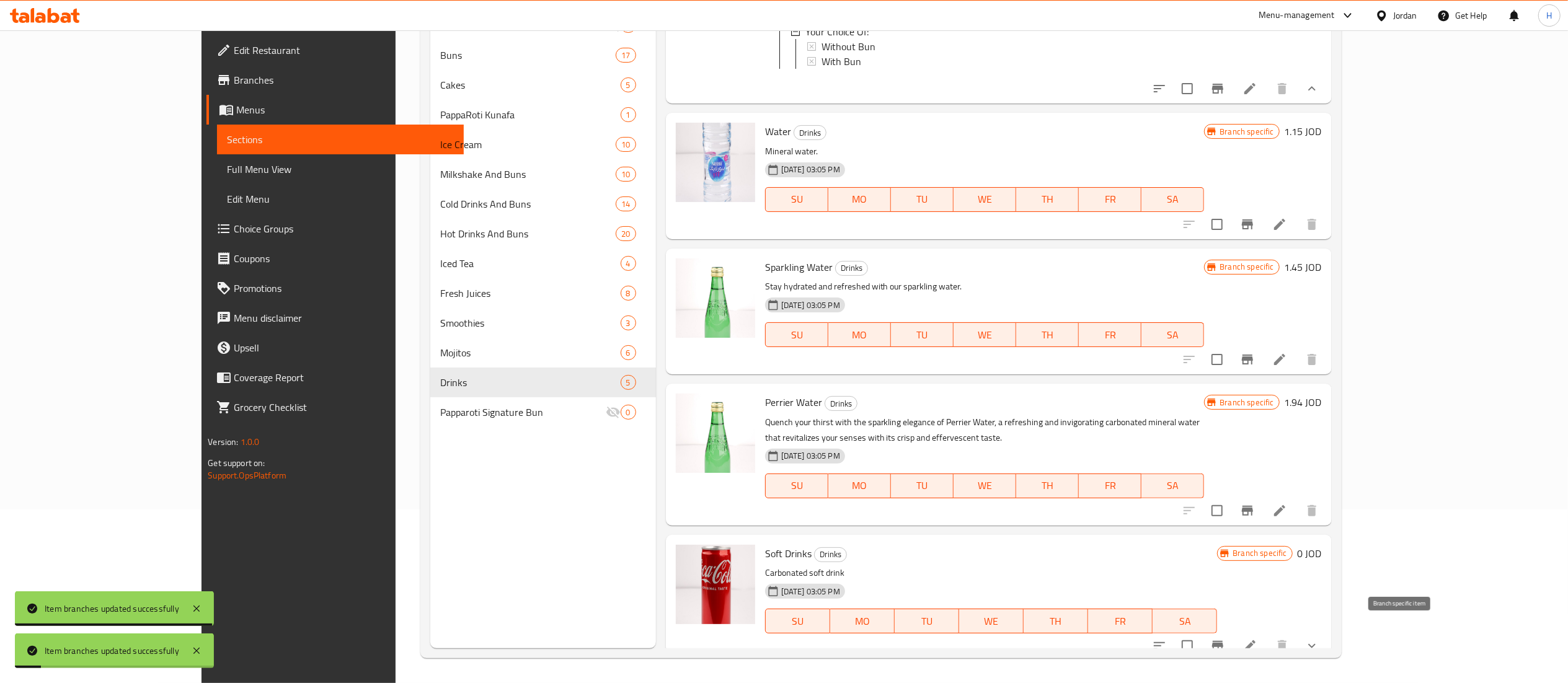
click at [1223, 641] on icon "Branch-specific-item" at bounding box center [1217, 646] width 11 height 10
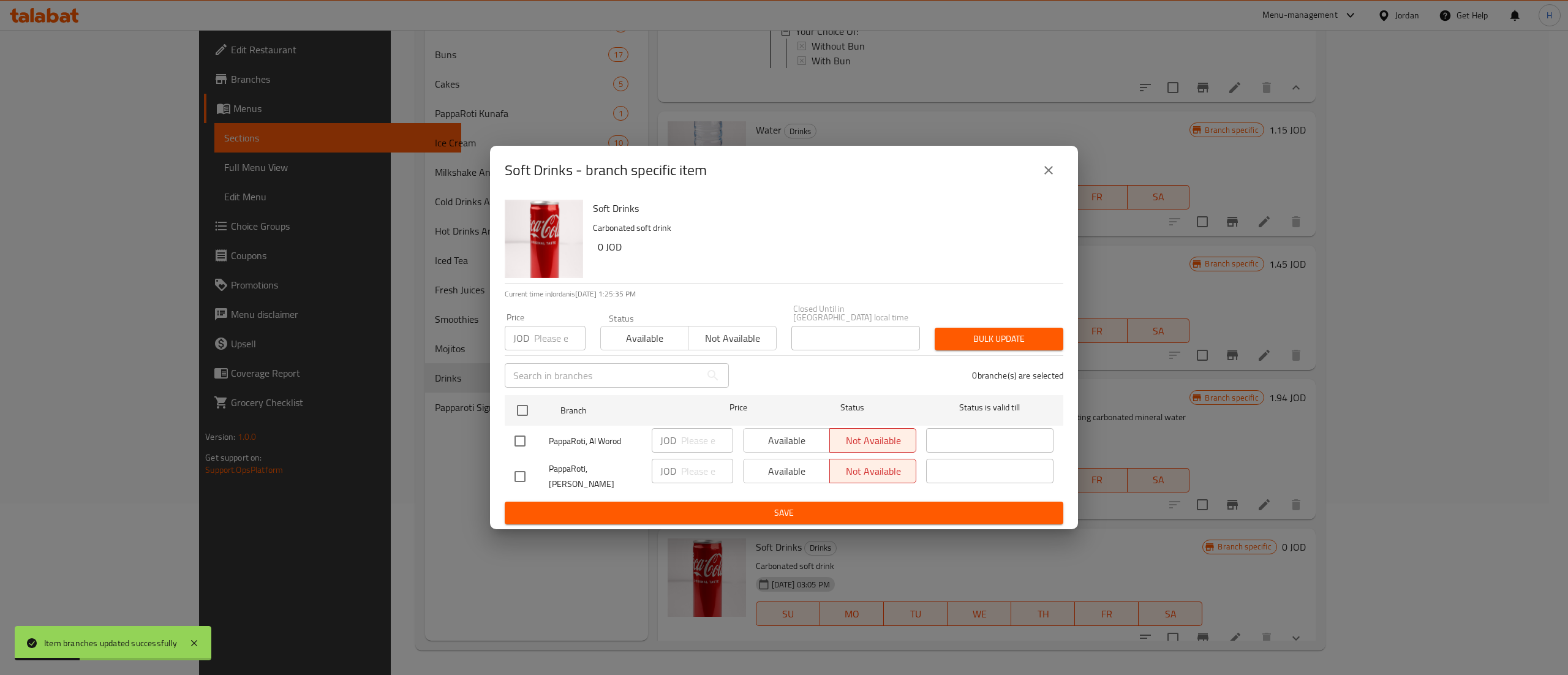
click at [543, 335] on input "number" at bounding box center [559, 338] width 52 height 24
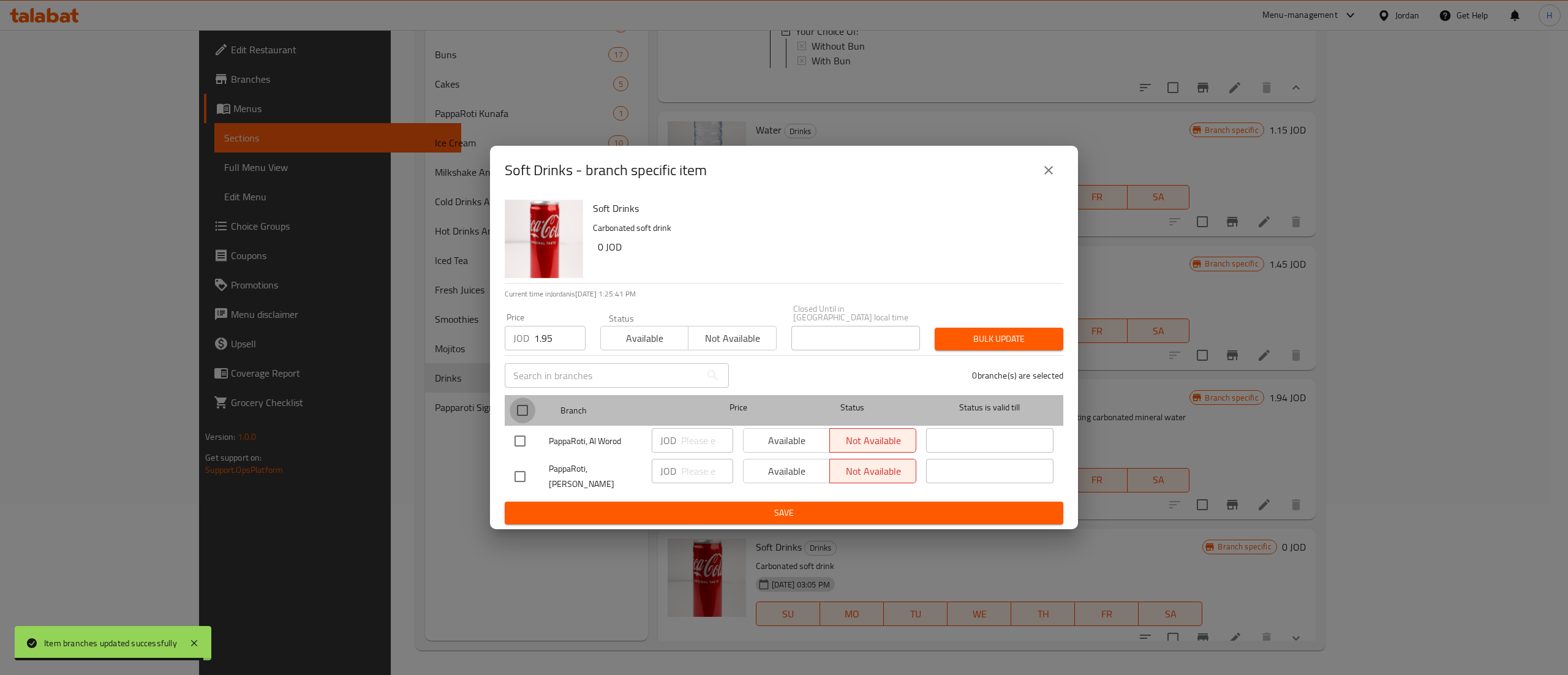
click at [524, 402] on input "checkbox" at bounding box center [522, 410] width 25 height 25
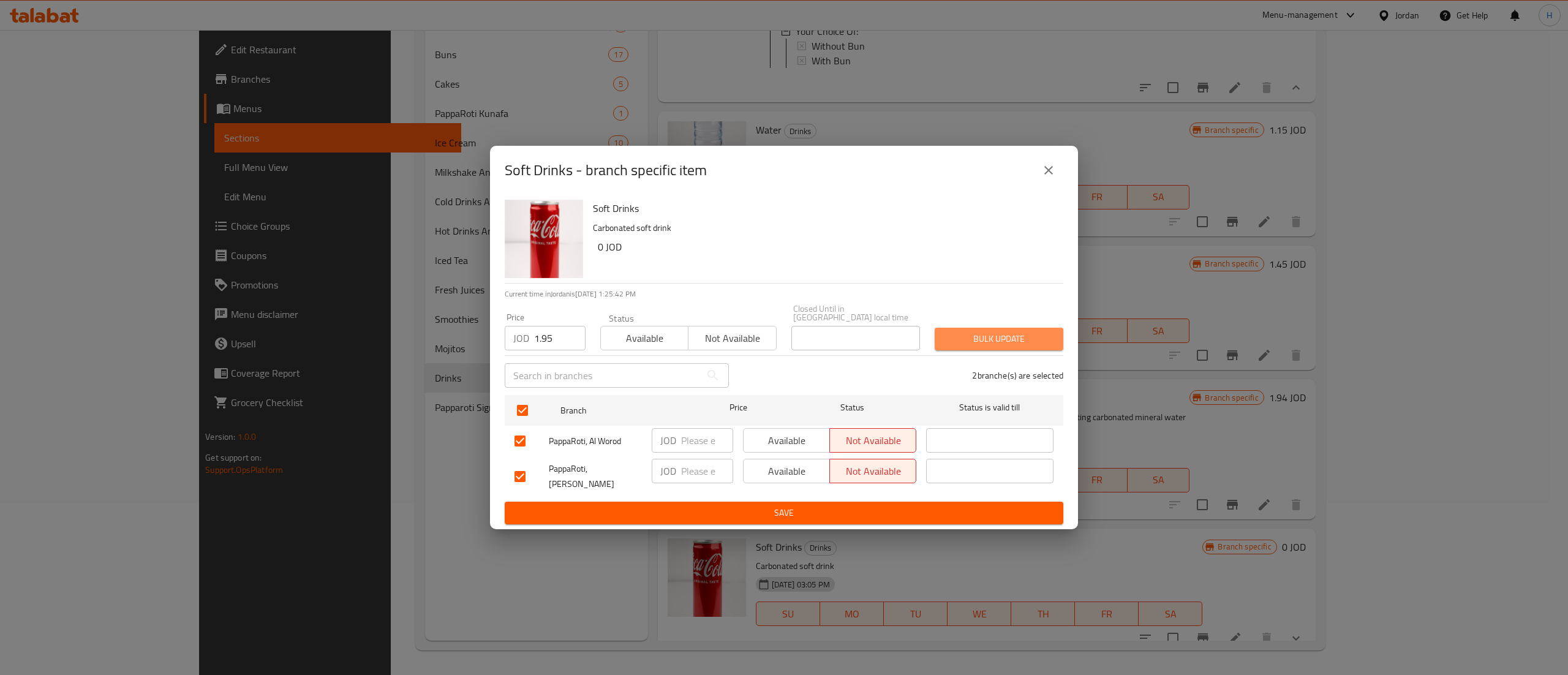
click at [1029, 344] on span "Bulk update" at bounding box center [999, 339] width 109 height 16
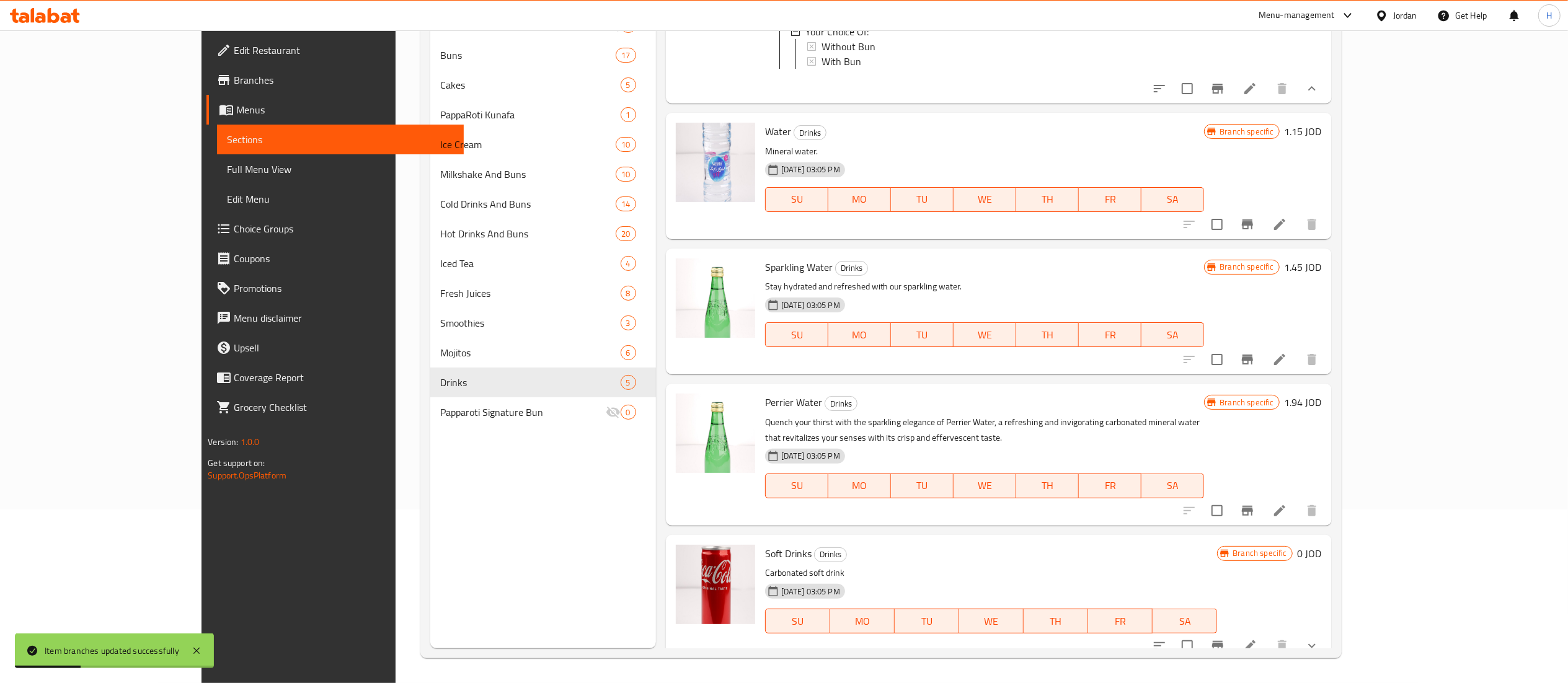
click at [1232, 645] on button "Branch-specific-item" at bounding box center [1218, 646] width 30 height 30
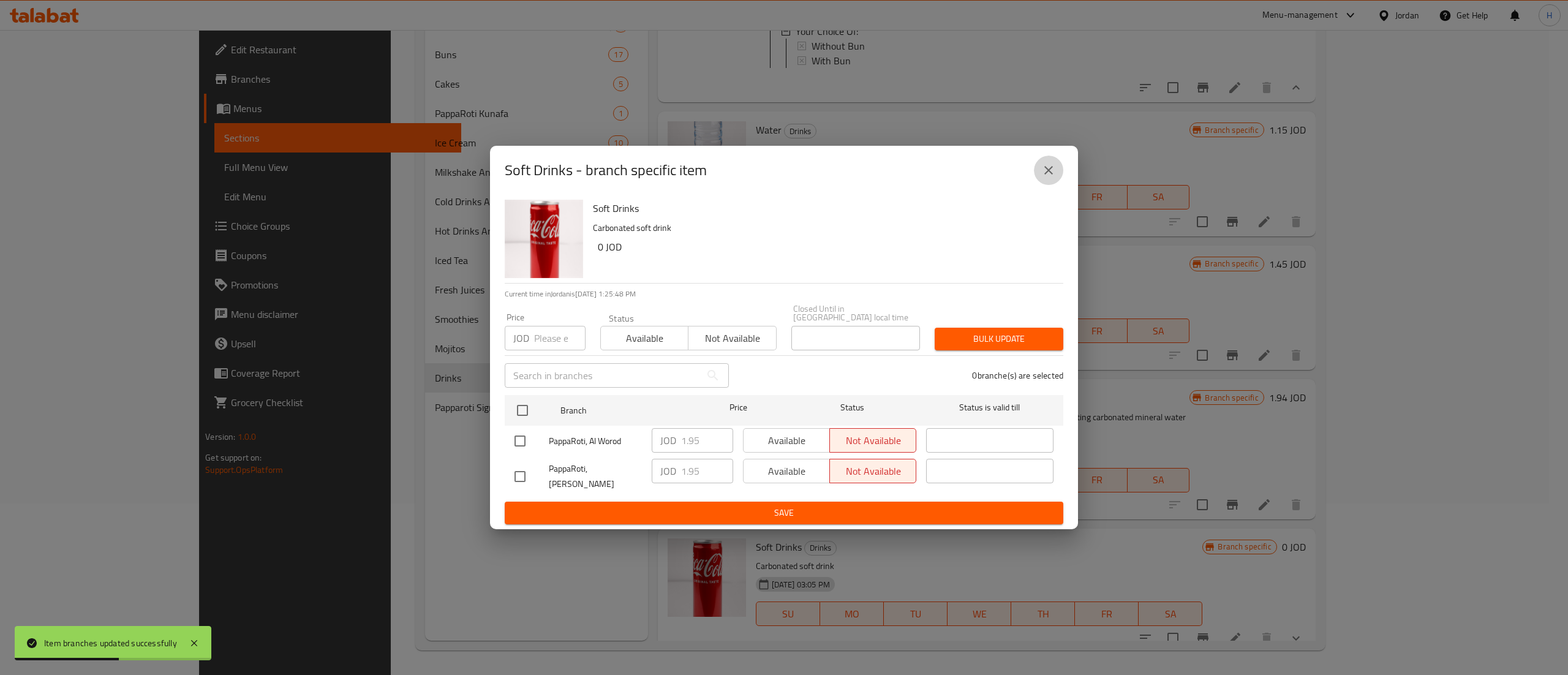
click at [1051, 178] on icon "close" at bounding box center [1049, 170] width 15 height 15
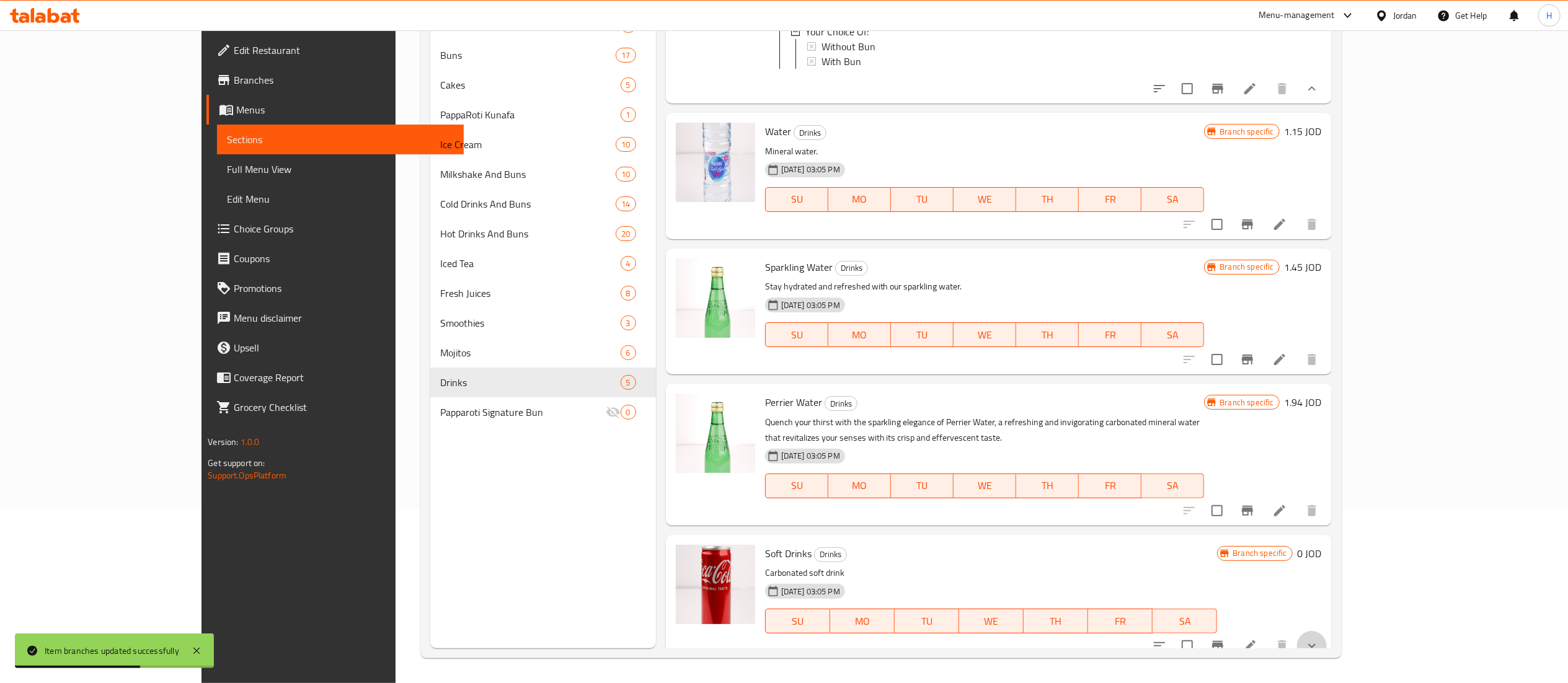
click at [1327, 631] on button "show more" at bounding box center [1311, 646] width 30 height 30
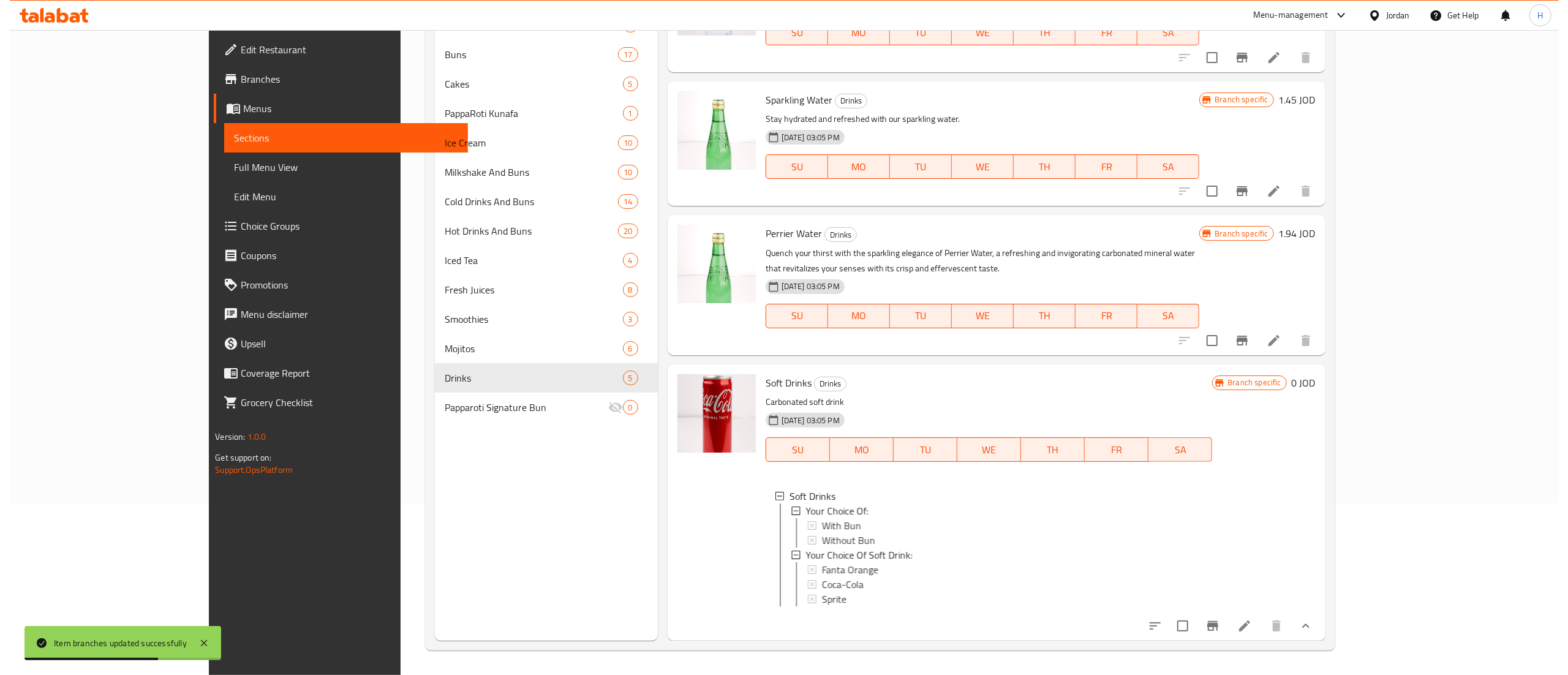
scroll to position [307, 0]
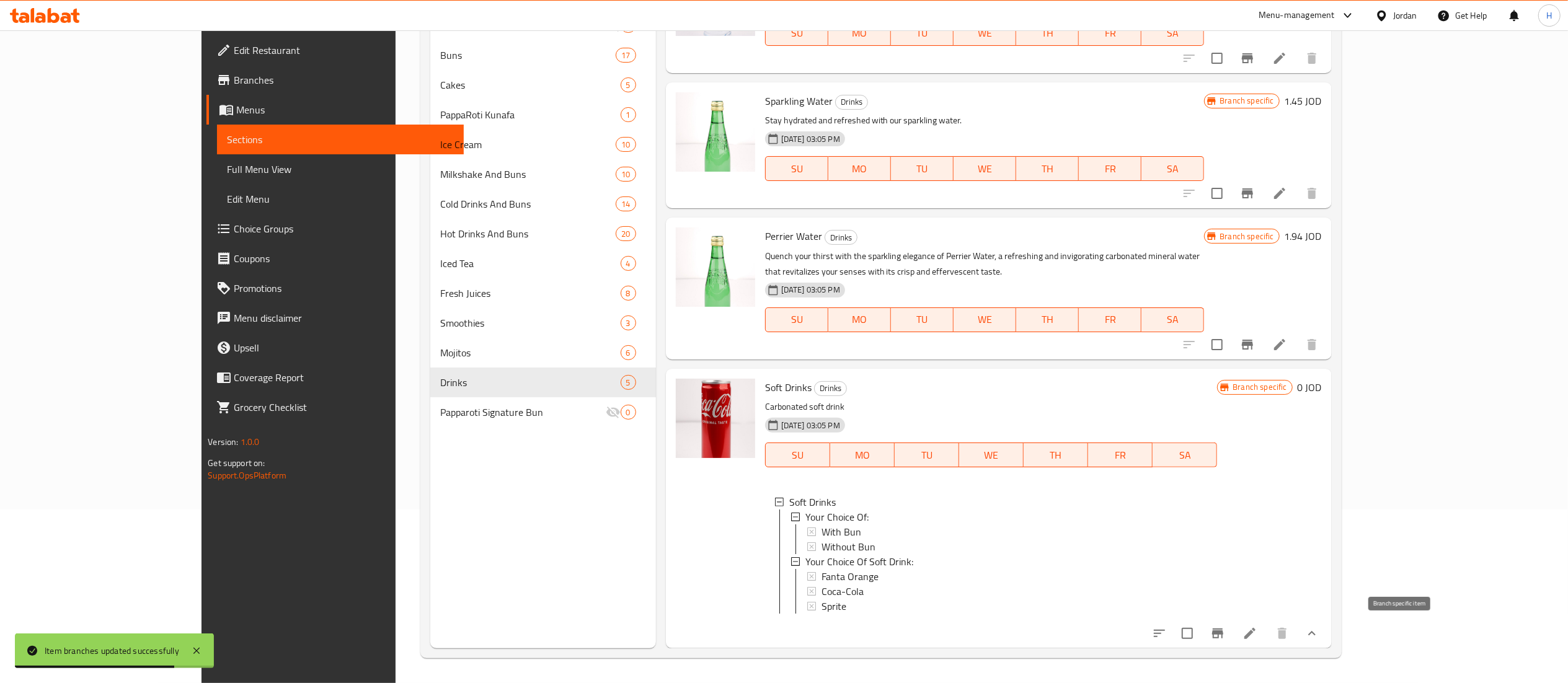
click at [1224, 631] on icon "Branch-specific-item" at bounding box center [1217, 633] width 15 height 15
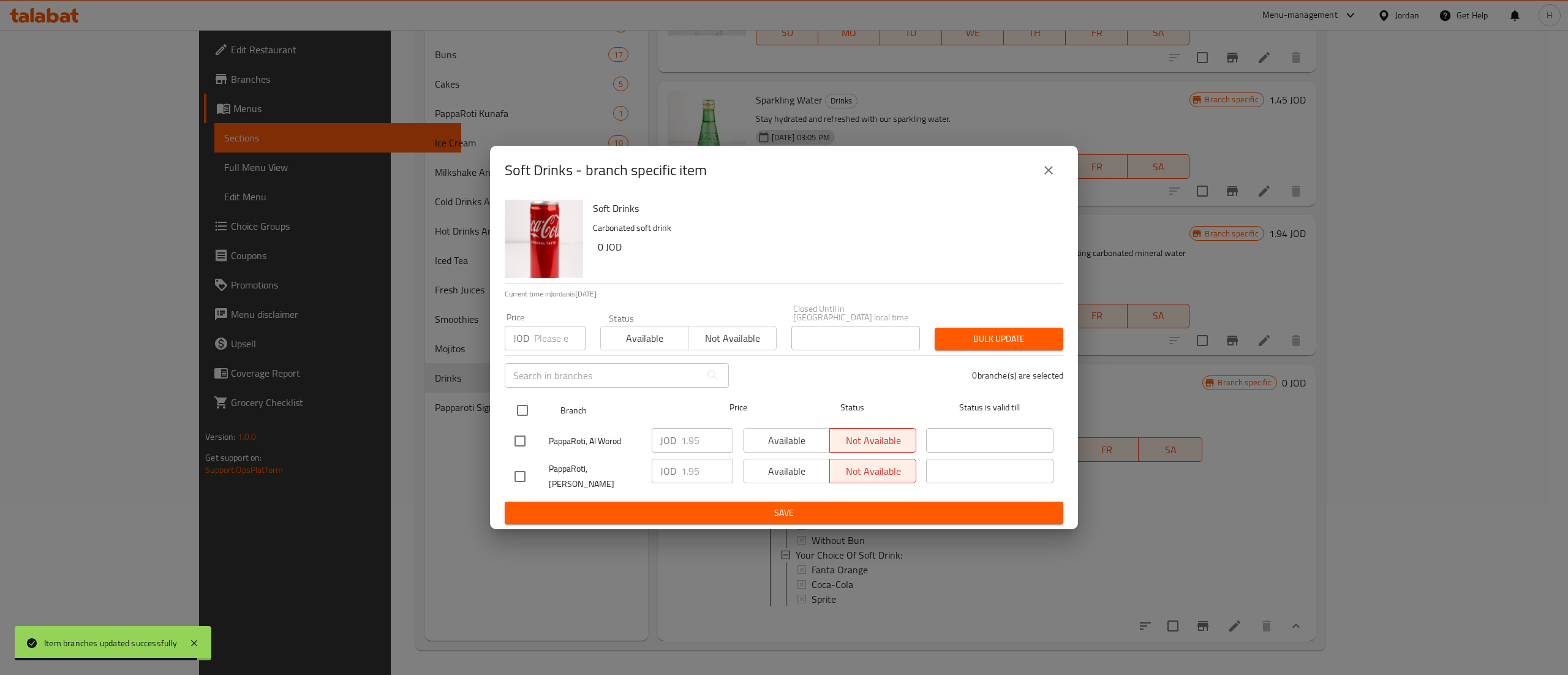
click at [527, 413] on input "checkbox" at bounding box center [522, 410] width 25 height 25
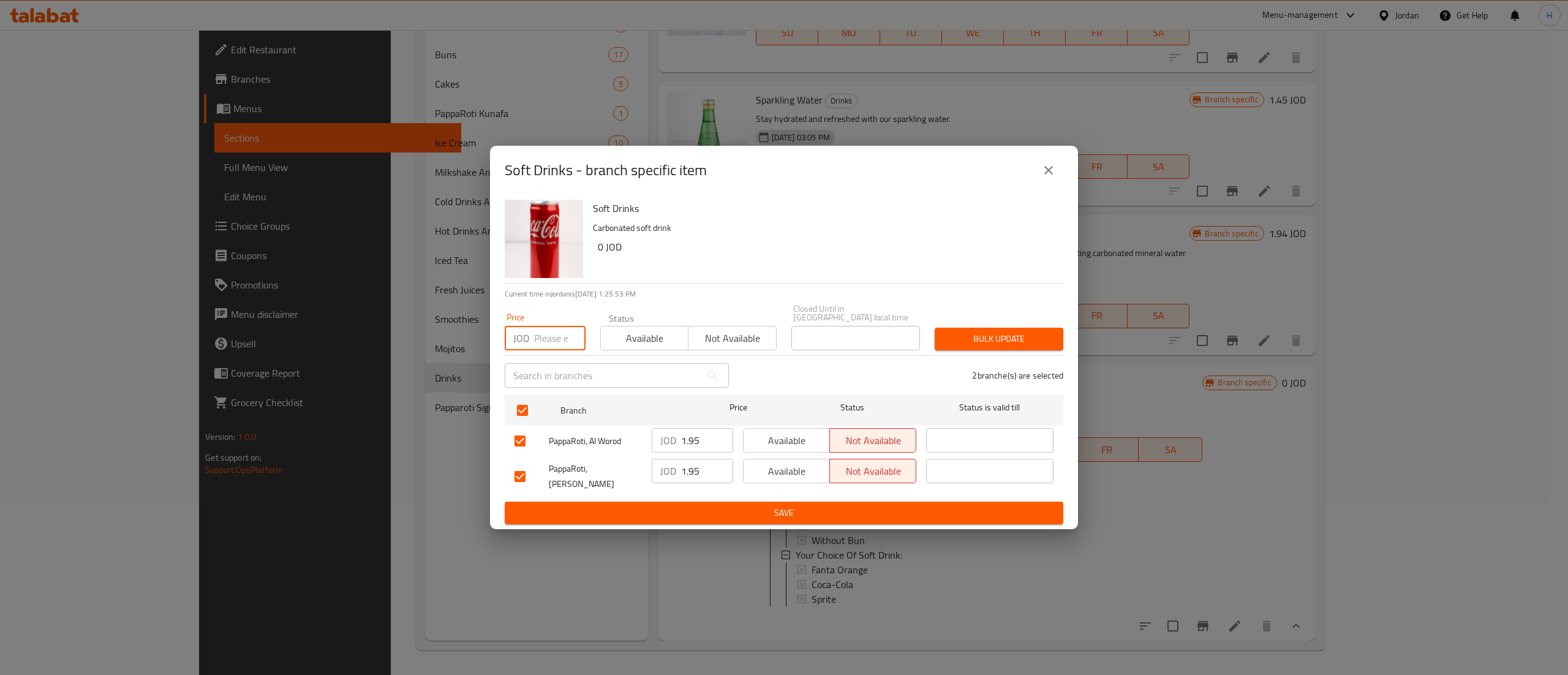
click at [537, 333] on input "number" at bounding box center [559, 338] width 52 height 24
click at [1038, 345] on span "Bulk update" at bounding box center [999, 339] width 109 height 16
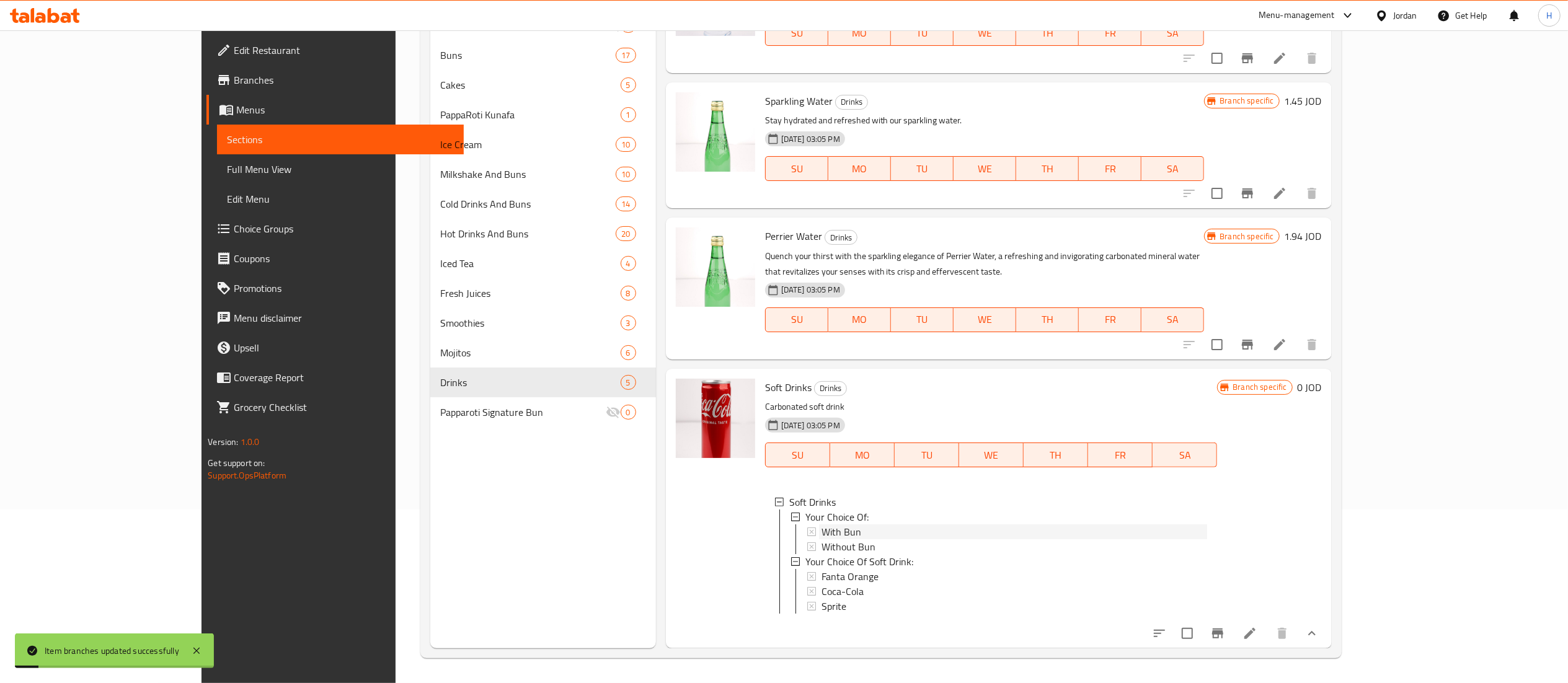
click at [821, 525] on div "With Bun" at bounding box center [1014, 531] width 386 height 15
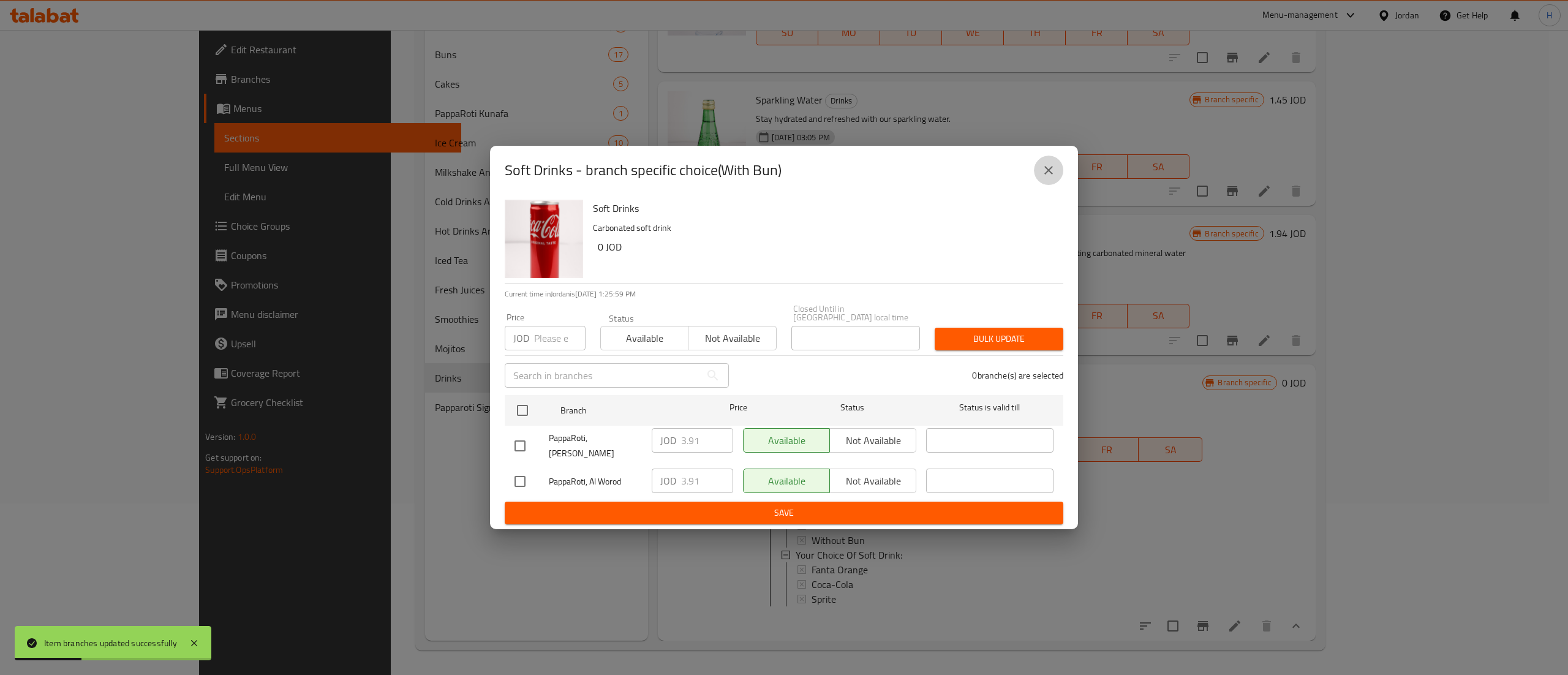
click at [1047, 185] on button "close" at bounding box center [1049, 170] width 29 height 29
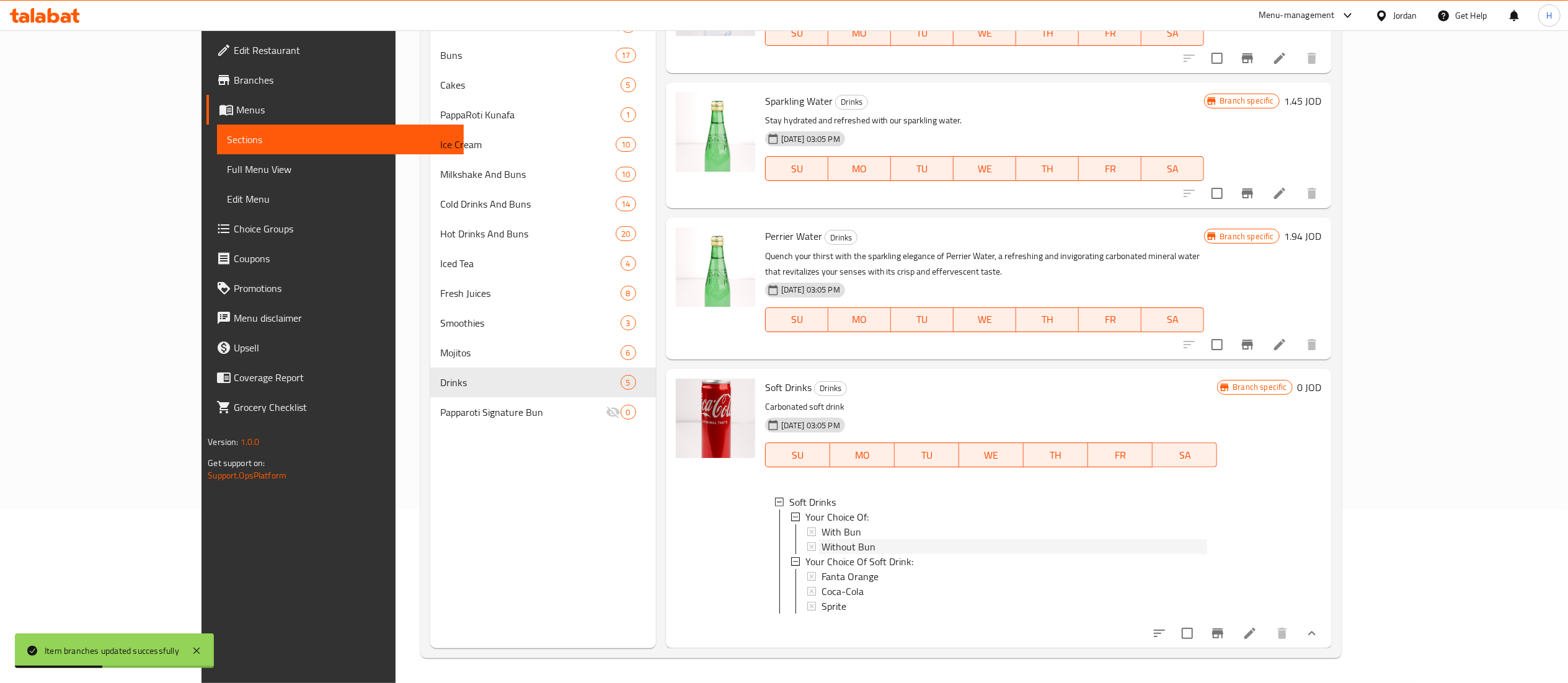
click at [821, 539] on span "Without Bun" at bounding box center [847, 546] width 54 height 15
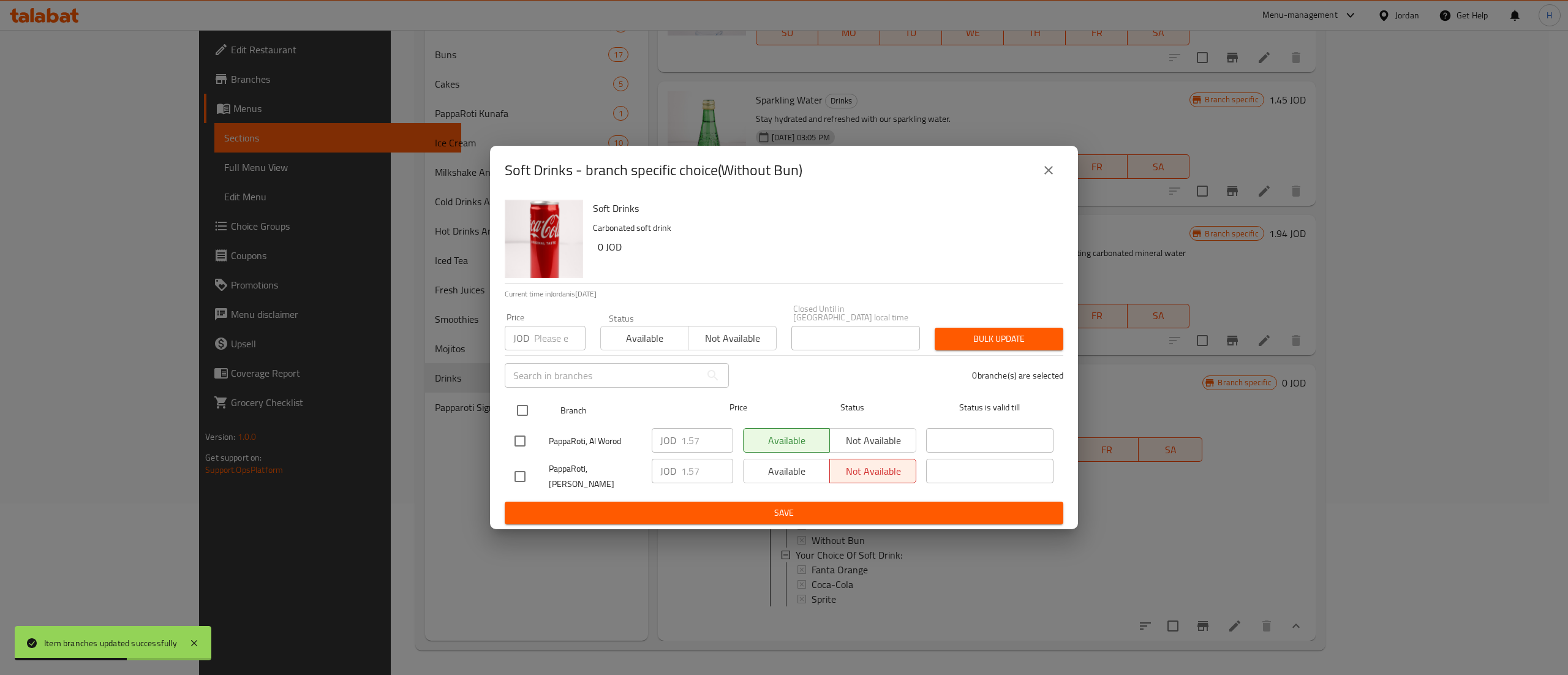
click at [517, 414] on input "checkbox" at bounding box center [522, 410] width 25 height 25
click at [532, 338] on div "JOD Price" at bounding box center [545, 338] width 81 height 24
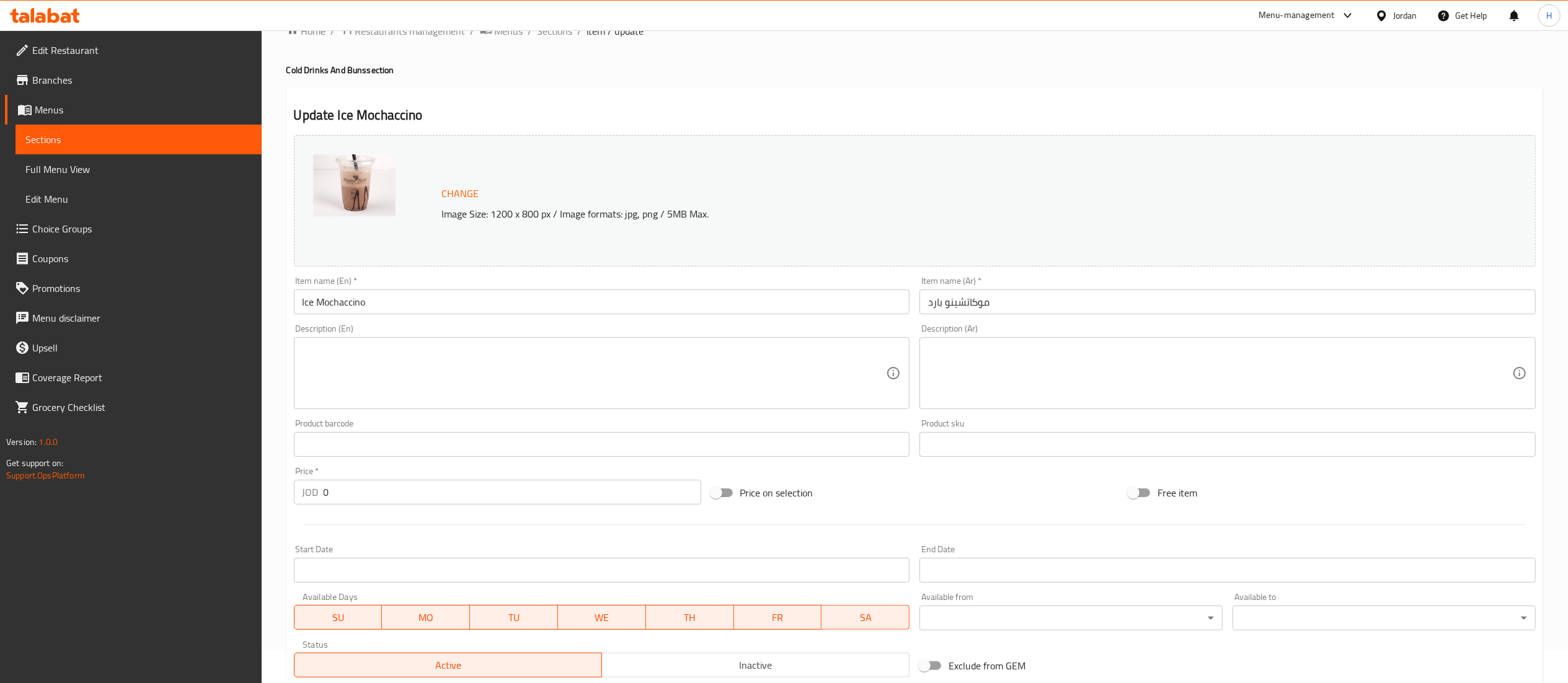
scroll to position [283, 0]
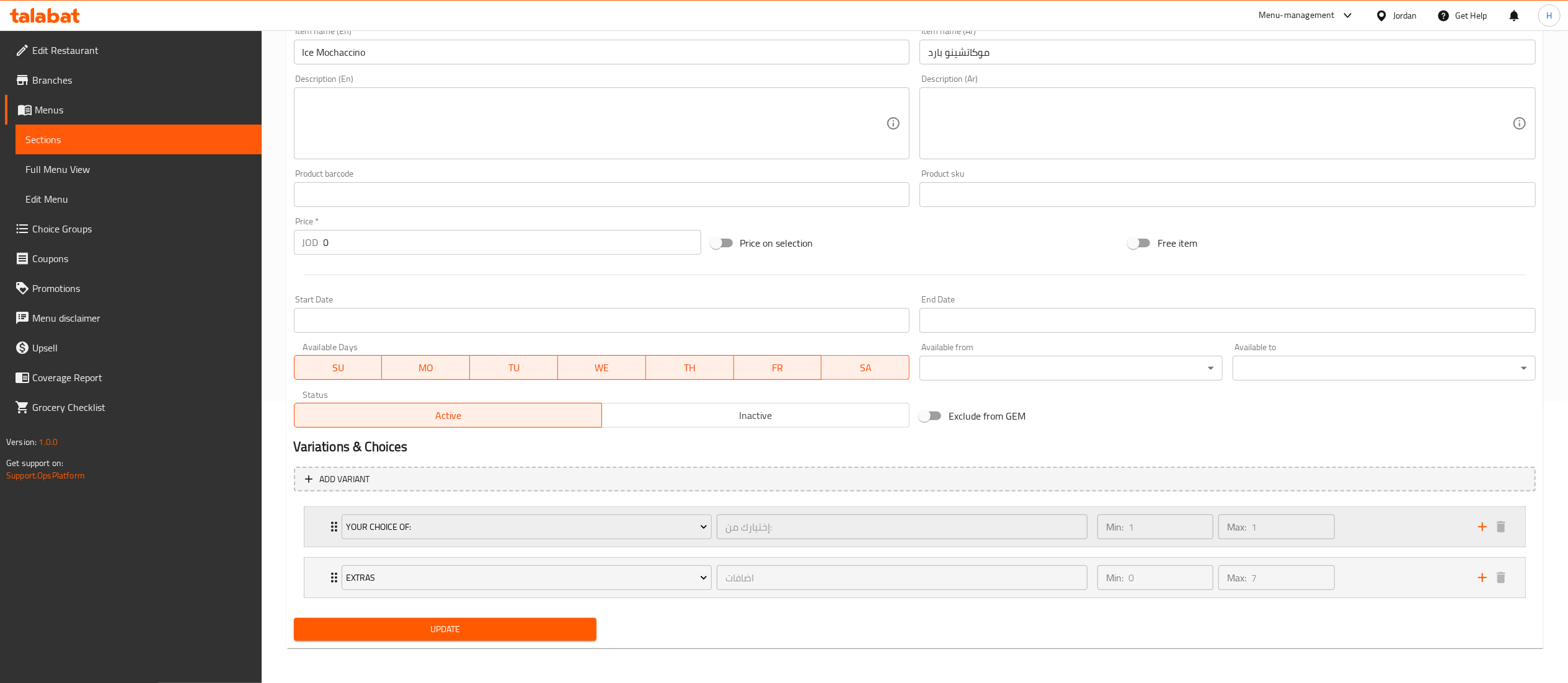
click at [1367, 515] on div "Min: 1 ​ Max: 1 ​" at bounding box center [1280, 527] width 381 height 39
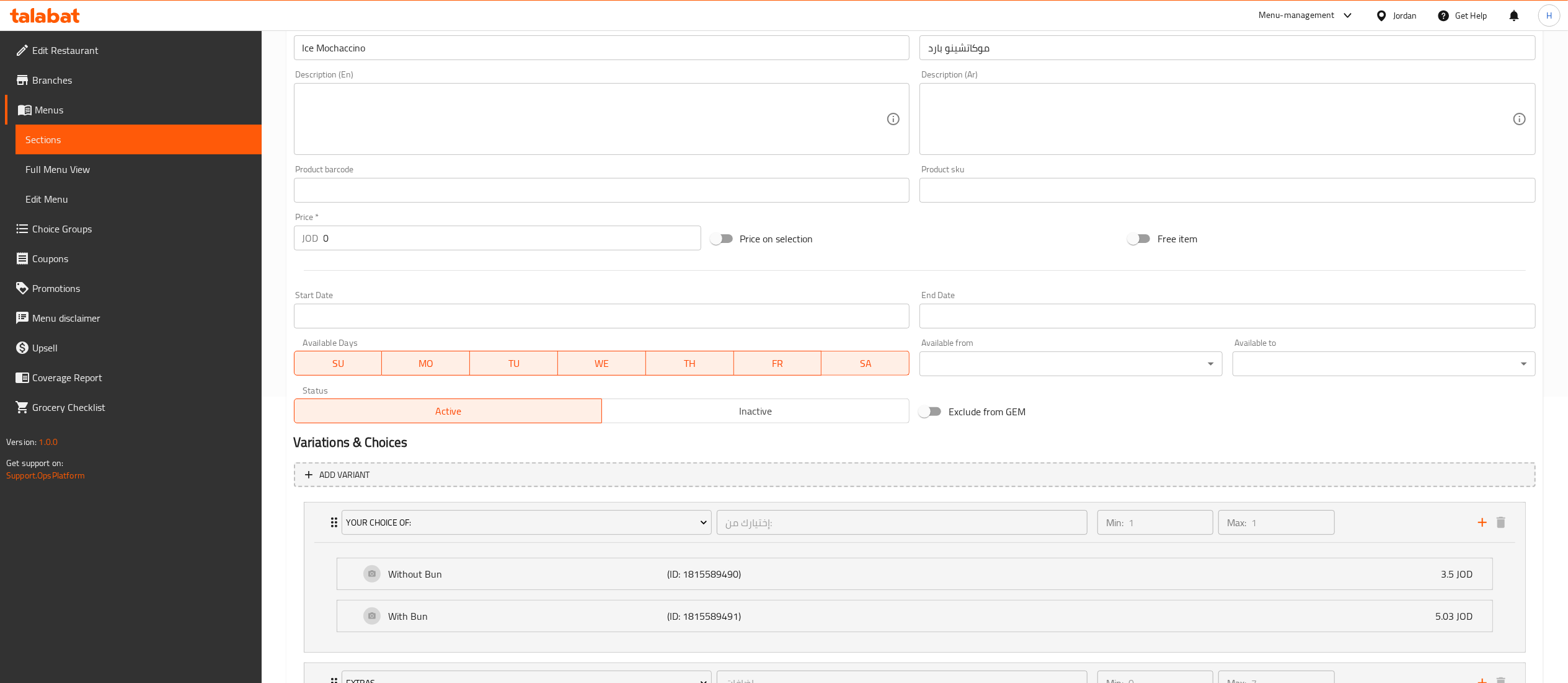
scroll to position [145, 0]
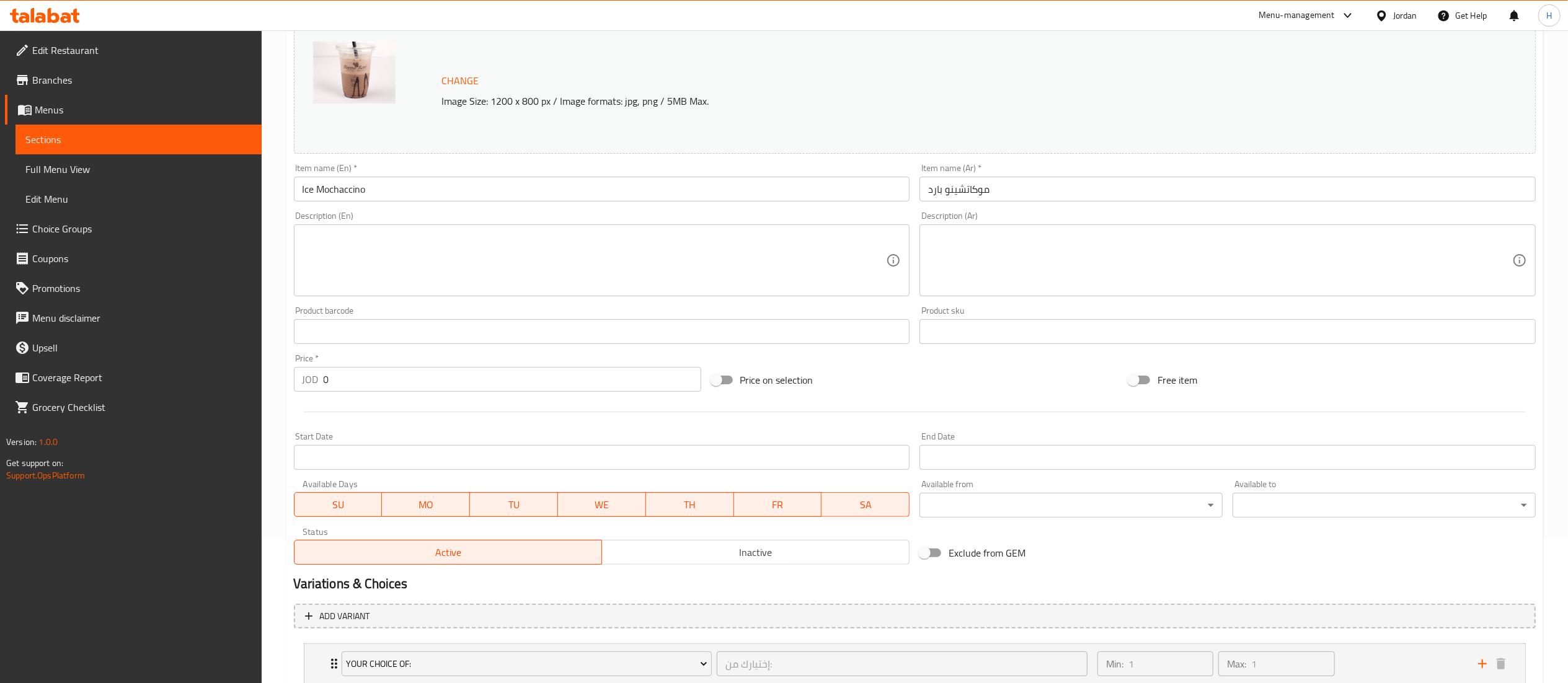
click at [83, 225] on span "Choice Groups" at bounding box center [142, 228] width 220 height 15
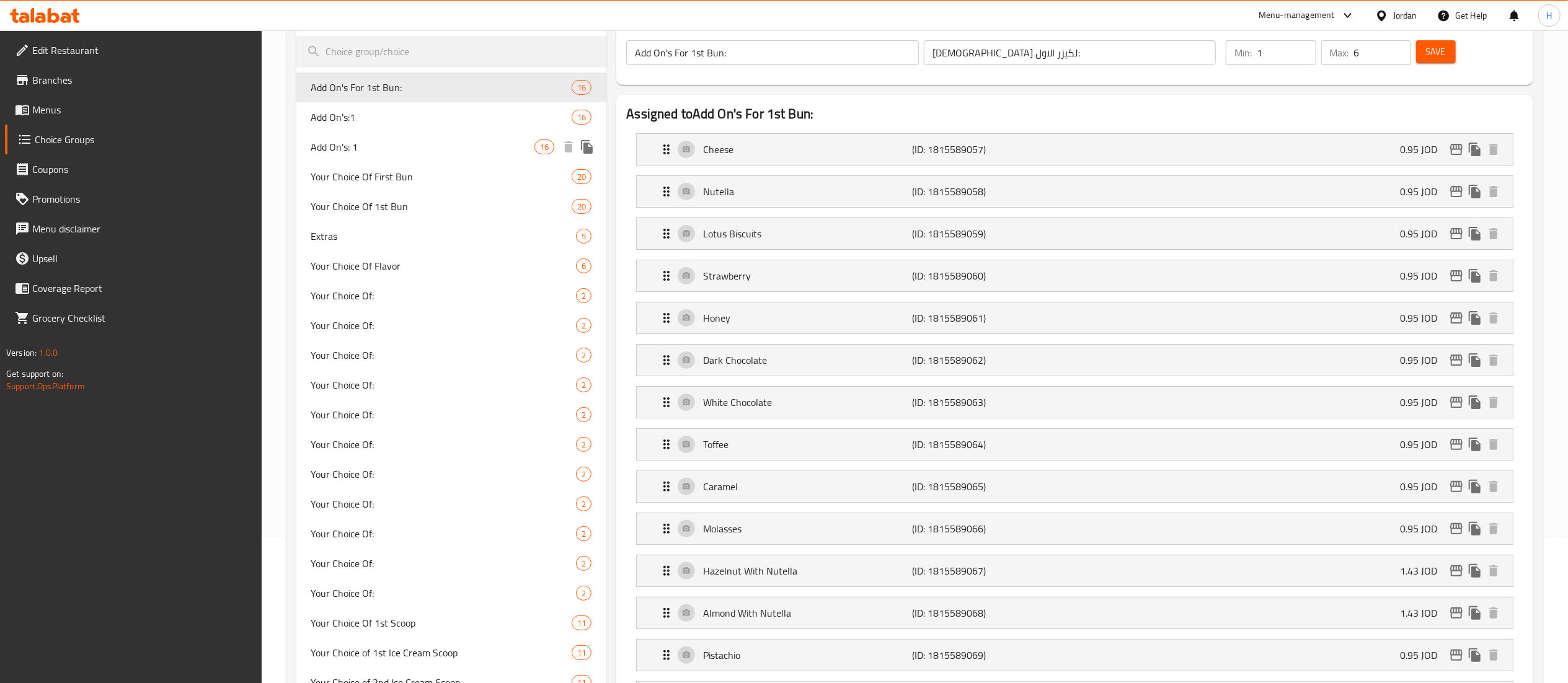
scroll to position [21, 0]
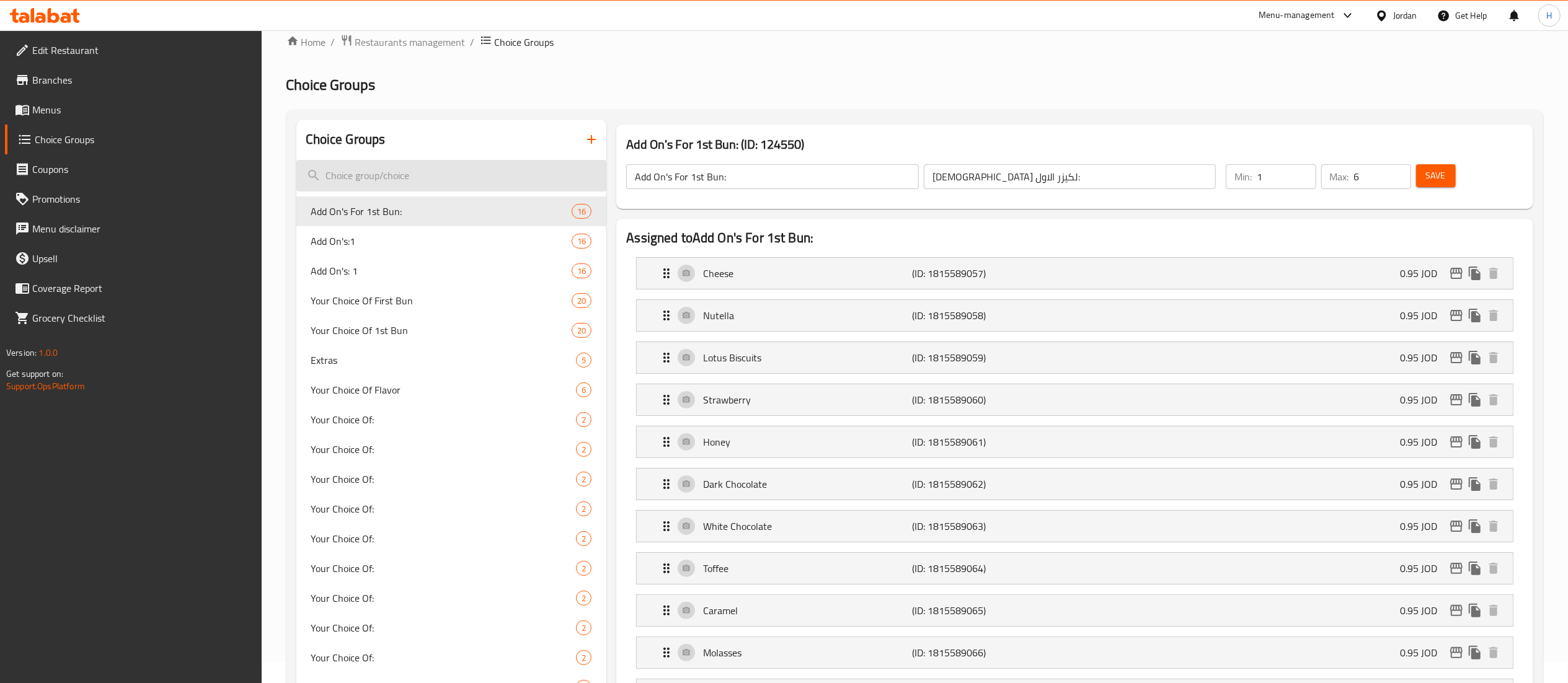
click at [455, 170] on input "search" at bounding box center [452, 175] width 311 height 31
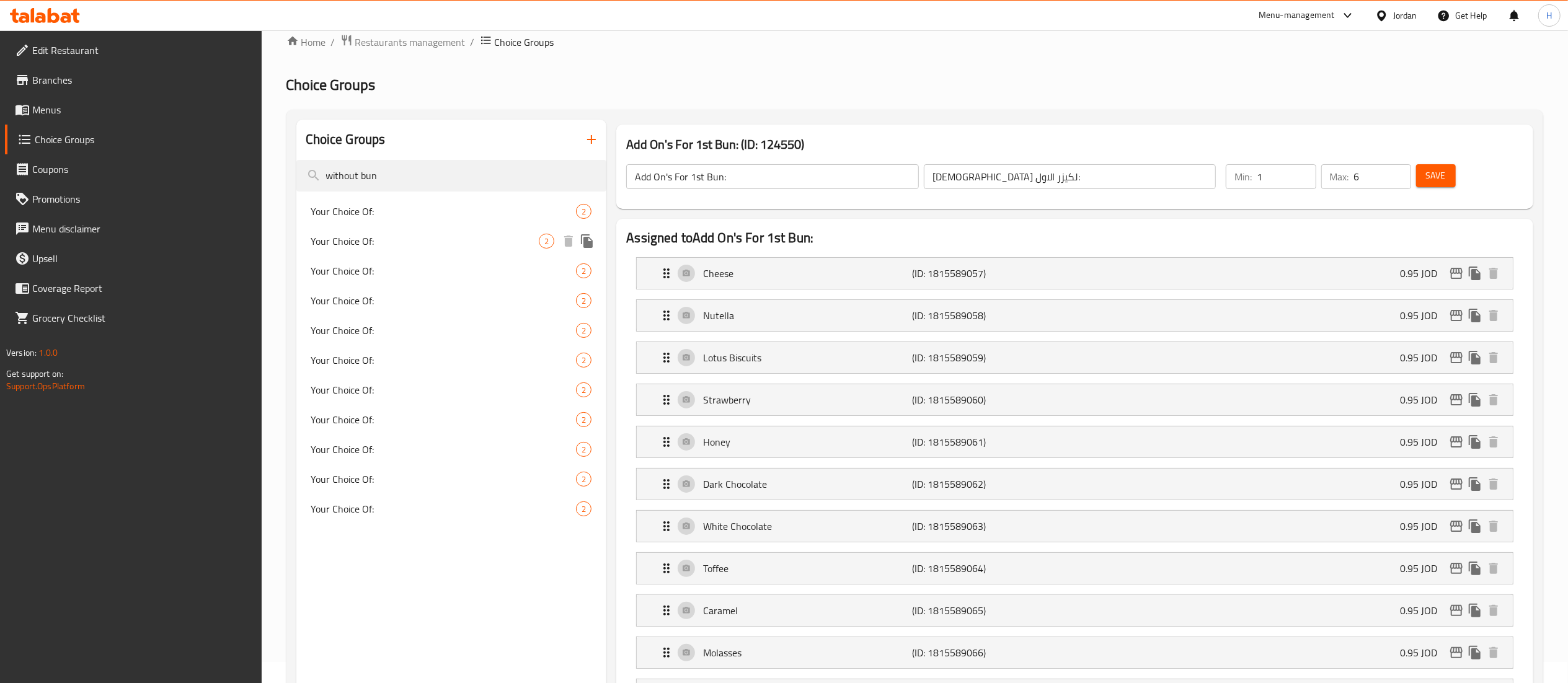
type input "without bun"
click at [401, 234] on span "Your Choice Of:" at bounding box center [425, 240] width 228 height 15
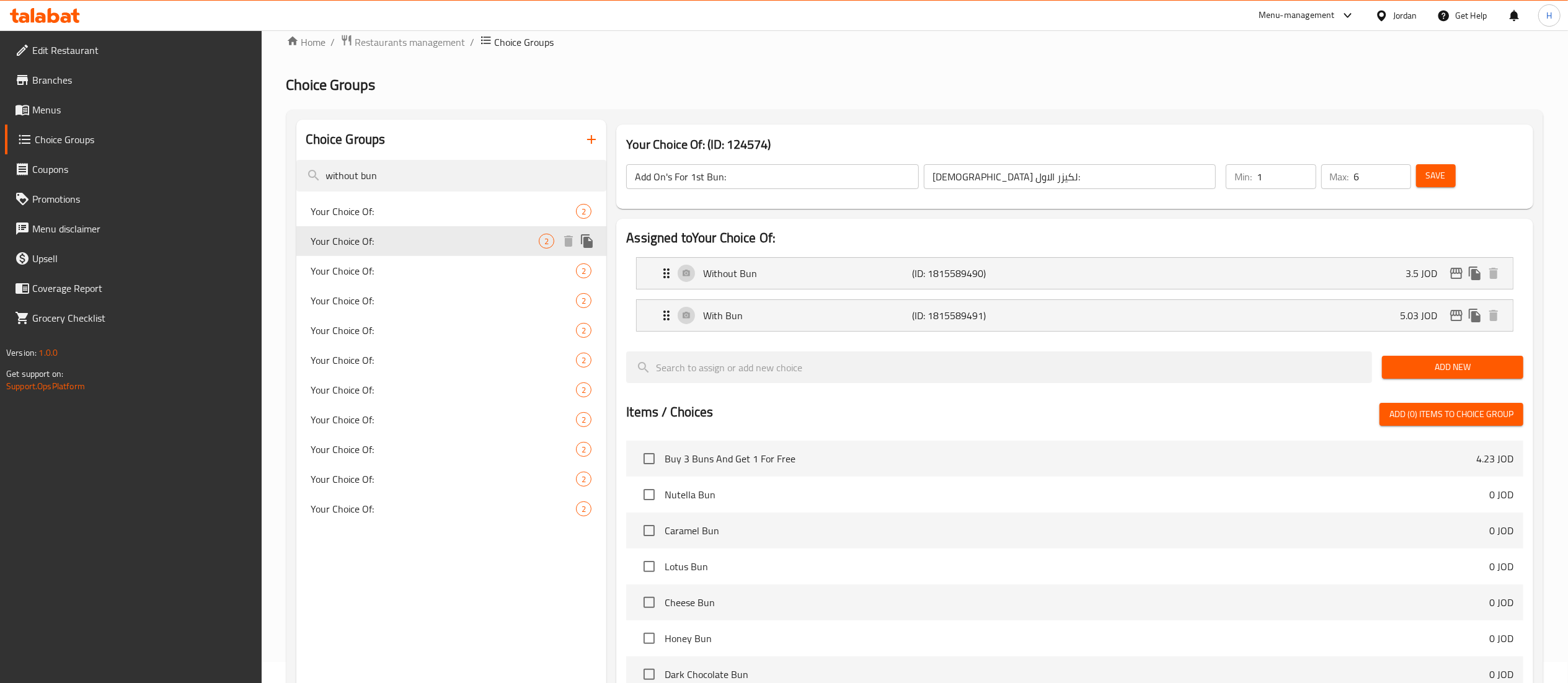
type input "Your Choice Of:"
type input "إختيارك من:"
type input "1"
click at [1454, 272] on icon "edit" at bounding box center [1456, 273] width 15 height 15
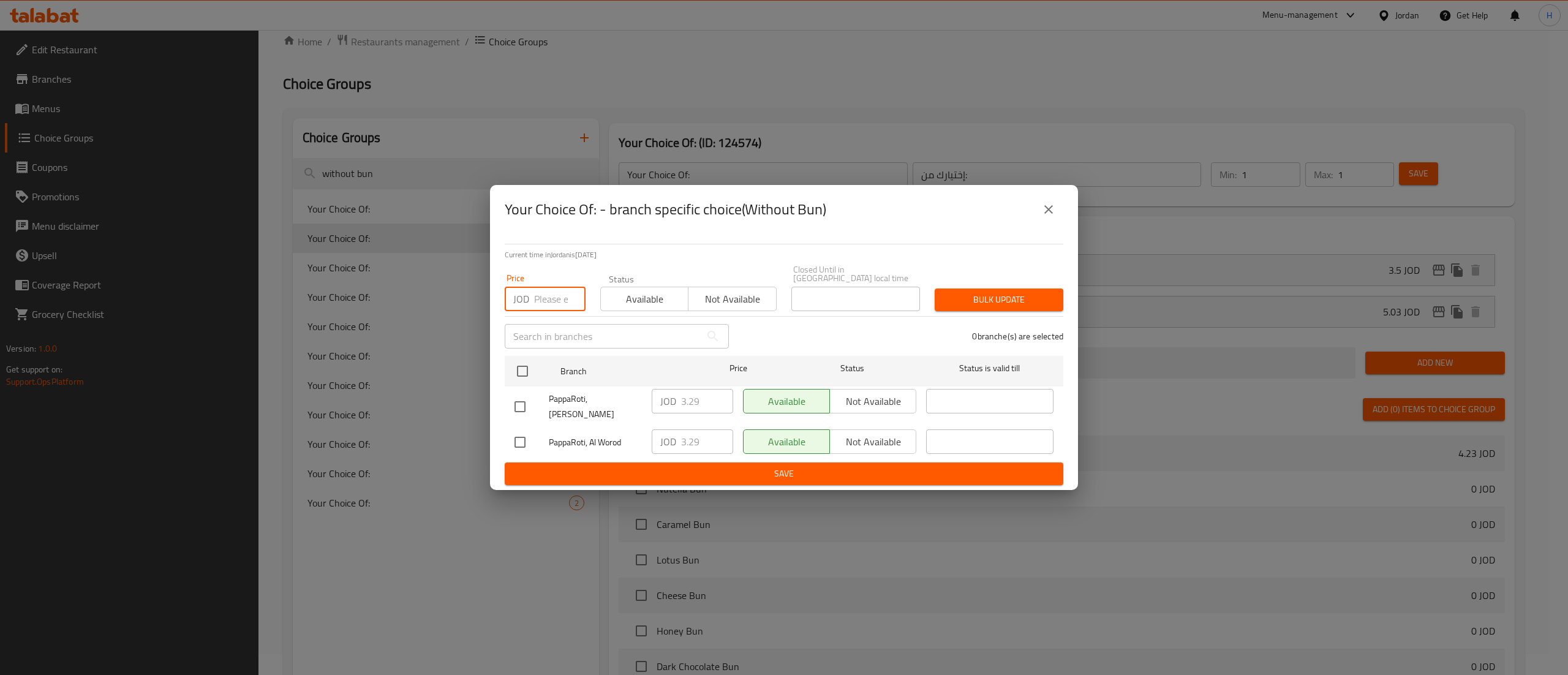
click at [555, 302] on input "number" at bounding box center [559, 299] width 52 height 24
type input "3.5"
click at [519, 370] on input "checkbox" at bounding box center [522, 371] width 25 height 25
checkbox input "true"
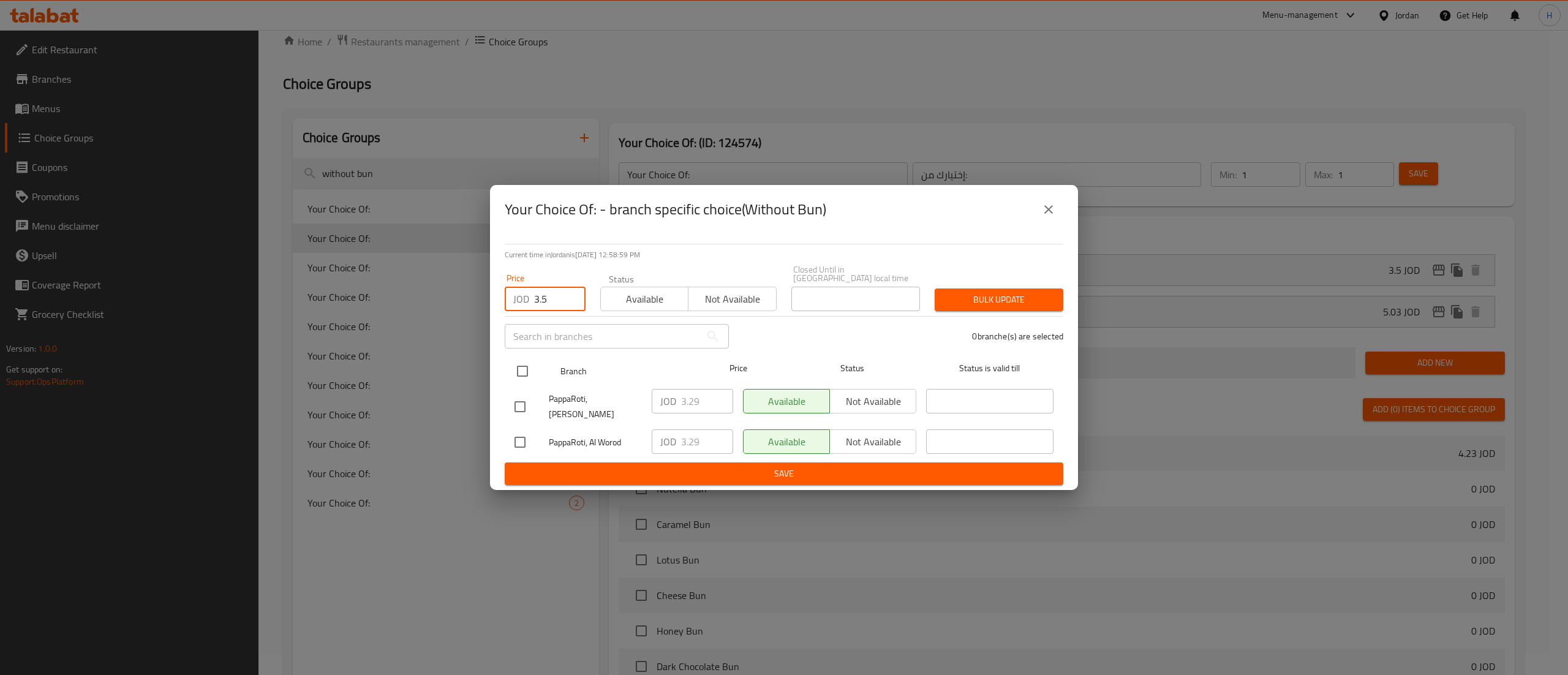
checkbox input "true"
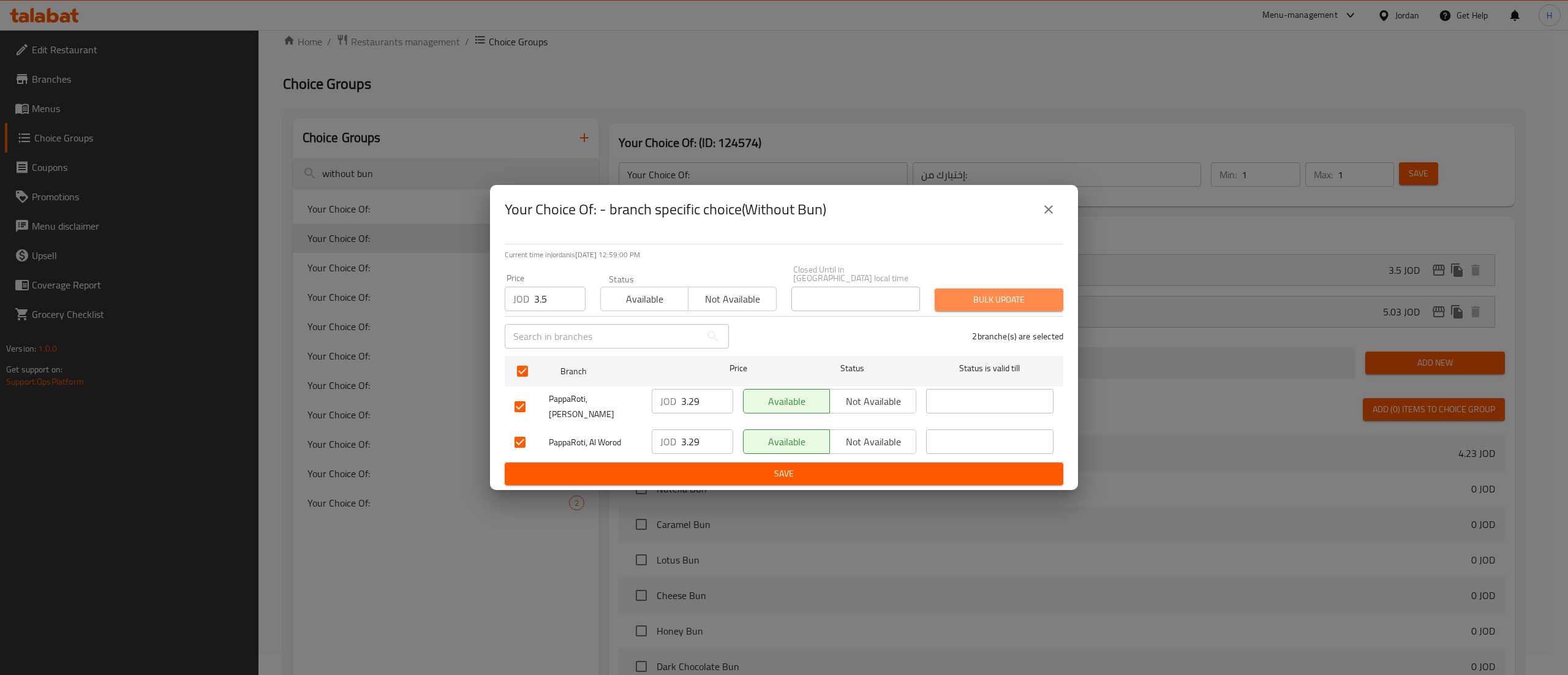
click at [979, 299] on span "Bulk update" at bounding box center [999, 300] width 109 height 16
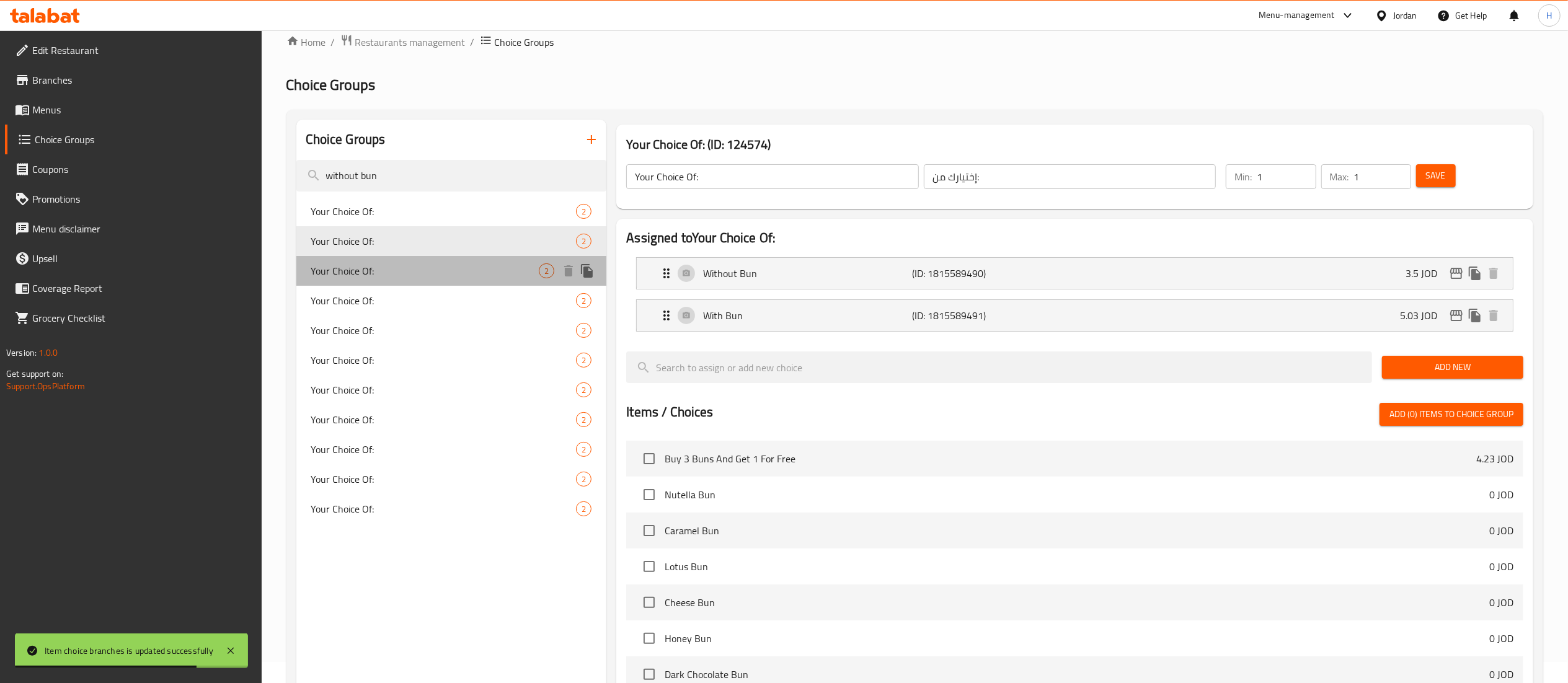
click at [398, 274] on span "Your Choice Of:" at bounding box center [425, 271] width 228 height 15
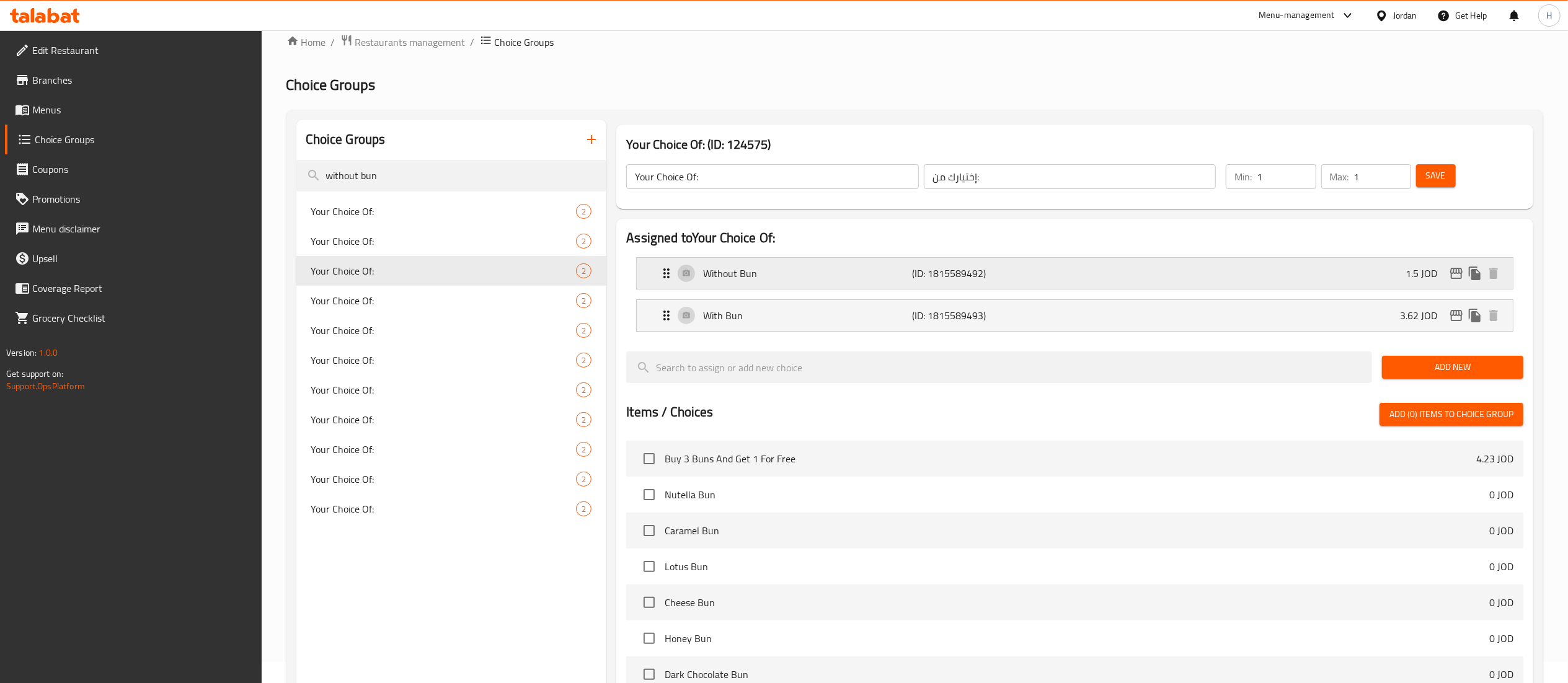
click at [1459, 277] on icon "edit" at bounding box center [1456, 273] width 15 height 15
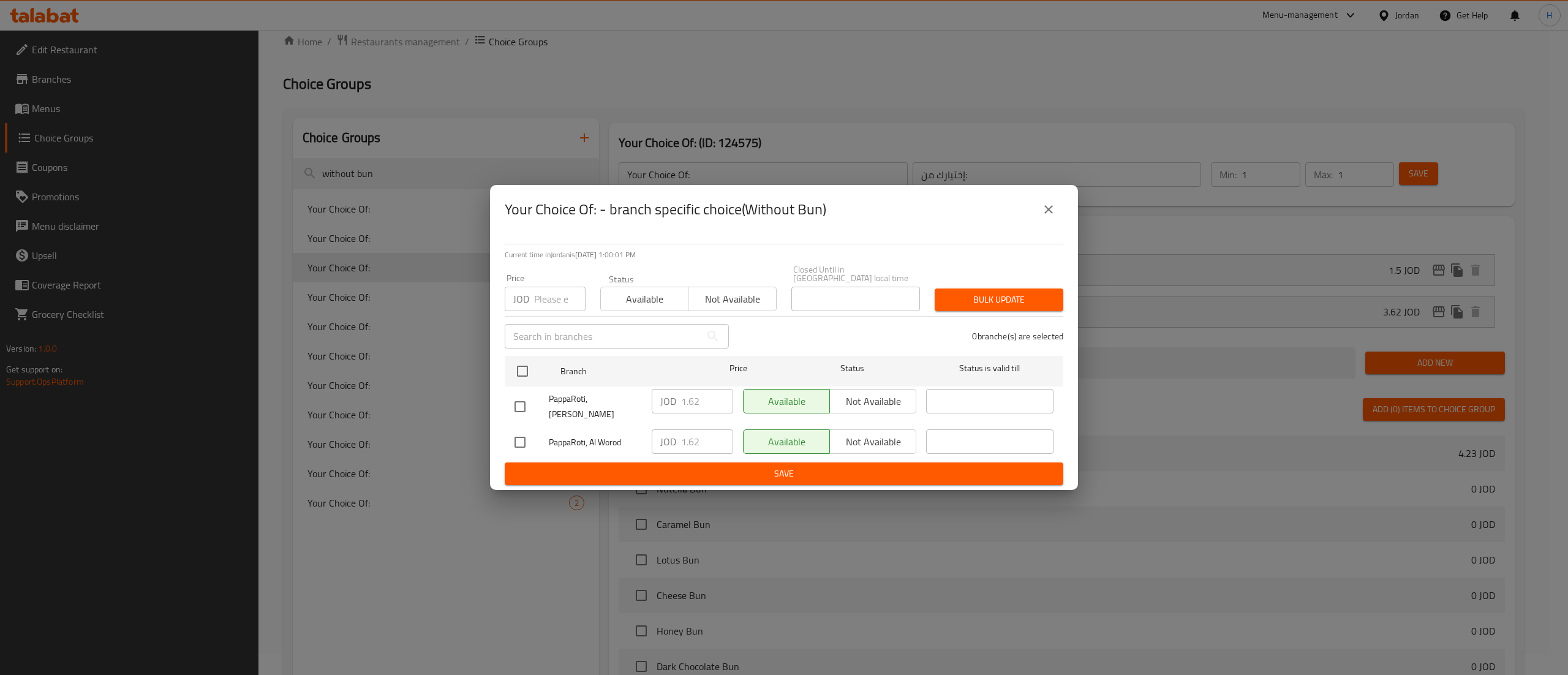
click at [535, 302] on input "number" at bounding box center [559, 299] width 52 height 24
type input "1.7"
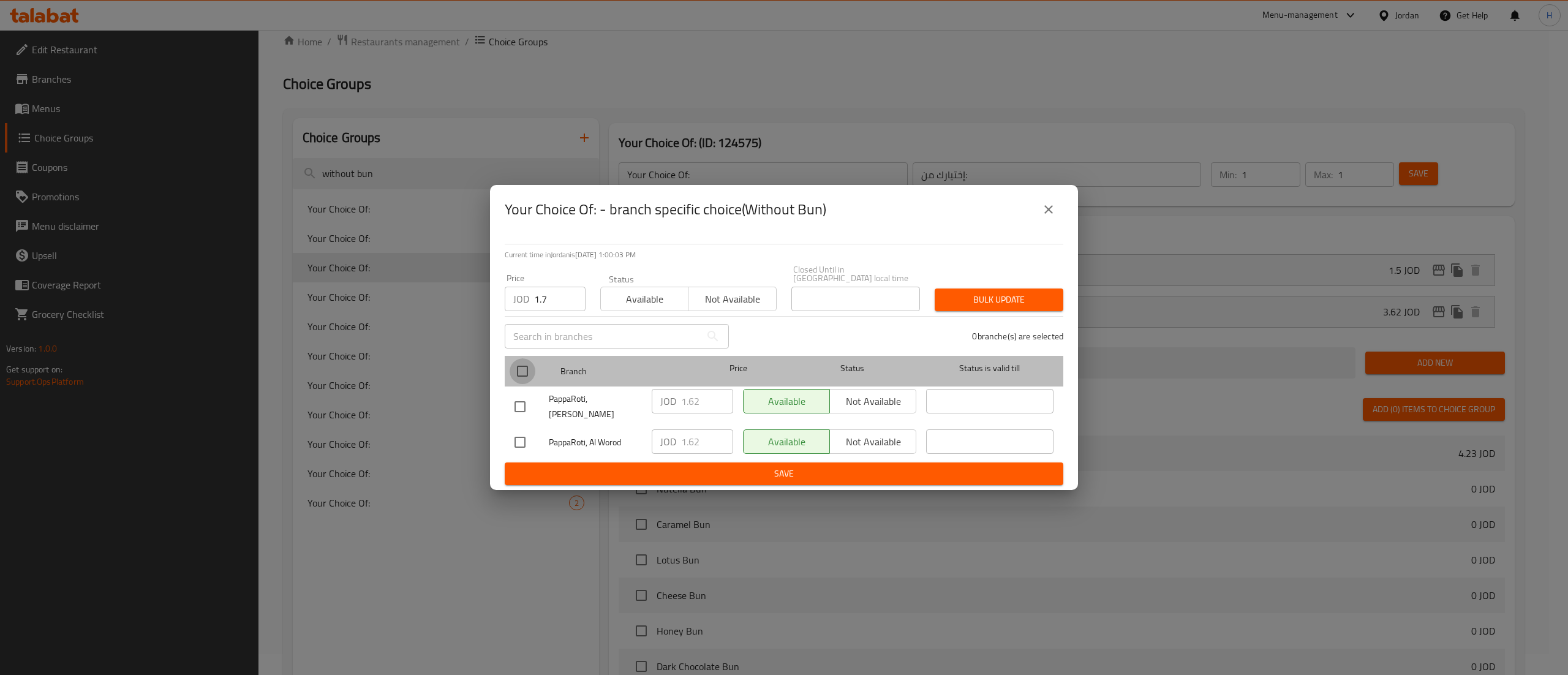
click at [524, 372] on input "checkbox" at bounding box center [522, 371] width 25 height 25
checkbox input "true"
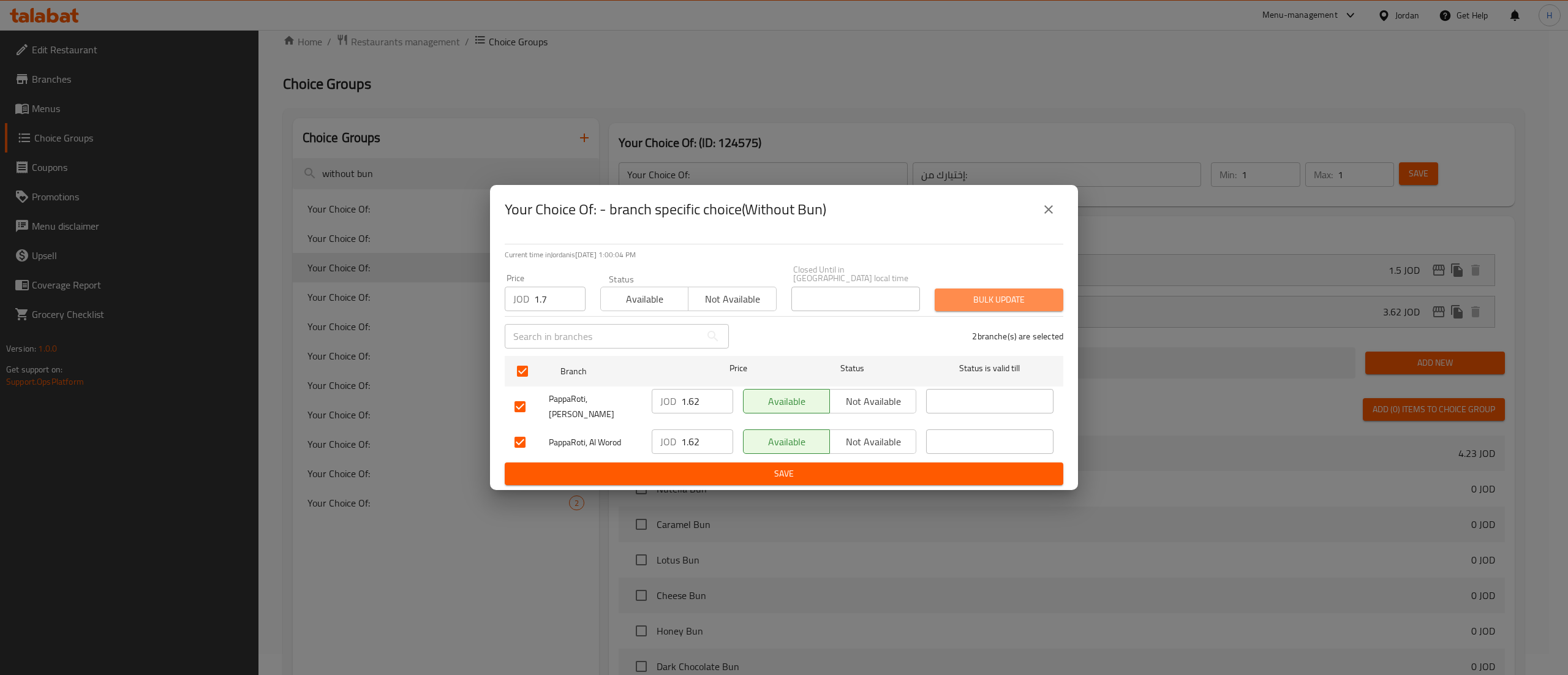
drag, startPoint x: 1016, startPoint y: 308, endPoint x: 972, endPoint y: 286, distance: 49.2
click at [1014, 307] on span "Bulk update" at bounding box center [999, 300] width 109 height 16
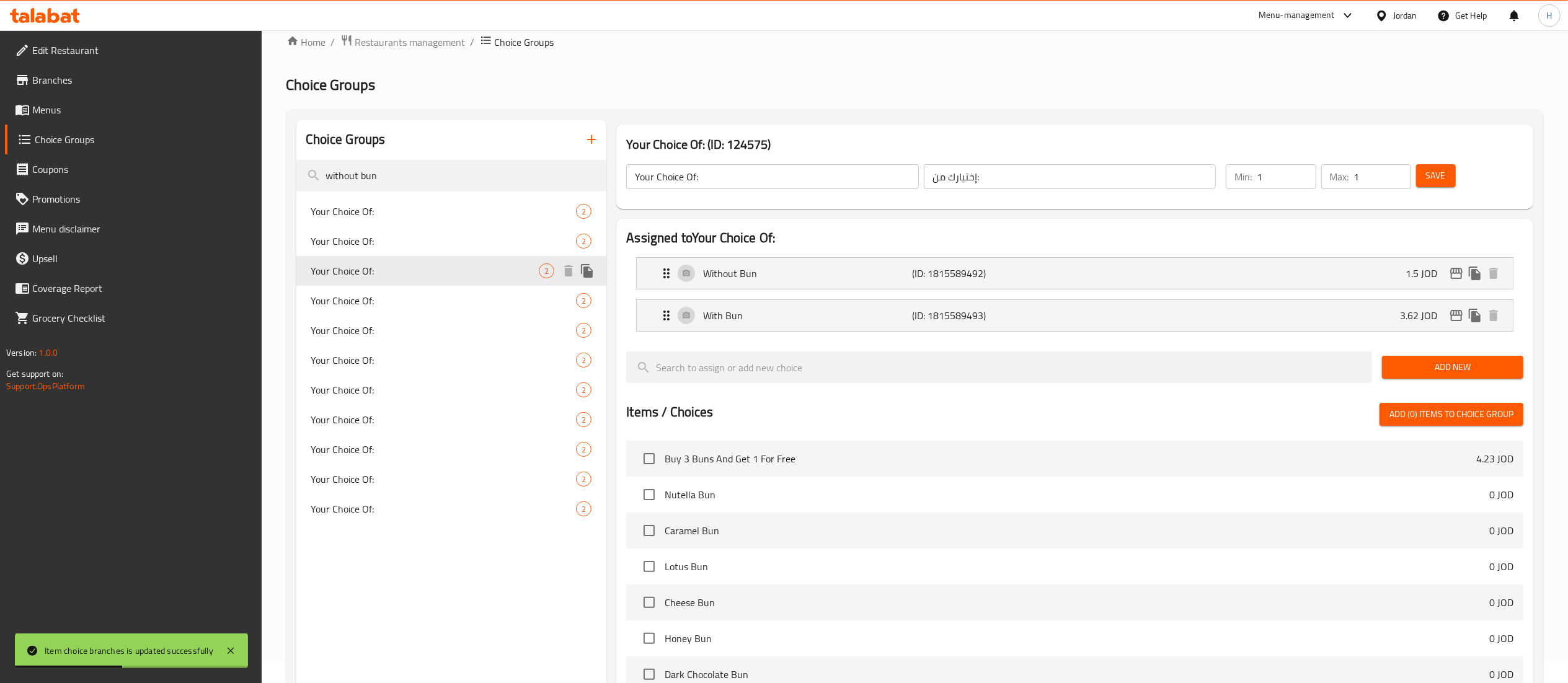
click at [373, 282] on div "Your Choice Of: 2" at bounding box center [452, 271] width 311 height 30
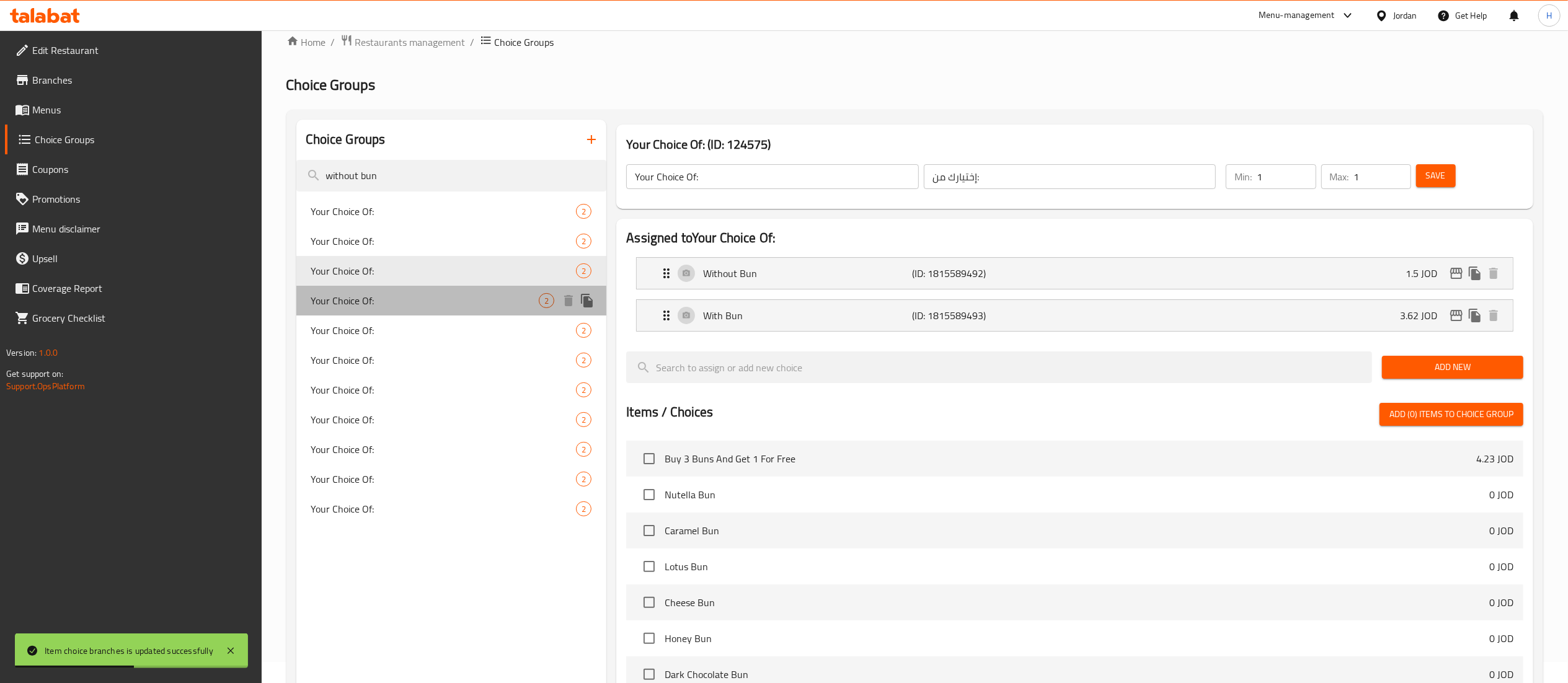
click at [363, 299] on span "Your Choice Of:" at bounding box center [425, 300] width 228 height 15
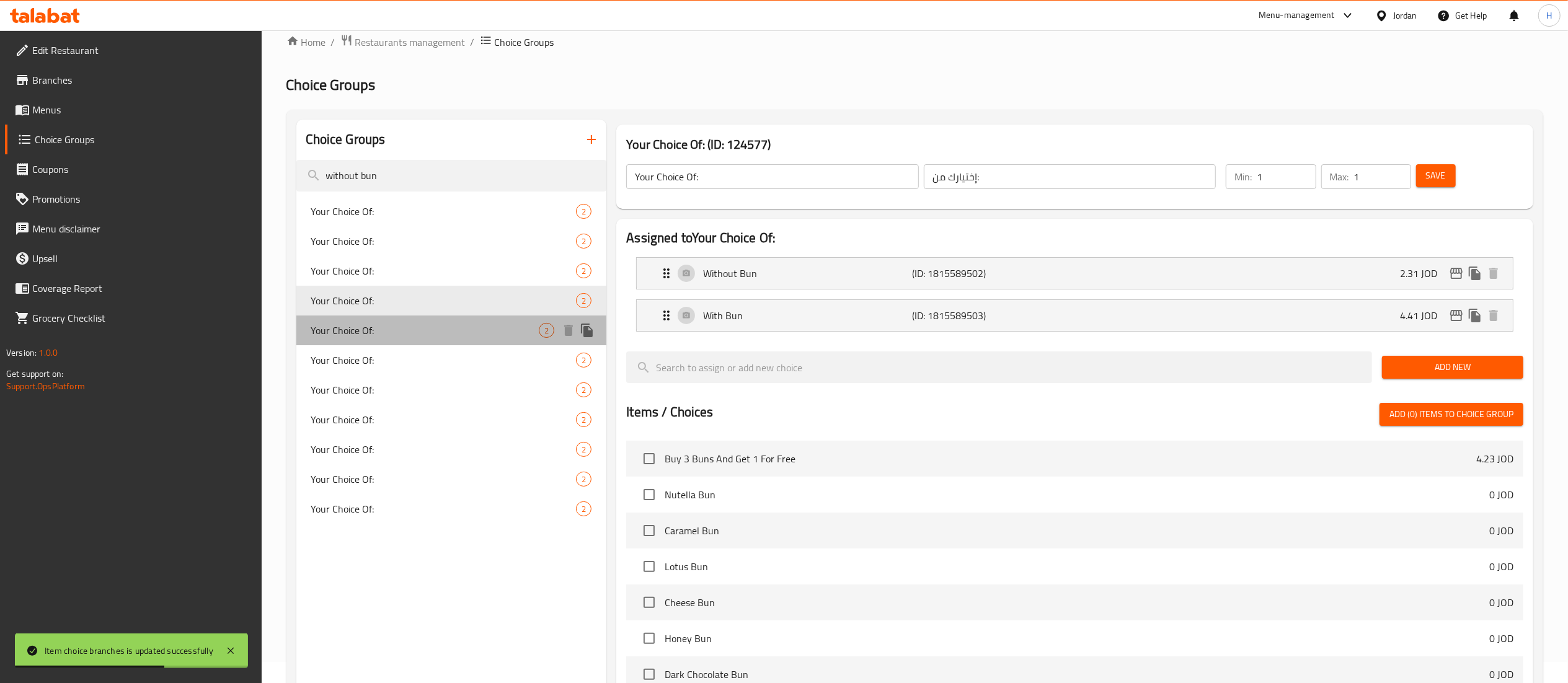
click at [354, 335] on span "Your Choice Of:" at bounding box center [425, 330] width 228 height 15
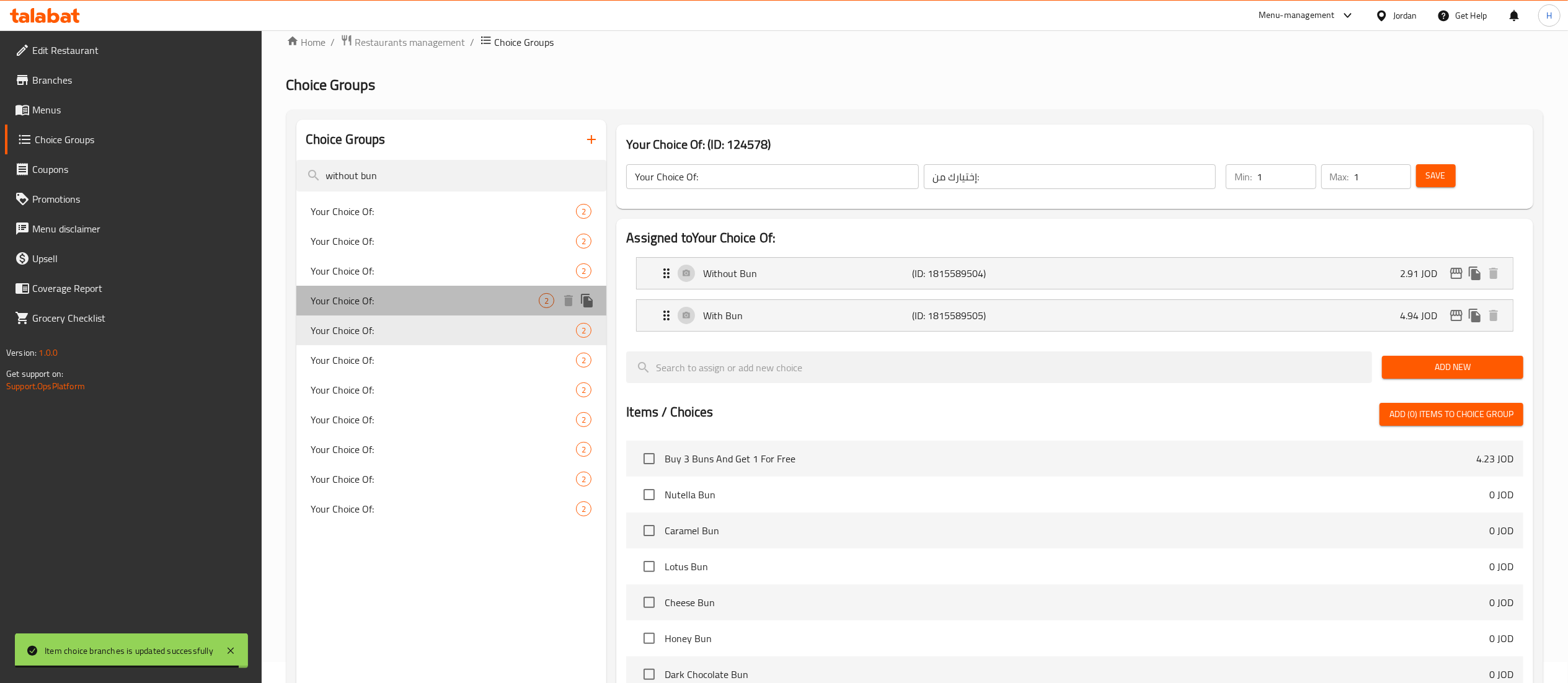
click at [345, 302] on span "Your Choice Of:" at bounding box center [425, 300] width 228 height 15
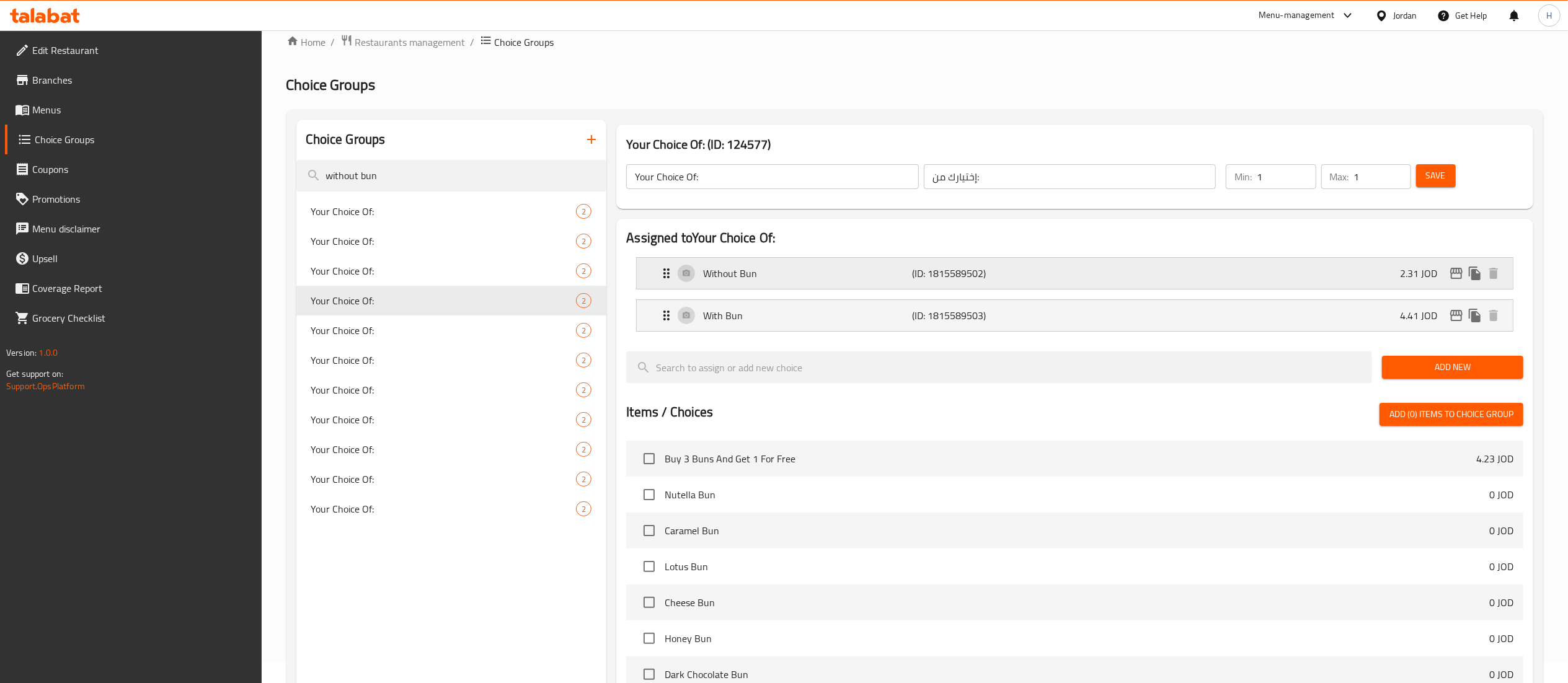
click at [1452, 272] on icon "edit" at bounding box center [1456, 273] width 15 height 15
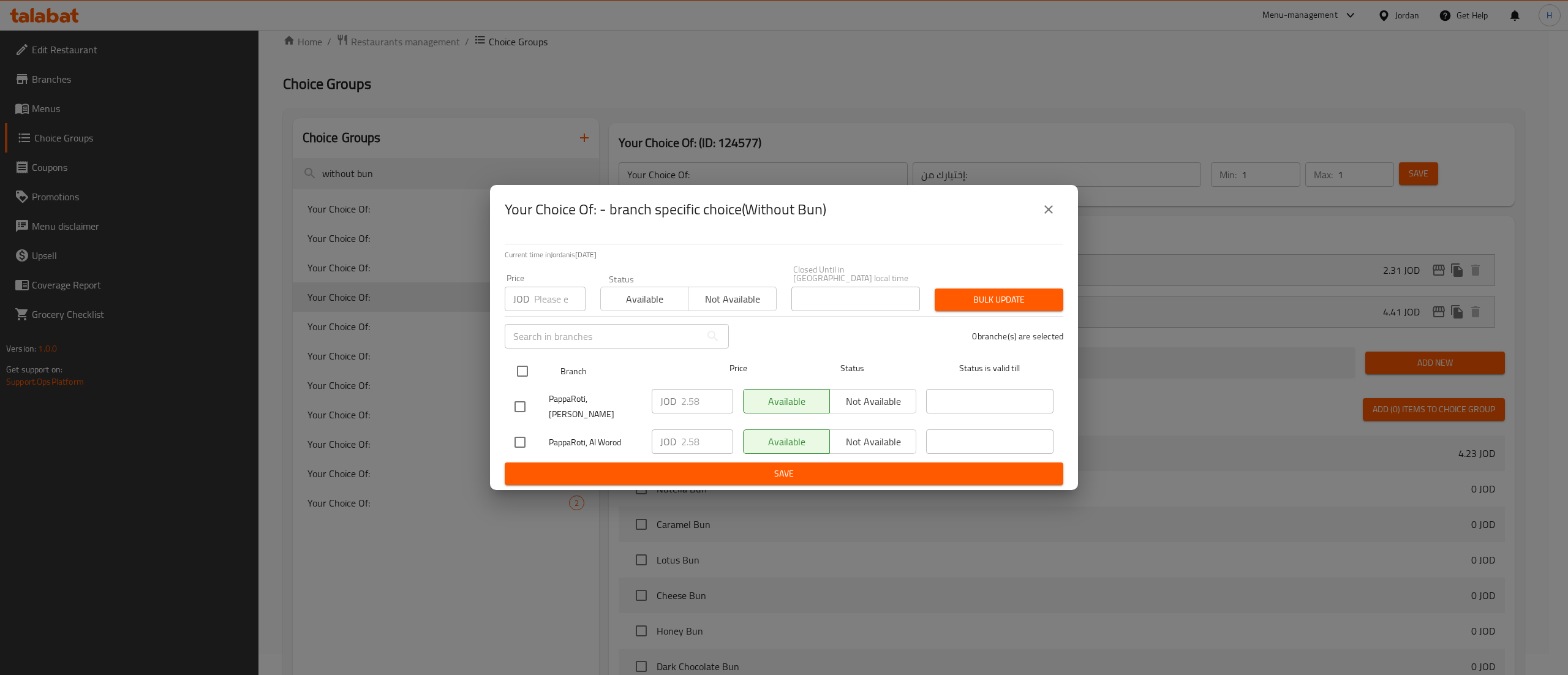
click at [537, 374] on div at bounding box center [532, 371] width 46 height 36
drag, startPoint x: 517, startPoint y: 370, endPoint x: 532, endPoint y: 339, distance: 34.4
click at [517, 372] on input "checkbox" at bounding box center [522, 371] width 25 height 25
checkbox input "true"
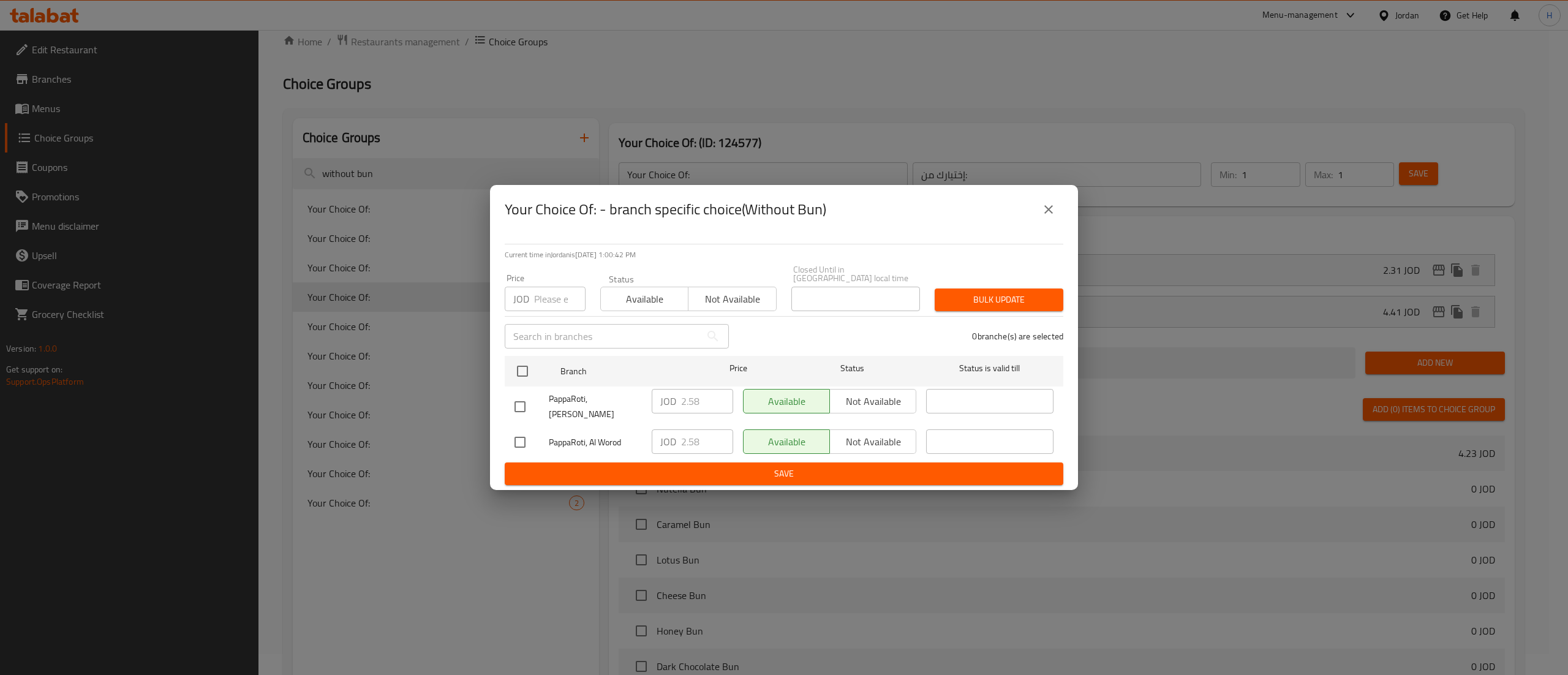
checkbox input "true"
click at [540, 313] on div "Price JOD Price" at bounding box center [545, 293] width 95 height 53
click at [547, 307] on input "number" at bounding box center [559, 299] width 52 height 24
type input "2.75"
click at [979, 310] on button "Bulk update" at bounding box center [999, 300] width 128 height 22
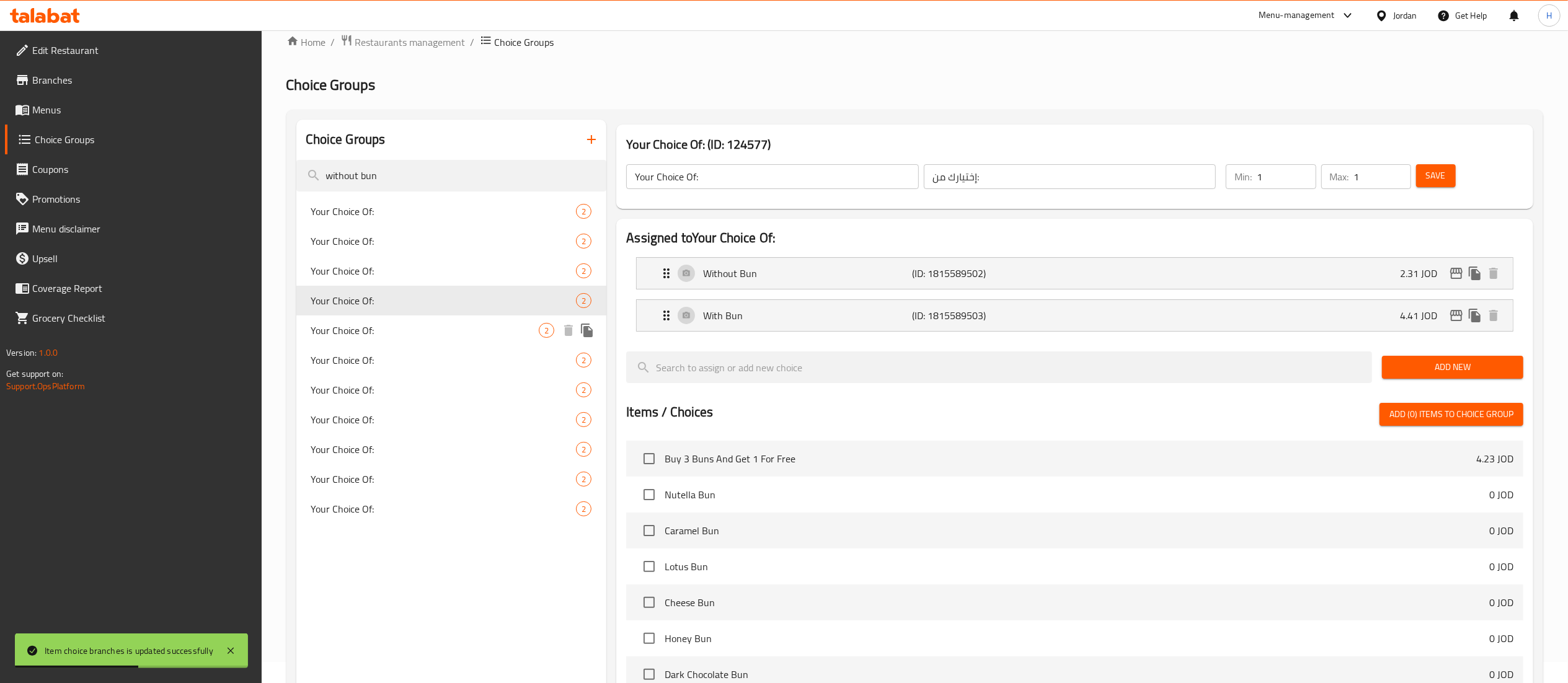
click at [412, 336] on span "Your Choice Of:" at bounding box center [425, 330] width 228 height 15
click at [408, 275] on span "Your Choice Of:" at bounding box center [425, 271] width 228 height 15
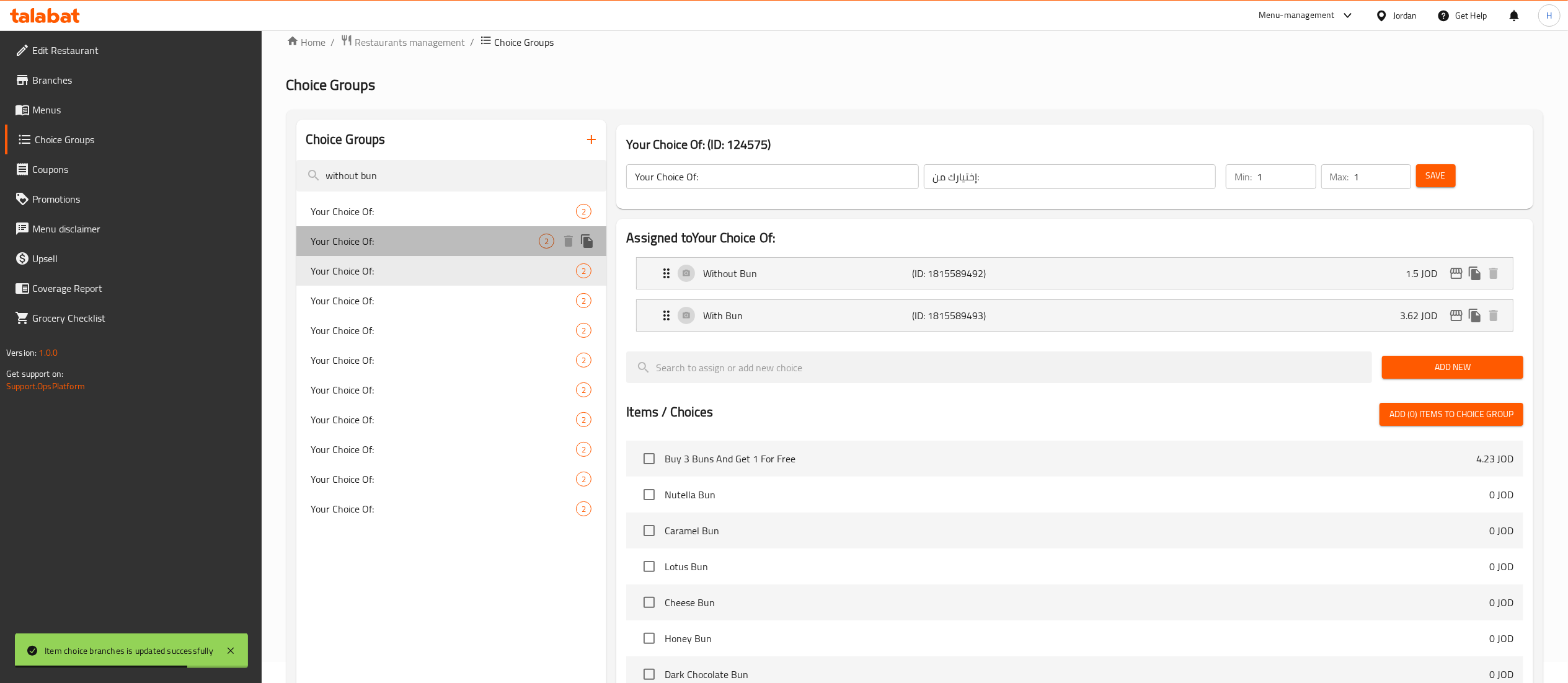
click at [414, 248] on span "Your Choice Of:" at bounding box center [425, 240] width 228 height 15
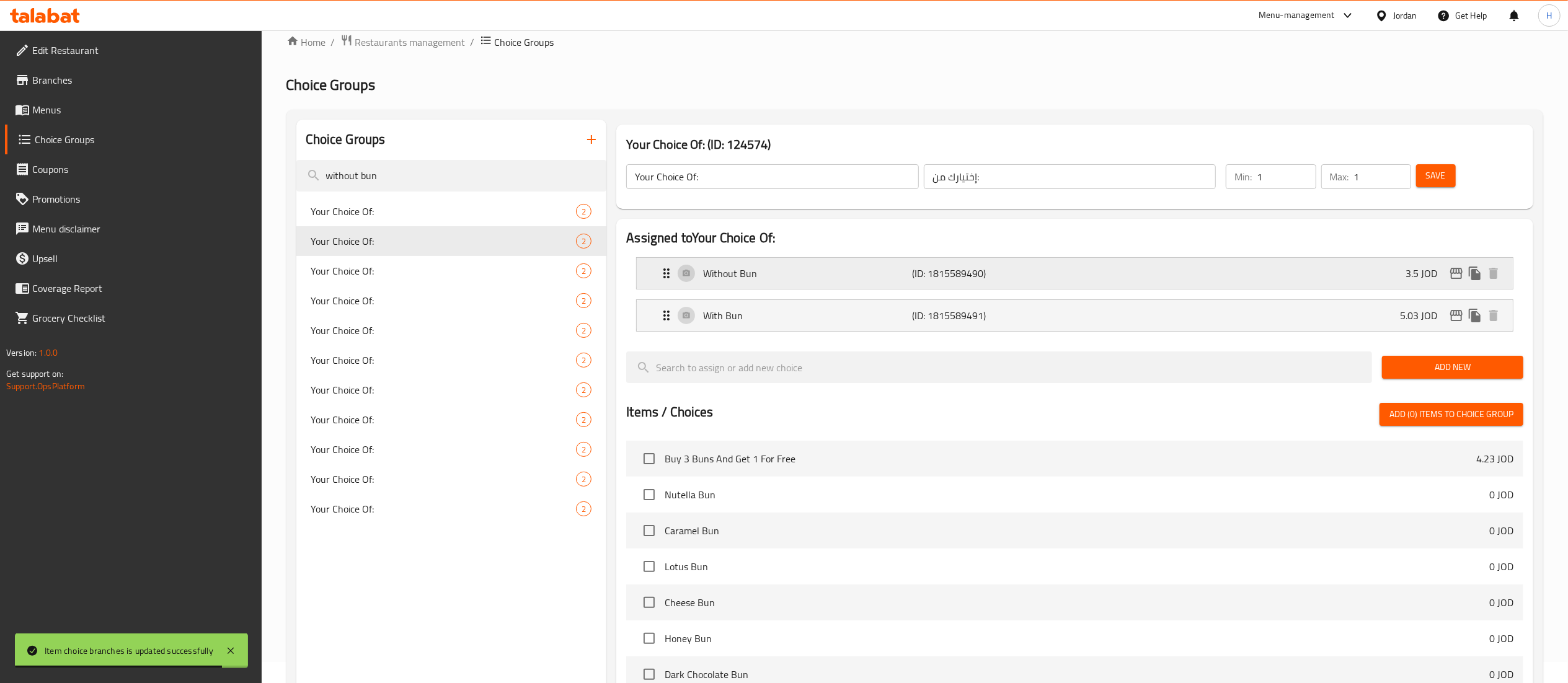
click at [1456, 282] on button "edit" at bounding box center [1456, 273] width 19 height 19
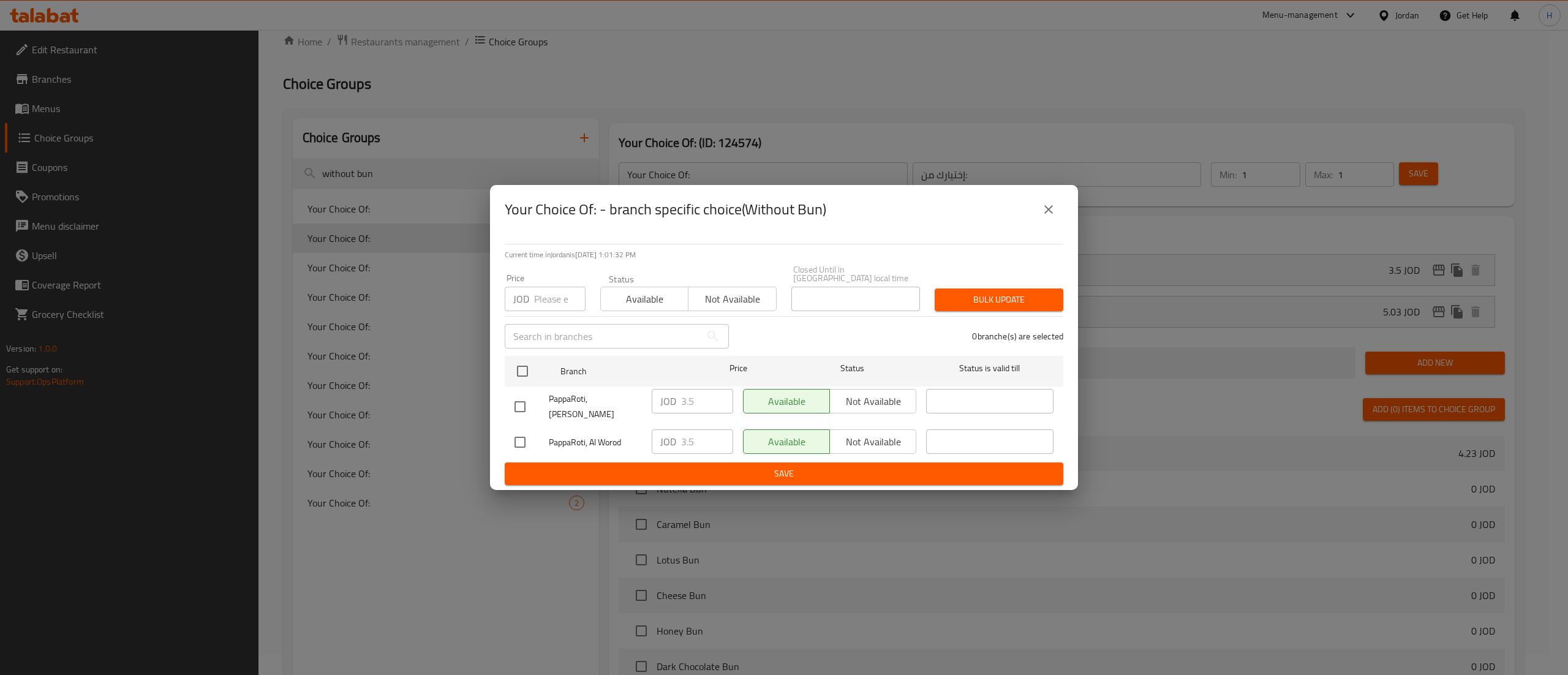
click at [1043, 213] on icon "close" at bounding box center [1049, 209] width 15 height 15
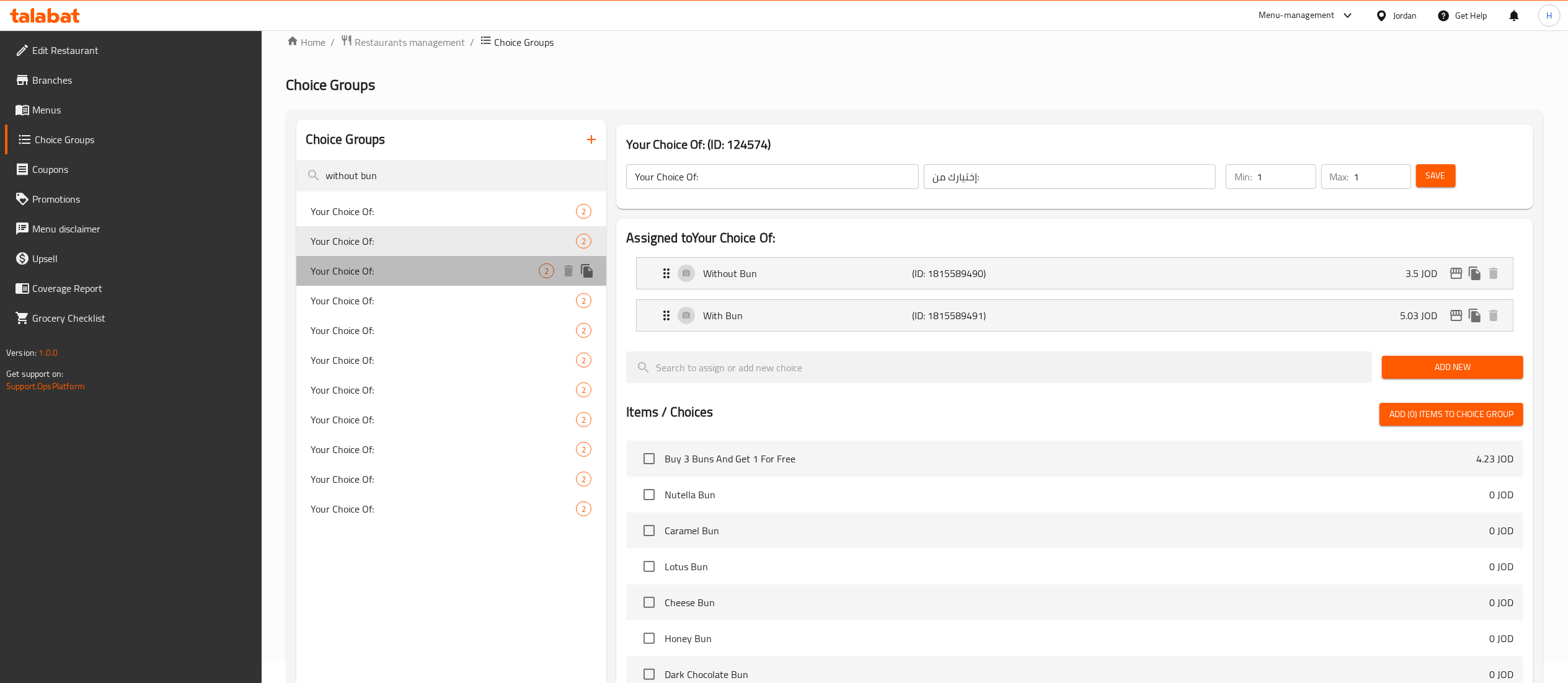
click at [398, 261] on div "Your Choice Of: 2" at bounding box center [452, 271] width 311 height 30
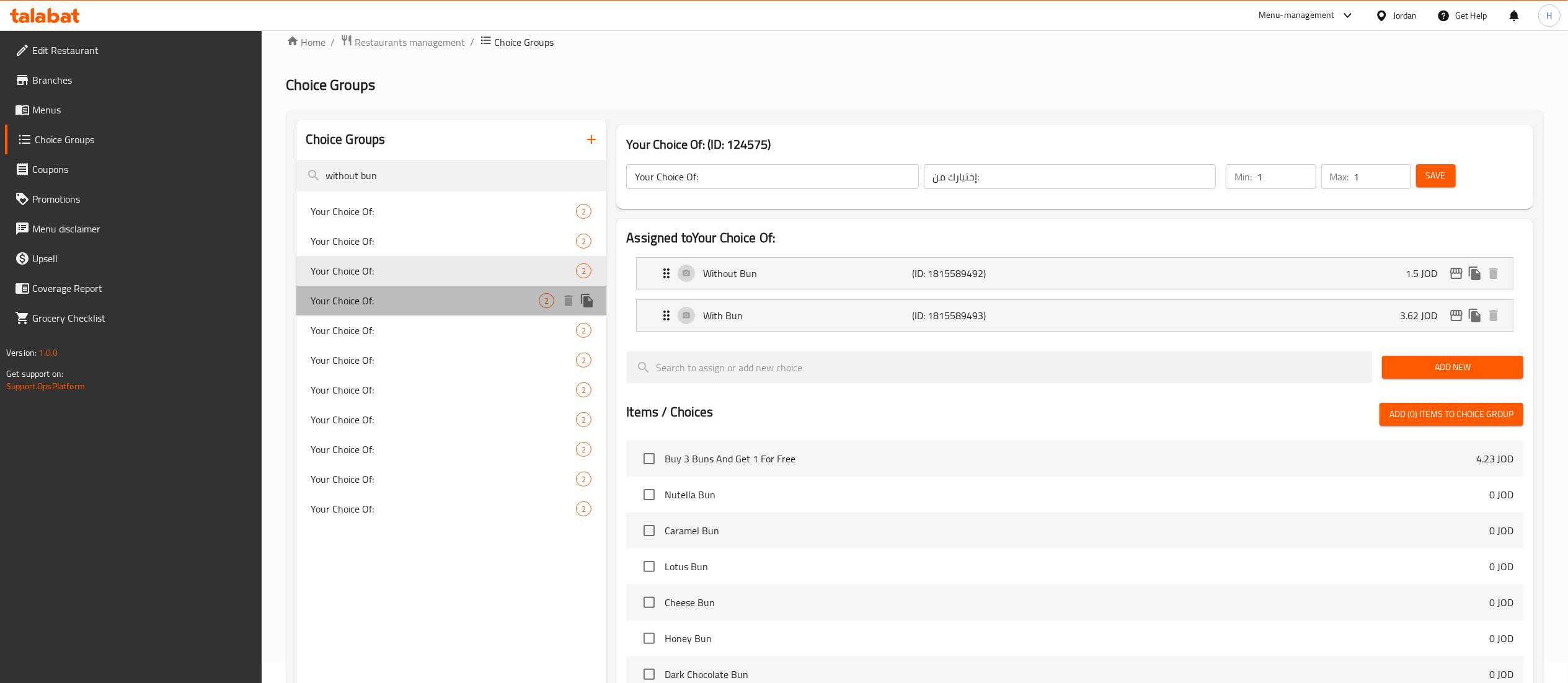
click at [388, 304] on span "Your Choice Of:" at bounding box center [425, 300] width 228 height 15
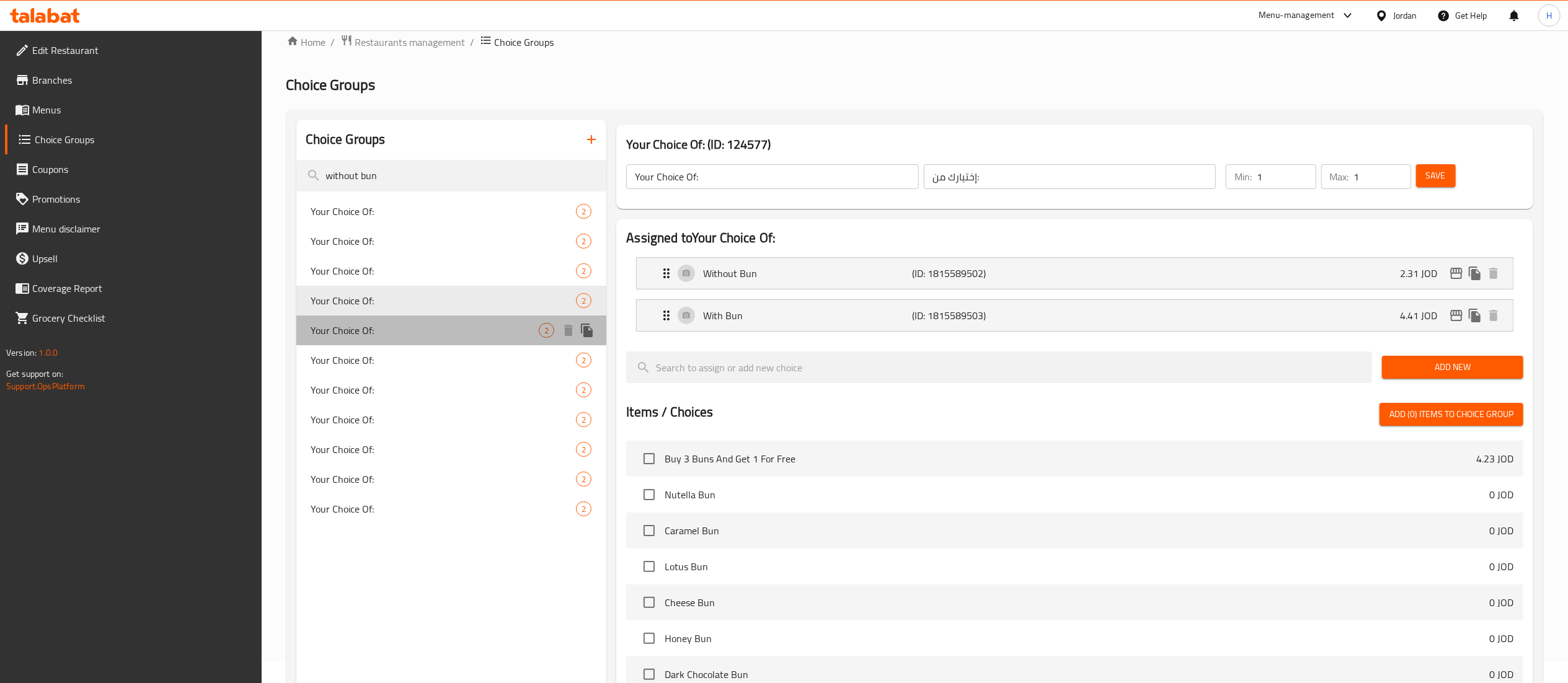
click at [366, 332] on span "Your Choice Of:" at bounding box center [425, 330] width 228 height 15
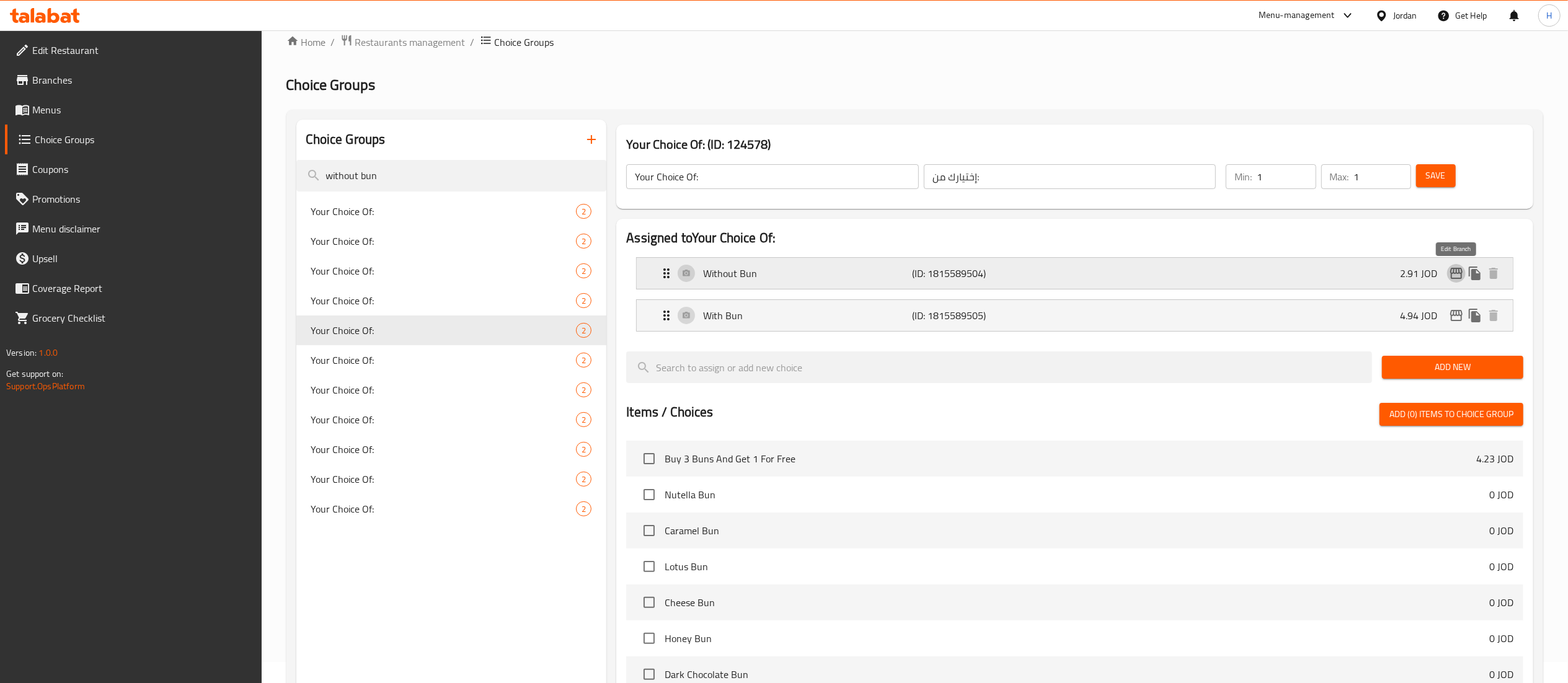
click at [1456, 272] on icon "edit" at bounding box center [1456, 273] width 13 height 11
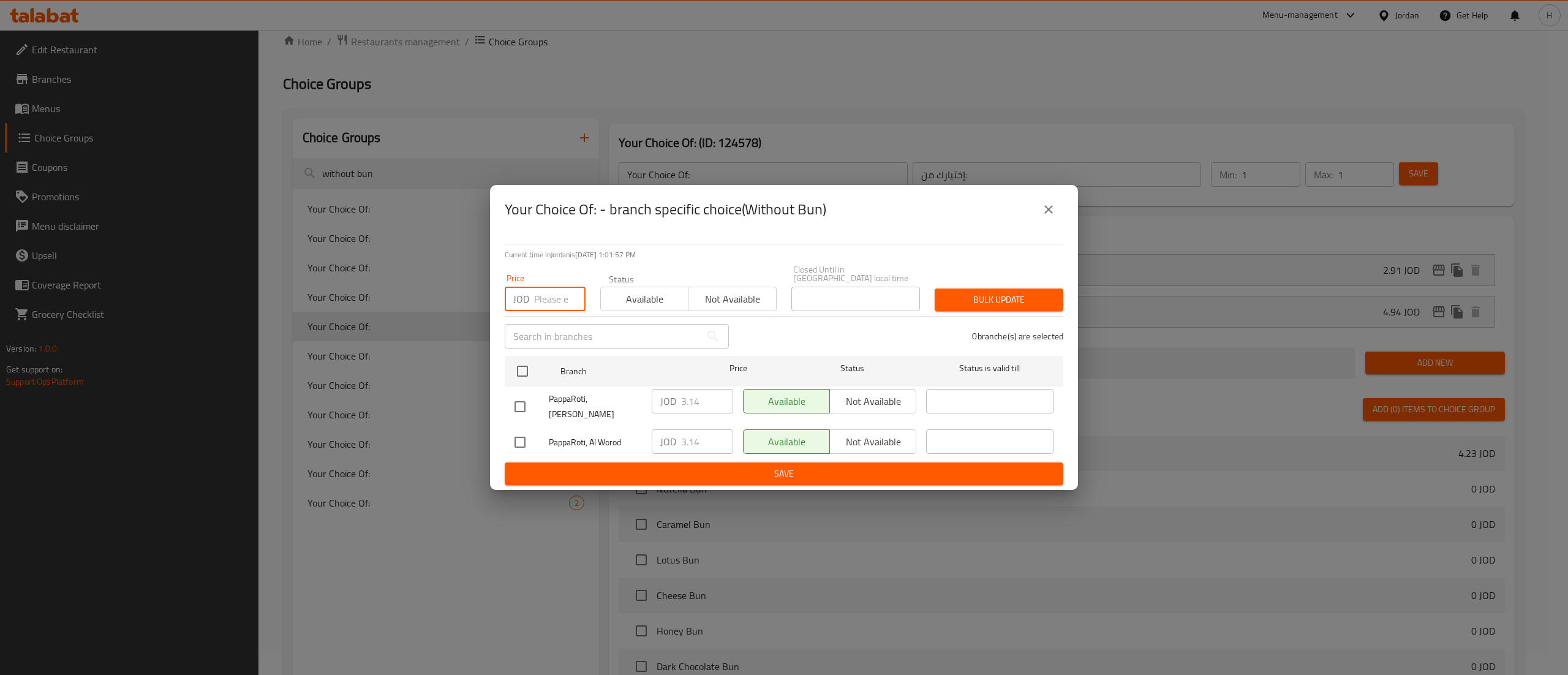
click at [552, 301] on input "number" at bounding box center [559, 299] width 52 height 24
type input "3.5"
click at [511, 377] on input "checkbox" at bounding box center [522, 371] width 25 height 25
checkbox input "true"
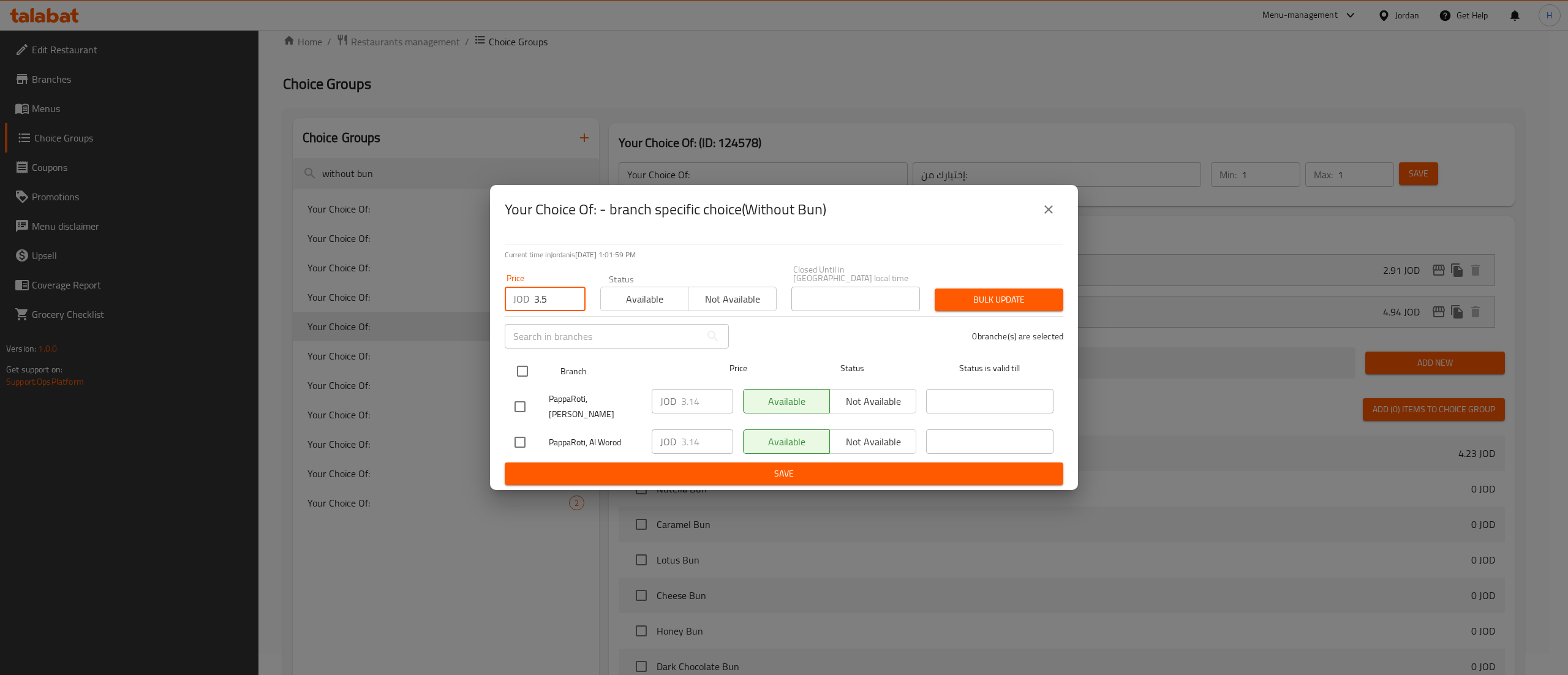
checkbox input "true"
click at [1023, 302] on span "Bulk update" at bounding box center [999, 300] width 109 height 16
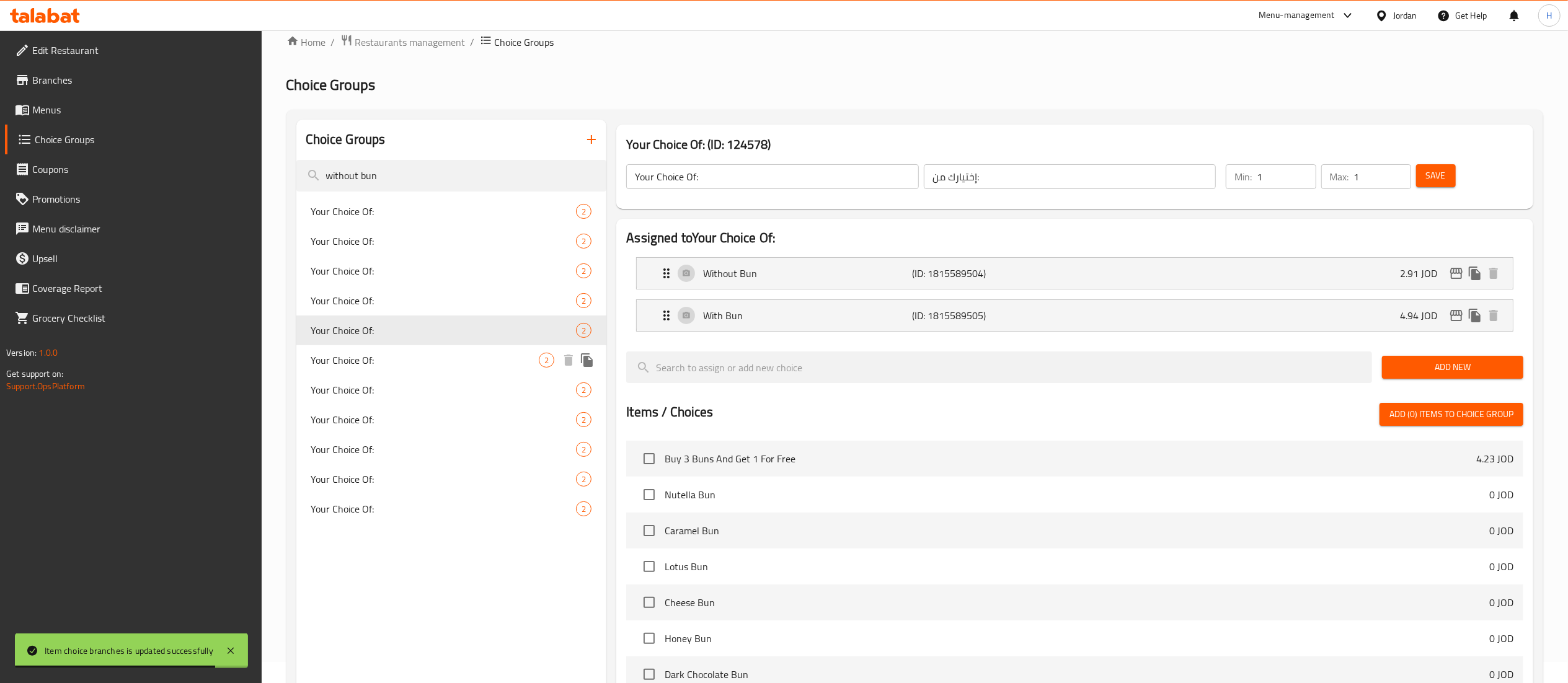
click at [417, 374] on div "Your Choice Of: 2" at bounding box center [452, 360] width 311 height 30
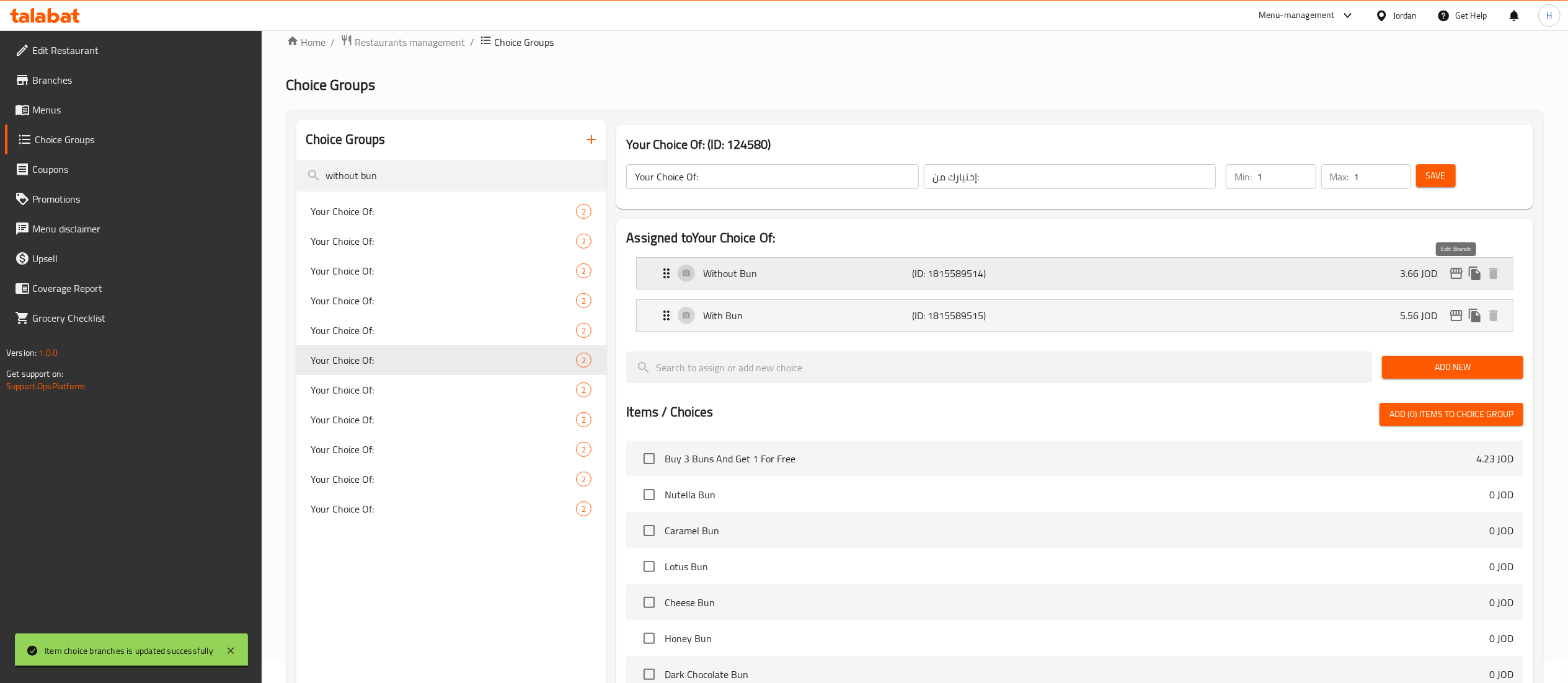
click at [1454, 274] on icon "edit" at bounding box center [1456, 273] width 13 height 11
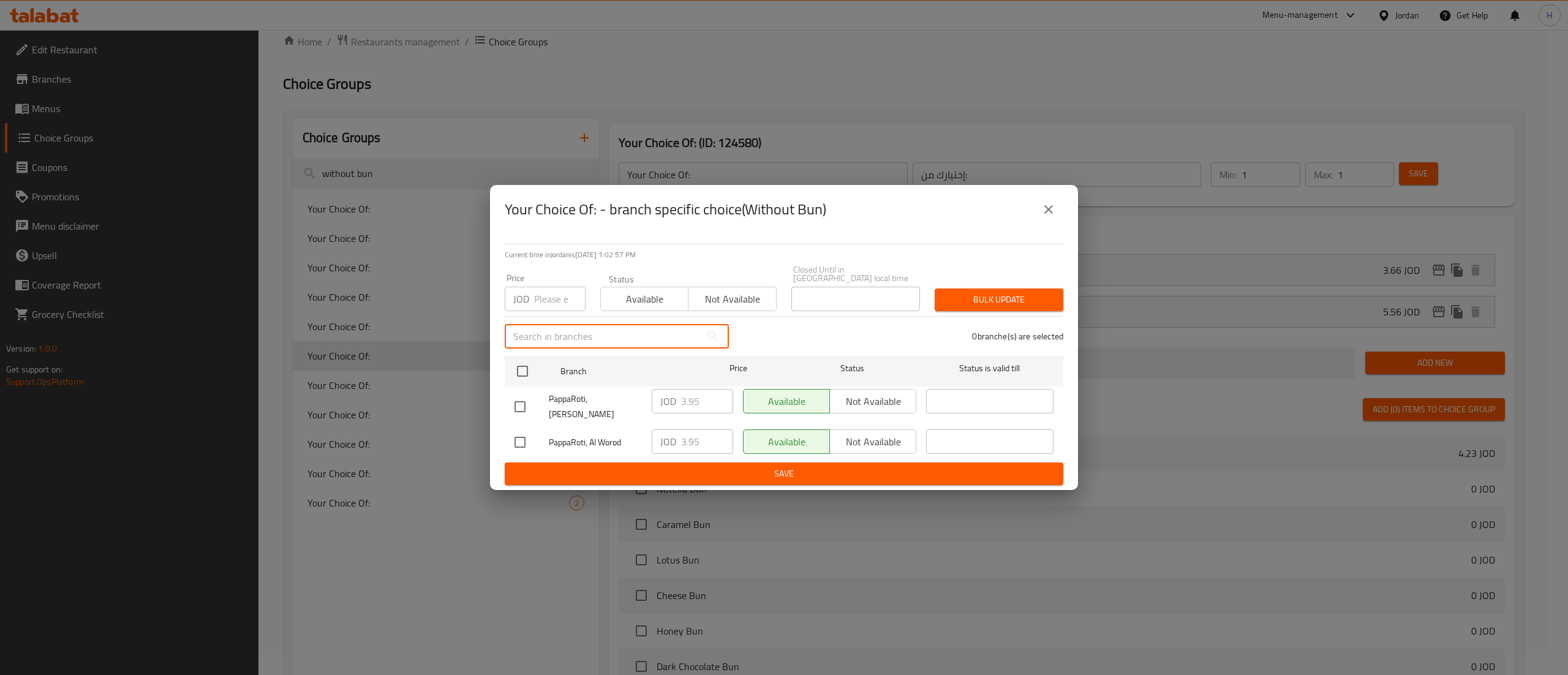
click at [556, 335] on input "text" at bounding box center [603, 336] width 196 height 24
click at [556, 294] on input "number" at bounding box center [559, 299] width 52 height 24
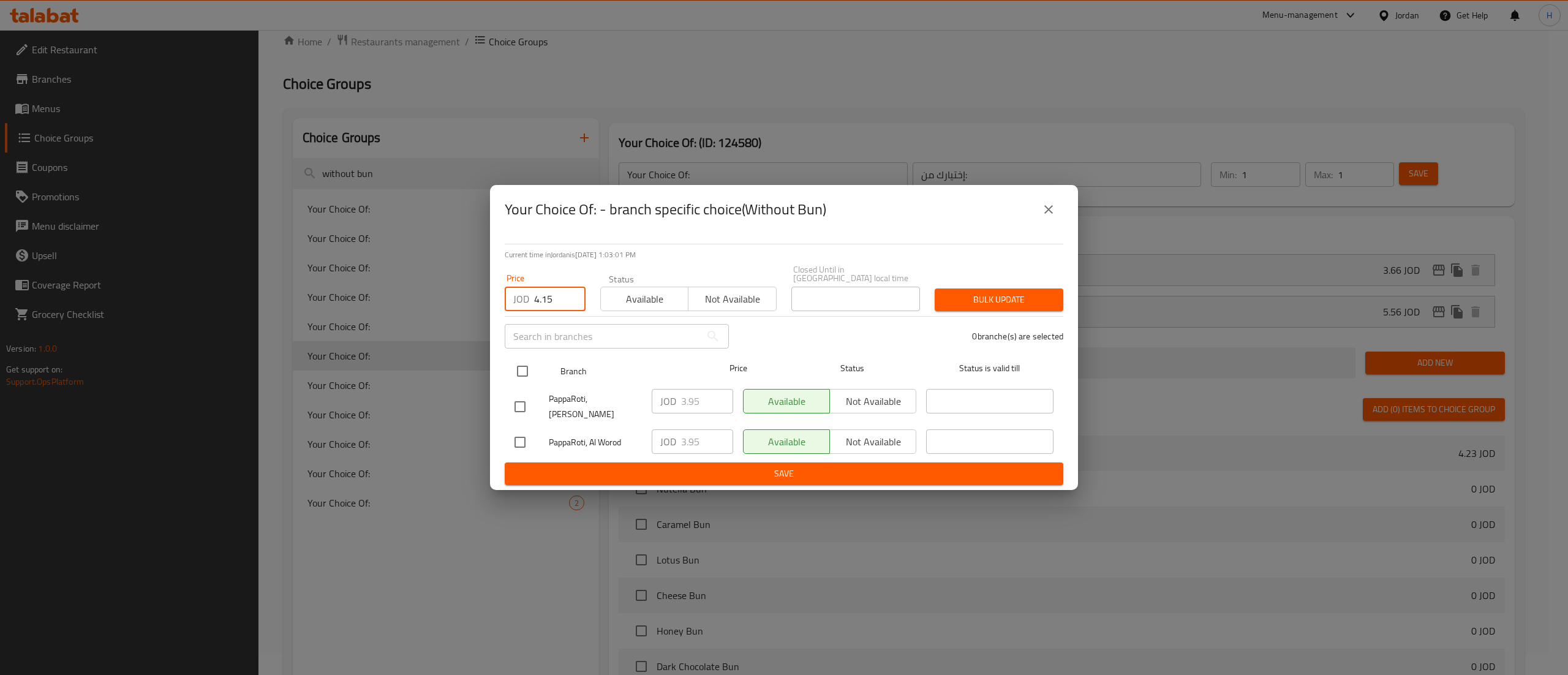
type input "4.15"
click at [533, 372] on input "checkbox" at bounding box center [522, 371] width 25 height 25
checkbox input "true"
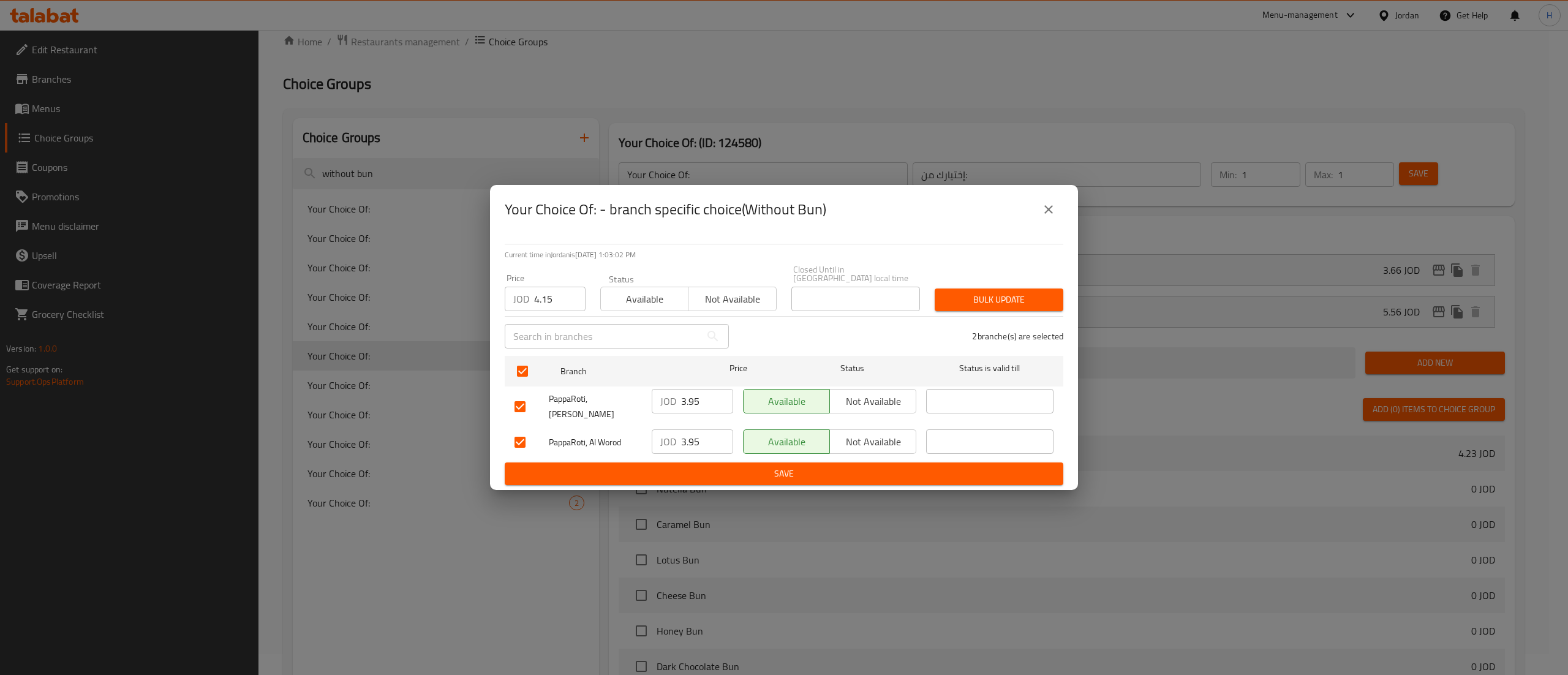
click at [990, 310] on button "Bulk update" at bounding box center [999, 300] width 128 height 22
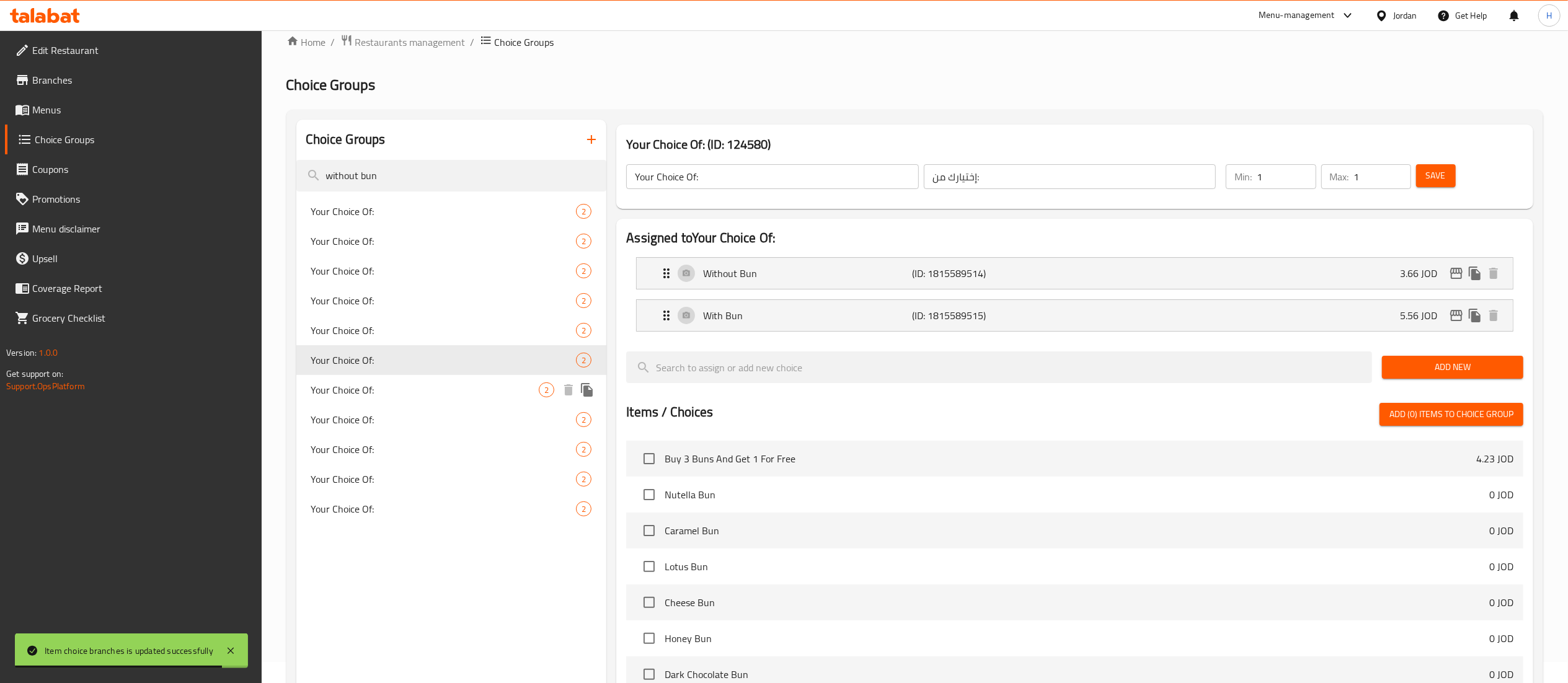
click at [412, 391] on span "Your Choice Of:" at bounding box center [425, 390] width 228 height 15
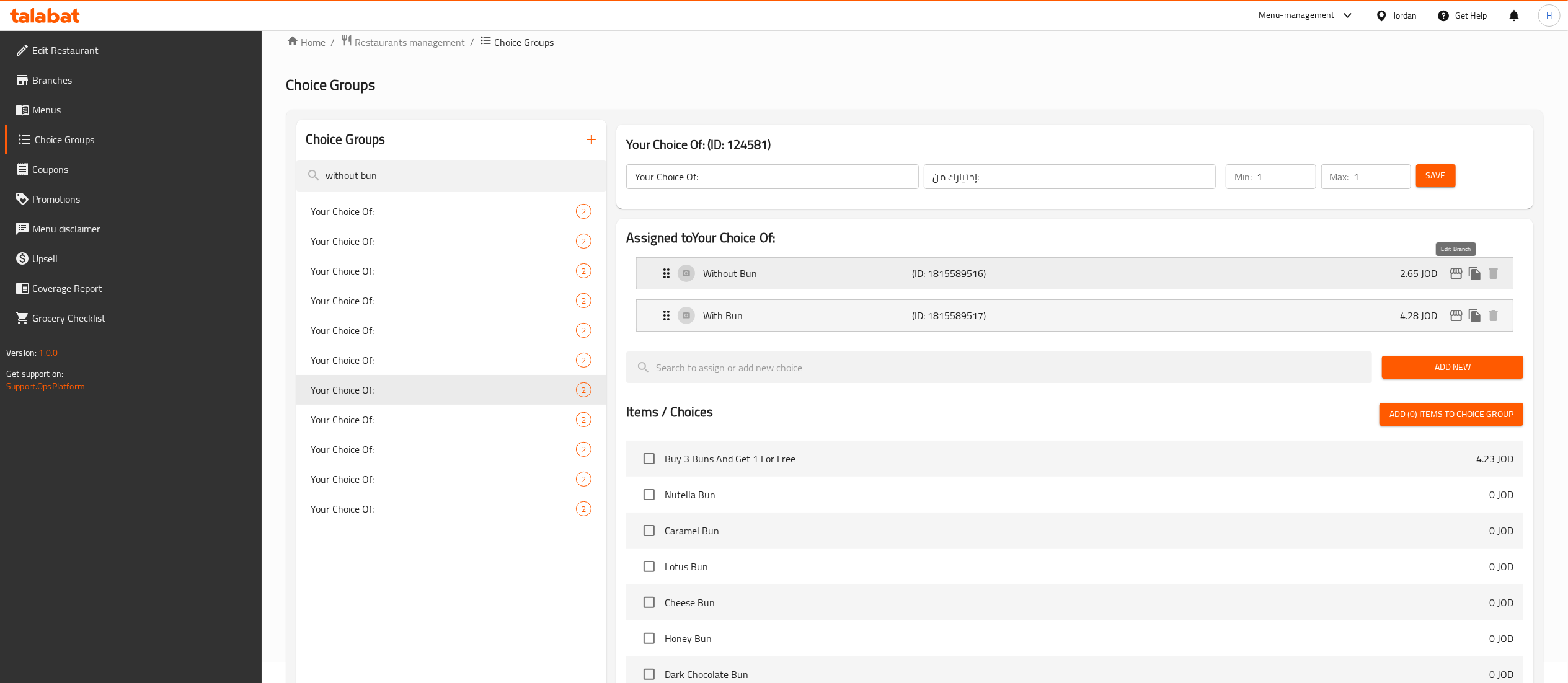
click at [1454, 276] on icon "edit" at bounding box center [1456, 273] width 15 height 15
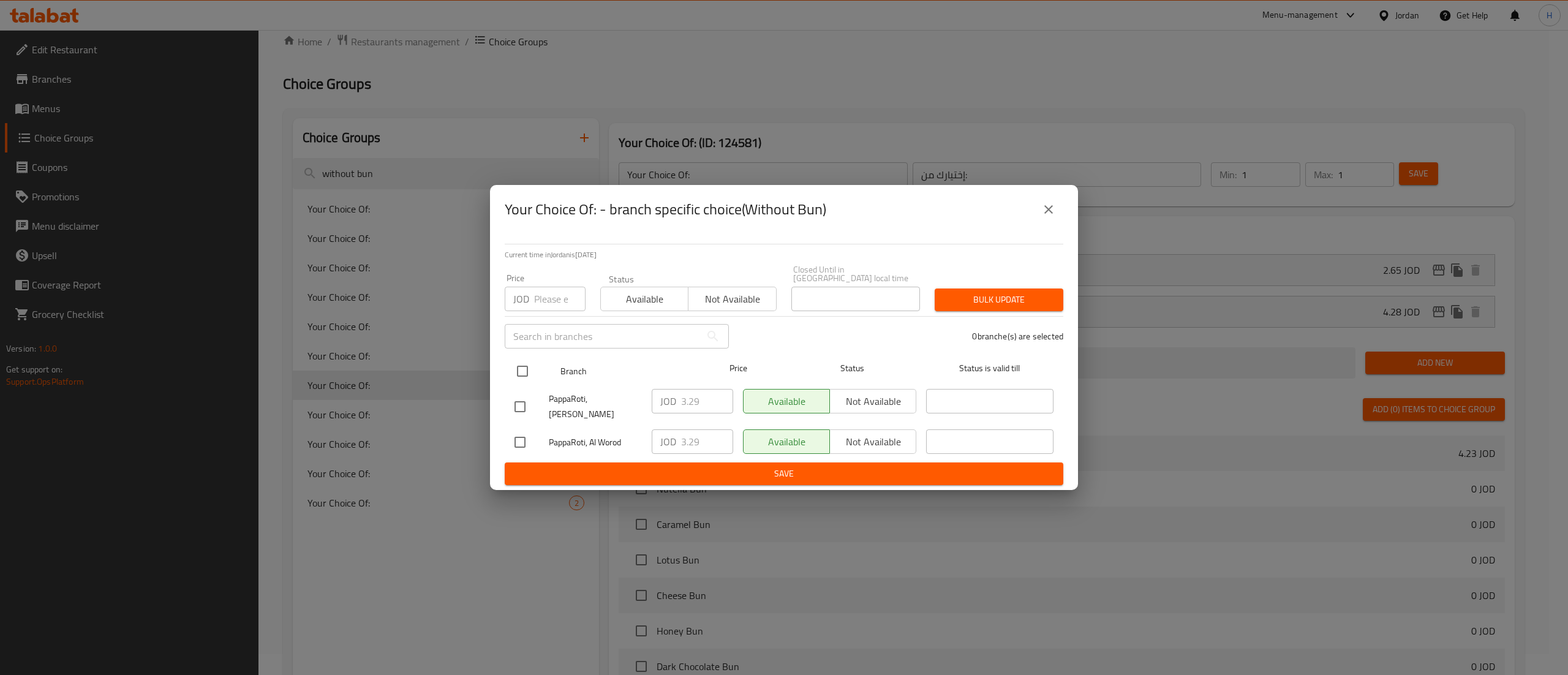
click at [517, 370] on input "checkbox" at bounding box center [522, 371] width 25 height 25
checkbox input "true"
click at [539, 291] on input "number" at bounding box center [559, 299] width 52 height 24
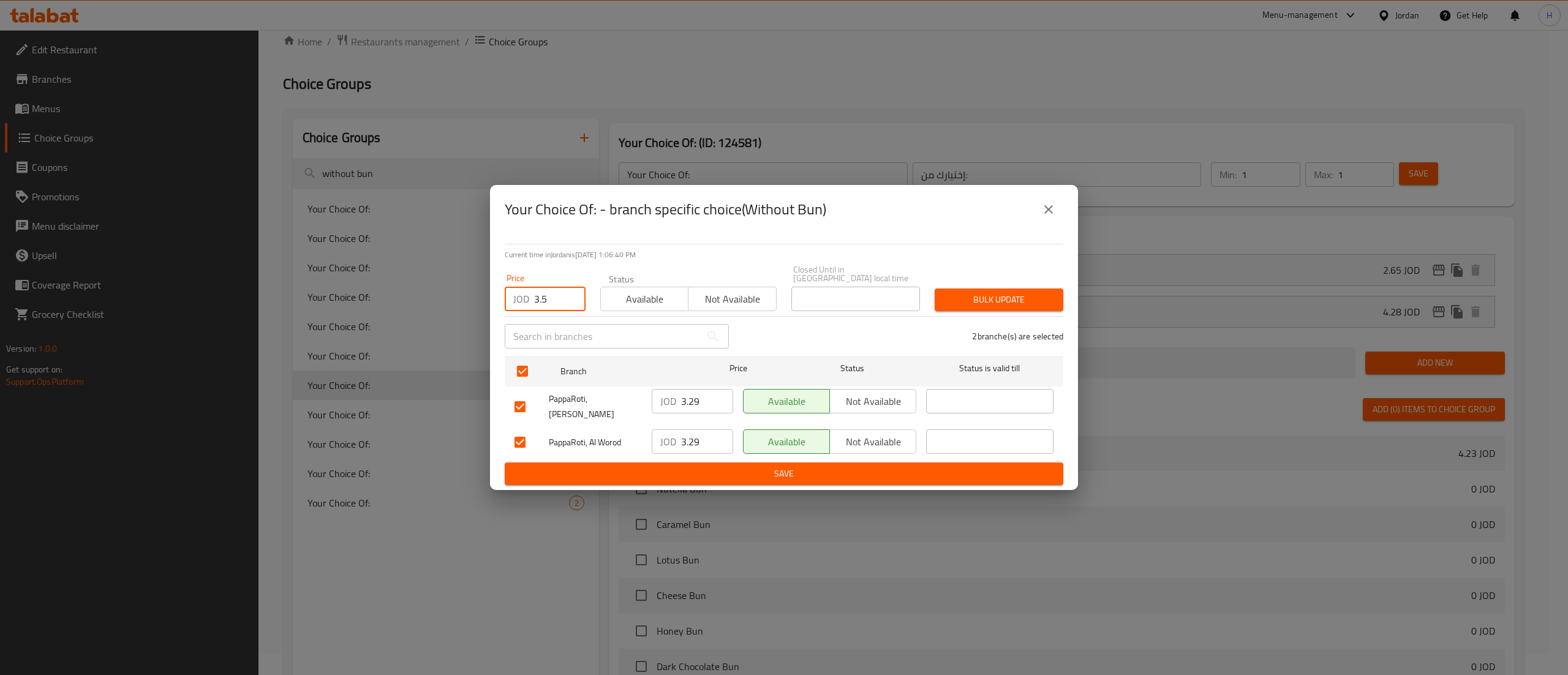
type input "3.5"
click at [993, 294] on span "Bulk update" at bounding box center [999, 300] width 109 height 16
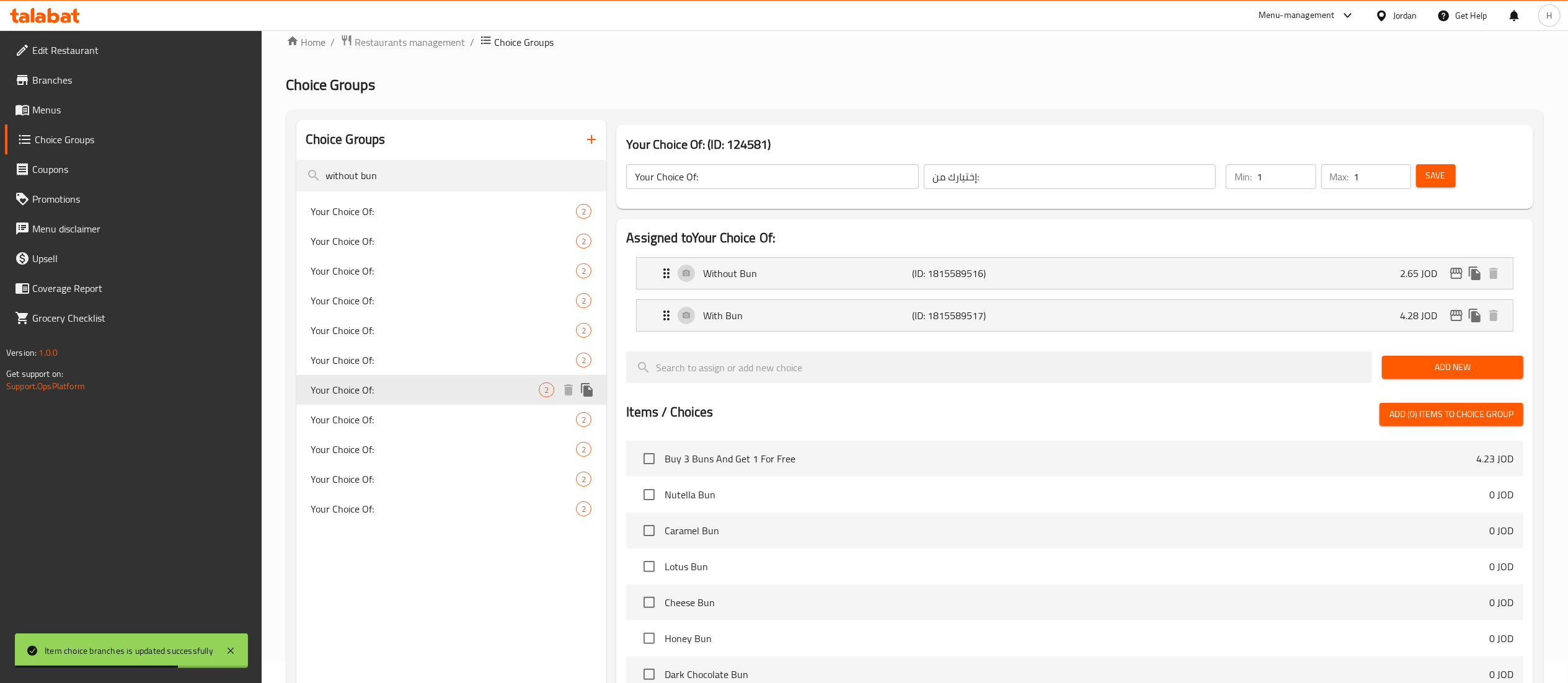
click at [403, 389] on span "Your Choice Of:" at bounding box center [425, 390] width 228 height 15
click at [400, 407] on div "Your Choice Of: 2" at bounding box center [452, 419] width 311 height 30
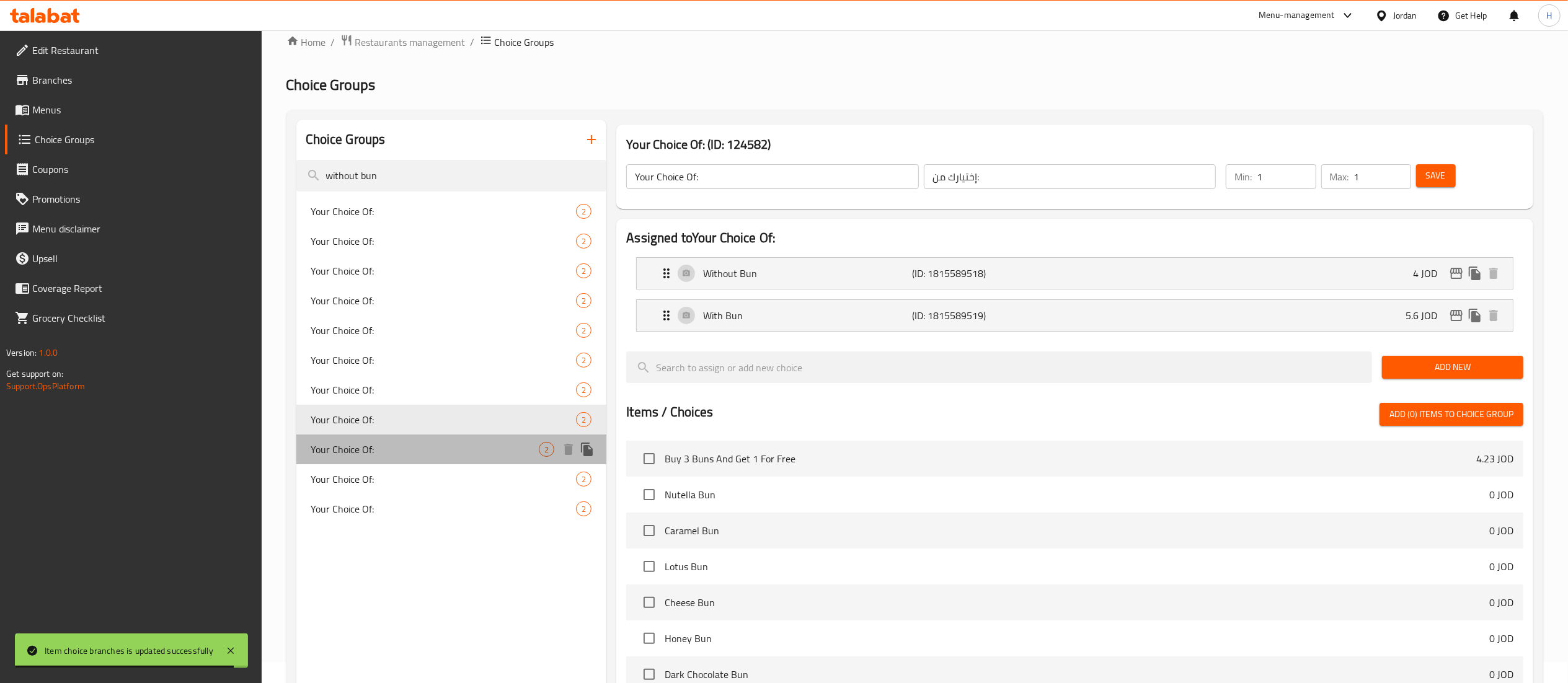
click at [405, 444] on span "Your Choice Of:" at bounding box center [425, 449] width 228 height 15
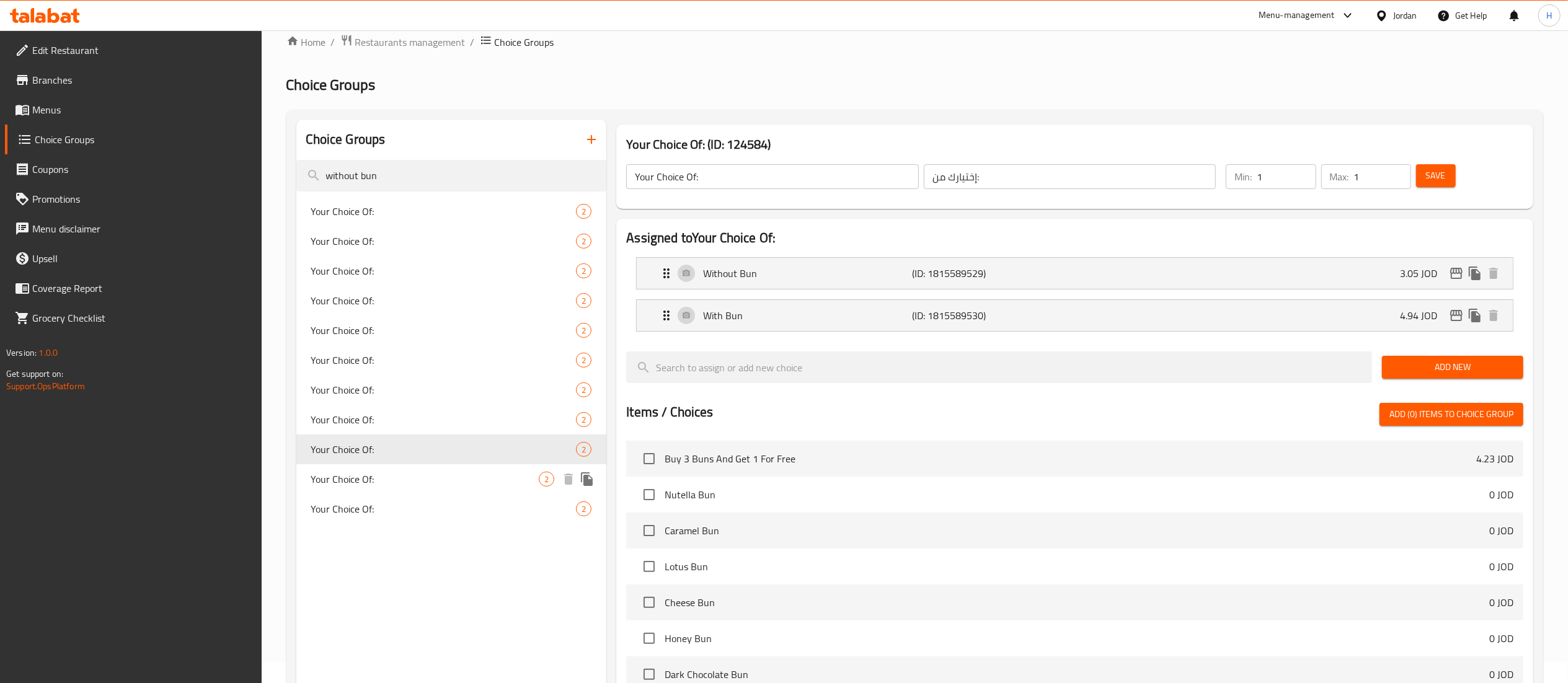
click at [420, 469] on div "Your Choice Of: 2" at bounding box center [452, 479] width 311 height 30
click at [403, 503] on span "Your Choice Of:" at bounding box center [425, 508] width 228 height 15
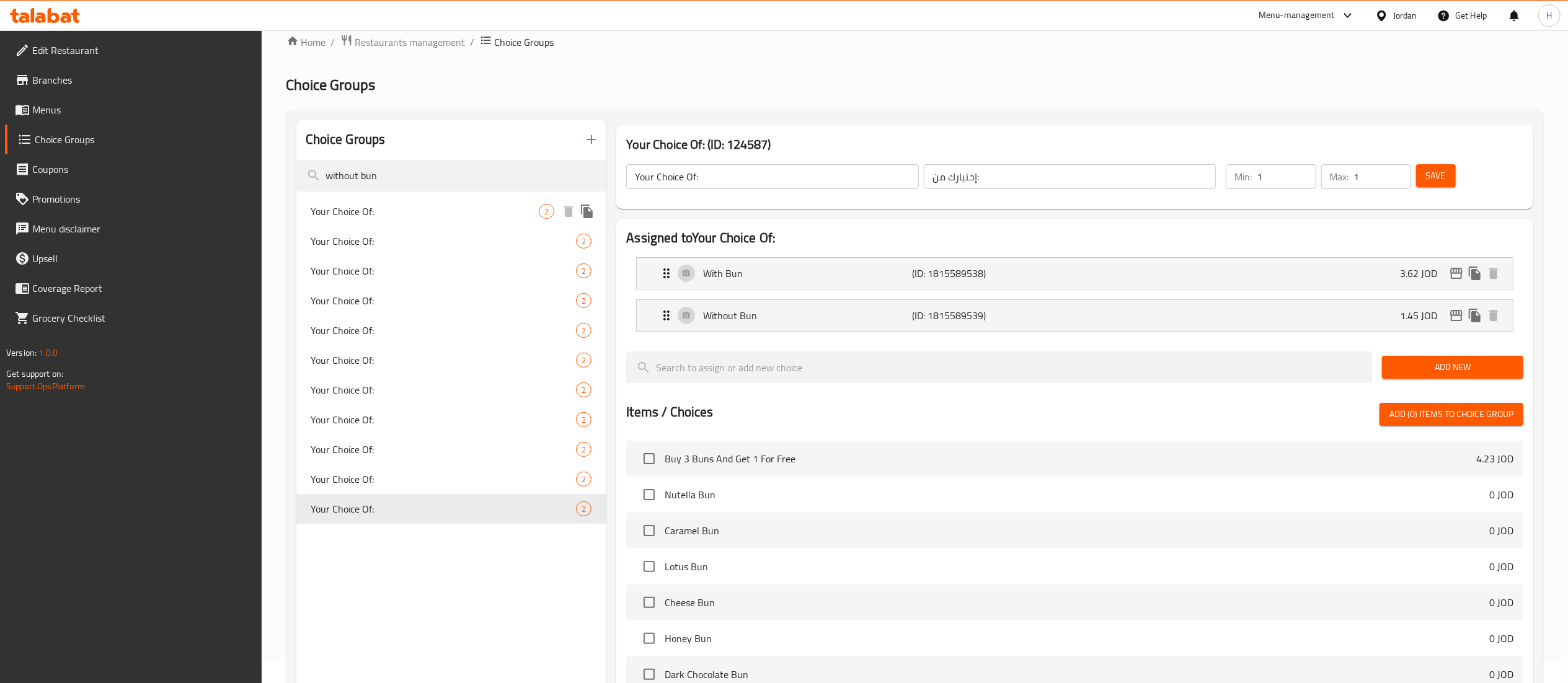
click at [373, 223] on div "Your Choice Of: 2" at bounding box center [452, 212] width 311 height 30
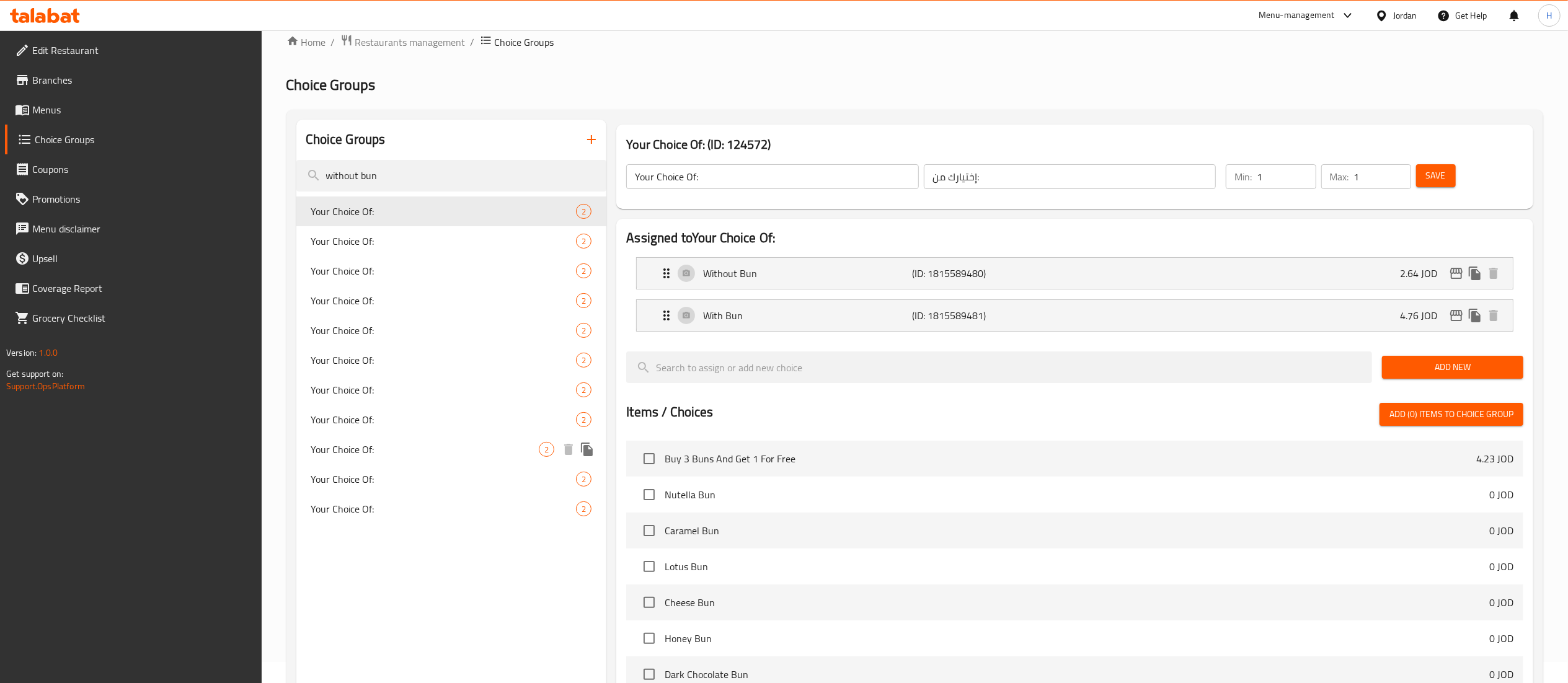
click at [389, 466] on div "Your Choice Of: 2" at bounding box center [452, 479] width 311 height 30
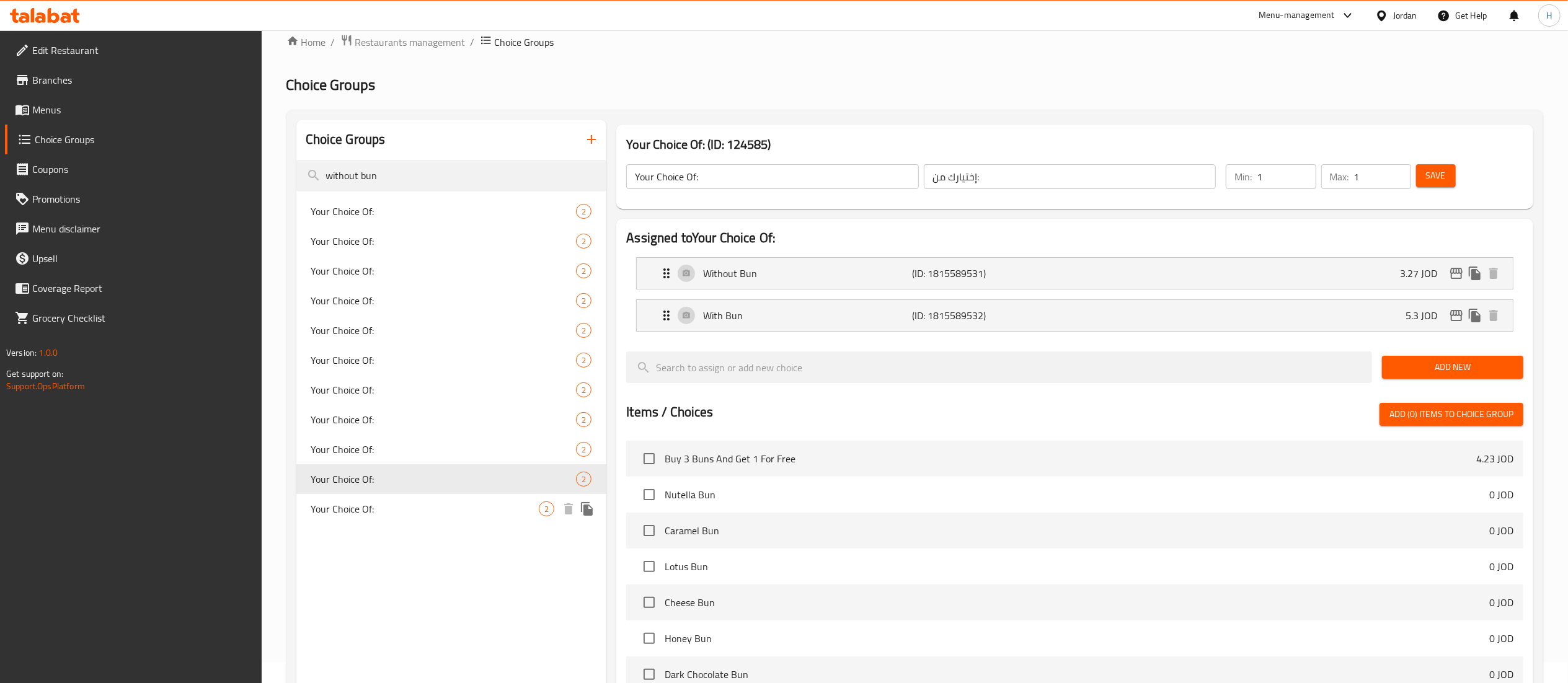
click at [393, 506] on span "Your Choice Of:" at bounding box center [425, 508] width 228 height 15
click at [395, 448] on span "Your Choice Of:" at bounding box center [425, 449] width 228 height 15
click at [1461, 270] on icon "edit" at bounding box center [1456, 273] width 13 height 11
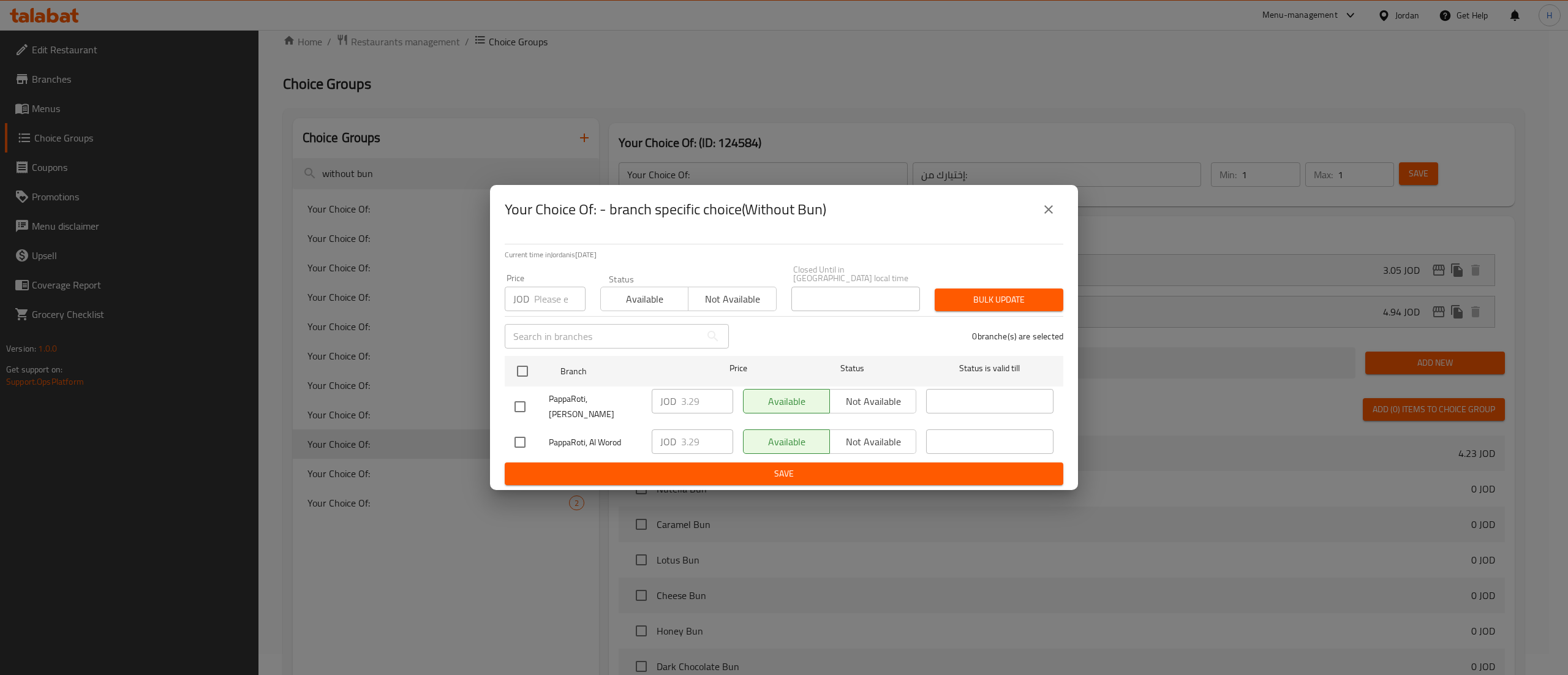
click at [547, 299] on input "number" at bounding box center [559, 299] width 52 height 24
type input "3.5"
click at [519, 353] on ul "Branch Price Status Status is valid till PappaRoti, Abdali JOD 3.29 ​ Available…" at bounding box center [784, 407] width 558 height 112
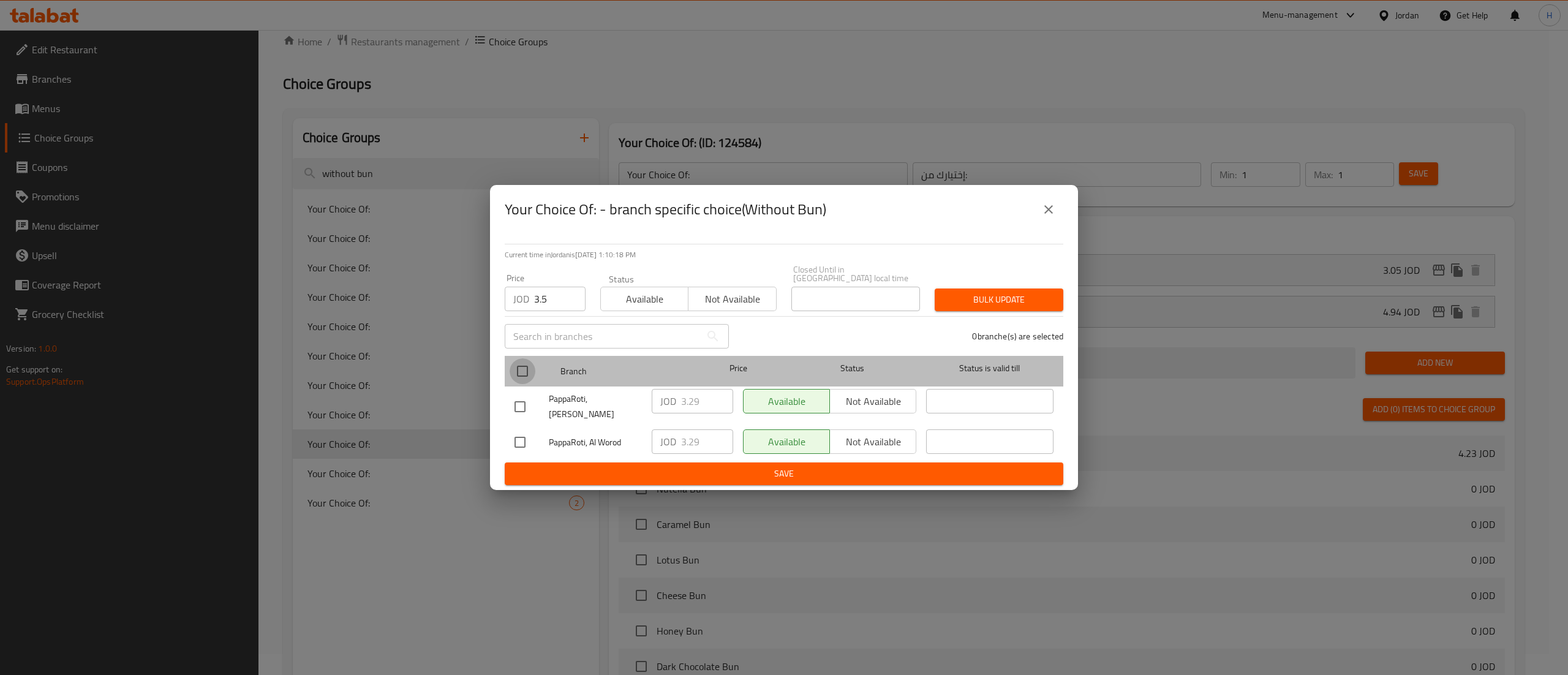
click at [528, 362] on input "checkbox" at bounding box center [522, 371] width 25 height 25
checkbox input "true"
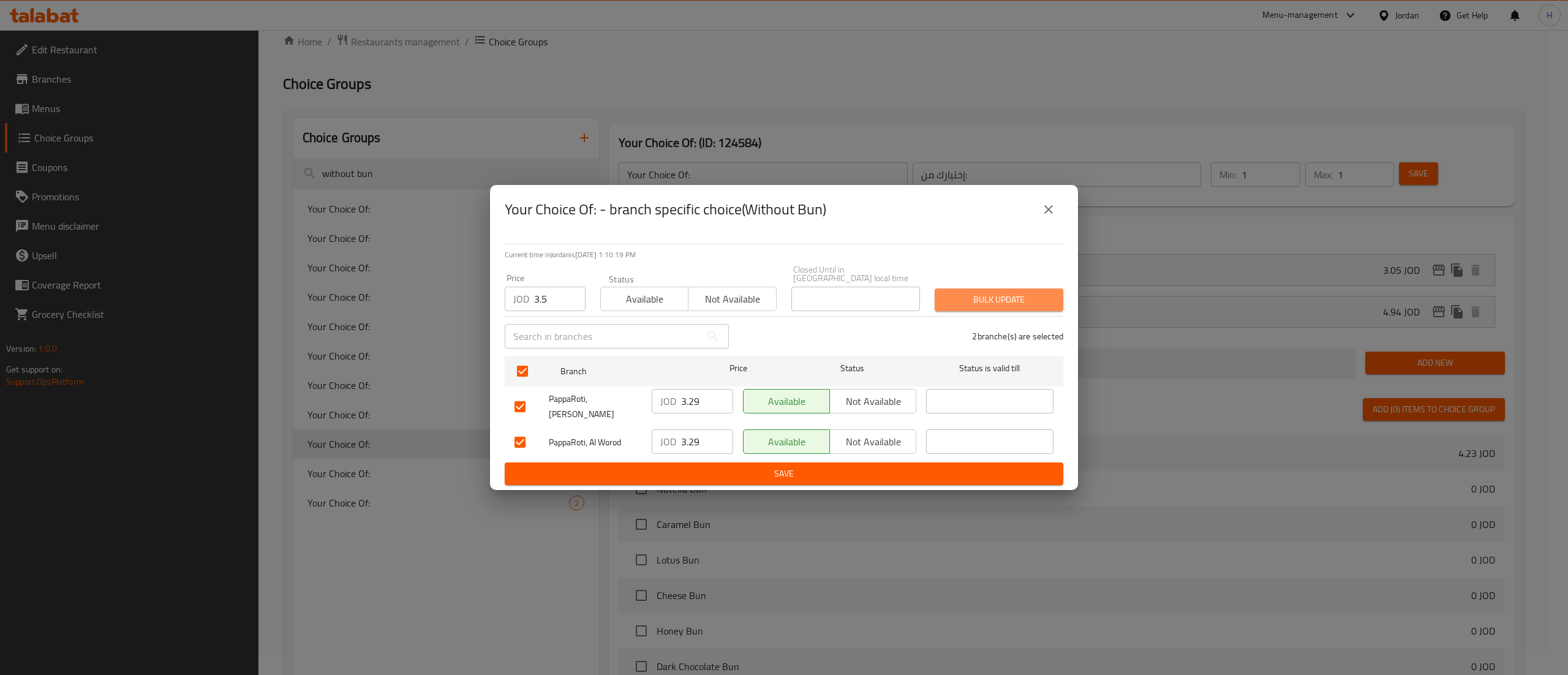
click at [1035, 303] on span "Bulk update" at bounding box center [999, 300] width 109 height 16
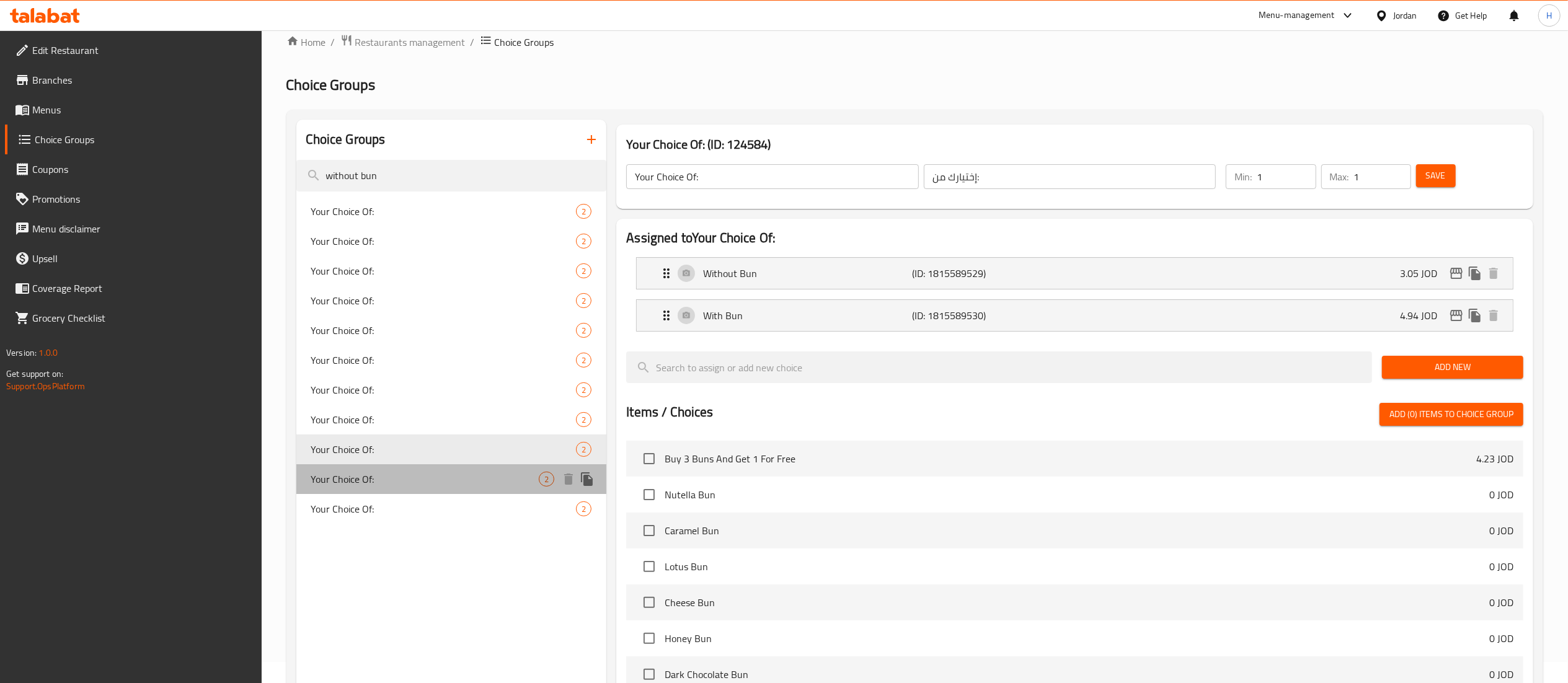
click at [426, 473] on span "Your Choice Of:" at bounding box center [425, 478] width 228 height 15
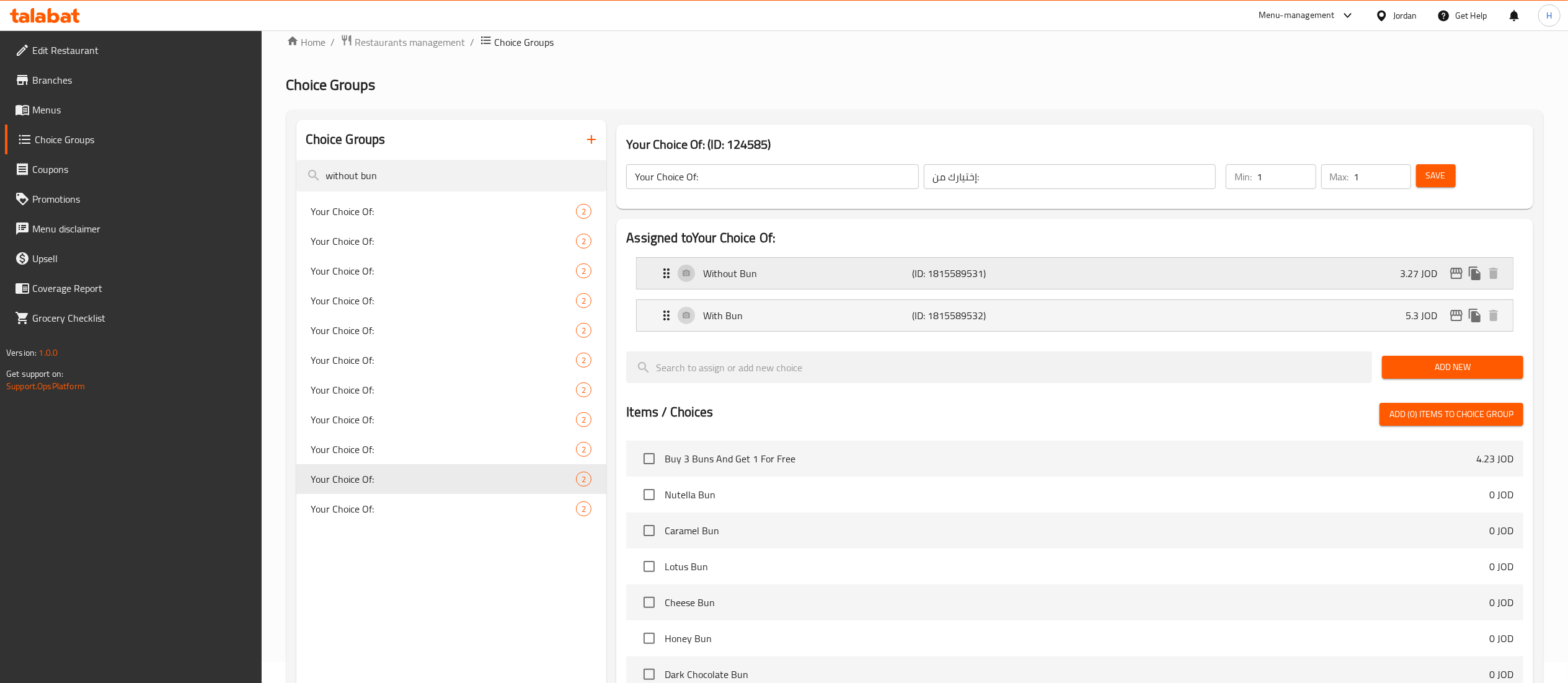
click at [1457, 269] on icon "edit" at bounding box center [1456, 273] width 13 height 11
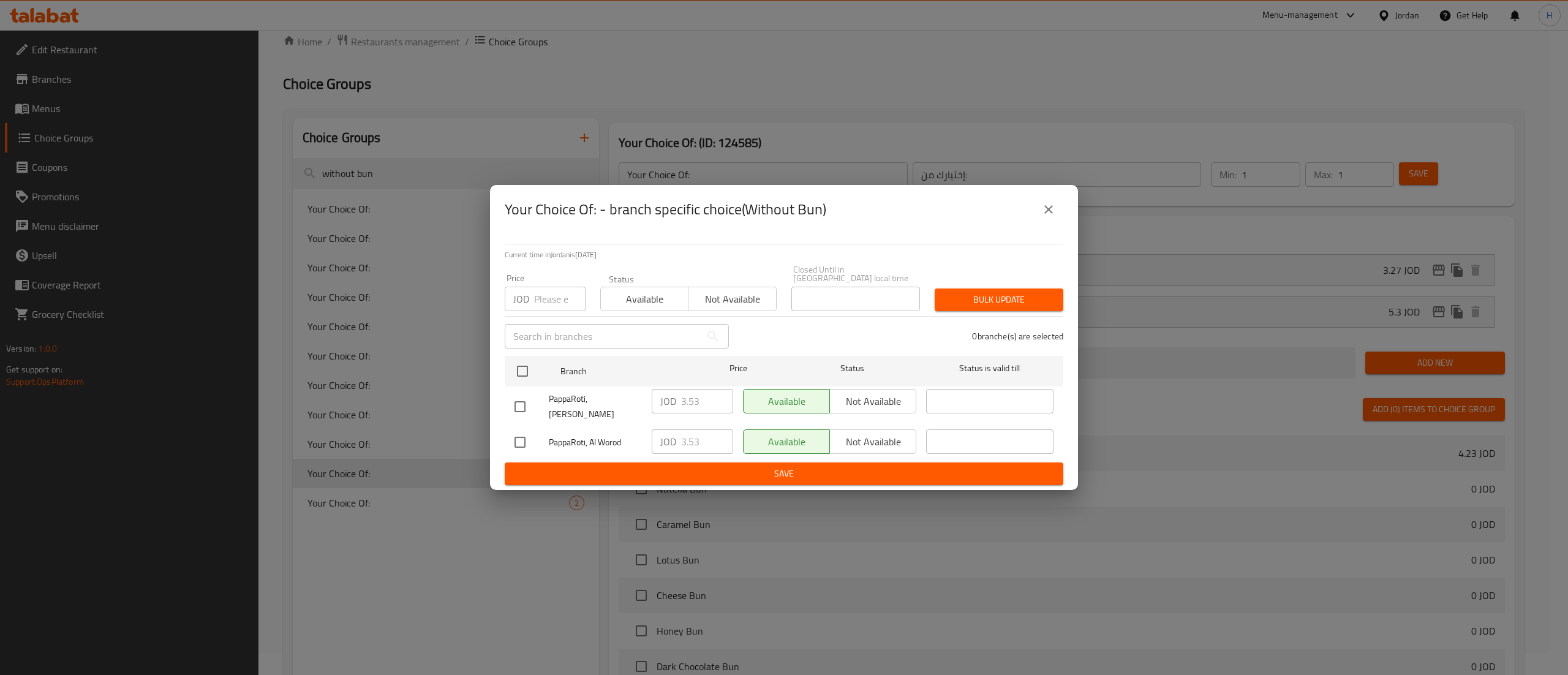
drag, startPoint x: 561, startPoint y: 296, endPoint x: 552, endPoint y: 297, distance: 9.1
click at [560, 296] on input "number" at bounding box center [559, 299] width 52 height 24
type input "3.7"
click at [550, 372] on div at bounding box center [532, 371] width 46 height 36
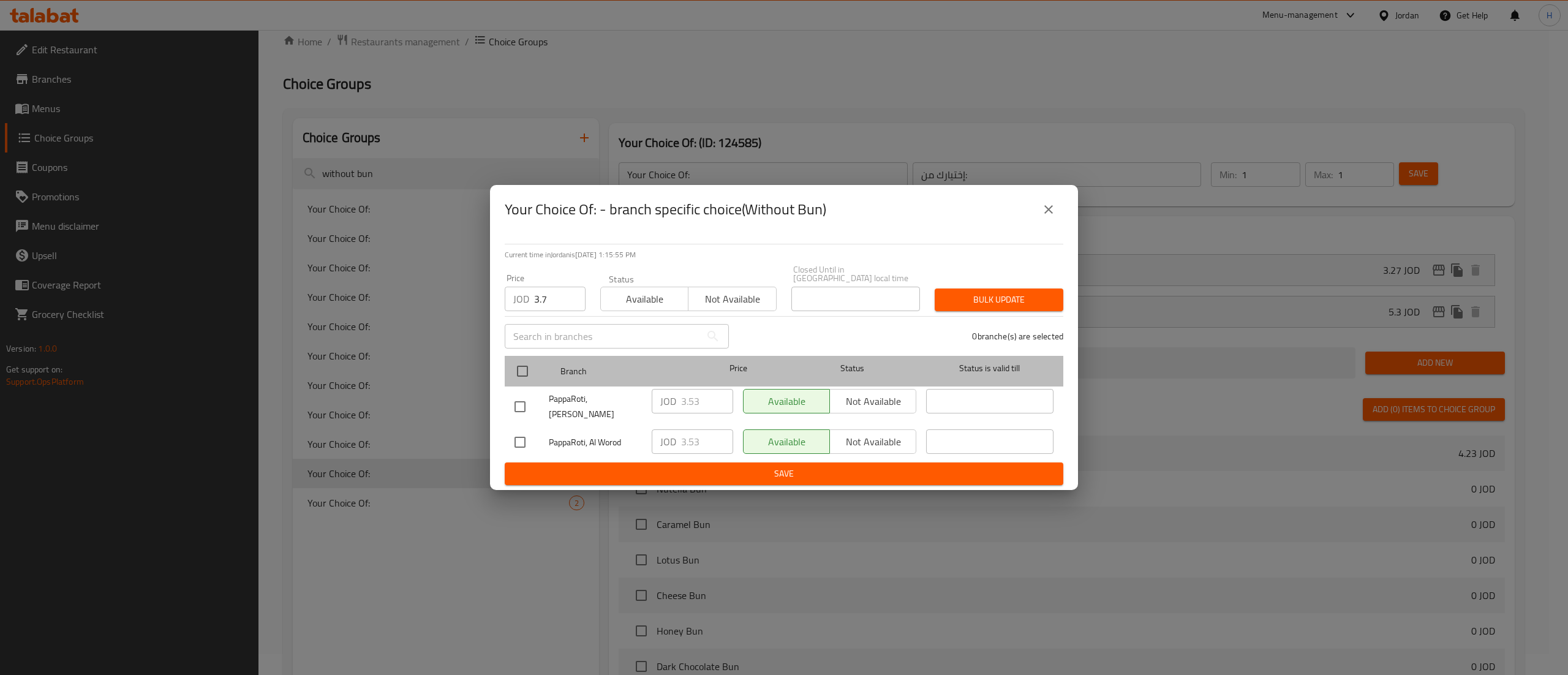
click at [537, 374] on div at bounding box center [532, 371] width 46 height 36
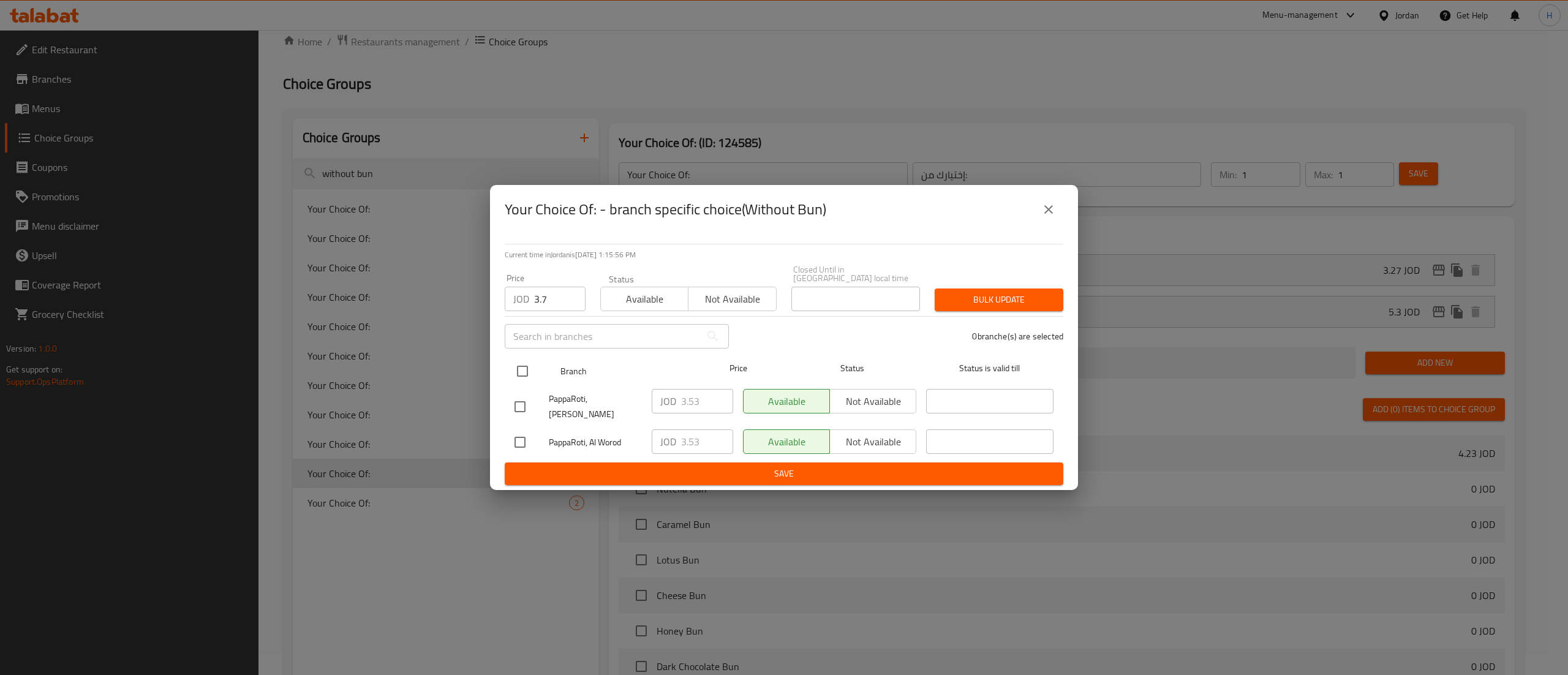
click at [520, 374] on input "checkbox" at bounding box center [522, 371] width 25 height 25
checkbox input "true"
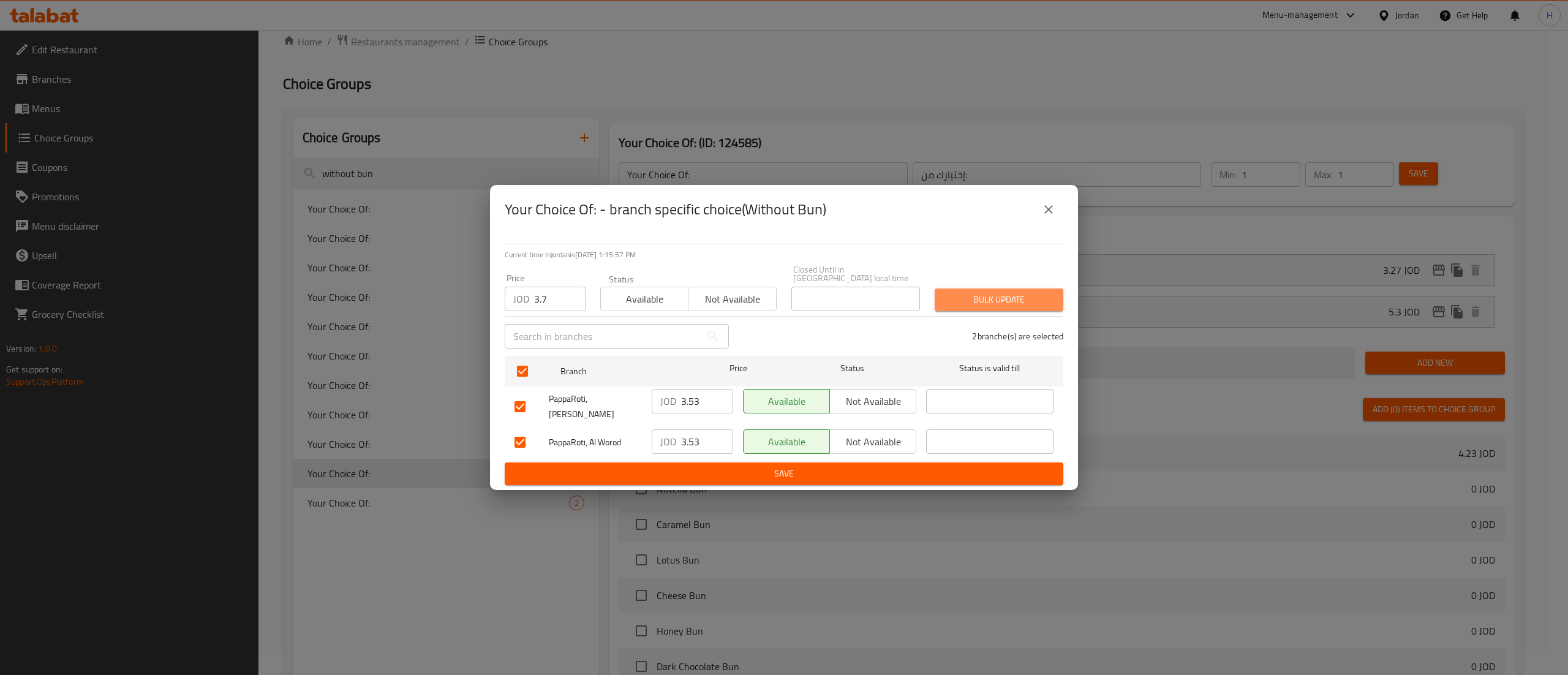
click at [1018, 303] on span "Bulk update" at bounding box center [999, 300] width 109 height 16
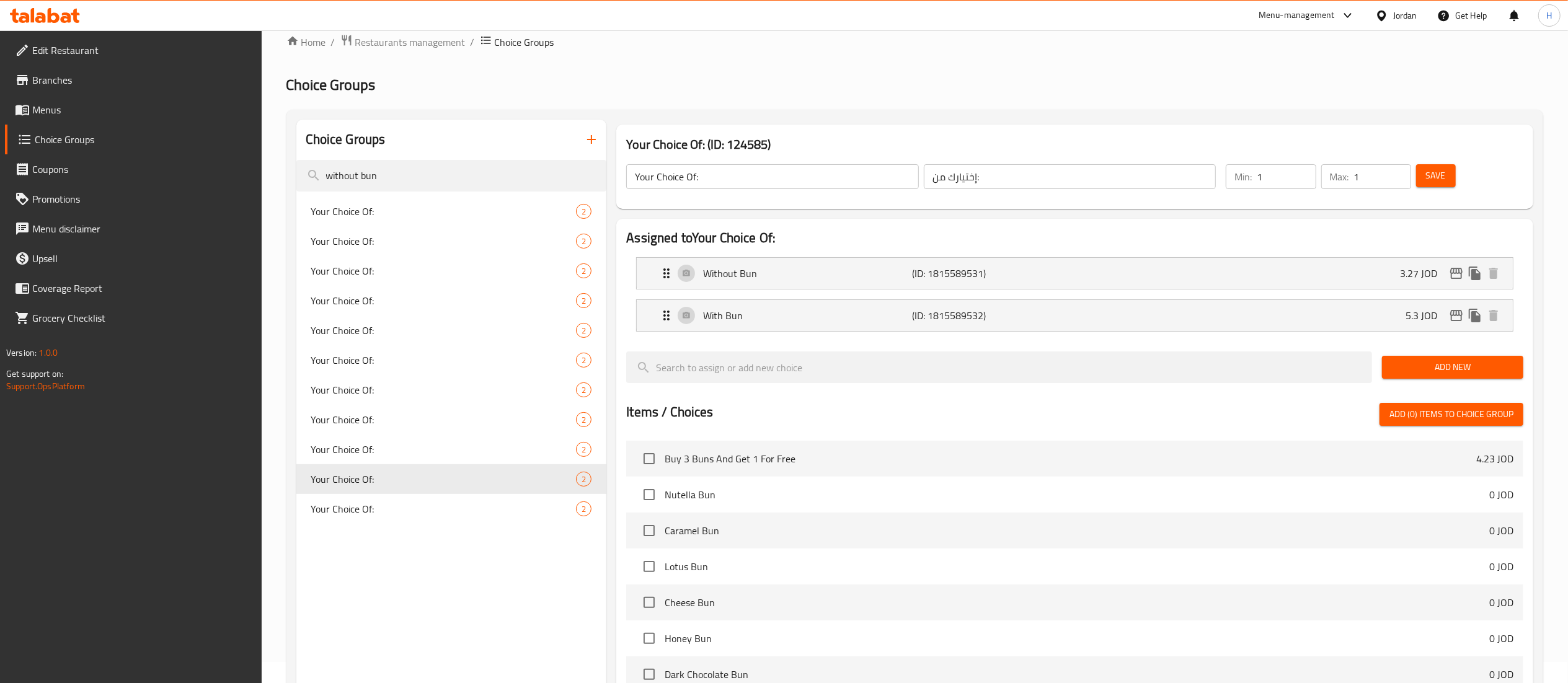
click at [380, 528] on nav "Your Choice Of: 2 Your Choice Of: 2 Your Choice Of: 2 Your Choice Of: 2 Your Ch…" at bounding box center [452, 360] width 311 height 338
click at [393, 525] on nav "Your Choice Of: 2 Your Choice Of: 2 Your Choice Of: 2 Your Choice Of: 2 Your Ch…" at bounding box center [452, 360] width 311 height 338
click at [401, 513] on span "Your Choice Of:" at bounding box center [425, 508] width 228 height 15
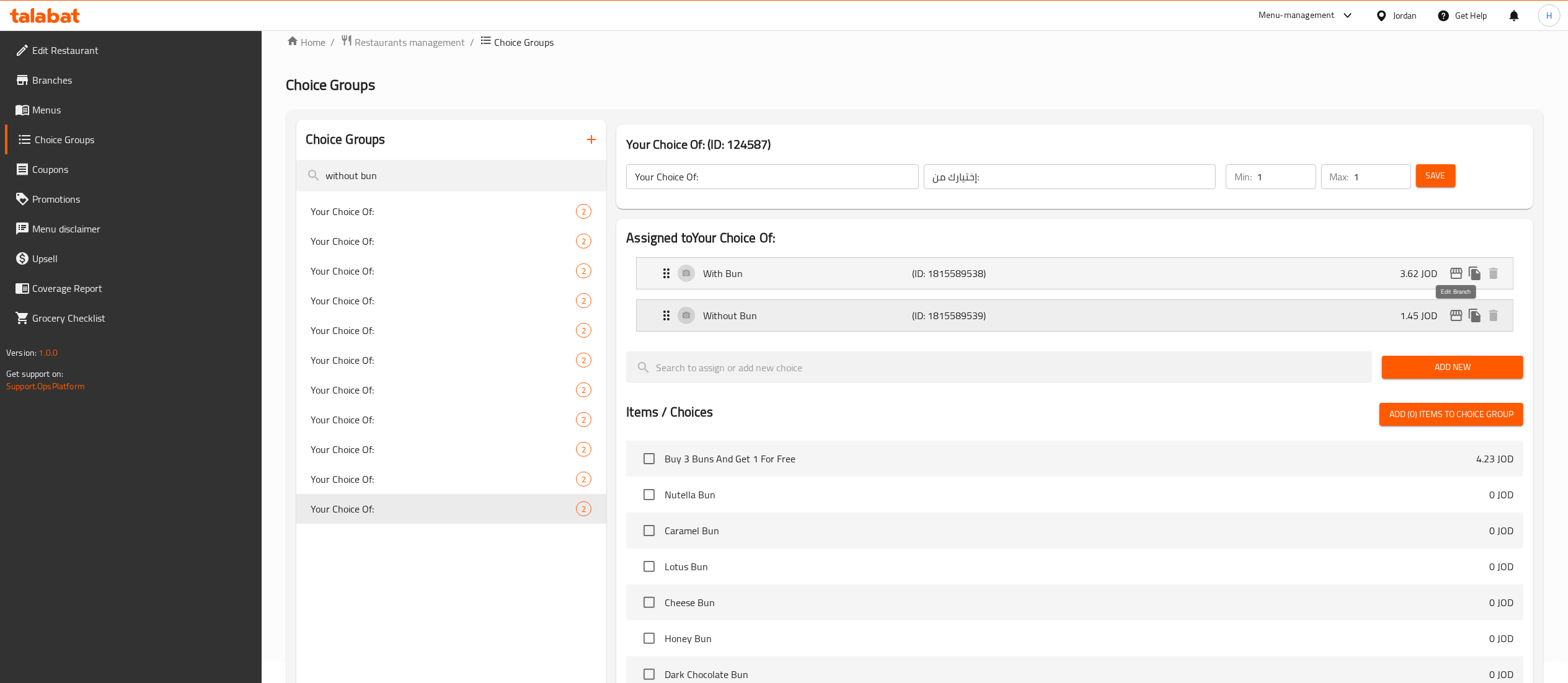
click at [1462, 309] on icon "edit" at bounding box center [1456, 315] width 15 height 15
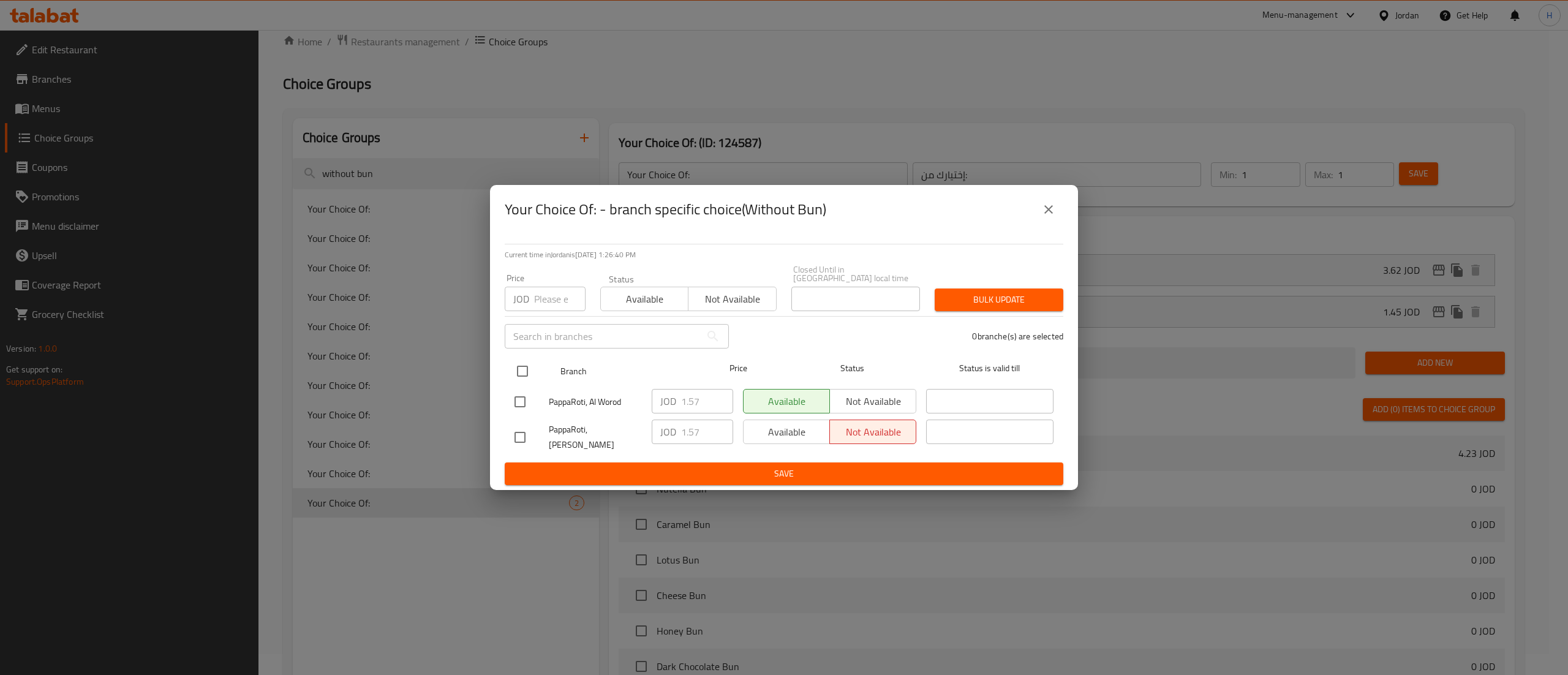
click at [515, 368] on input "checkbox" at bounding box center [522, 371] width 25 height 25
checkbox input "true"
click at [534, 301] on input "number" at bounding box center [559, 299] width 52 height 24
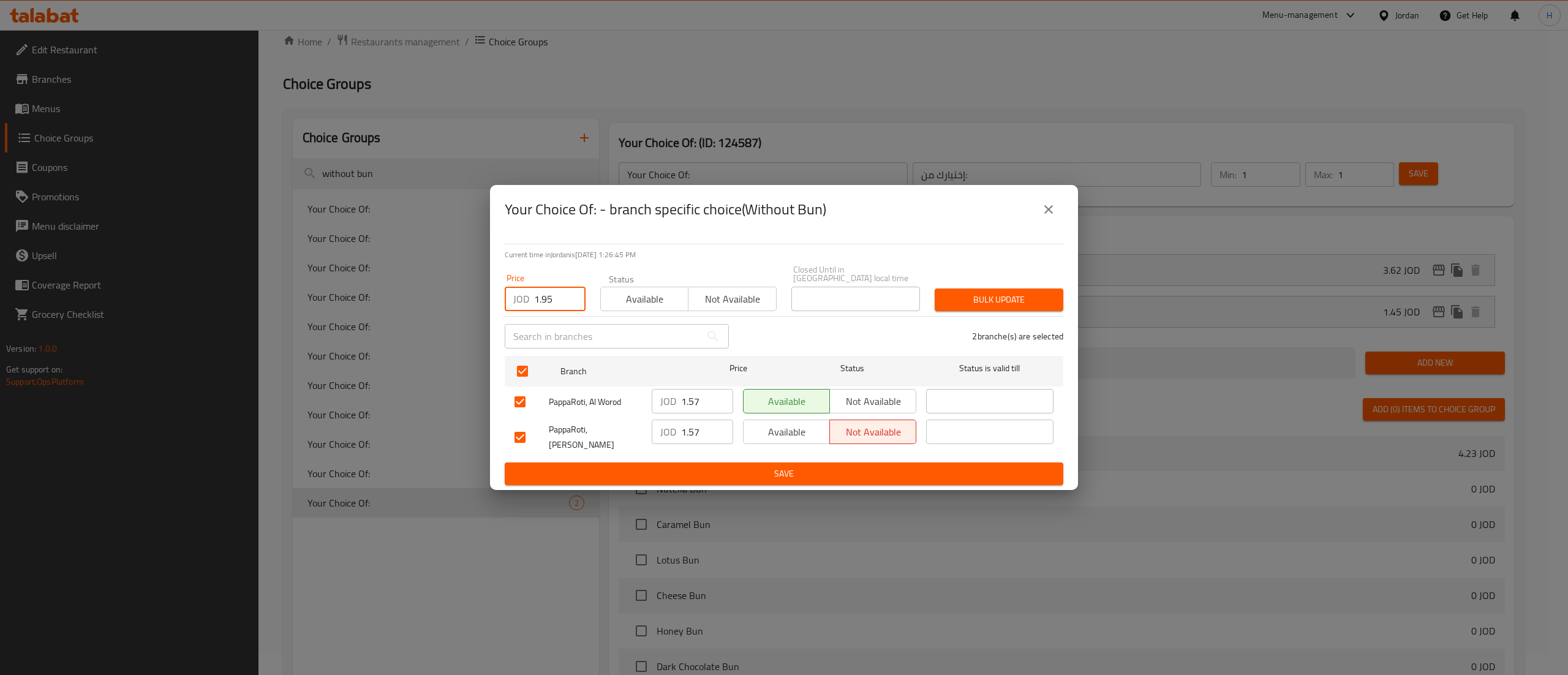
type input "1.95"
click at [997, 305] on span "Bulk update" at bounding box center [999, 300] width 109 height 16
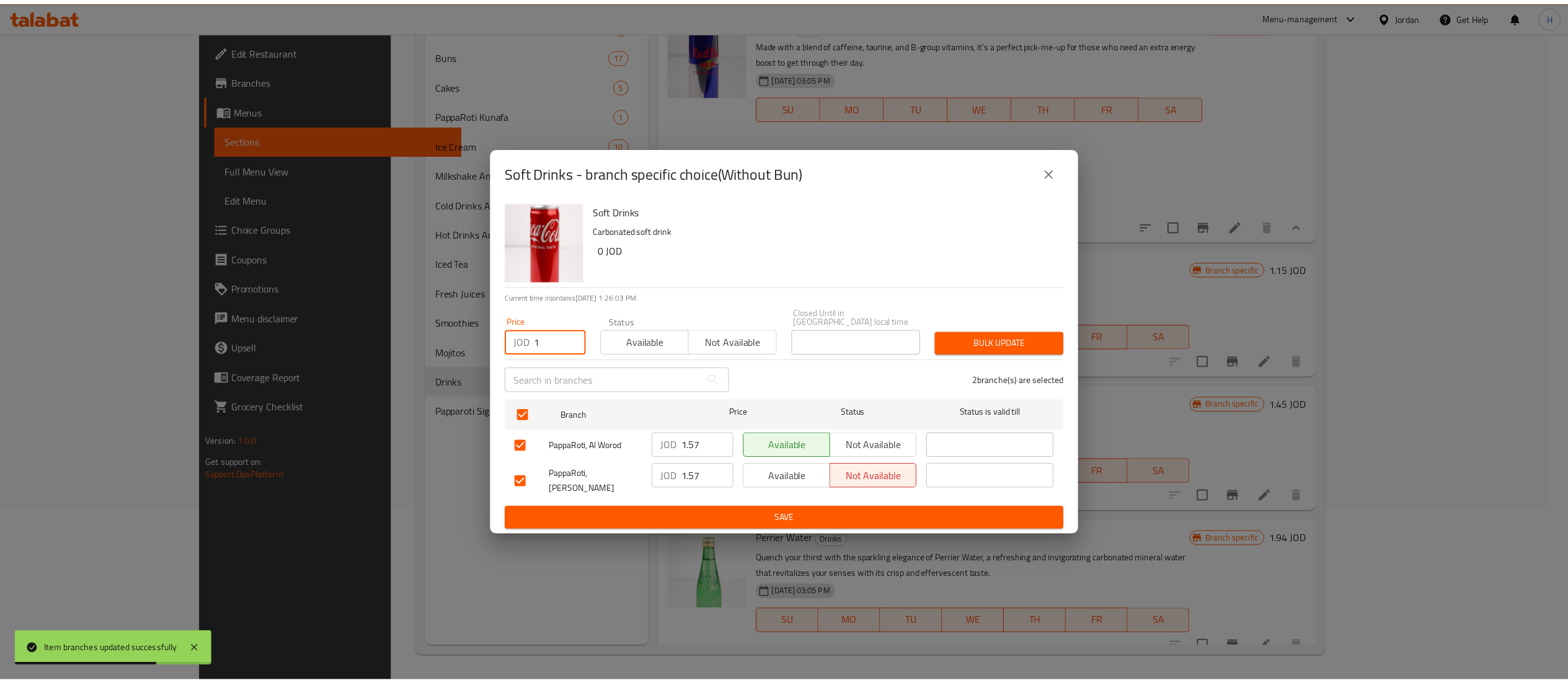
scroll to position [311, 0]
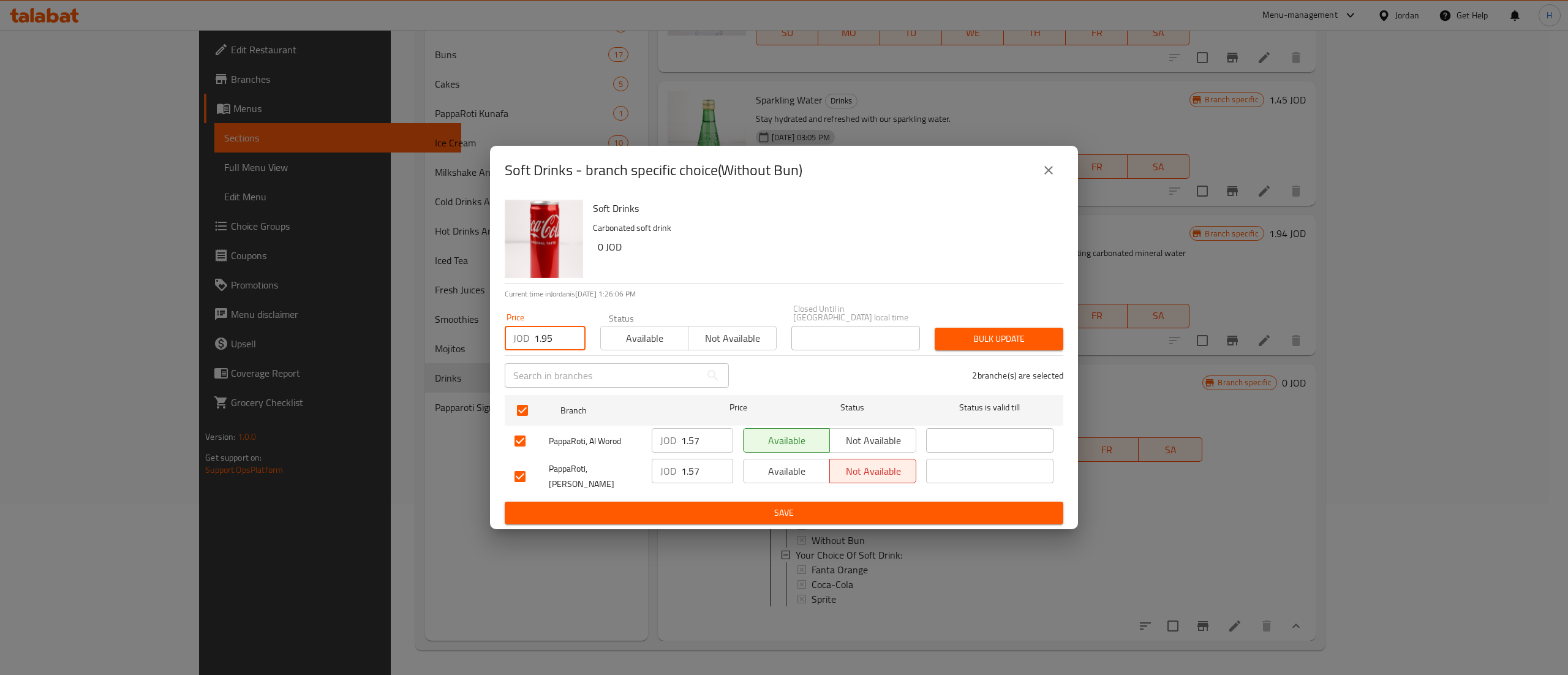
type input "1.95"
click at [990, 337] on span "Bulk update" at bounding box center [999, 339] width 109 height 16
click at [1057, 176] on button "close" at bounding box center [1049, 170] width 29 height 29
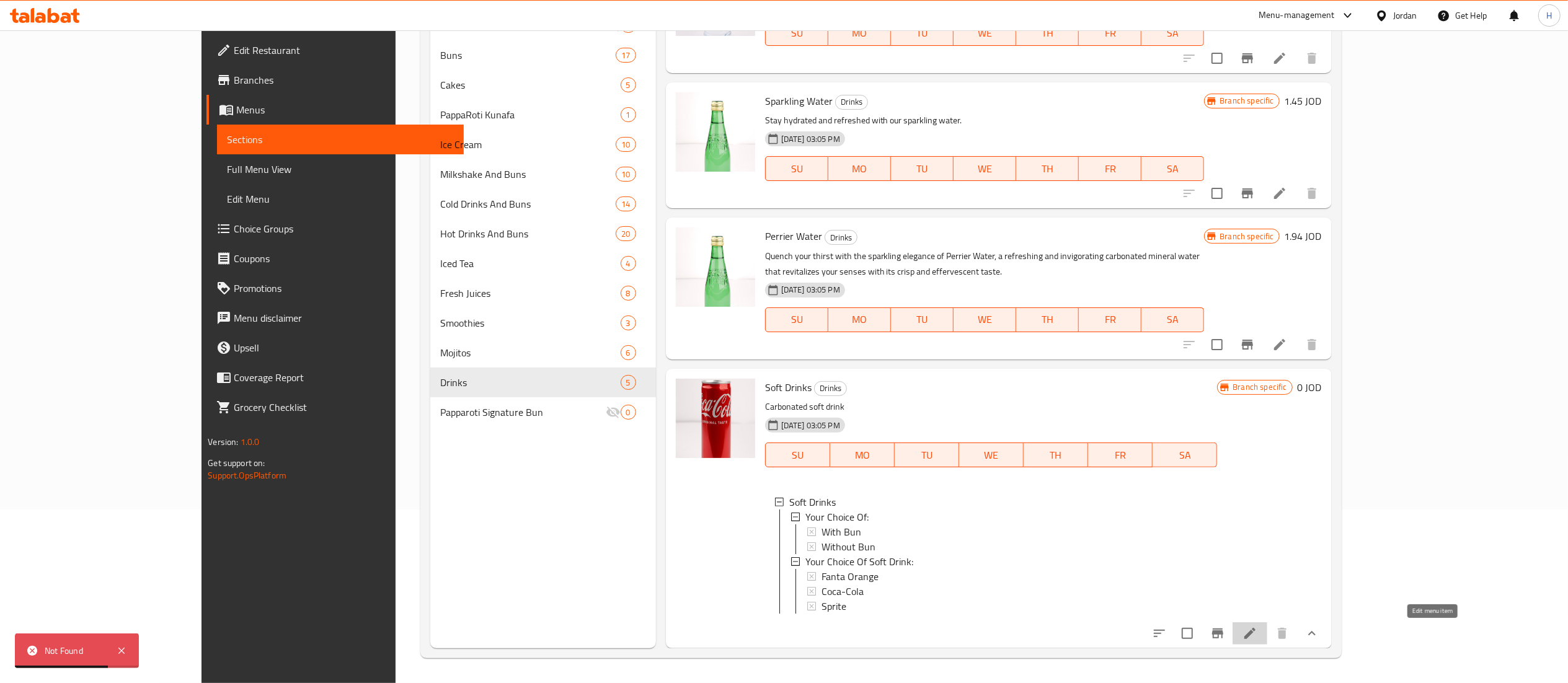
click at [1257, 635] on icon at bounding box center [1249, 633] width 15 height 15
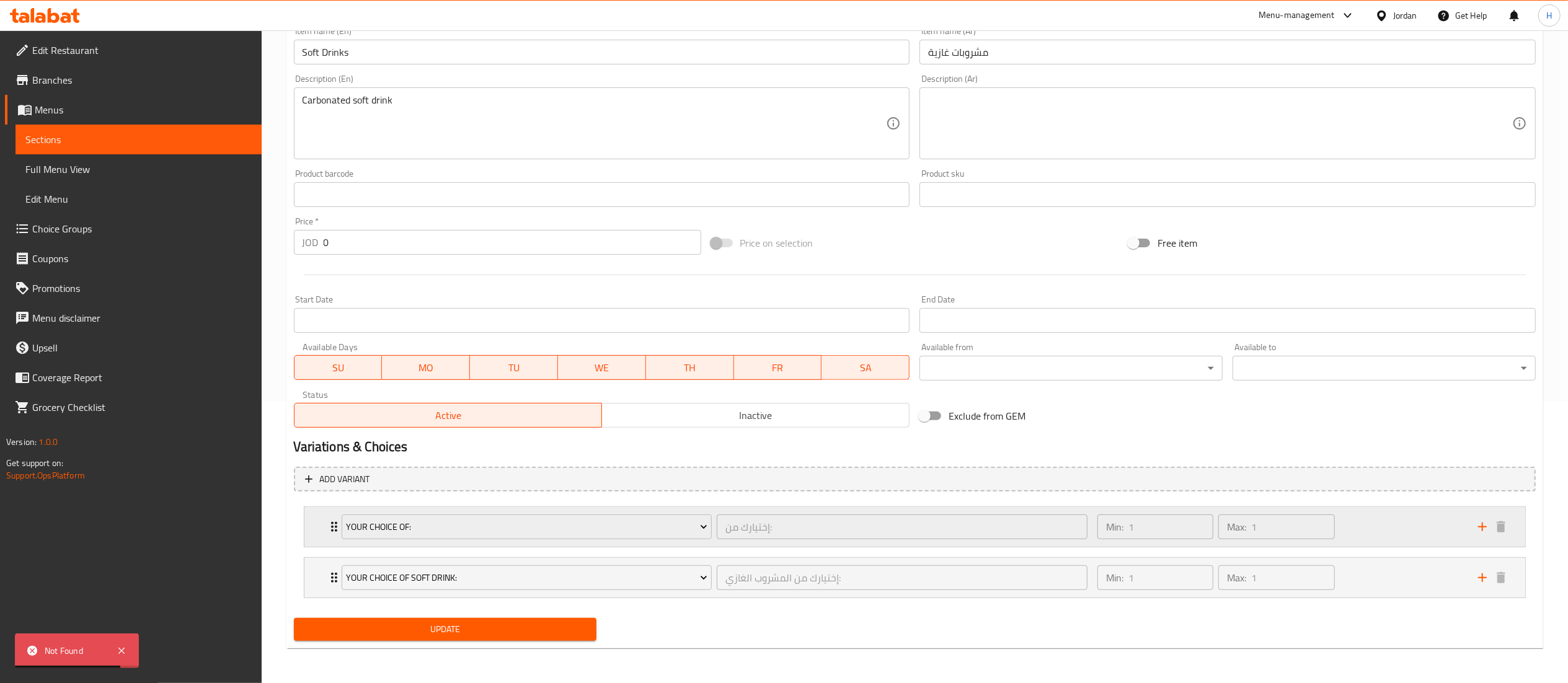
scroll to position [283, 0]
click at [1361, 523] on div "Min: 1 ​ Max: 1 ​" at bounding box center [1280, 527] width 381 height 39
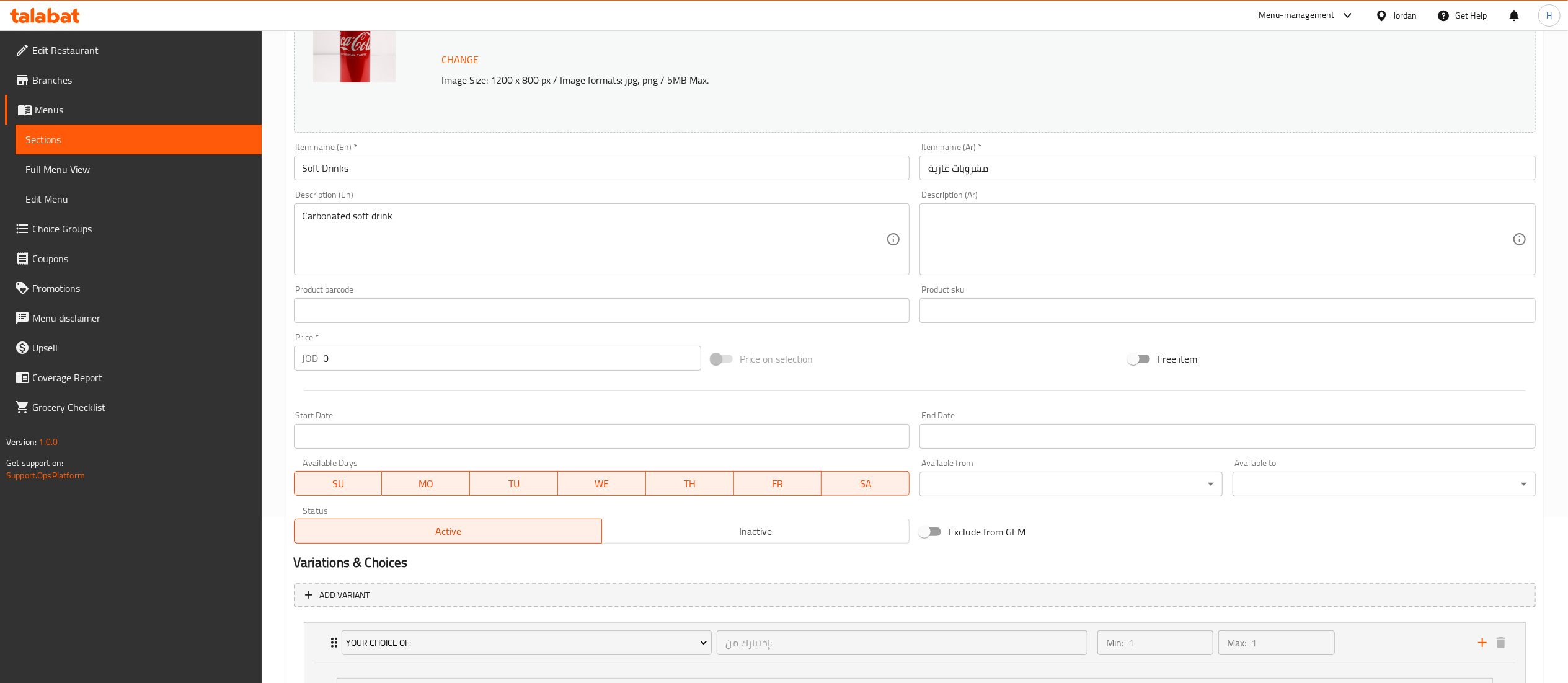
scroll to position [0, 0]
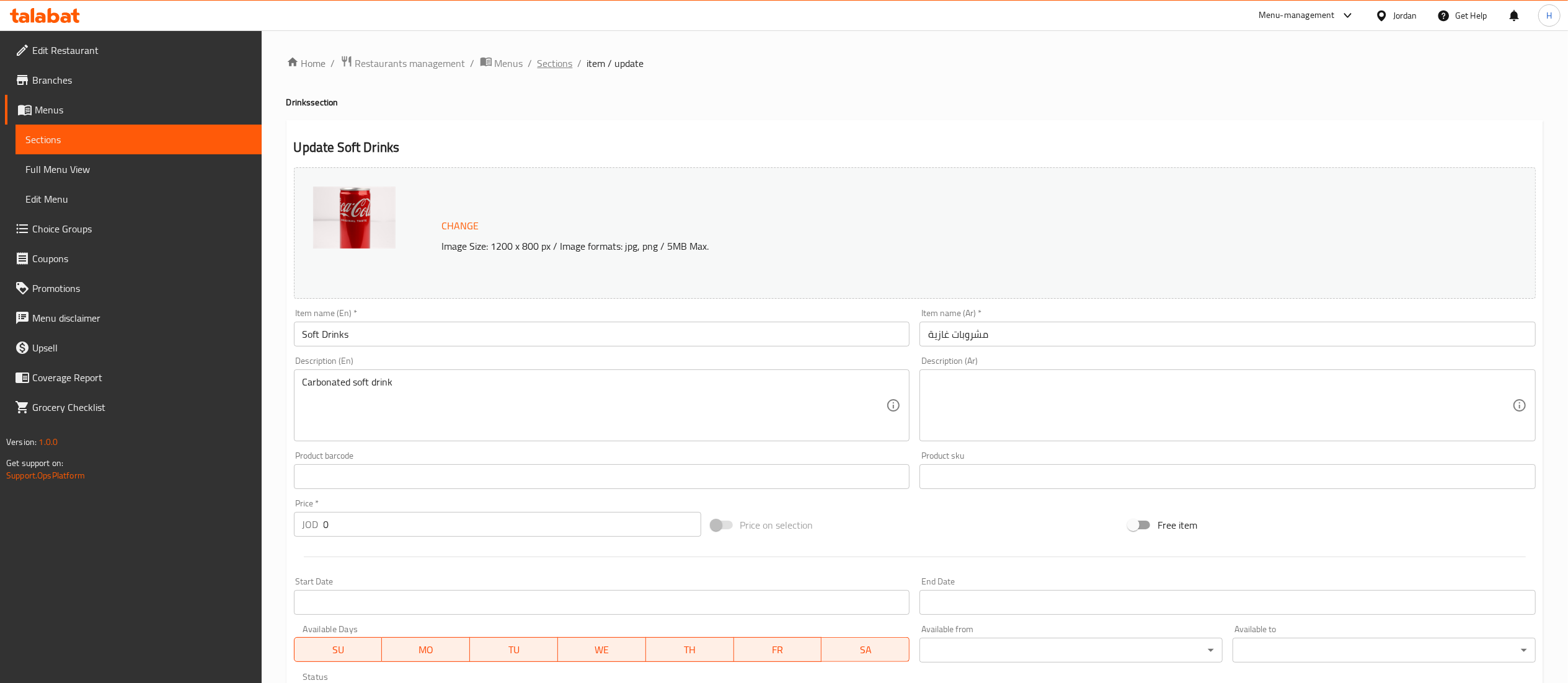
click at [566, 69] on span "Sections" at bounding box center [555, 63] width 35 height 15
